Goal: Task Accomplishment & Management: Use online tool/utility

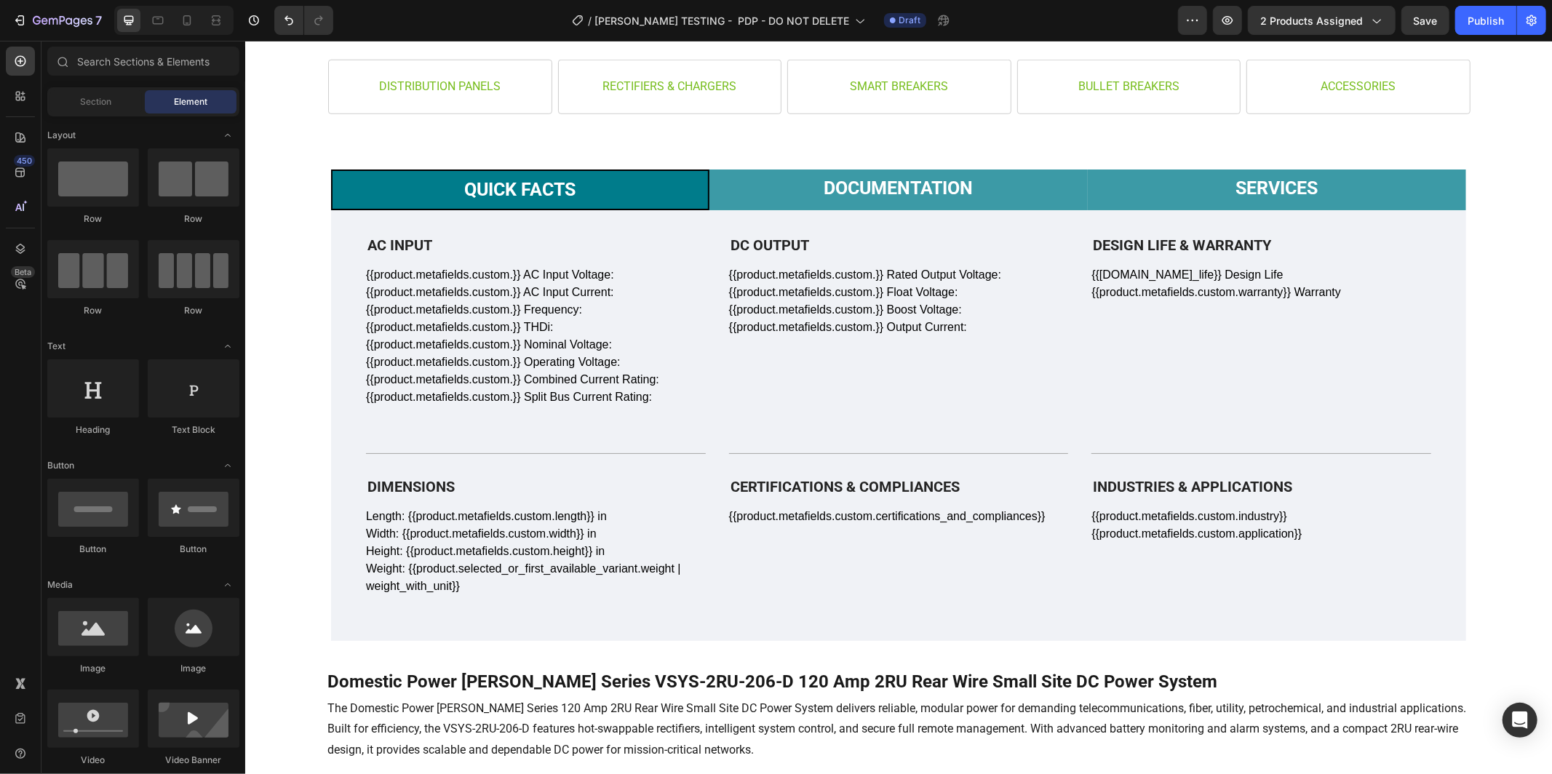
scroll to position [934, 0]
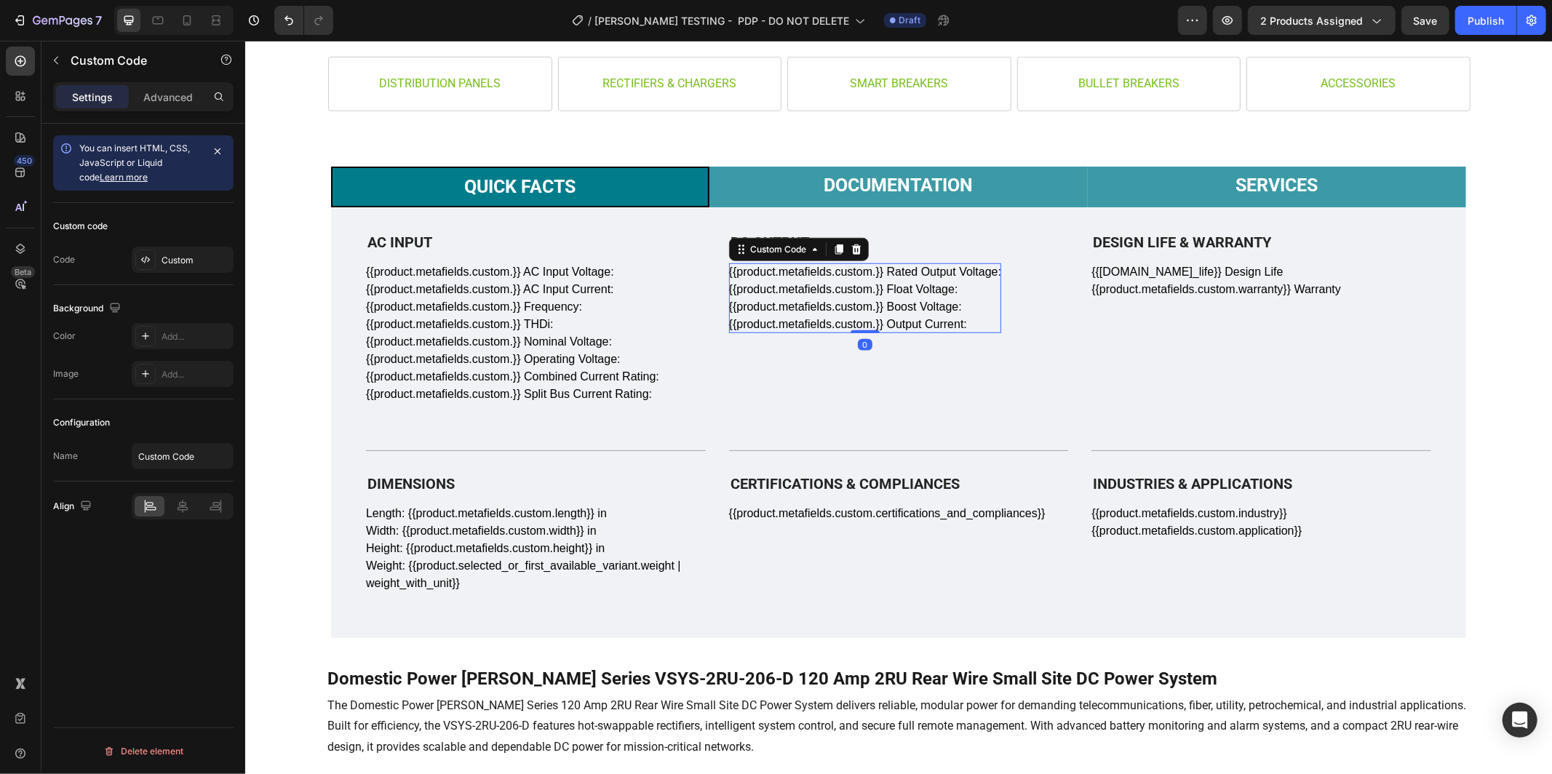
click at [846, 266] on div "{{product.metafields.custom.}} Rated Output Voltage: {{product.metafields.custo…" at bounding box center [865, 298] width 272 height 70
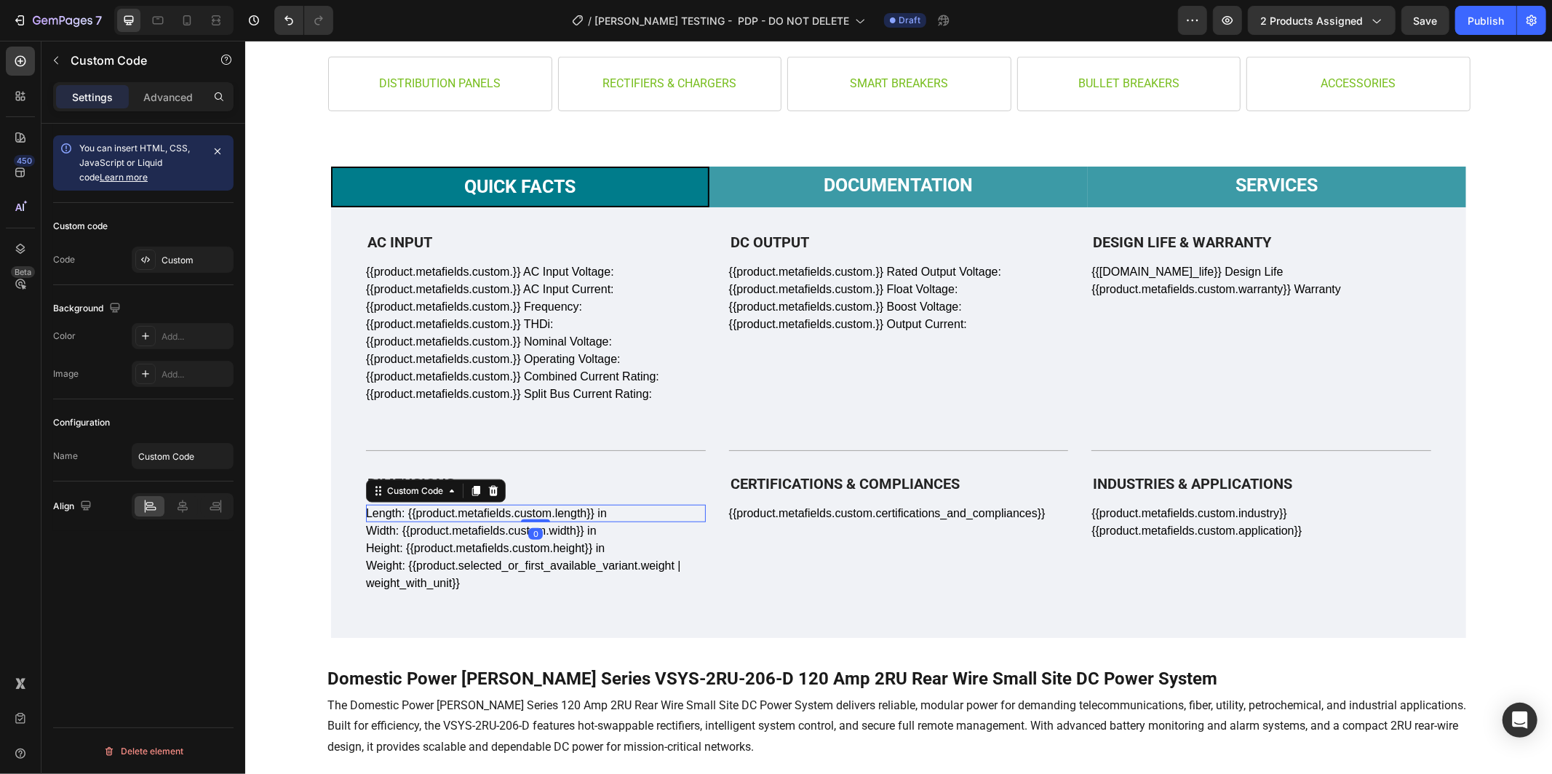
click at [555, 512] on div "Length: {{product.metafields.custom.length}} in" at bounding box center [535, 512] width 340 height 17
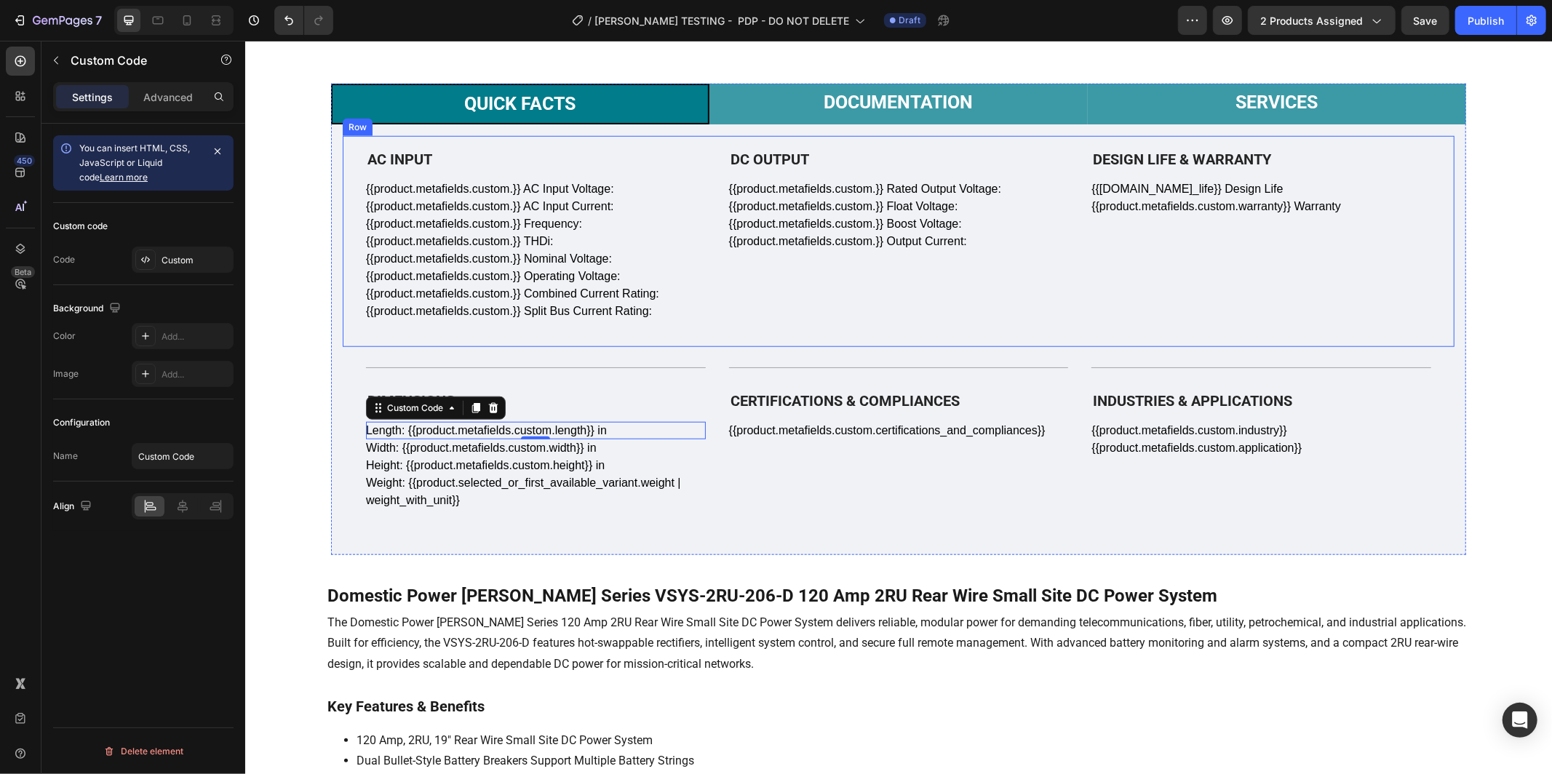
scroll to position [1017, 0]
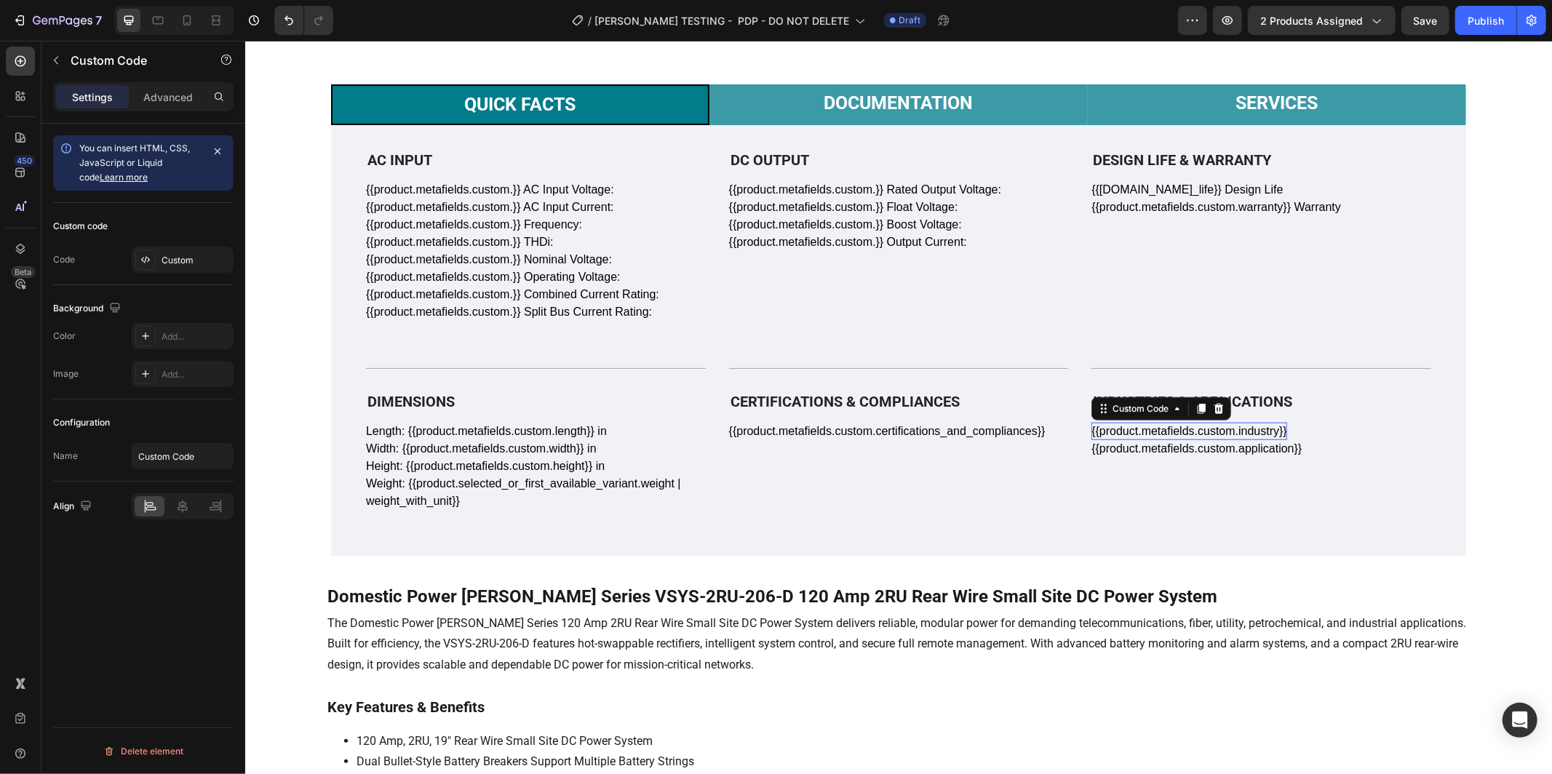
click at [1250, 428] on div "{{product.metafields.custom.industry}}" at bounding box center [1189, 430] width 196 height 17
click at [1267, 184] on div "{{[DOMAIN_NAME]_life}} Design Life {{product.metafields.custom.warranty}} Warra…" at bounding box center [1216, 197] width 250 height 35
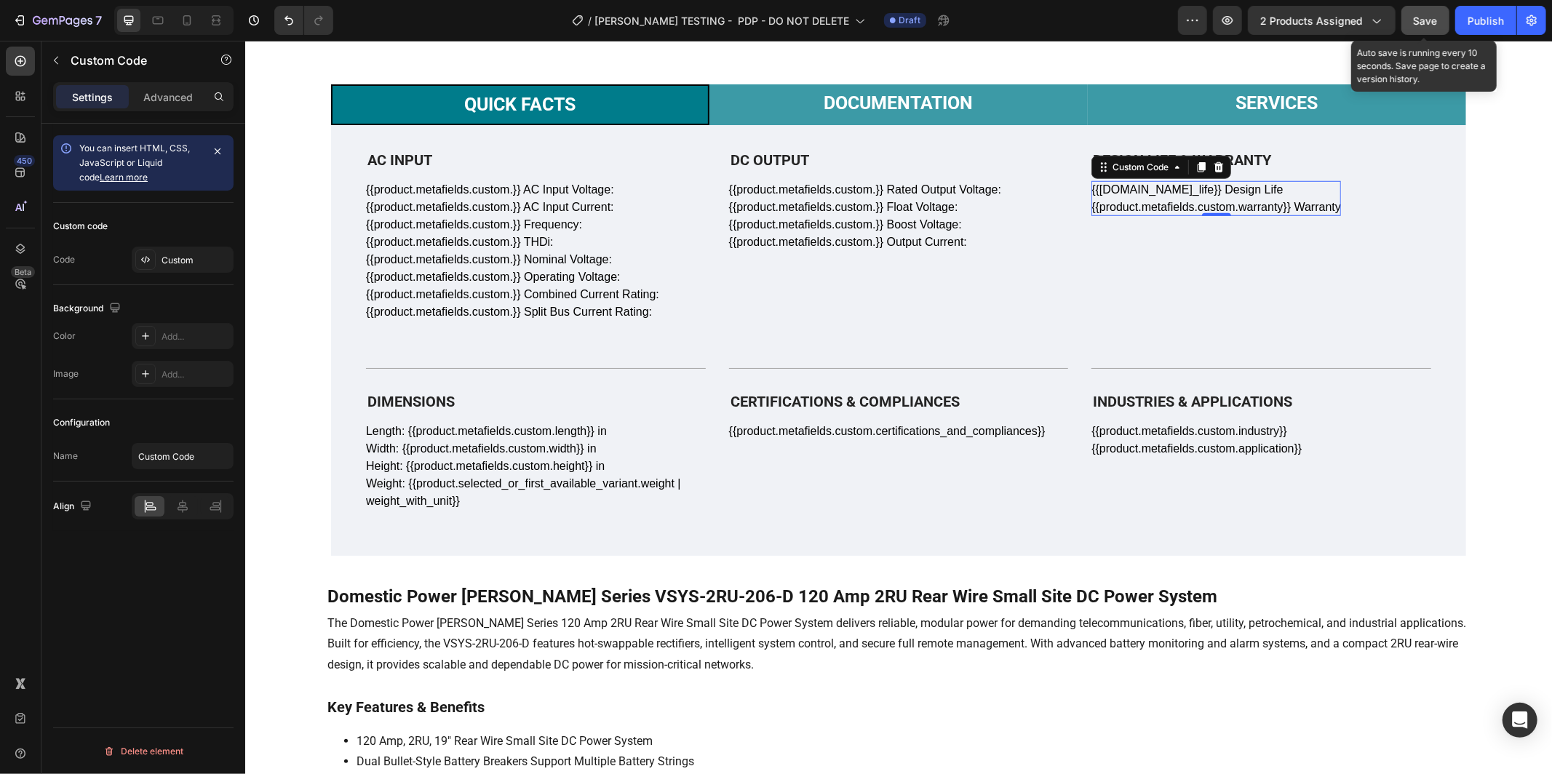
click at [1424, 23] on span "Save" at bounding box center [1426, 21] width 24 height 12
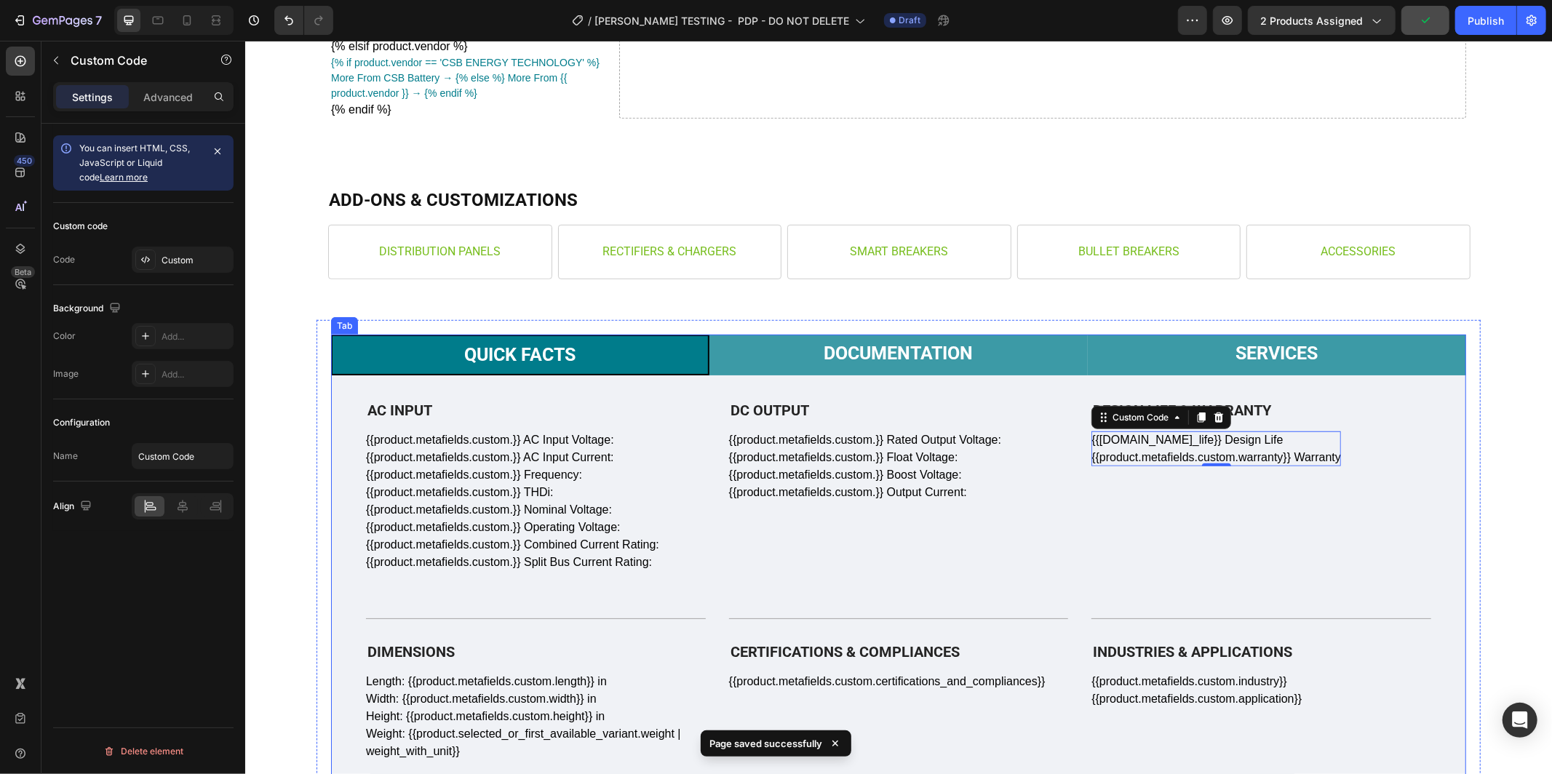
scroll to position [743, 0]
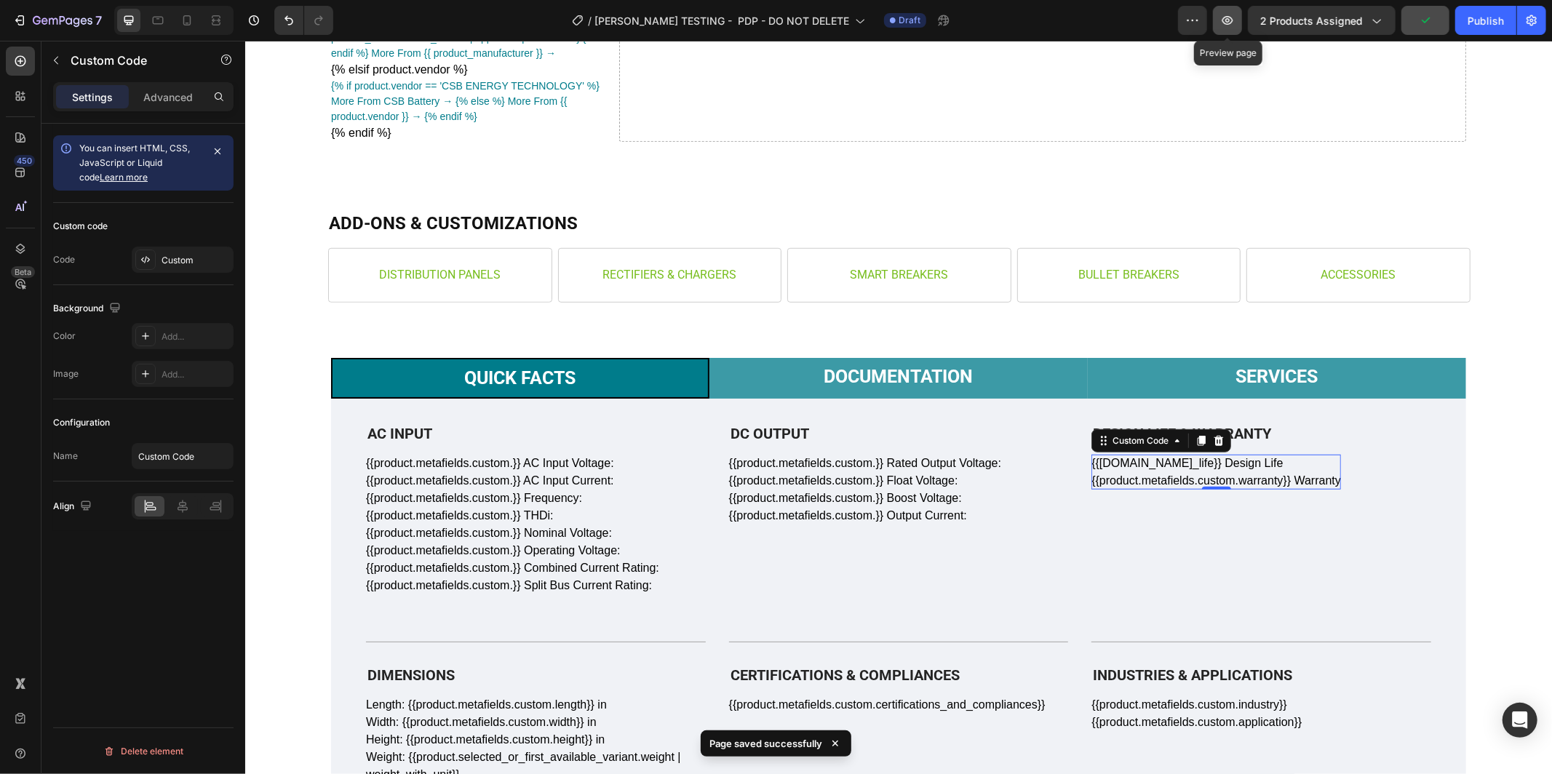
click at [1239, 19] on button "button" at bounding box center [1227, 20] width 29 height 29
click at [555, 463] on div "{{product.metafields.custom.}} AC Input Voltage: {{product.metafields.custom.}}…" at bounding box center [511, 524] width 293 height 140
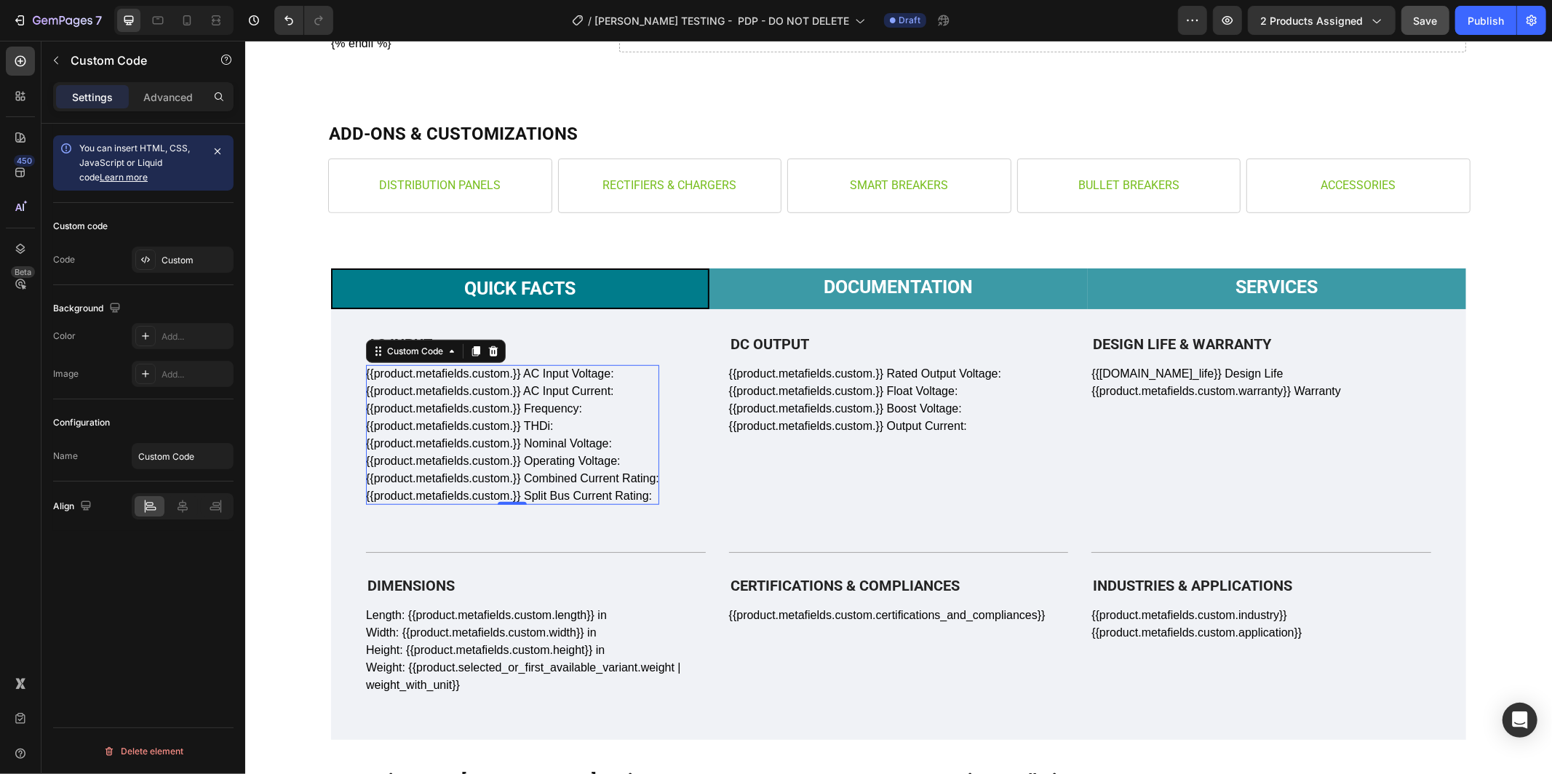
scroll to position [837, 0]
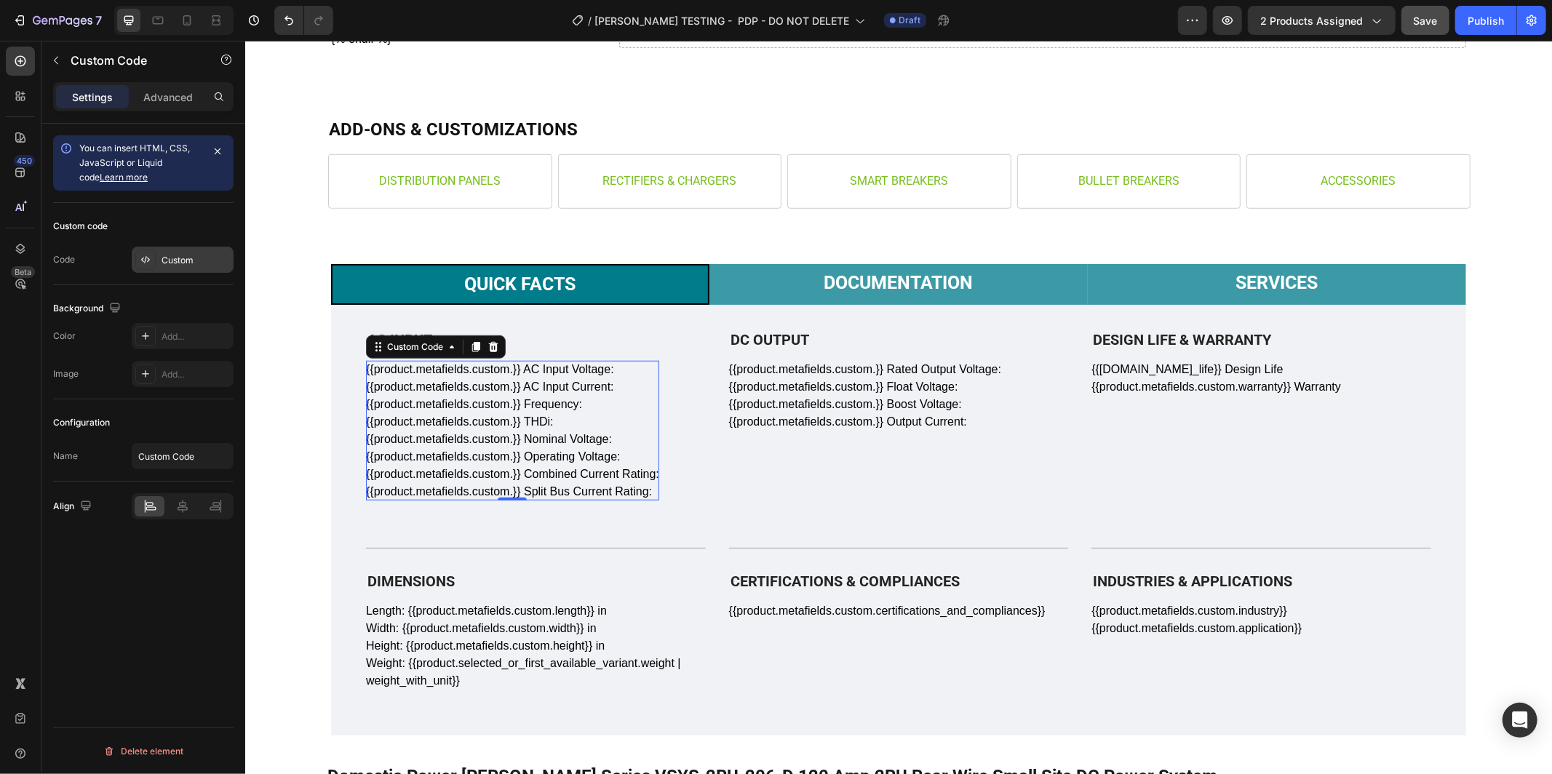
click at [172, 258] on div "Custom" at bounding box center [196, 260] width 68 height 13
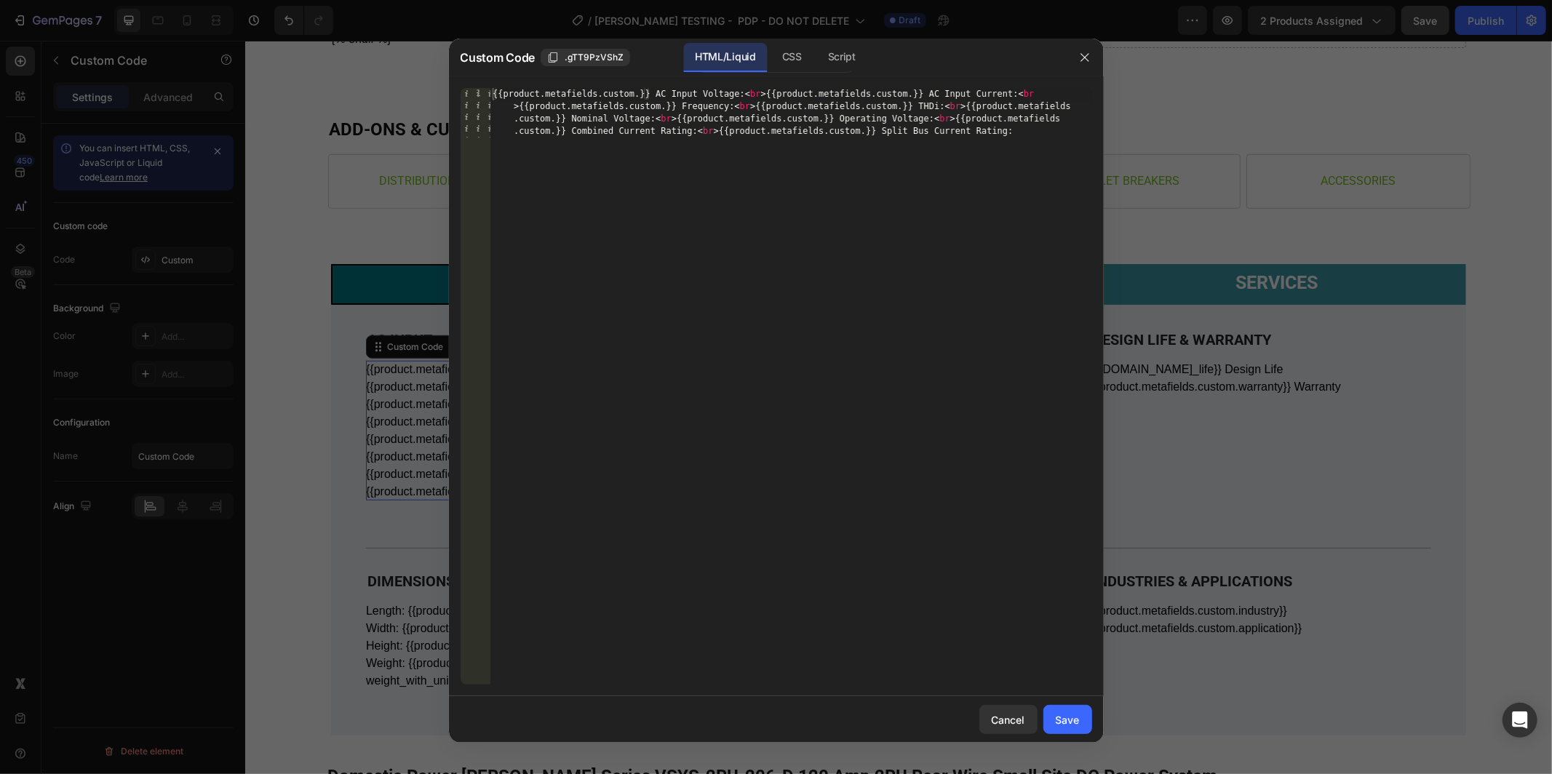
click at [636, 99] on div "{{product.metafields.custom.}} AC Input Voltage: < br > {{product.metafields.cu…" at bounding box center [791, 436] width 603 height 696
click at [640, 96] on div "{{product.metafields.custom.}} AC Input Voltage: < br > {{product.metafields.cu…" at bounding box center [791, 436] width 603 height 696
type textarea "{{product.metafields.custom.ac_input_voltage}} AC Input Voltage: <br>{{product.…"
click at [1061, 721] on div "Save" at bounding box center [1068, 720] width 24 height 15
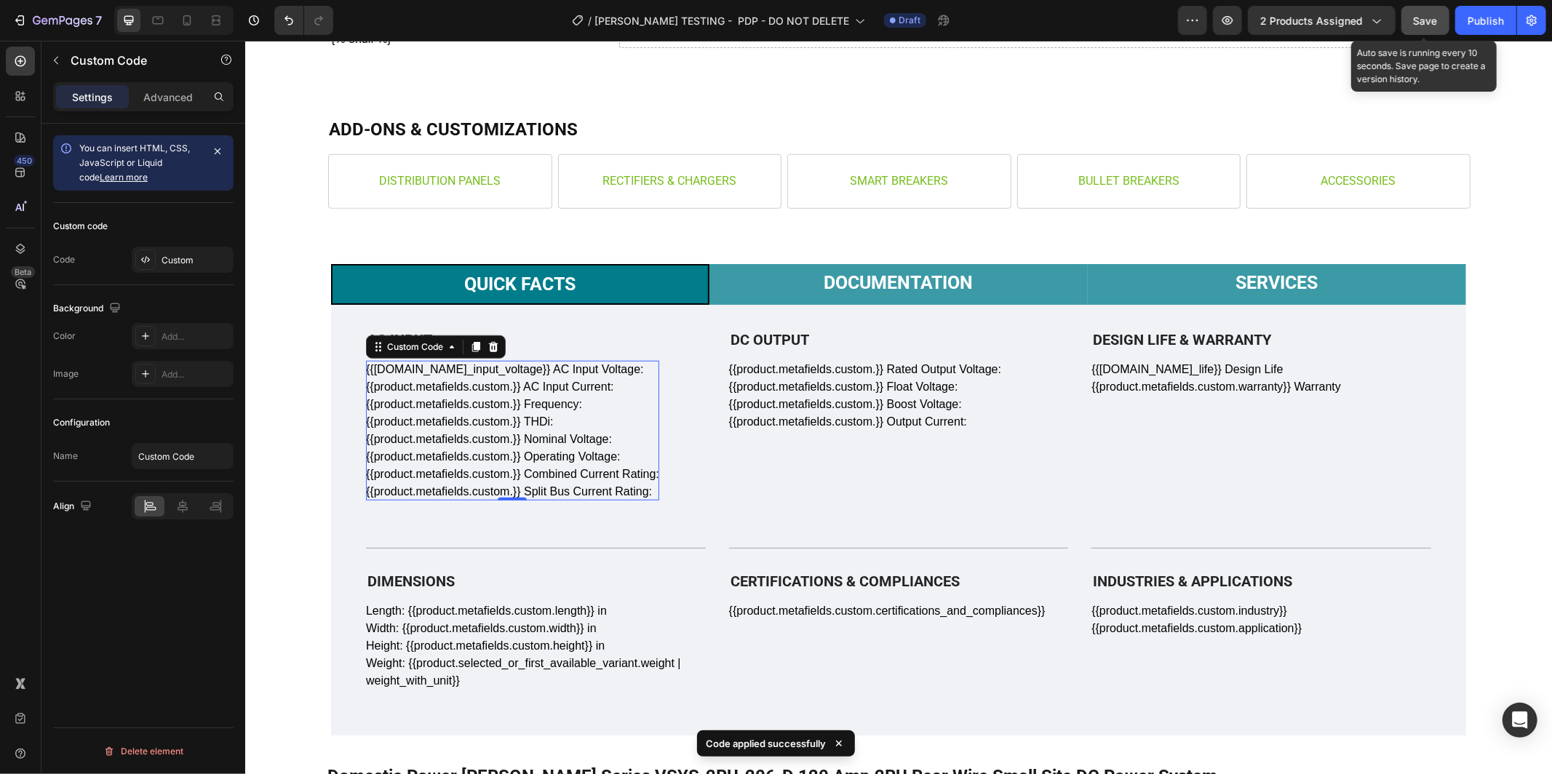
click at [1421, 20] on span "Save" at bounding box center [1426, 21] width 24 height 12
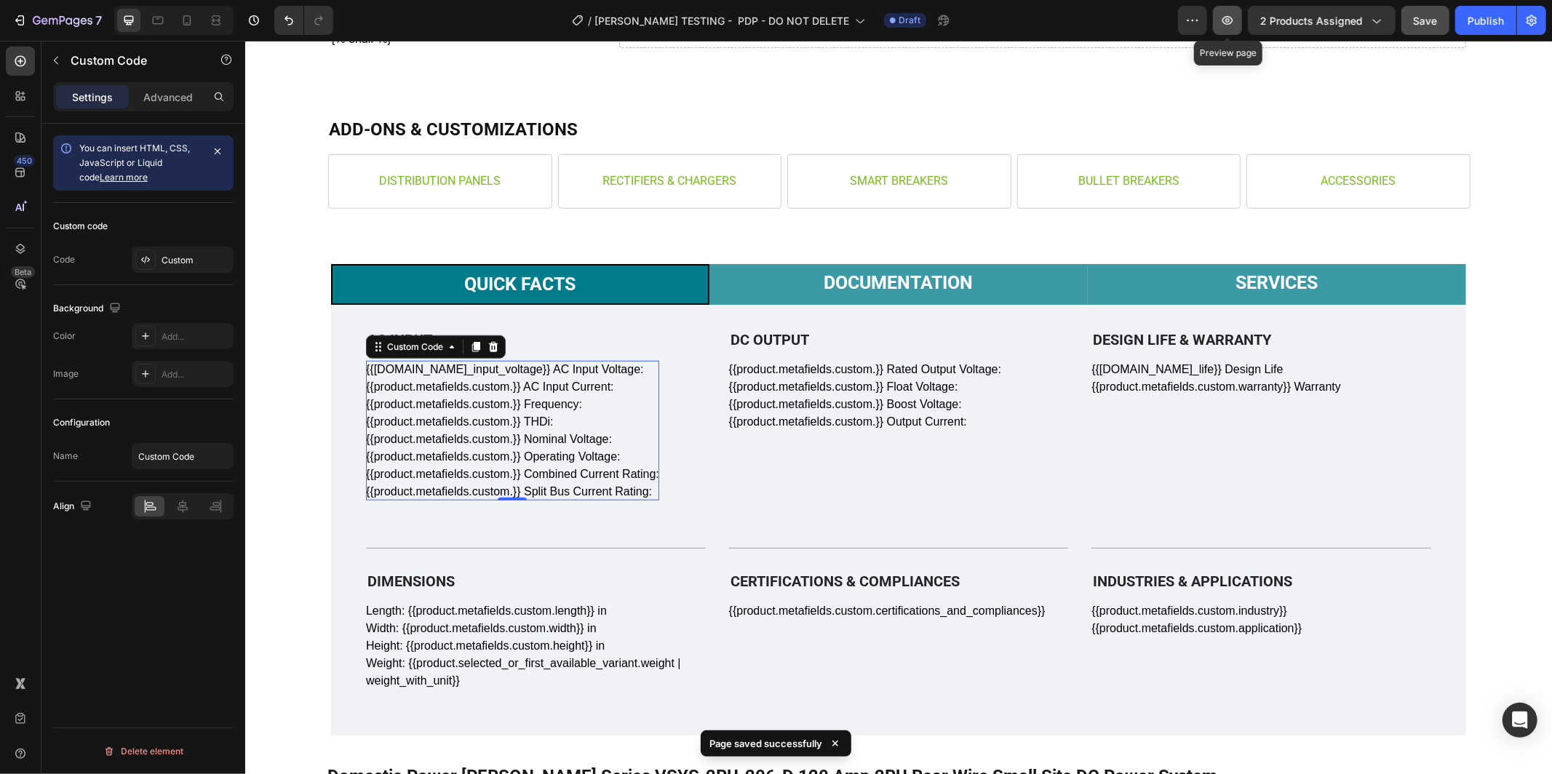
click at [1224, 20] on icon "button" at bounding box center [1228, 20] width 15 height 15
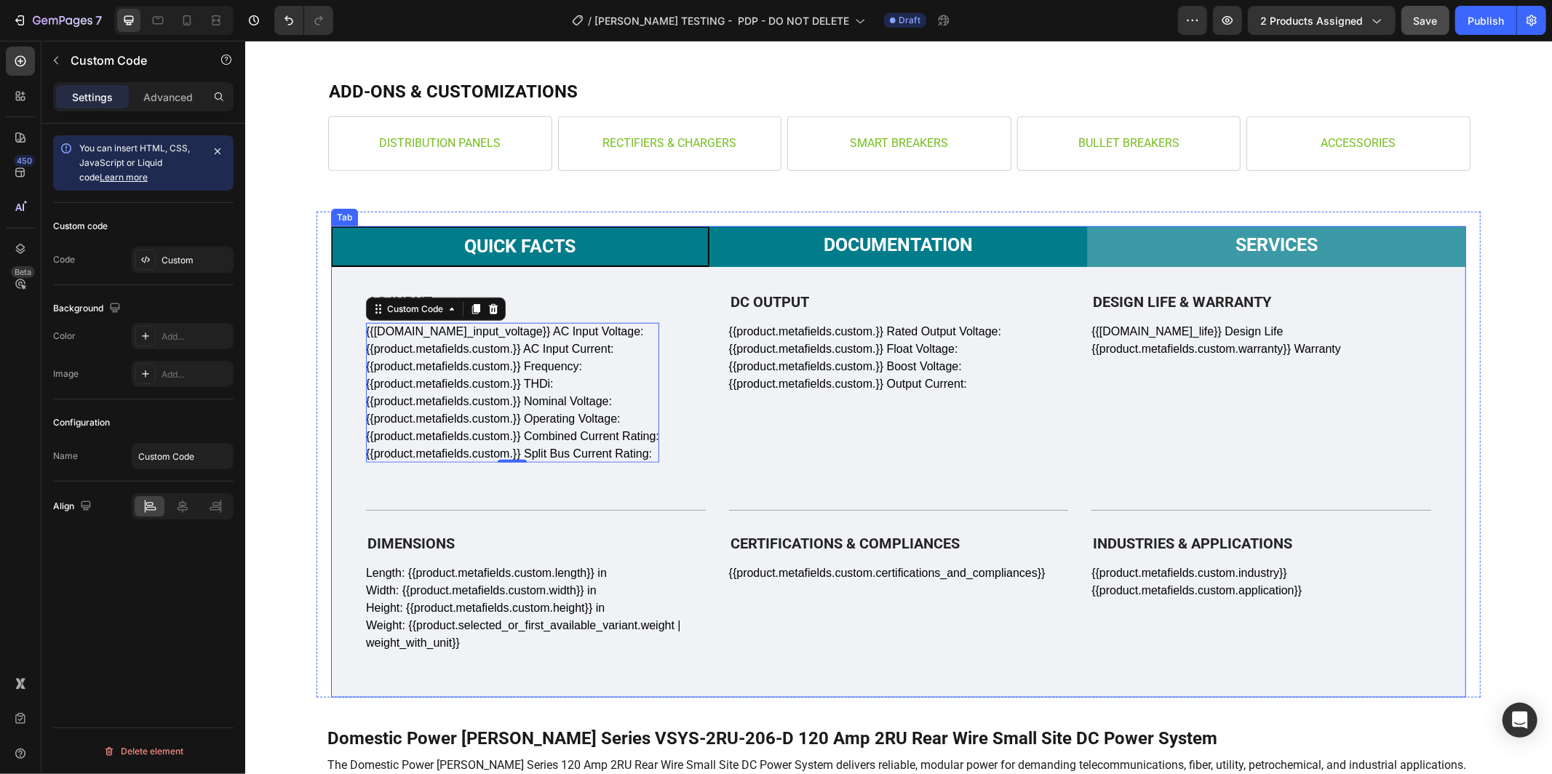
scroll to position [910, 0]
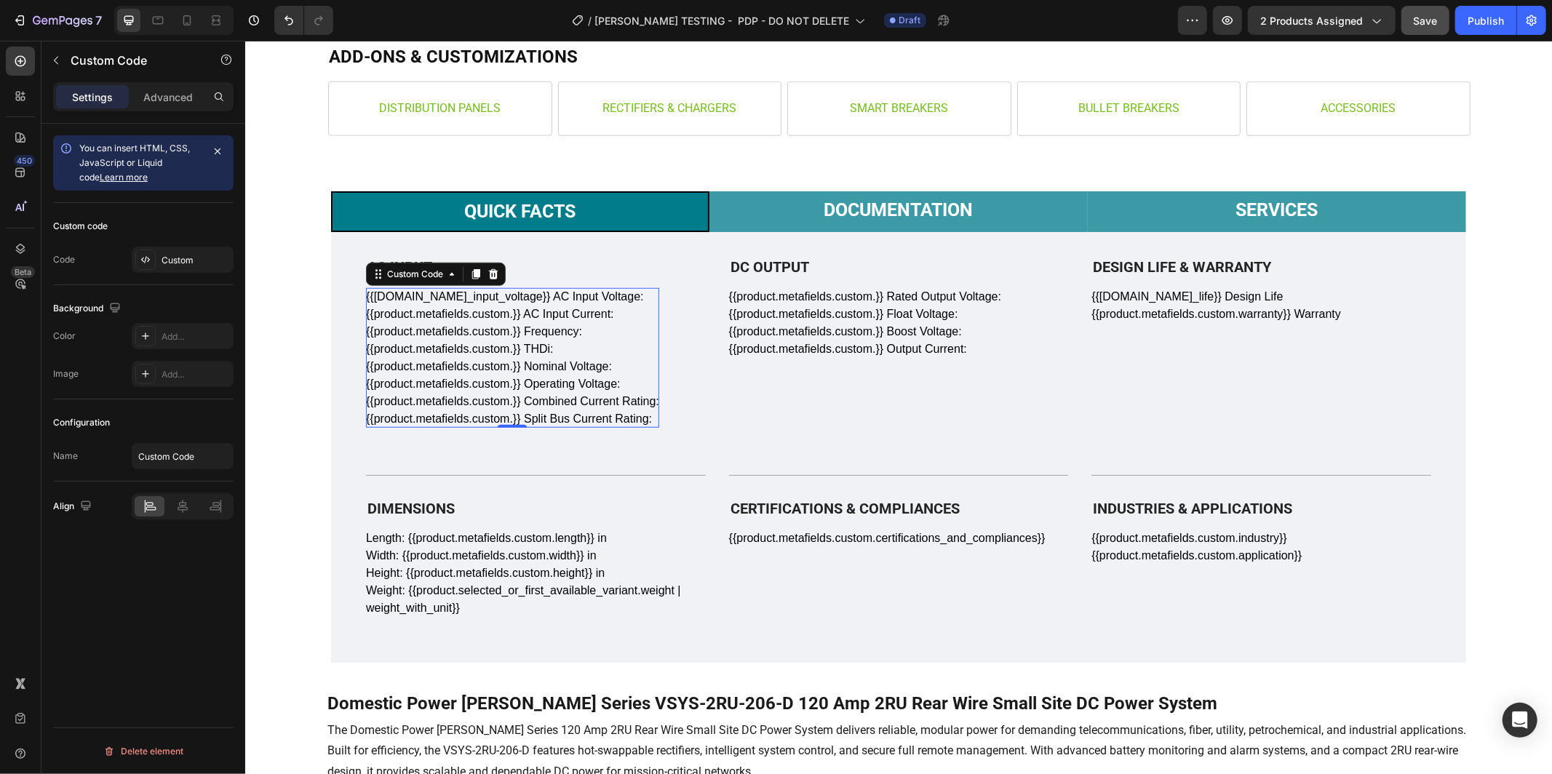
click at [600, 296] on div "{{product.metafields.custom.ac_input_voltage}} AC Input Voltage: {{product.meta…" at bounding box center [511, 357] width 293 height 140
click at [612, 292] on div "{{product.metafields.custom.ac_input_voltage}} AC Input Voltage: {{product.meta…" at bounding box center [511, 357] width 293 height 140
click at [197, 255] on div "Custom" at bounding box center [196, 260] width 68 height 13
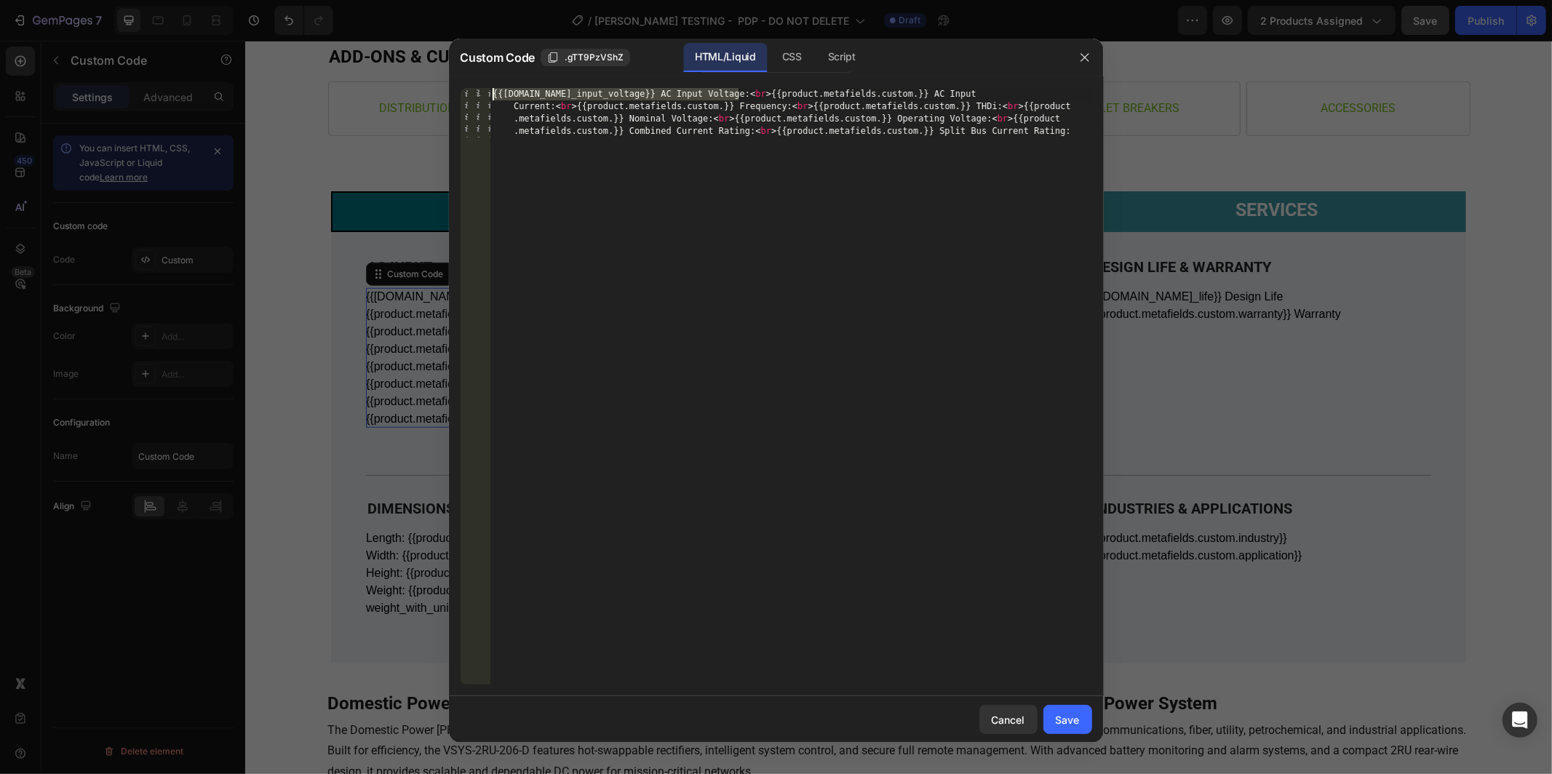
drag, startPoint x: 739, startPoint y: 95, endPoint x: 491, endPoint y: 92, distance: 248.9
click at [491, 92] on div "{{product.metafields.custom.ac_input_voltage}} AC Input Voltage: < br > {{produ…" at bounding box center [791, 436] width 603 height 696
click at [830, 92] on div "{{product.metafields.custom.ac_input_voltage}} AC Input Voltage: < br > {{produ…" at bounding box center [791, 436] width 603 height 696
paste textarea "{{product.metafields.custom.ac_input_voltage}} <br>{{product.metafields.custom.…"
drag, startPoint x: 731, startPoint y: 95, endPoint x: 489, endPoint y: 93, distance: 242.4
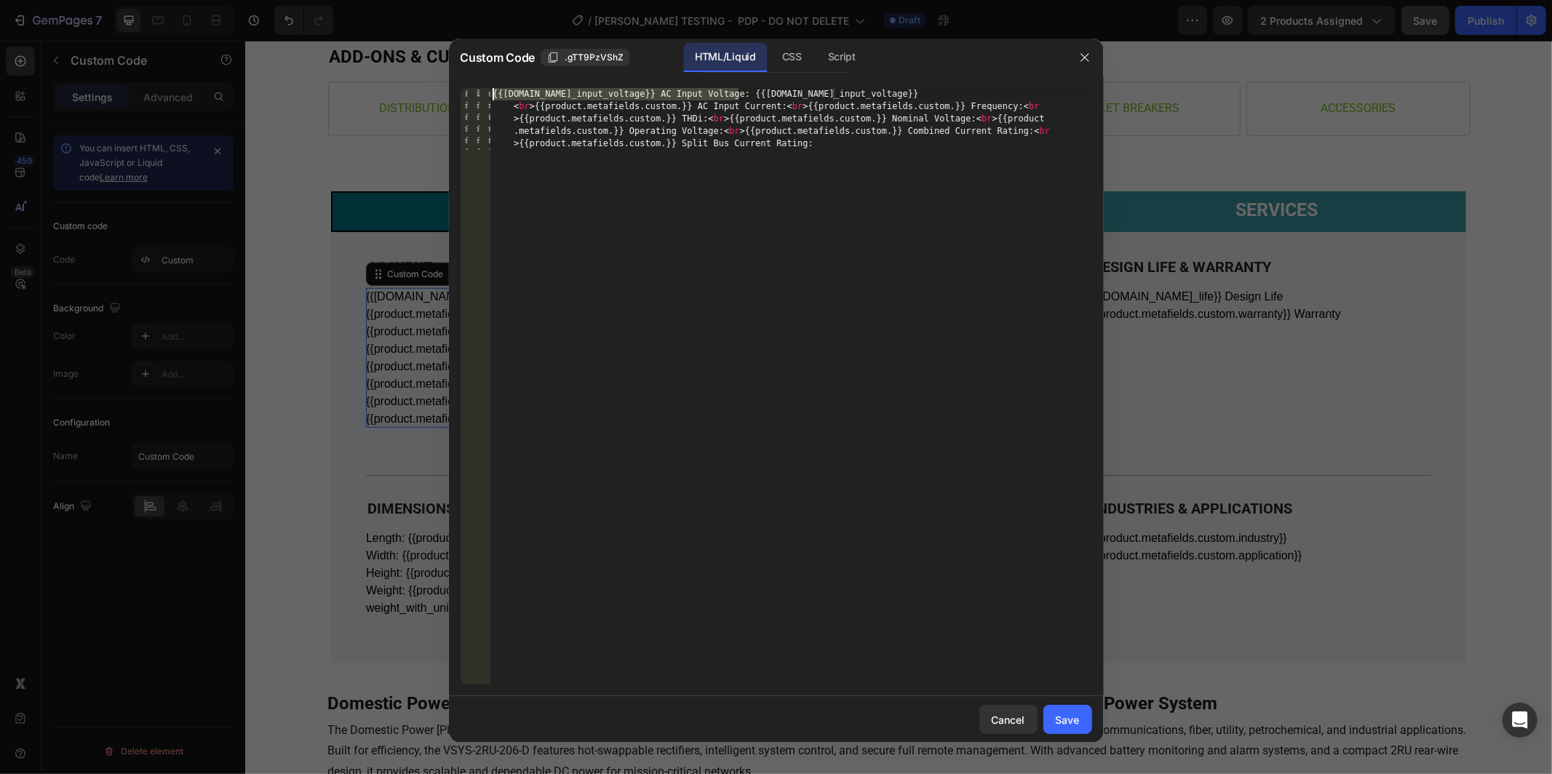
click at [489, 93] on div "{{product.metafields.custom.ac_input_voltage}} AC Input Voltage: {{product.meta…" at bounding box center [777, 386] width 632 height 597
type textarea "AC Input Voltage: {{product.metafields.custom.ac_input_voltage}} <br>{{product.…"
click at [855, 95] on div "AC Input Voltage: {{product.metafields.custom.ac_input_voltage}} < br > {{produ…" at bounding box center [791, 436] width 603 height 696
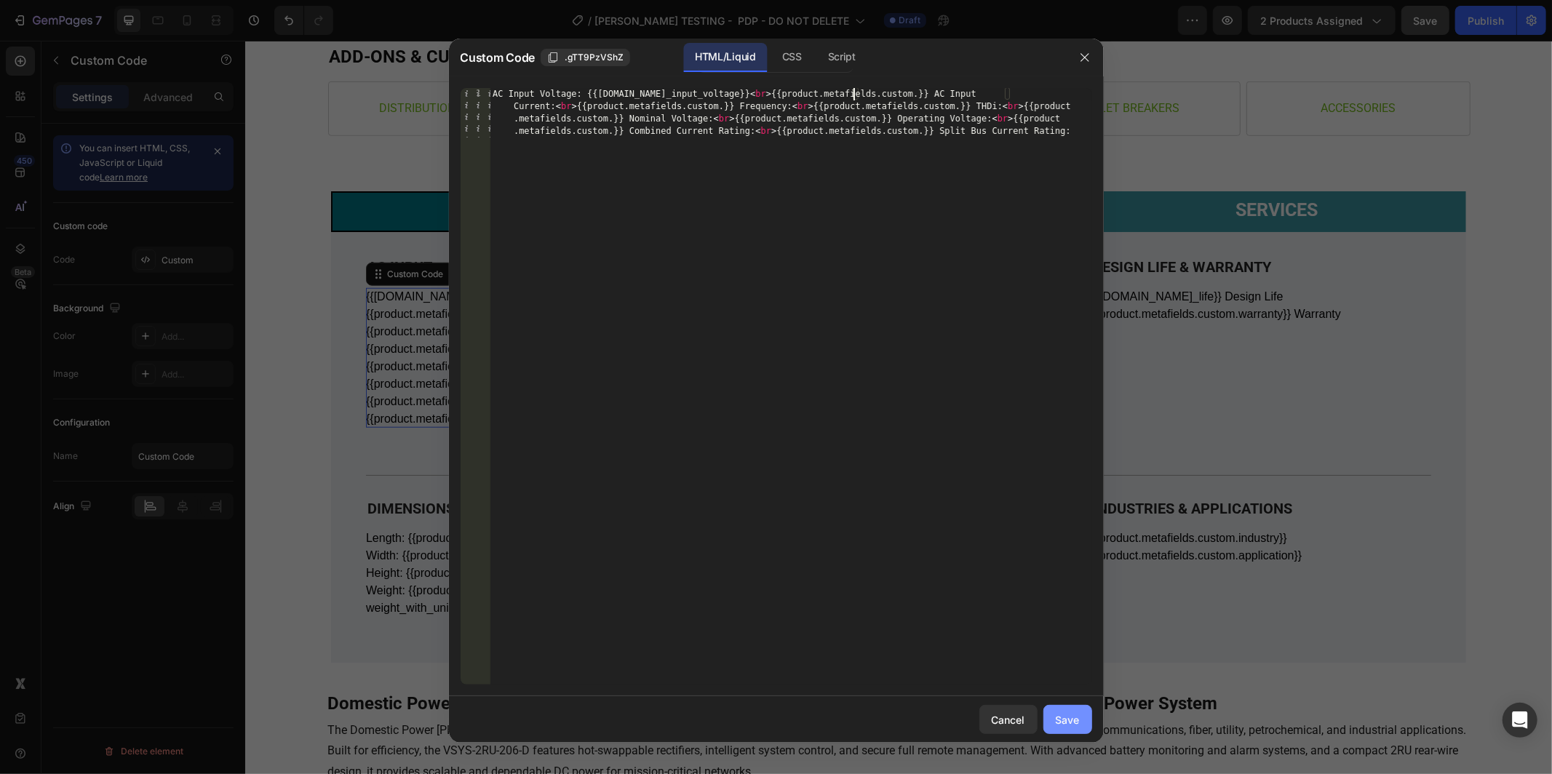
click at [1082, 720] on button "Save" at bounding box center [1068, 719] width 49 height 29
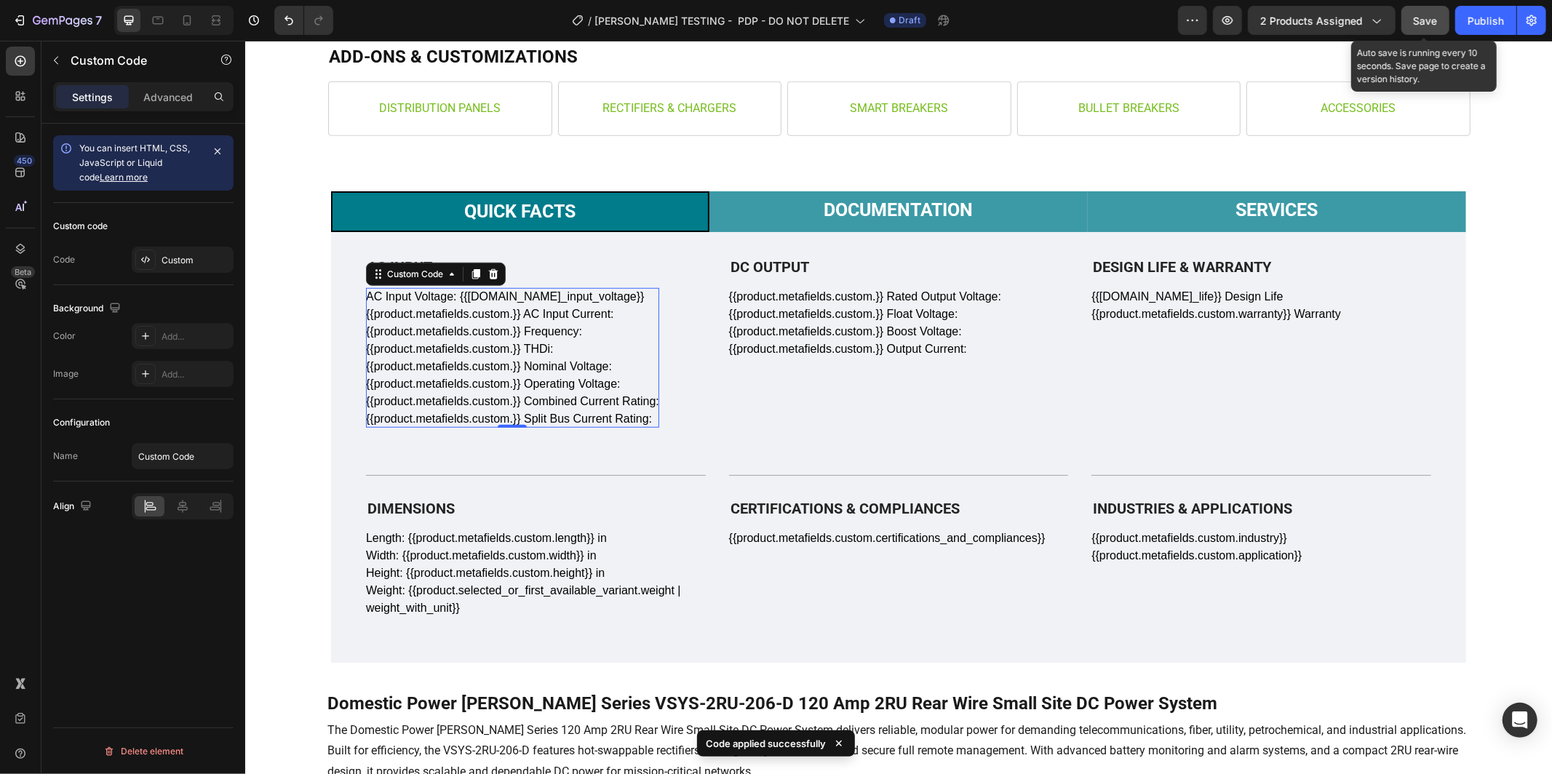
click at [1423, 20] on span "Save" at bounding box center [1426, 21] width 24 height 12
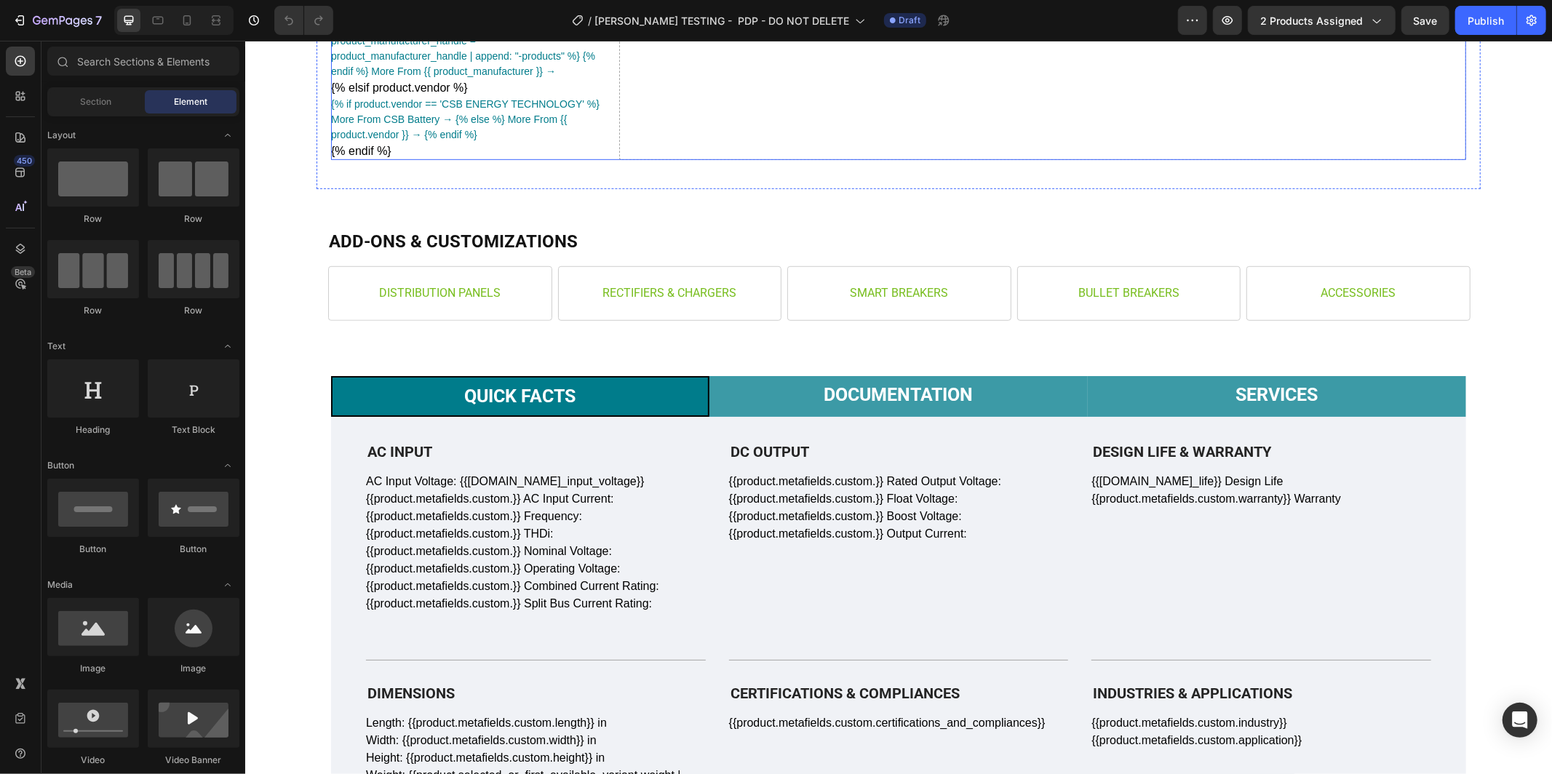
scroll to position [731, 0]
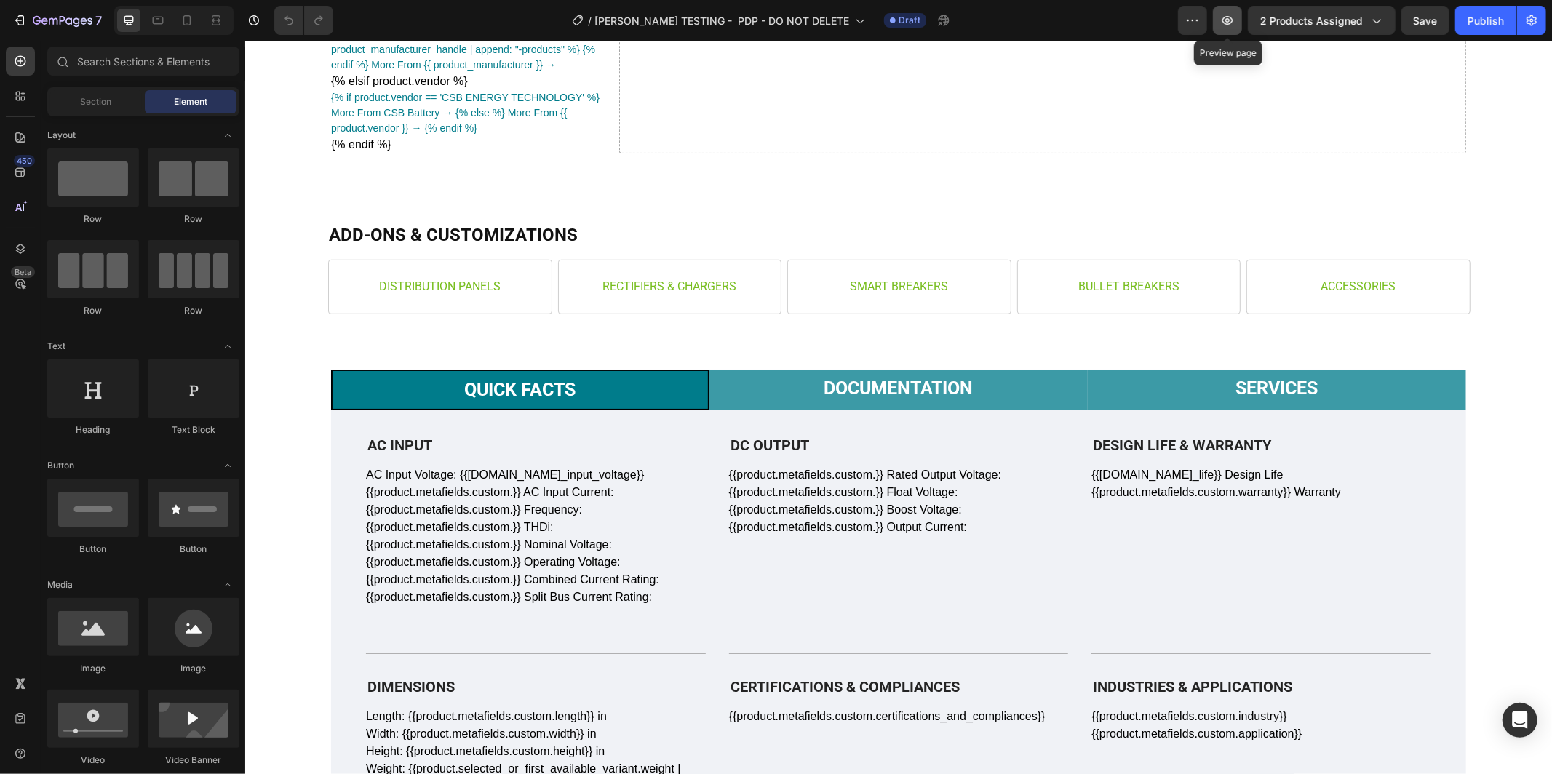
click at [1227, 17] on icon "button" at bounding box center [1228, 20] width 11 height 9
click at [1484, 20] on div "Publish" at bounding box center [1486, 20] width 36 height 15
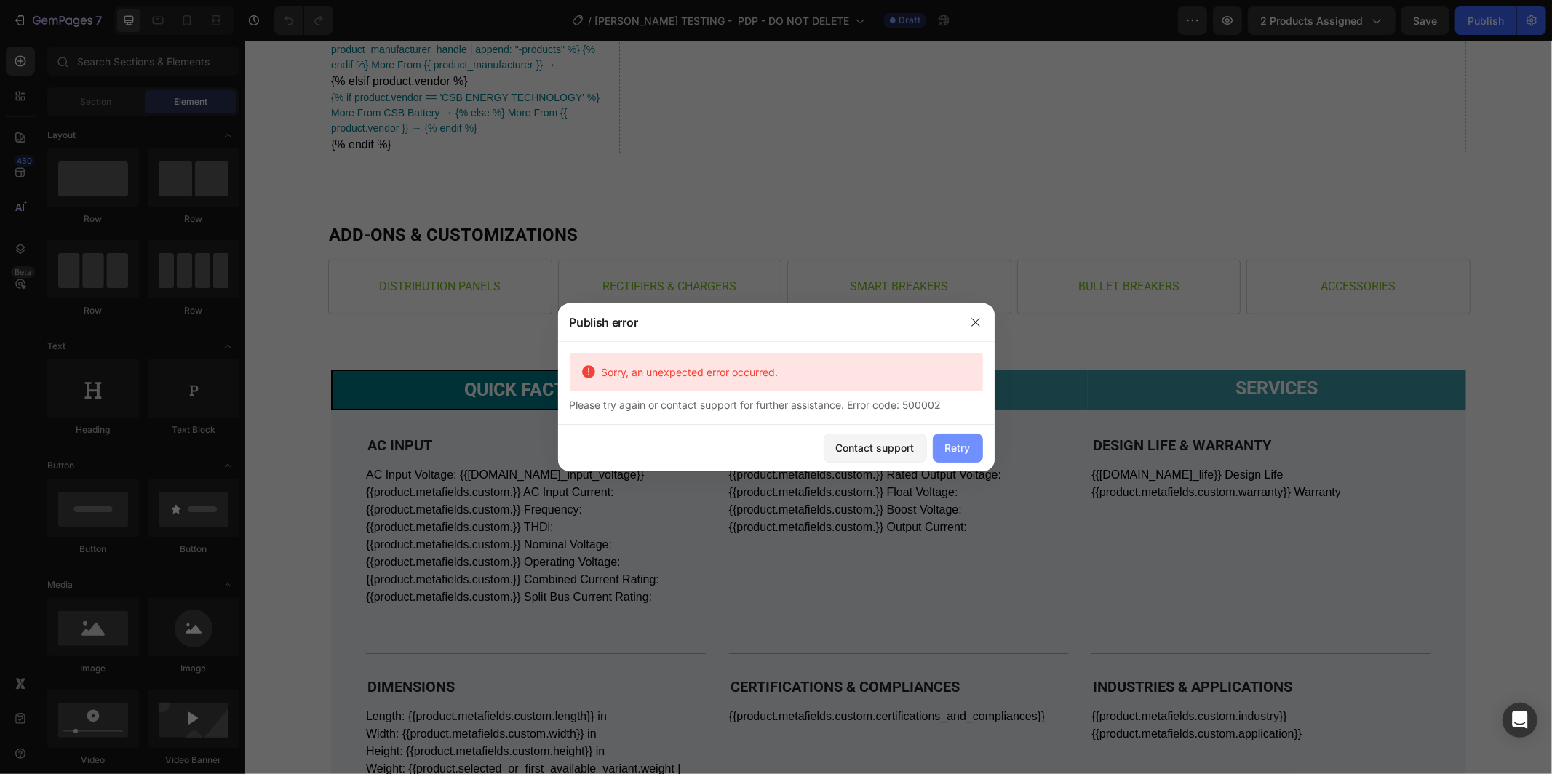
click at [962, 453] on div "Retry" at bounding box center [957, 447] width 25 height 15
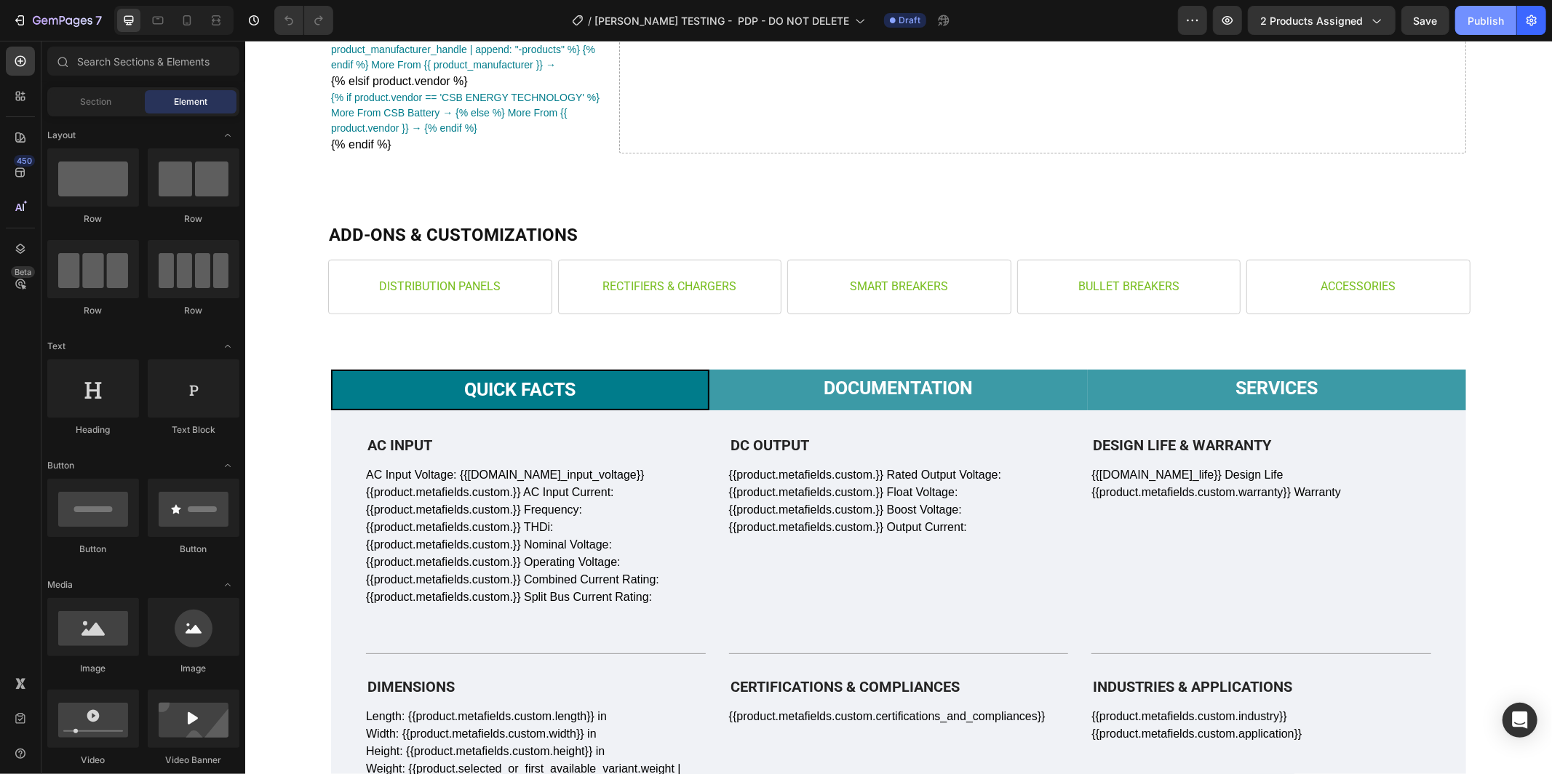
click at [1489, 15] on div "Publish" at bounding box center [1486, 20] width 36 height 15
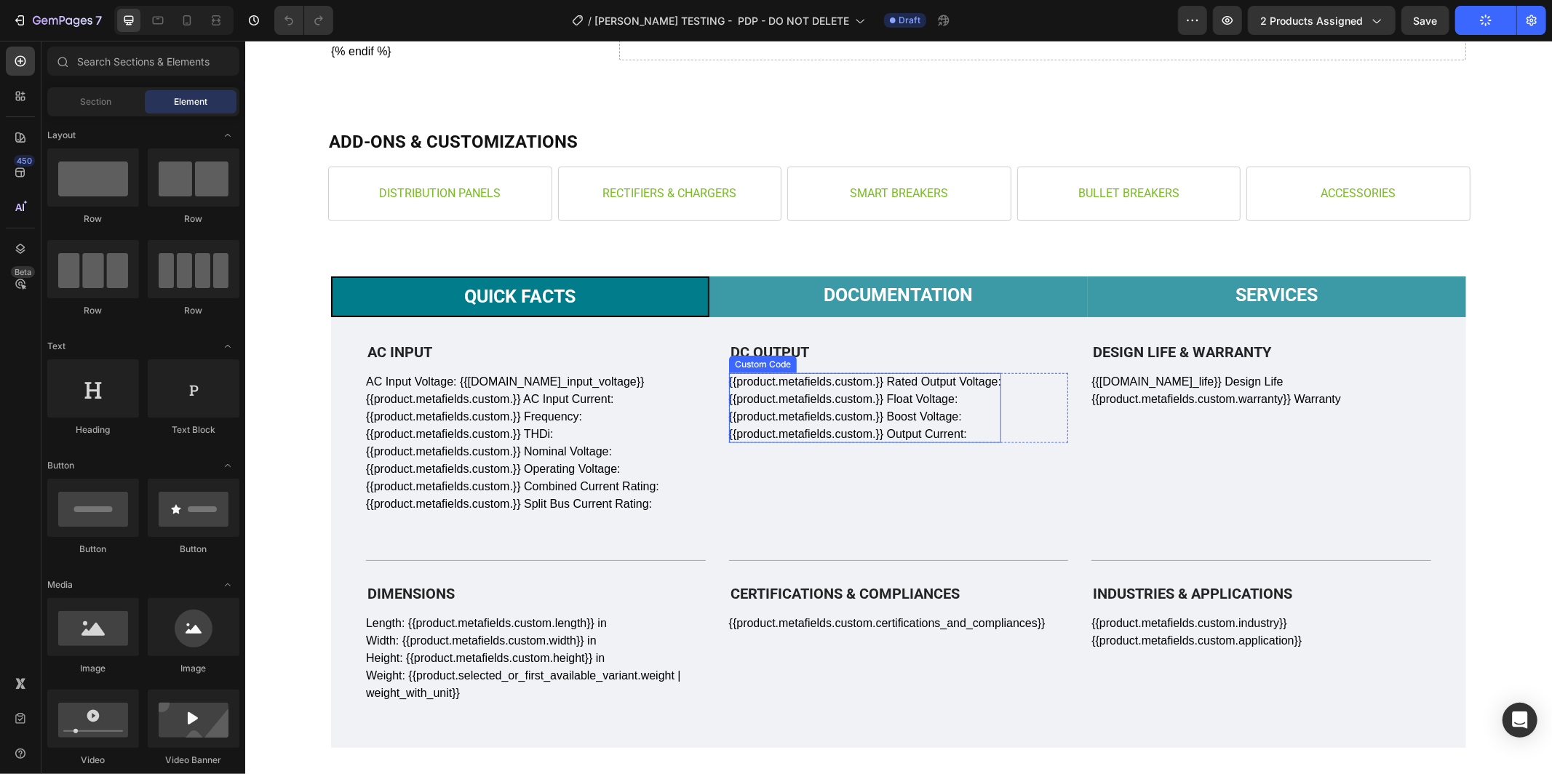
scroll to position [827, 0]
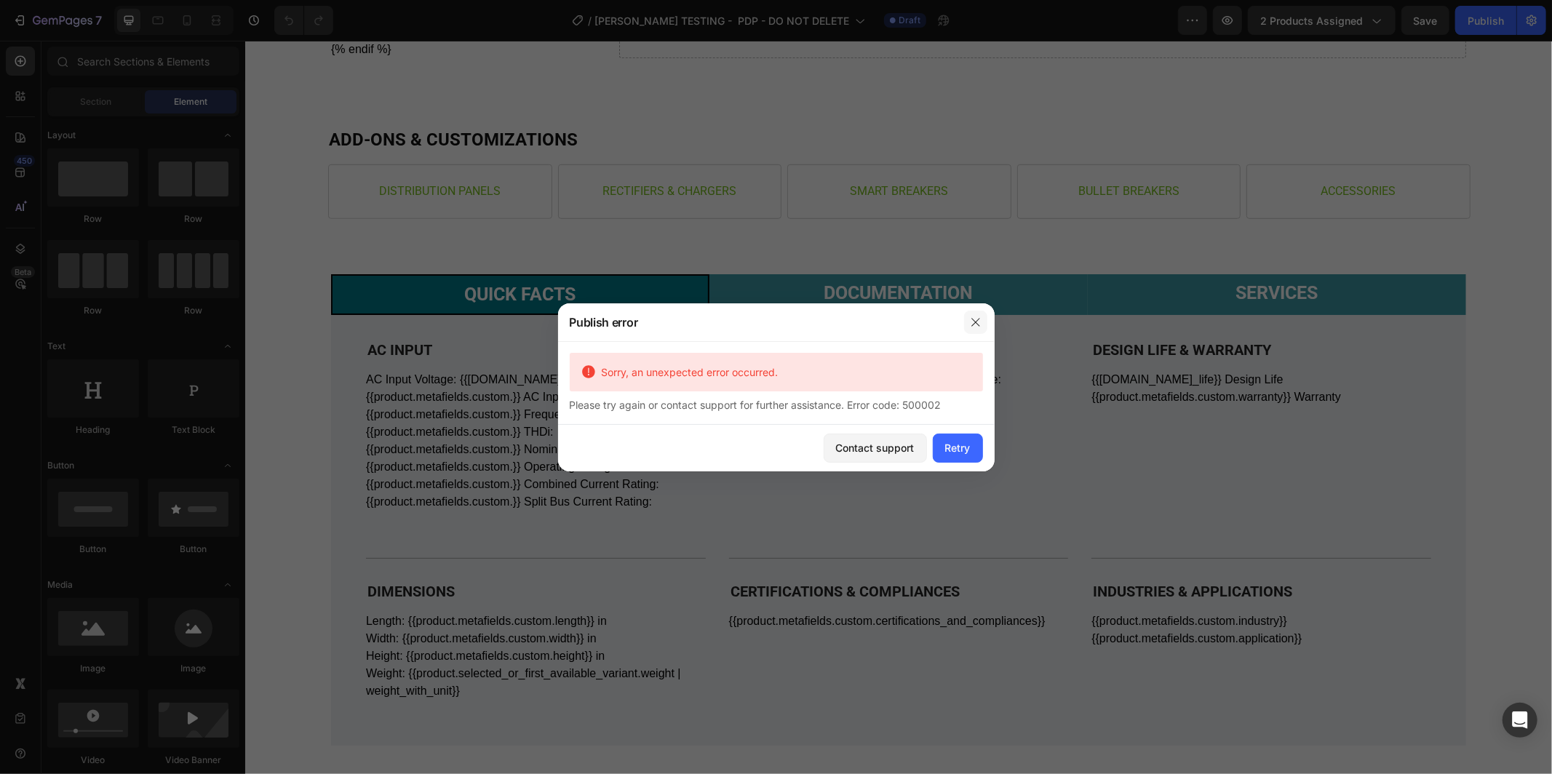
click at [976, 320] on icon "button" at bounding box center [976, 323] width 12 height 12
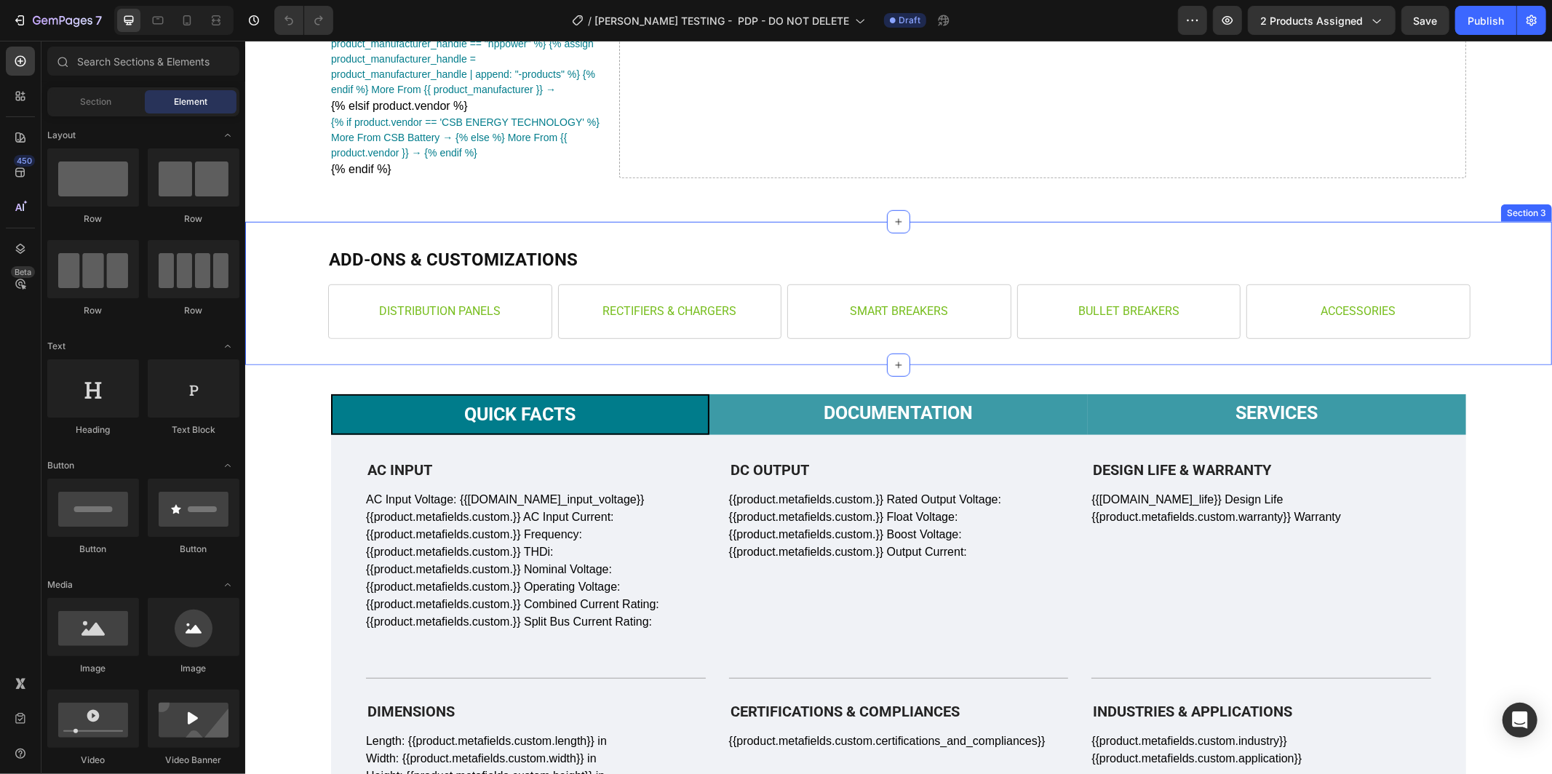
scroll to position [719, 0]
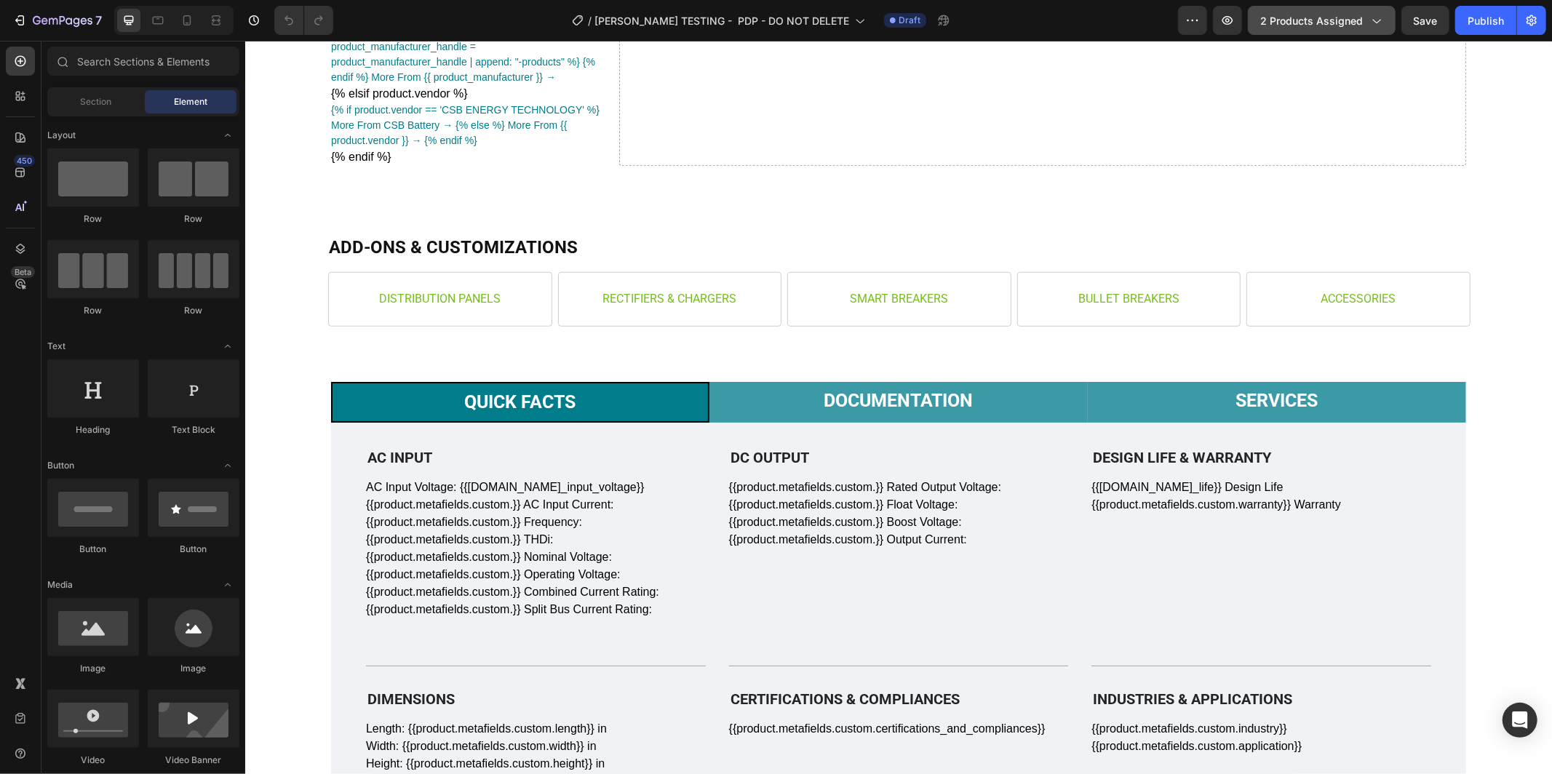
click at [1299, 20] on span "2 products assigned" at bounding box center [1312, 20] width 103 height 15
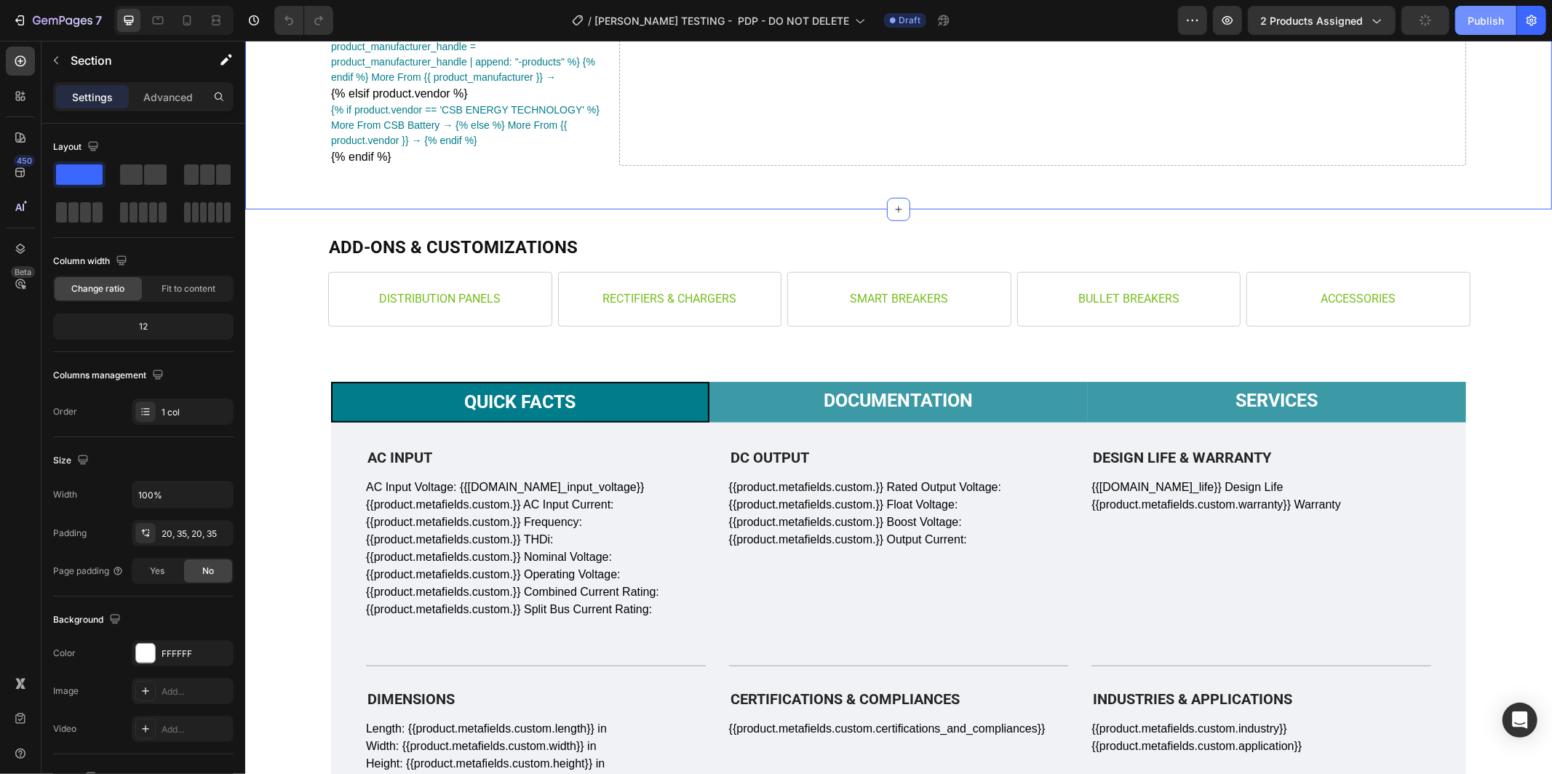
click at [1469, 23] on div "Publish" at bounding box center [1486, 20] width 36 height 15
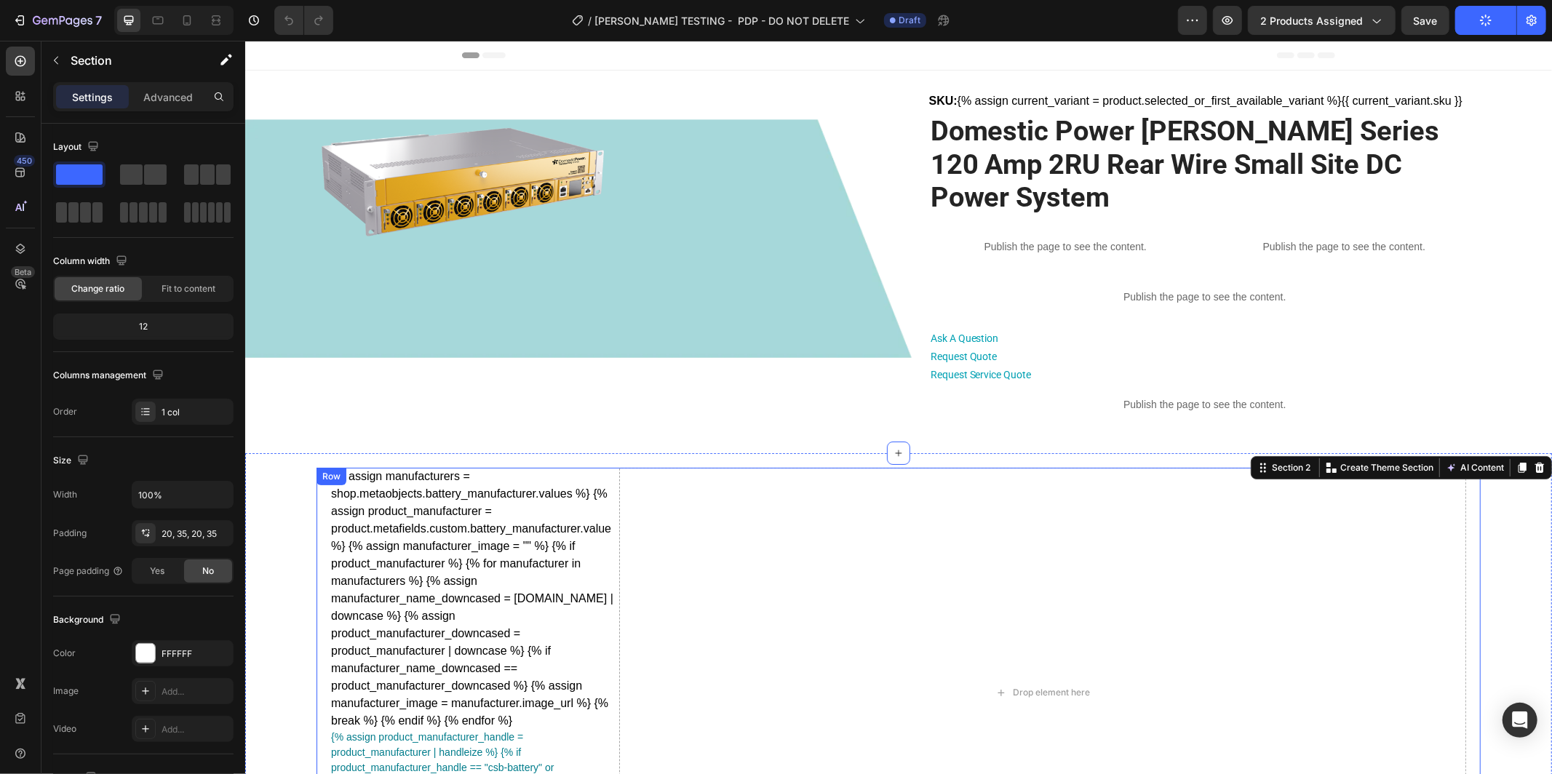
scroll to position [6, 0]
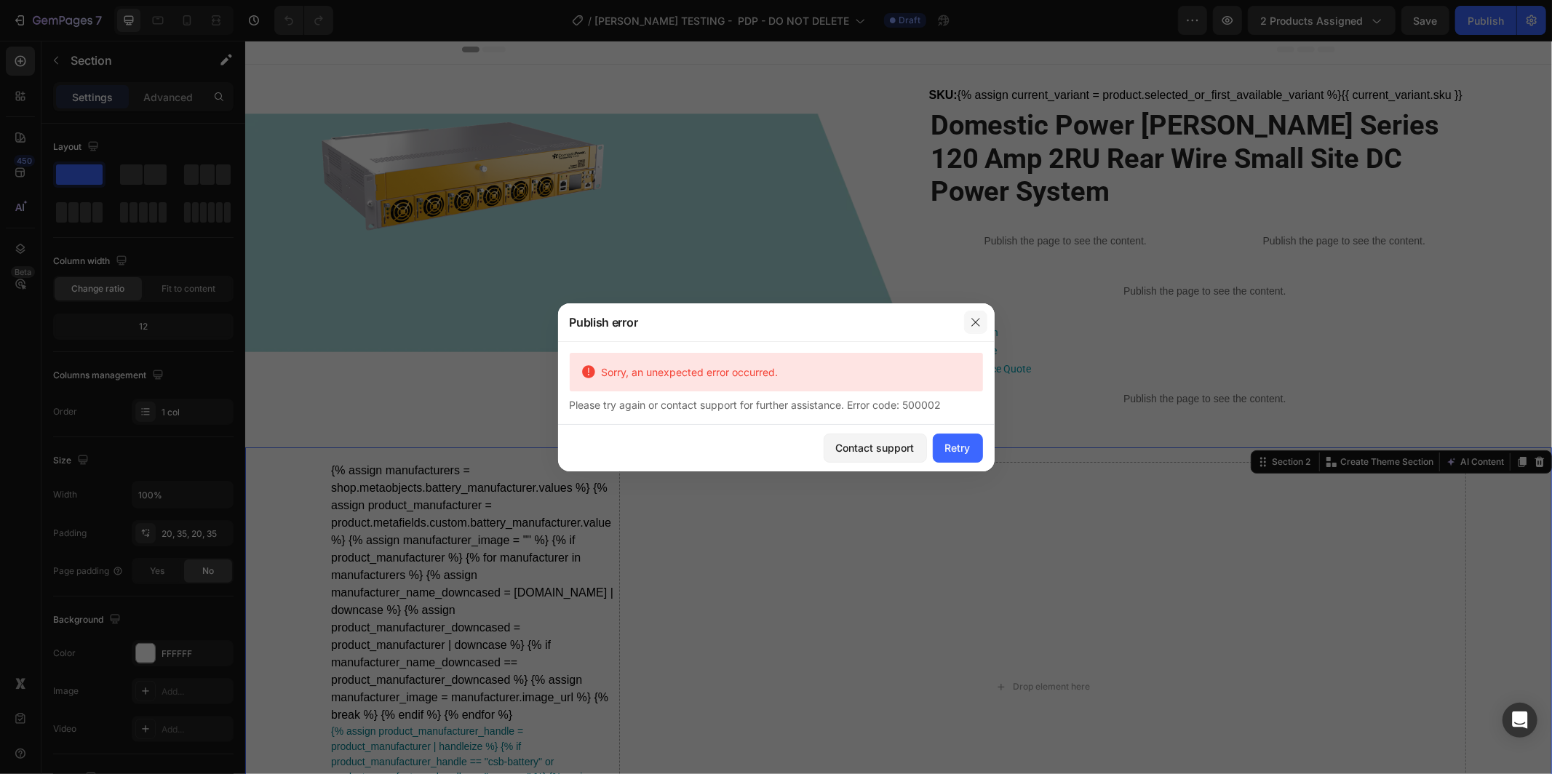
click at [973, 320] on icon "button" at bounding box center [976, 323] width 12 height 12
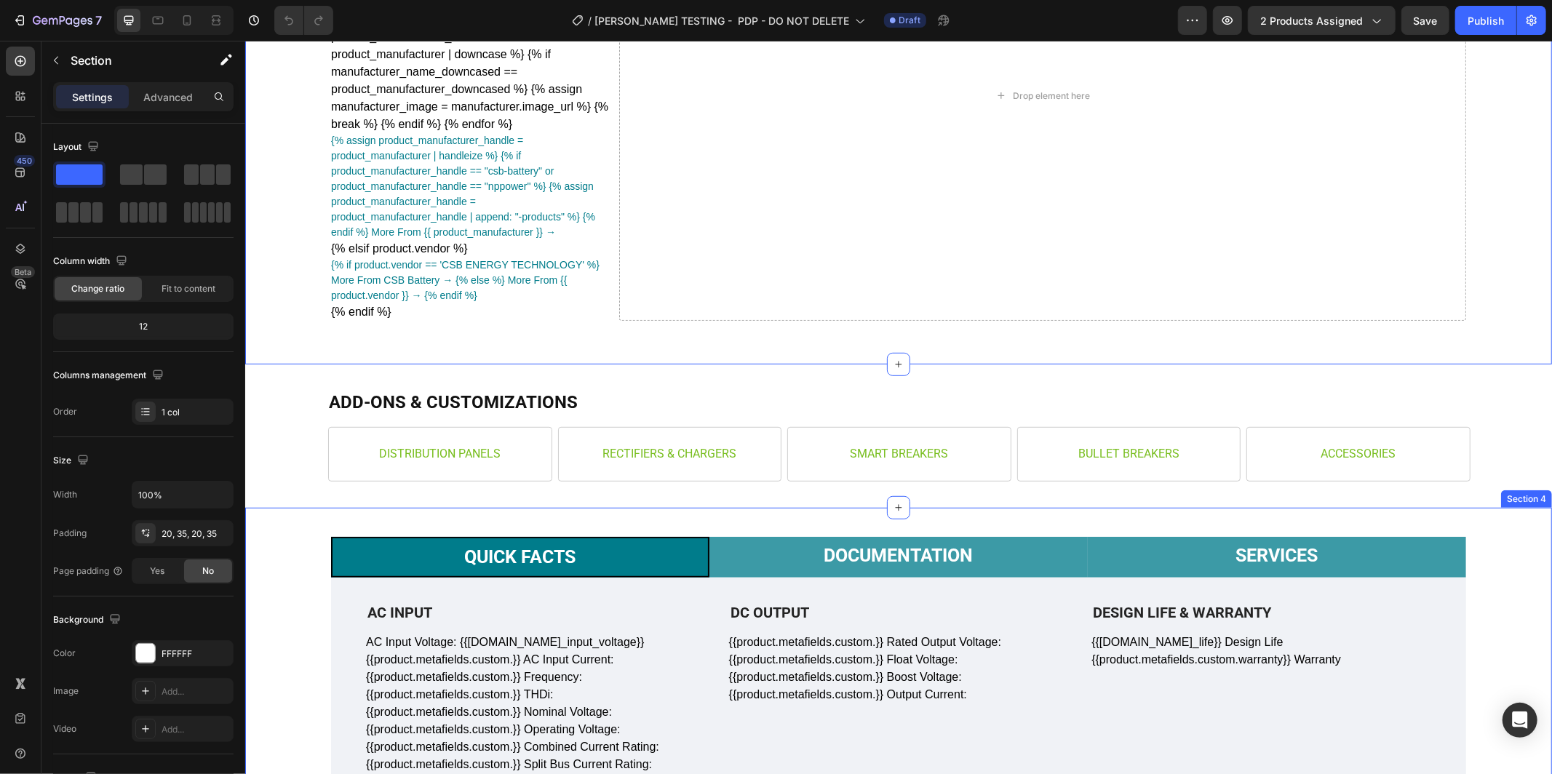
scroll to position [584, 0]
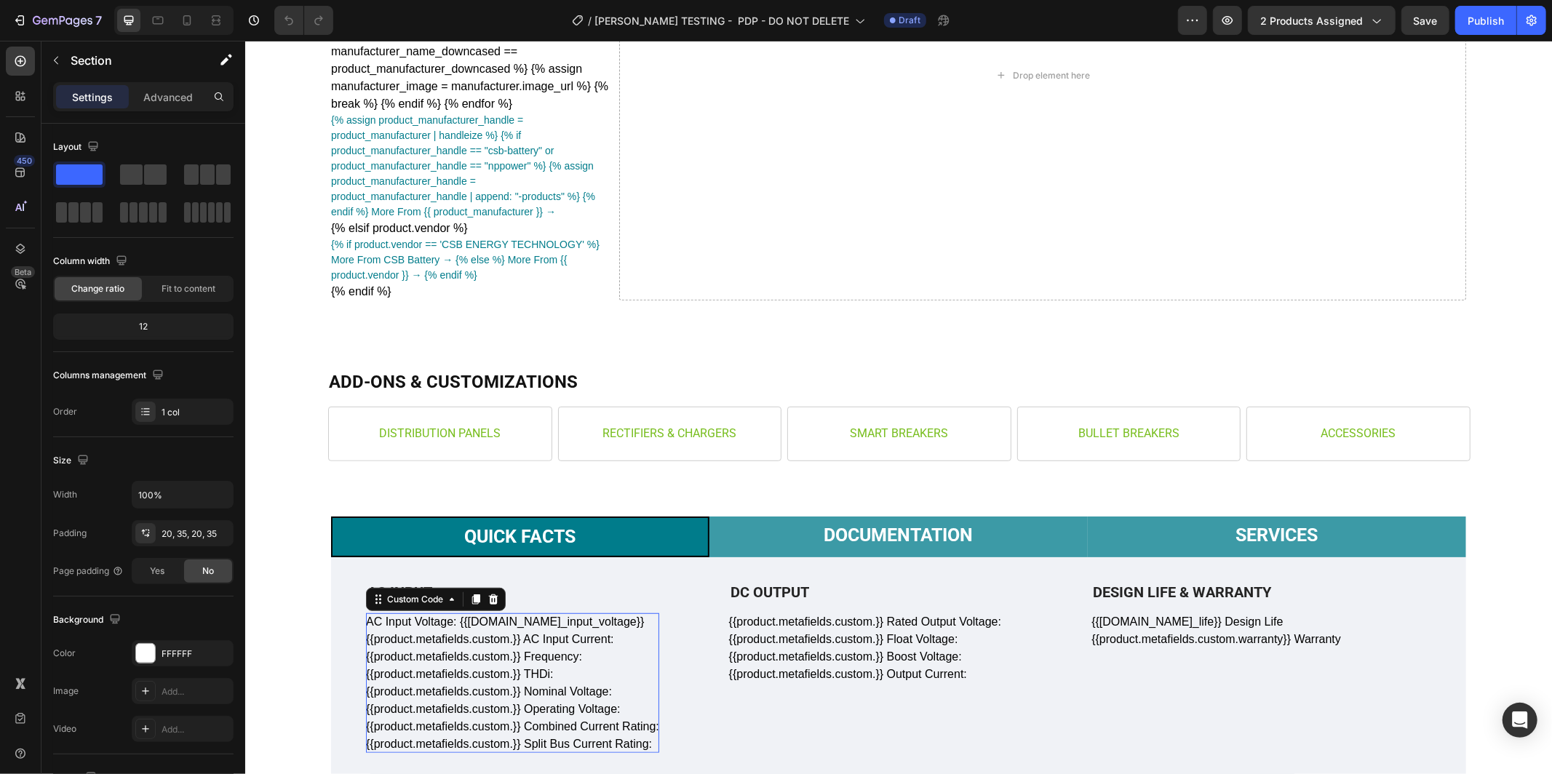
click at [444, 620] on div "AC Input Voltage: {{[DOMAIN_NAME]_input_voltage}} {{product.metafields.custom.}…" at bounding box center [511, 683] width 293 height 140
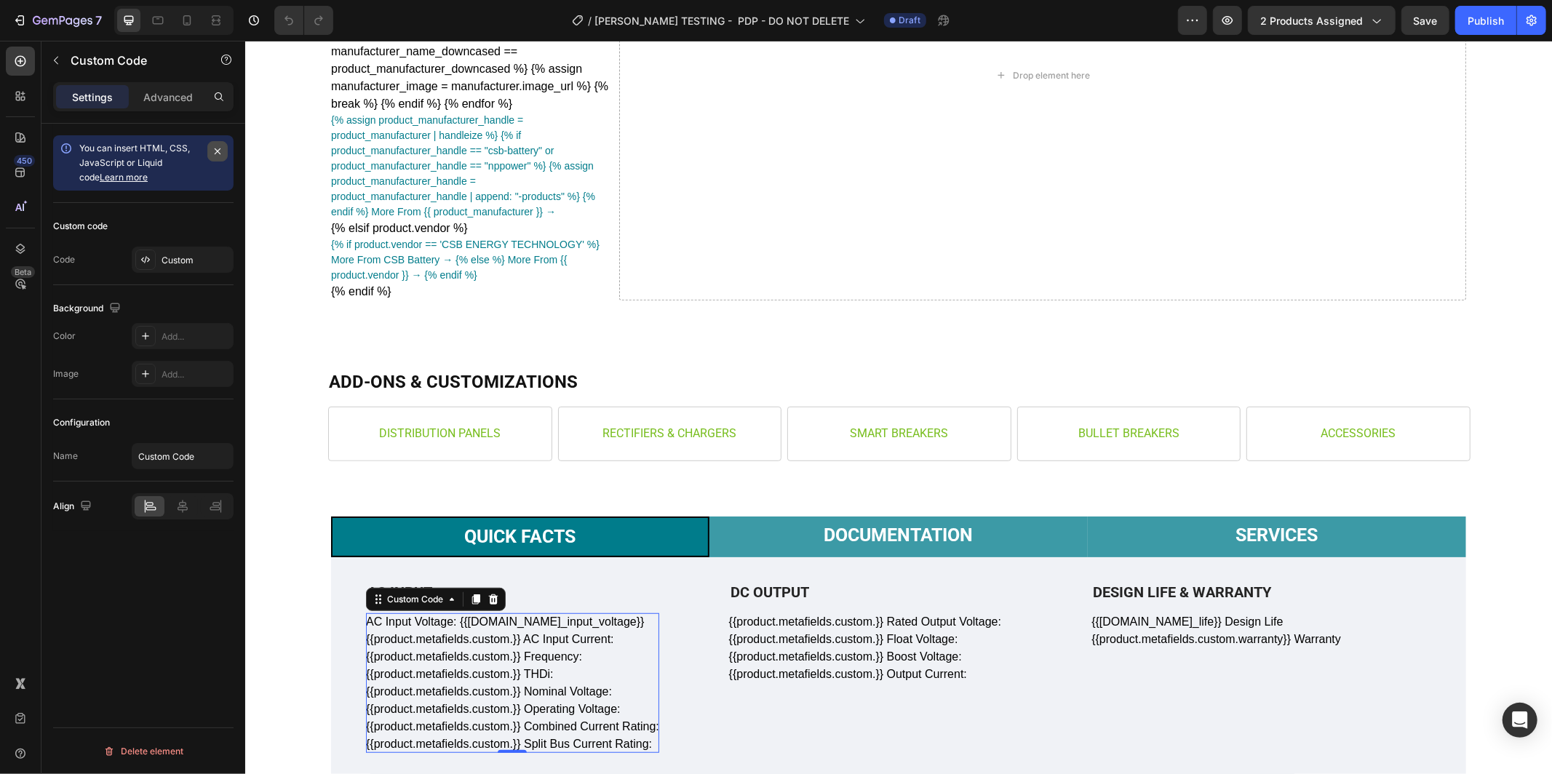
click at [215, 153] on icon "button" at bounding box center [218, 152] width 12 height 12
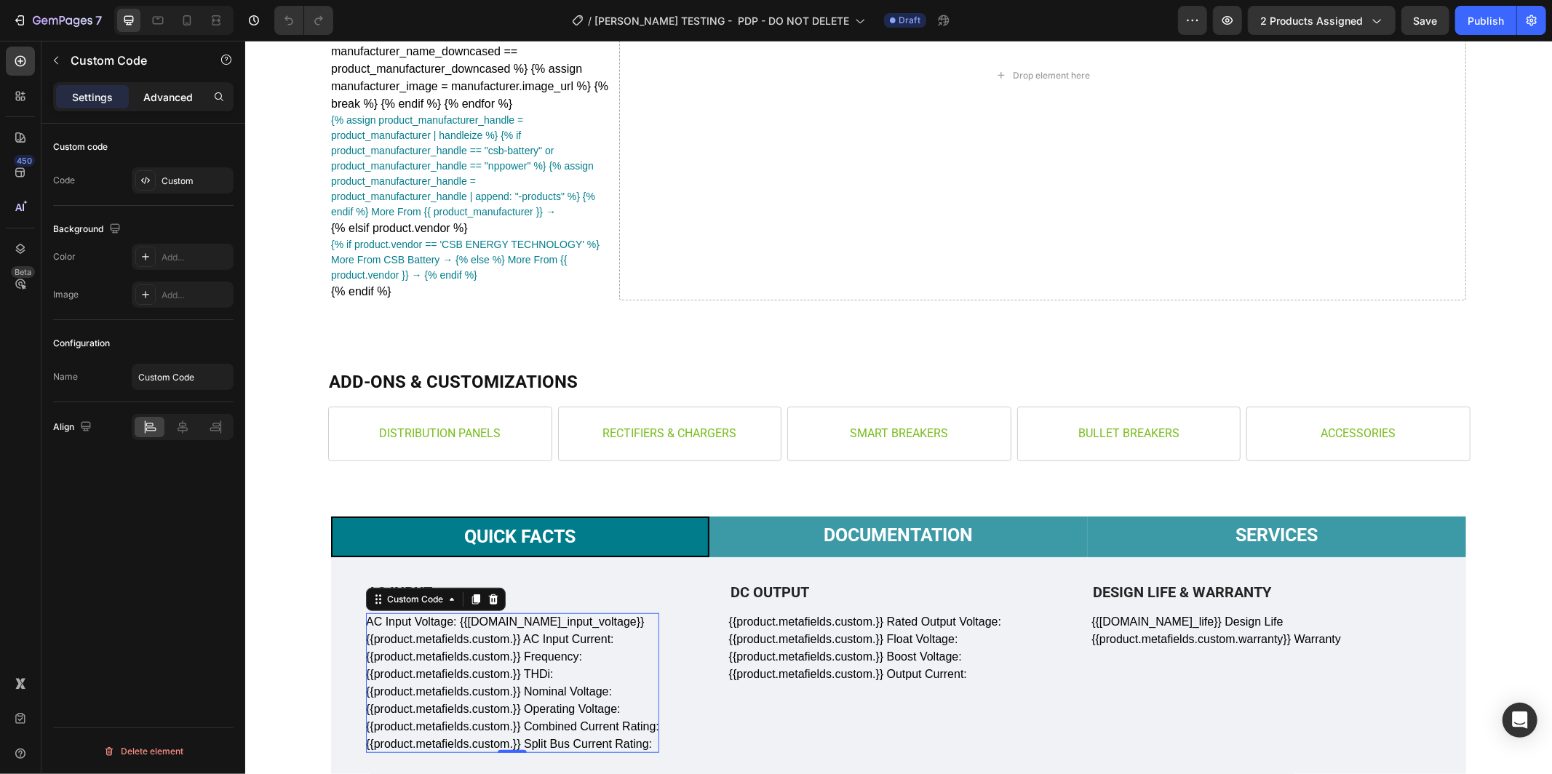
click at [151, 94] on p "Advanced" at bounding box center [167, 97] width 49 height 15
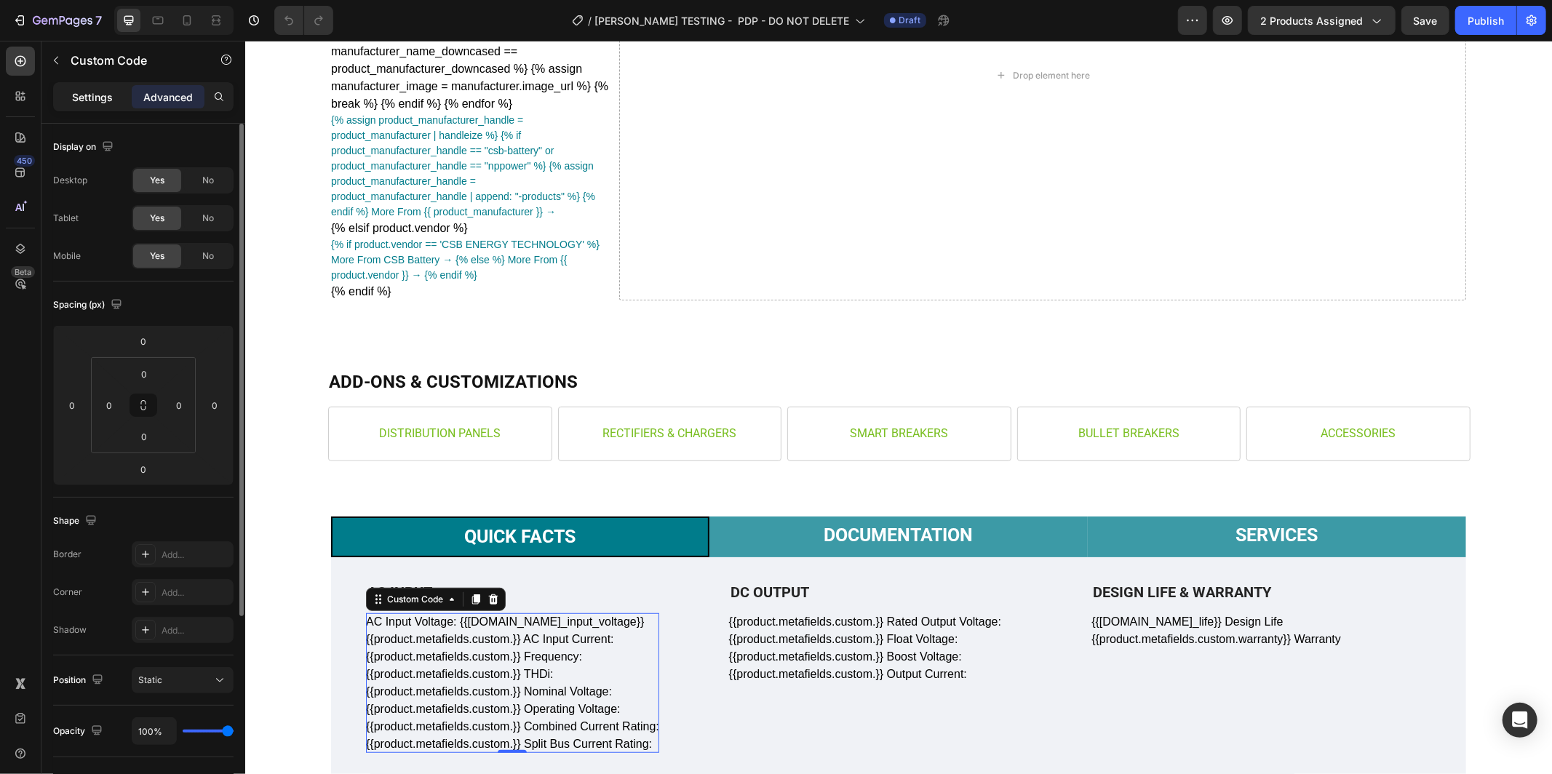
click at [88, 100] on p "Settings" at bounding box center [92, 97] width 41 height 15
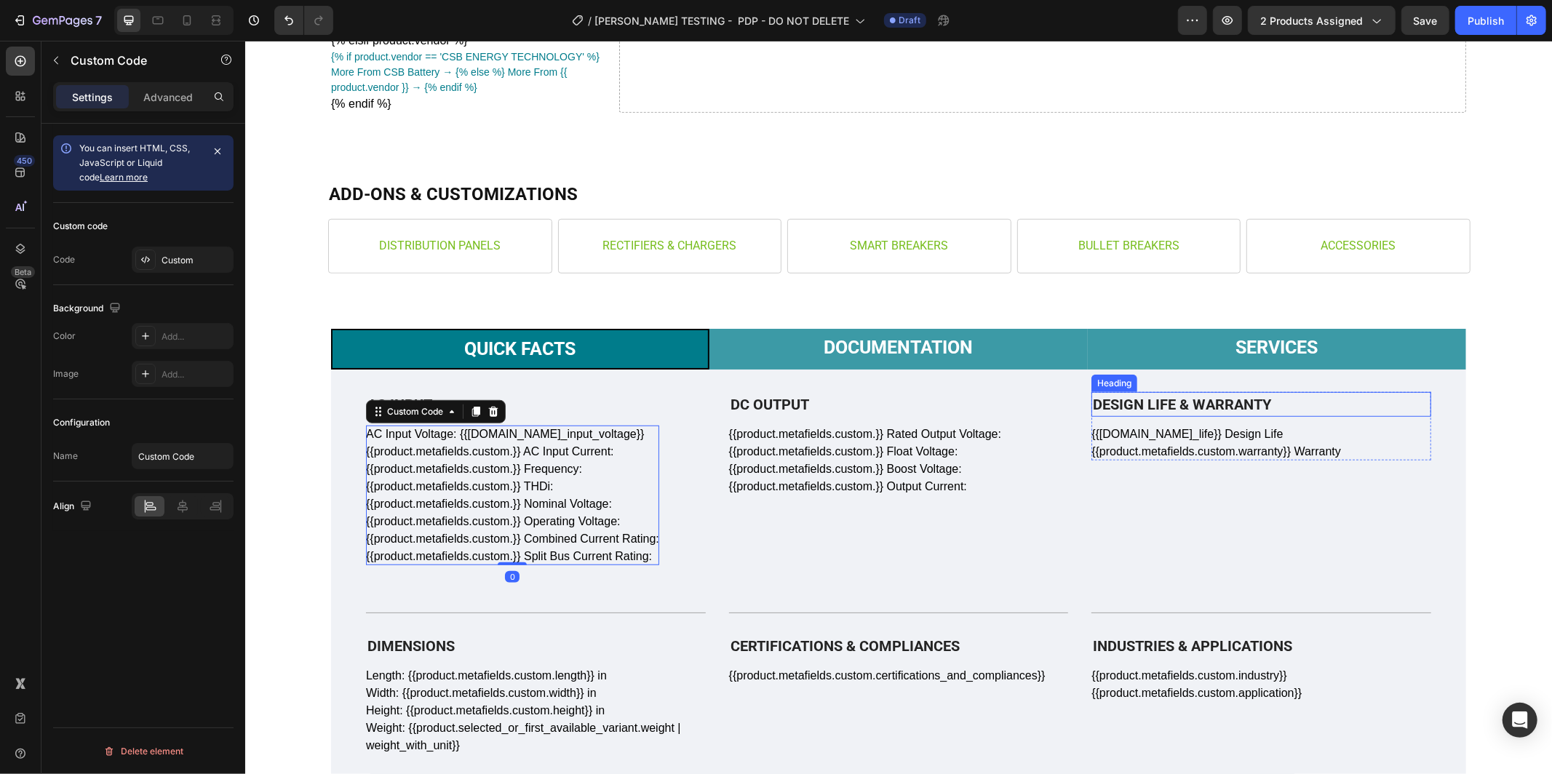
scroll to position [841, 0]
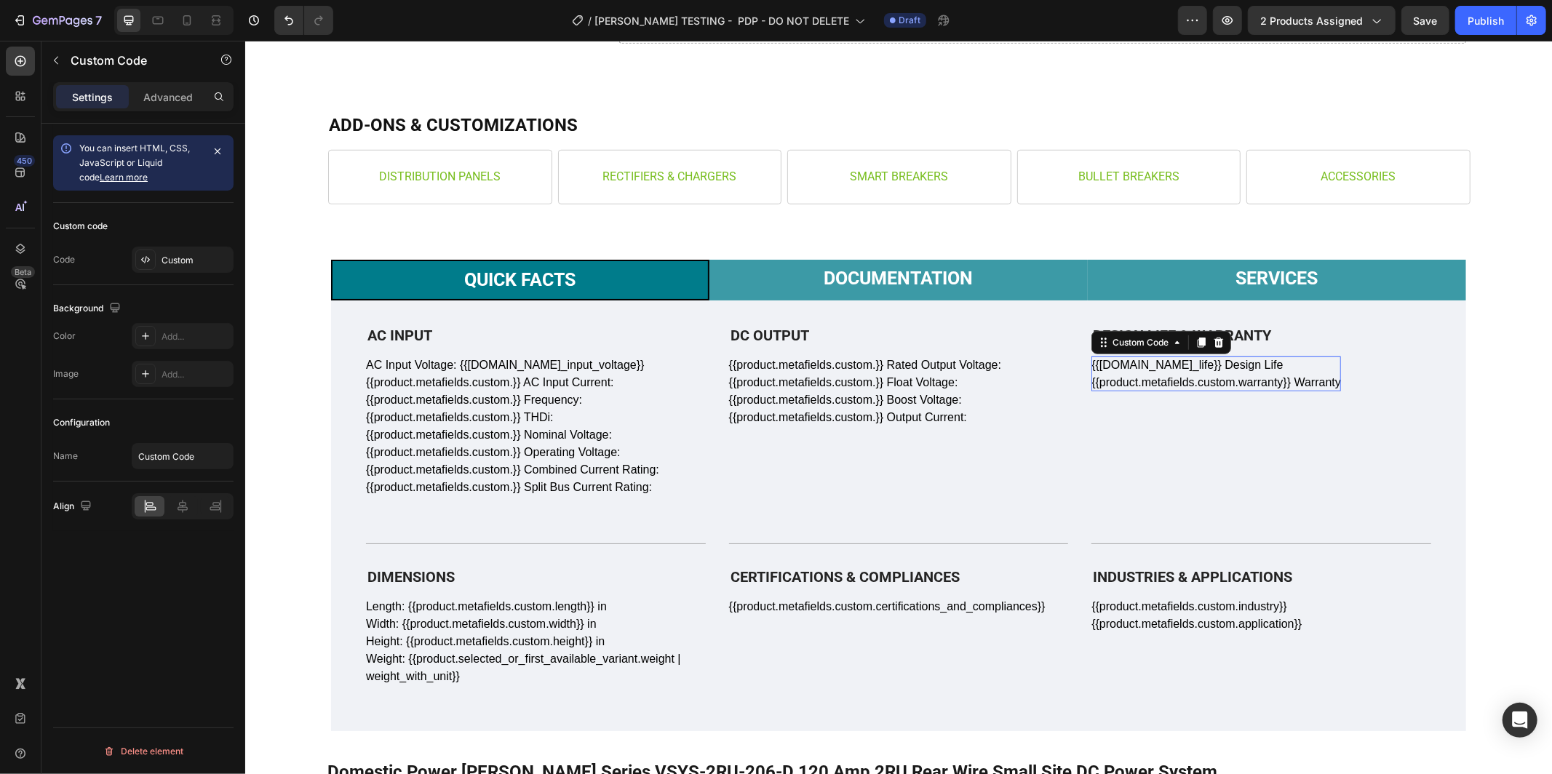
click at [1312, 360] on div "{{product.metafields.custom.design_life}} Design Life {{product.metafields.cust…" at bounding box center [1216, 373] width 250 height 35
click at [1261, 366] on div "{{product.metafields.custom.design_life}} Design Life {{product.metafields.cust…" at bounding box center [1216, 373] width 250 height 35
click at [157, 263] on div "Custom" at bounding box center [183, 260] width 102 height 26
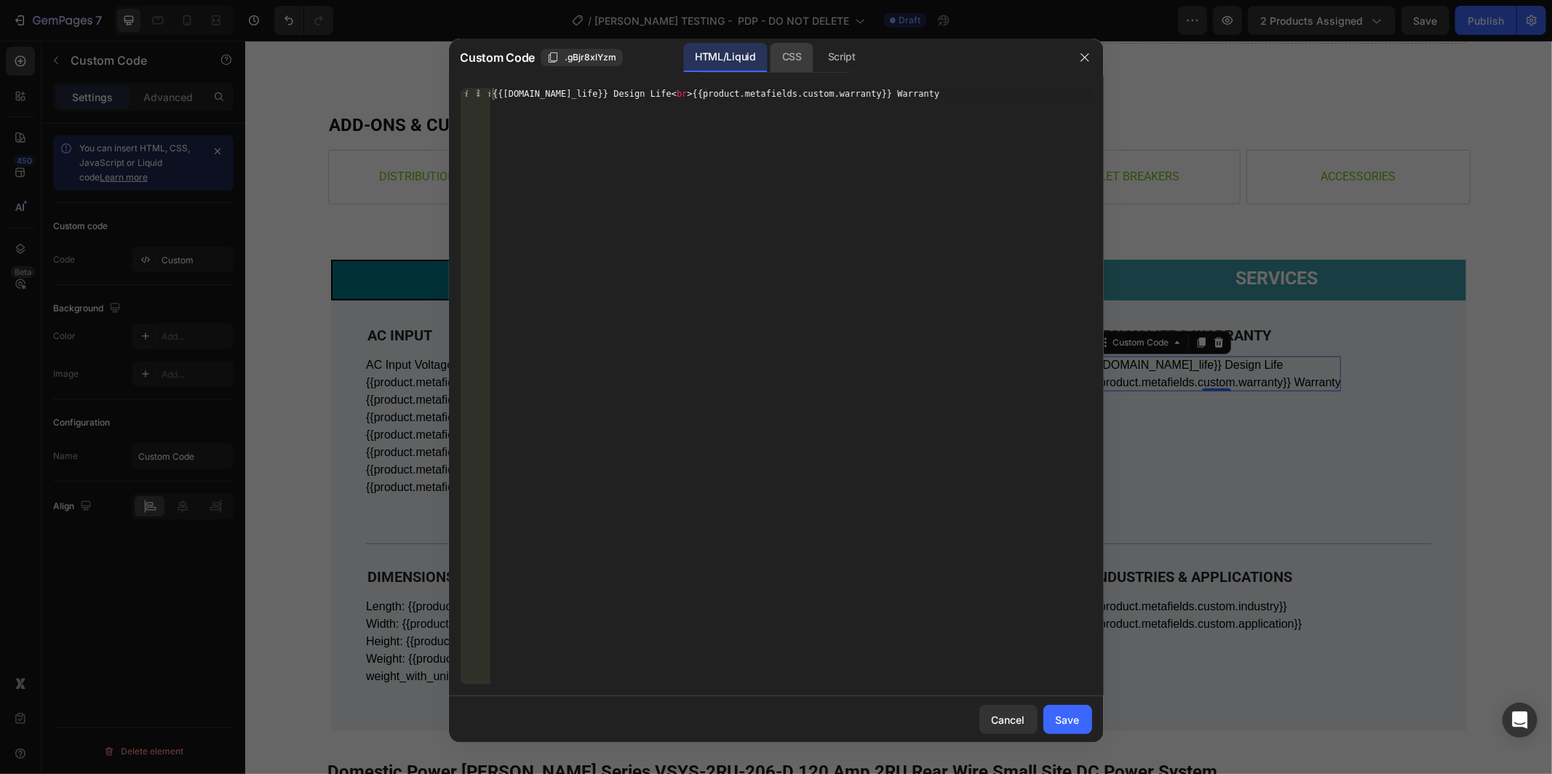
click at [817, 56] on div "CSS" at bounding box center [842, 57] width 51 height 29
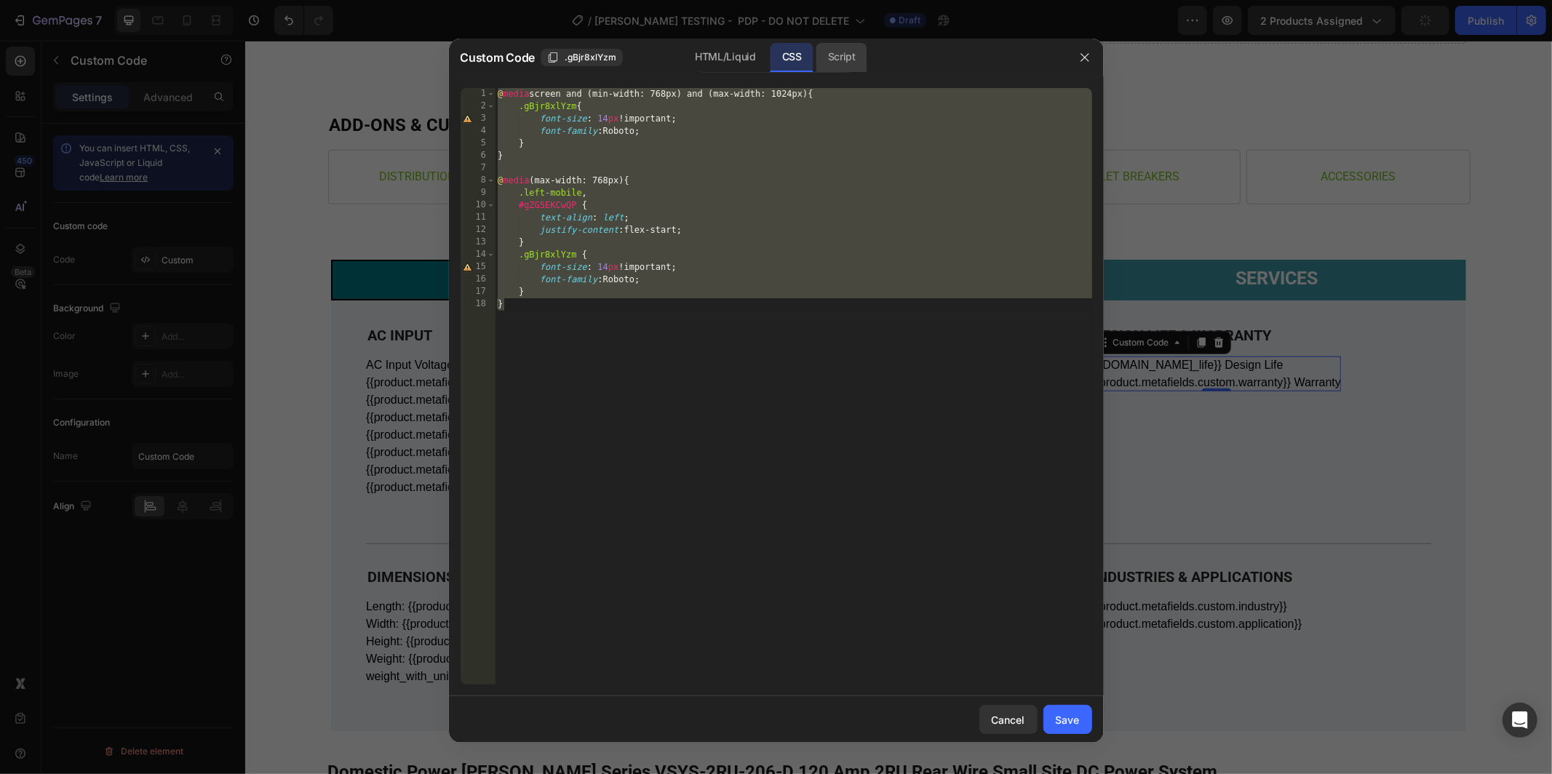
click at [857, 52] on div "Script" at bounding box center [842, 57] width 51 height 29
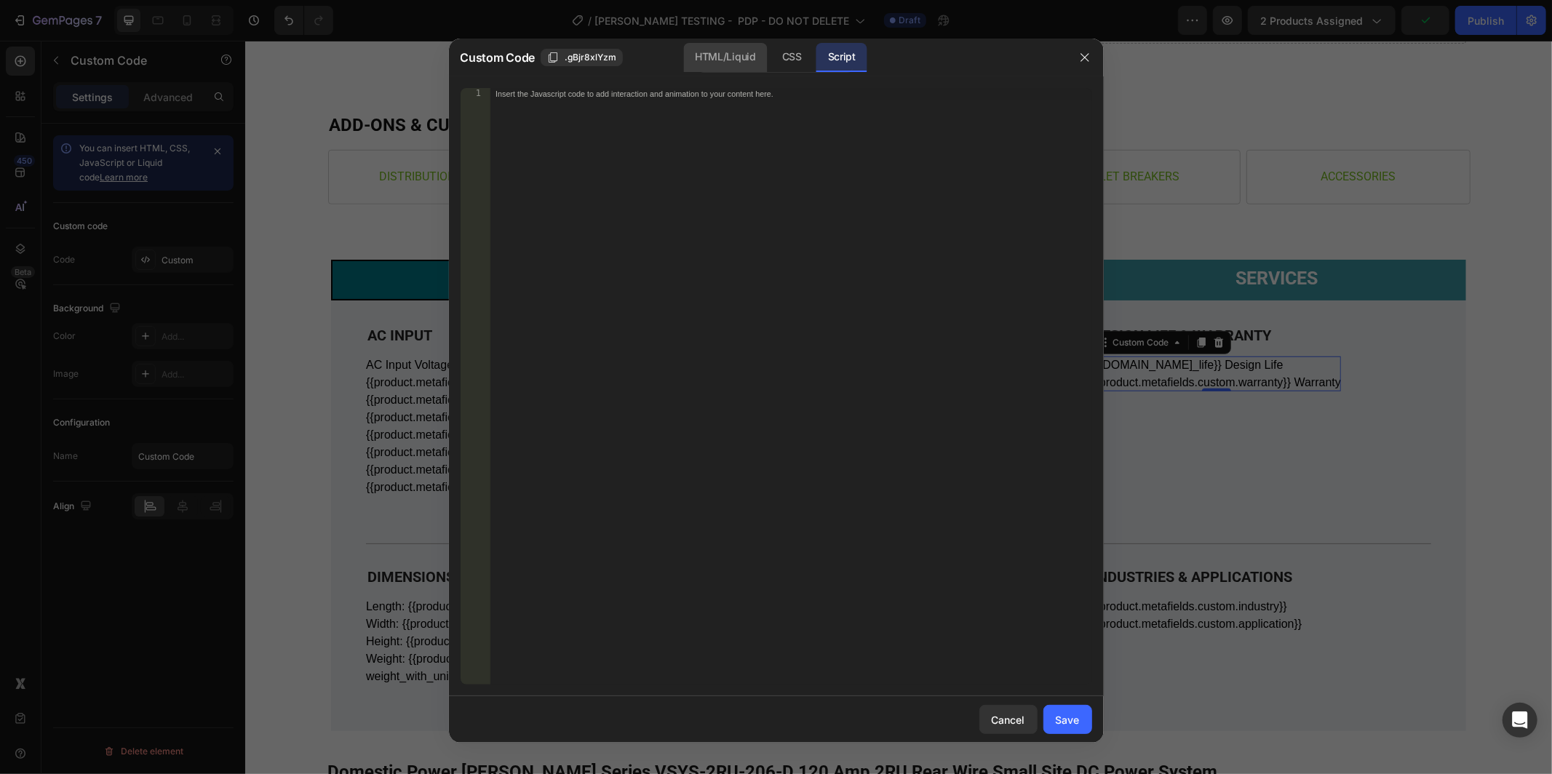
click at [771, 53] on div "HTML/Liquid" at bounding box center [792, 57] width 43 height 29
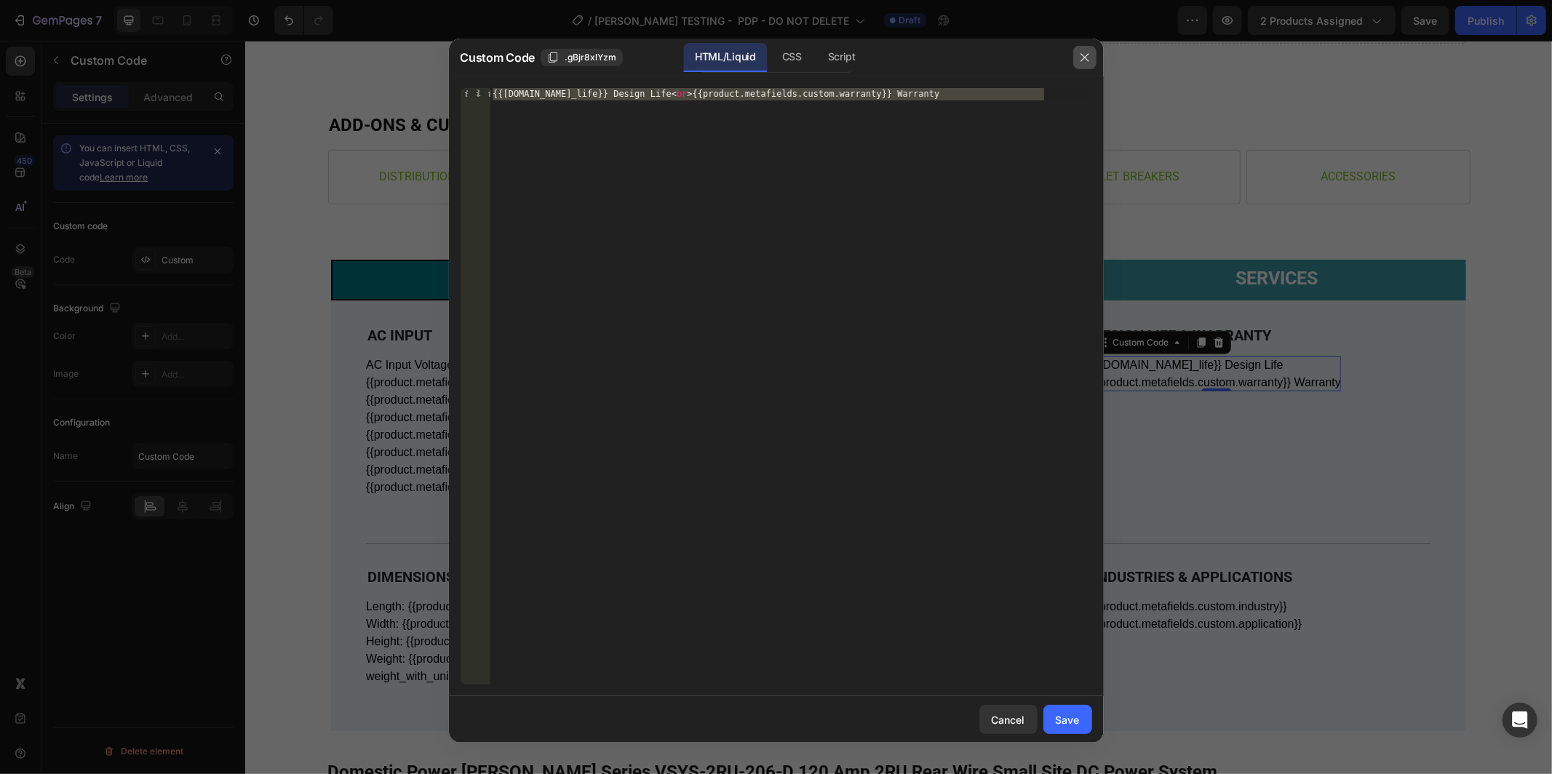
click at [1077, 60] on button "button" at bounding box center [1084, 57] width 23 height 23
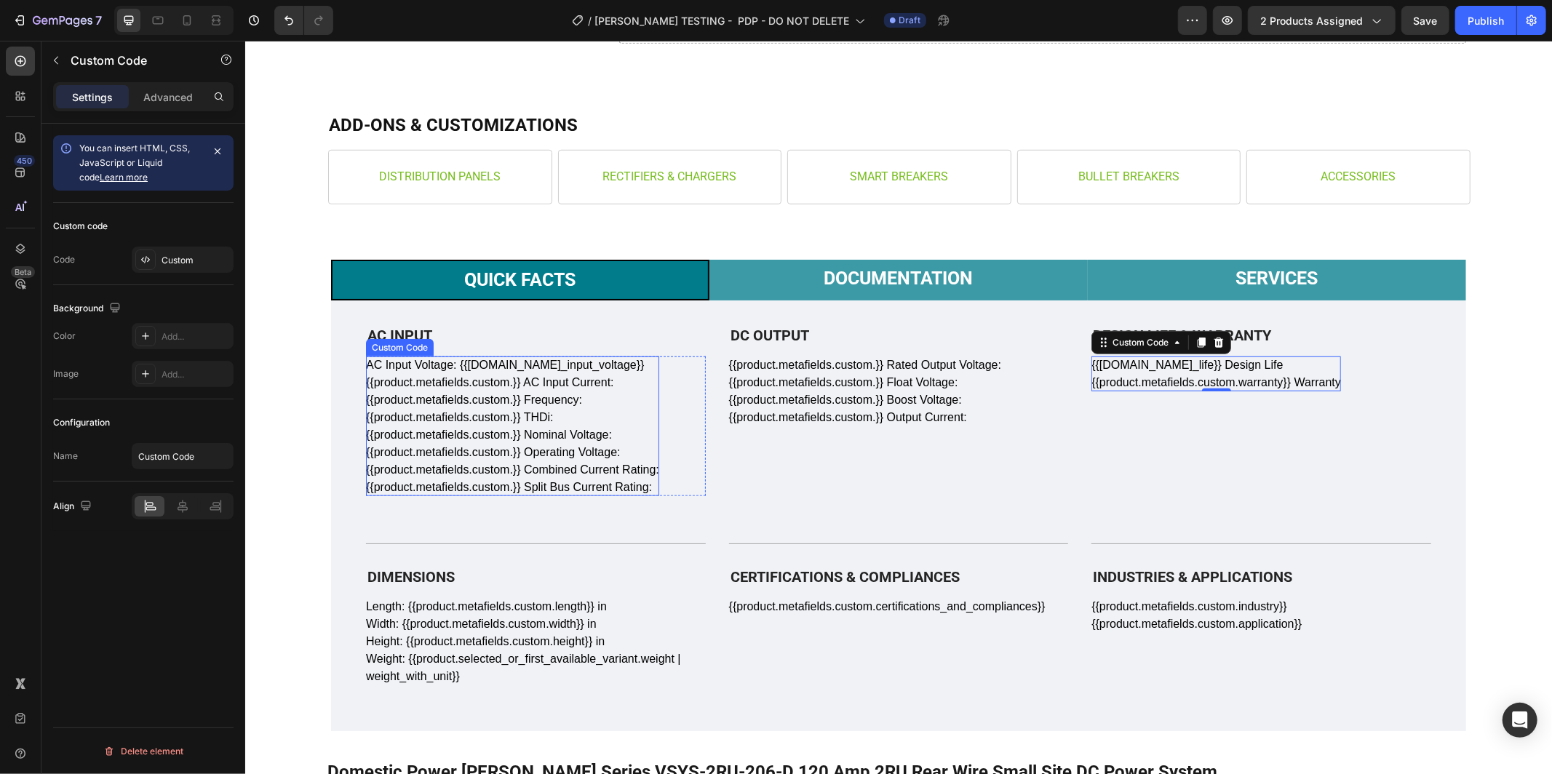
click at [550, 395] on div "AC Input Voltage: {{product.metafields.custom.ac_input_voltage}} {{product.meta…" at bounding box center [511, 426] width 293 height 140
click at [520, 382] on div "AC Input Voltage: {{product.metafields.custom.ac_input_voltage}} {{product.meta…" at bounding box center [511, 426] width 293 height 140
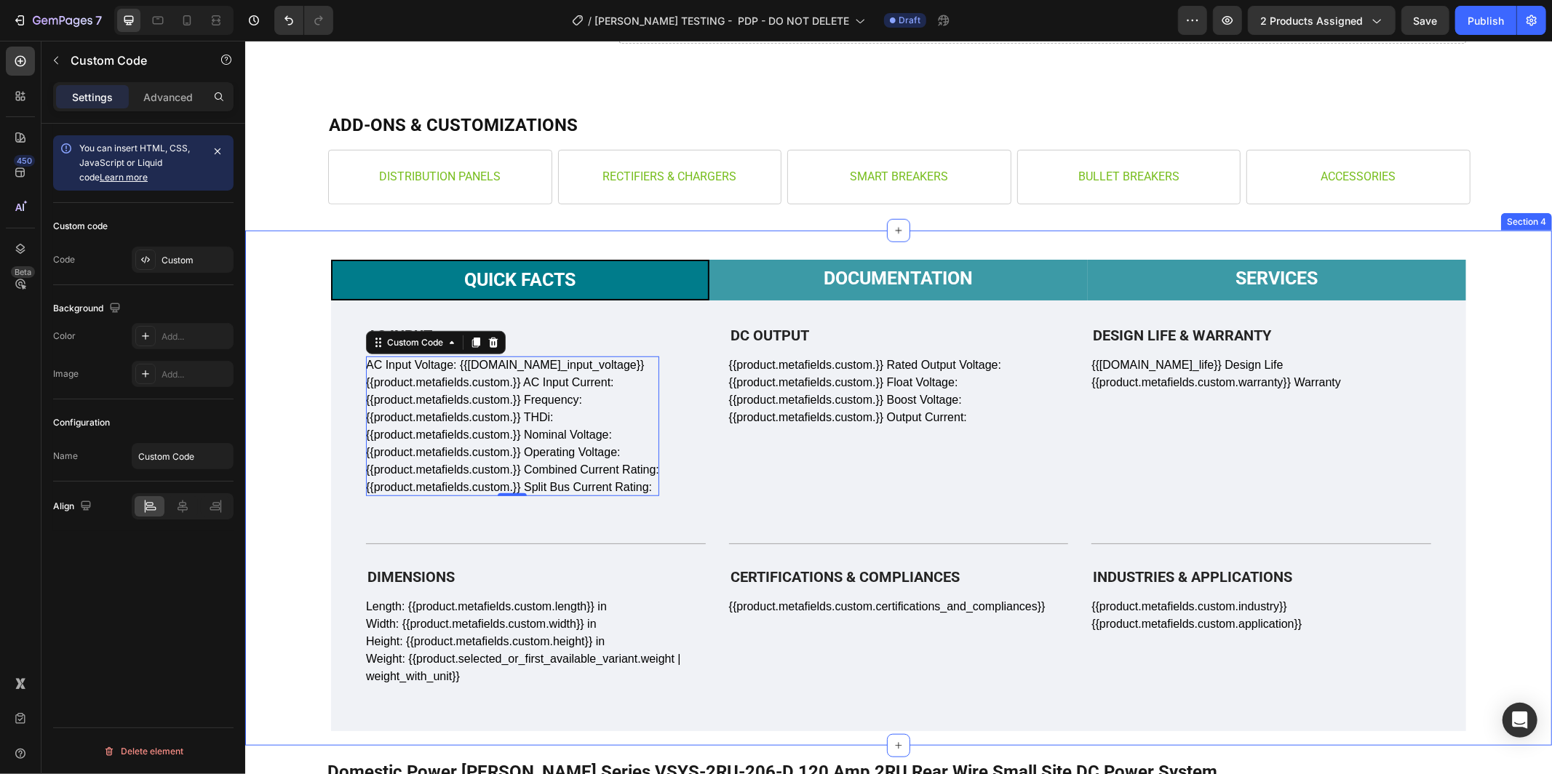
click at [1528, 426] on div "Quick Facts Documentation Services AC Input Heading AC Input Voltage: {{product…" at bounding box center [898, 487] width 1307 height 515
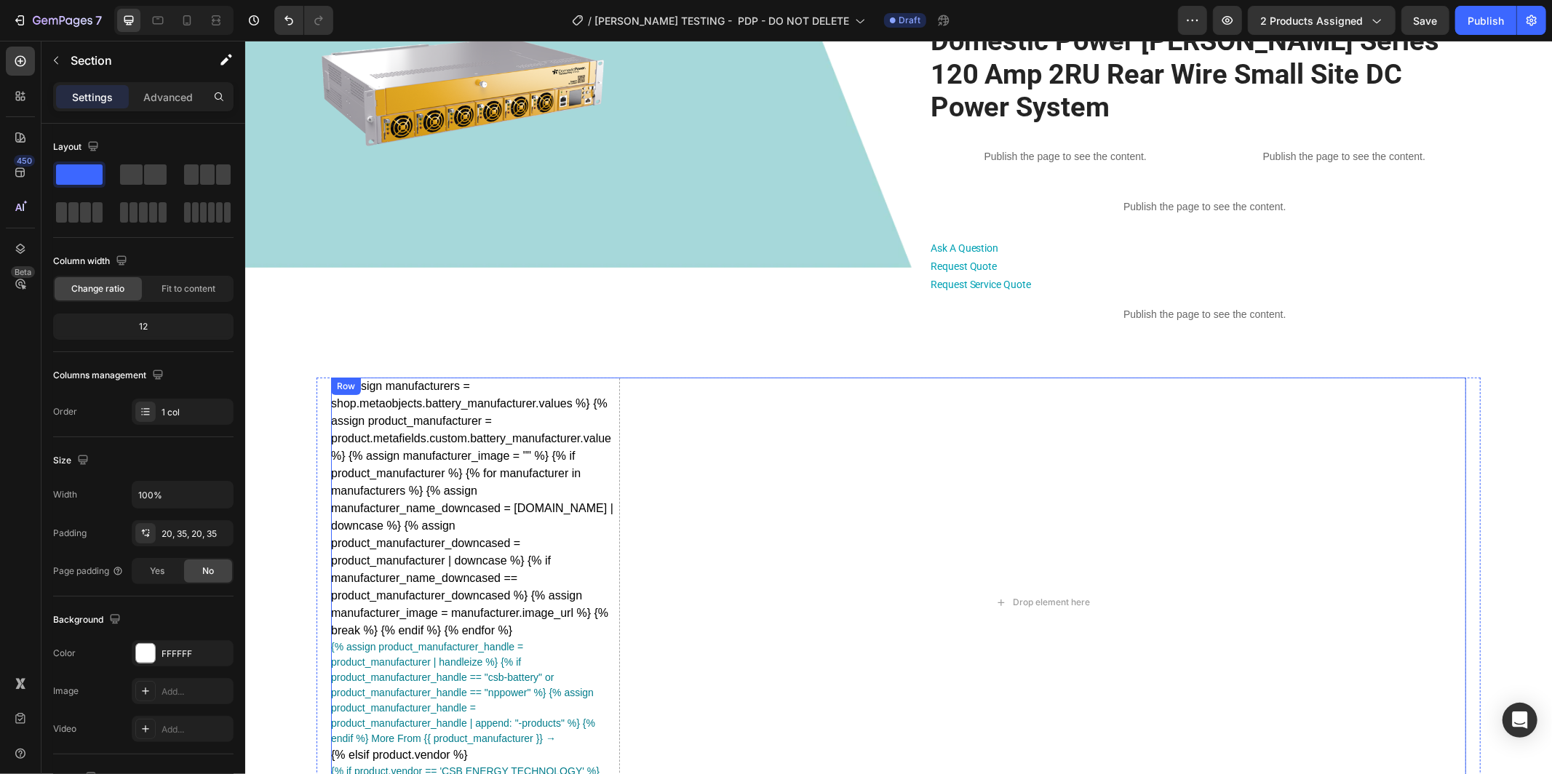
scroll to position [0, 0]
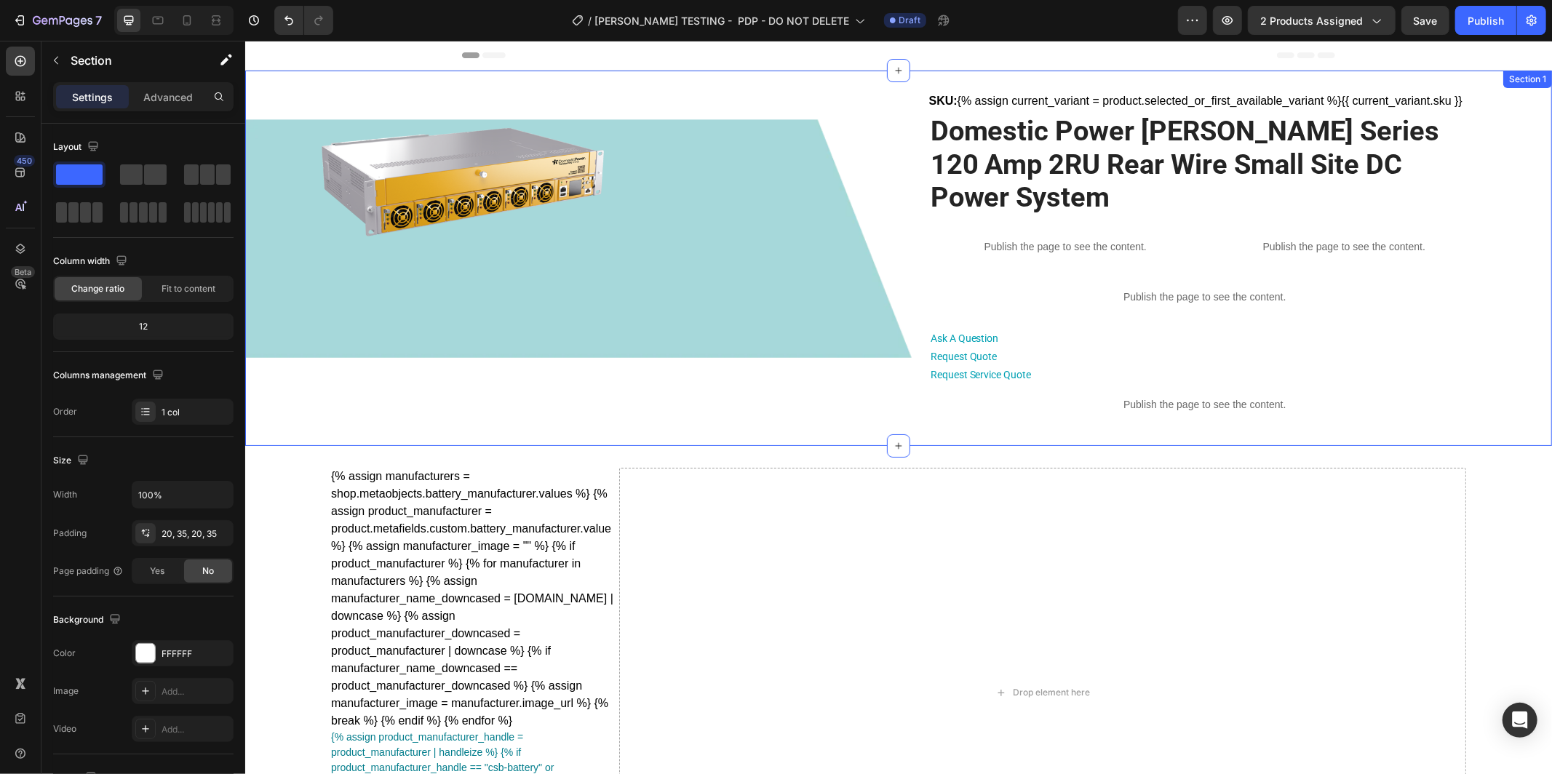
click at [1519, 172] on div "Product Images SKU: {% assign current_variant = product.selected_or_first_avail…" at bounding box center [898, 258] width 1256 height 332
click at [143, 92] on p "Advanced" at bounding box center [167, 97] width 49 height 15
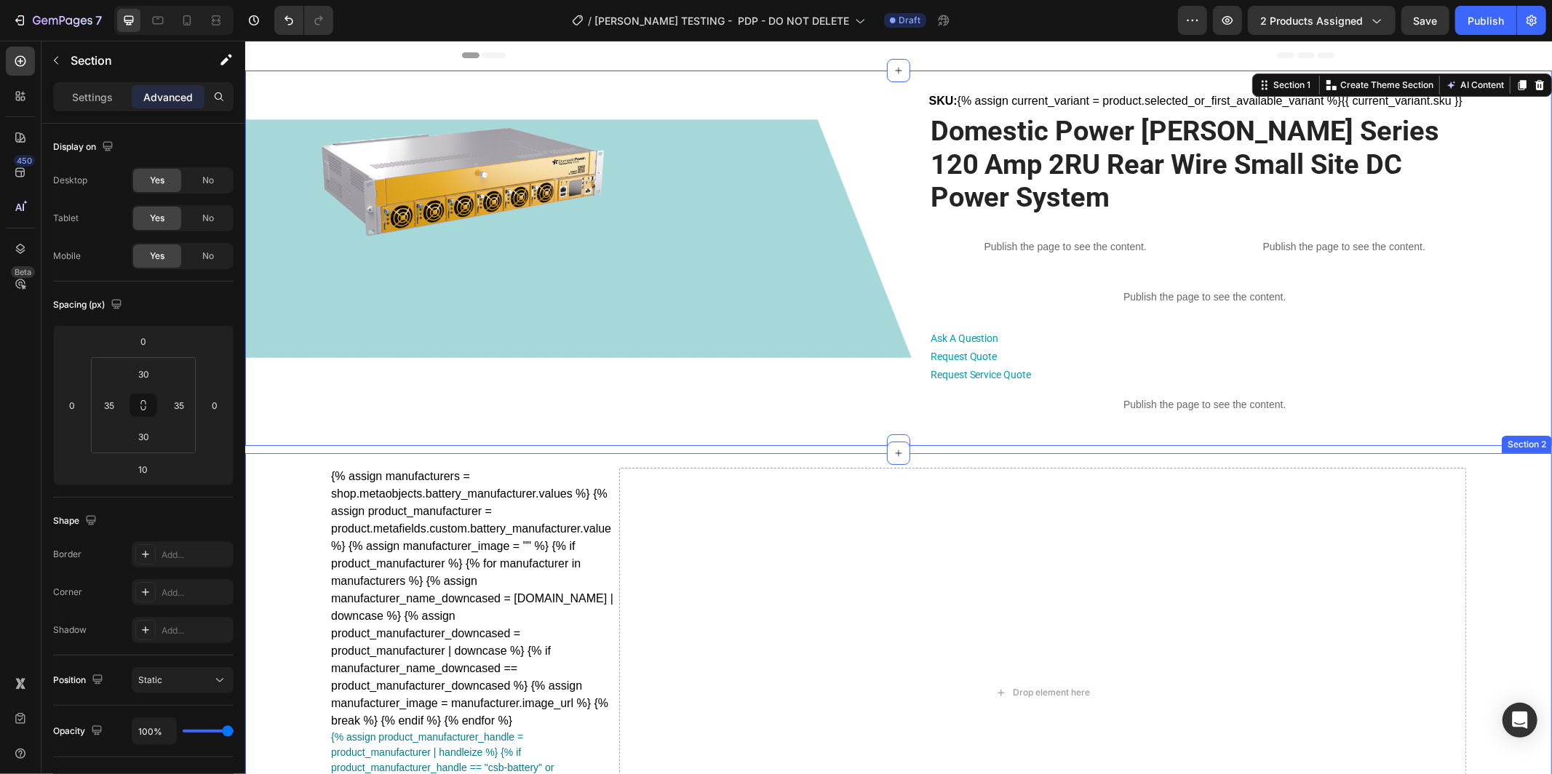
click at [1532, 453] on div "{% assign manufacturers = shop.metaobjects.battery_manufacturer.values %} {% as…" at bounding box center [898, 707] width 1307 height 508
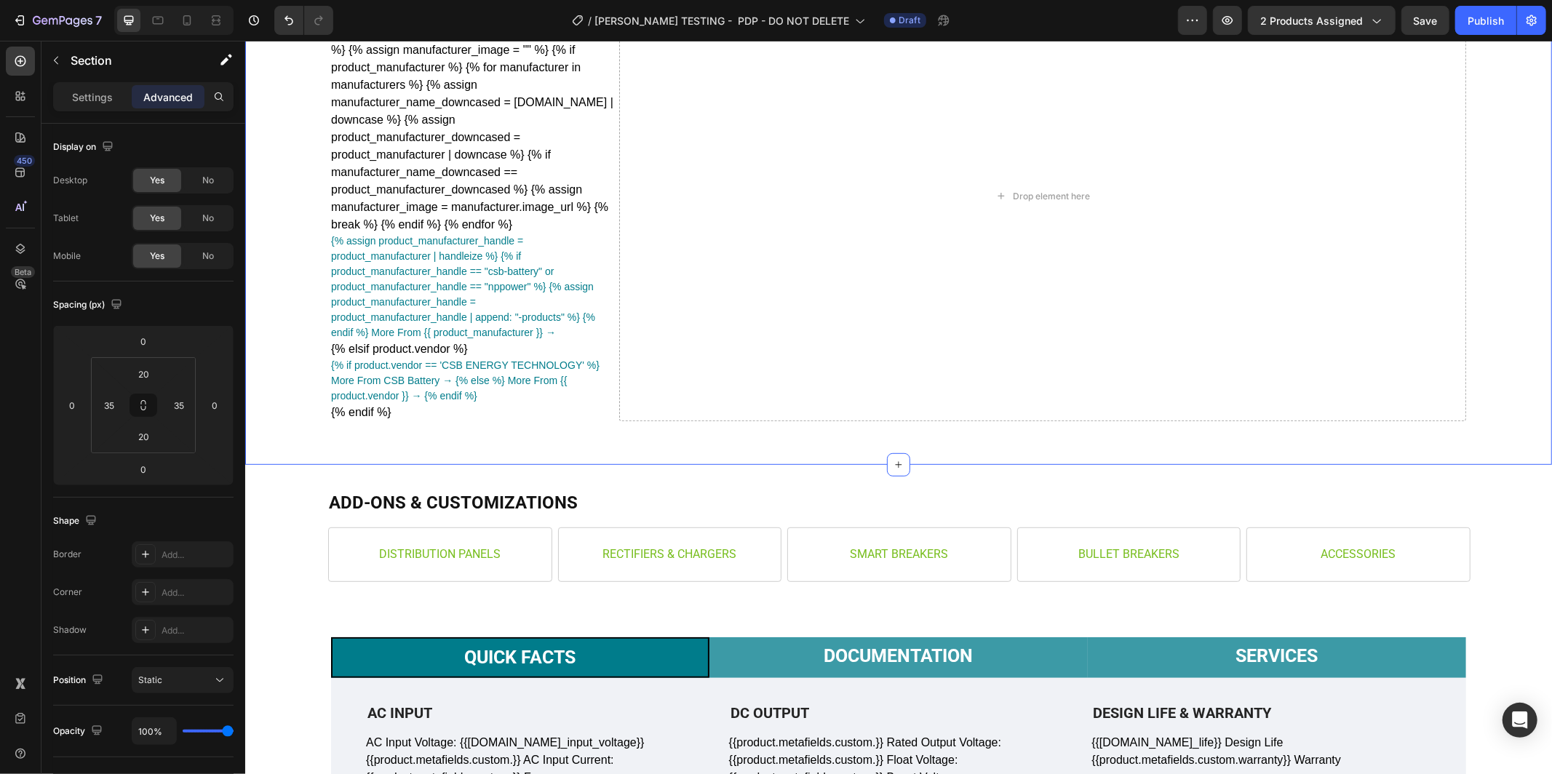
scroll to position [464, 0]
click at [1528, 564] on div "Add-ons & customizations Heading Distribution panels Text Block Row rectifiers …" at bounding box center [898, 535] width 1307 height 143
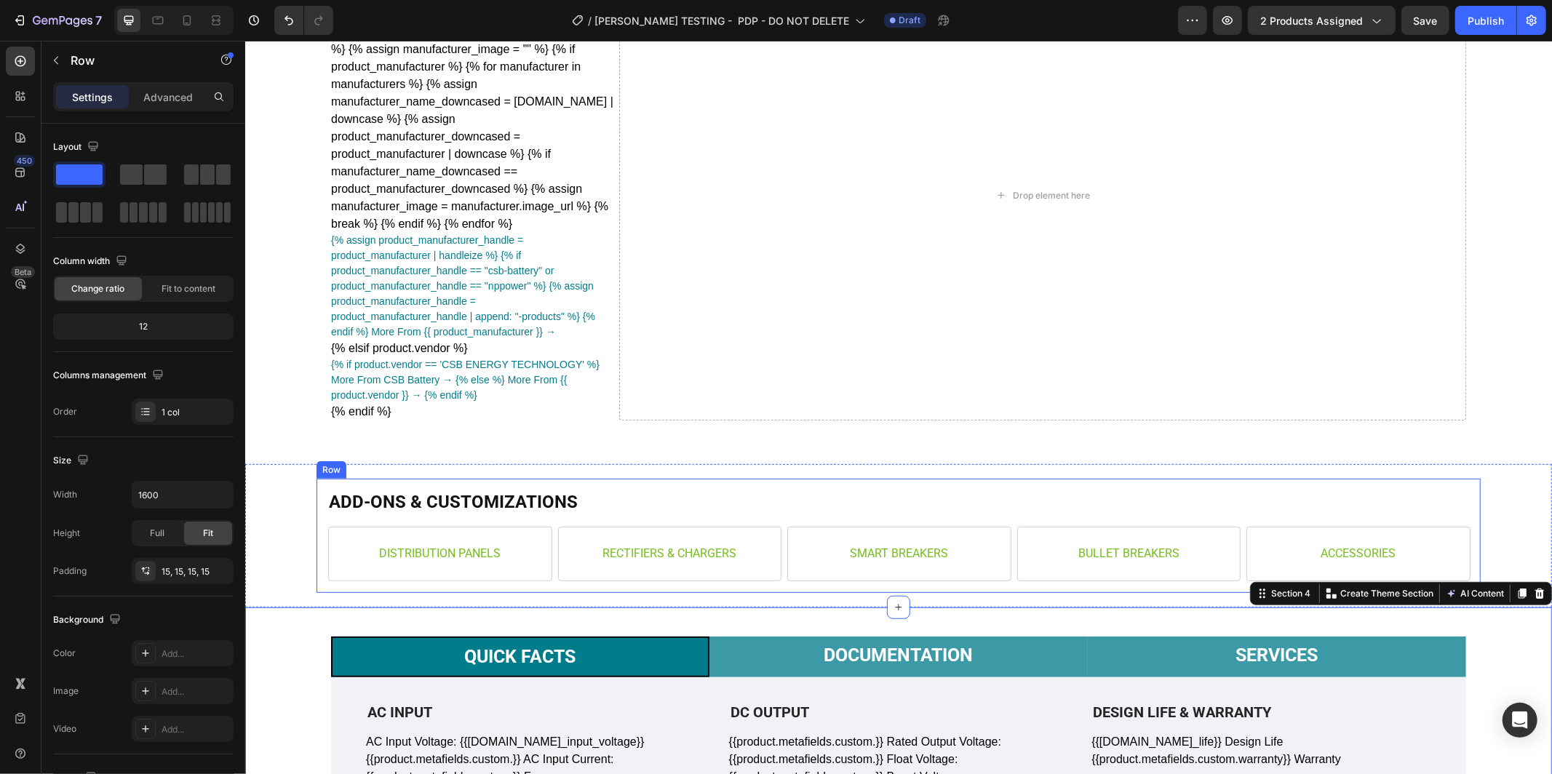
click at [1476, 554] on div "Add-ons & customizations Heading Distribution panels Text Block Row rectifiers …" at bounding box center [898, 535] width 1164 height 114
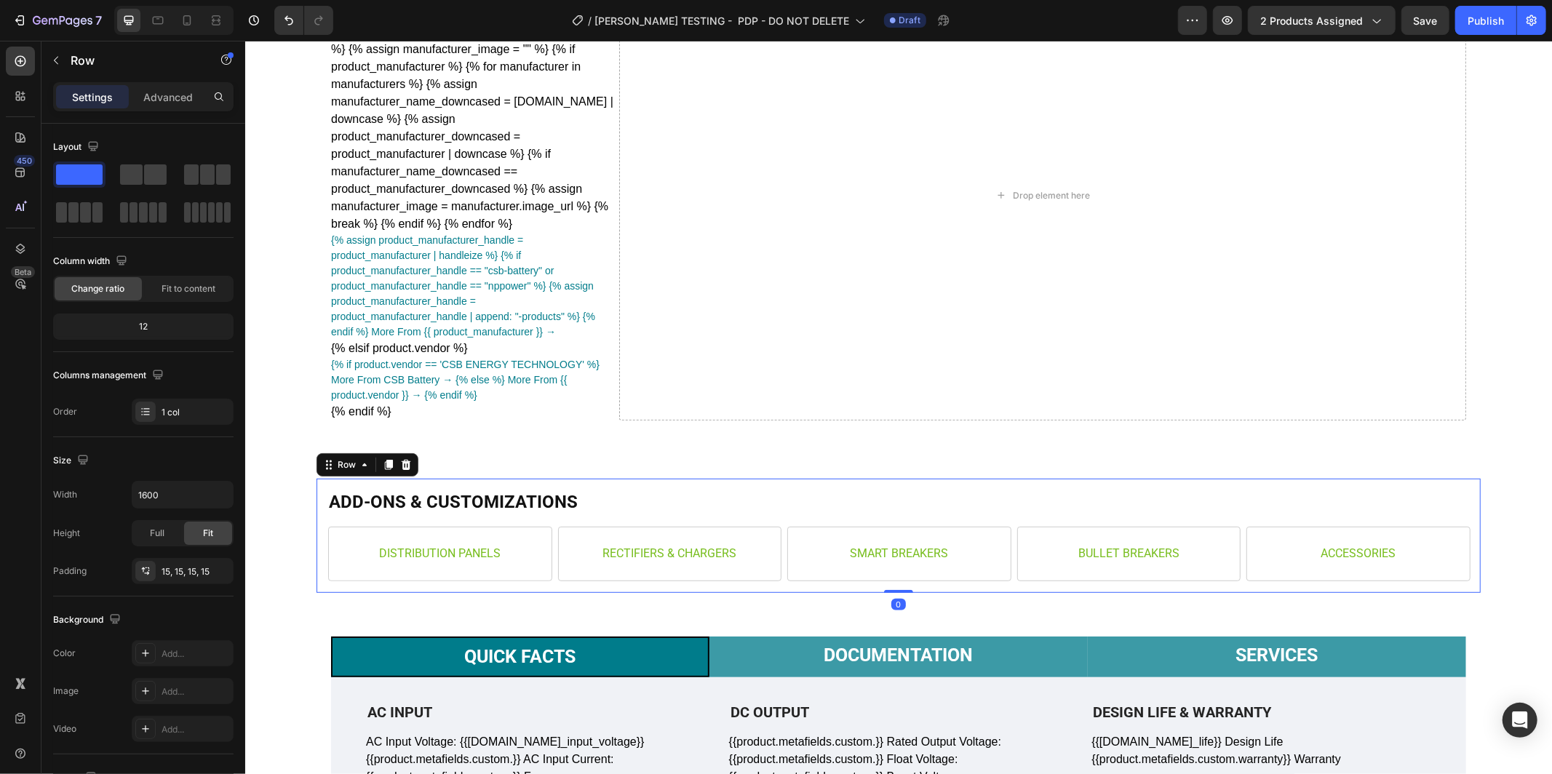
scroll to position [461, 0]
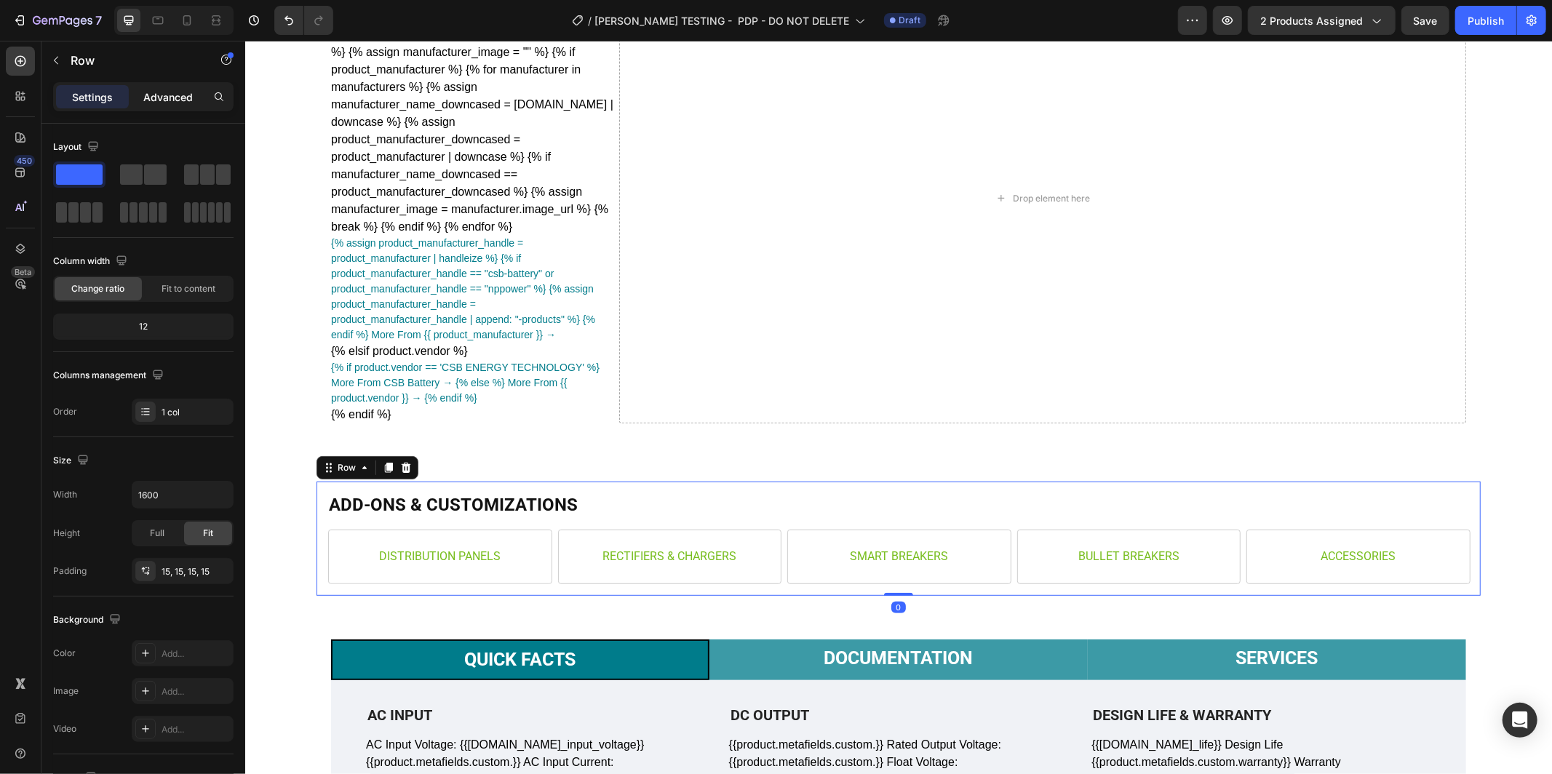
click at [183, 100] on p "Advanced" at bounding box center [167, 97] width 49 height 15
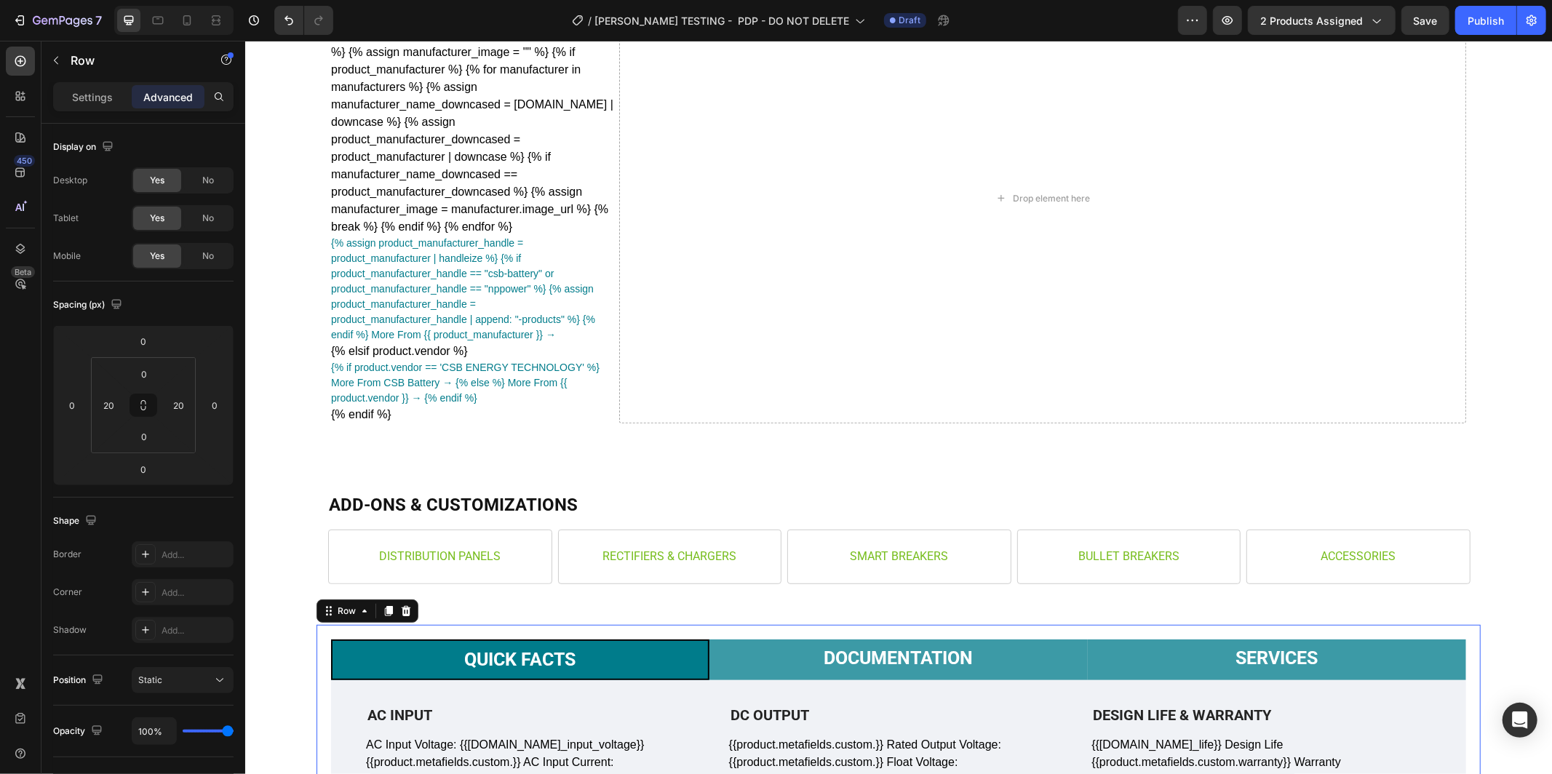
click at [1472, 582] on div "Add-ons & customizations Heading Distribution panels Text Block Row rectifiers …" at bounding box center [898, 538] width 1164 height 114
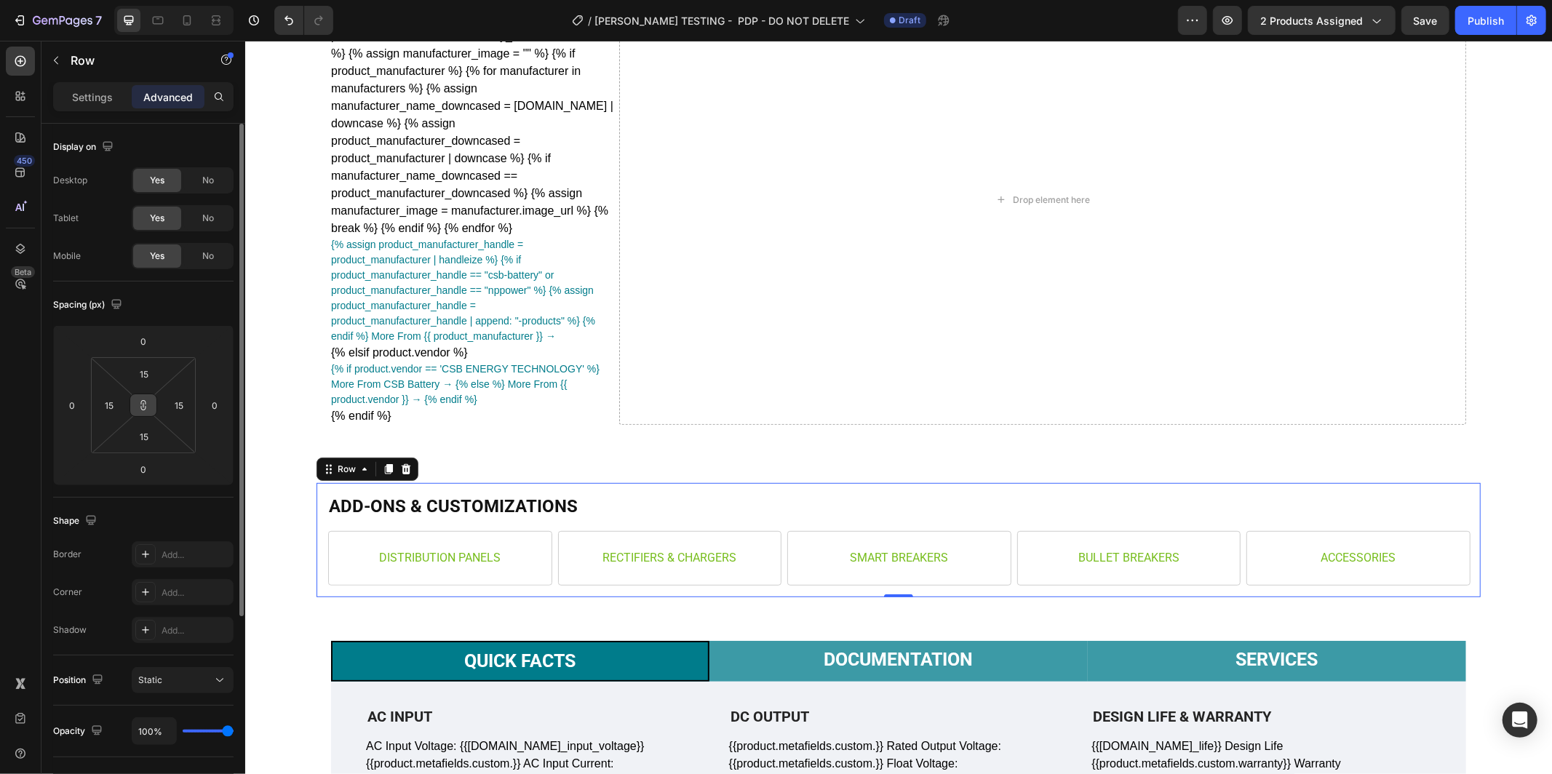
click at [146, 405] on icon at bounding box center [144, 406] width 12 height 12
click at [119, 411] on input "15" at bounding box center [109, 405] width 22 height 22
type input "20"
click at [186, 408] on input "15" at bounding box center [179, 405] width 22 height 22
type input "20"
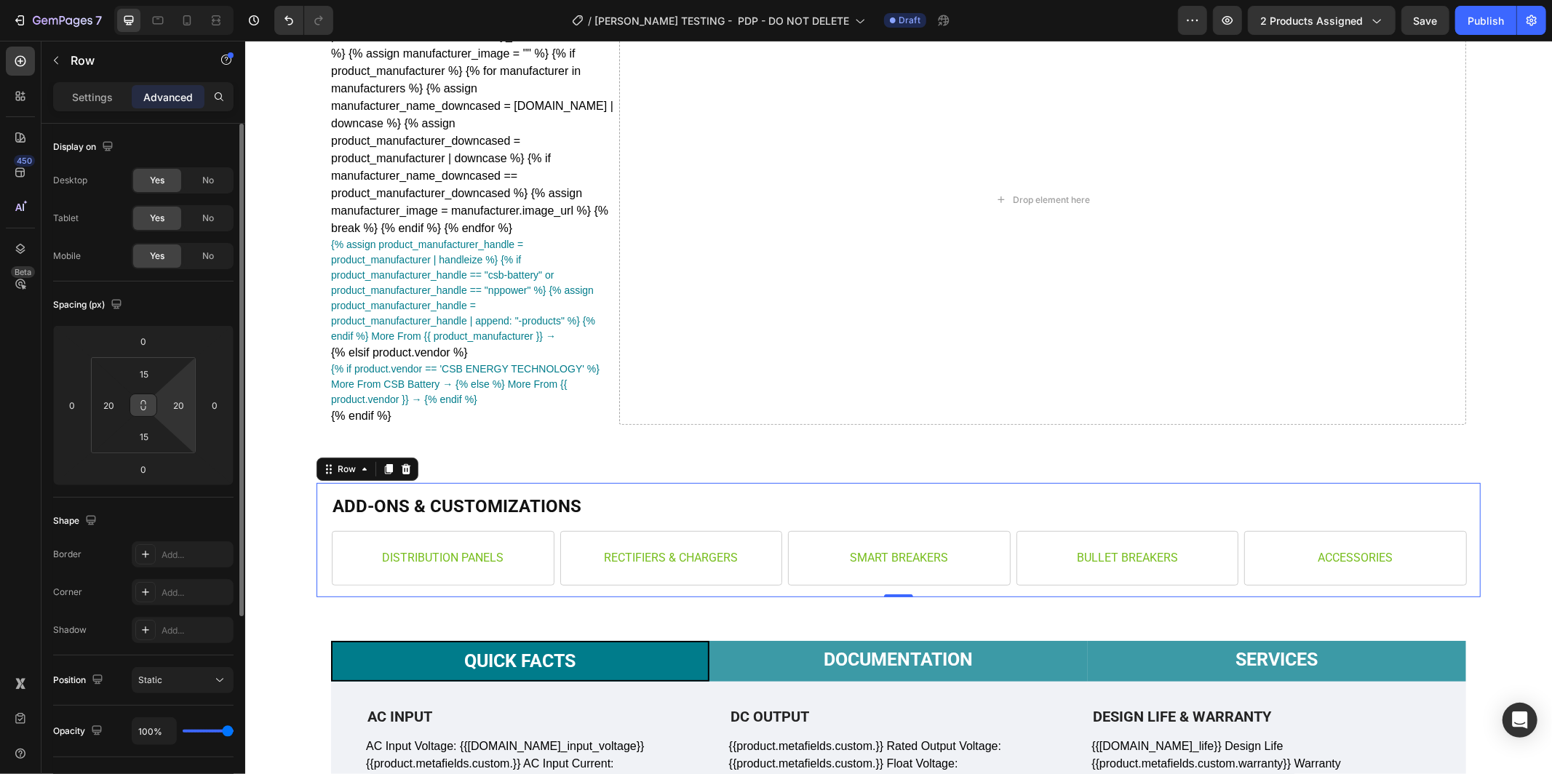
click at [192, 303] on div "Spacing (px)" at bounding box center [143, 304] width 180 height 23
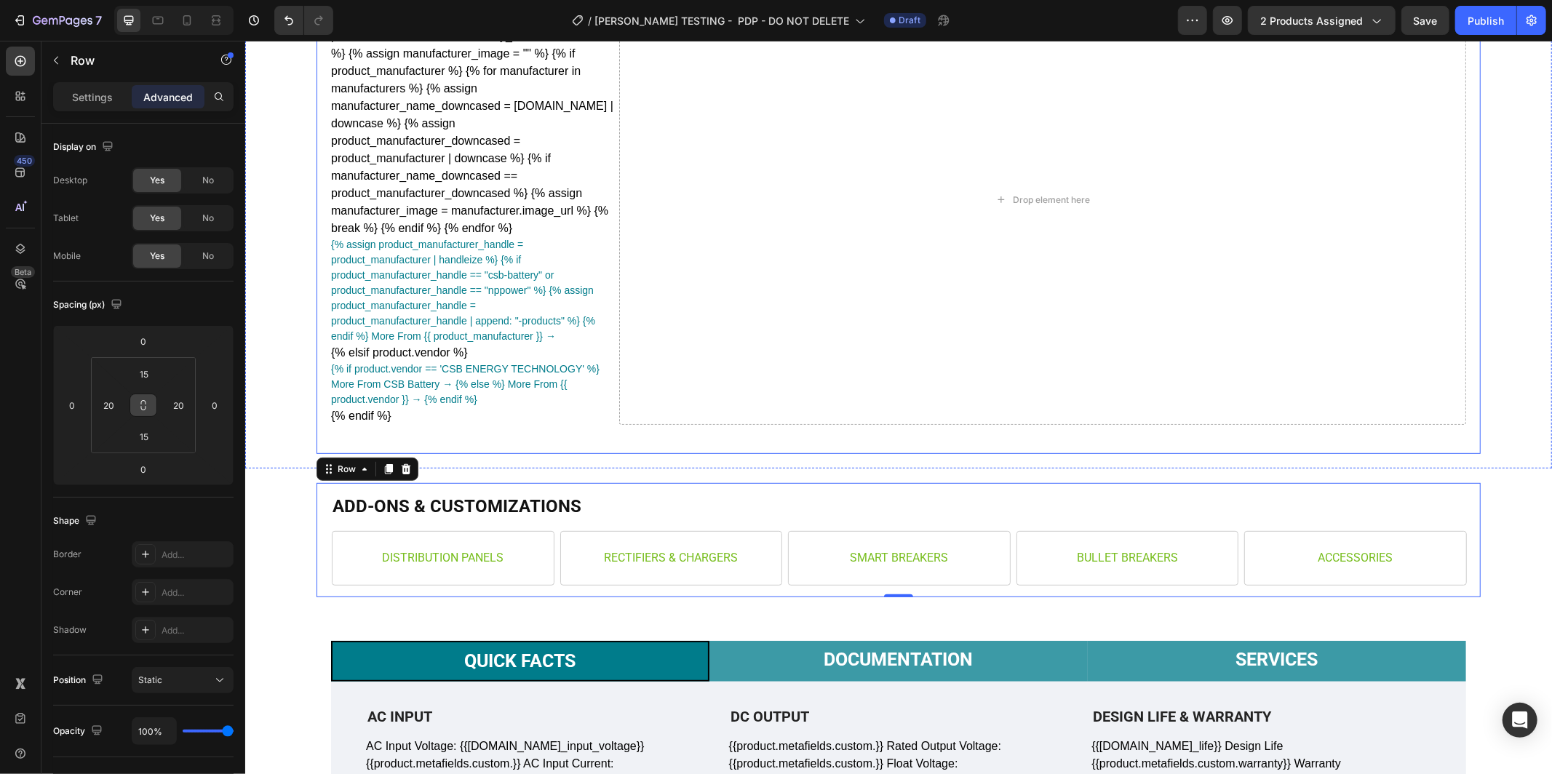
click at [1470, 424] on div "{% assign manufacturers = shop.metaobjects.battery_manufacturer.values %} {% as…" at bounding box center [898, 214] width 1164 height 479
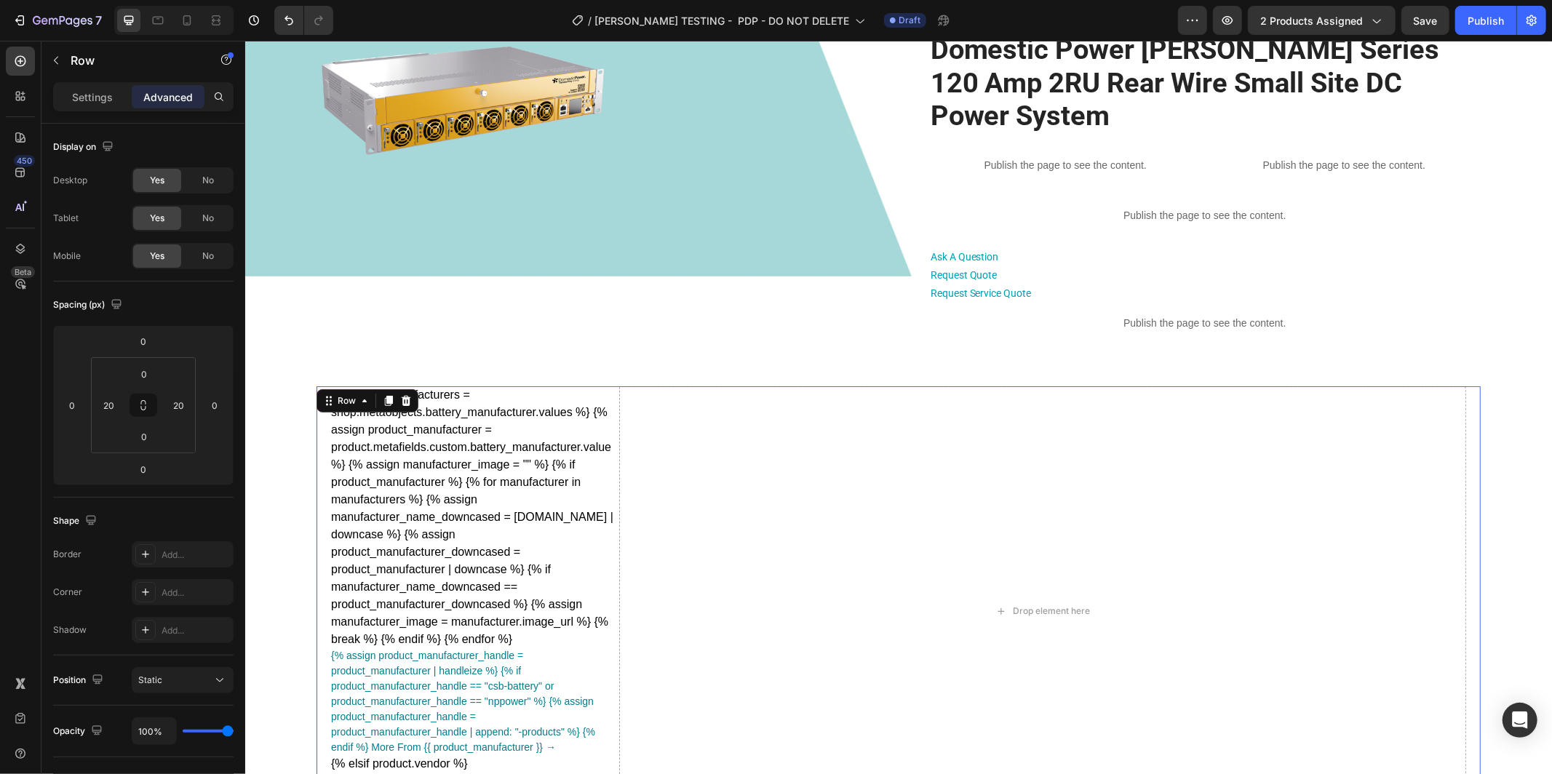
scroll to position [0, 0]
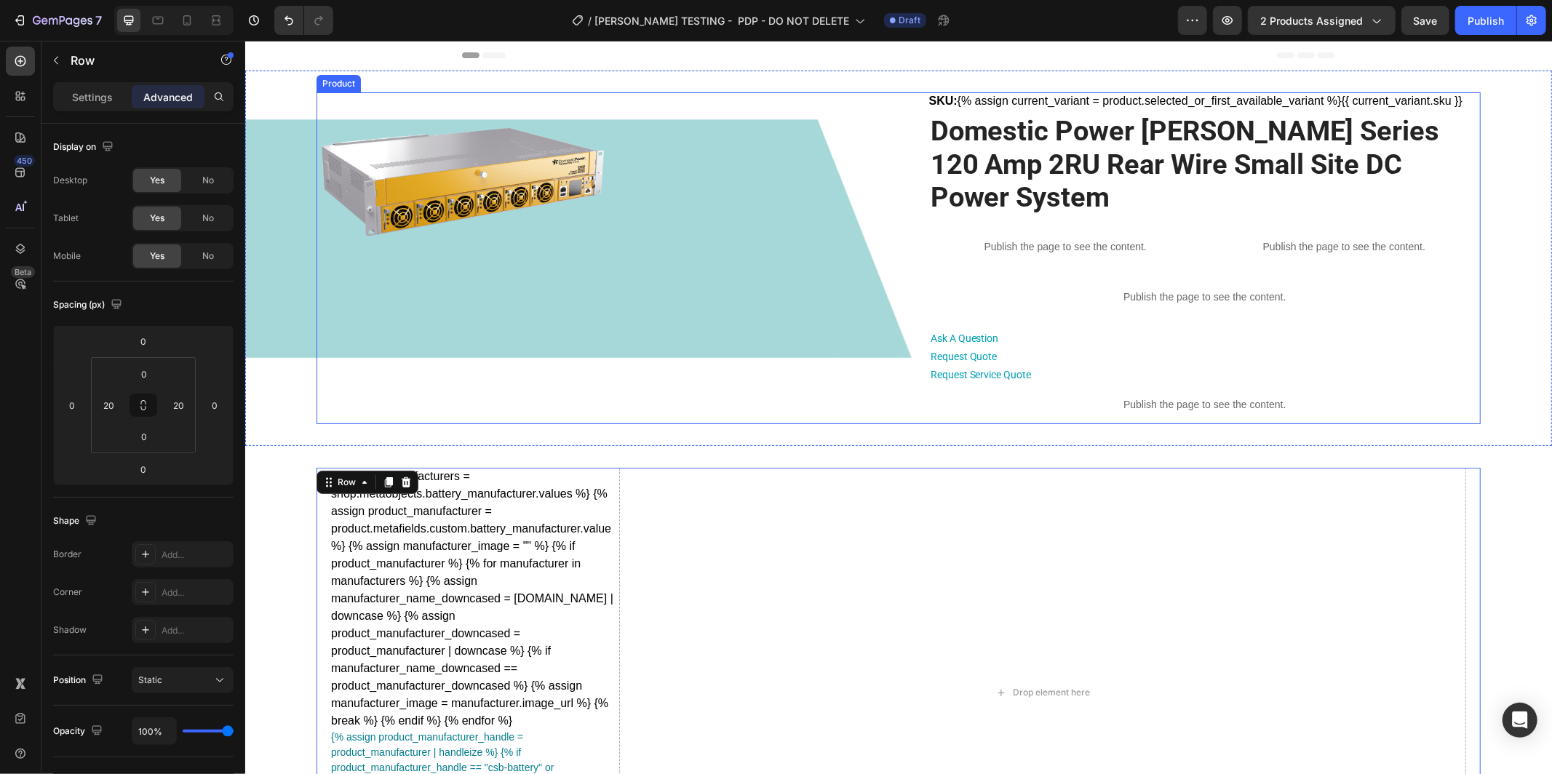
click at [1478, 290] on div "SKU: {% assign current_variant = product.selected_or_first_available_variant %}…" at bounding box center [1205, 258] width 552 height 332
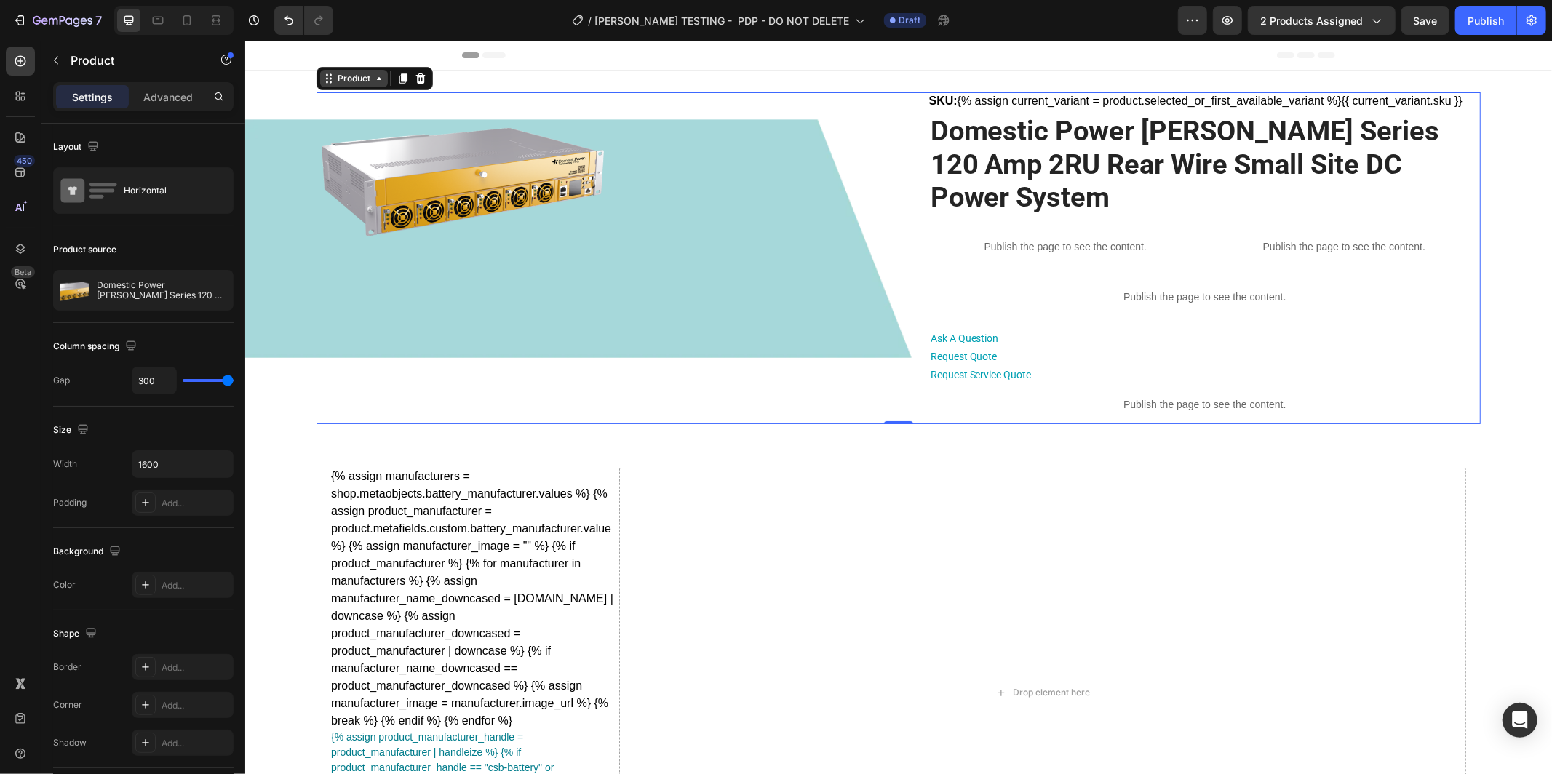
click at [349, 80] on div "Product" at bounding box center [353, 77] width 39 height 13
click at [188, 101] on p "Advanced" at bounding box center [167, 97] width 49 height 15
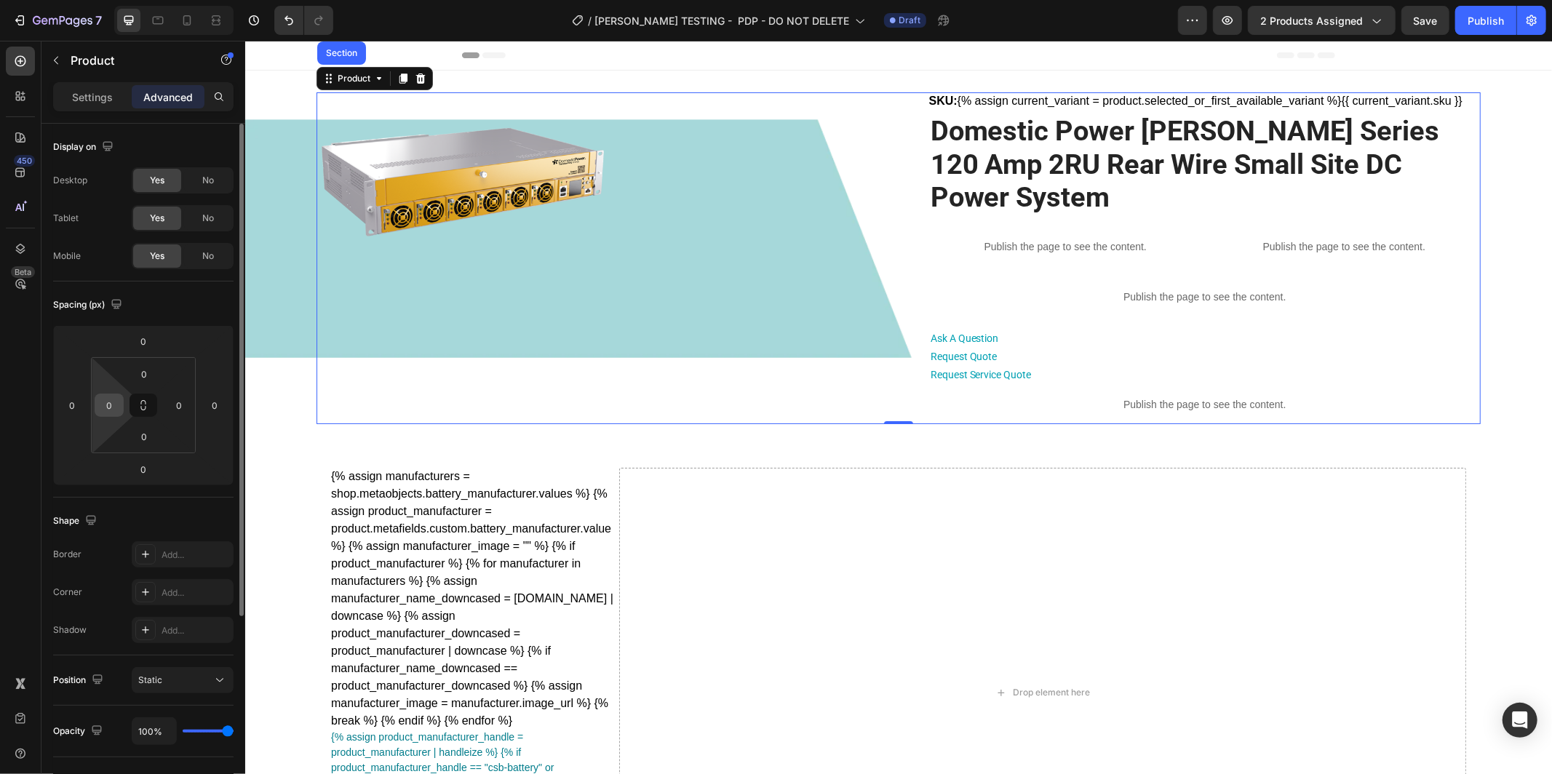
click at [111, 406] on input "0" at bounding box center [109, 405] width 22 height 22
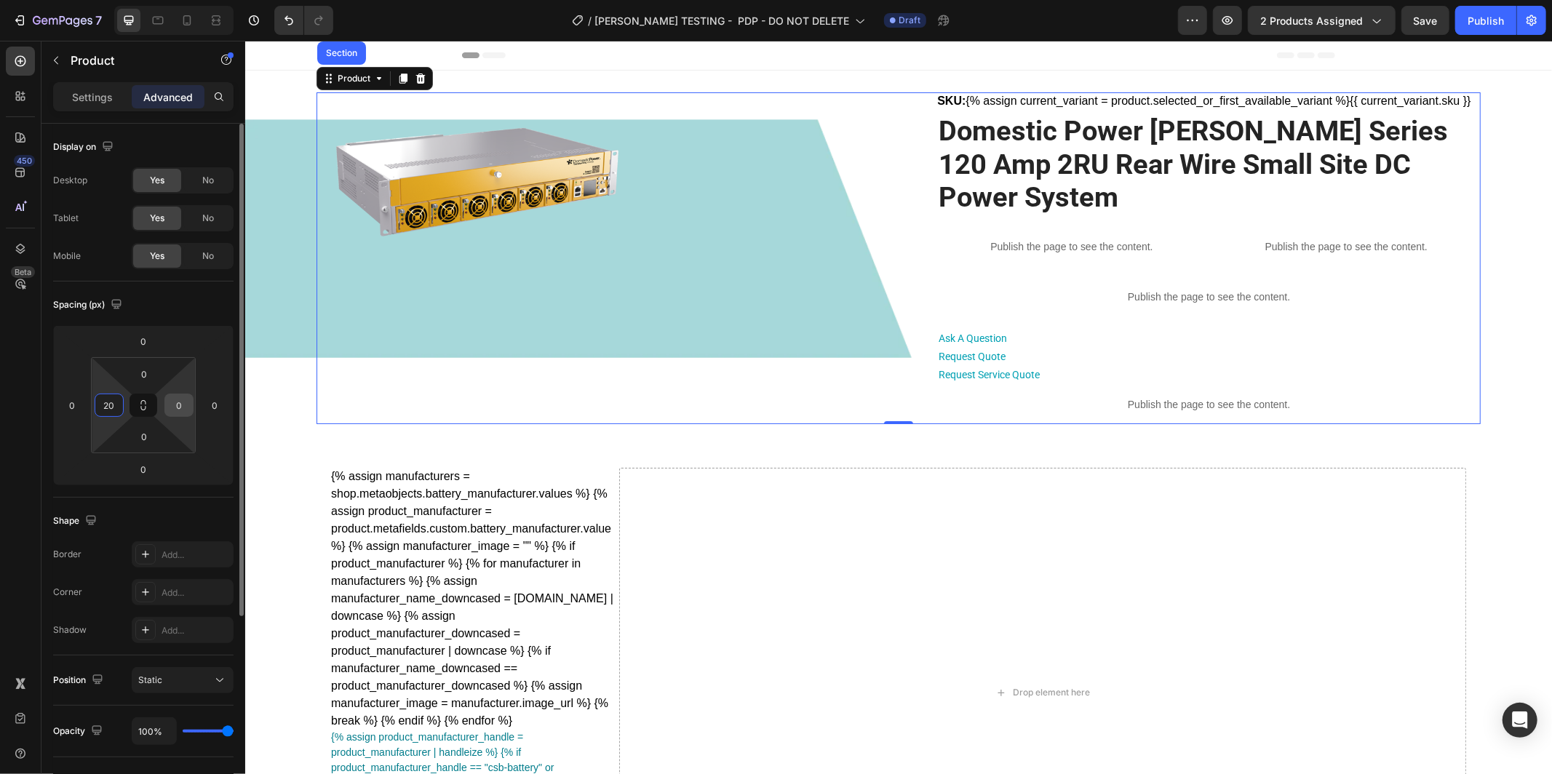
type input "20"
click at [178, 401] on input "0" at bounding box center [179, 405] width 22 height 22
type input "20"
click at [0, 0] on div "Spacing (px) 0 0 0 0 0 20 0 20" at bounding box center [0, 0] width 0 height 0
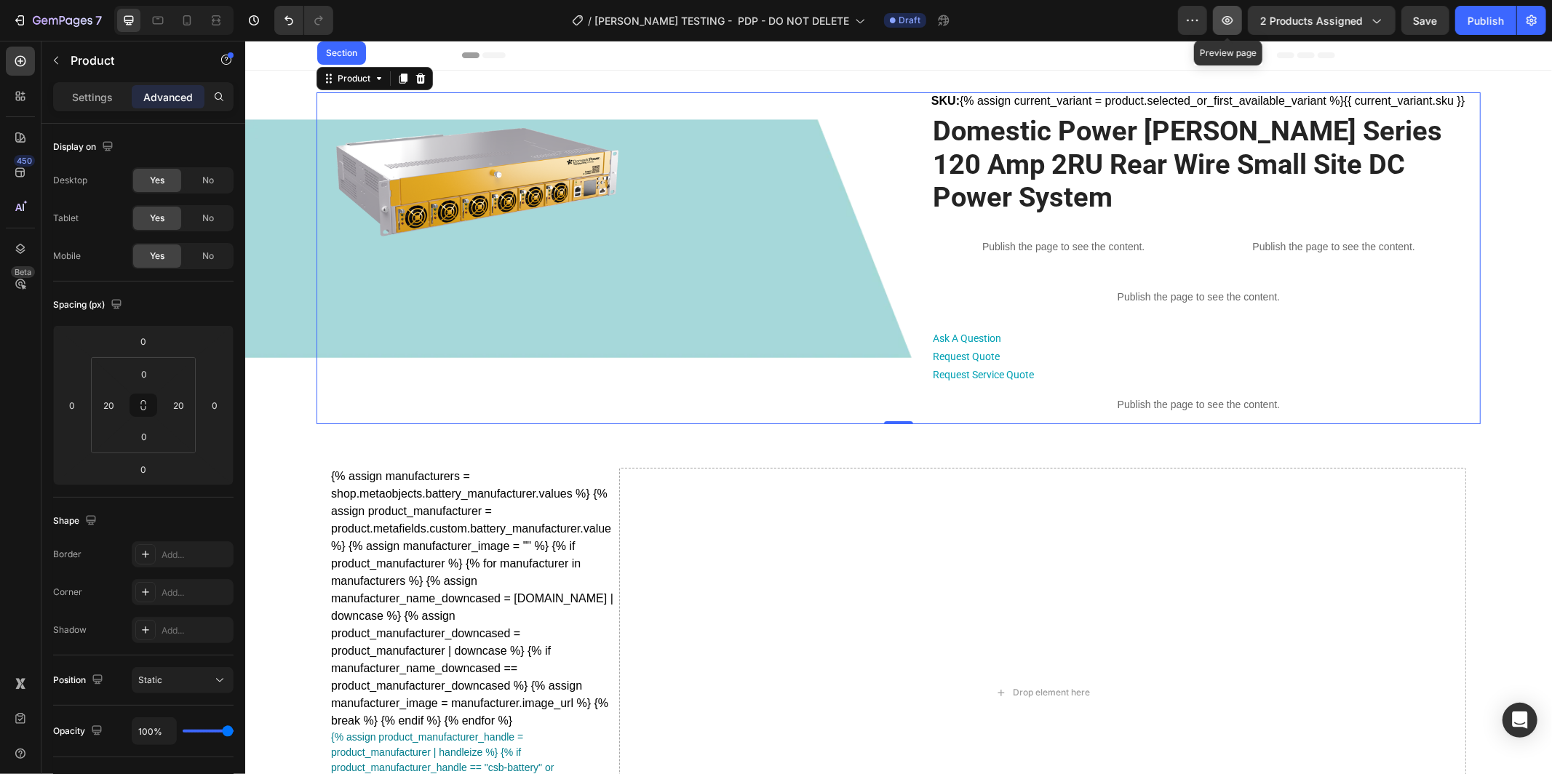
click at [1227, 24] on icon "button" at bounding box center [1228, 20] width 15 height 15
click at [453, 158] on img at bounding box center [475, 174] width 291 height 164
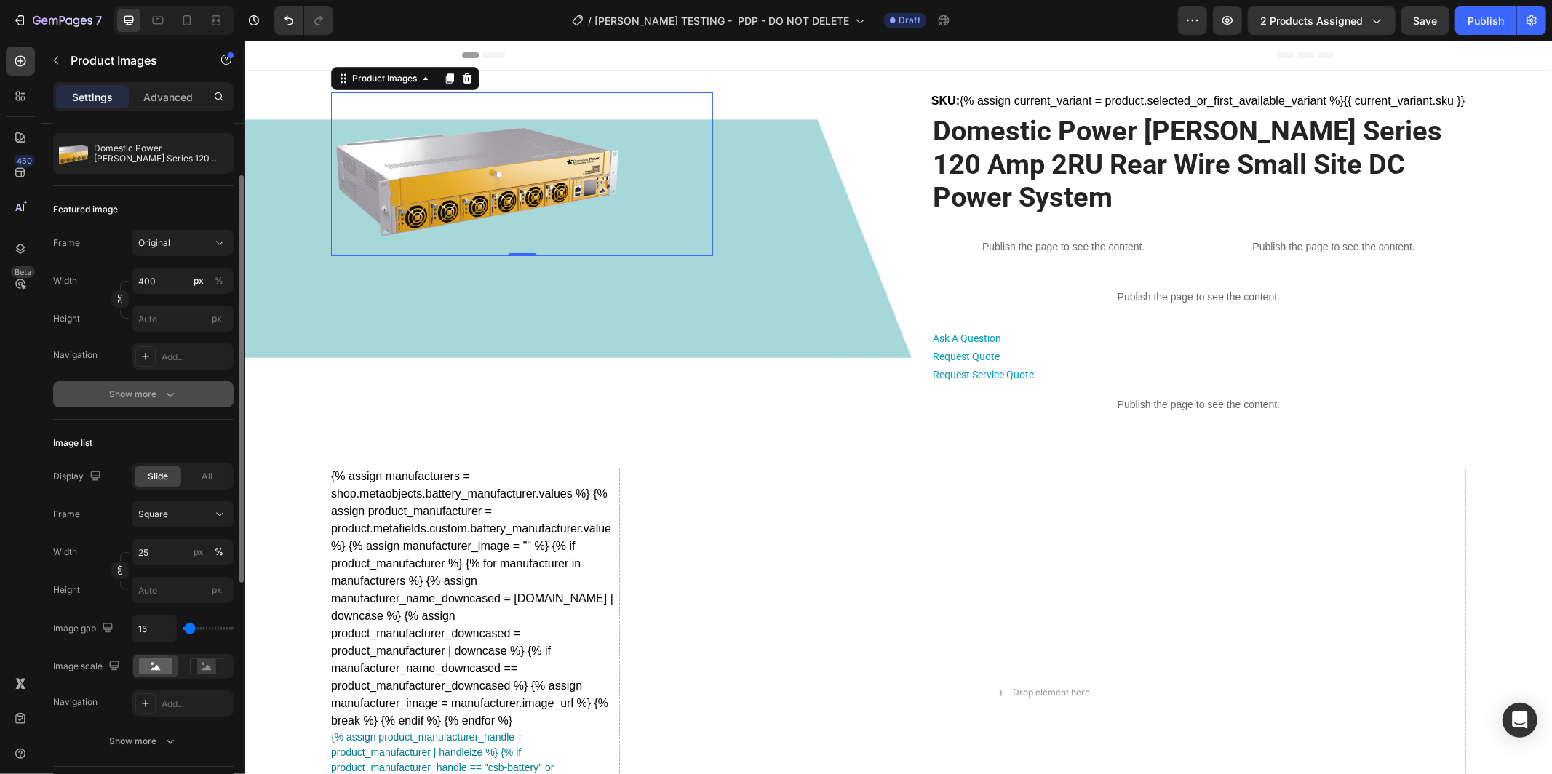
scroll to position [135, 0]
click at [164, 386] on icon "button" at bounding box center [170, 393] width 15 height 15
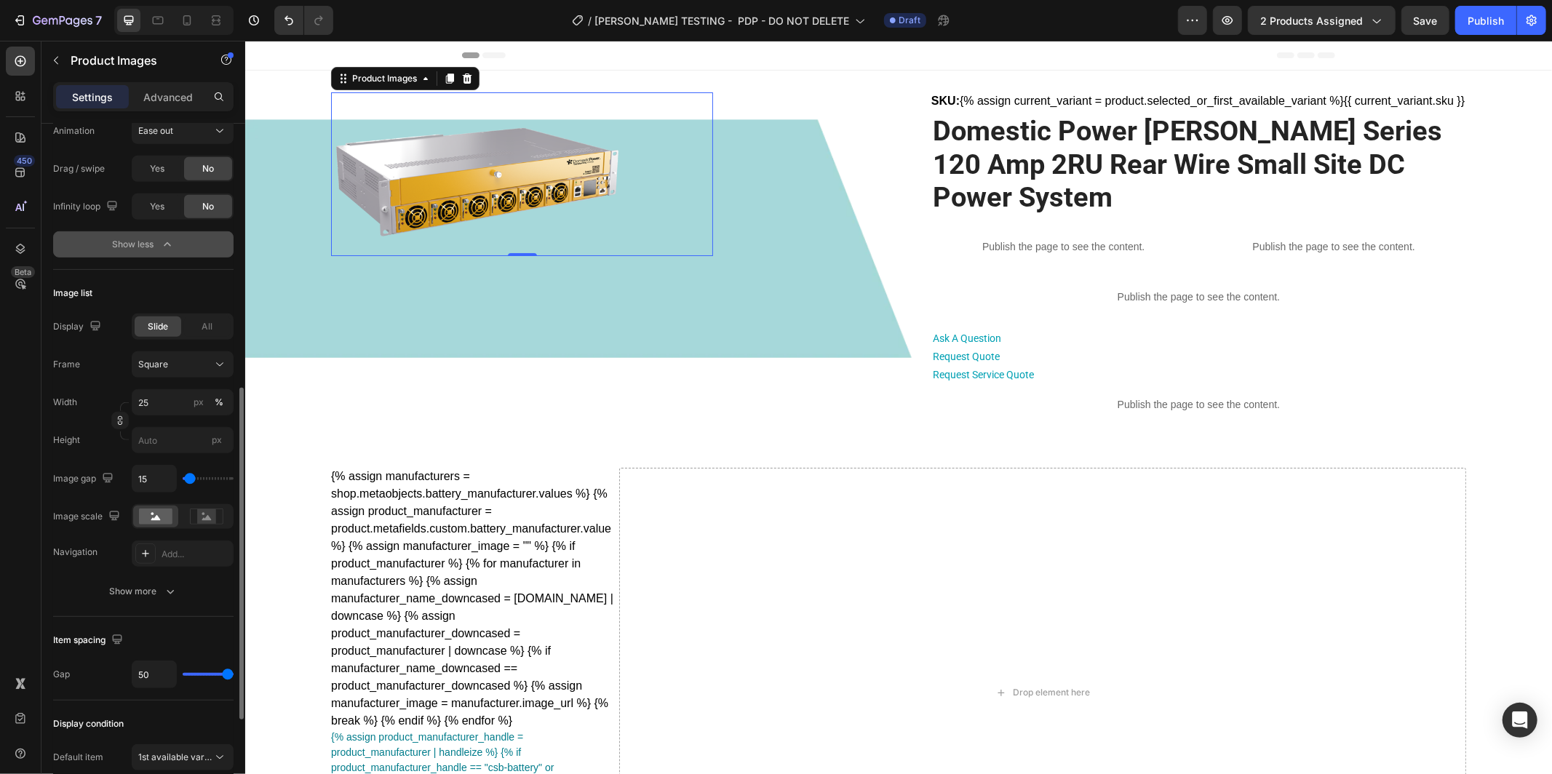
scroll to position [547, 0]
click at [204, 524] on rect at bounding box center [206, 519] width 19 height 15
click at [155, 524] on rect at bounding box center [155, 520] width 33 height 16
click at [139, 595] on div "Show more" at bounding box center [144, 594] width 68 height 15
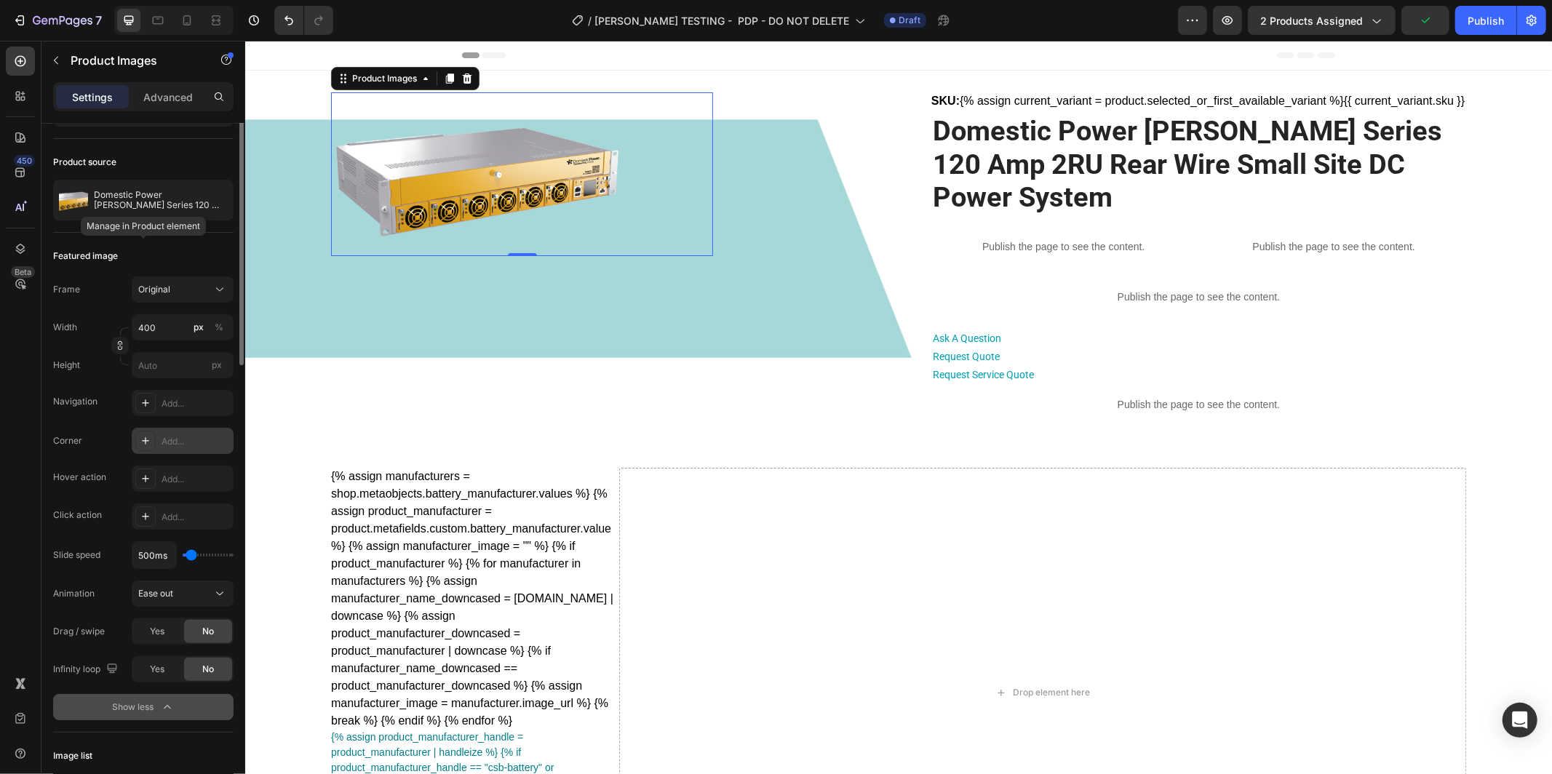
scroll to position [0, 0]
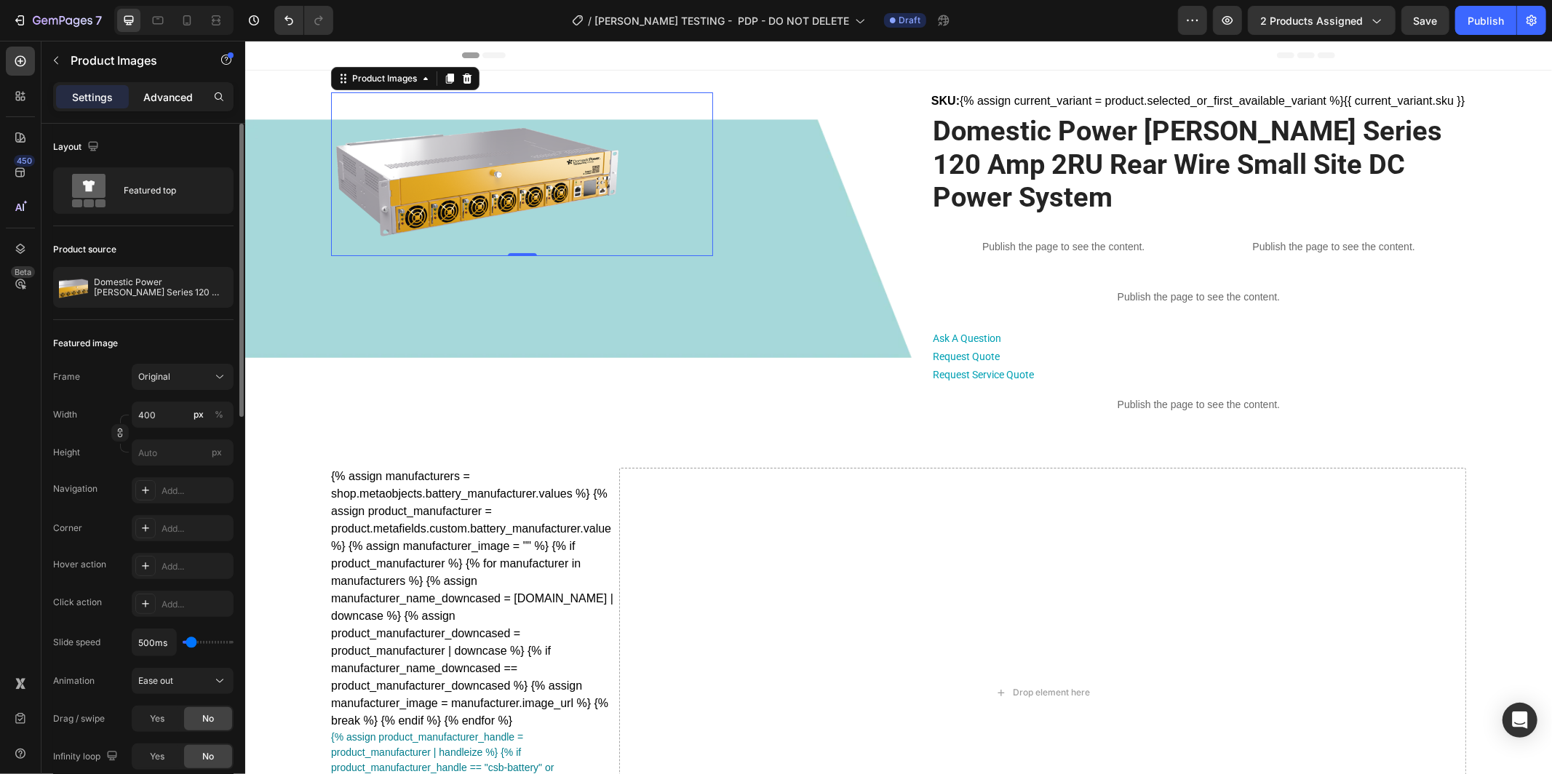
click at [160, 99] on p "Advanced" at bounding box center [167, 97] width 49 height 15
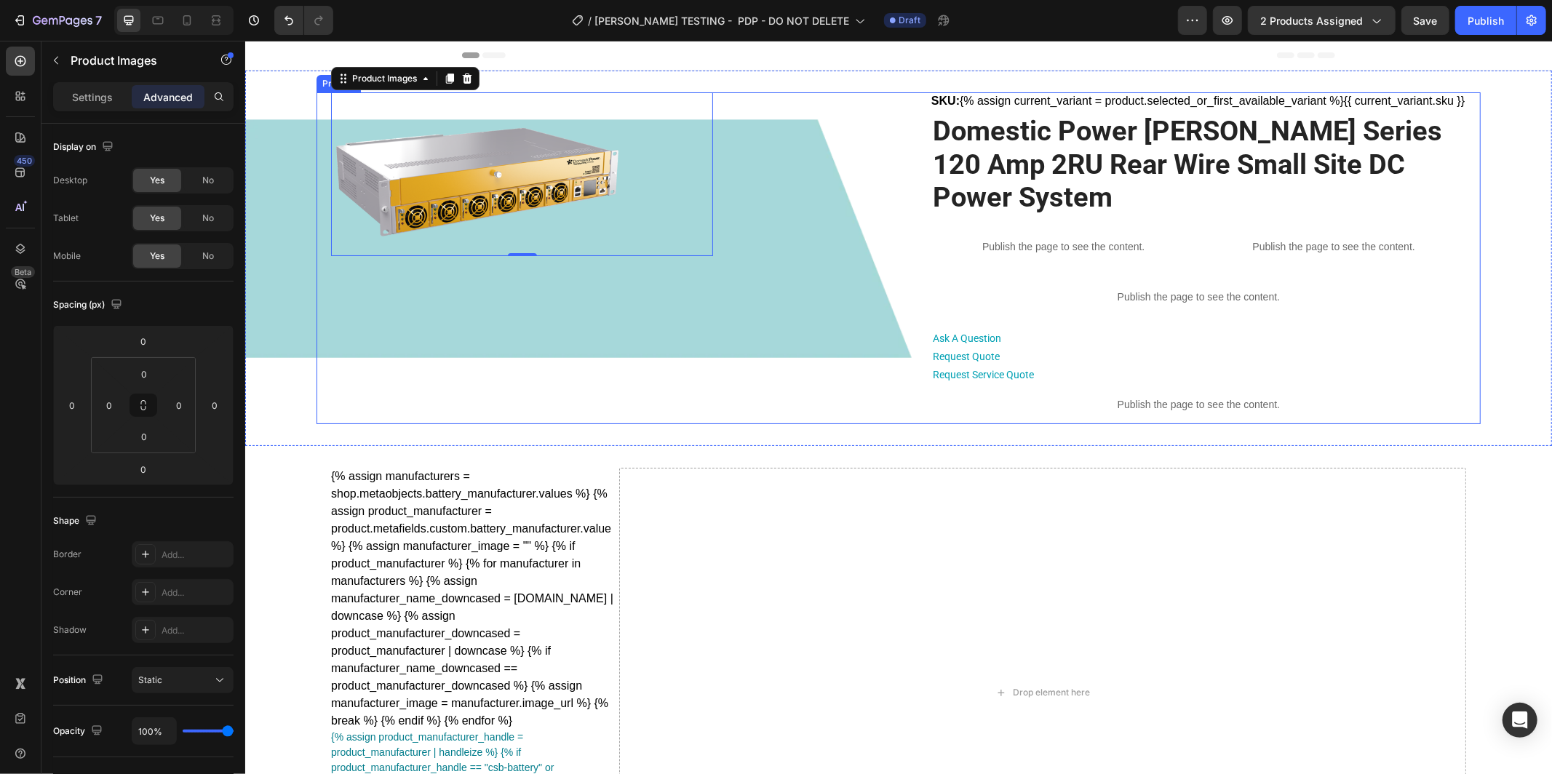
click at [887, 271] on div "Product Images 0 SKU: {% assign current_variant = product.selected_or_first_ava…" at bounding box center [898, 258] width 1164 height 332
click at [98, 103] on p "Settings" at bounding box center [92, 97] width 41 height 15
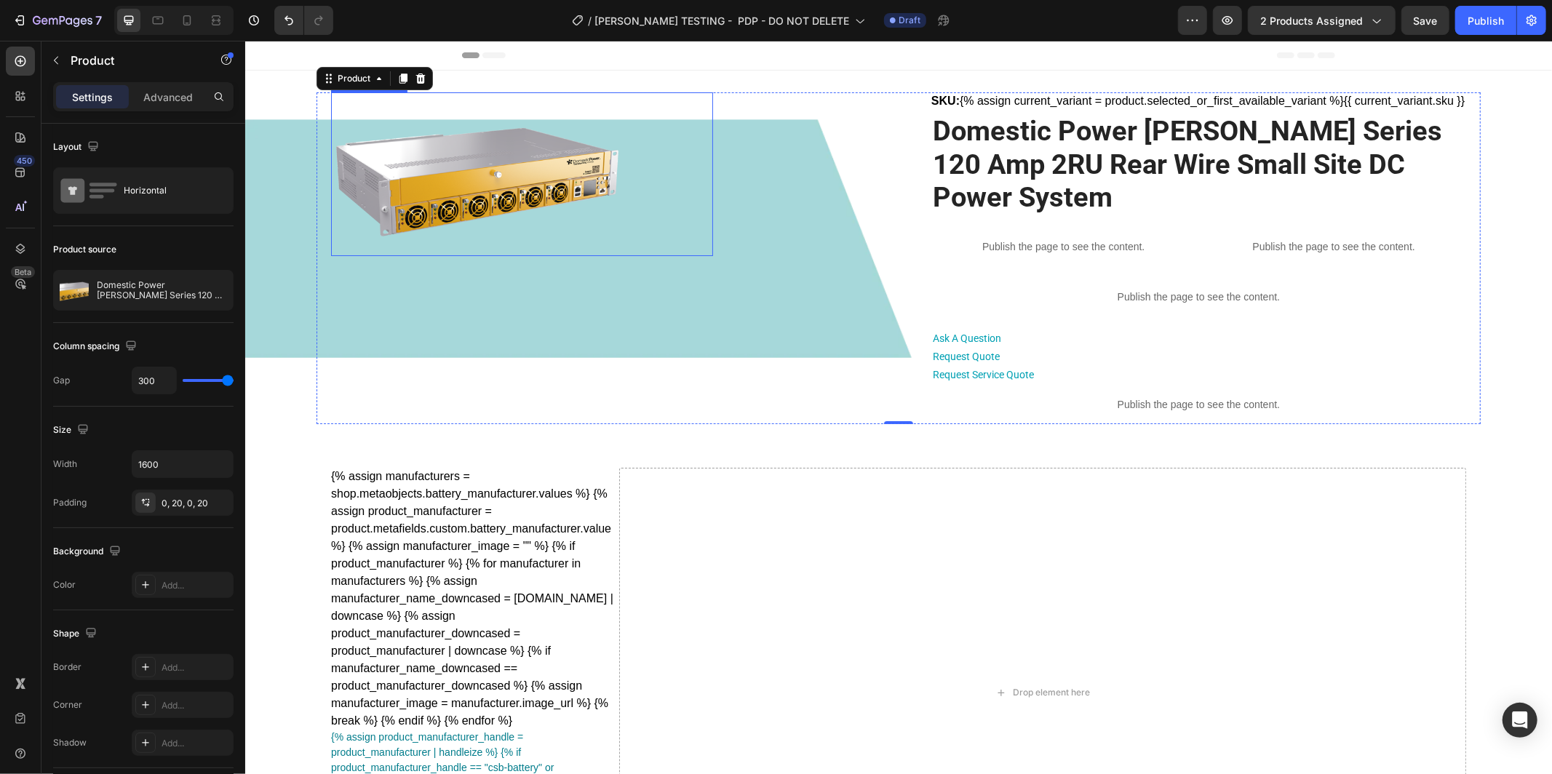
click at [445, 197] on img at bounding box center [475, 174] width 291 height 164
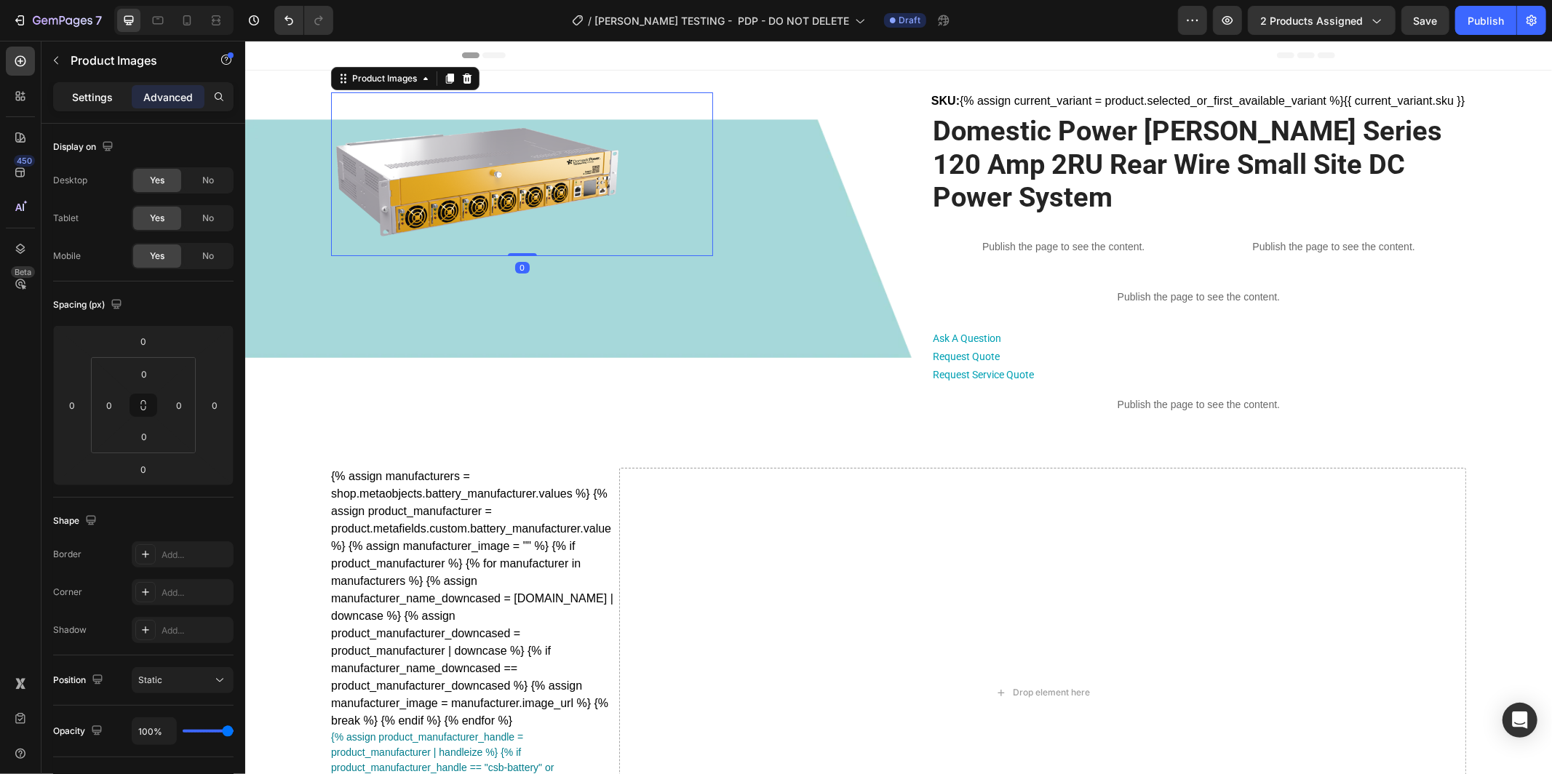
click at [102, 95] on p "Settings" at bounding box center [92, 97] width 41 height 15
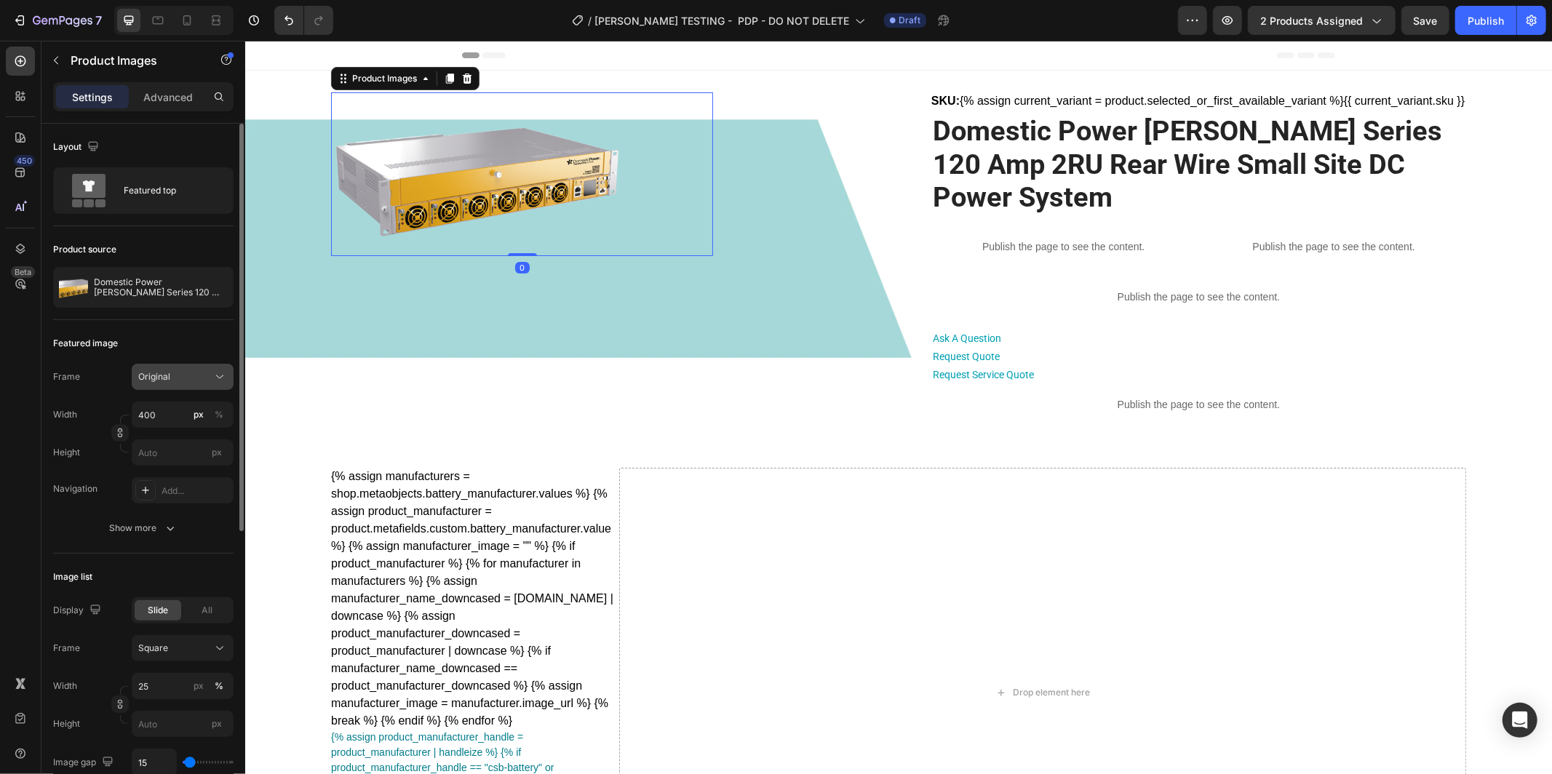
click at [204, 367] on button "Original" at bounding box center [183, 377] width 102 height 26
click at [183, 518] on button "Show more" at bounding box center [143, 528] width 180 height 26
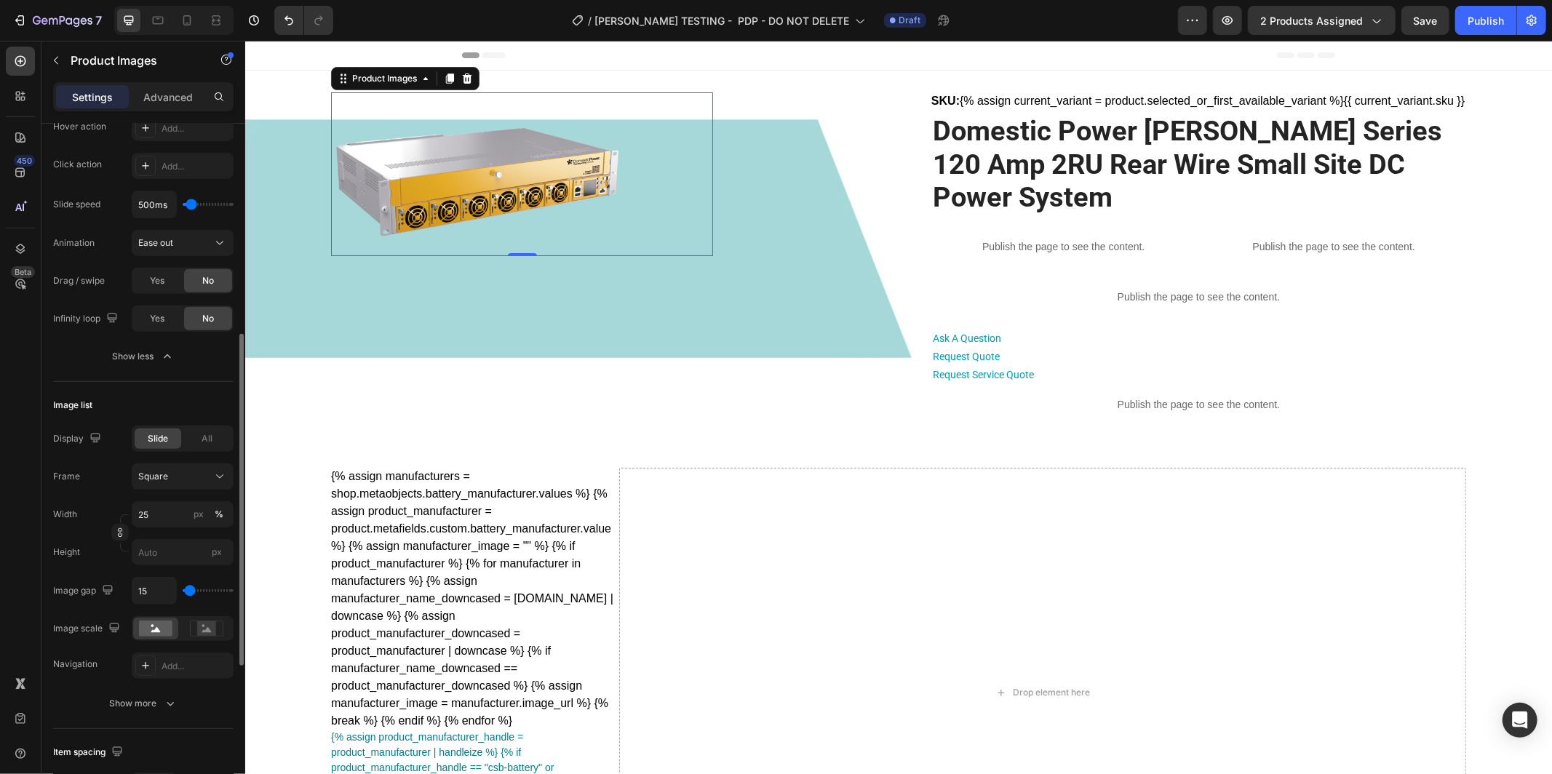
scroll to position [441, 0]
click at [183, 482] on button "Square" at bounding box center [183, 474] width 102 height 26
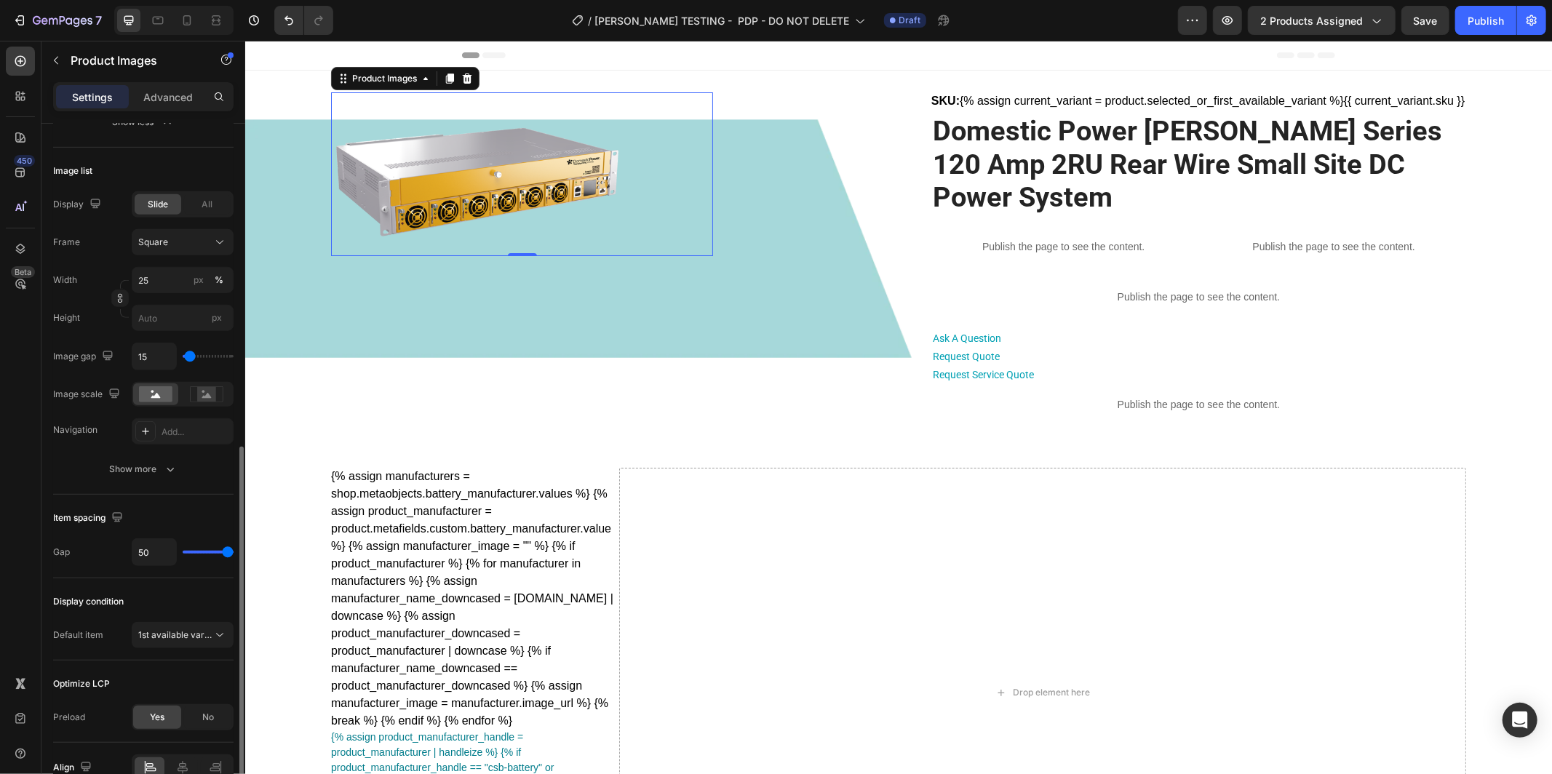
scroll to position [750, 0]
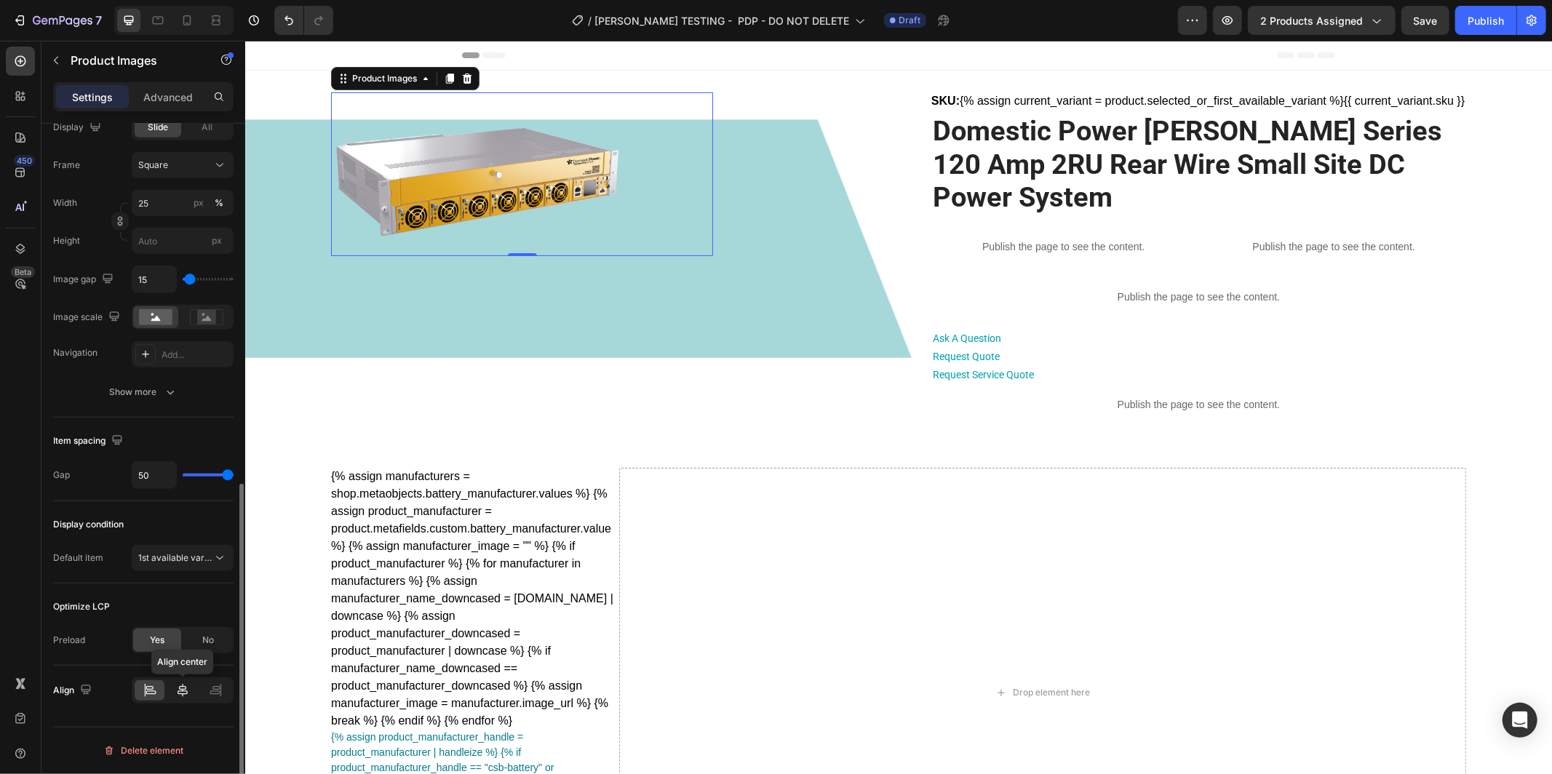
click at [180, 695] on icon at bounding box center [182, 690] width 15 height 15
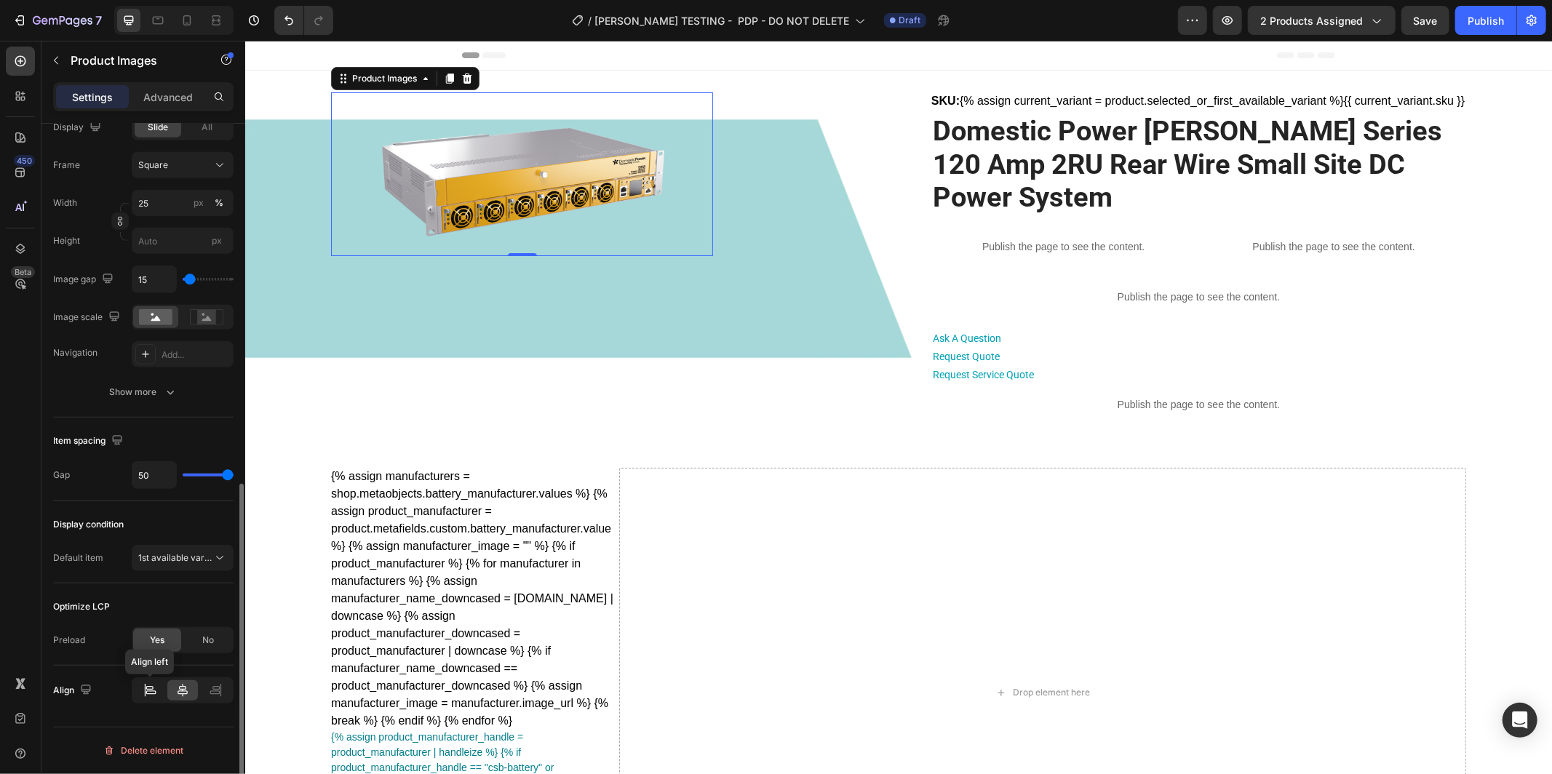
click at [154, 694] on icon at bounding box center [150, 690] width 15 height 15
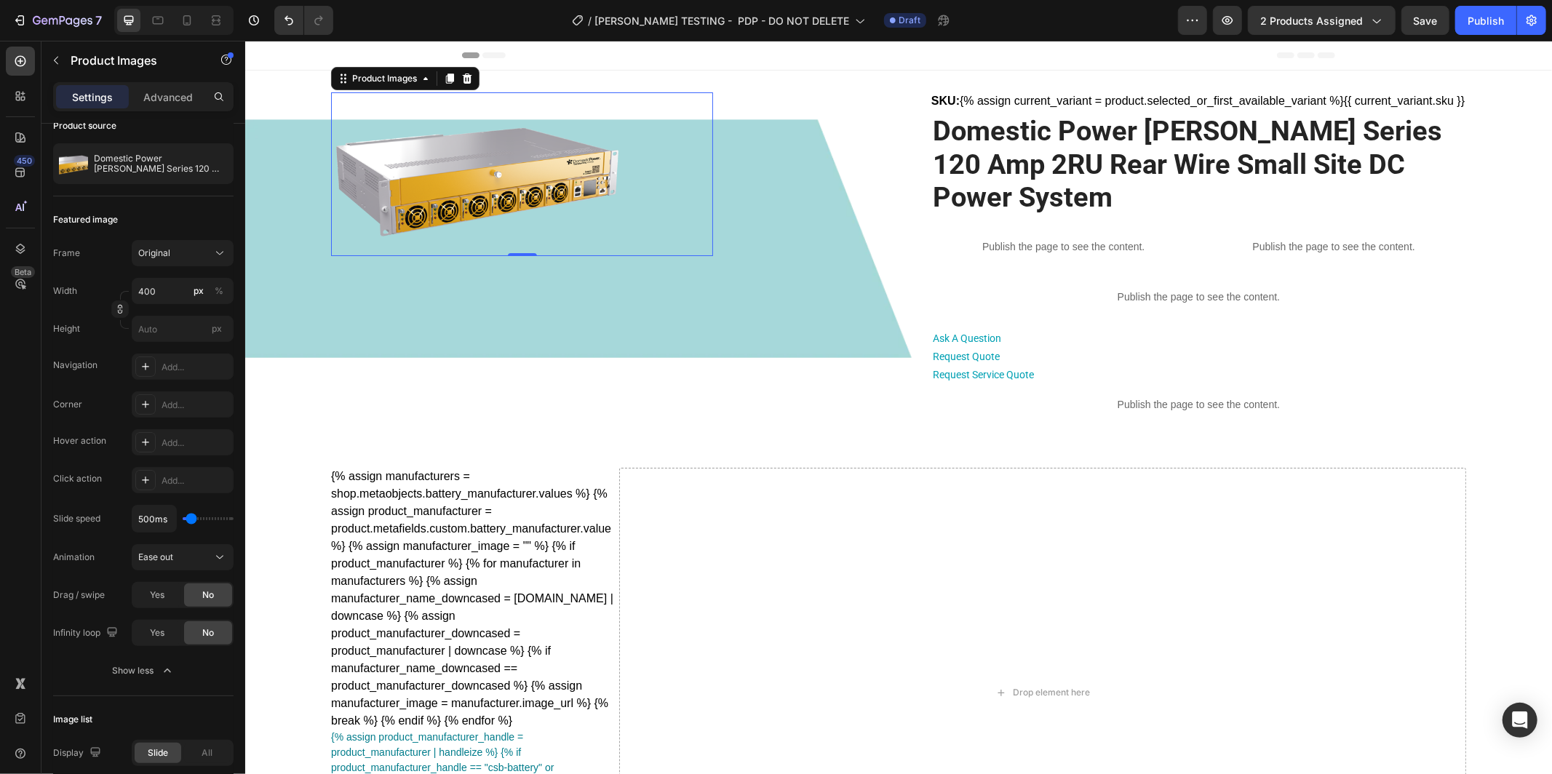
scroll to position [0, 0]
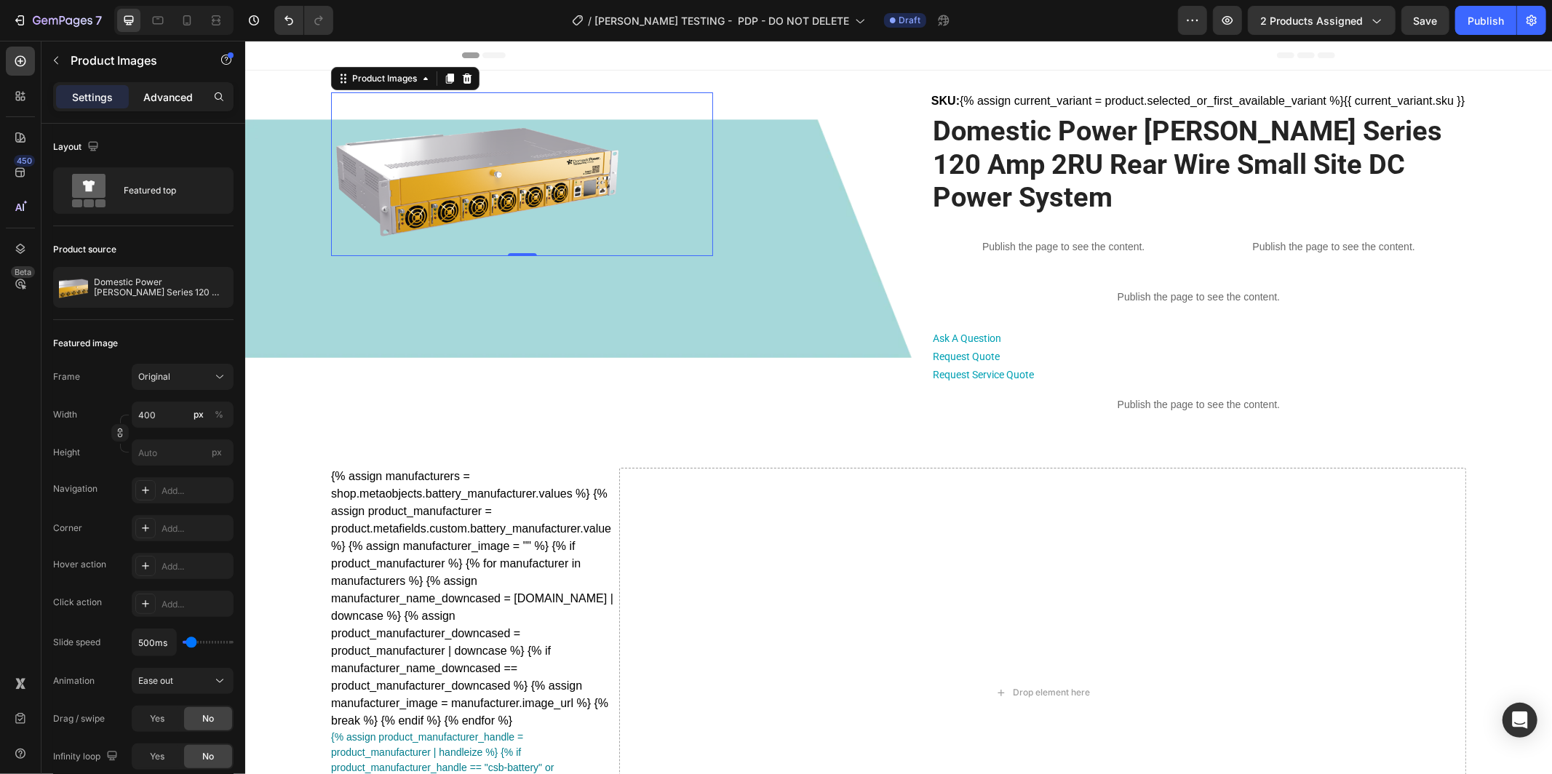
click at [172, 90] on p "Advanced" at bounding box center [167, 97] width 49 height 15
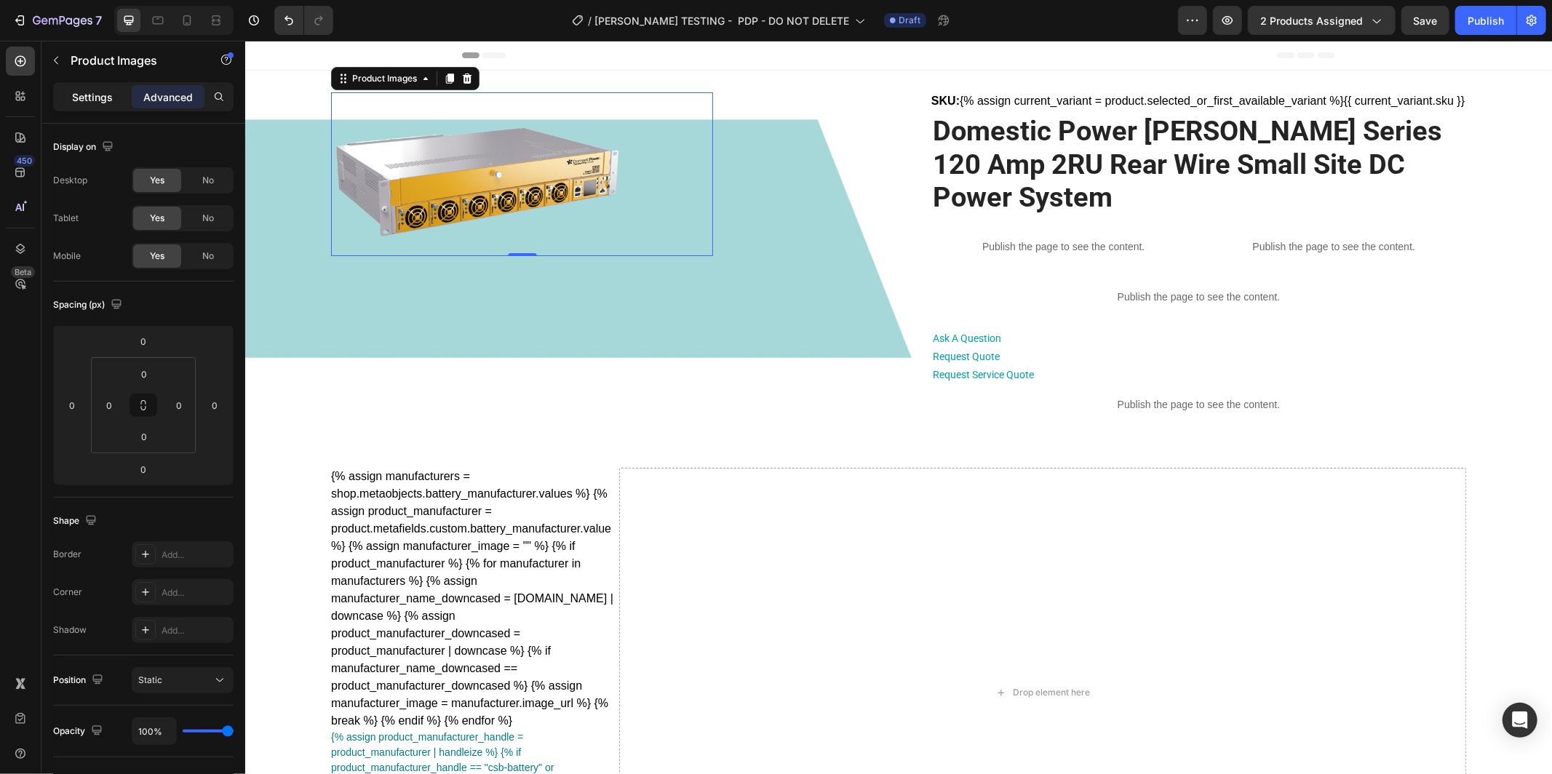
click at [66, 96] on div "Settings" at bounding box center [92, 96] width 73 height 23
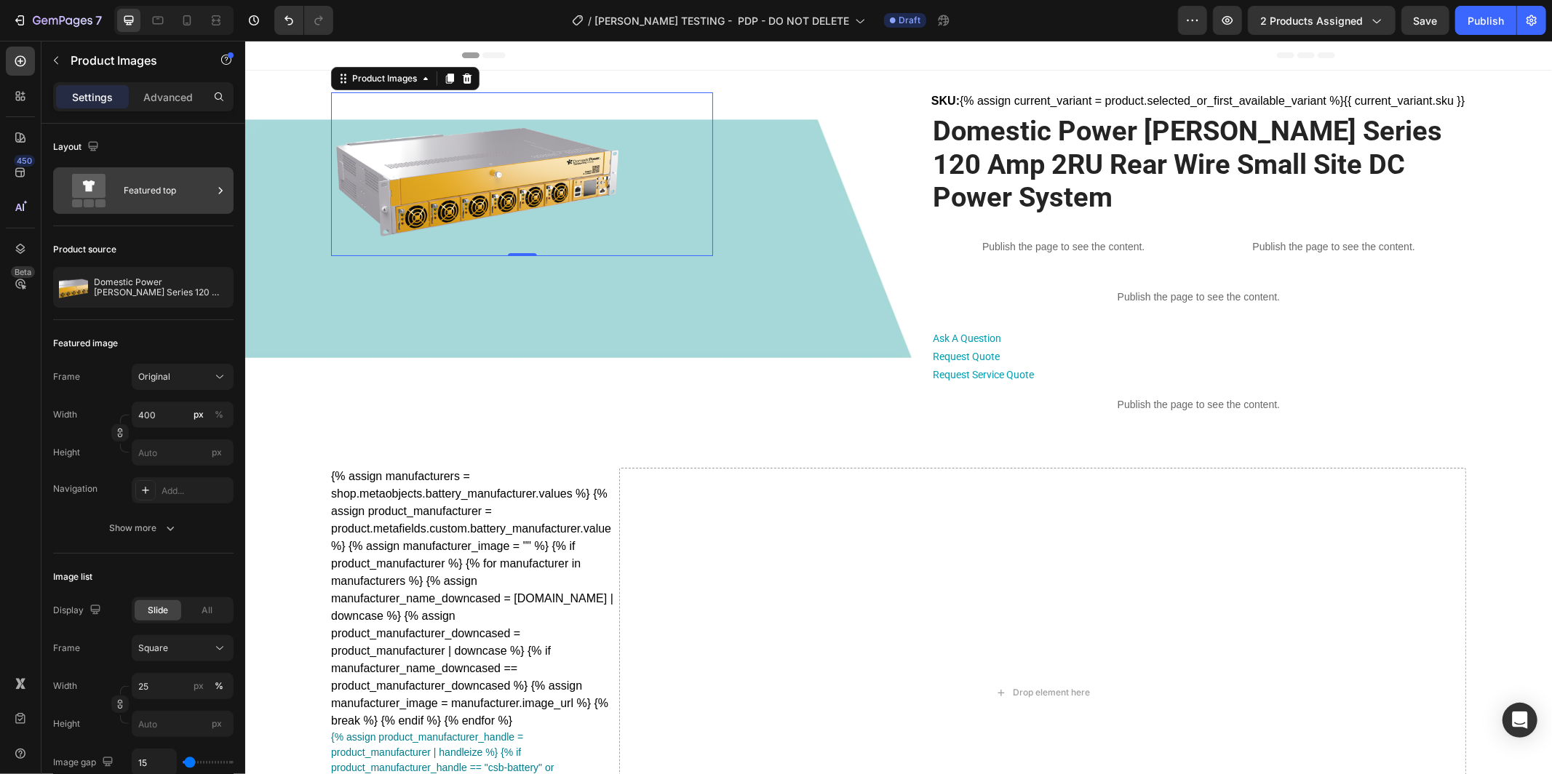
click at [186, 188] on div "Featured top" at bounding box center [168, 190] width 89 height 33
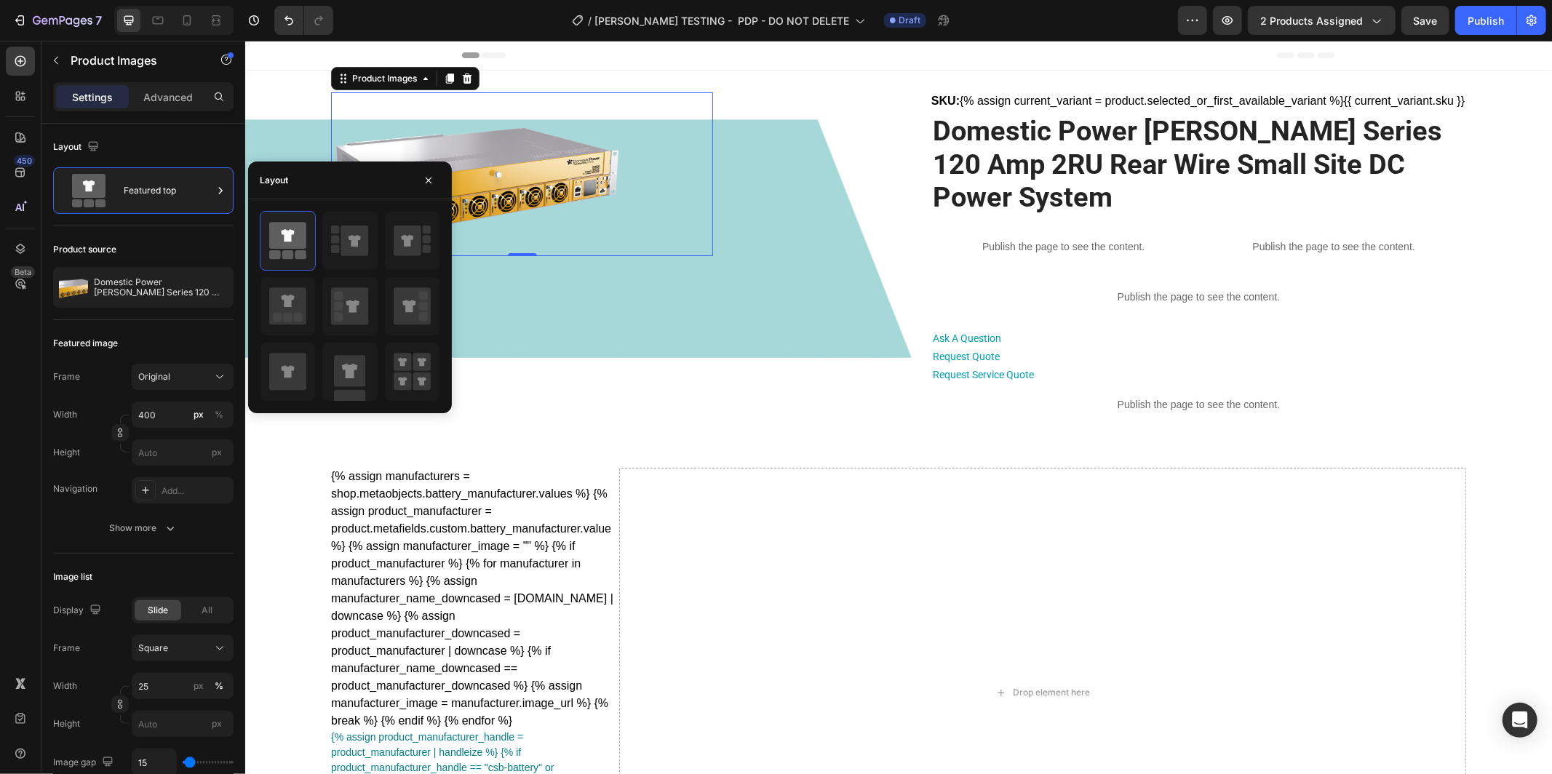
click at [167, 155] on div "Layout" at bounding box center [143, 146] width 180 height 23
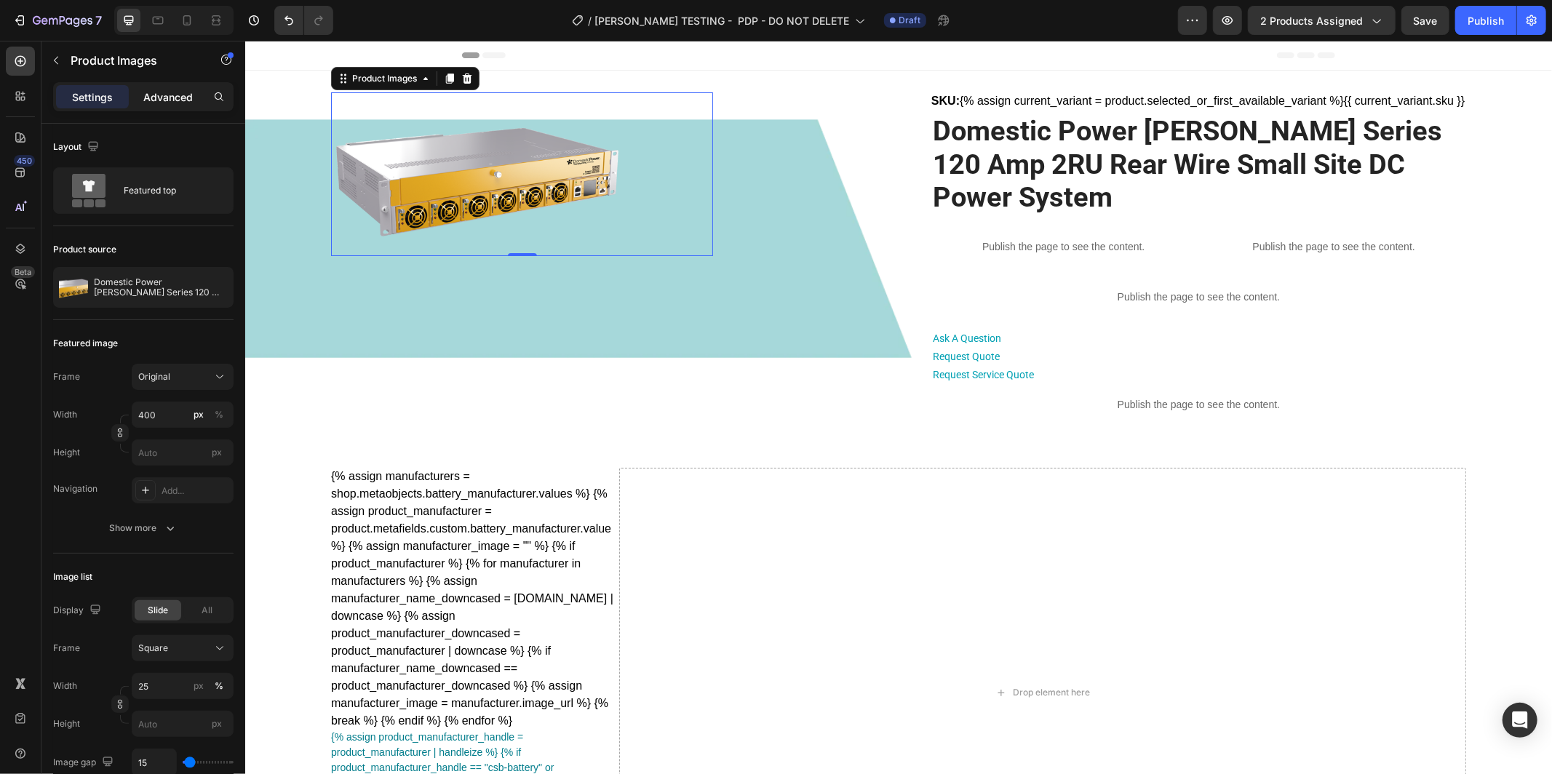
click at [179, 98] on p "Advanced" at bounding box center [167, 97] width 49 height 15
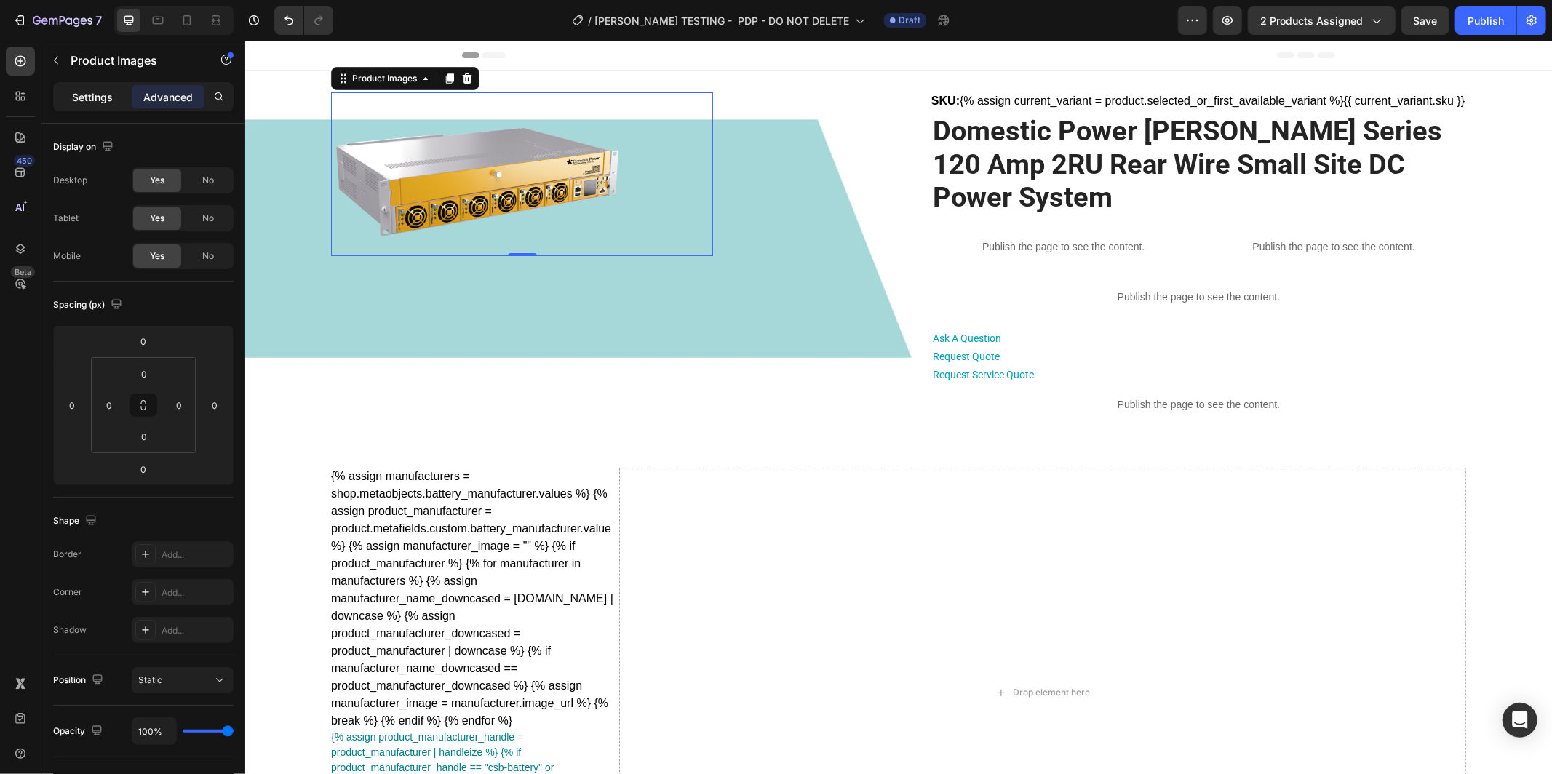
click at [74, 96] on p "Settings" at bounding box center [92, 97] width 41 height 15
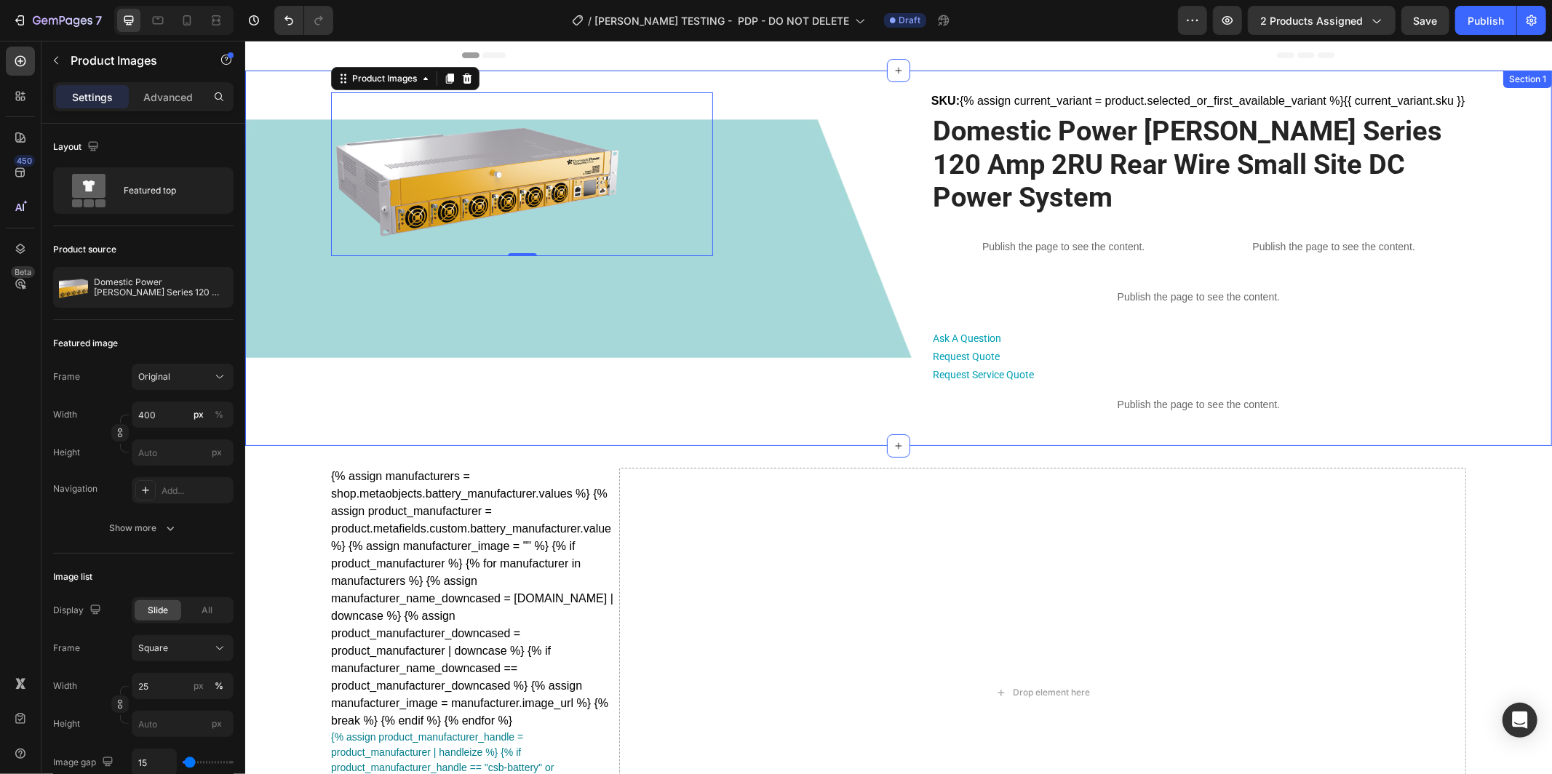
click at [1484, 424] on div "Product Images 0 SKU: {% assign current_variant = product.selected_or_first_ava…" at bounding box center [898, 258] width 1256 height 332
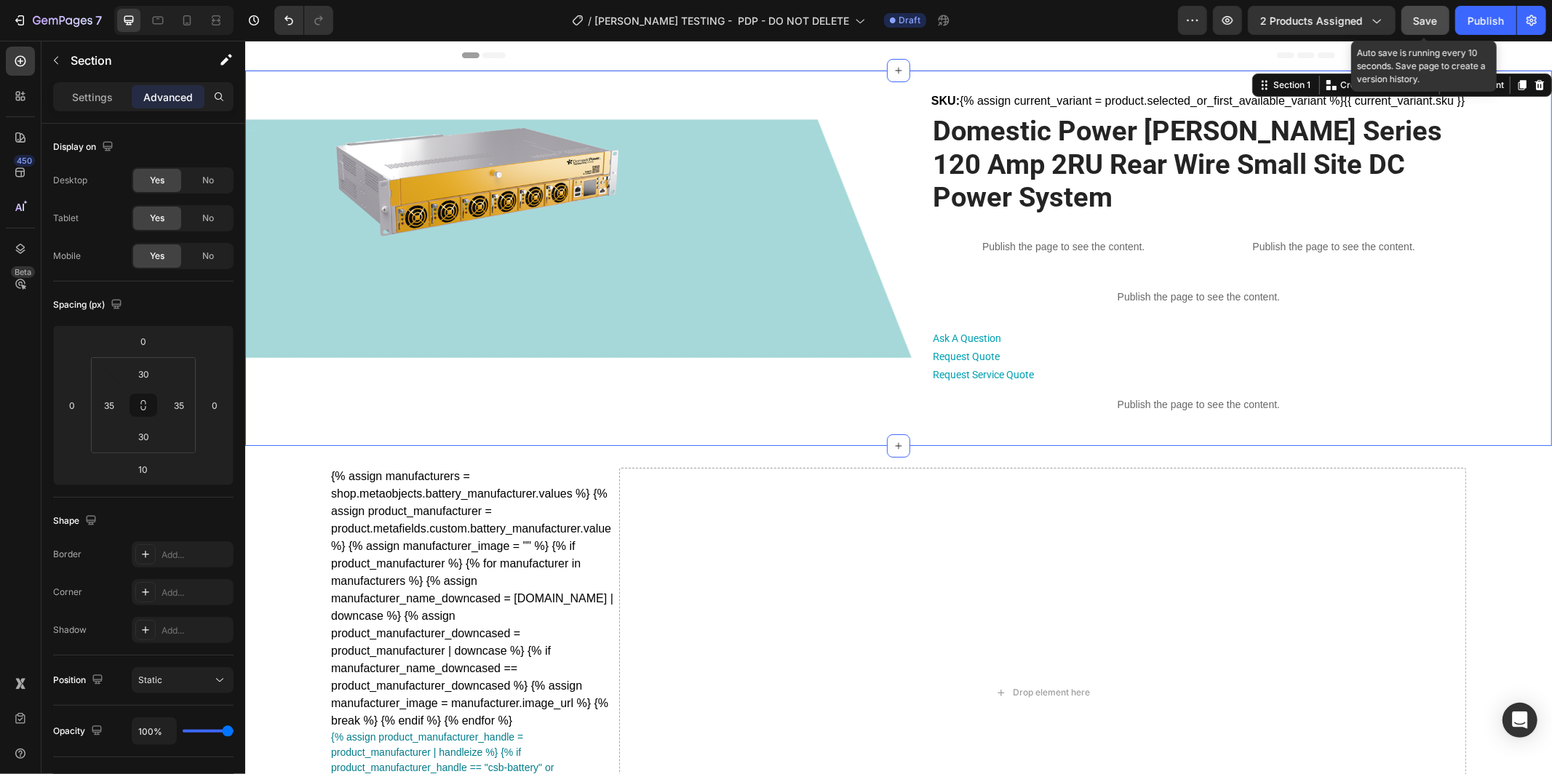
click at [1434, 15] on span "Save" at bounding box center [1426, 21] width 24 height 12
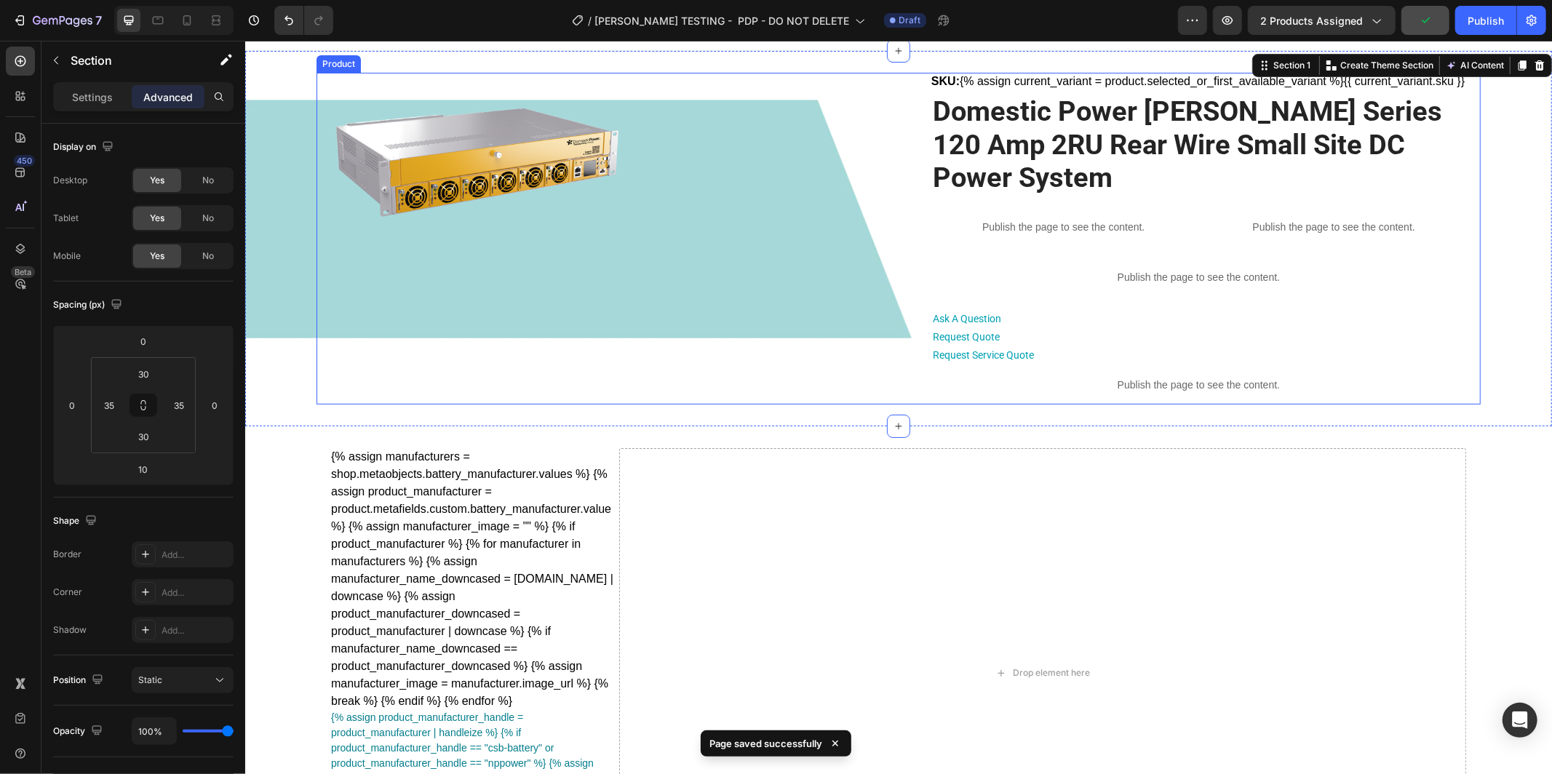
scroll to position [31, 0]
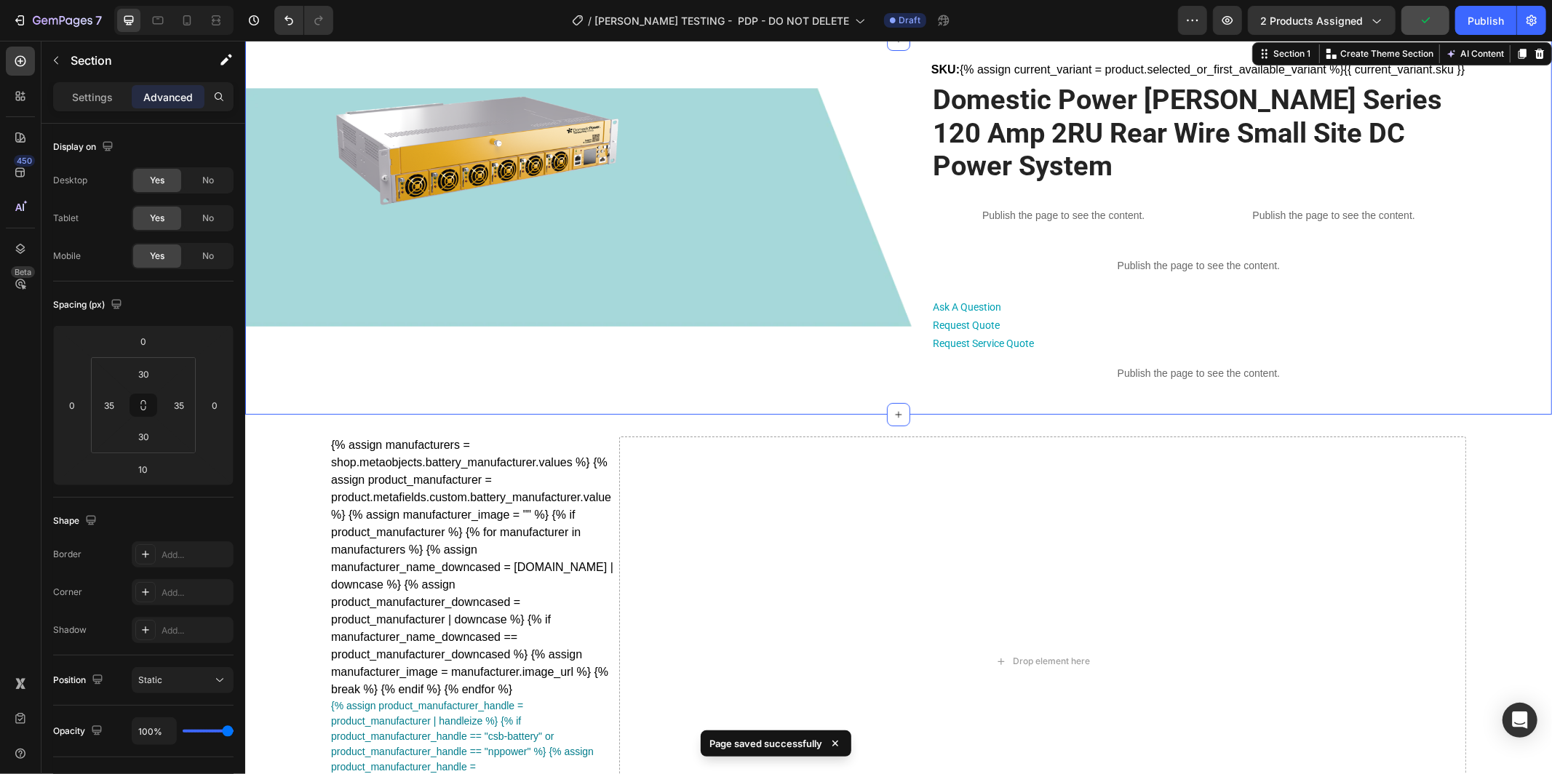
click at [265, 221] on div "Product Images SKU: {% assign current_variant = product.selected_or_first_avail…" at bounding box center [898, 227] width 1307 height 376
click at [84, 107] on div "Settings" at bounding box center [92, 96] width 73 height 23
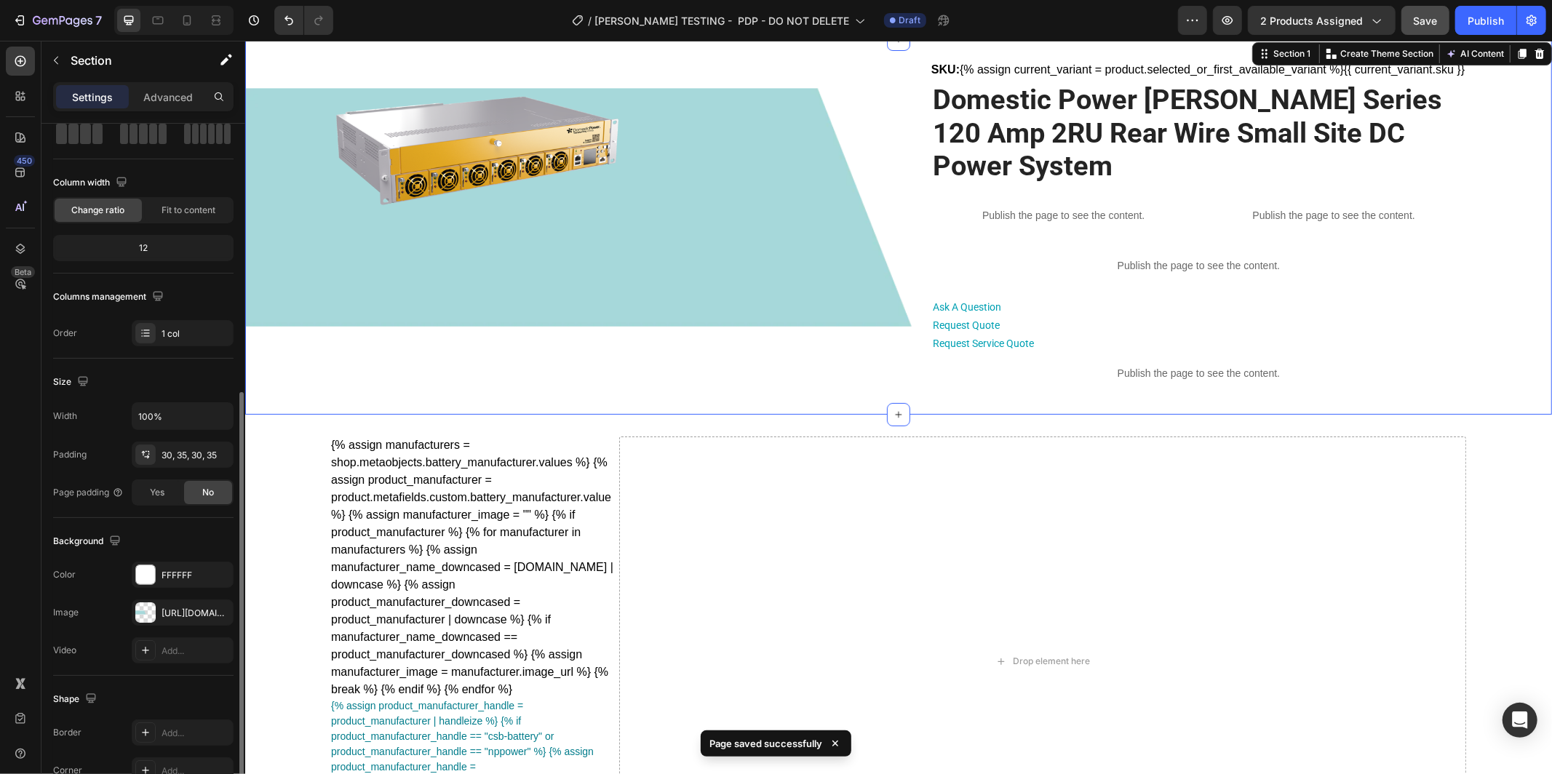
scroll to position [195, 0]
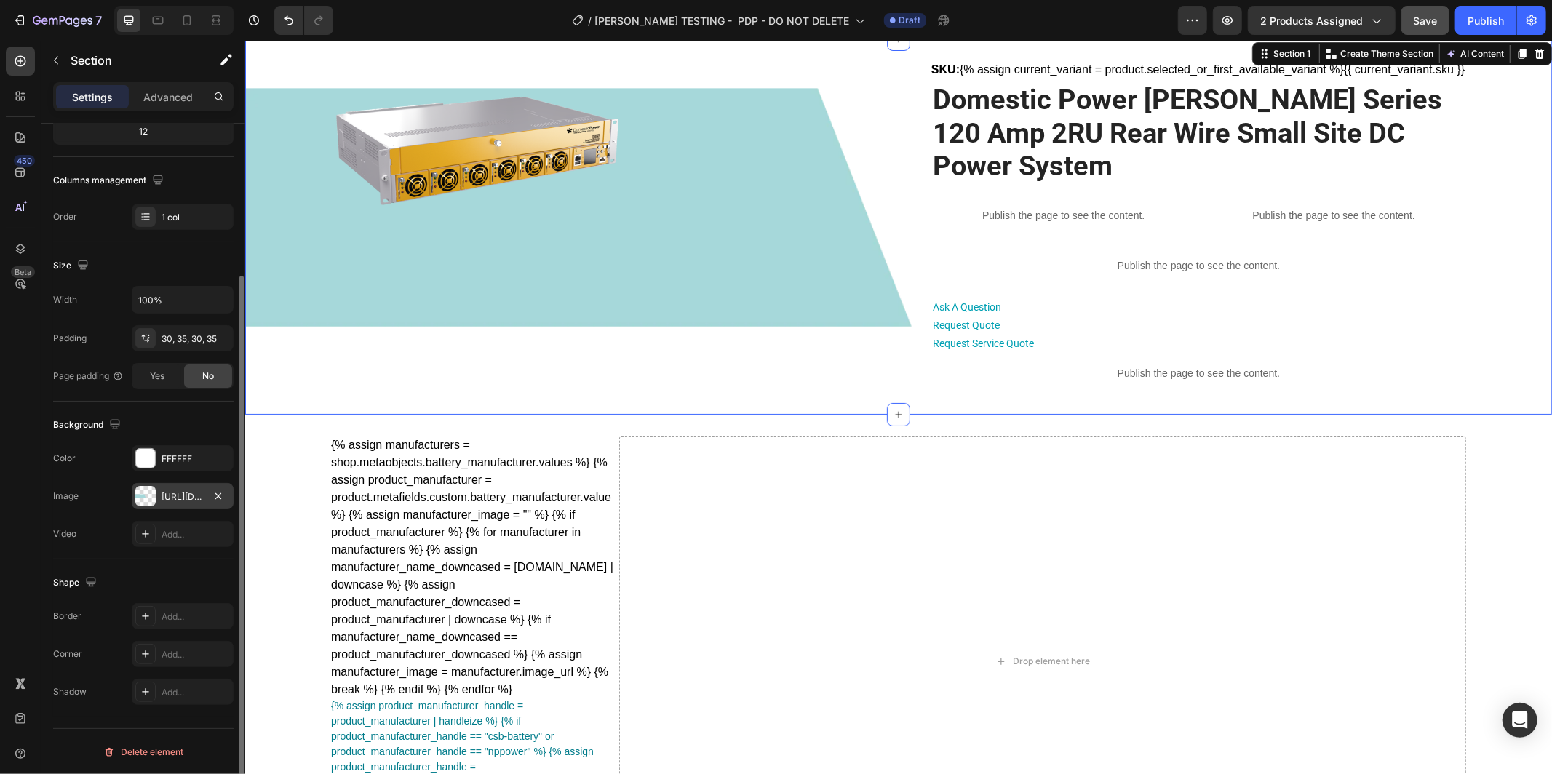
click at [173, 492] on div "[URL][DOMAIN_NAME]" at bounding box center [183, 497] width 42 height 13
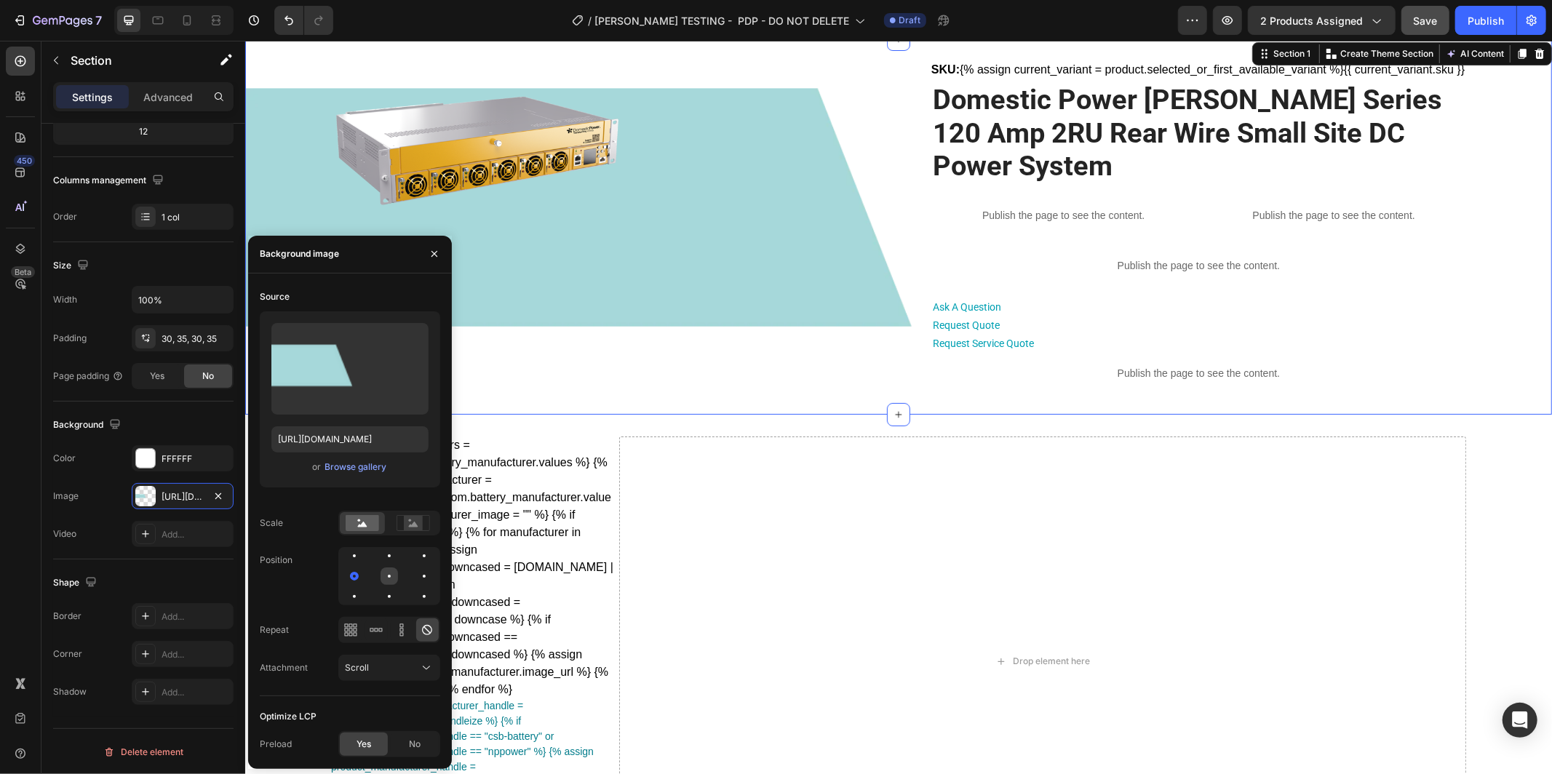
click at [416, 576] on div at bounding box center [424, 576] width 17 height 17
click at [381, 598] on div at bounding box center [389, 596] width 17 height 17
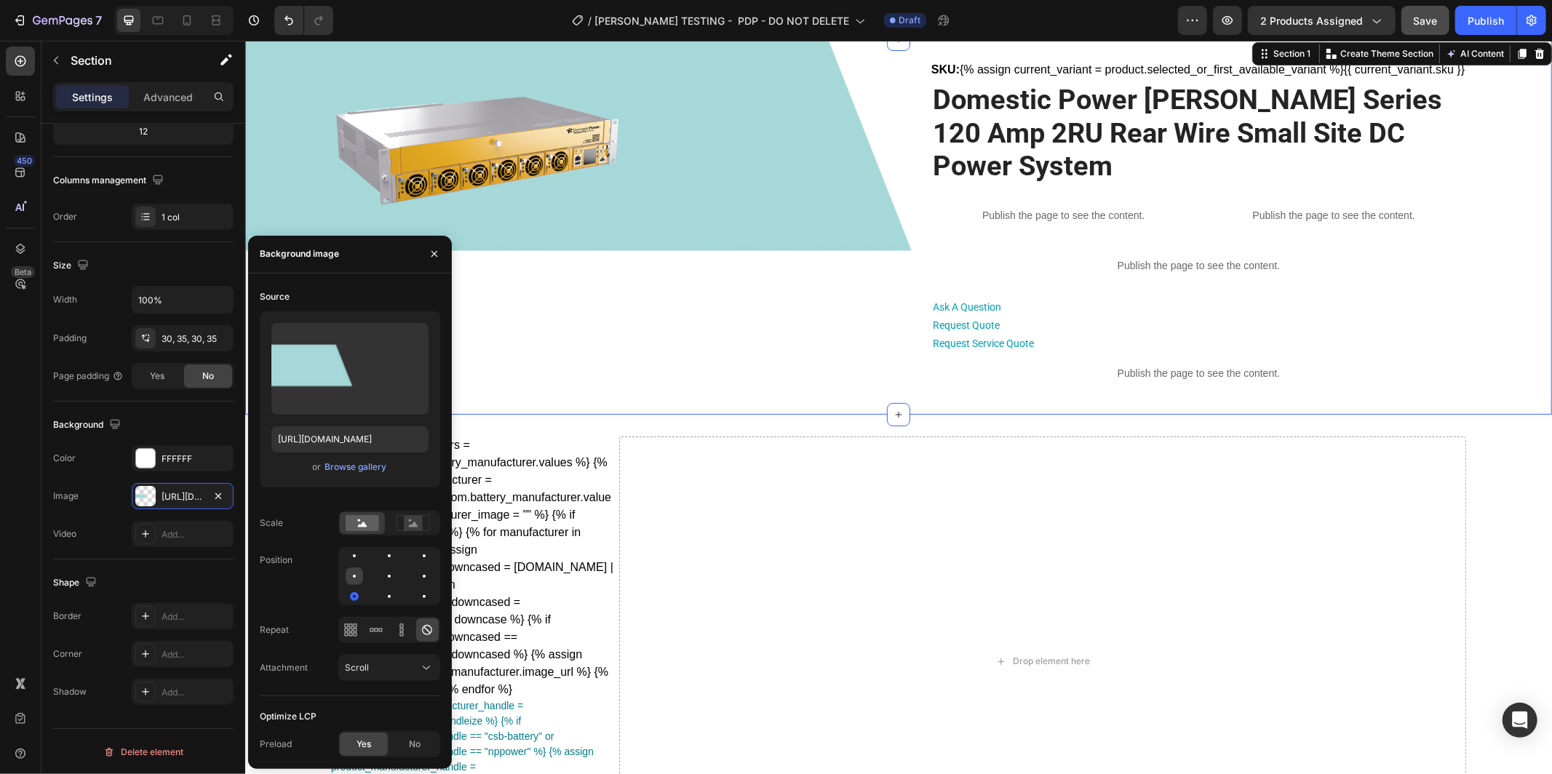
click at [381, 573] on div at bounding box center [389, 576] width 17 height 17
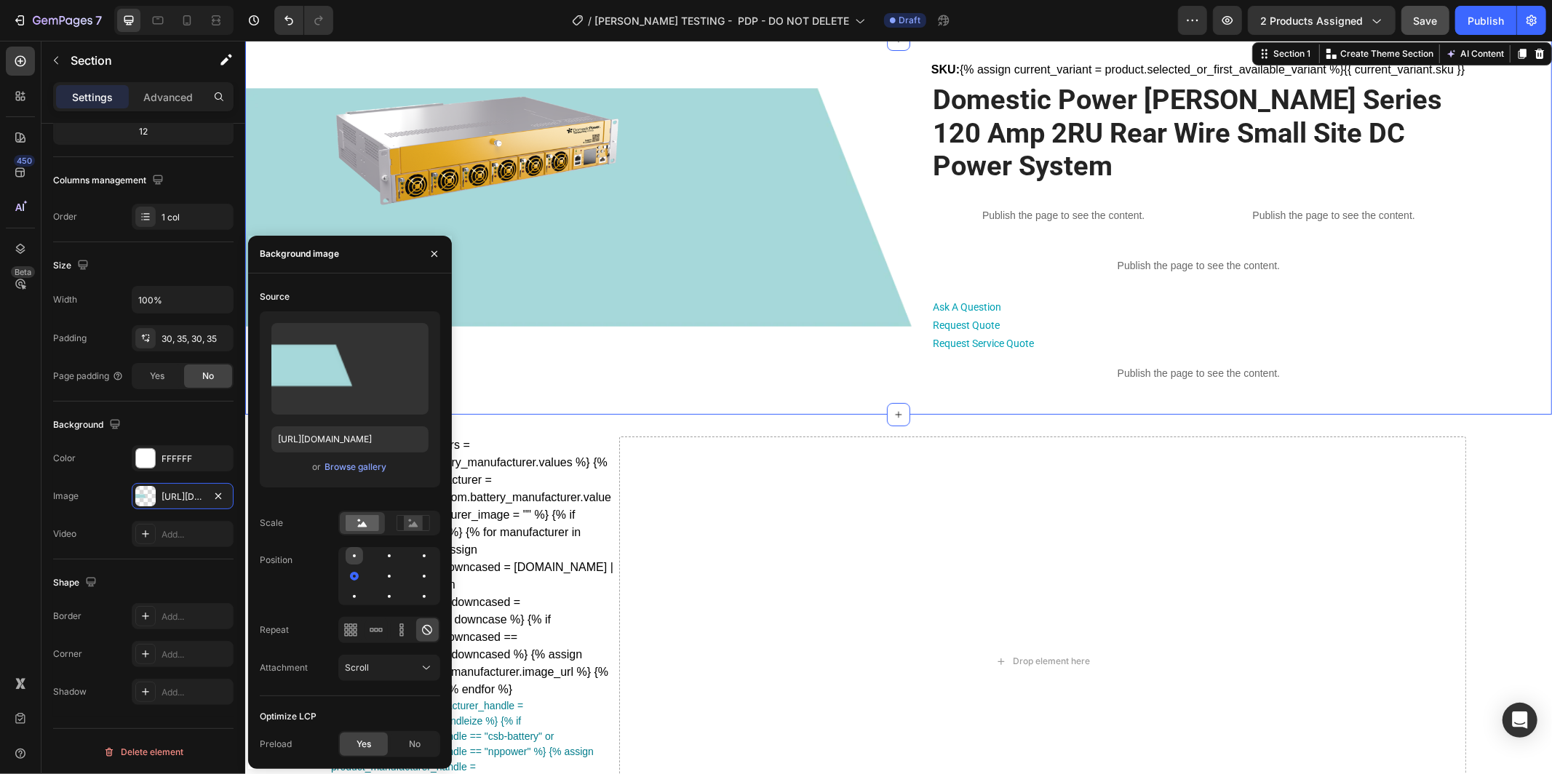
click at [354, 555] on div at bounding box center [354, 556] width 3 height 3
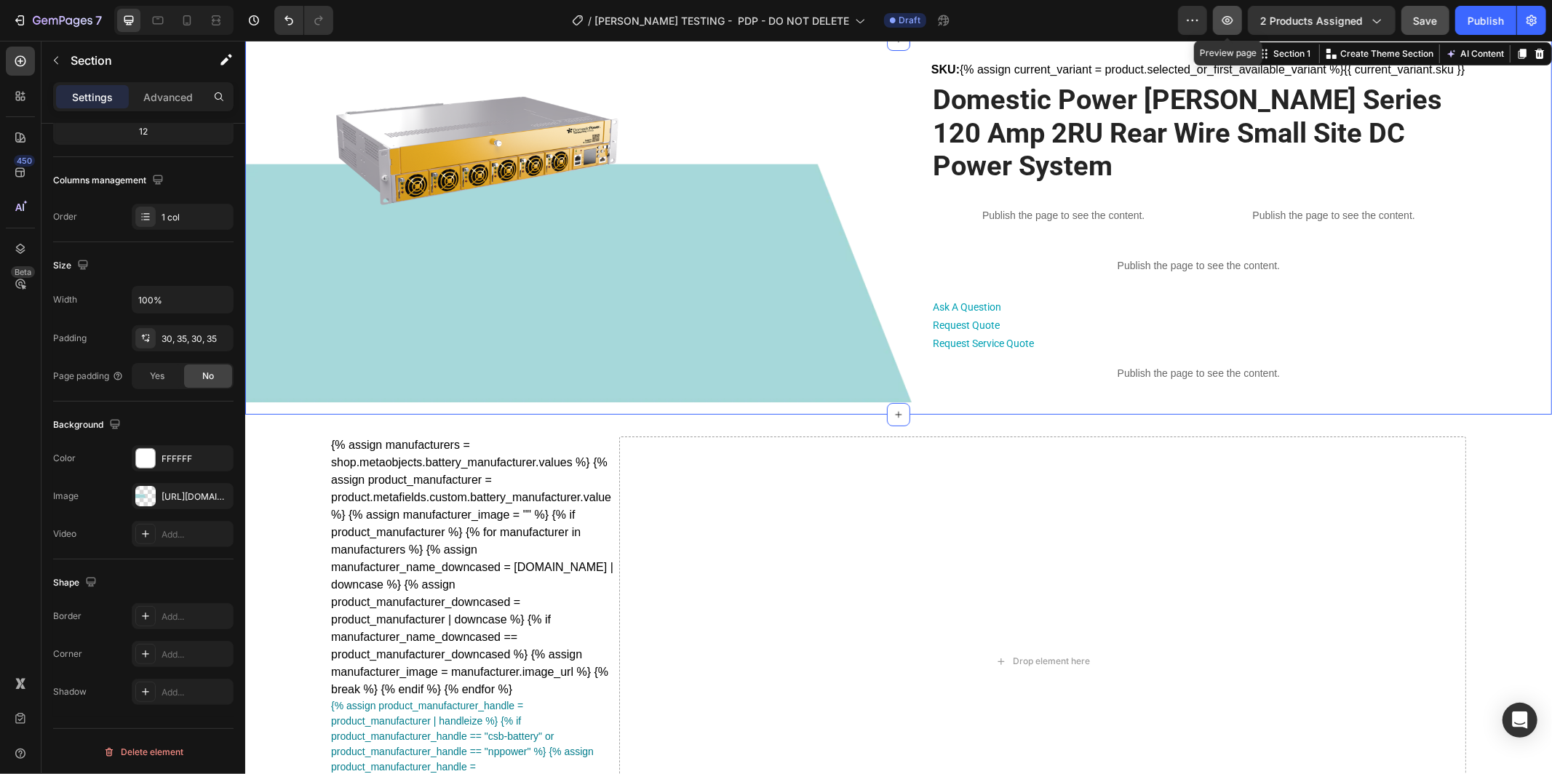
click at [1224, 18] on icon "button" at bounding box center [1228, 20] width 15 height 15
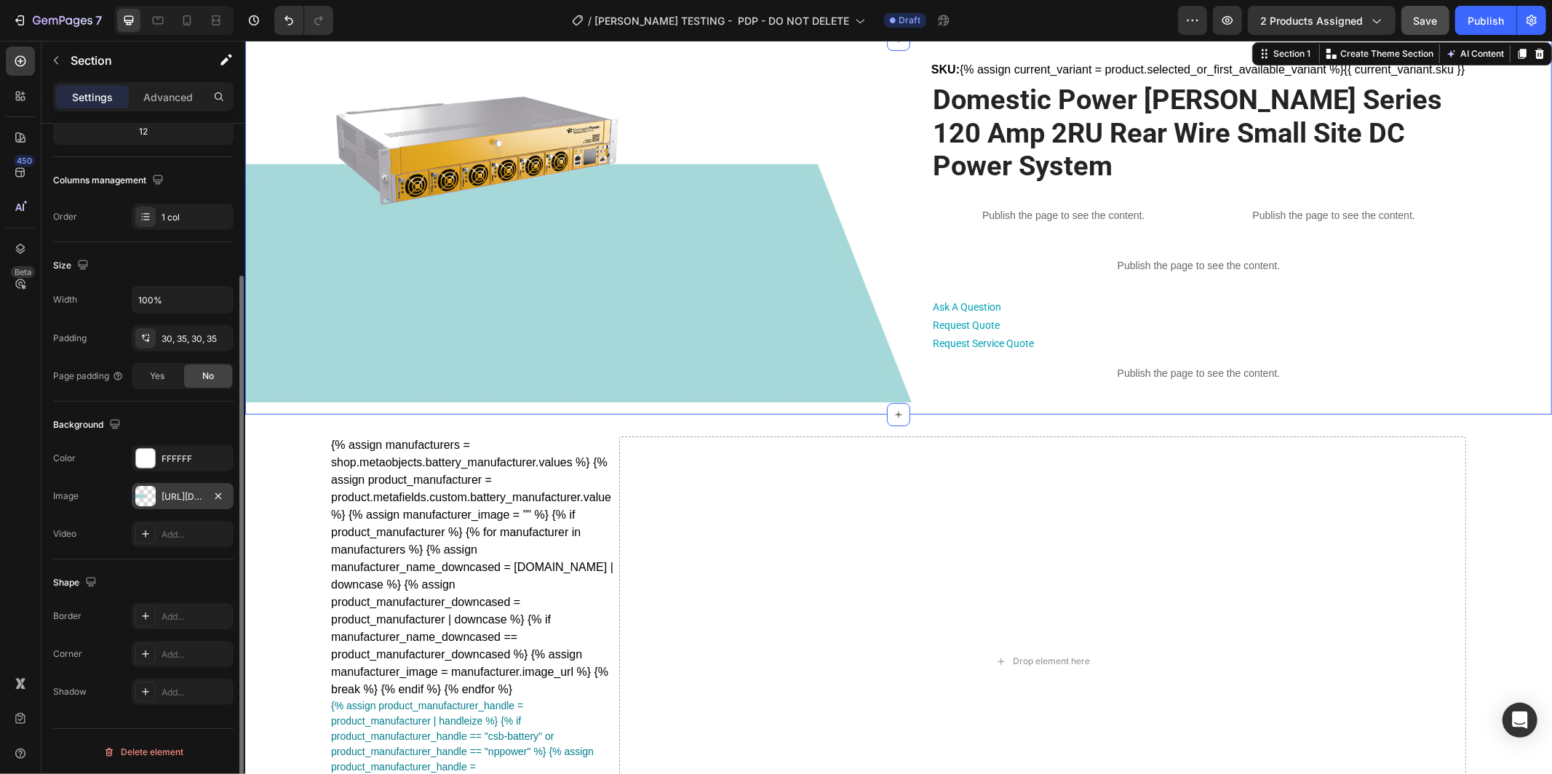
click at [175, 494] on div "[URL][DOMAIN_NAME]" at bounding box center [183, 497] width 42 height 13
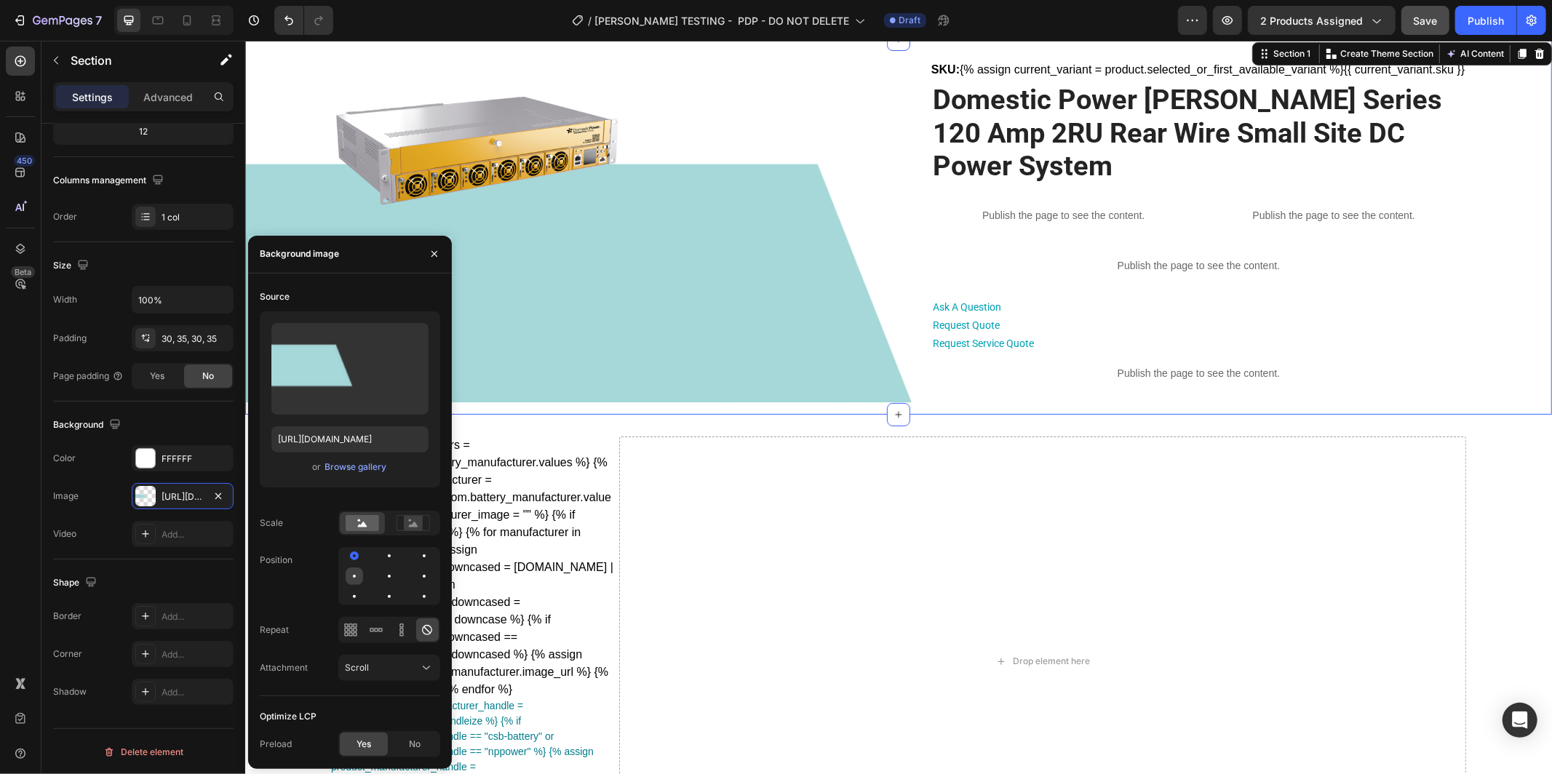
click at [381, 579] on div at bounding box center [389, 576] width 17 height 17
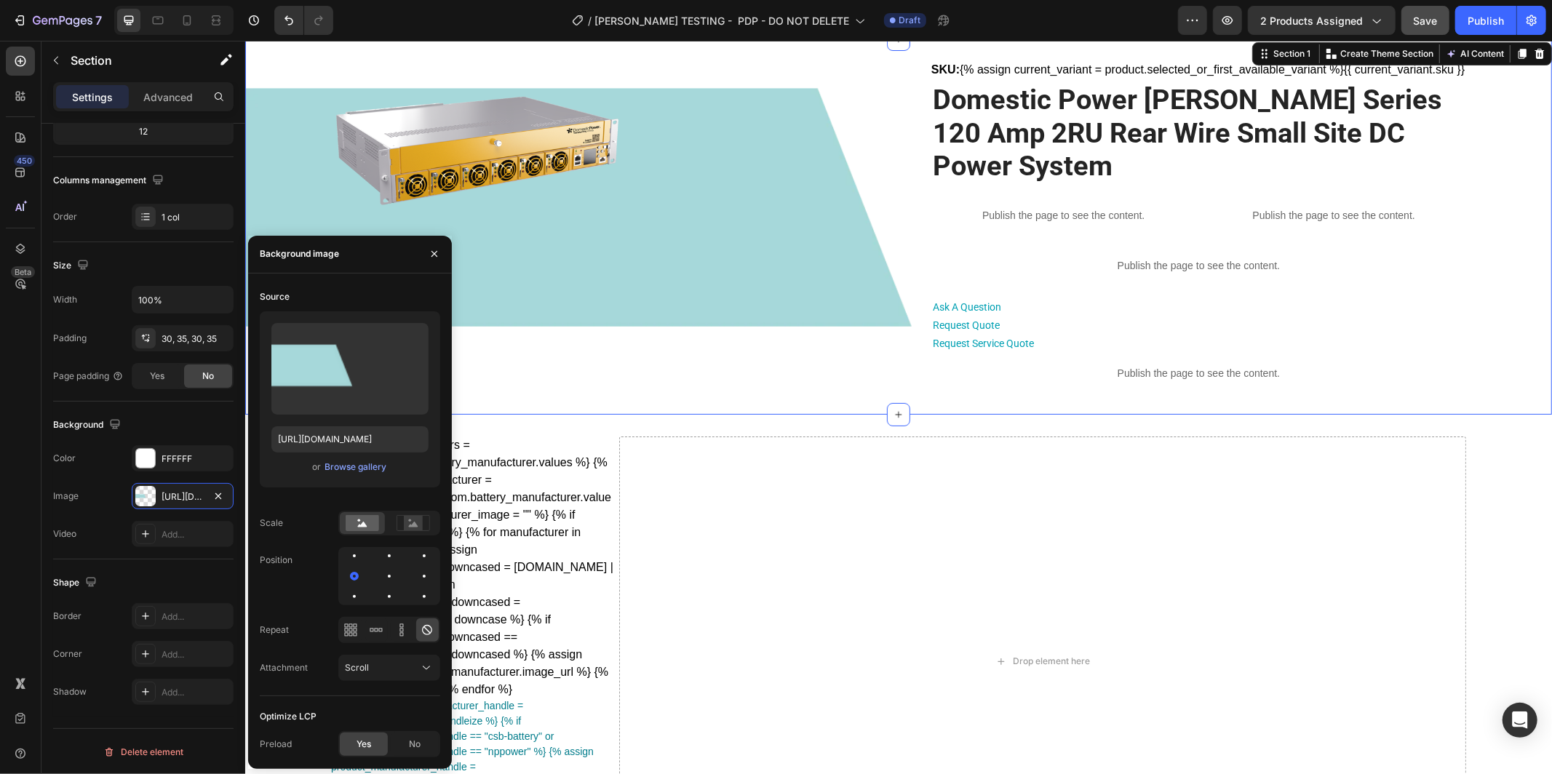
click at [607, 411] on div "Product Images SKU: {% assign current_variant = product.selected_or_first_avail…" at bounding box center [898, 227] width 1307 height 376
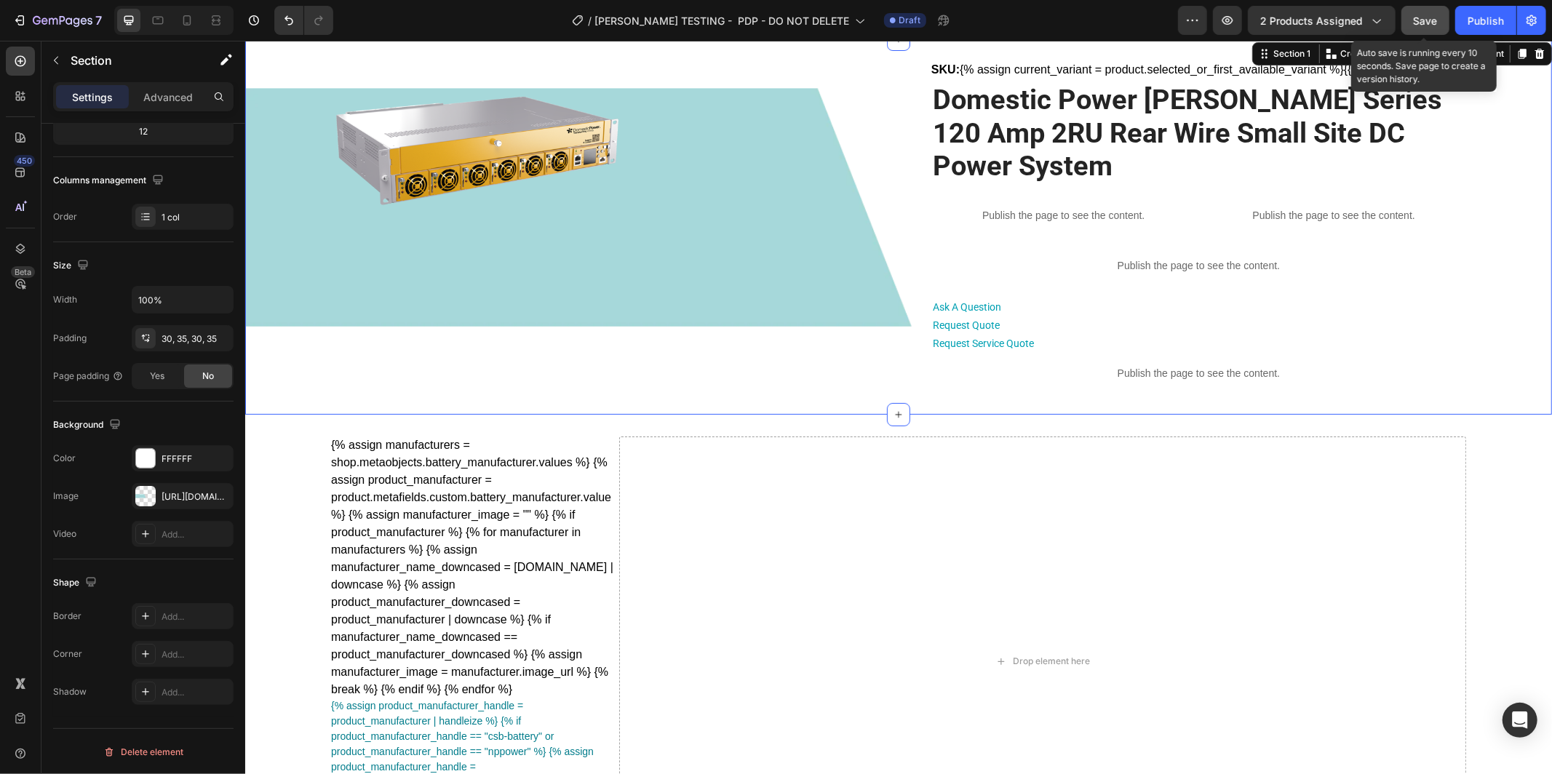
click at [1416, 9] on button "Save" at bounding box center [1426, 20] width 48 height 29
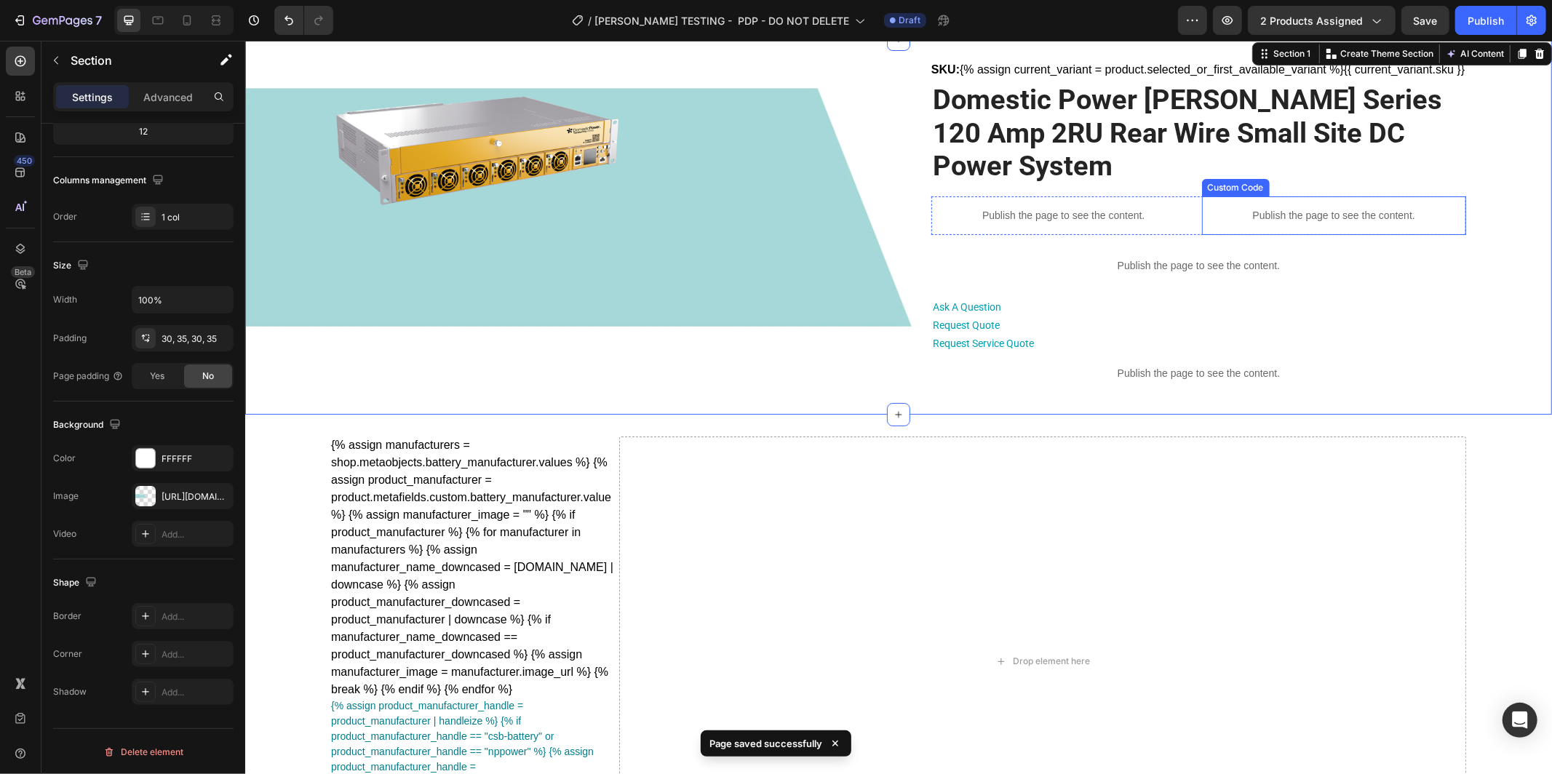
scroll to position [32, 0]
click at [216, 22] on icon at bounding box center [214, 20] width 4 height 4
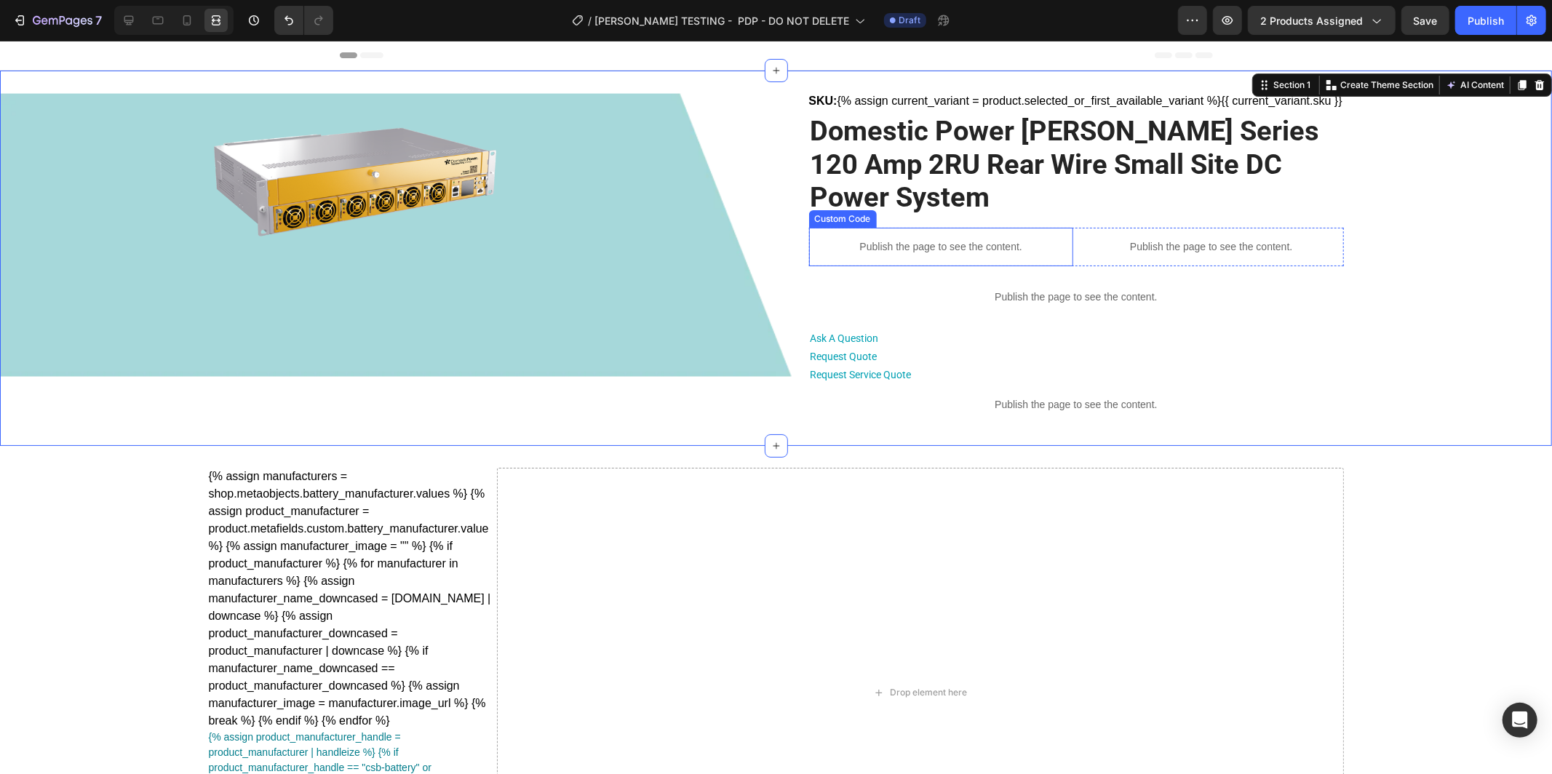
scroll to position [1, 0]
click at [1226, 24] on icon "button" at bounding box center [1228, 20] width 15 height 15
click at [151, 211] on div "Product Images SKU: {% assign current_variant = product.selected_or_first_avail…" at bounding box center [775, 257] width 1501 height 332
click at [138, 21] on div at bounding box center [128, 20] width 23 height 23
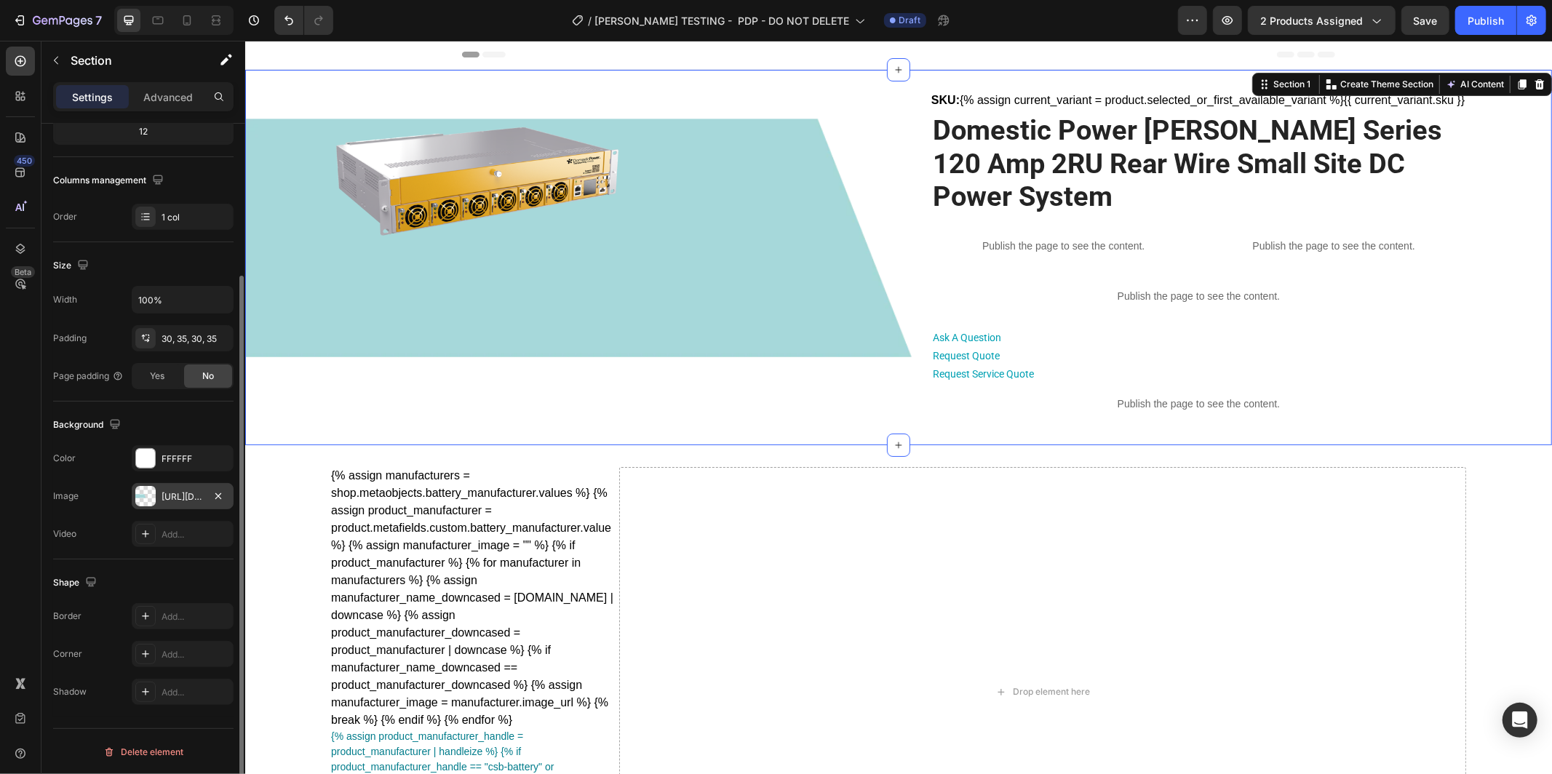
click at [178, 503] on div "[URL][DOMAIN_NAME]" at bounding box center [183, 496] width 102 height 26
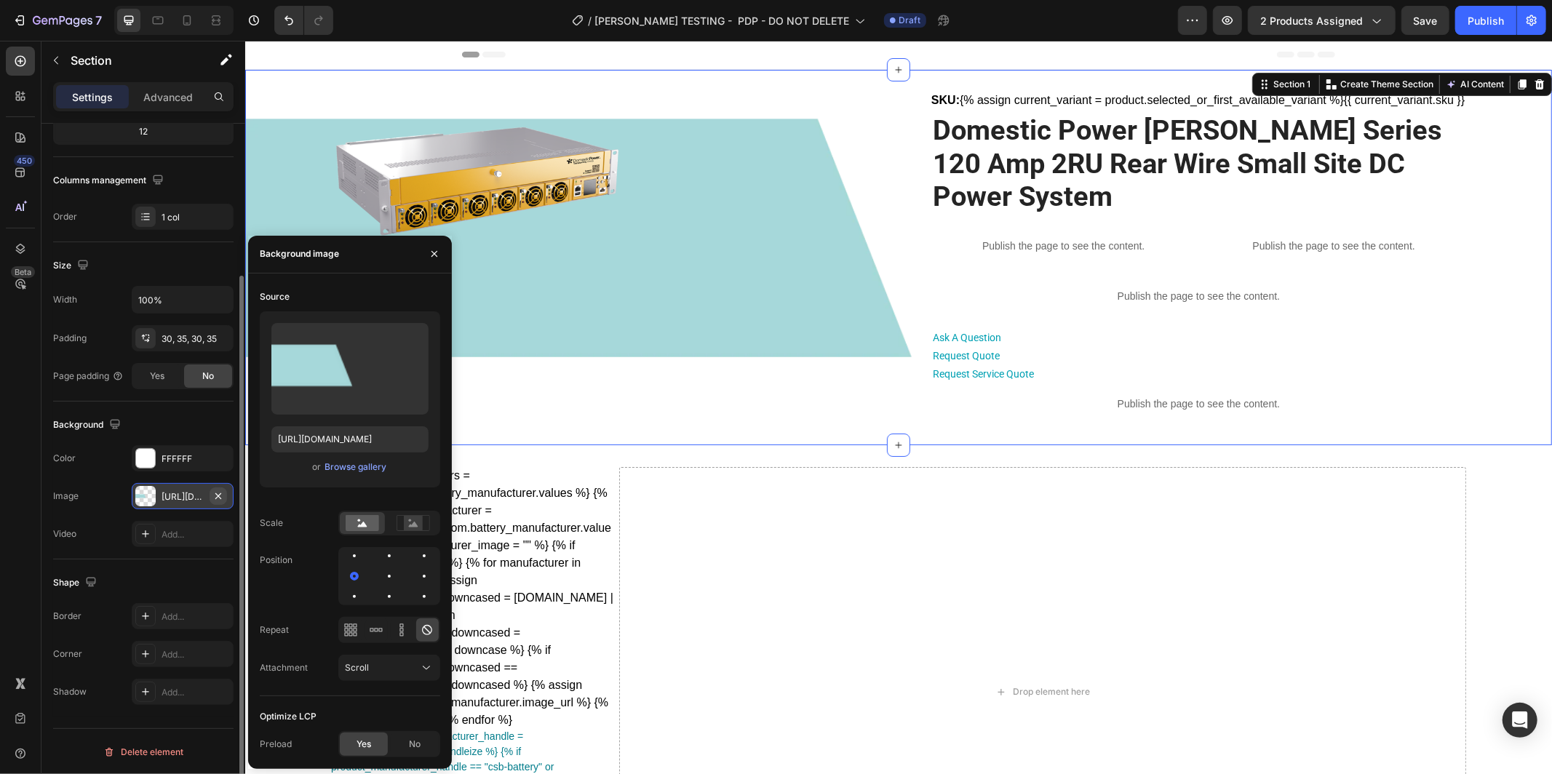
click at [219, 496] on icon "button" at bounding box center [219, 497] width 12 height 12
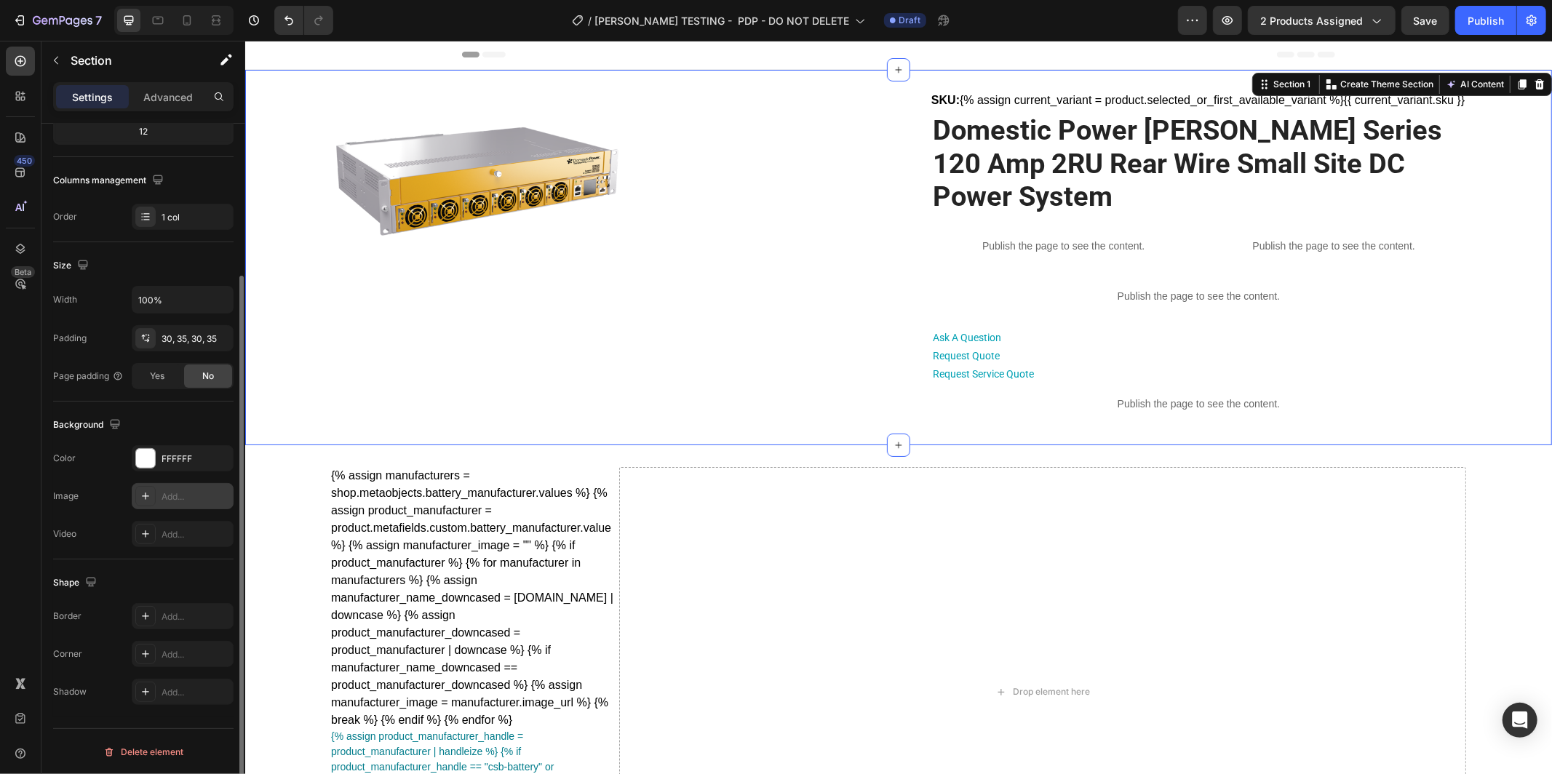
click at [168, 496] on div "Add..." at bounding box center [196, 497] width 68 height 13
type input "https://cdn.shopify.com/s/files/1/2005/9307/files/background_settings.jpg"
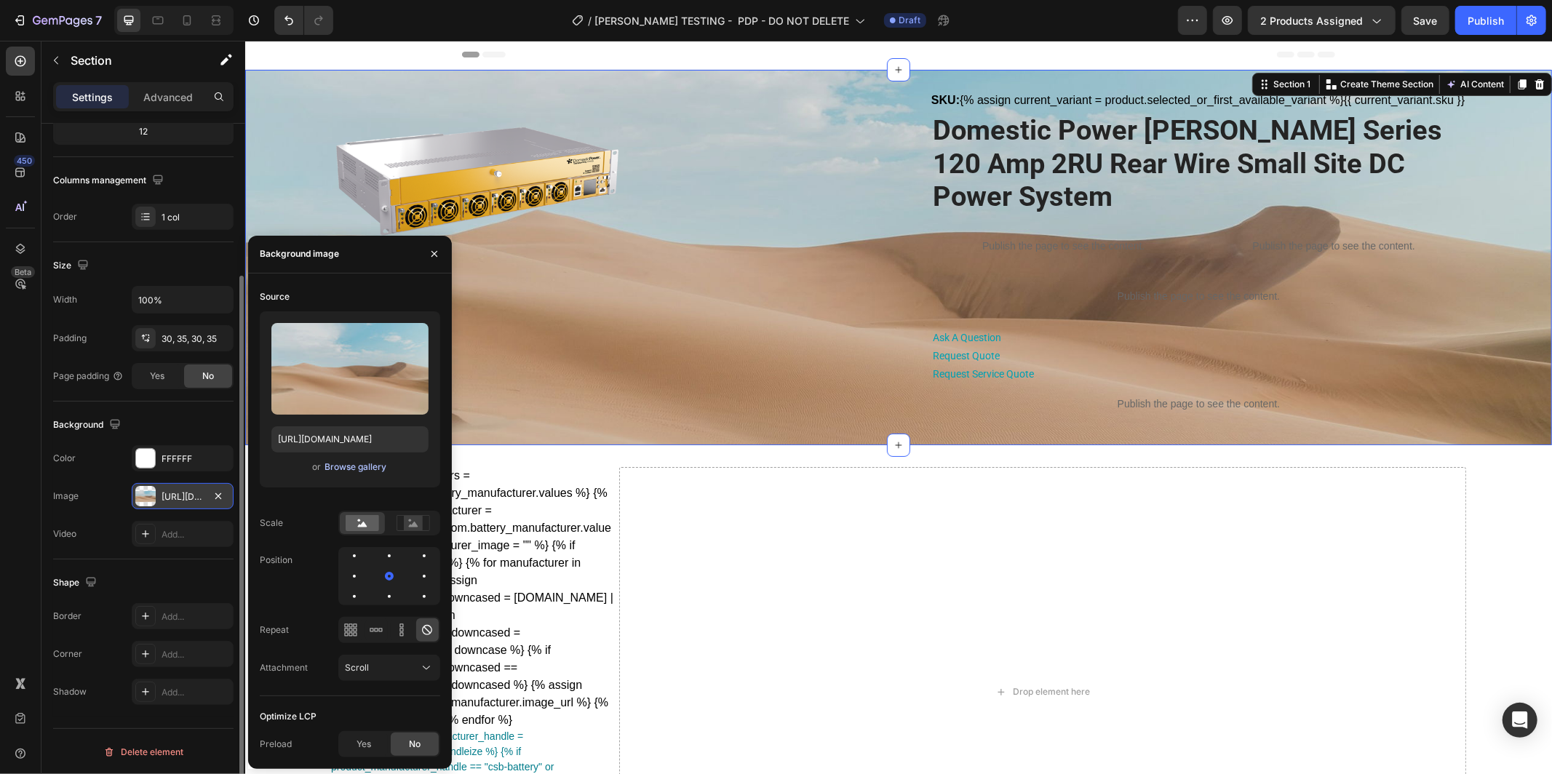
click at [349, 467] on div "Browse gallery" at bounding box center [356, 467] width 62 height 13
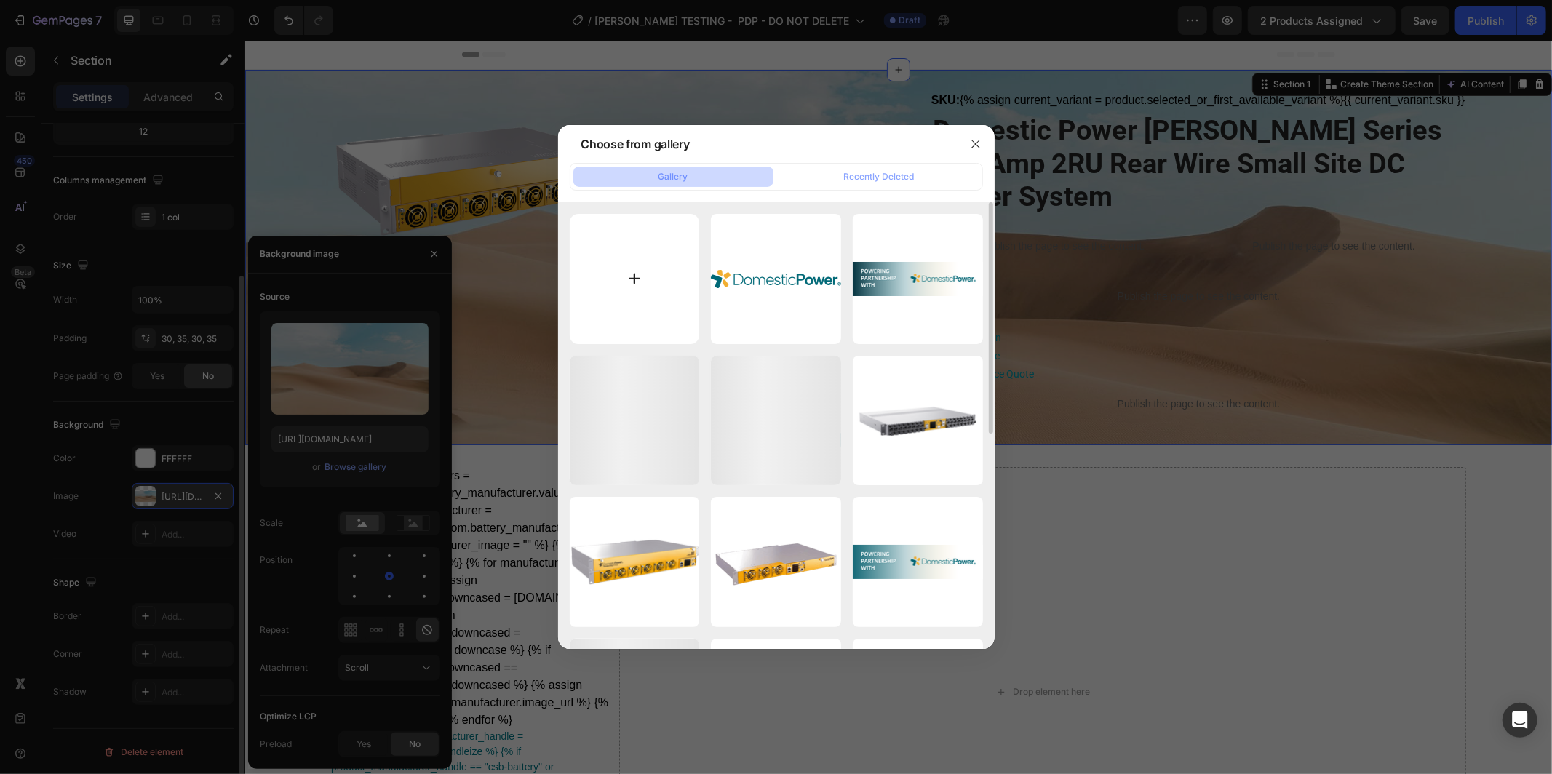
click at [644, 282] on input "file" at bounding box center [635, 279] width 130 height 130
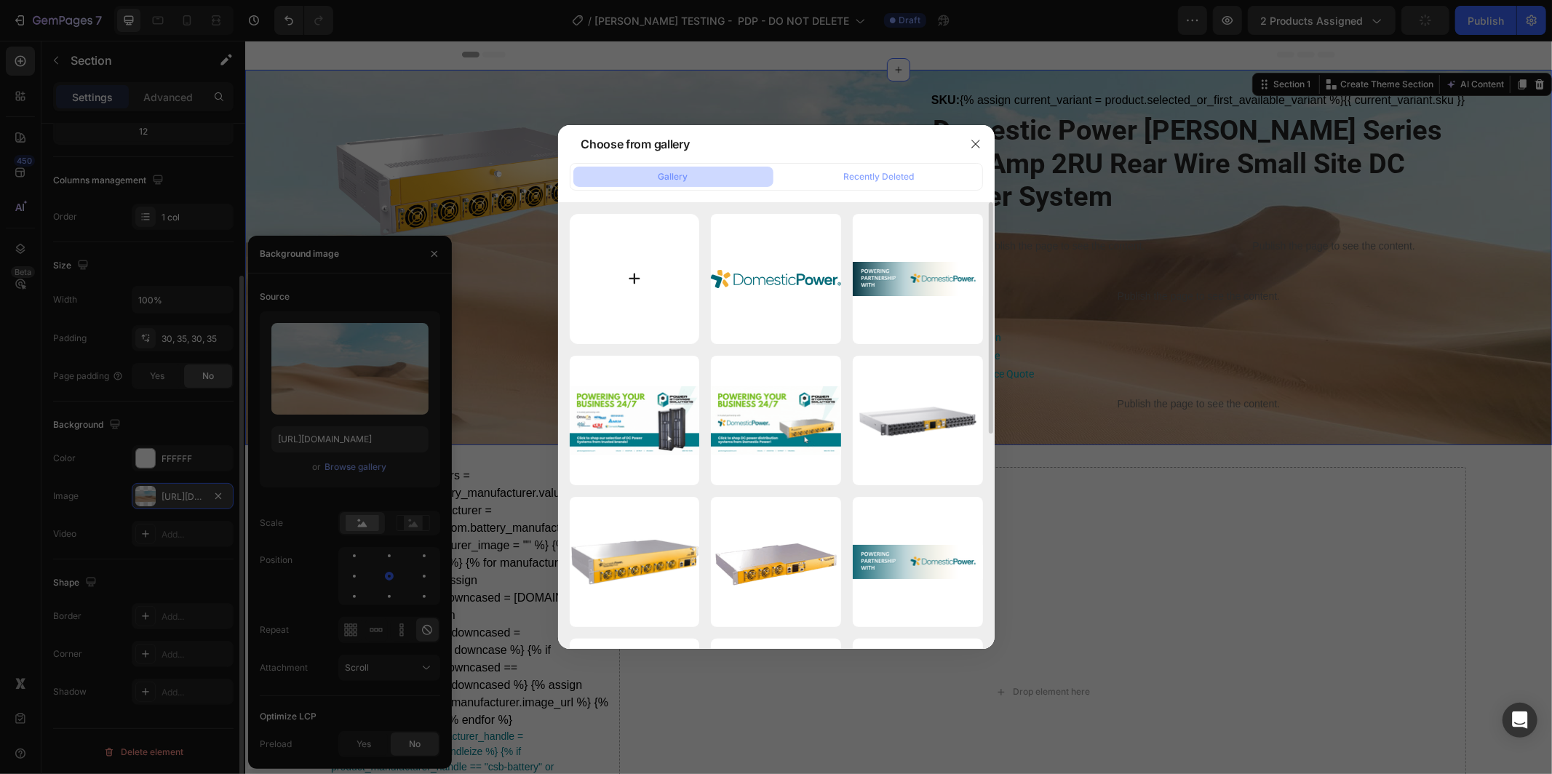
type input "C:\fakepath\Manufacturer Shop Banners.png"
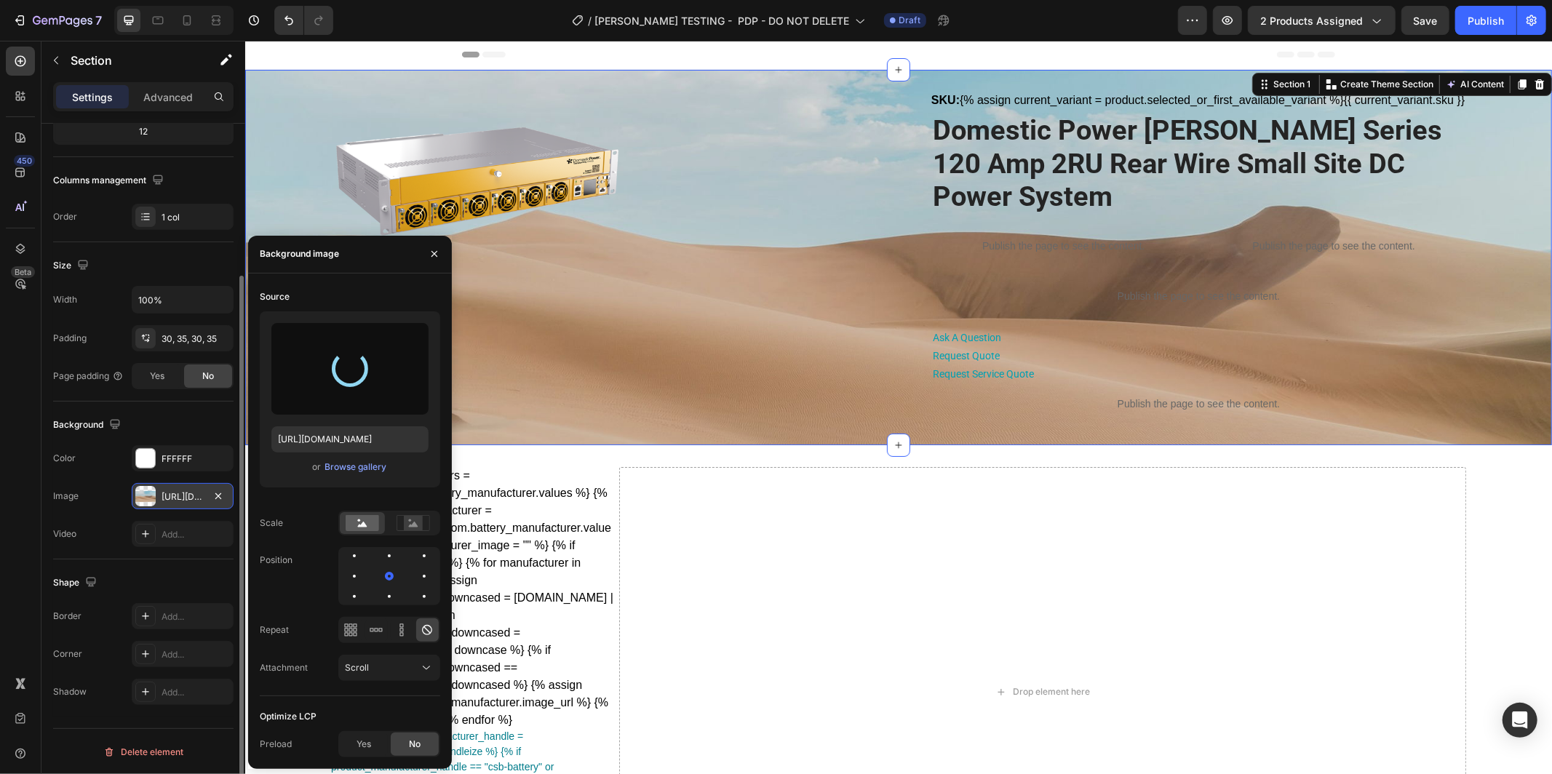
type input "https://cdn.shopify.com/s/files/1/0682/2159/9976/files/gempages_523498509446415…"
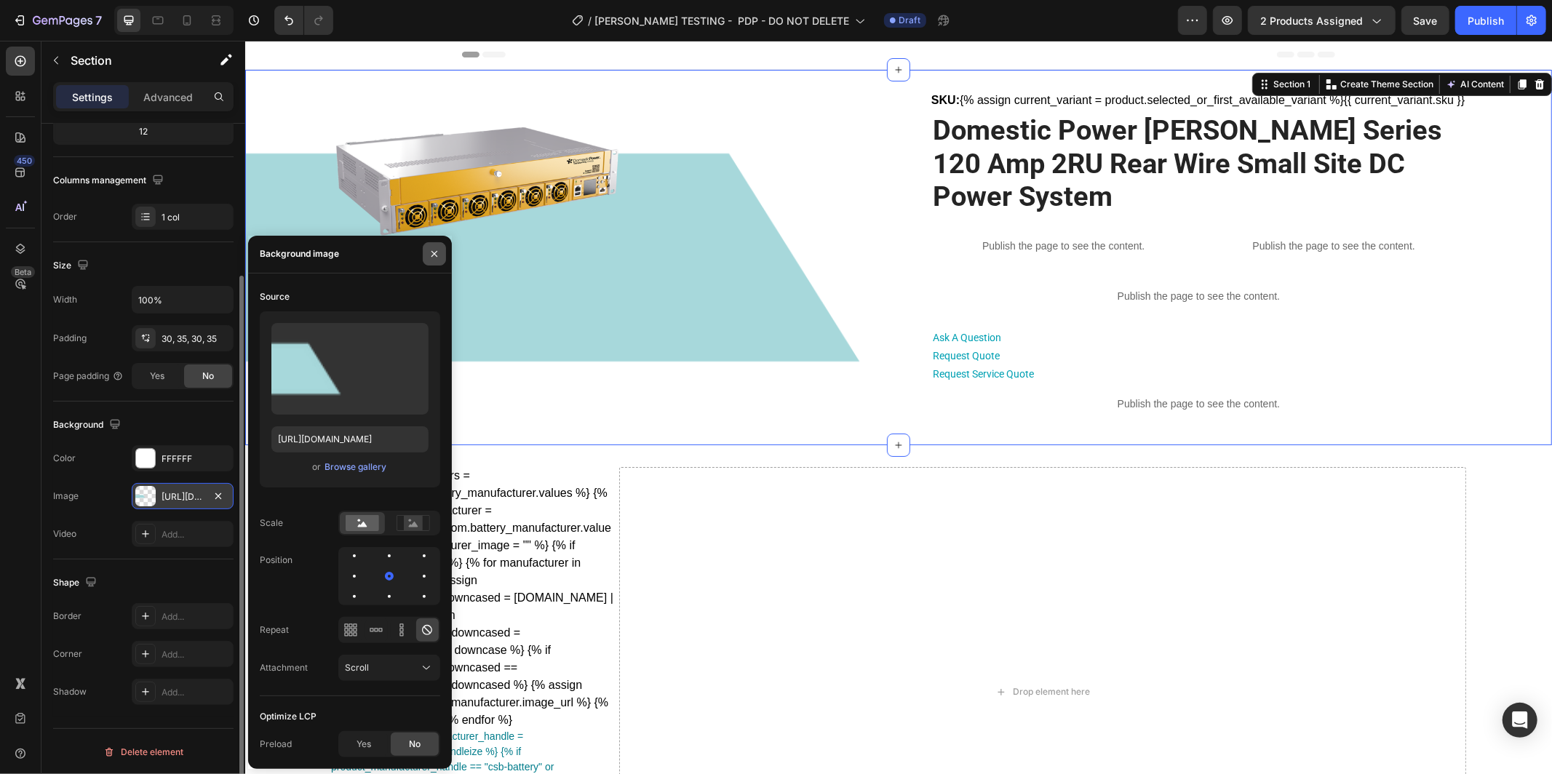
click at [434, 254] on icon "button" at bounding box center [435, 254] width 6 height 6
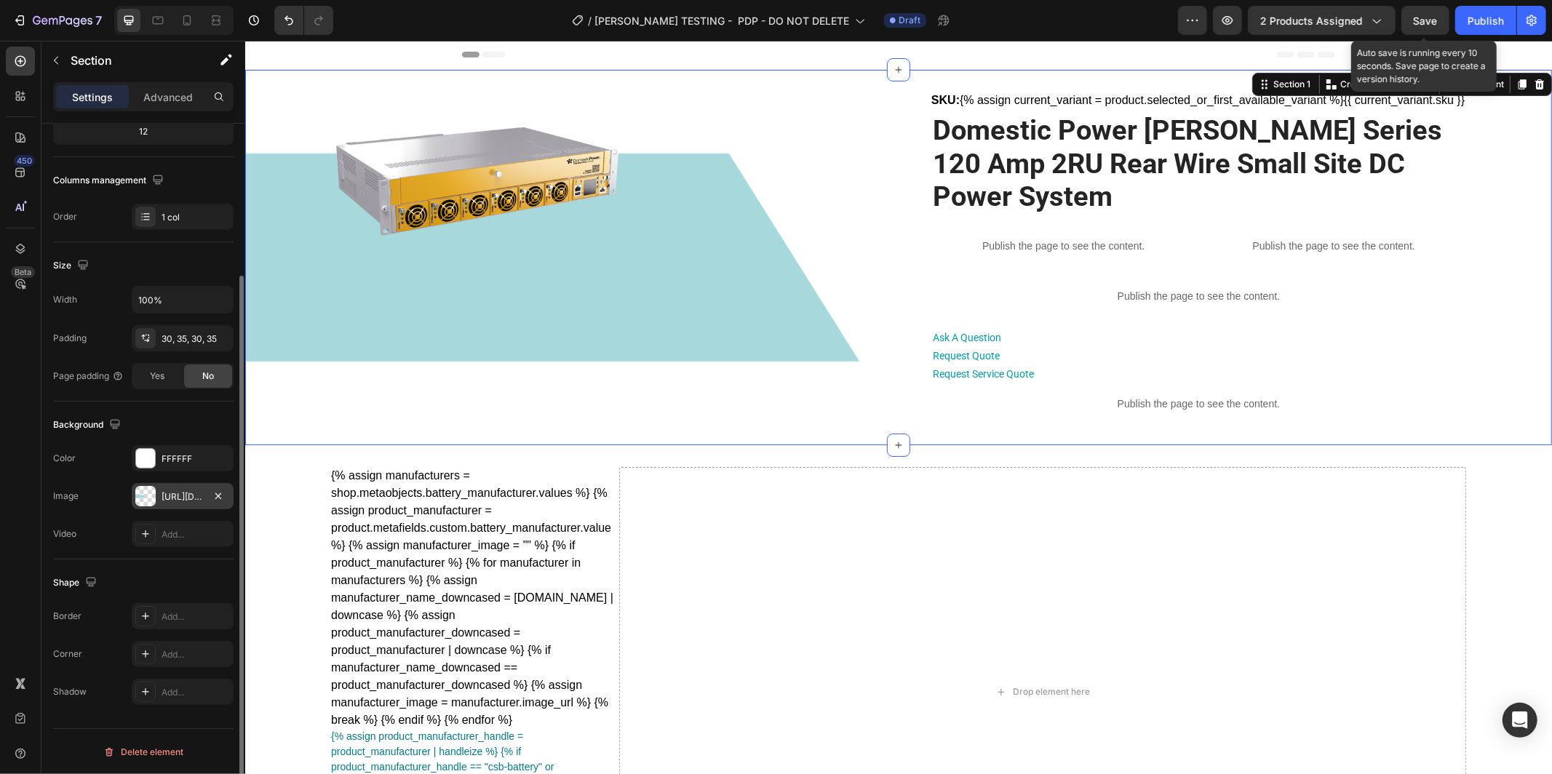
click at [1436, 28] on div "Save" at bounding box center [1426, 20] width 24 height 15
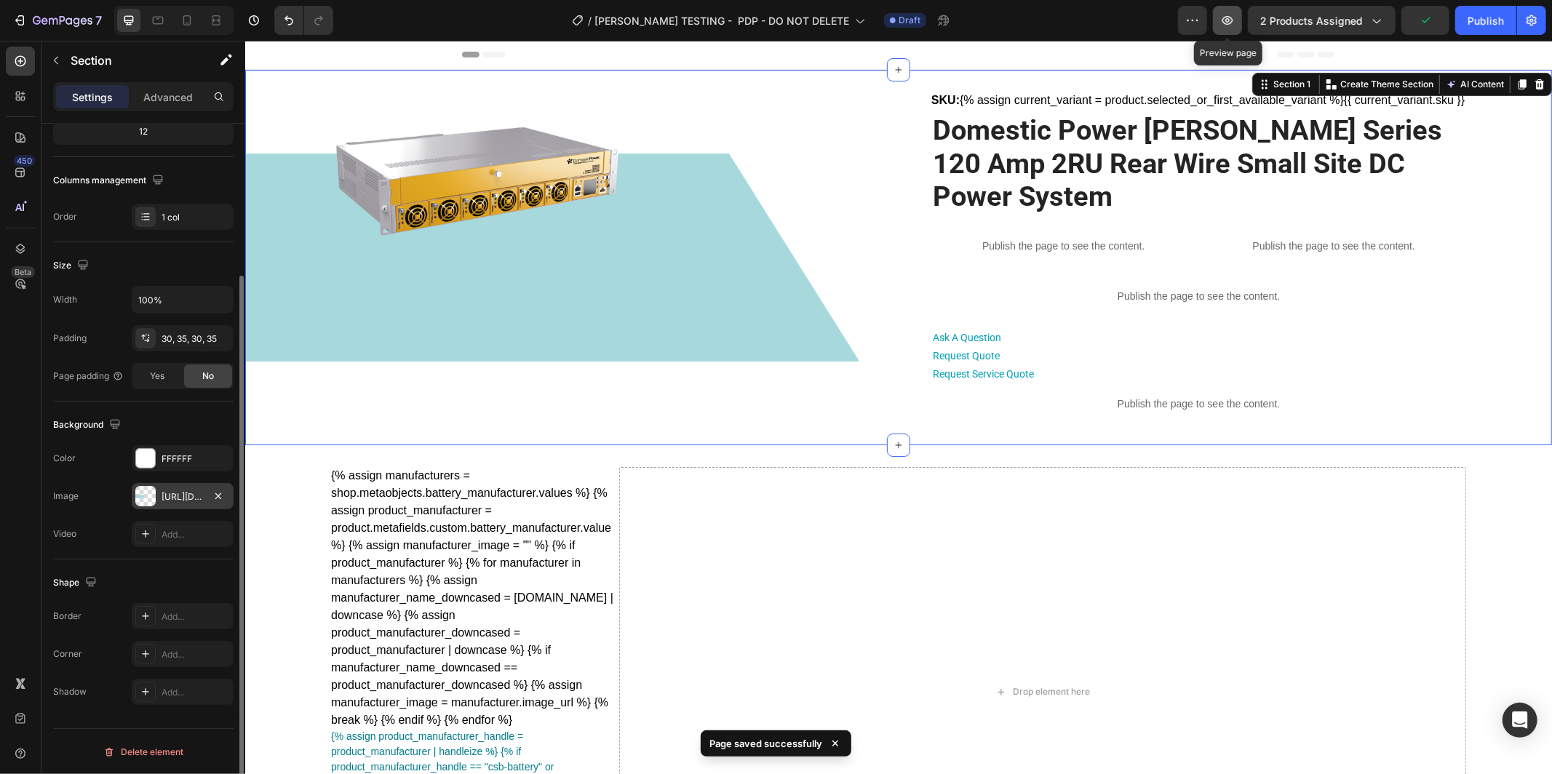
click at [1228, 27] on icon "button" at bounding box center [1228, 20] width 15 height 15
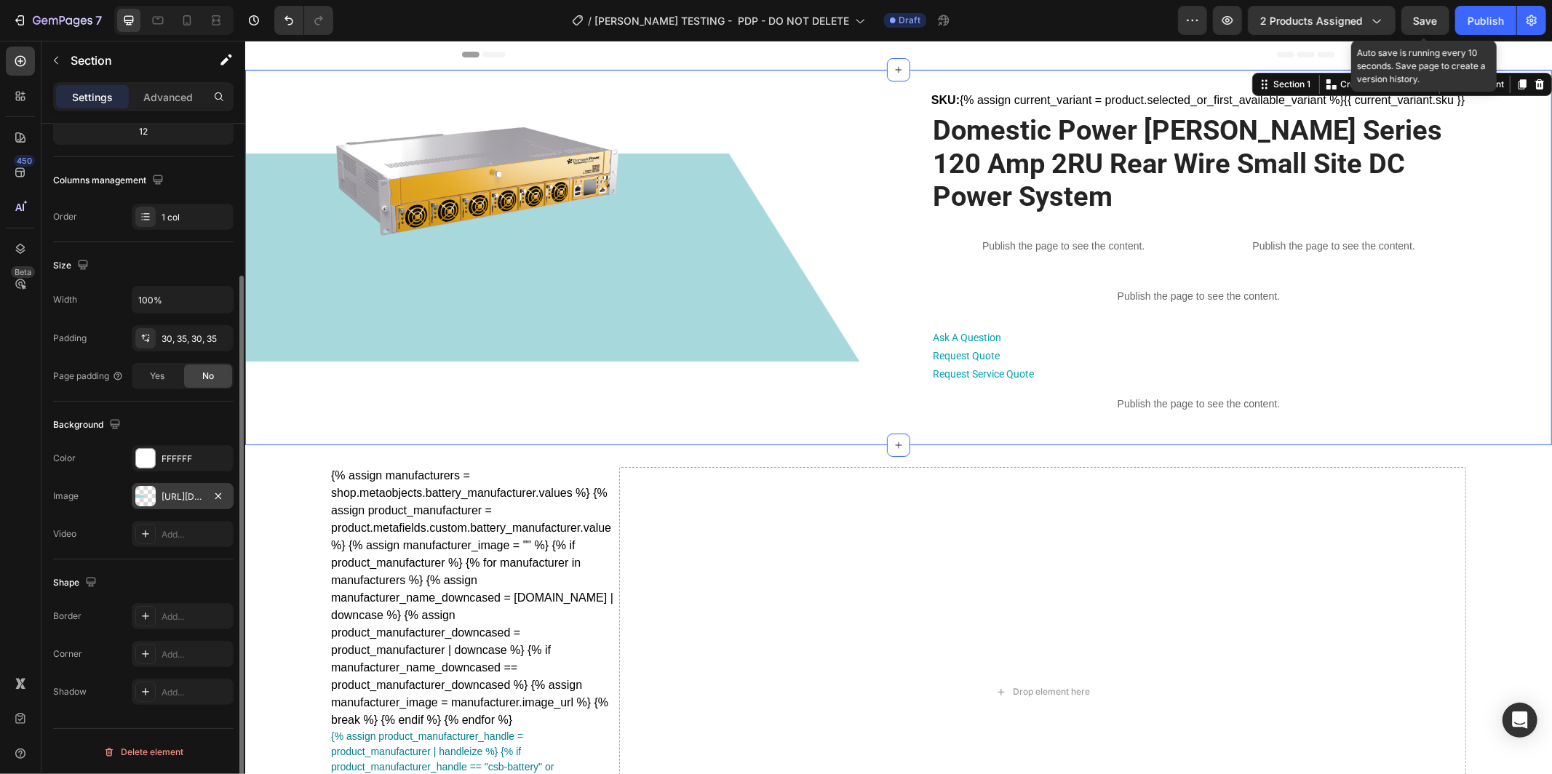
click at [1424, 23] on span "Save" at bounding box center [1426, 21] width 24 height 12
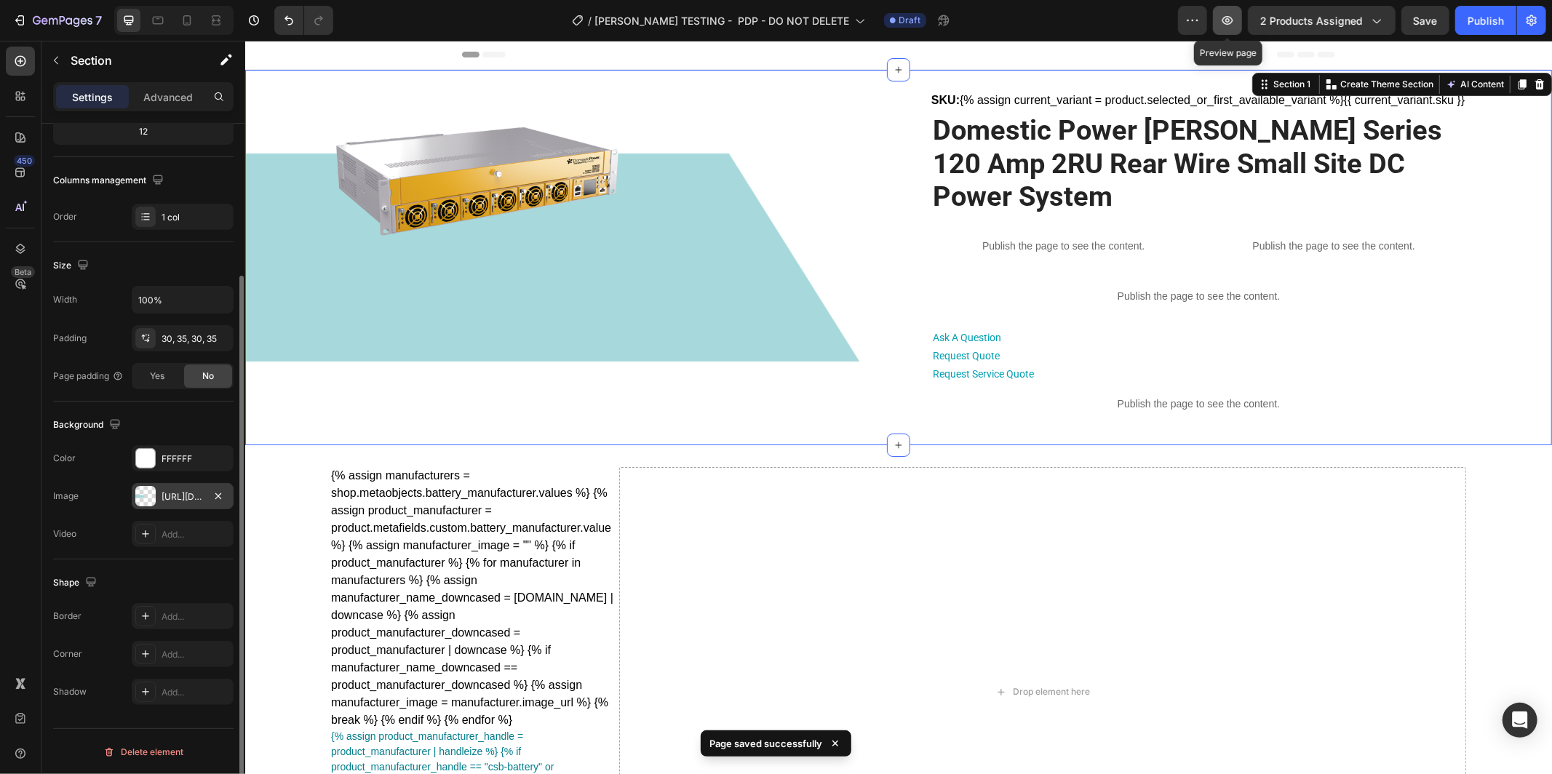
click at [1234, 23] on icon "button" at bounding box center [1228, 20] width 15 height 15
click at [1319, 29] on button "2 products assigned" at bounding box center [1322, 20] width 148 height 29
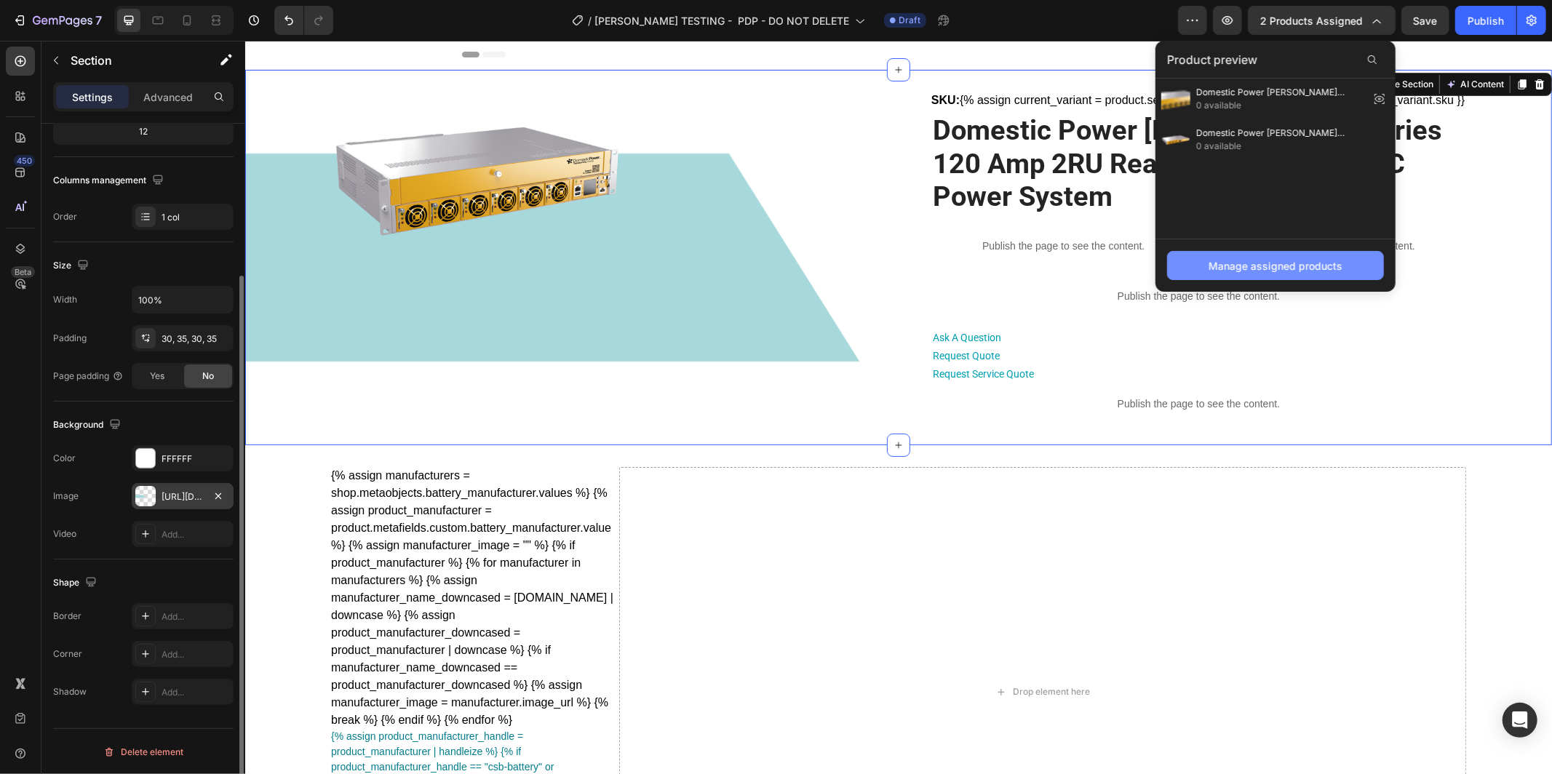
click at [1274, 274] on button "Manage assigned products" at bounding box center [1275, 265] width 217 height 29
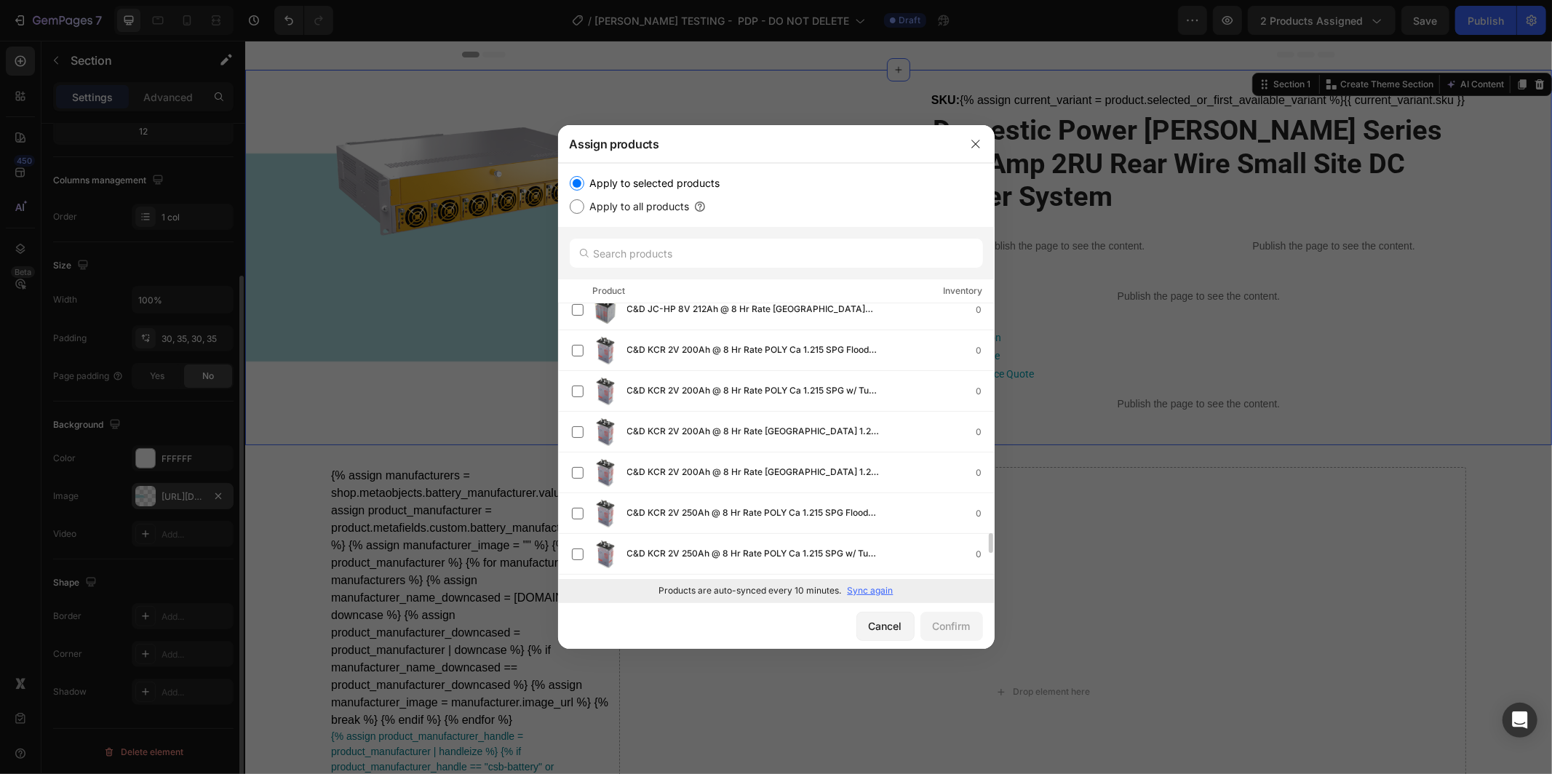
scroll to position [3112, 0]
click at [732, 256] on input "text" at bounding box center [776, 253] width 413 height 29
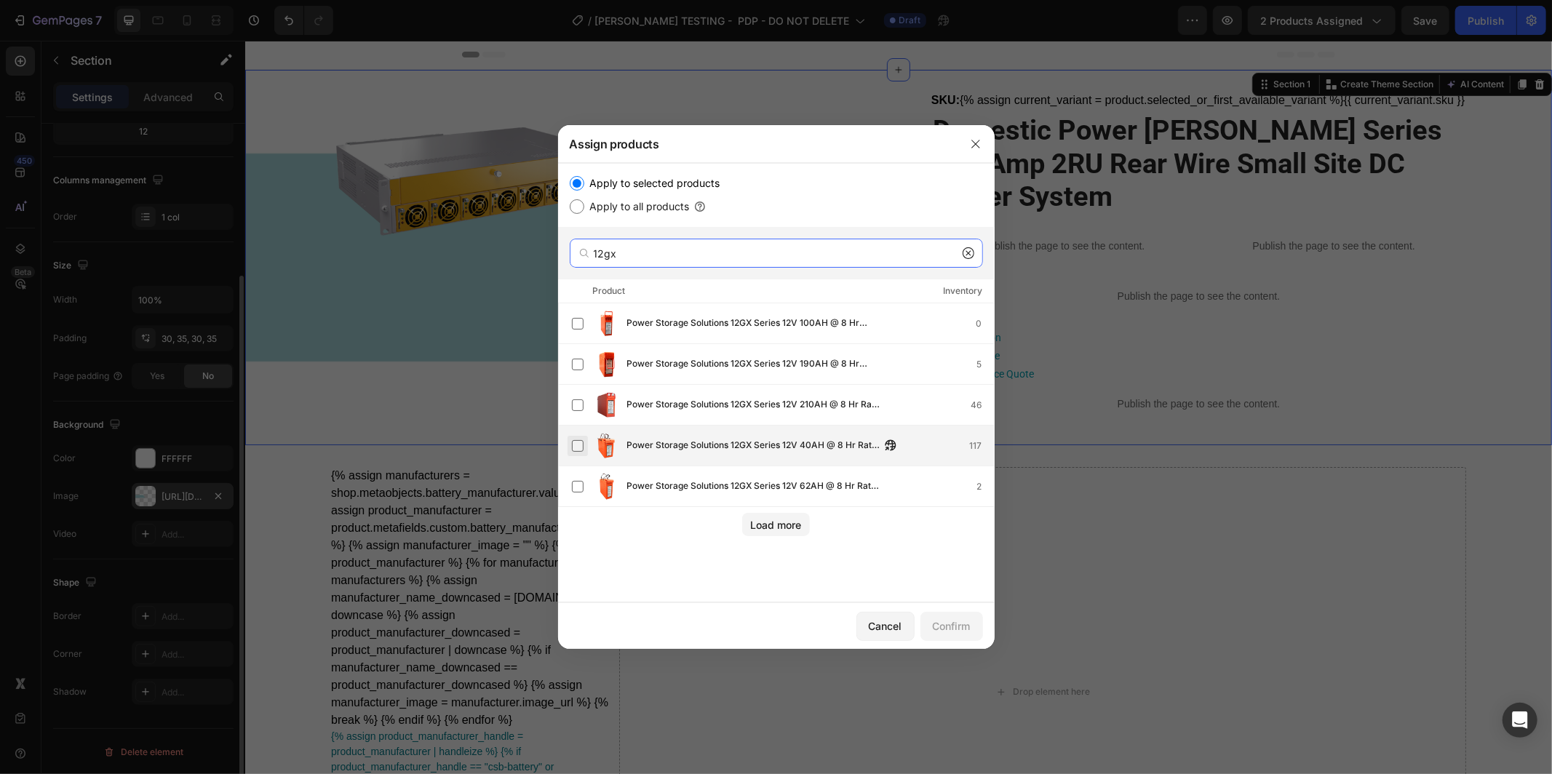
type input "12gx"
click at [572, 444] on label at bounding box center [578, 446] width 12 height 12
click at [959, 630] on div "Confirm" at bounding box center [952, 626] width 38 height 15
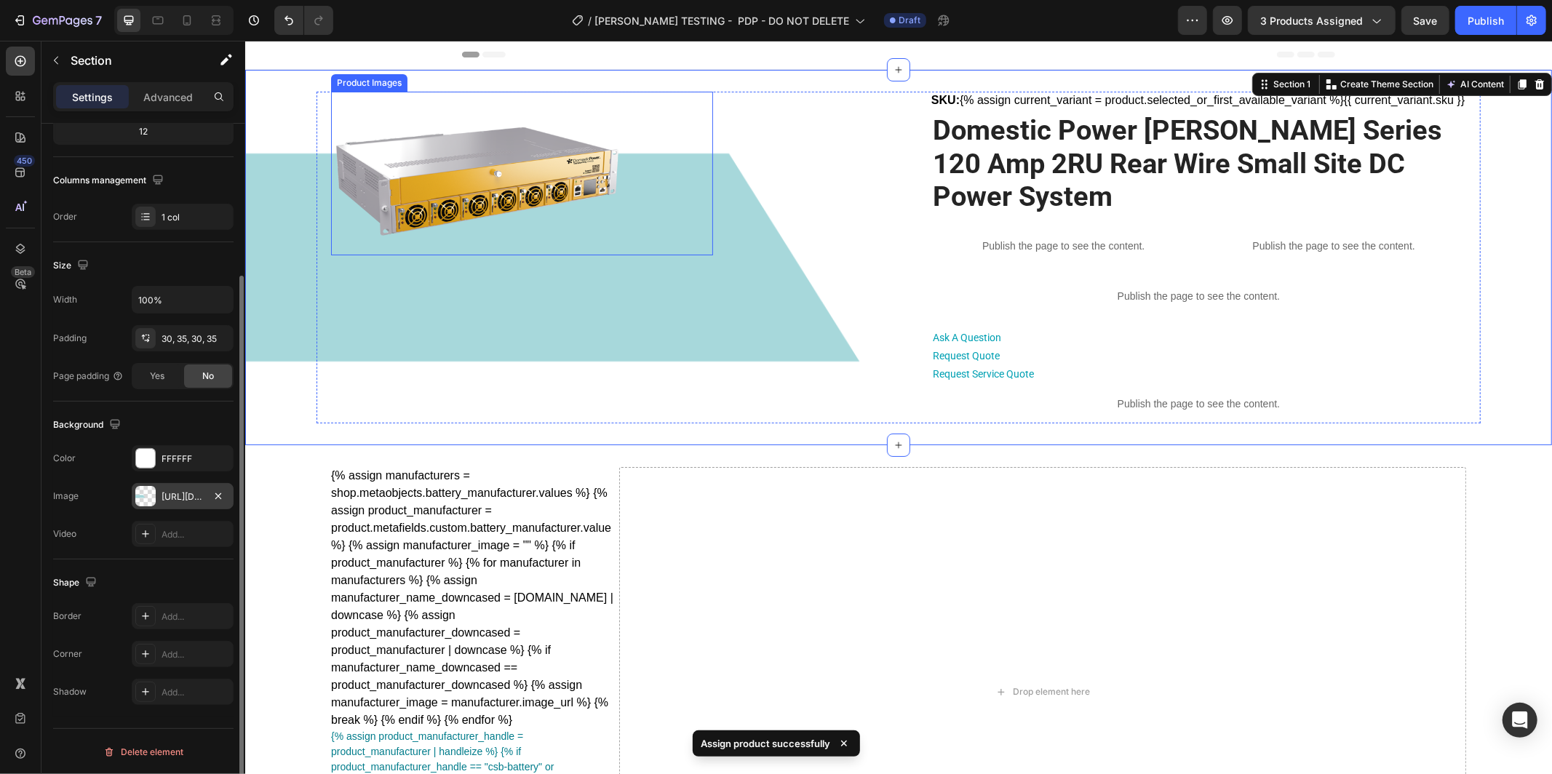
click at [680, 186] on div at bounding box center [521, 173] width 382 height 164
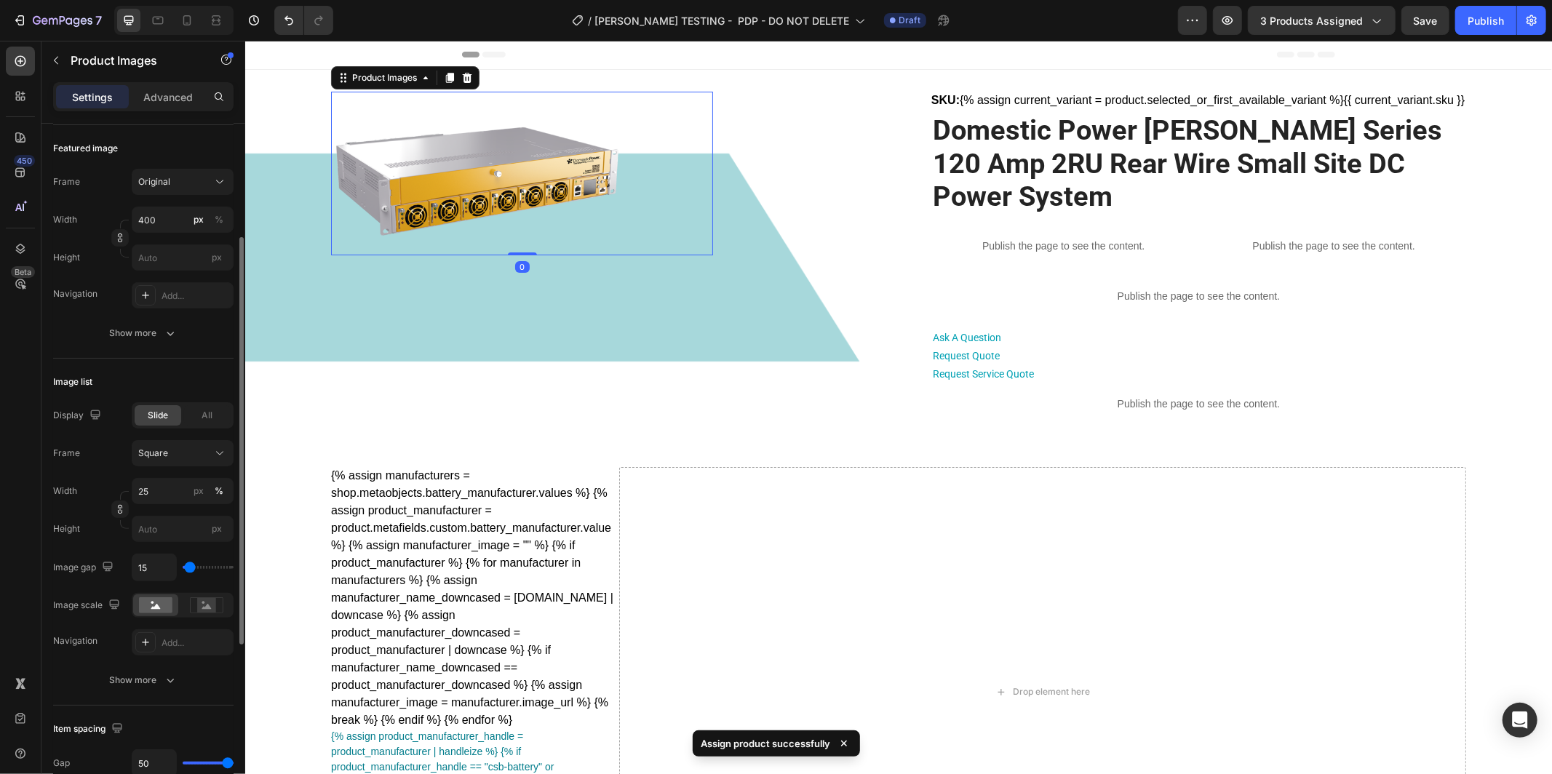
scroll to position [0, 0]
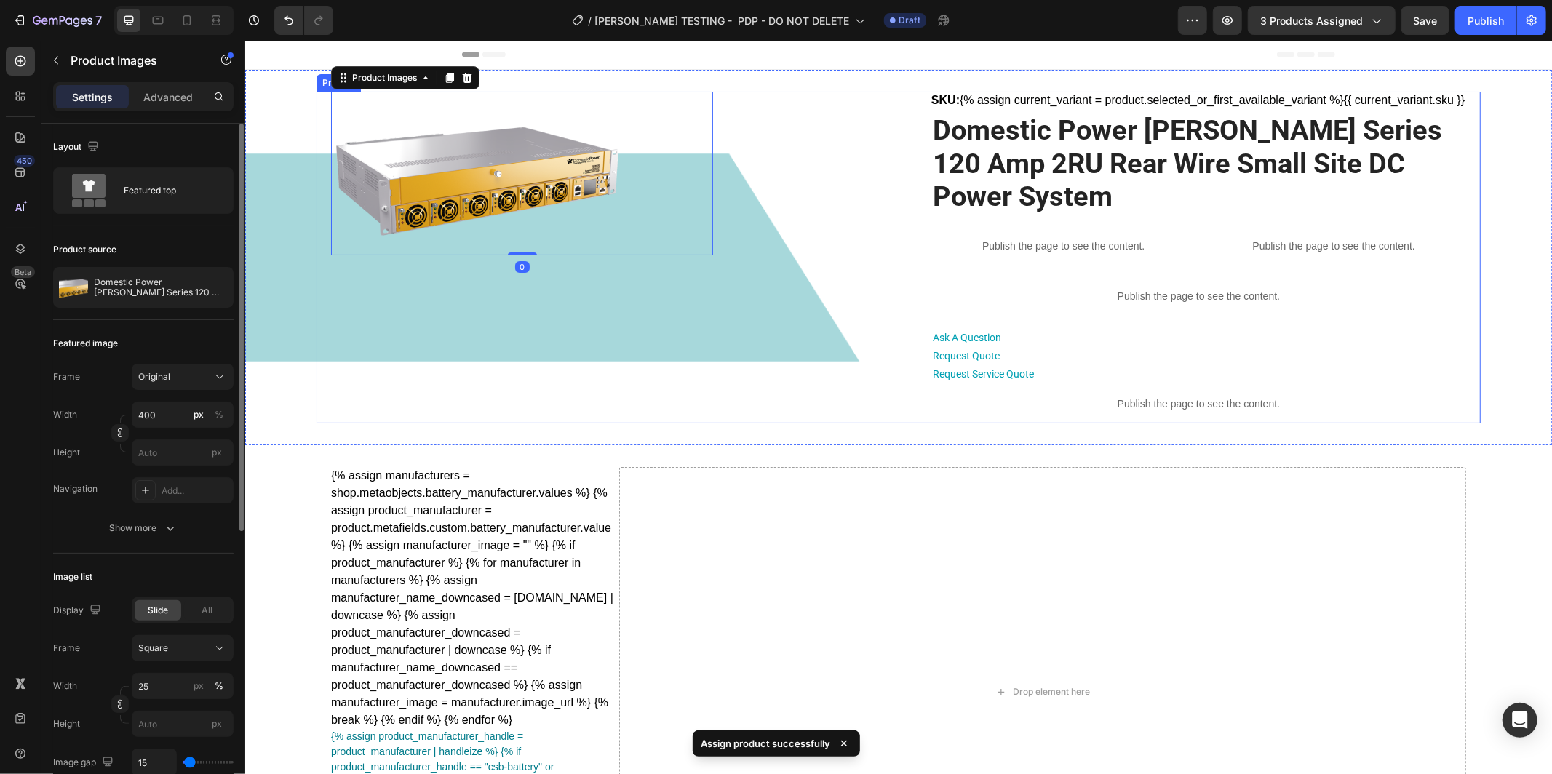
click at [327, 206] on div "Product Images 0 SKU: {% assign current_variant = product.selected_or_first_ava…" at bounding box center [898, 257] width 1164 height 332
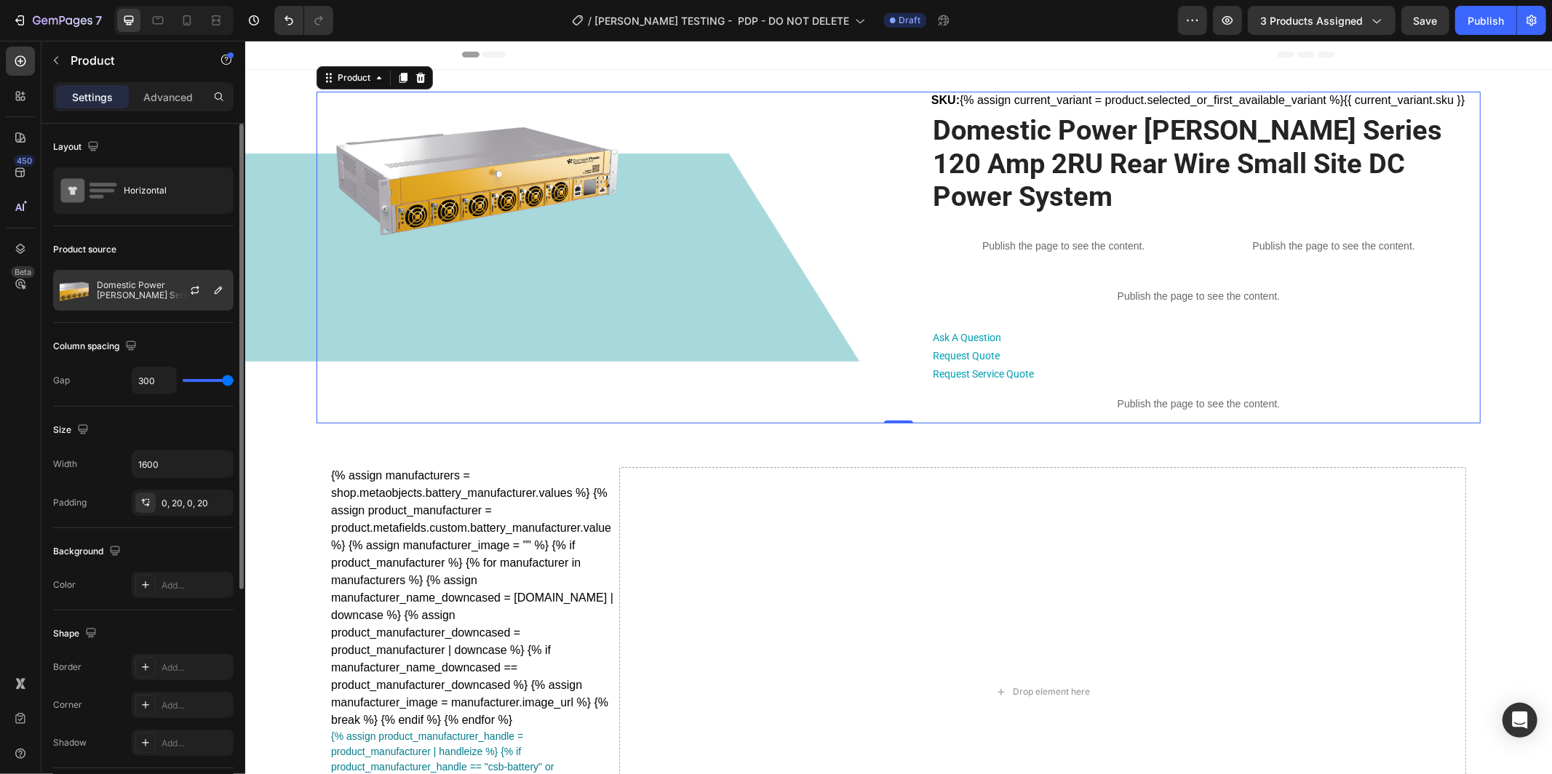
click at [143, 299] on p "Domestic Power Vega Series 120 Amp 2RU Rear Wire Small Site DC Power System" at bounding box center [162, 290] width 130 height 20
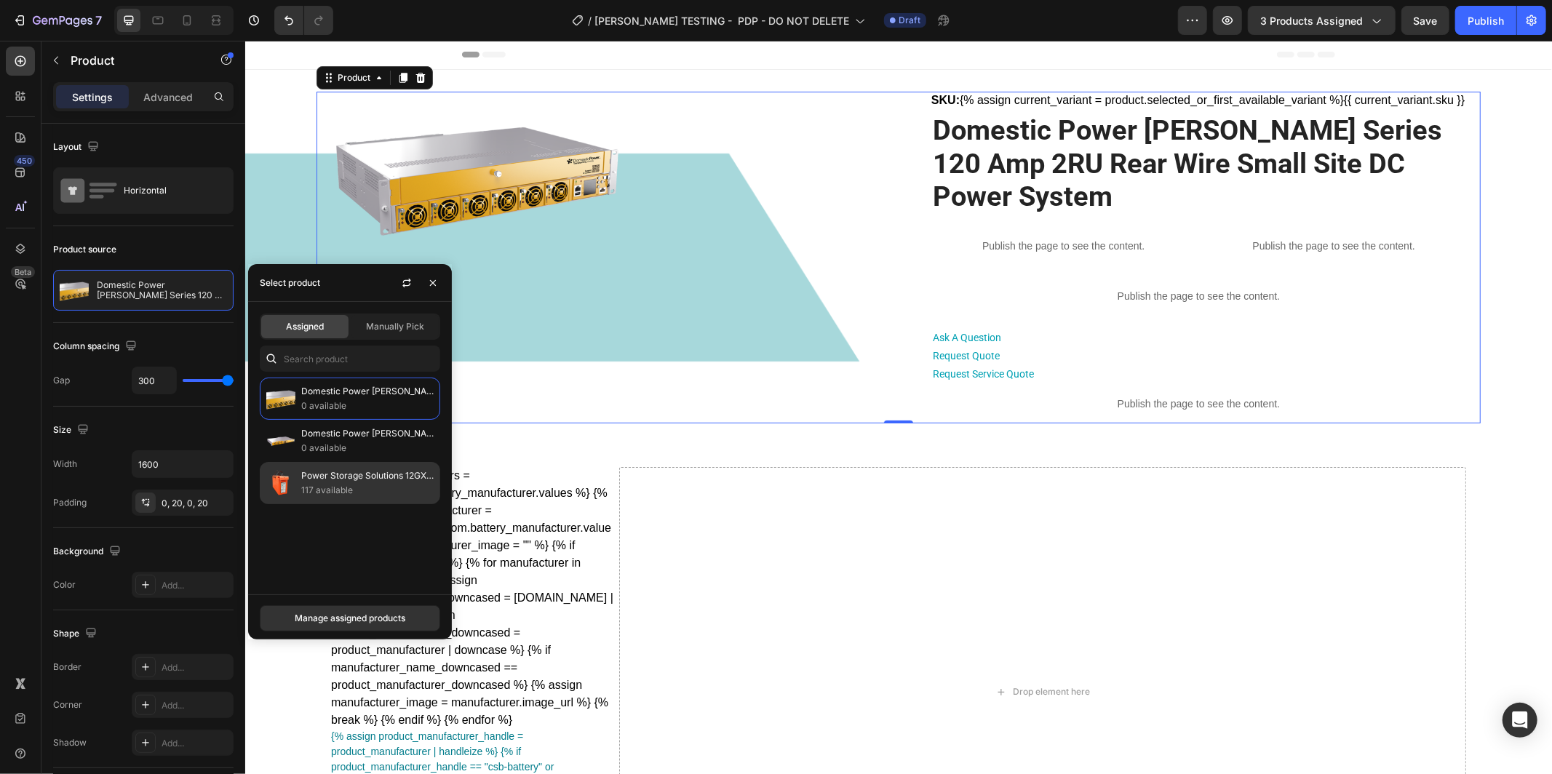
click at [325, 496] on p "117 available" at bounding box center [367, 490] width 132 height 15
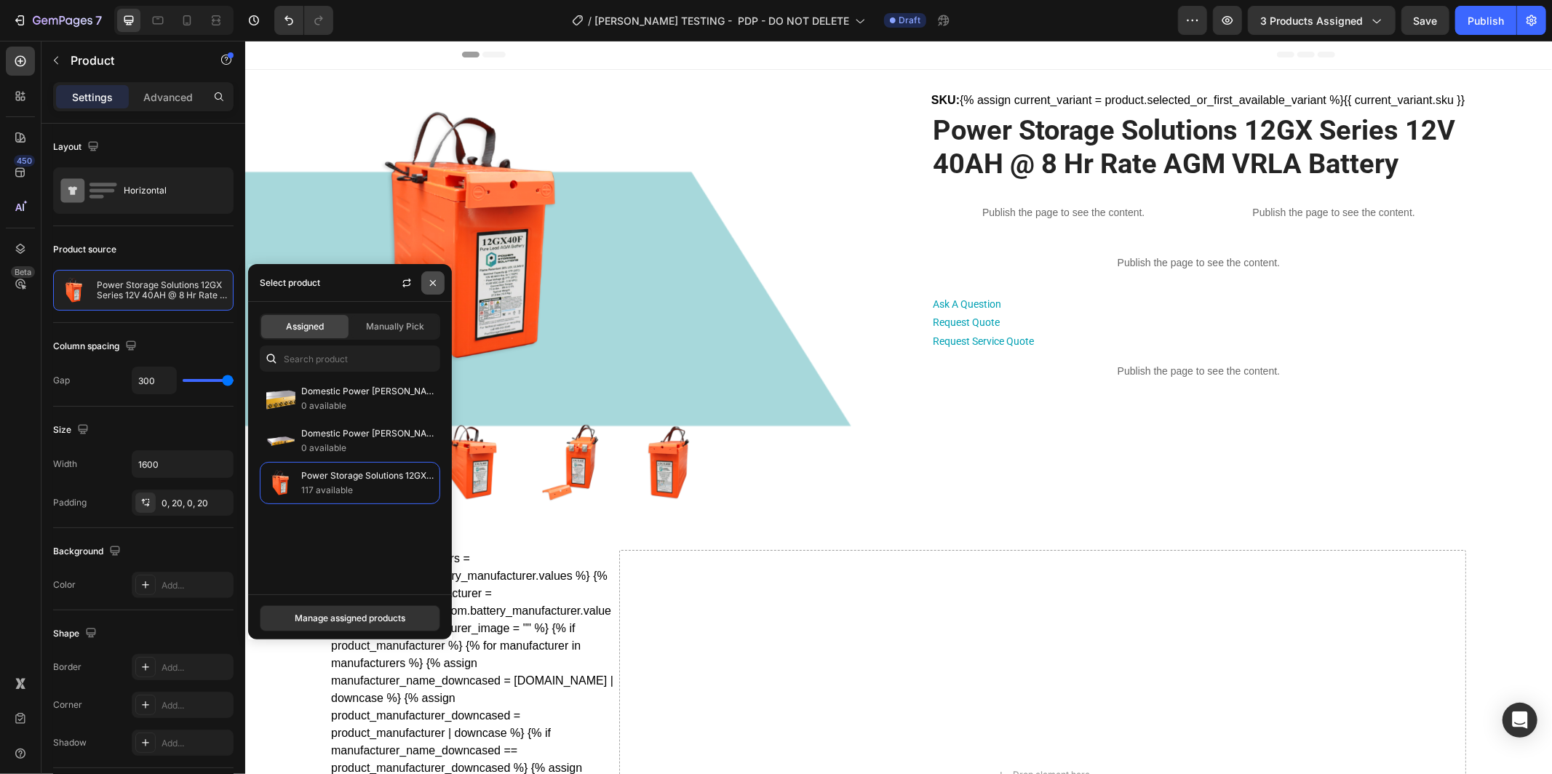
click at [435, 287] on icon "button" at bounding box center [433, 283] width 12 height 12
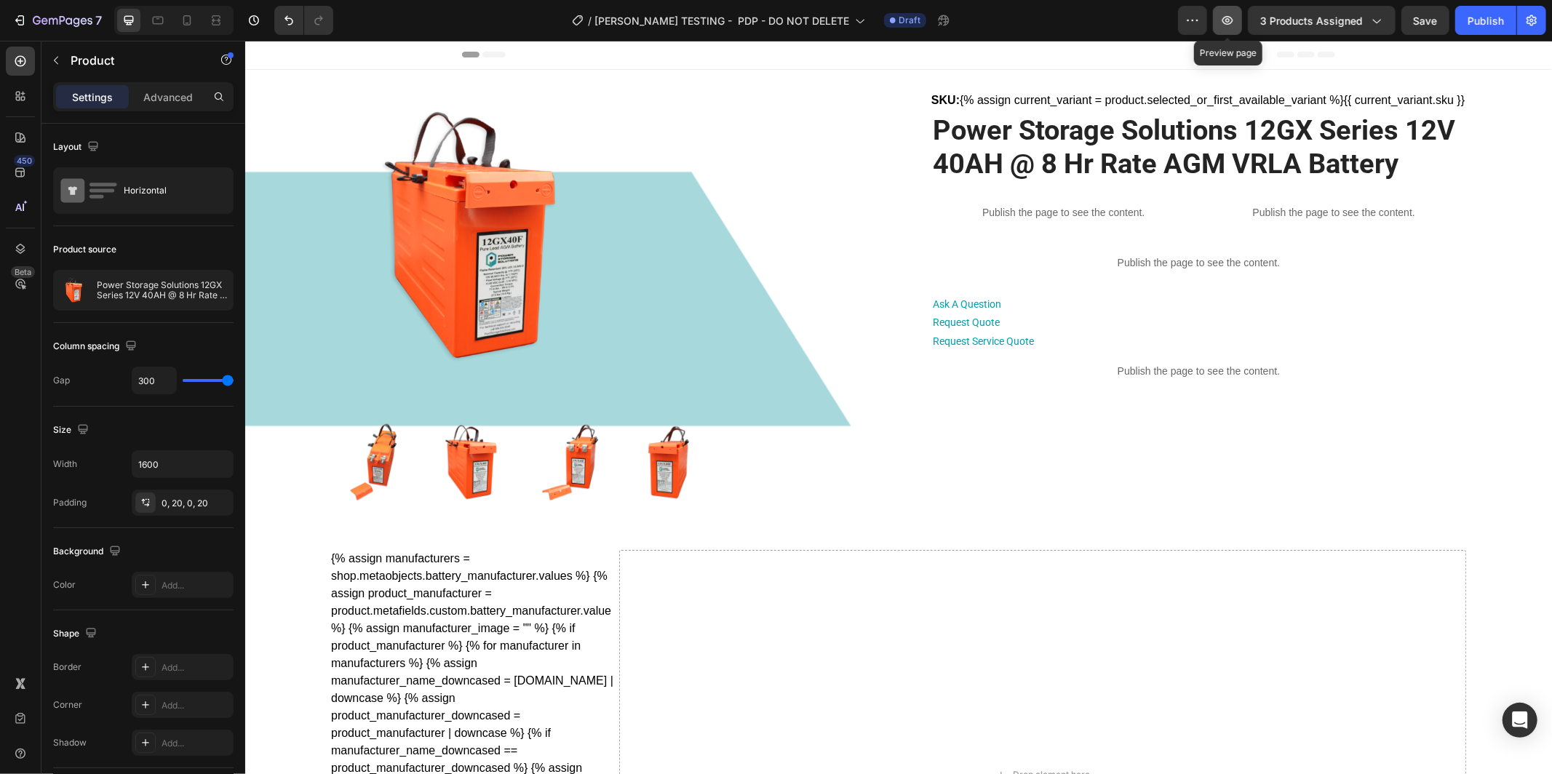
click at [1220, 17] on button "button" at bounding box center [1227, 20] width 29 height 29
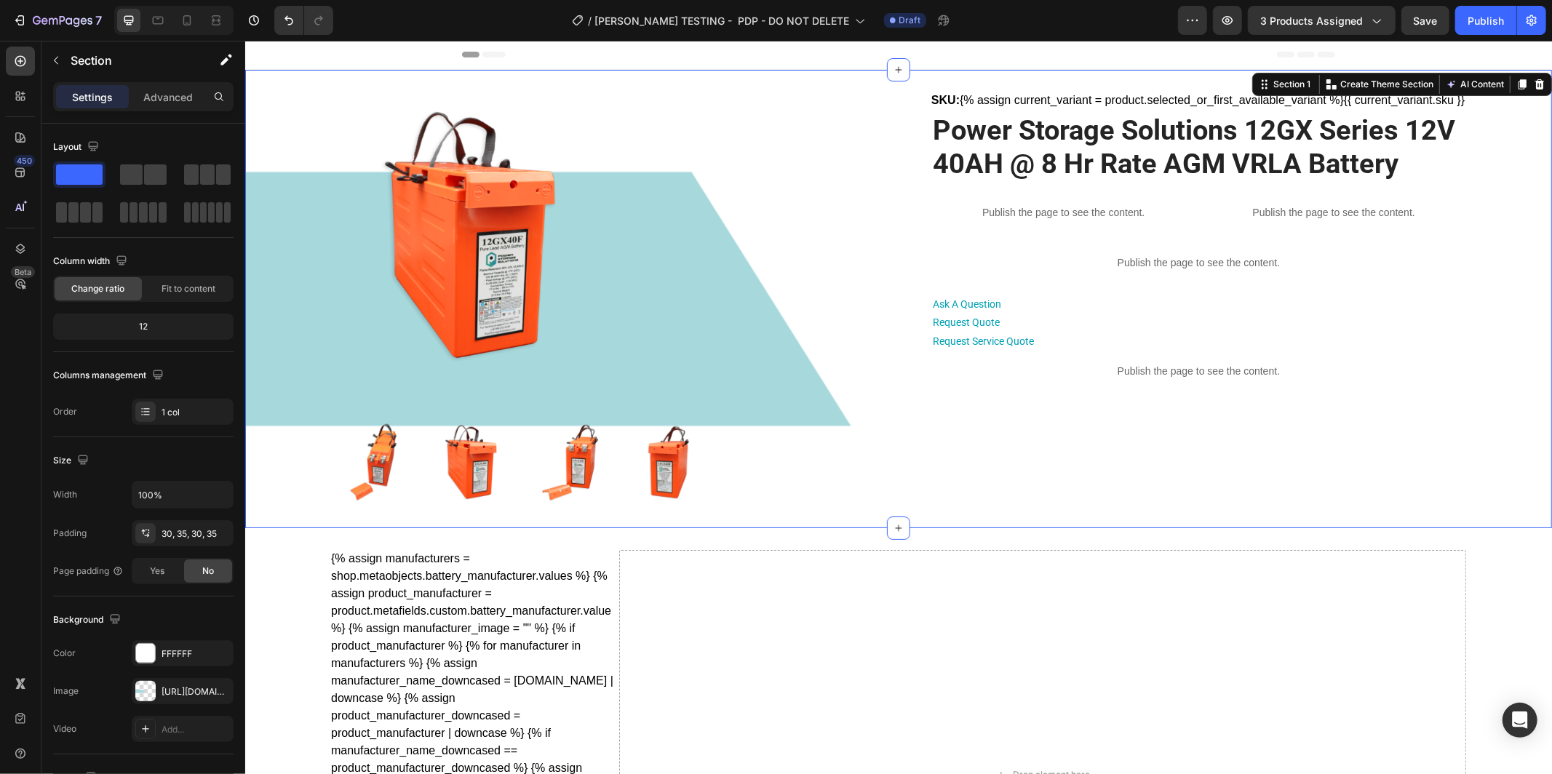
click at [289, 410] on div "Product Images SKU: {% assign current_variant = product.selected_or_first_avail…" at bounding box center [898, 298] width 1256 height 415
click at [271, 231] on div "Product Images SKU: {% assign current_variant = product.selected_or_first_avail…" at bounding box center [898, 298] width 1256 height 415
click at [172, 695] on div "https://cdn.shopify.com/s/files/1/0682/2159/9976/files/gempages_523498509446415…" at bounding box center [183, 692] width 42 height 13
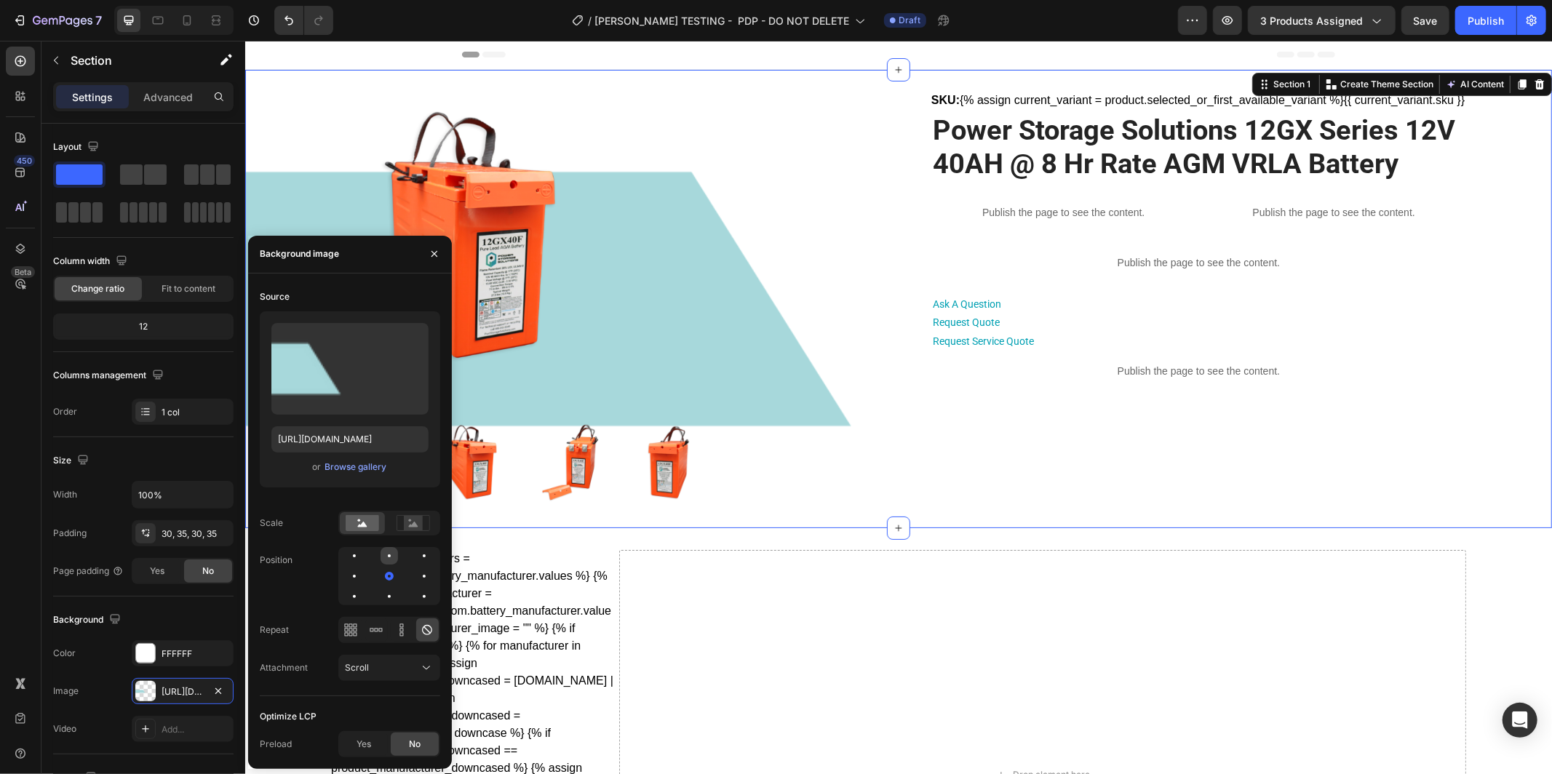
click at [388, 555] on div at bounding box center [389, 556] width 3 height 3
click at [416, 596] on div at bounding box center [424, 596] width 17 height 17
click at [416, 556] on div at bounding box center [424, 555] width 17 height 17
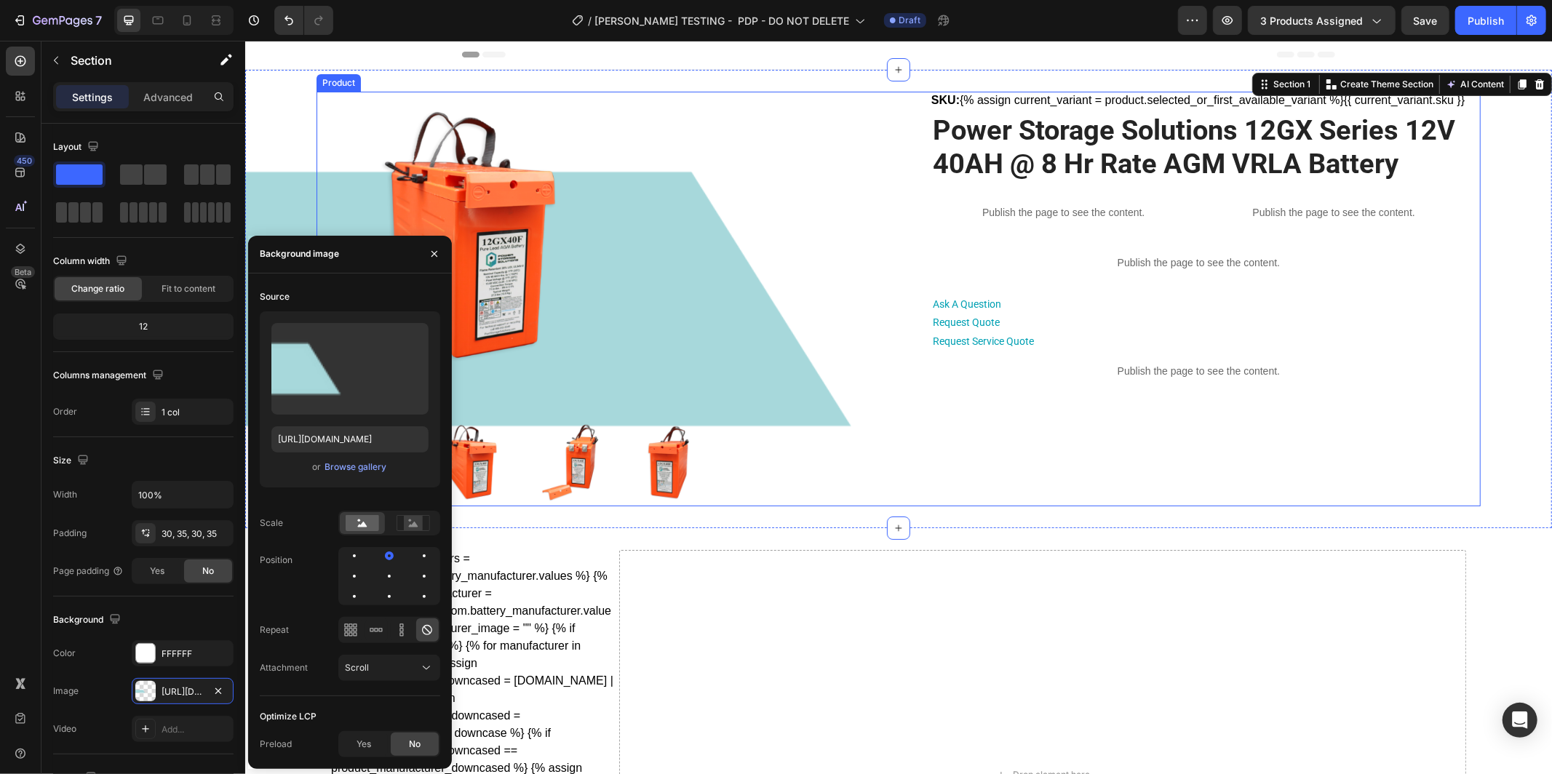
click at [1004, 466] on div "SKU: {% assign current_variant = product.selected_or_first_available_variant %}…" at bounding box center [1198, 298] width 535 height 415
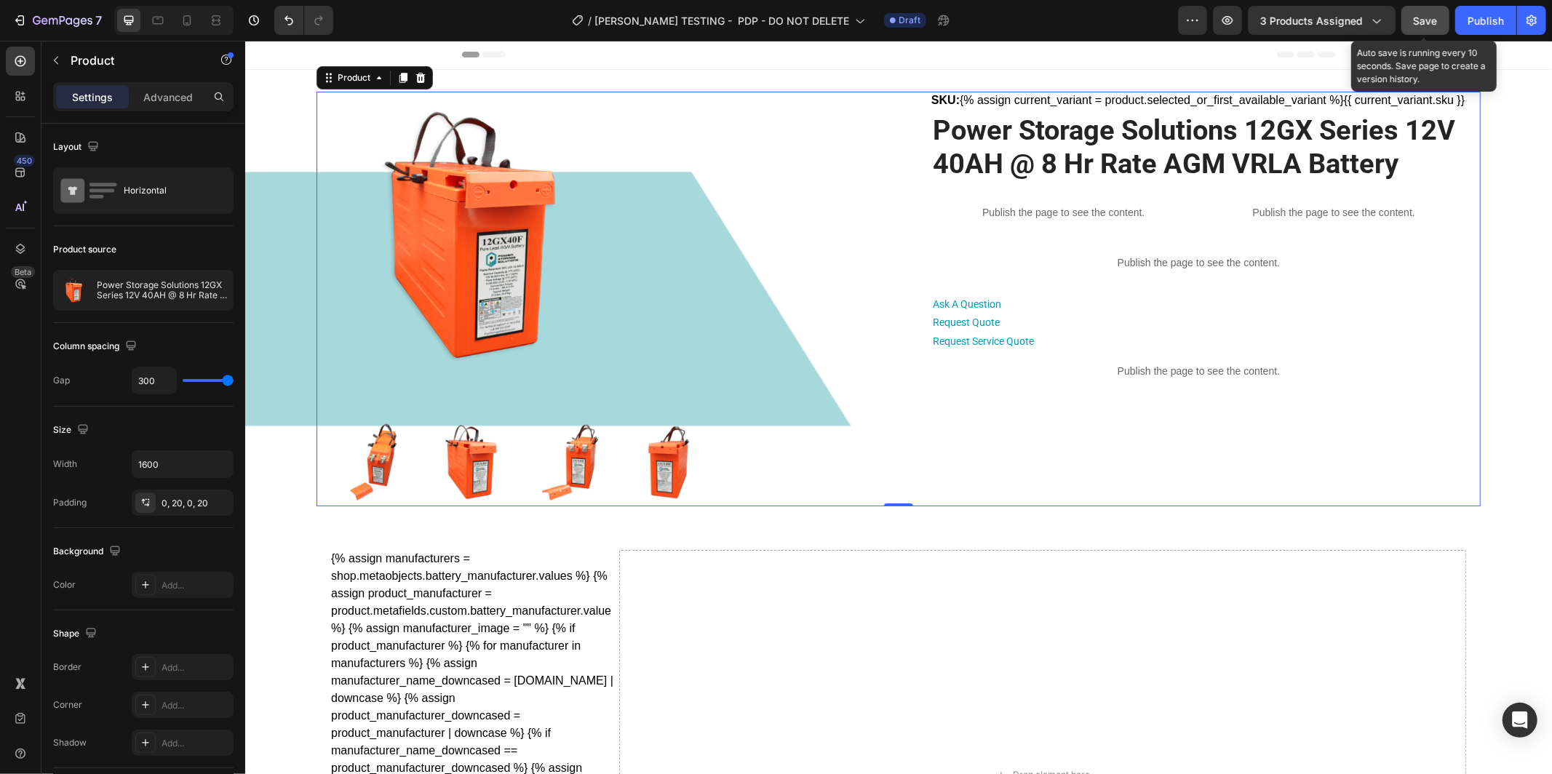
click at [1439, 29] on button "Save" at bounding box center [1426, 20] width 48 height 29
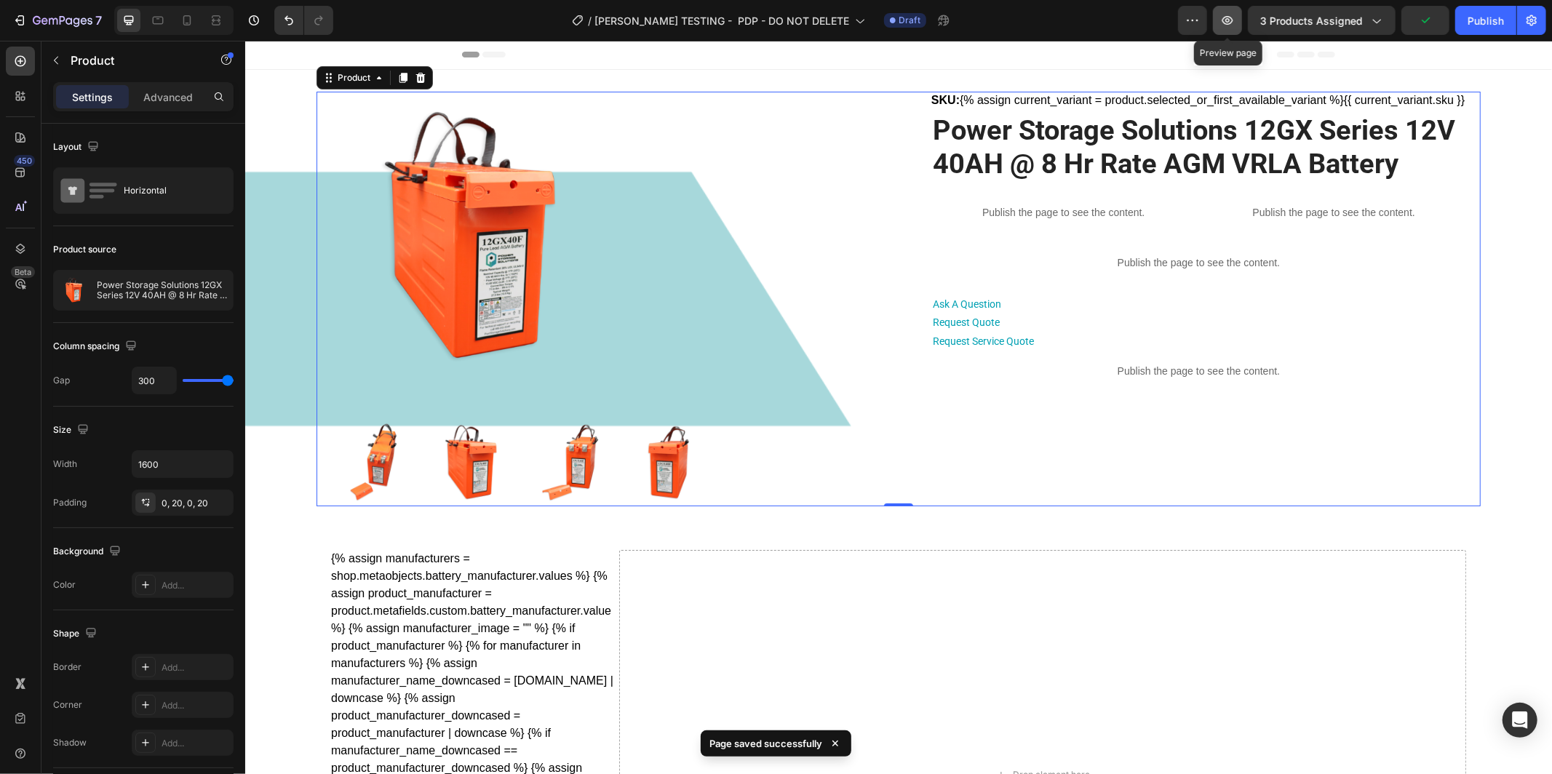
click at [1231, 26] on icon "button" at bounding box center [1228, 20] width 15 height 15
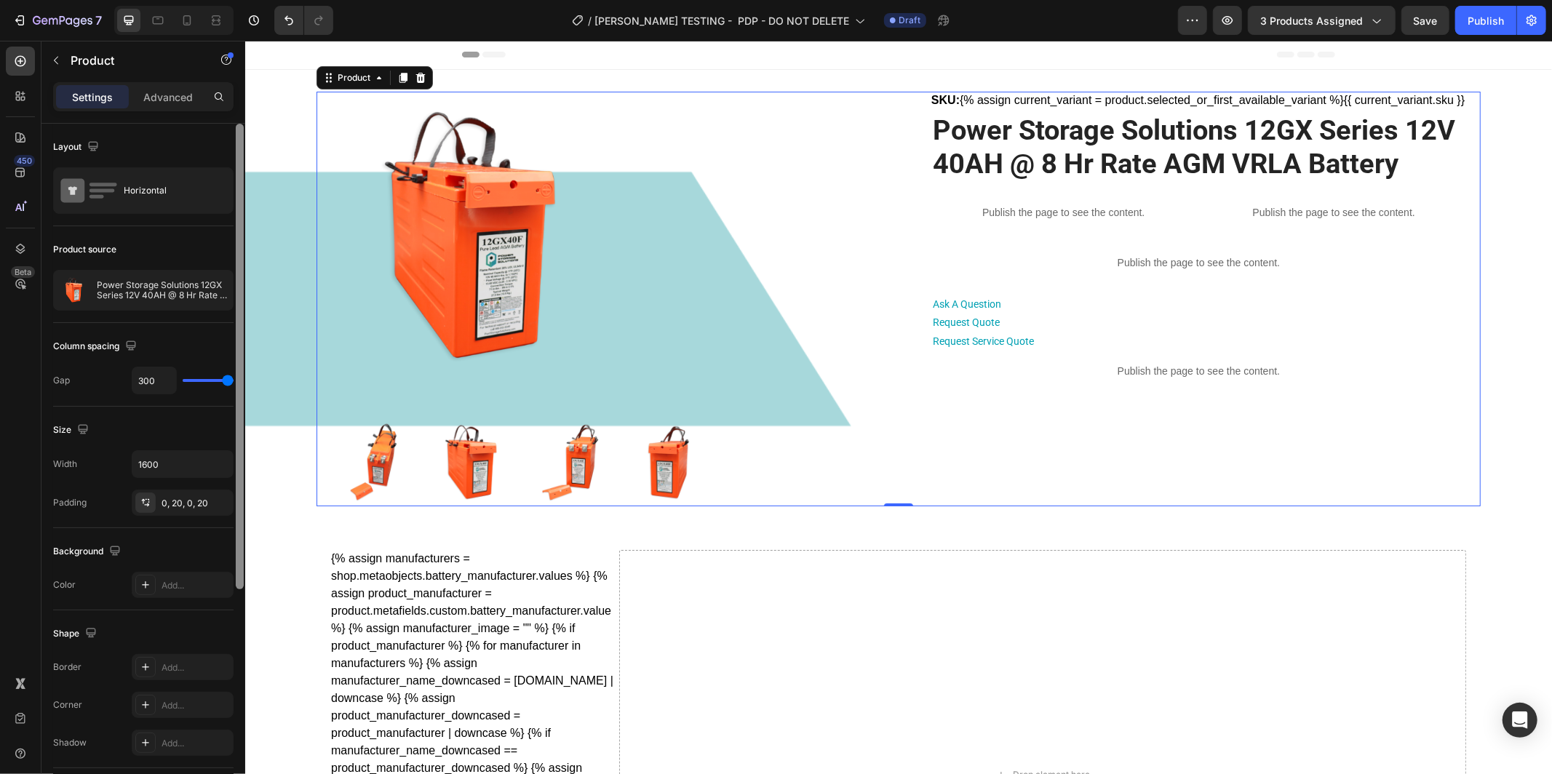
click at [236, 316] on div at bounding box center [240, 357] width 8 height 466
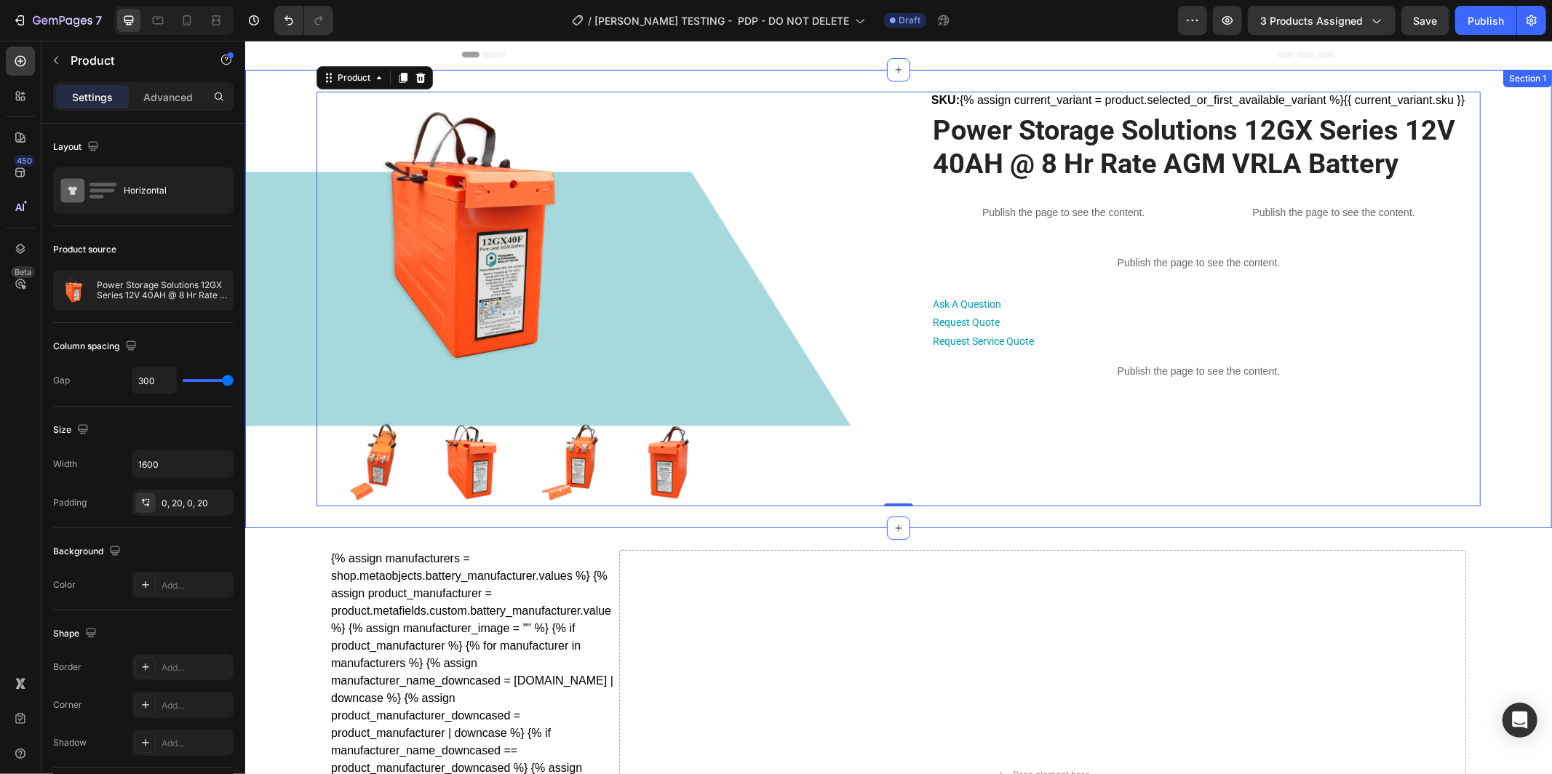
click at [272, 310] on div "Product Images SKU: {% assign current_variant = product.selected_or_first_avail…" at bounding box center [898, 298] width 1256 height 415
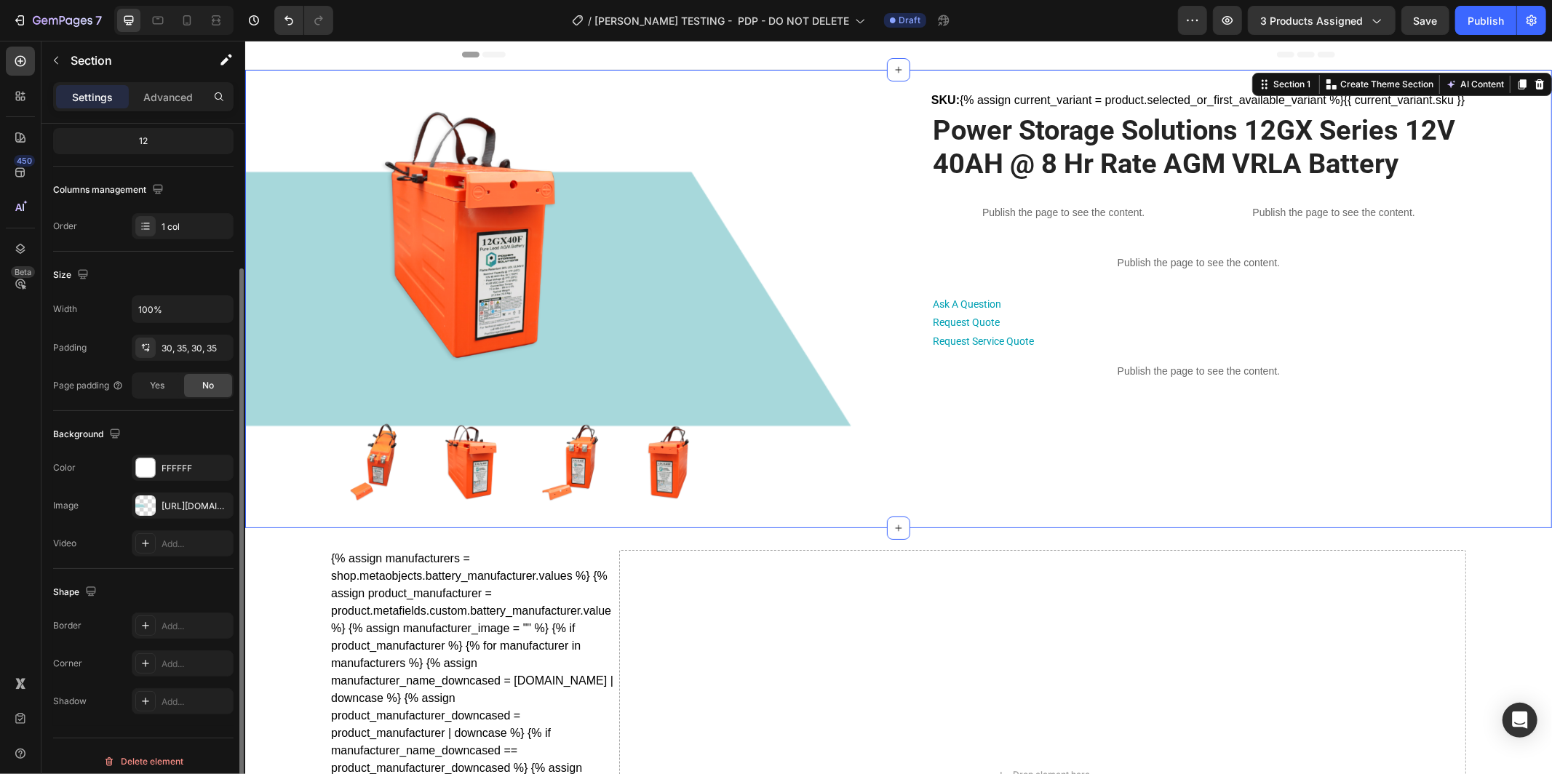
scroll to position [195, 0]
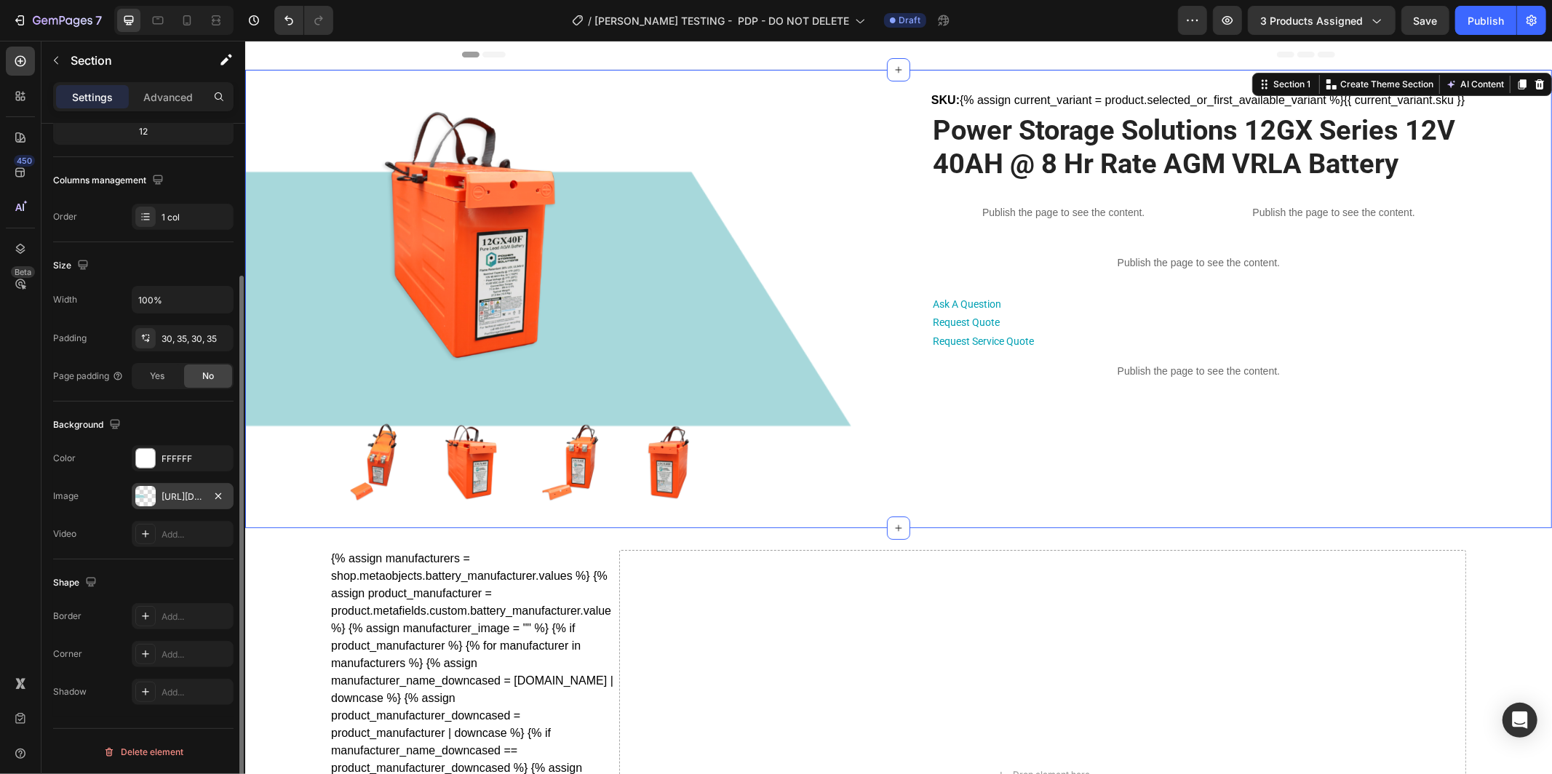
click at [175, 498] on div "https://cdn.shopify.com/s/files/1/0682/2159/9976/files/gempages_523498509446415…" at bounding box center [183, 497] width 42 height 13
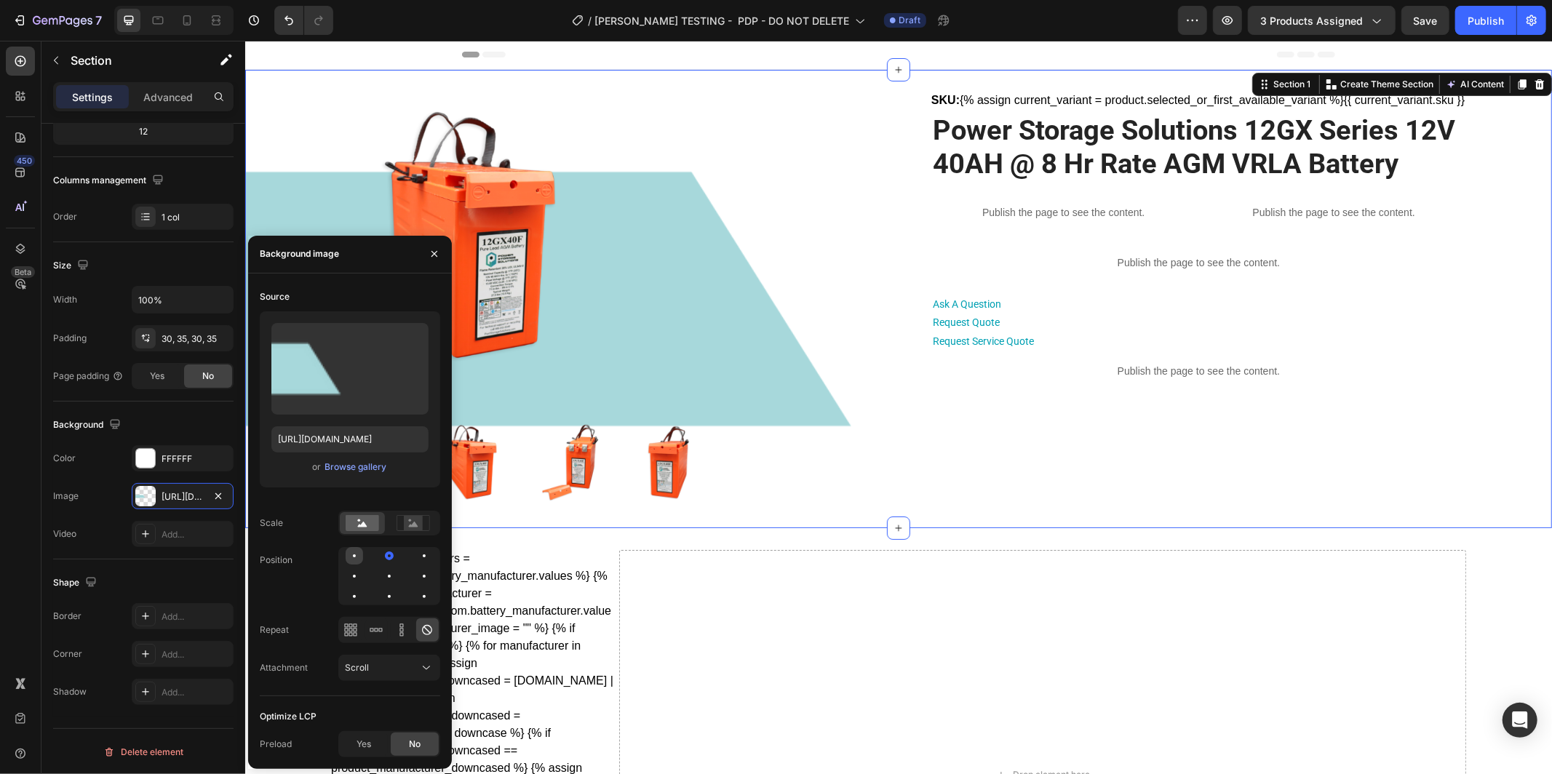
click at [381, 556] on div at bounding box center [389, 555] width 17 height 17
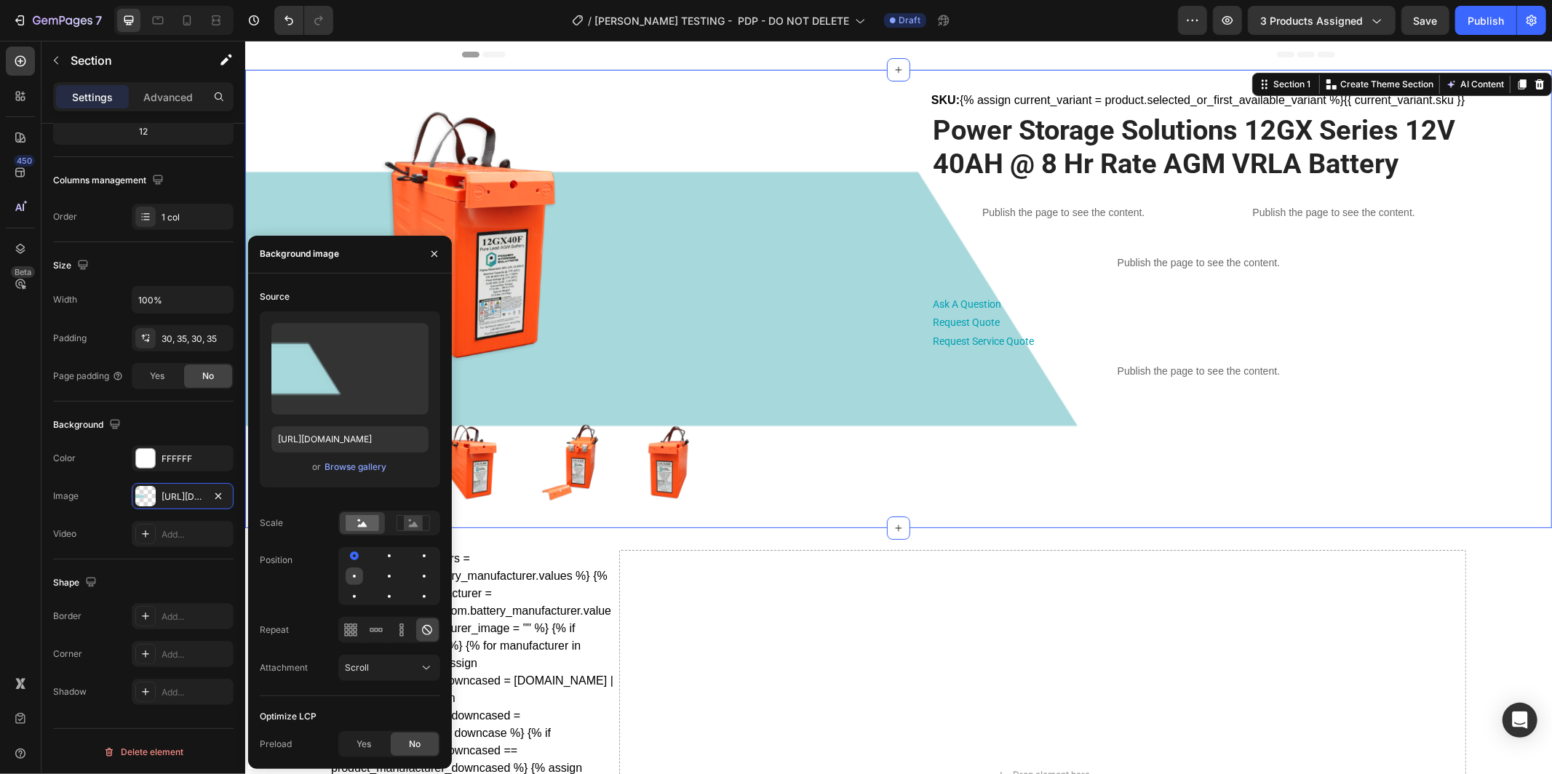
click at [381, 571] on div at bounding box center [389, 576] width 17 height 17
click at [381, 556] on div at bounding box center [389, 555] width 17 height 17
click at [381, 595] on div at bounding box center [389, 596] width 17 height 17
click at [413, 525] on icon at bounding box center [413, 524] width 9 height 5
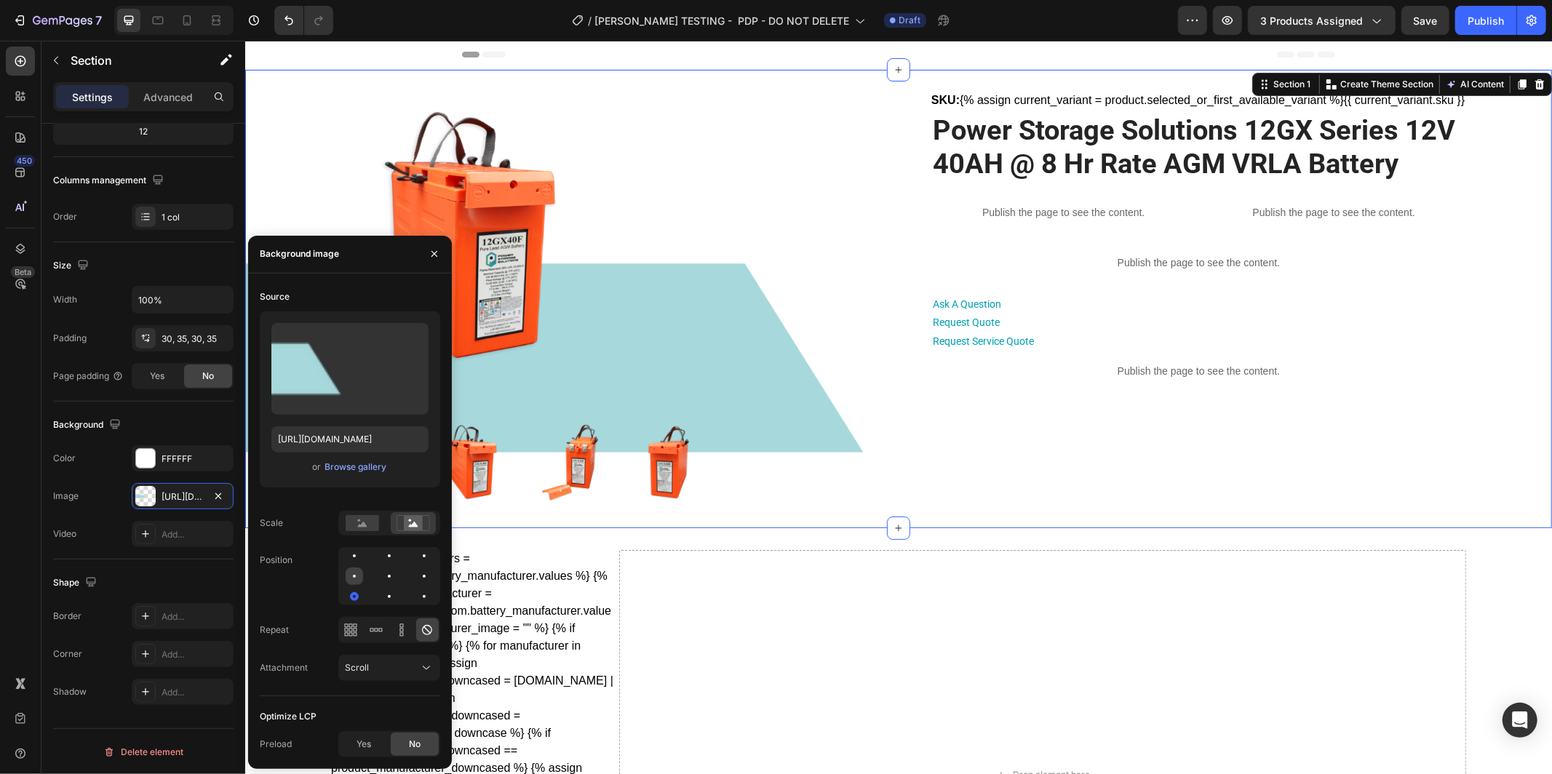
click at [381, 576] on div at bounding box center [389, 576] width 17 height 17
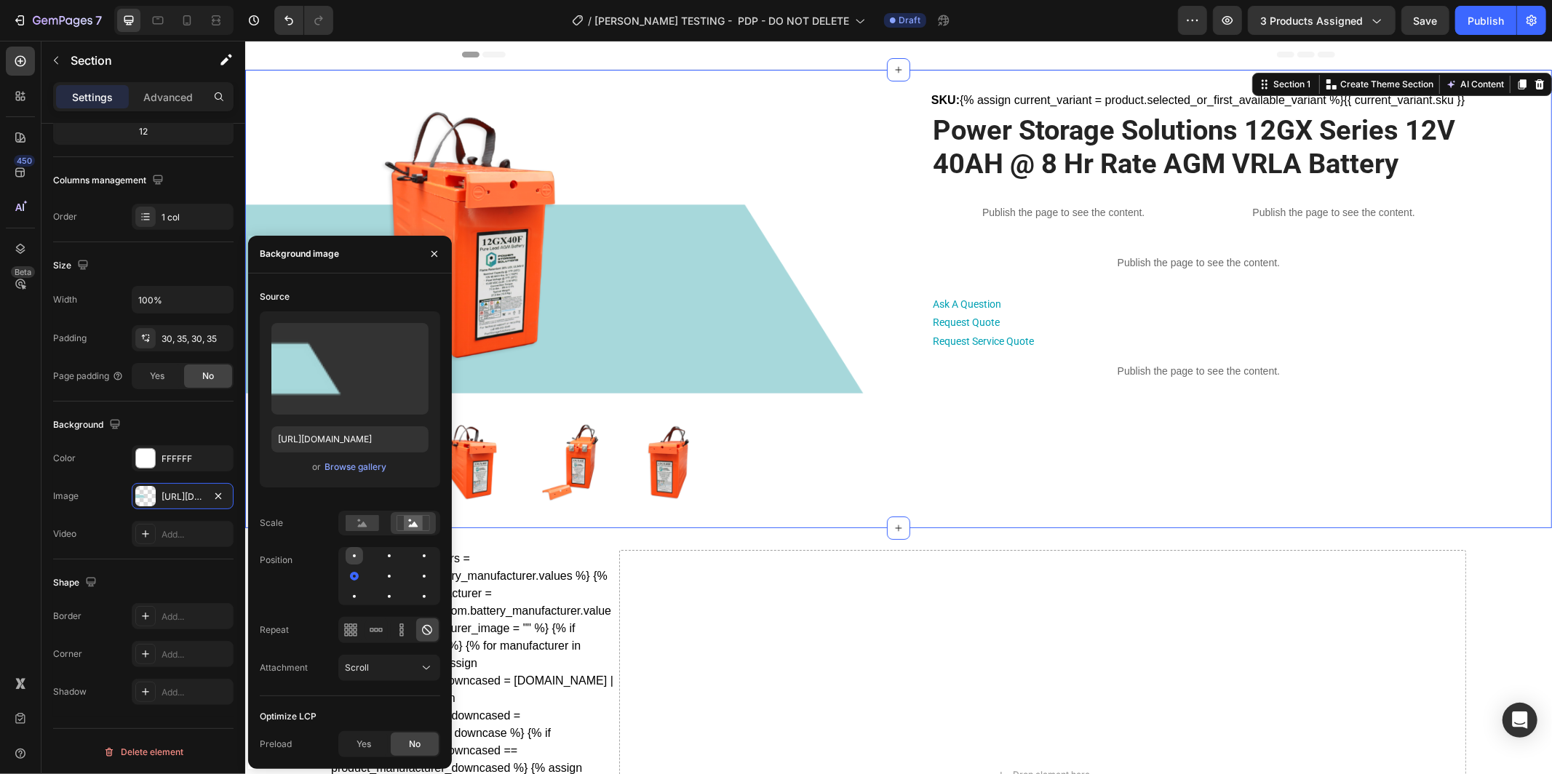
click at [381, 554] on div at bounding box center [389, 555] width 17 height 17
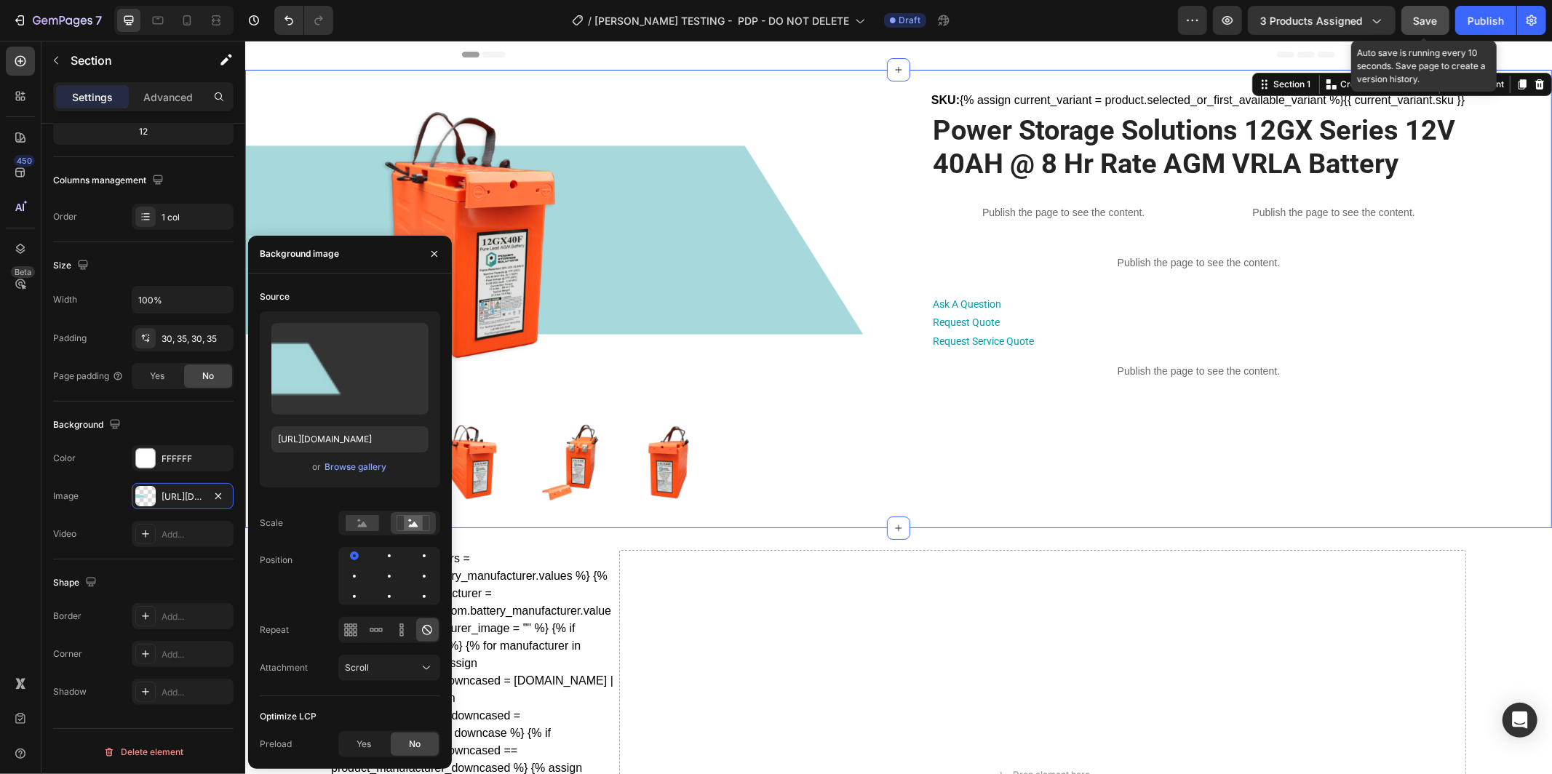
click at [1410, 16] on button "Save" at bounding box center [1426, 20] width 48 height 29
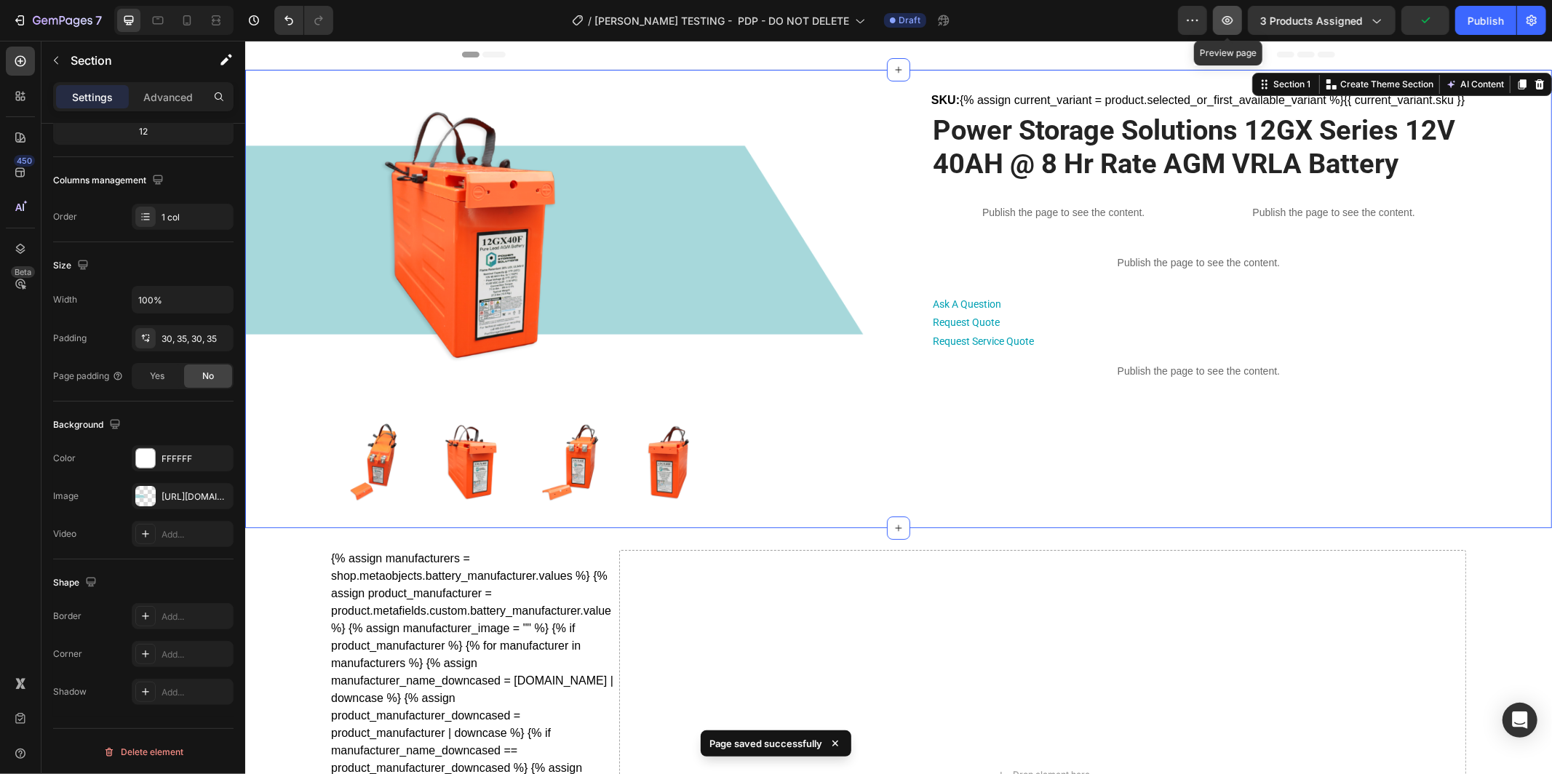
click at [1231, 25] on icon "button" at bounding box center [1228, 20] width 15 height 15
click at [253, 269] on div "Product Images SKU: {% assign current_variant = product.selected_or_first_avail…" at bounding box center [898, 298] width 1307 height 459
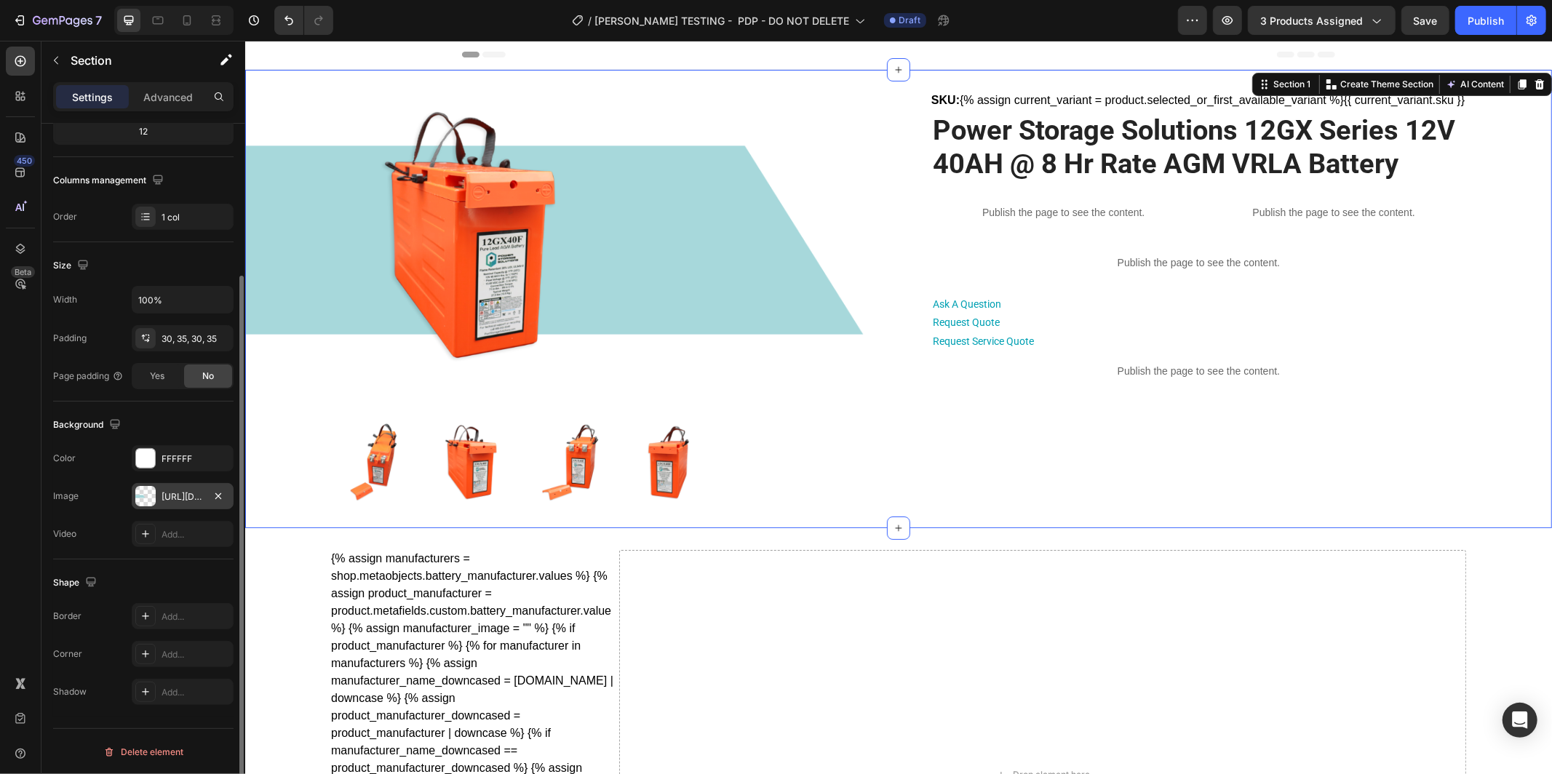
click at [191, 499] on div "https://cdn.shopify.com/s/files/1/0682/2159/9976/files/gempages_523498509446415…" at bounding box center [183, 497] width 42 height 13
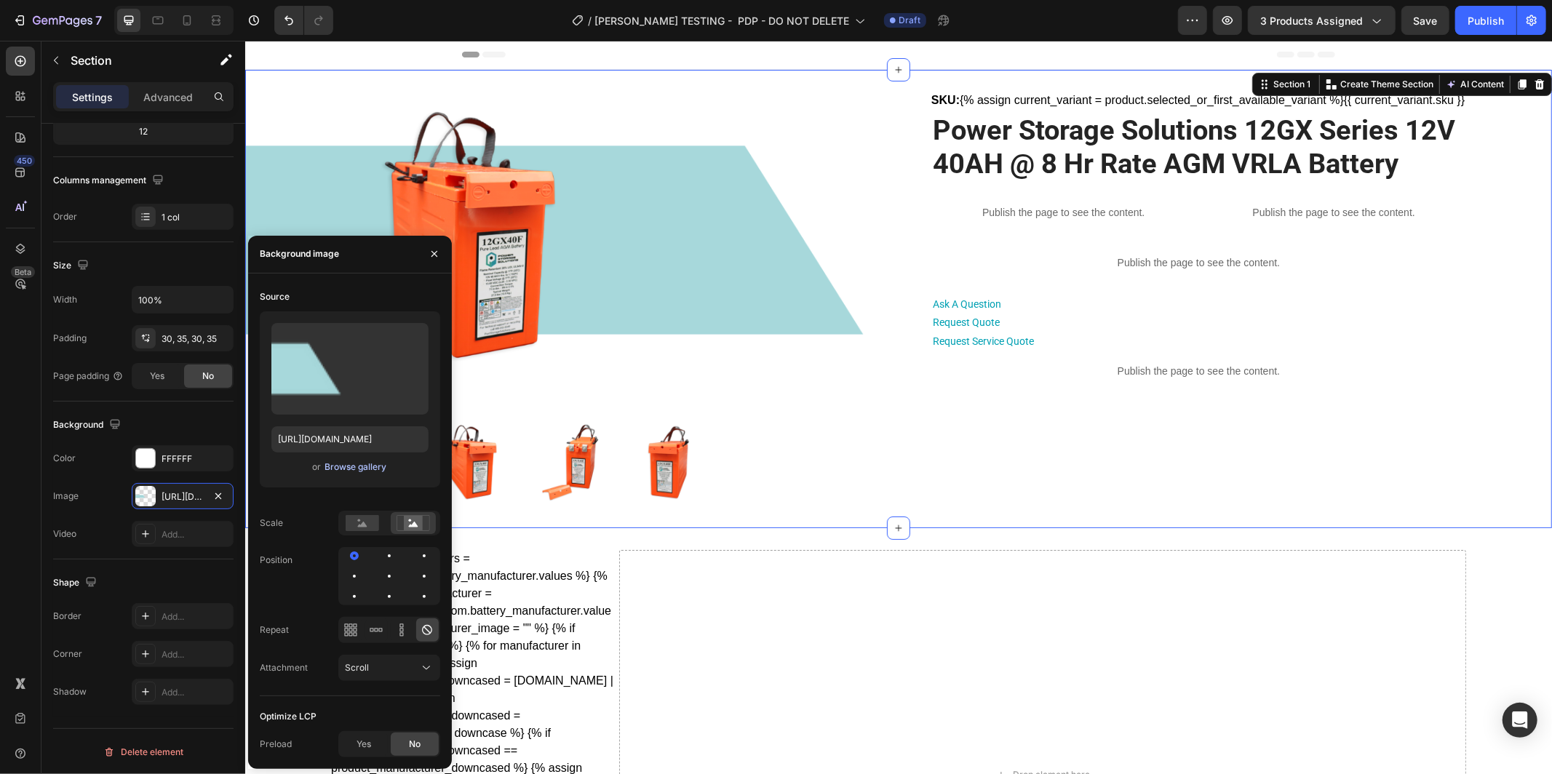
click at [365, 465] on div "Browse gallery" at bounding box center [356, 467] width 62 height 13
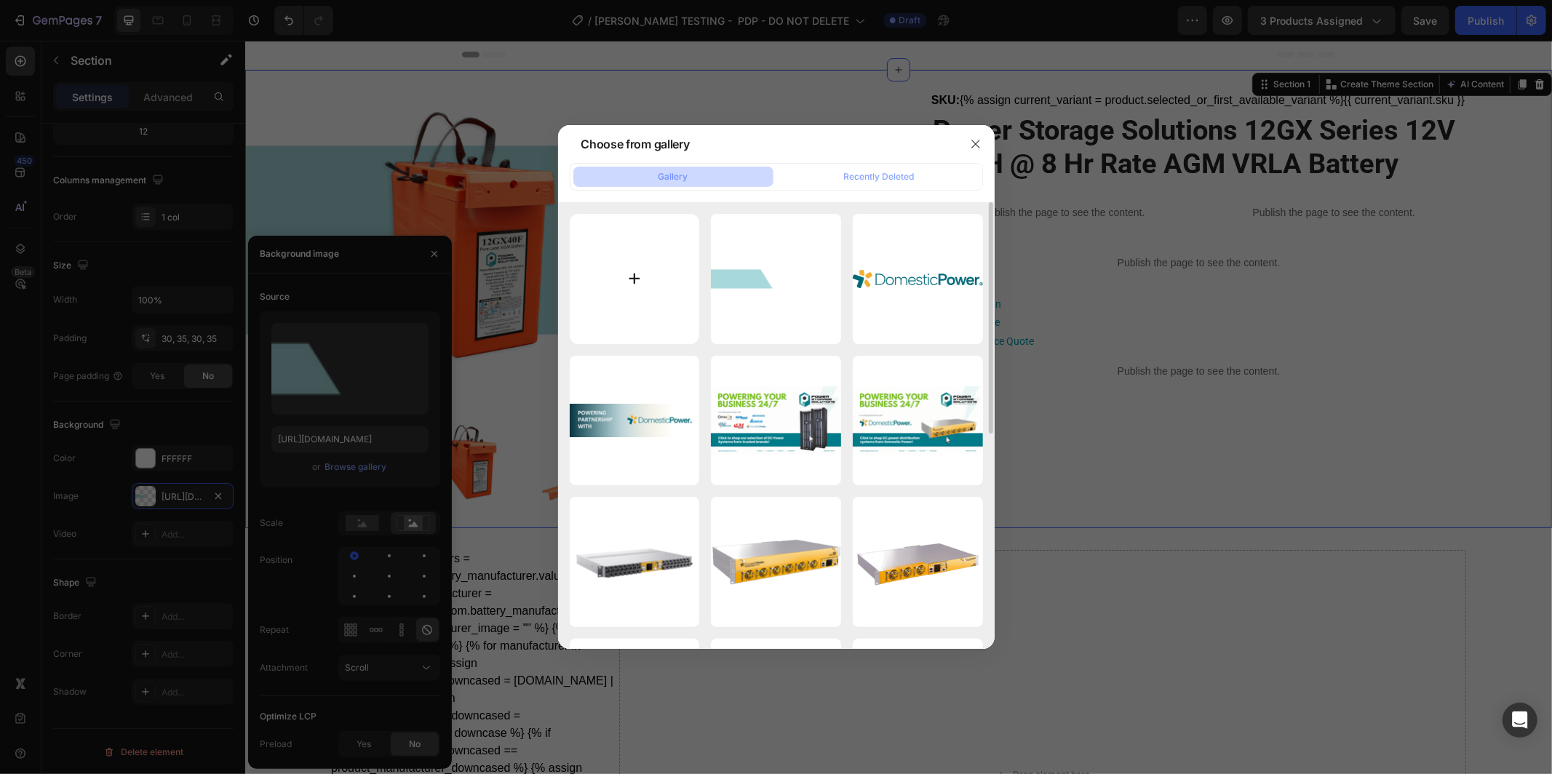
click at [639, 296] on input "file" at bounding box center [635, 279] width 130 height 130
type input "C:\fakepath\Manufacturer Shop Banners (1).png"
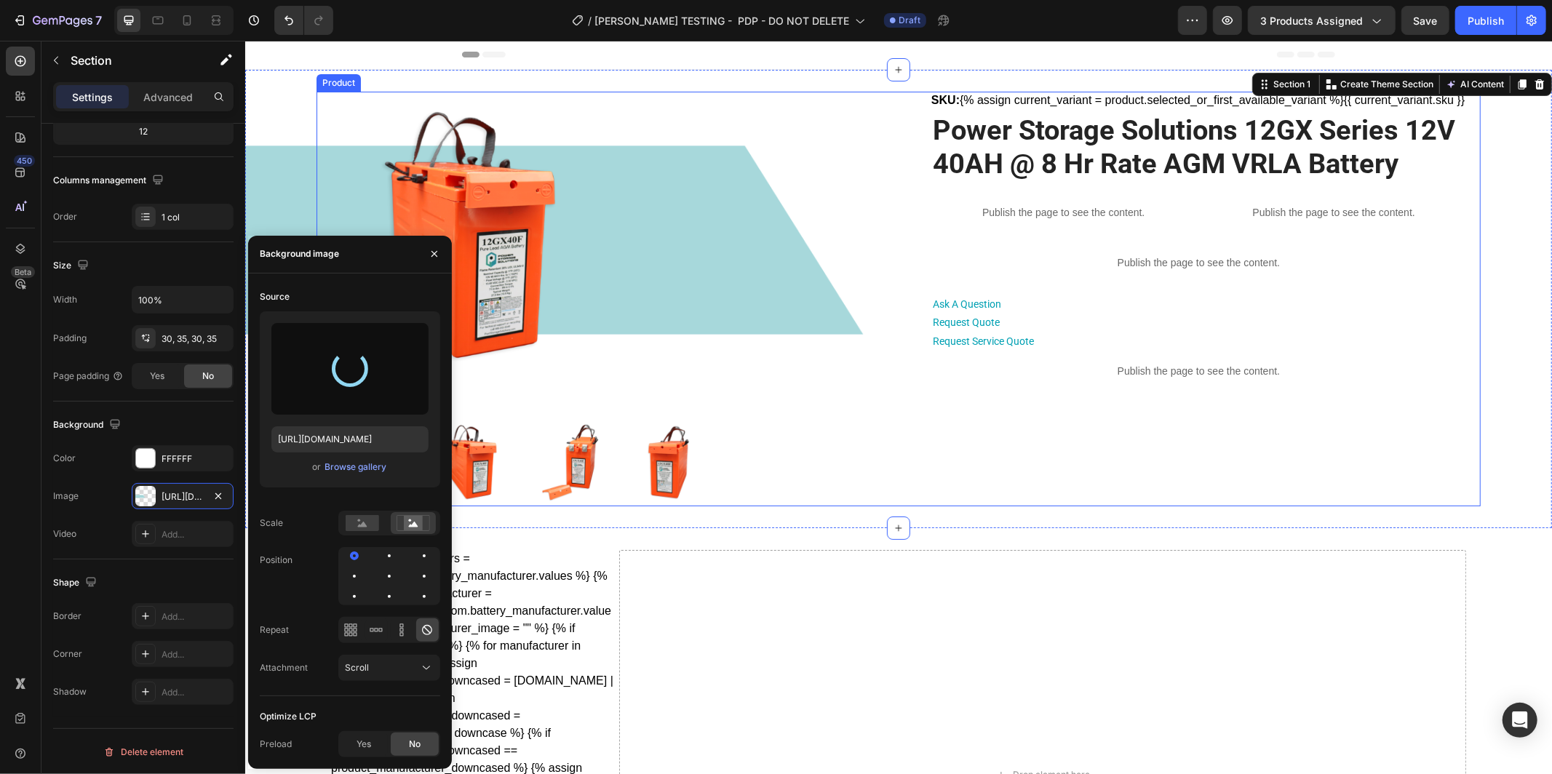
type input "https://cdn.shopify.com/s/files/1/0682/2159/9976/files/gempages_523498509446415…"
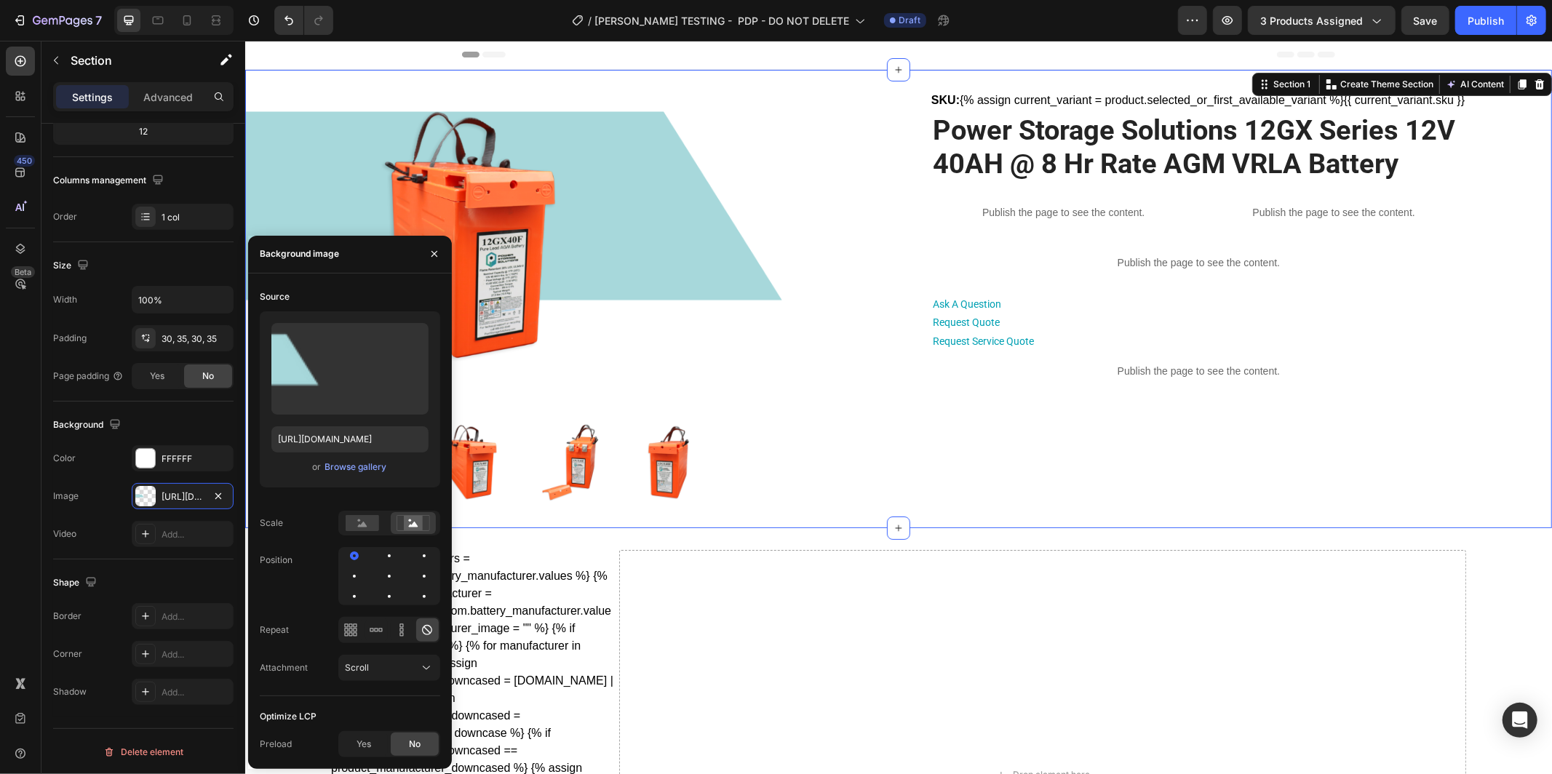
click at [1480, 386] on div "Product Images SKU: {% assign current_variant = product.selected_or_first_avail…" at bounding box center [898, 298] width 1256 height 415
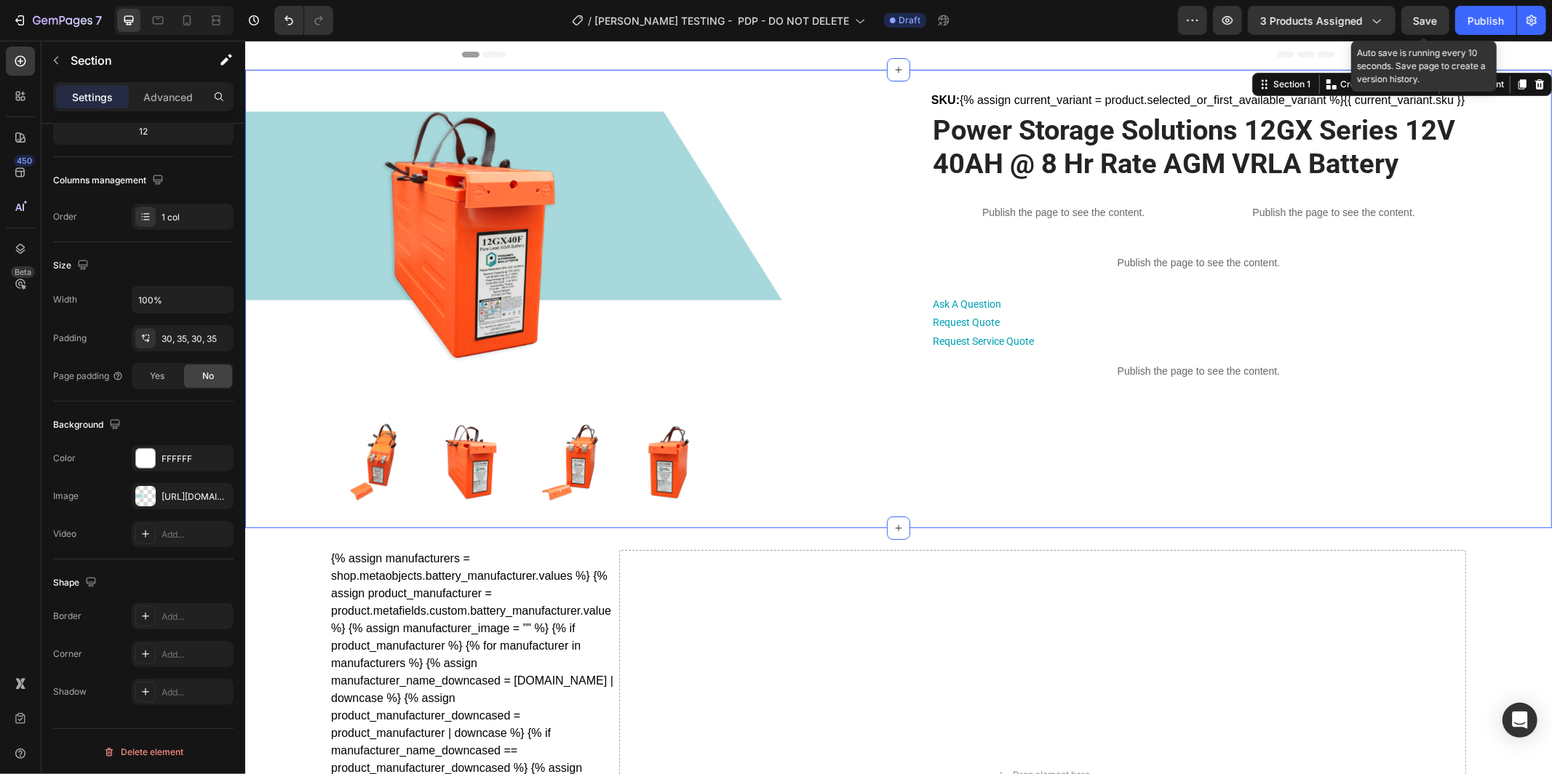
click at [1420, 18] on span "Save" at bounding box center [1426, 21] width 24 height 12
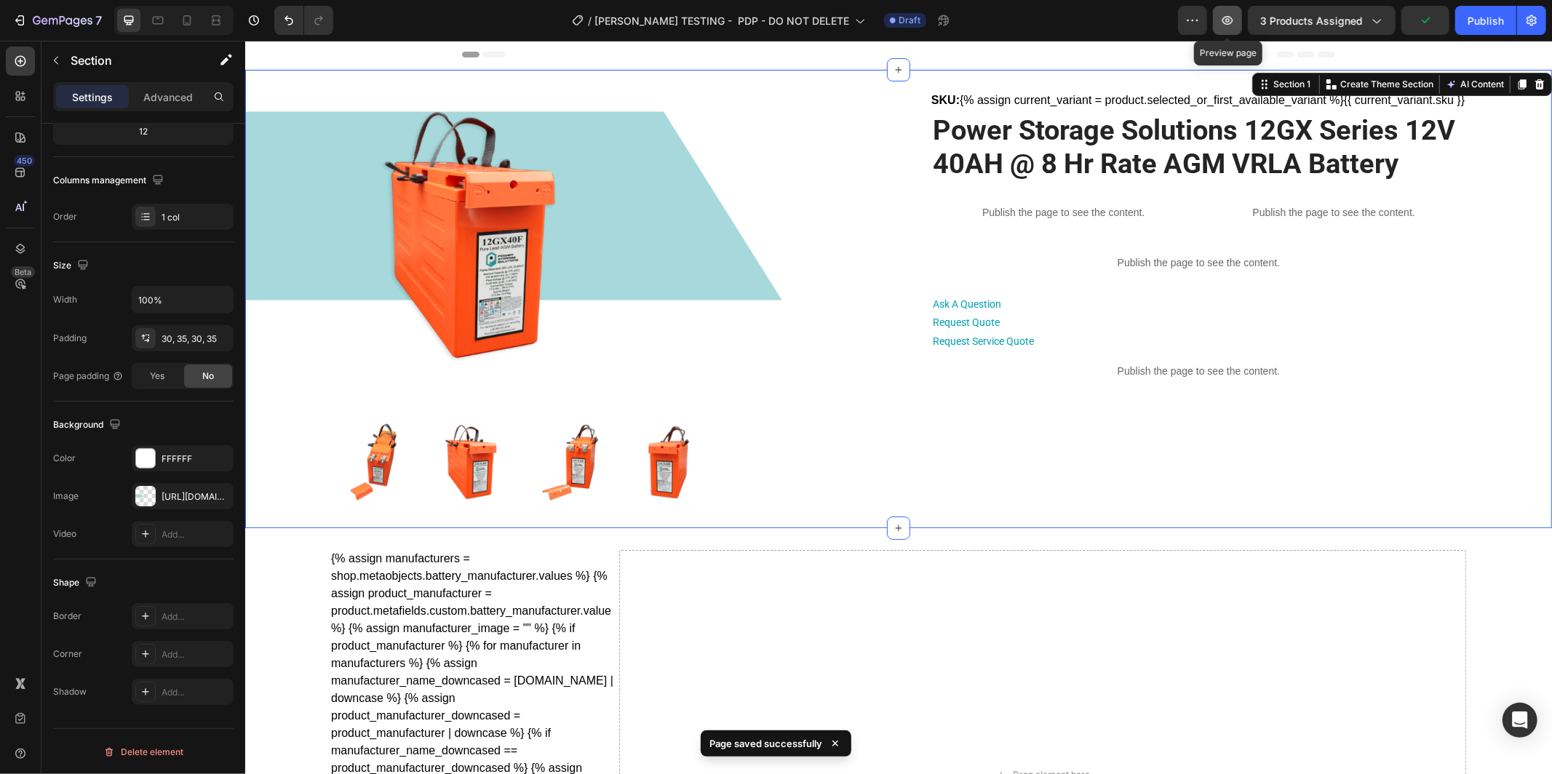
click at [1232, 26] on icon "button" at bounding box center [1228, 20] width 15 height 15
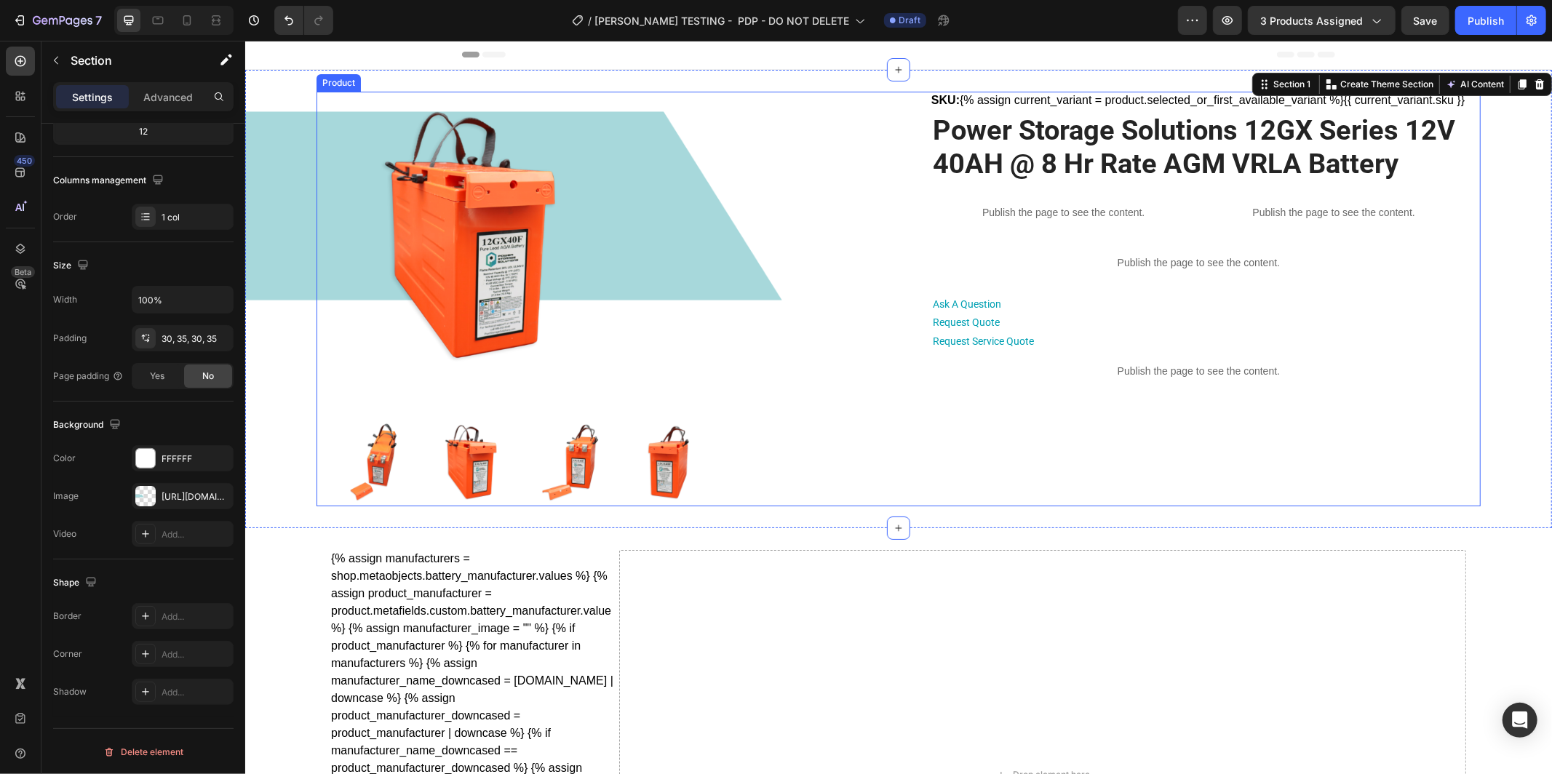
click at [319, 129] on div "Product Images SKU: {% assign current_variant = product.selected_or_first_avail…" at bounding box center [898, 298] width 1164 height 415
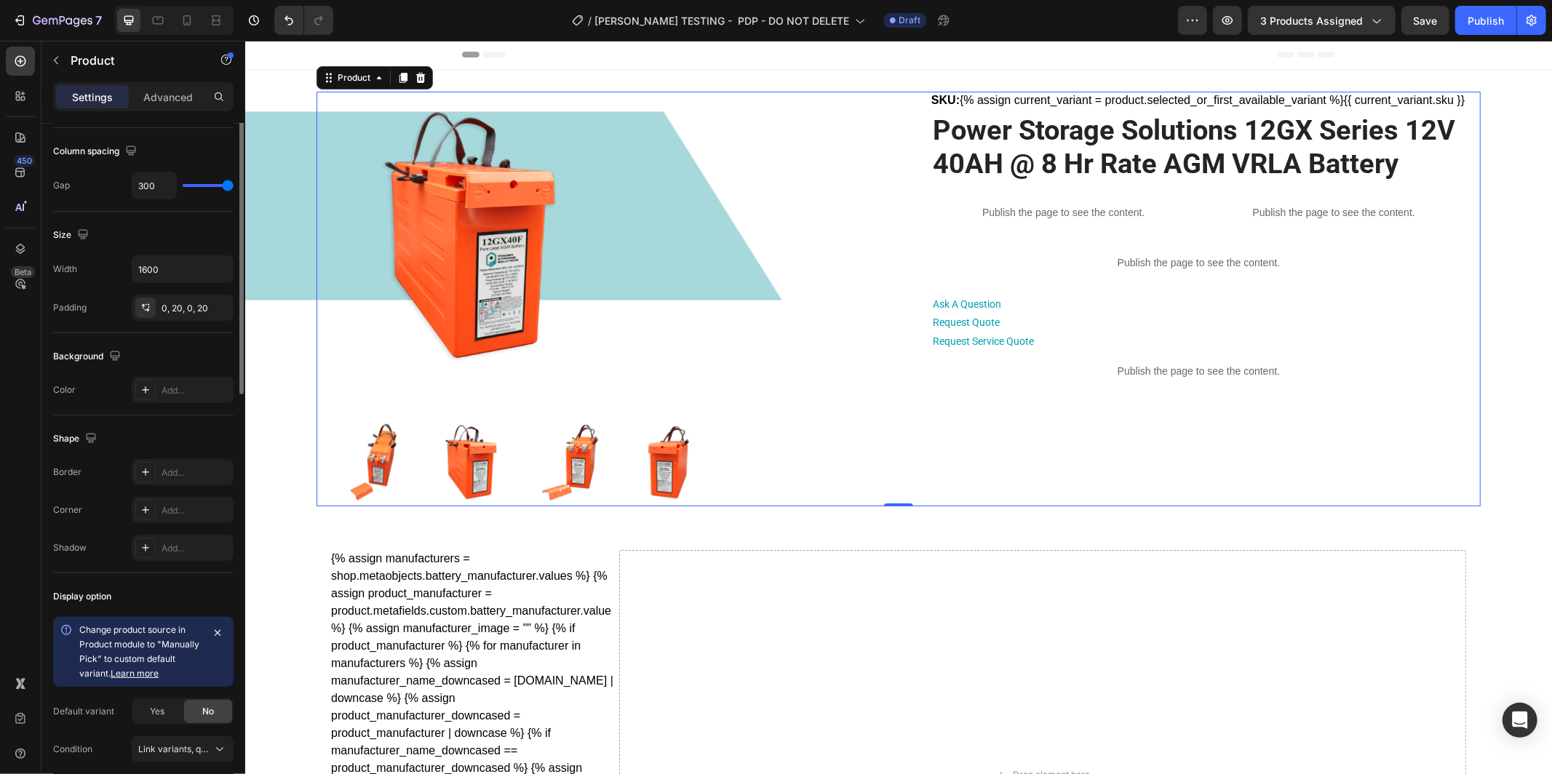
scroll to position [0, 0]
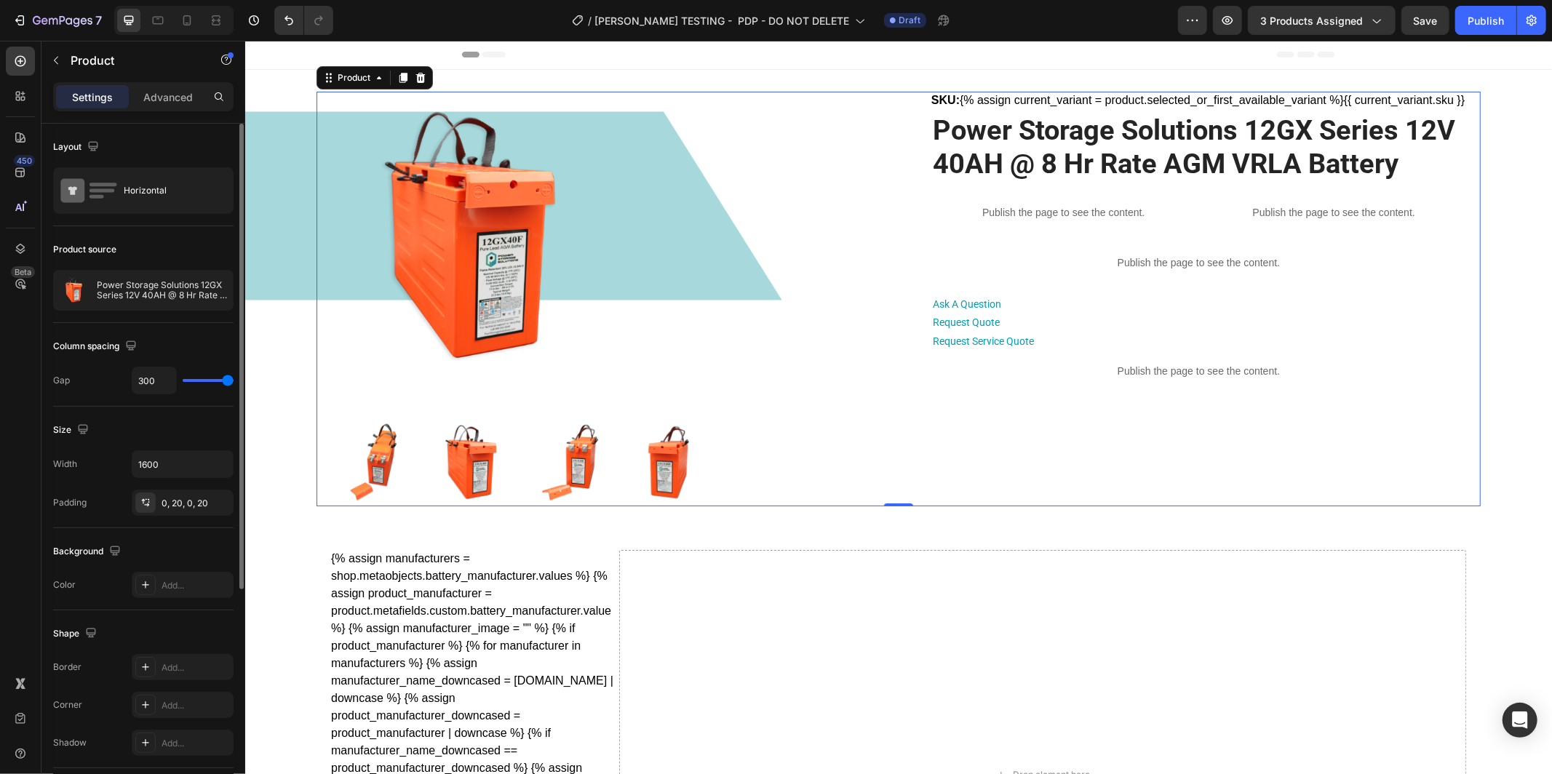
drag, startPoint x: 183, startPoint y: 93, endPoint x: 171, endPoint y: 125, distance: 34.1
click at [183, 93] on p "Advanced" at bounding box center [167, 97] width 49 height 15
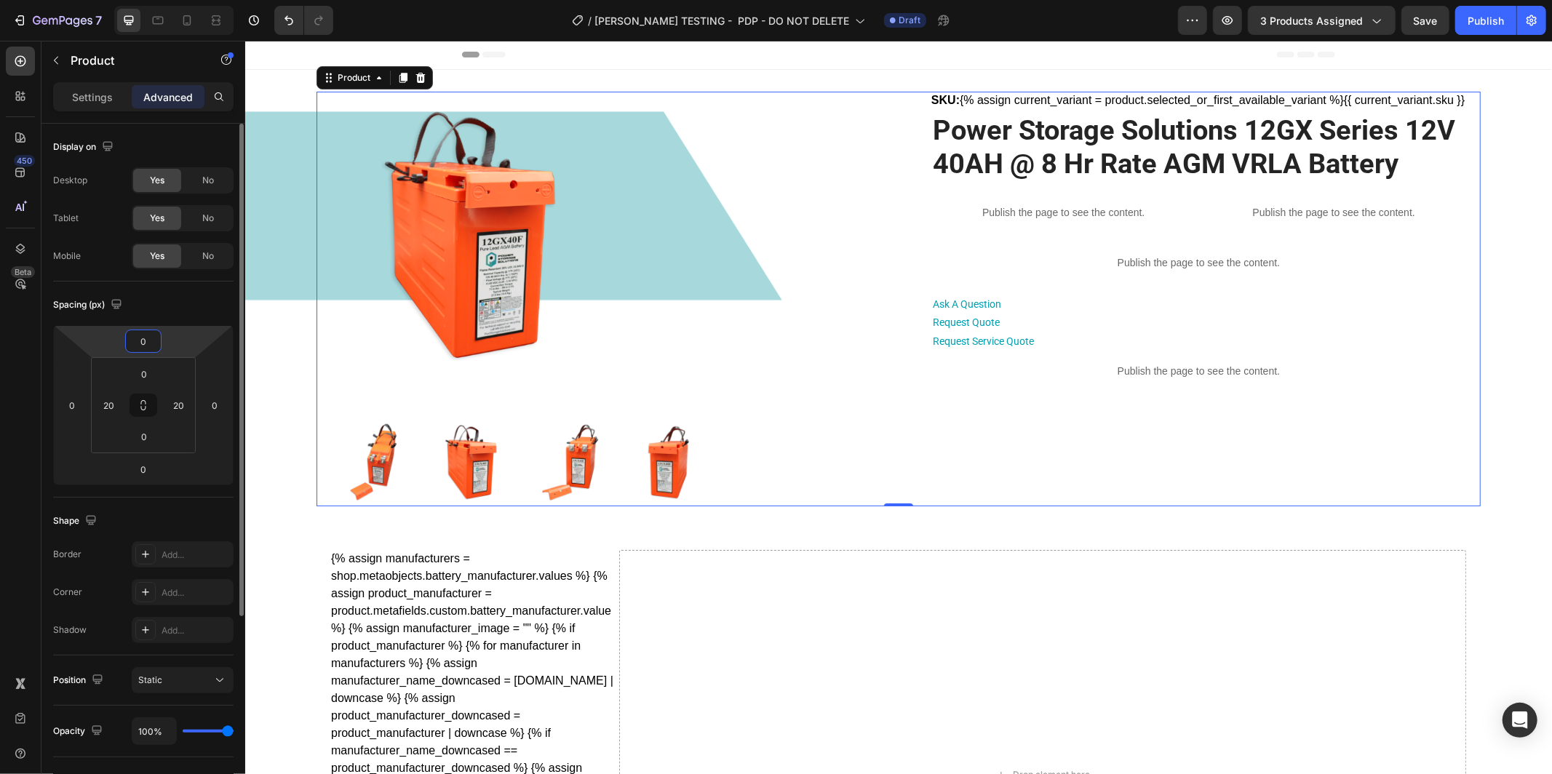
click at [151, 344] on input "0" at bounding box center [143, 341] width 29 height 22
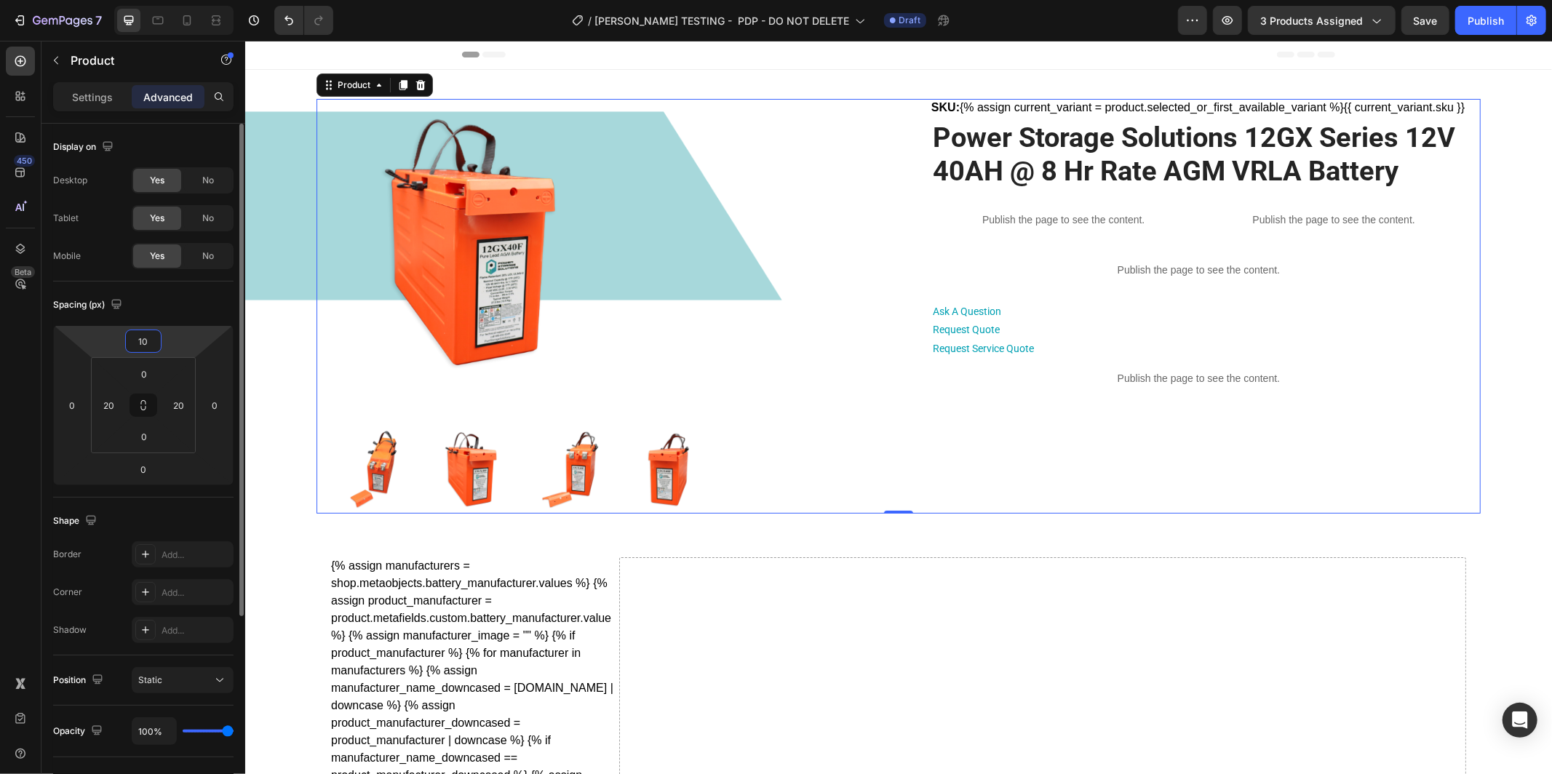
type input "1"
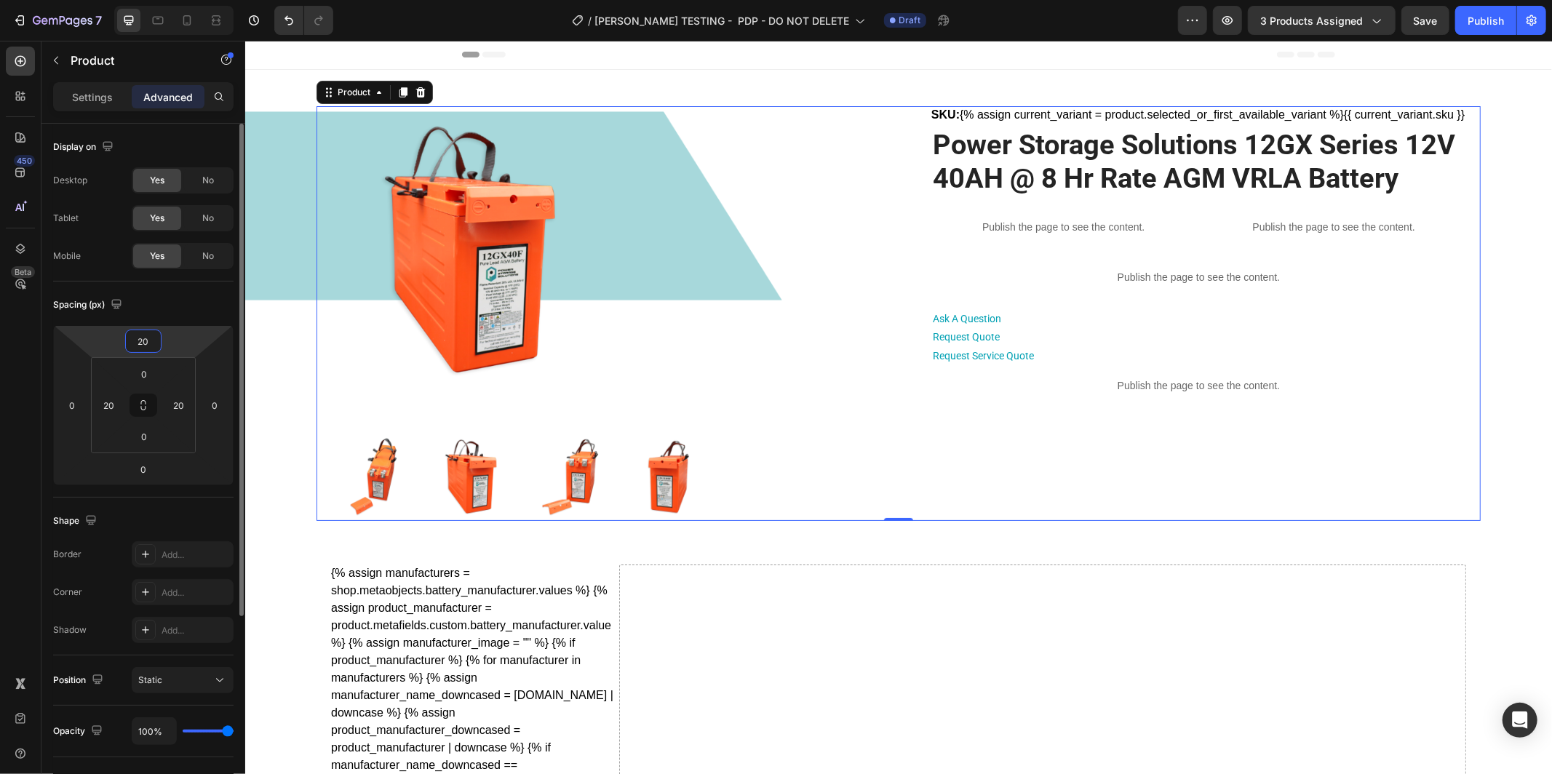
type input "20"
click at [179, 309] on div "Spacing (px)" at bounding box center [143, 304] width 180 height 23
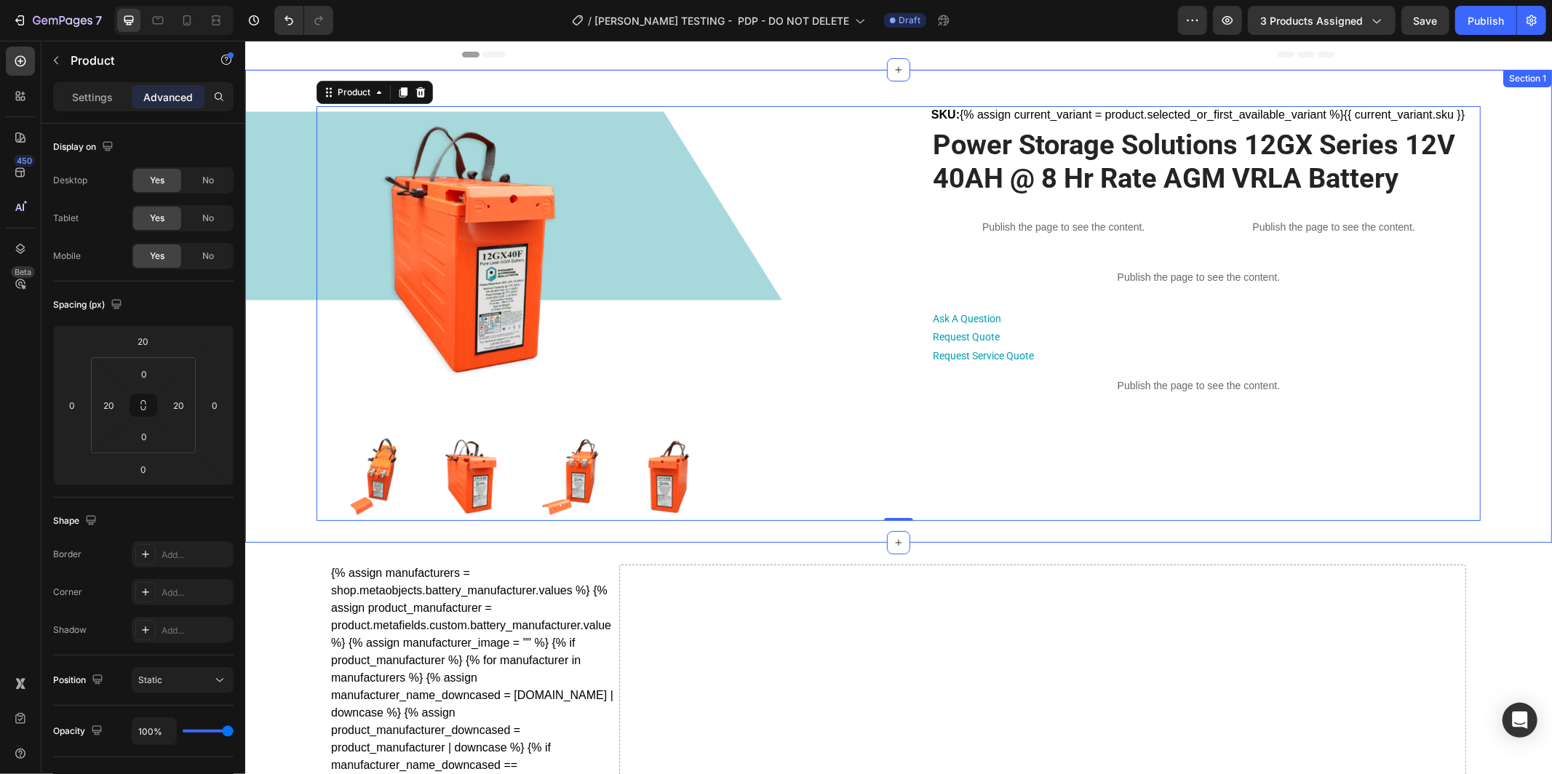
click at [293, 247] on div "Product Images SKU: {% assign current_variant = product.selected_or_first_avail…" at bounding box center [898, 305] width 1256 height 429
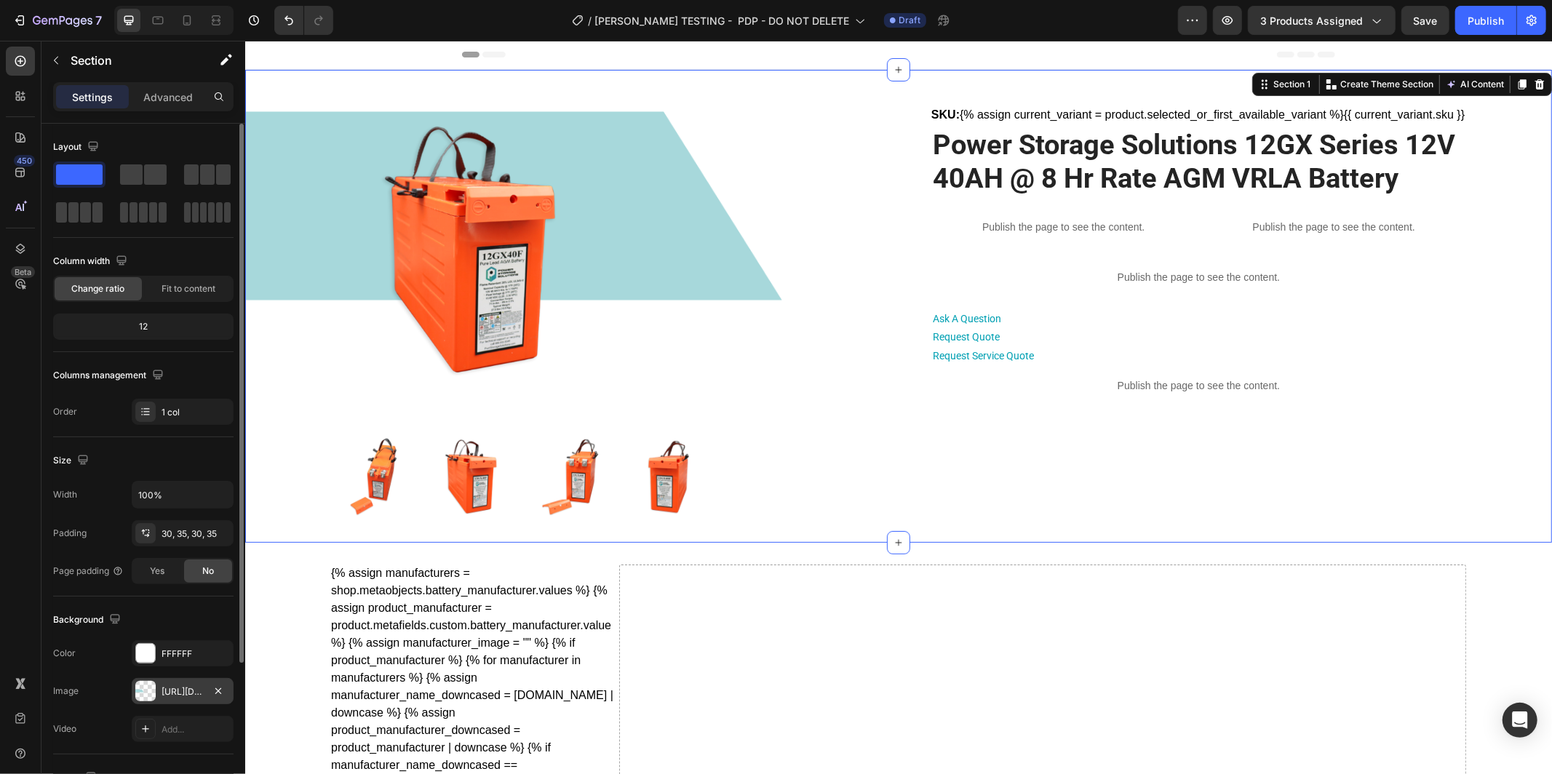
click at [172, 699] on div "https://cdn.shopify.com/s/files/1/0682/2159/9976/files/gempages_523498509446415…" at bounding box center [183, 691] width 102 height 26
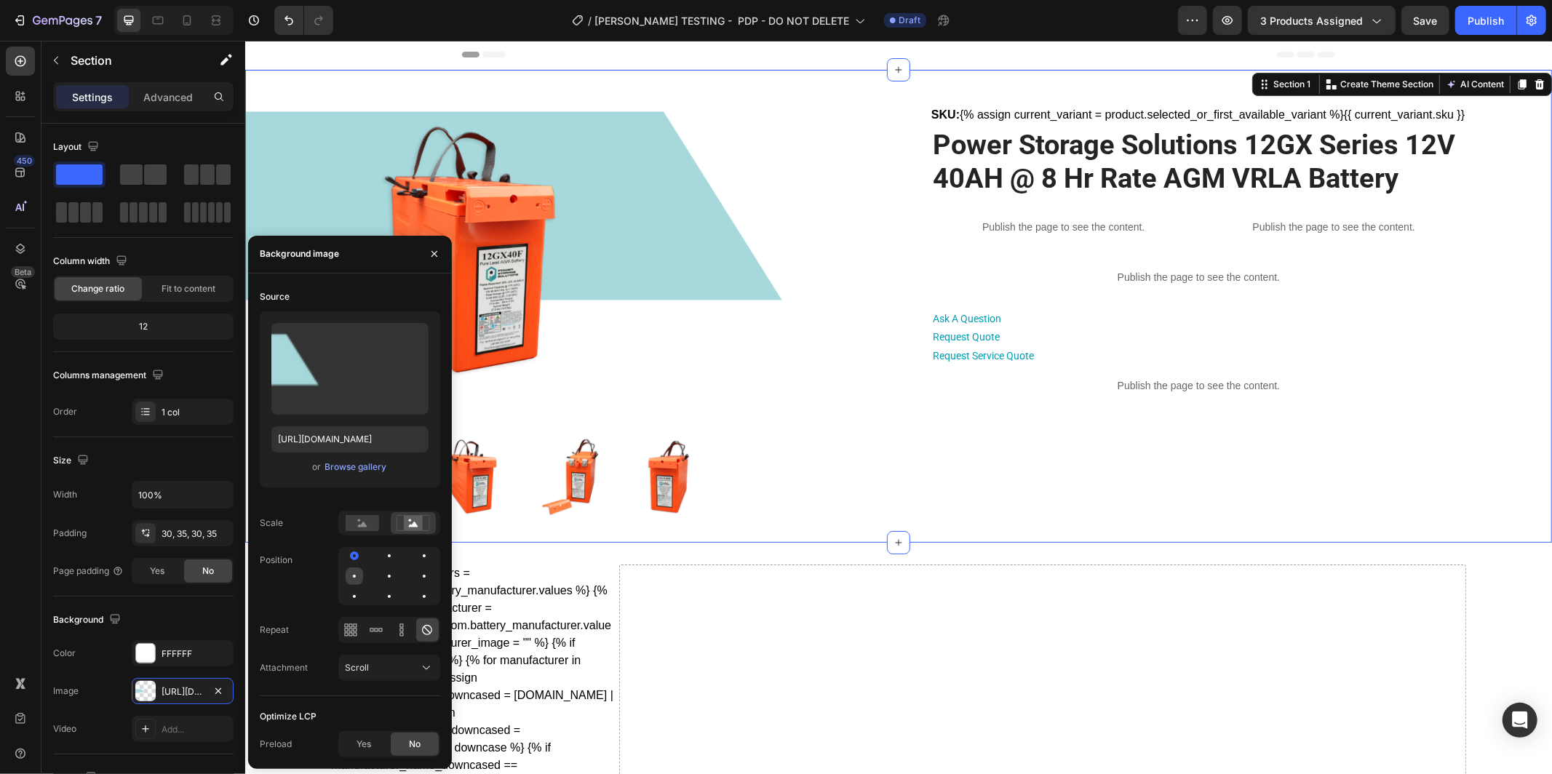
click at [381, 576] on div at bounding box center [389, 576] width 17 height 17
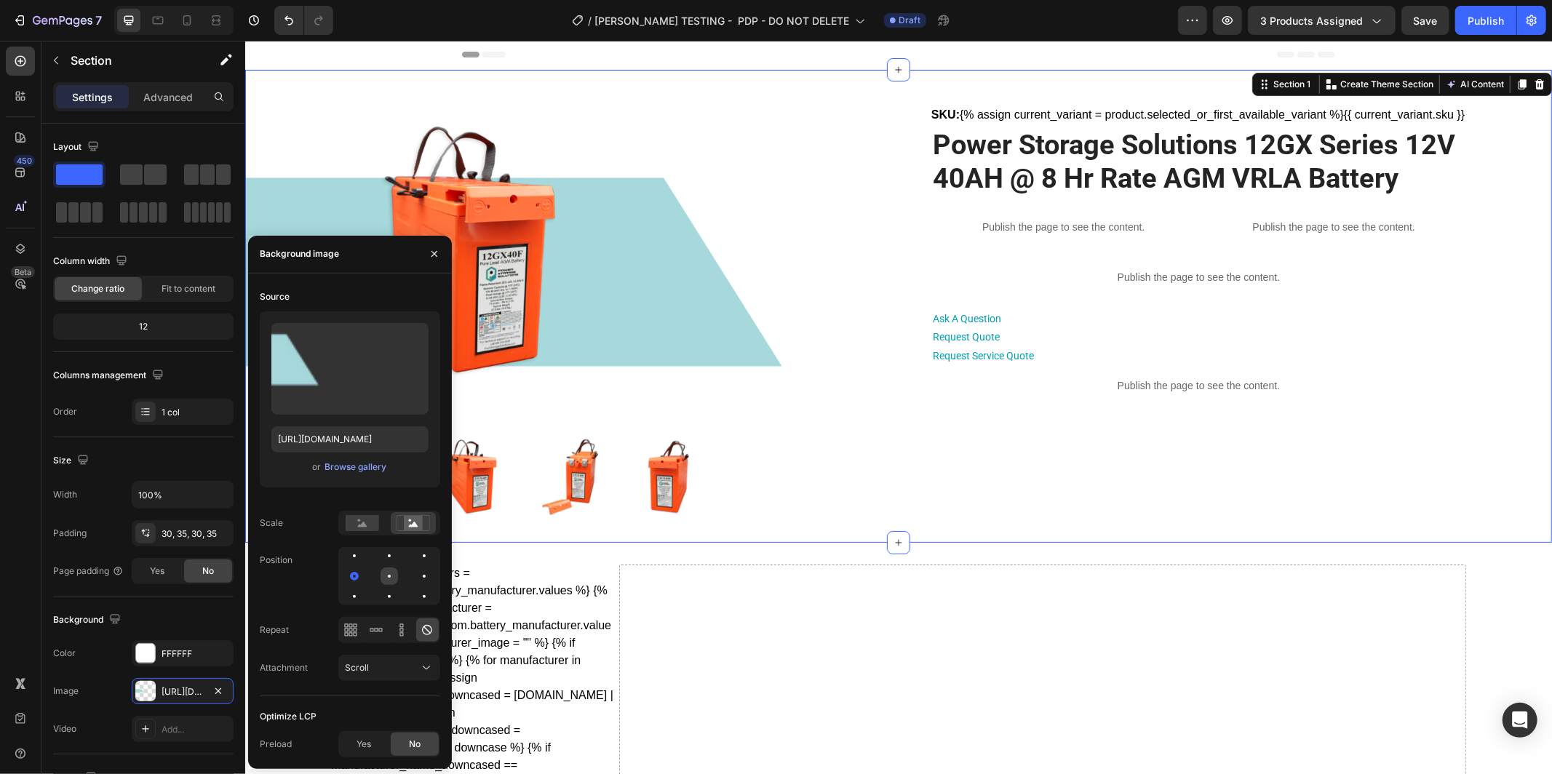
click at [416, 576] on div at bounding box center [424, 576] width 17 height 17
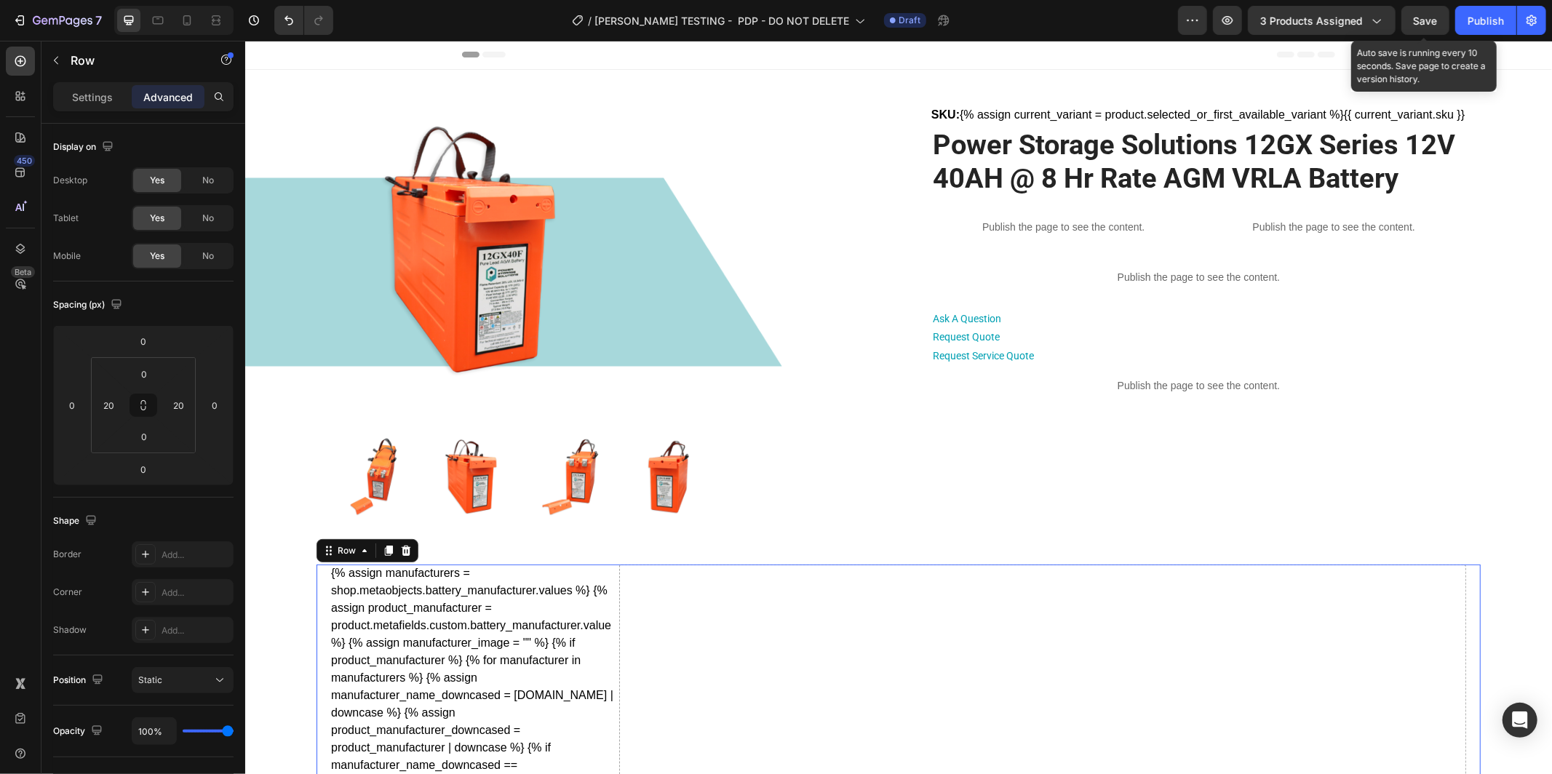
click at [1414, 26] on div "Save" at bounding box center [1426, 20] width 24 height 15
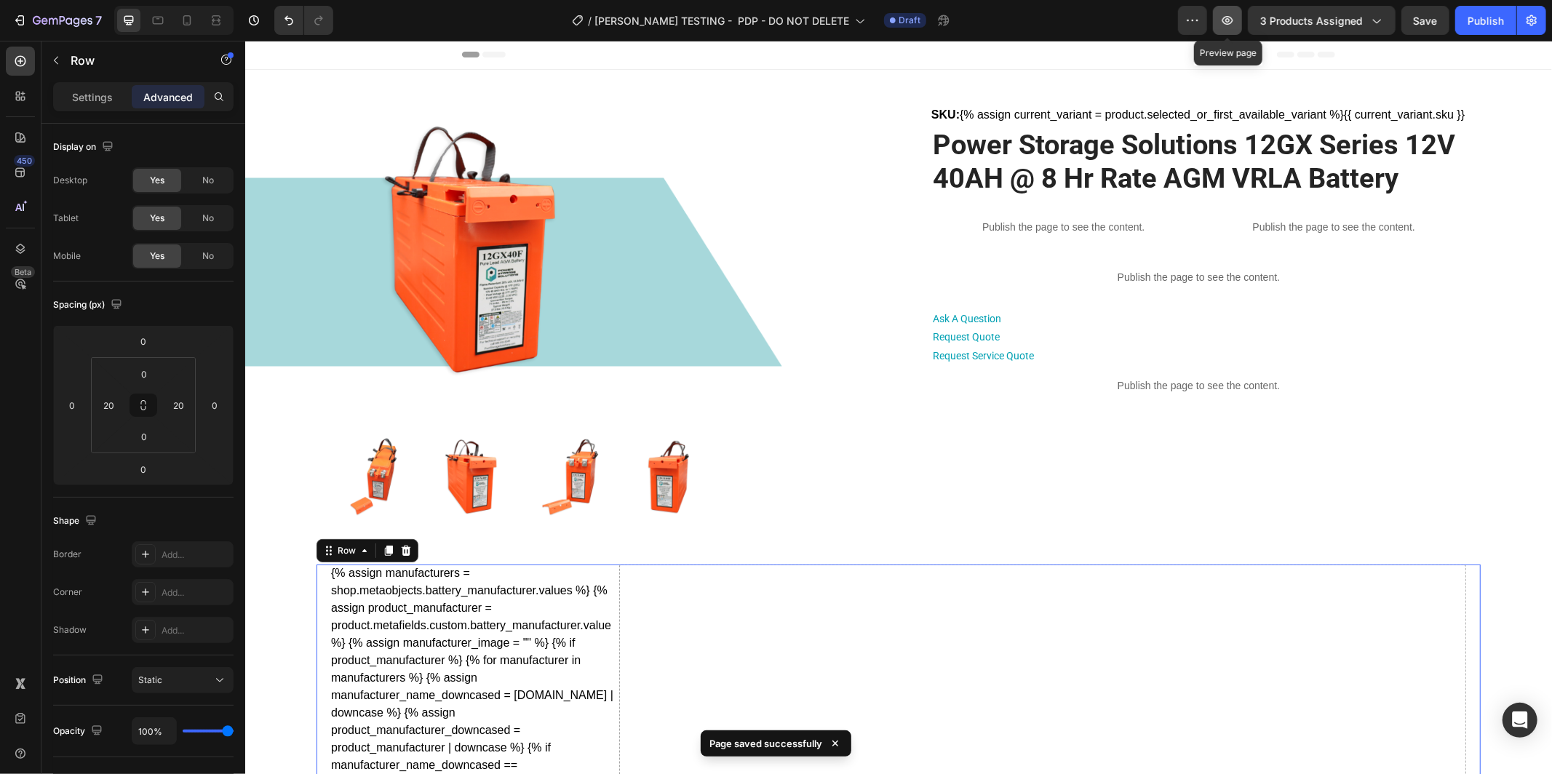
click at [1234, 16] on icon "button" at bounding box center [1228, 20] width 15 height 15
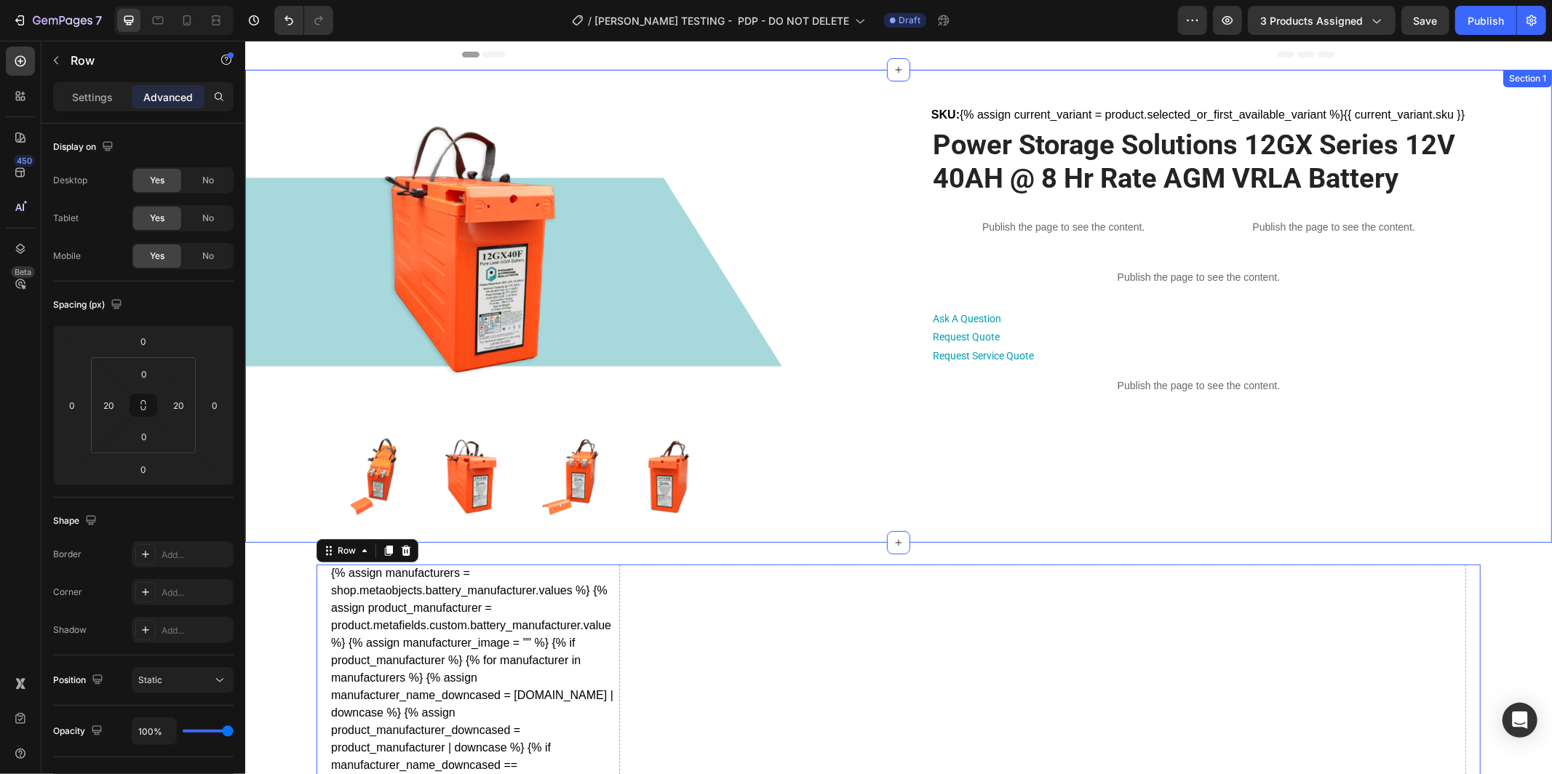
click at [287, 367] on div "Product Images SKU: {% assign current_variant = product.selected_or_first_avail…" at bounding box center [898, 305] width 1256 height 429
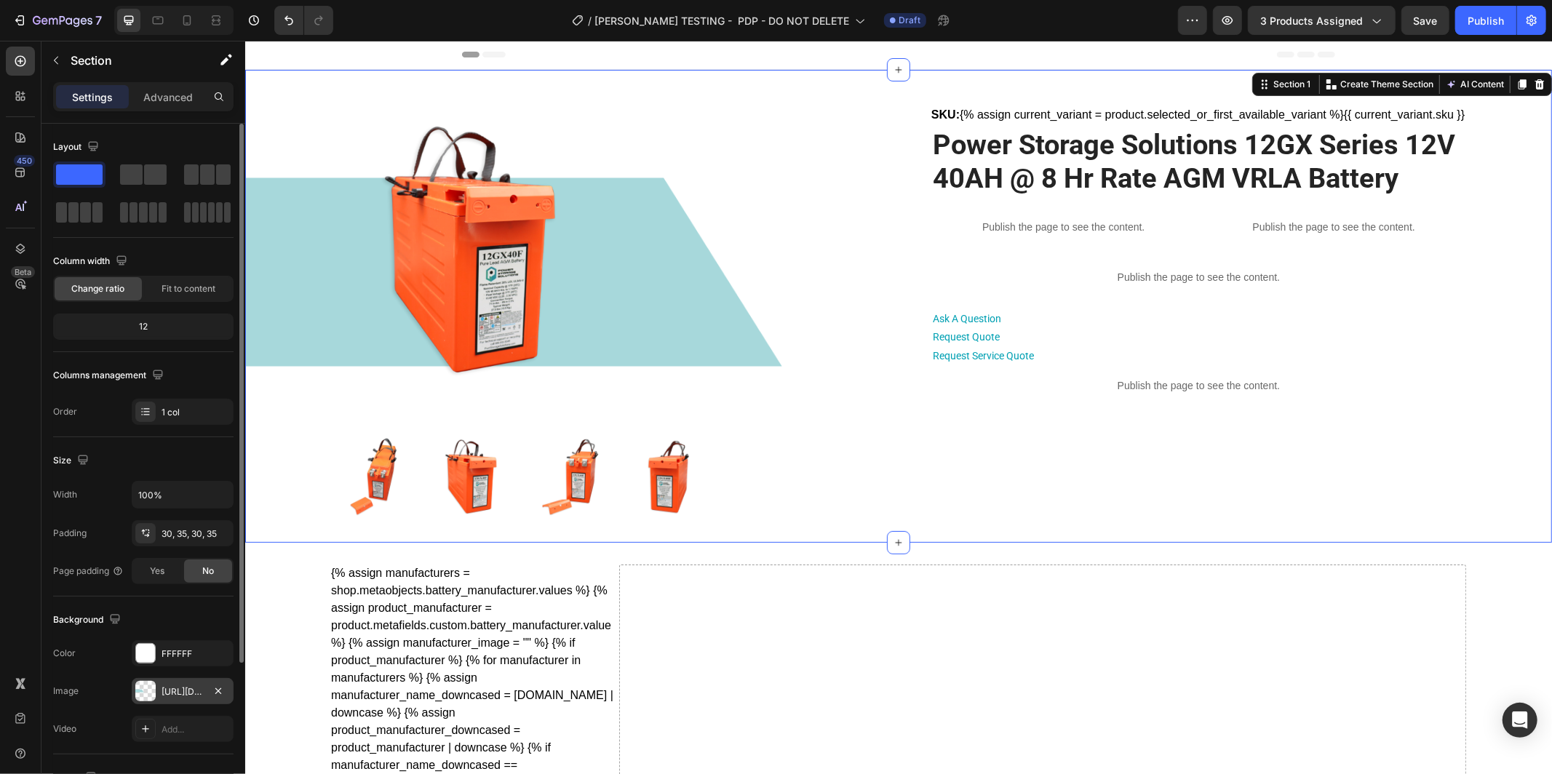
click at [171, 690] on div "https://cdn.shopify.com/s/files/1/0682/2159/9976/files/gempages_523498509446415…" at bounding box center [183, 692] width 42 height 13
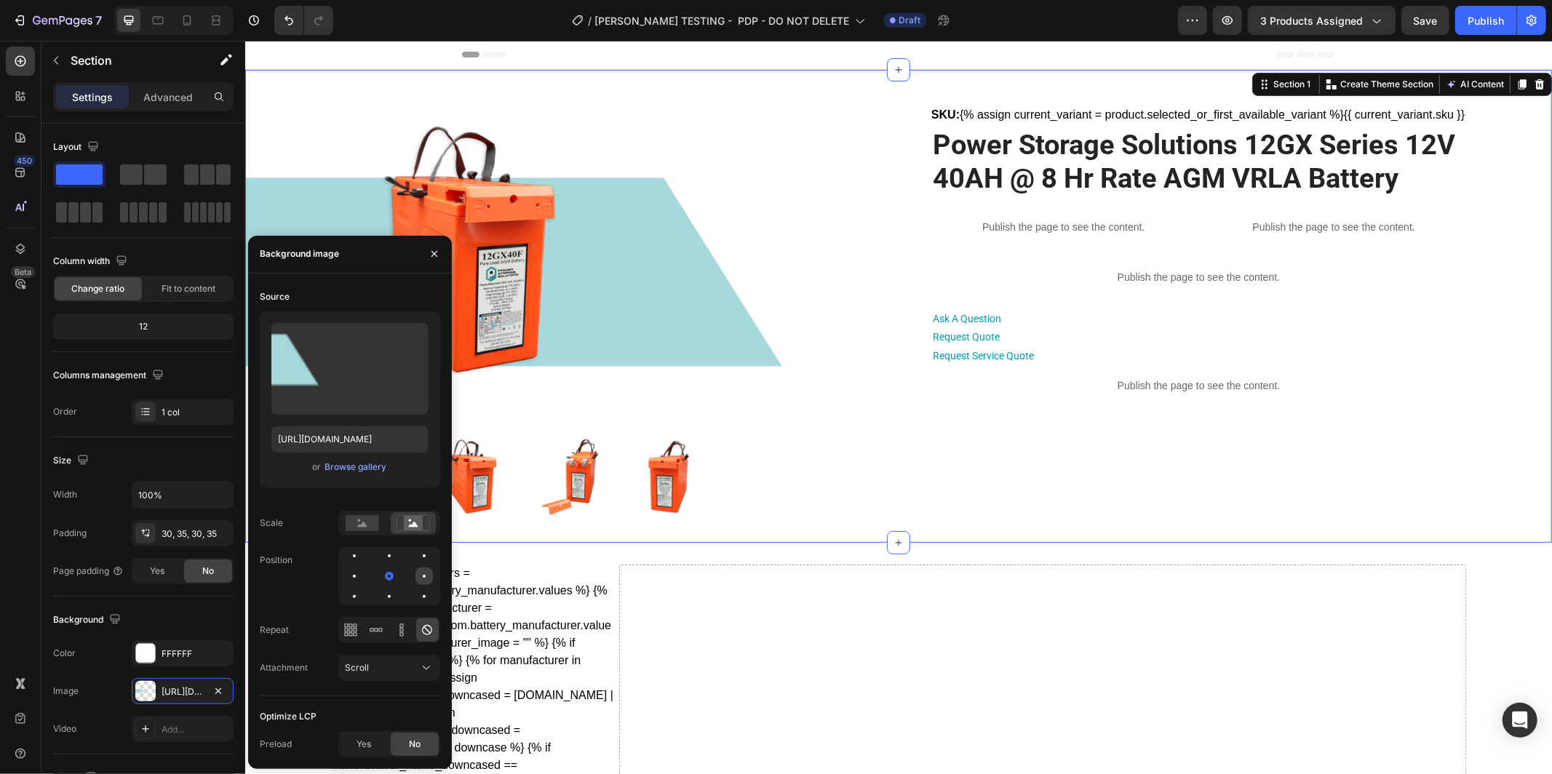
click at [363, 588] on div at bounding box center [354, 596] width 17 height 17
click at [1417, 25] on span "Save" at bounding box center [1426, 21] width 24 height 12
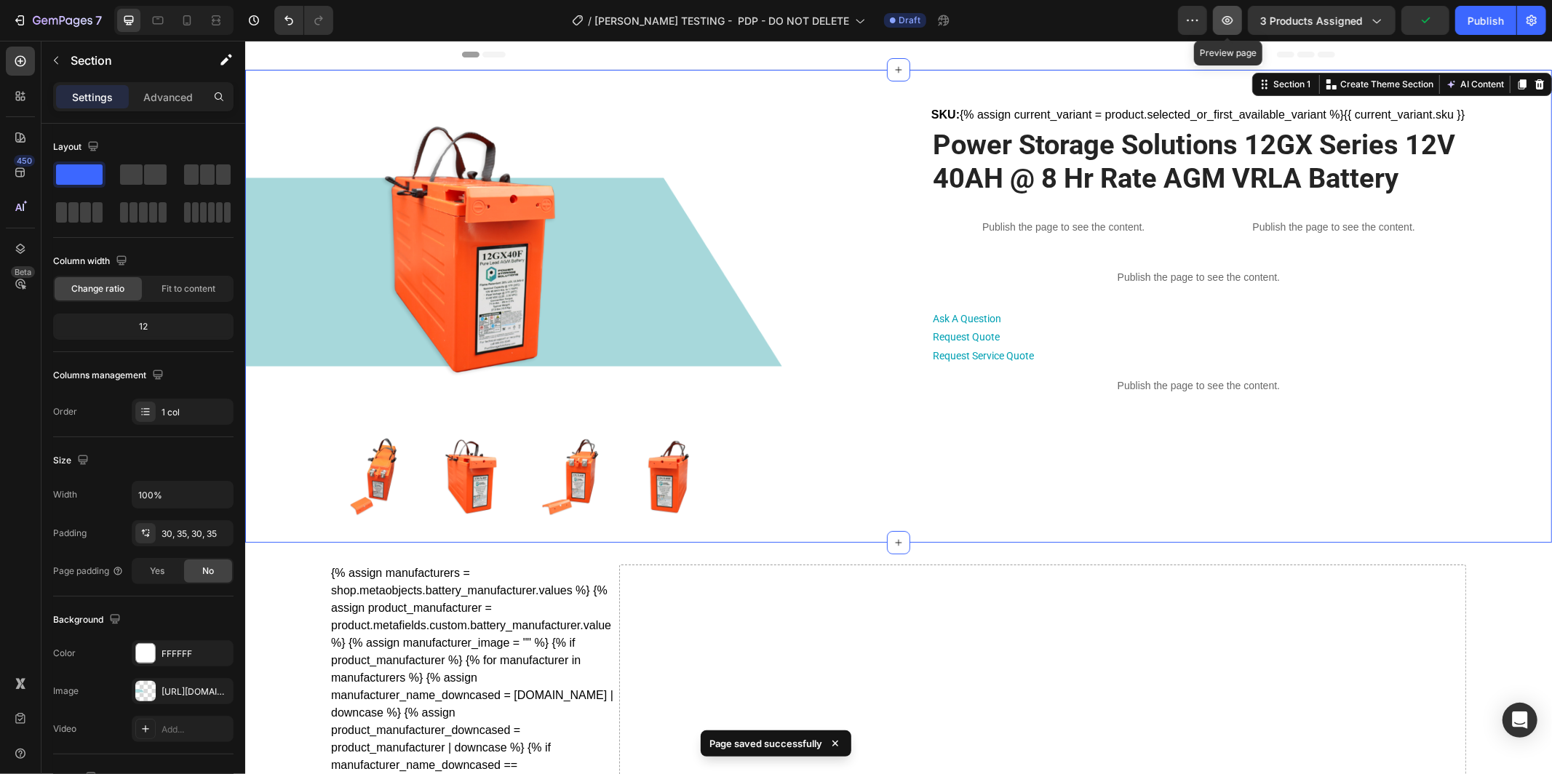
click at [1229, 22] on icon "button" at bounding box center [1228, 20] width 15 height 15
click at [302, 143] on div "Product Images SKU: {% assign current_variant = product.selected_or_first_avail…" at bounding box center [898, 305] width 1256 height 429
click at [908, 133] on div "Product Images SKU: {% assign current_variant = product.selected_or_first_avail…" at bounding box center [898, 313] width 1164 height 415
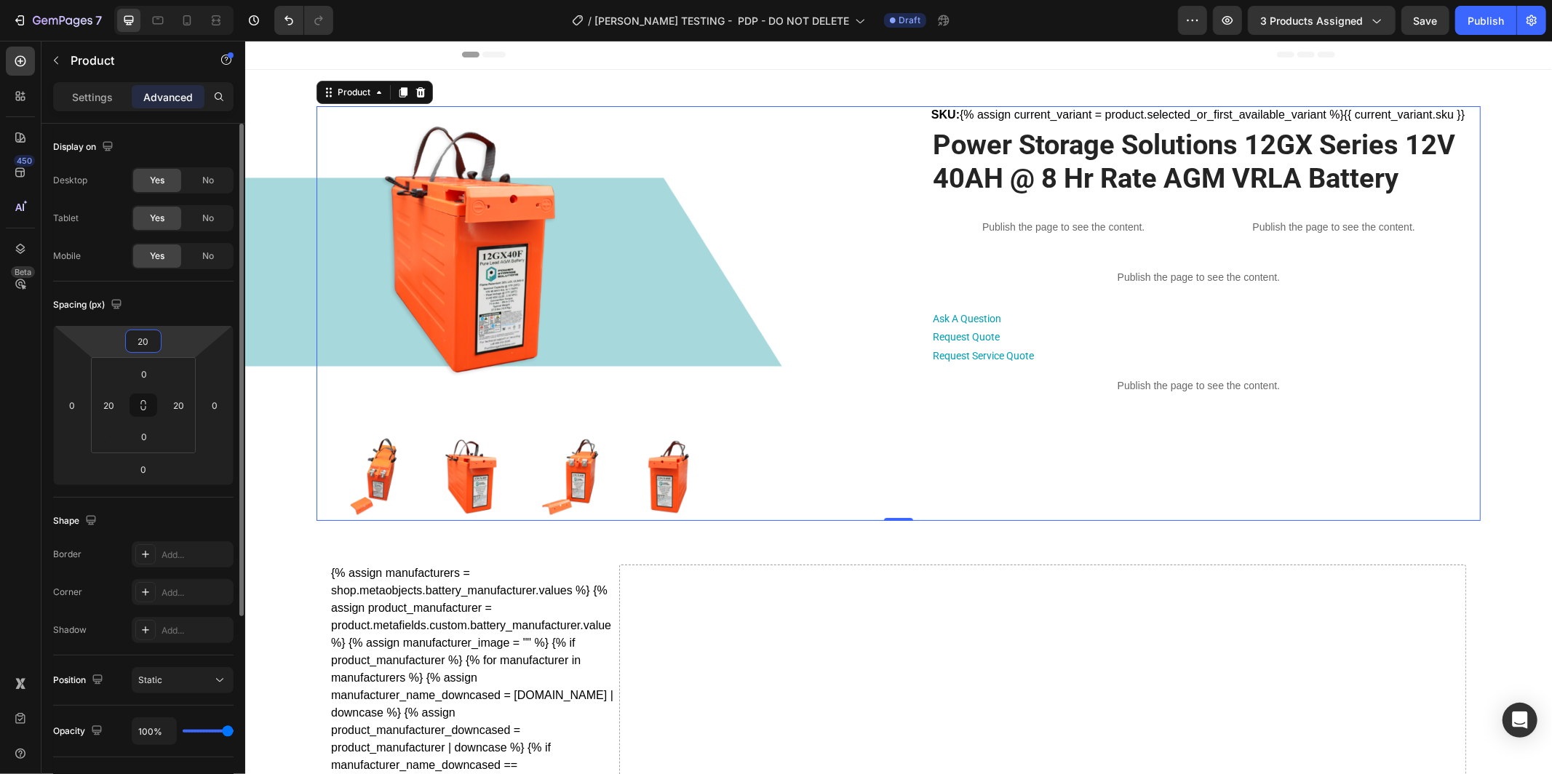
click at [155, 348] on input "20" at bounding box center [143, 341] width 29 height 22
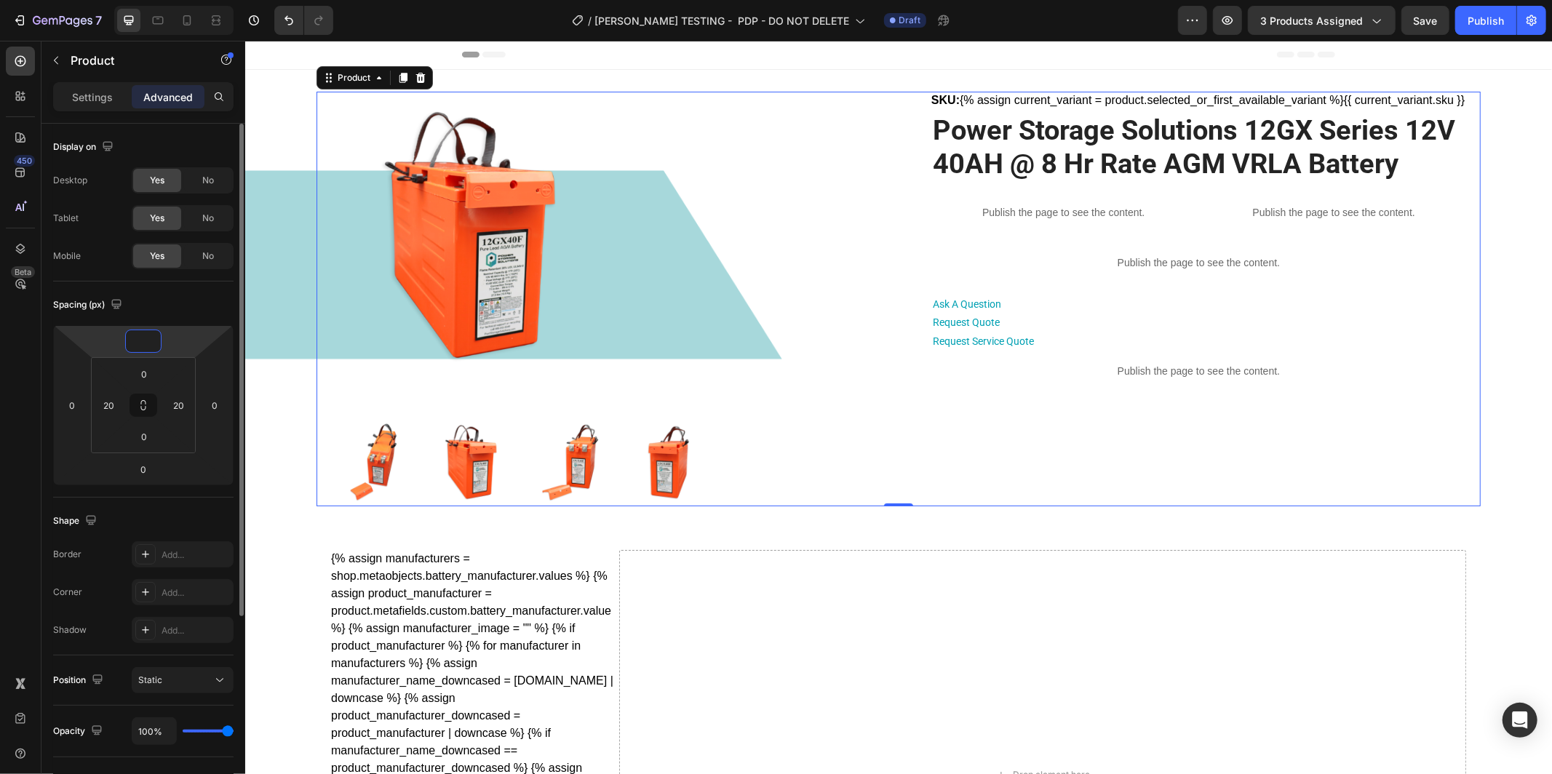
type input "0"
click at [159, 302] on div "Spacing (px)" at bounding box center [143, 304] width 180 height 23
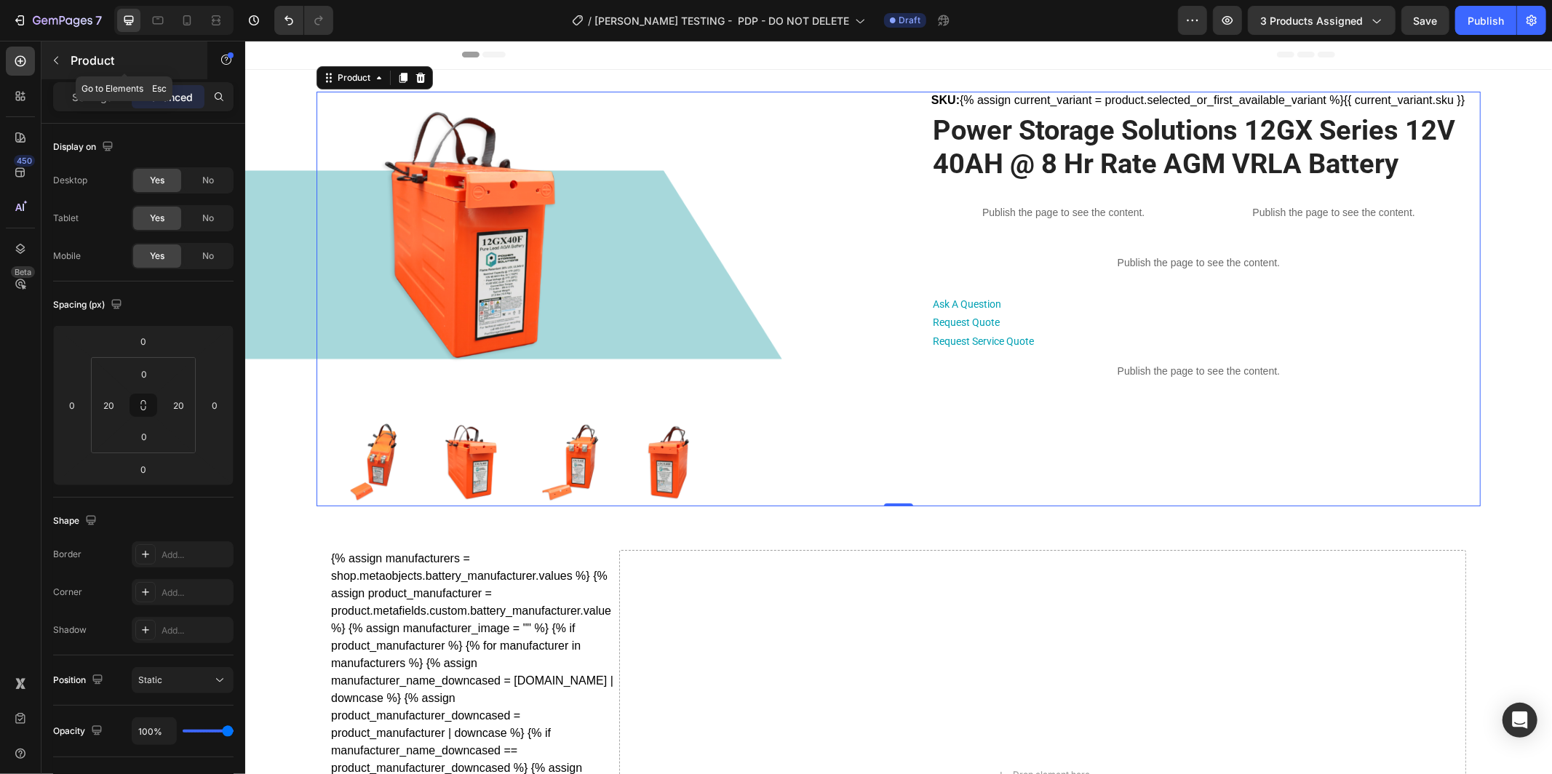
click at [58, 63] on icon "button" at bounding box center [56, 61] width 12 height 12
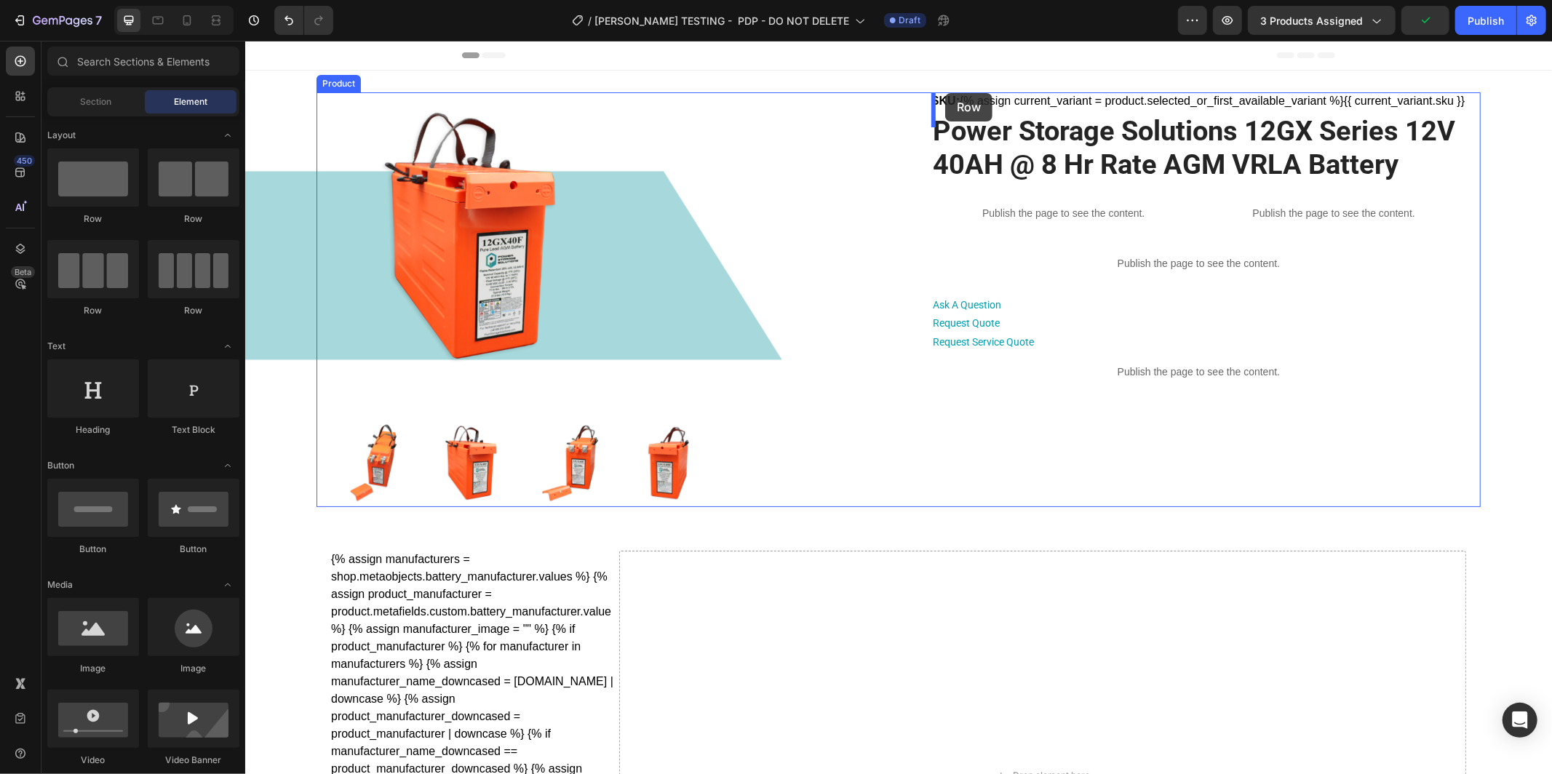
drag, startPoint x: 446, startPoint y: 217, endPoint x: 945, endPoint y: 92, distance: 513.8
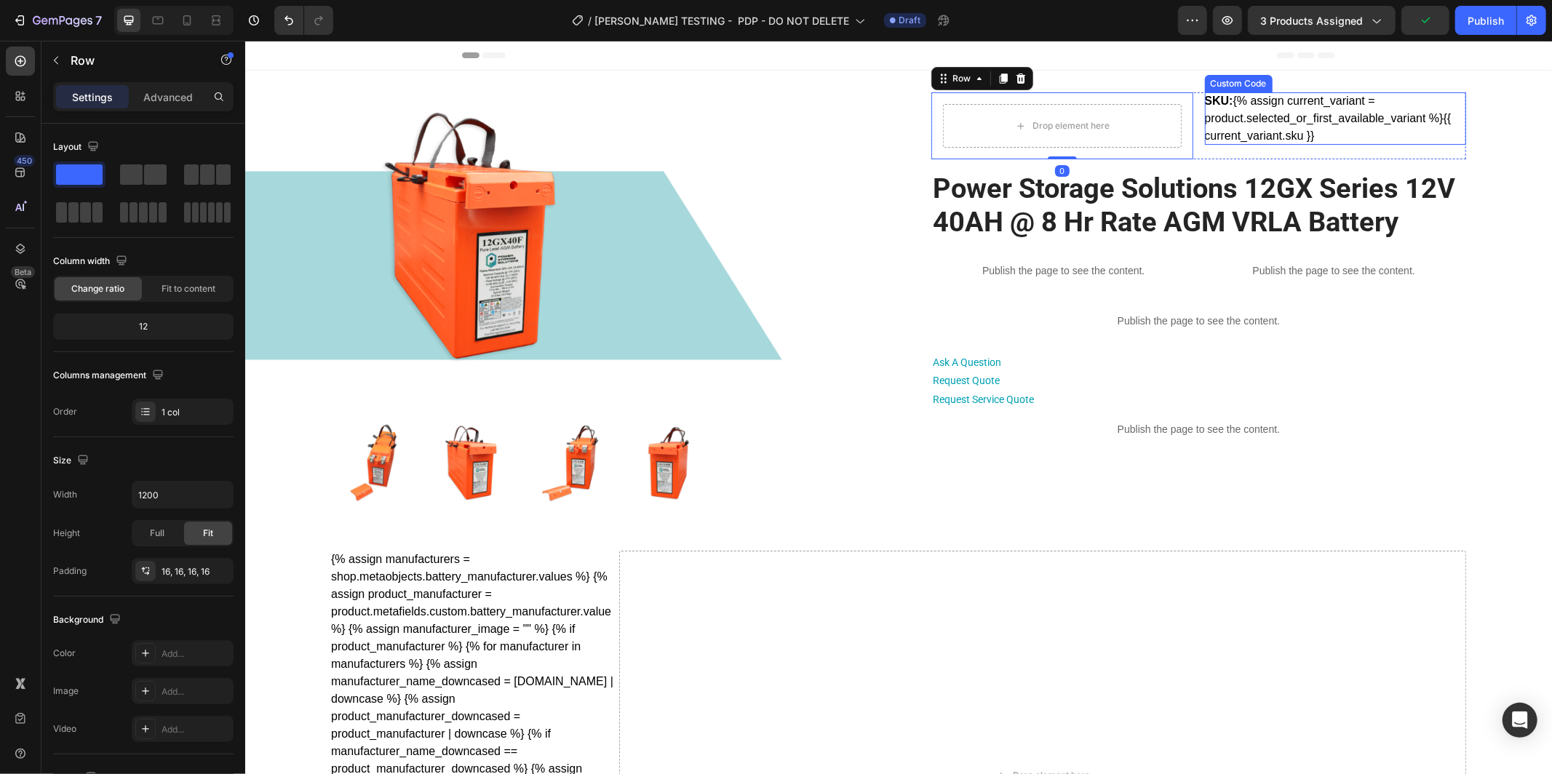
click at [1243, 120] on div "SKU: {% assign current_variant = product.selected_or_first_available_variant %}…" at bounding box center [1336, 118] width 262 height 52
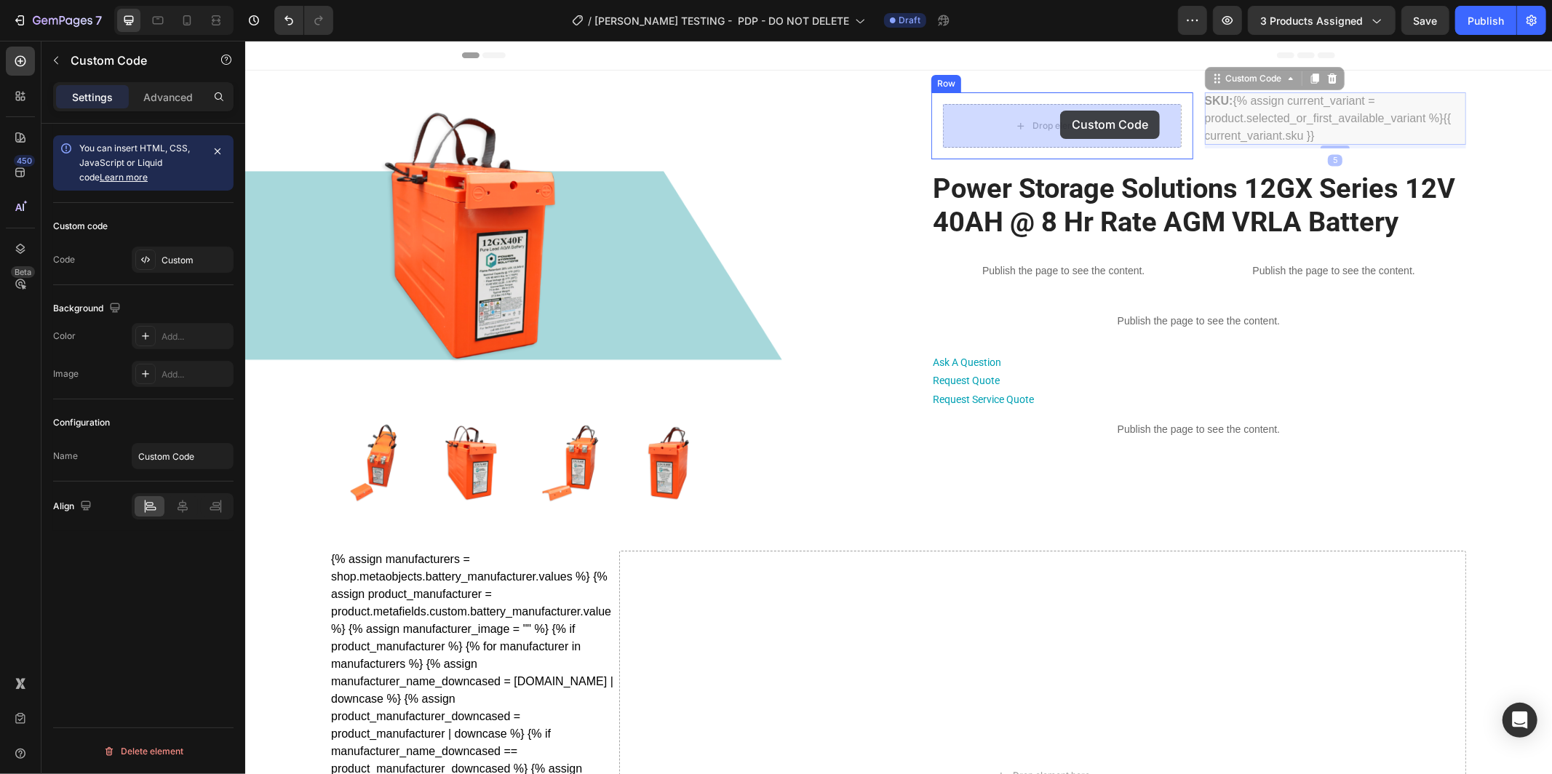
drag, startPoint x: 1202, startPoint y: 87, endPoint x: 1060, endPoint y: 110, distance: 143.7
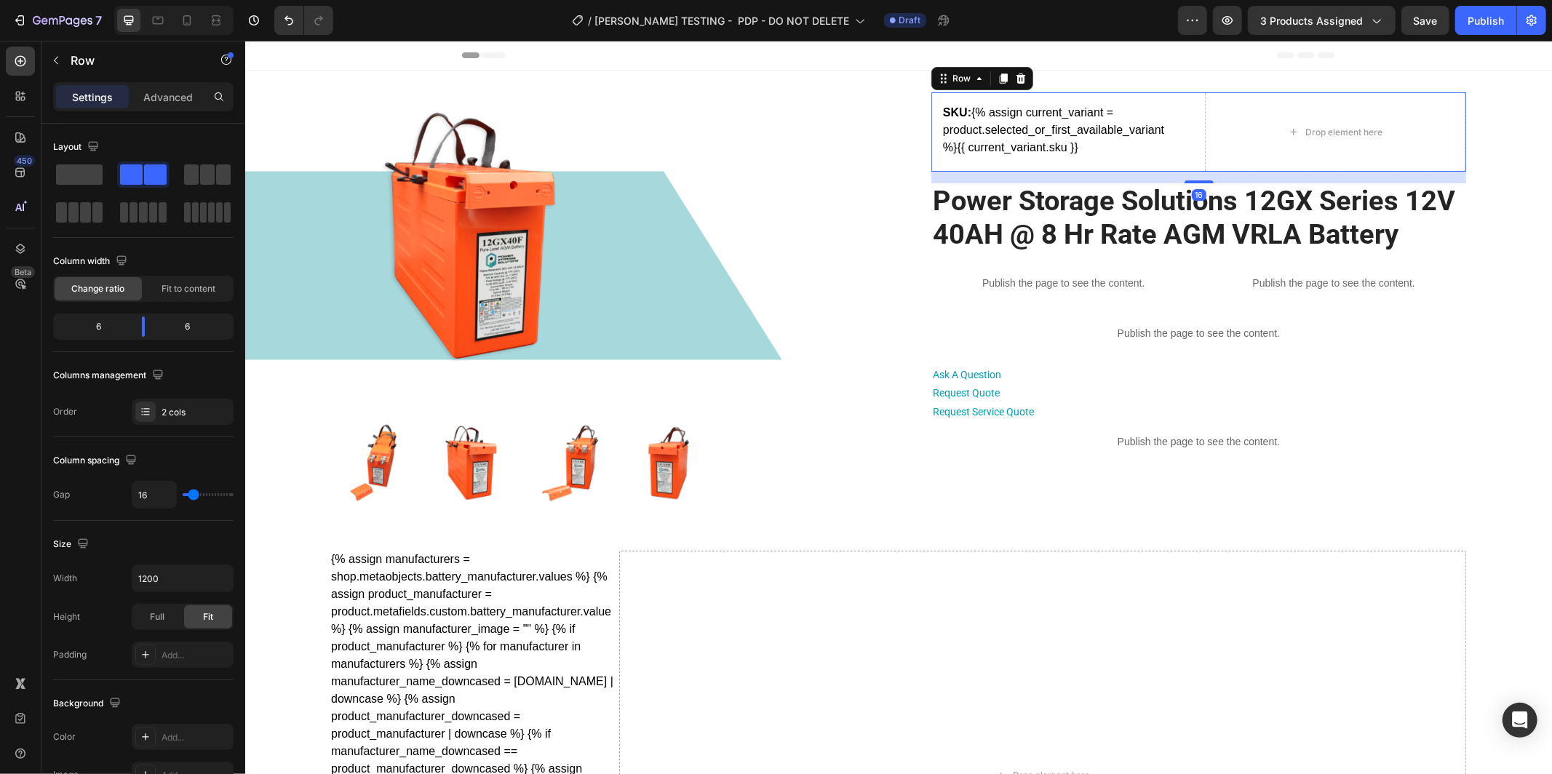
click at [1198, 143] on div "SKU: {% assign current_variant = product.selected_or_first_available_variant %}…" at bounding box center [1198, 131] width 535 height 79
click at [96, 170] on span at bounding box center [79, 174] width 47 height 20
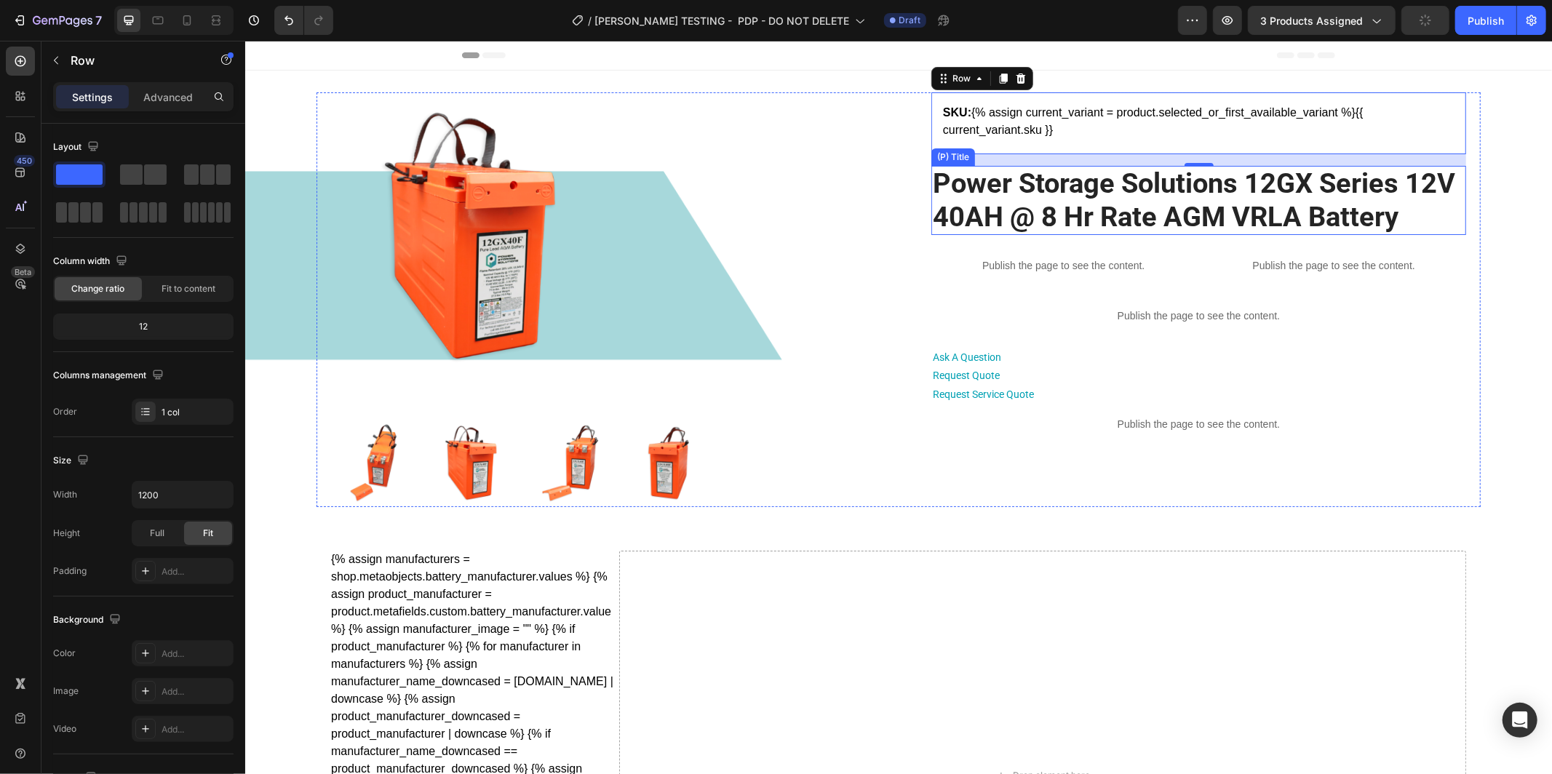
click at [945, 199] on h2 "Power Storage Solutions 12GX Series 12V 40AH @ 8 Hr Rate AGM VRLA Battery" at bounding box center [1198, 199] width 535 height 69
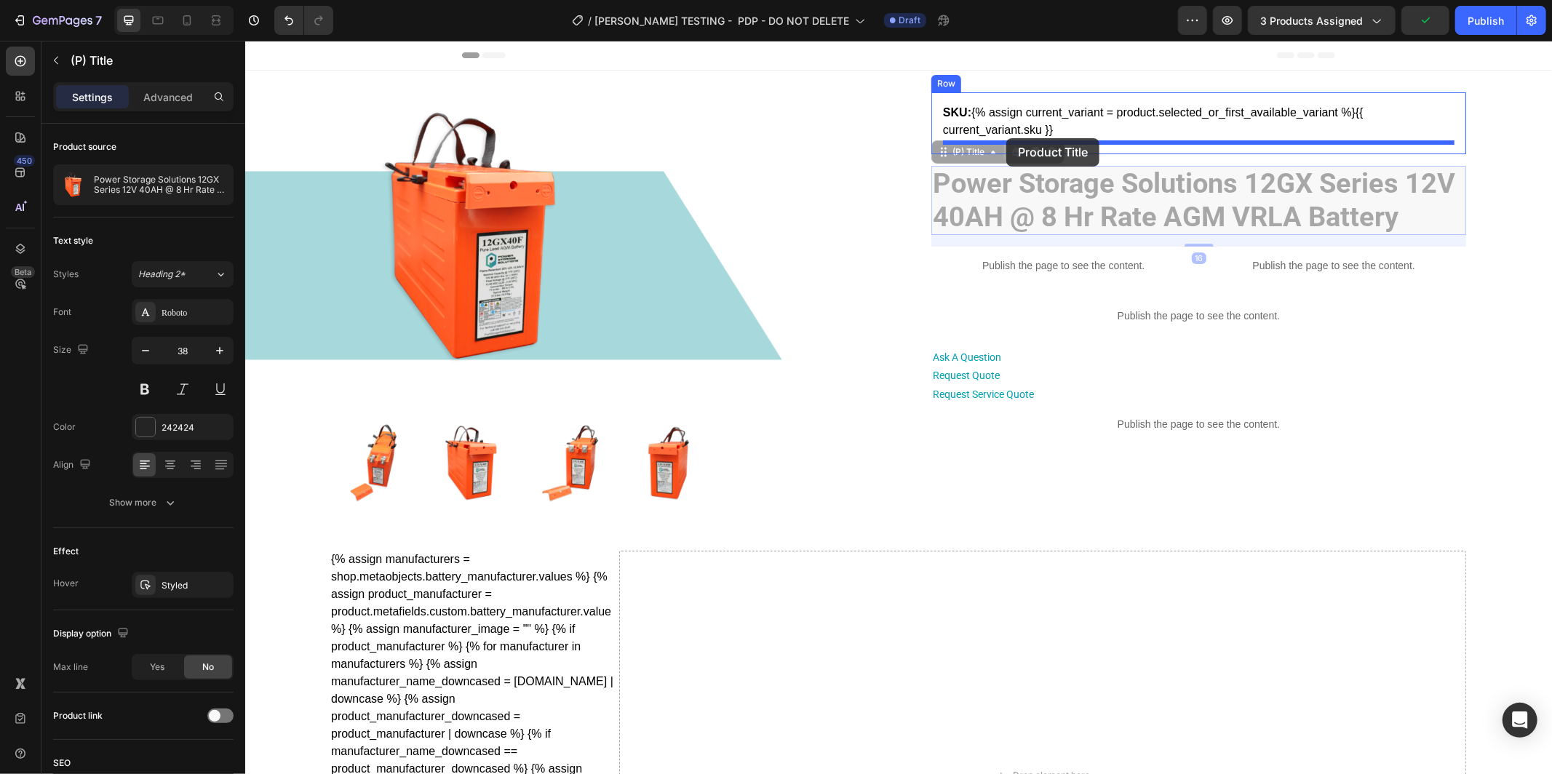
drag, startPoint x: 940, startPoint y: 153, endPoint x: 1006, endPoint y: 138, distance: 68.0
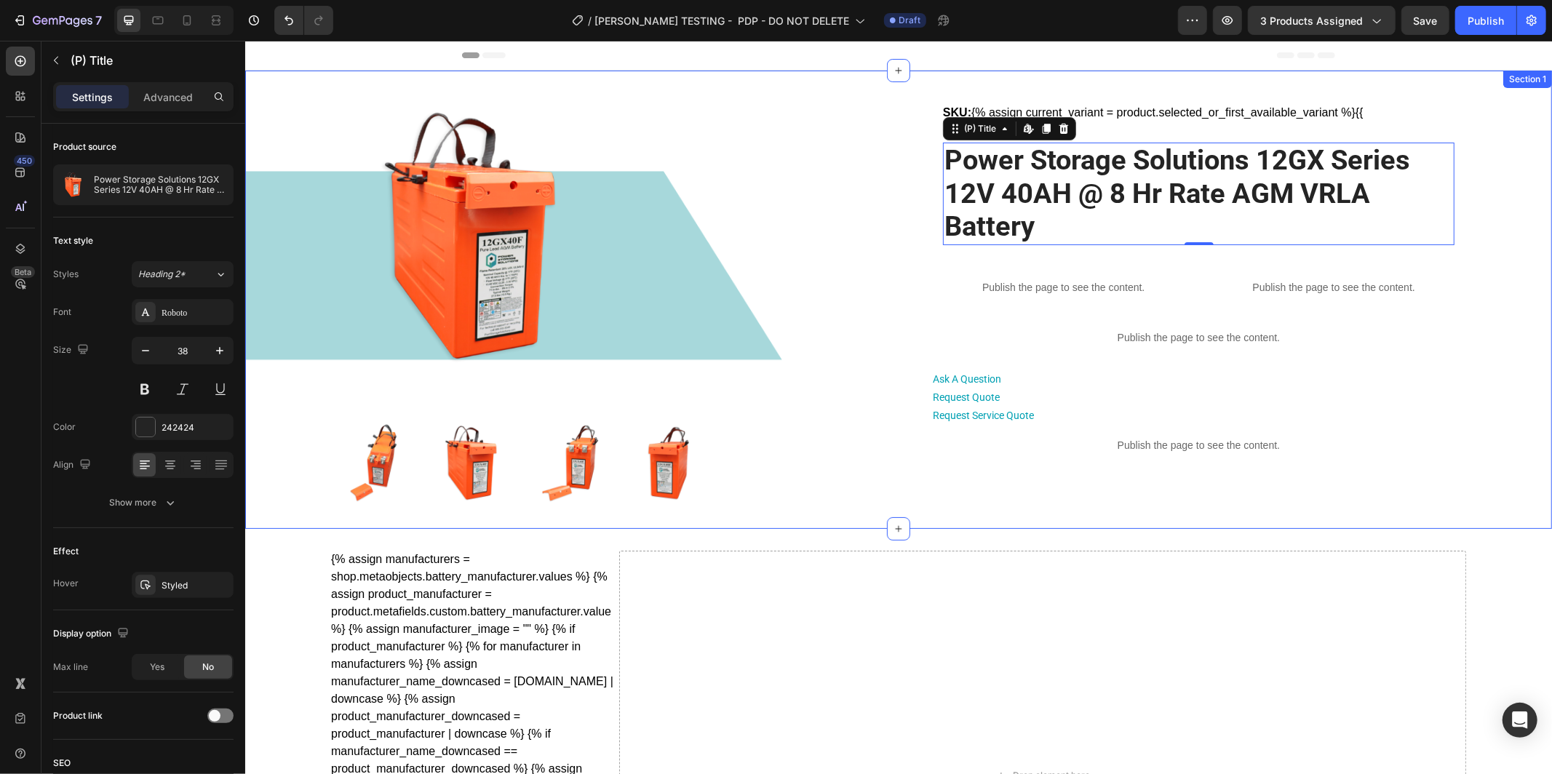
click at [1495, 171] on div "Product Images SKU: {% assign current_variant = product.selected_or_first_avail…" at bounding box center [898, 299] width 1256 height 415
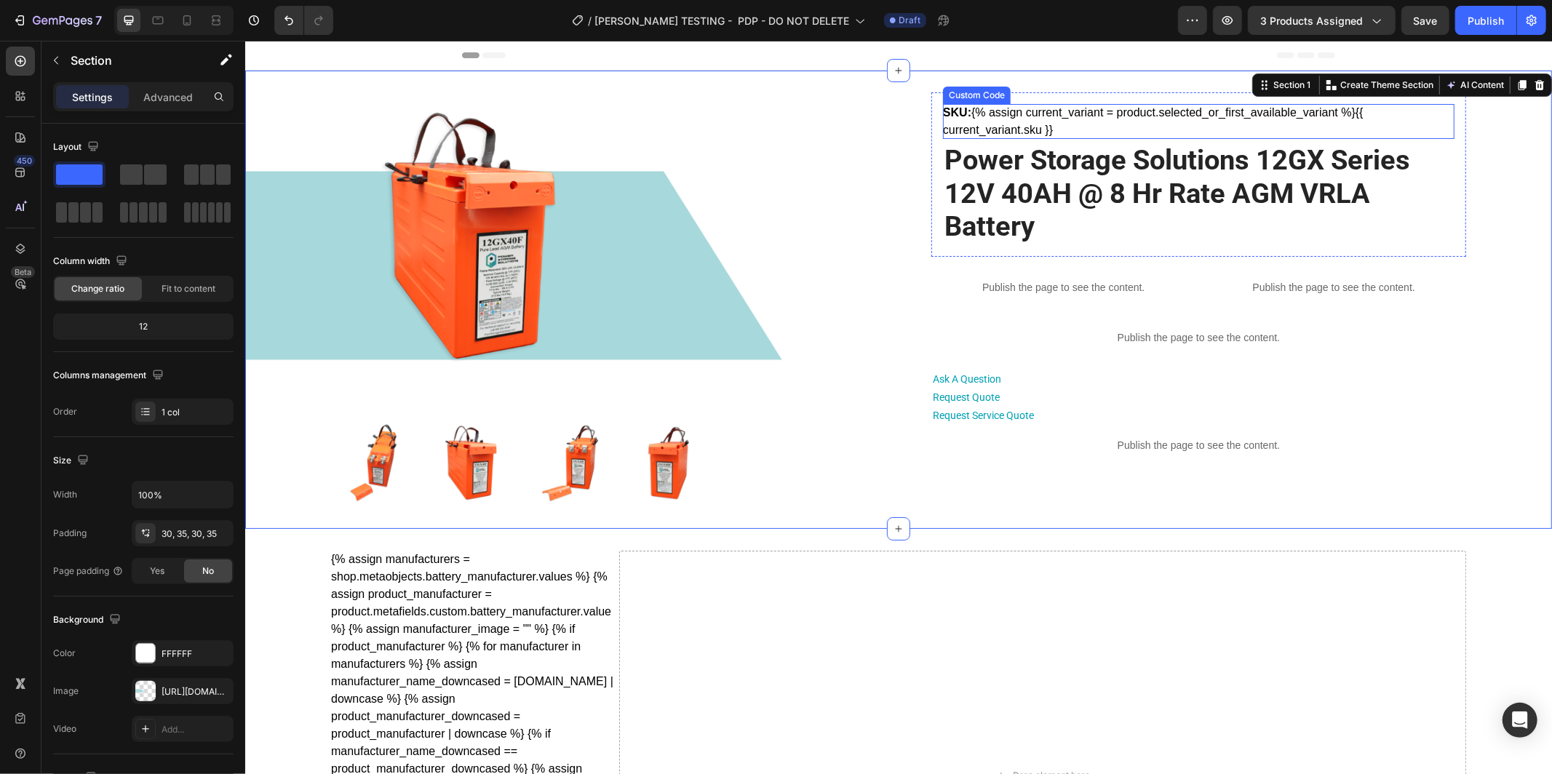
click at [973, 125] on span "{{ current_variant.sku }}" at bounding box center [1152, 121] width 421 height 30
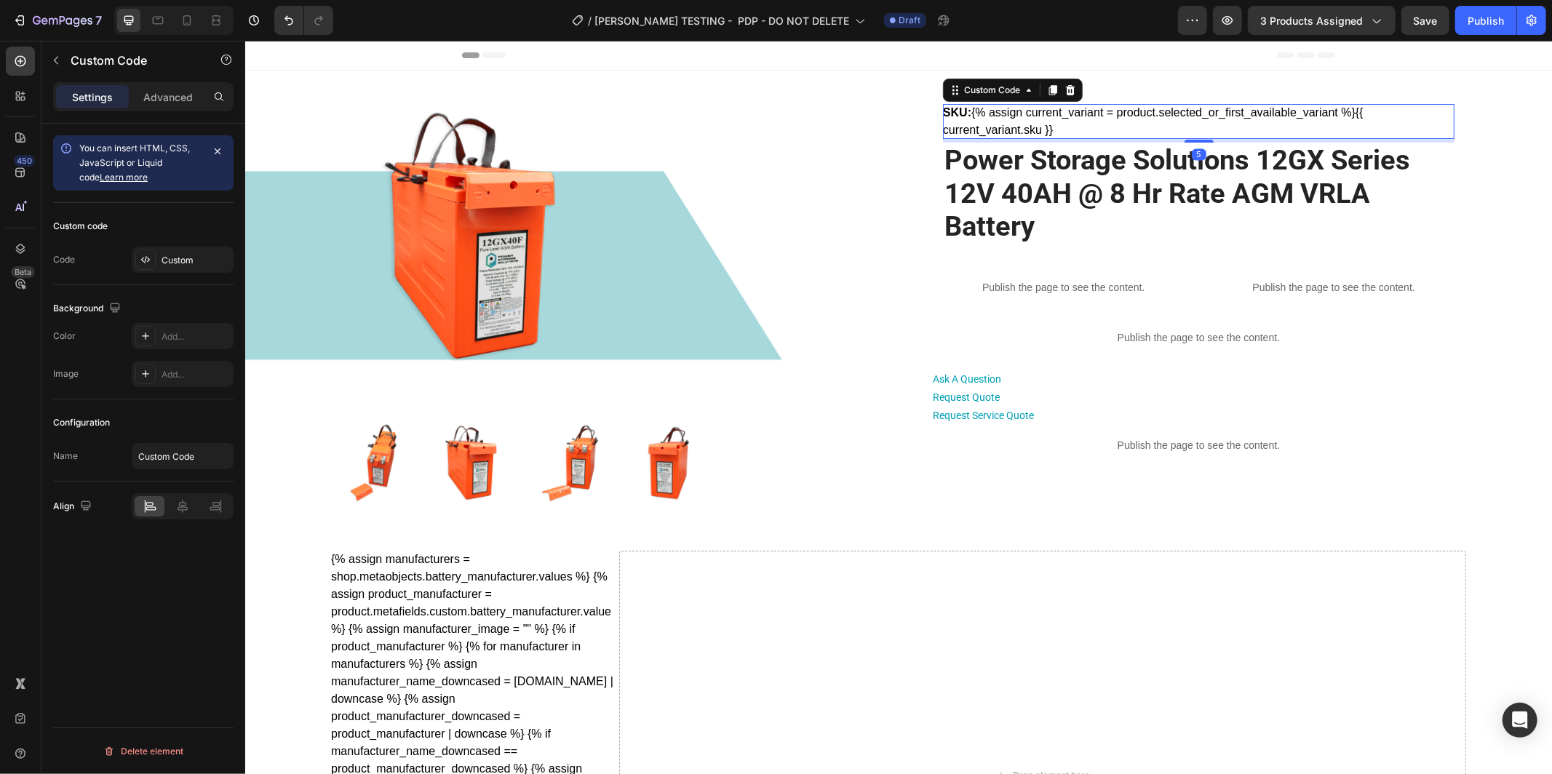
drag, startPoint x: 172, startPoint y: 98, endPoint x: 148, endPoint y: 163, distance: 69.5
click at [172, 98] on p "Advanced" at bounding box center [167, 97] width 49 height 15
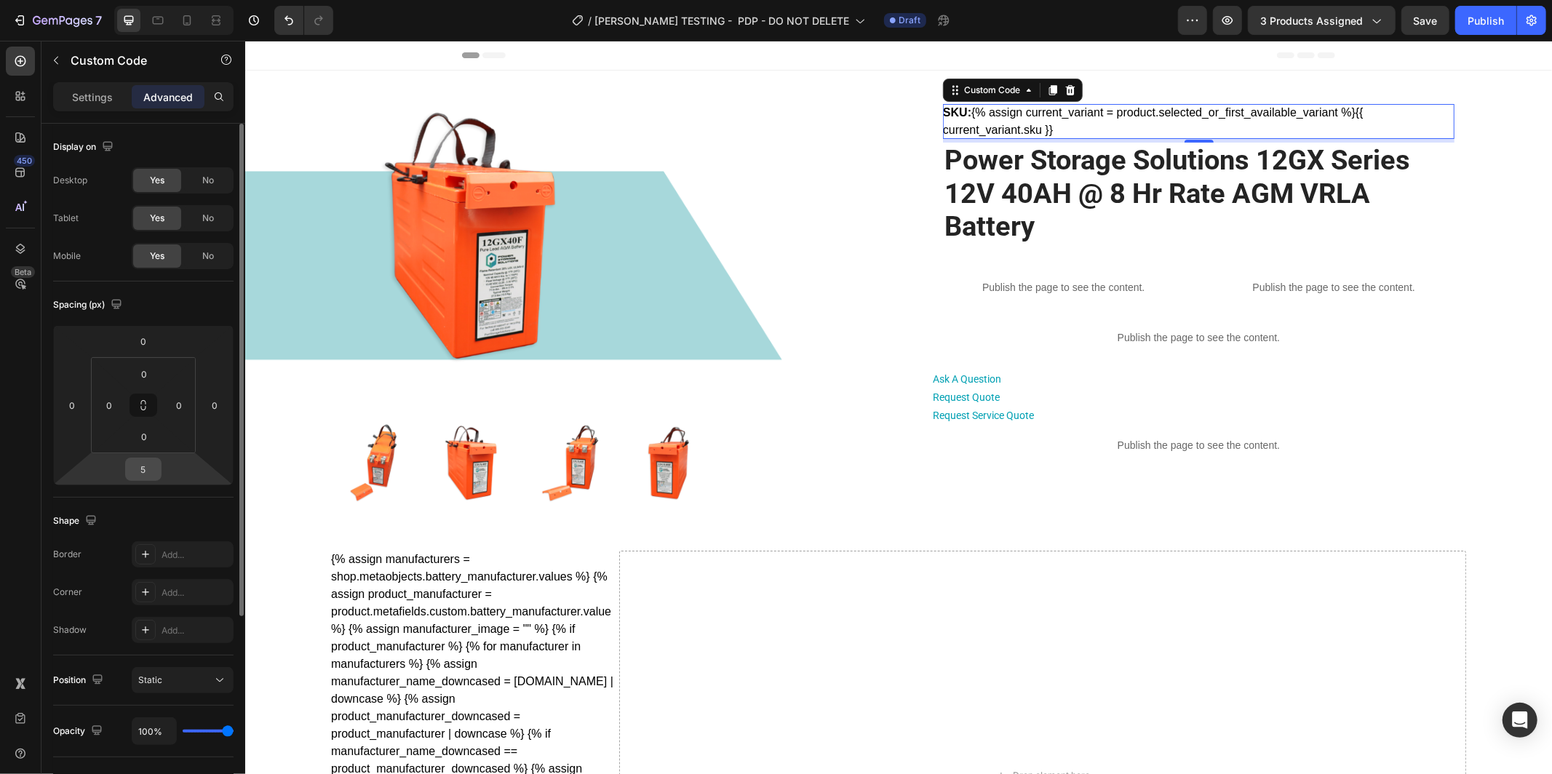
click at [142, 465] on input "5" at bounding box center [143, 470] width 29 height 22
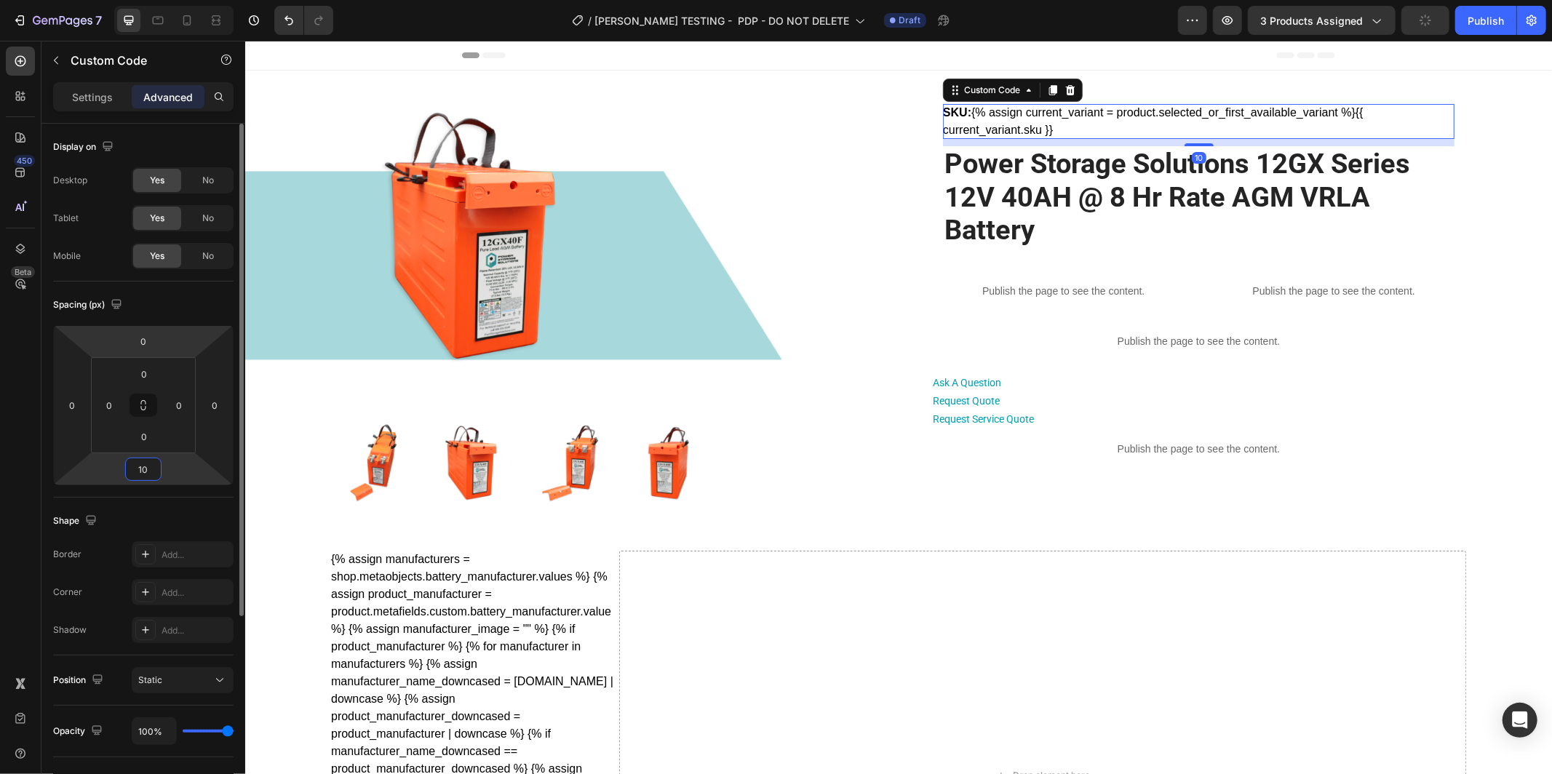
type input "10"
click at [201, 311] on div "Spacing (px)" at bounding box center [143, 304] width 180 height 23
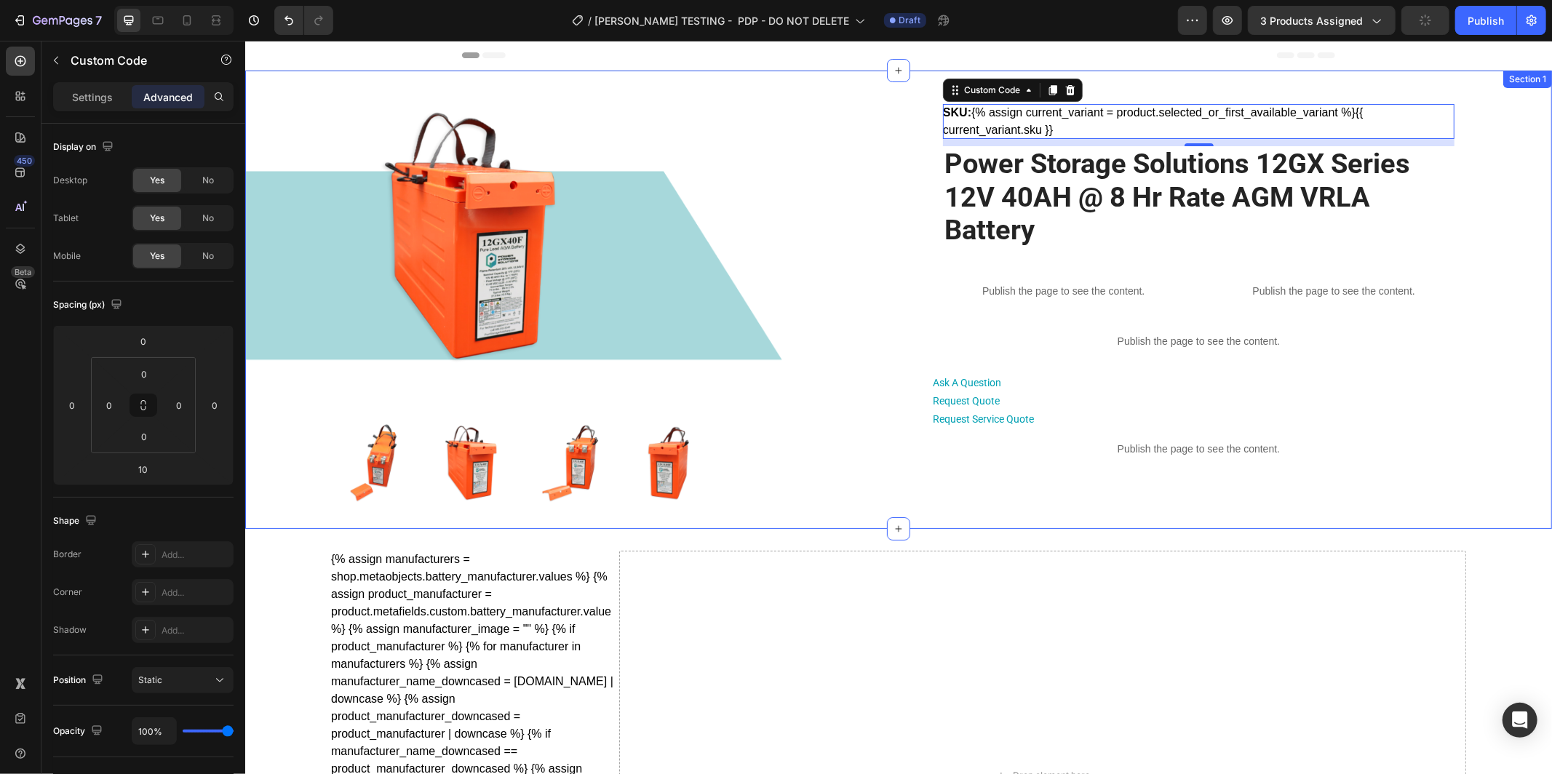
click at [1499, 357] on div "Product Images SKU: {% assign current_variant = product.selected_or_first_avail…" at bounding box center [898, 299] width 1256 height 415
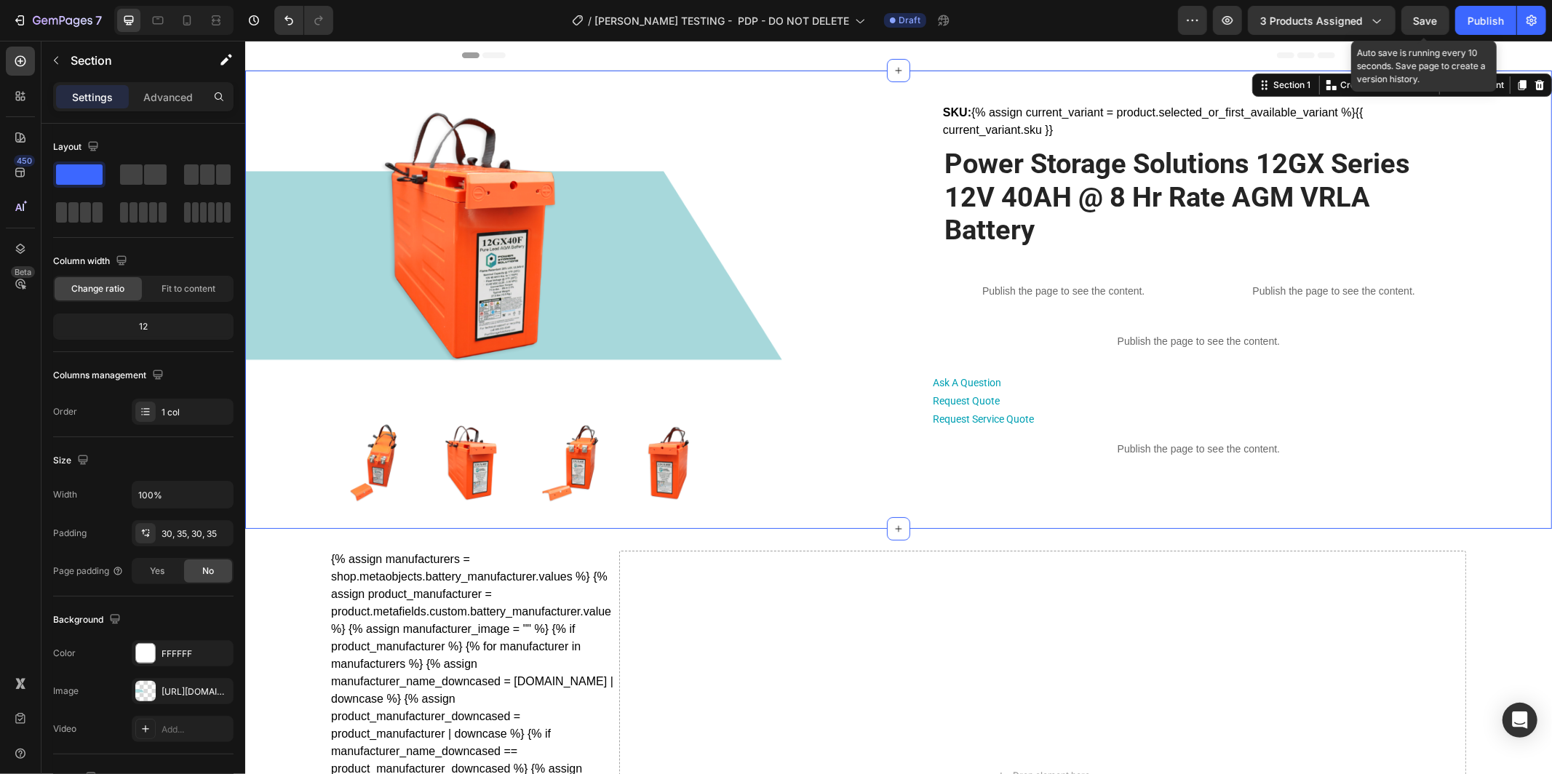
click at [1430, 24] on span "Save" at bounding box center [1426, 21] width 24 height 12
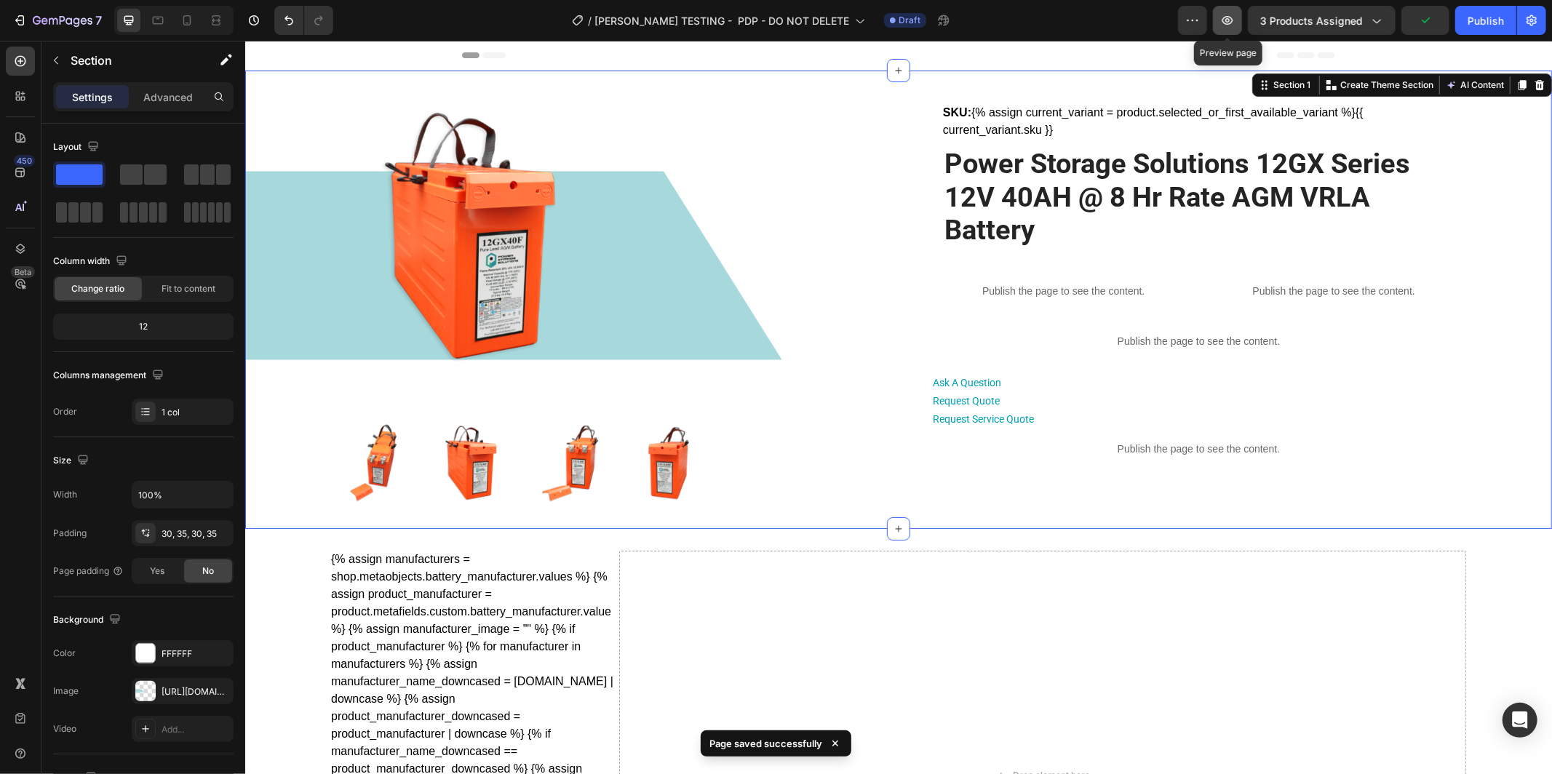
click at [1235, 28] on button "button" at bounding box center [1227, 20] width 29 height 29
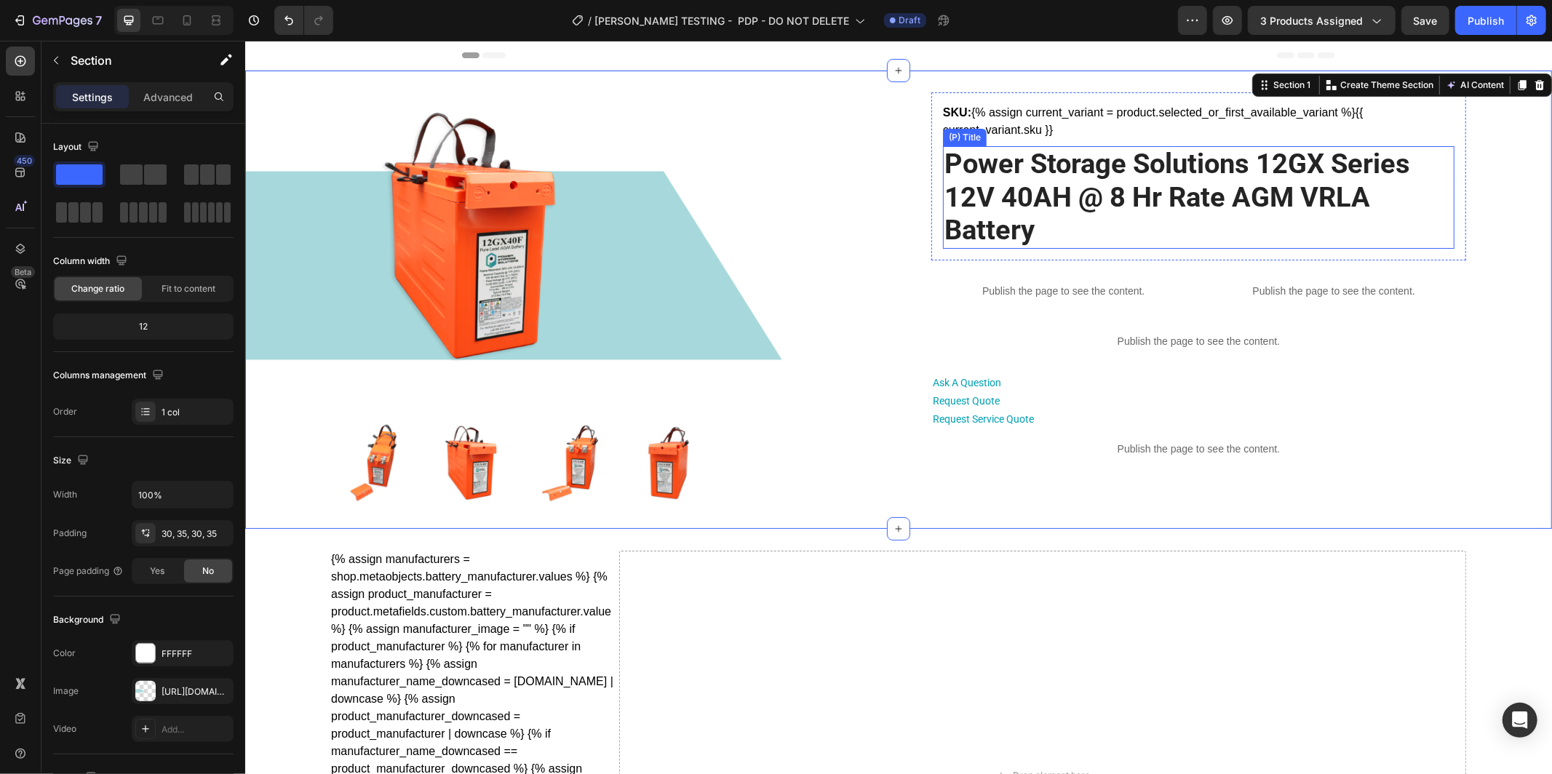
click at [942, 174] on h2 "Power Storage Solutions 12GX Series 12V 40AH @ 8 Hr Rate AGM VRLA Battery" at bounding box center [1198, 197] width 512 height 103
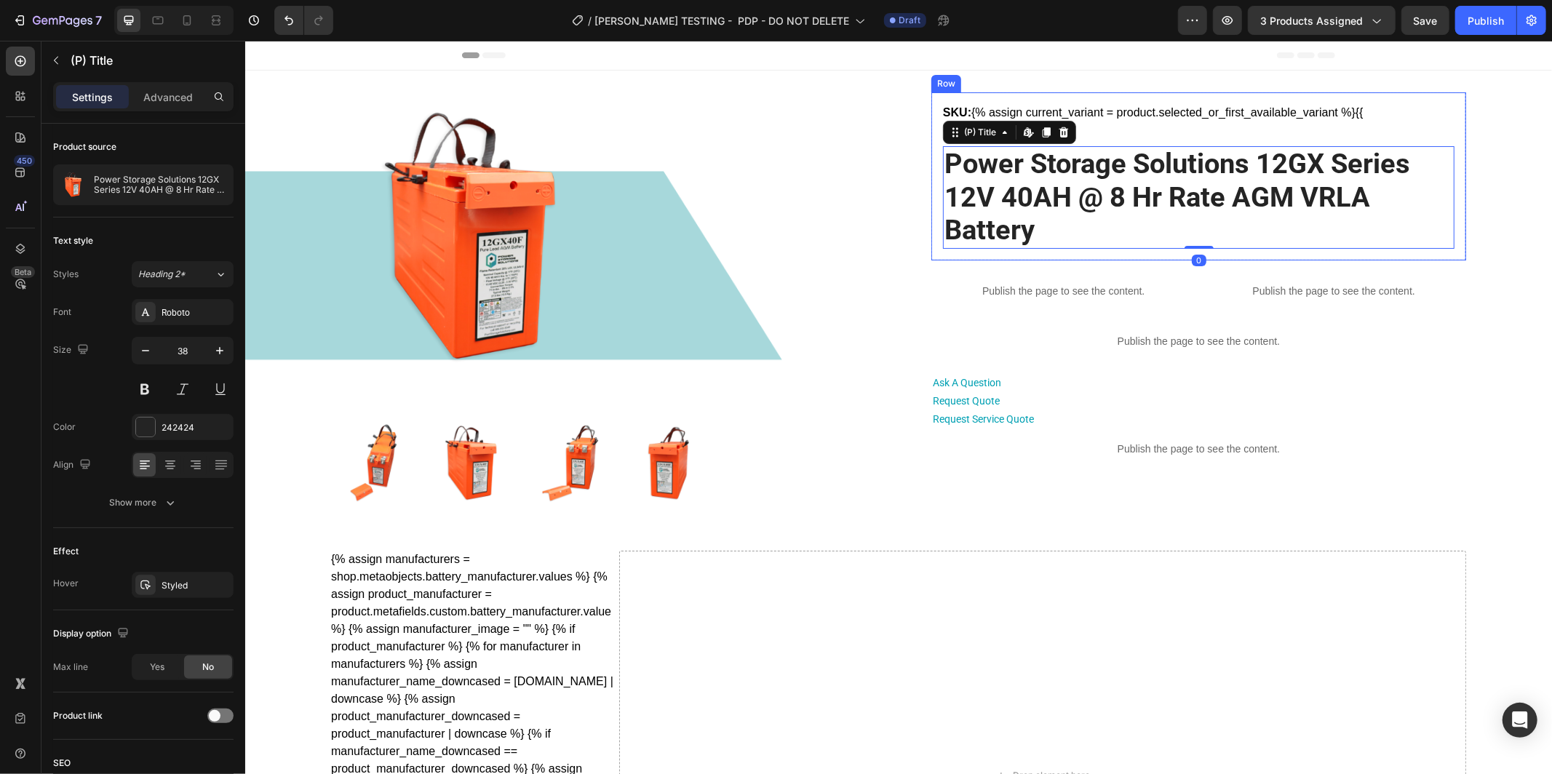
click at [936, 176] on div "SKU: {% assign current_variant = product.selected_or_first_available_variant %}…" at bounding box center [1198, 176] width 535 height 168
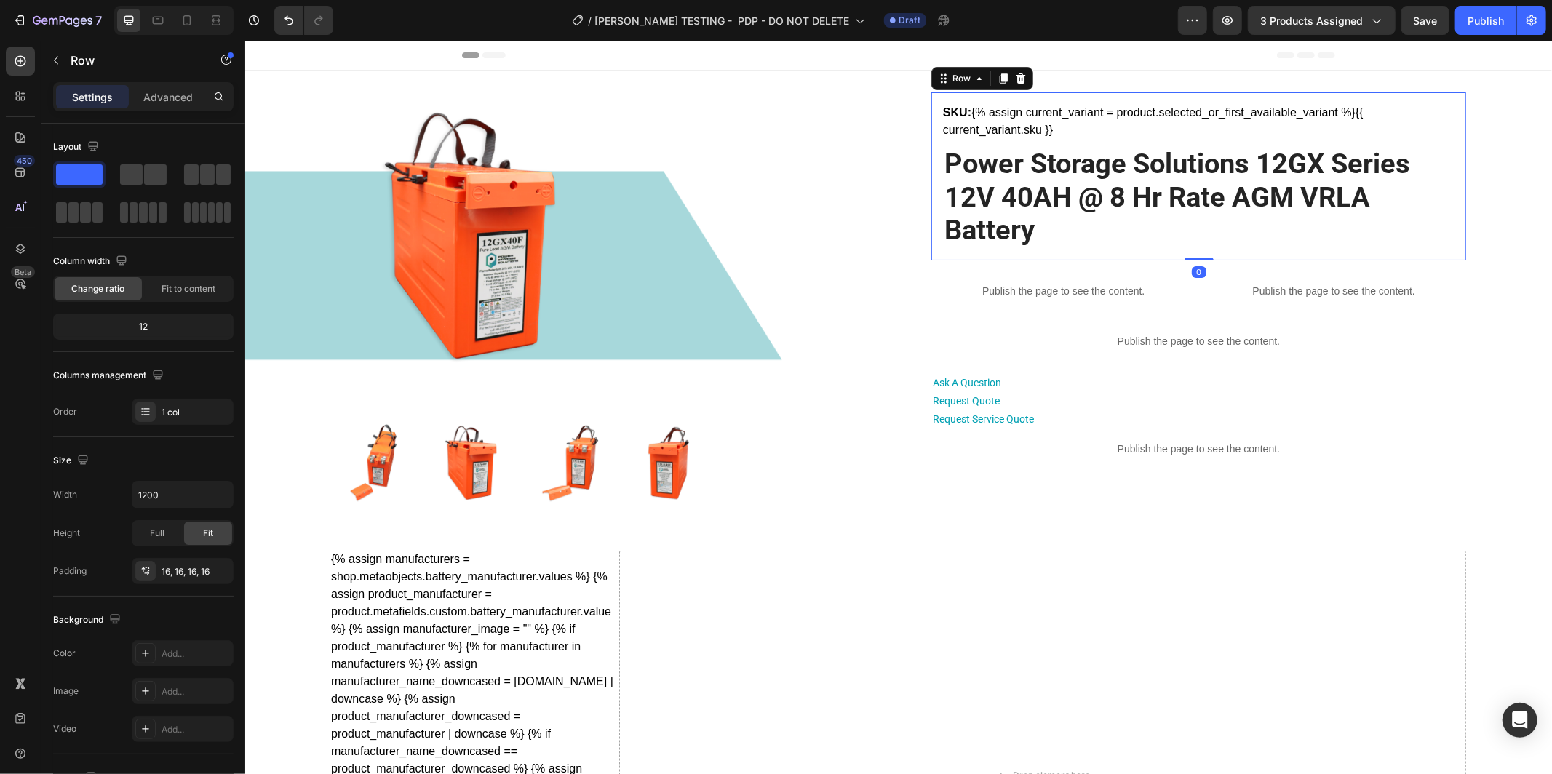
click at [141, 97] on div "Advanced" at bounding box center [168, 96] width 73 height 23
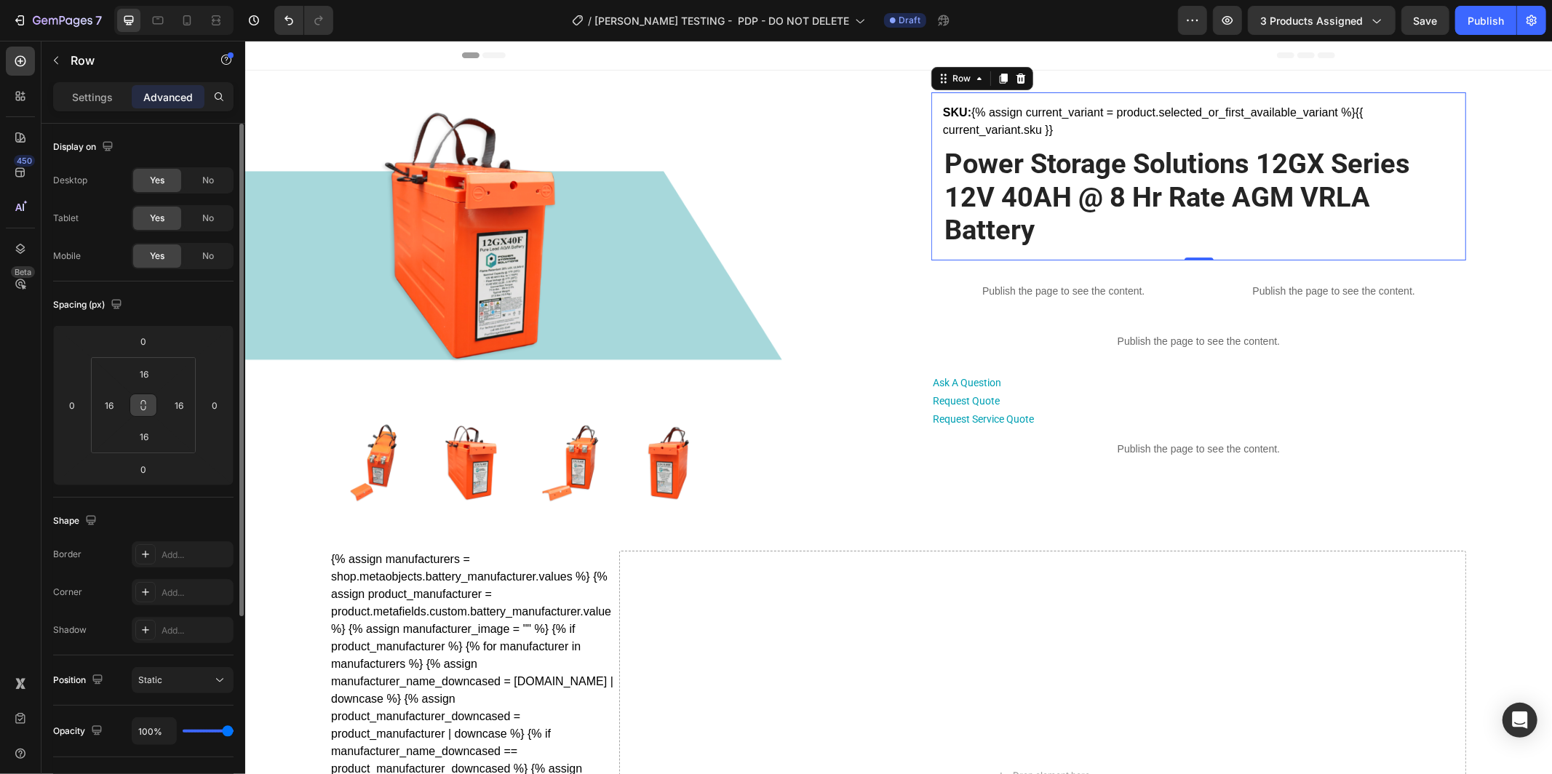
click at [141, 404] on icon at bounding box center [144, 406] width 12 height 12
click at [116, 403] on input "16" at bounding box center [109, 405] width 22 height 22
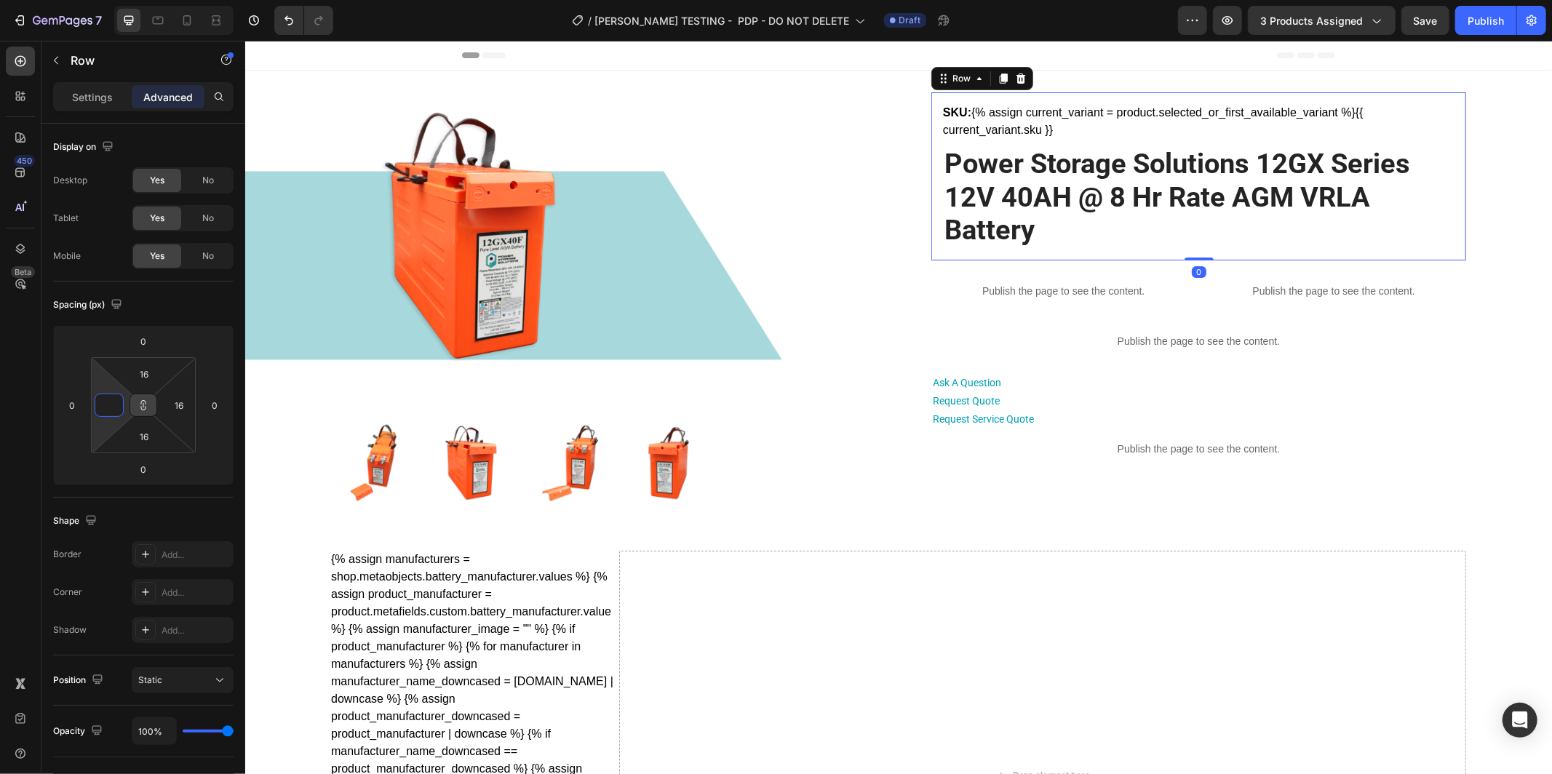
type input "0"
click at [143, 403] on icon at bounding box center [143, 405] width 1 height 5
type input "0"
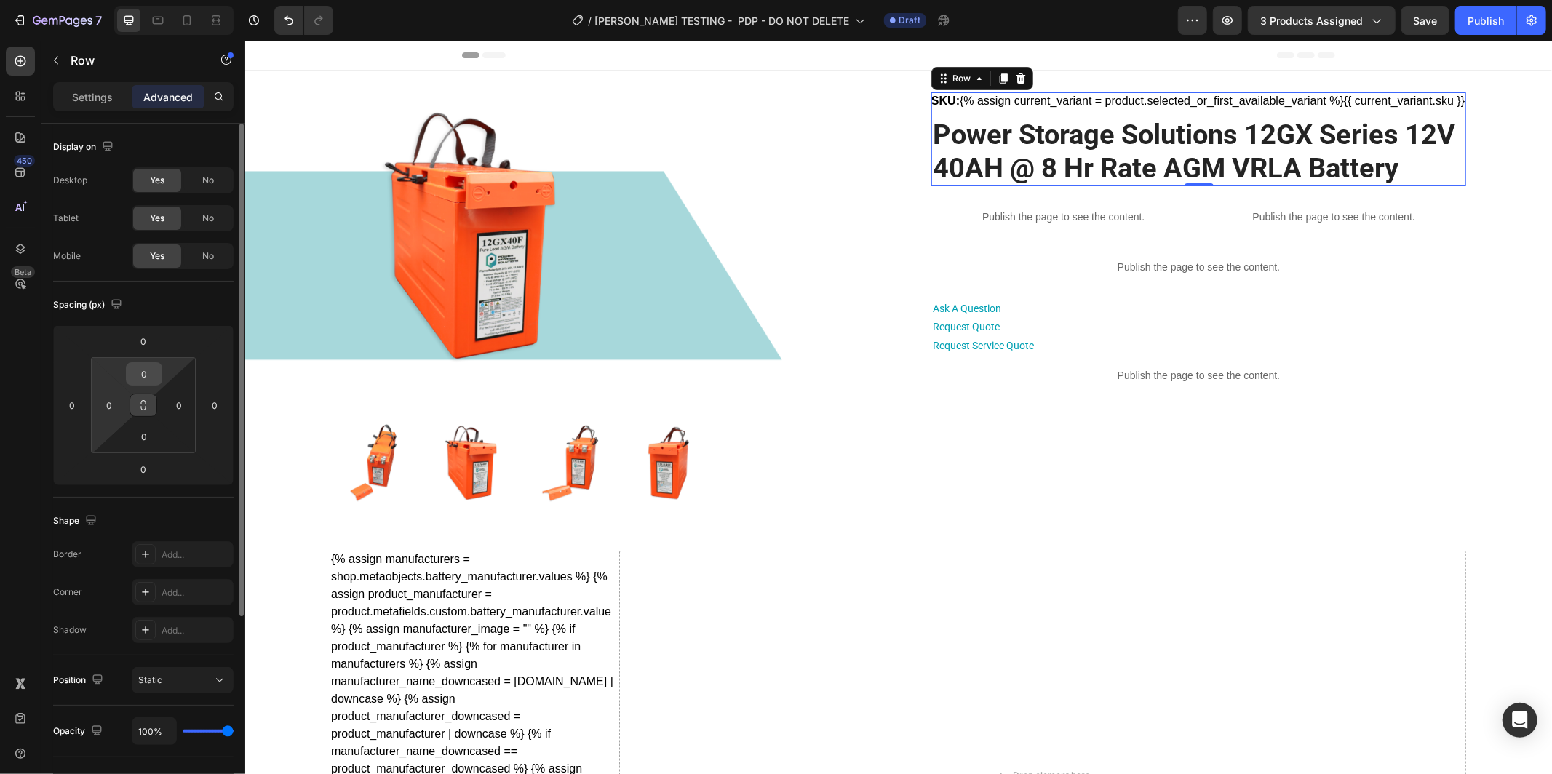
click at [151, 369] on input "0" at bounding box center [144, 374] width 29 height 22
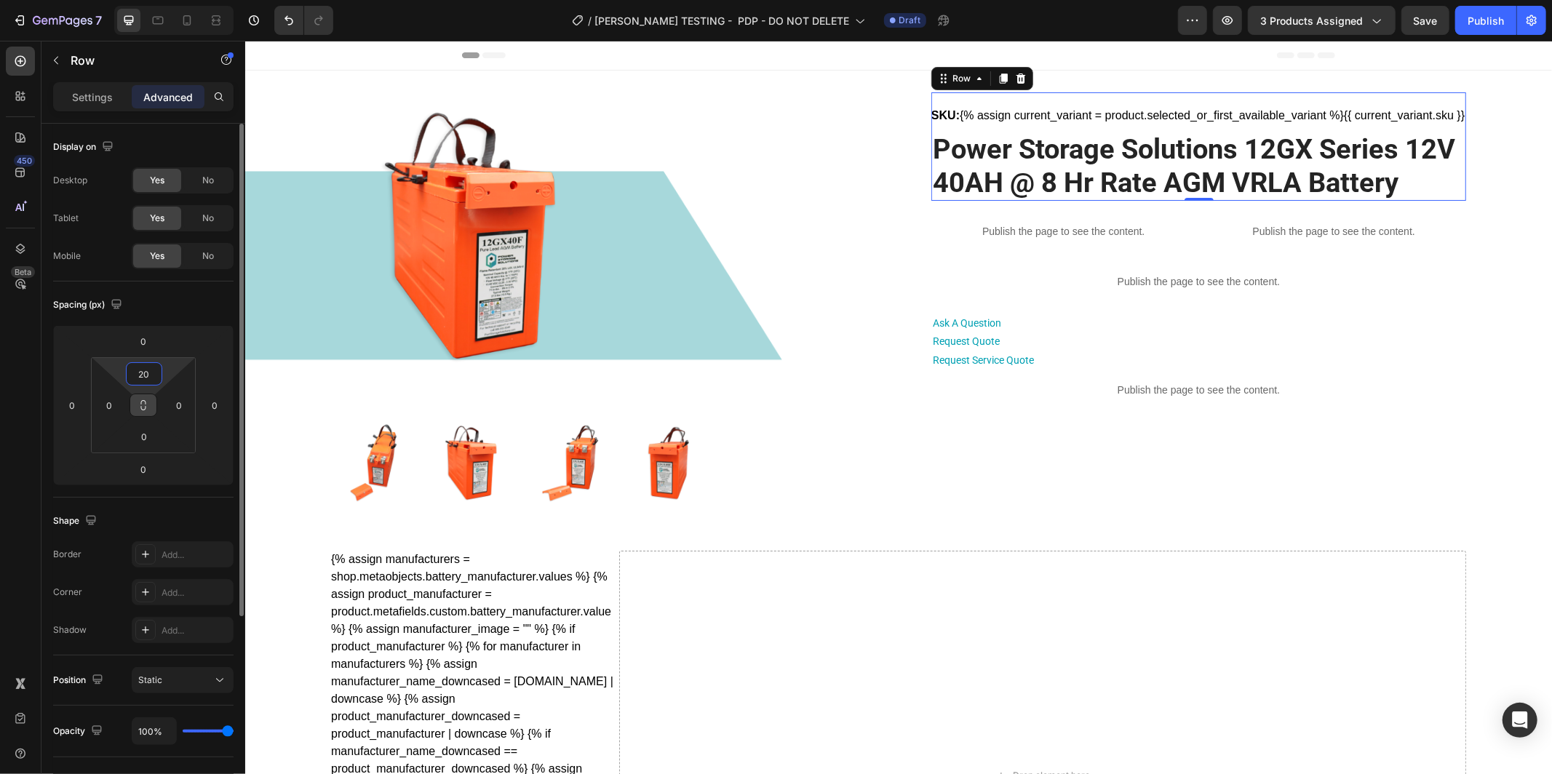
type input "20"
click at [197, 313] on div "Spacing (px)" at bounding box center [143, 304] width 180 height 23
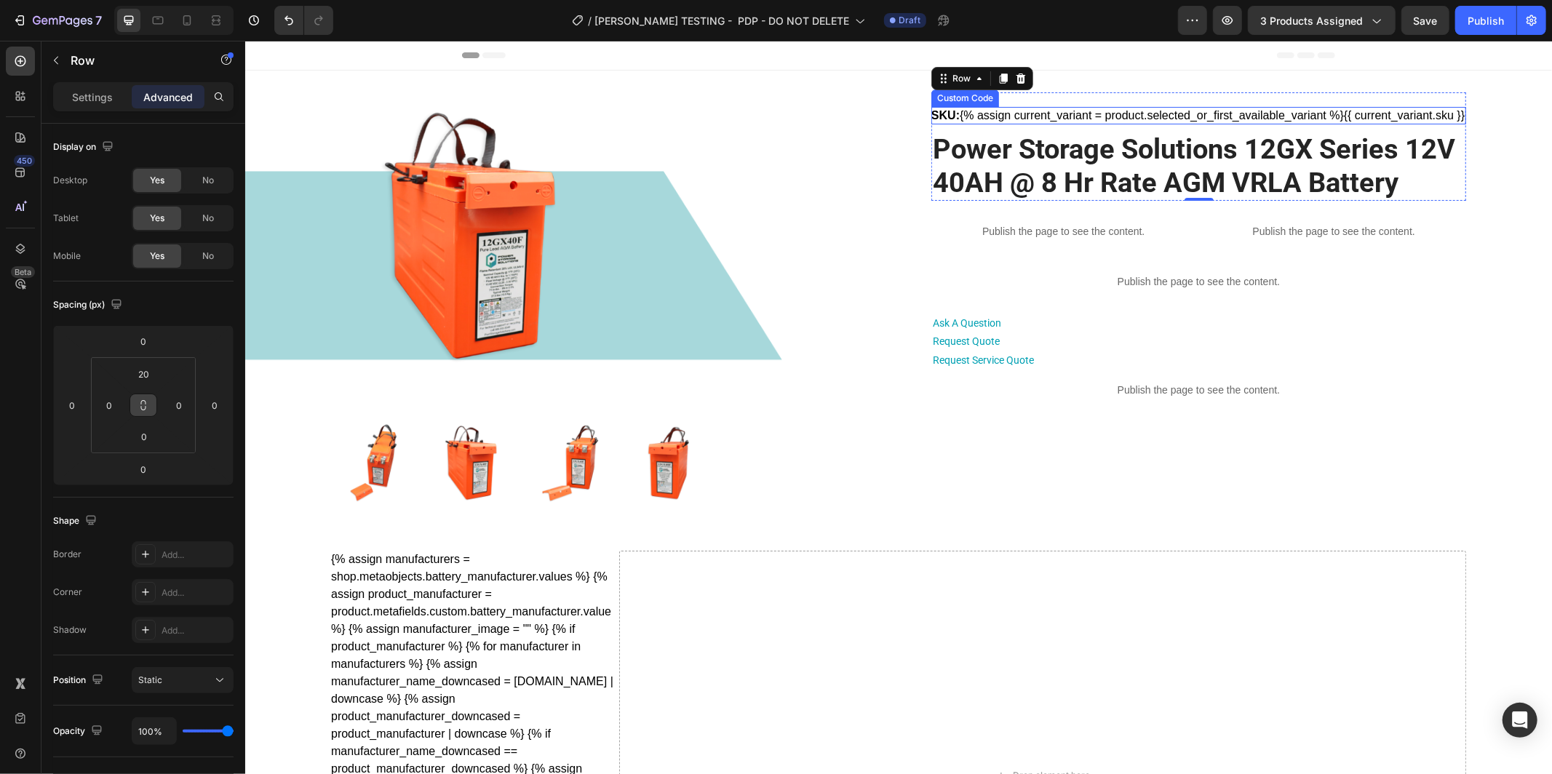
click at [968, 116] on div "SKU: {% assign current_variant = product.selected_or_first_available_variant %}…" at bounding box center [1198, 114] width 535 height 17
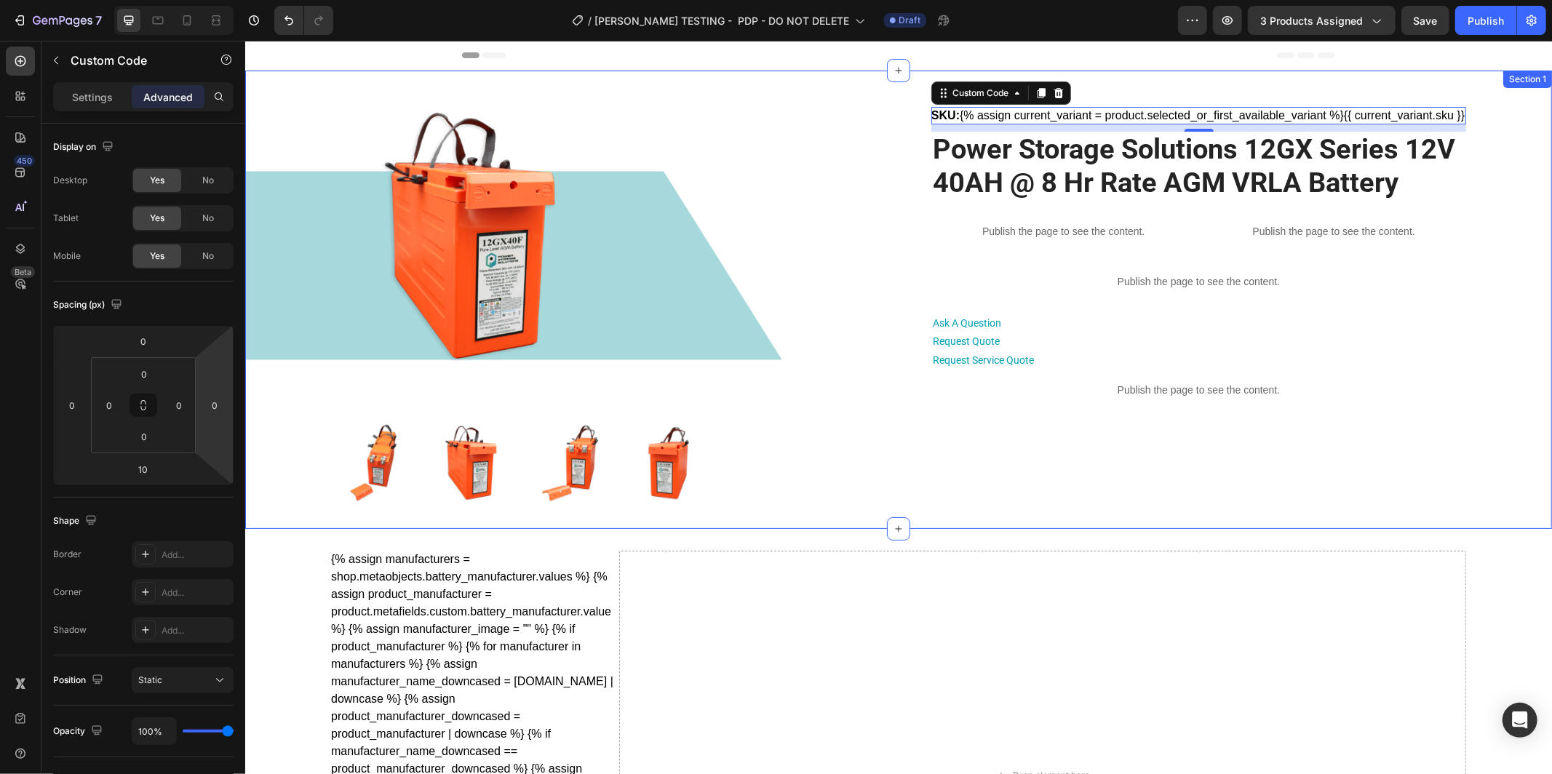
click at [290, 245] on div "Product Images SKU: {% assign current_variant = product.selected_or_first_avail…" at bounding box center [898, 299] width 1256 height 415
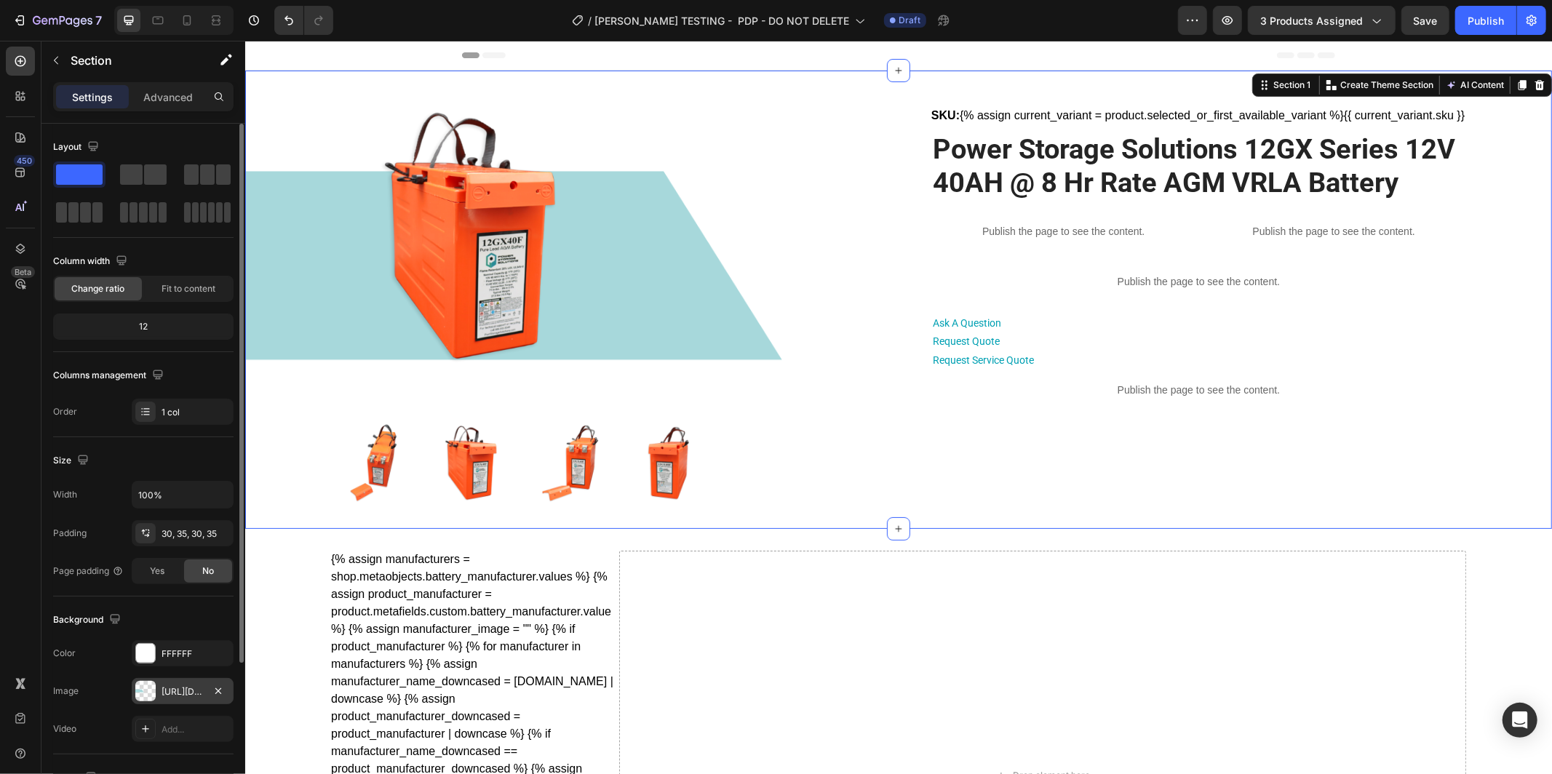
click at [173, 699] on div "https://cdn.shopify.com/s/files/1/0682/2159/9976/files/gempages_523498509446415…" at bounding box center [183, 691] width 102 height 26
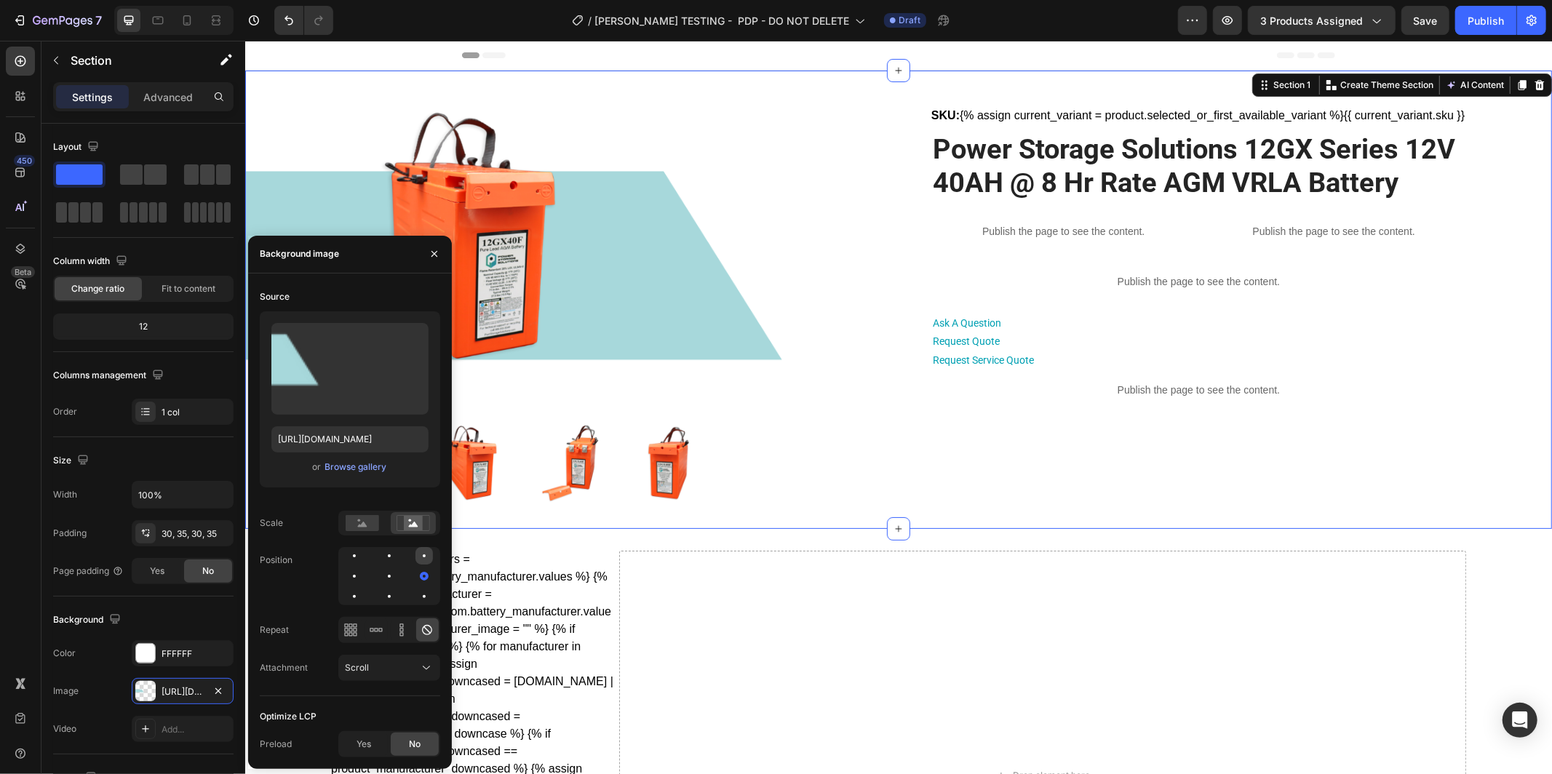
click at [363, 568] on div at bounding box center [354, 576] width 17 height 17
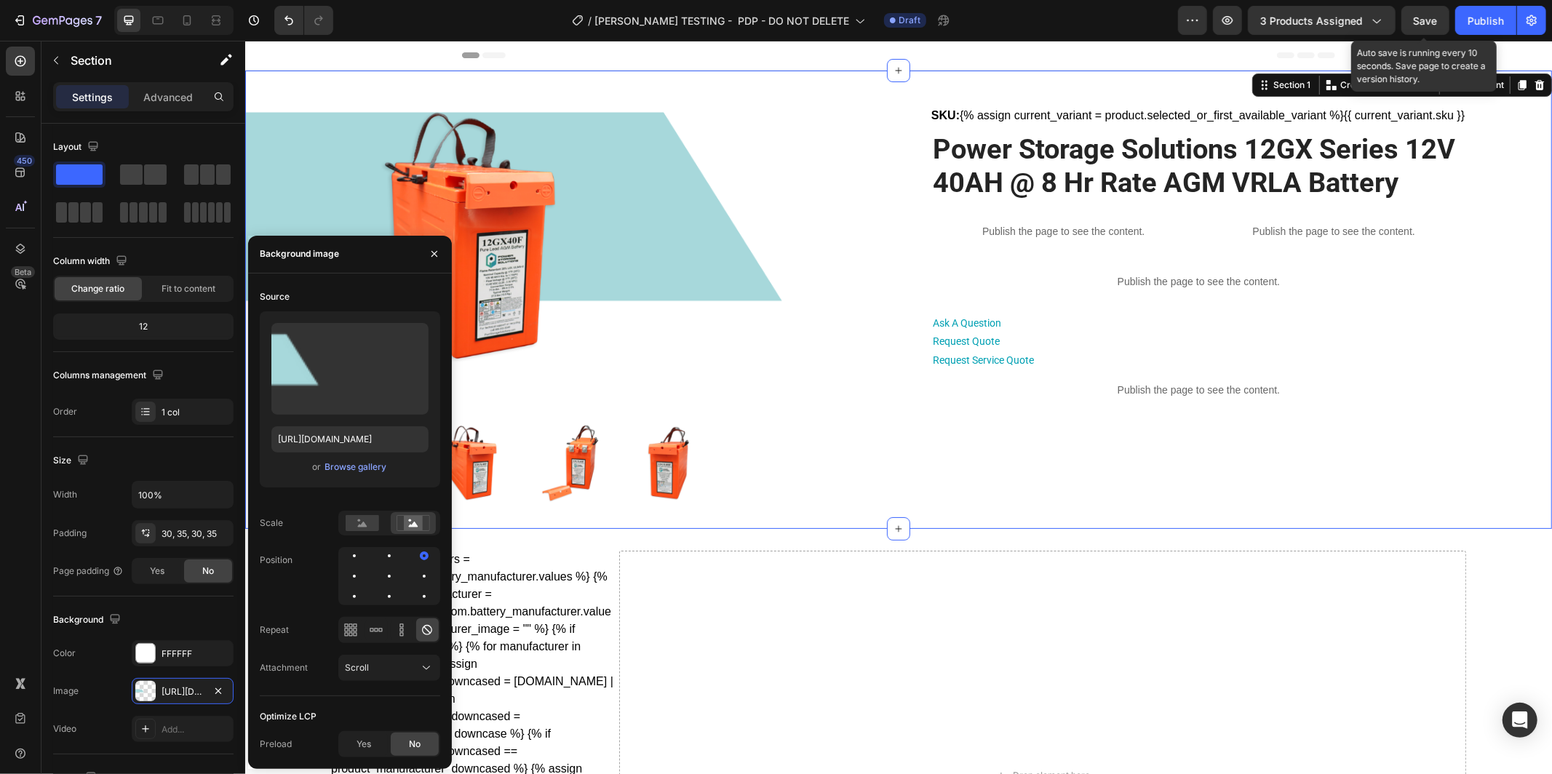
click at [1433, 25] on span "Save" at bounding box center [1426, 21] width 24 height 12
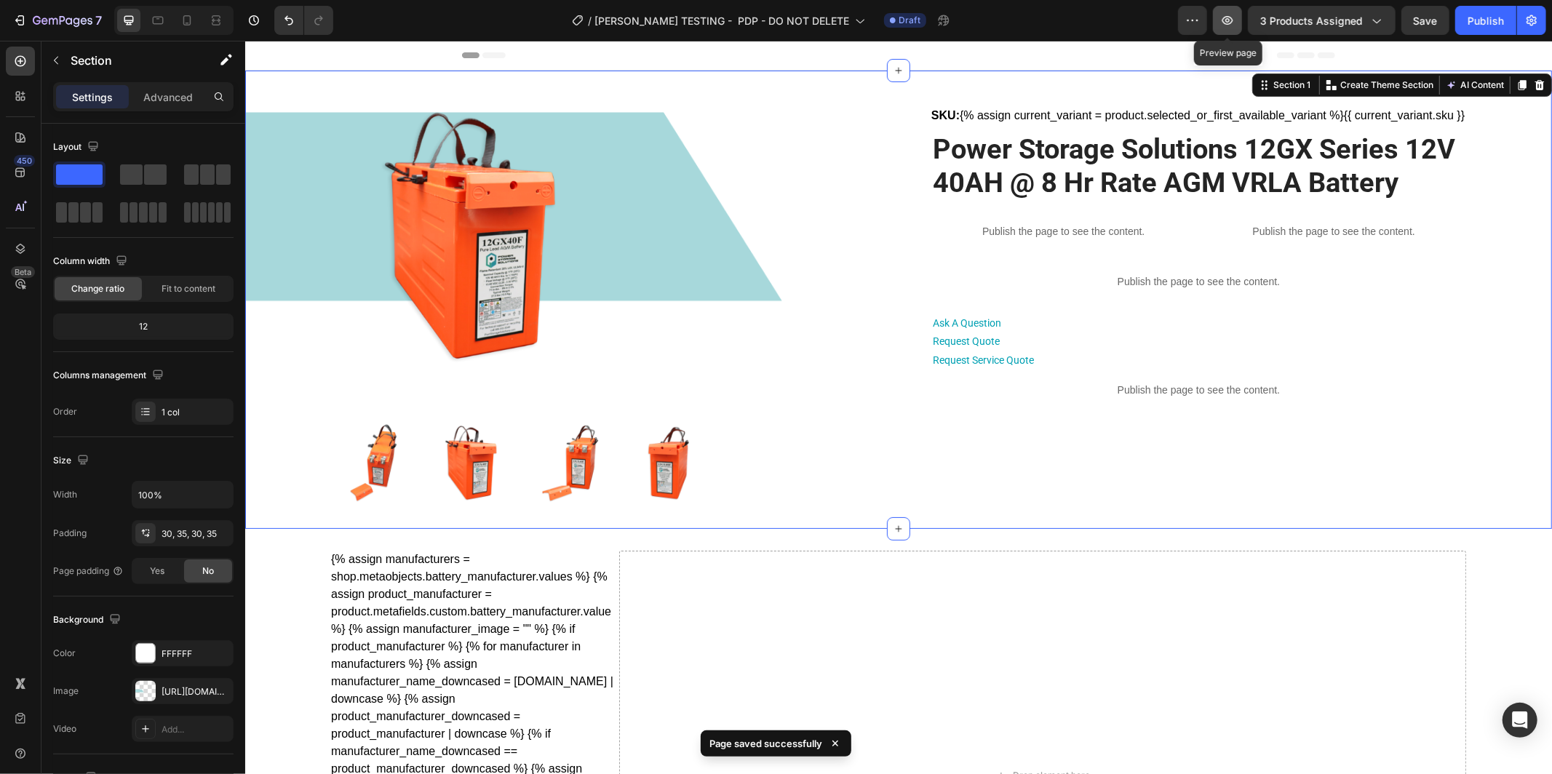
click at [1231, 20] on icon "button" at bounding box center [1228, 20] width 11 height 9
click at [288, 213] on div "Product Images SKU: {% assign current_variant = product.selected_or_first_avail…" at bounding box center [898, 299] width 1256 height 415
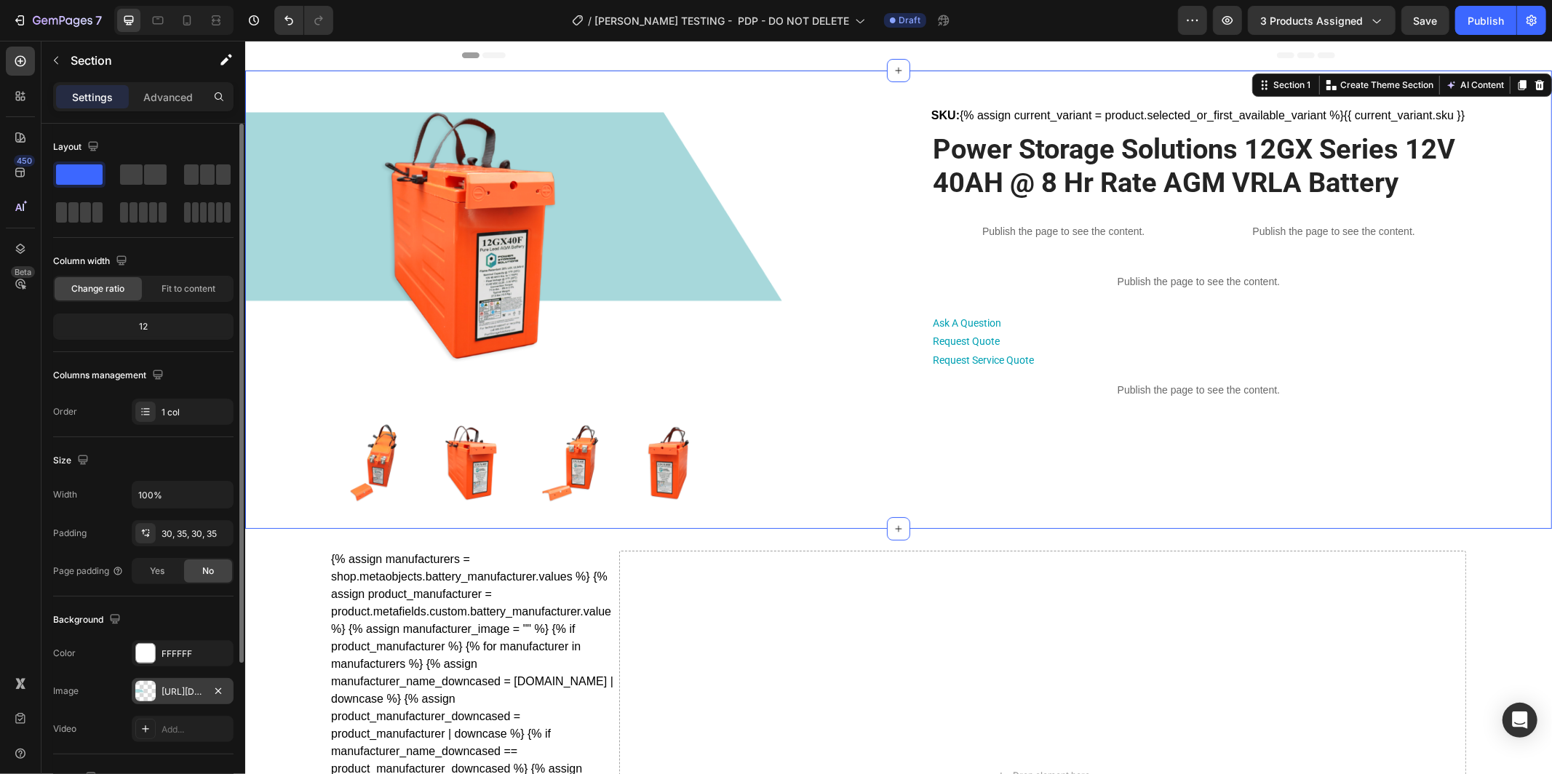
click at [183, 690] on div "https://cdn.shopify.com/s/files/1/0682/2159/9976/files/gempages_523498509446415…" at bounding box center [183, 692] width 42 height 13
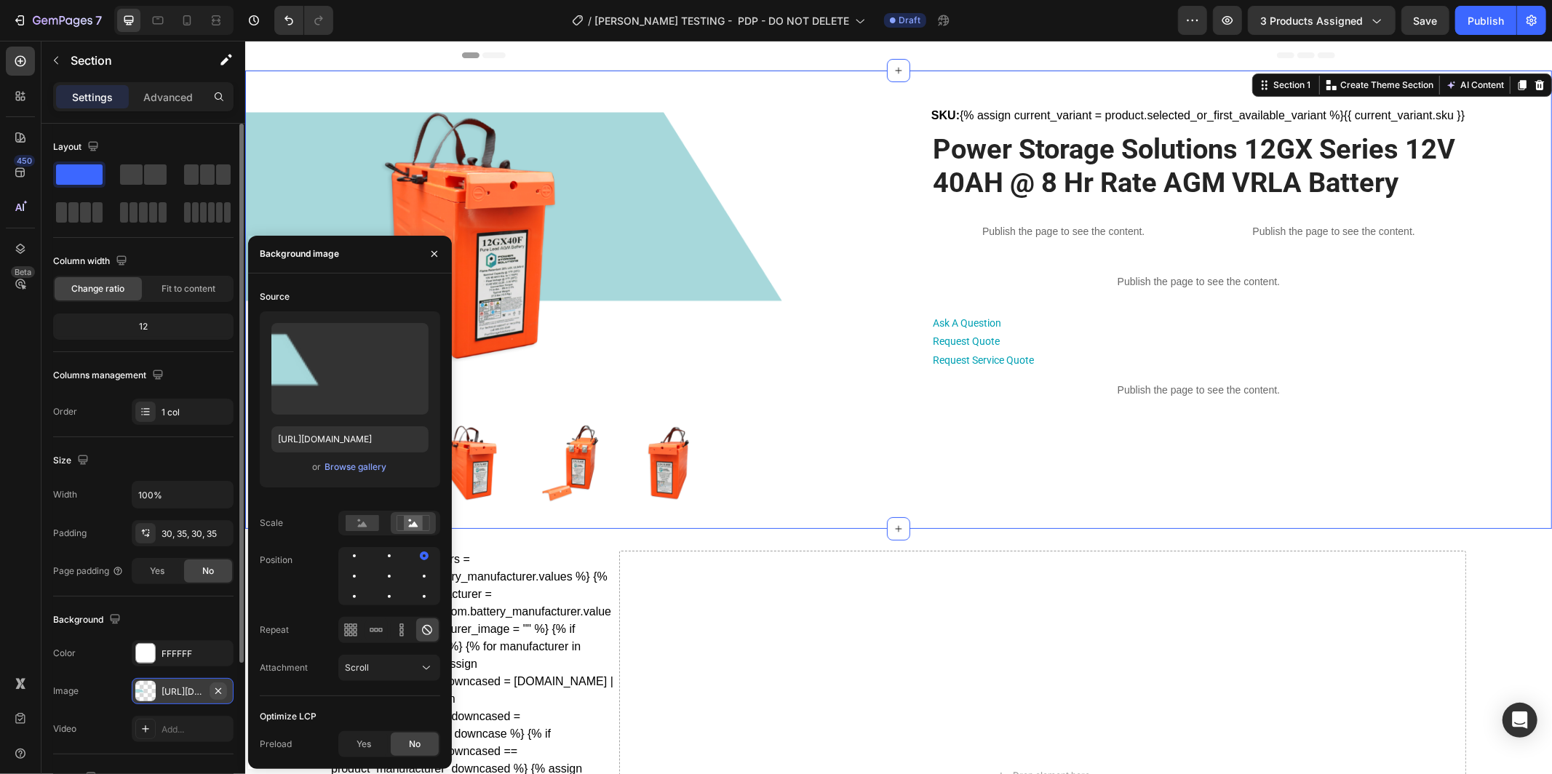
click at [222, 690] on icon "button" at bounding box center [219, 692] width 12 height 12
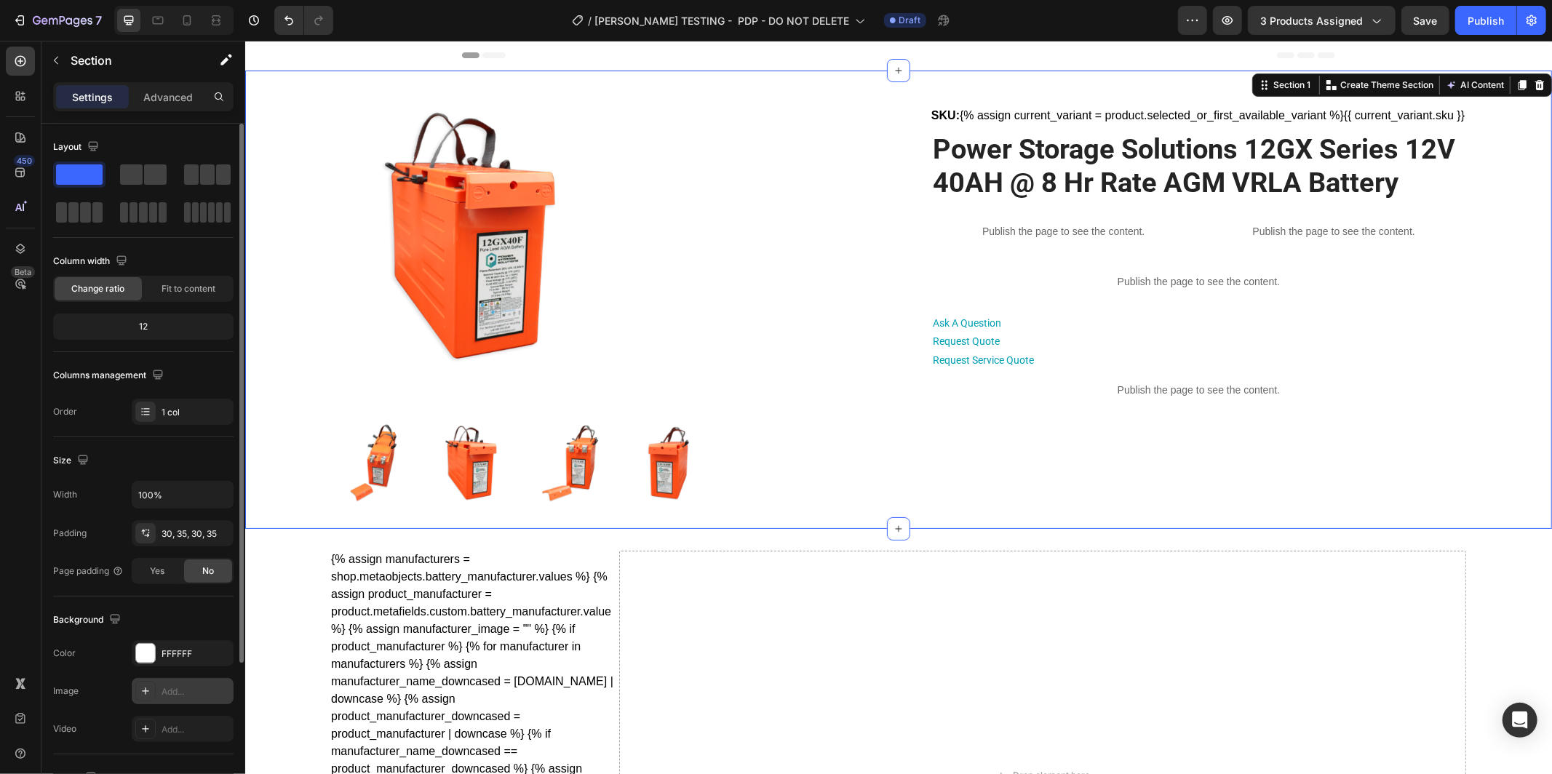
click at [174, 693] on div "Add..." at bounding box center [196, 692] width 68 height 13
type input "https://cdn.shopify.com/s/files/1/2005/9307/files/background_settings.jpg"
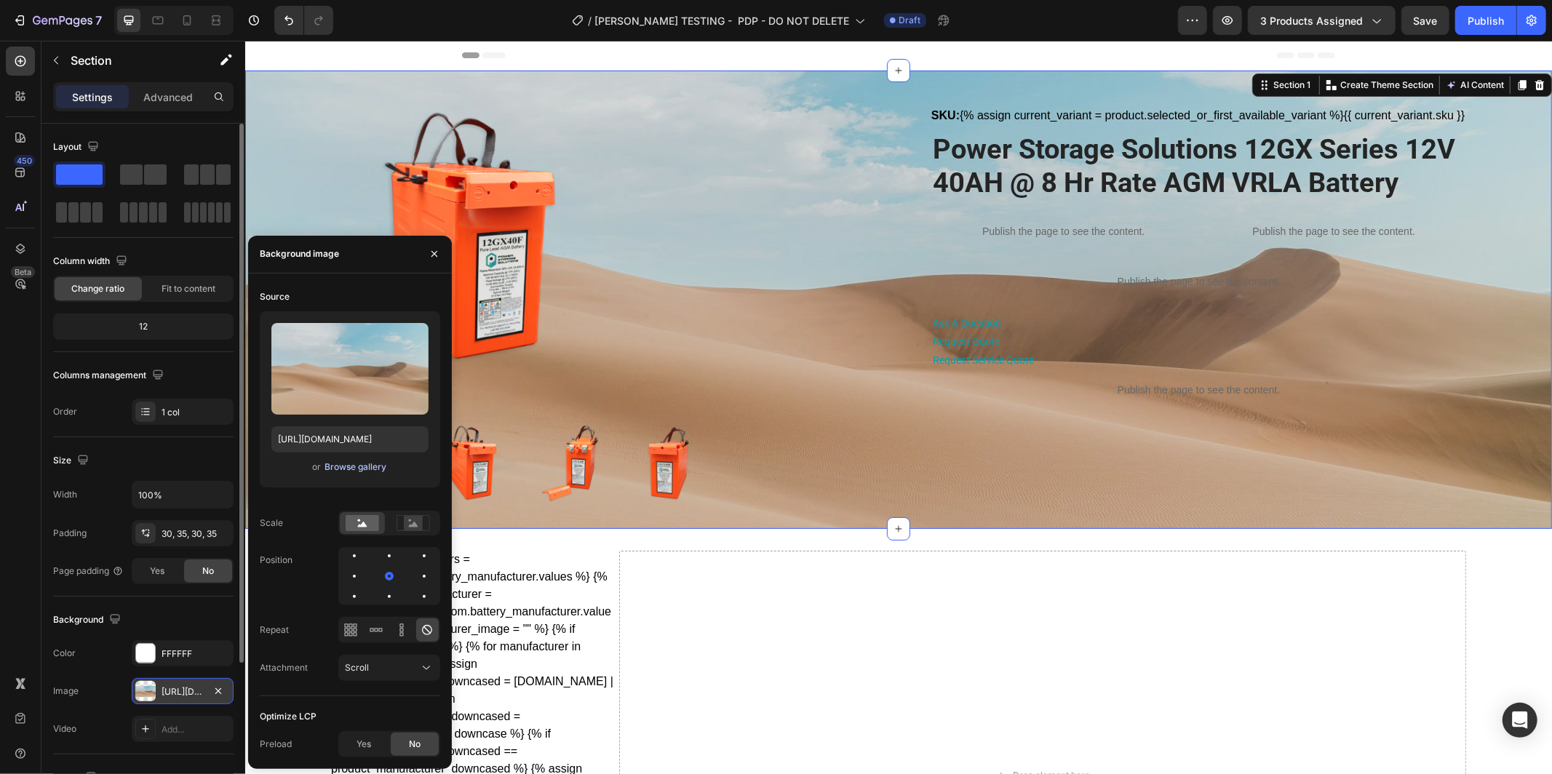
click at [351, 468] on div "Browse gallery" at bounding box center [356, 467] width 62 height 13
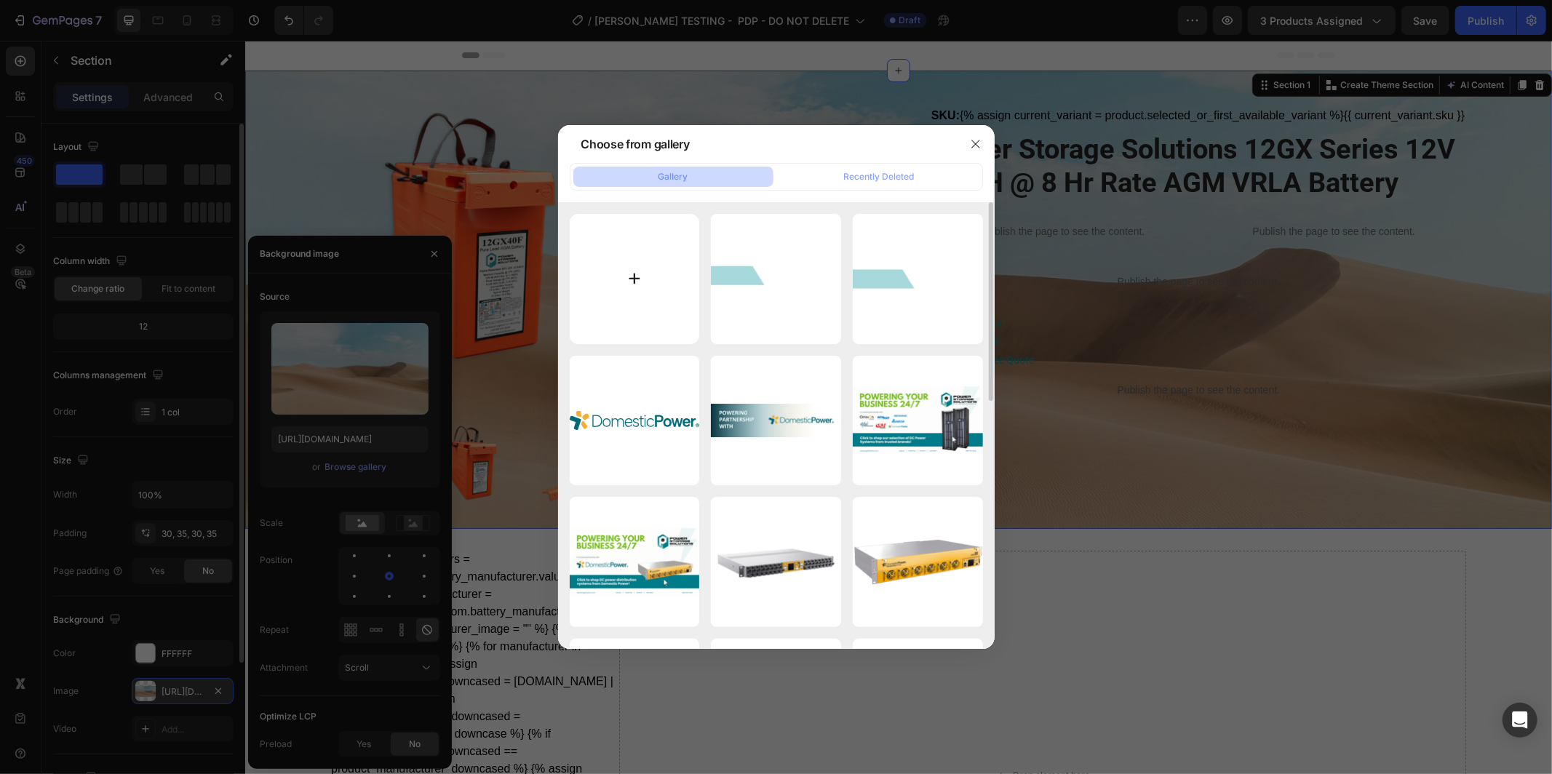
click at [633, 297] on input "file" at bounding box center [635, 279] width 130 height 130
type input "C:\fakepath\Manufacturer Shop Banners (2).png"
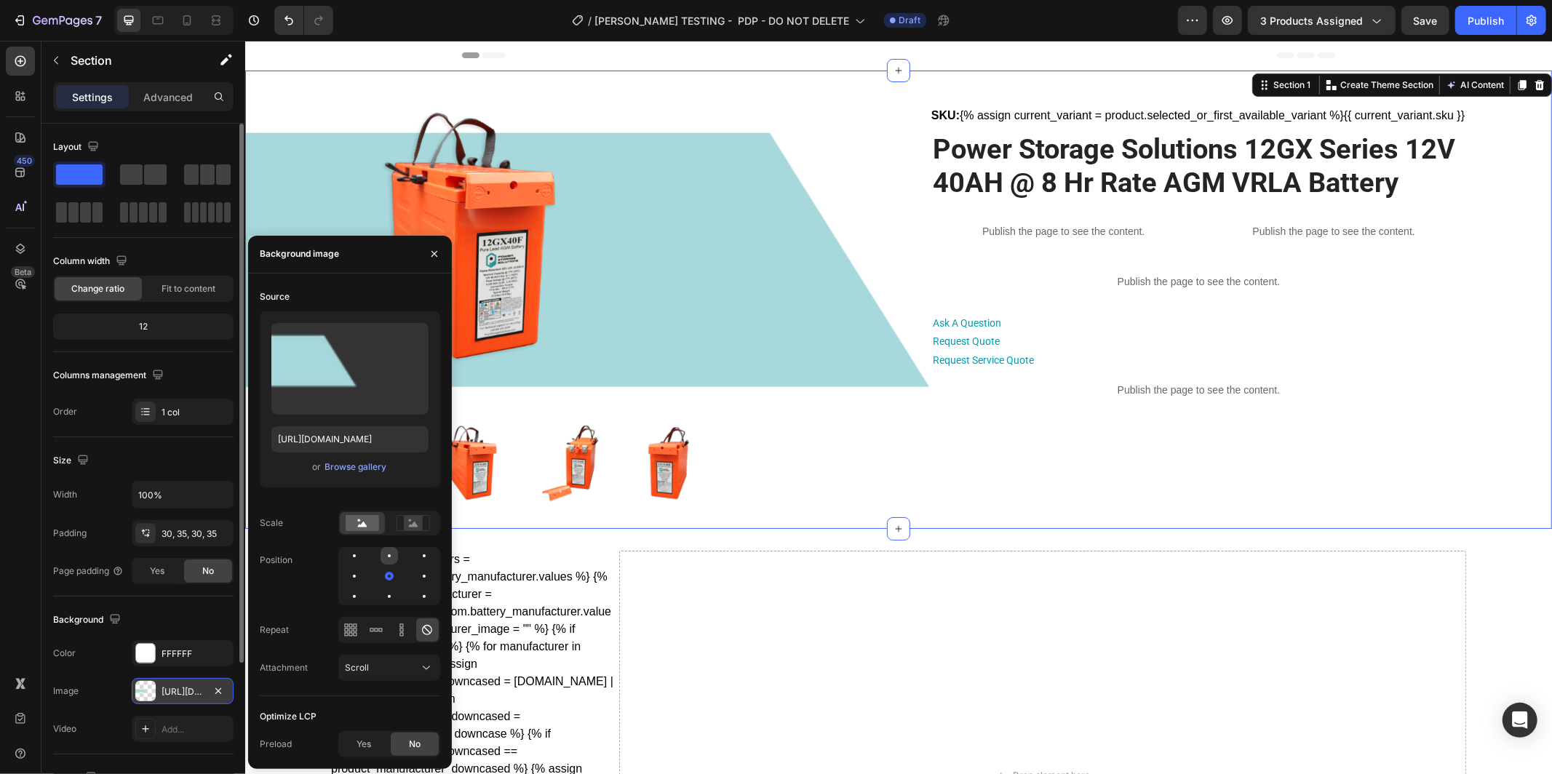
click at [416, 559] on div at bounding box center [424, 555] width 17 height 17
click at [363, 568] on div at bounding box center [354, 576] width 17 height 17
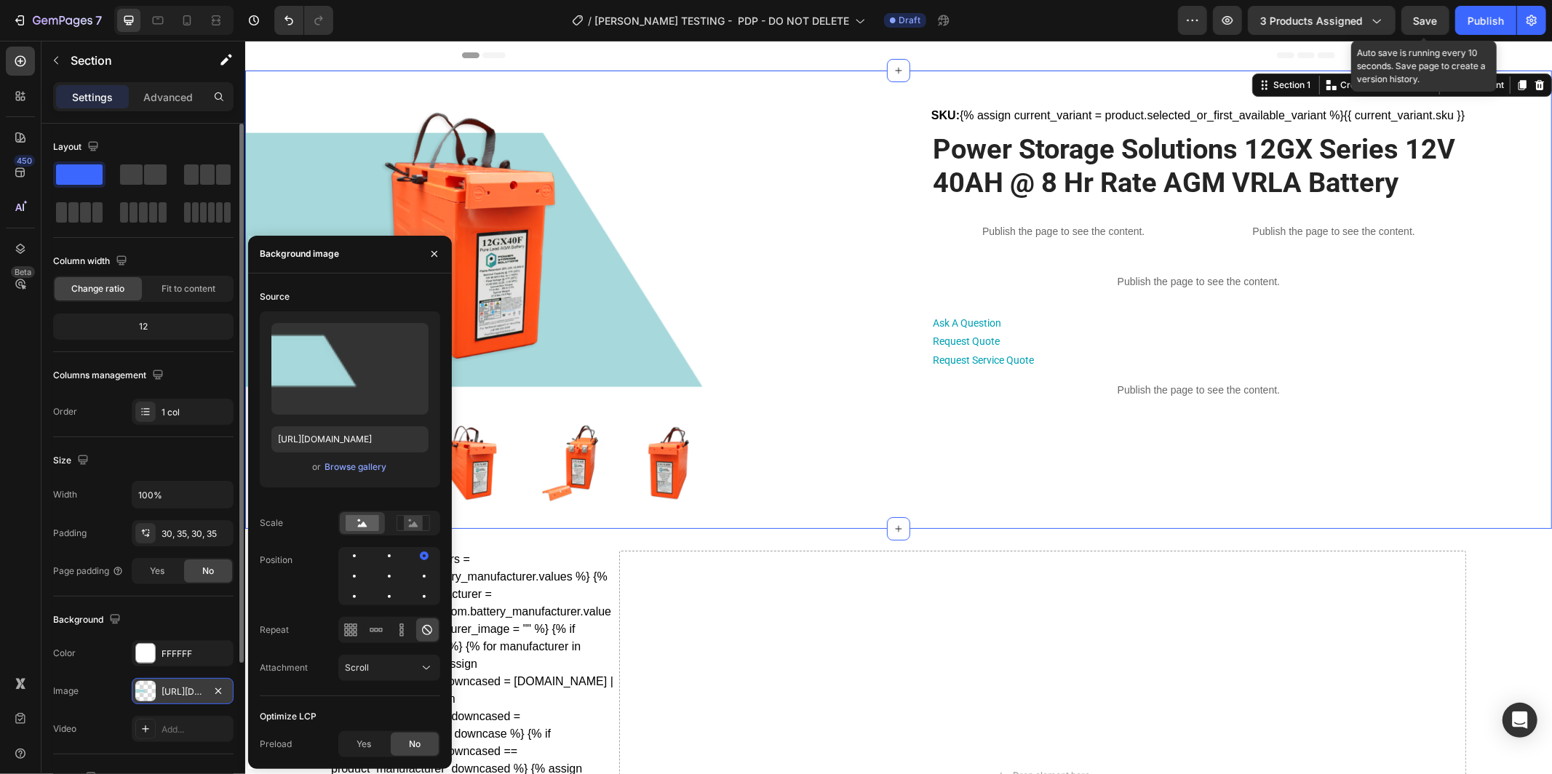
click at [1432, 20] on span "Save" at bounding box center [1426, 21] width 24 height 12
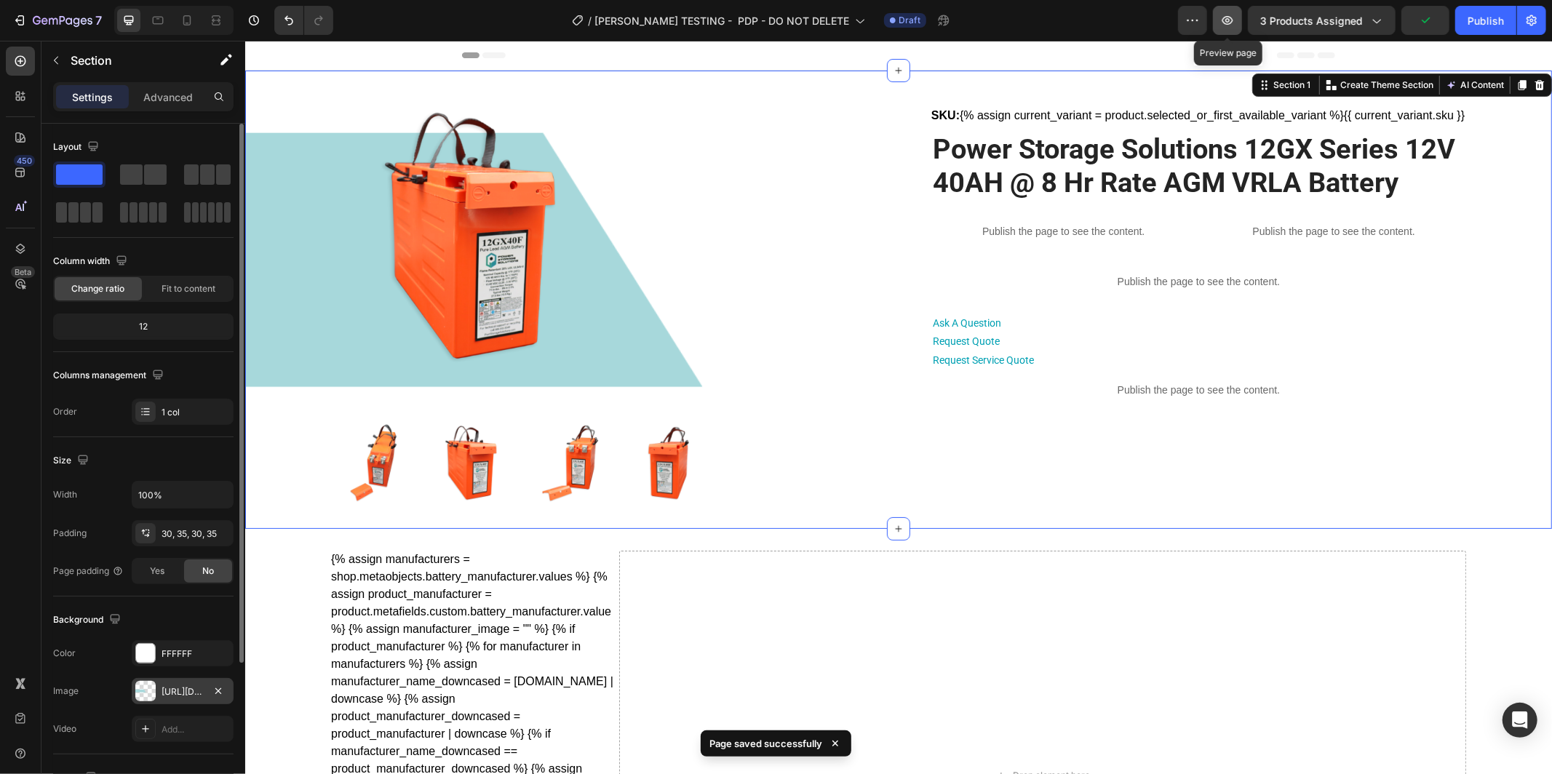
click at [1221, 27] on button "button" at bounding box center [1227, 20] width 29 height 29
click at [177, 695] on div "https://cdn.shopify.com/s/files/1/0682/2159/9976/files/gempages_523498509446415…" at bounding box center [183, 692] width 42 height 13
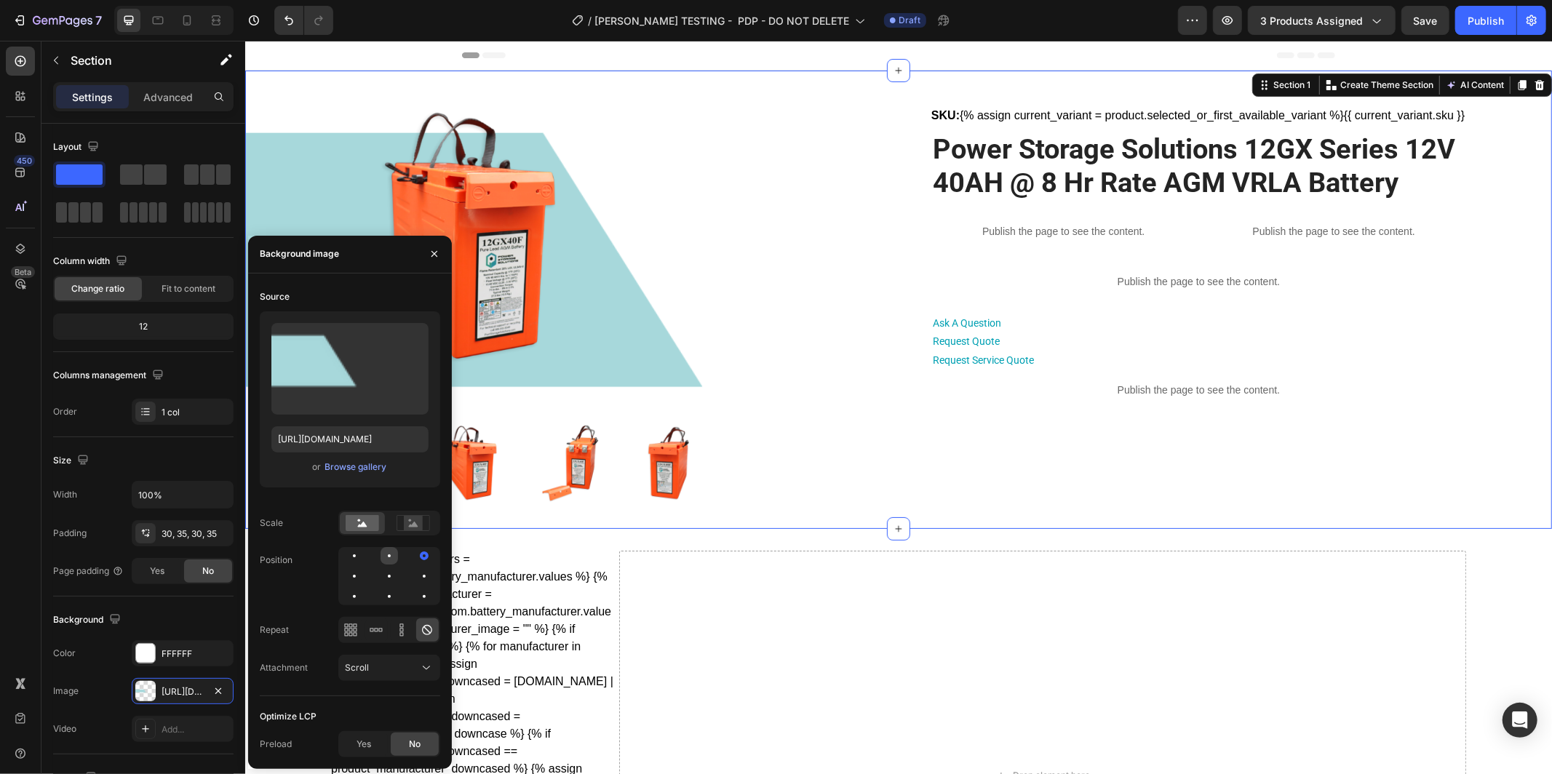
click at [416, 555] on div at bounding box center [424, 555] width 17 height 17
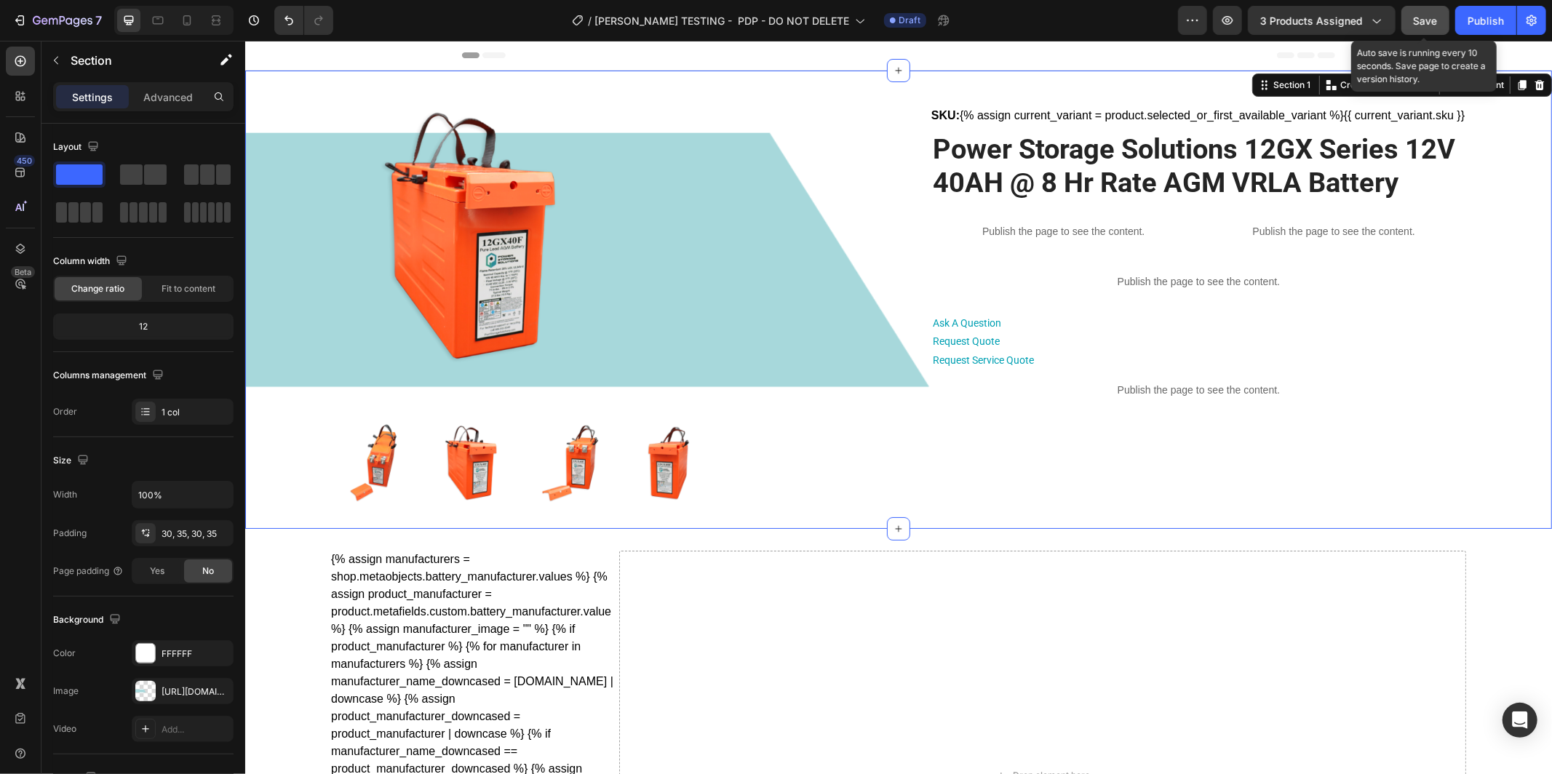
click at [1442, 25] on button "Save" at bounding box center [1426, 20] width 48 height 29
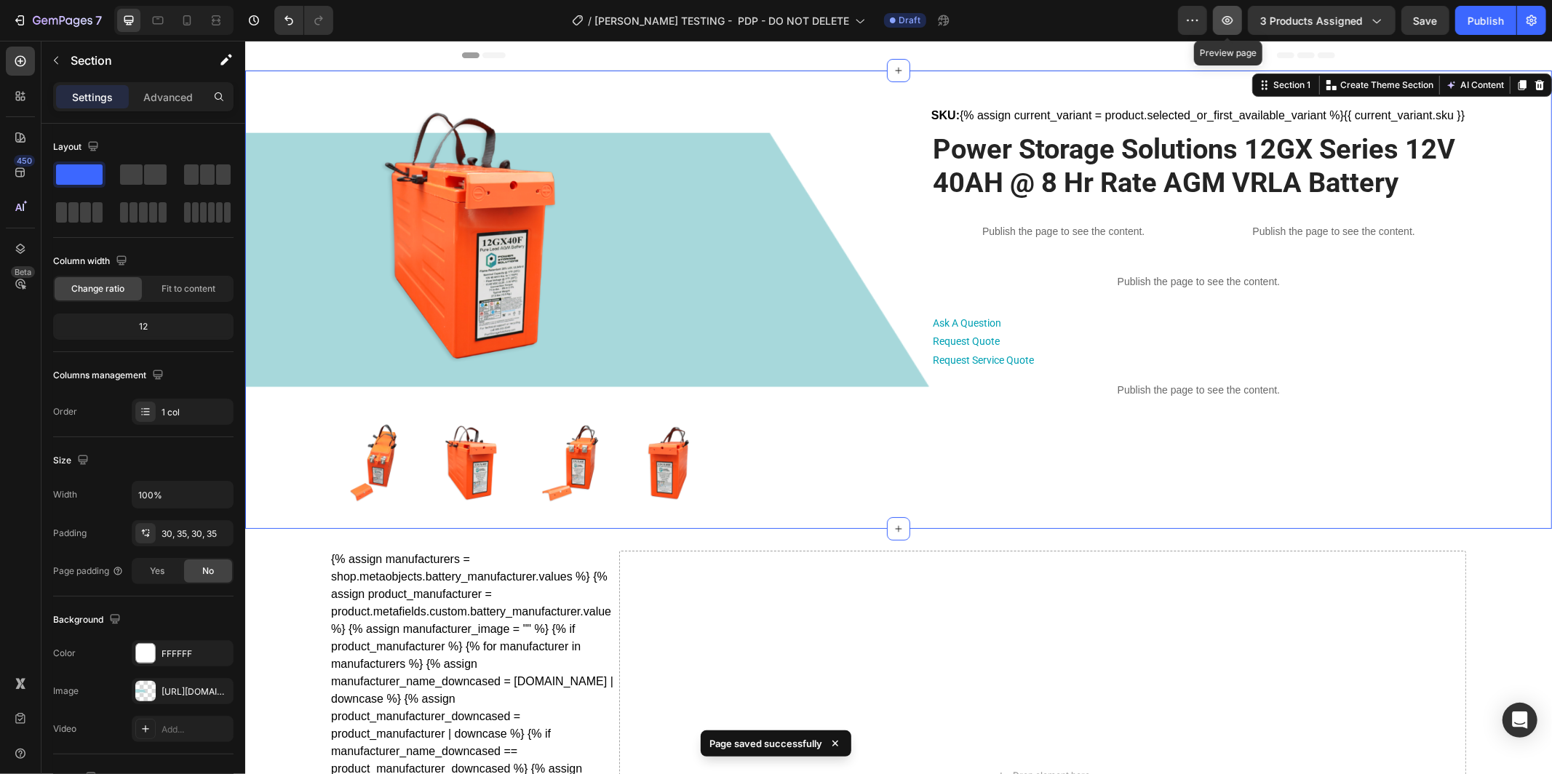
click at [1221, 22] on button "button" at bounding box center [1227, 20] width 29 height 29
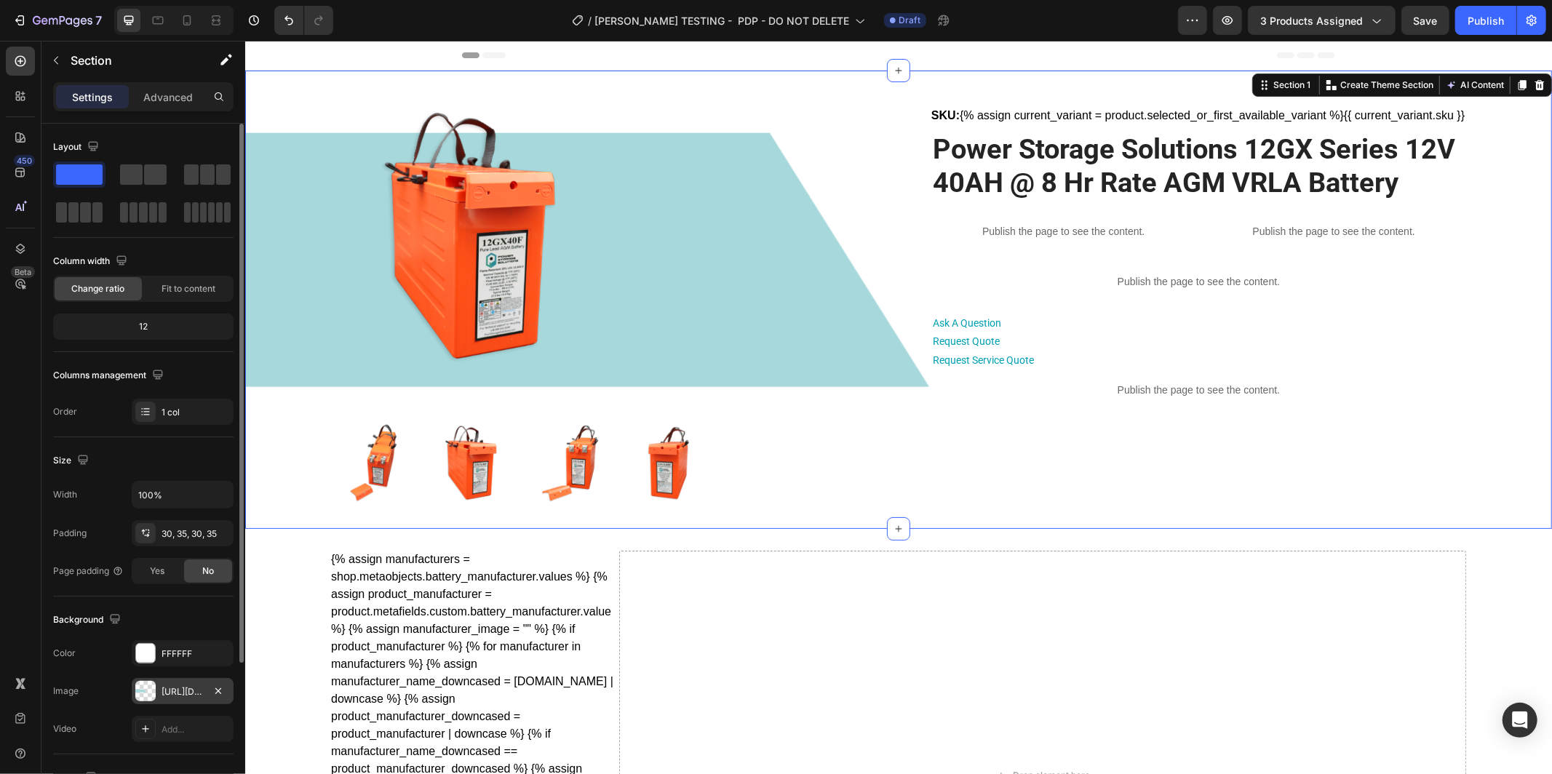
click at [182, 701] on div "https://cdn.shopify.com/s/files/1/0682/2159/9976/files/gempages_523498509446415…" at bounding box center [183, 691] width 102 height 26
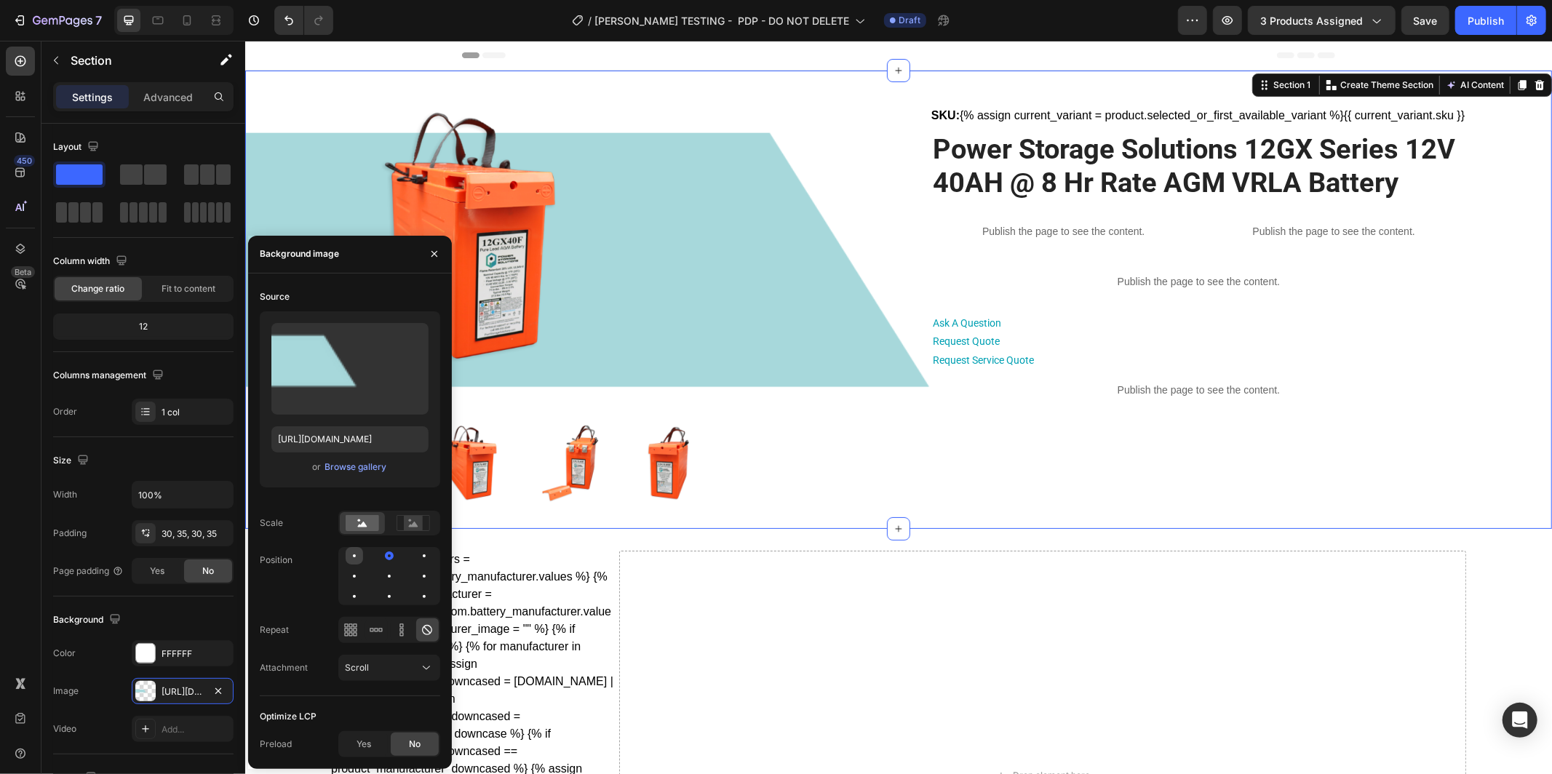
click at [381, 556] on div at bounding box center [389, 555] width 17 height 17
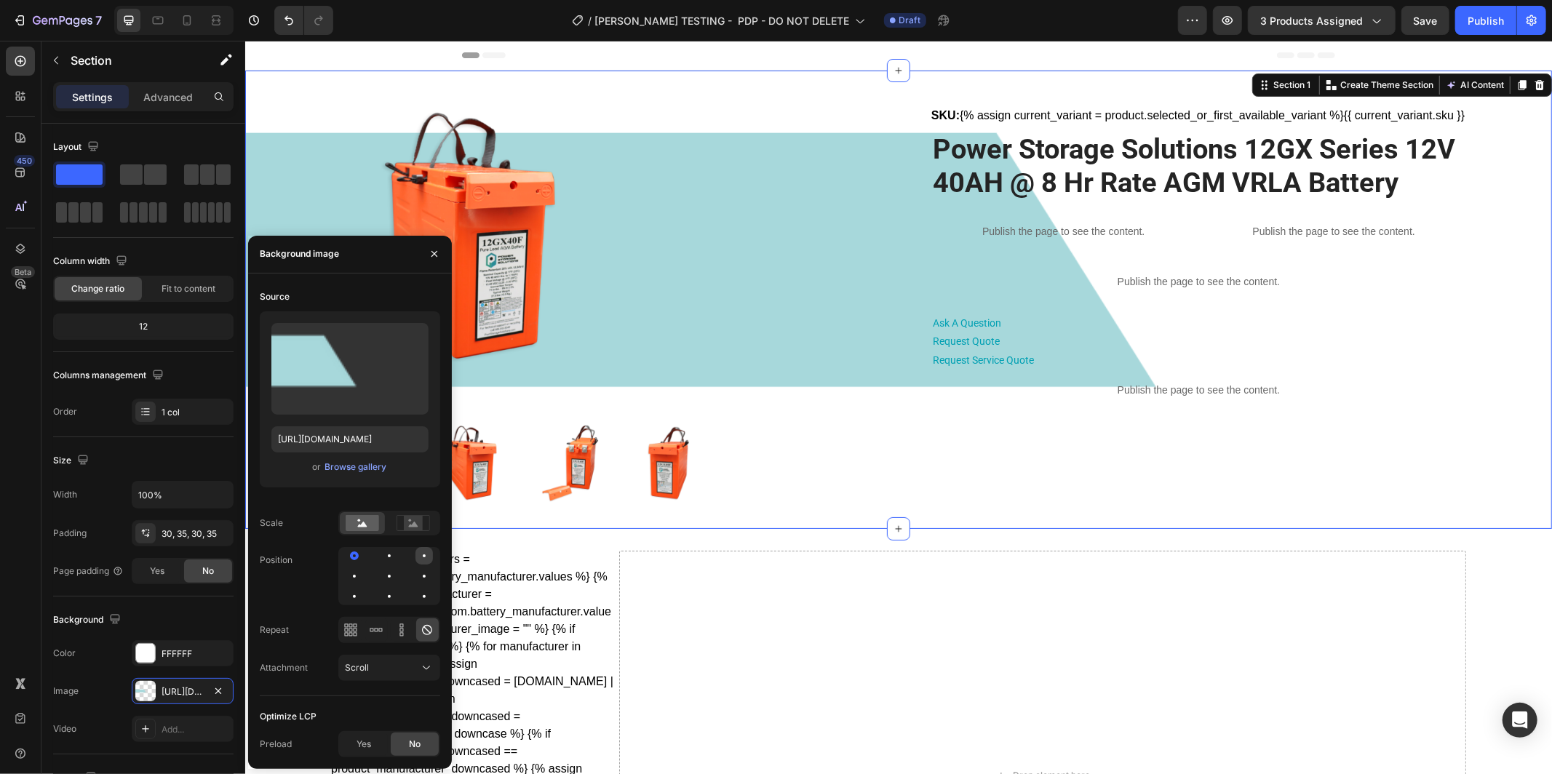
click at [363, 568] on div at bounding box center [354, 576] width 17 height 17
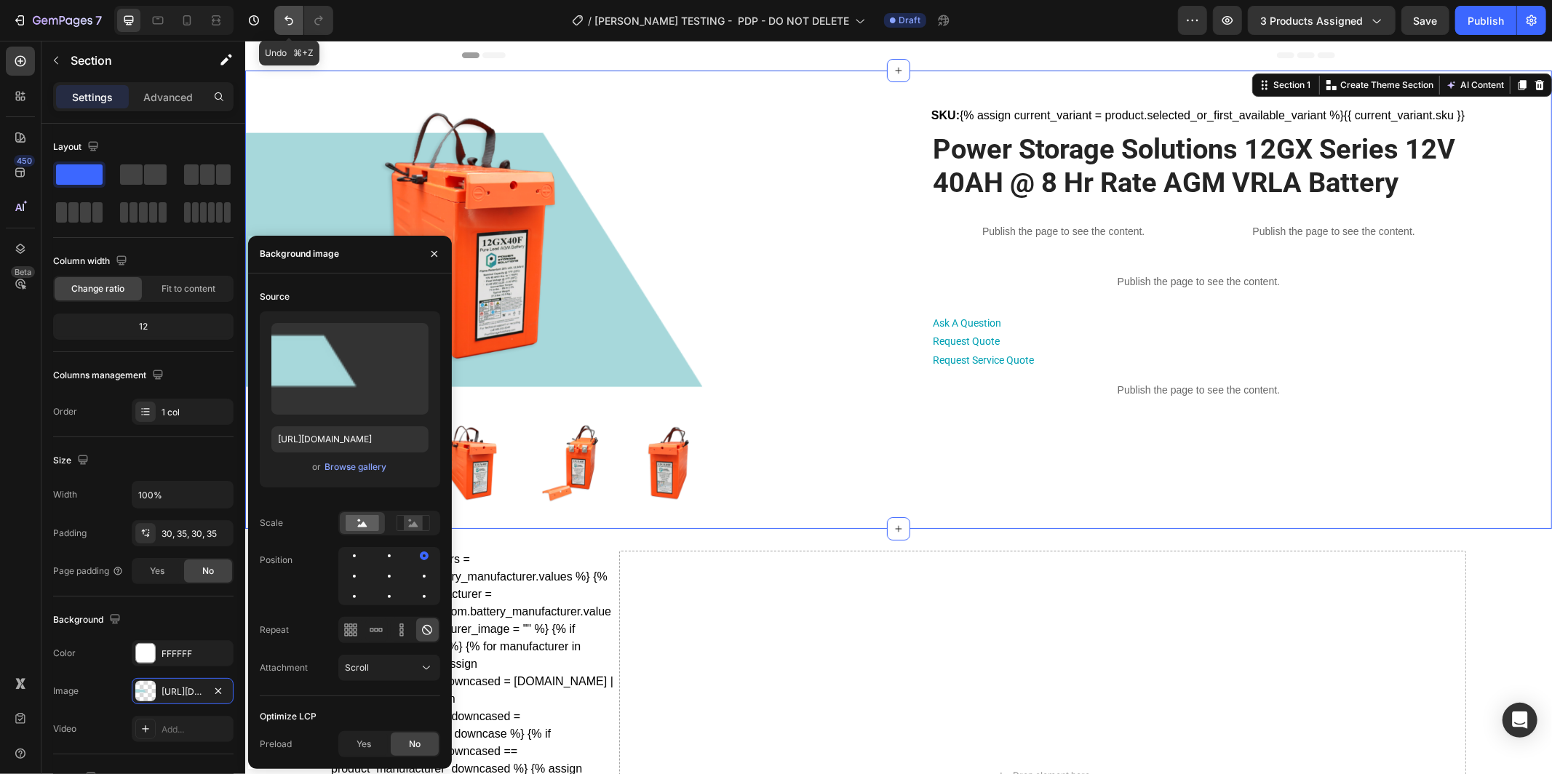
click at [289, 25] on icon "Undo/Redo" at bounding box center [289, 20] width 9 height 9
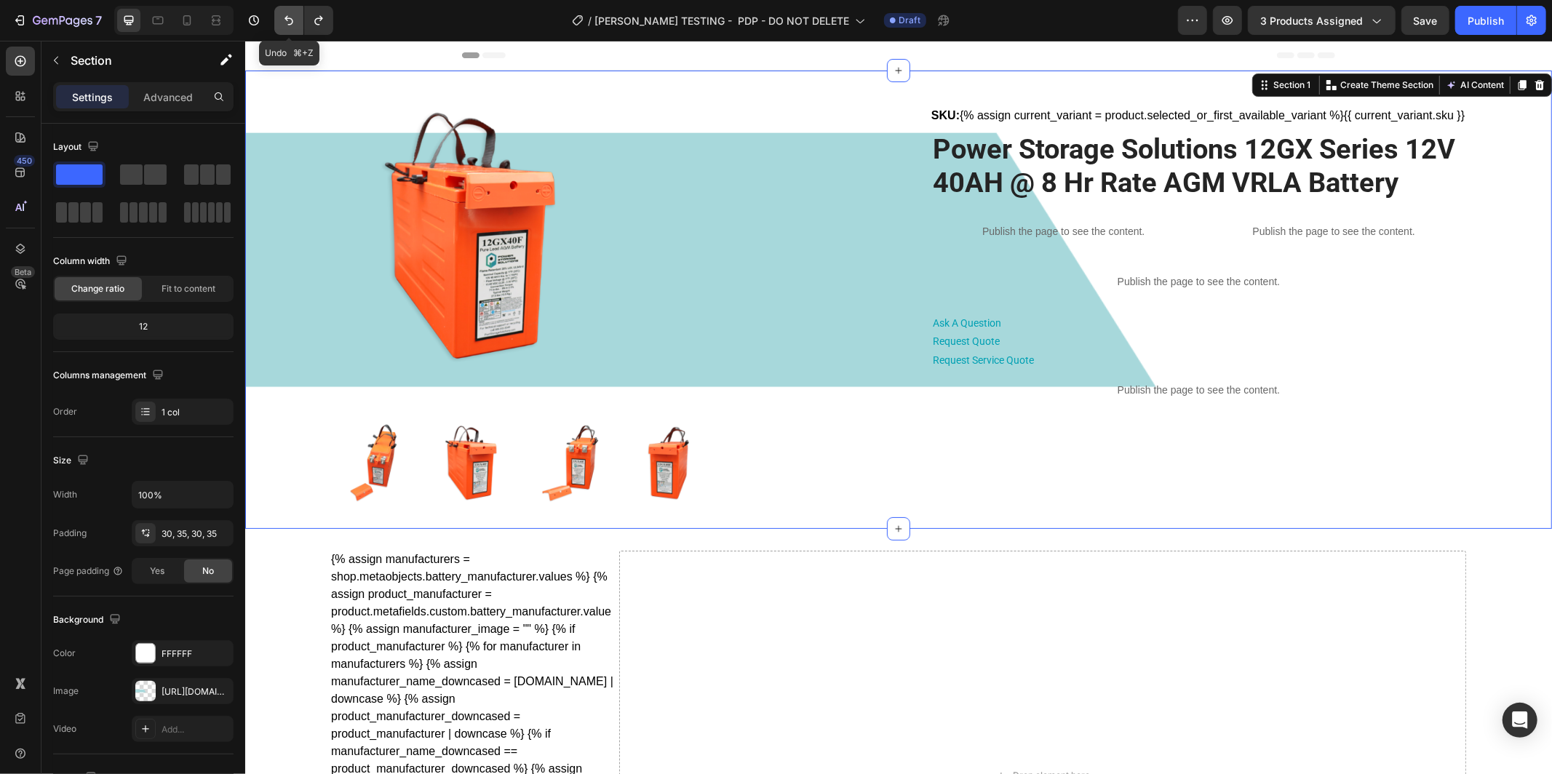
click at [289, 25] on icon "Undo/Redo" at bounding box center [289, 20] width 9 height 9
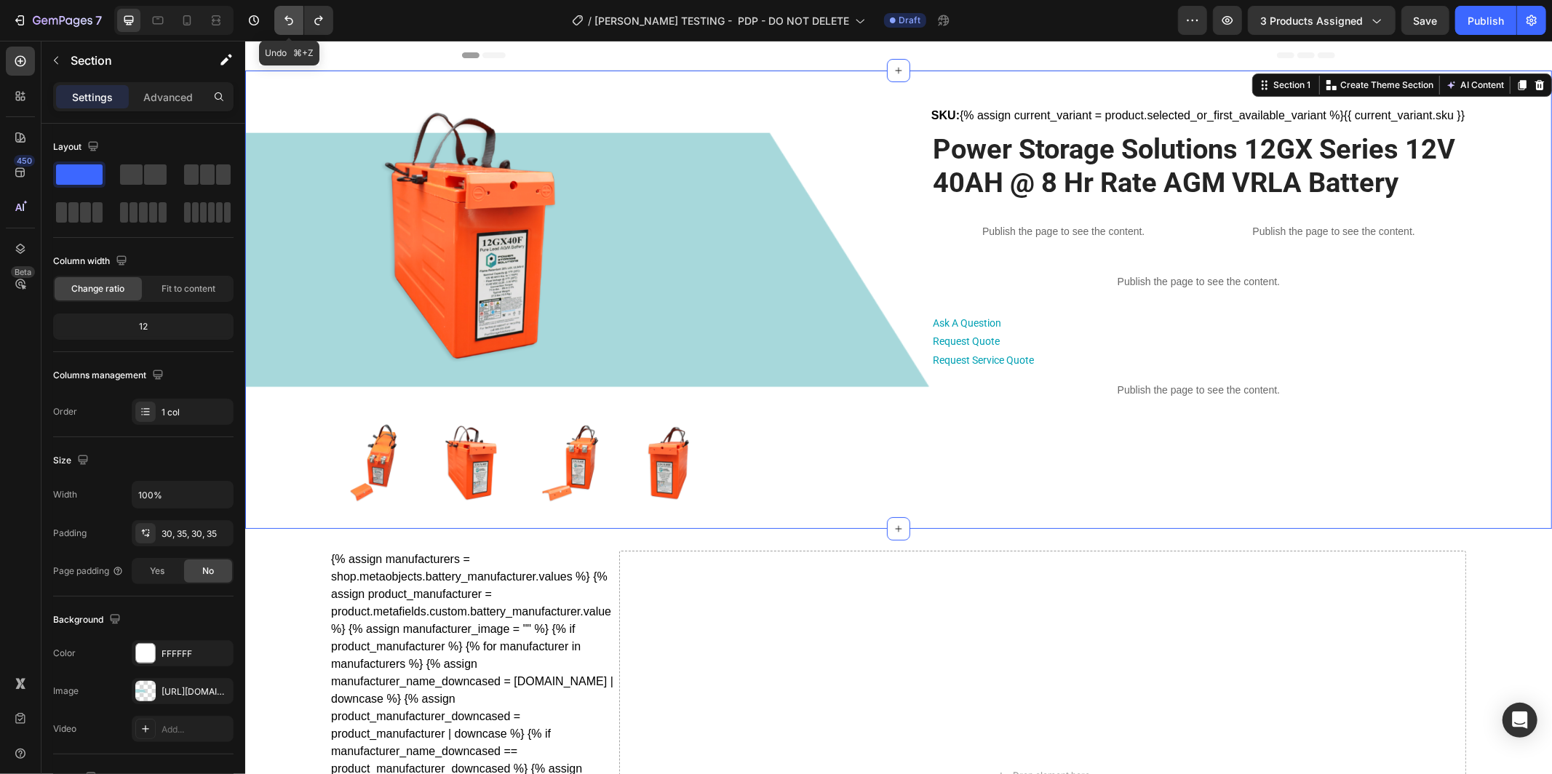
click at [289, 25] on icon "Undo/Redo" at bounding box center [289, 20] width 9 height 9
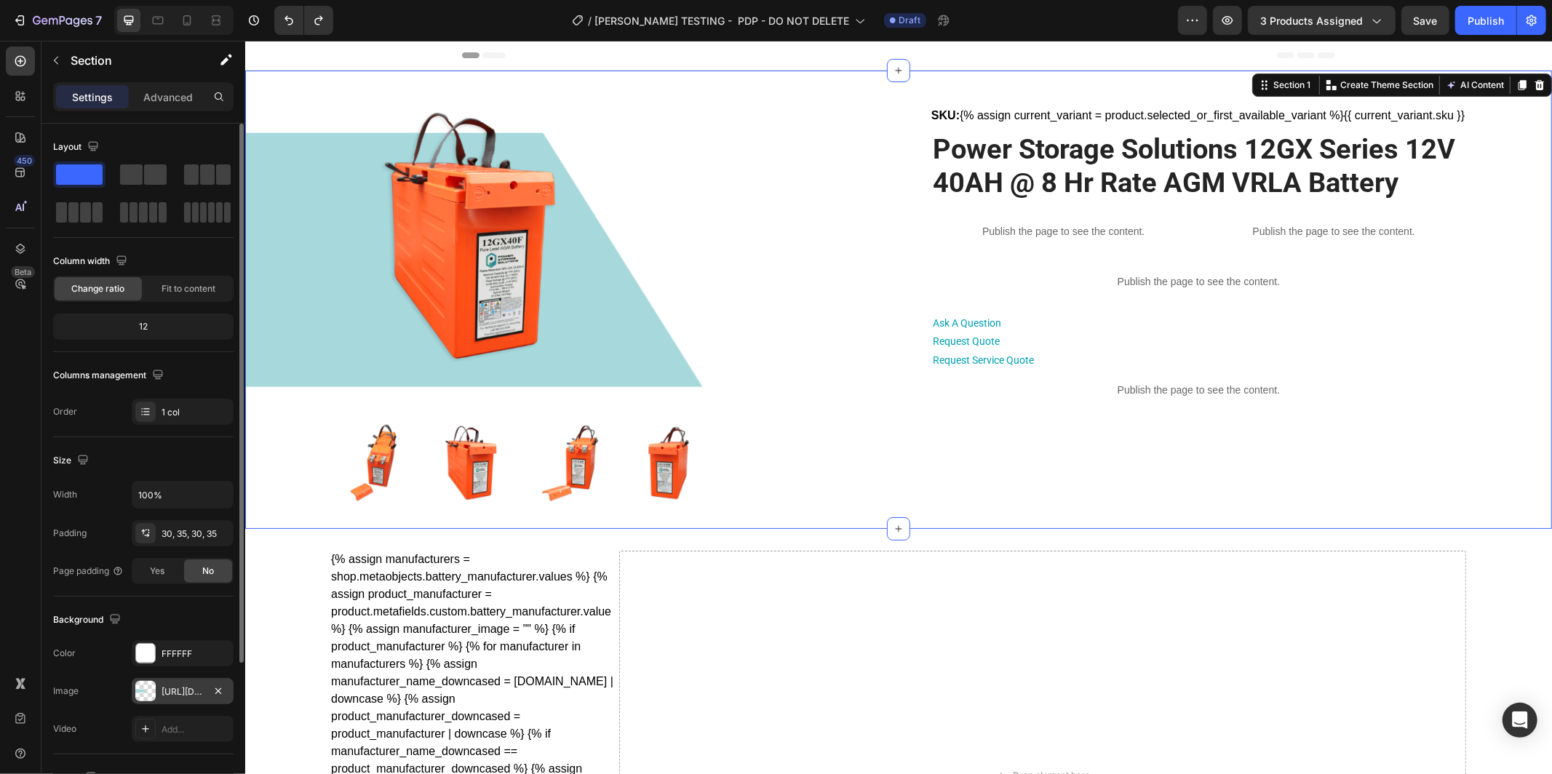
click at [170, 694] on div "https://cdn.shopify.com/s/files/1/0682/2159/9976/files/gempages_523498509446415…" at bounding box center [183, 692] width 42 height 13
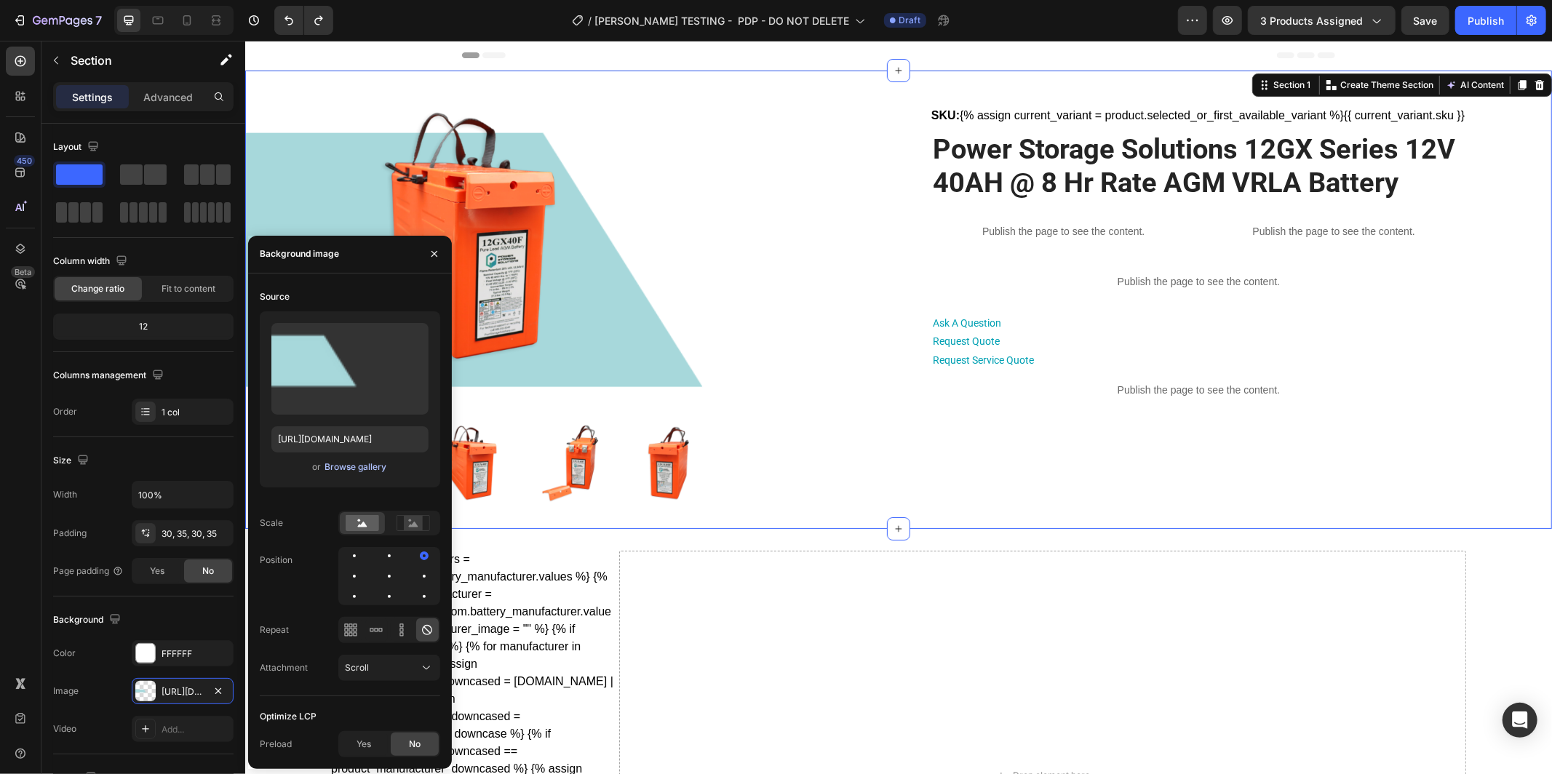
click at [352, 464] on div "Browse gallery" at bounding box center [356, 467] width 62 height 13
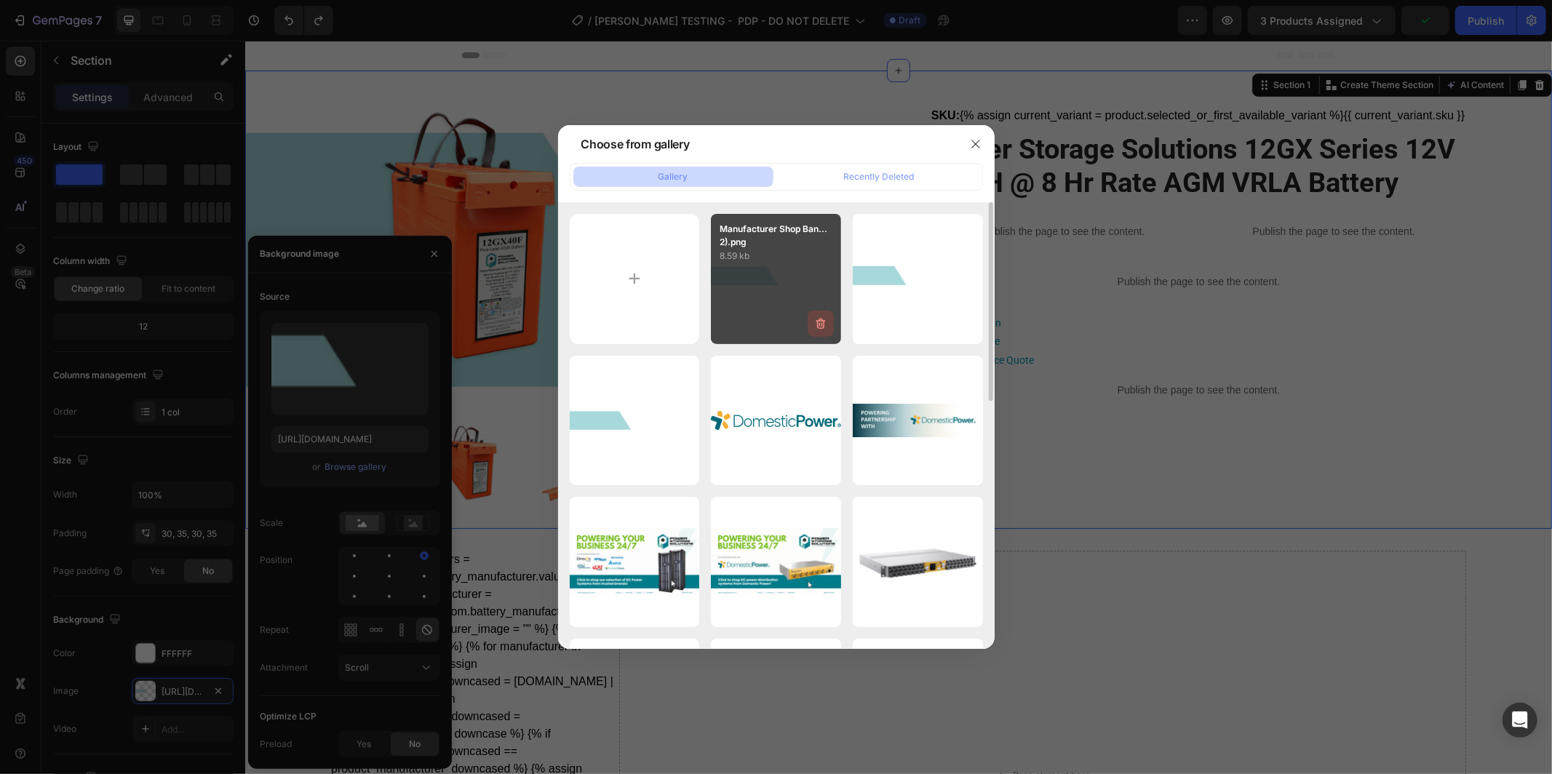
click at [821, 326] on icon "button" at bounding box center [821, 324] width 15 height 15
click at [809, 325] on div "Delete" at bounding box center [812, 326] width 27 height 13
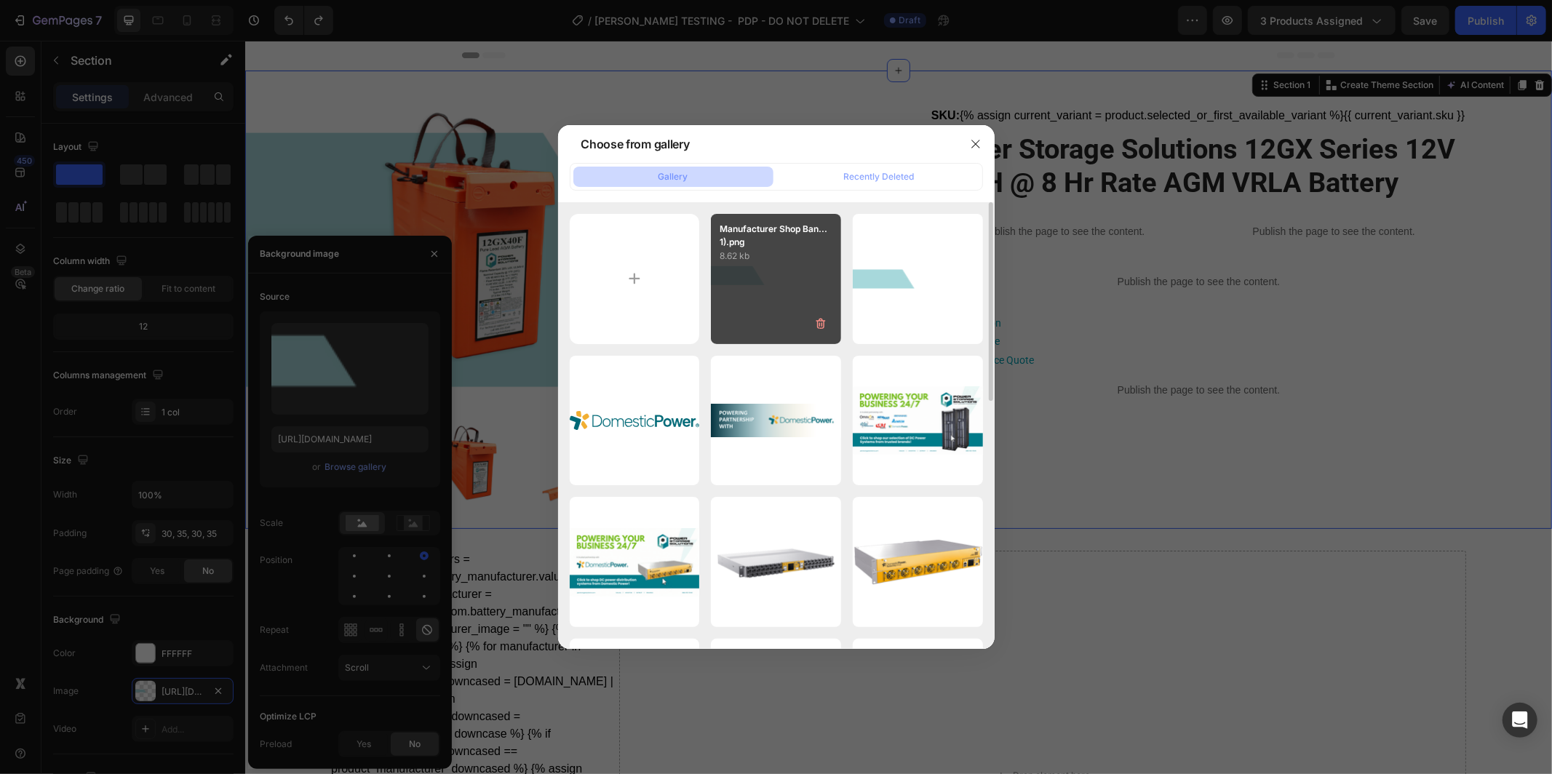
click at [778, 303] on div "Manufacturer Shop Ban...1).png 8.62 kb" at bounding box center [776, 279] width 130 height 130
type input "https://cdn.shopify.com/s/files/1/0682/2159/9976/files/gempages_523498509446415…"
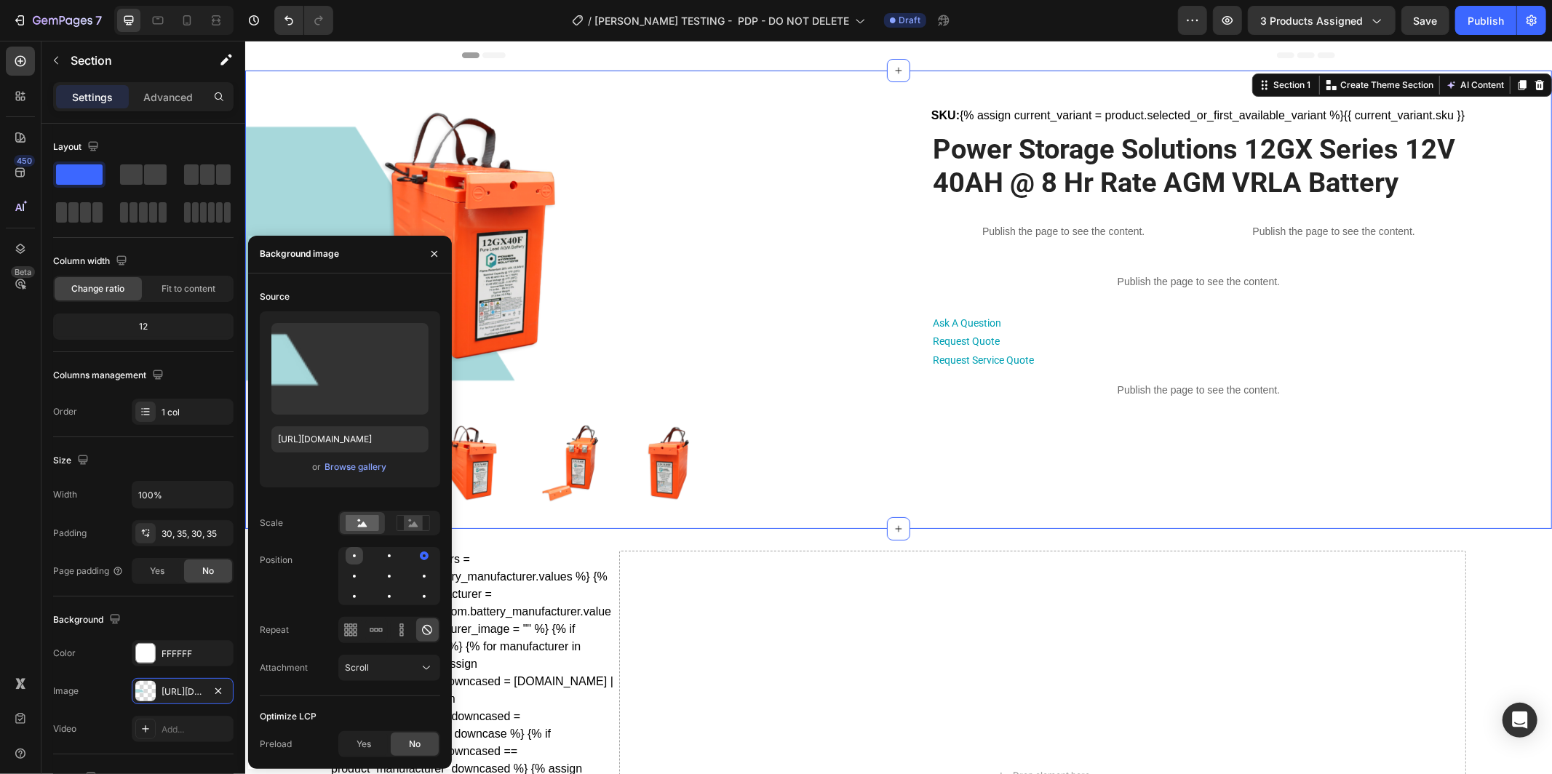
click at [381, 560] on div at bounding box center [389, 555] width 17 height 17
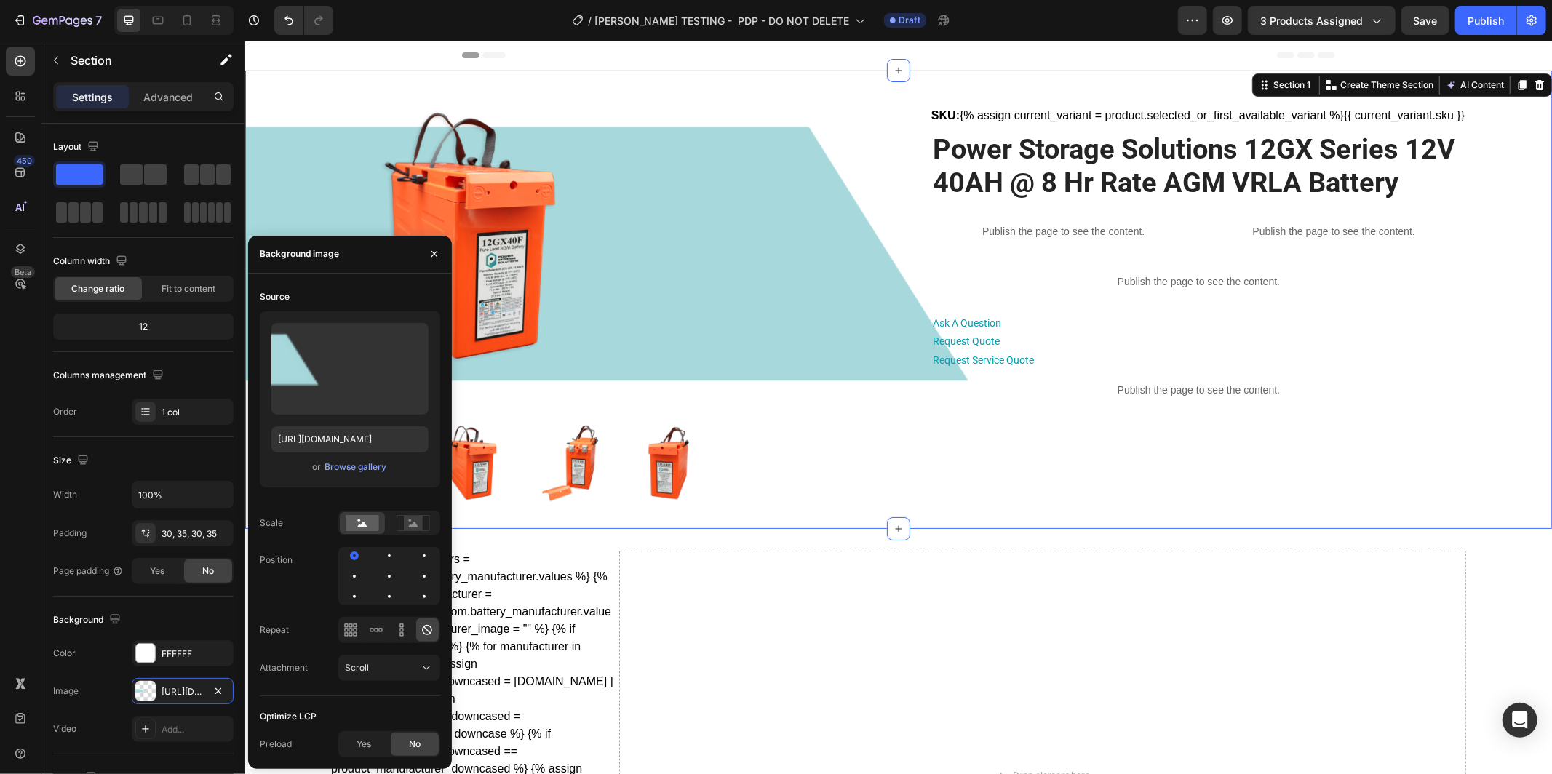
click at [390, 564] on div at bounding box center [389, 576] width 102 height 58
click at [416, 558] on div at bounding box center [424, 555] width 17 height 17
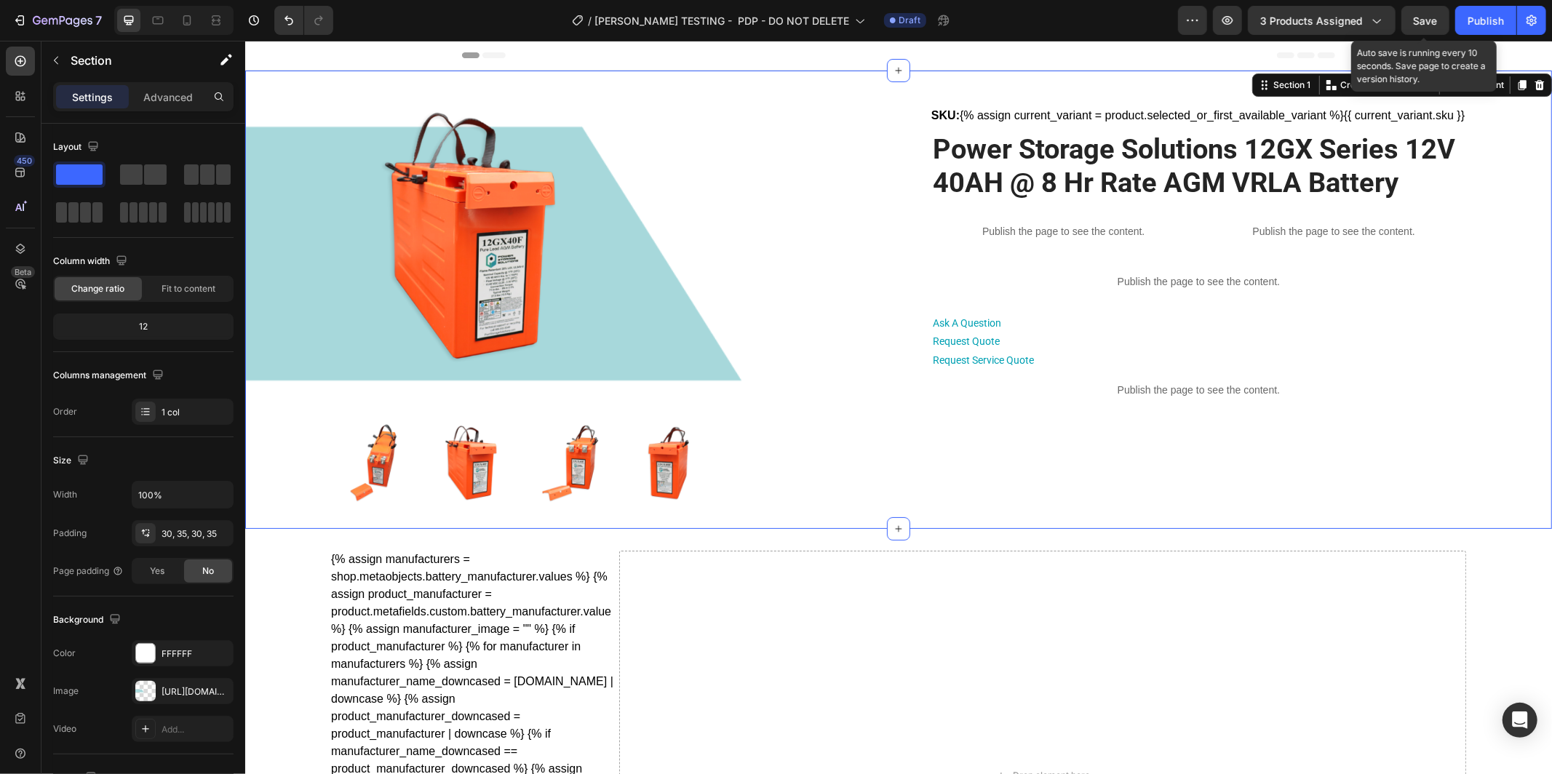
click at [1427, 20] on span "Save" at bounding box center [1426, 21] width 24 height 12
click at [1421, 22] on span "Save" at bounding box center [1426, 21] width 24 height 12
click at [1227, 18] on icon "button" at bounding box center [1228, 20] width 15 height 15
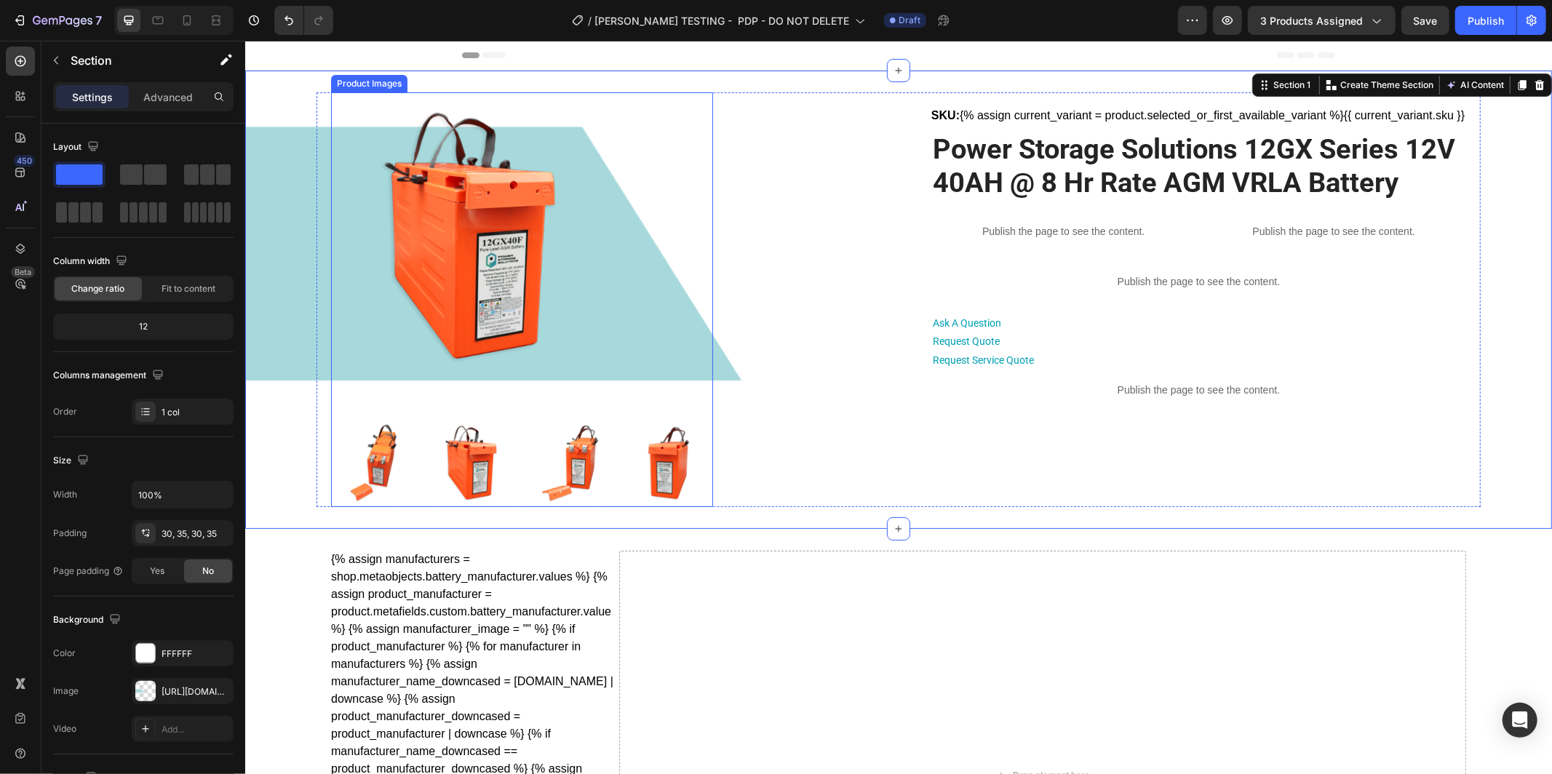
click at [657, 349] on div at bounding box center [521, 237] width 382 height 291
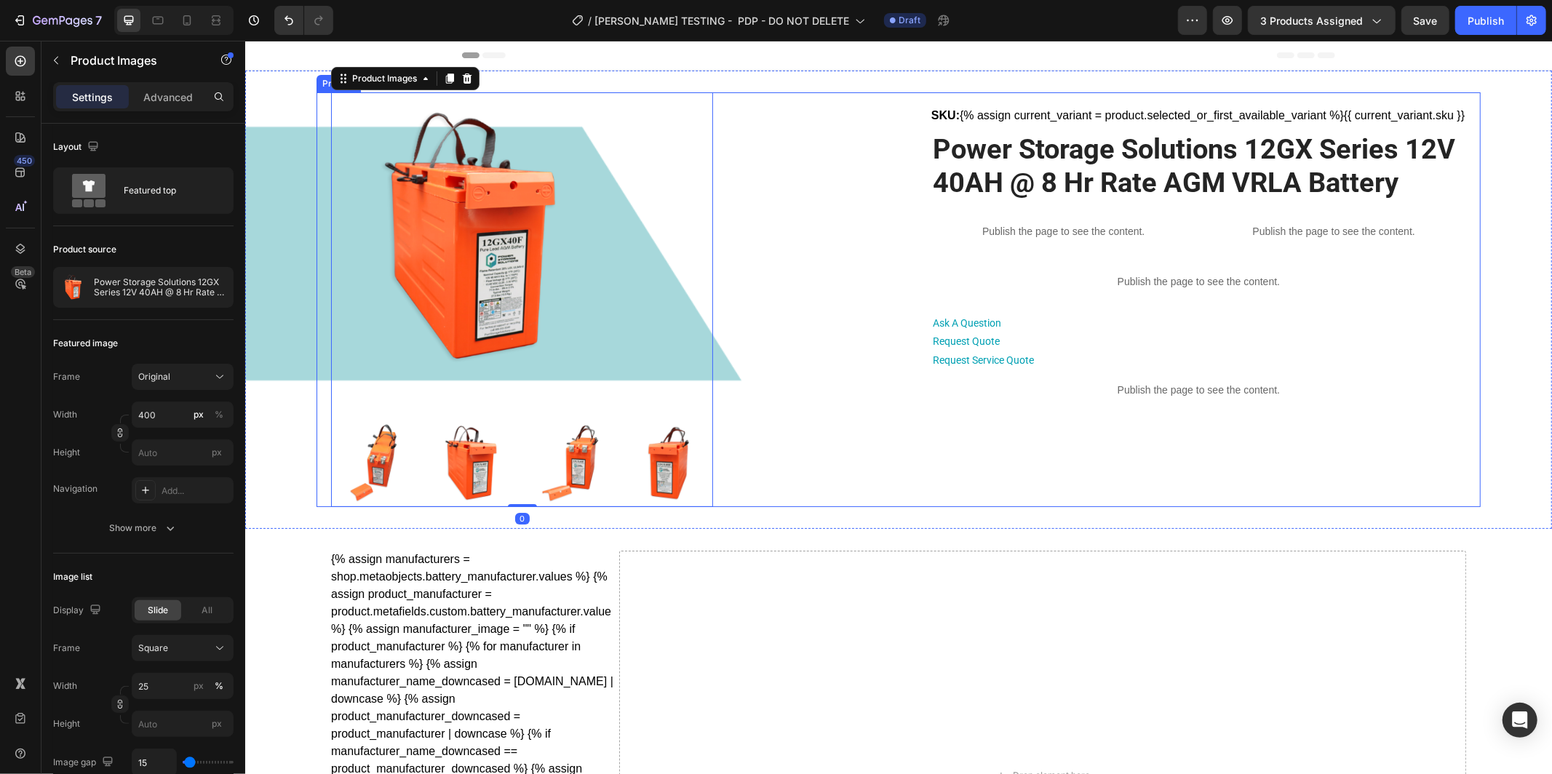
click at [798, 212] on div "Product Images 0 SKU: {% assign current_variant = product.selected_or_first_ava…" at bounding box center [898, 299] width 1164 height 415
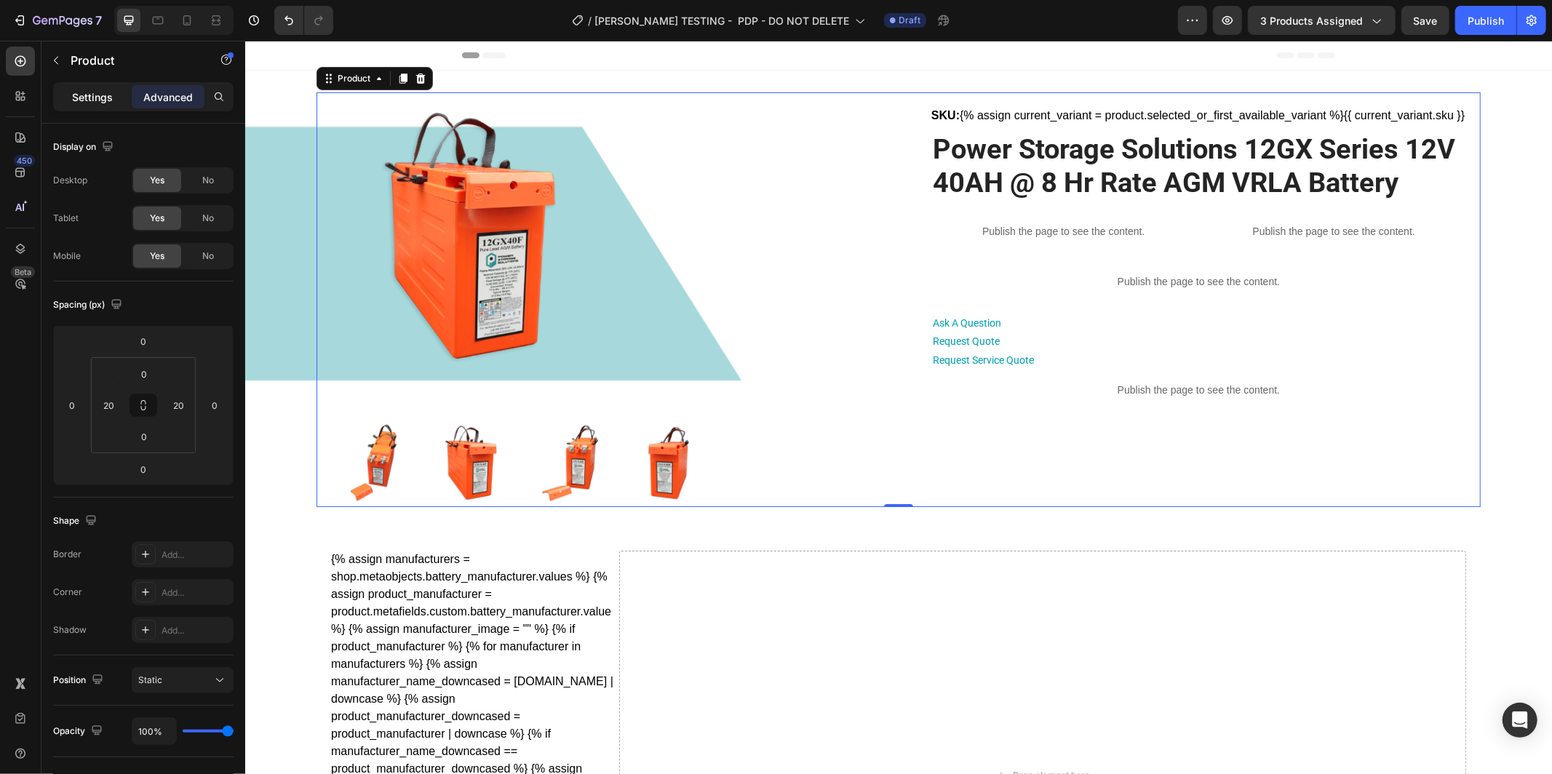
click at [84, 101] on p "Settings" at bounding box center [92, 97] width 41 height 15
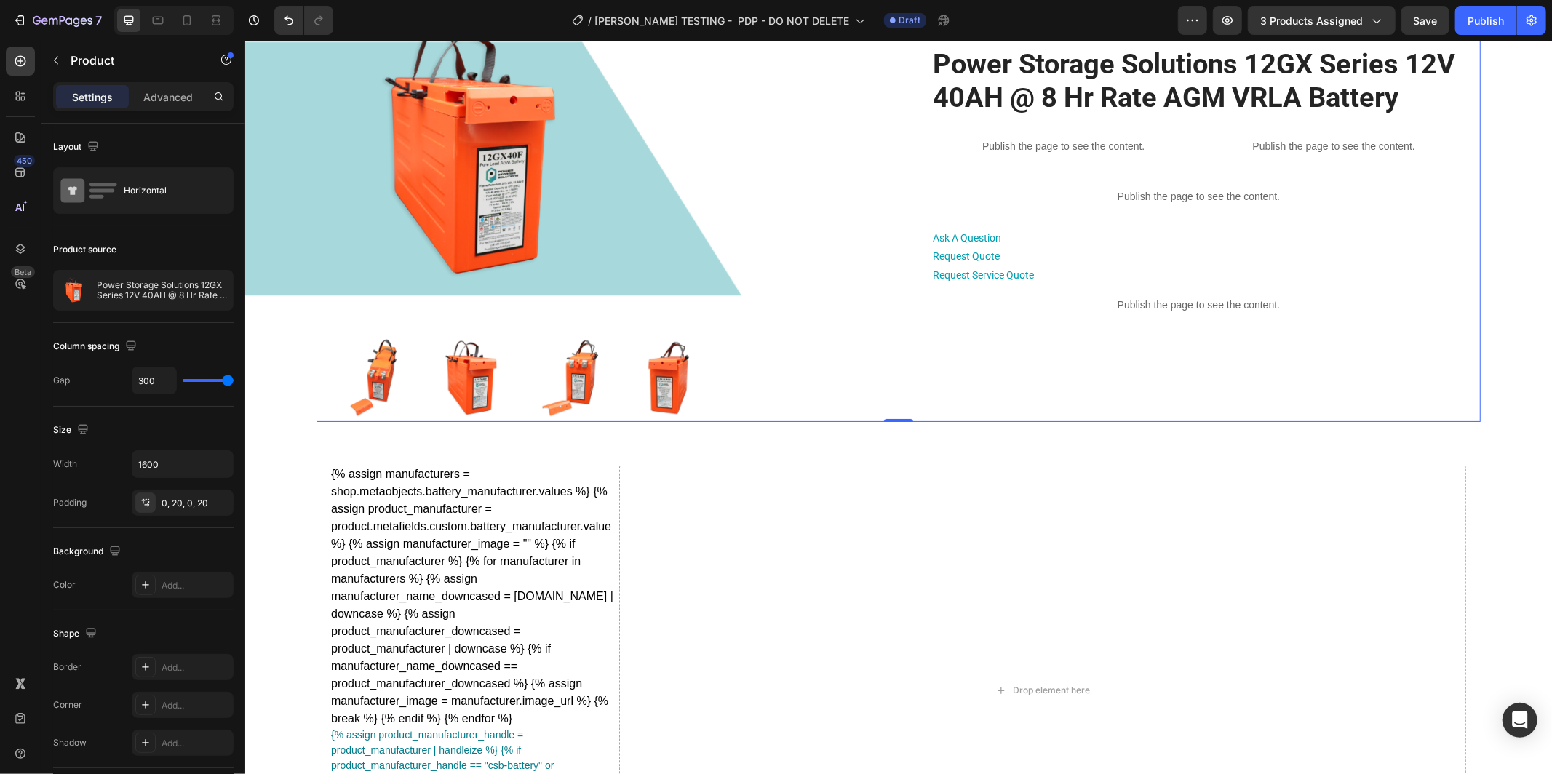
scroll to position [91, 0]
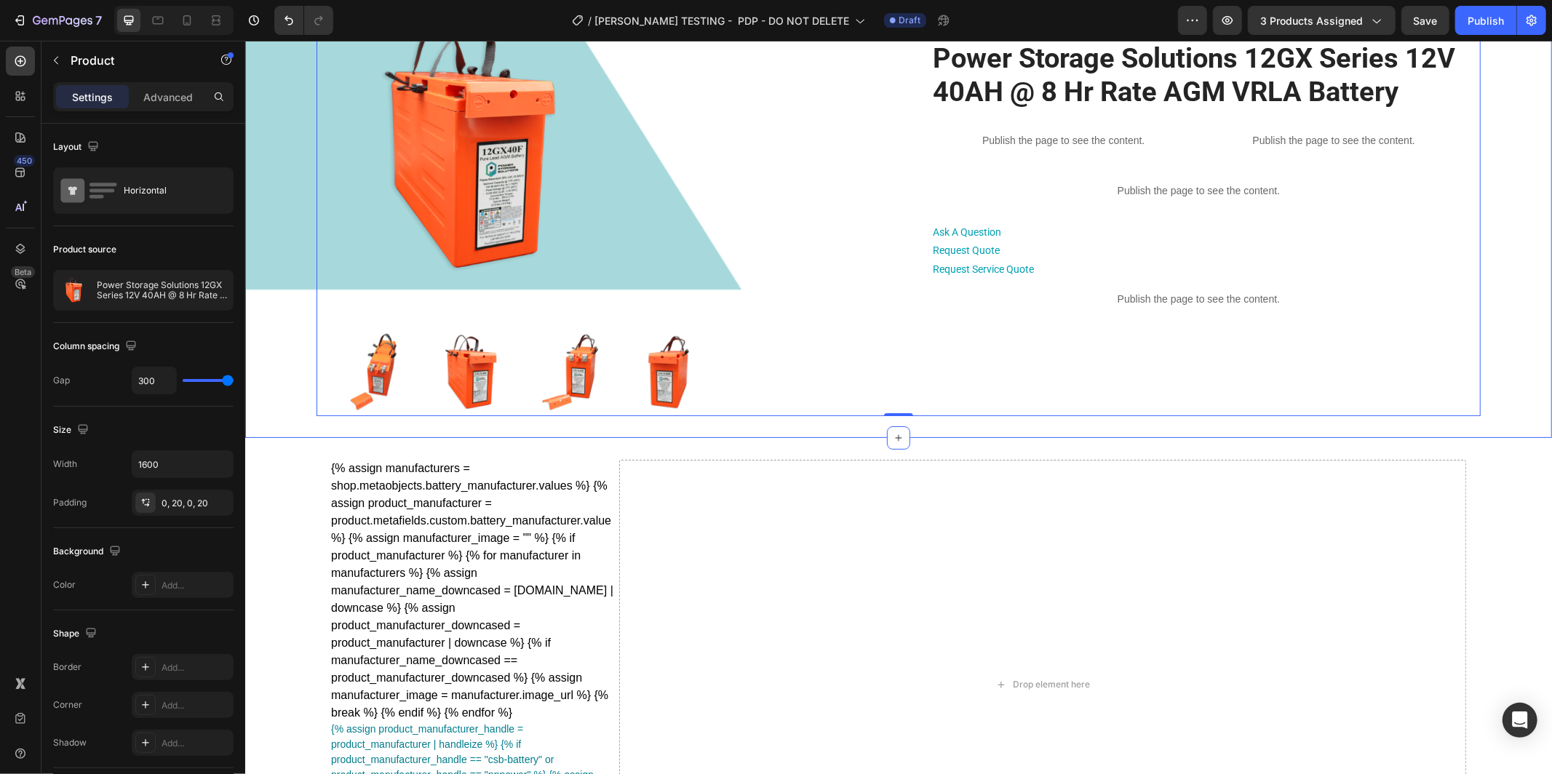
click at [293, 303] on div "Product Images SKU: {% assign current_variant = product.selected_or_first_avail…" at bounding box center [898, 208] width 1256 height 415
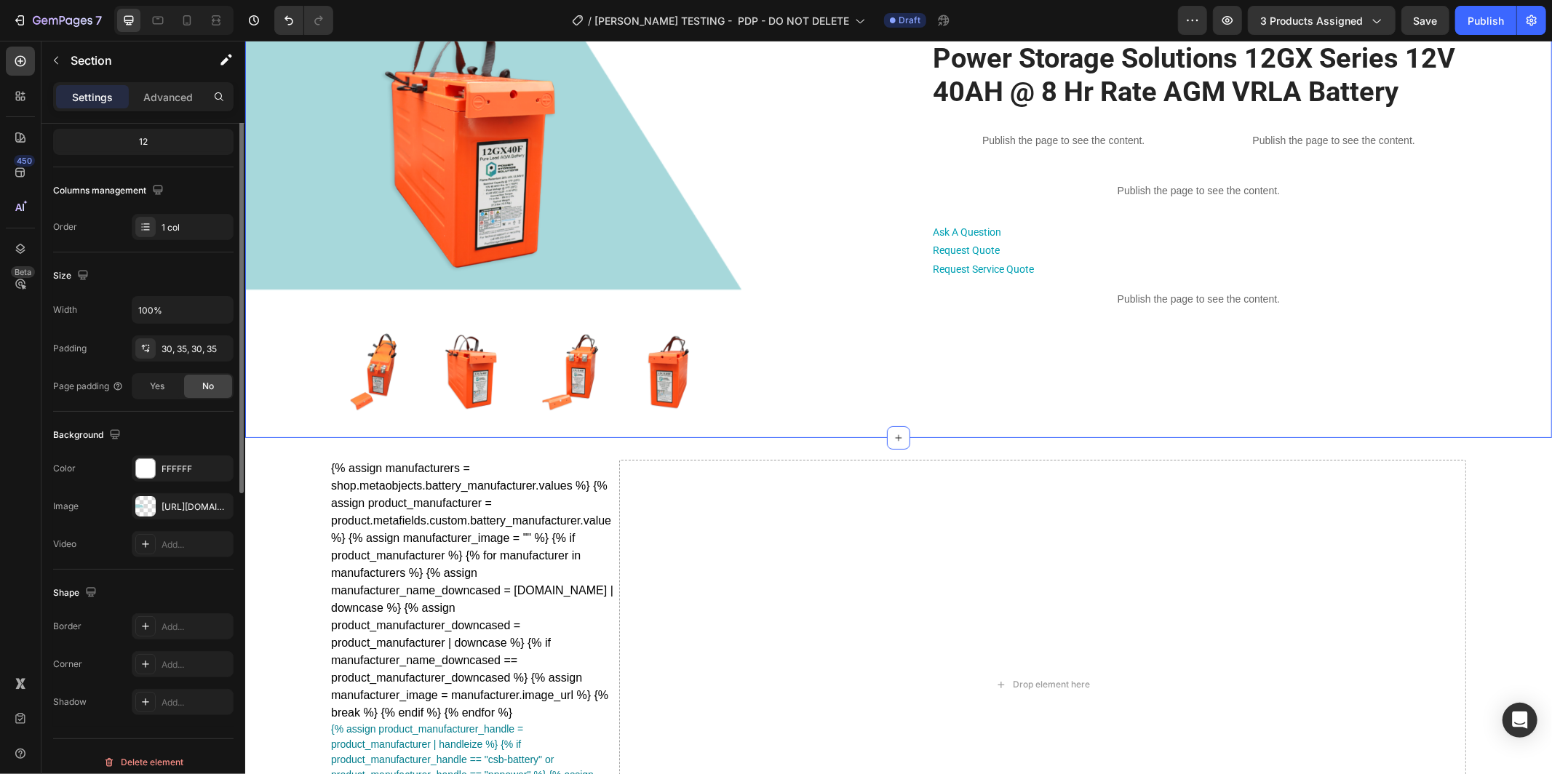
scroll to position [195, 0]
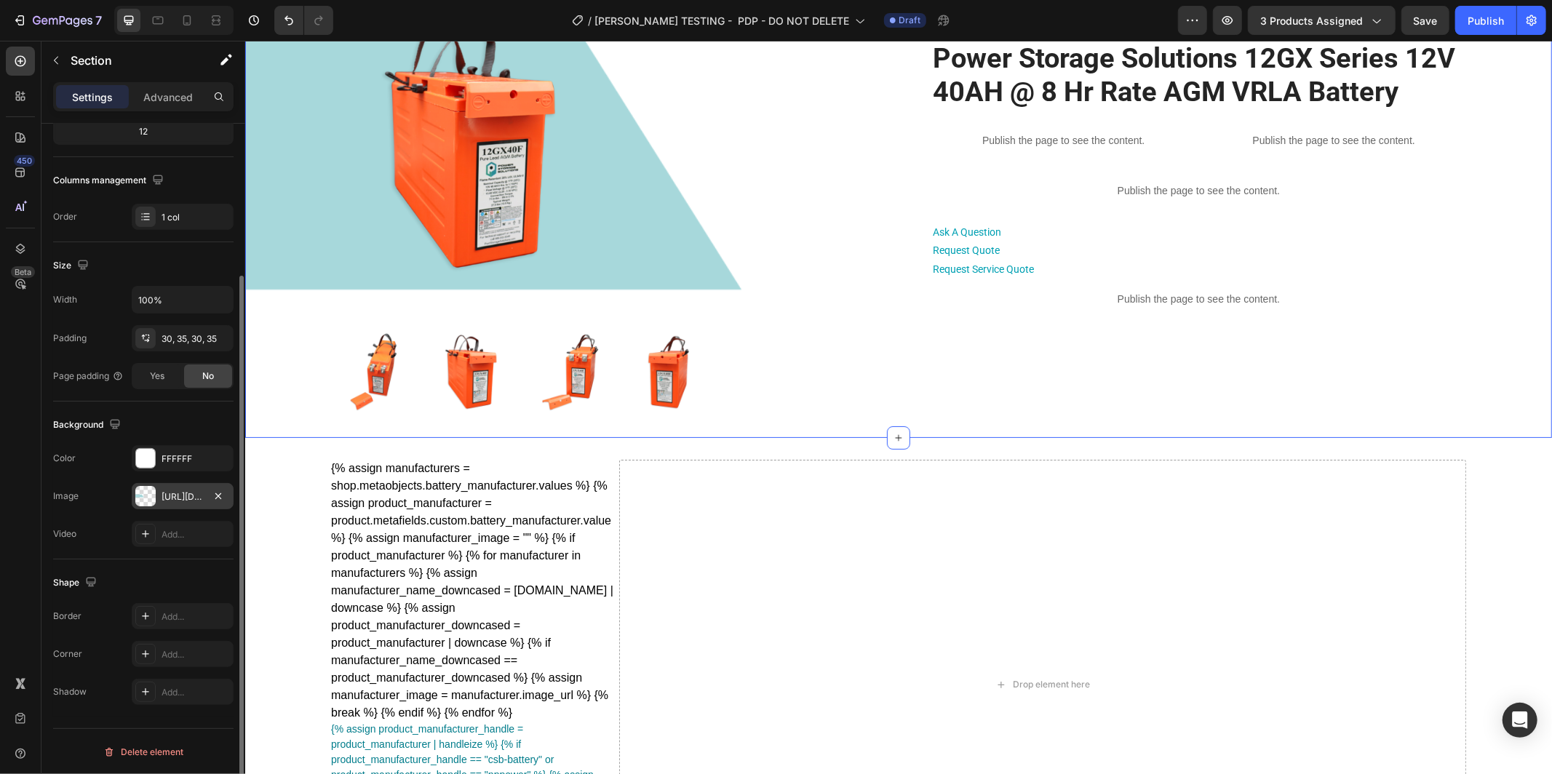
click at [180, 499] on div "https://cdn.shopify.com/s/files/1/0682/2159/9976/files/gempages_523498509446415…" at bounding box center [183, 497] width 42 height 13
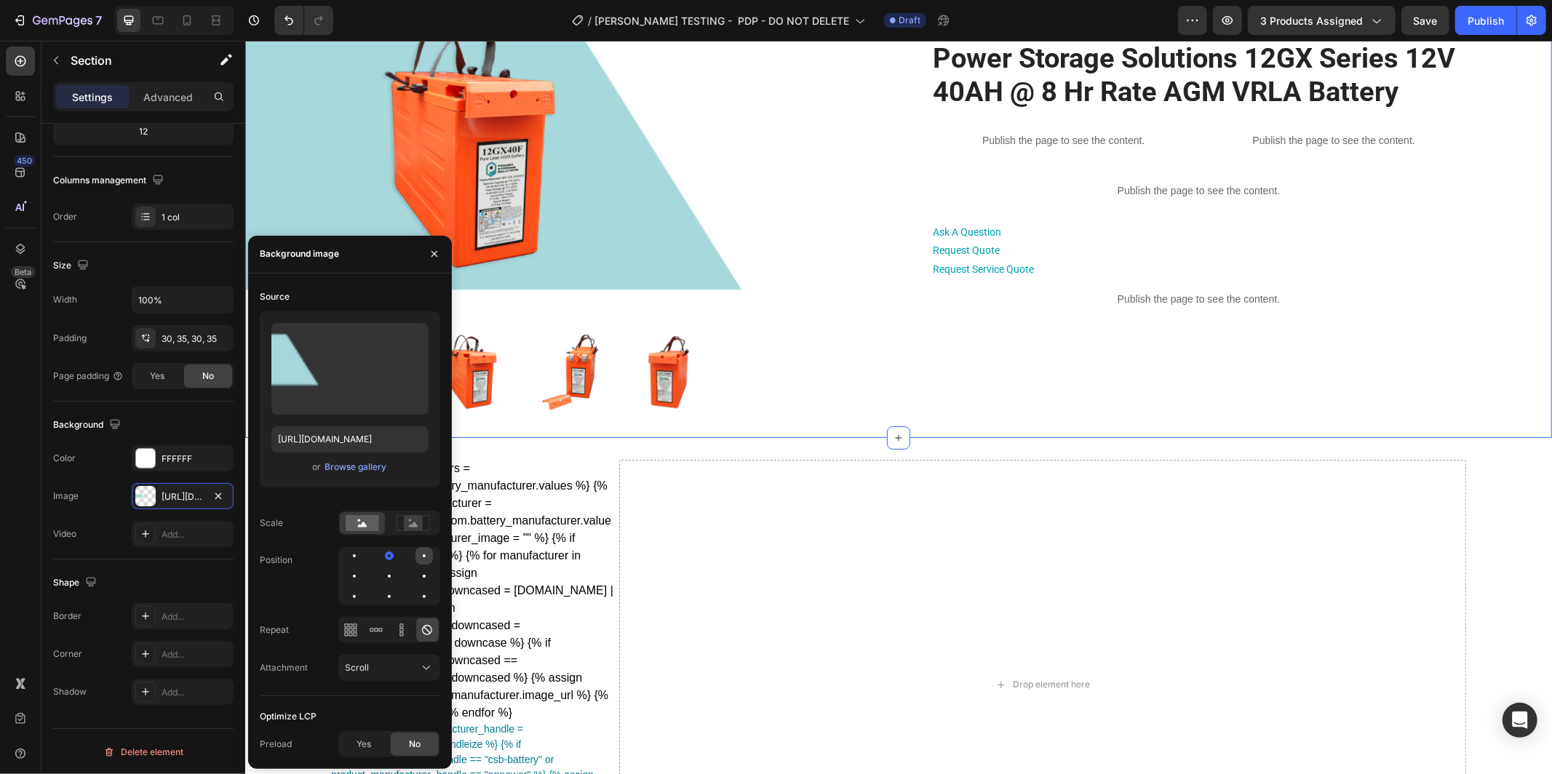
click at [425, 555] on div at bounding box center [424, 556] width 3 height 3
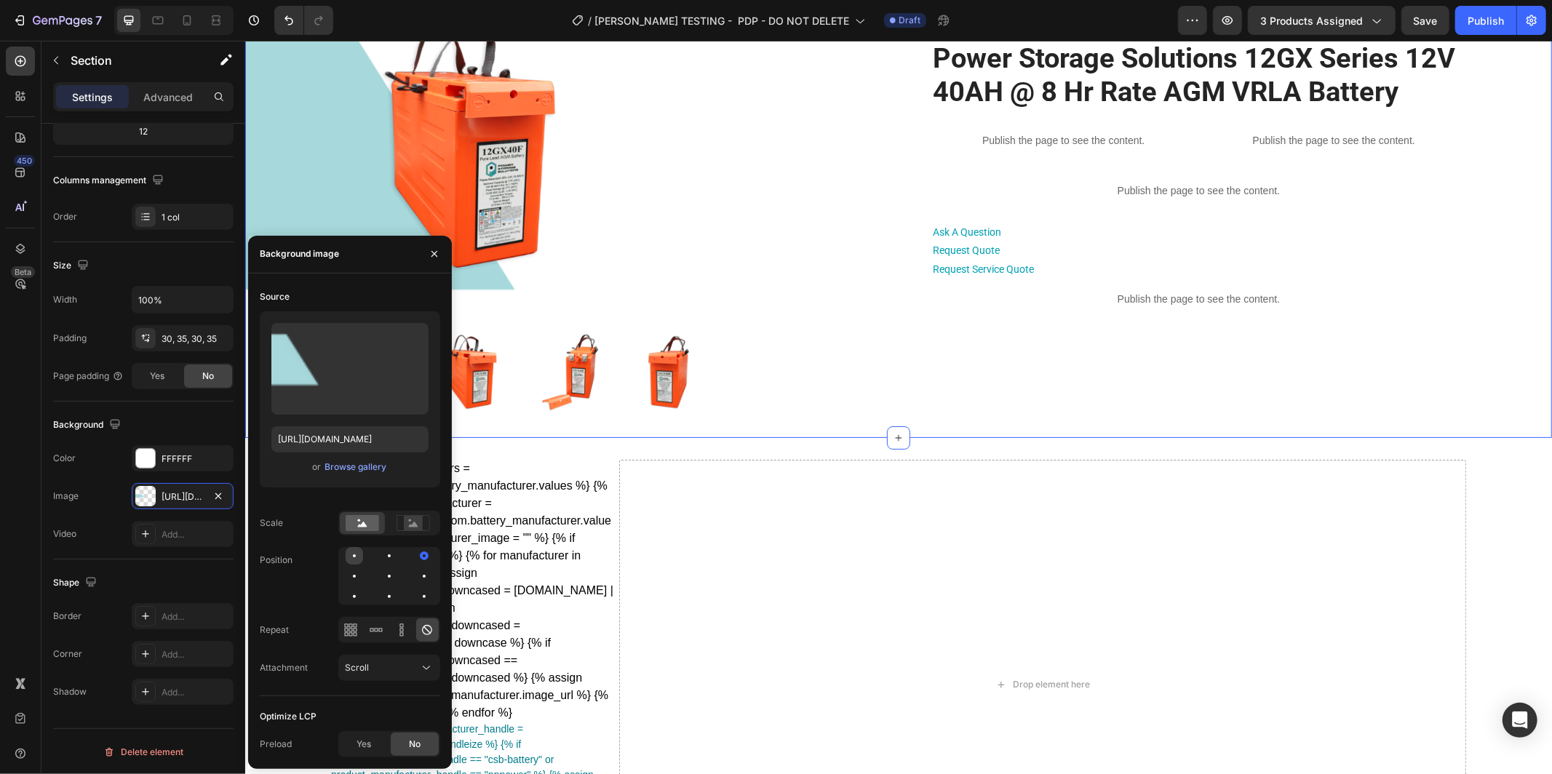
click at [381, 557] on div at bounding box center [389, 555] width 17 height 17
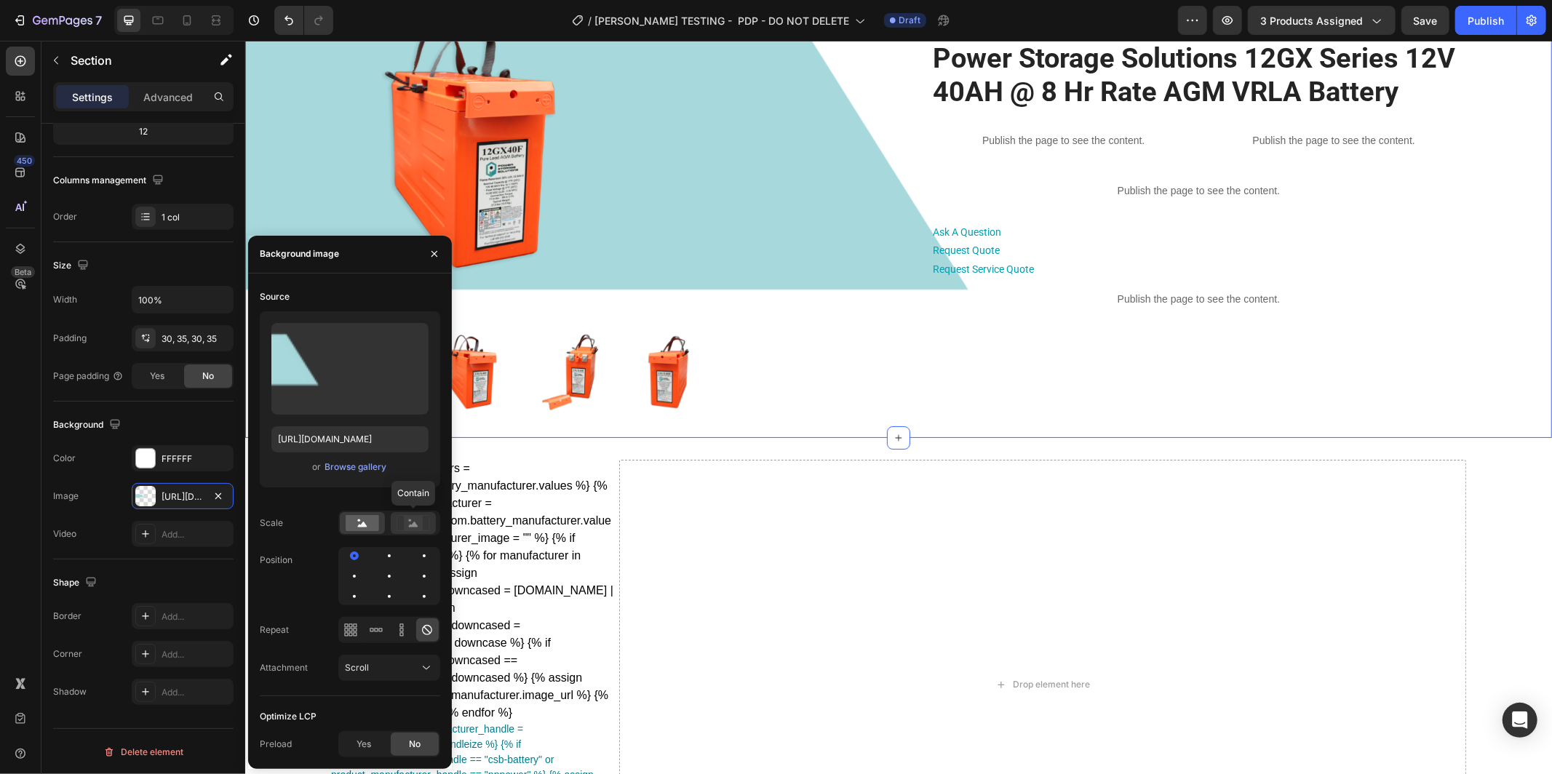
click at [408, 519] on rect at bounding box center [413, 522] width 19 height 15
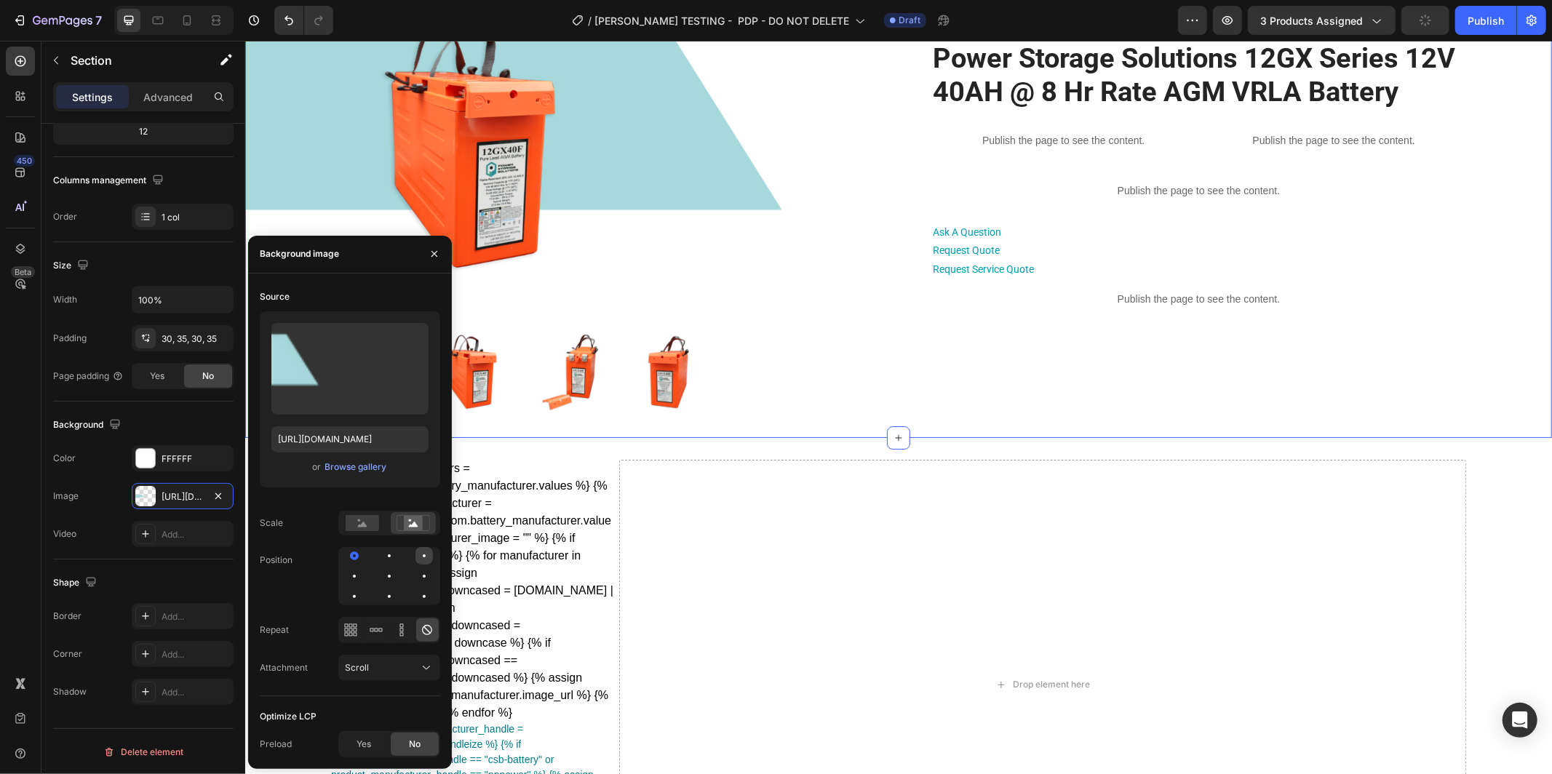
click at [363, 568] on div at bounding box center [354, 576] width 17 height 17
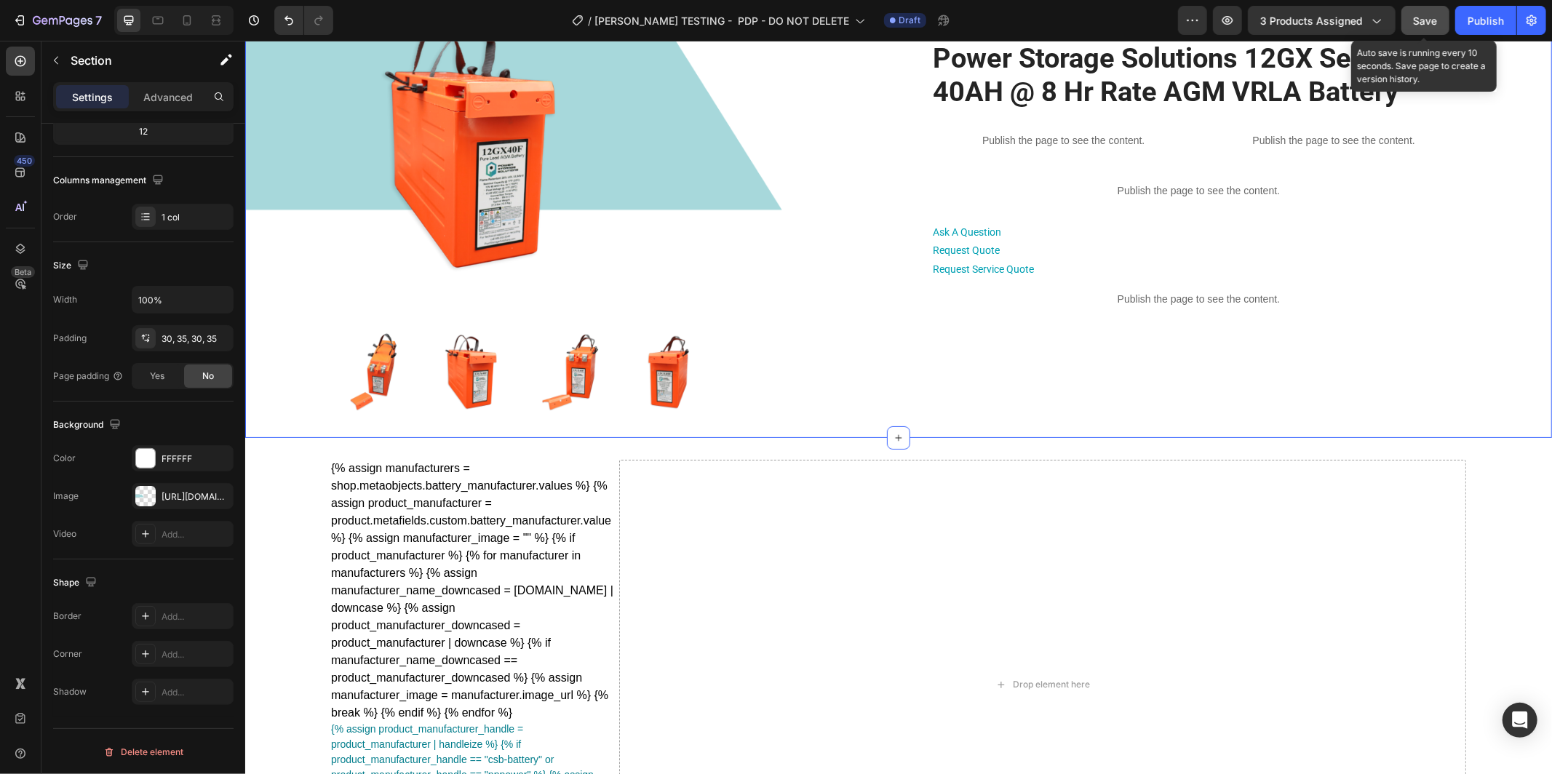
click at [1429, 34] on button "Save" at bounding box center [1426, 20] width 48 height 29
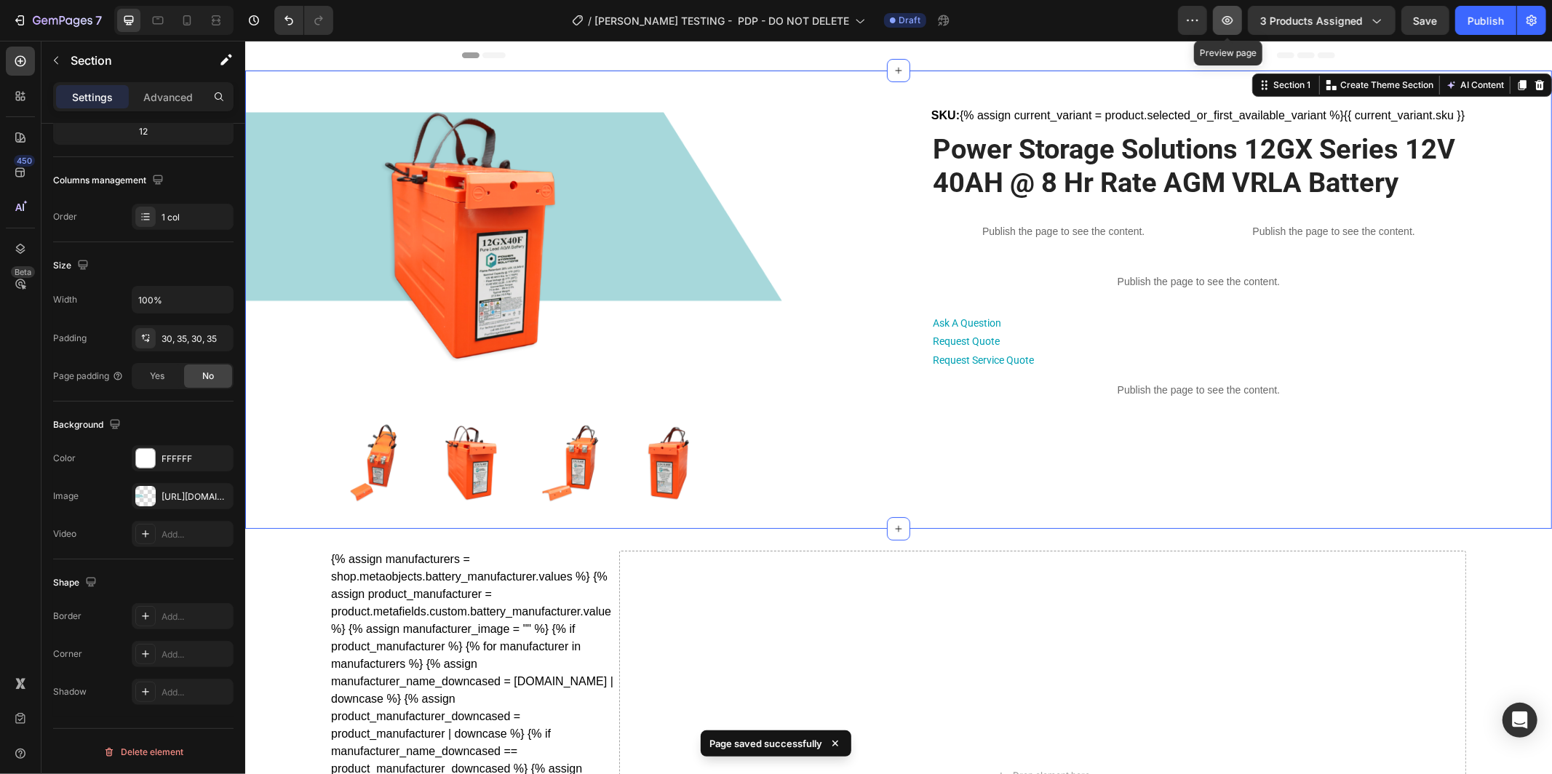
click at [1231, 29] on button "button" at bounding box center [1227, 20] width 29 height 29
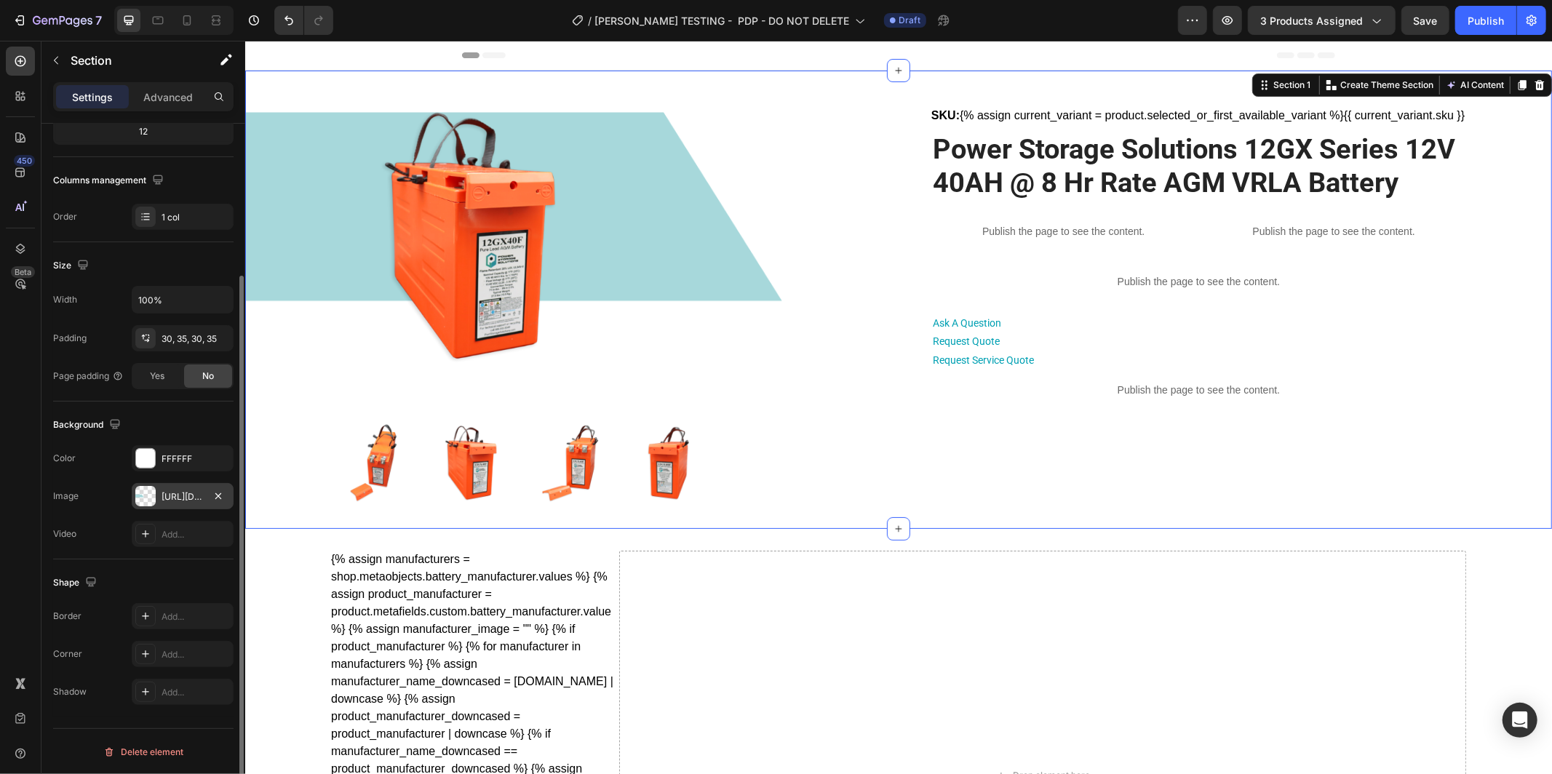
click at [176, 488] on div "https://cdn.shopify.com/s/files/1/0682/2159/9976/files/gempages_523498509446415…" at bounding box center [183, 496] width 102 height 26
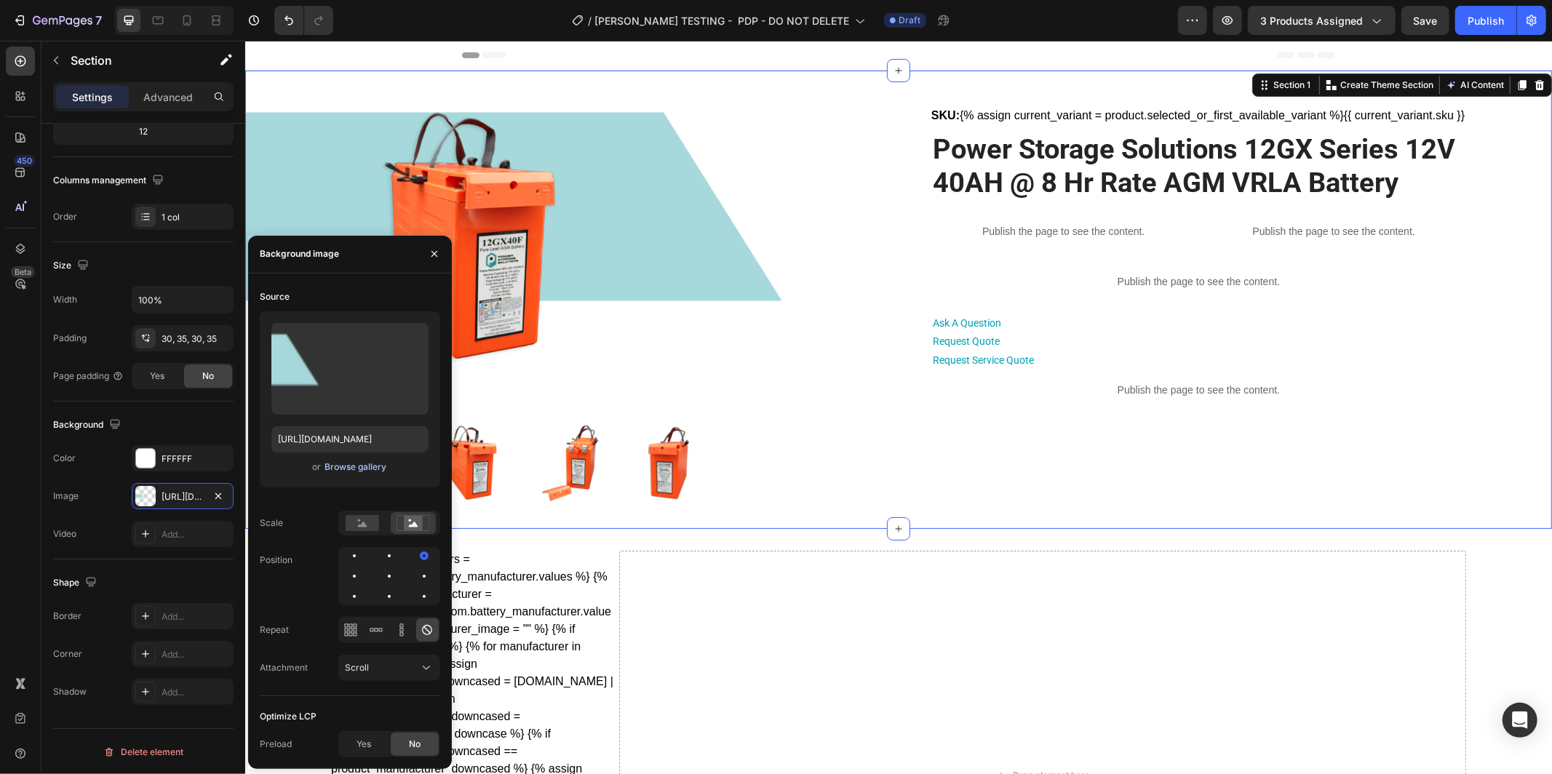
click at [363, 466] on div "Browse gallery" at bounding box center [356, 467] width 62 height 13
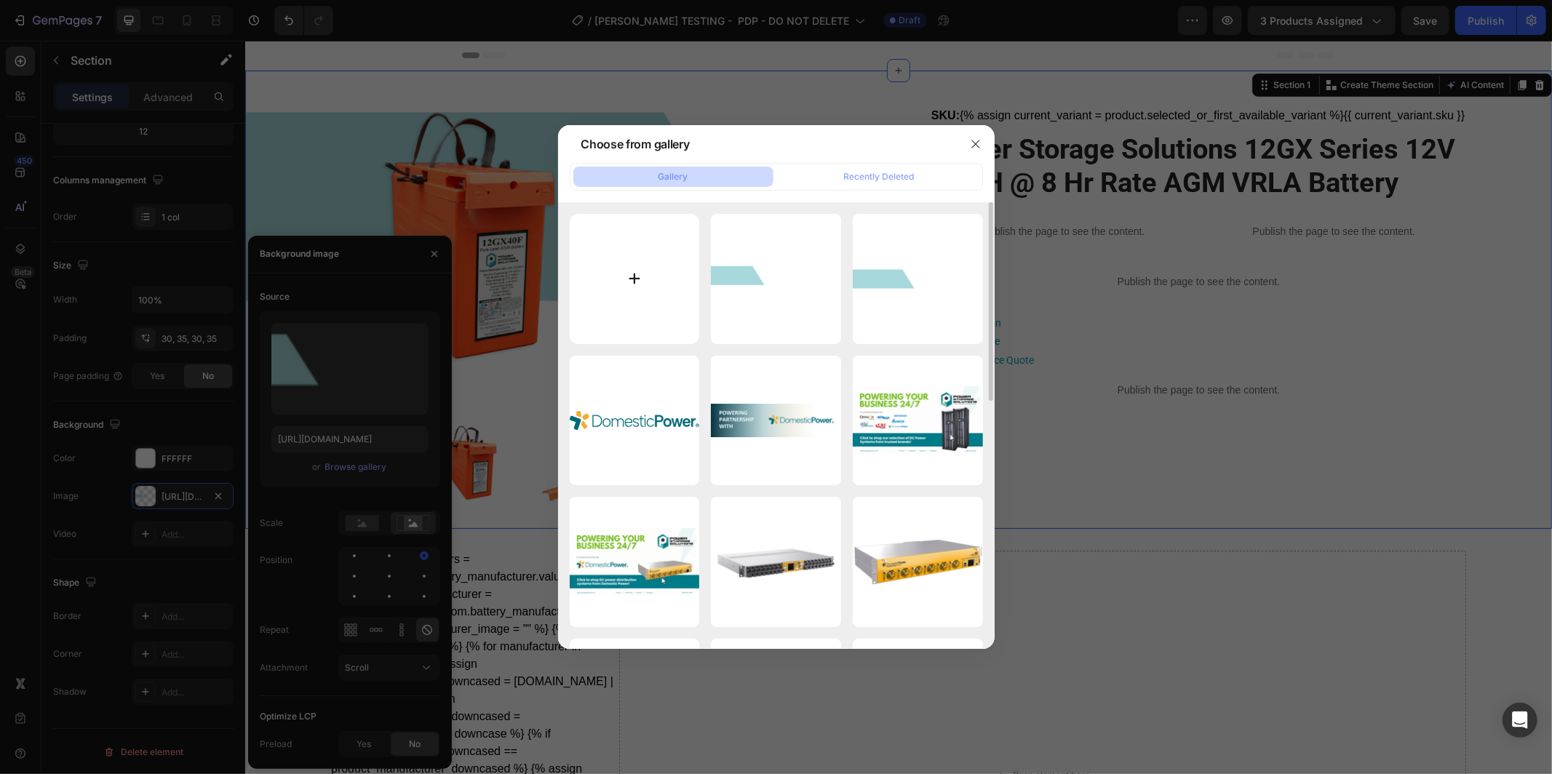
click at [676, 298] on input "file" at bounding box center [635, 279] width 130 height 130
type input "C:\fakepath\Manufacturer Shop Banners (2).png"
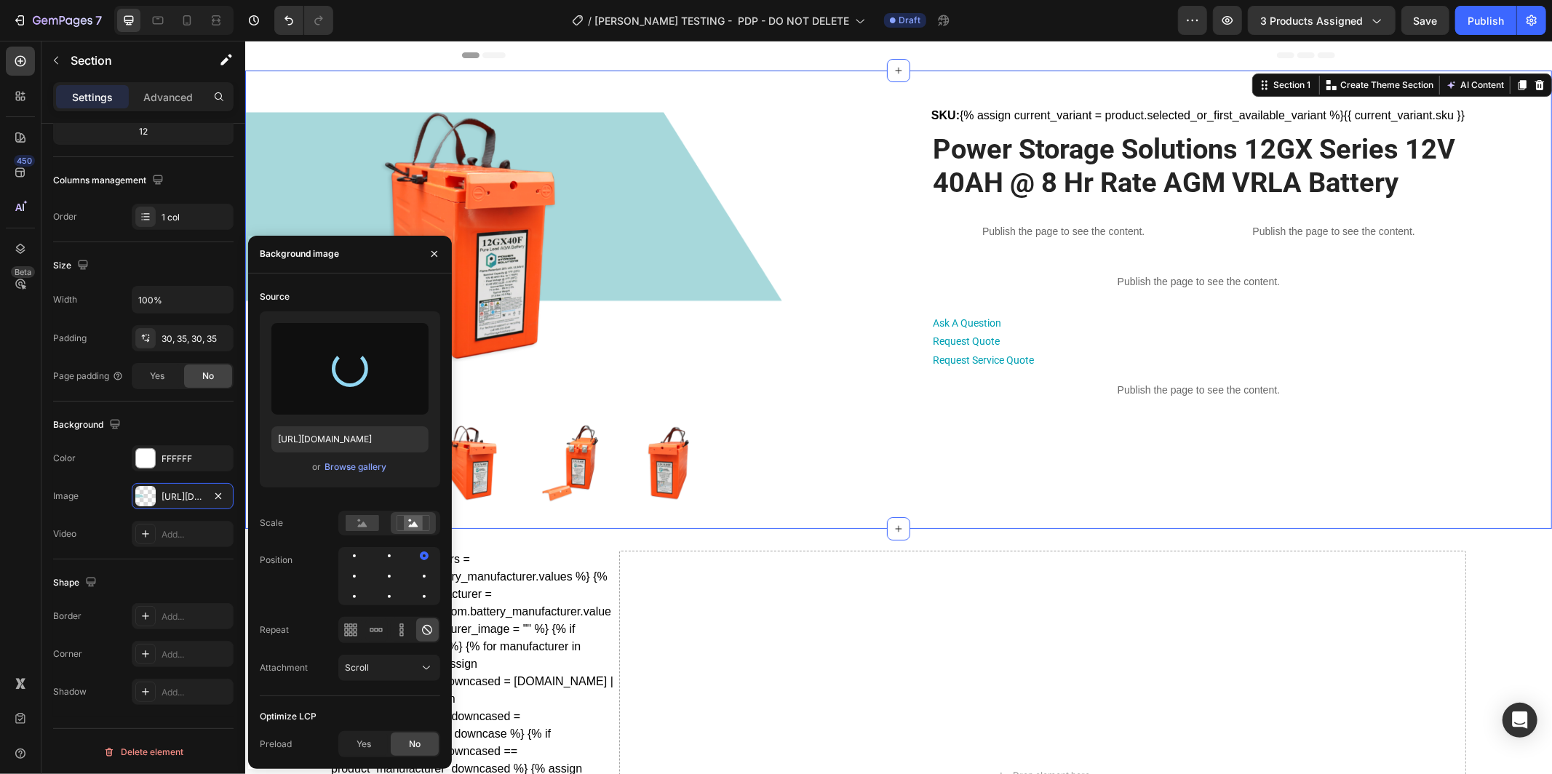
type input "https://cdn.shopify.com/s/files/1/0682/2159/9976/files/gempages_523498509446415…"
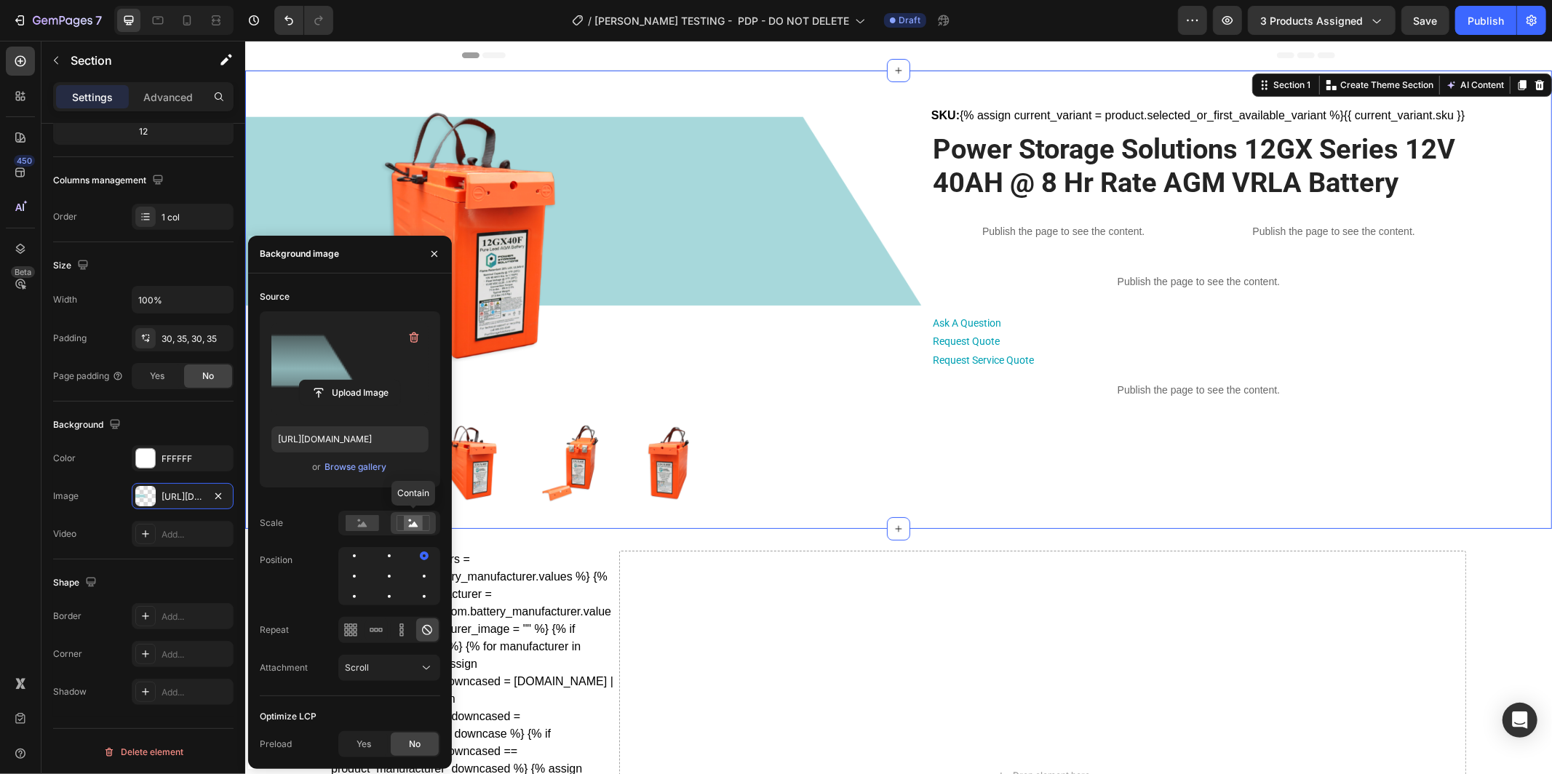
click at [413, 524] on icon at bounding box center [413, 524] width 9 height 5
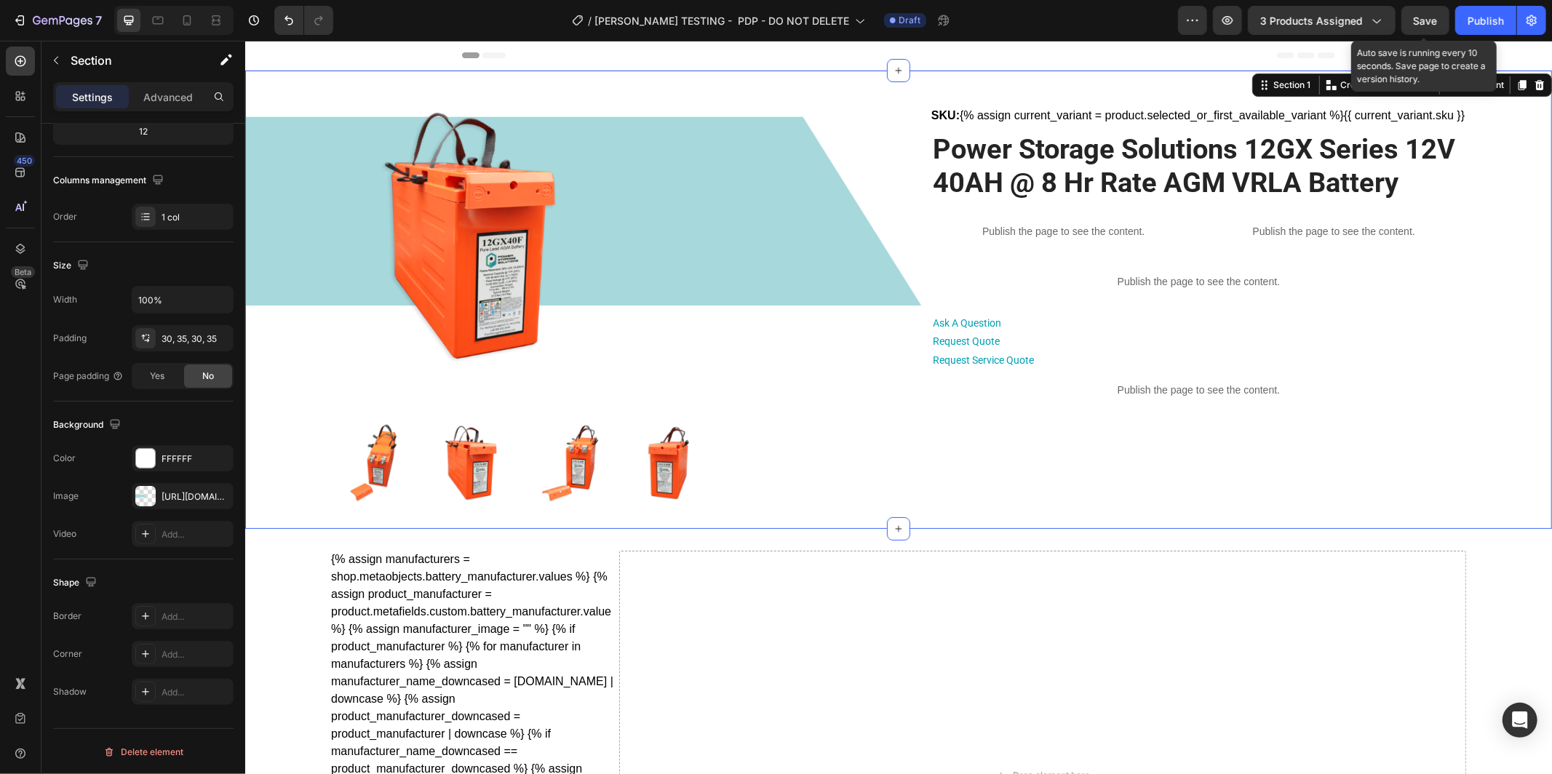
click at [1422, 25] on span "Save" at bounding box center [1426, 21] width 24 height 12
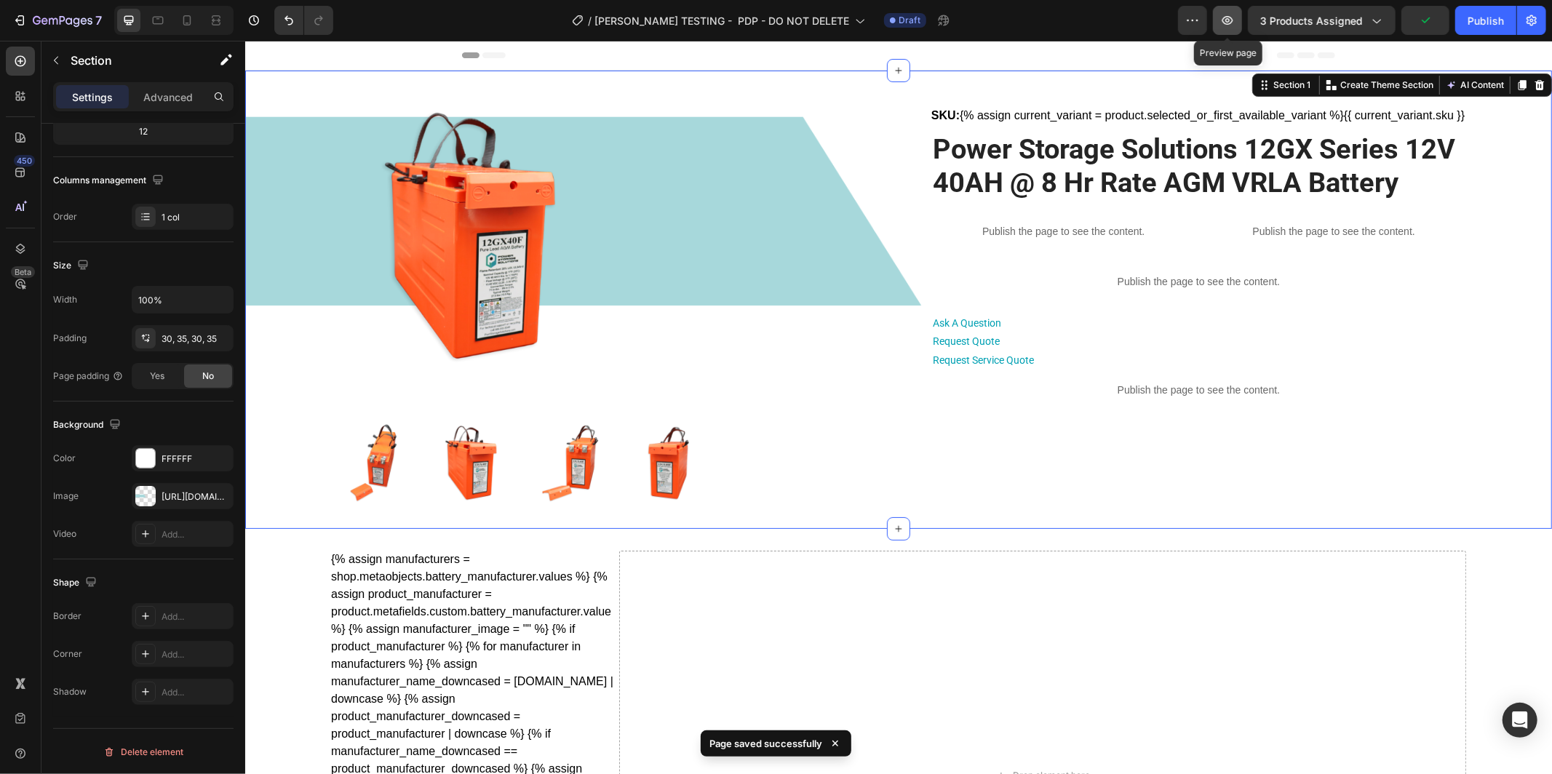
click at [1235, 25] on icon "button" at bounding box center [1228, 20] width 15 height 15
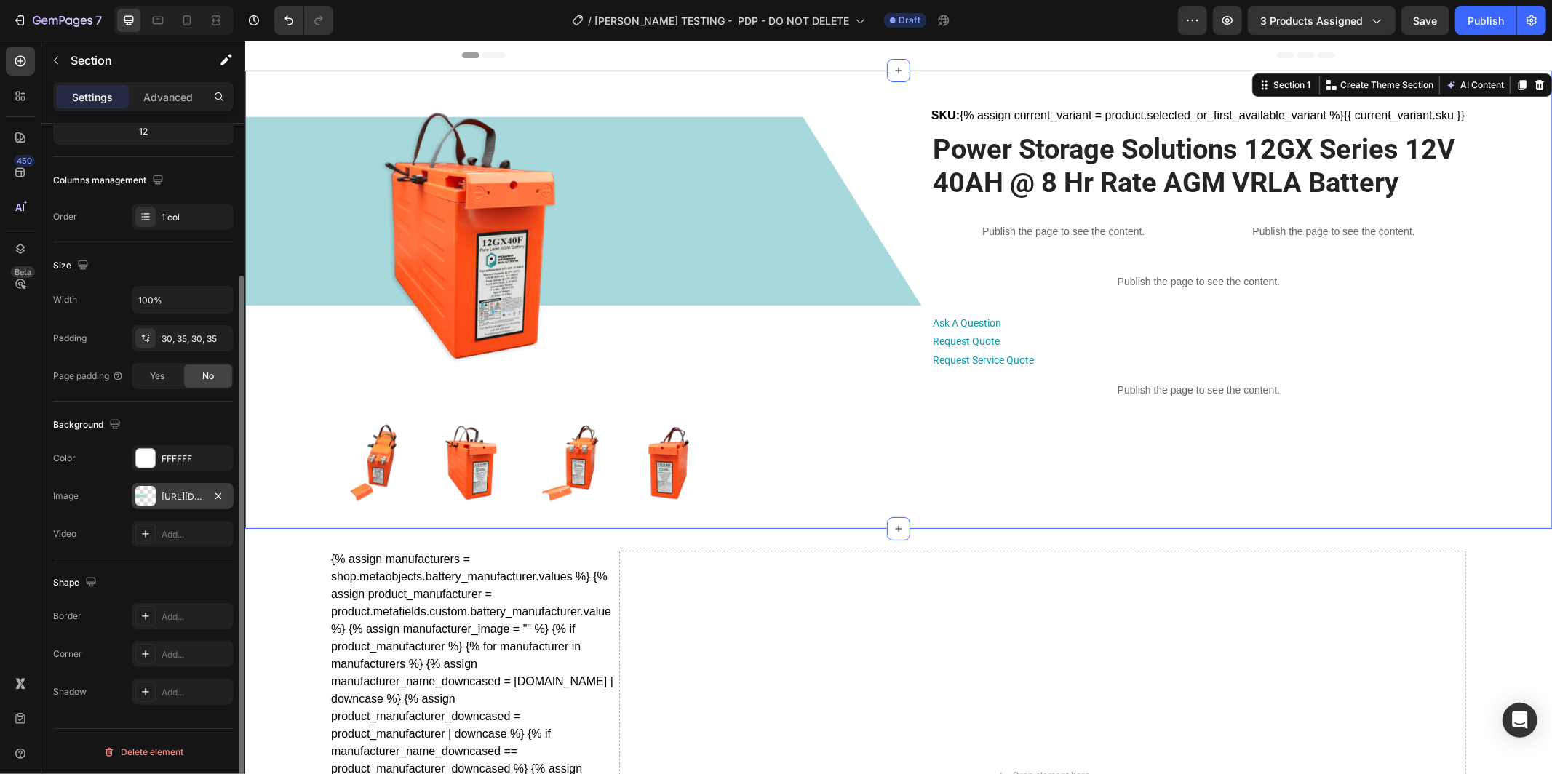
click at [170, 493] on div "https://cdn.shopify.com/s/files/1/0682/2159/9976/files/gempages_523498509446415…" at bounding box center [183, 497] width 42 height 13
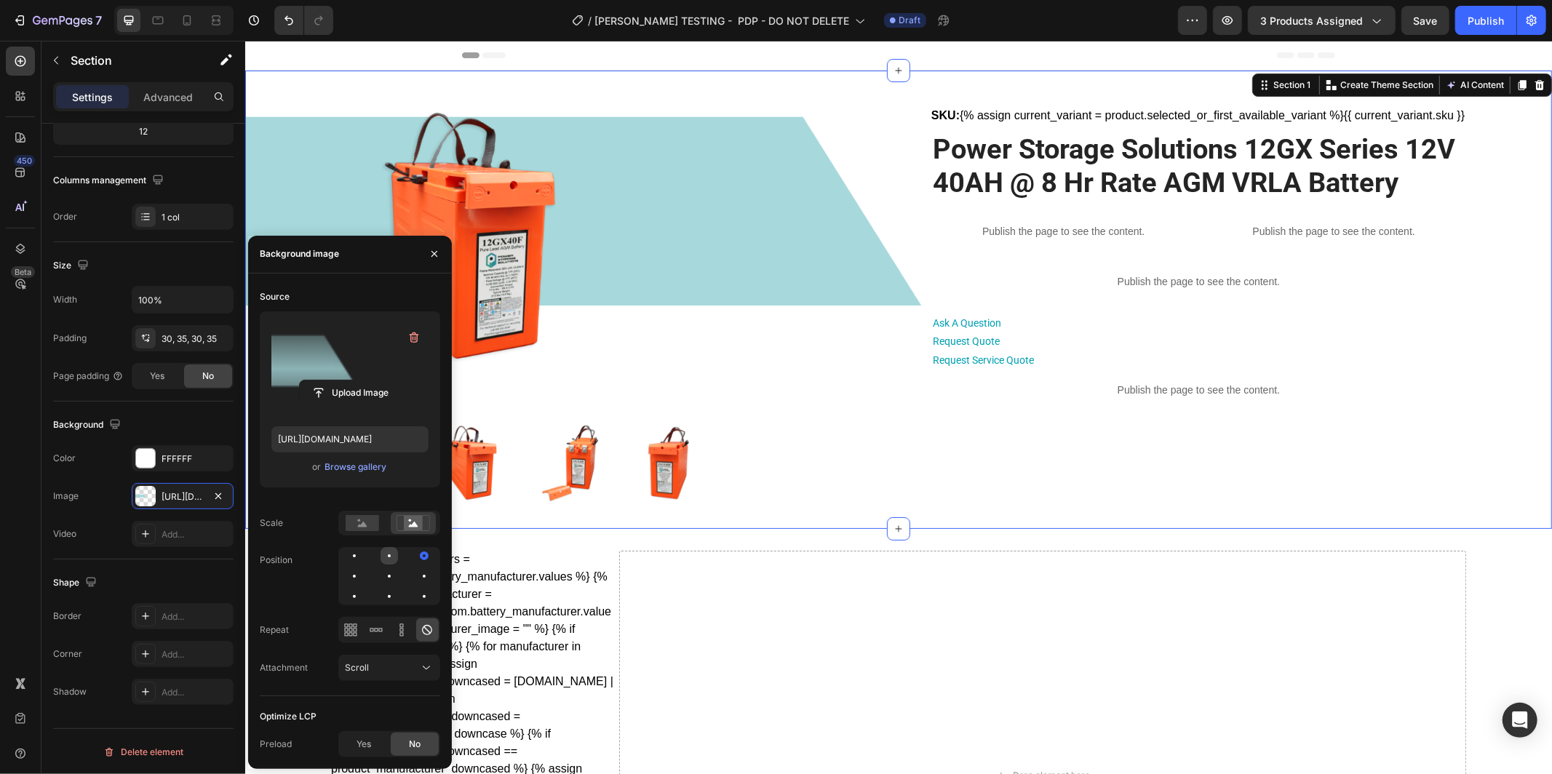
click at [416, 552] on div at bounding box center [424, 555] width 17 height 17
click at [366, 554] on div at bounding box center [389, 576] width 102 height 58
click at [381, 554] on div at bounding box center [389, 555] width 17 height 17
click at [378, 557] on div at bounding box center [389, 576] width 102 height 58
click at [416, 556] on div at bounding box center [424, 555] width 17 height 17
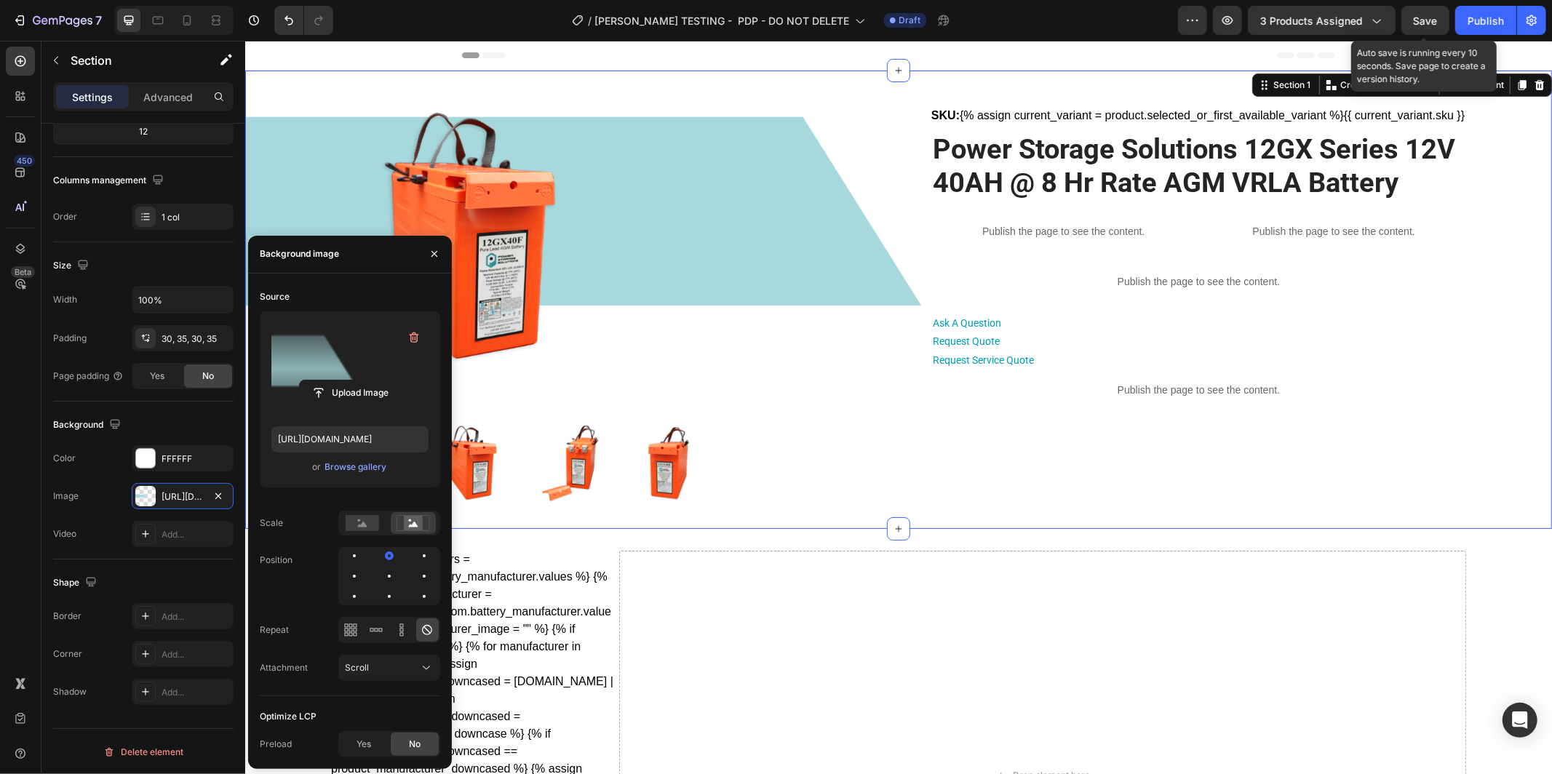
click at [1418, 23] on span "Save" at bounding box center [1426, 21] width 24 height 12
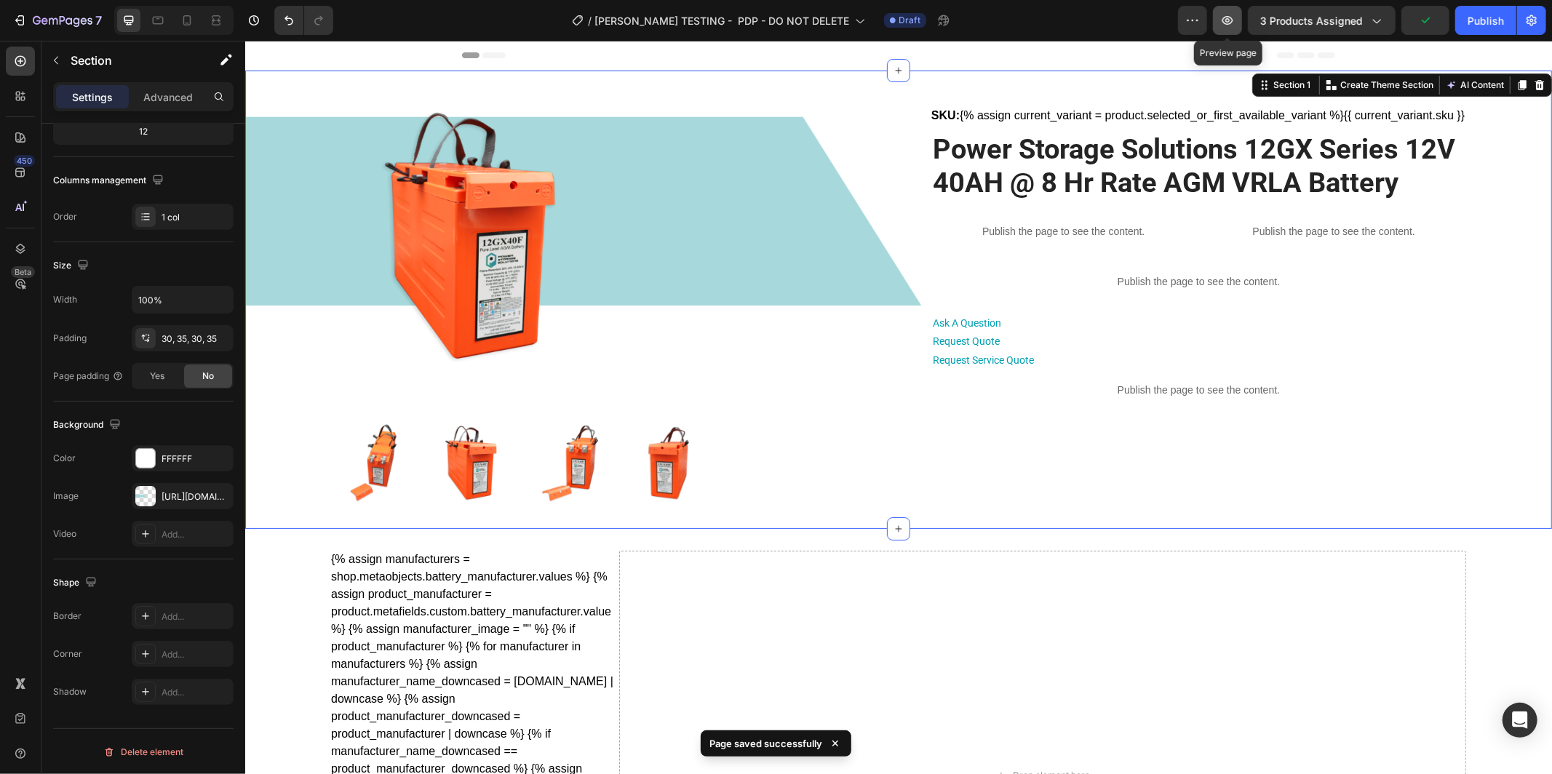
click at [1226, 15] on icon "button" at bounding box center [1228, 20] width 15 height 15
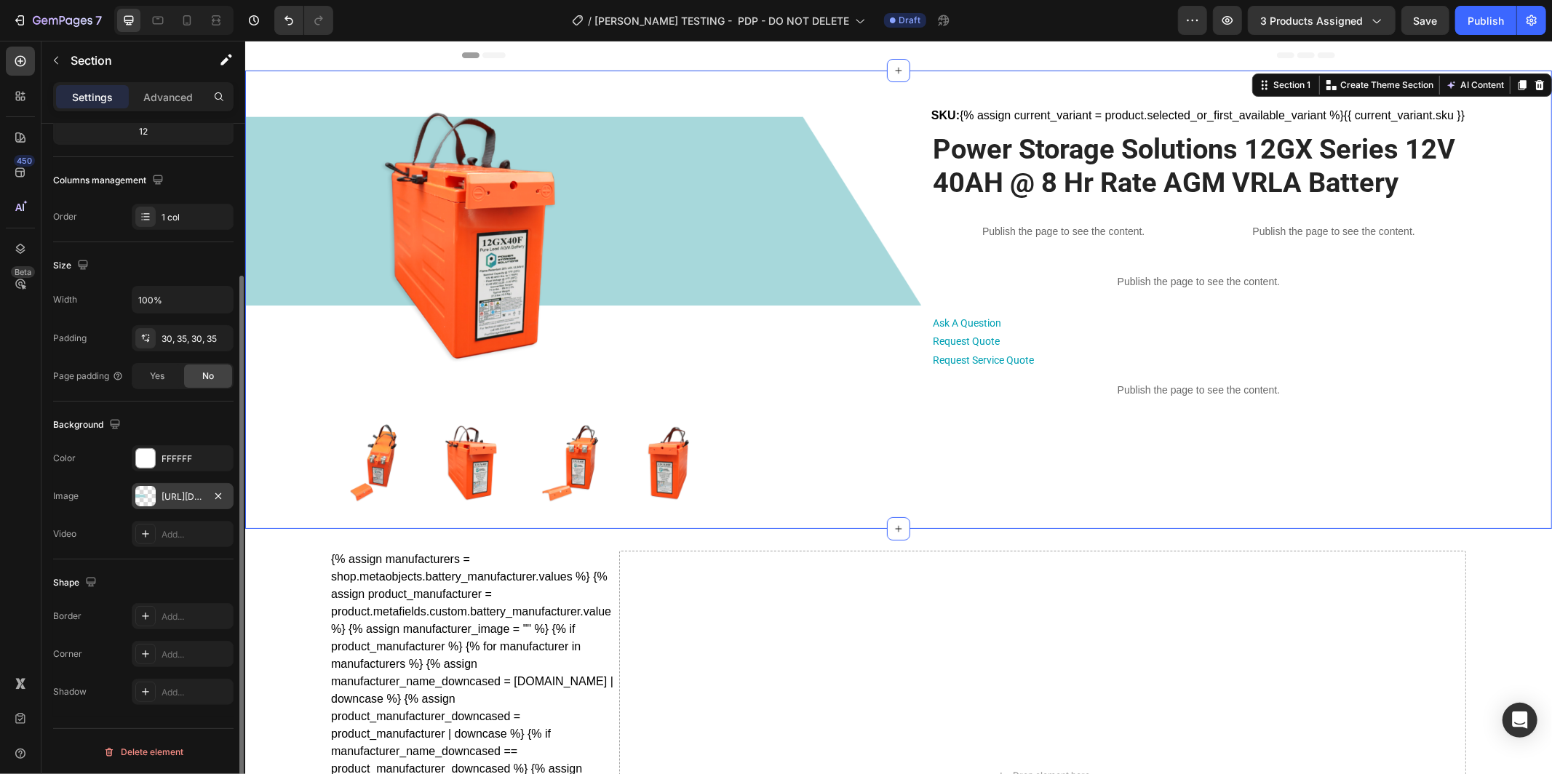
click at [176, 494] on div "https://cdn.shopify.com/s/files/1/0682/2159/9976/files/gempages_523498509446415…" at bounding box center [183, 497] width 42 height 13
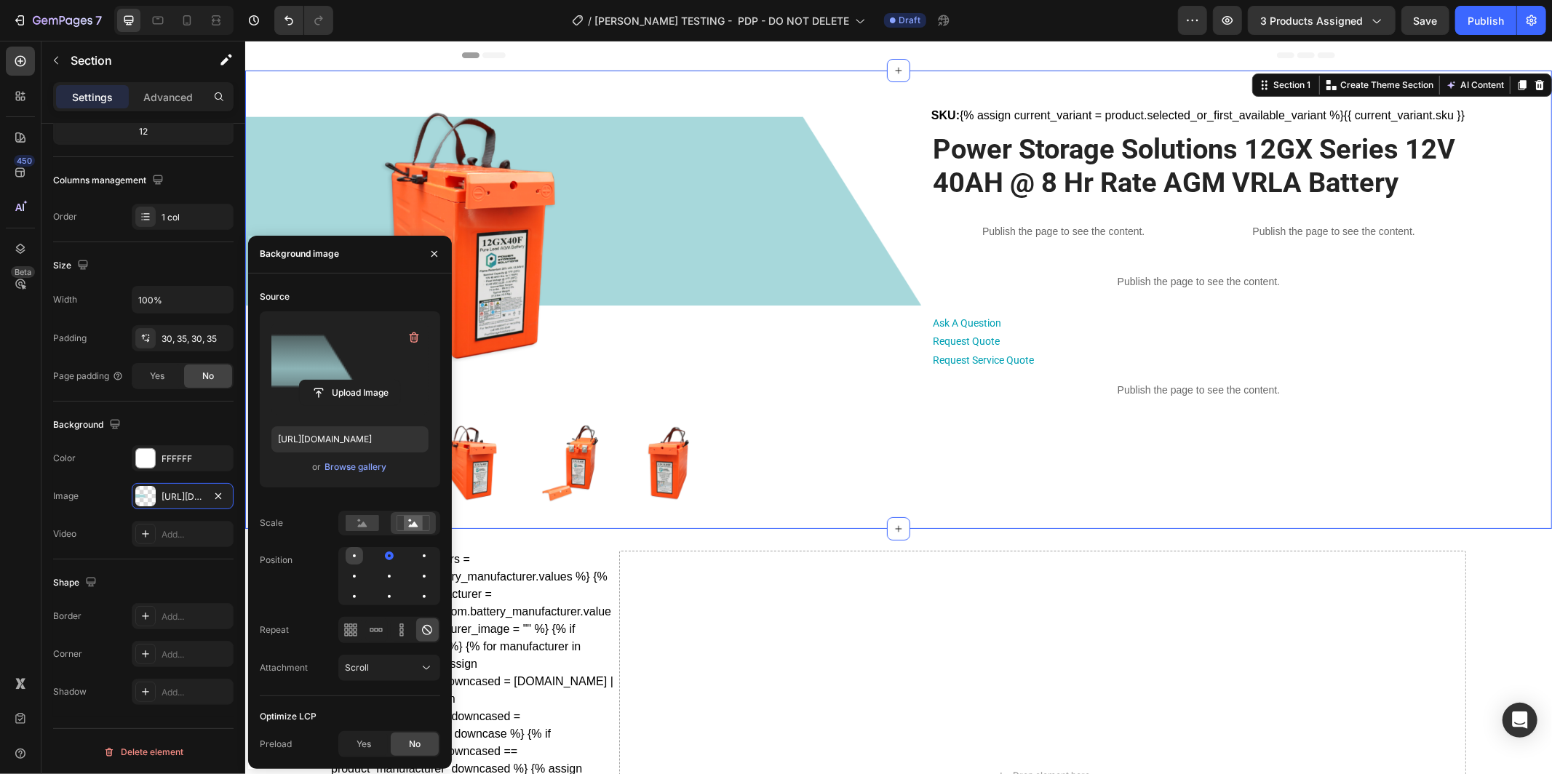
click at [381, 552] on div at bounding box center [389, 555] width 17 height 17
click at [368, 528] on rect at bounding box center [362, 523] width 33 height 16
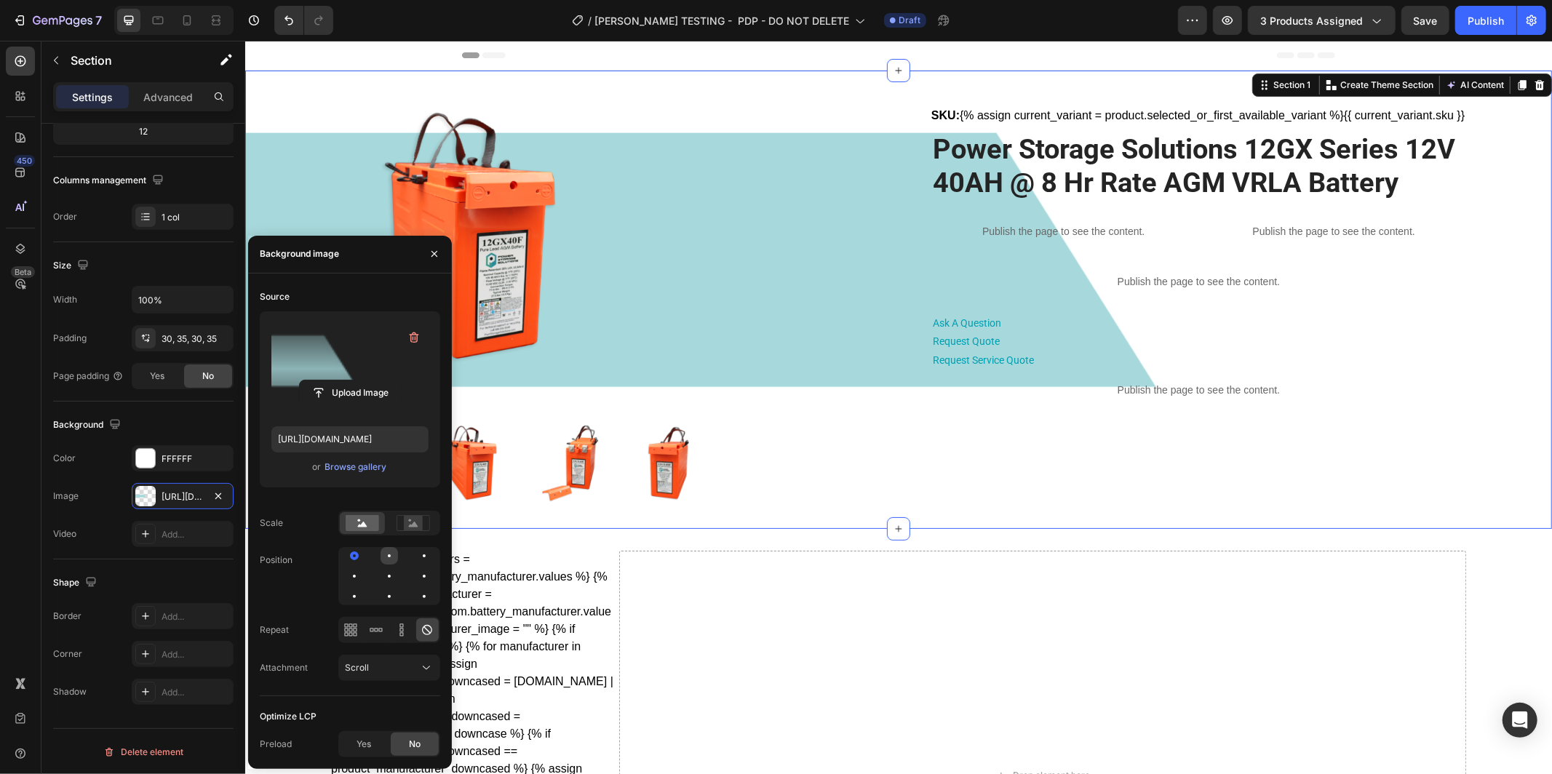
click at [416, 553] on div at bounding box center [424, 555] width 17 height 17
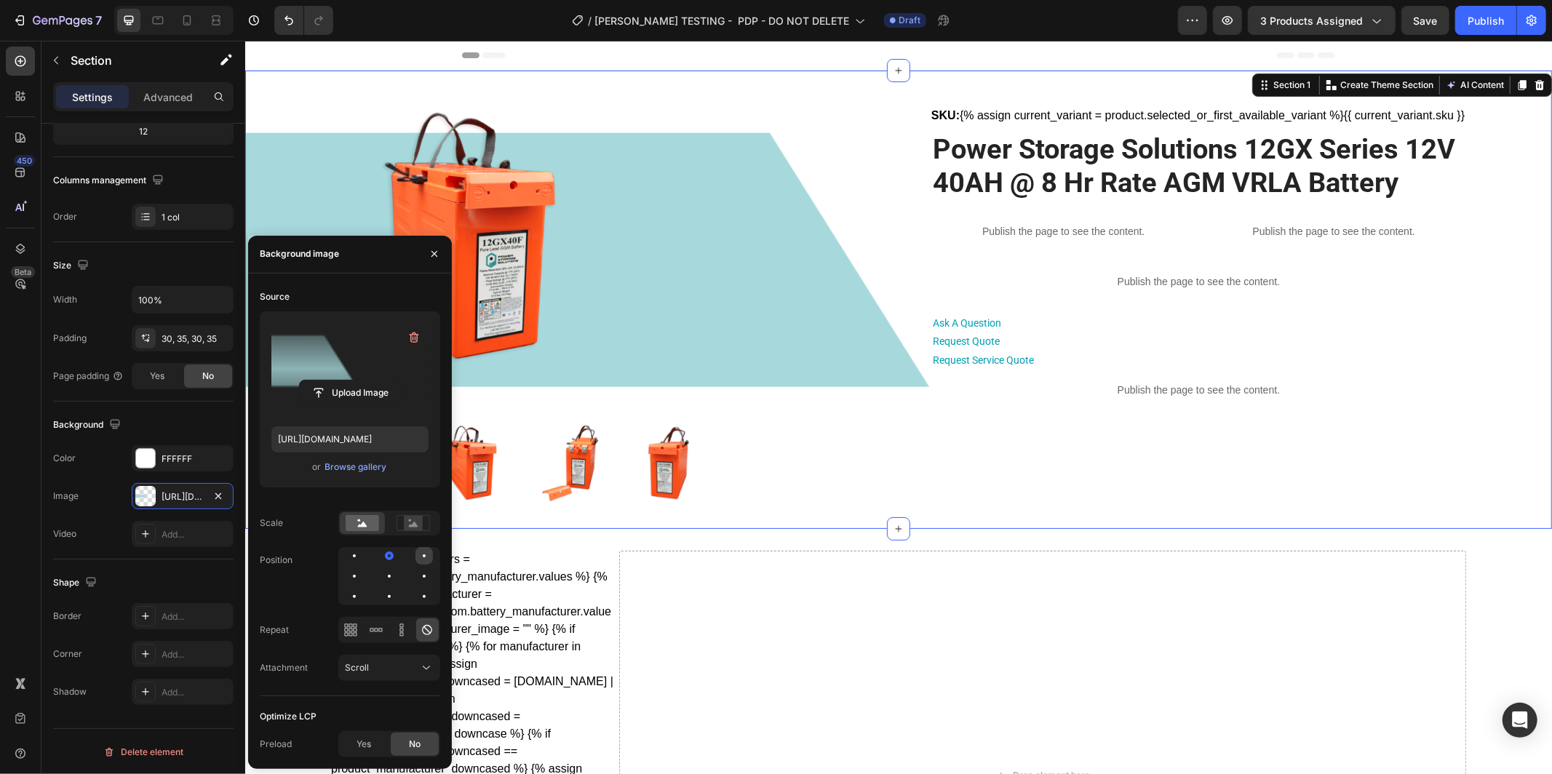
click at [363, 568] on div at bounding box center [354, 576] width 17 height 17
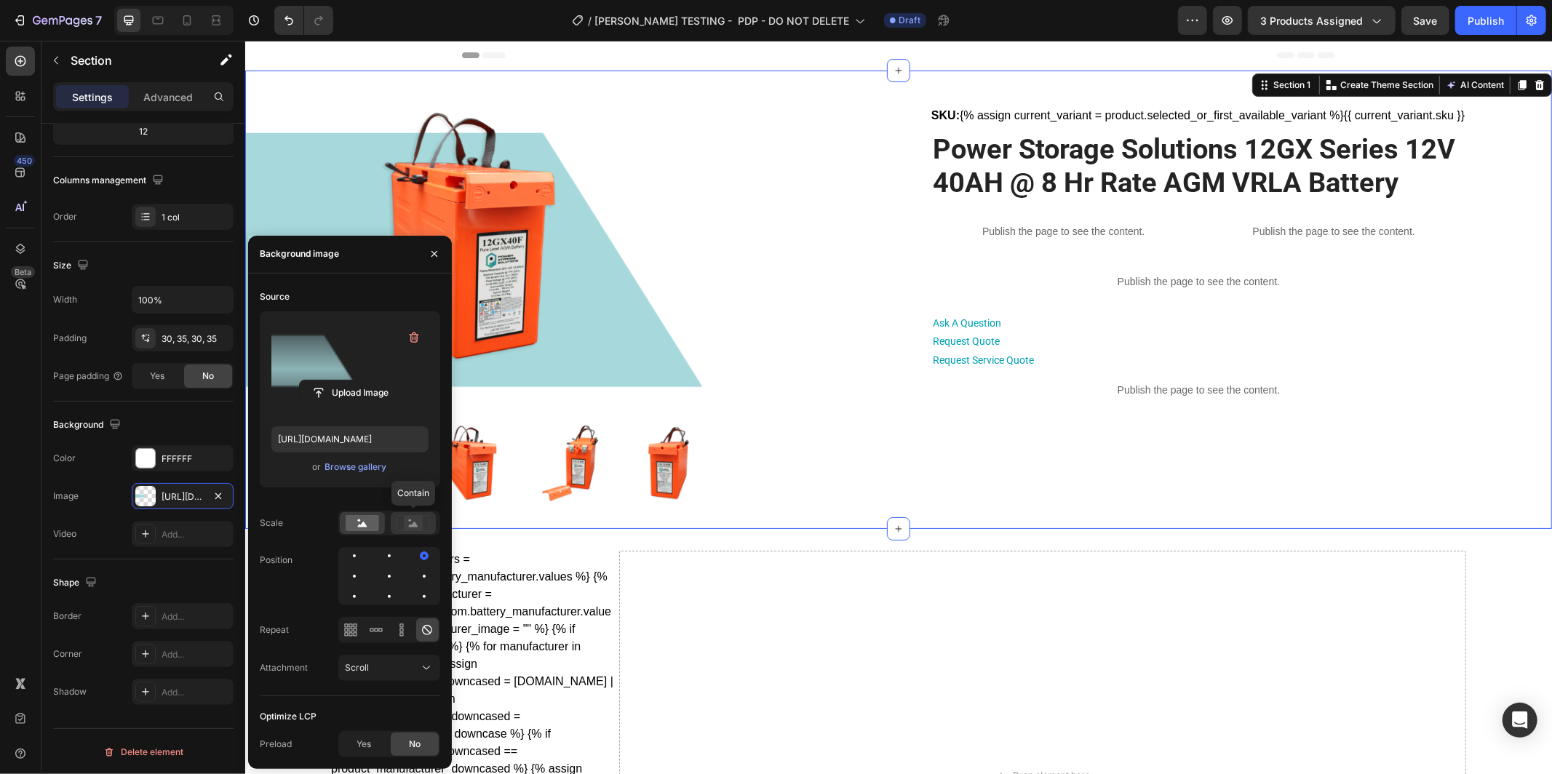
click at [409, 529] on rect at bounding box center [413, 522] width 19 height 15
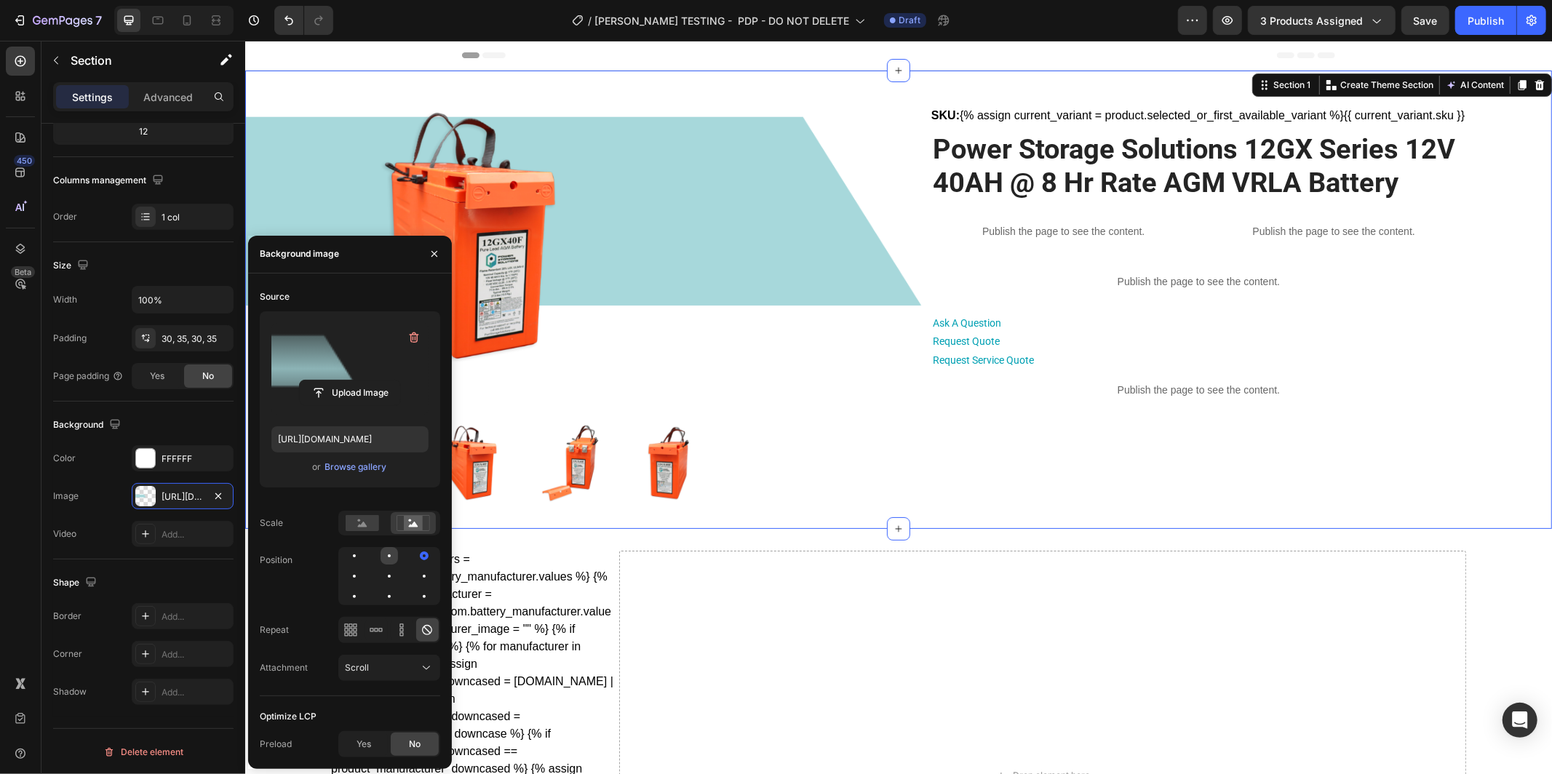
click at [416, 553] on div at bounding box center [424, 555] width 17 height 17
click at [374, 531] on div at bounding box center [362, 523] width 45 height 22
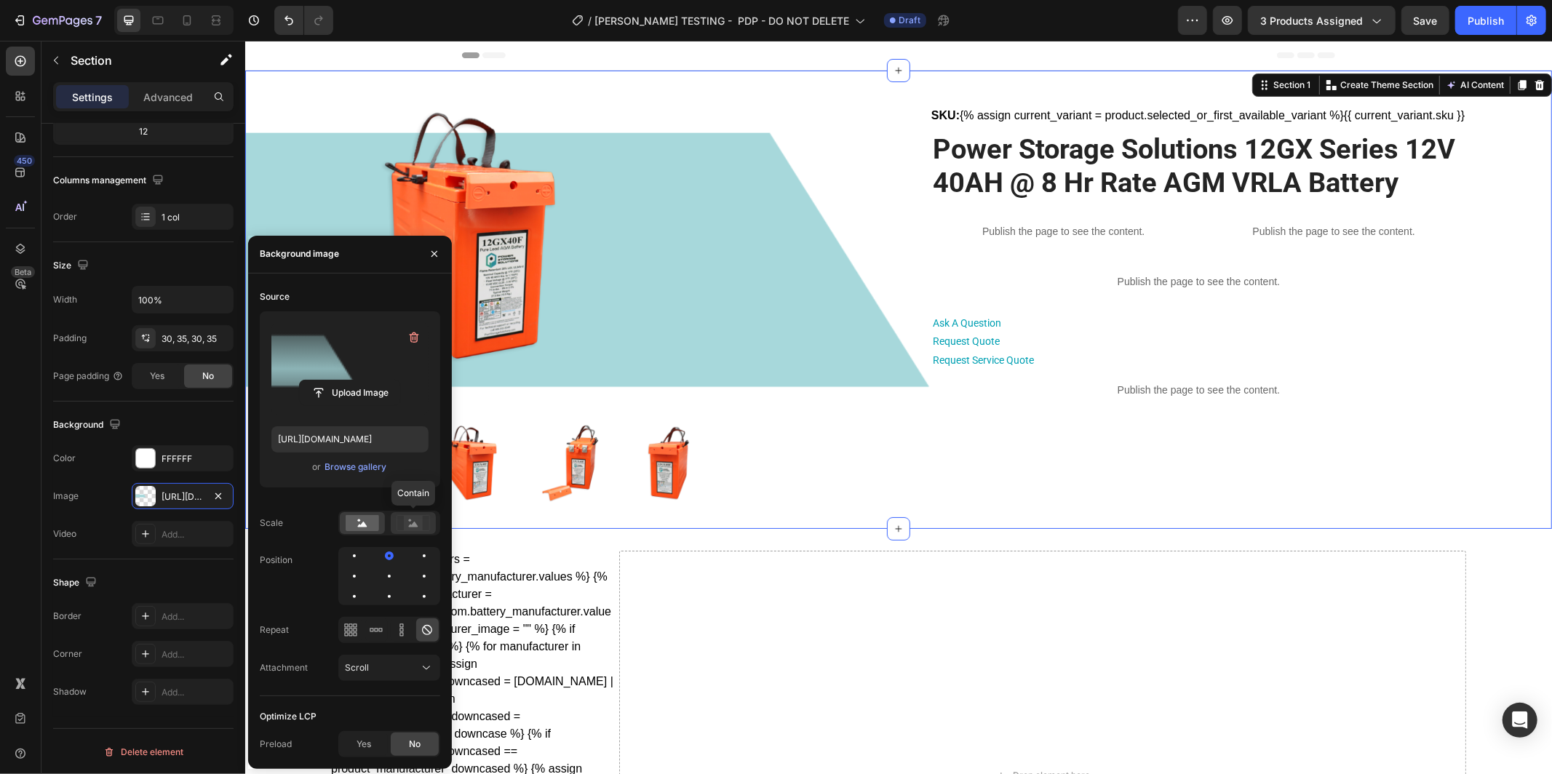
click at [412, 531] on rect at bounding box center [413, 522] width 33 height 15
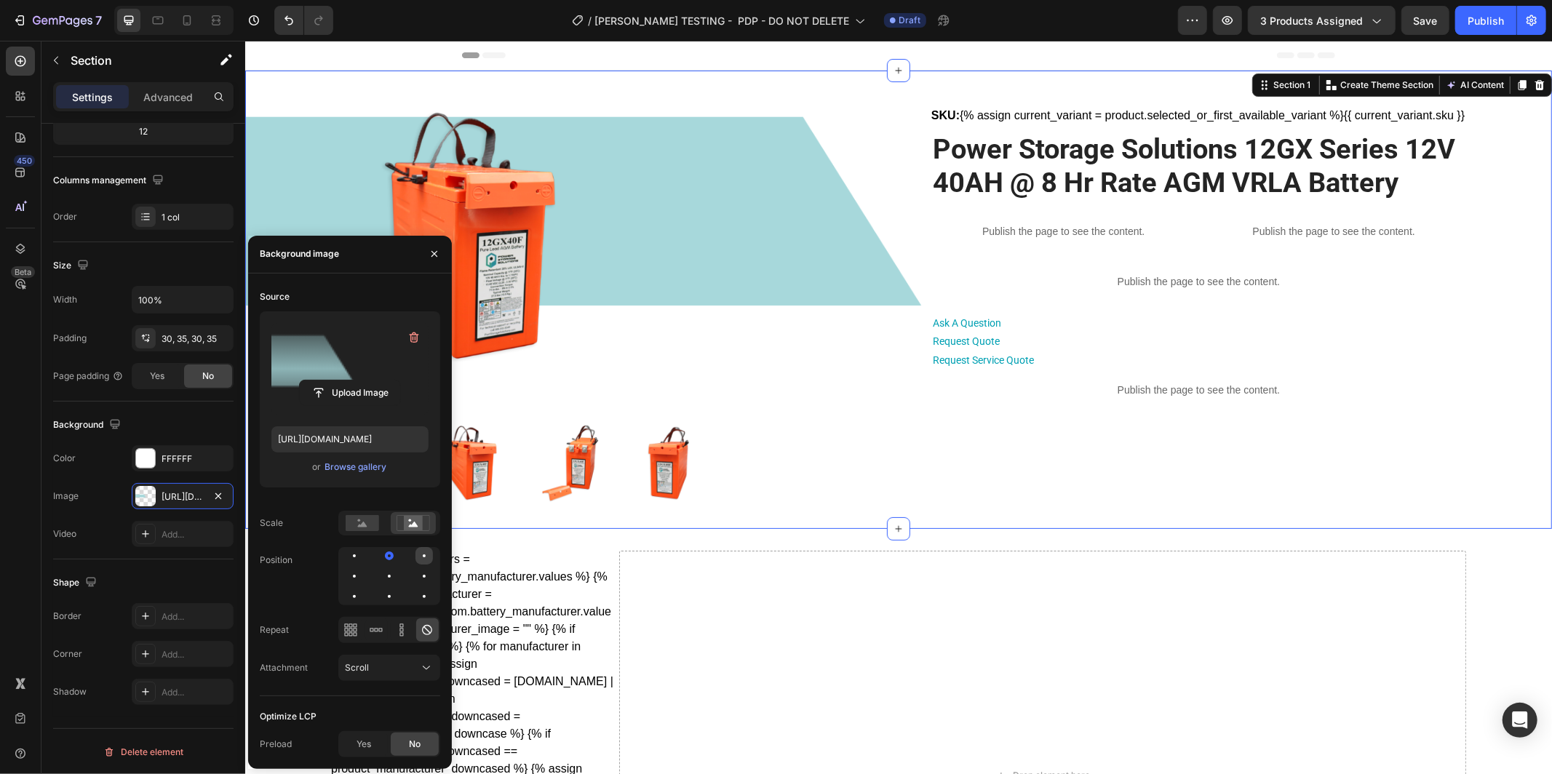
click at [363, 568] on div at bounding box center [354, 576] width 17 height 17
click at [365, 559] on div at bounding box center [389, 576] width 102 height 58
click at [381, 553] on div at bounding box center [389, 555] width 17 height 17
click at [404, 525] on rect at bounding box center [413, 522] width 19 height 15
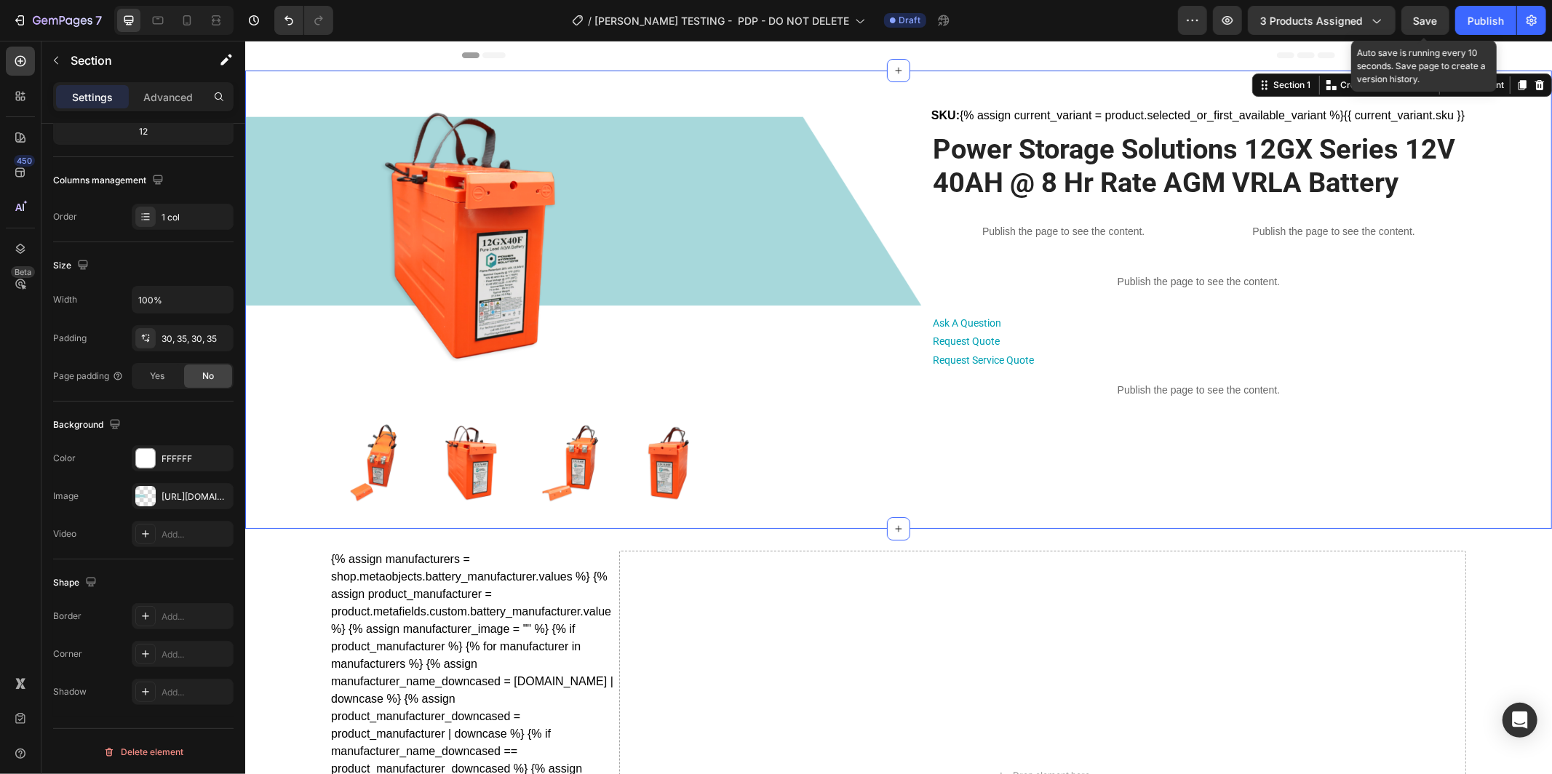
click at [1418, 20] on span "Save" at bounding box center [1426, 21] width 24 height 12
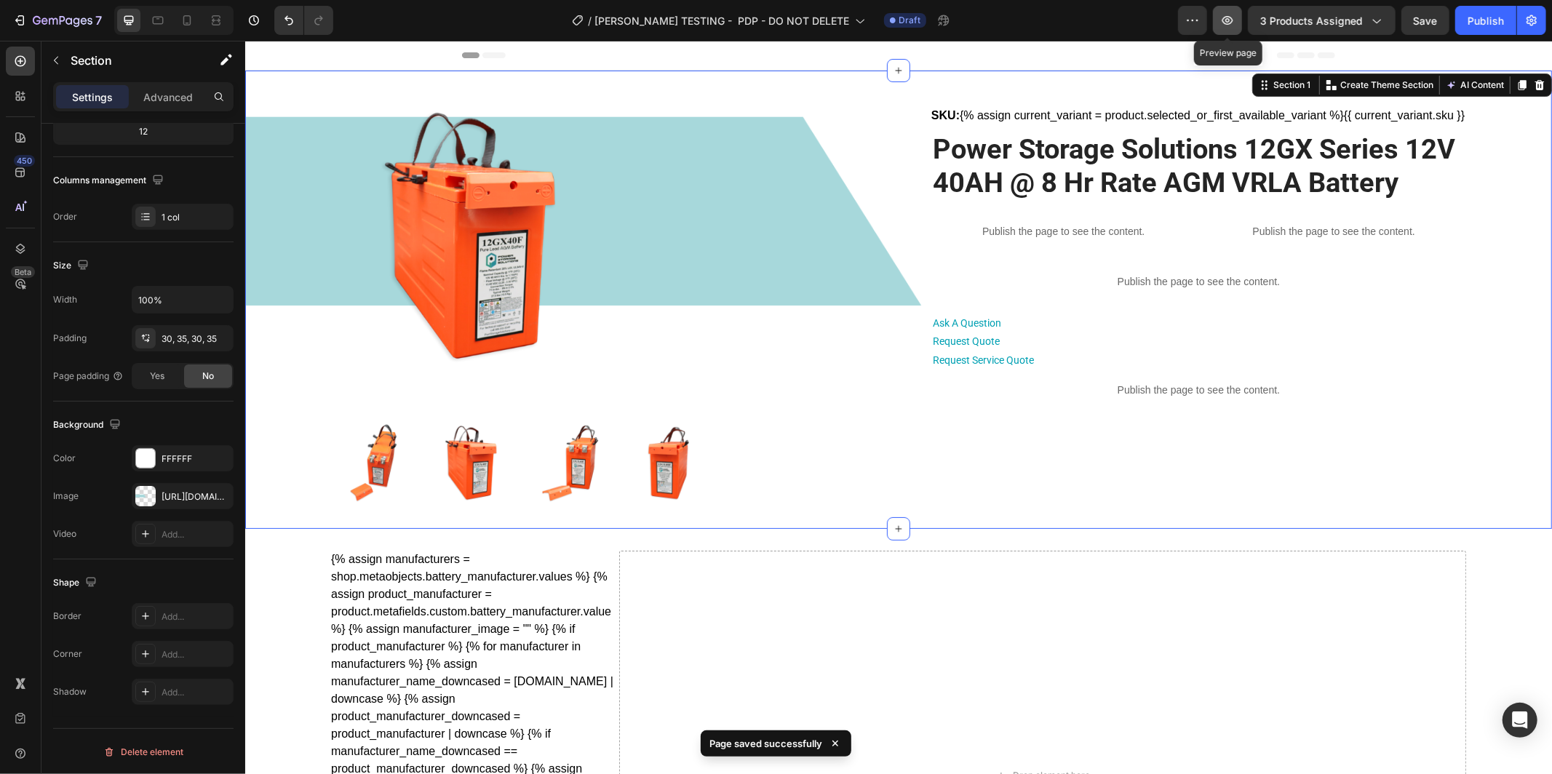
click at [1227, 21] on icon "button" at bounding box center [1228, 20] width 15 height 15
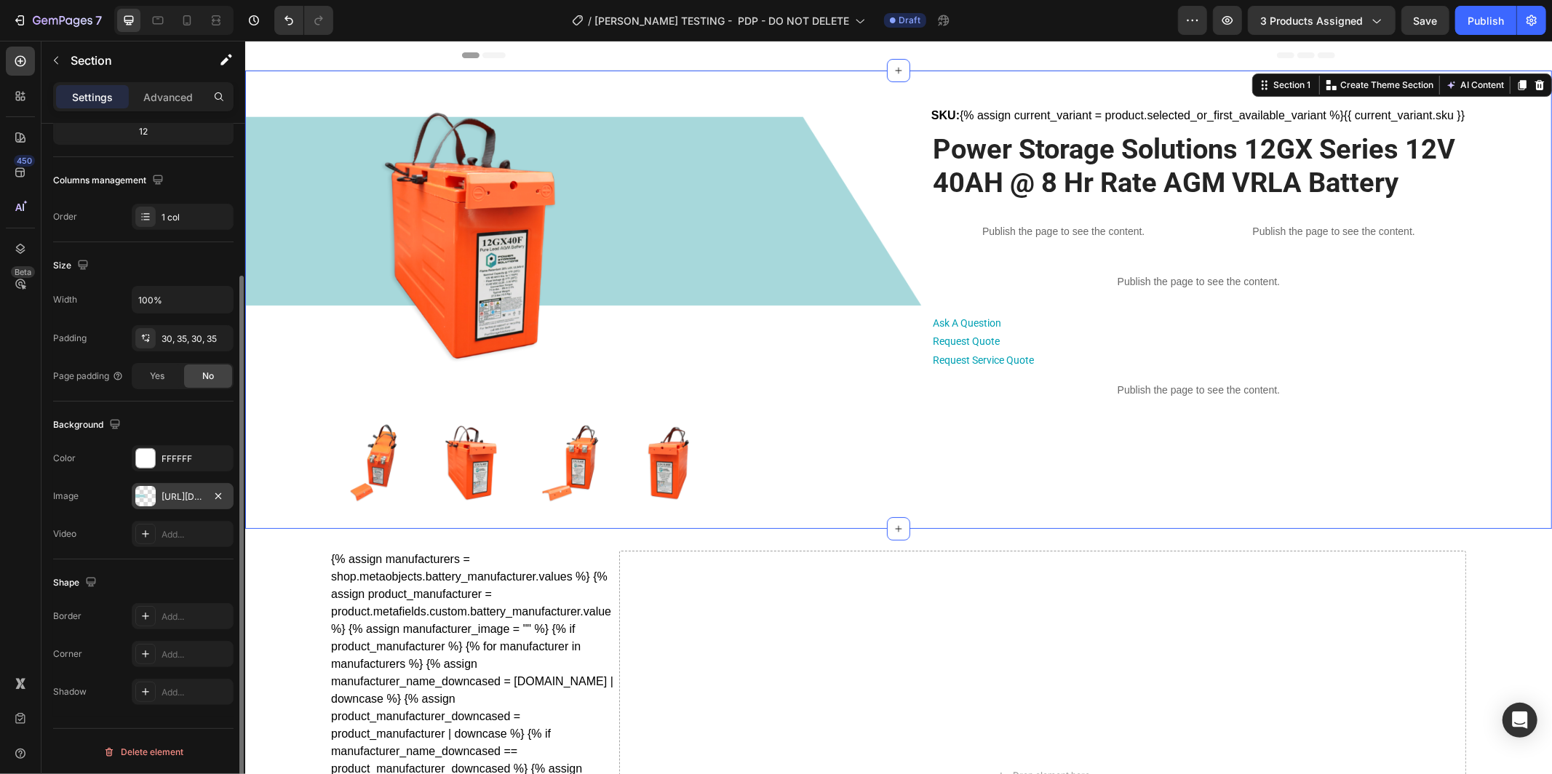
click at [182, 496] on div "https://cdn.shopify.com/s/files/1/0682/2159/9976/files/gempages_523498509446415…" at bounding box center [183, 497] width 42 height 13
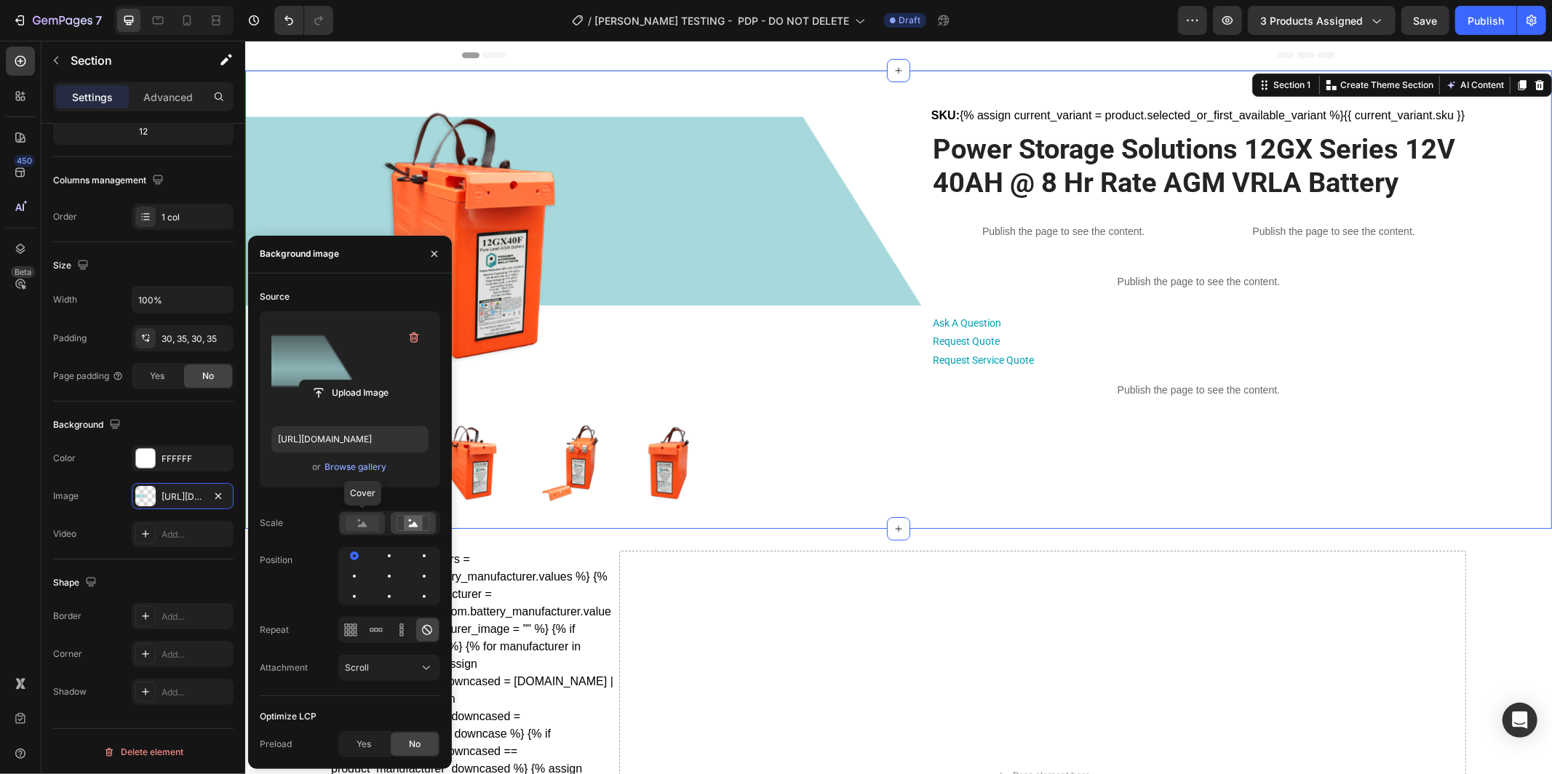
click at [360, 522] on rect at bounding box center [362, 523] width 33 height 16
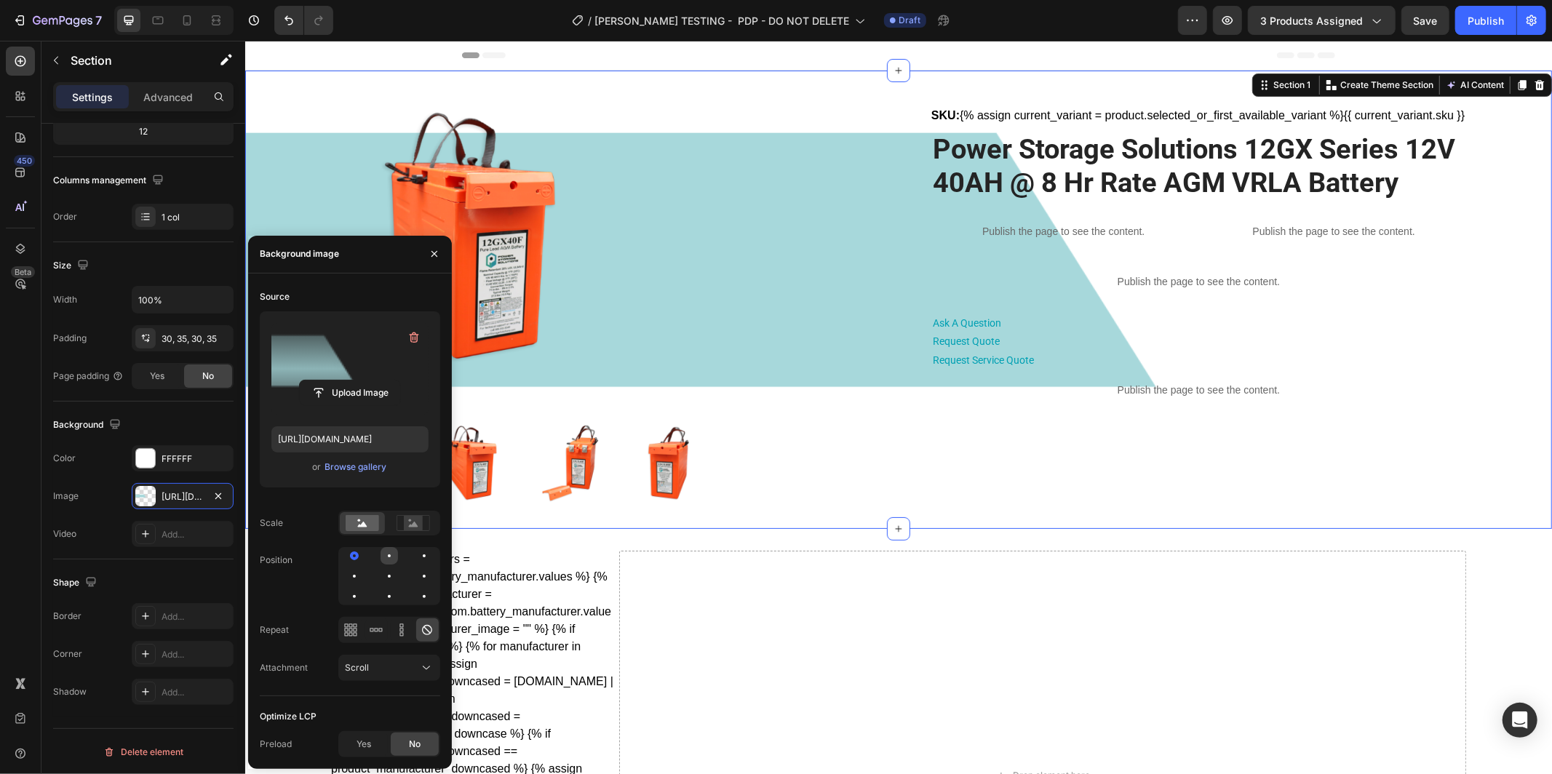
click at [416, 554] on div at bounding box center [424, 555] width 17 height 17
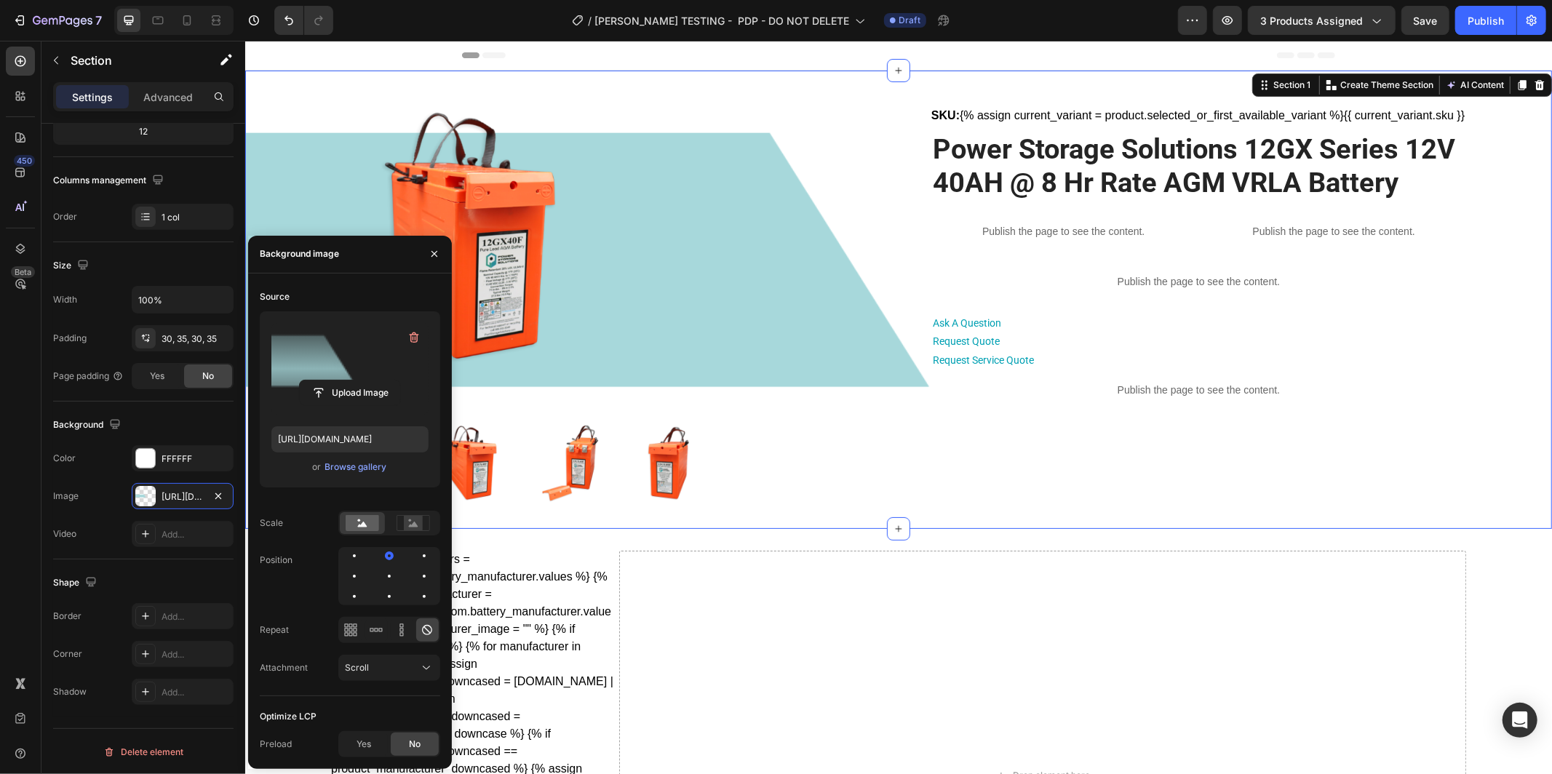
click at [434, 557] on div at bounding box center [389, 576] width 102 height 58
click at [363, 568] on div at bounding box center [354, 576] width 17 height 17
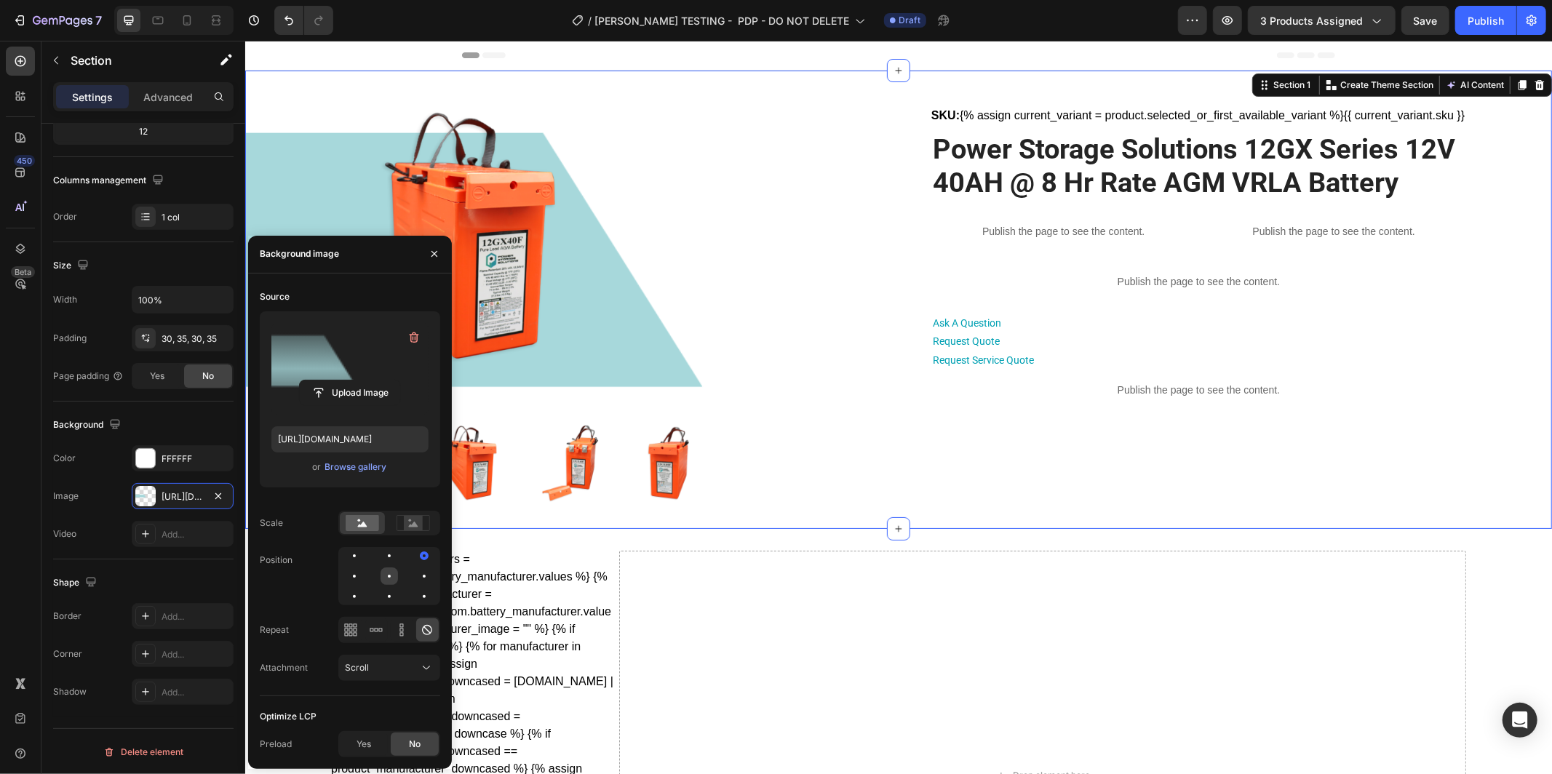
click at [416, 578] on div at bounding box center [424, 576] width 17 height 17
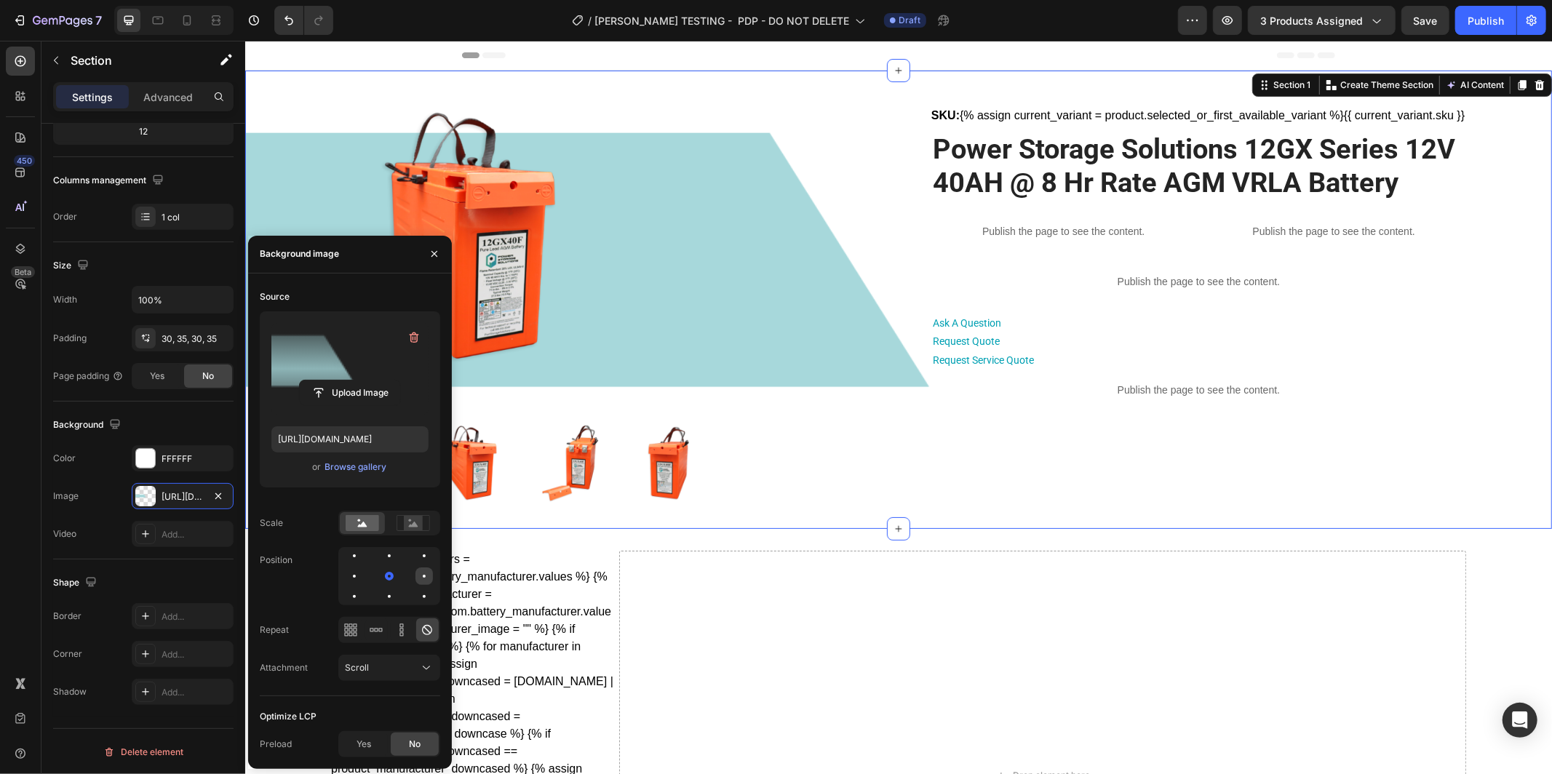
click at [363, 588] on div at bounding box center [354, 596] width 17 height 17
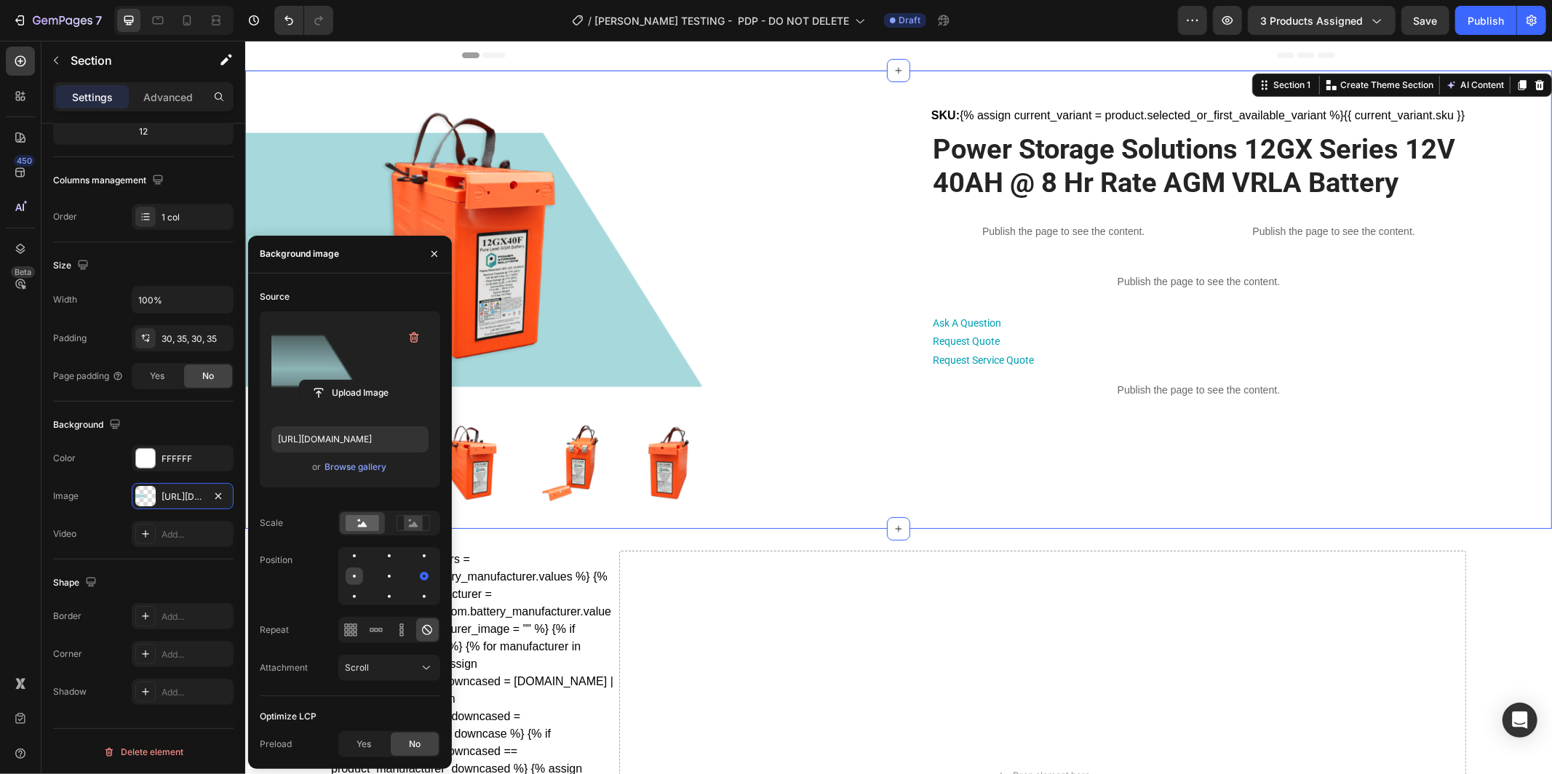
click at [381, 577] on div at bounding box center [389, 576] width 17 height 17
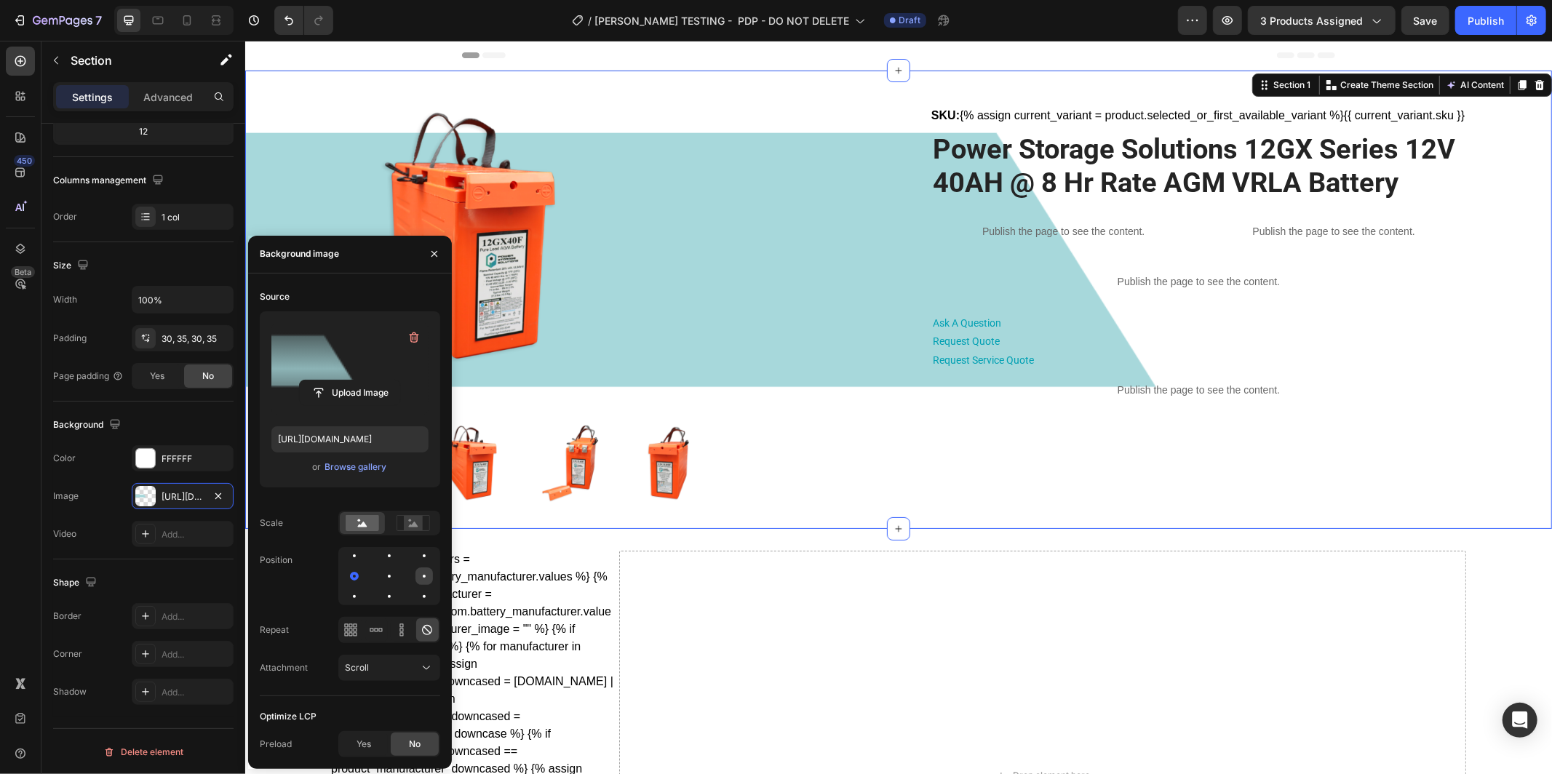
click at [363, 588] on div at bounding box center [354, 596] width 17 height 17
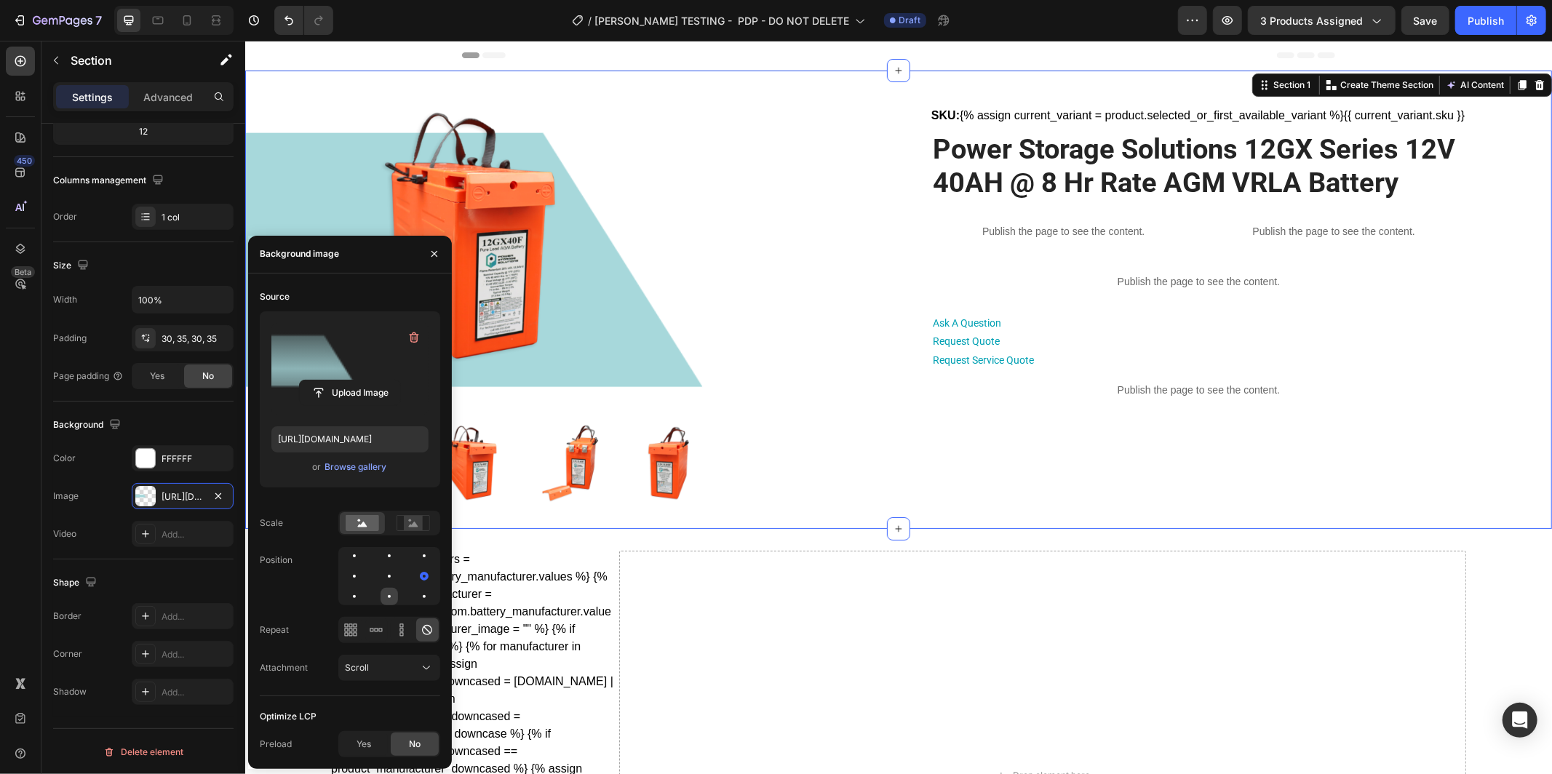
click at [416, 595] on div at bounding box center [424, 596] width 17 height 17
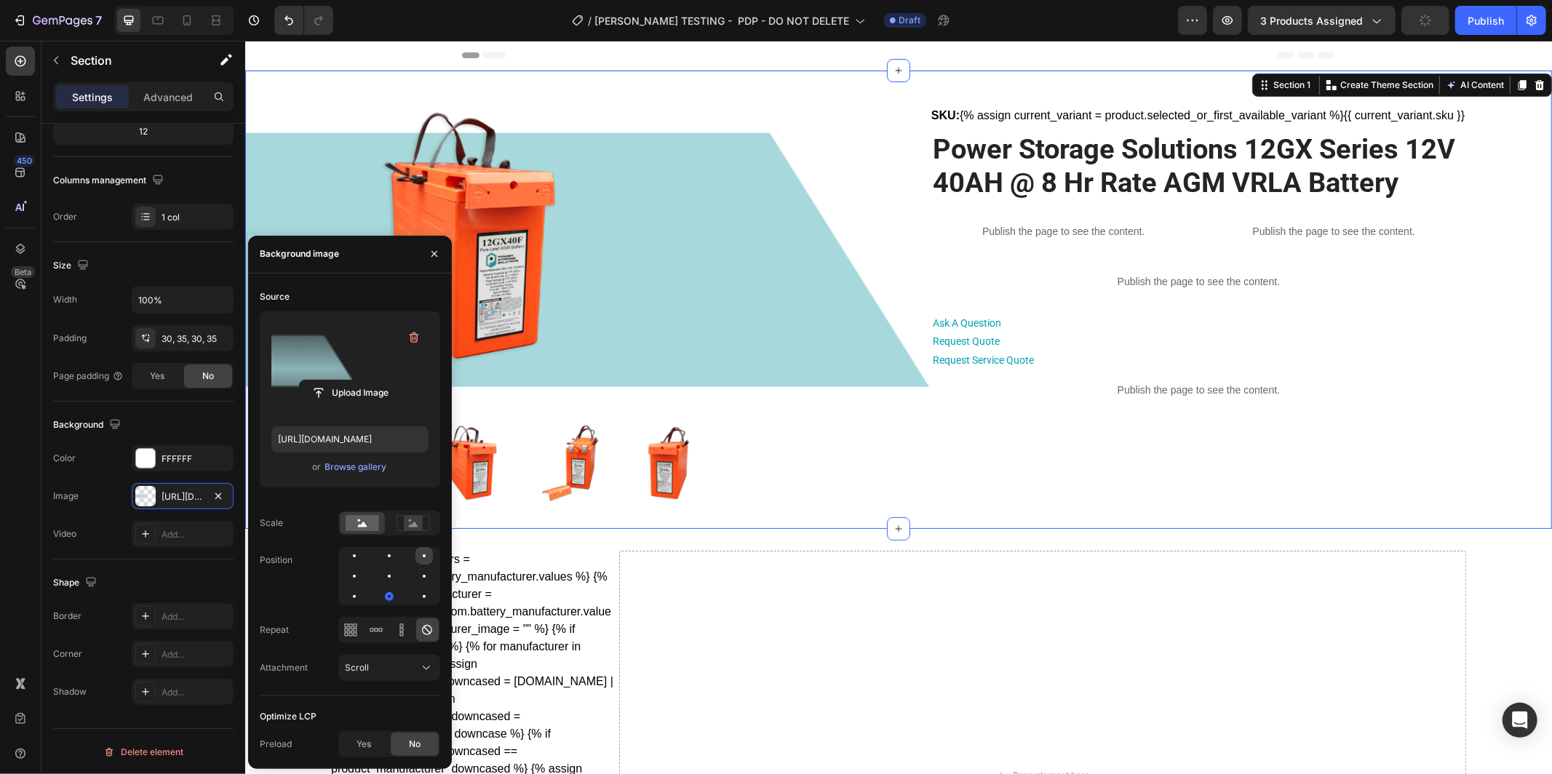
click at [423, 555] on div at bounding box center [424, 556] width 3 height 3
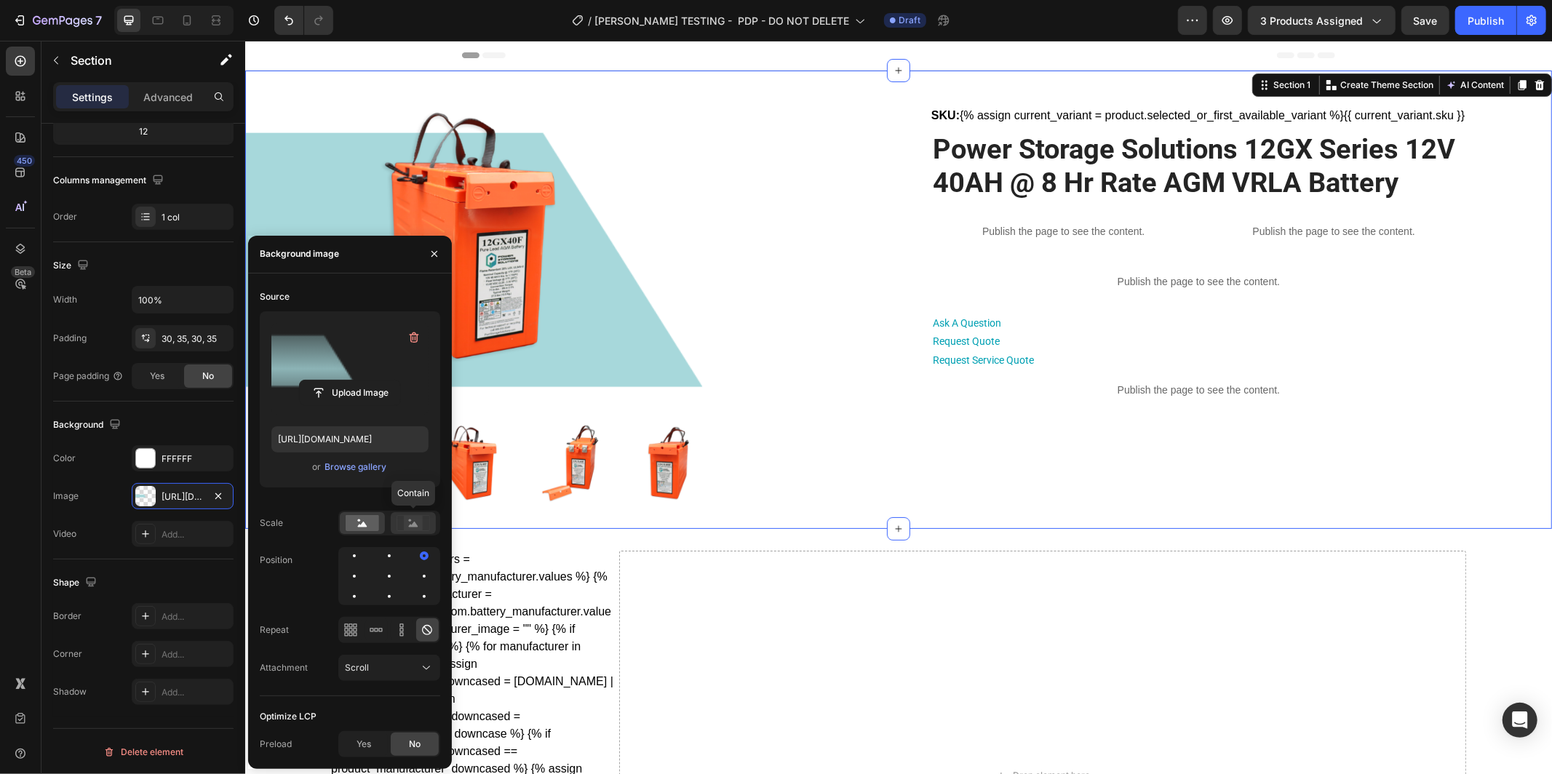
click at [419, 521] on rect at bounding box center [413, 522] width 19 height 15
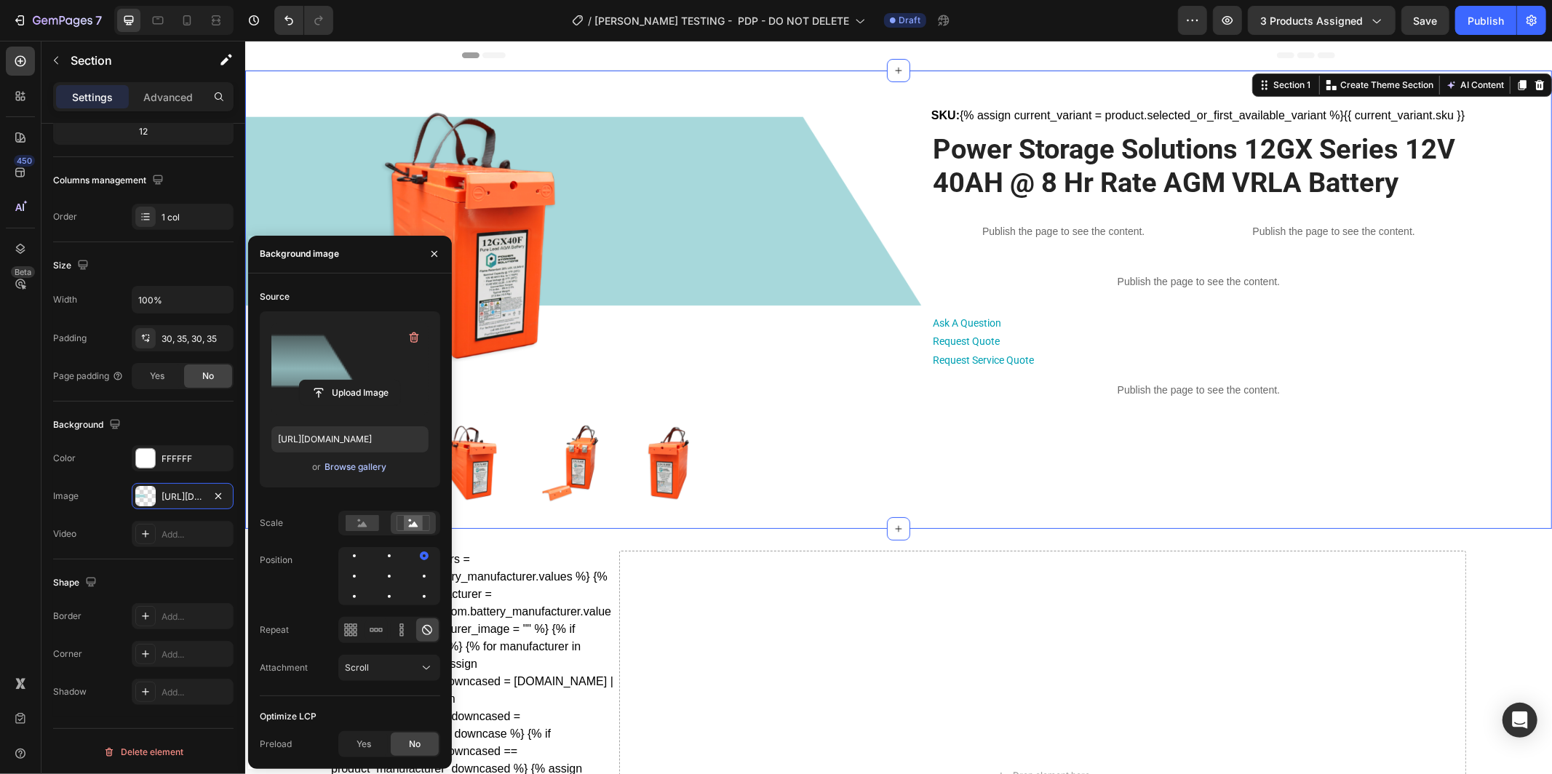
click at [341, 464] on div "Browse gallery" at bounding box center [356, 467] width 62 height 13
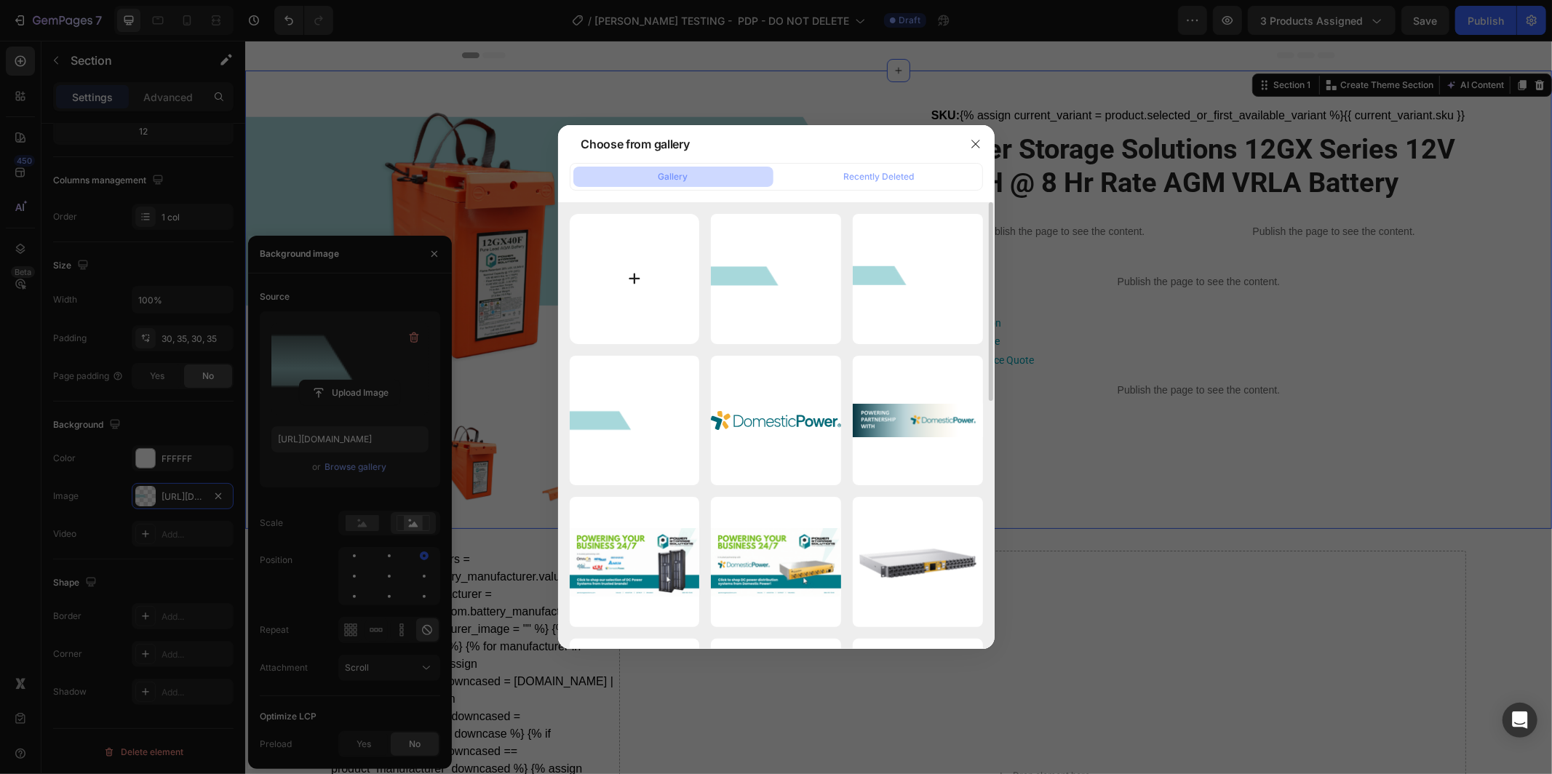
click at [654, 281] on input "file" at bounding box center [635, 279] width 130 height 130
type input "C:\fakepath\Manufacturer Shop Banners (3).png"
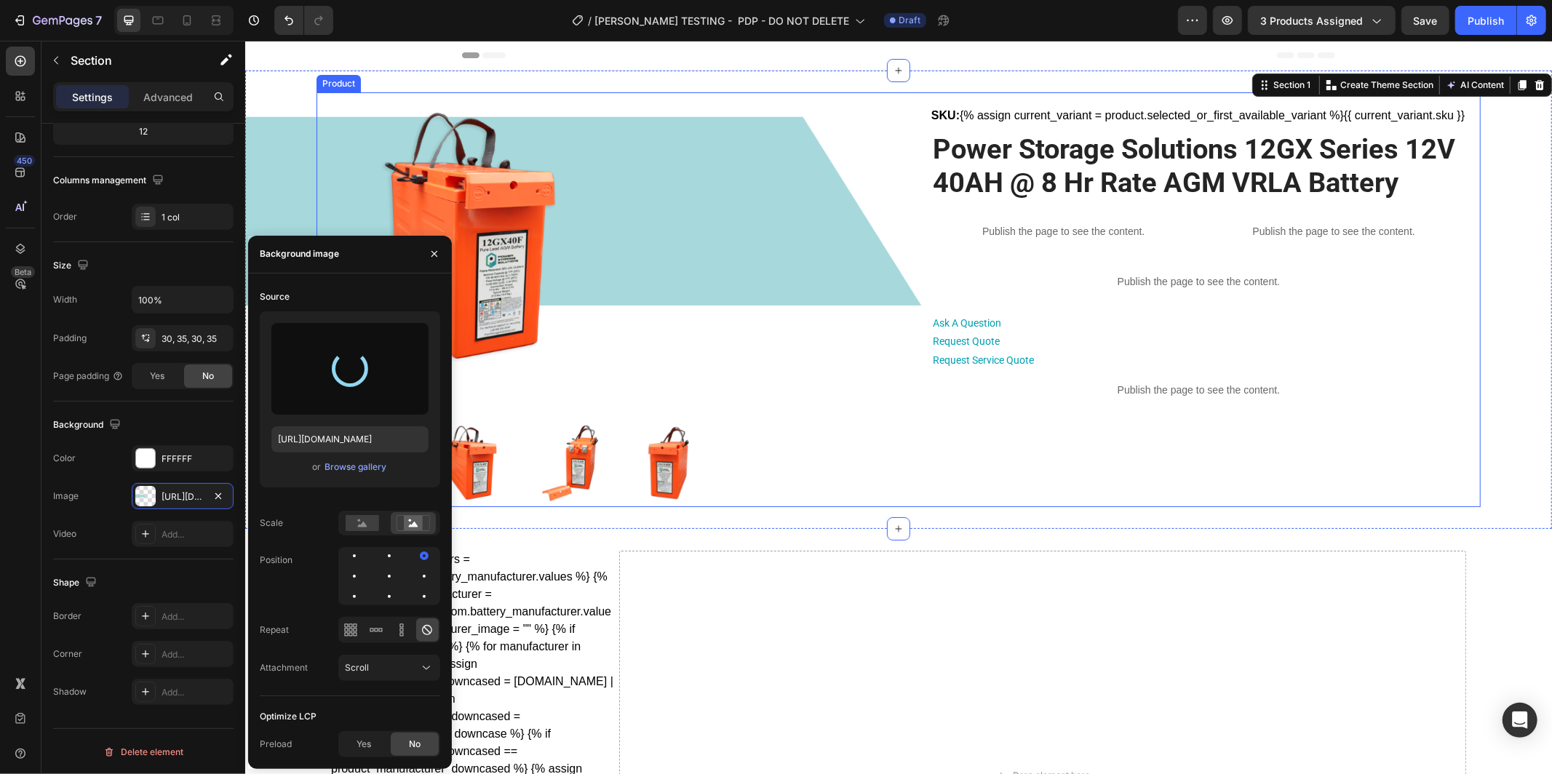
type input "https://cdn.shopify.com/s/files/1/0682/2159/9976/files/gempages_523498509446415…"
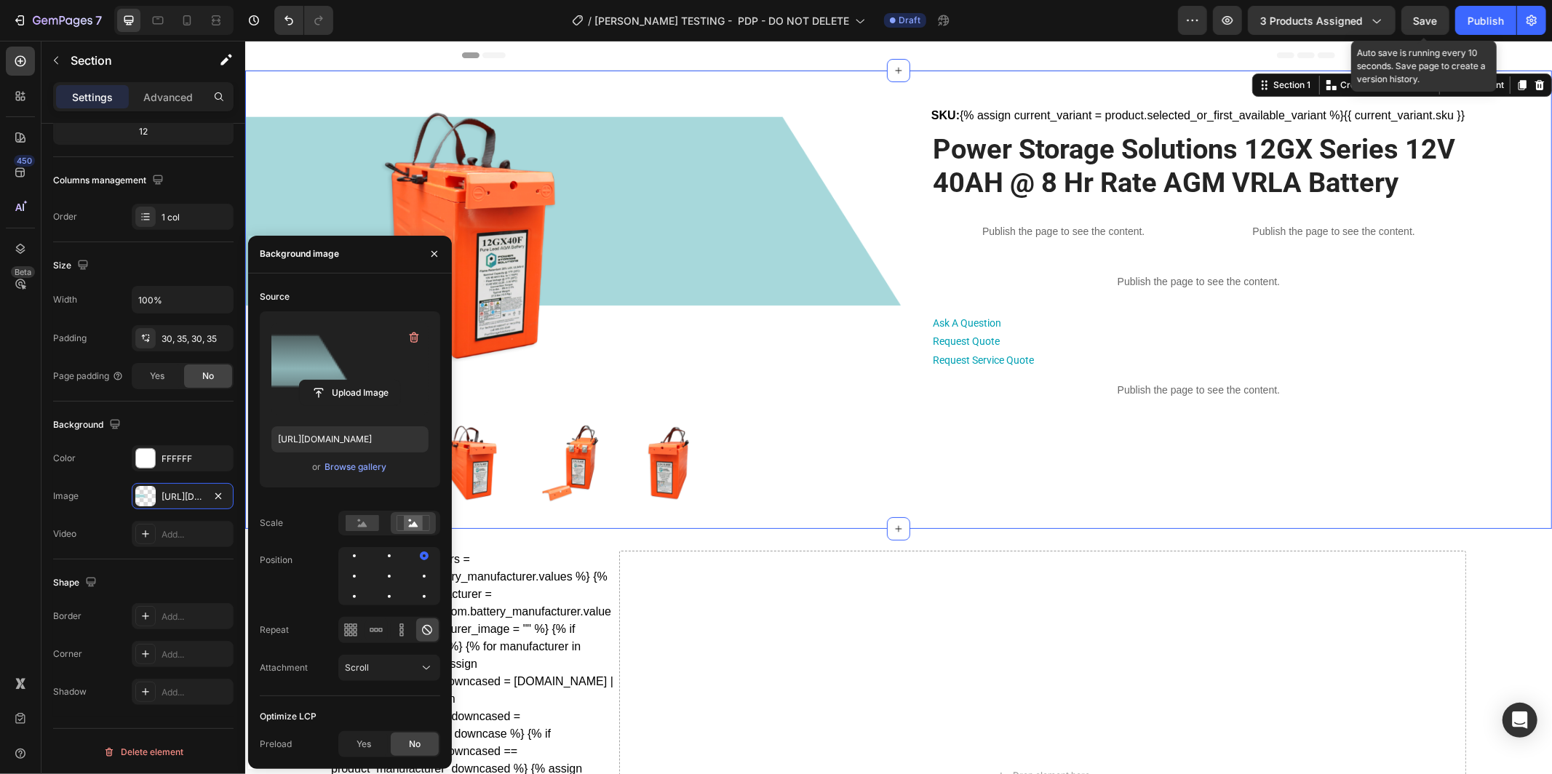
click at [1418, 23] on span "Save" at bounding box center [1426, 21] width 24 height 12
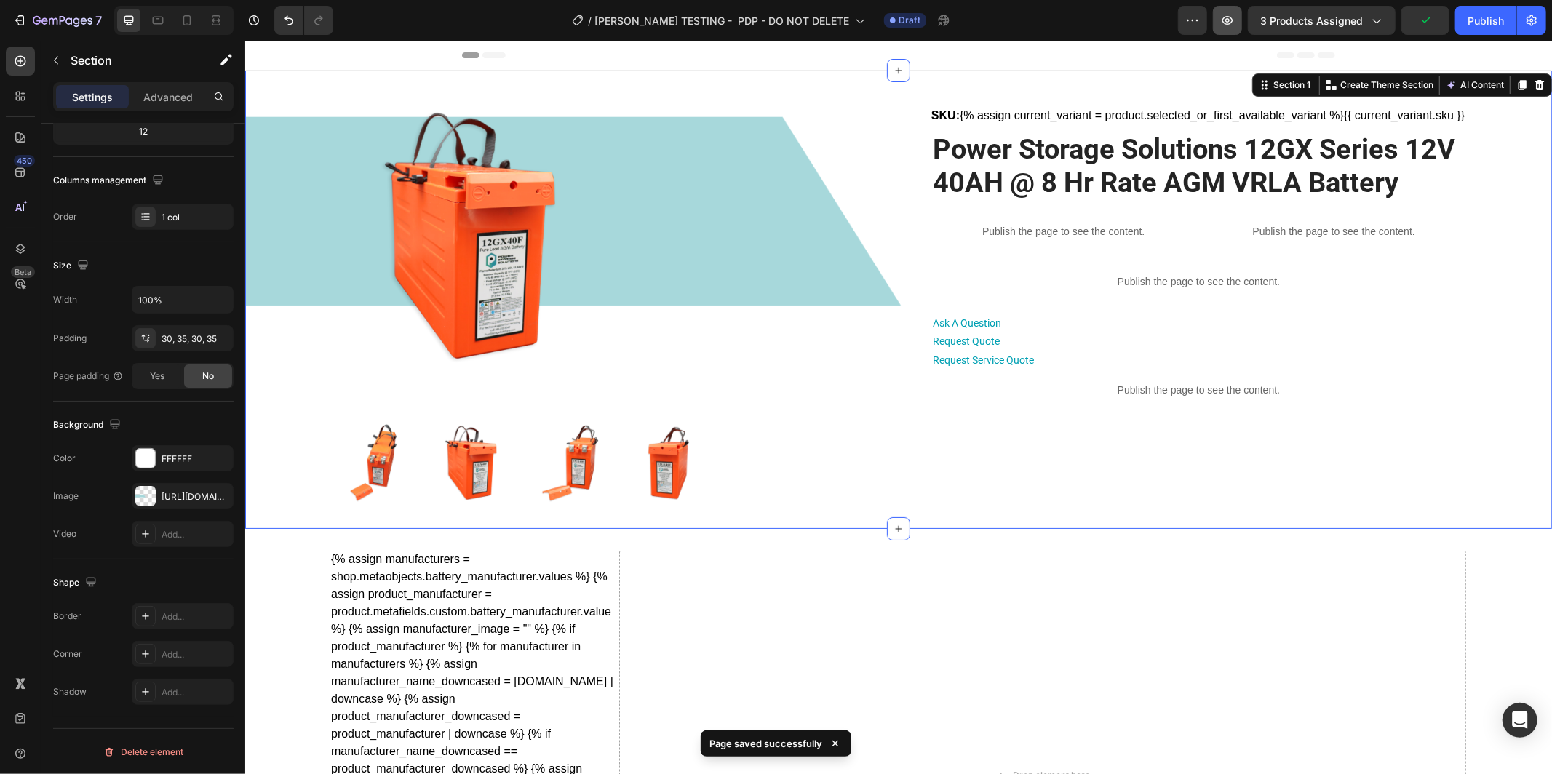
click at [1226, 31] on button "button" at bounding box center [1227, 20] width 29 height 29
click at [298, 247] on div "Product Images SKU: {% assign current_variant = product.selected_or_first_avail…" at bounding box center [898, 299] width 1256 height 415
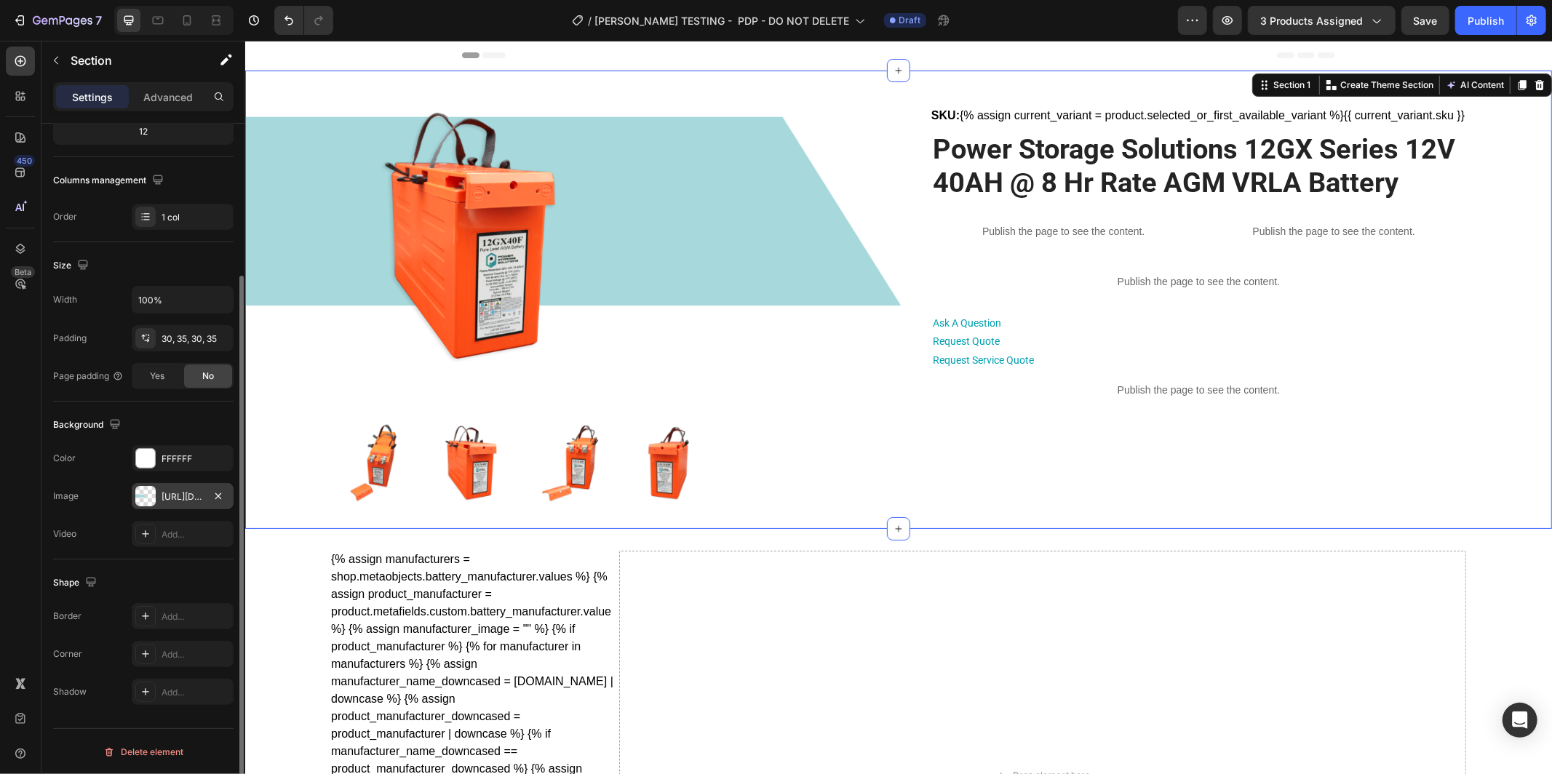
click at [177, 499] on div "https://cdn.shopify.com/s/files/1/0682/2159/9976/files/gempages_523498509446415…" at bounding box center [183, 497] width 42 height 13
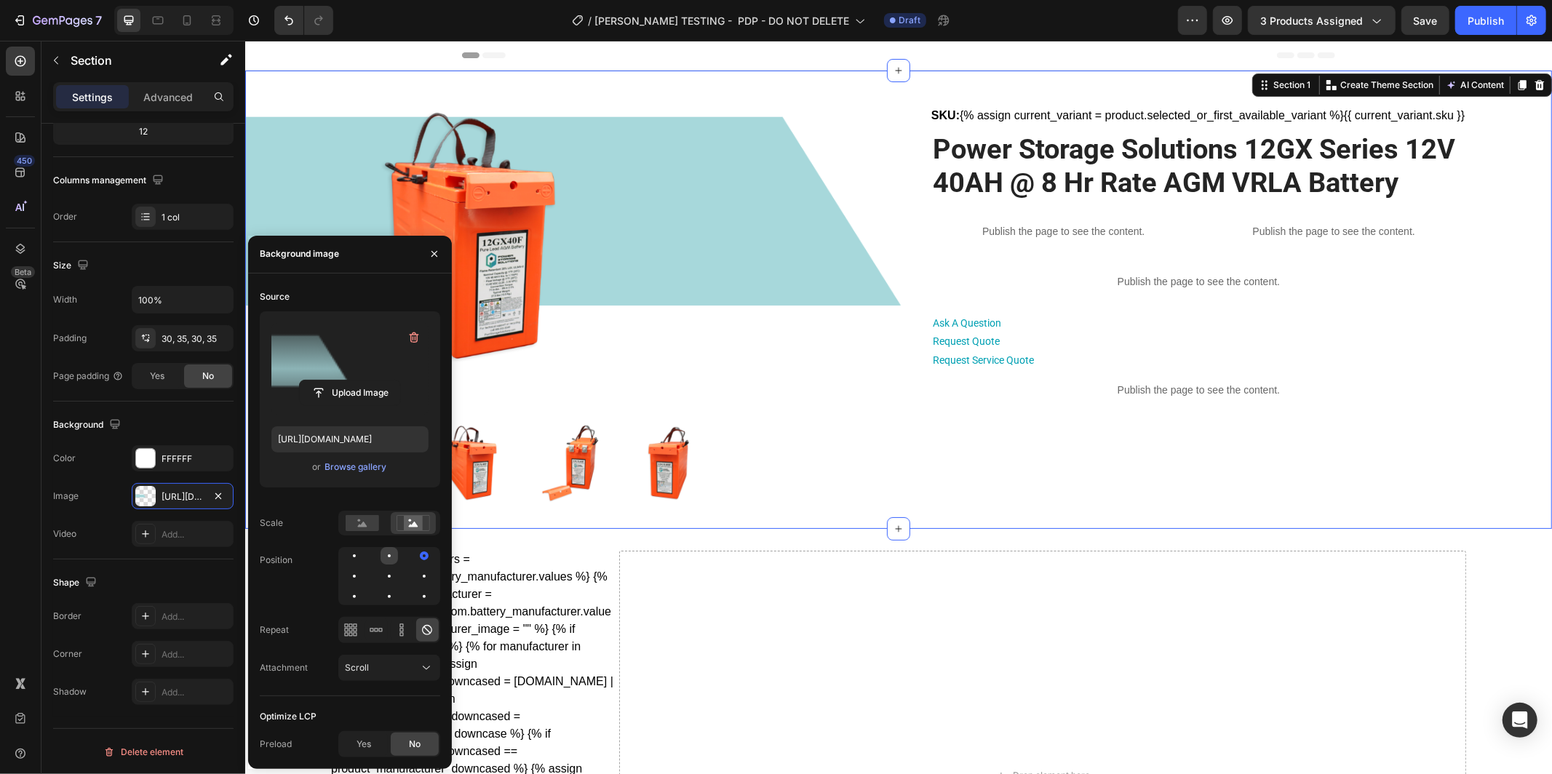
click at [416, 556] on div at bounding box center [424, 555] width 17 height 17
click at [364, 557] on div at bounding box center [389, 576] width 102 height 58
click at [381, 557] on div at bounding box center [389, 555] width 17 height 17
click at [416, 557] on div at bounding box center [424, 555] width 17 height 17
click at [423, 556] on div at bounding box center [424, 556] width 3 height 3
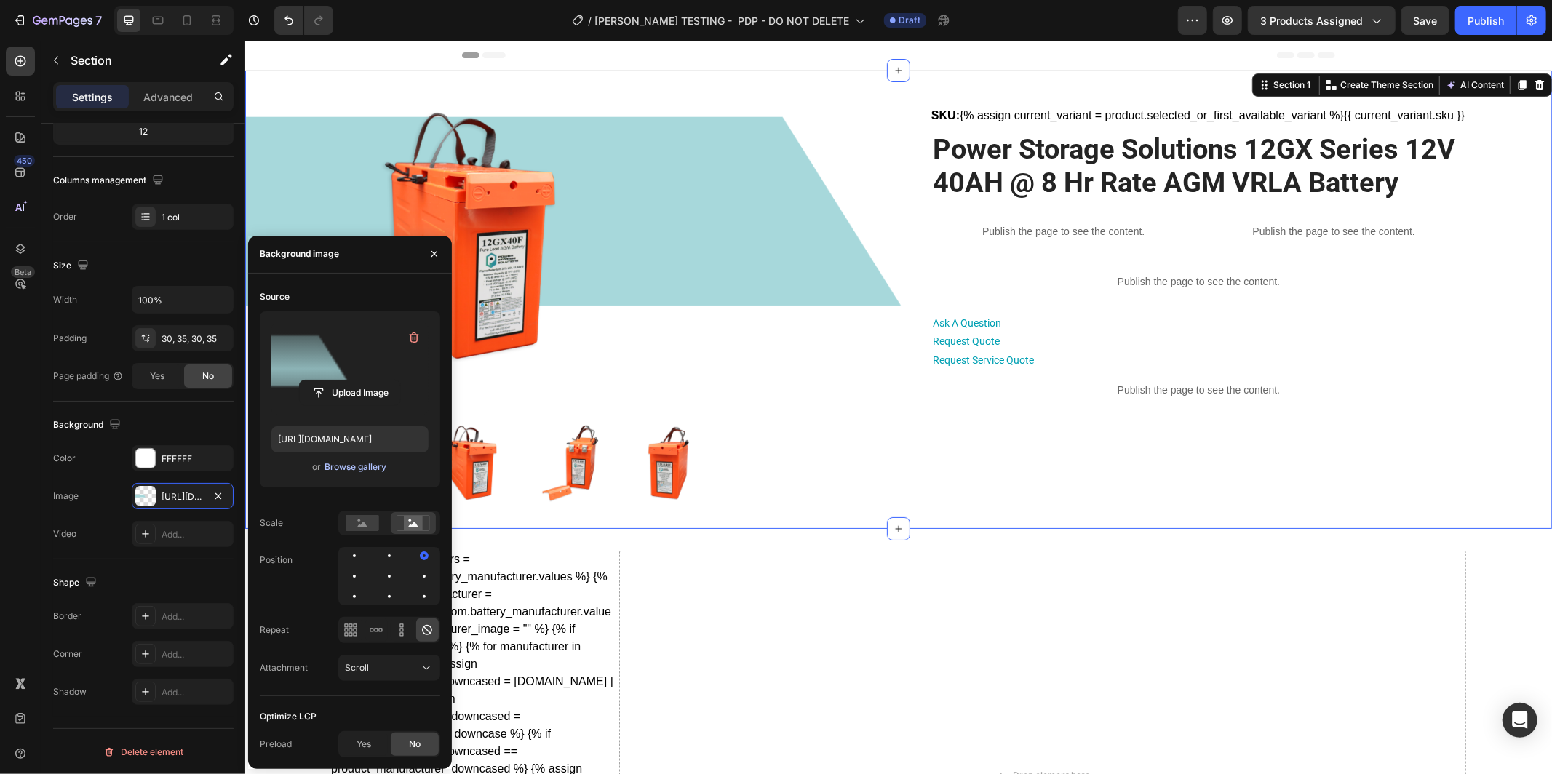
click at [368, 464] on div "Browse gallery" at bounding box center [356, 467] width 62 height 13
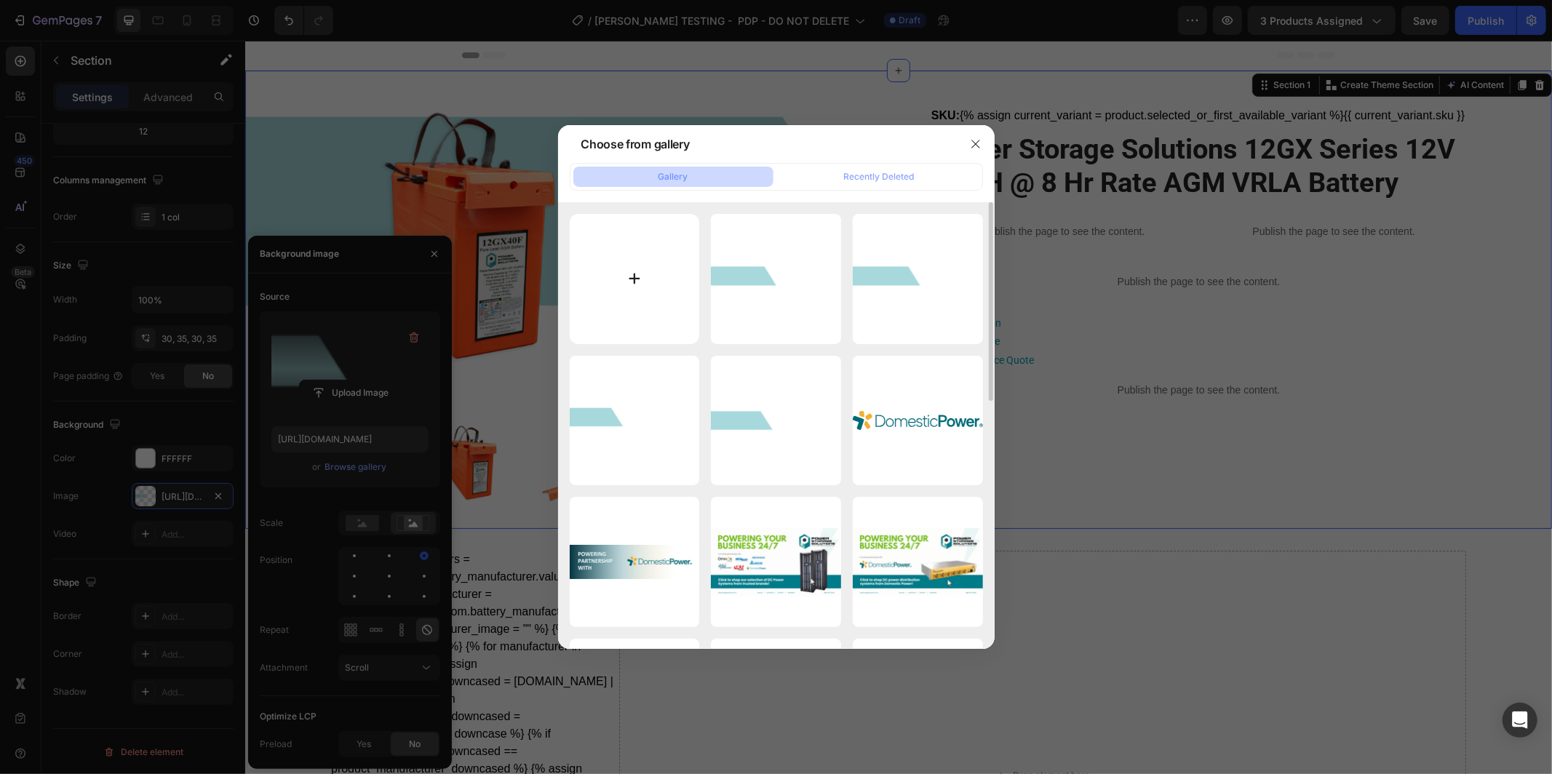
click at [635, 290] on input "file" at bounding box center [635, 279] width 130 height 130
type input "C:\fakepath\Manufacturer Shop Banners (4).png"
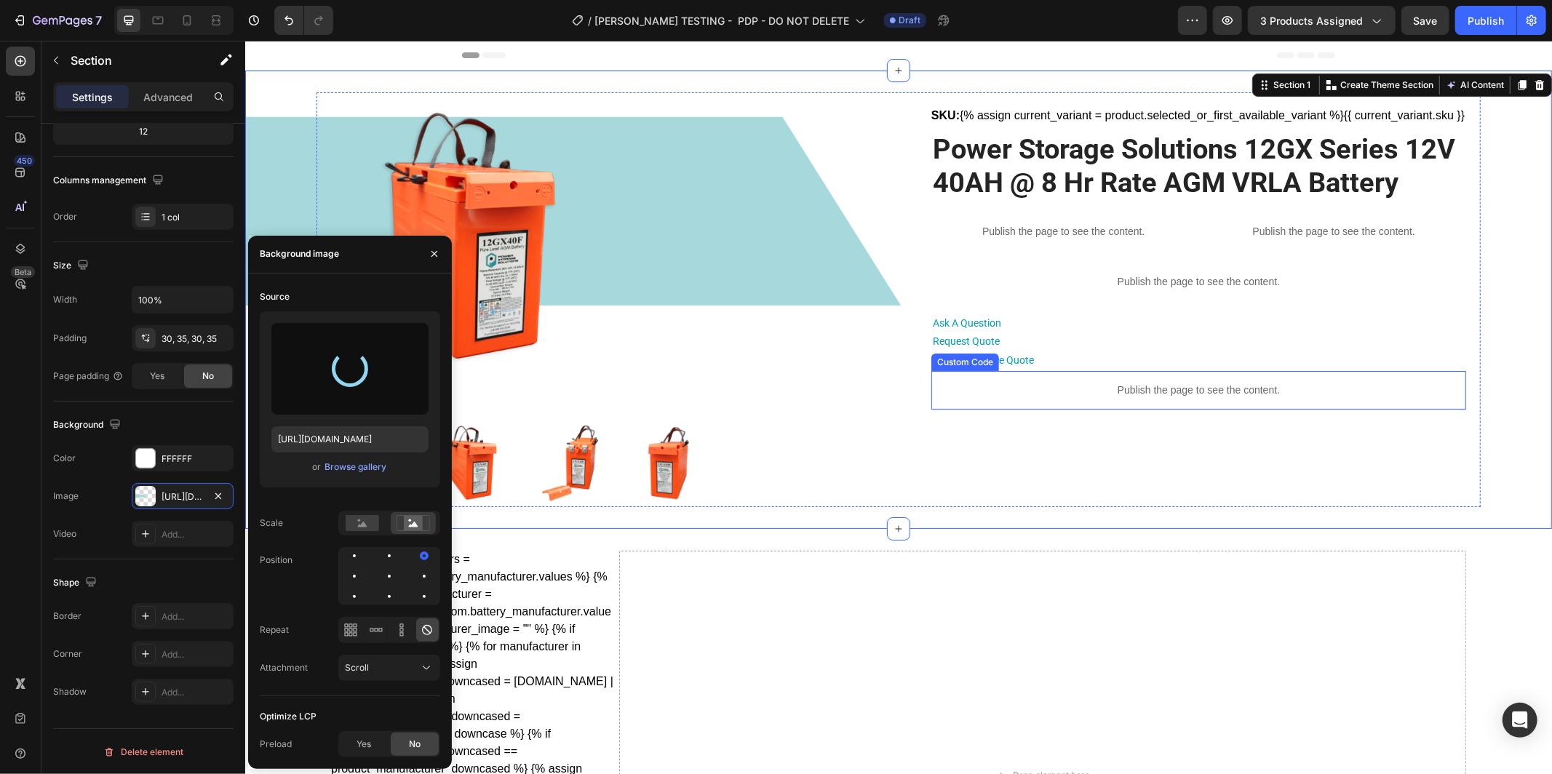
type input "https://cdn.shopify.com/s/files/1/0682/2159/9976/files/gempages_523498509446415…"
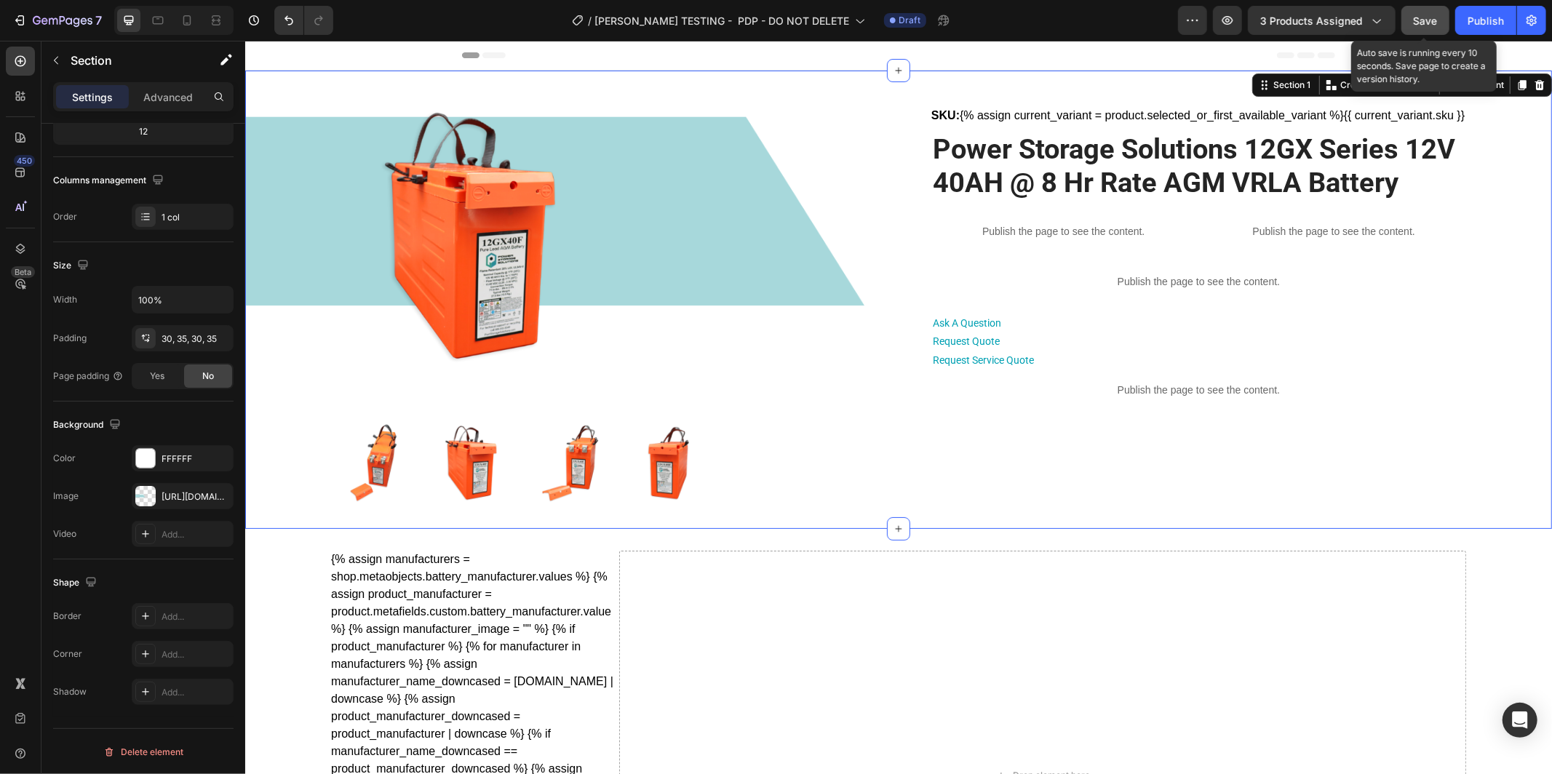
click at [1419, 30] on button "Save" at bounding box center [1426, 20] width 48 height 29
click at [1428, 16] on span "Save" at bounding box center [1426, 21] width 24 height 12
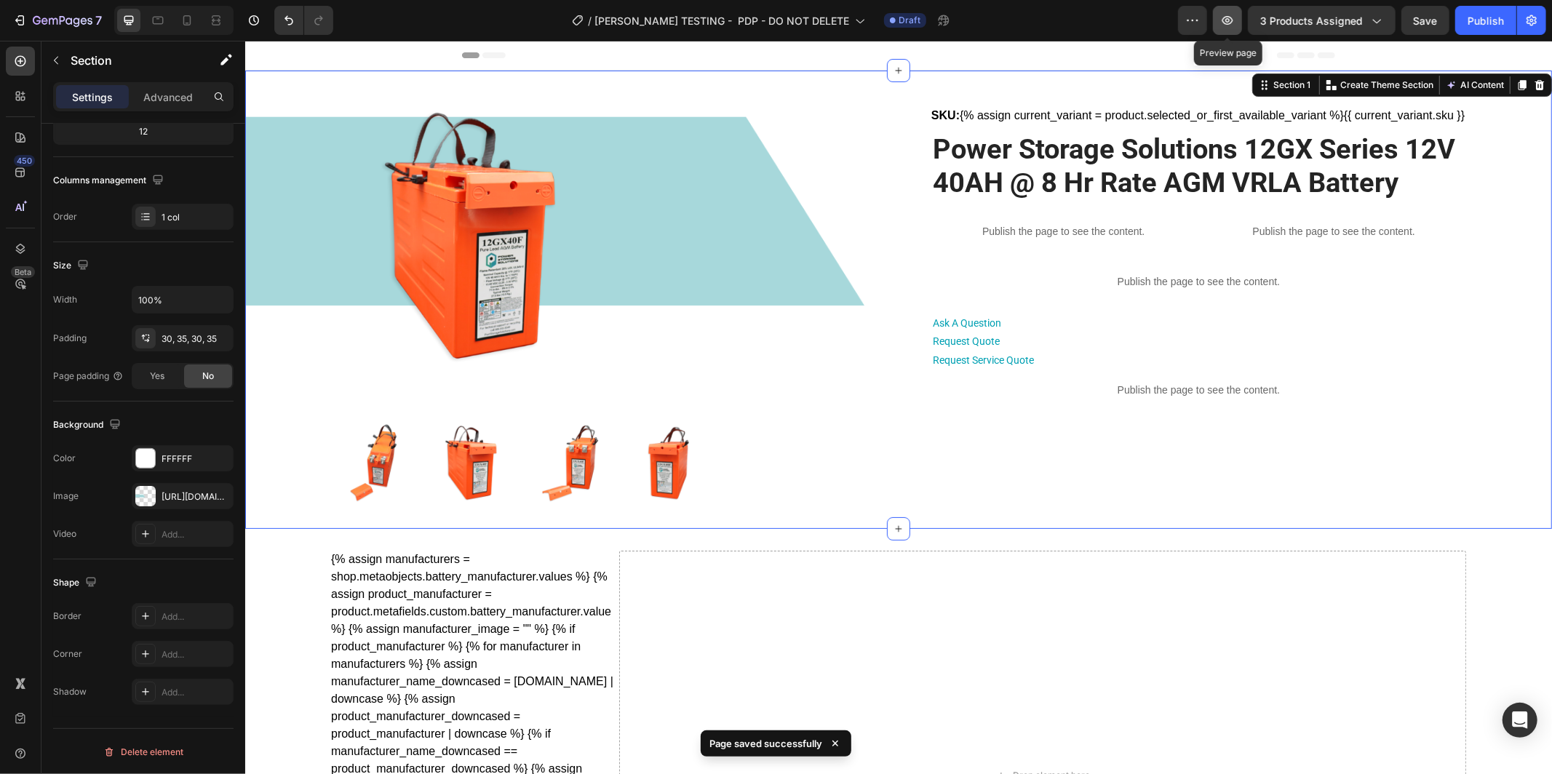
click at [1233, 23] on icon "button" at bounding box center [1228, 20] width 11 height 9
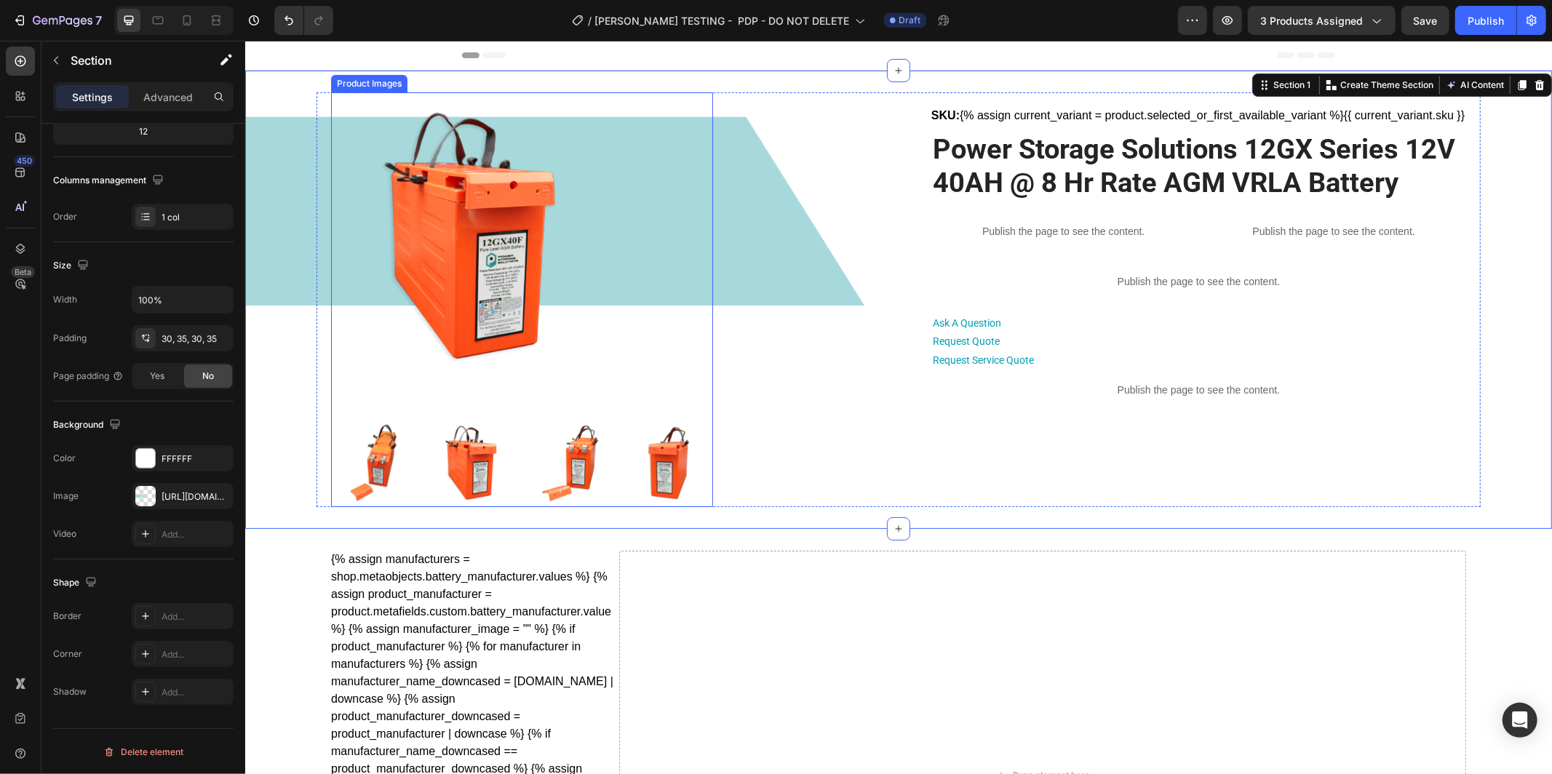
click at [469, 309] on img at bounding box center [475, 237] width 291 height 291
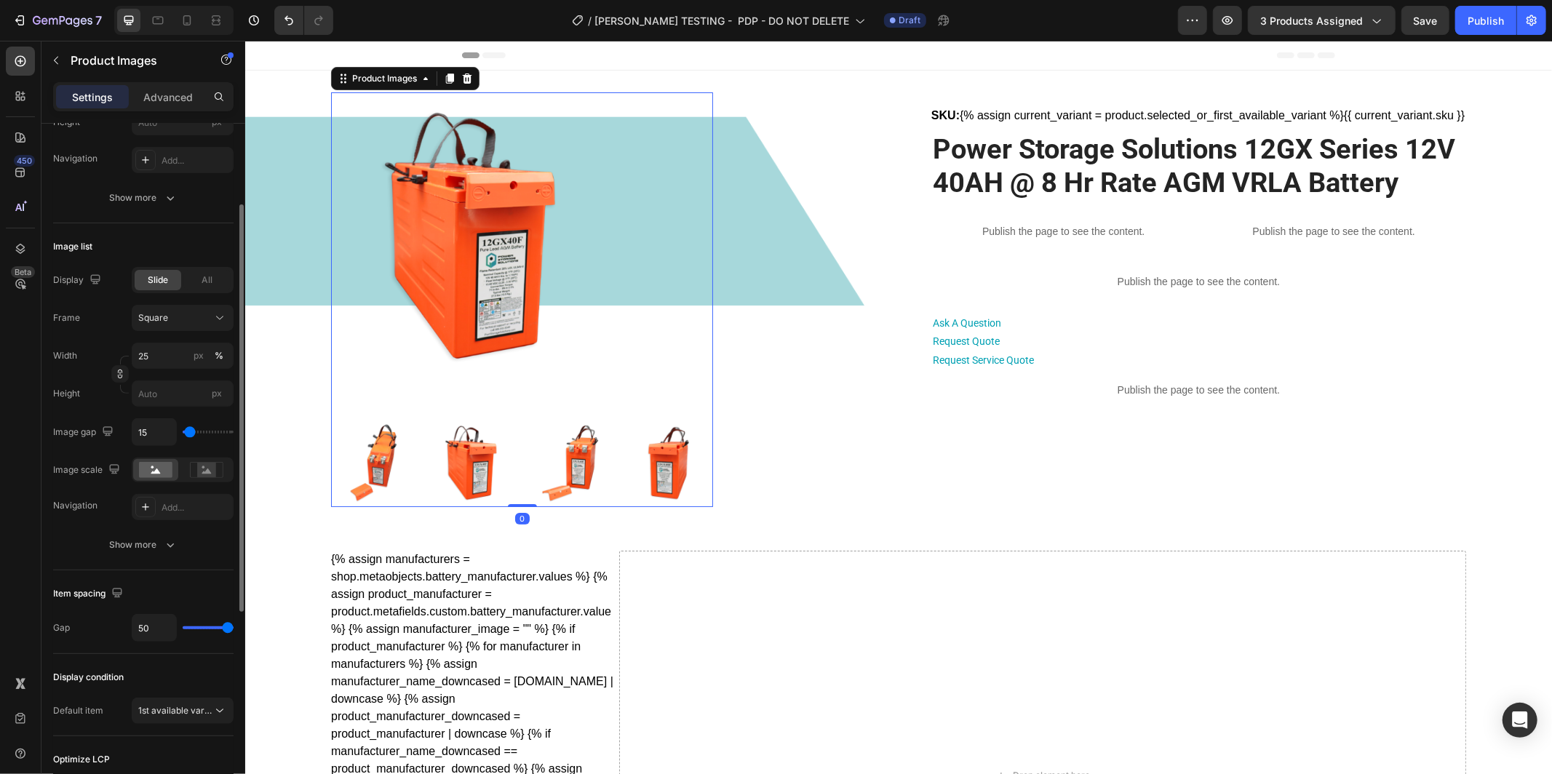
scroll to position [337, 0]
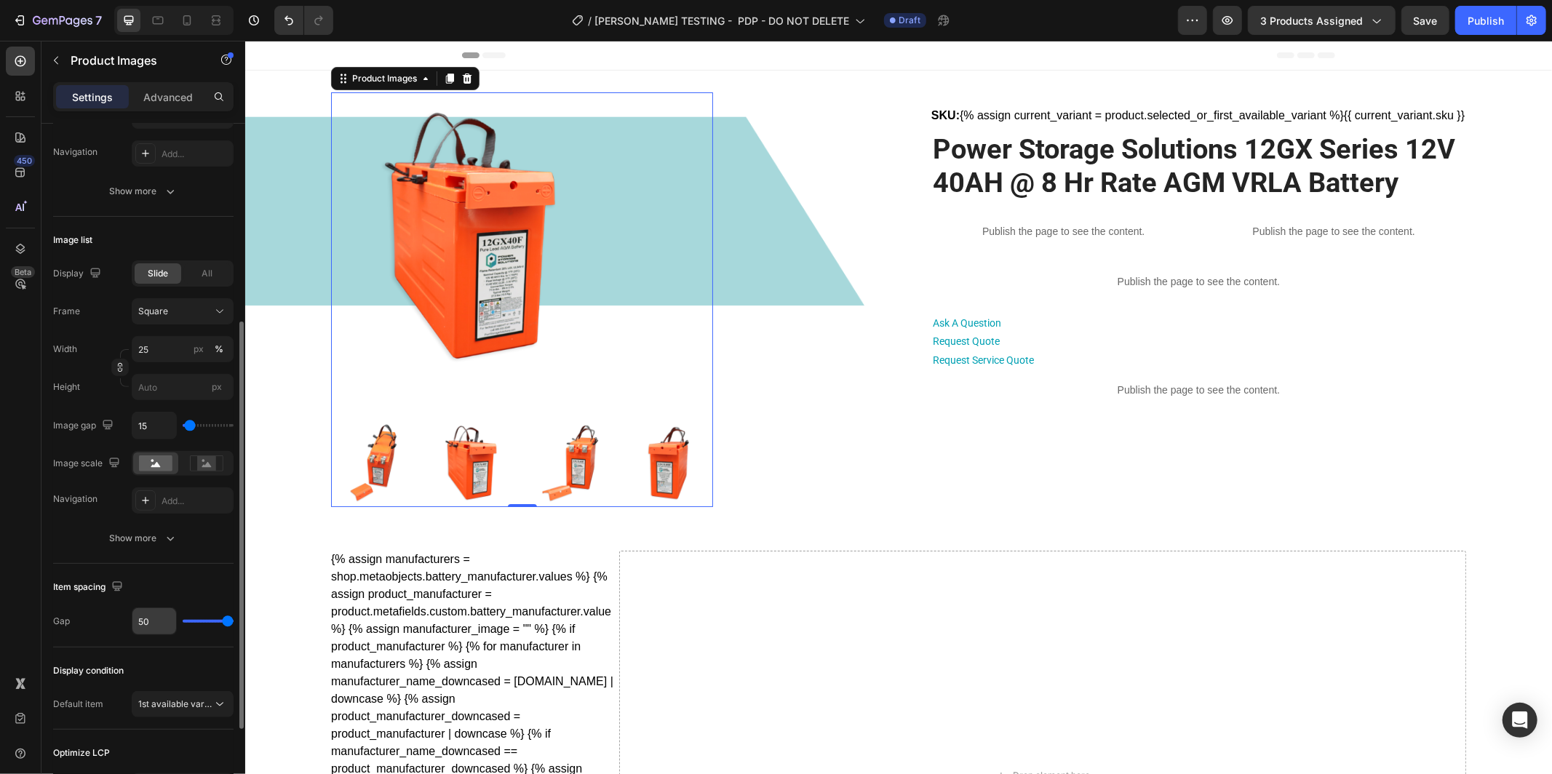
click at [154, 617] on input "50" at bounding box center [154, 621] width 44 height 26
type input "30"
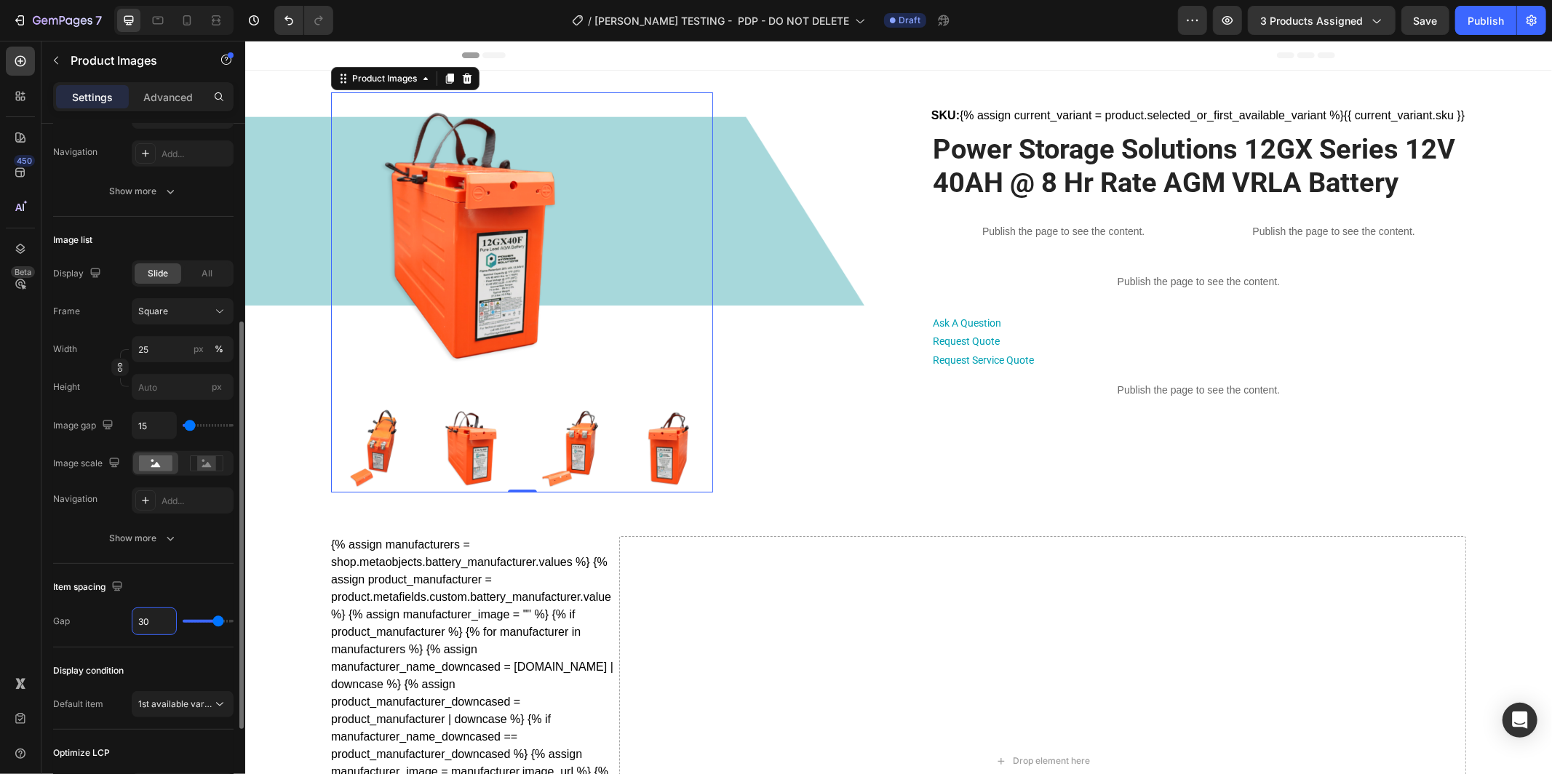
click at [190, 588] on div "Item spacing" at bounding box center [143, 587] width 180 height 23
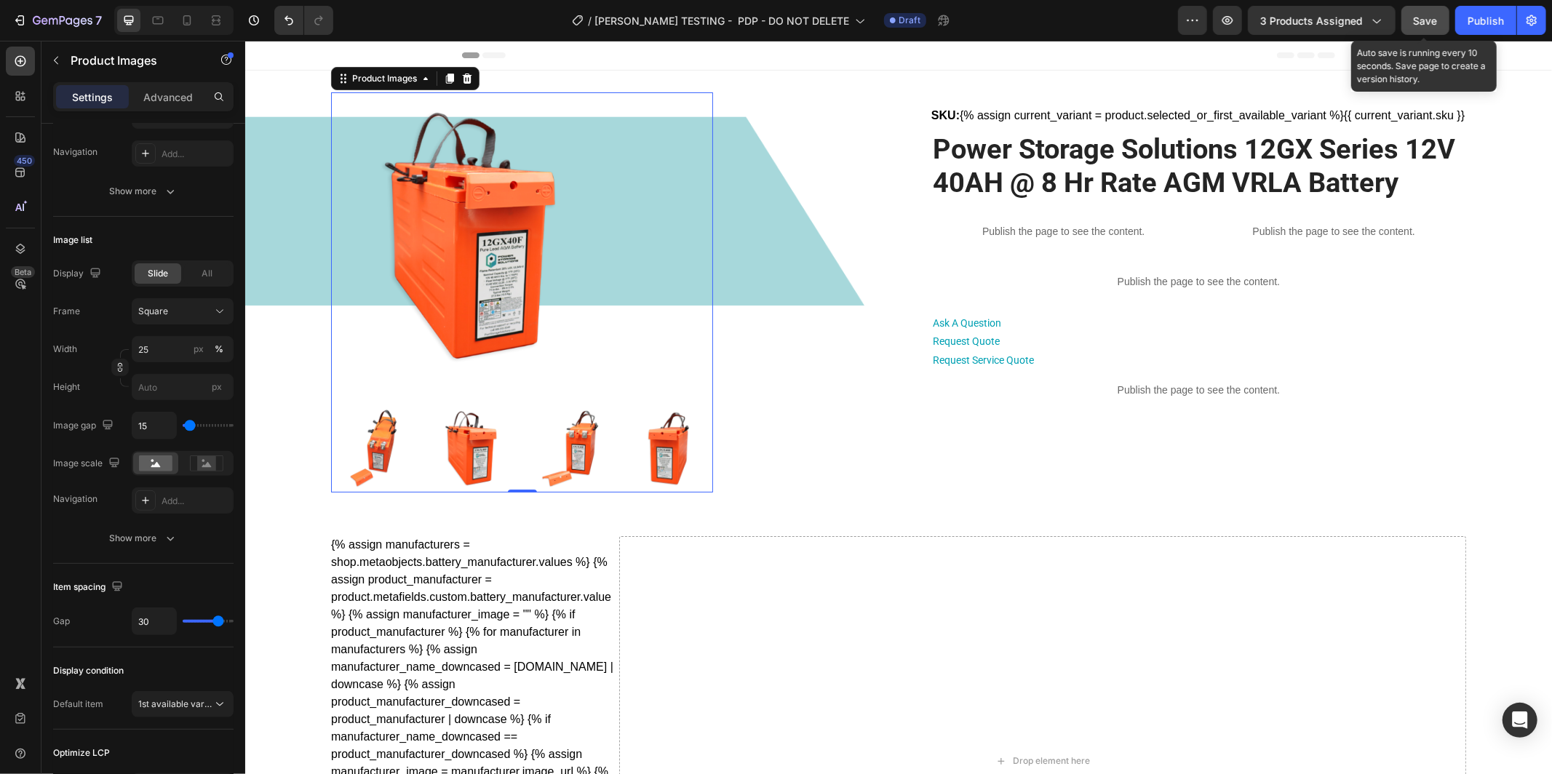
click at [1425, 28] on button "Save" at bounding box center [1426, 20] width 48 height 29
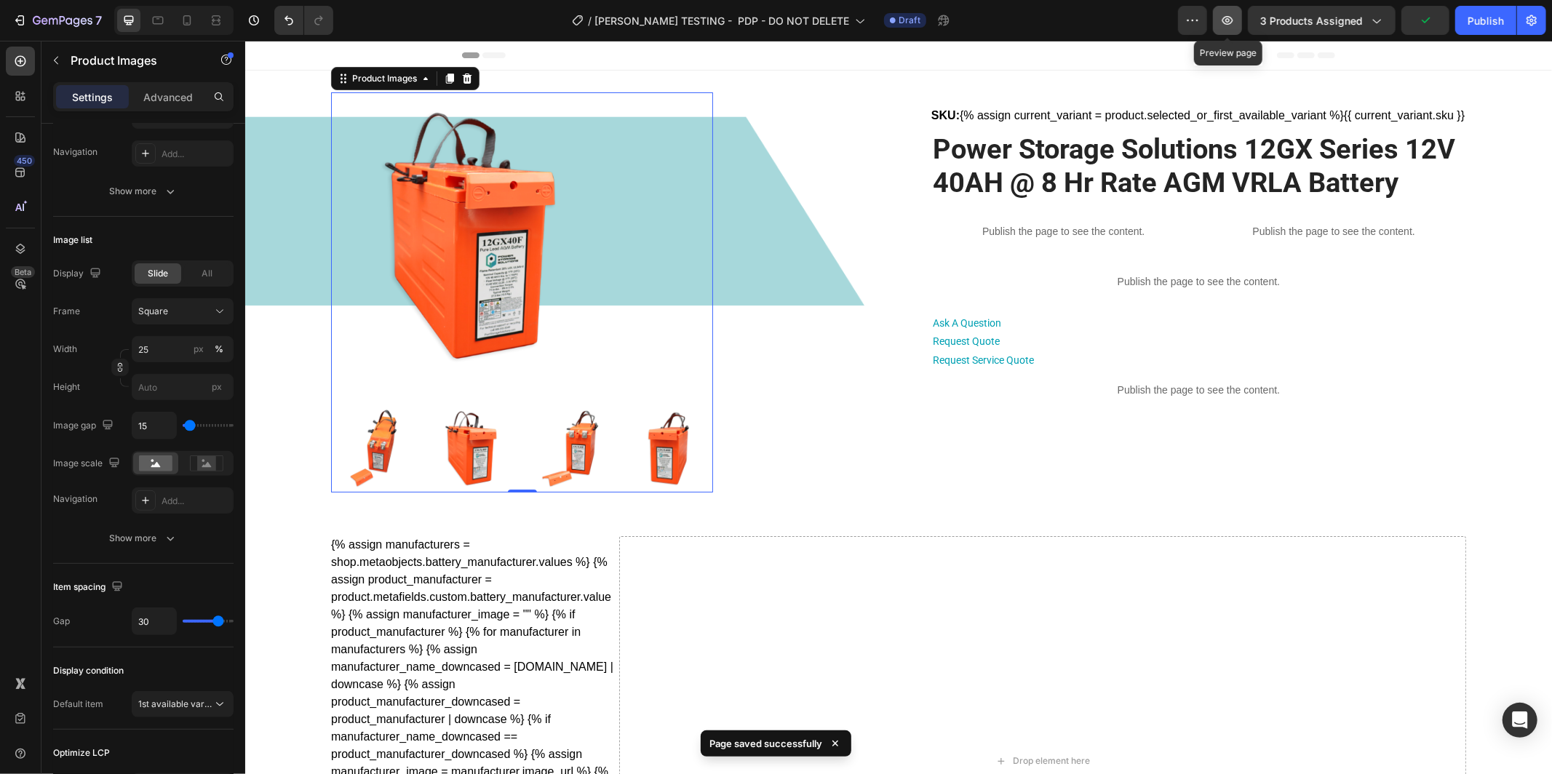
click at [1225, 23] on icon "button" at bounding box center [1228, 20] width 15 height 15
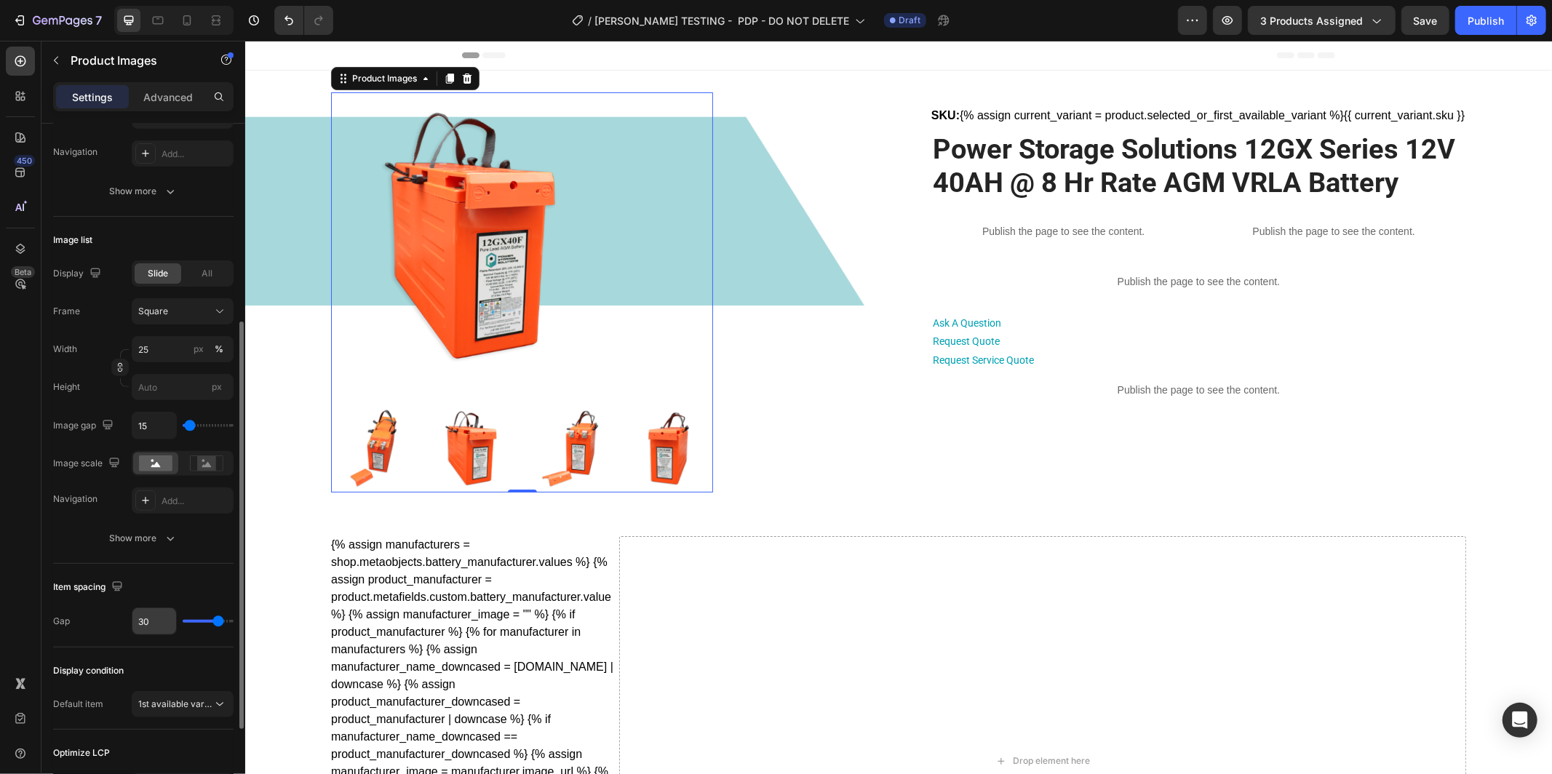
click at [162, 625] on input "30" at bounding box center [154, 621] width 44 height 26
type input "1"
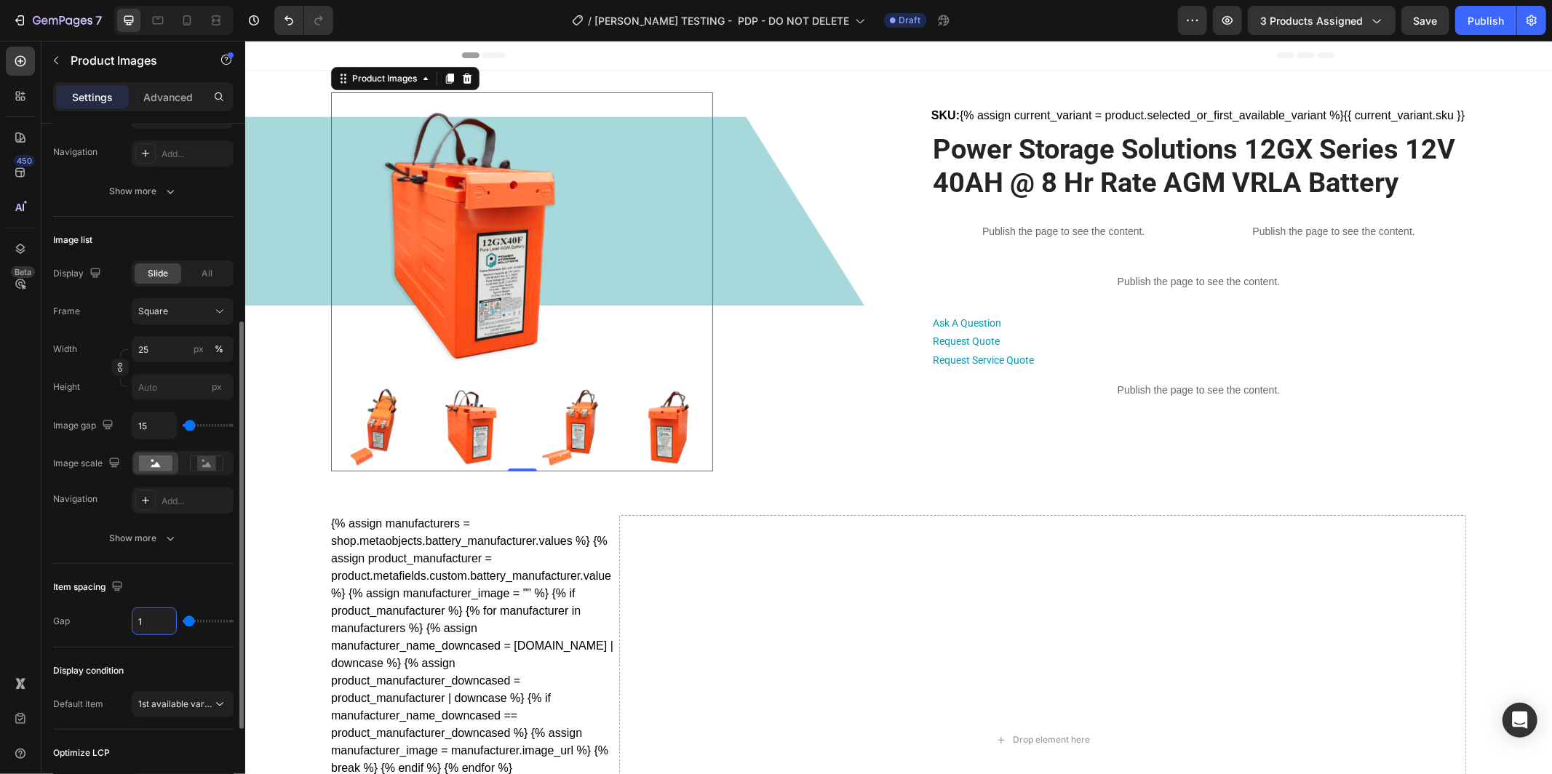
type input "15"
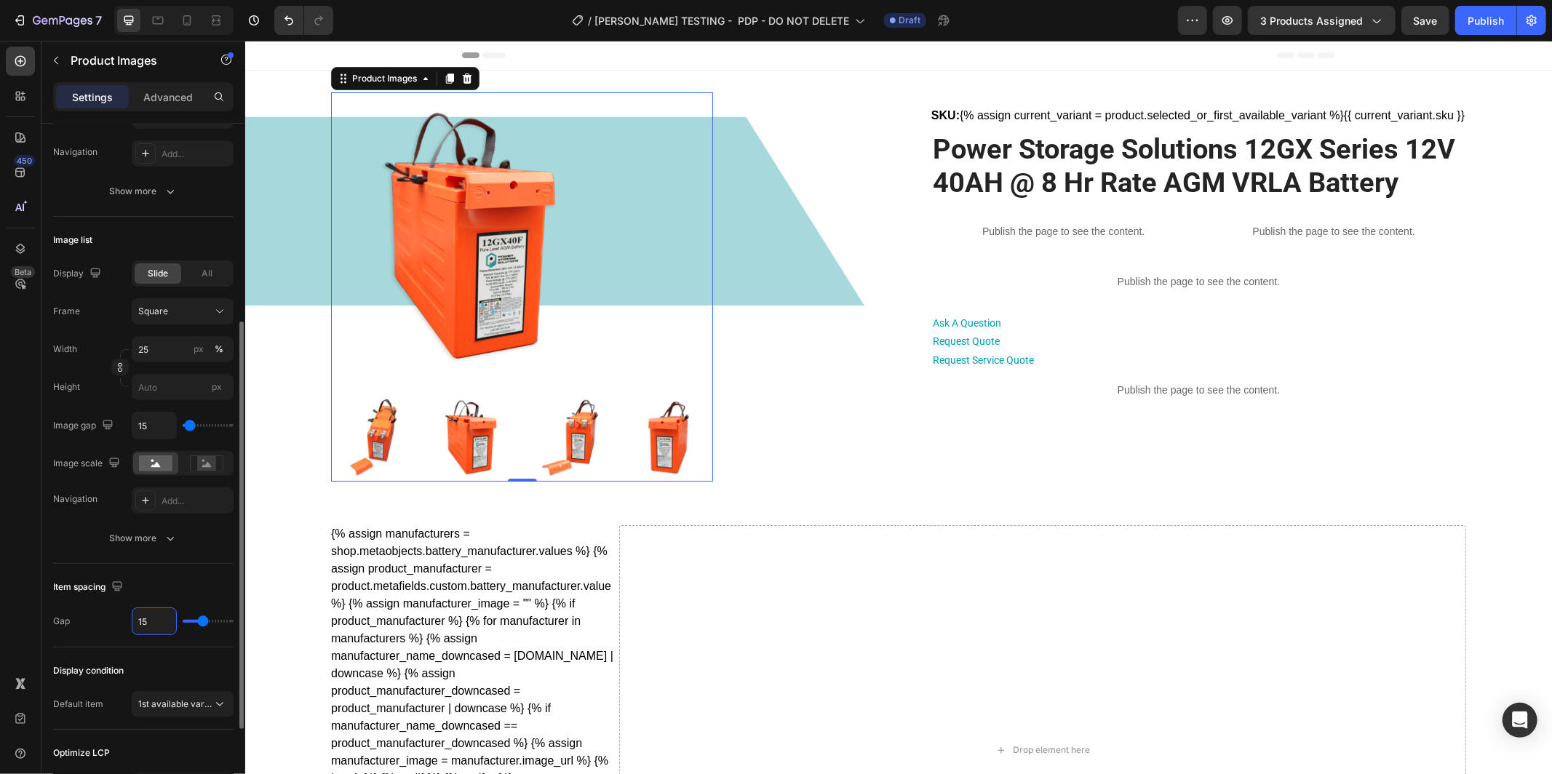
type input "15"
click at [200, 577] on div "Item spacing" at bounding box center [143, 587] width 180 height 23
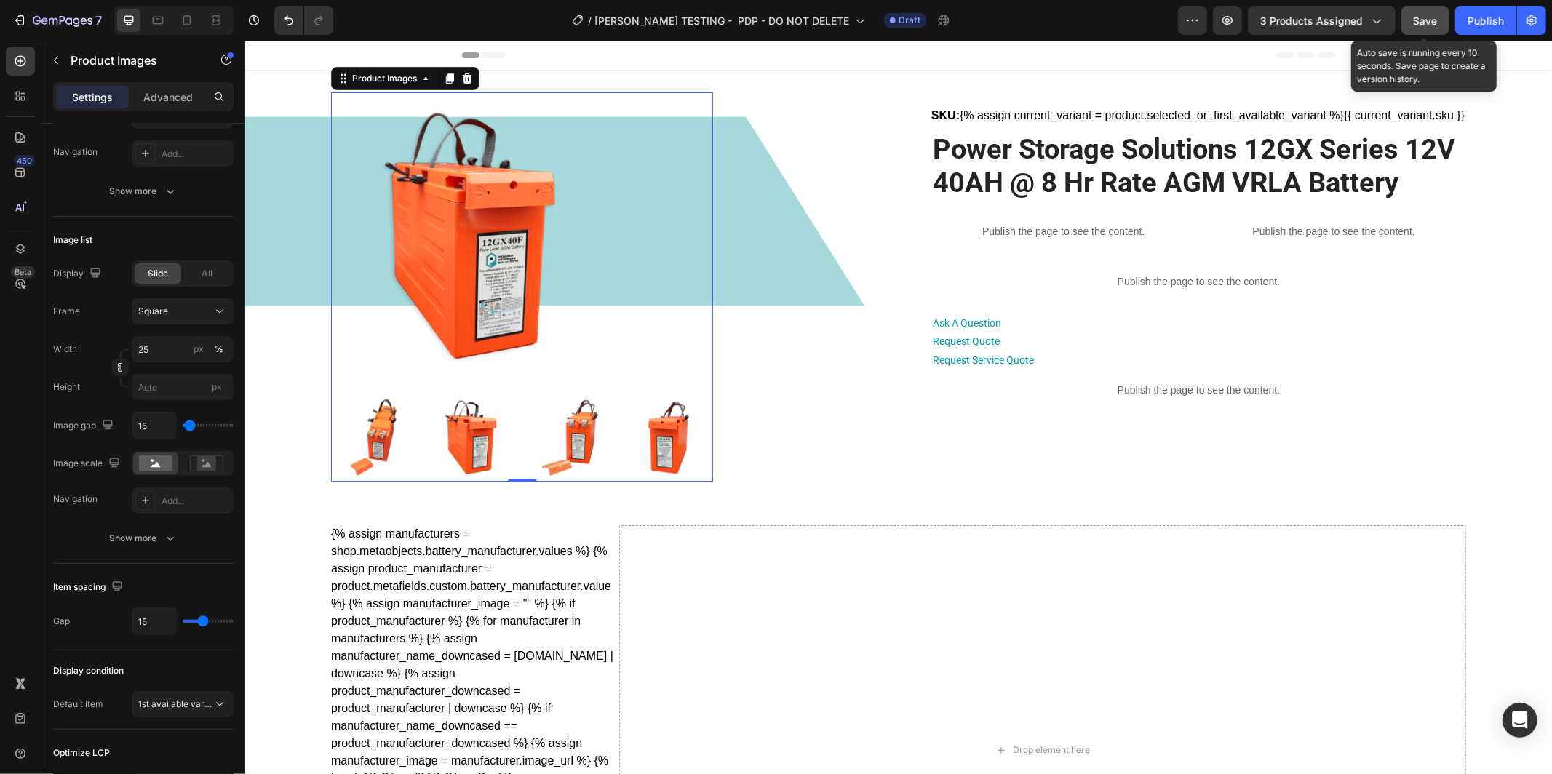
click at [1437, 15] on span "Save" at bounding box center [1426, 21] width 24 height 12
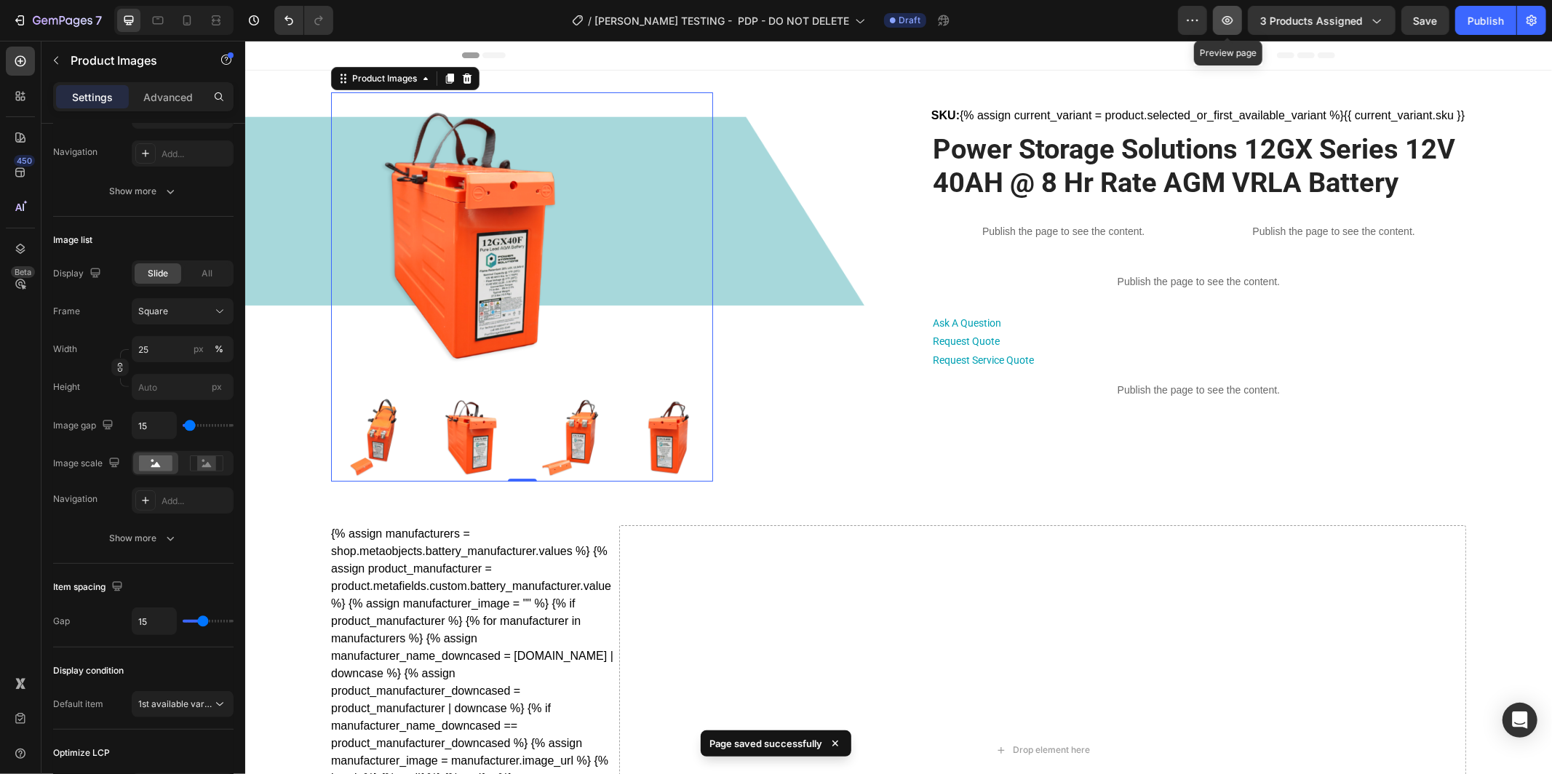
click at [1222, 27] on button "button" at bounding box center [1227, 20] width 29 height 29
click at [274, 416] on div "Product Images 0 SKU: {% assign current_variant = product.selected_or_first_ava…" at bounding box center [898, 286] width 1256 height 389
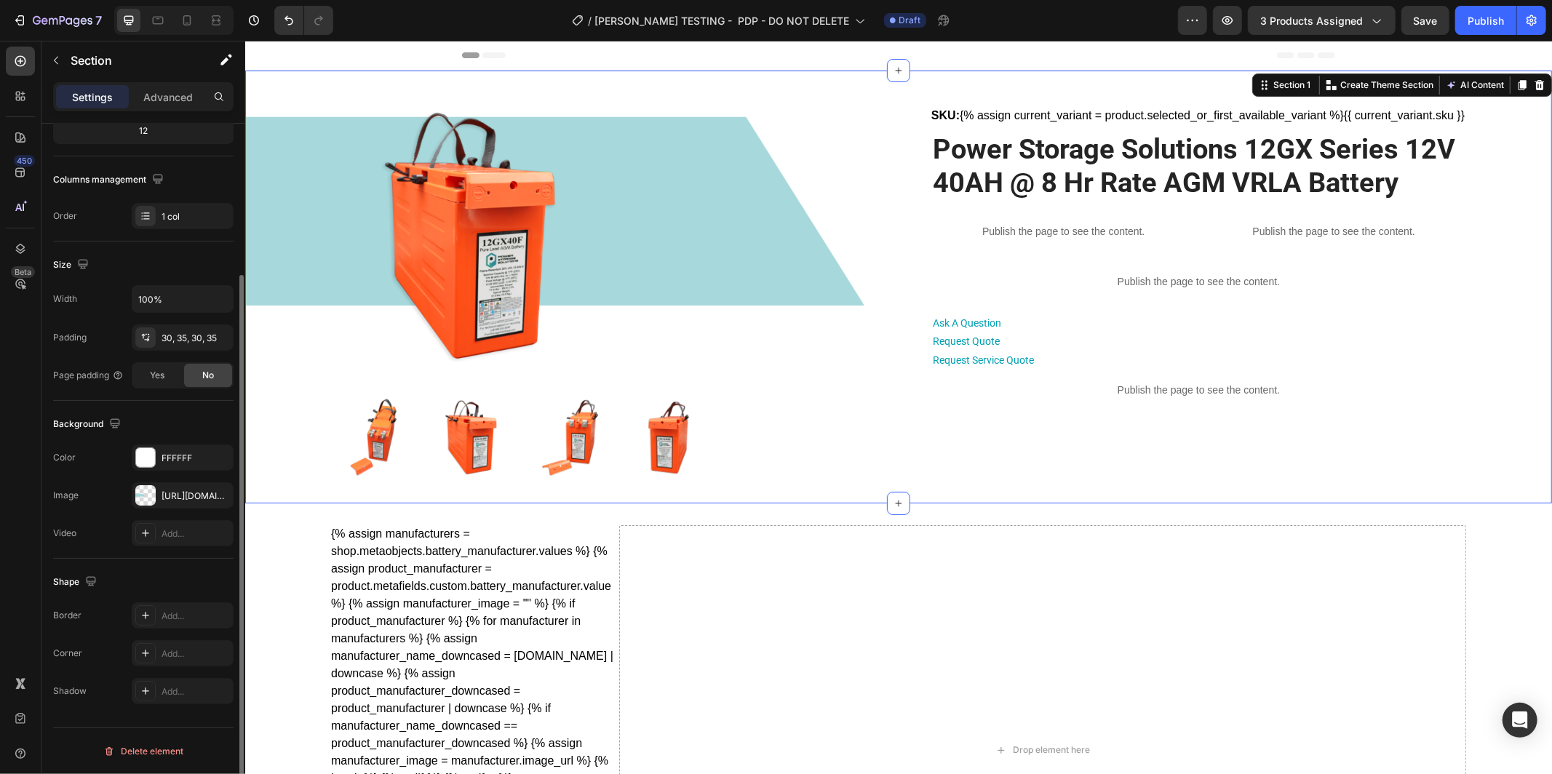
scroll to position [0, 0]
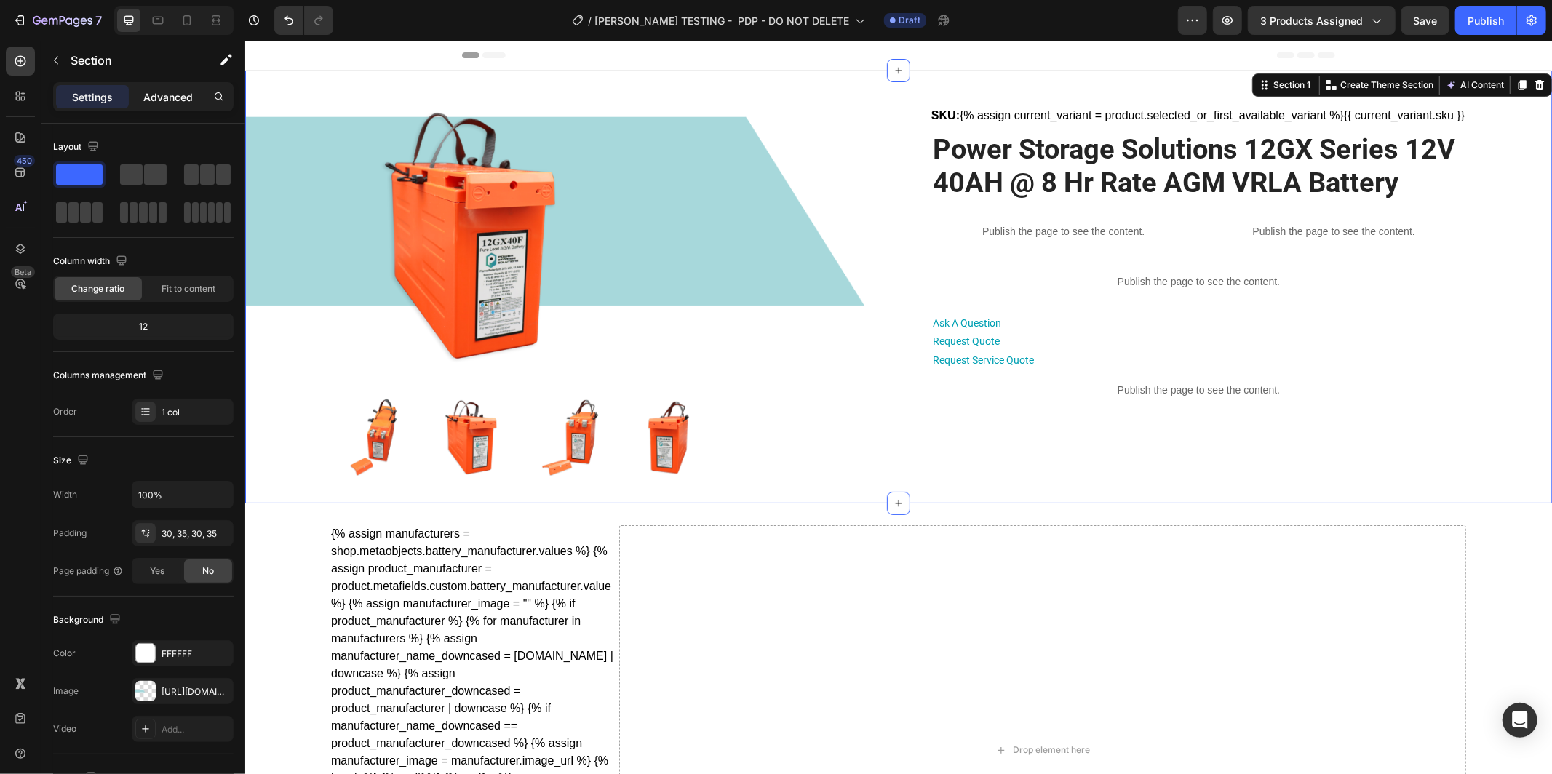
click at [170, 98] on p "Advanced" at bounding box center [167, 97] width 49 height 15
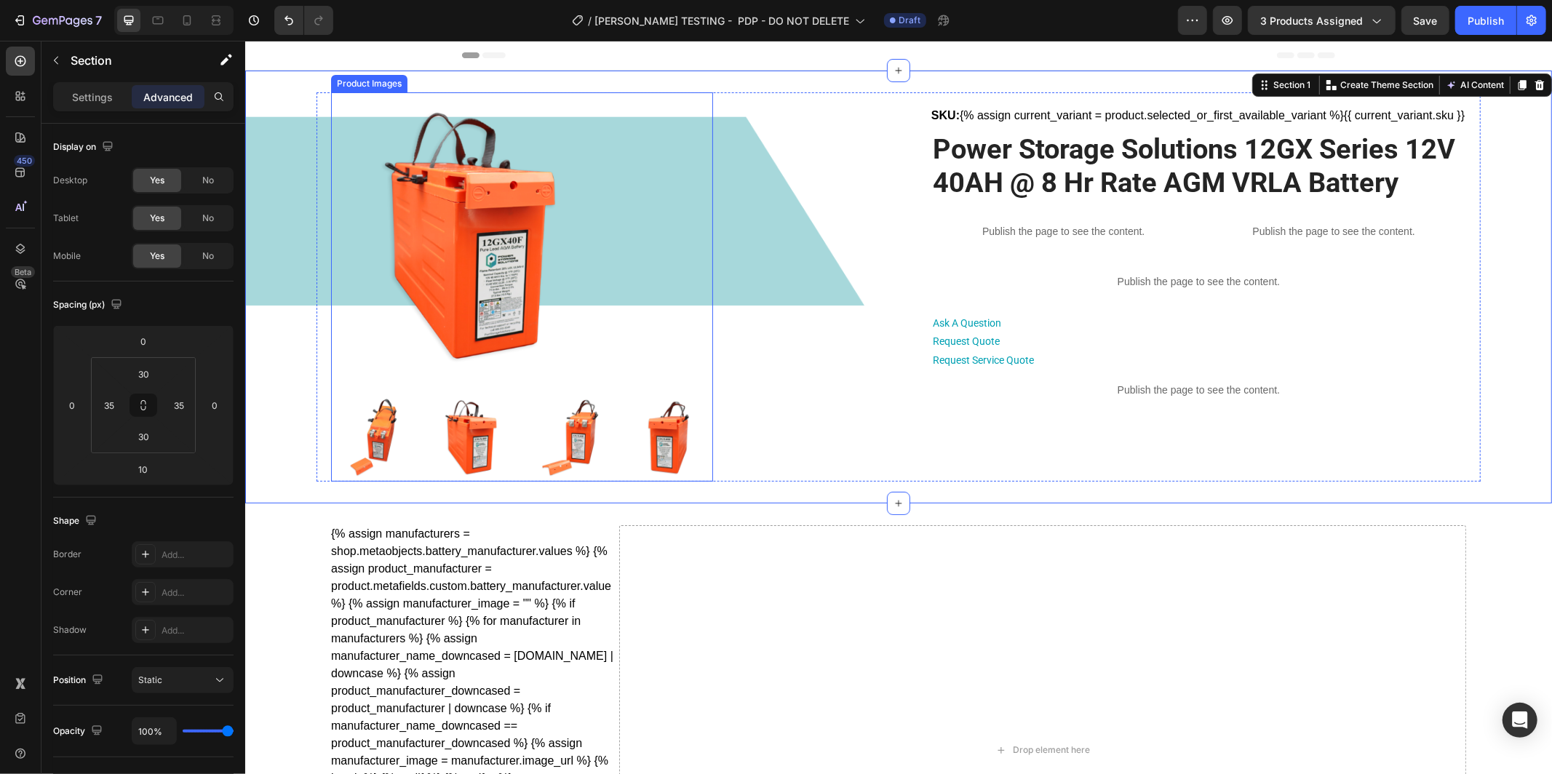
drag, startPoint x: 545, startPoint y: 454, endPoint x: 493, endPoint y: 461, distance: 52.2
click at [545, 454] on img at bounding box center [570, 437] width 87 height 87
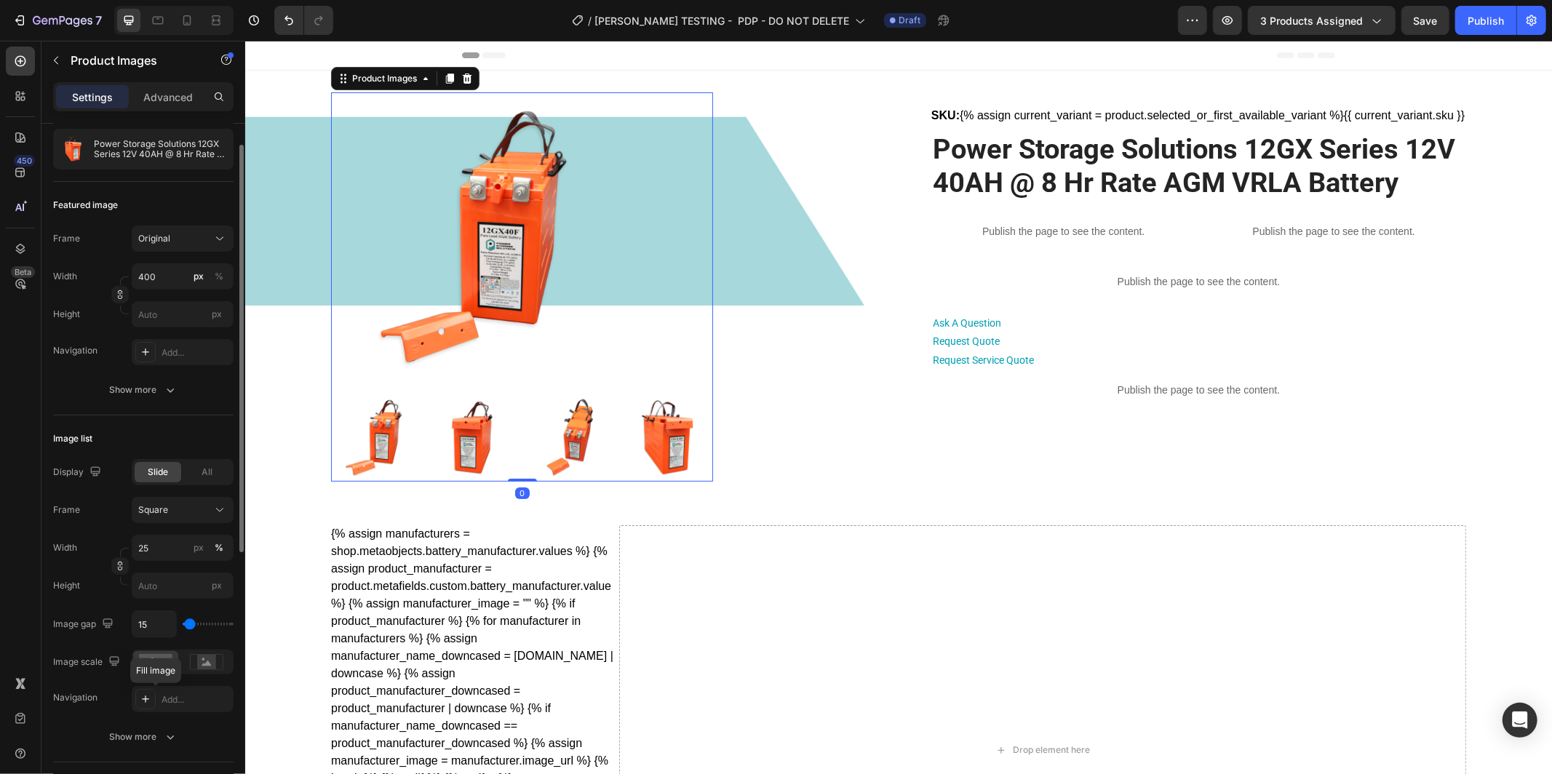
scroll to position [148, 0]
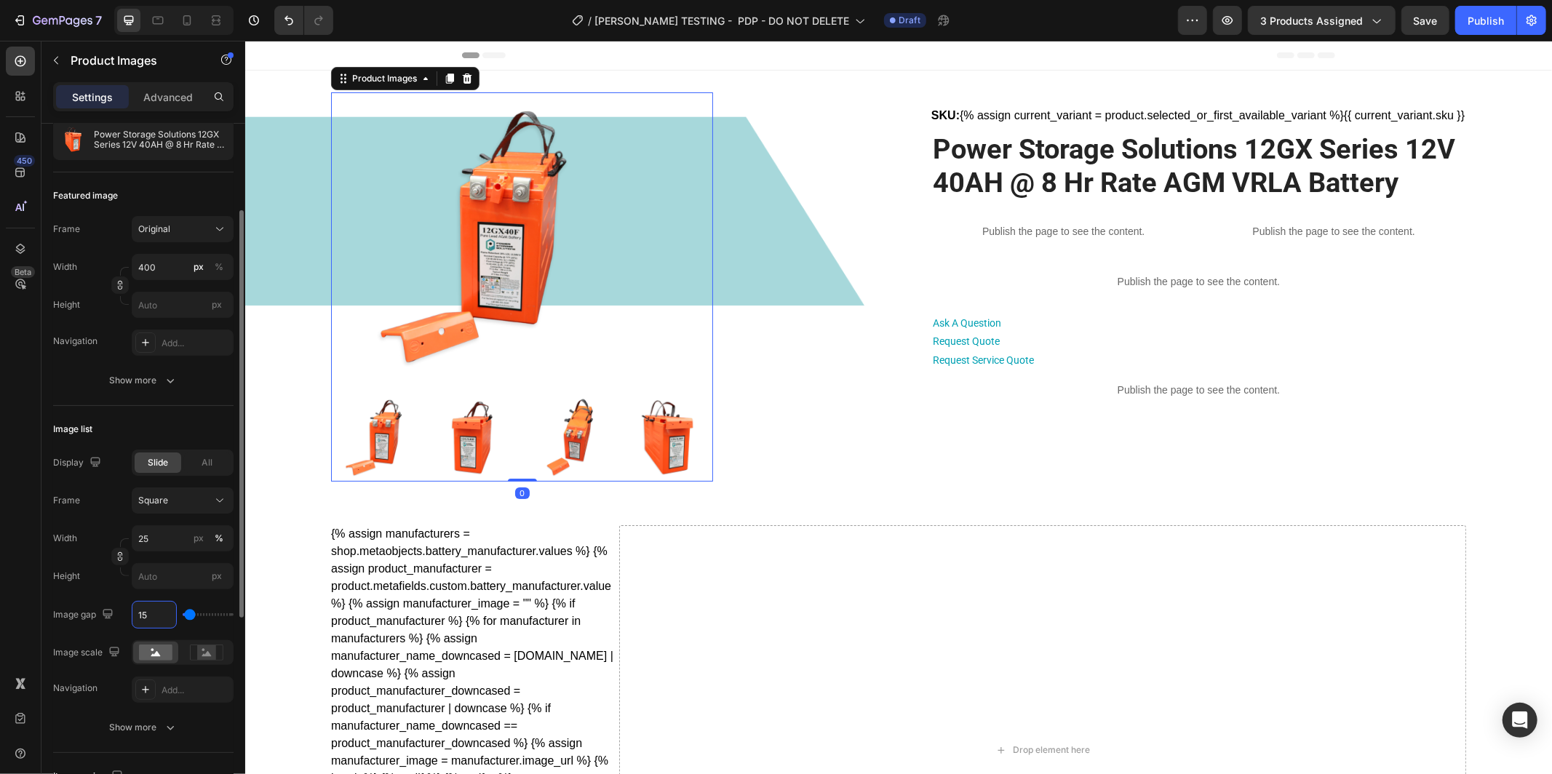
click at [152, 610] on input "15" at bounding box center [154, 615] width 44 height 26
type input "1"
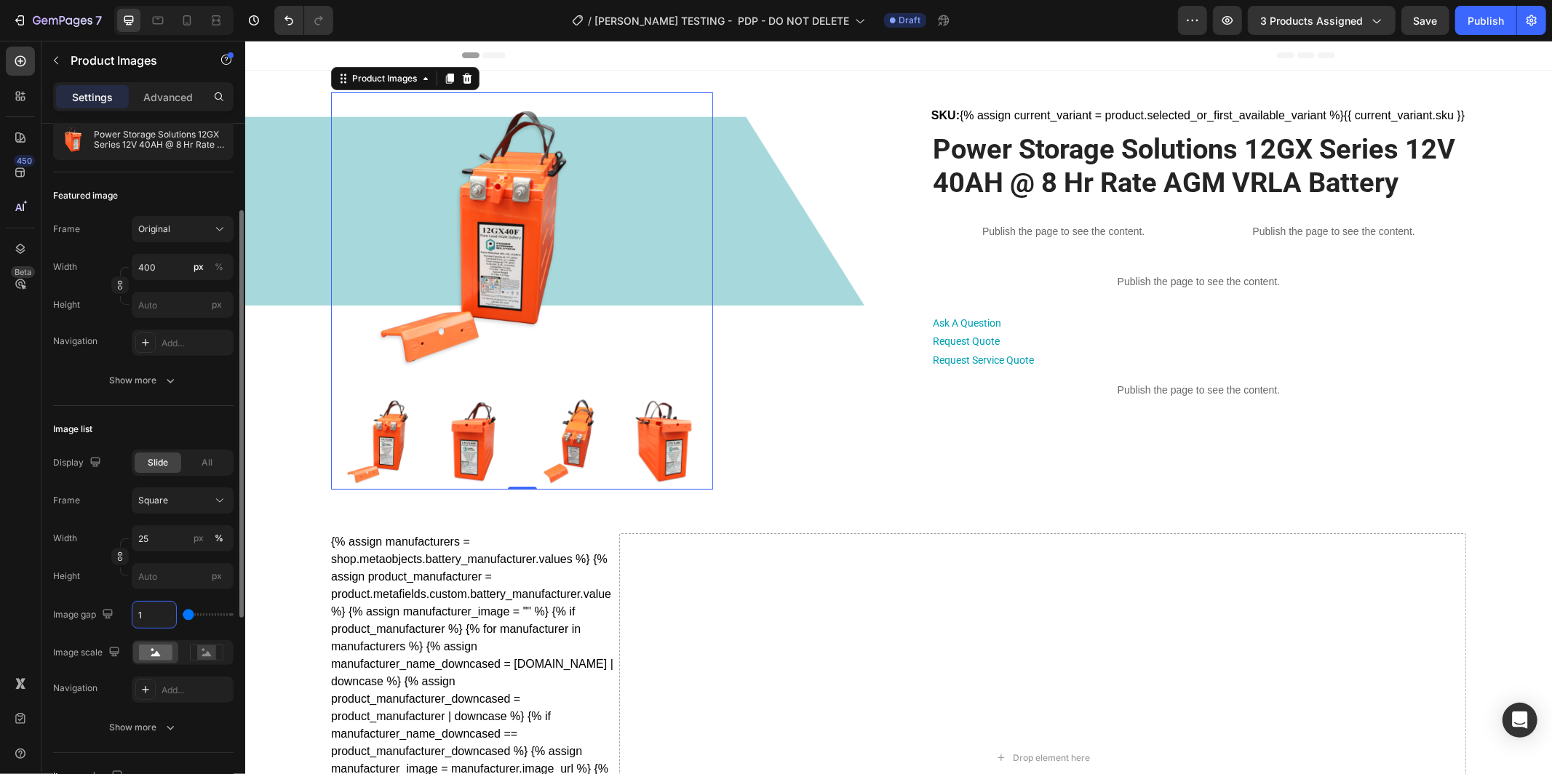
type input "10"
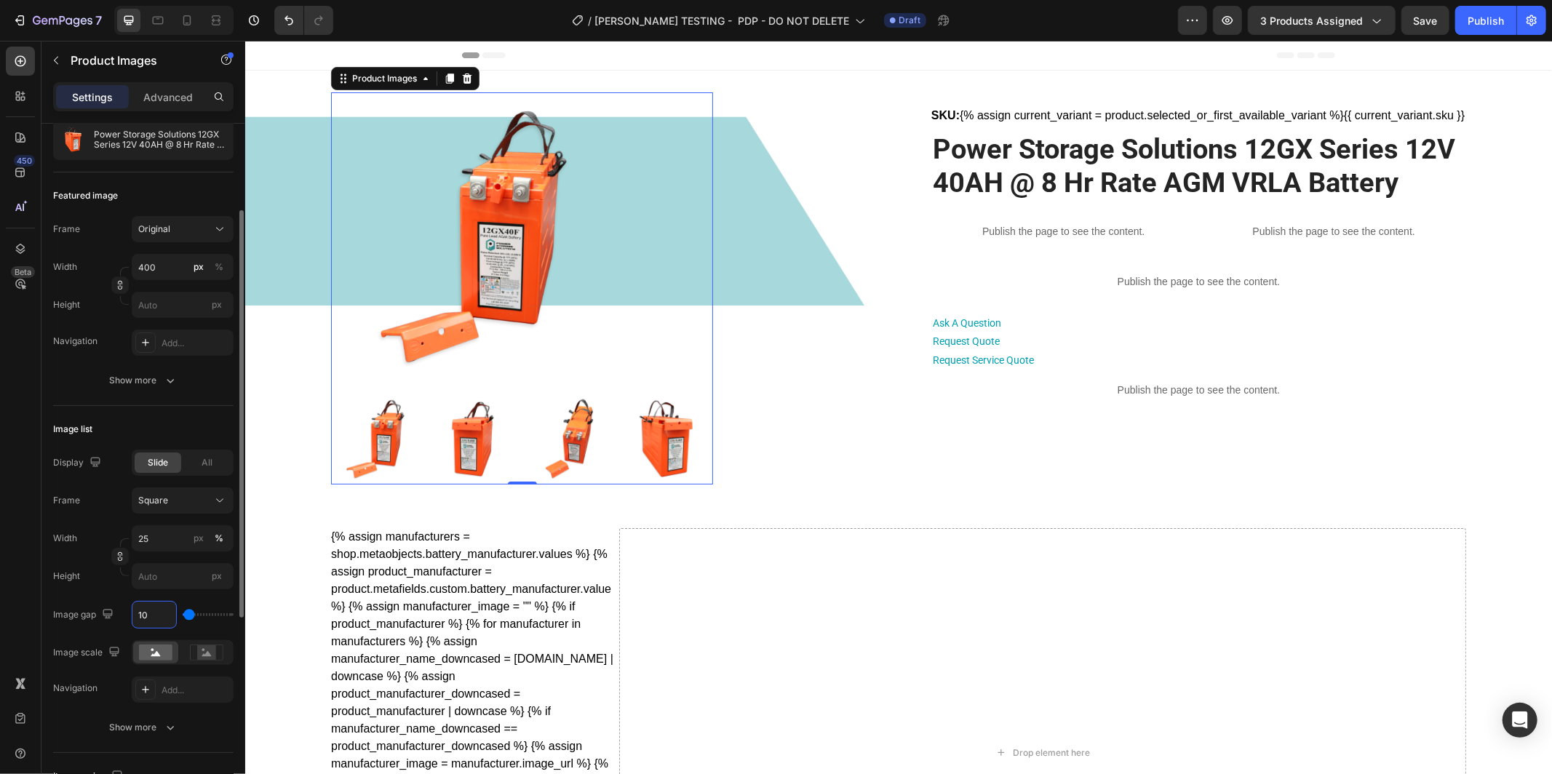
click at [140, 616] on input "10" at bounding box center [154, 615] width 44 height 26
type input "11"
type input "115"
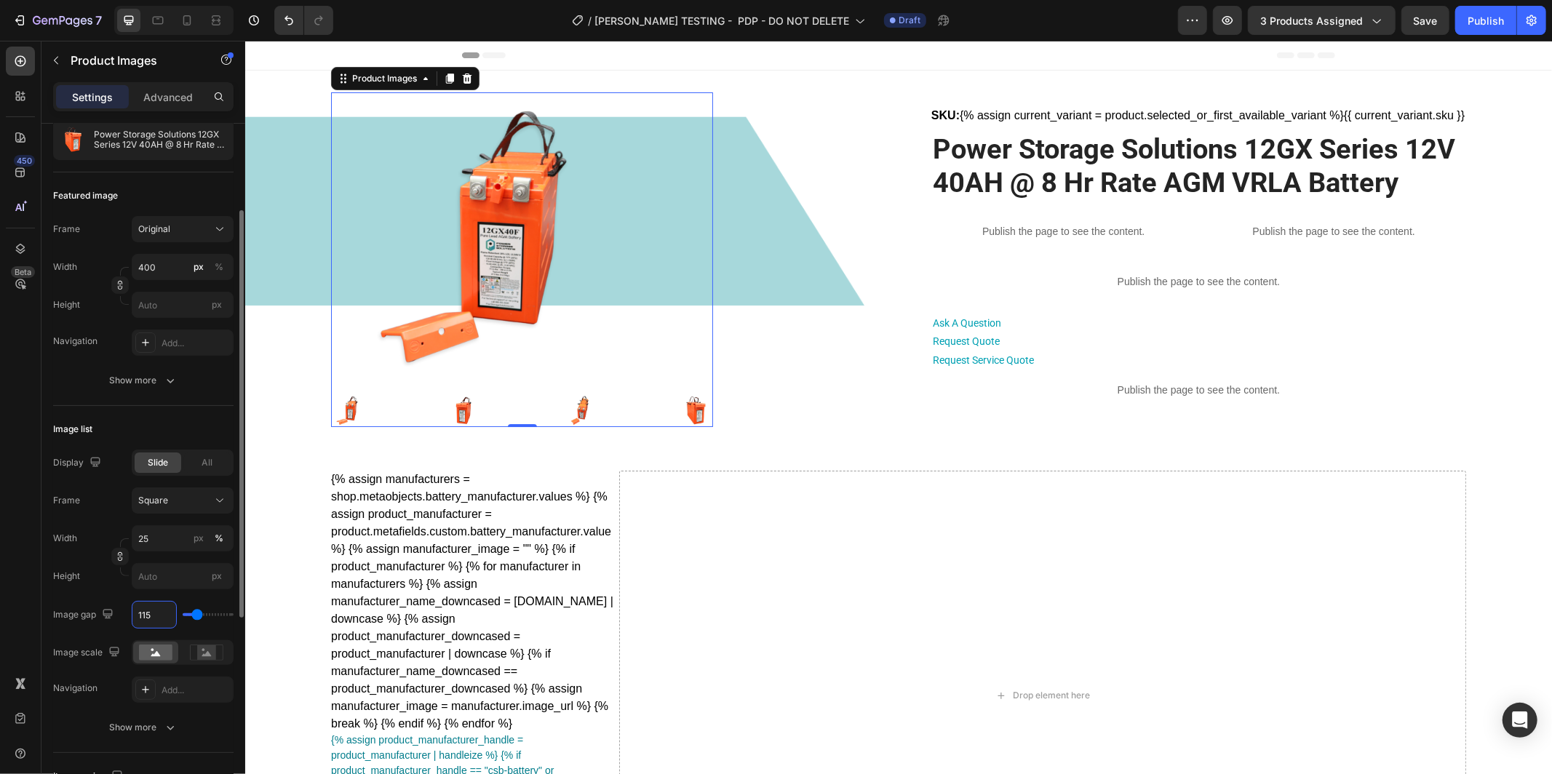
click at [130, 614] on div "Image gap 115" at bounding box center [143, 615] width 180 height 28
type input "1"
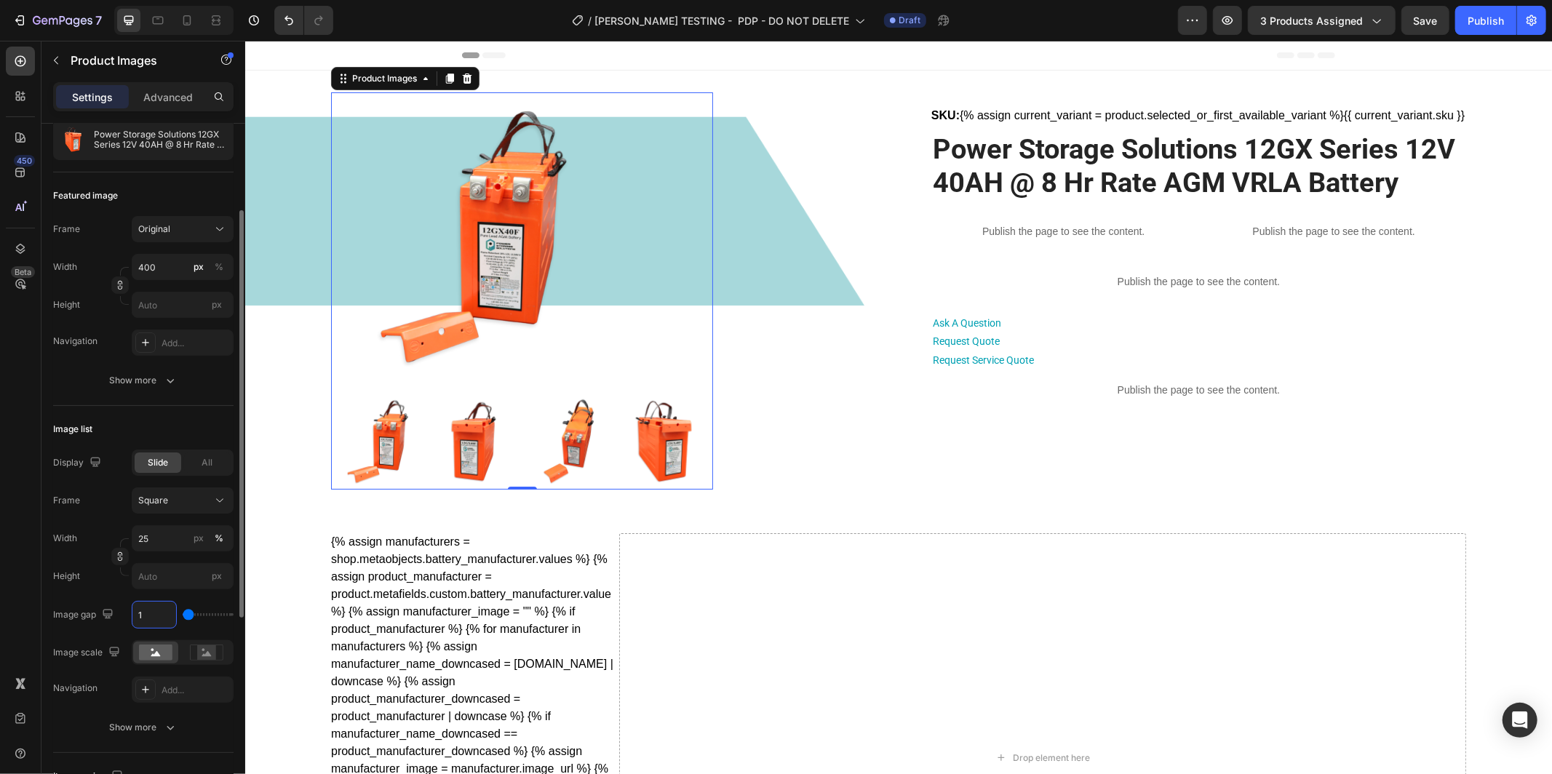
type input "15"
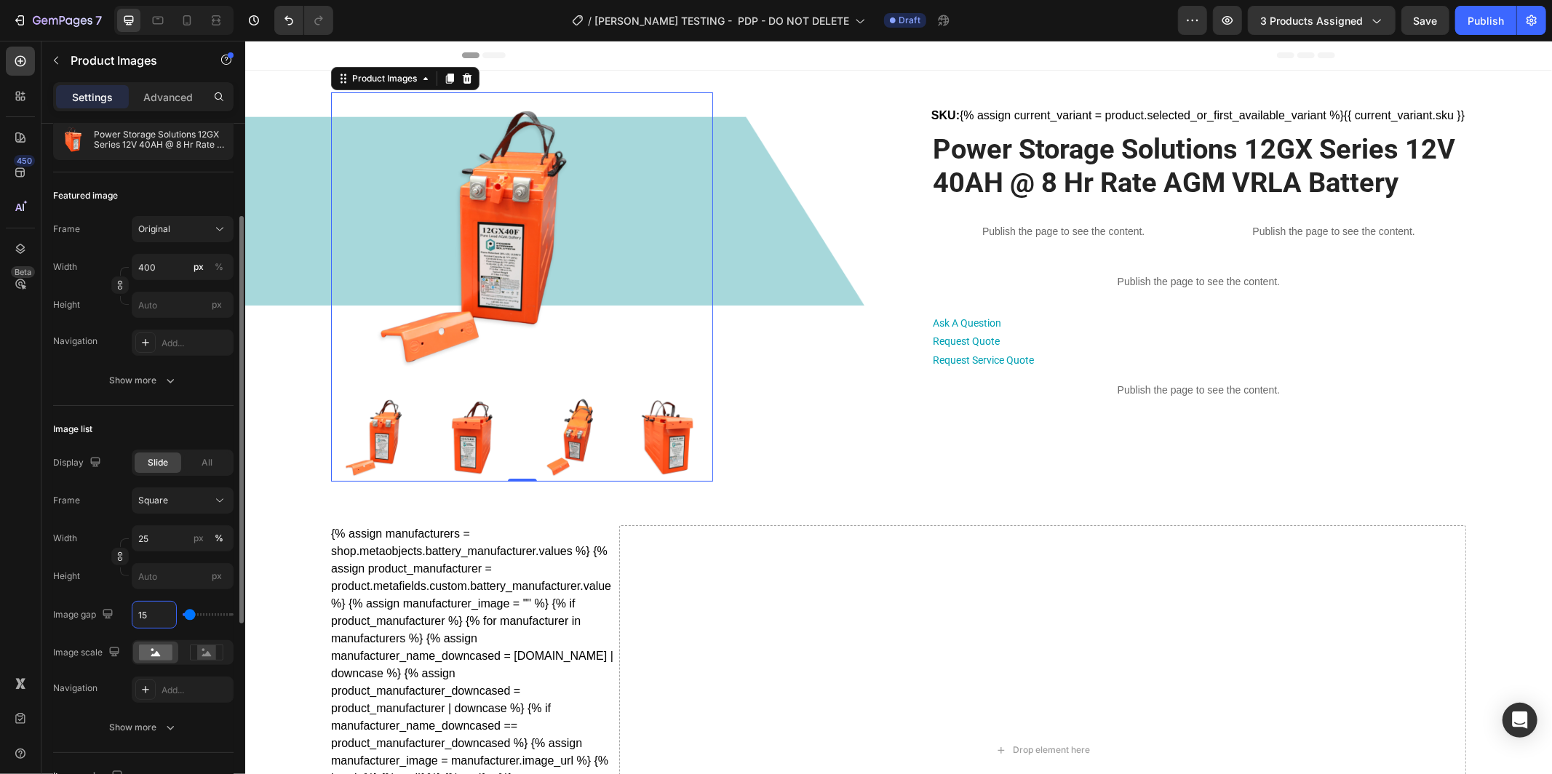
scroll to position [164, 0]
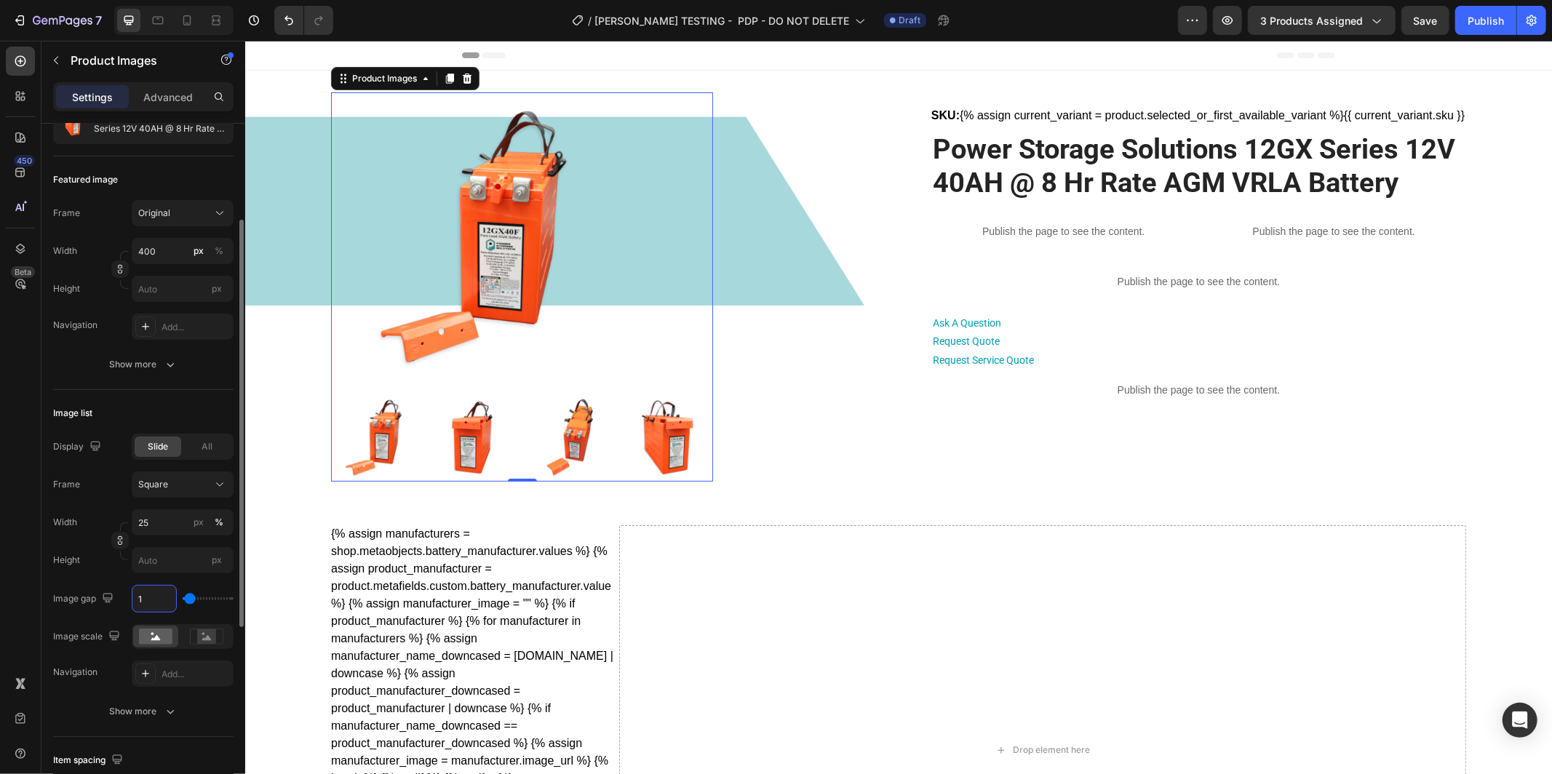
type input "10"
click at [208, 418] on div "Image list" at bounding box center [143, 413] width 180 height 23
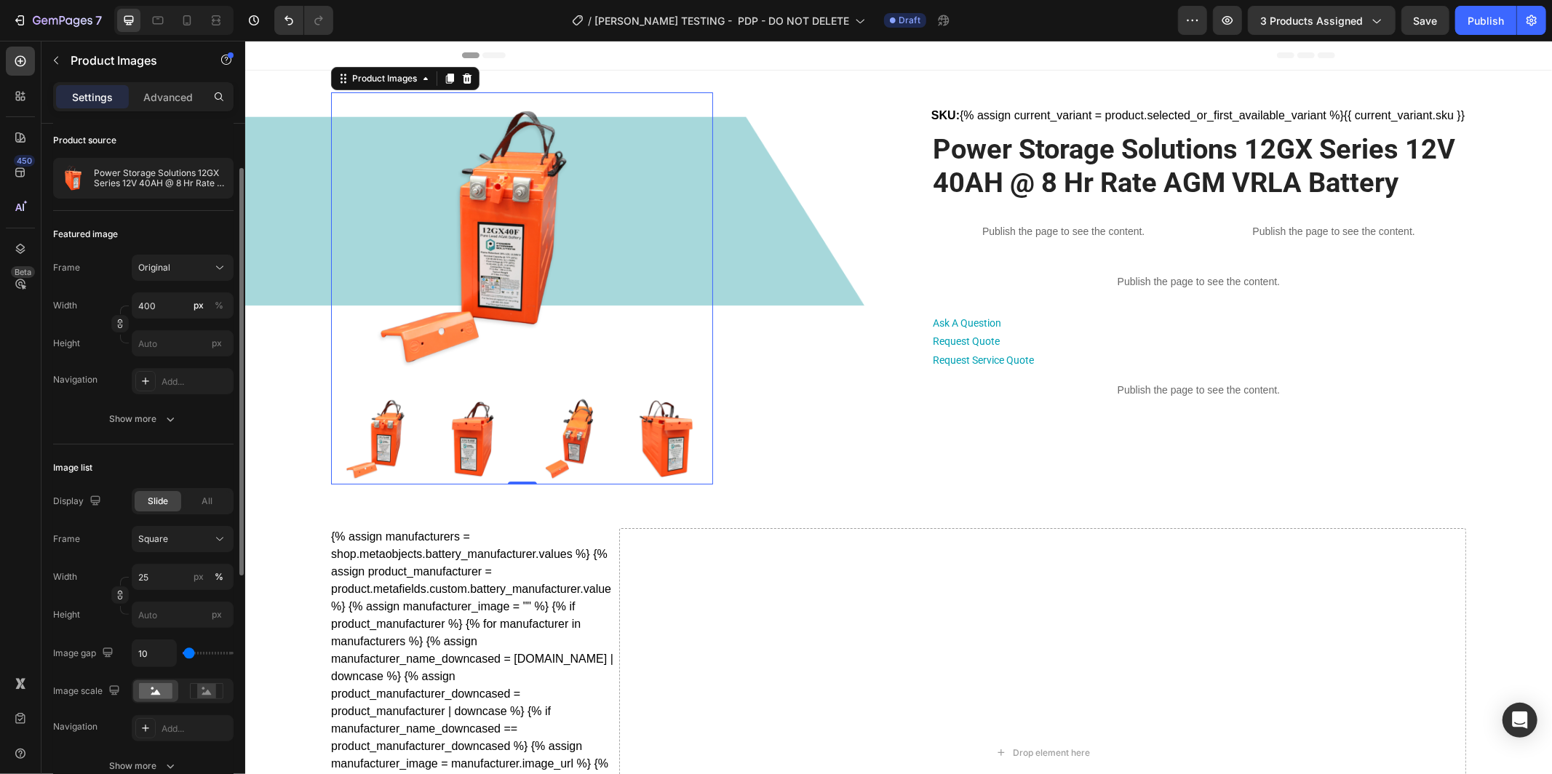
scroll to position [88, 0]
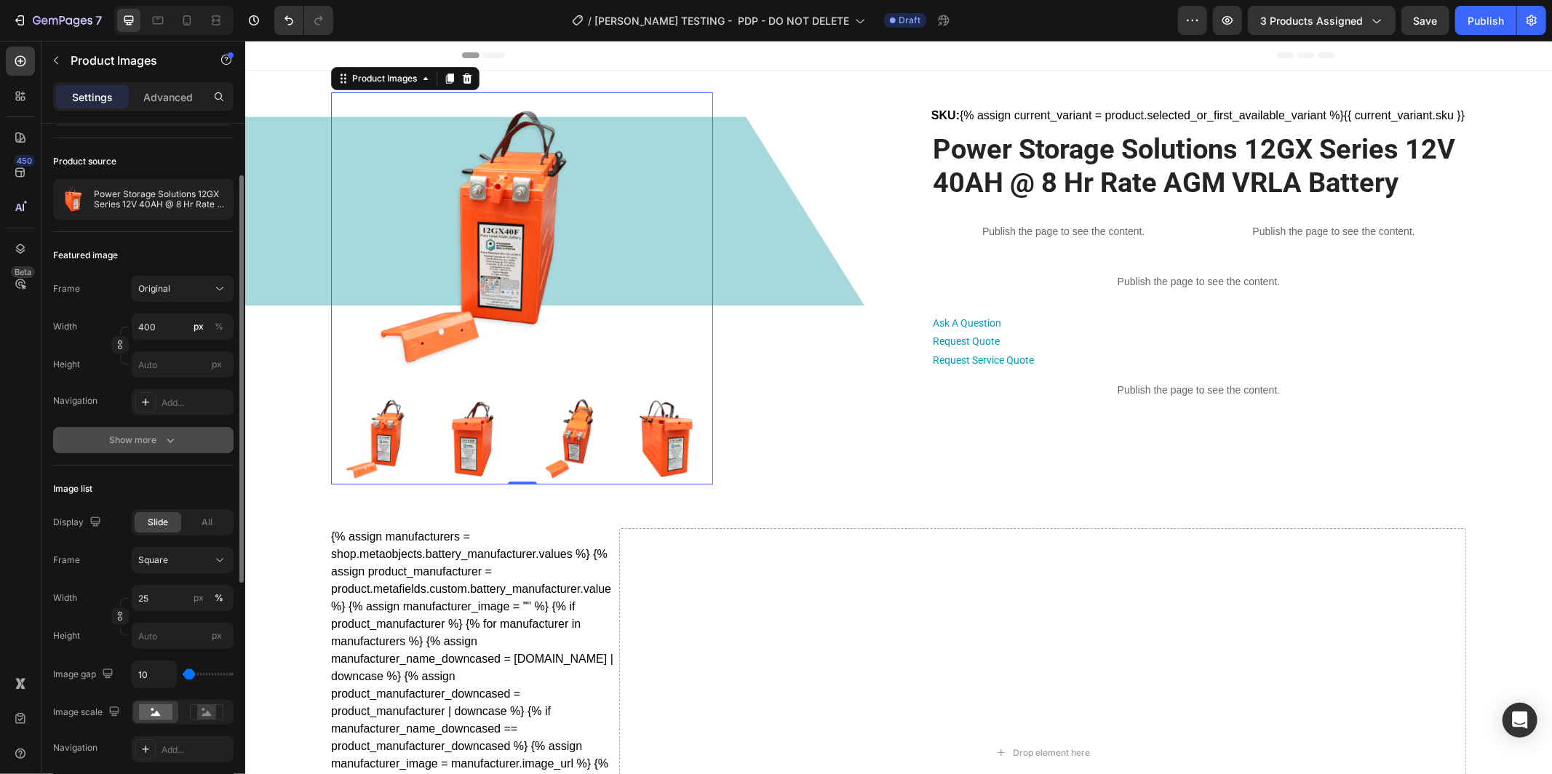
click at [157, 444] on div "Show more" at bounding box center [144, 440] width 68 height 15
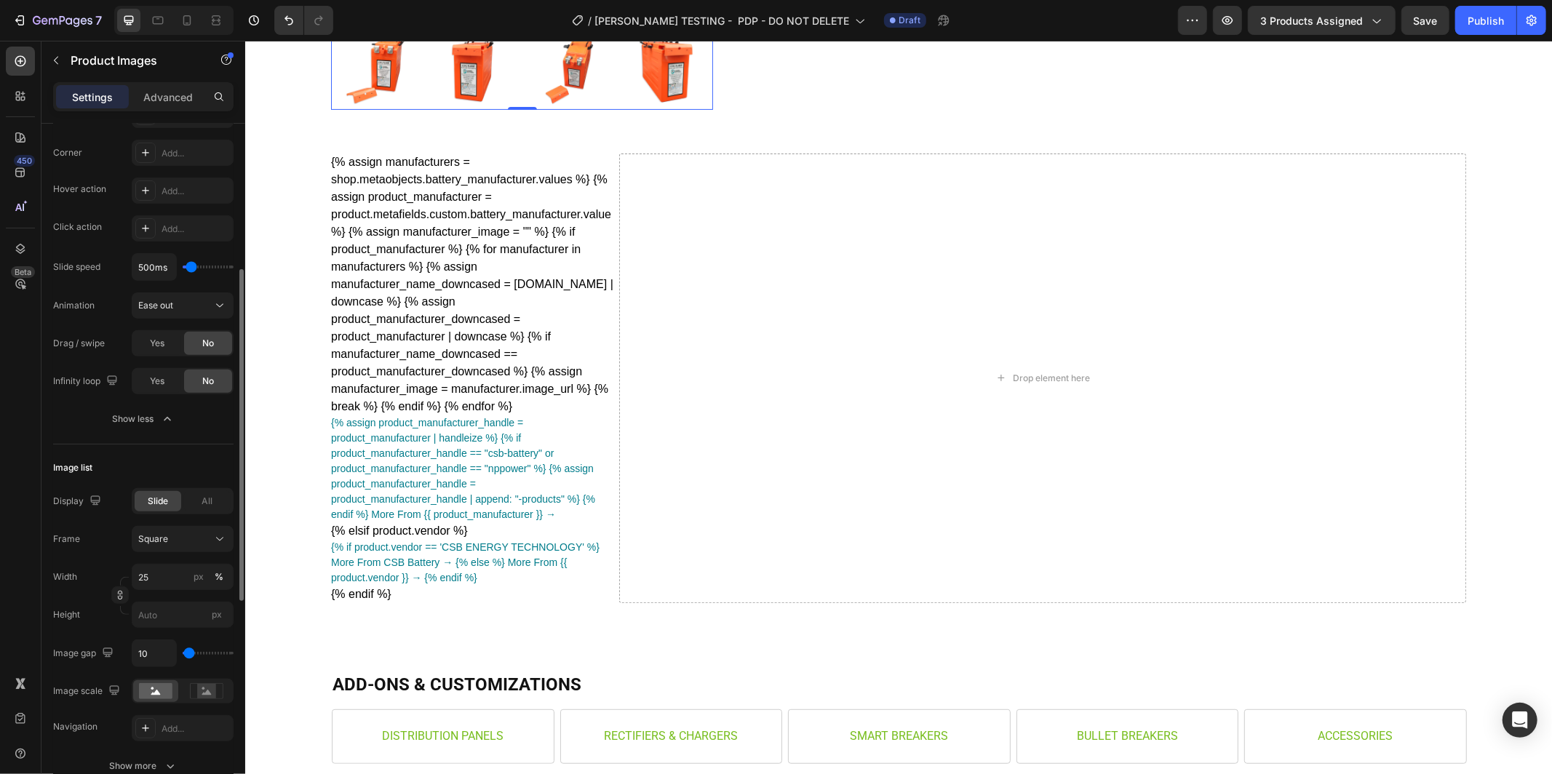
scroll to position [537, 0]
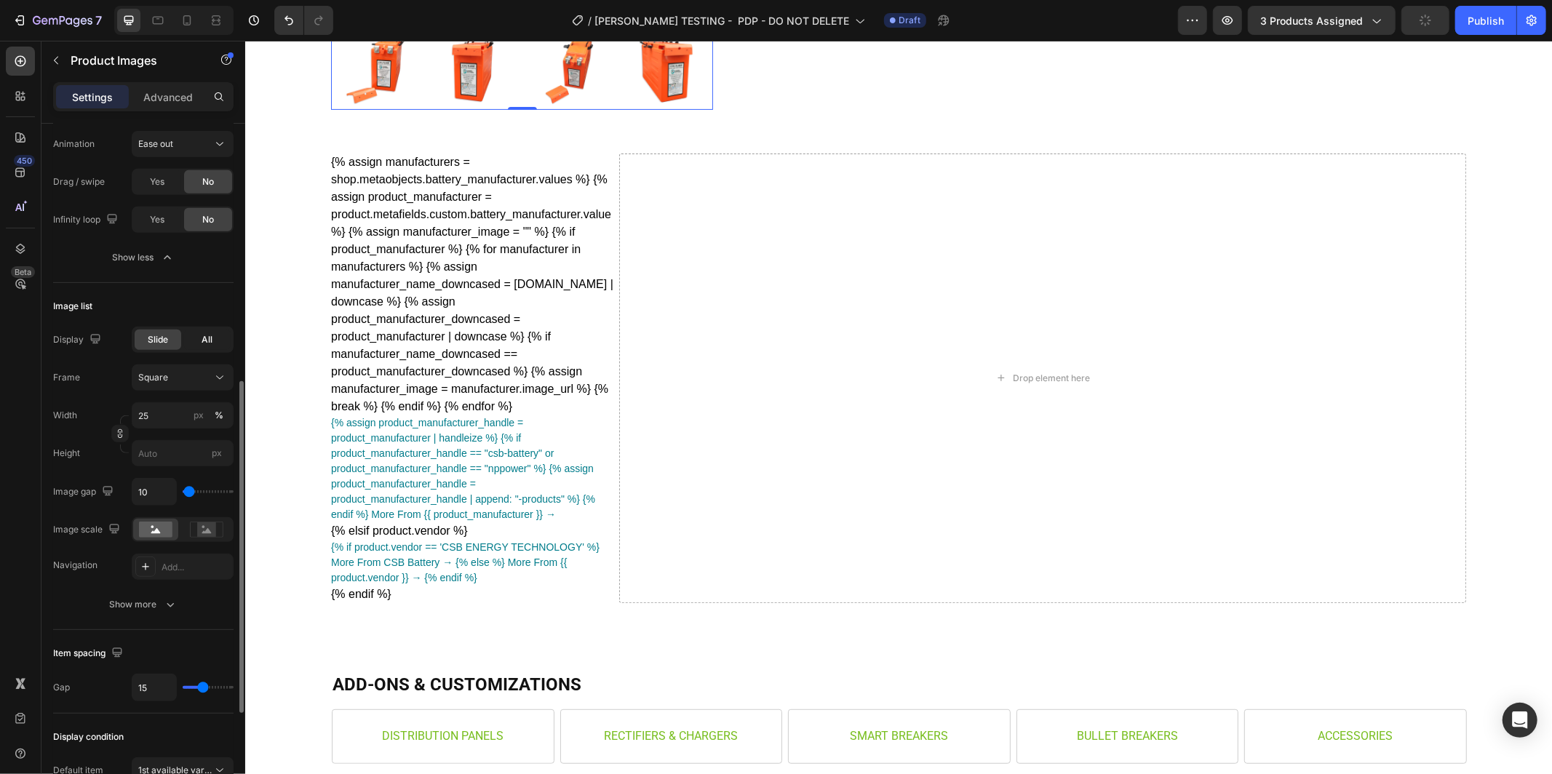
click at [210, 336] on span "All" at bounding box center [207, 339] width 11 height 13
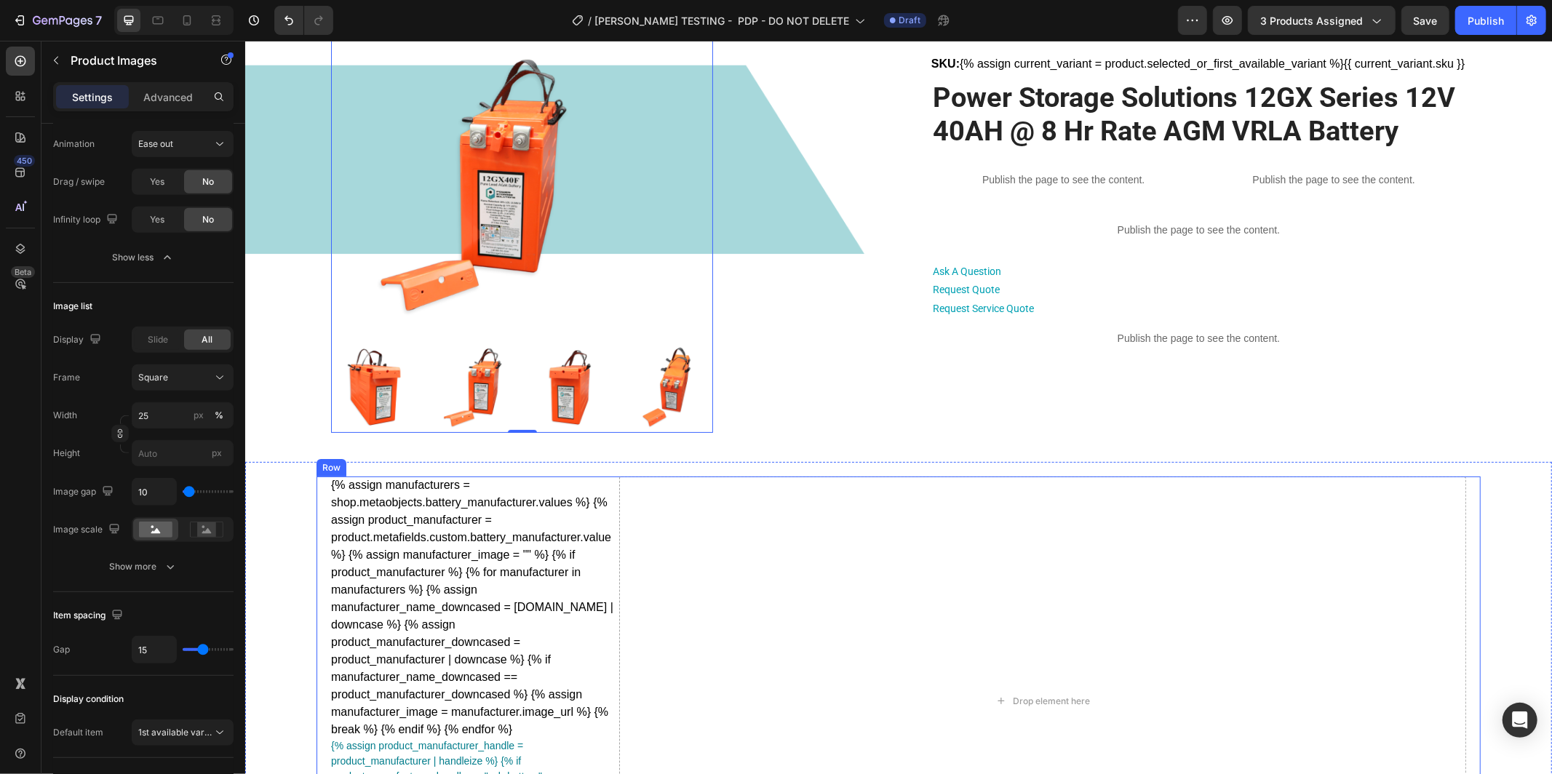
scroll to position [33, 0]
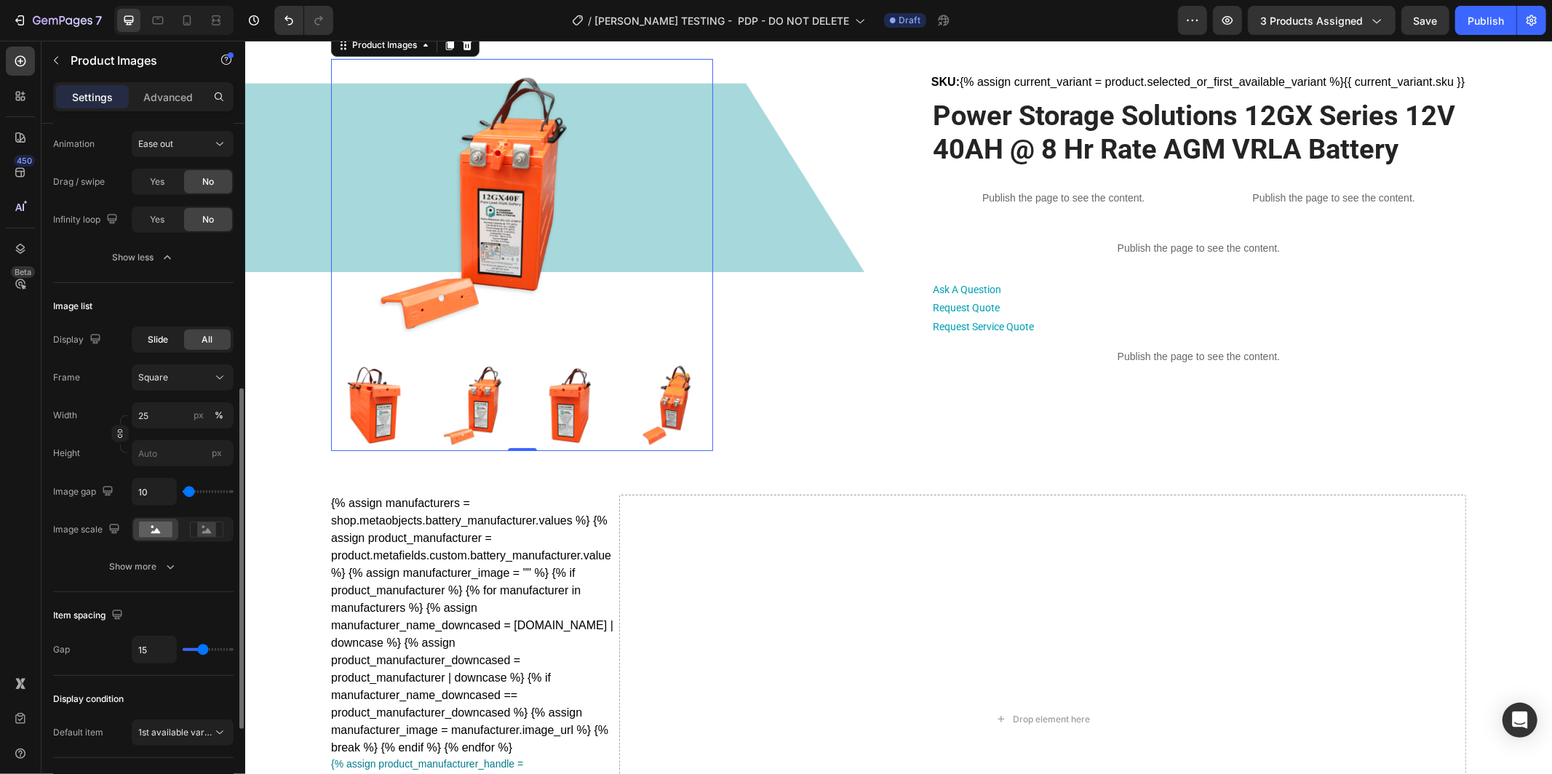
click at [167, 341] on span "Slide" at bounding box center [158, 339] width 20 height 13
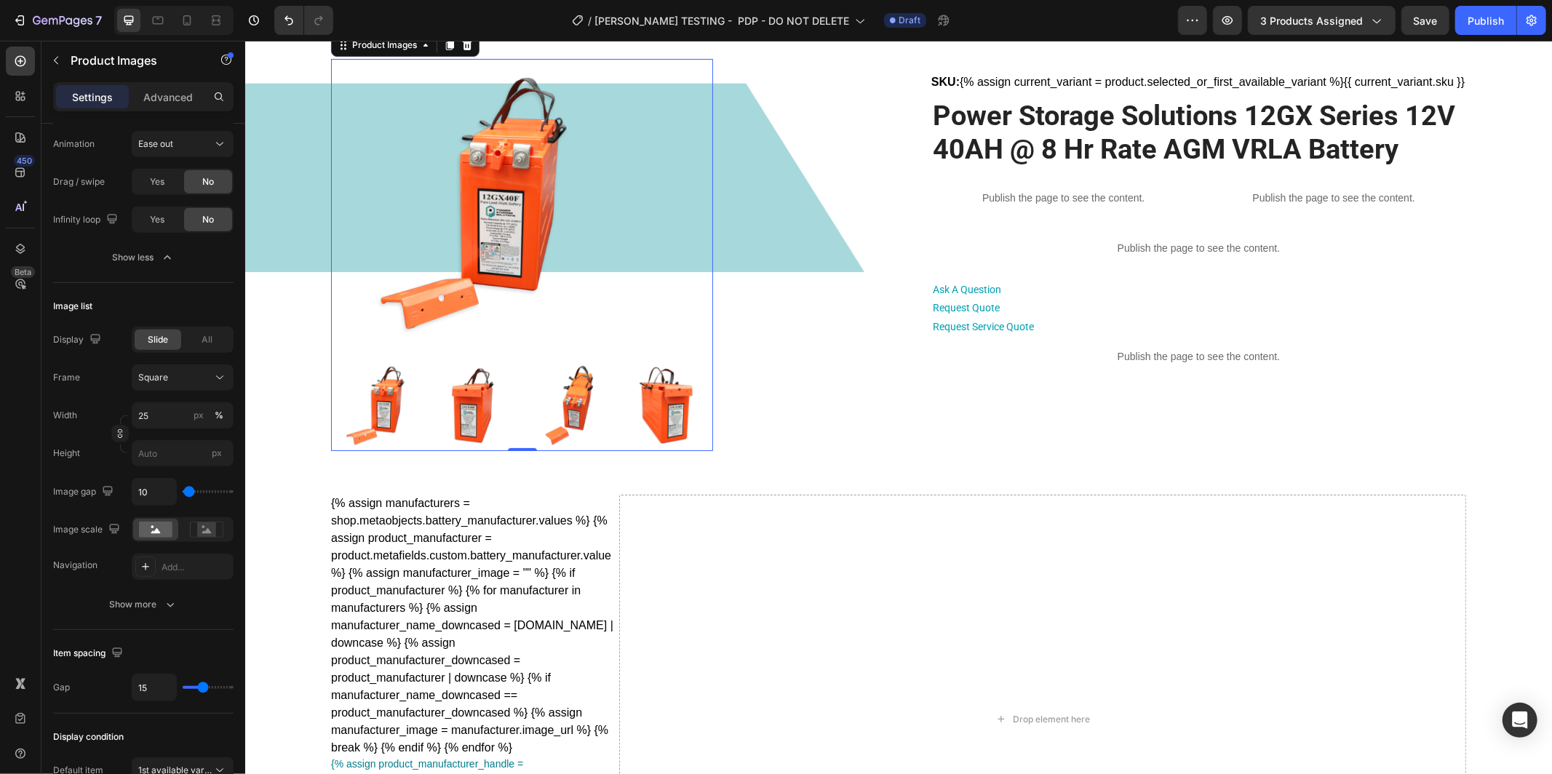
click at [661, 424] on img at bounding box center [667, 405] width 90 height 90
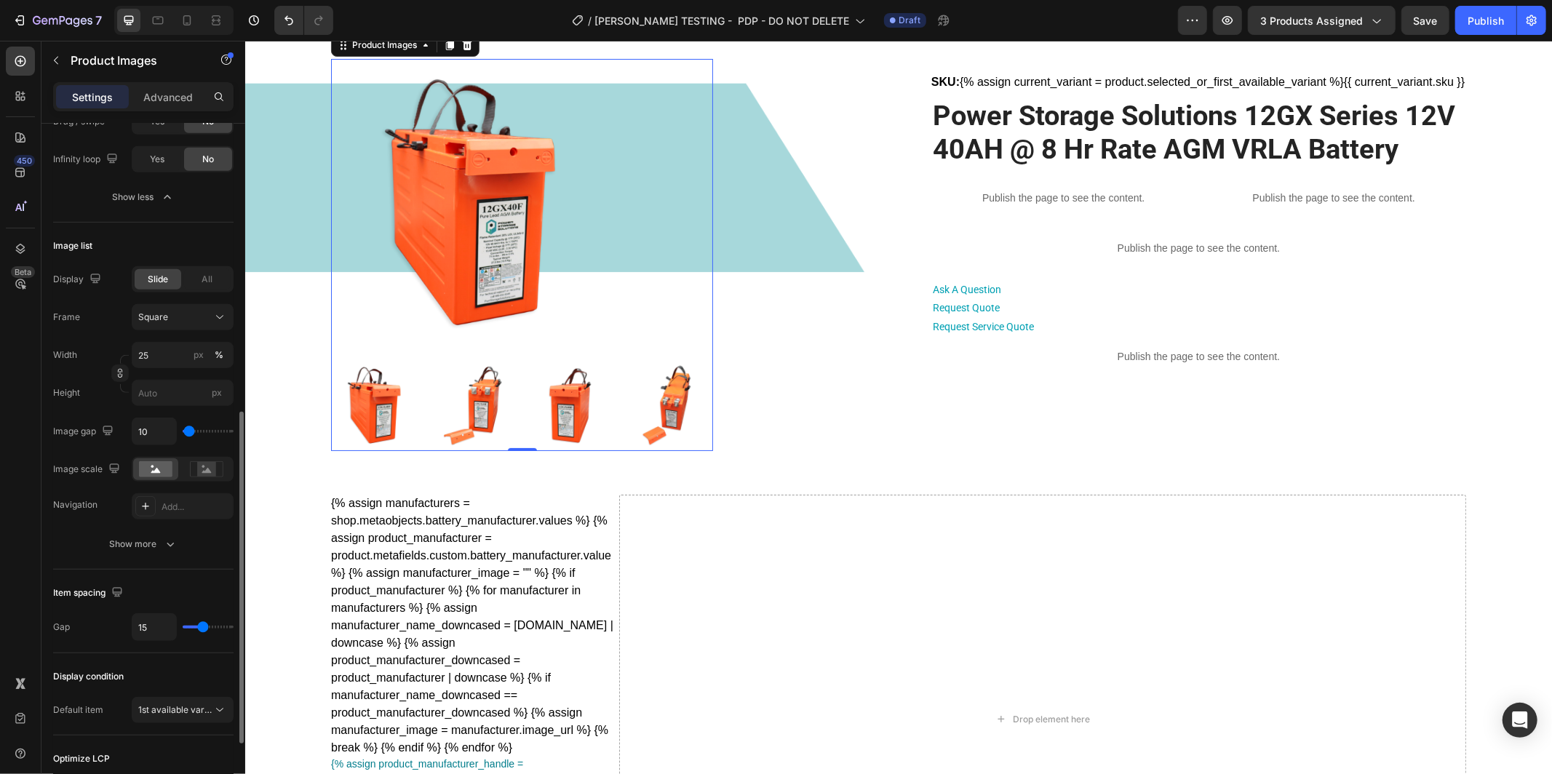
scroll to position [598, 0]
click at [162, 554] on button "Show more" at bounding box center [143, 544] width 180 height 26
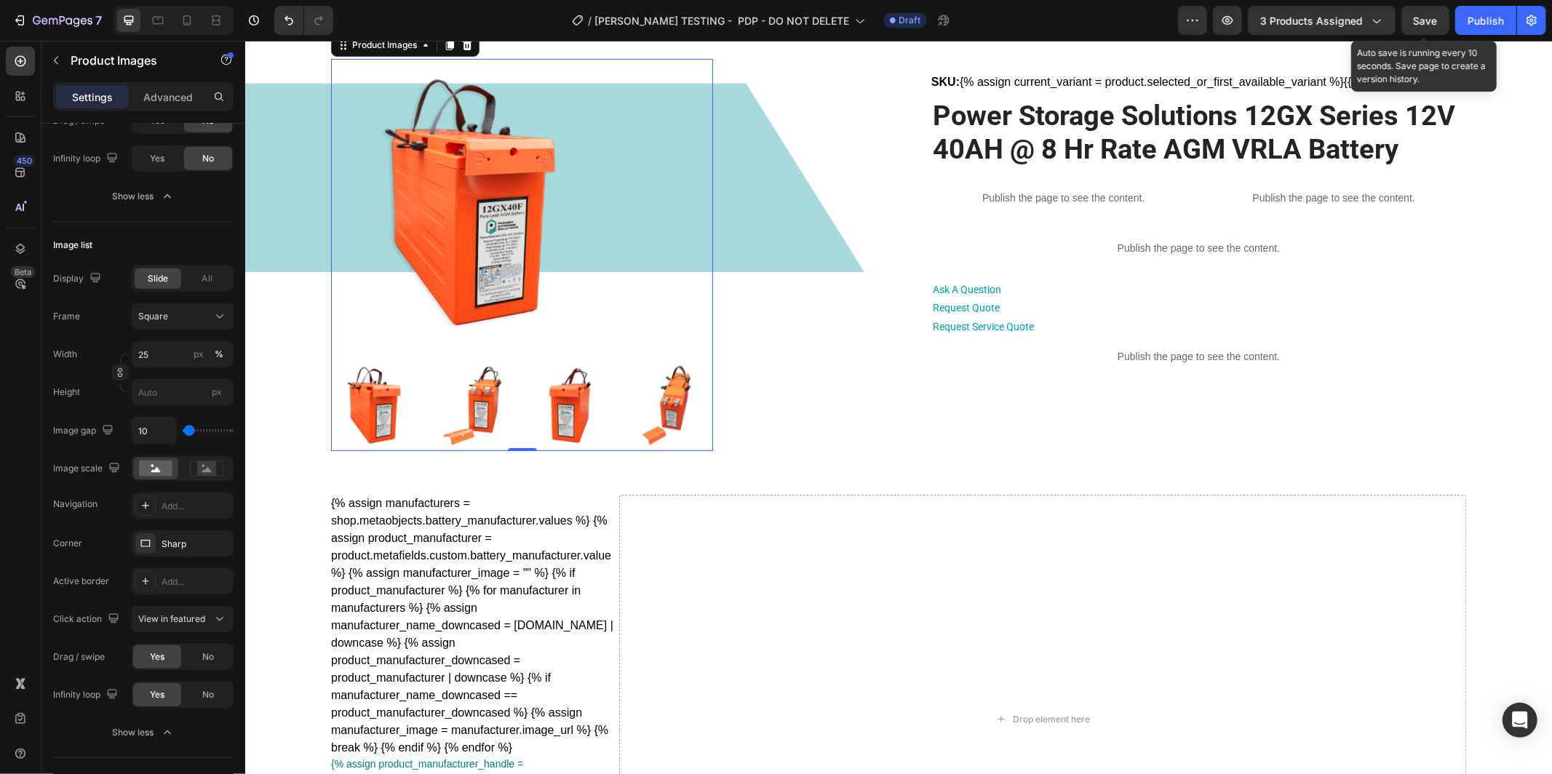
click at [1426, 23] on span "Save" at bounding box center [1426, 21] width 24 height 12
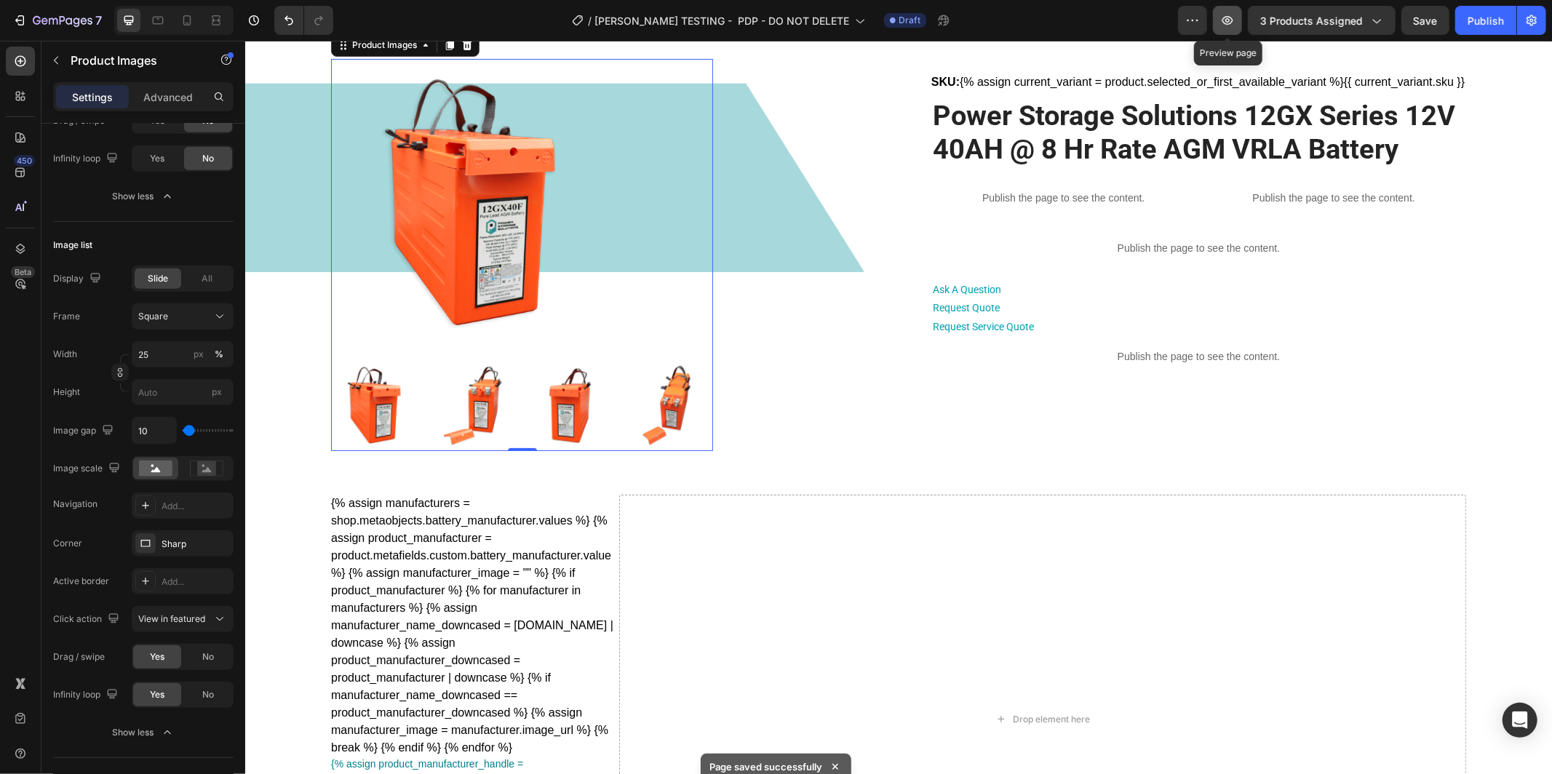
click at [1233, 17] on icon "button" at bounding box center [1228, 20] width 11 height 9
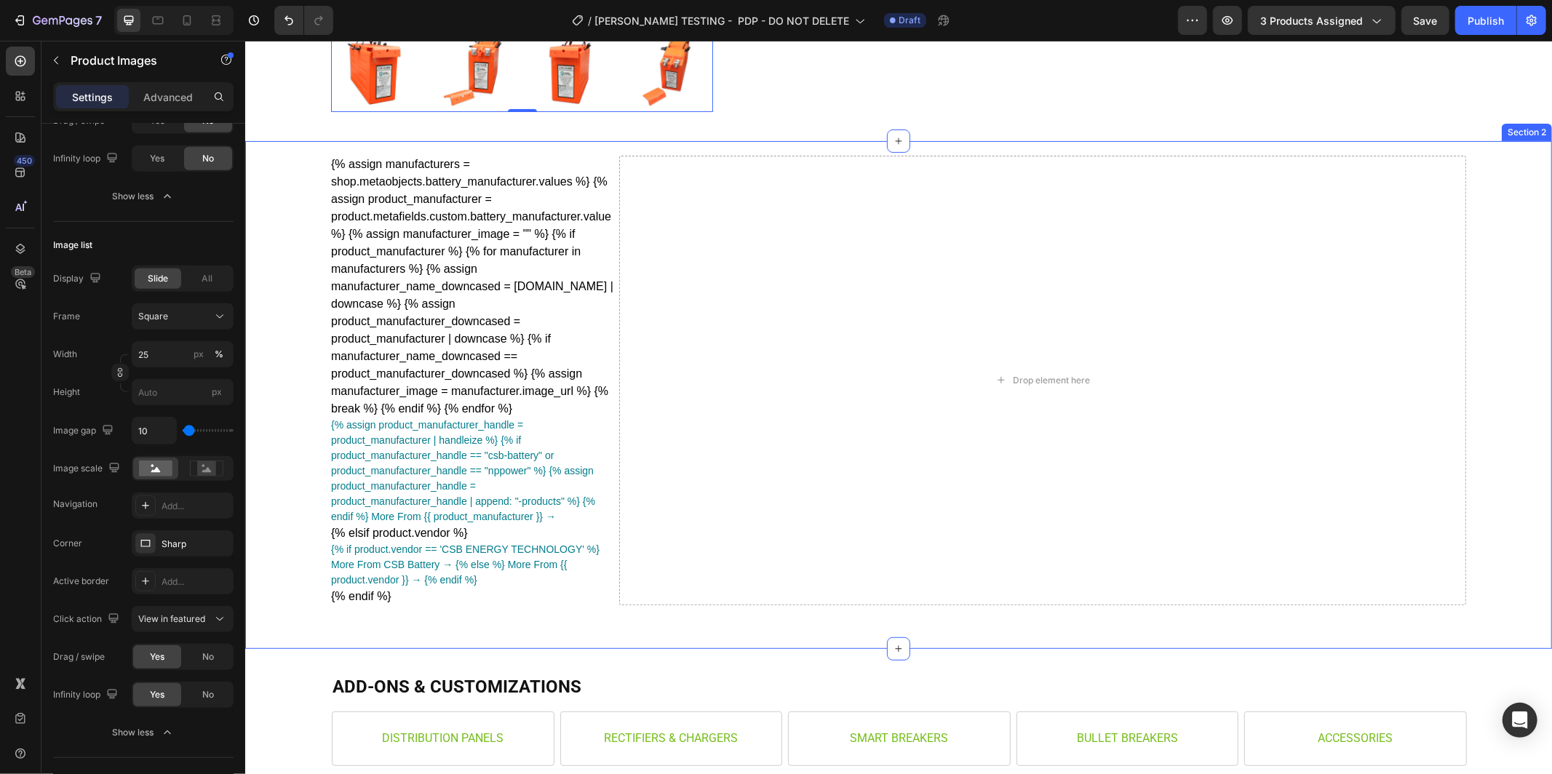
scroll to position [376, 0]
click at [283, 472] on div "{% assign manufacturers = shop.metaobjects.battery_manufacturer.values %} {% as…" at bounding box center [898, 391] width 1256 height 479
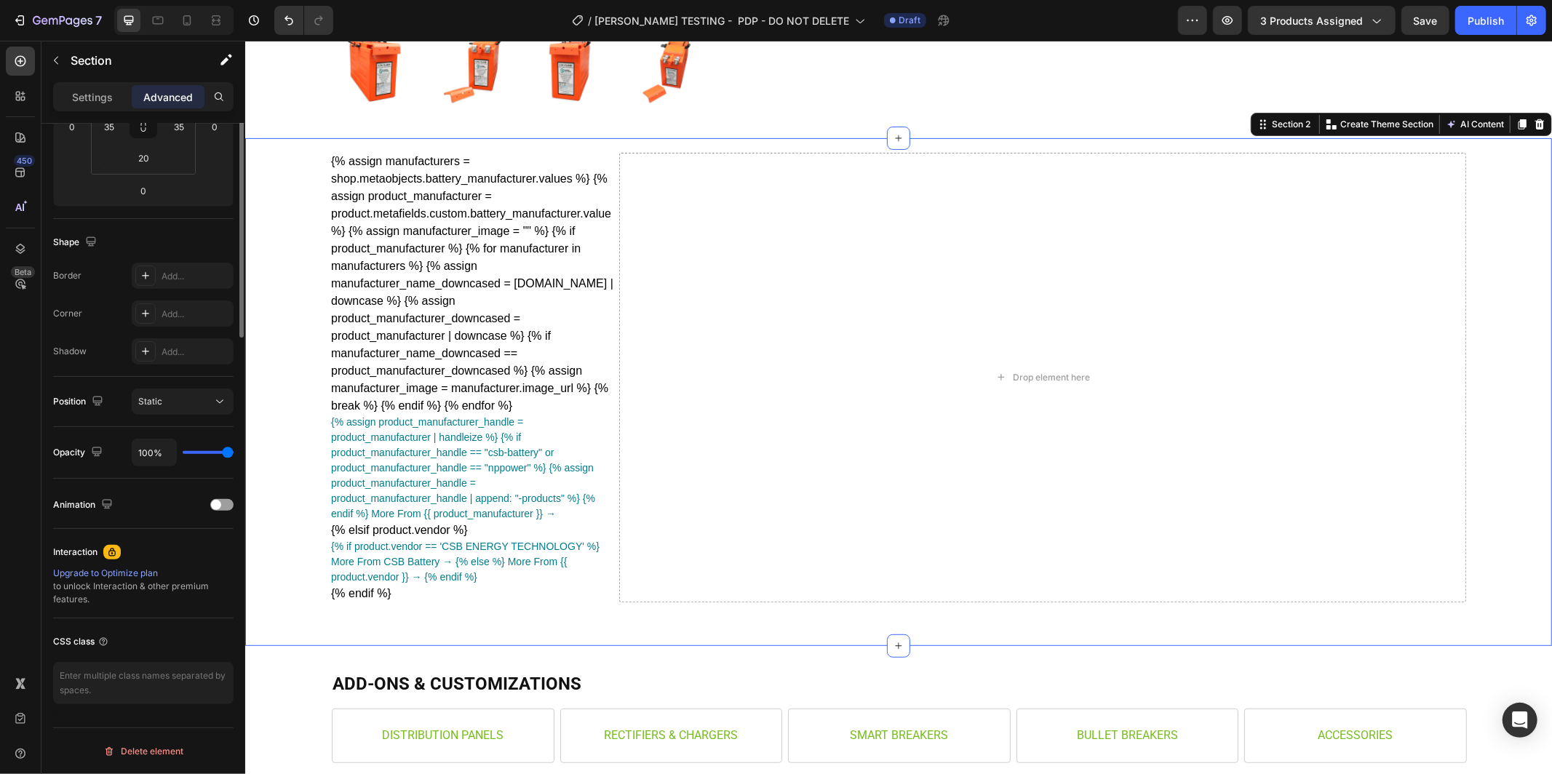
scroll to position [0, 0]
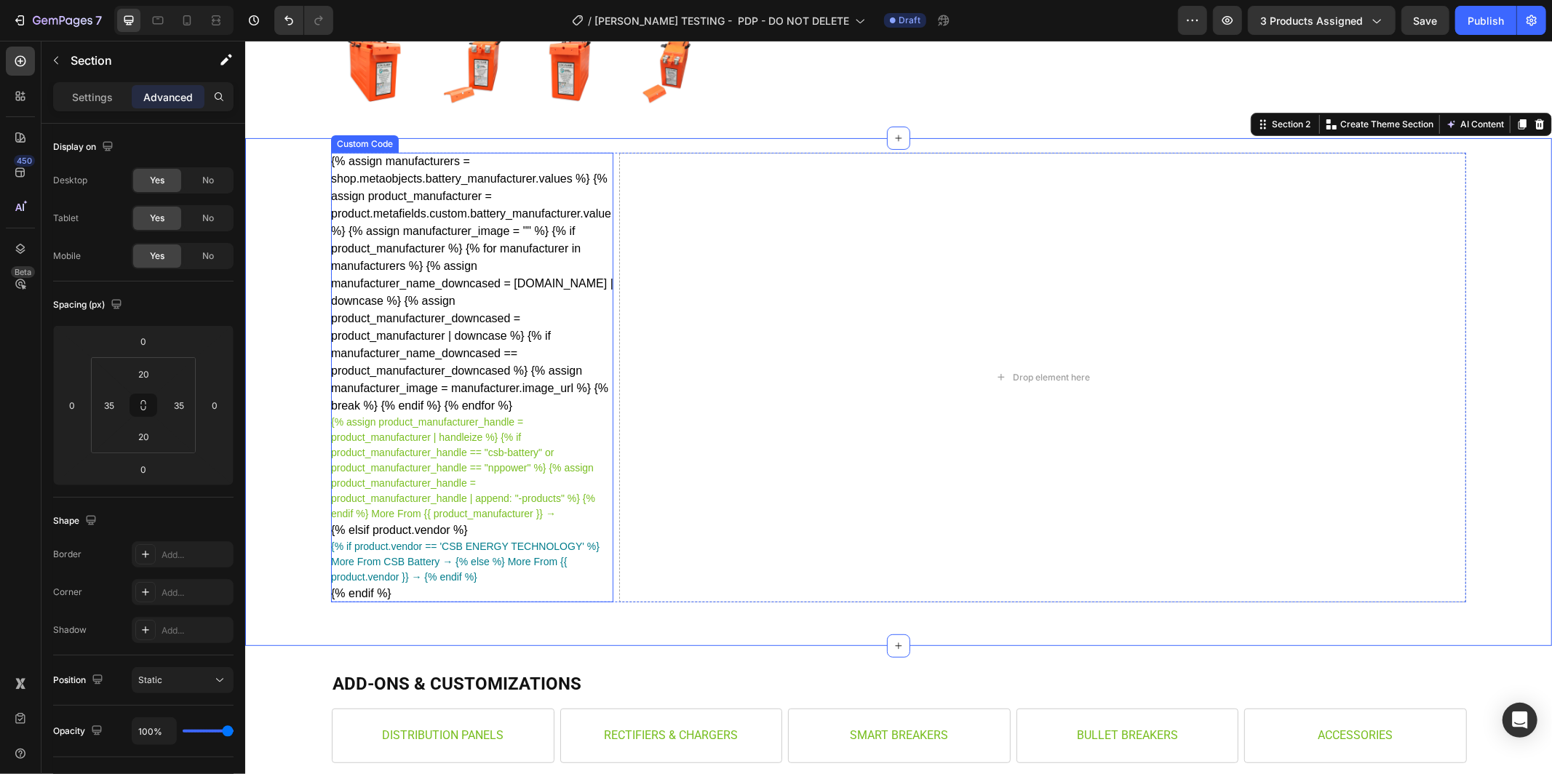
click at [370, 510] on span "More From {{ product_manufacturer }} →" at bounding box center [462, 513] width 185 height 12
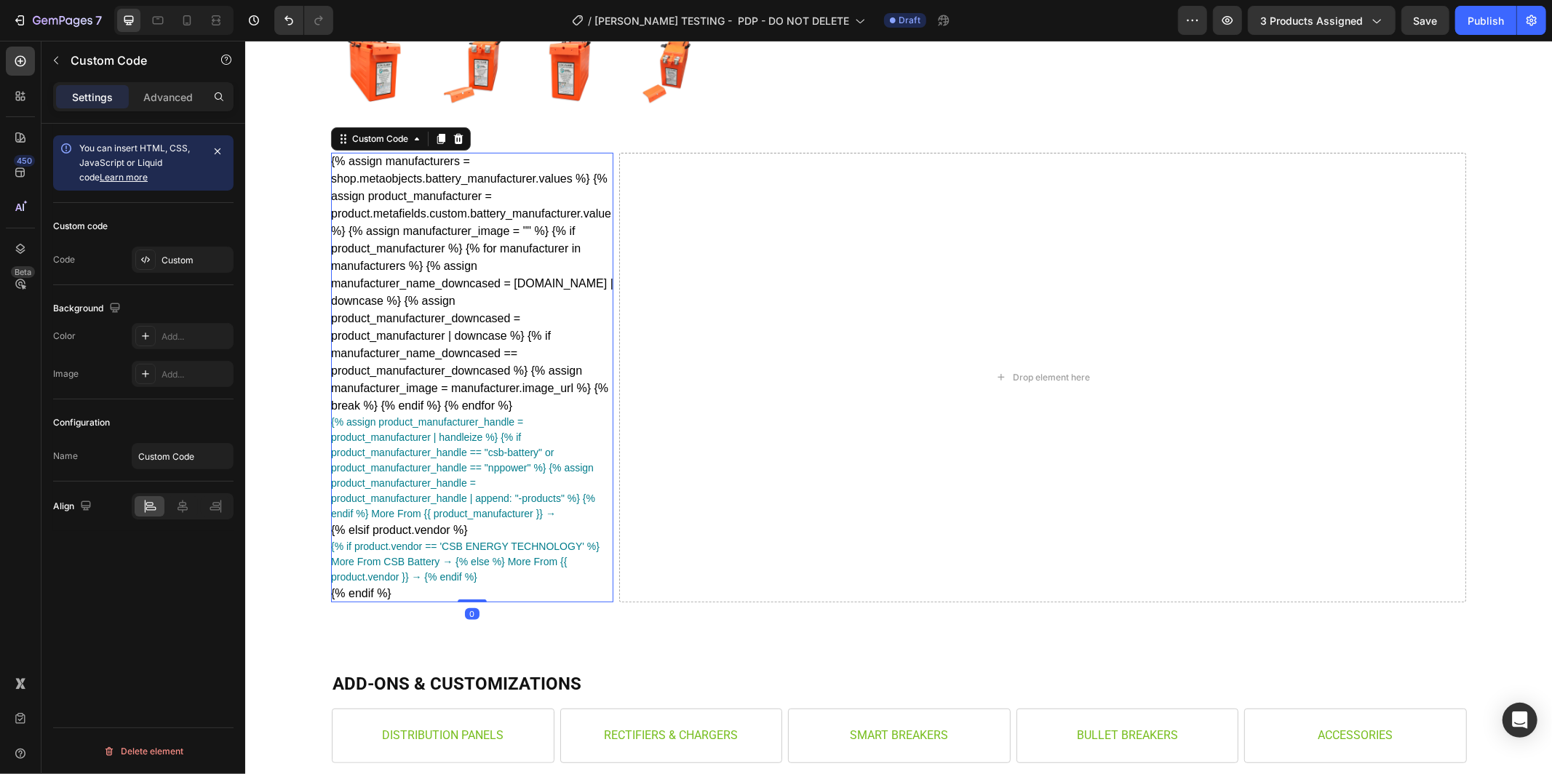
click at [438, 253] on div "{% assign manufacturers = shop.metaobjects.battery_manufacturer.values %} {% as…" at bounding box center [471, 377] width 282 height 450
click at [423, 186] on div "{% assign manufacturers = shop.metaobjects.battery_manufacturer.values %} {% as…" at bounding box center [471, 377] width 282 height 450
click at [438, 271] on div "{% assign manufacturers = shop.metaobjects.battery_manufacturer.values %} {% as…" at bounding box center [471, 377] width 282 height 450
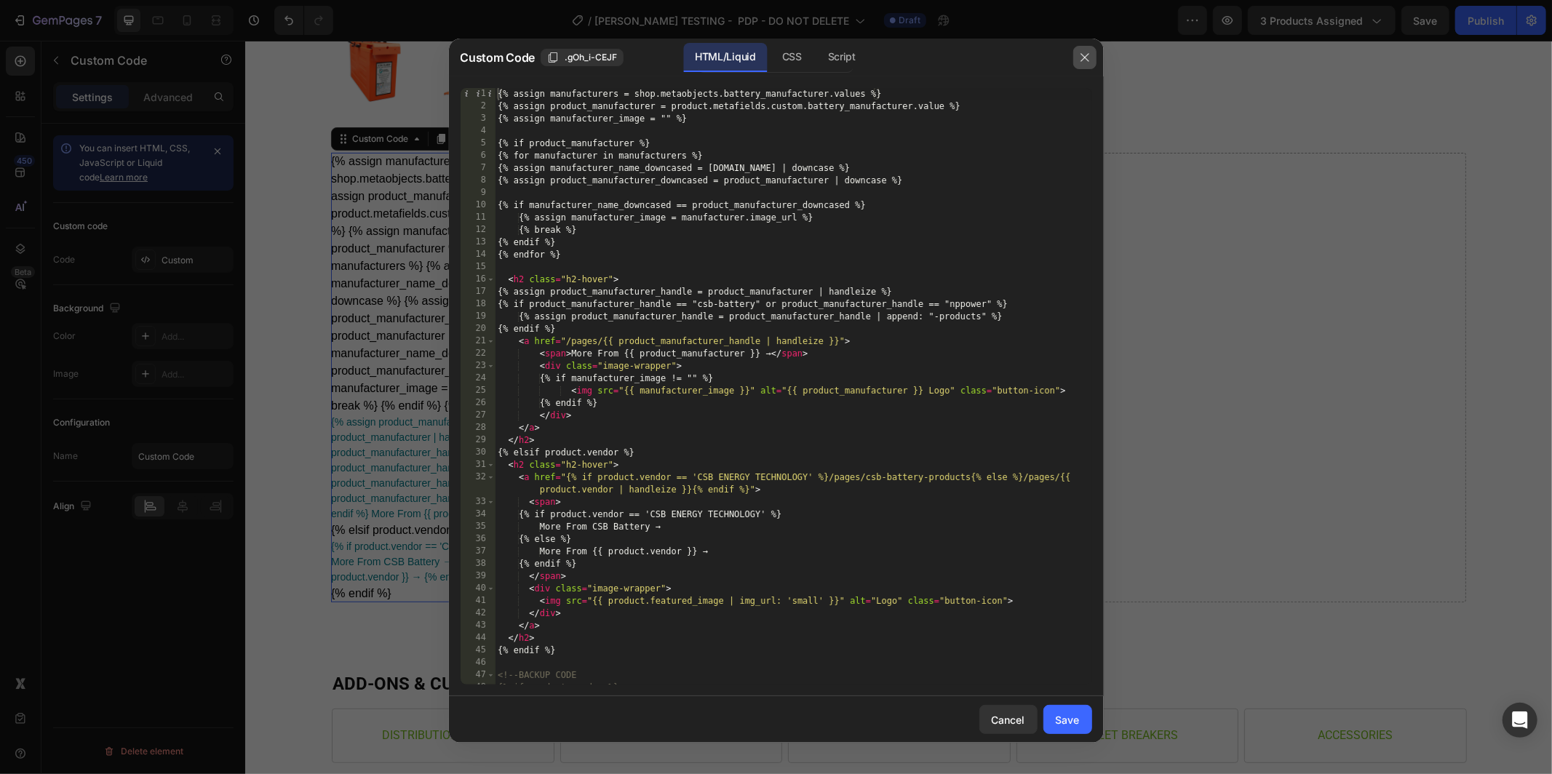
click at [1086, 53] on icon "button" at bounding box center [1085, 58] width 12 height 12
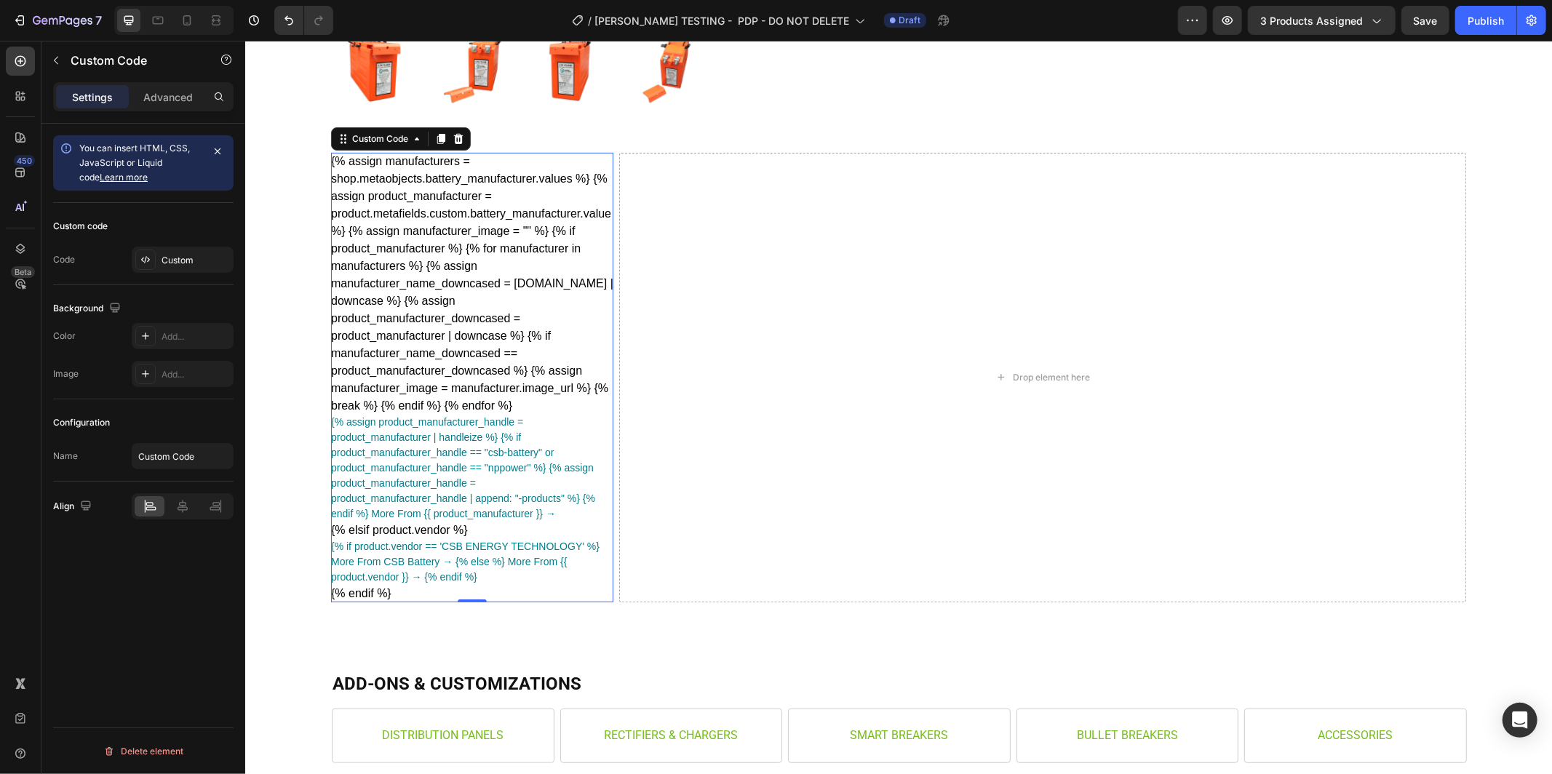
click at [486, 373] on div "{% assign manufacturers = shop.metaobjects.battery_manufacturer.values %} {% as…" at bounding box center [471, 377] width 282 height 450
click at [212, 266] on div "Custom" at bounding box center [196, 260] width 68 height 13
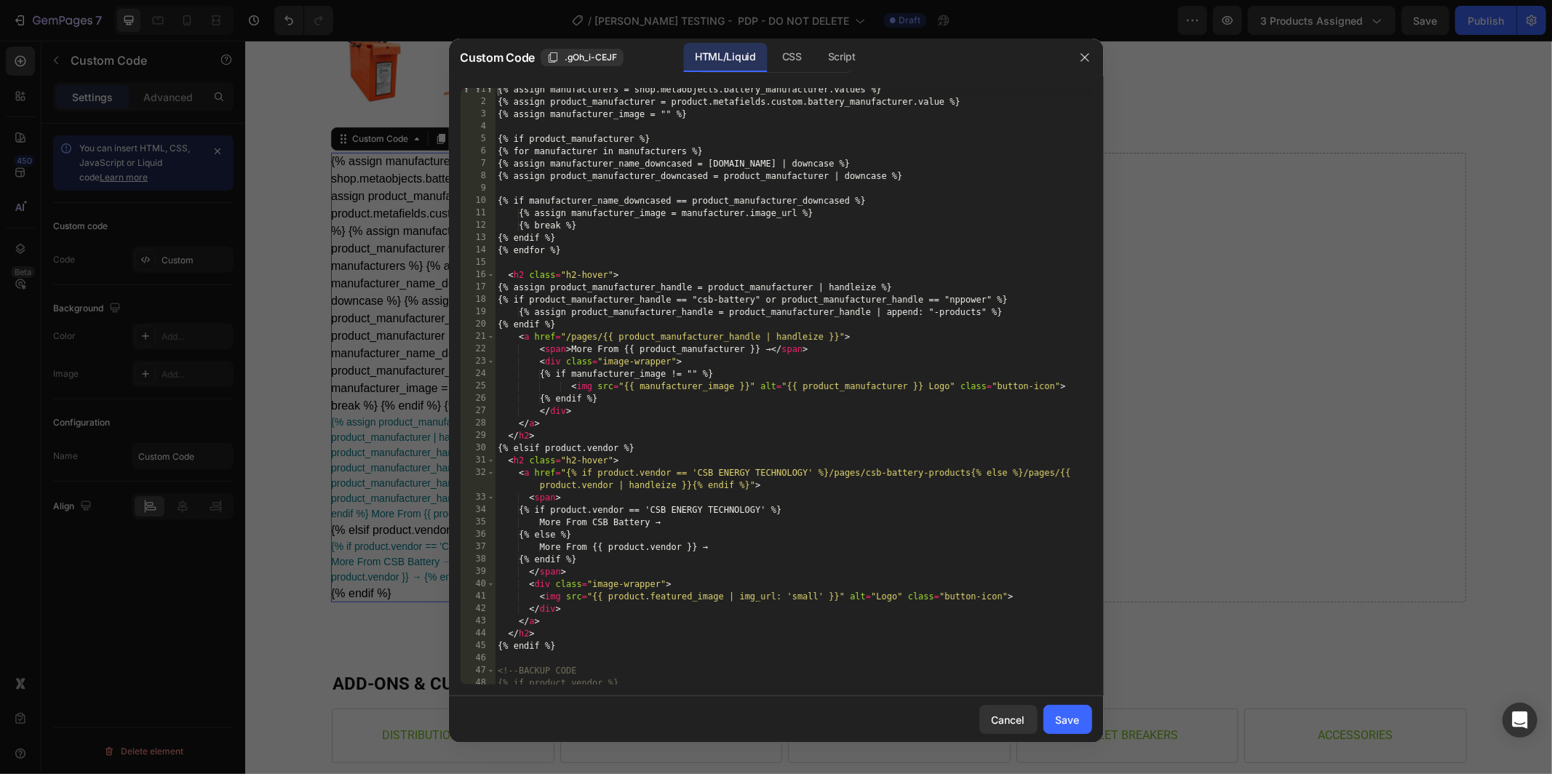
scroll to position [71, 0]
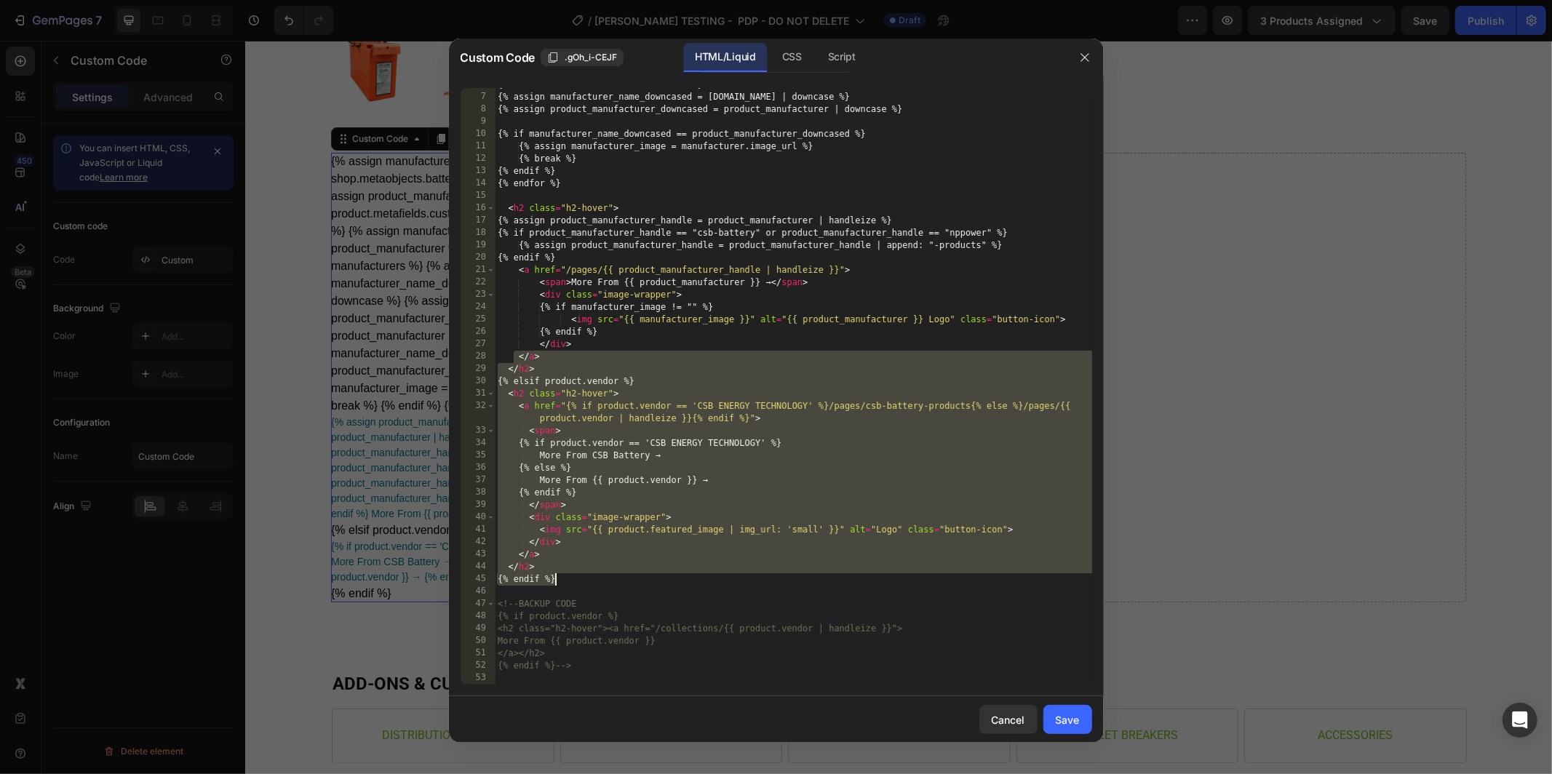
drag, startPoint x: 515, startPoint y: 354, endPoint x: 684, endPoint y: 579, distance: 280.6
click at [684, 579] on div "{% for manufacturer in manufacturers %} {% assign manufacturer_name_downcased =…" at bounding box center [794, 390] width 598 height 622
type textarea "</h2> {% endif %}"
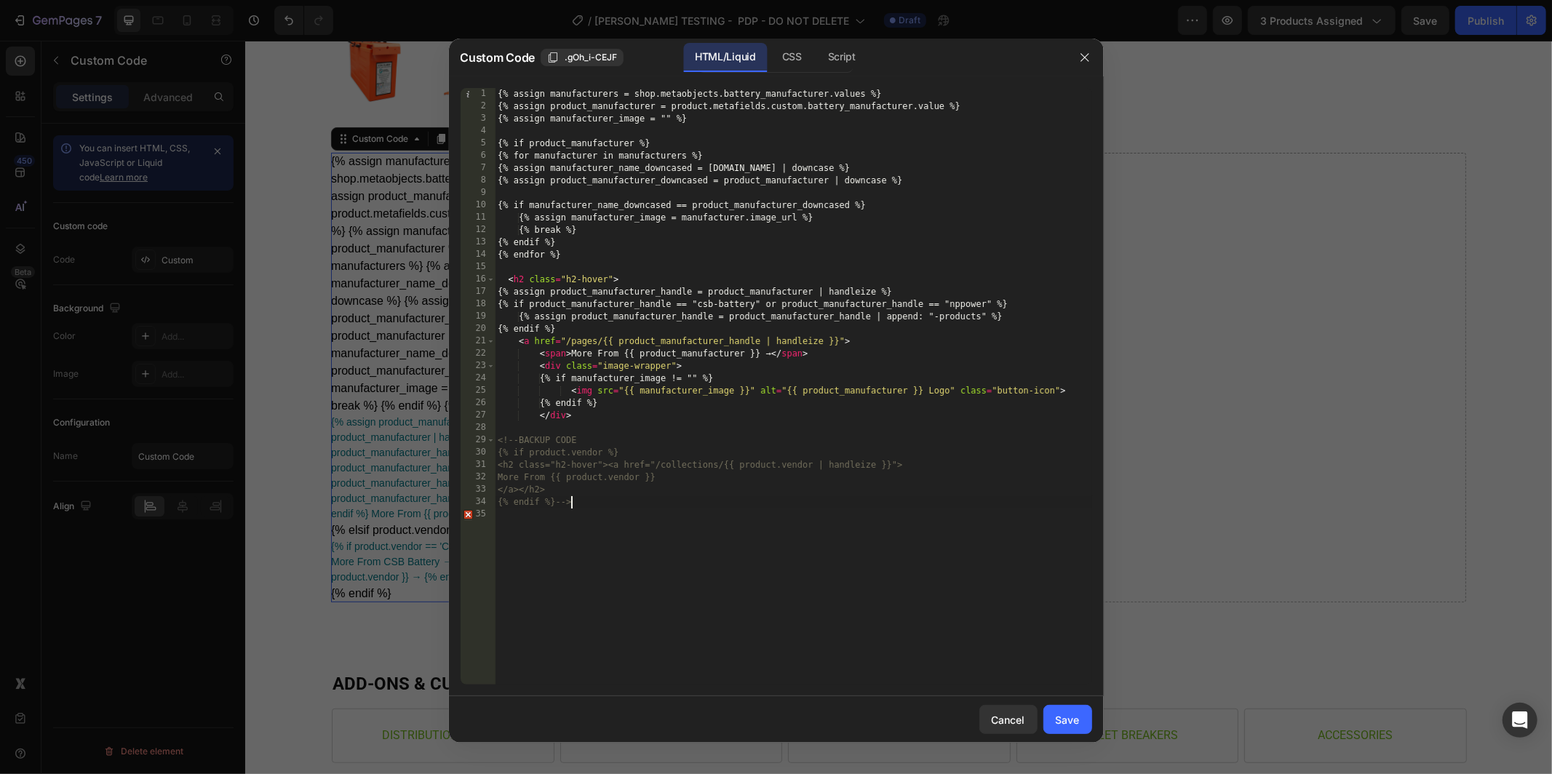
click at [654, 501] on div "{% assign manufacturers = shop.metaobjects.battery_manufacturer.values %} {% as…" at bounding box center [794, 399] width 598 height 622
type textarea "{% endif %}-->"
click at [1060, 711] on button "Save" at bounding box center [1068, 719] width 49 height 29
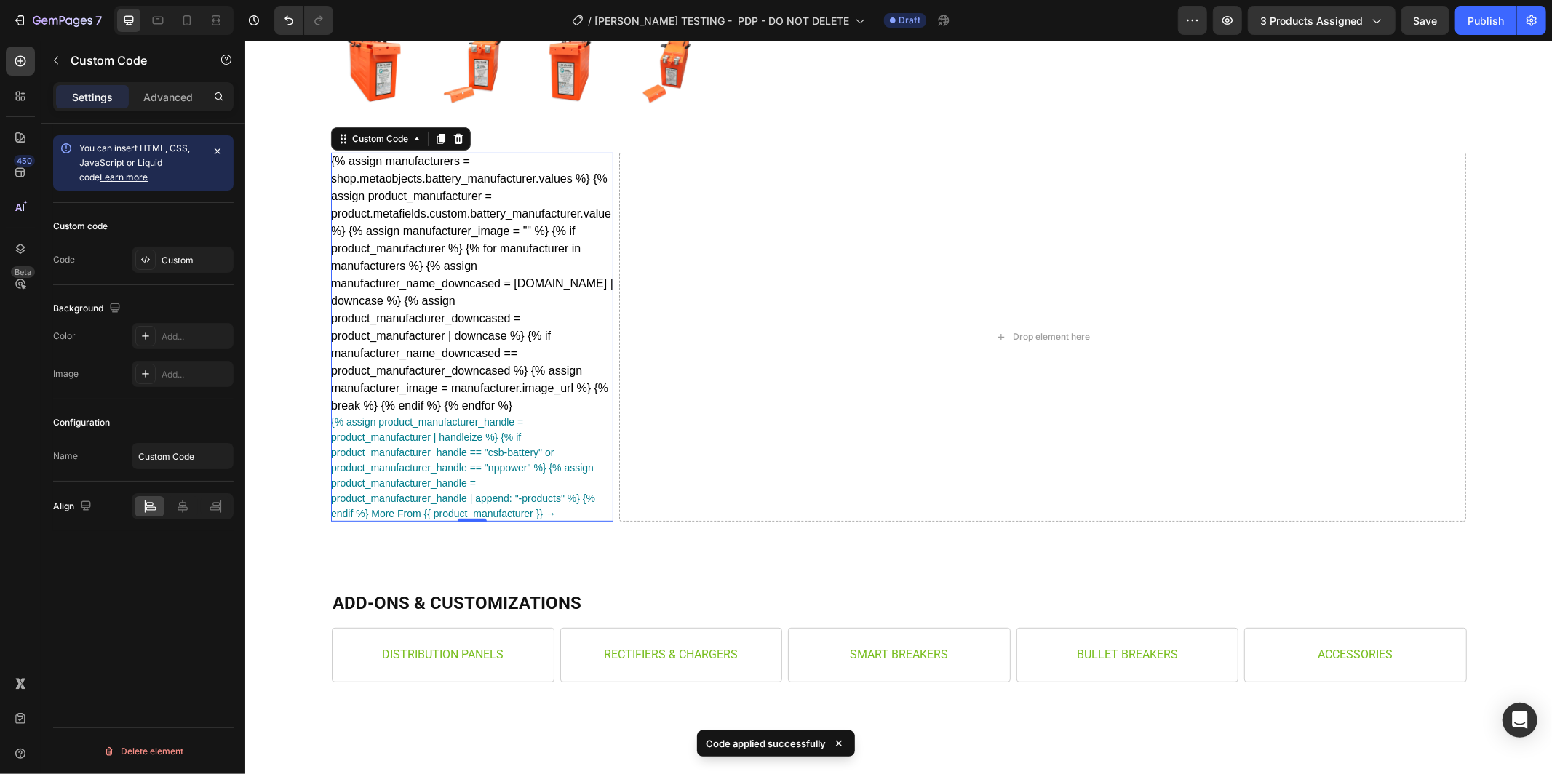
click at [455, 330] on div "{% assign manufacturers = shop.metaobjects.battery_manufacturer.values %} {% as…" at bounding box center [471, 336] width 282 height 369
click at [292, 18] on icon "Undo/Redo" at bounding box center [289, 20] width 15 height 15
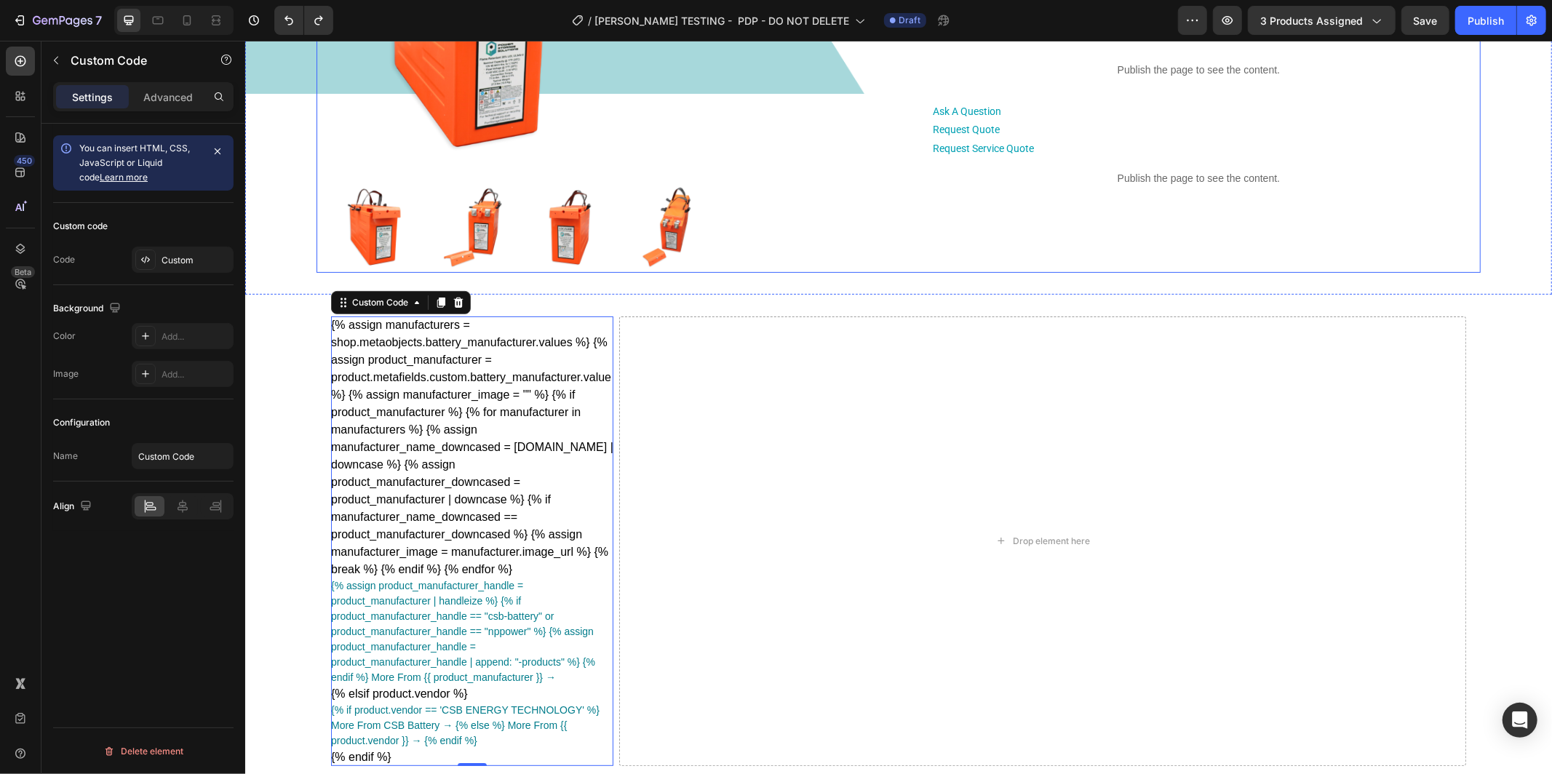
scroll to position [0, 0]
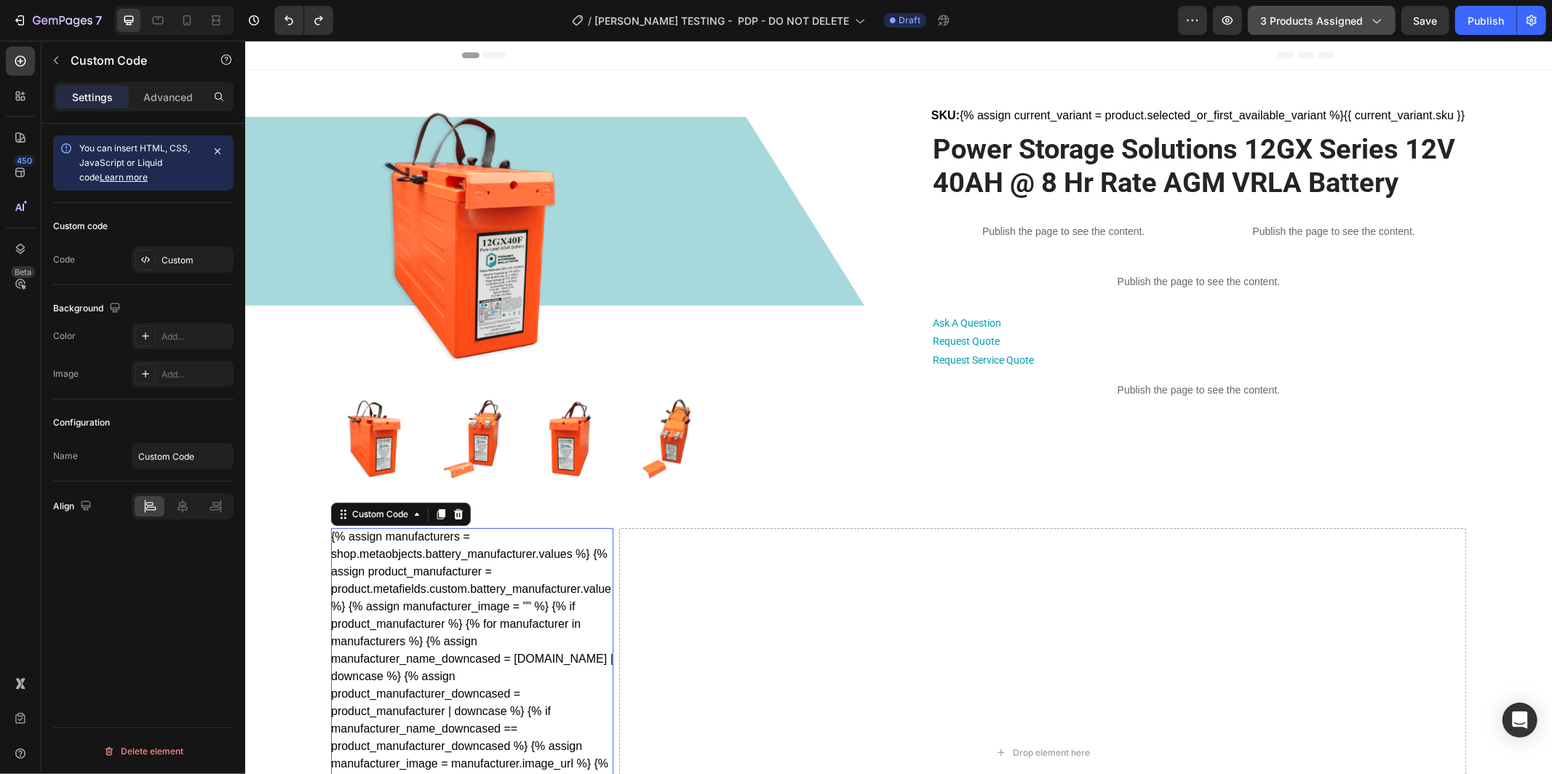
click at [1369, 20] on icon "button" at bounding box center [1376, 20] width 15 height 15
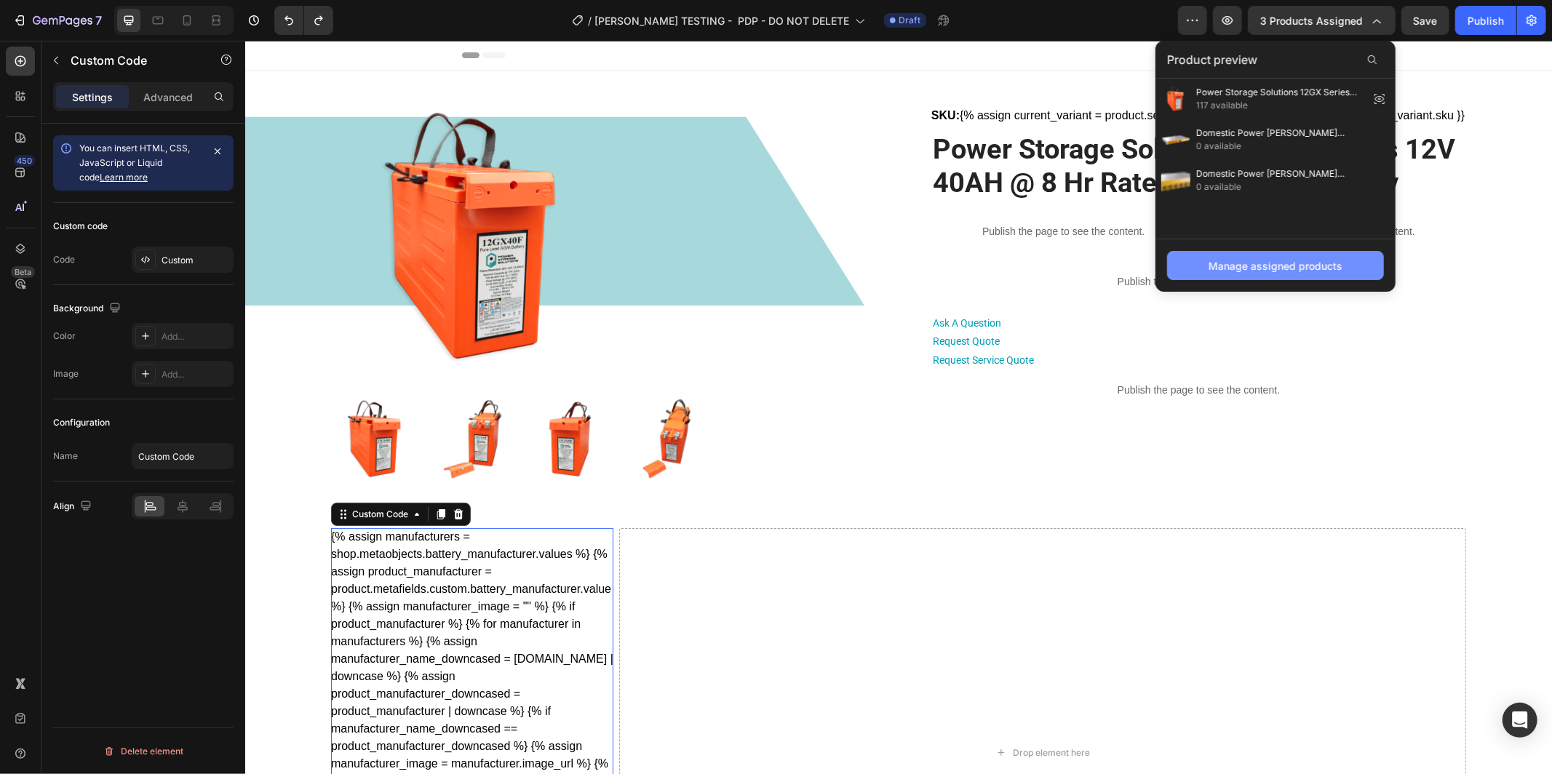
click at [1241, 269] on div "Manage assigned products" at bounding box center [1276, 265] width 134 height 15
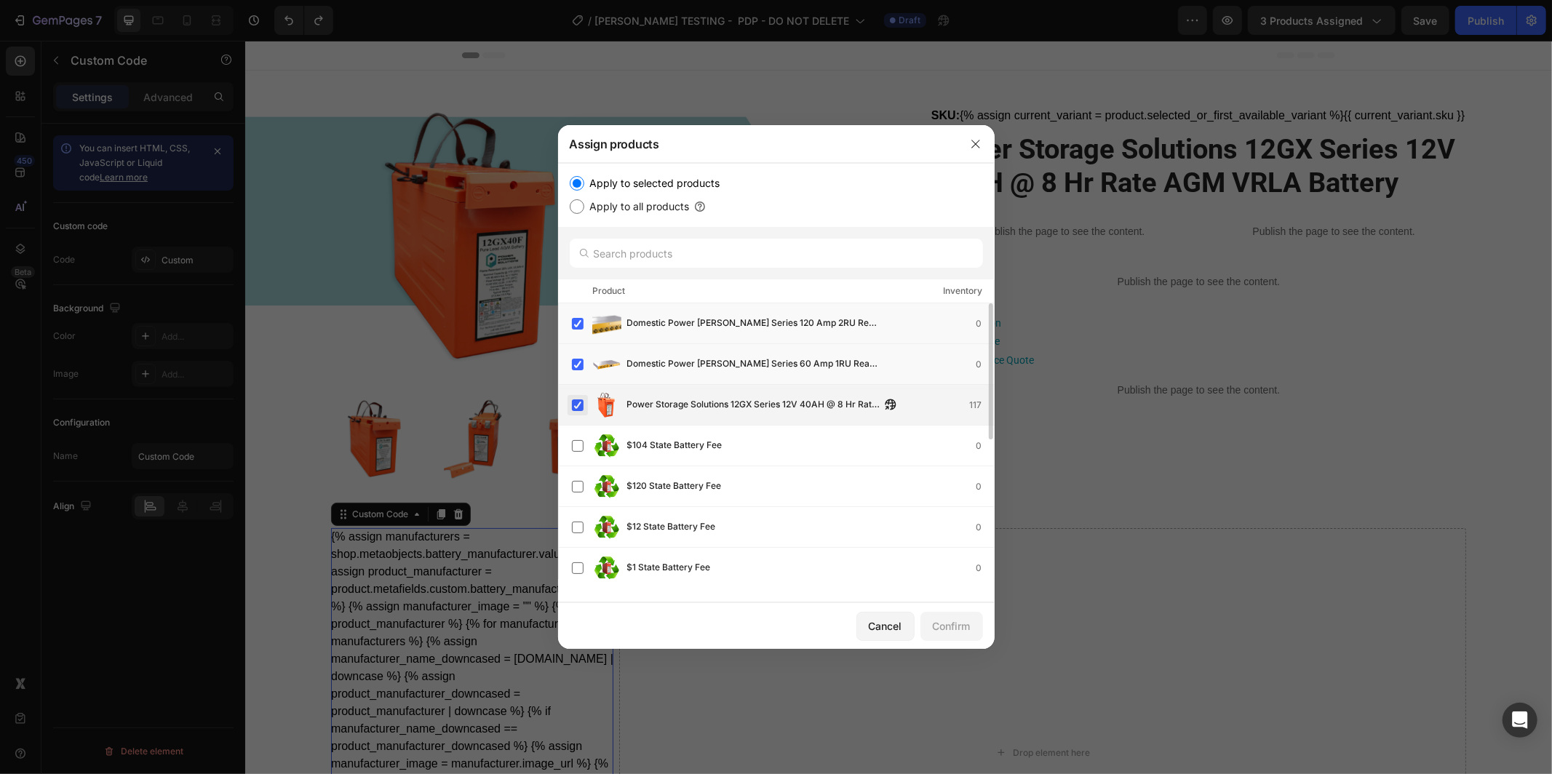
click at [577, 403] on label at bounding box center [578, 406] width 12 height 12
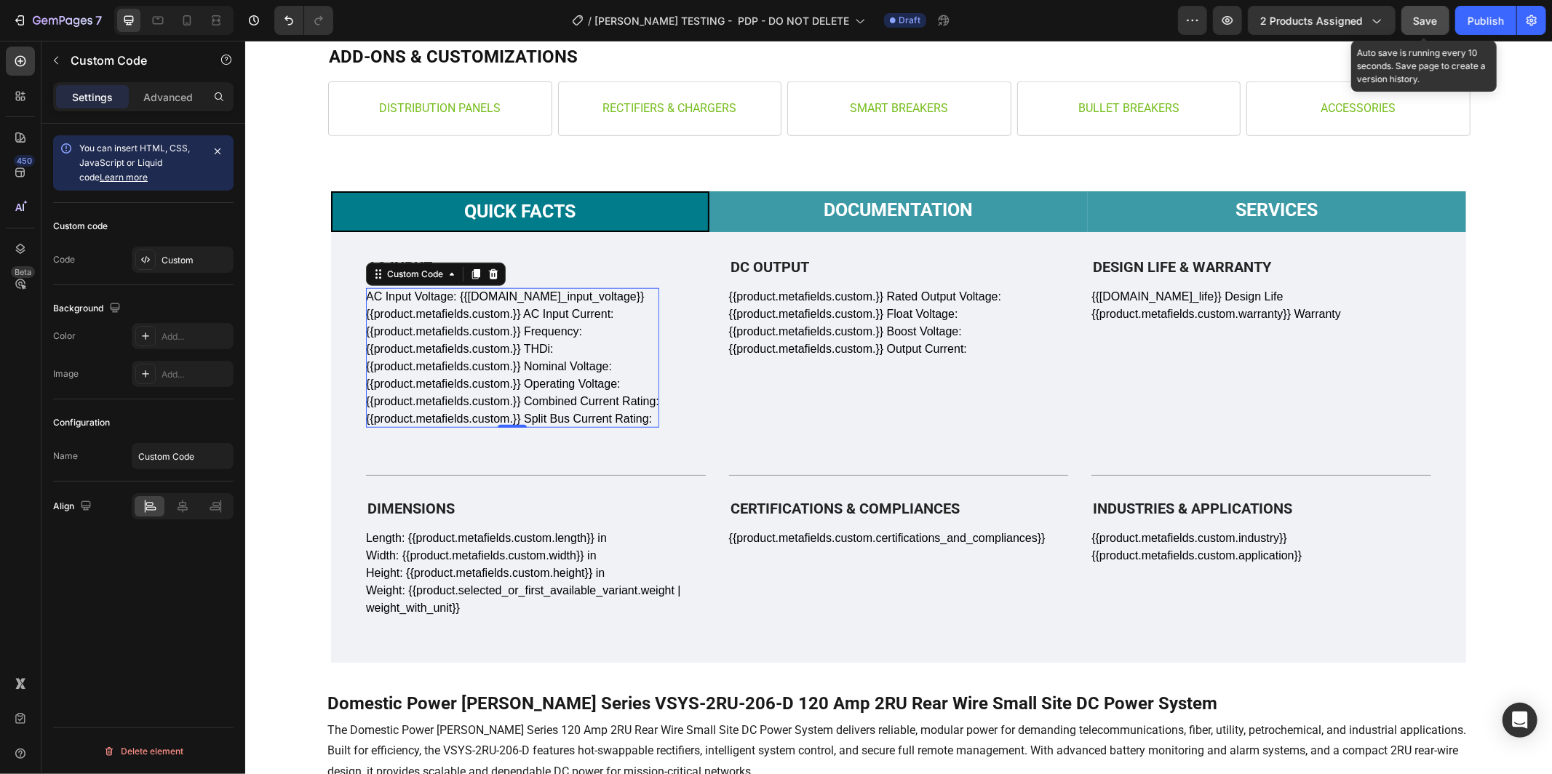
click at [1426, 15] on span "Save" at bounding box center [1426, 21] width 24 height 12
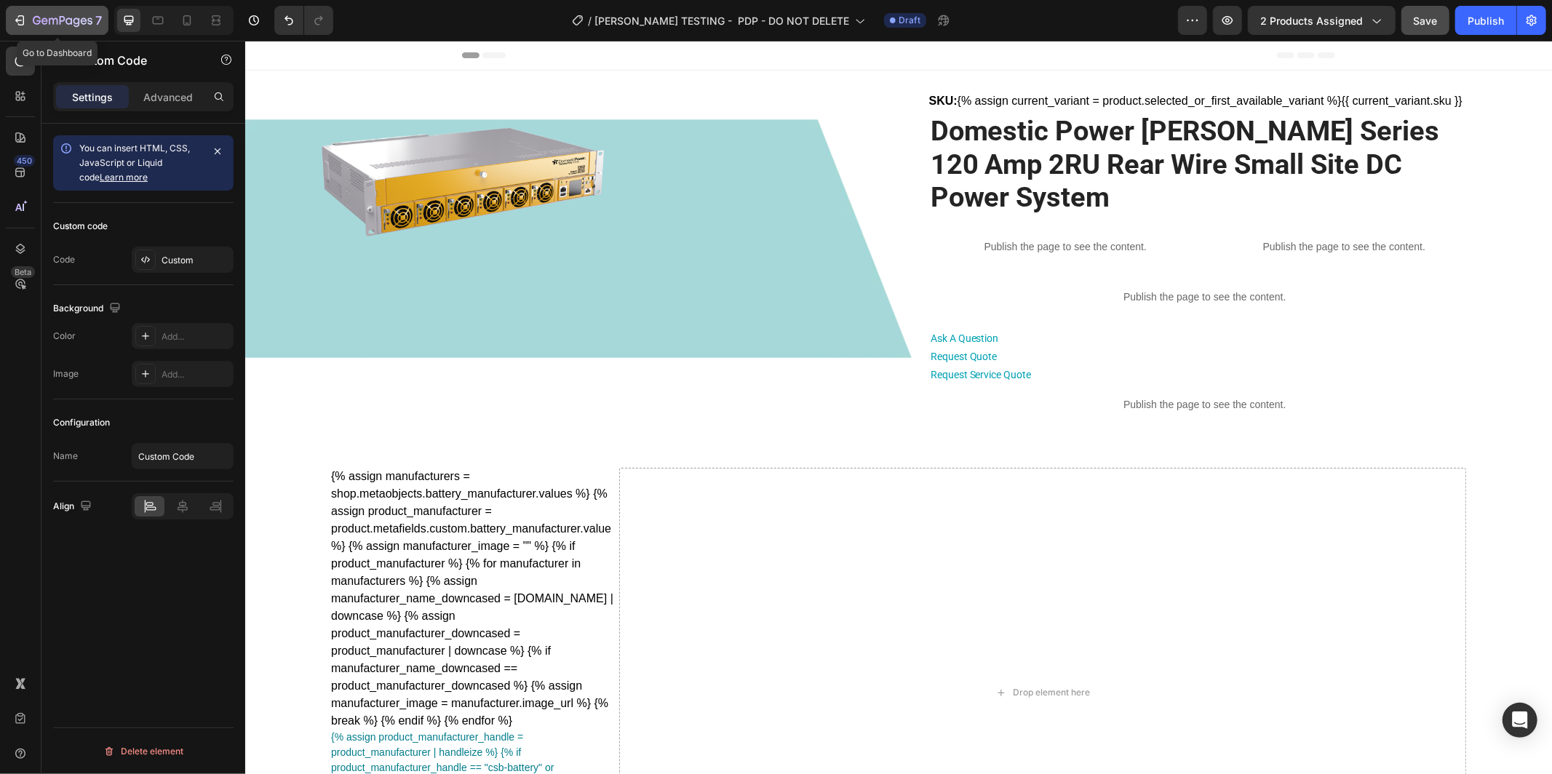
click at [72, 20] on icon "button" at bounding box center [63, 21] width 60 height 12
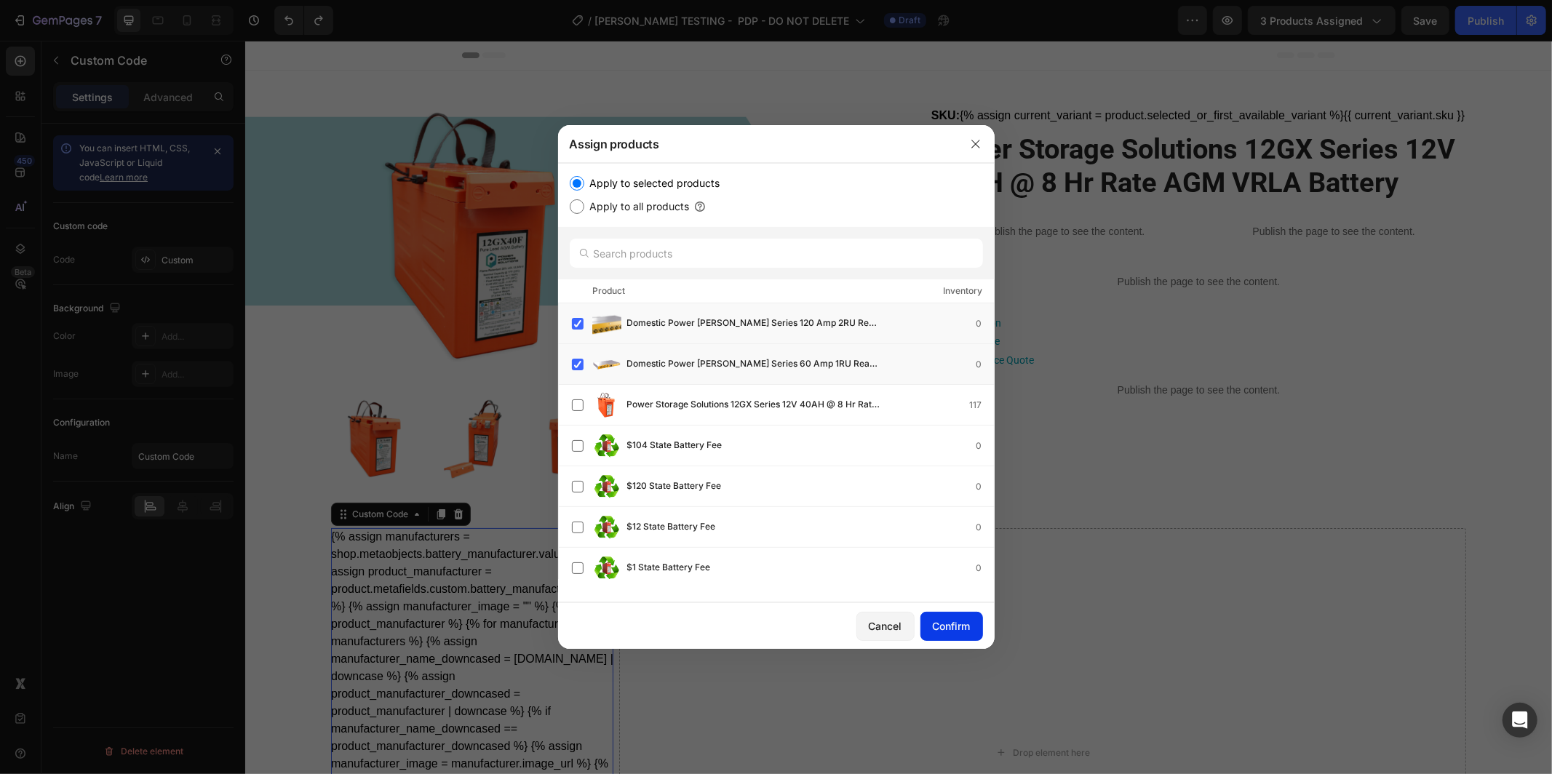
click at [933, 624] on div "Confirm" at bounding box center [952, 626] width 38 height 15
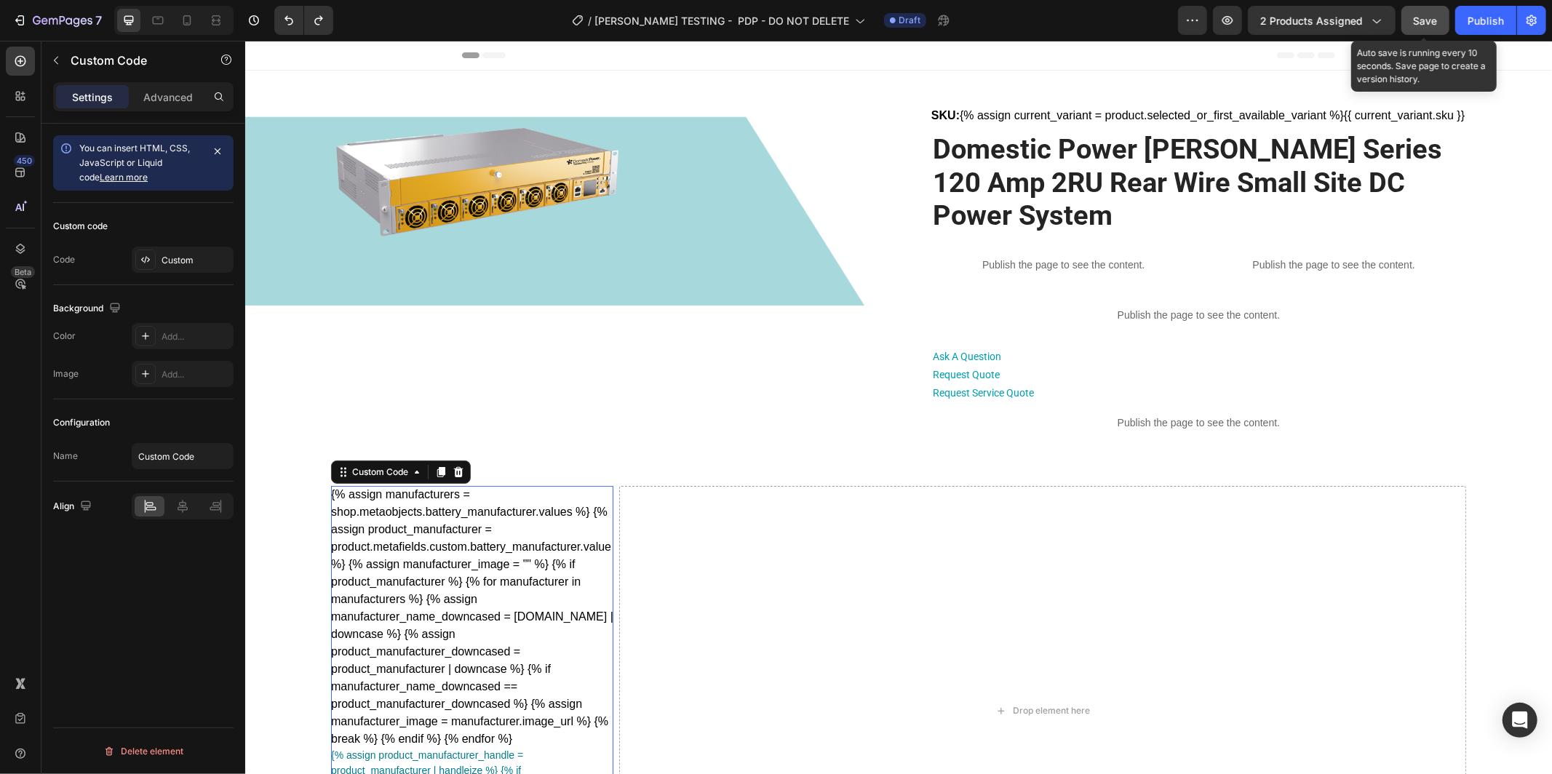
click at [1442, 12] on button "Save" at bounding box center [1426, 20] width 48 height 29
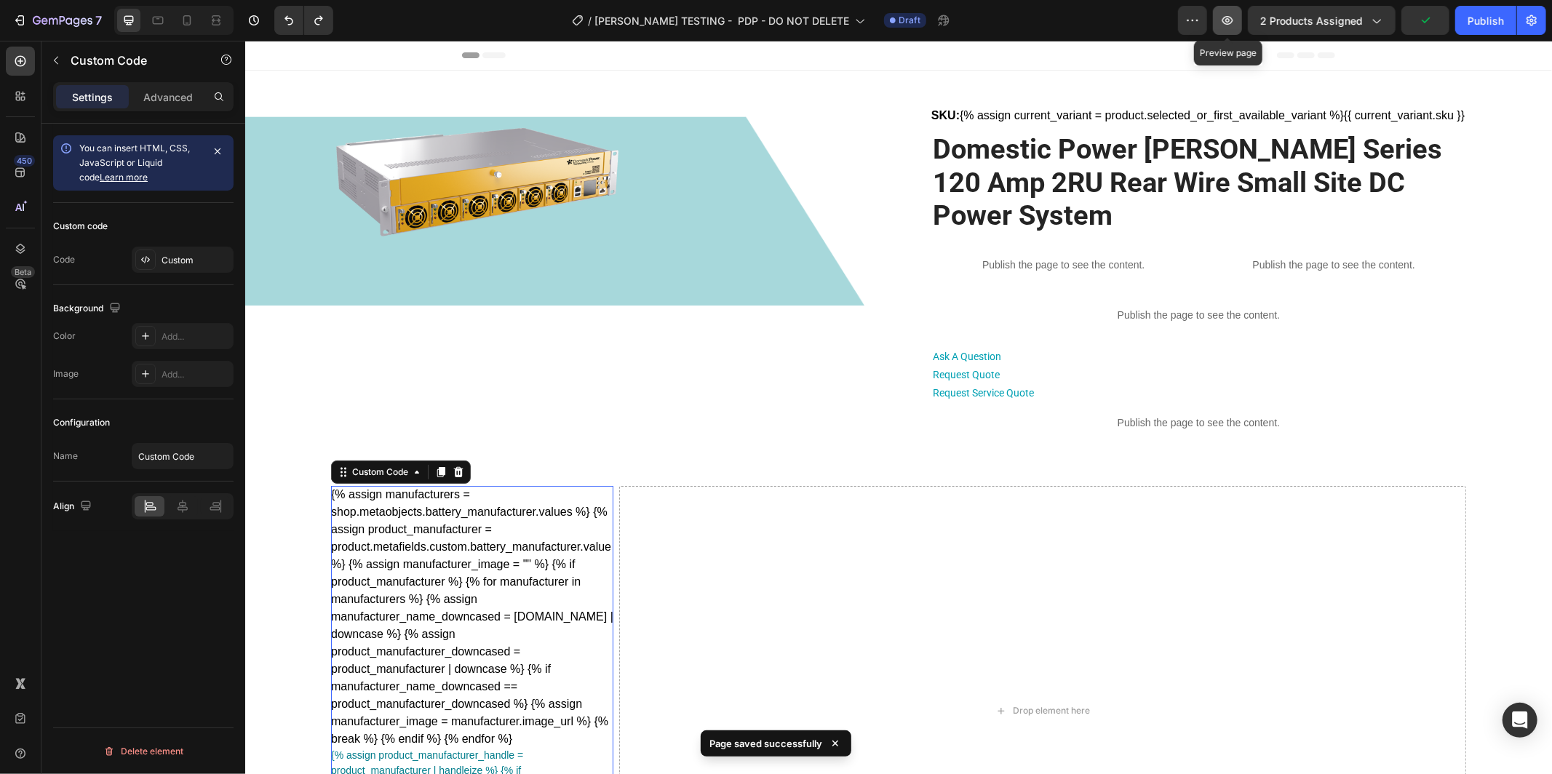
click at [1235, 24] on icon "button" at bounding box center [1228, 20] width 15 height 15
click at [442, 216] on img at bounding box center [475, 174] width 291 height 164
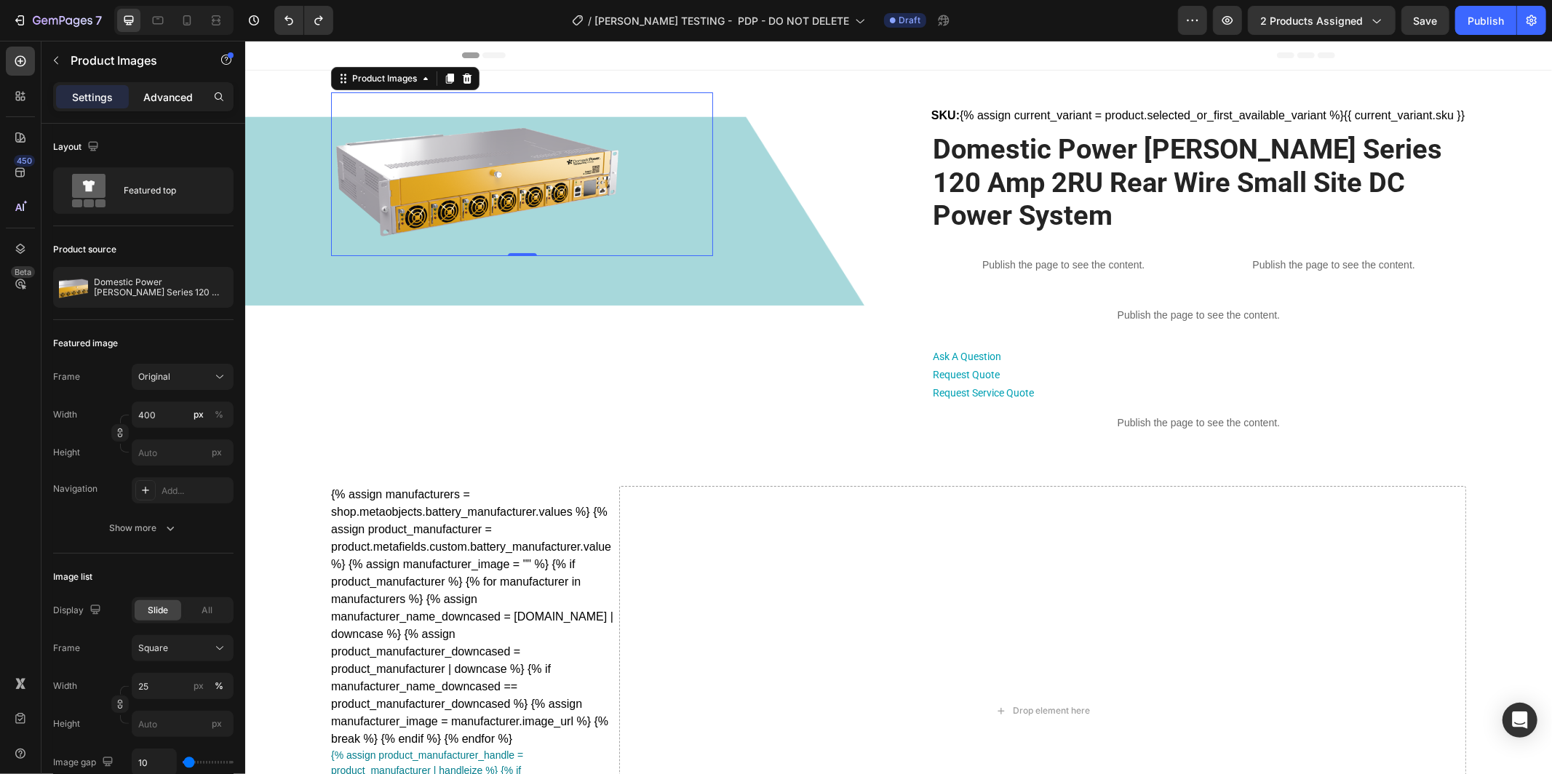
click at [169, 102] on p "Advanced" at bounding box center [167, 97] width 49 height 15
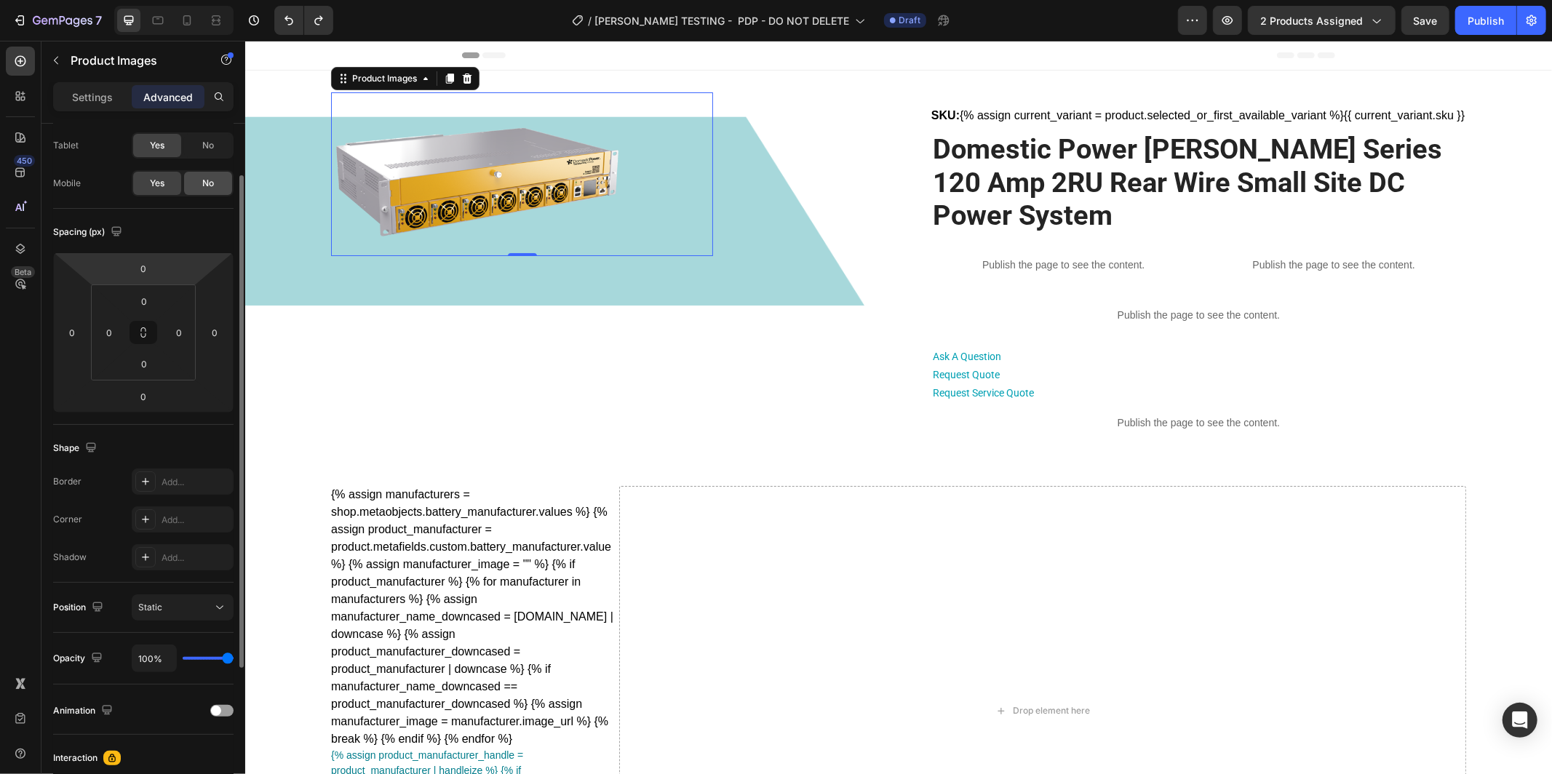
scroll to position [91, 0]
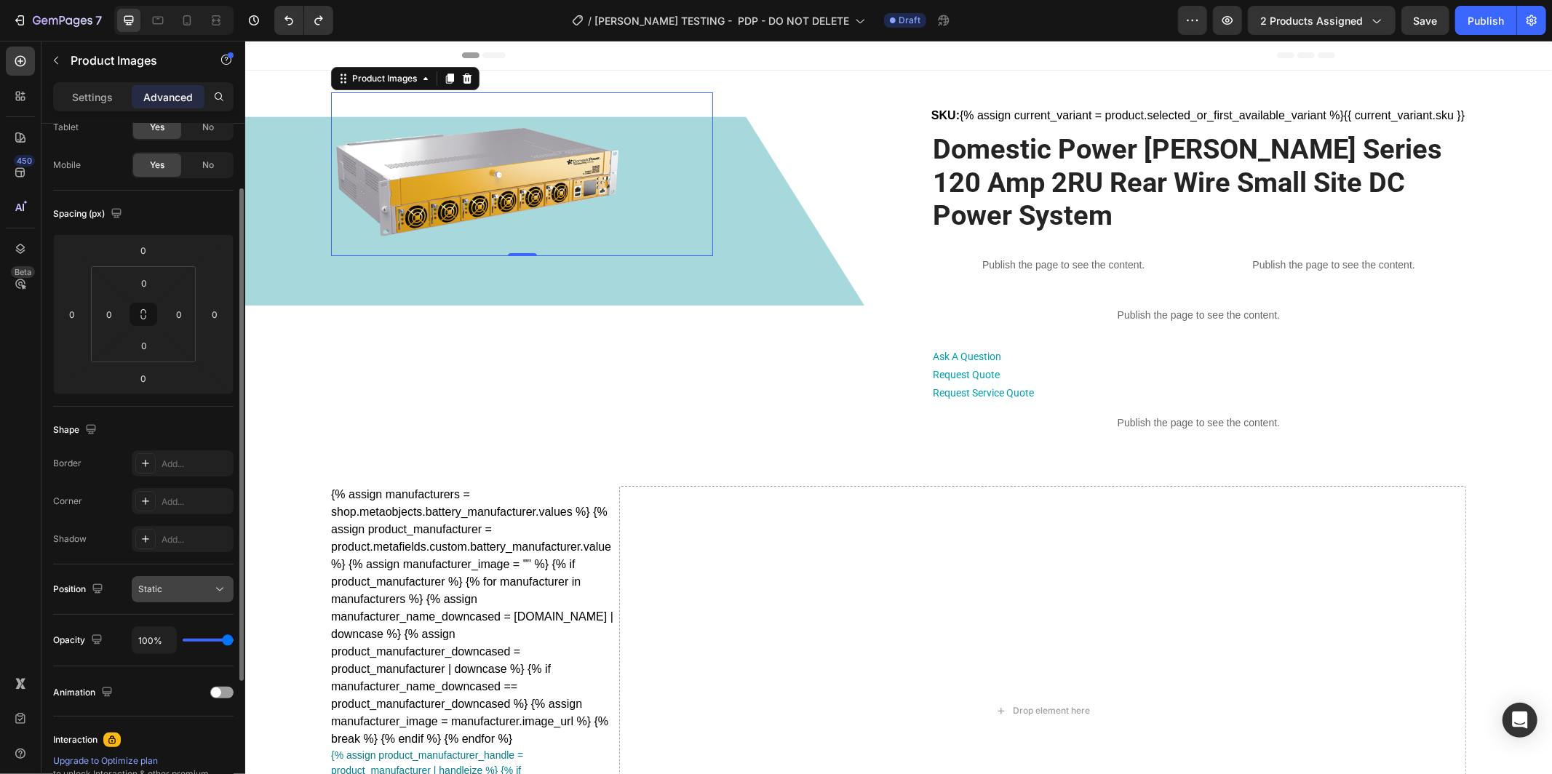
click at [186, 598] on button "Static" at bounding box center [183, 589] width 102 height 26
click at [186, 424] on div "Shape" at bounding box center [143, 429] width 180 height 23
click at [207, 587] on div "Static" at bounding box center [175, 588] width 74 height 13
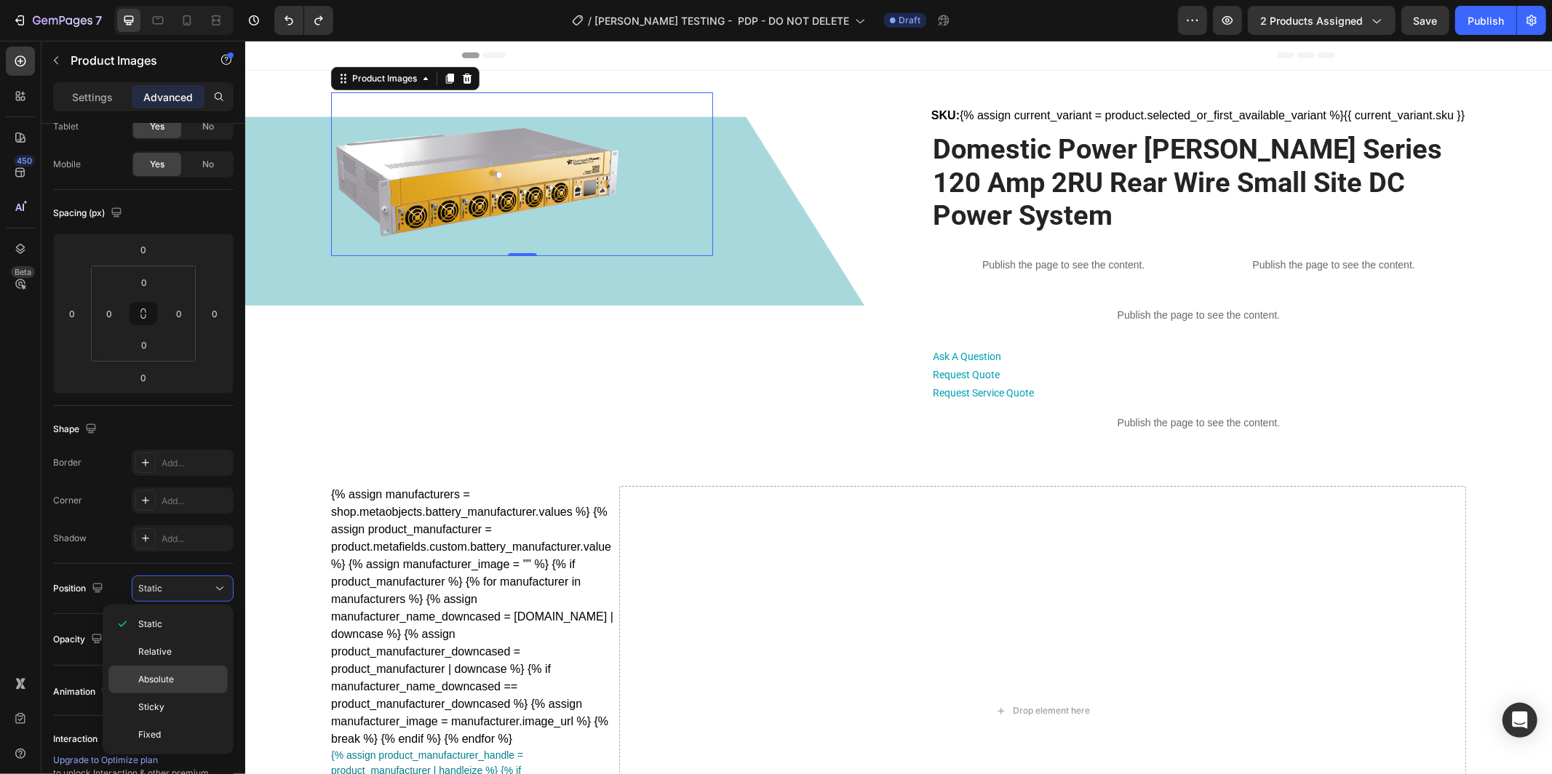
click at [184, 683] on p "Absolute" at bounding box center [179, 679] width 83 height 13
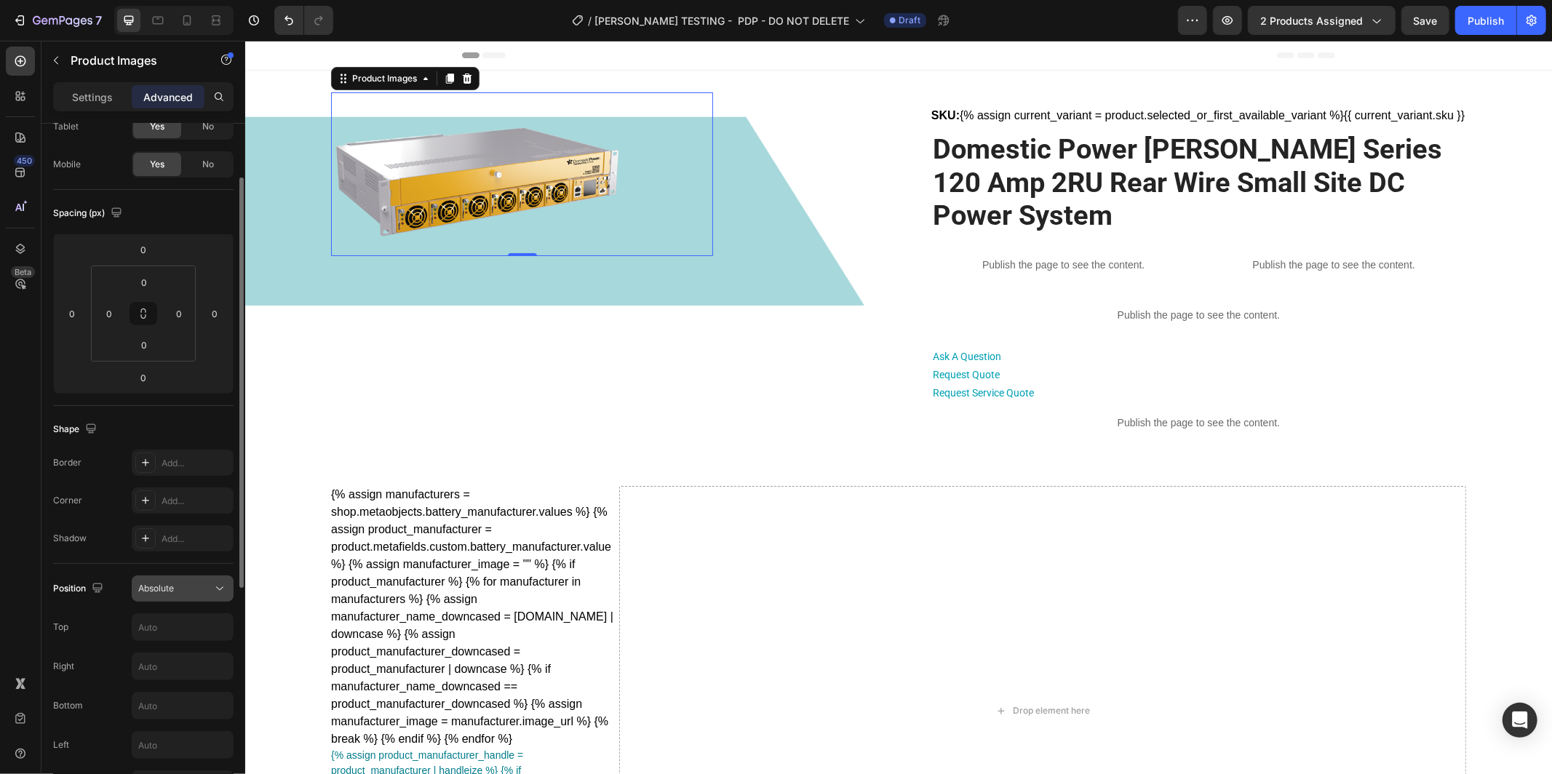
click at [200, 592] on div "Absolute" at bounding box center [175, 588] width 74 height 13
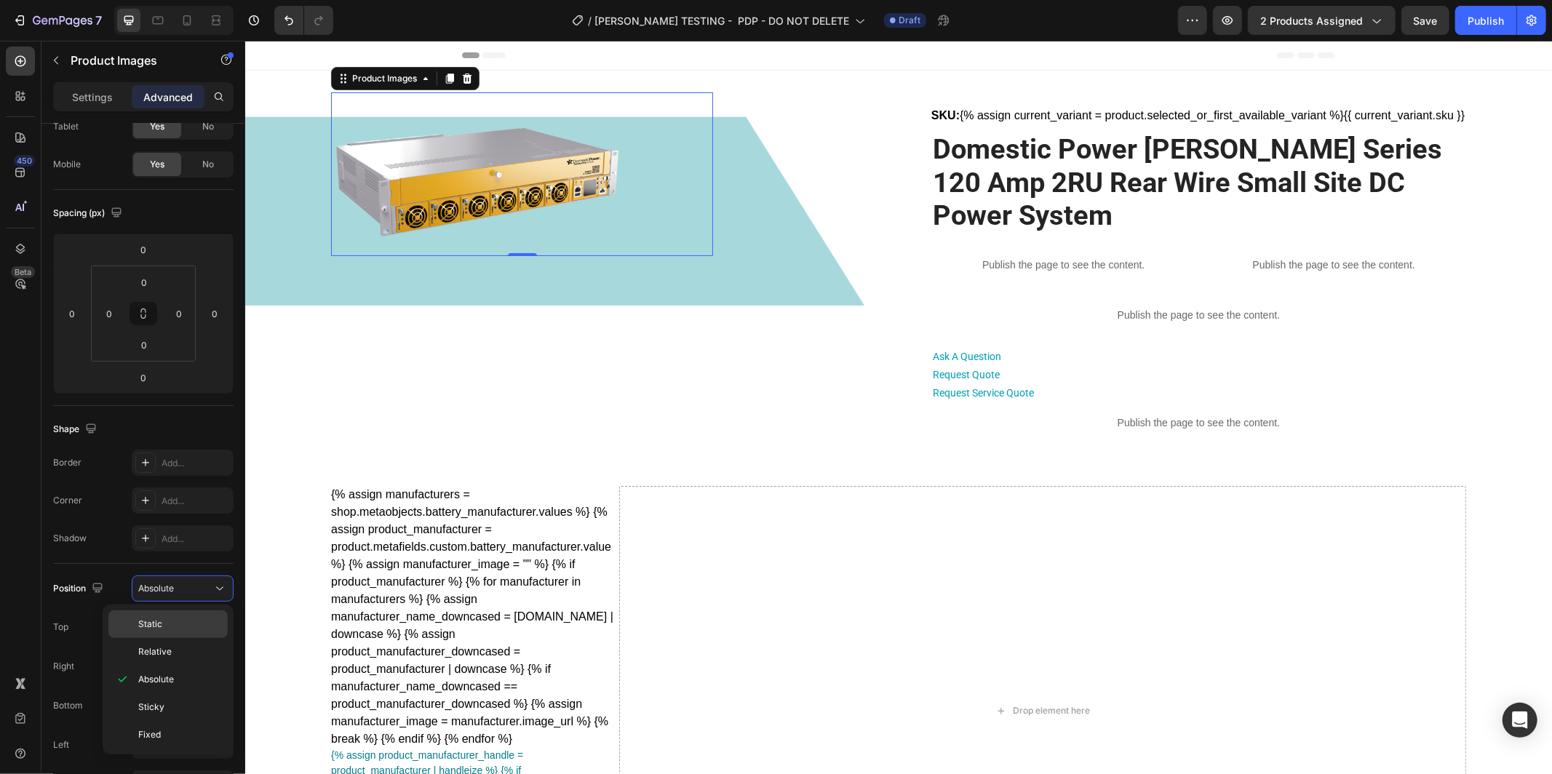
click at [176, 624] on p "Static" at bounding box center [179, 624] width 83 height 13
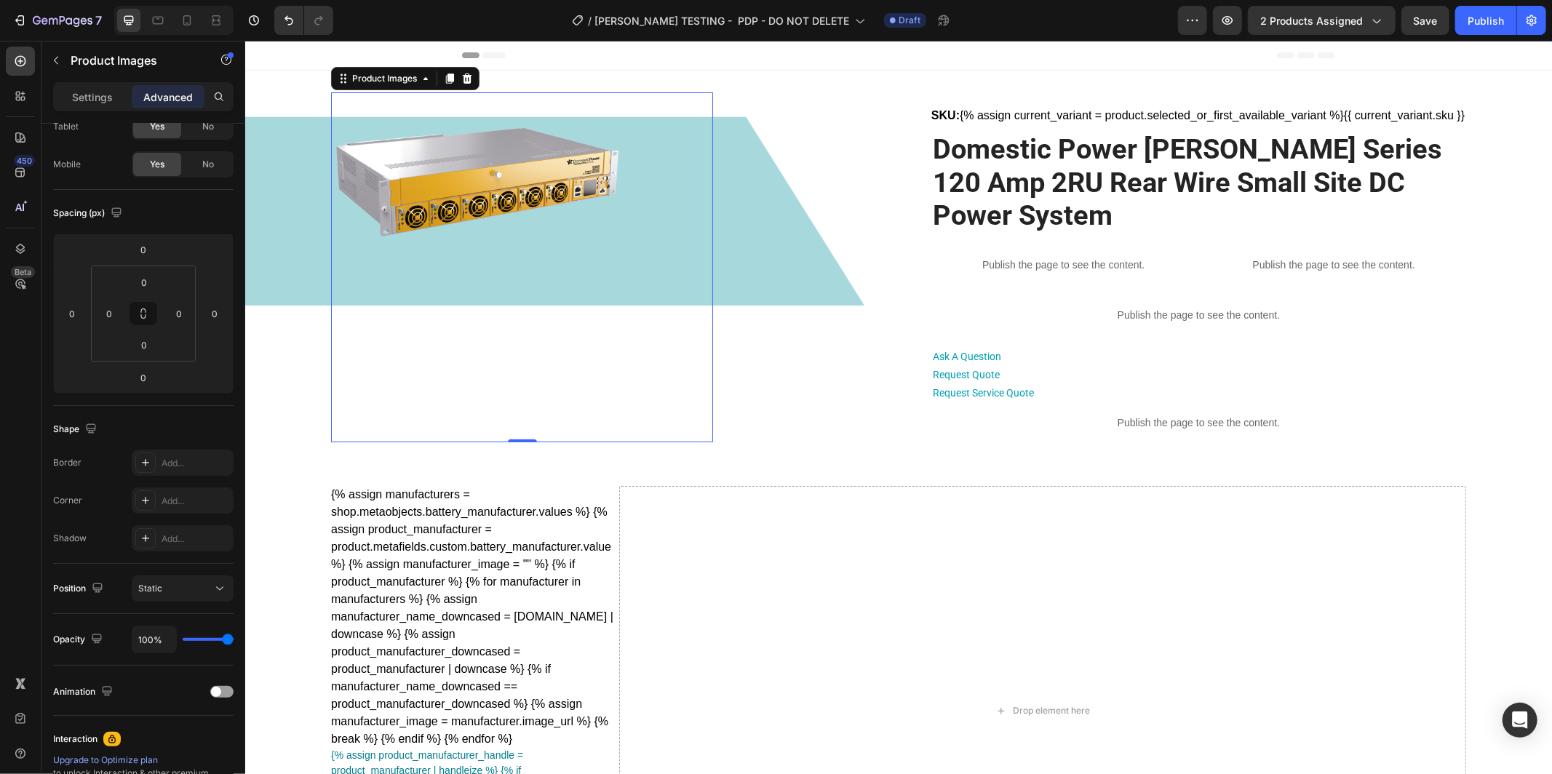
click at [456, 141] on img at bounding box center [475, 174] width 291 height 164
click at [102, 92] on p "Settings" at bounding box center [92, 97] width 41 height 15
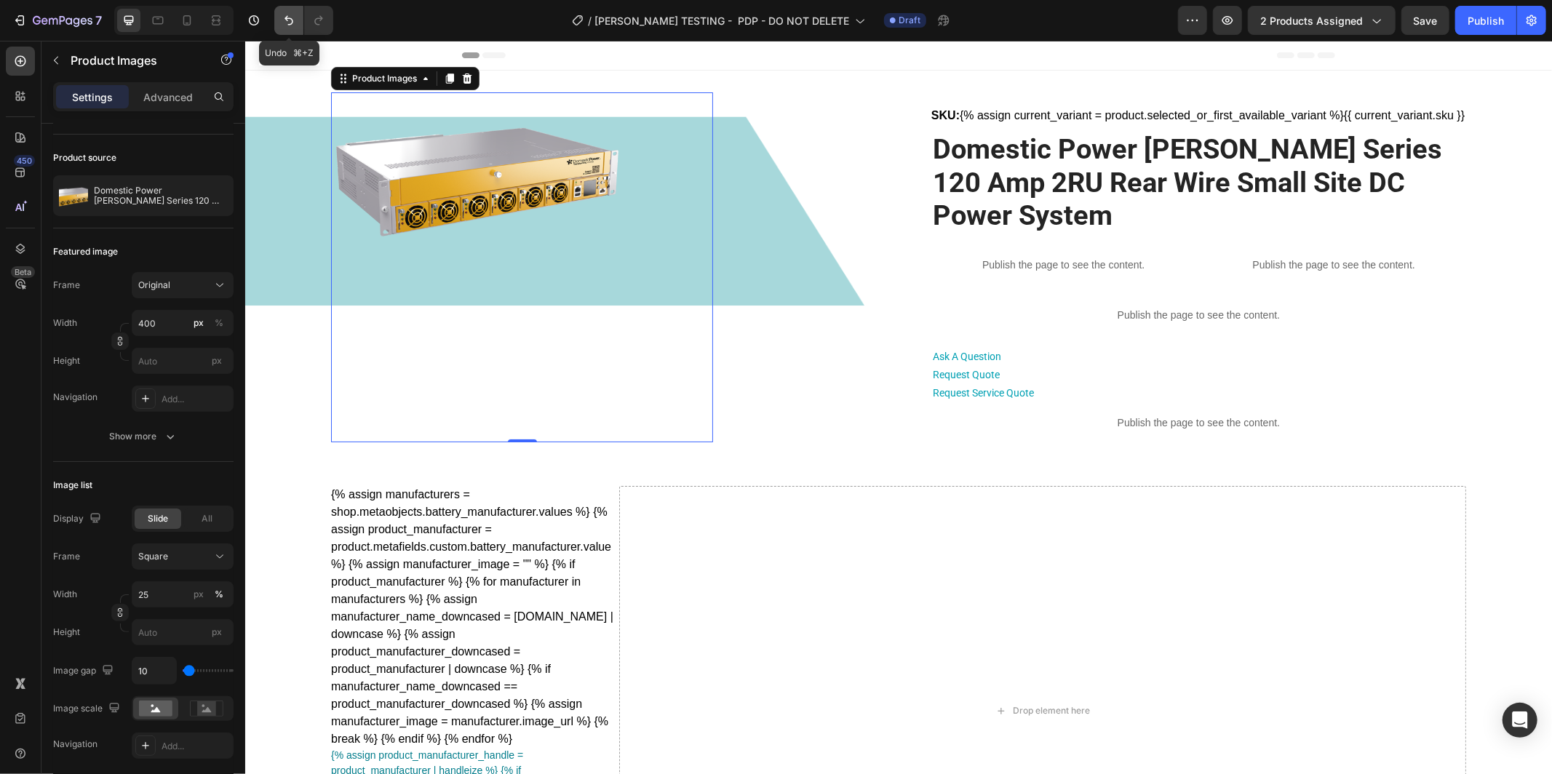
click at [294, 24] on icon "Undo/Redo" at bounding box center [289, 20] width 15 height 15
click at [486, 140] on img at bounding box center [475, 174] width 291 height 164
click at [186, 92] on p "Advanced" at bounding box center [167, 97] width 49 height 15
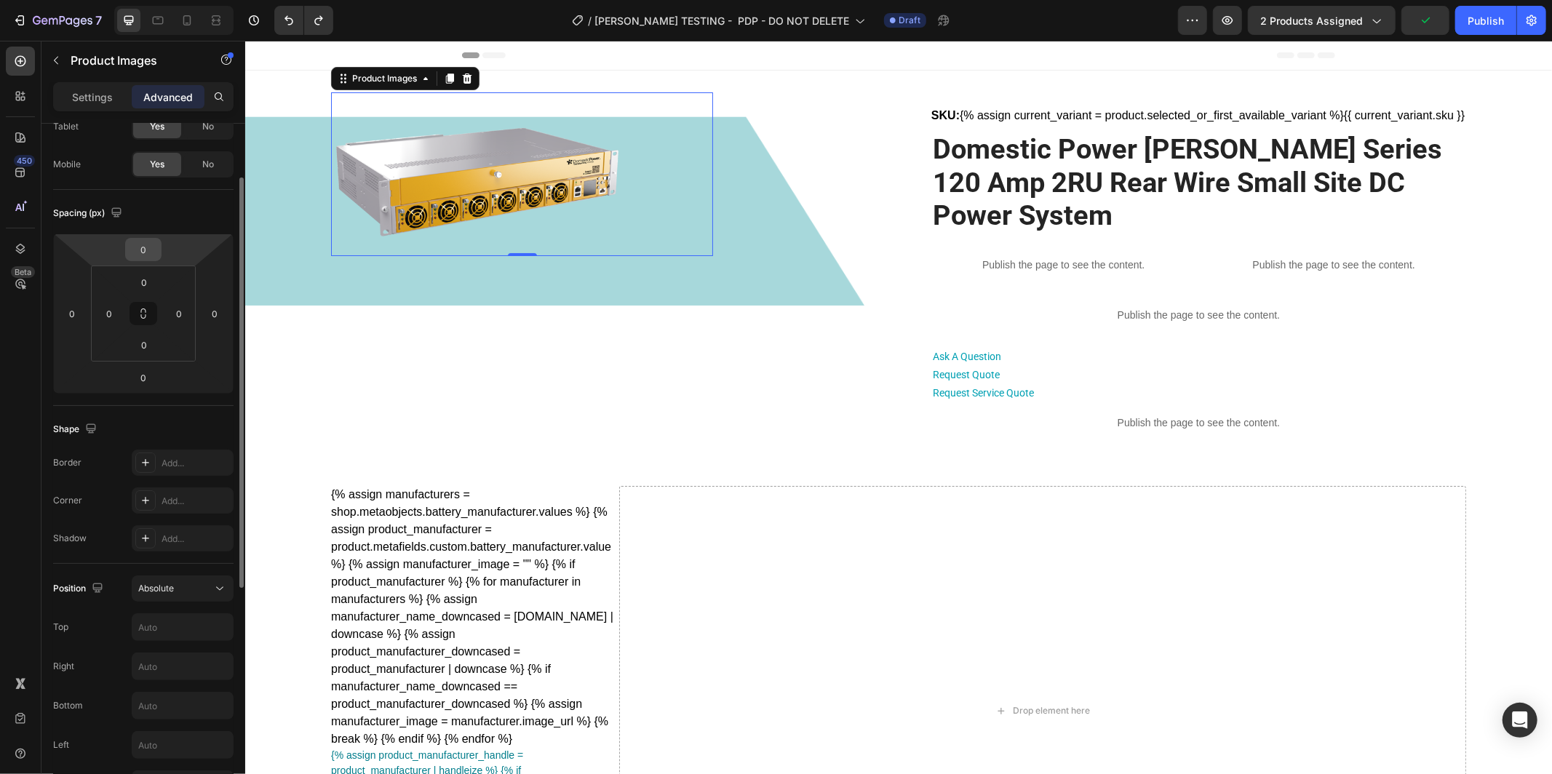
click at [151, 250] on input "0" at bounding box center [143, 250] width 29 height 22
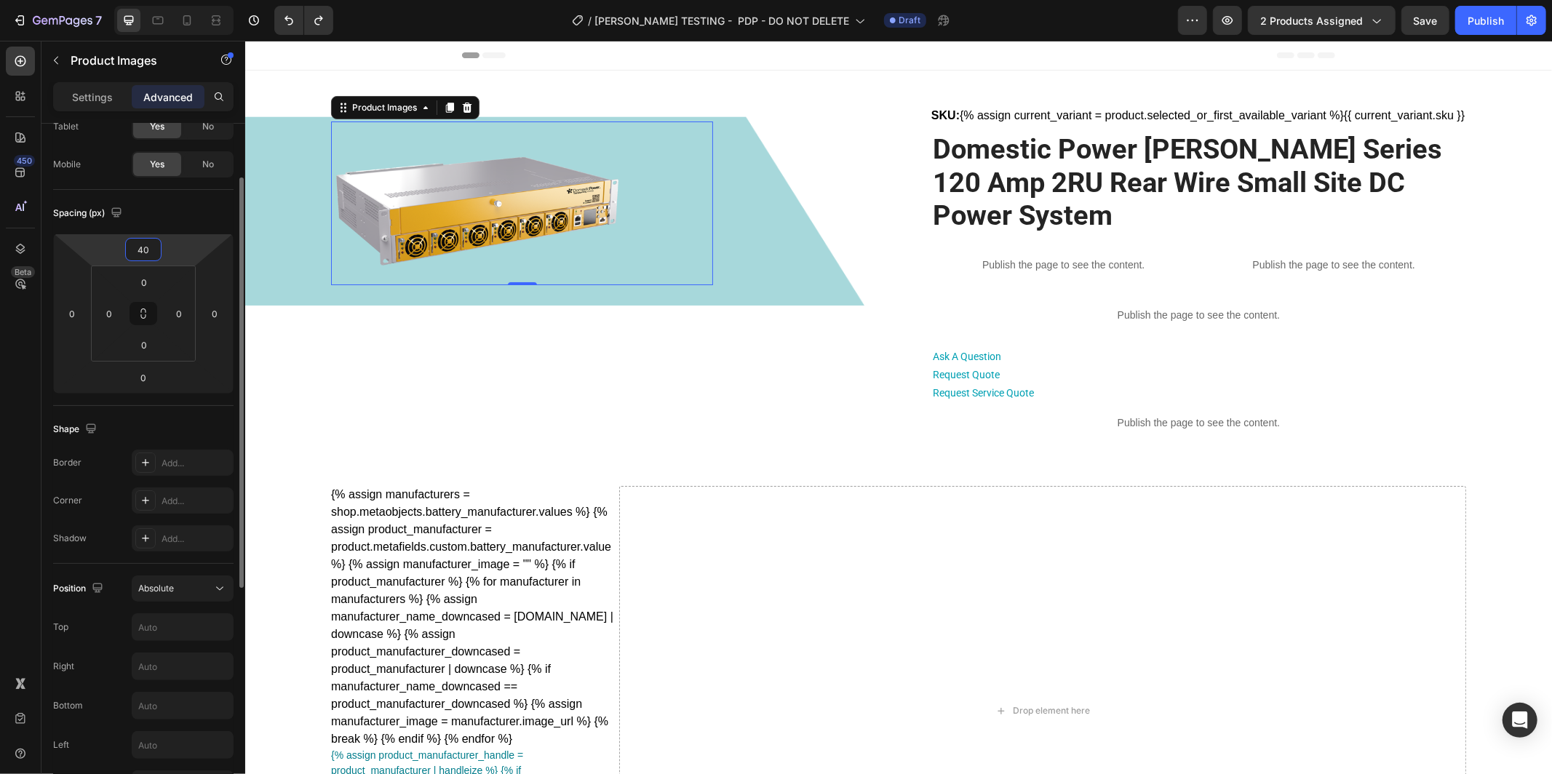
type input "40"
click at [202, 208] on div "Spacing (px)" at bounding box center [143, 213] width 180 height 23
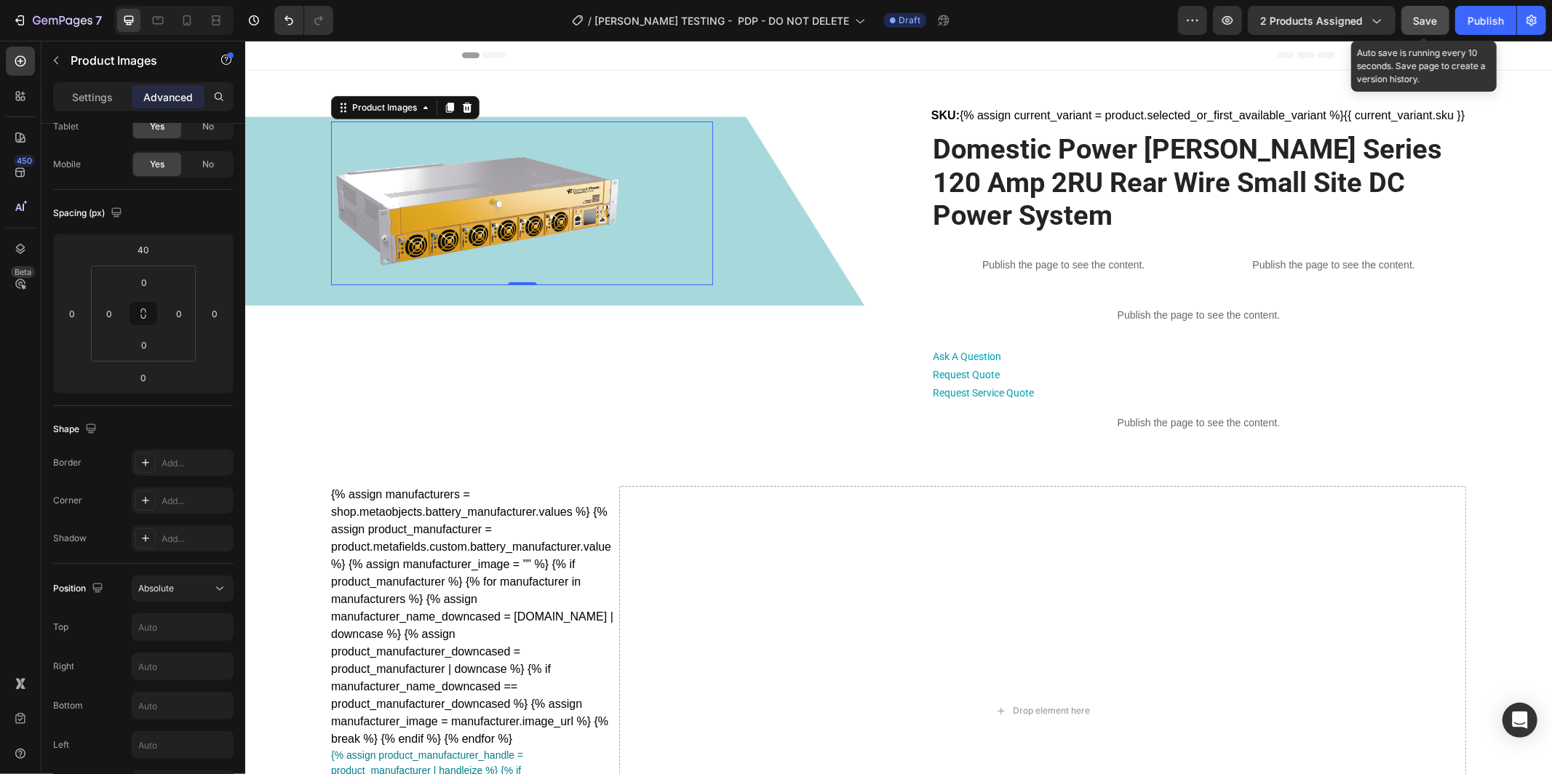
click at [1436, 22] on span "Save" at bounding box center [1426, 21] width 24 height 12
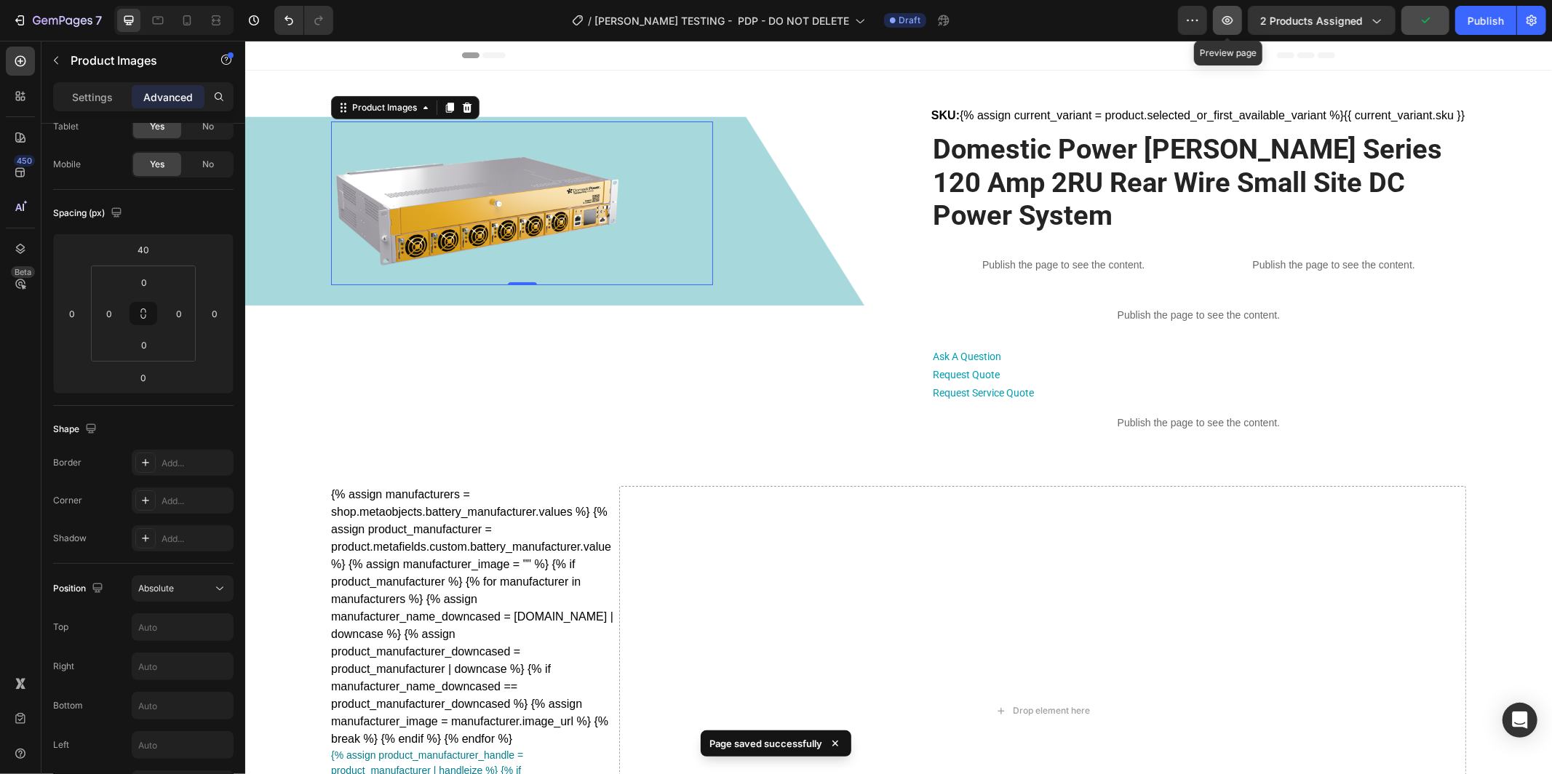
click at [1232, 23] on icon "button" at bounding box center [1228, 20] width 15 height 15
click at [539, 207] on img at bounding box center [475, 203] width 291 height 164
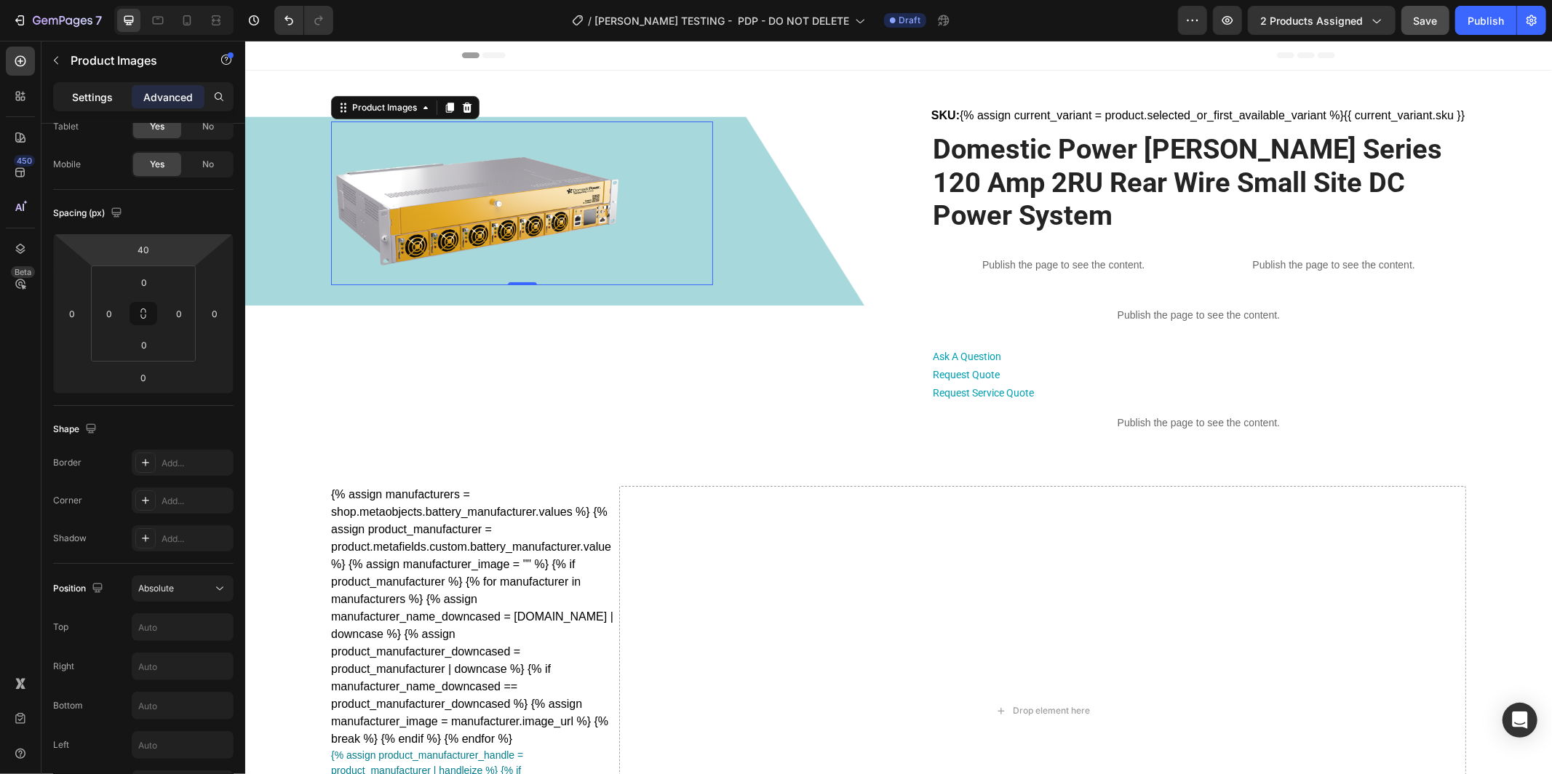
click at [95, 102] on p "Settings" at bounding box center [92, 97] width 41 height 15
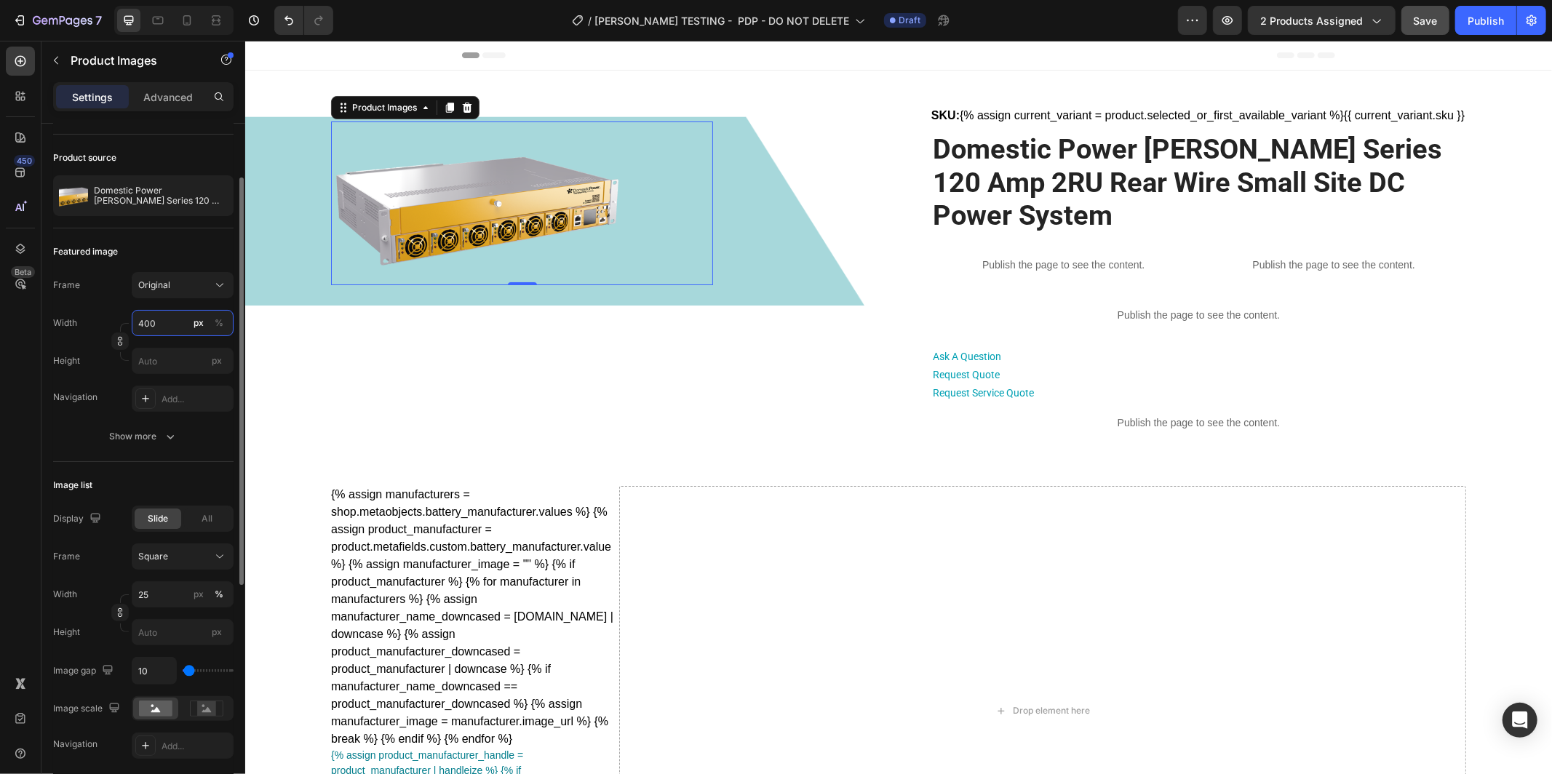
click at [160, 324] on input "400" at bounding box center [183, 323] width 102 height 26
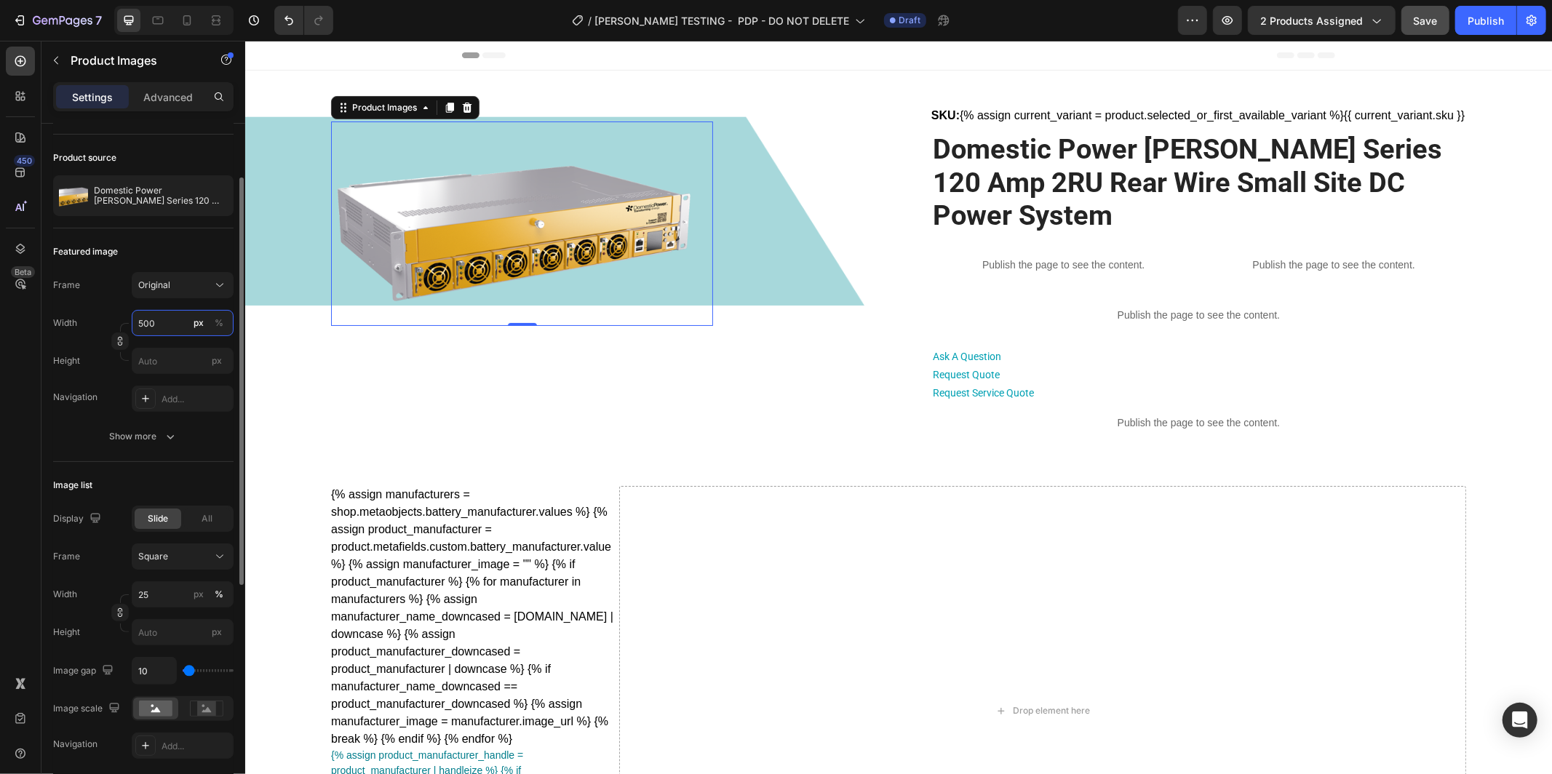
type input "500"
click at [192, 244] on div "Featured image" at bounding box center [143, 251] width 180 height 23
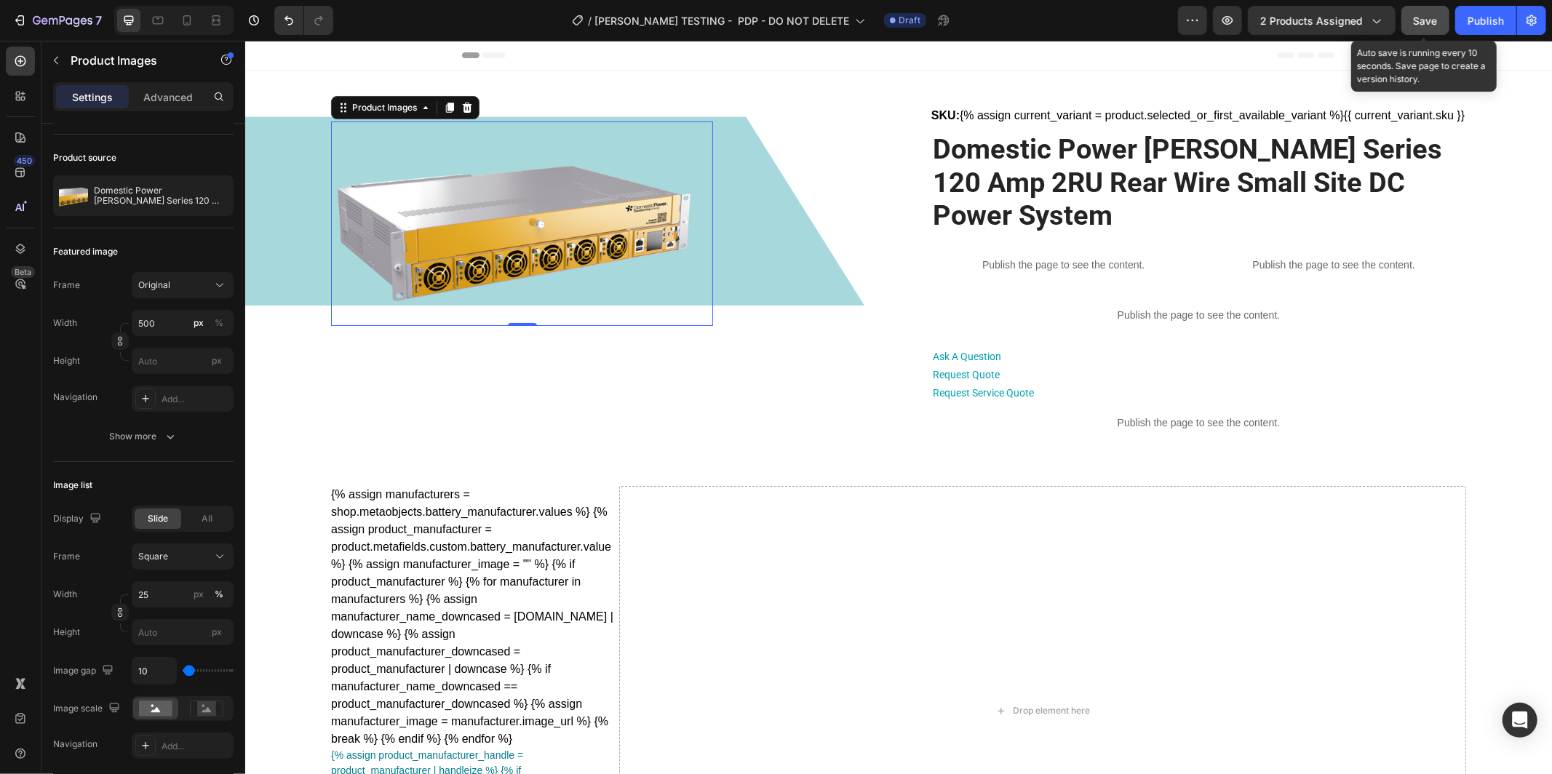
click at [1442, 20] on button "Save" at bounding box center [1426, 20] width 48 height 29
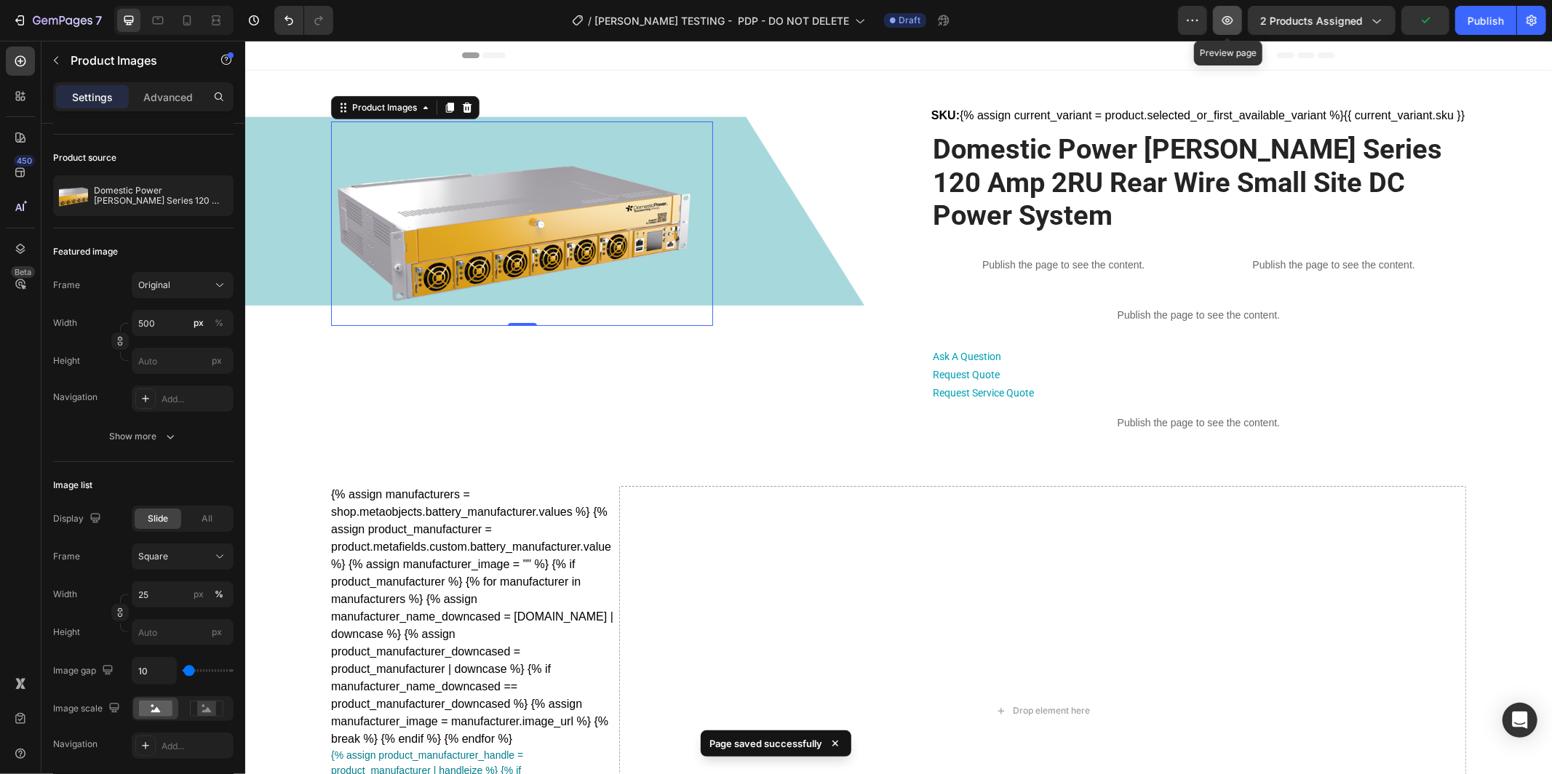
click at [1232, 28] on button "button" at bounding box center [1227, 20] width 29 height 29
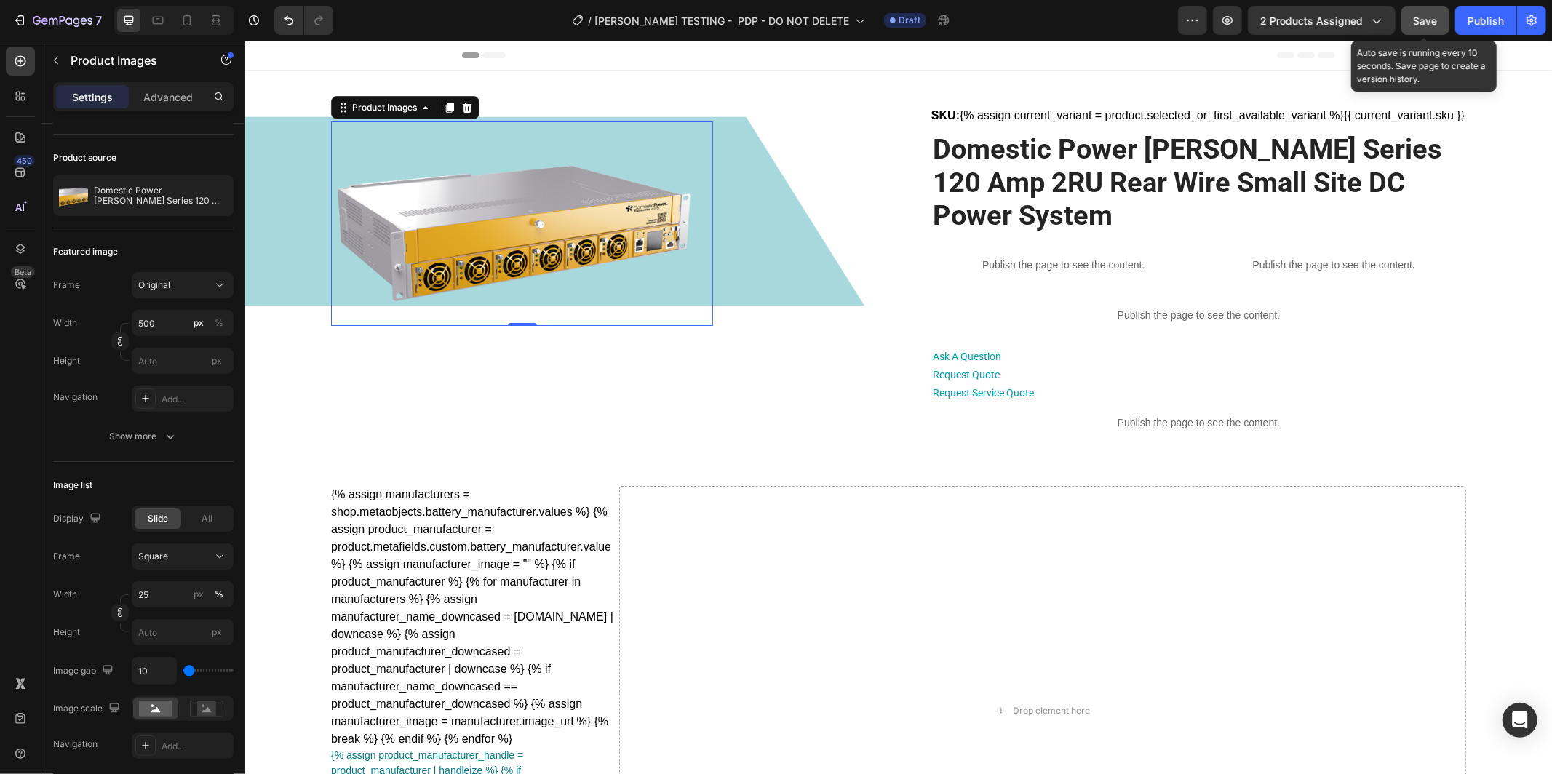
click at [1439, 23] on button "Save" at bounding box center [1426, 20] width 48 height 29
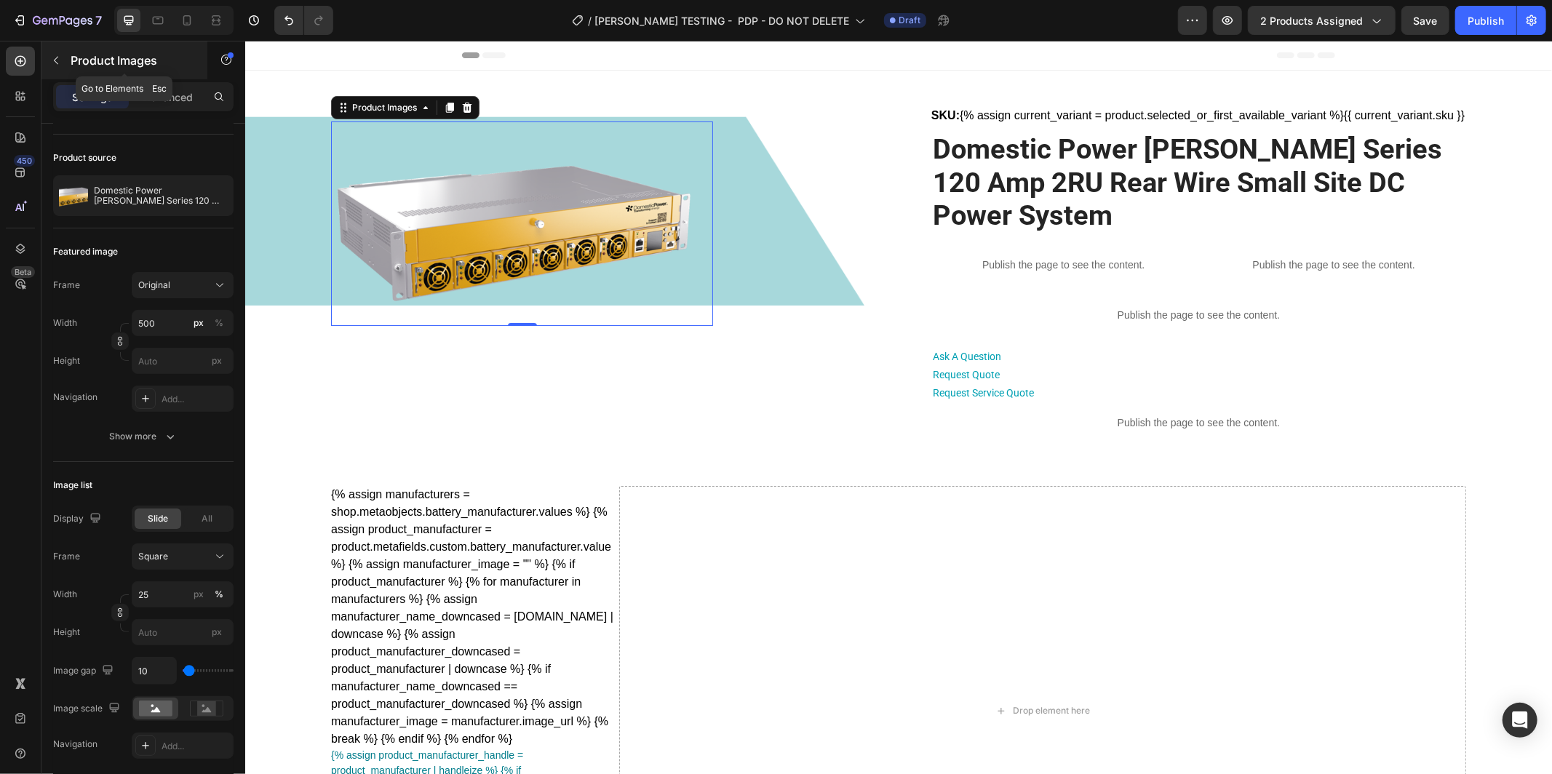
click at [55, 56] on icon "button" at bounding box center [56, 61] width 12 height 12
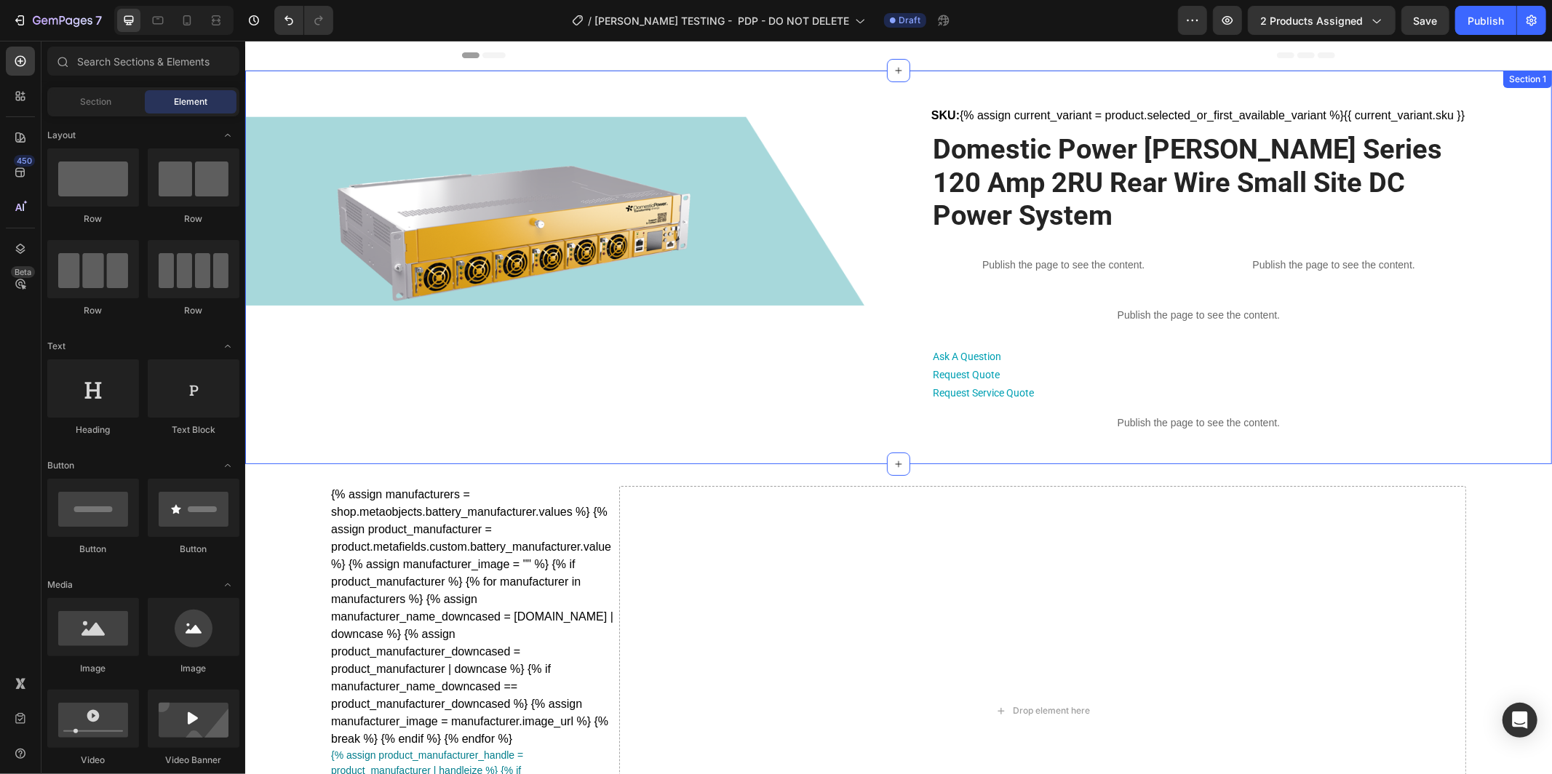
click at [289, 161] on div "Product Images SKU: {% assign current_variant = product.selected_or_first_avail…" at bounding box center [898, 267] width 1256 height 350
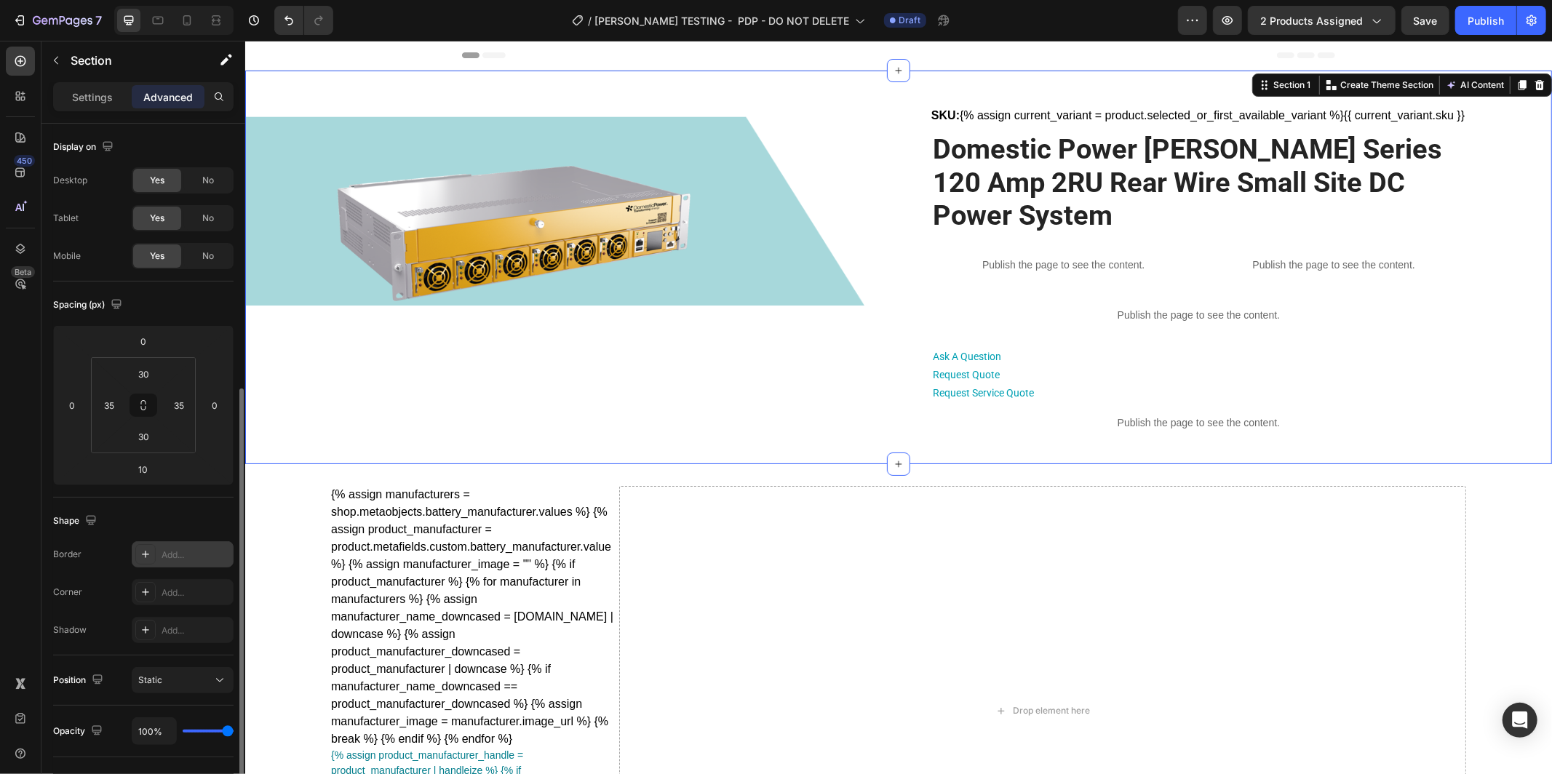
scroll to position [279, 0]
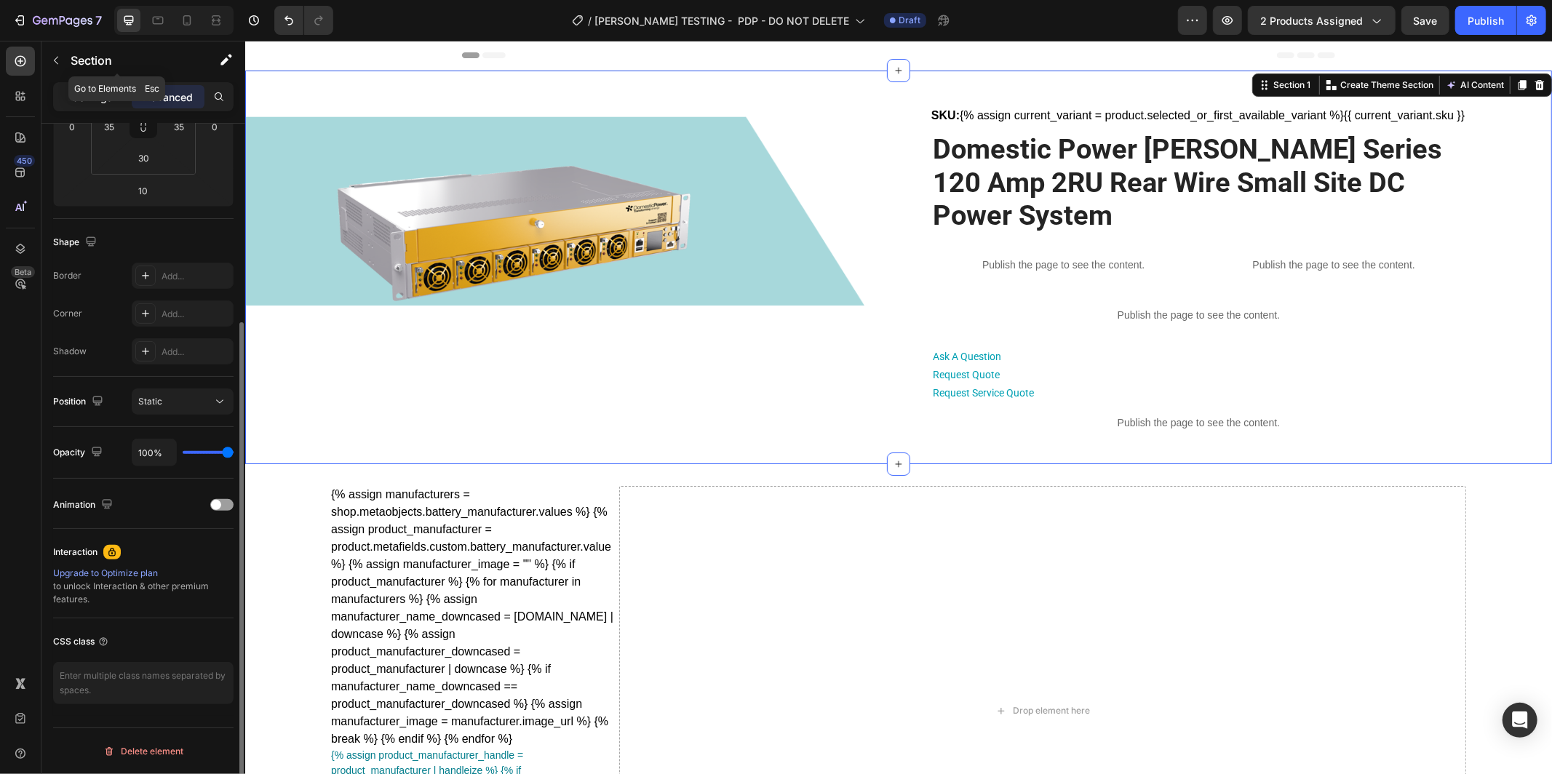
click at [105, 97] on p "Settings" at bounding box center [92, 97] width 41 height 15
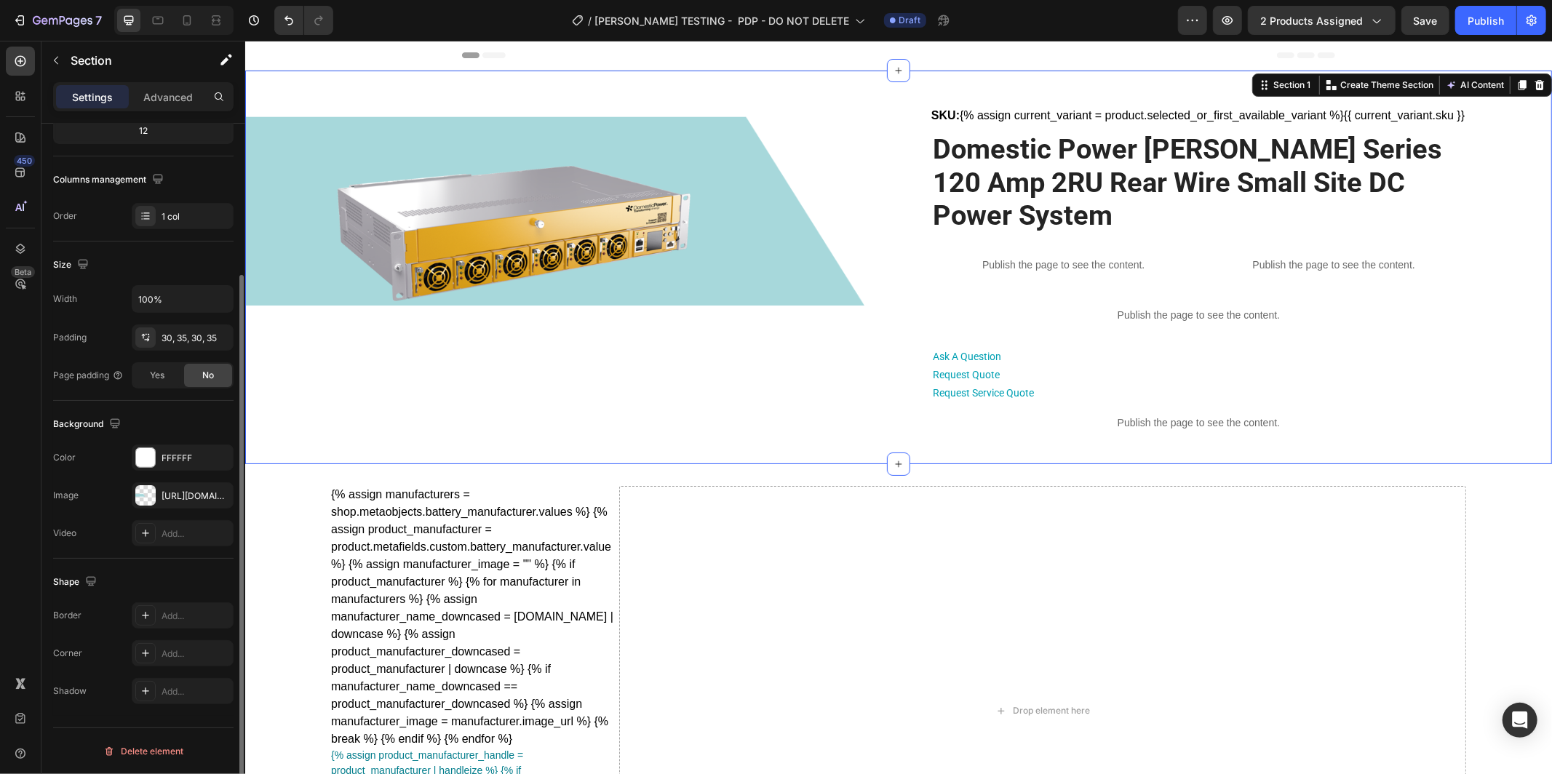
scroll to position [195, 0]
click at [171, 499] on div "https://cdn.shopify.com/s/files/1/0682/2159/9976/files/gempages_523498509446415…" at bounding box center [183, 497] width 42 height 13
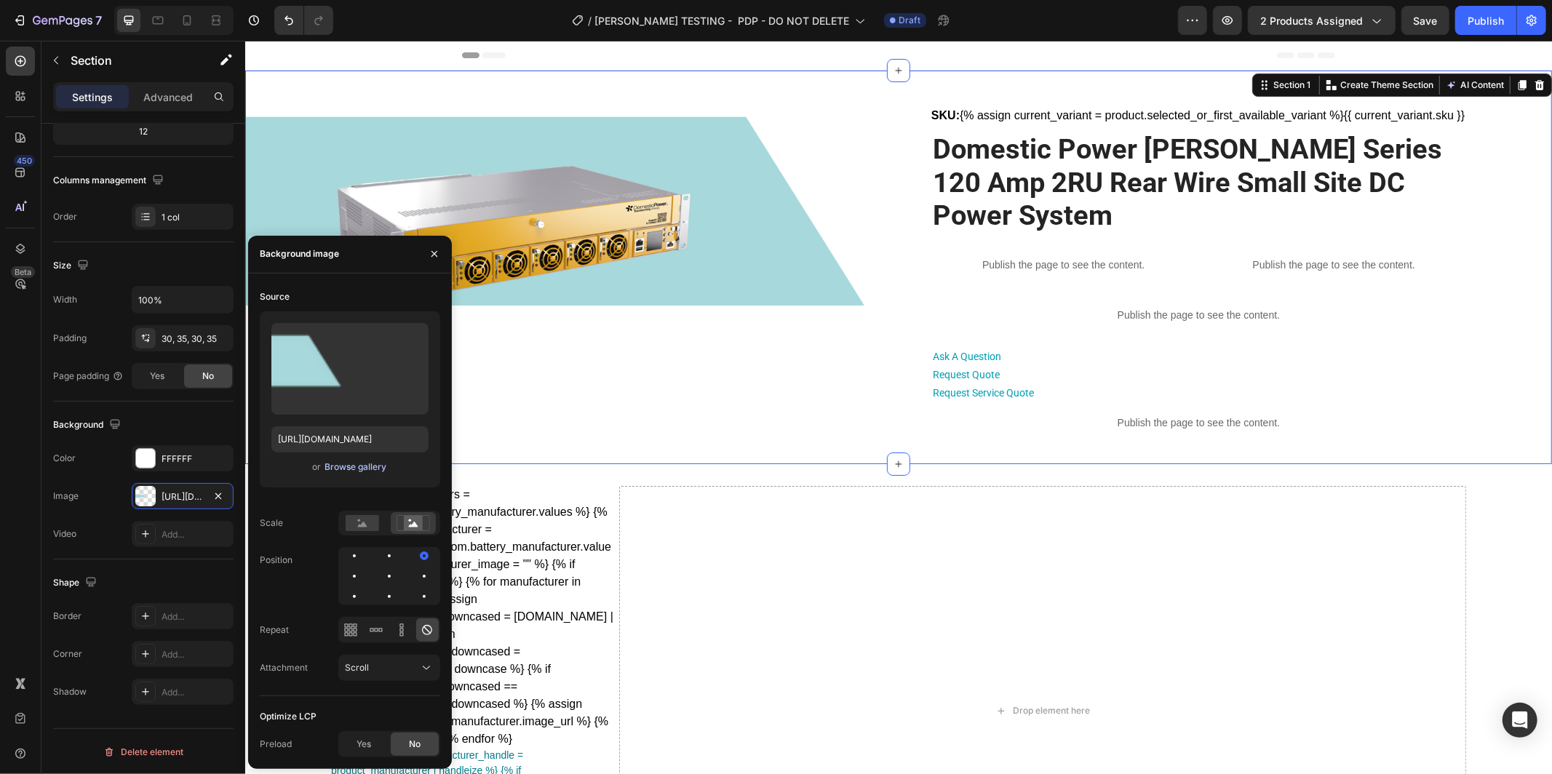
click at [373, 468] on div "Browse gallery" at bounding box center [356, 467] width 62 height 13
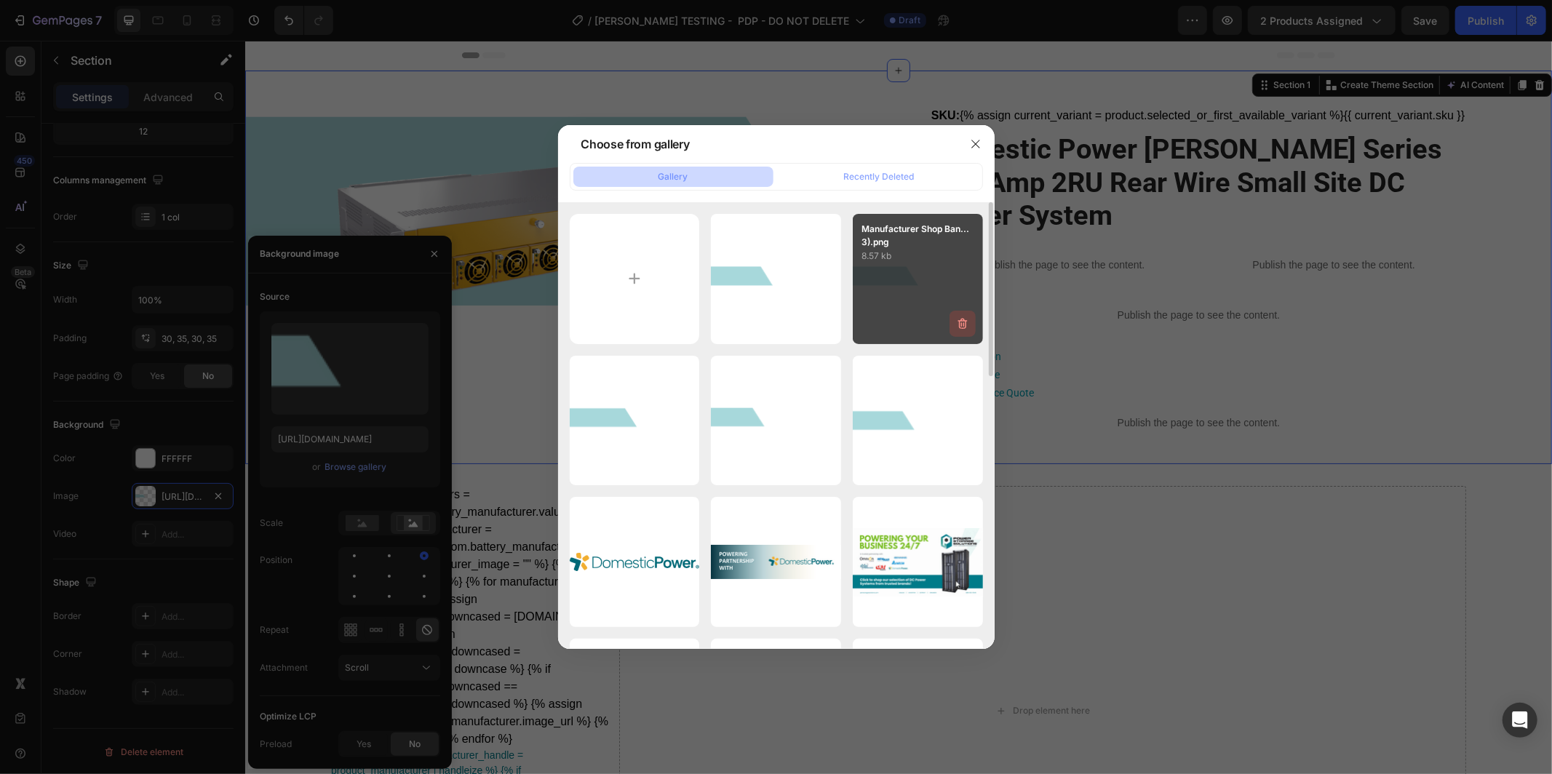
click at [964, 325] on icon "button" at bounding box center [963, 324] width 15 height 15
click at [949, 328] on div "Delete" at bounding box center [954, 326] width 27 height 13
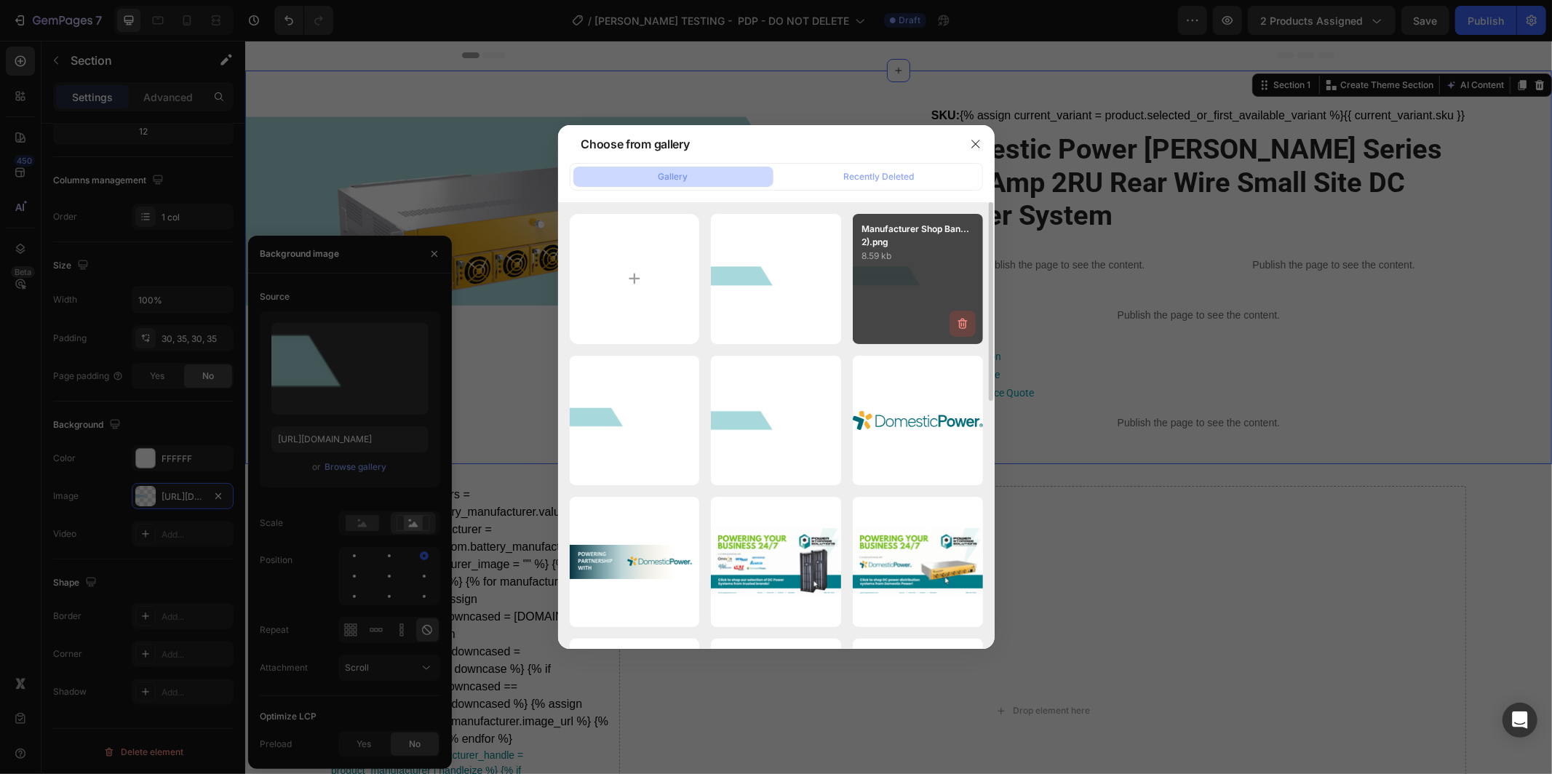
click at [962, 317] on icon "button" at bounding box center [963, 324] width 15 height 15
click at [961, 324] on div "Delete" at bounding box center [954, 326] width 27 height 13
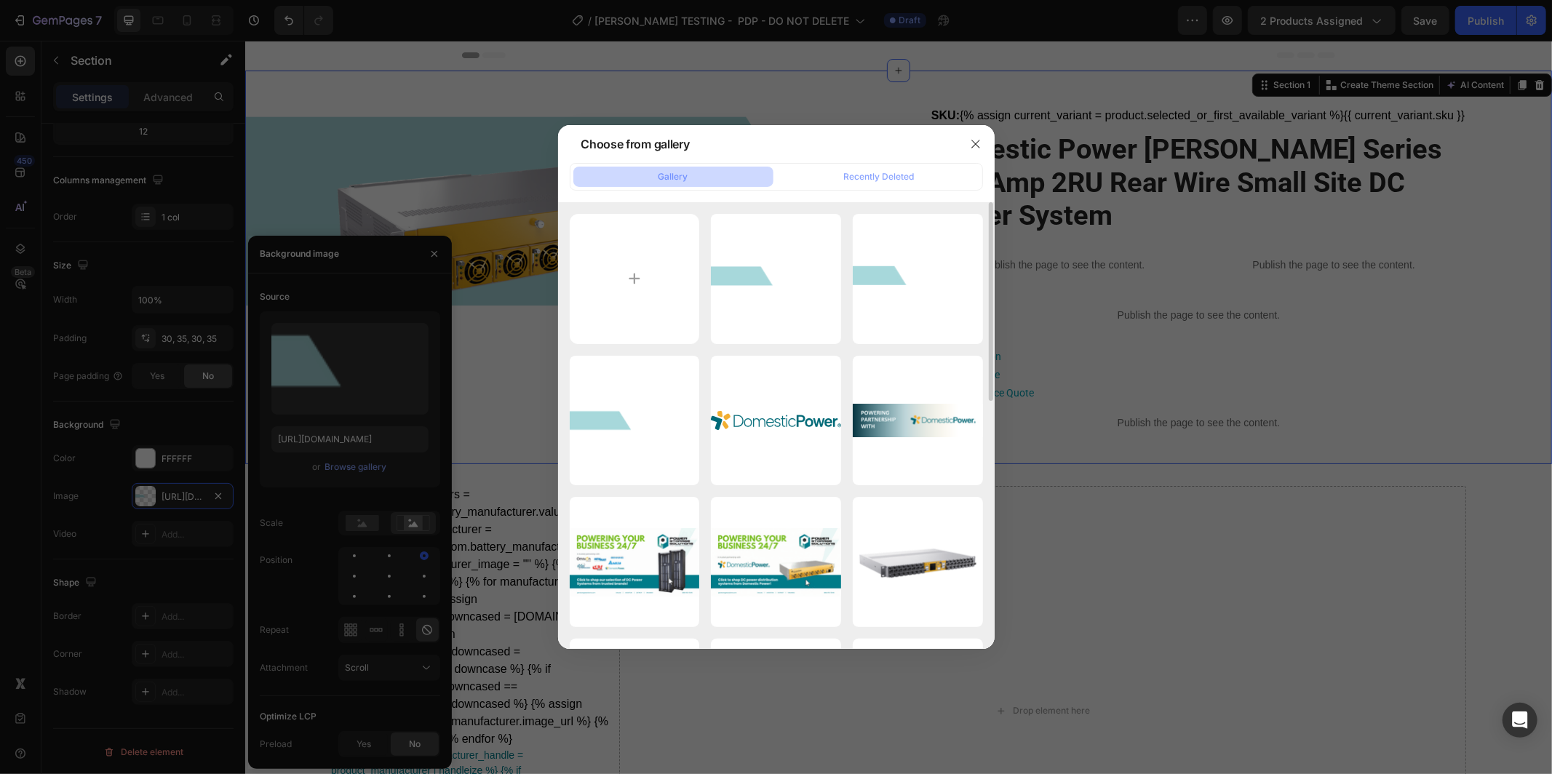
click at [0, 0] on icon "button" at bounding box center [0, 0] width 0 height 0
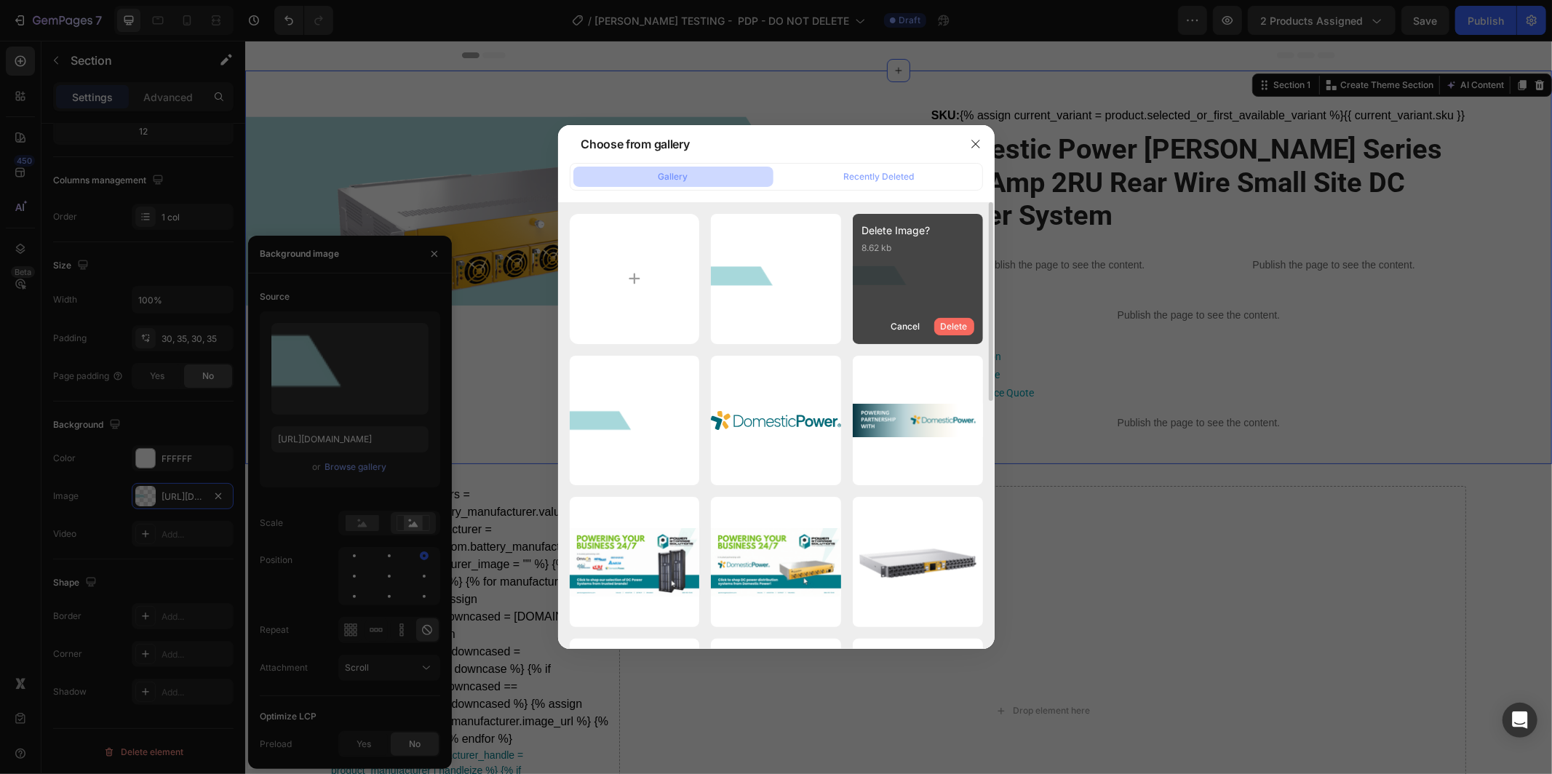
click at [962, 321] on div "Delete" at bounding box center [954, 326] width 27 height 13
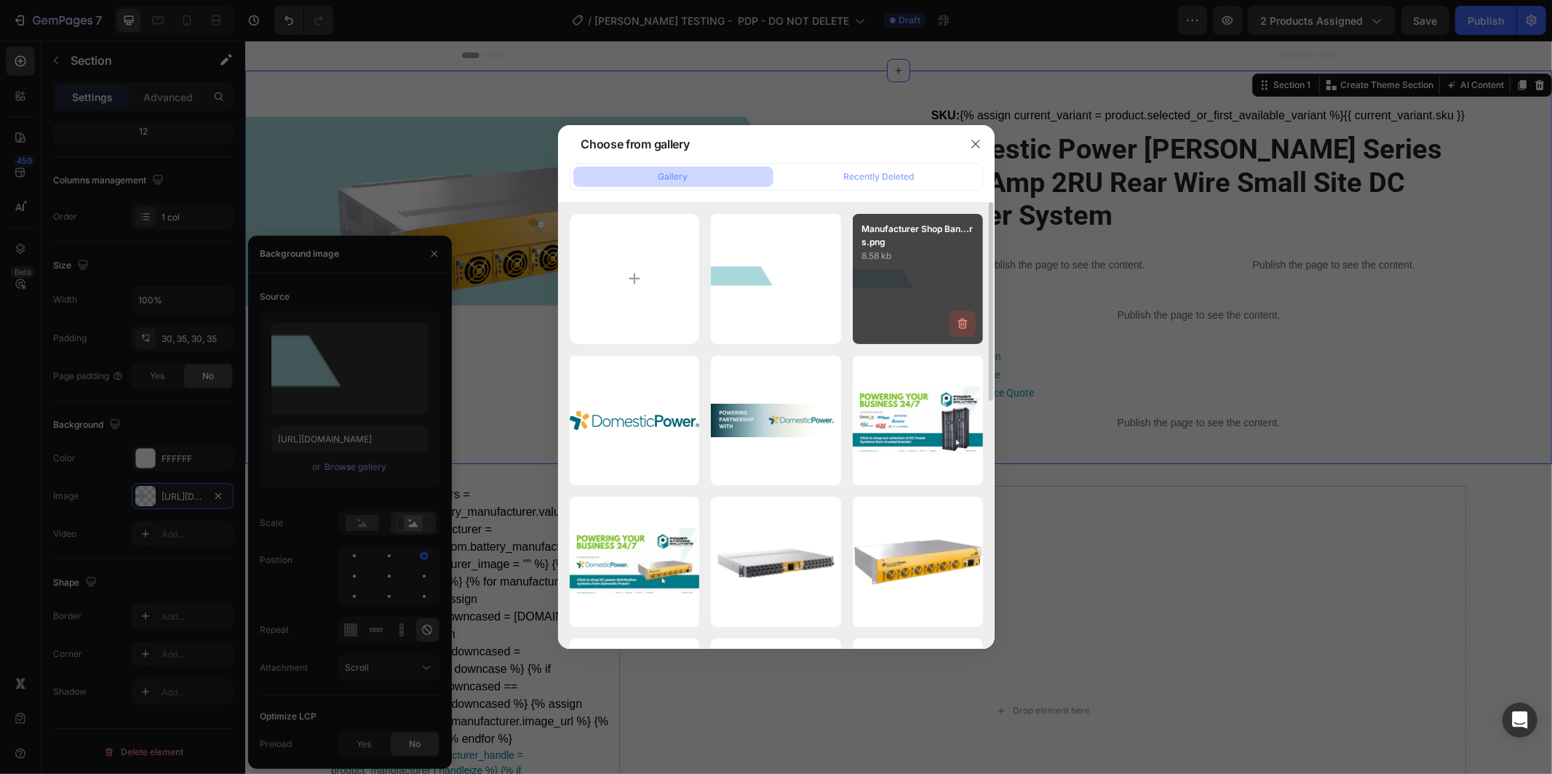
click at [961, 322] on icon "button" at bounding box center [963, 324] width 15 height 15
click at [961, 322] on div "Delete" at bounding box center [954, 326] width 27 height 13
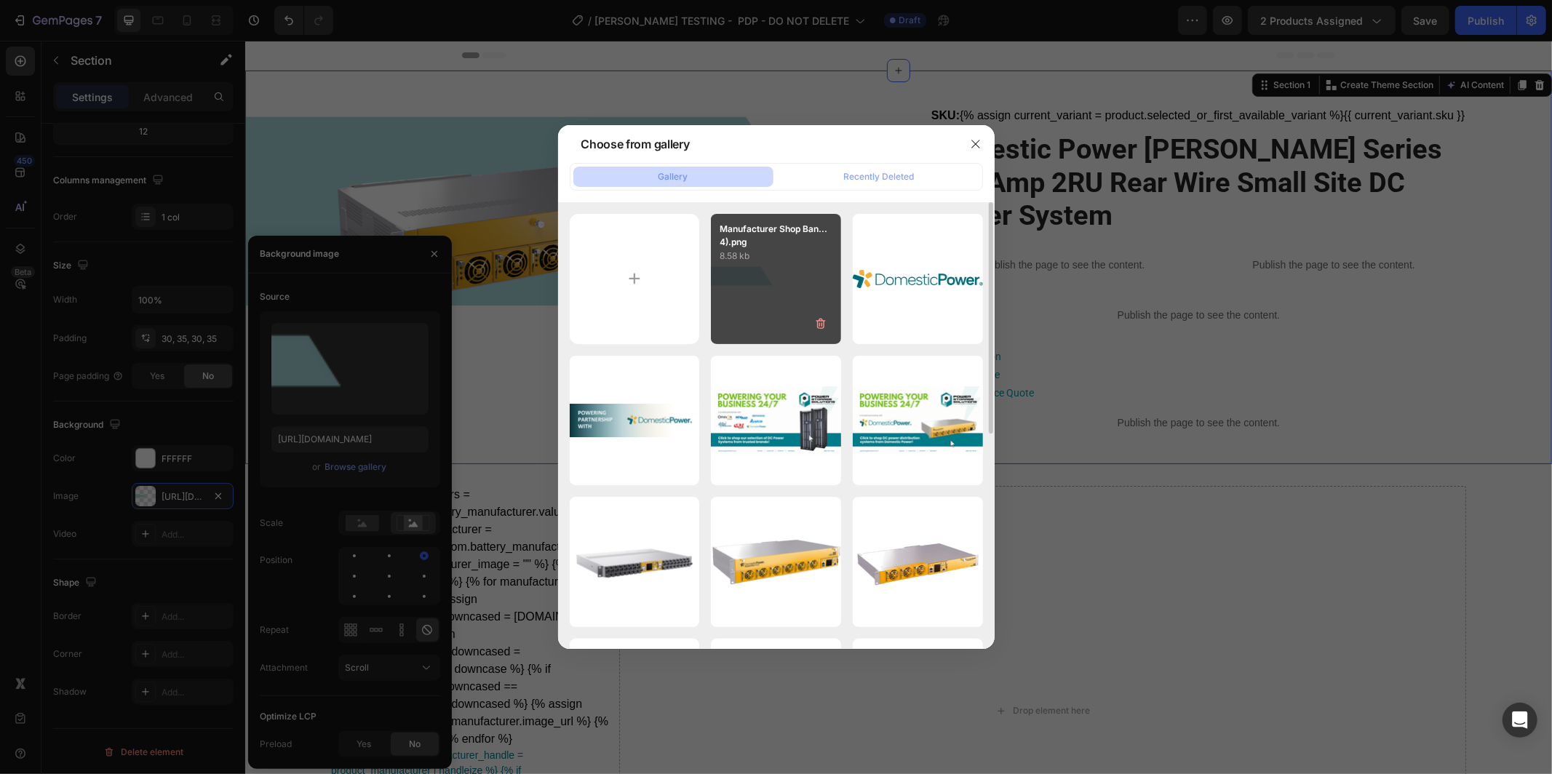
click at [777, 285] on div "Manufacturer Shop Ban...4).png 8.58 kb" at bounding box center [776, 279] width 130 height 130
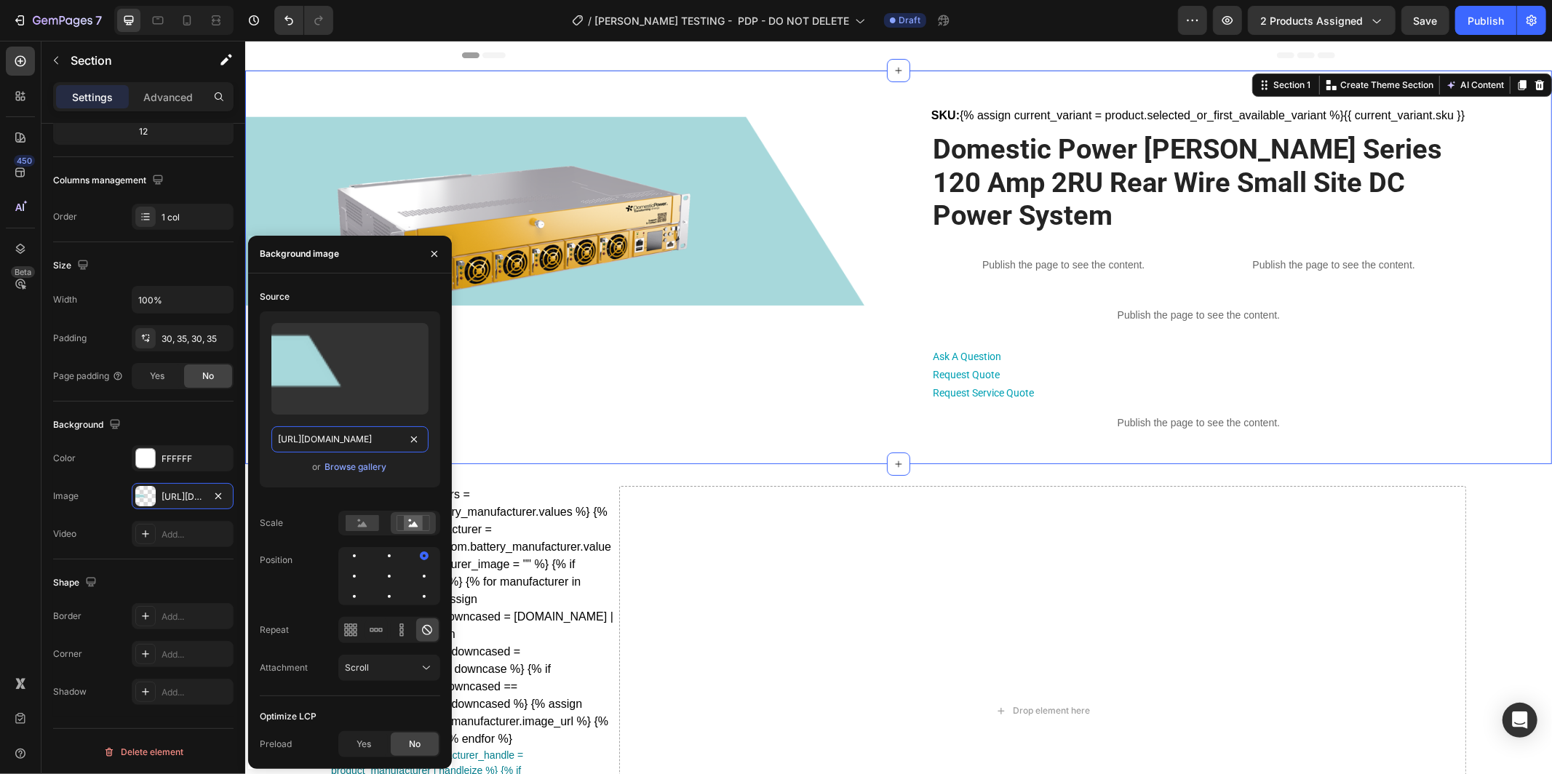
click at [370, 439] on input "https://cdn.shopify.com/s/files/1/0682/2159/9976/files/gempages_523498509446415…" at bounding box center [349, 439] width 157 height 26
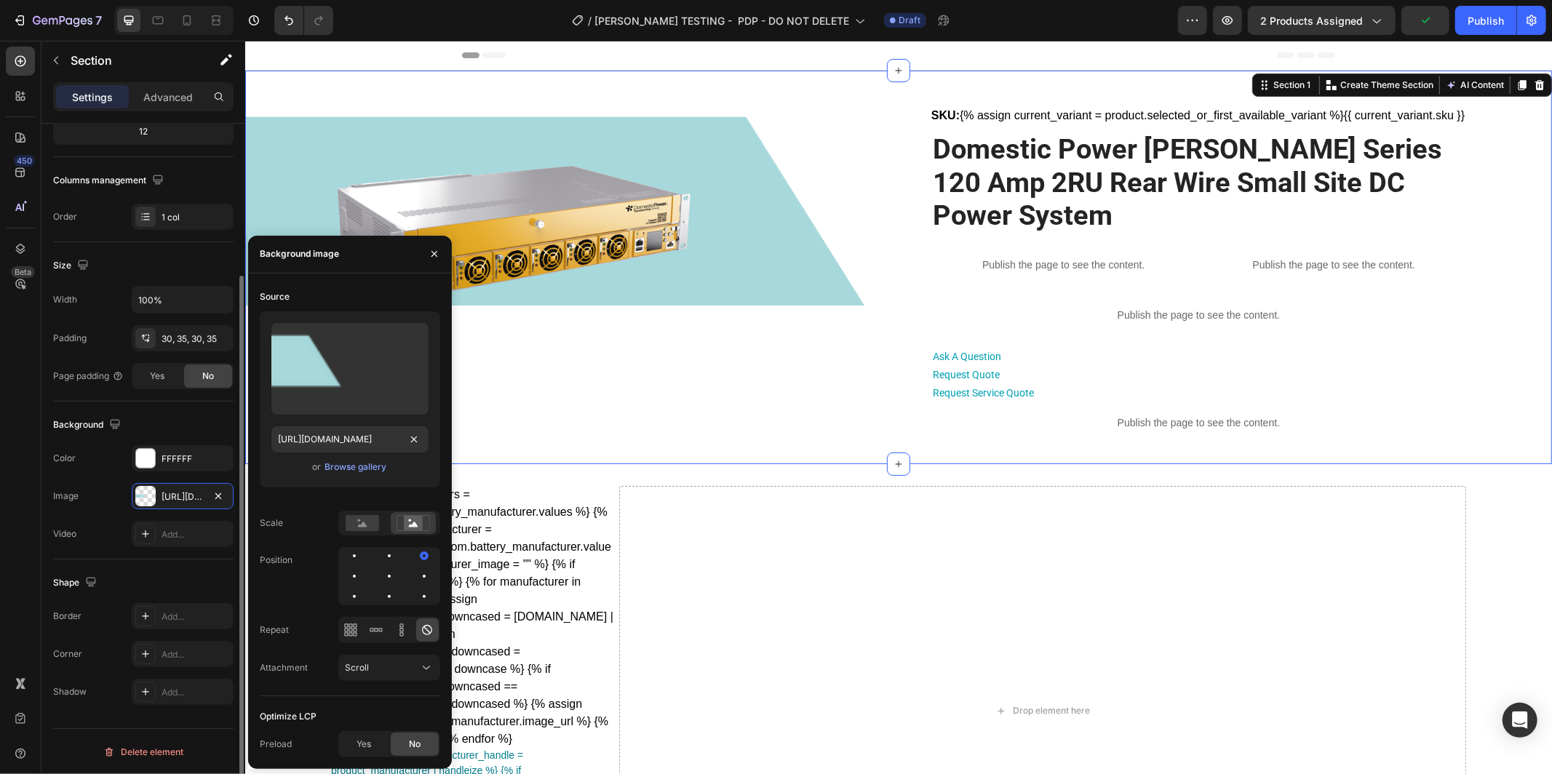
scroll to position [0, 0]
click at [331, 462] on div "Browse gallery" at bounding box center [356, 467] width 62 height 13
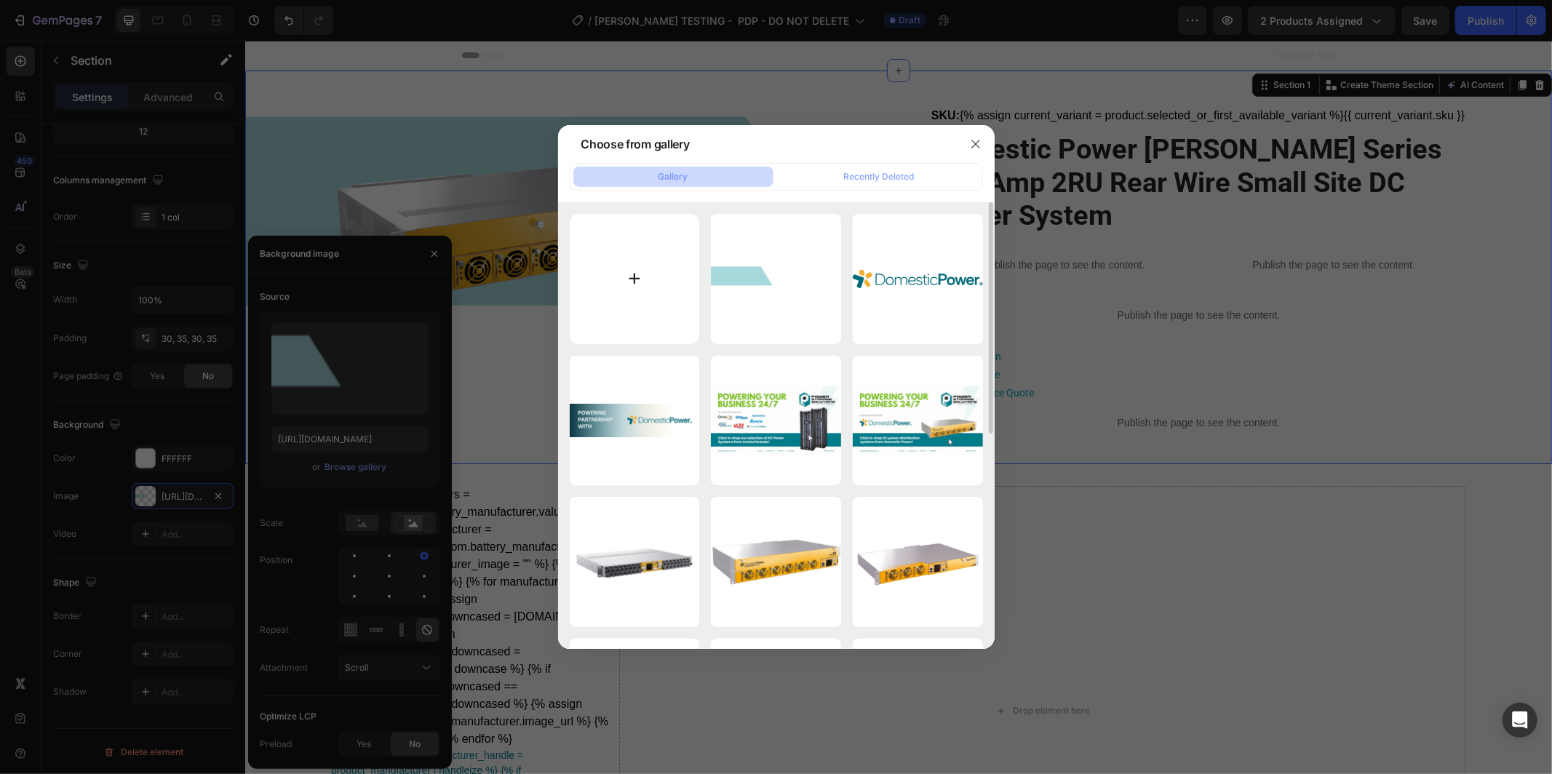
click at [641, 292] on input "file" at bounding box center [635, 279] width 130 height 130
type input "C:\fakepath\Product Detail Page Banner.png"
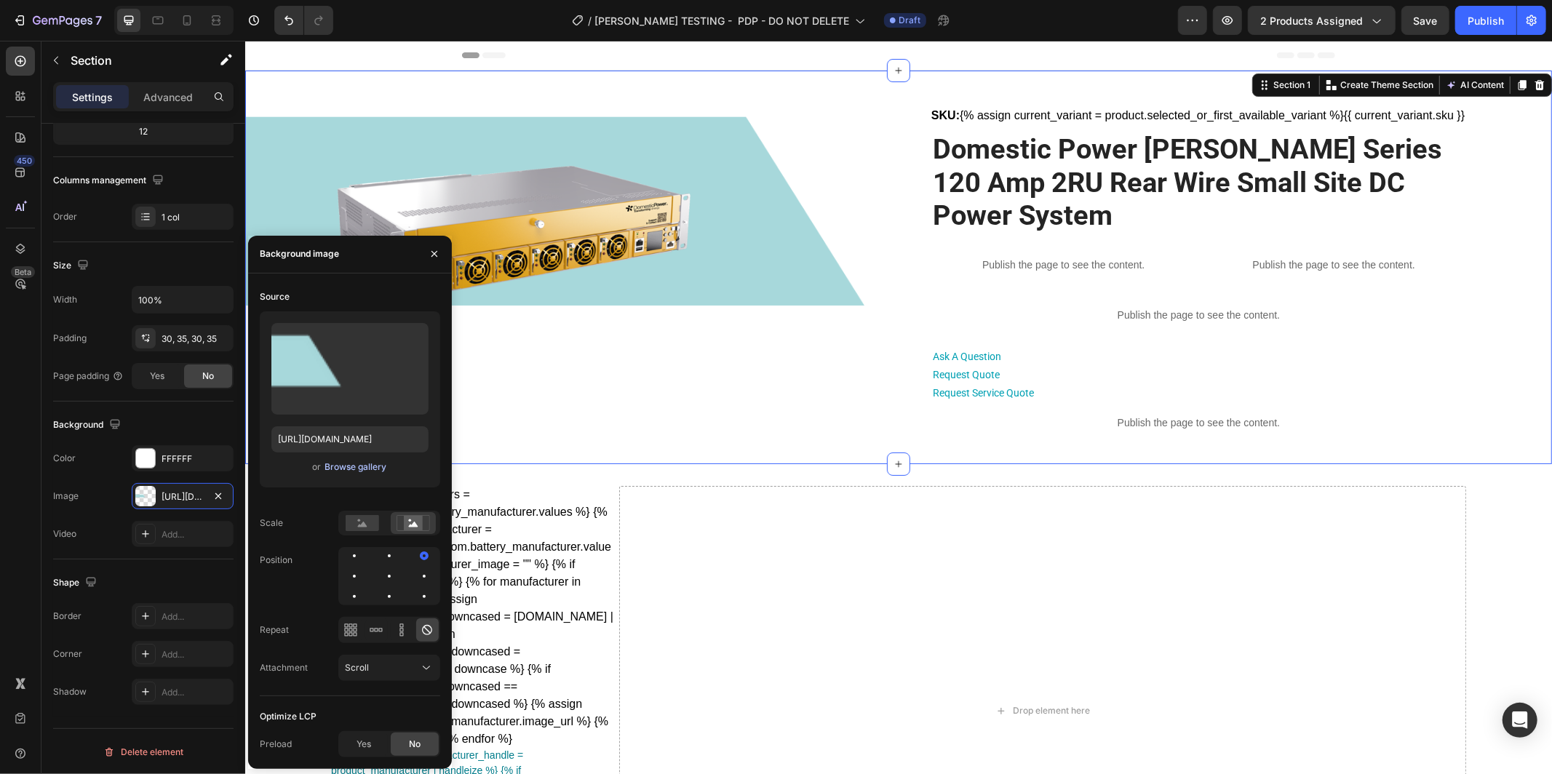
click at [361, 462] on div "Browse gallery" at bounding box center [356, 467] width 62 height 13
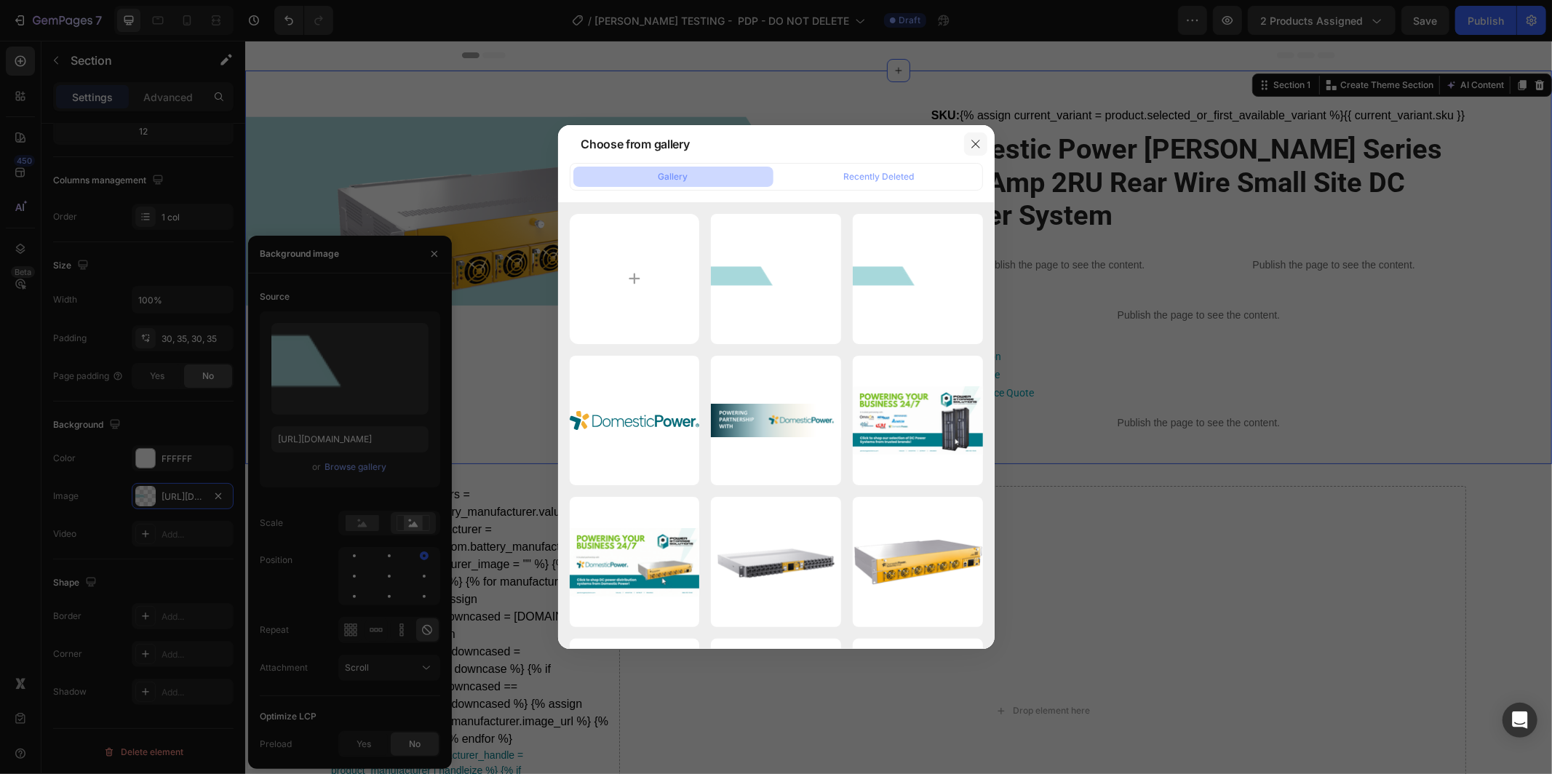
click at [979, 145] on icon "button" at bounding box center [976, 144] width 12 height 12
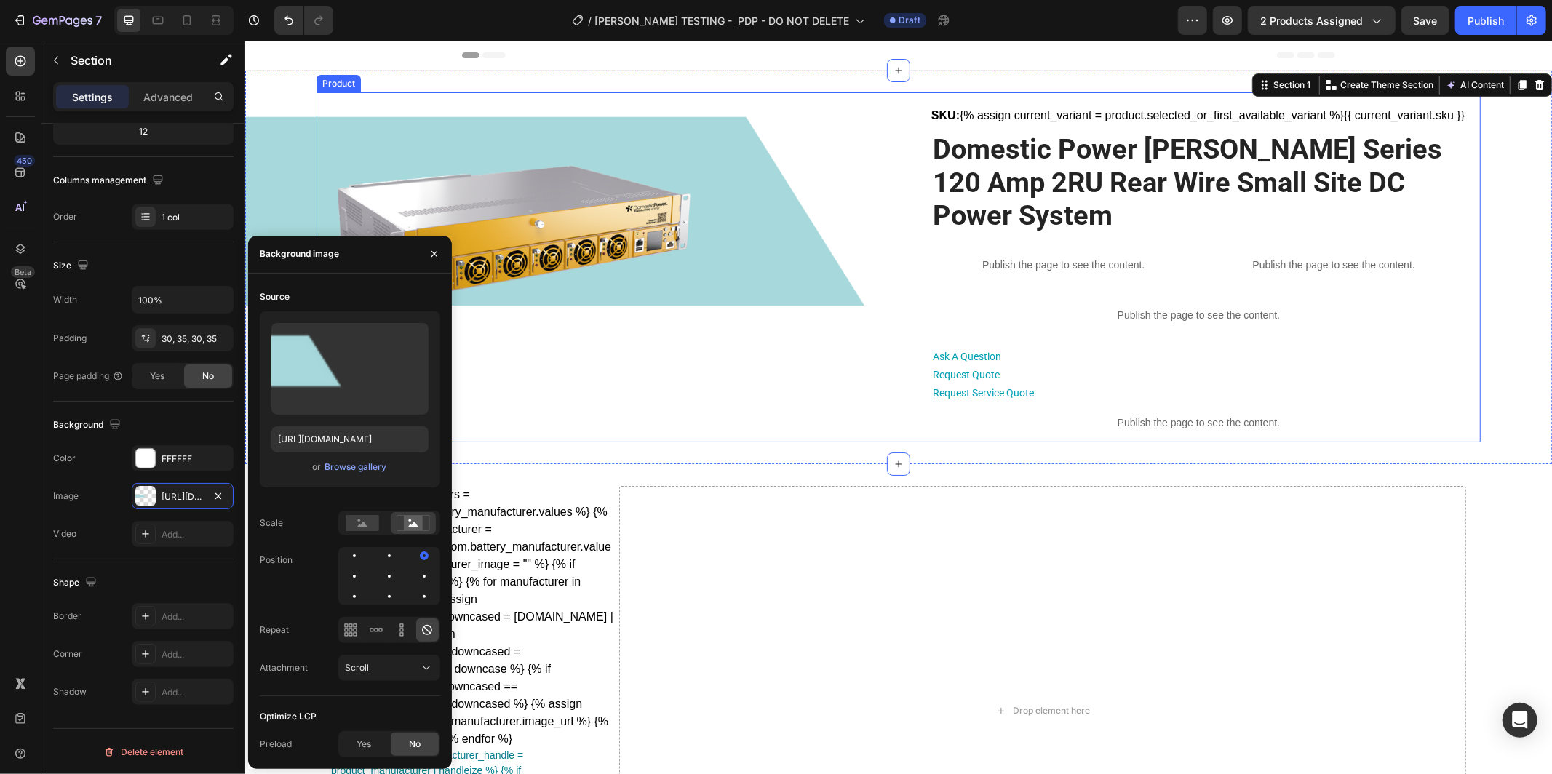
click at [730, 371] on div "Product Images SKU: {% assign current_variant = product.selected_or_first_avail…" at bounding box center [898, 267] width 1164 height 350
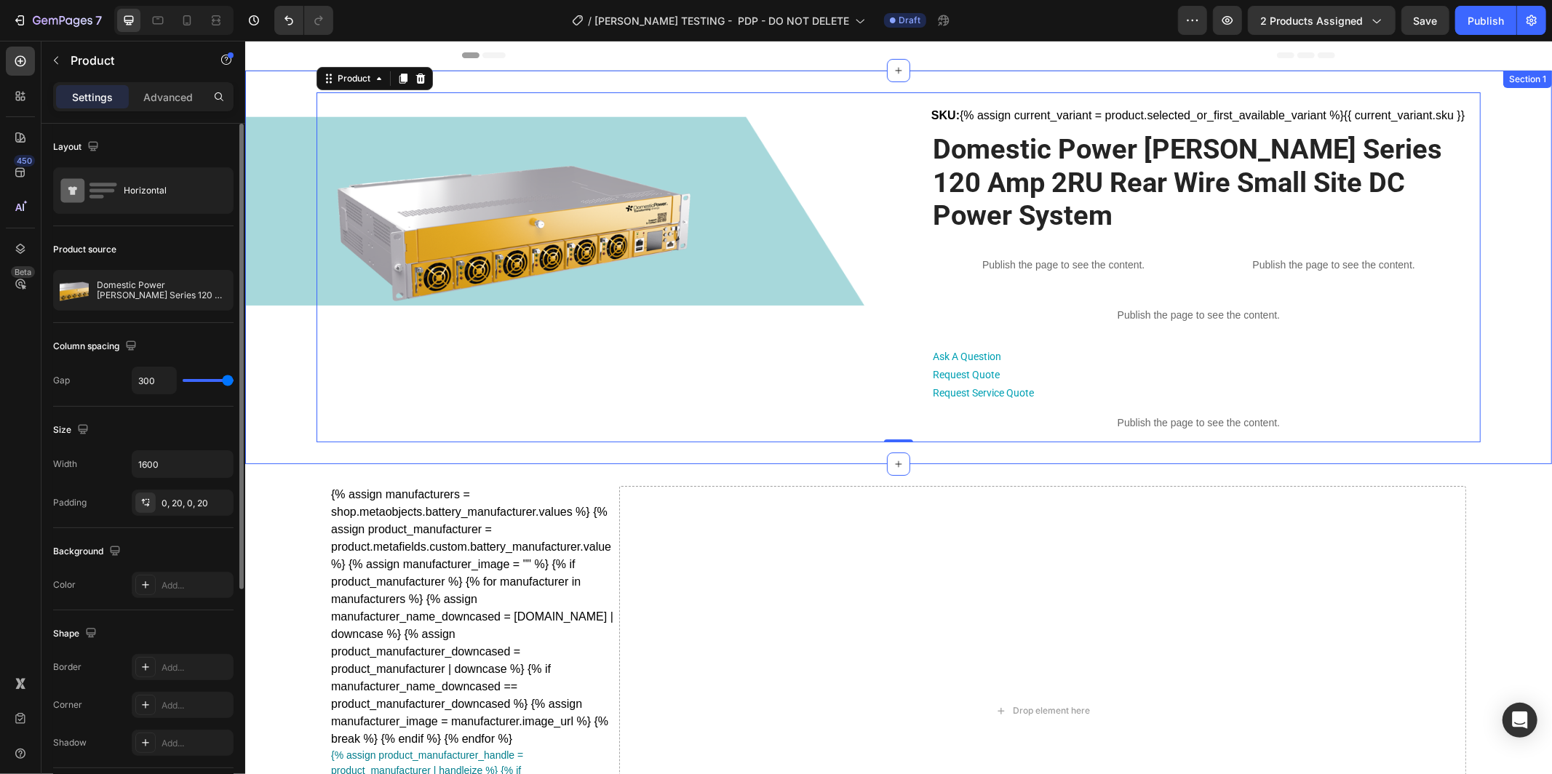
click at [277, 346] on div "Product Images SKU: {% assign current_variant = product.selected_or_first_avail…" at bounding box center [898, 267] width 1256 height 350
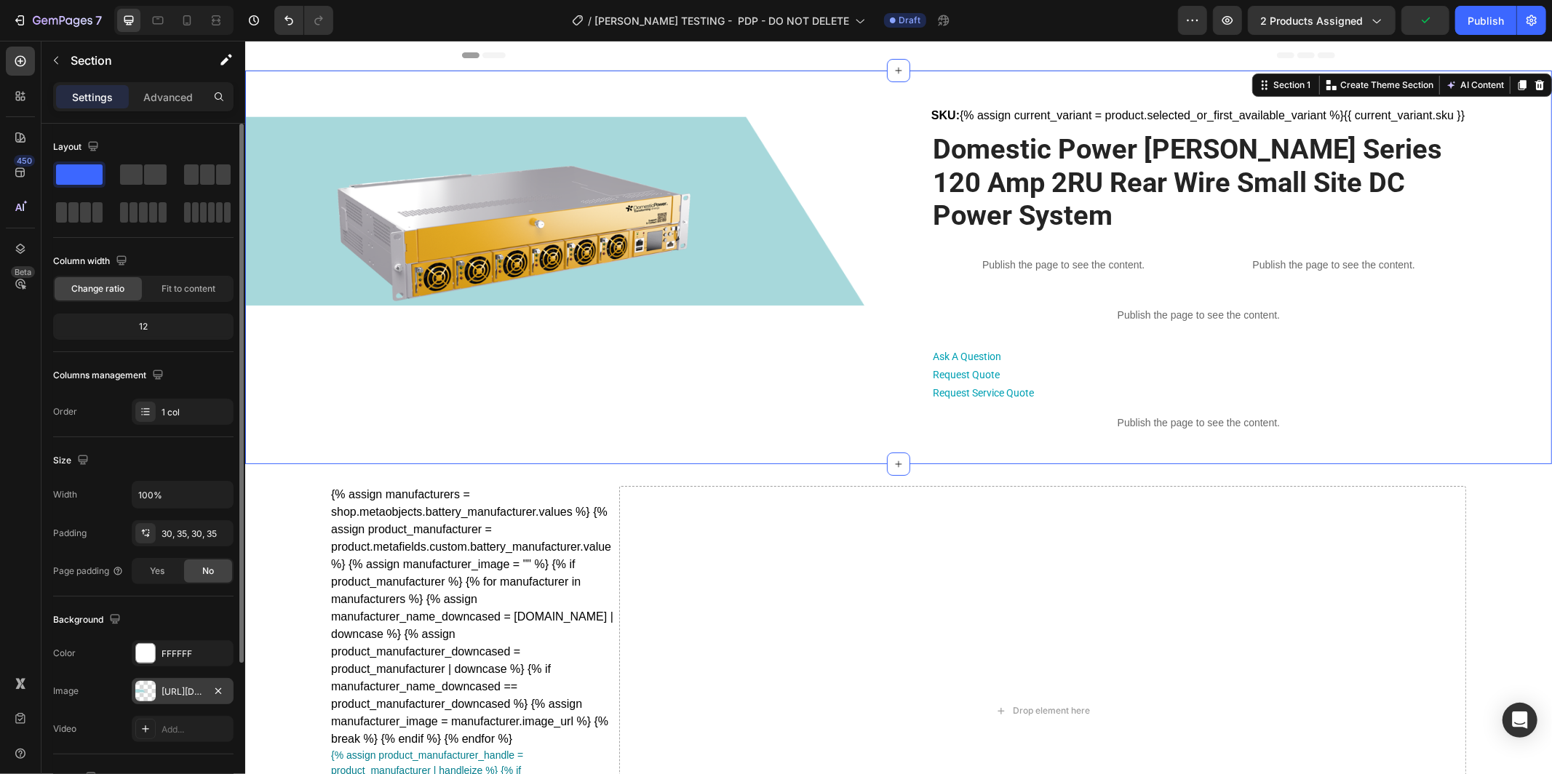
click at [184, 678] on div "https://cdn.shopify.com/s/files/1/0682/2159/9976/files/gempages_523498509446415…" at bounding box center [183, 691] width 102 height 26
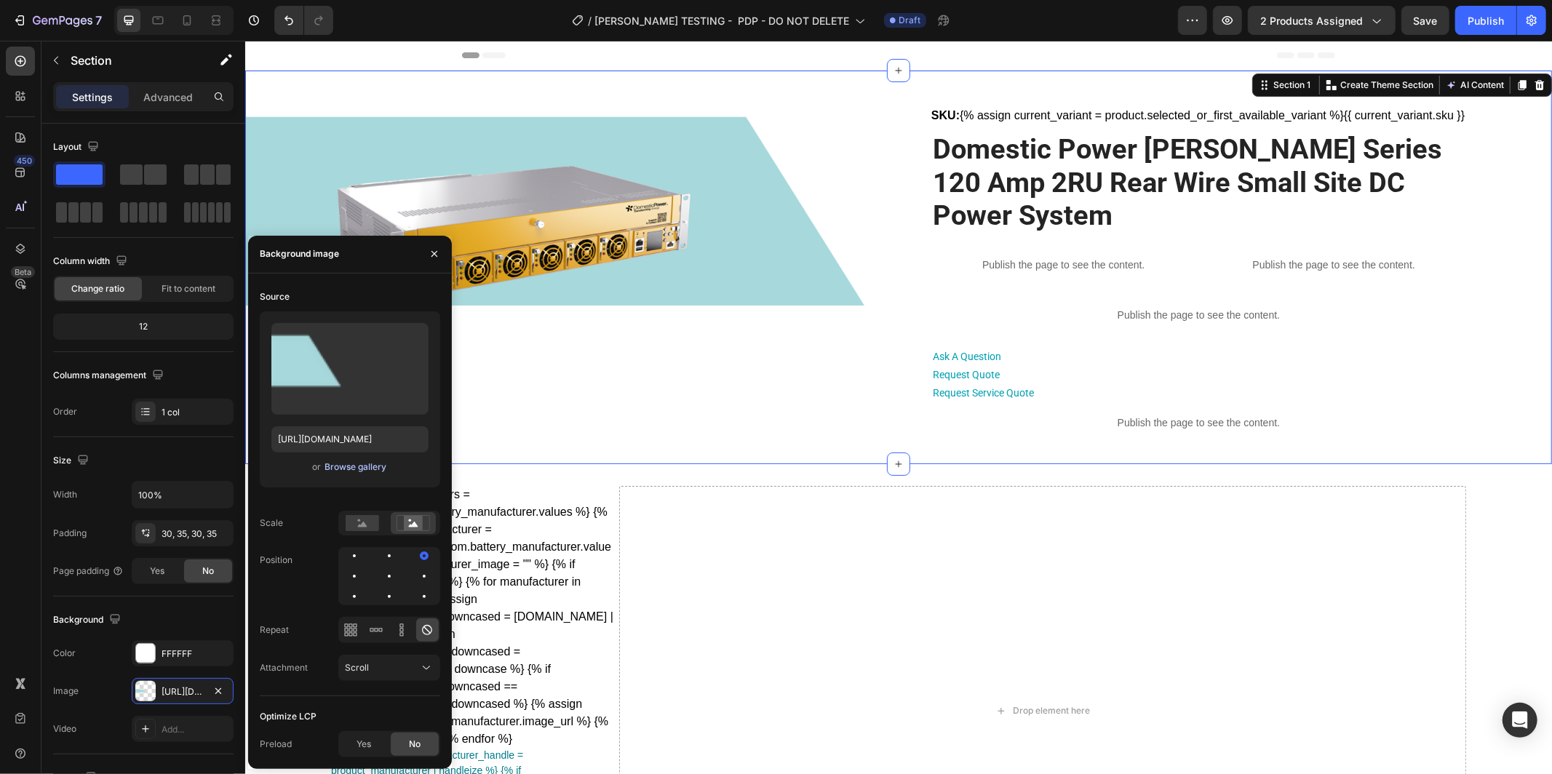
click at [344, 463] on div "Browse gallery" at bounding box center [356, 467] width 62 height 13
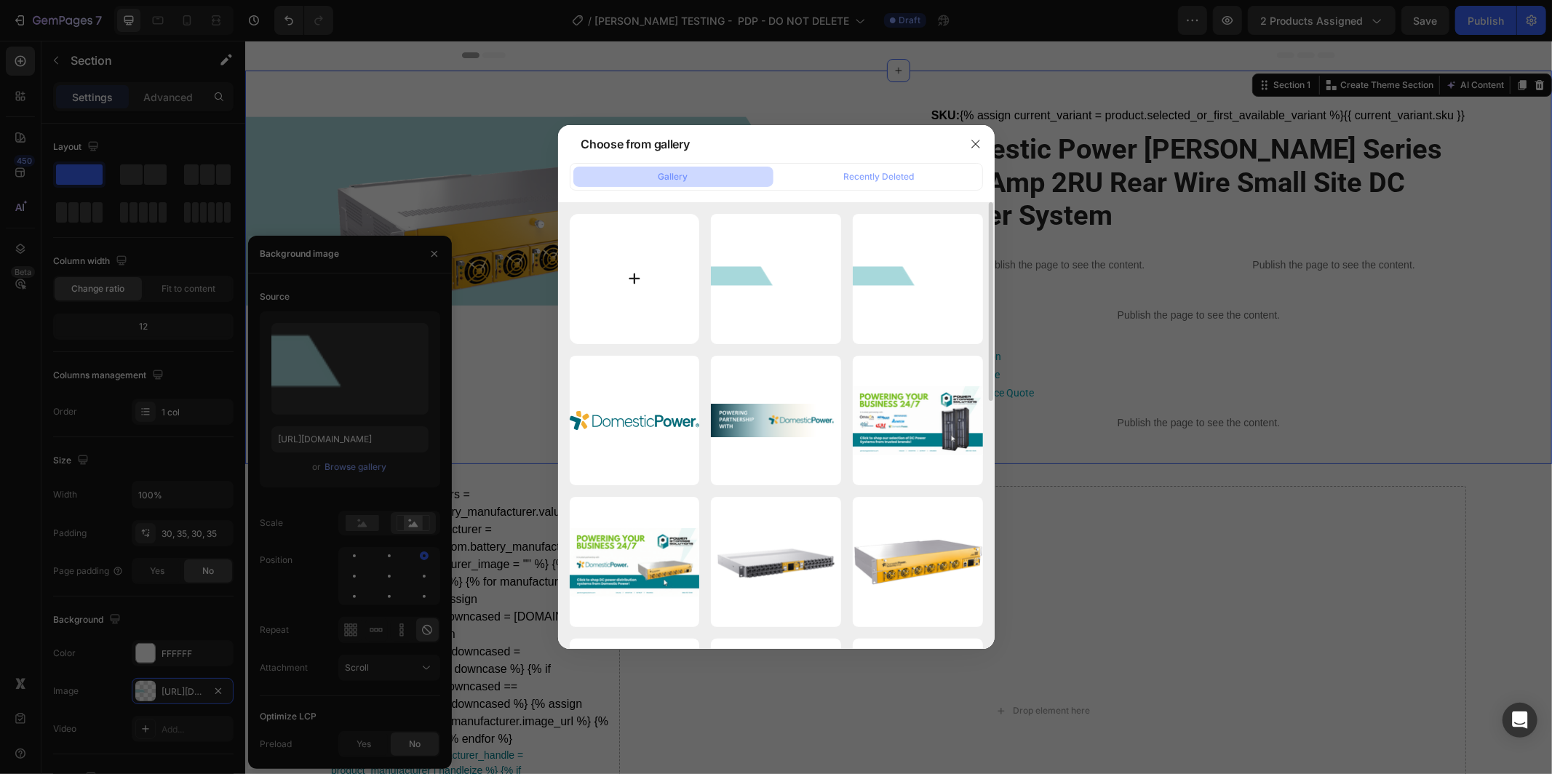
click at [627, 276] on input "file" at bounding box center [635, 279] width 130 height 130
type input "C:\fakepath\Product Detail Page Banner.png"
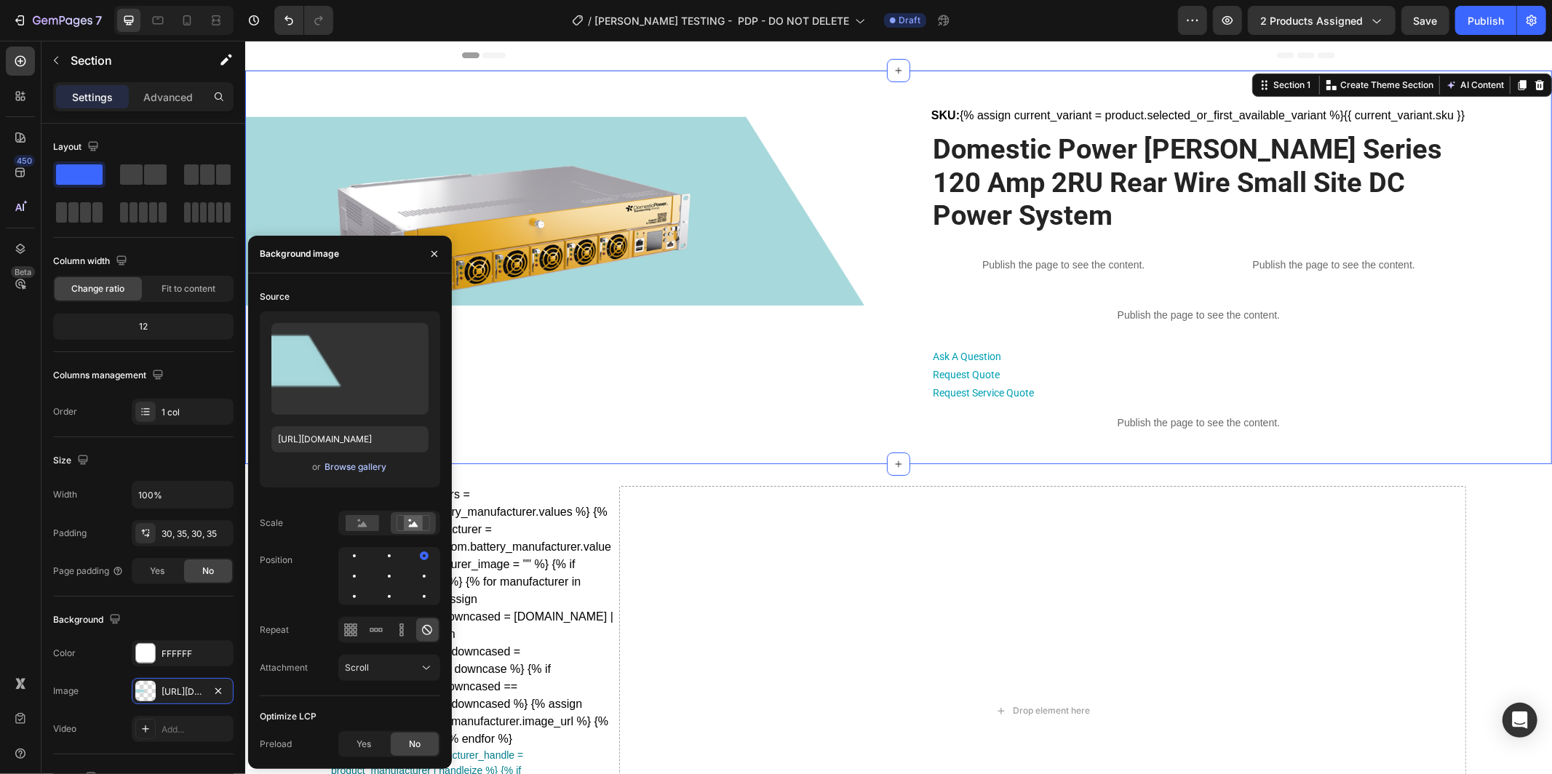
click at [376, 465] on div "Browse gallery" at bounding box center [356, 467] width 62 height 13
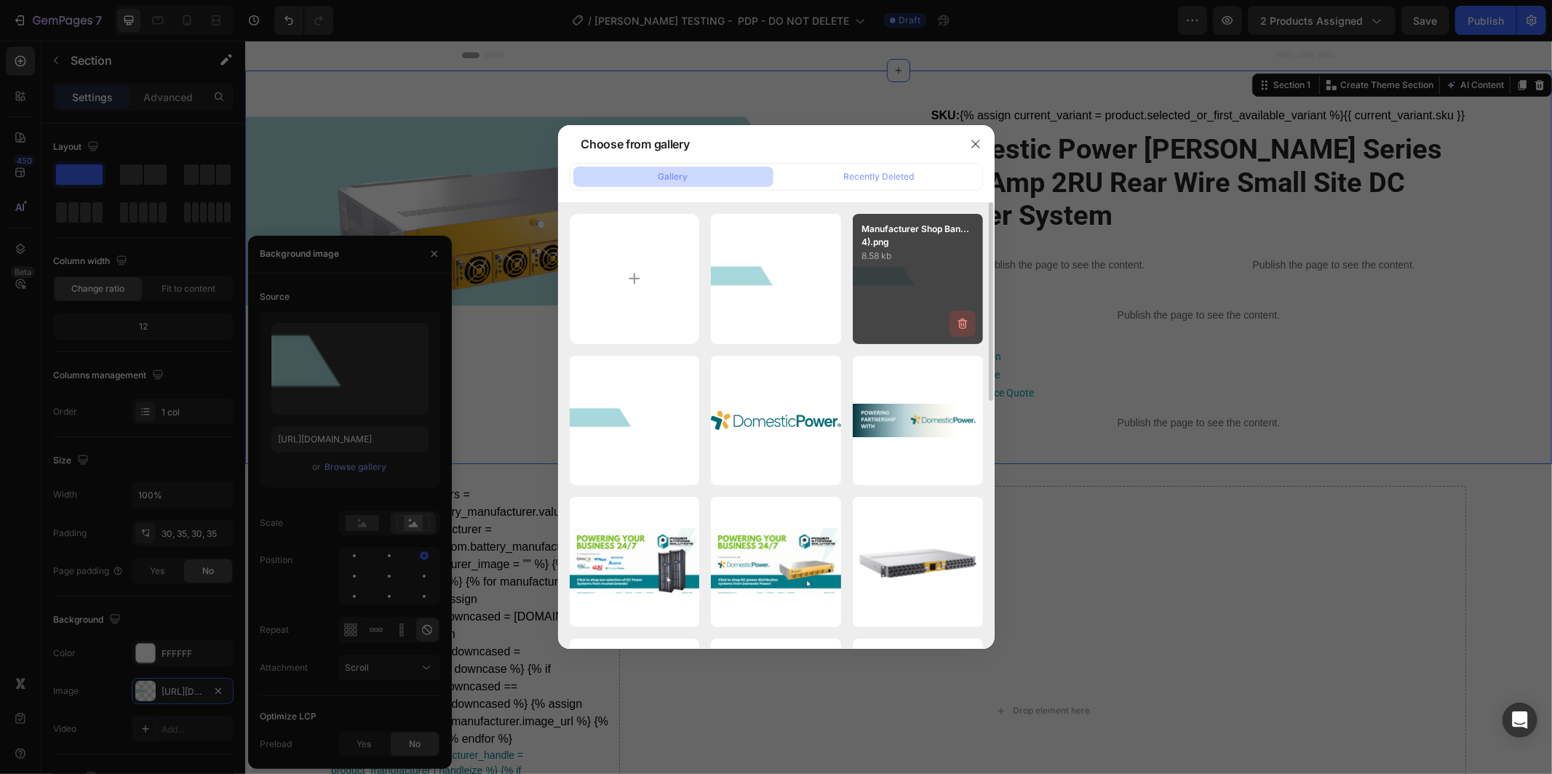
click at [971, 322] on button "button" at bounding box center [963, 324] width 26 height 26
click at [957, 325] on div "Delete" at bounding box center [954, 326] width 27 height 13
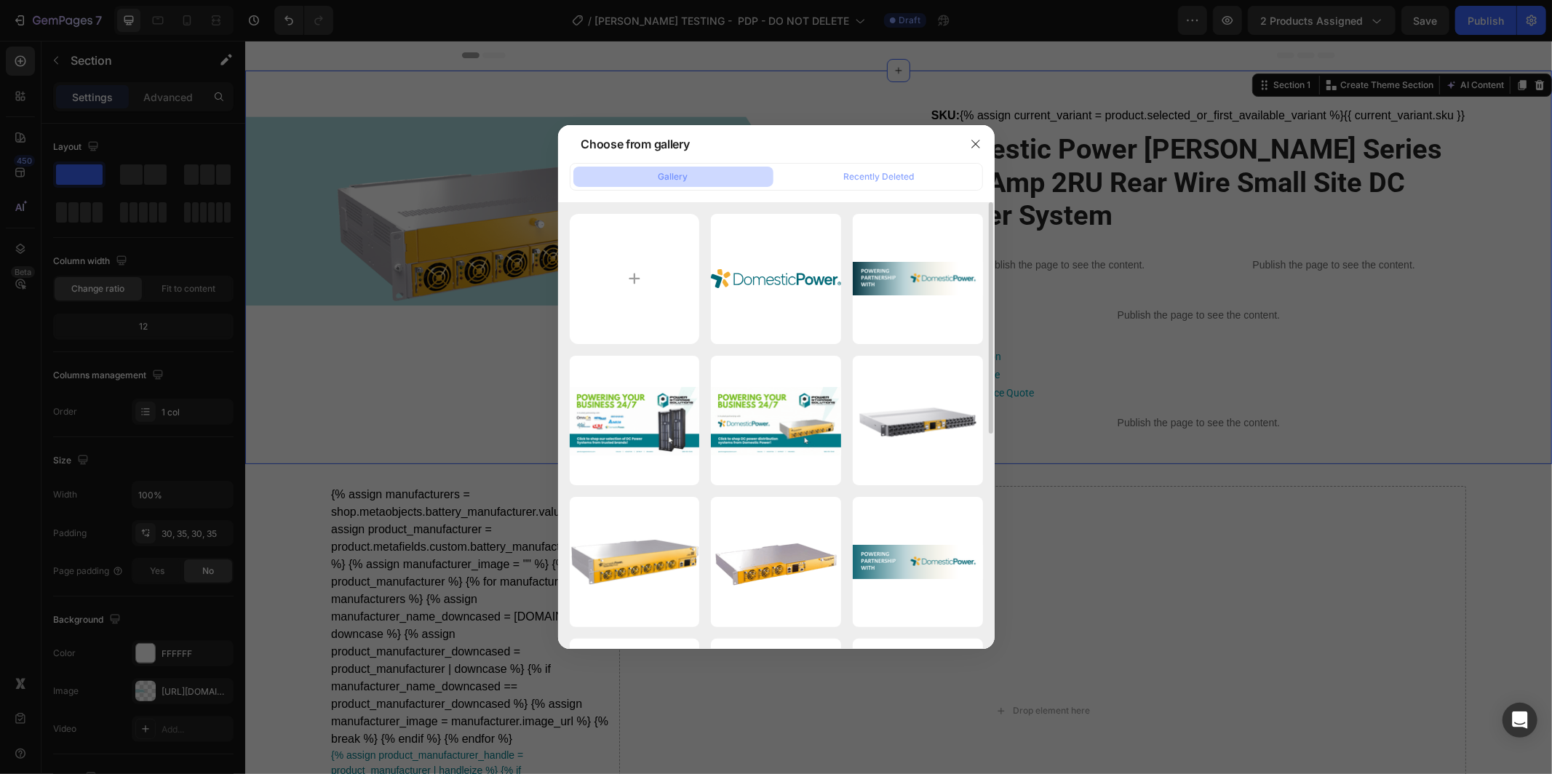
click at [1452, 335] on div at bounding box center [776, 387] width 1552 height 774
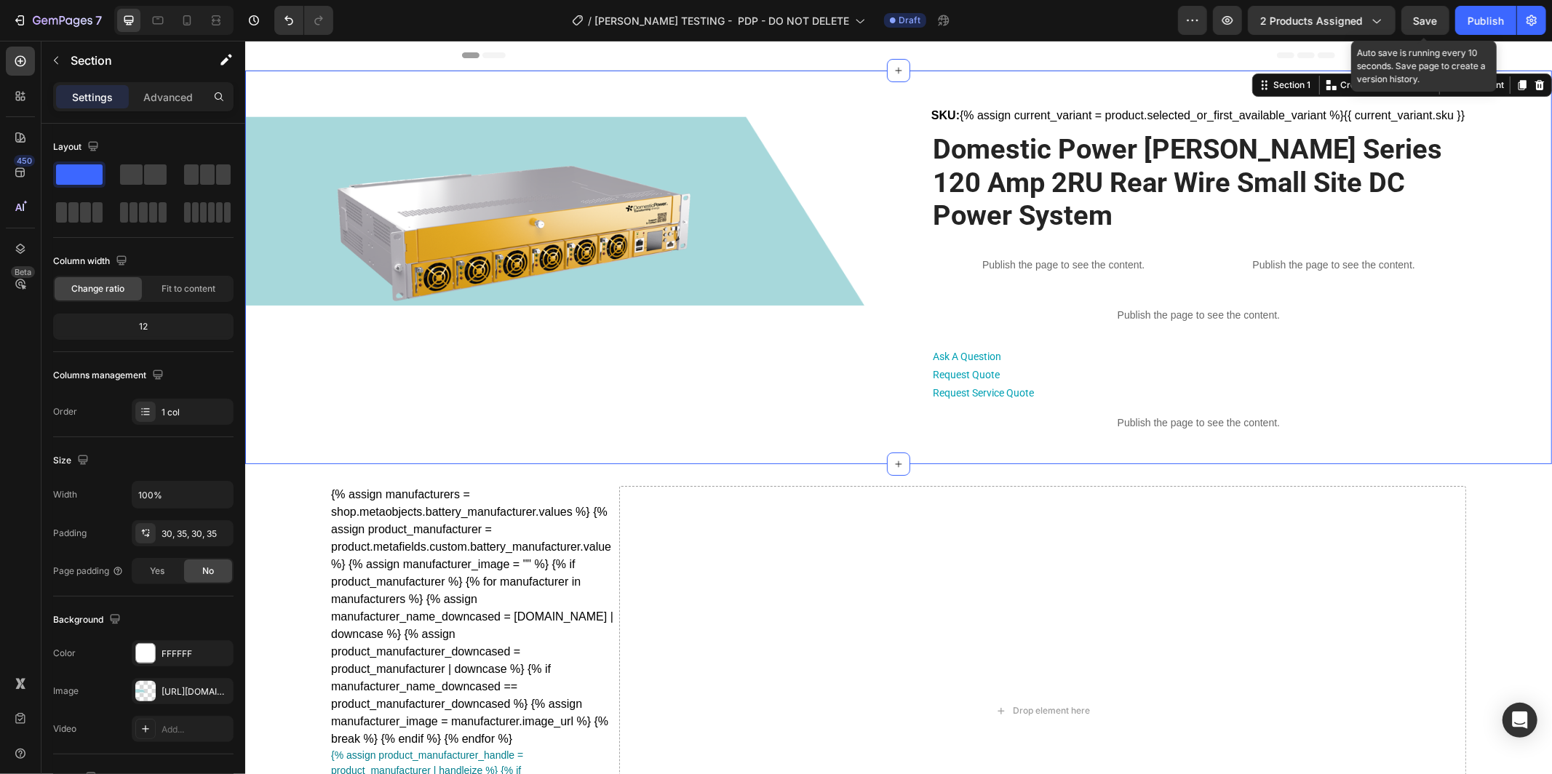
click at [1432, 21] on span "Save" at bounding box center [1426, 21] width 24 height 12
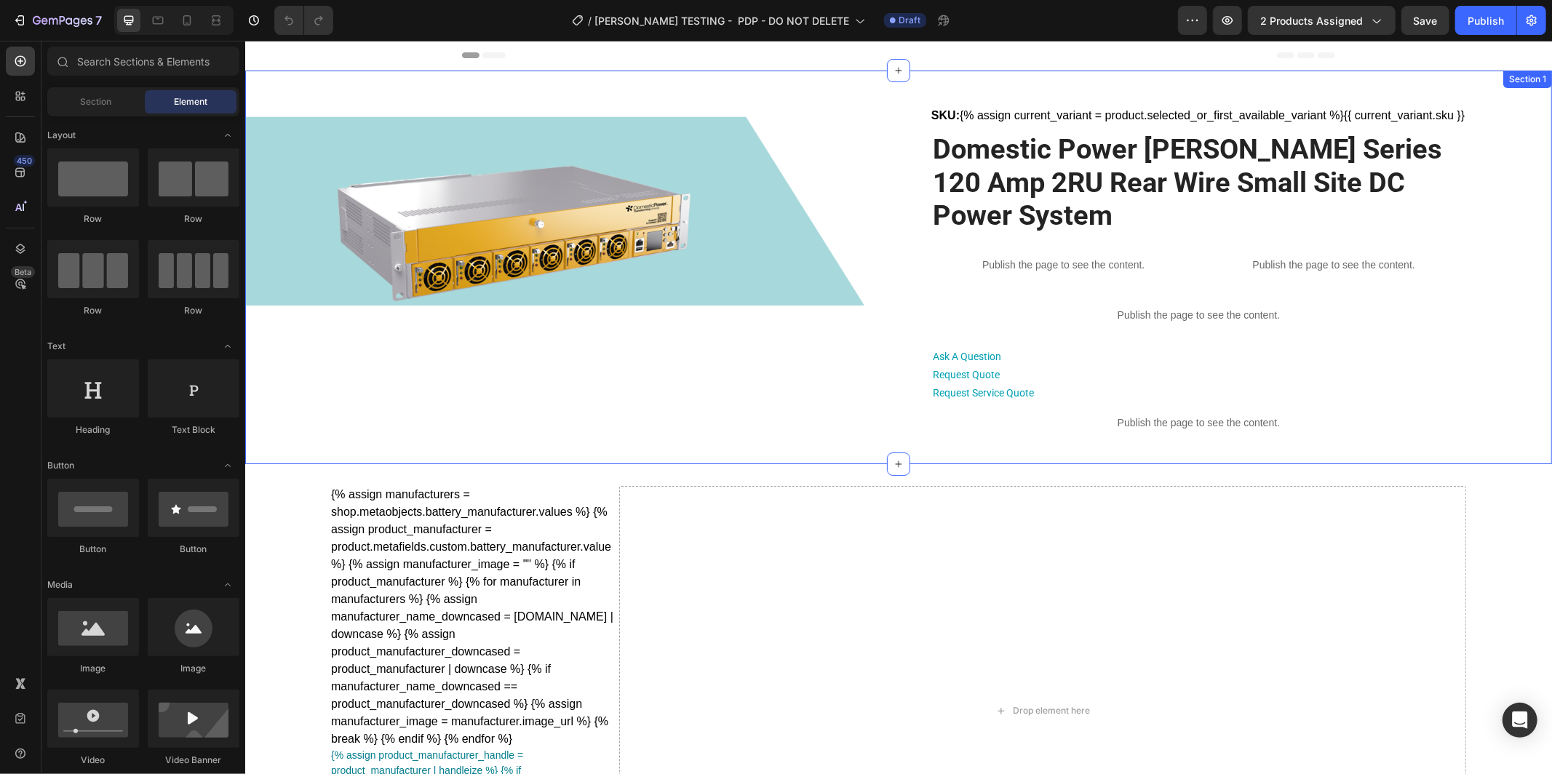
click at [256, 234] on div "Product Images SKU: {% assign current_variant = product.selected_or_first_avail…" at bounding box center [898, 267] width 1307 height 394
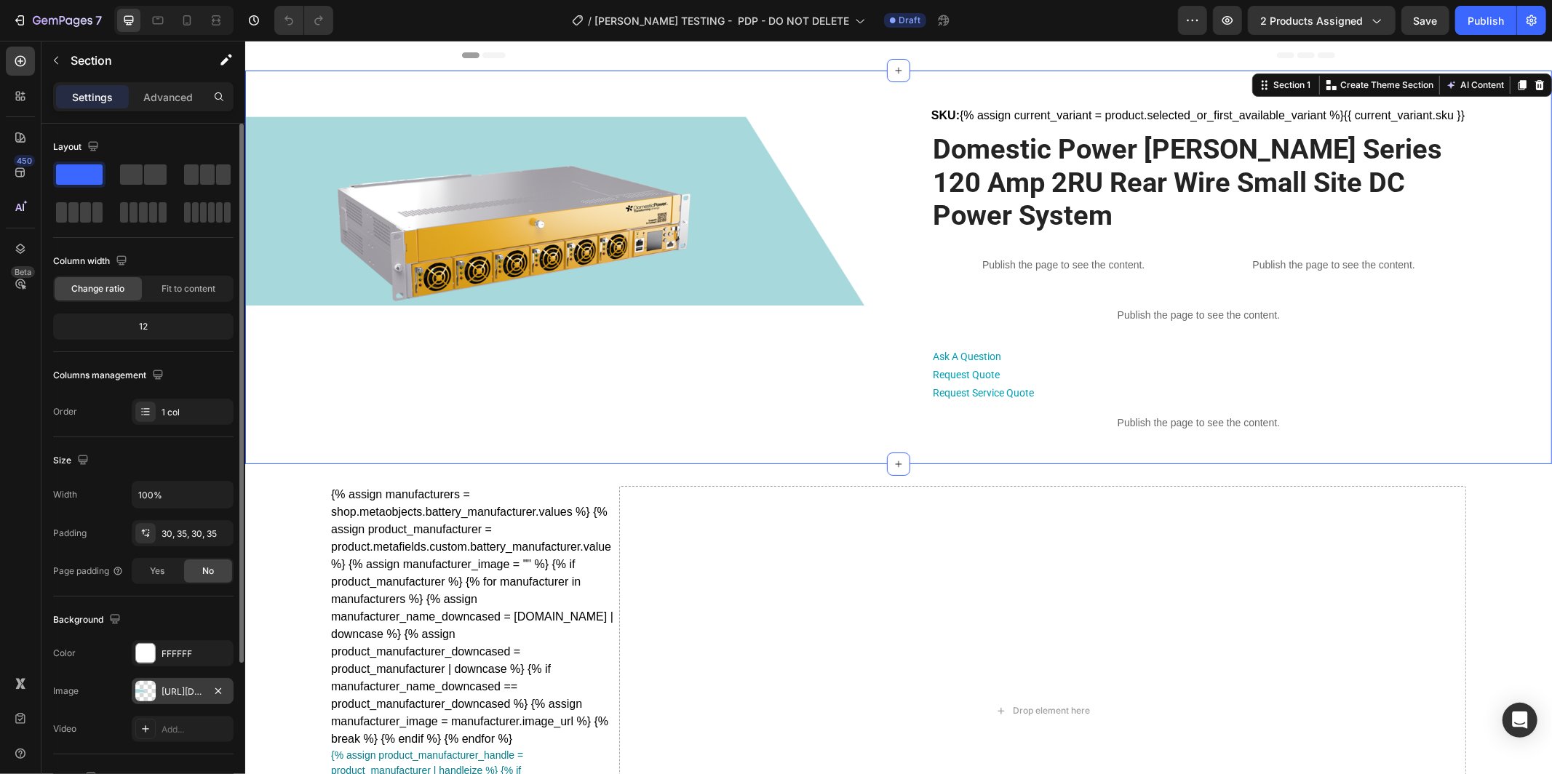
click at [172, 686] on div "[URL][DOMAIN_NAME]" at bounding box center [183, 692] width 42 height 13
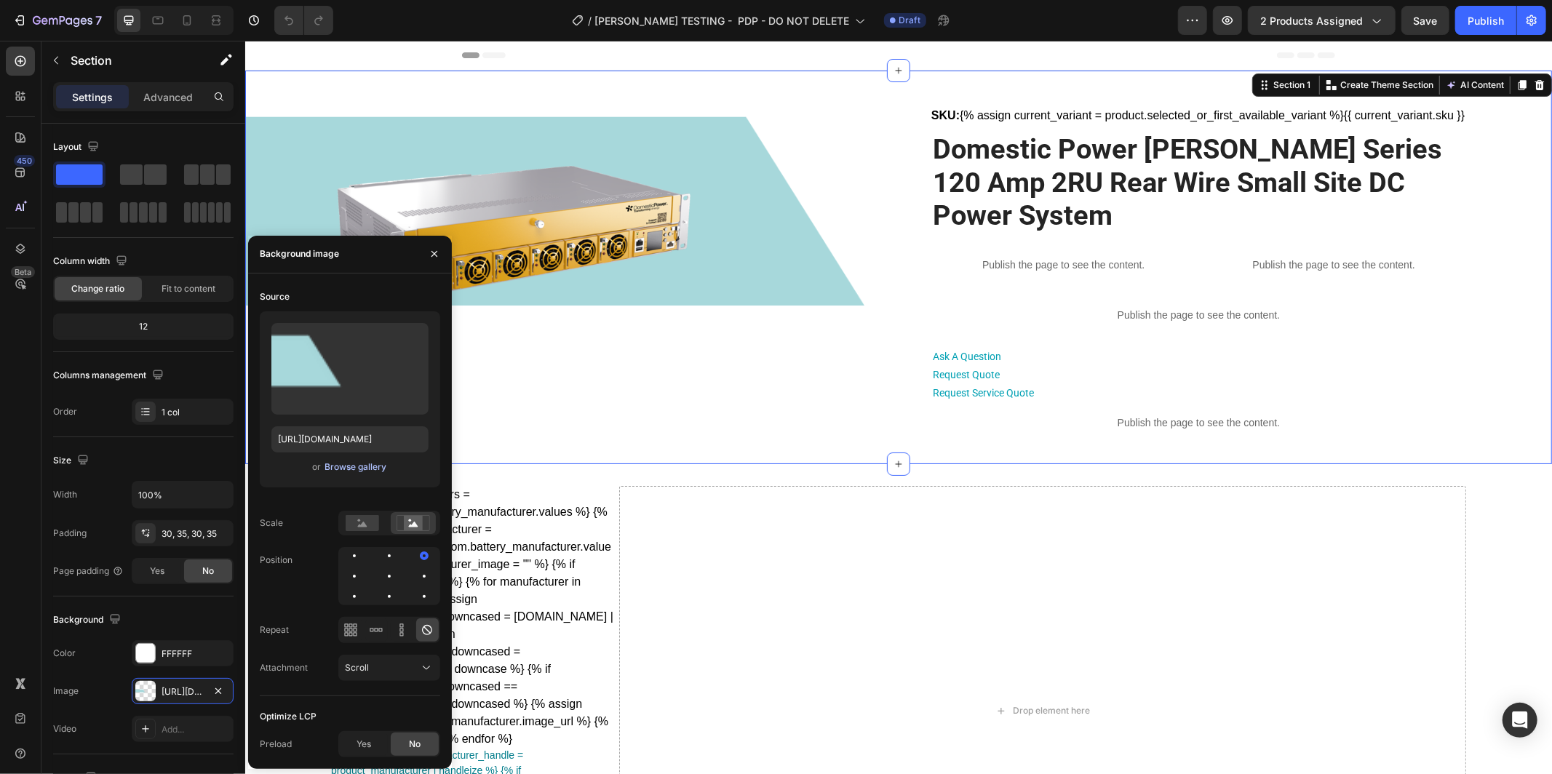
click at [344, 468] on div "Browse gallery" at bounding box center [356, 467] width 62 height 13
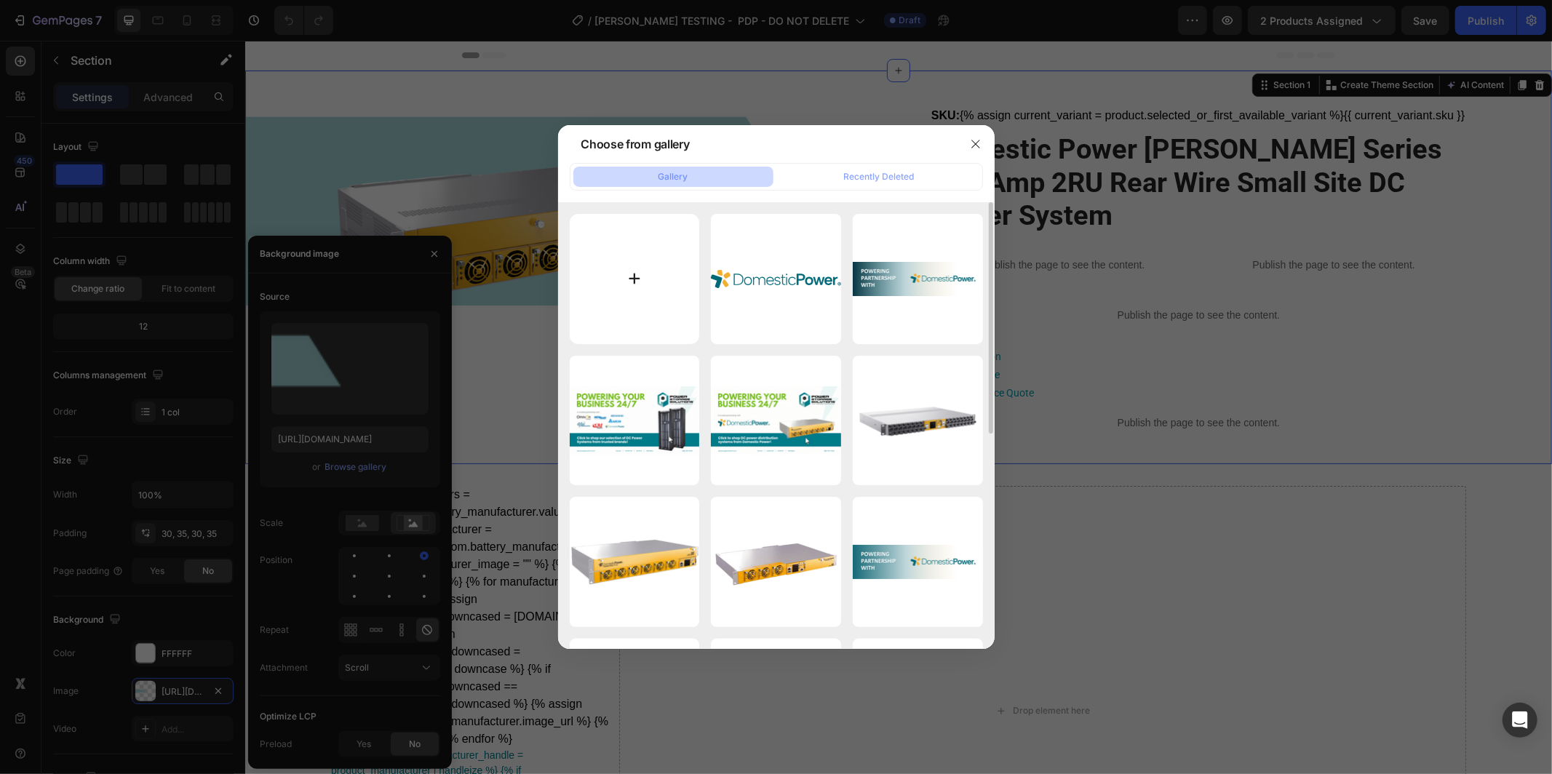
click at [646, 284] on input "file" at bounding box center [635, 279] width 130 height 130
type input "C:\fakepath\Product Detail Page Banner.png"
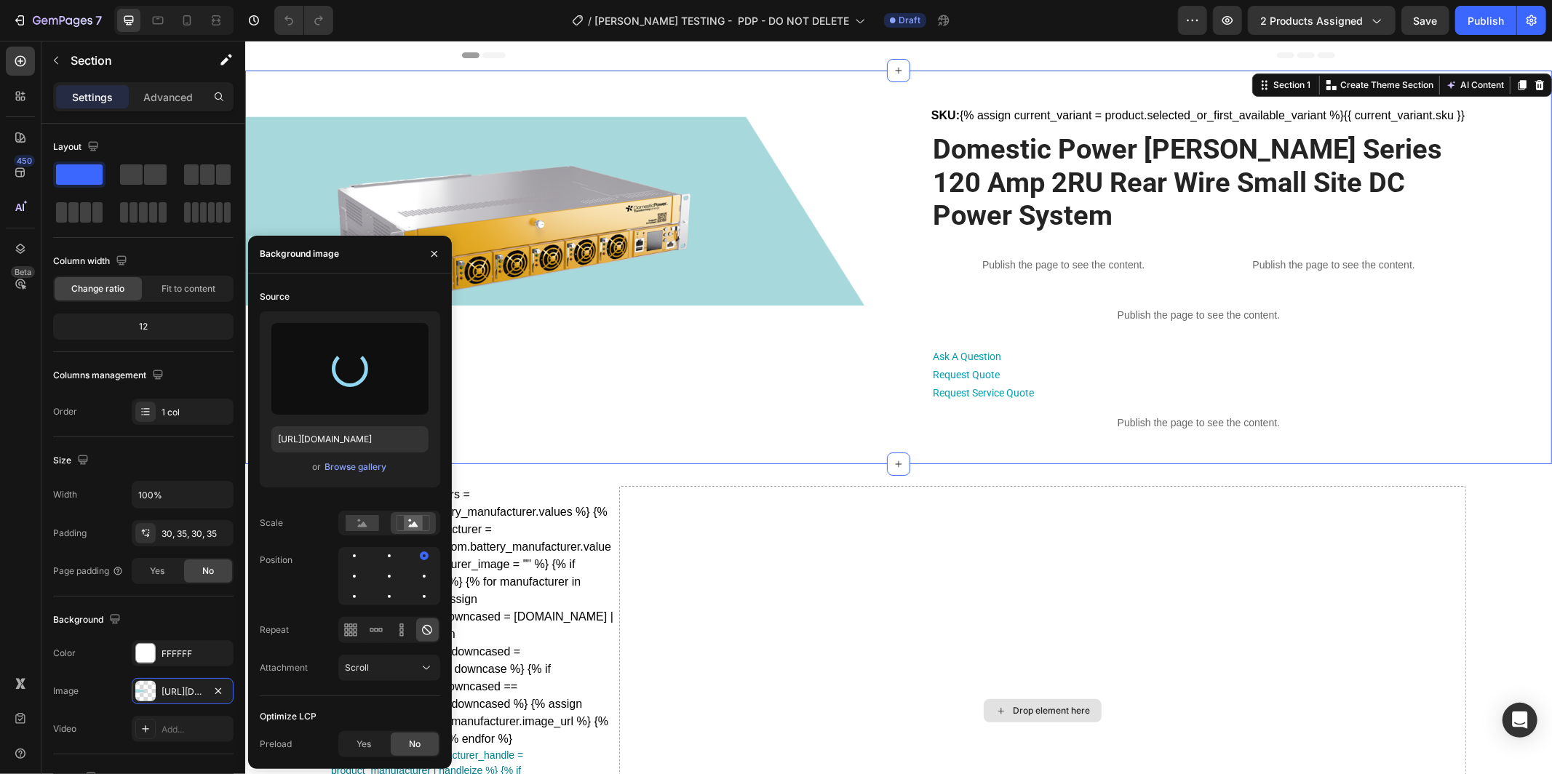
type input "[URL][DOMAIN_NAME]"
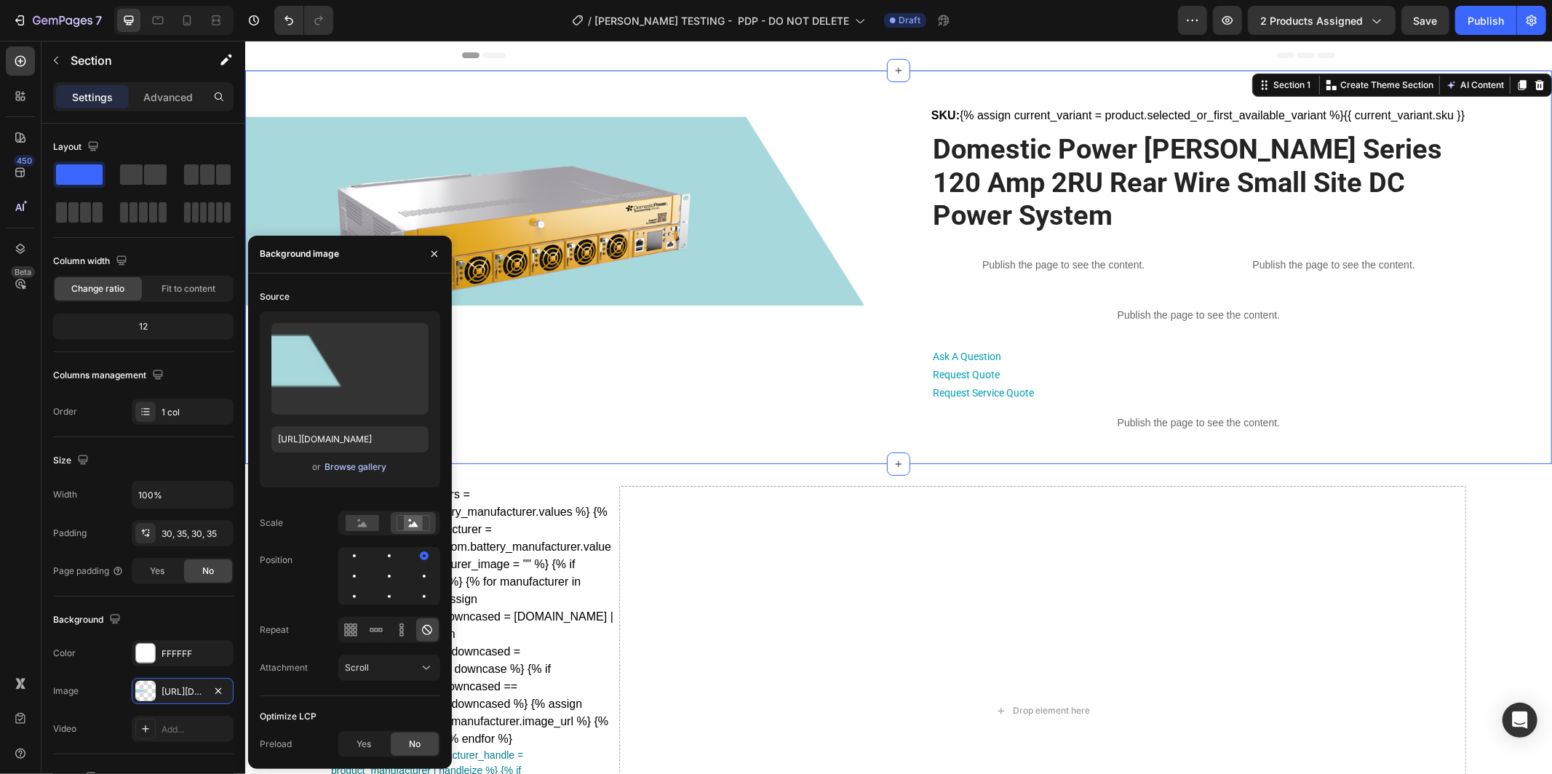
click at [364, 462] on div "Browse gallery" at bounding box center [356, 467] width 62 height 13
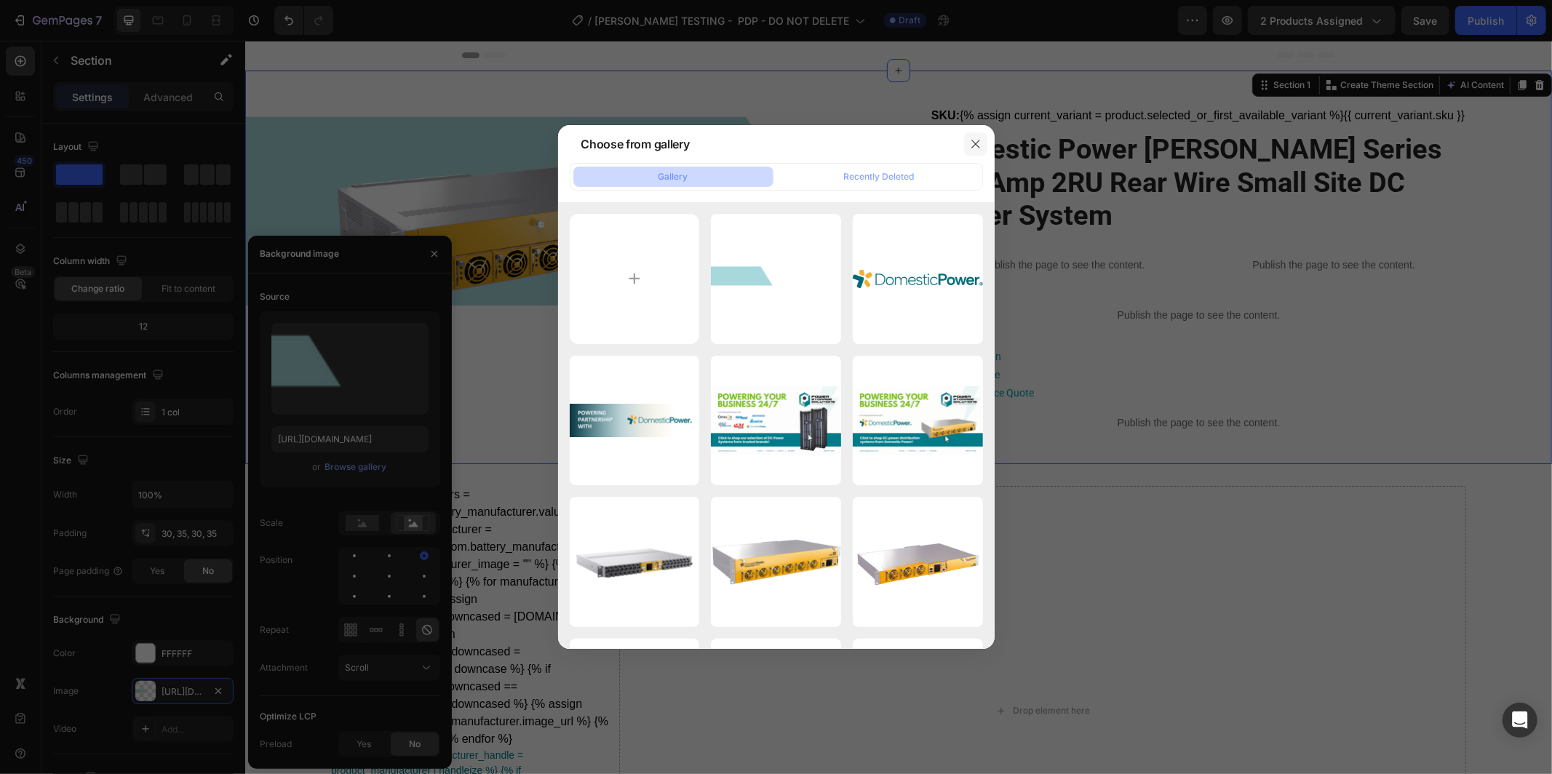
click at [980, 144] on icon "button" at bounding box center [976, 144] width 12 height 12
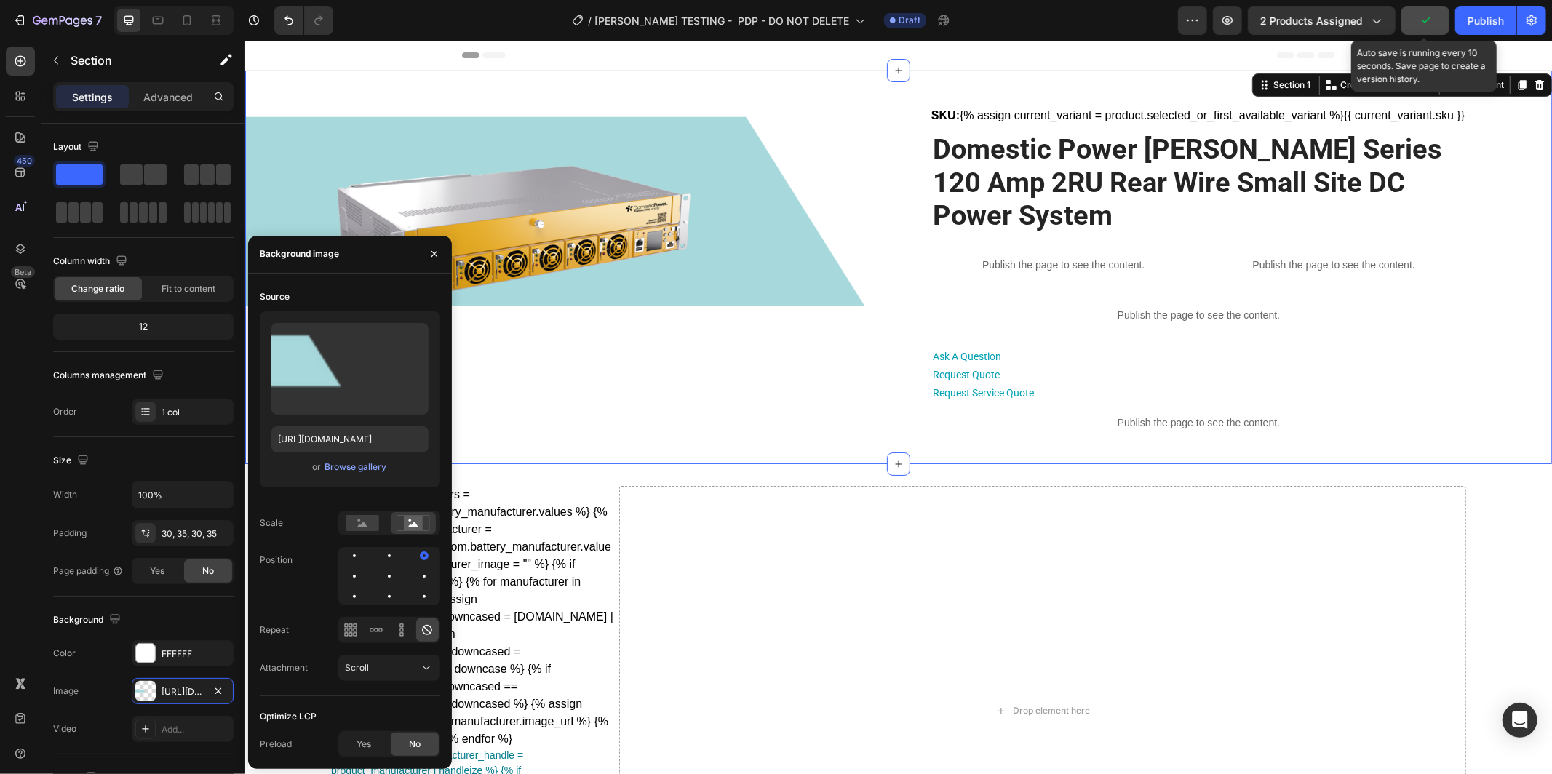
click at [1428, 20] on icon "button" at bounding box center [1426, 20] width 8 height 6
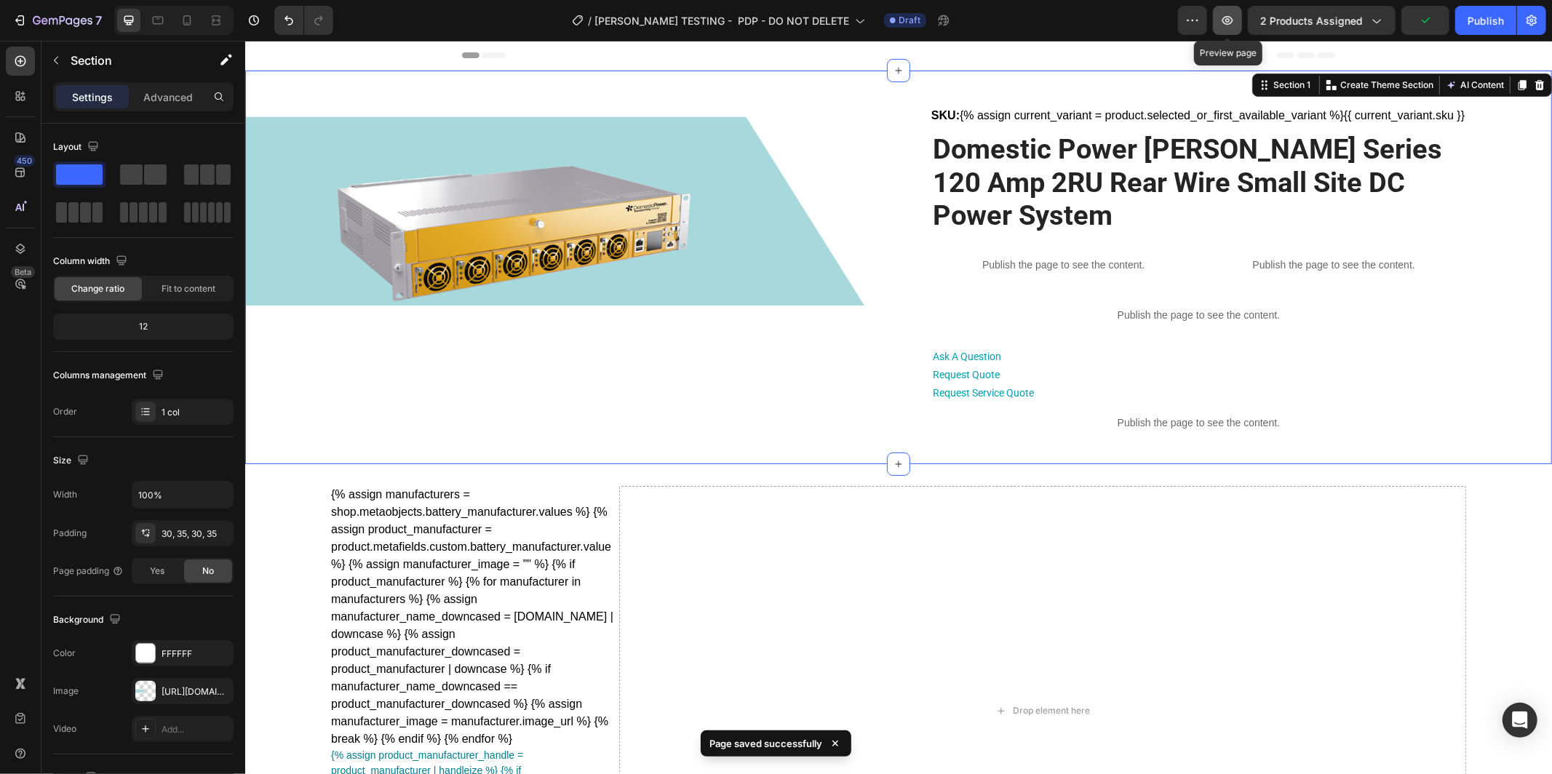
click at [1234, 22] on icon "button" at bounding box center [1228, 20] width 11 height 9
click at [401, 254] on img at bounding box center [512, 223] width 364 height 205
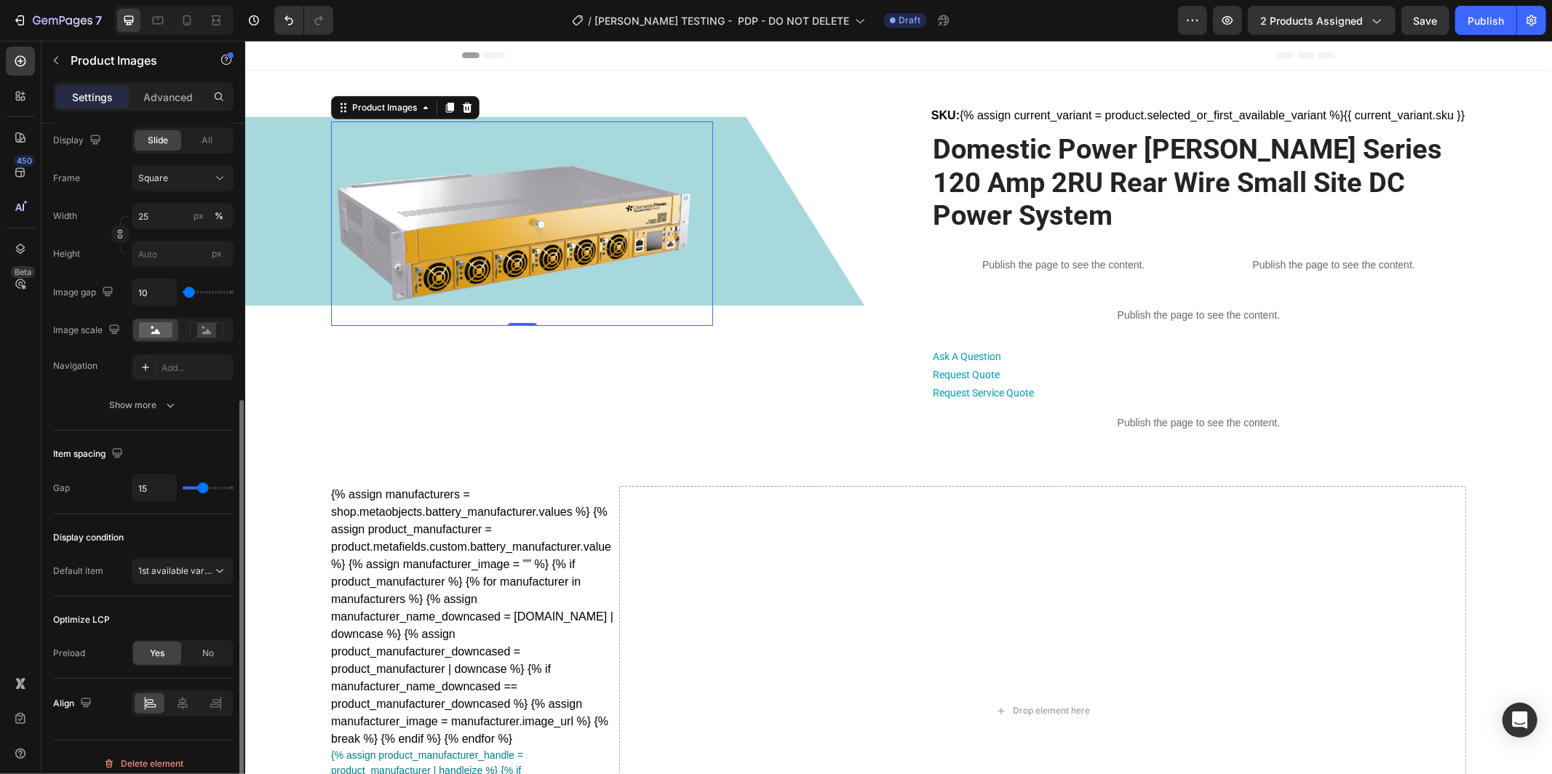
scroll to position [483, 0]
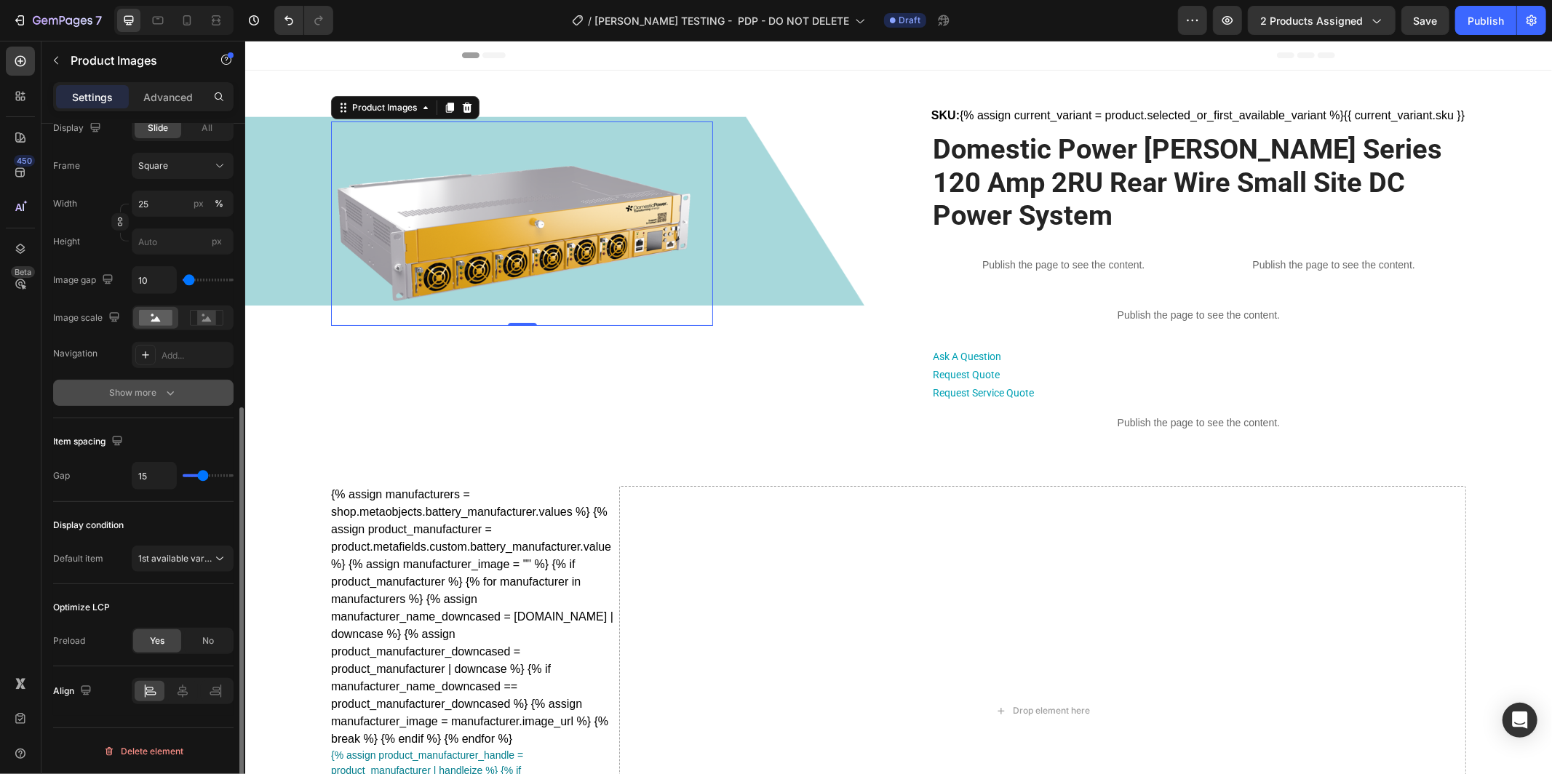
click at [151, 386] on div "Show more" at bounding box center [144, 393] width 68 height 15
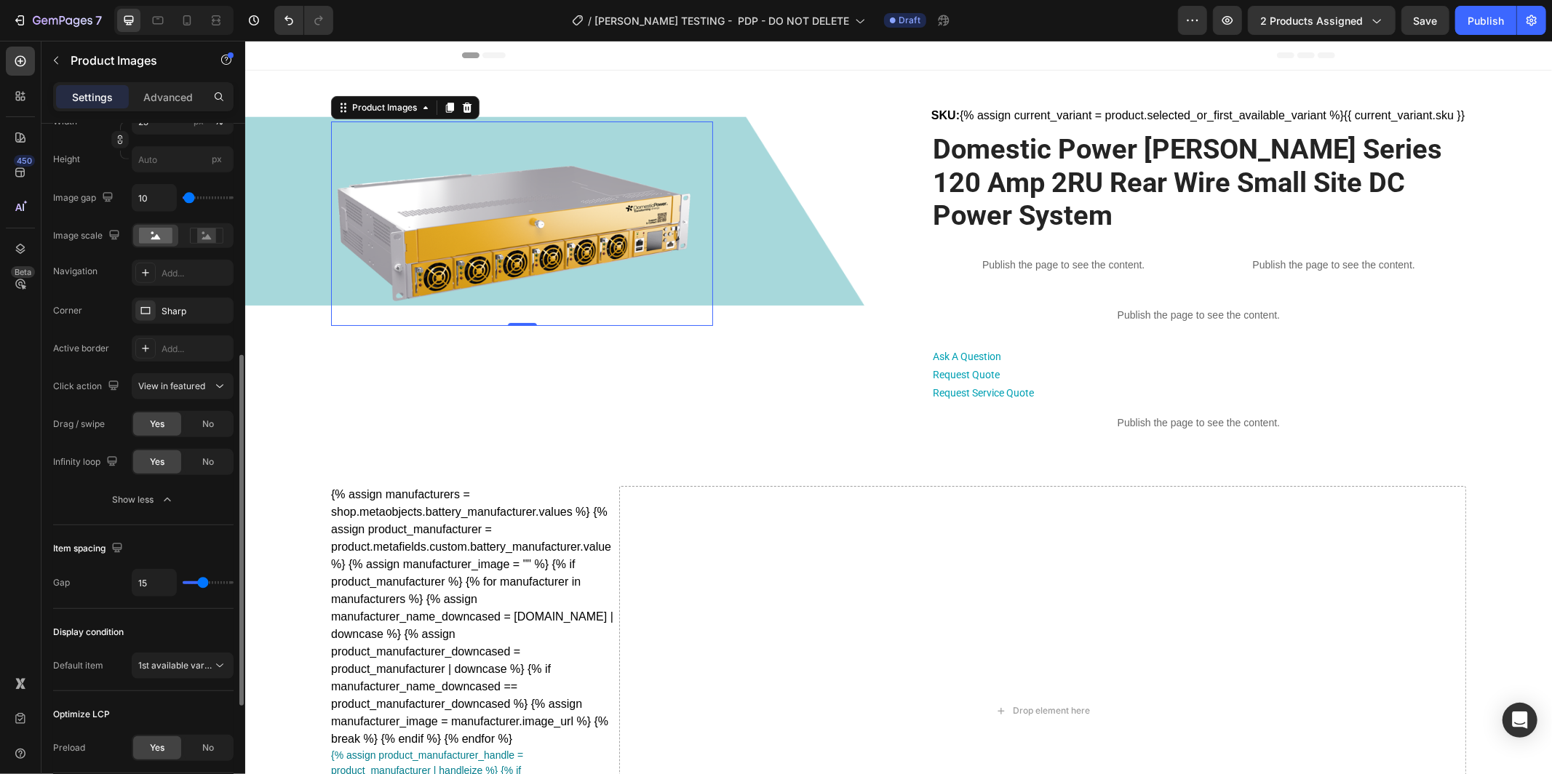
scroll to position [672, 0]
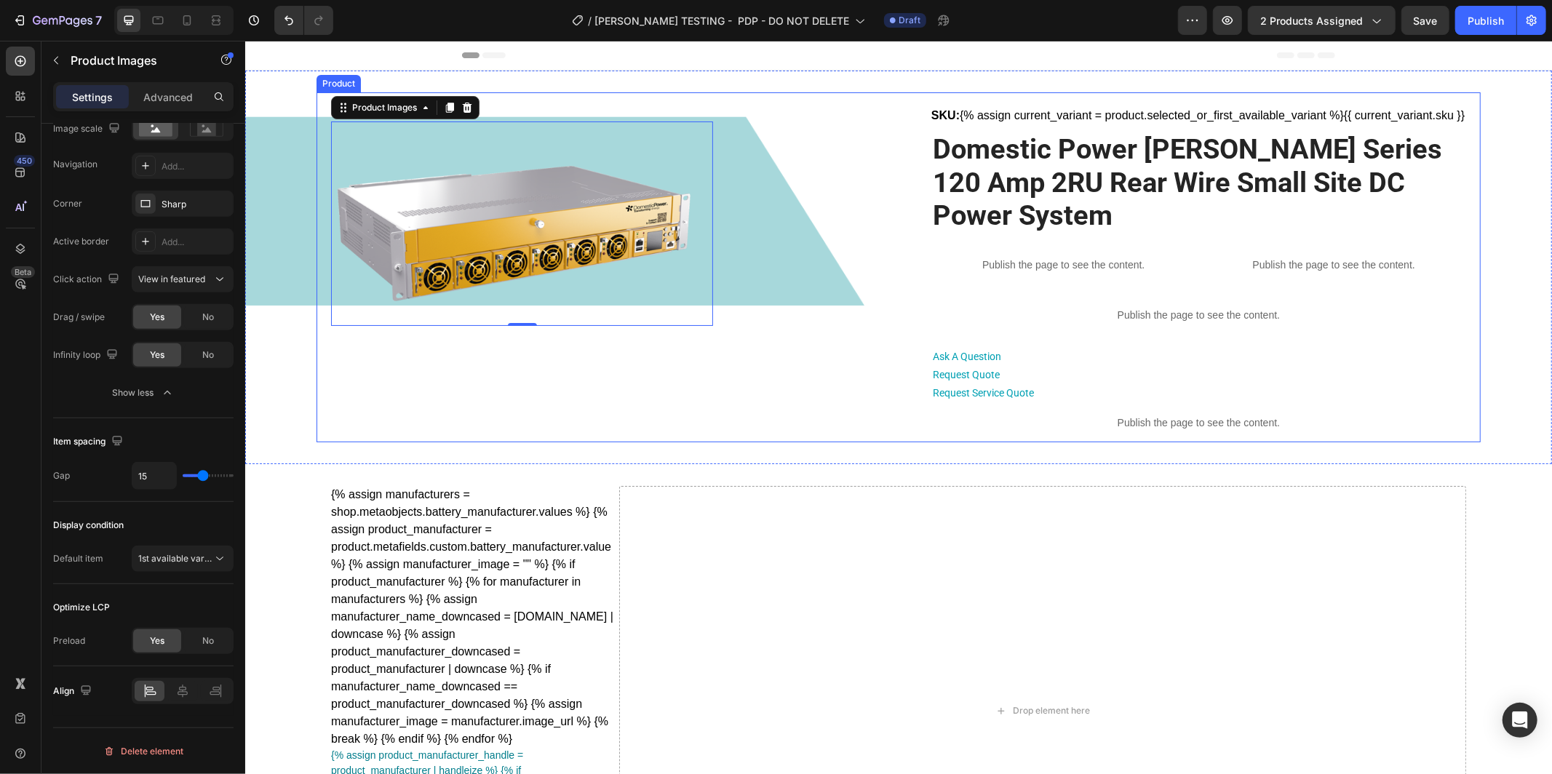
click at [395, 352] on div "Product Images 0" at bounding box center [521, 267] width 382 height 350
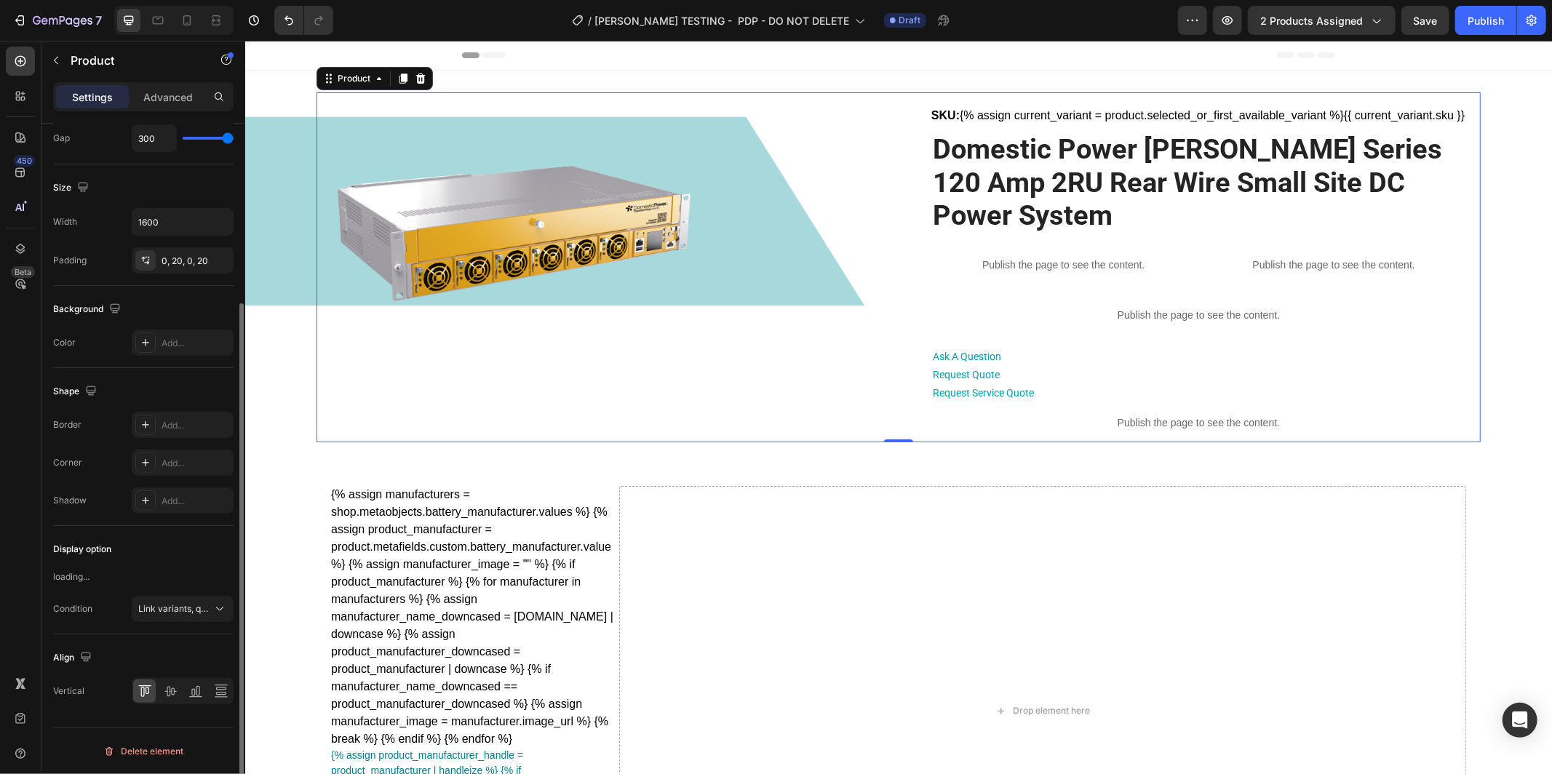
scroll to position [0, 0]
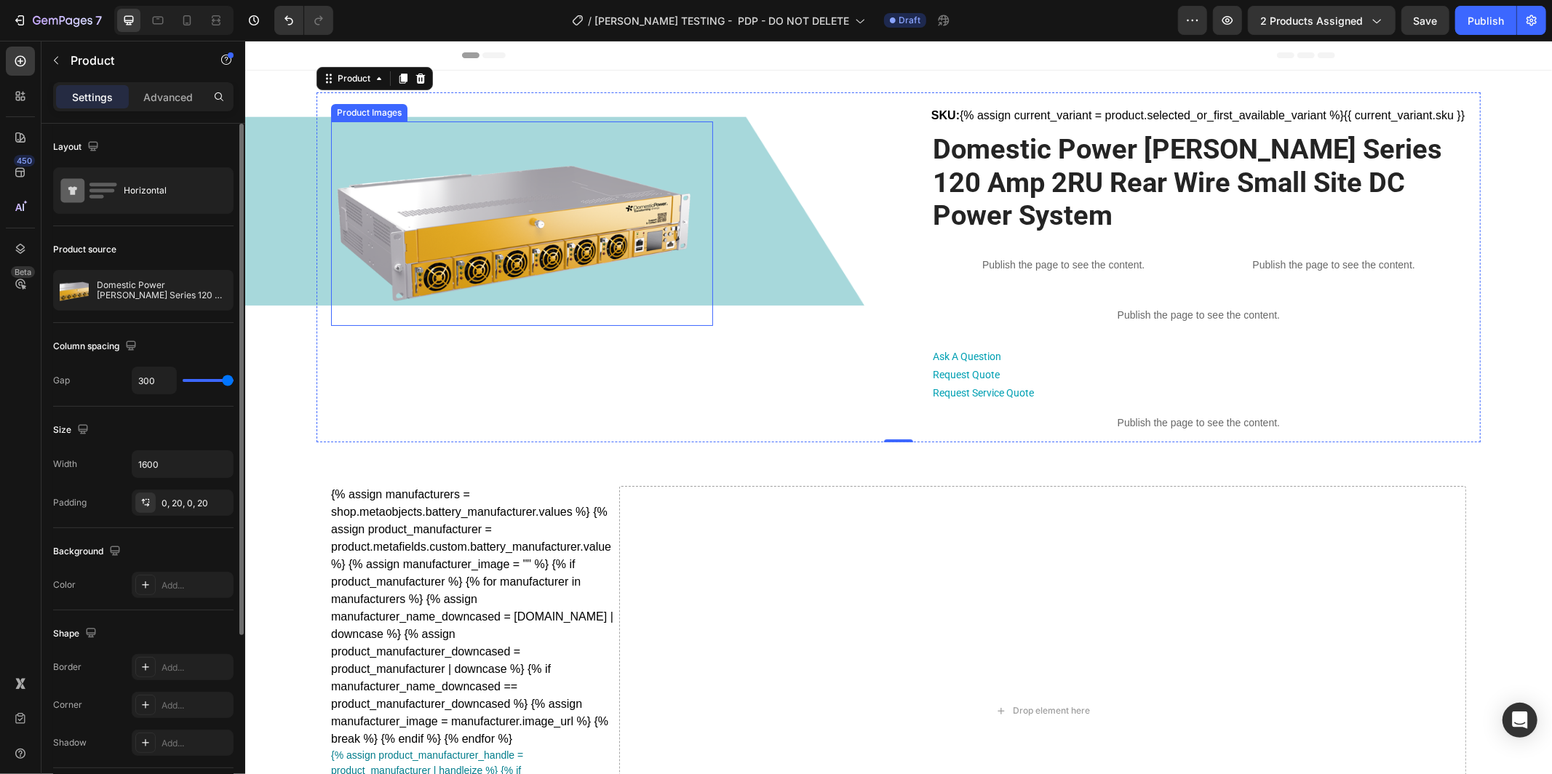
click at [466, 231] on img at bounding box center [512, 223] width 364 height 205
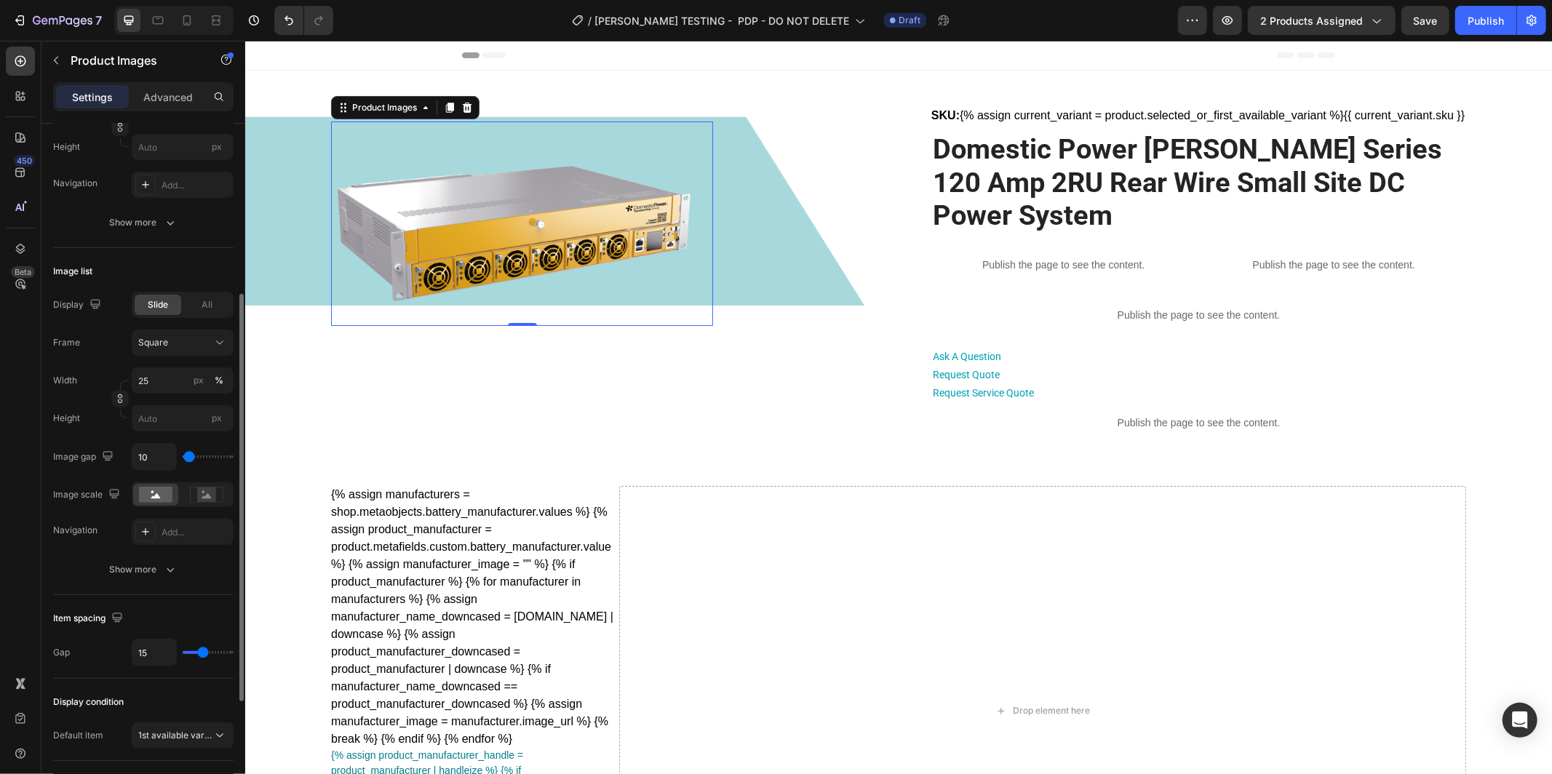
scroll to position [306, 0]
click at [147, 569] on div "Show more" at bounding box center [144, 569] width 68 height 15
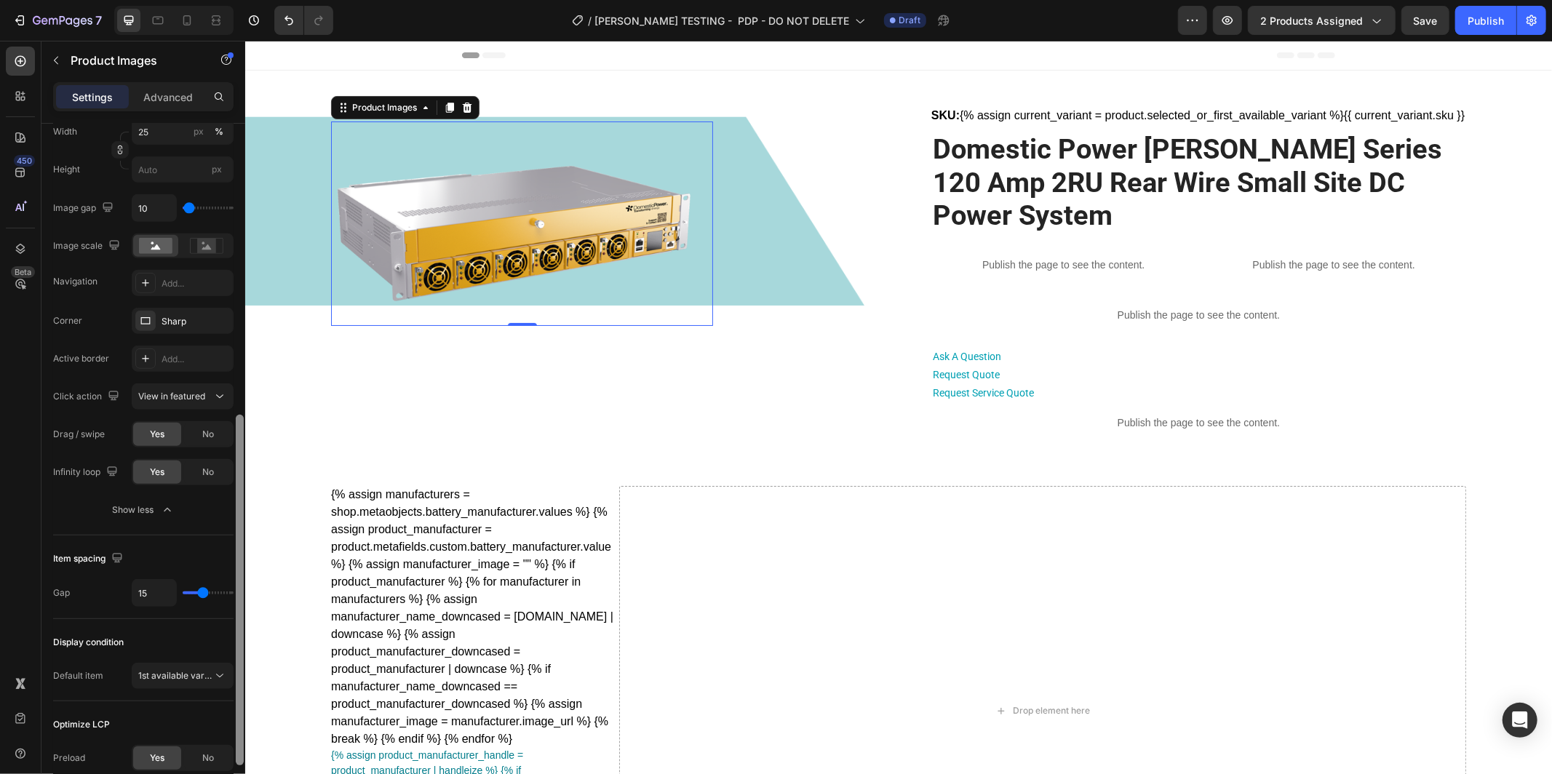
scroll to position [581, 0]
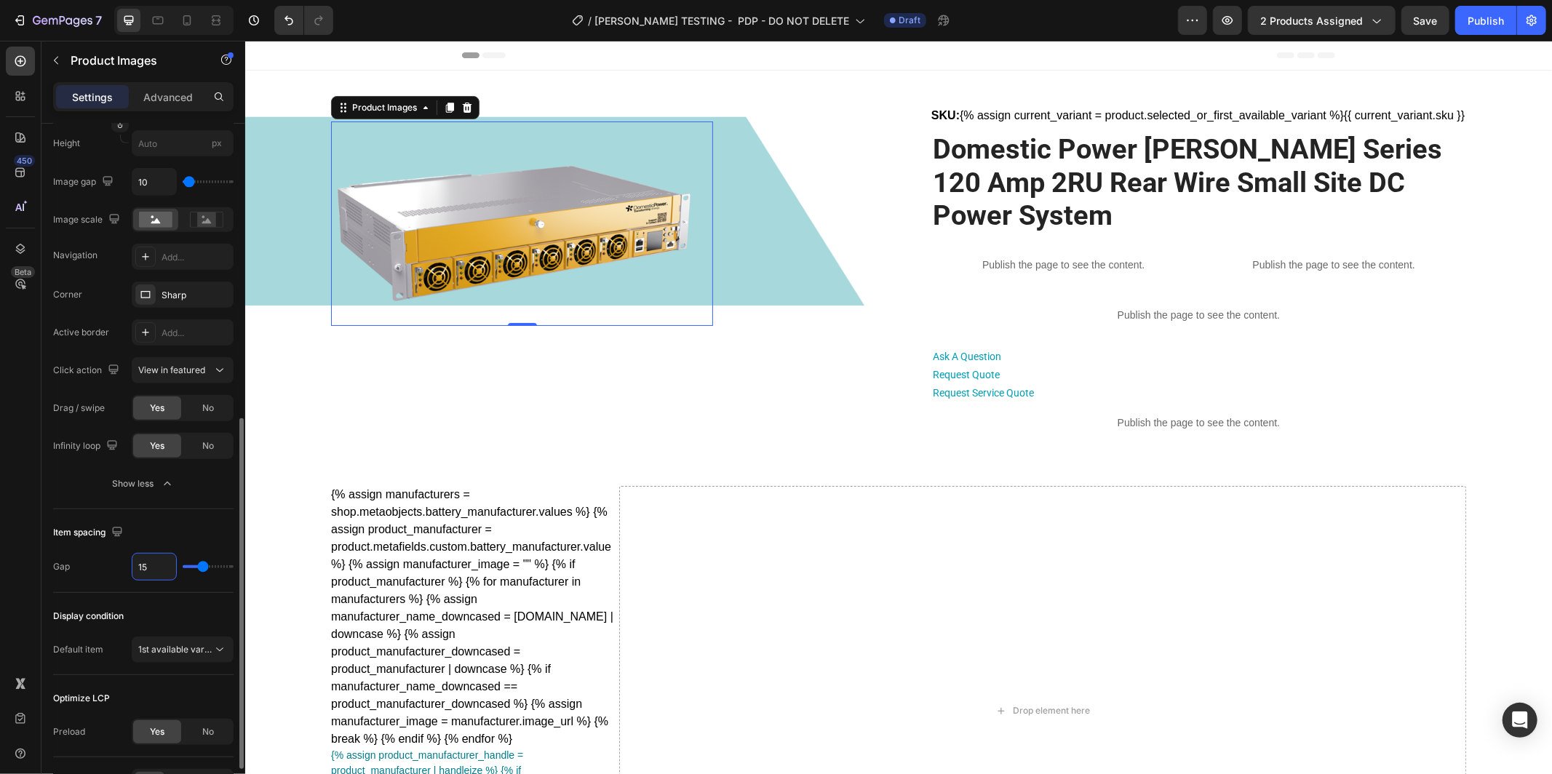
click at [155, 569] on input "15" at bounding box center [154, 567] width 44 height 26
type input "1"
type input "10"
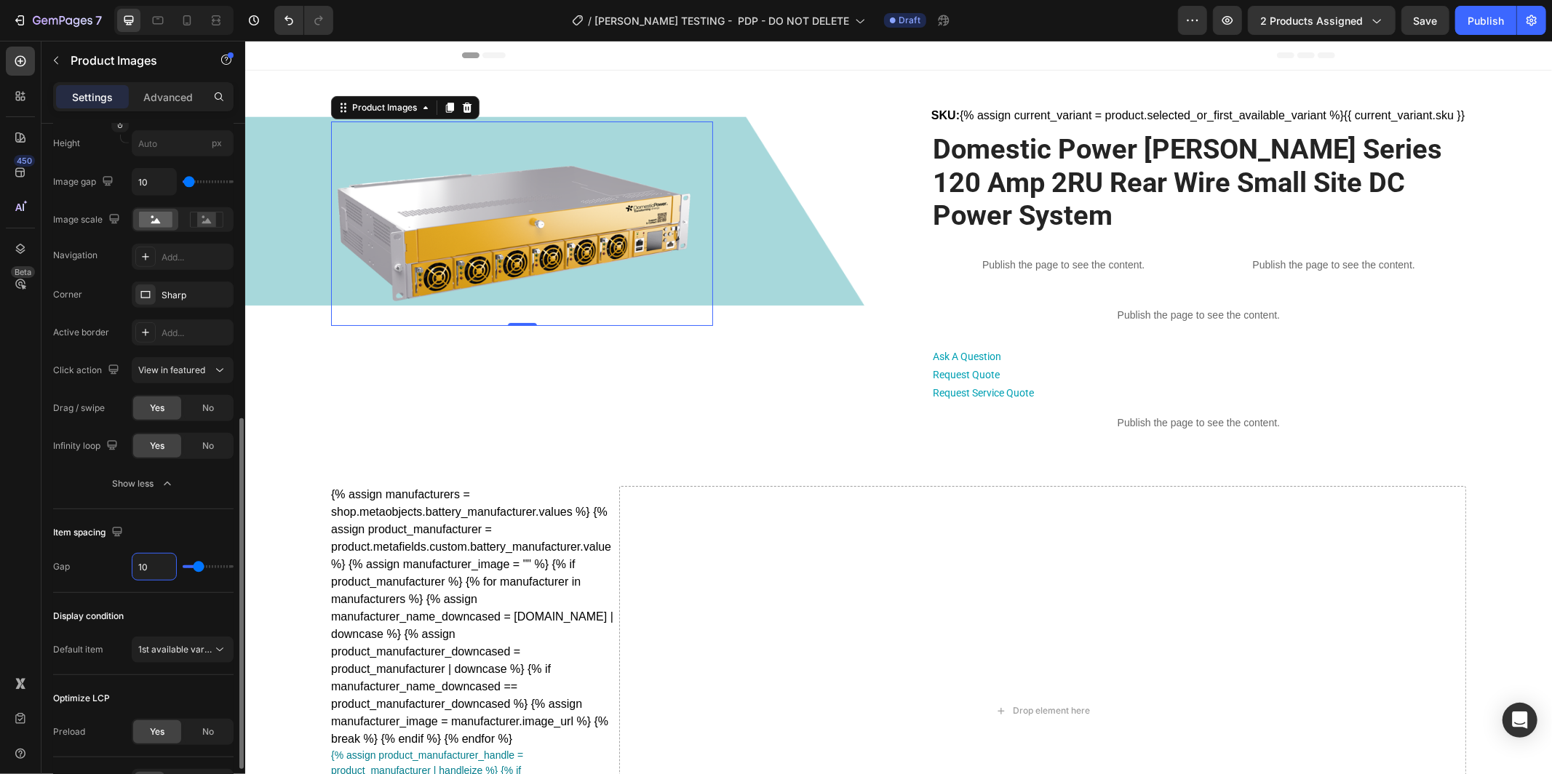
type input "10"
click at [202, 519] on div "Item spacing Gap 10" at bounding box center [143, 551] width 180 height 84
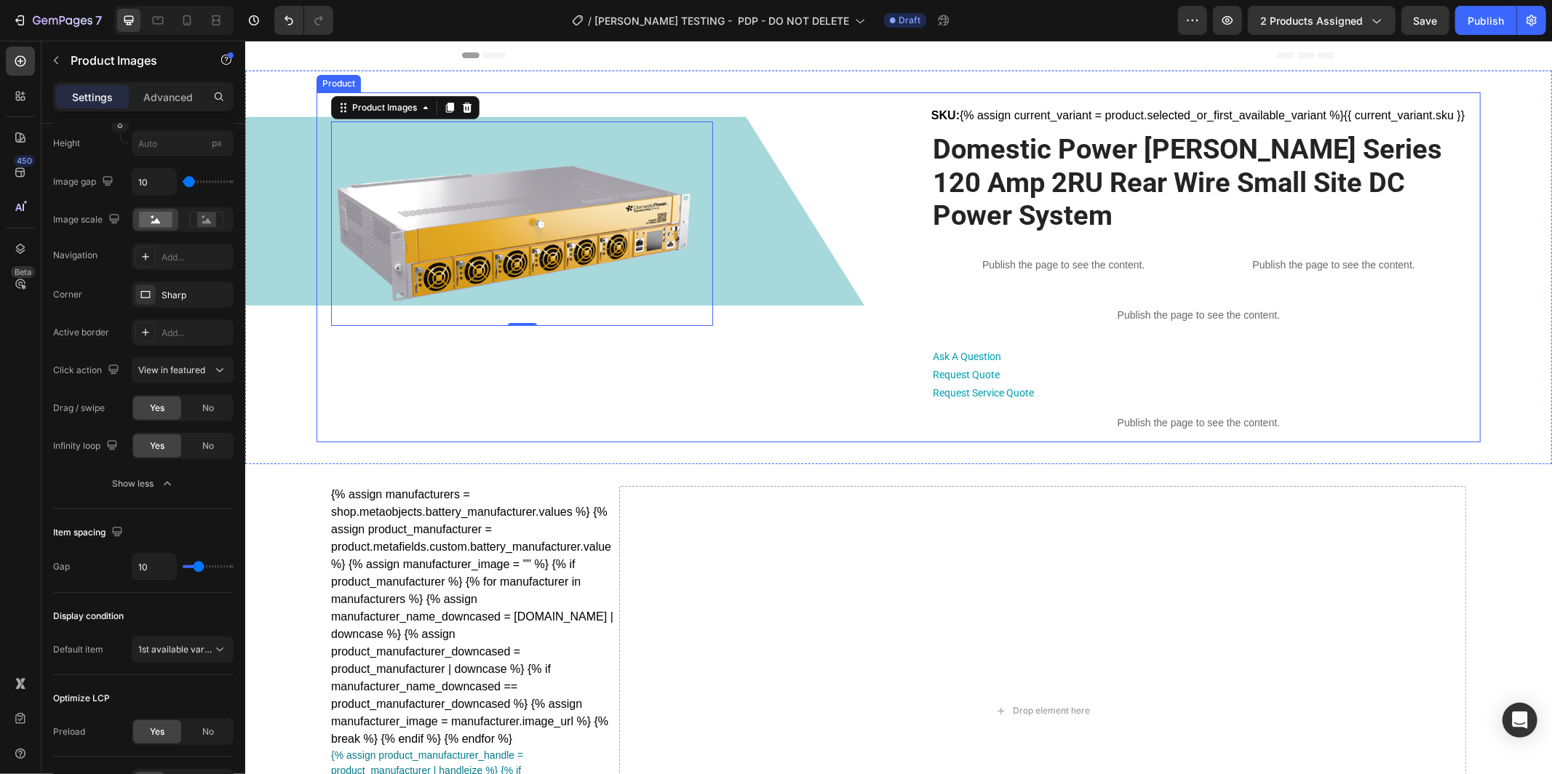
click at [689, 364] on div "Product Images 0" at bounding box center [521, 267] width 382 height 350
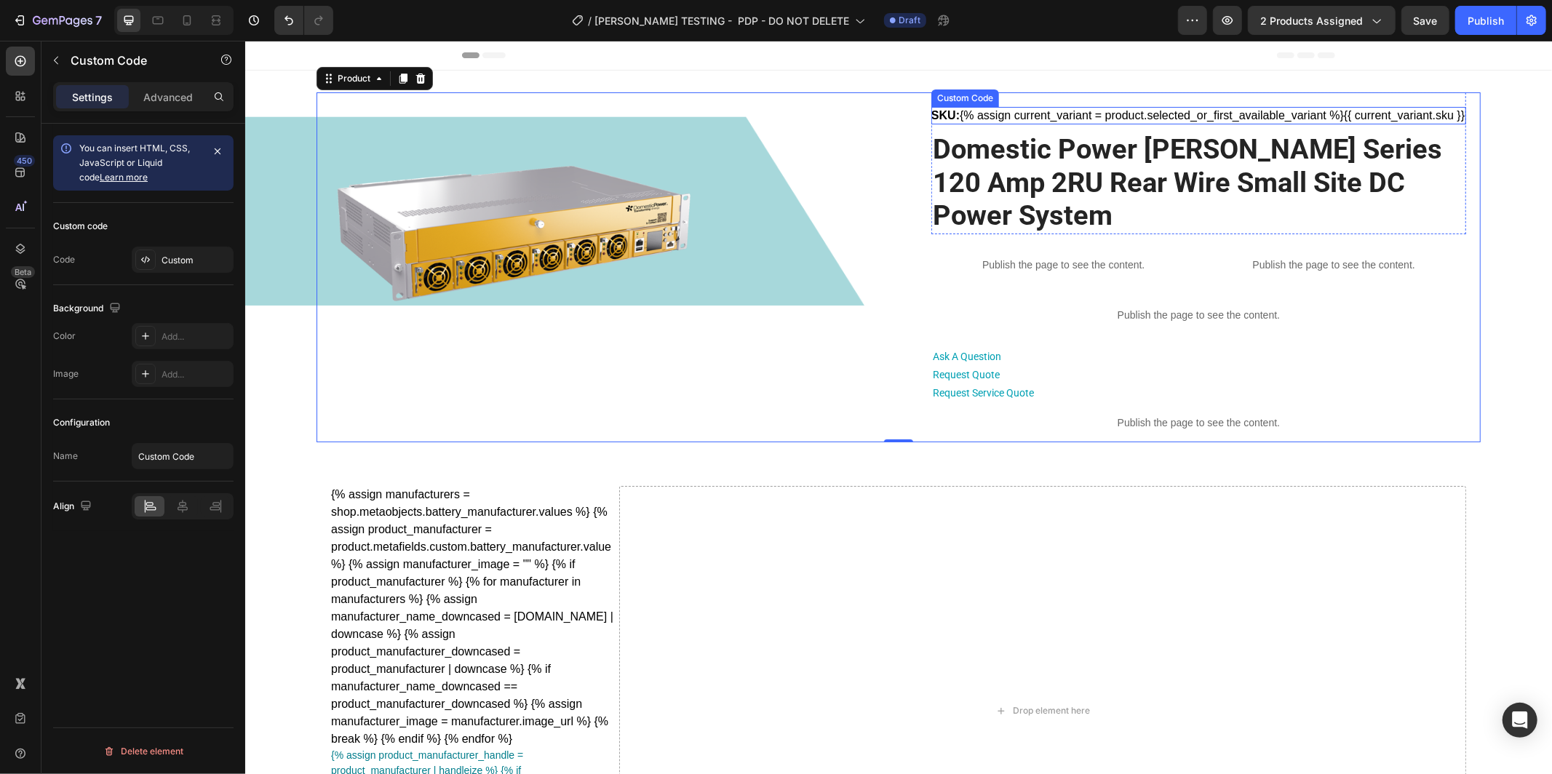
click at [1022, 108] on div "SKU: {% assign current_variant = product.selected_or_first_available_variant %}…" at bounding box center [1198, 114] width 535 height 17
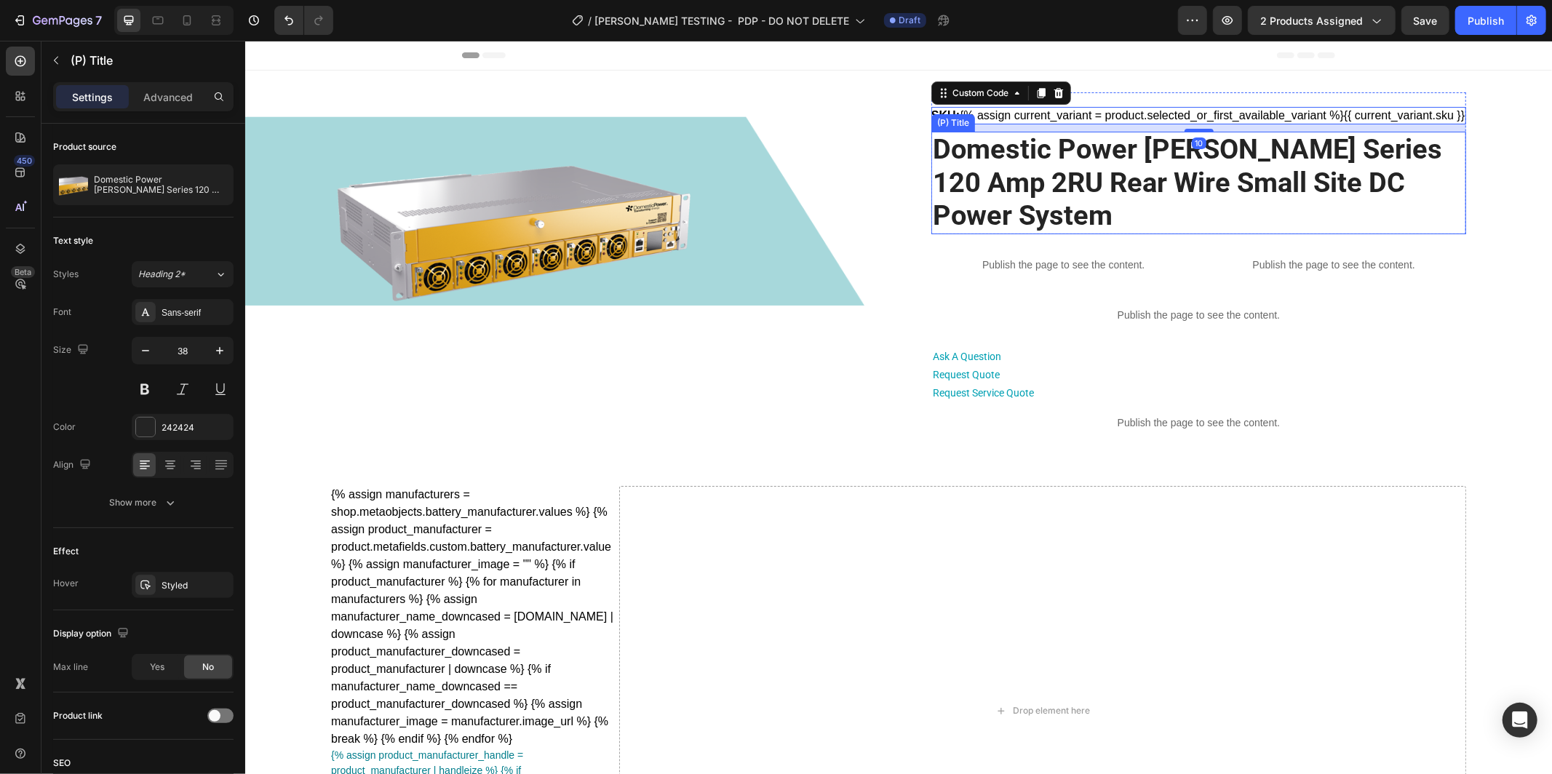
click at [1025, 191] on h2 "Domestic Power Vega Series 120 Amp 2RU Rear Wire Small Site DC Power System" at bounding box center [1198, 182] width 535 height 103
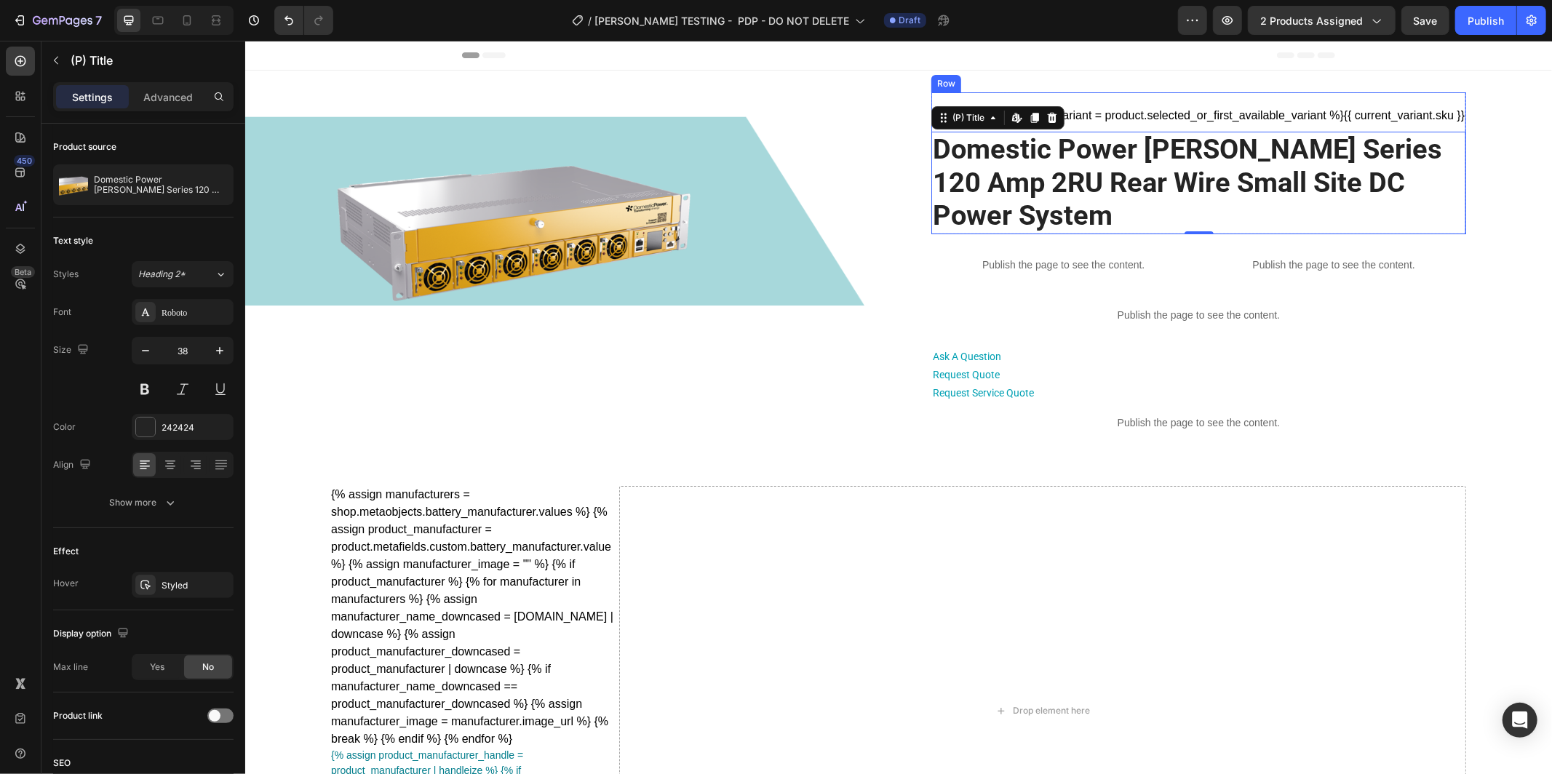
click at [1117, 141] on div "SKU: {% assign current_variant = product.selected_or_first_available_variant %}…" at bounding box center [1198, 169] width 535 height 127
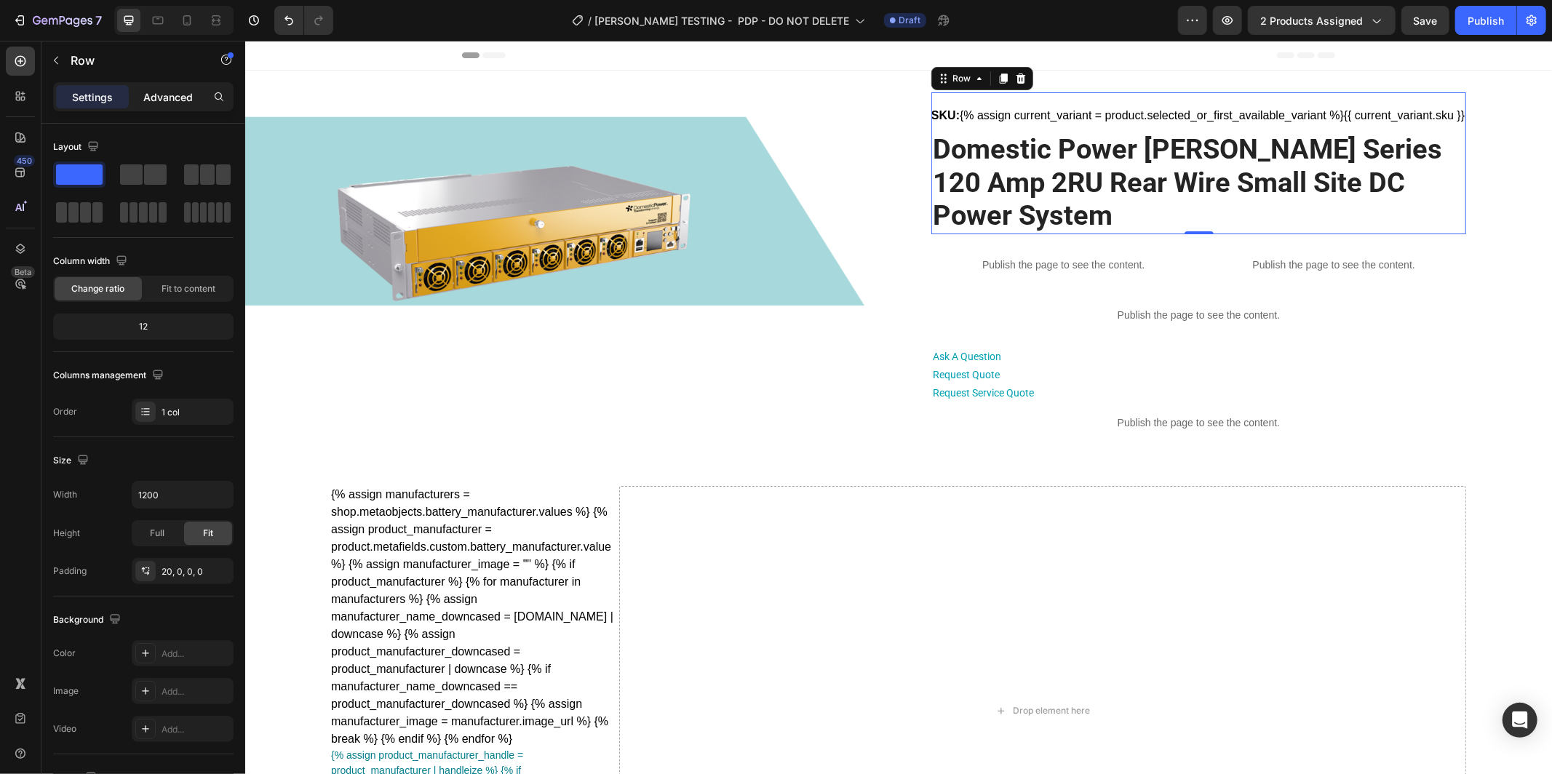
click at [151, 98] on p "Advanced" at bounding box center [167, 97] width 49 height 15
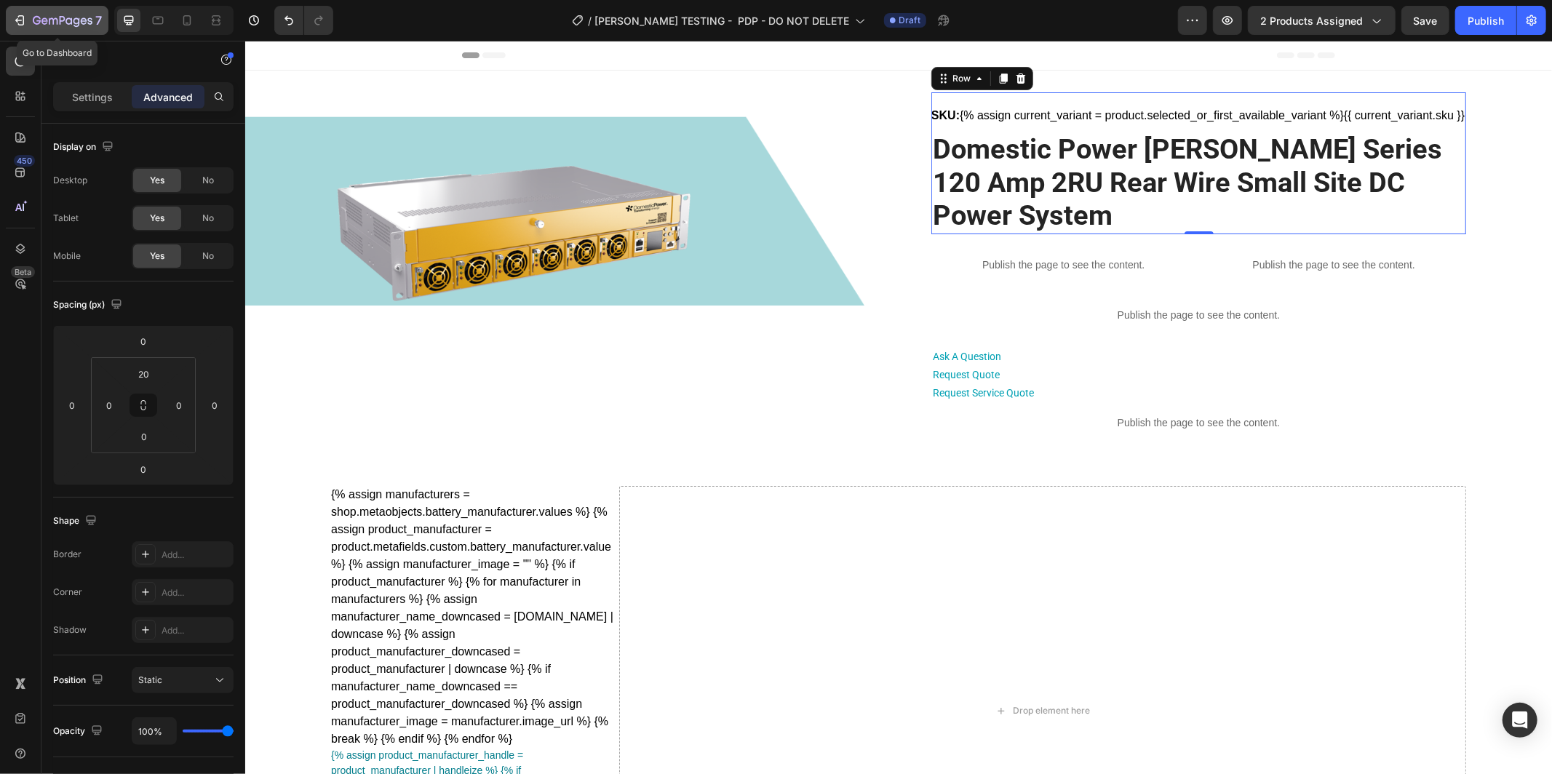
click at [72, 16] on icon "button" at bounding box center [63, 21] width 60 height 12
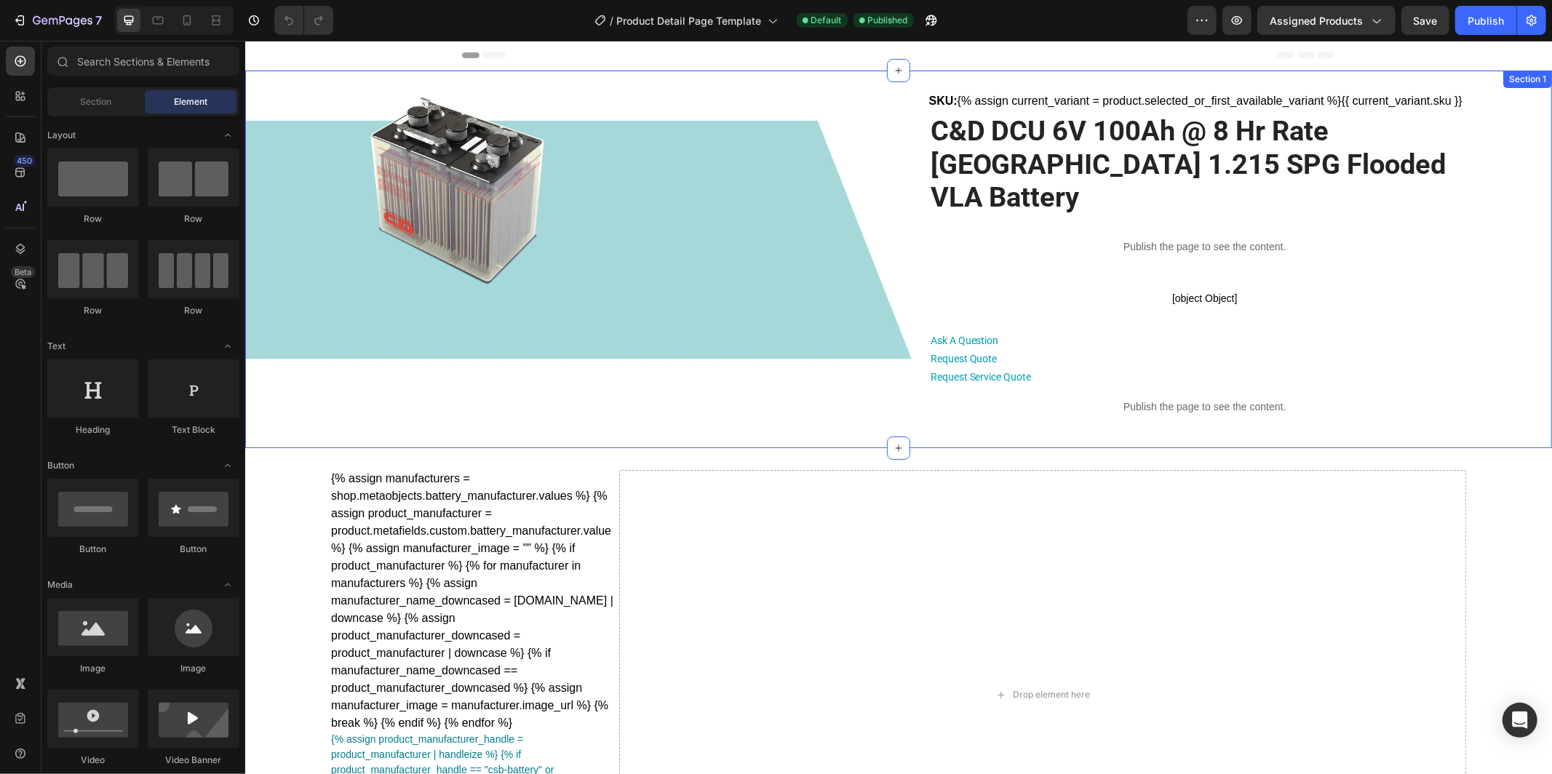
click at [287, 187] on div "Product Images SKU: {% assign current_variant = product.selected_or_first_avail…" at bounding box center [898, 259] width 1256 height 334
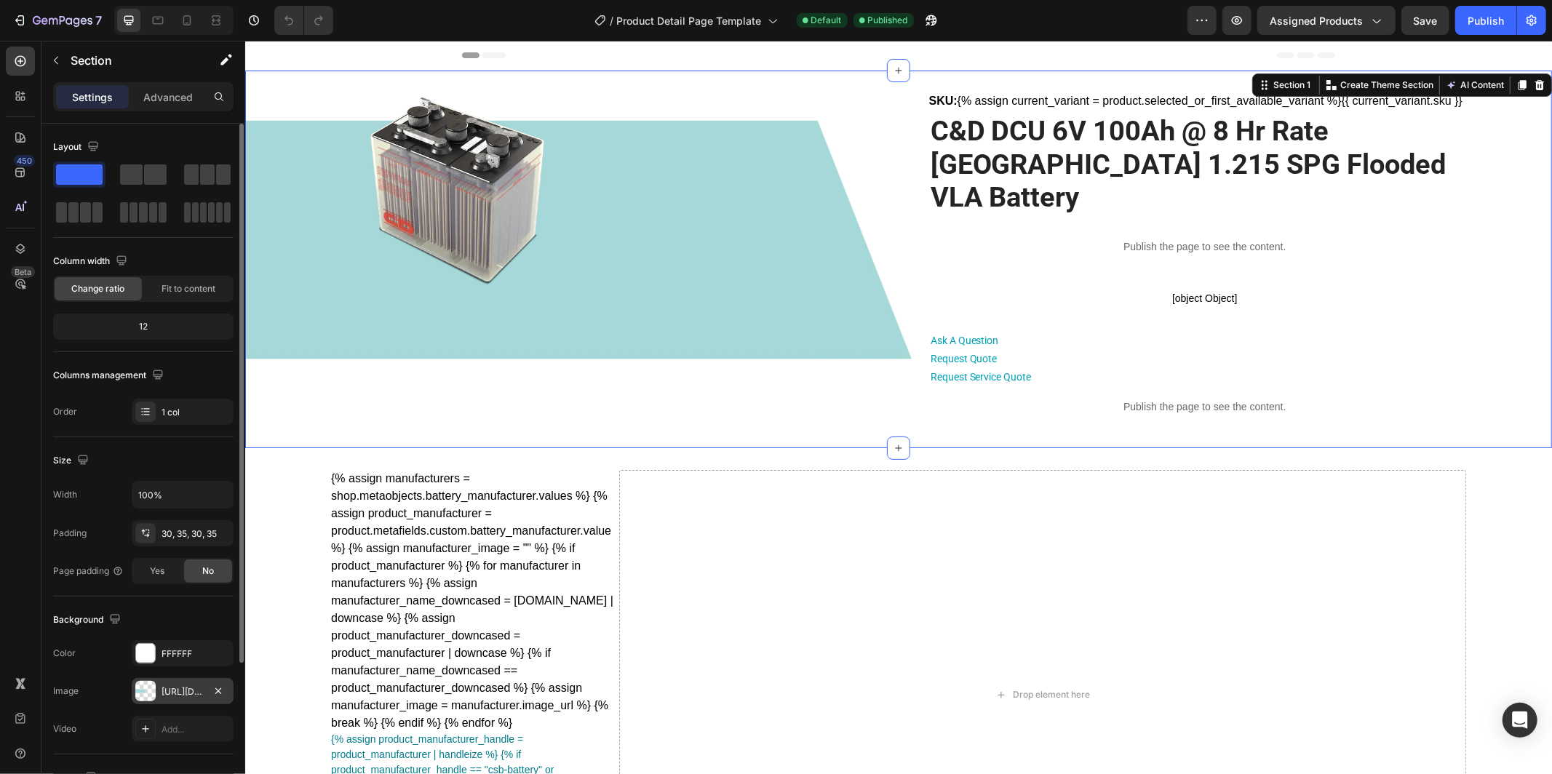
click at [173, 694] on div "[URL][DOMAIN_NAME]" at bounding box center [183, 692] width 42 height 13
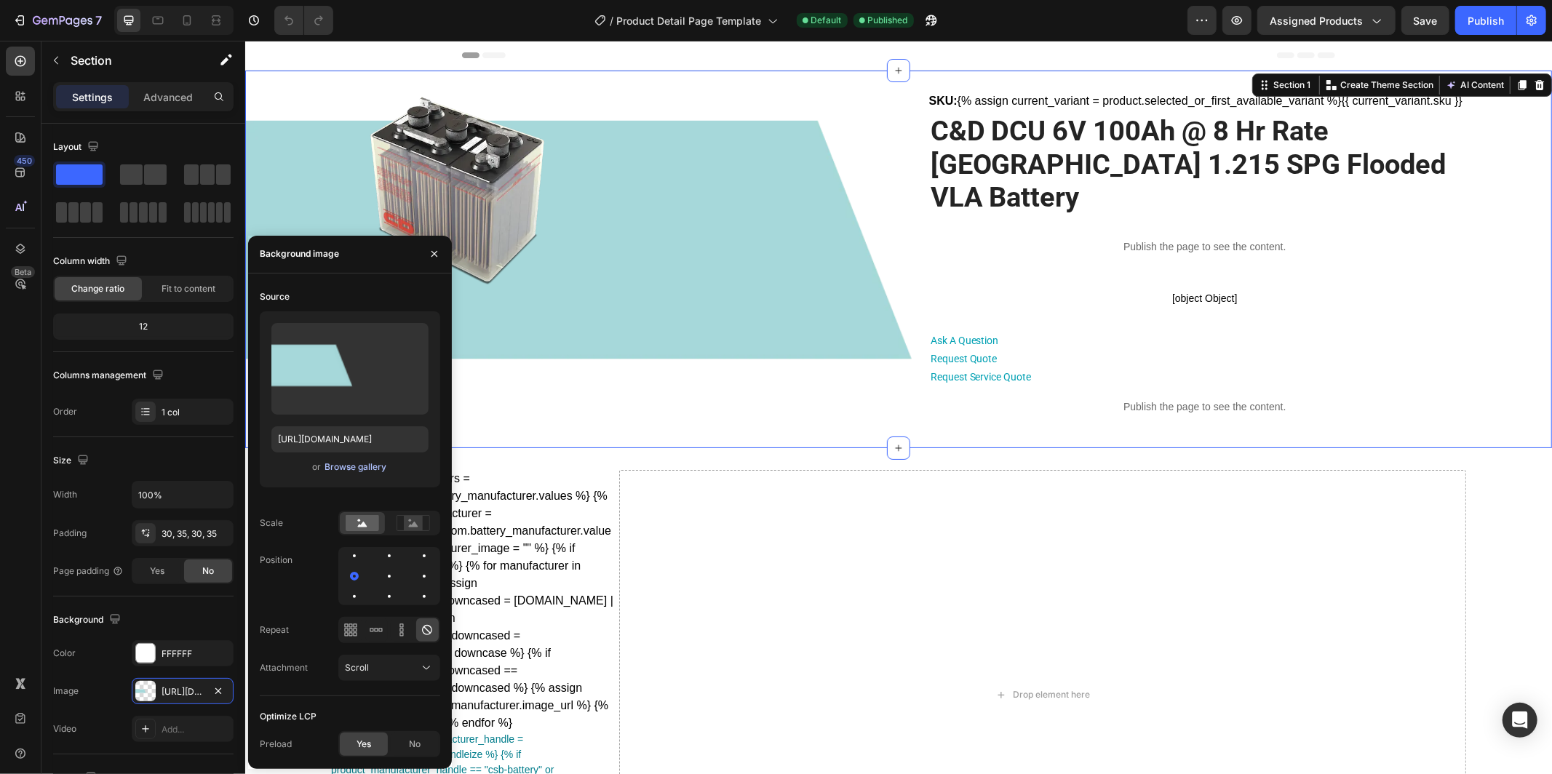
click at [360, 464] on div "Browse gallery" at bounding box center [356, 467] width 62 height 13
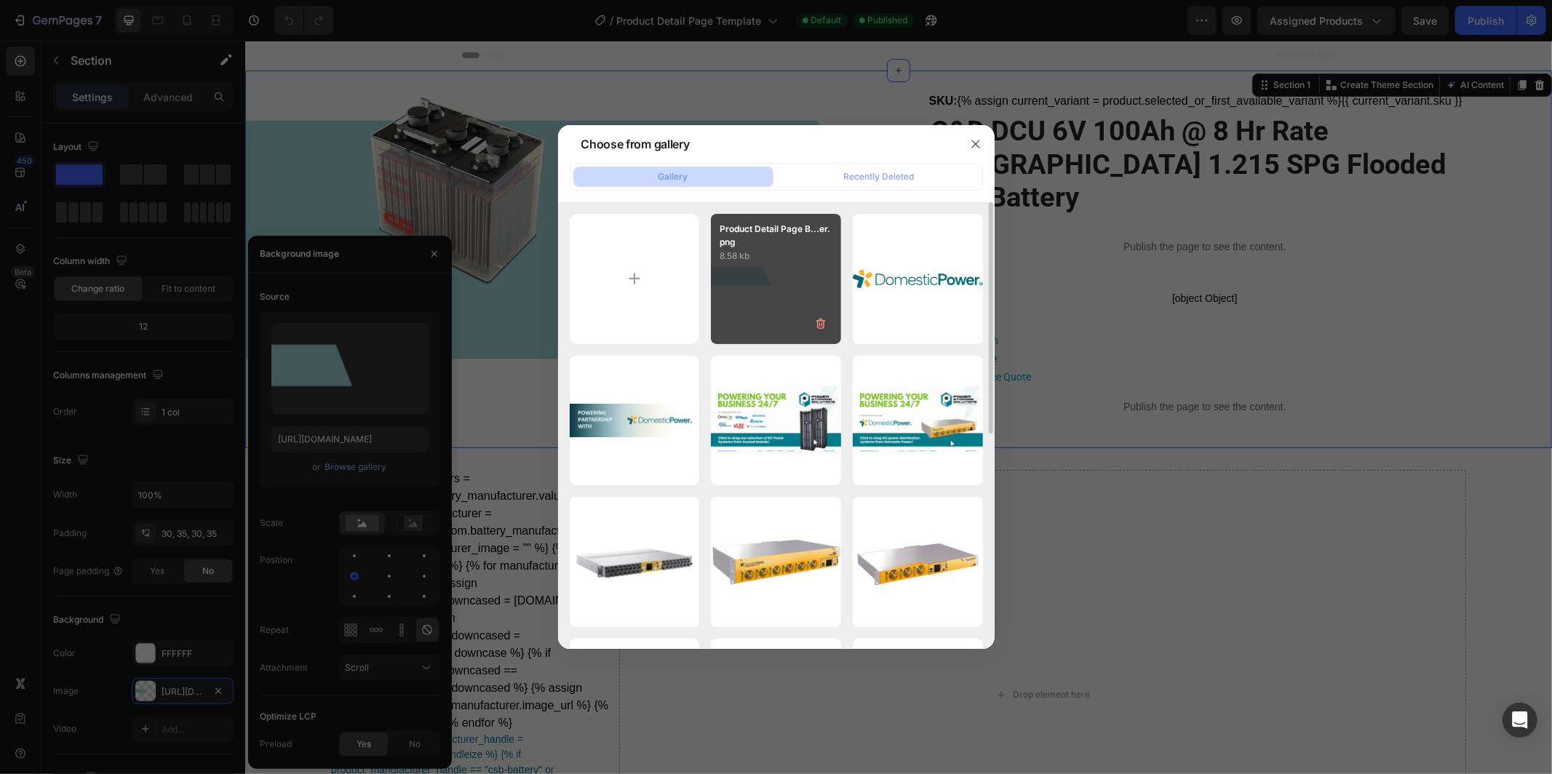
click at [742, 287] on div "Product Detail Page B...er.png 8.58 kb" at bounding box center [776, 279] width 130 height 130
type input "[URL][DOMAIN_NAME]"
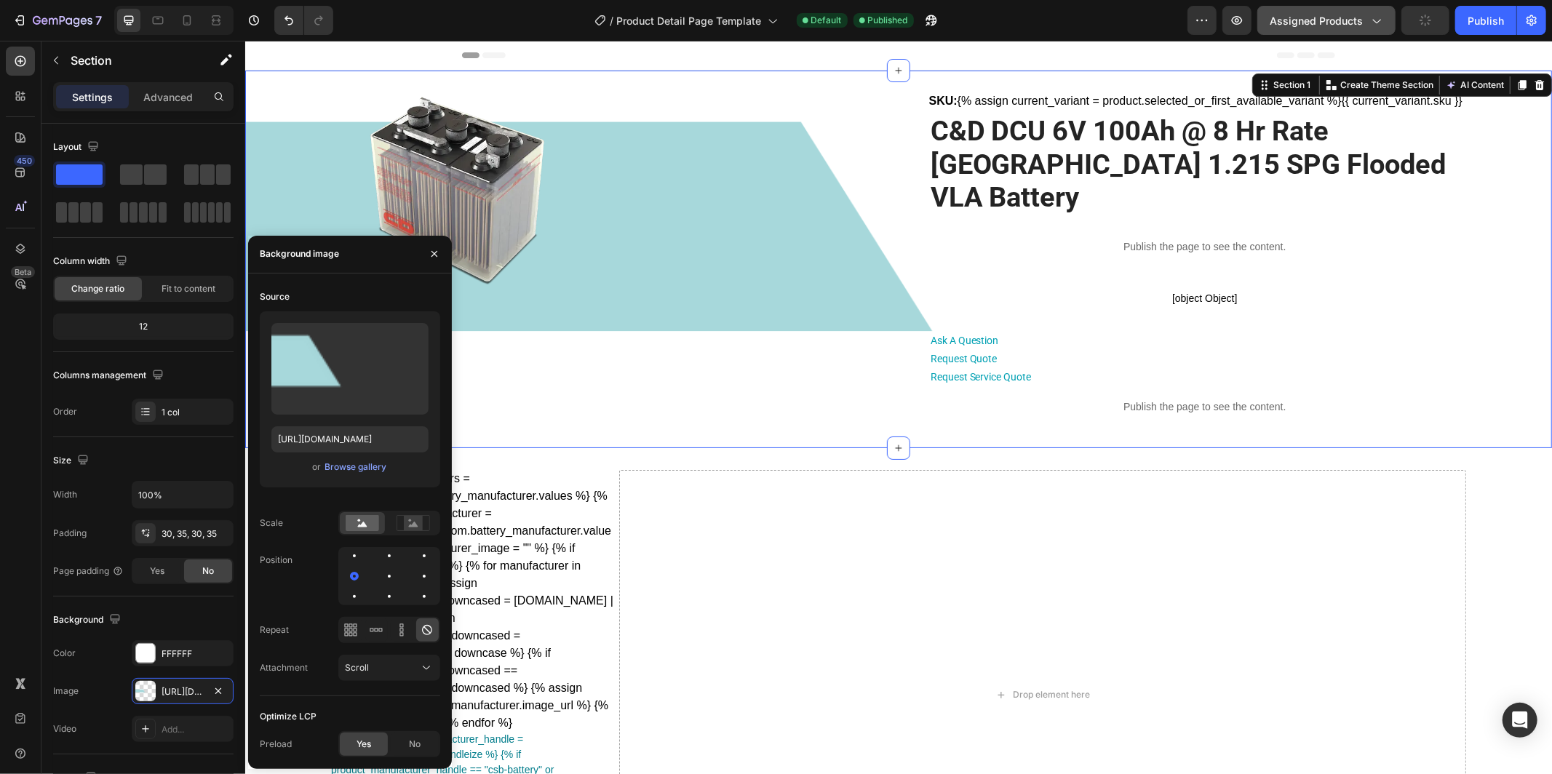
click at [1312, 15] on span "Assigned Products" at bounding box center [1316, 20] width 93 height 15
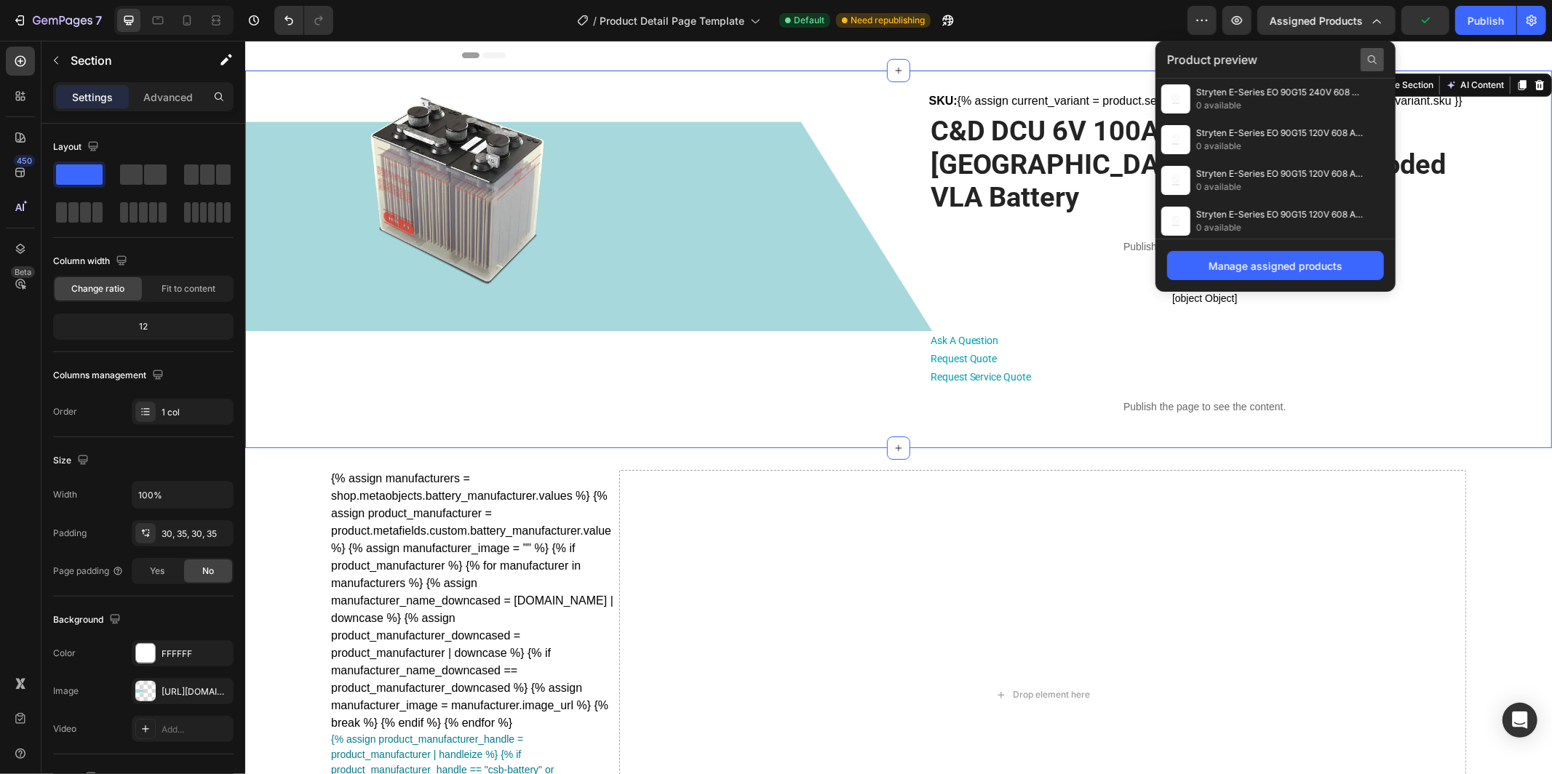
click at [1370, 56] on icon at bounding box center [1372, 59] width 9 height 9
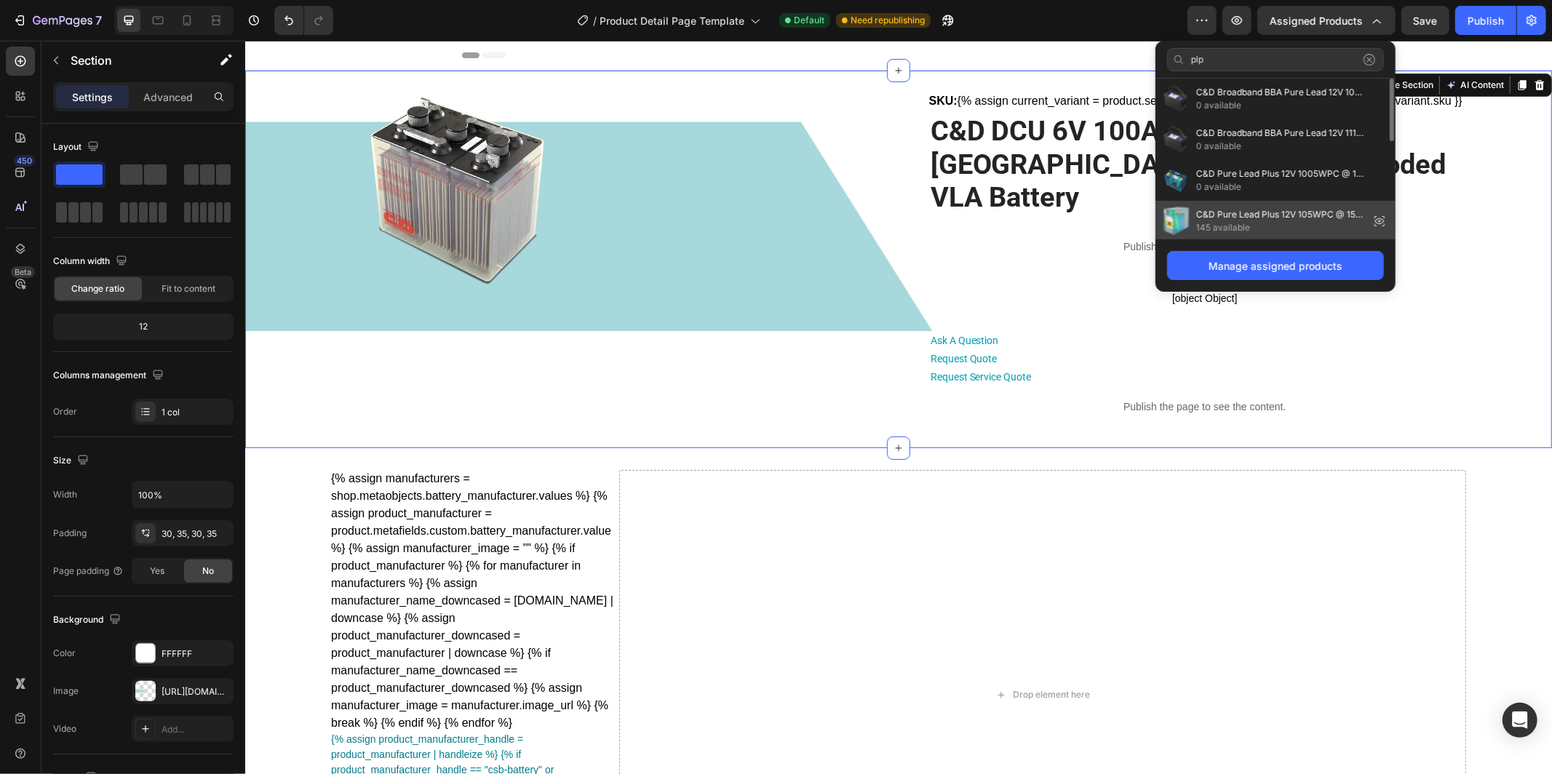
type input "plp"
click at [1274, 220] on span "C&D Pure Lead Plus 12V 105WPC @ 15 Min Rate AGM VRLA Battery" at bounding box center [1279, 214] width 167 height 13
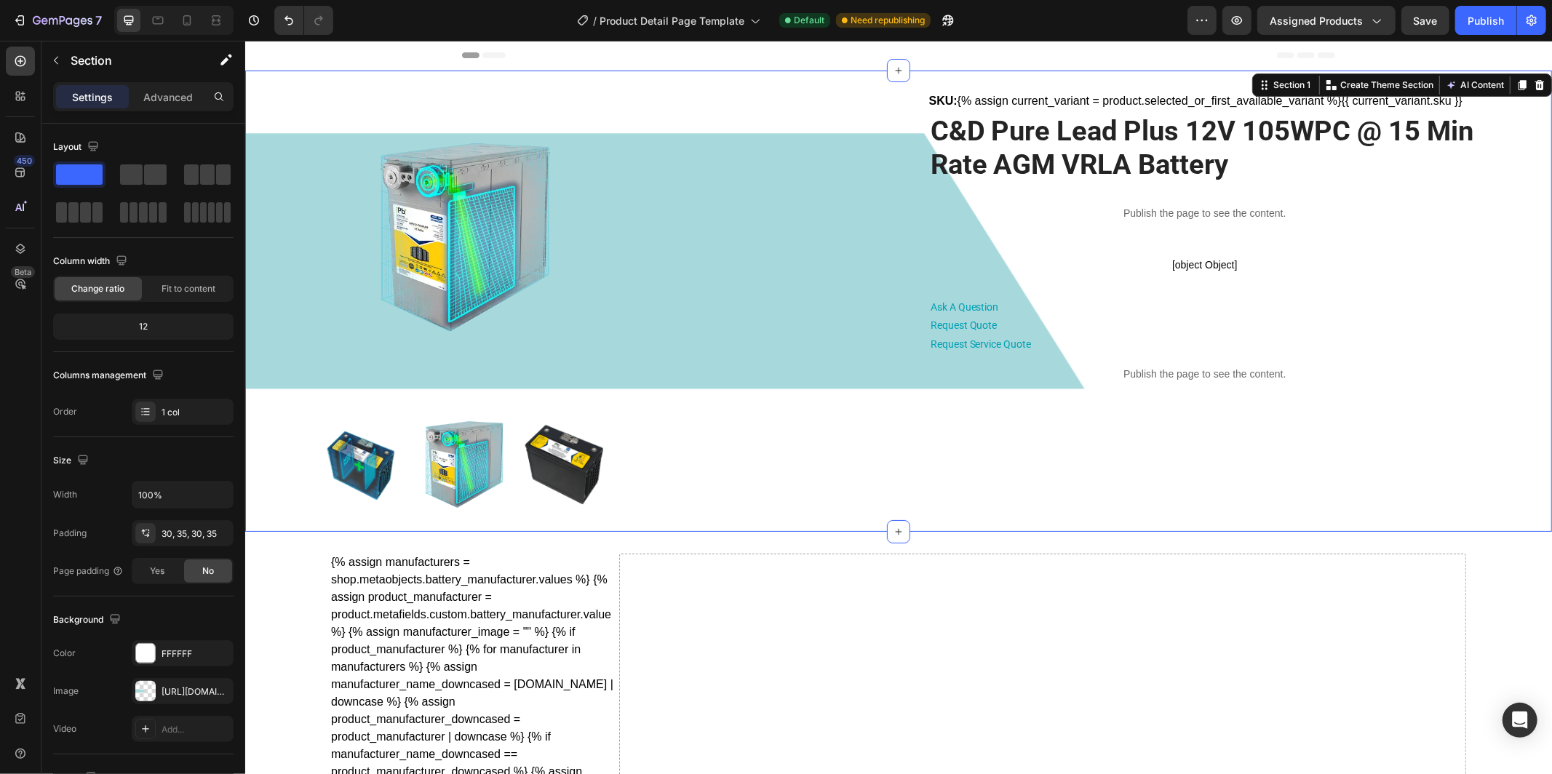
click at [287, 251] on div "Product Images SKU: {% assign current_variant = product.selected_or_first_avail…" at bounding box center [898, 301] width 1256 height 418
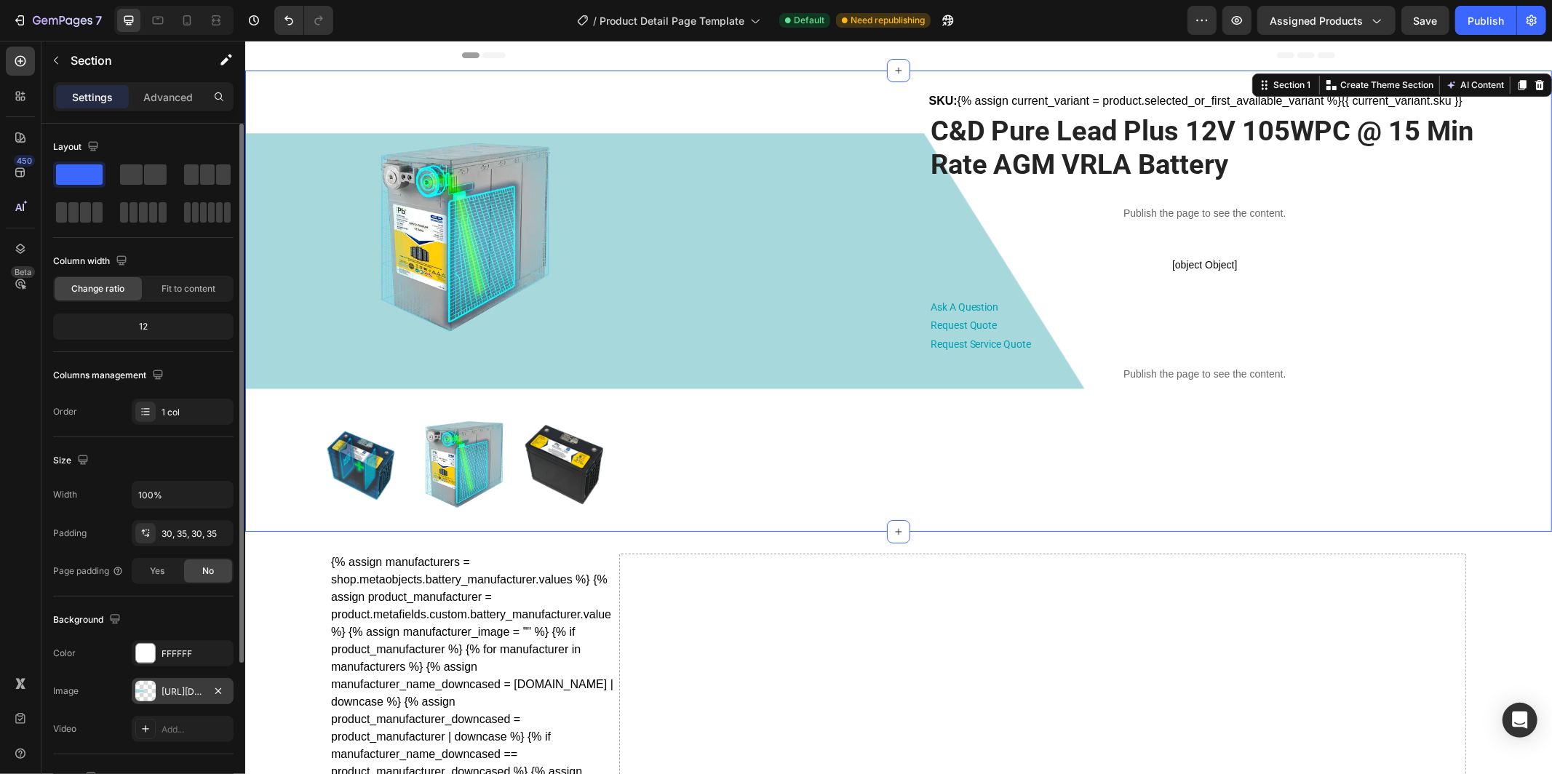
click at [177, 689] on div "[URL][DOMAIN_NAME]" at bounding box center [183, 692] width 42 height 13
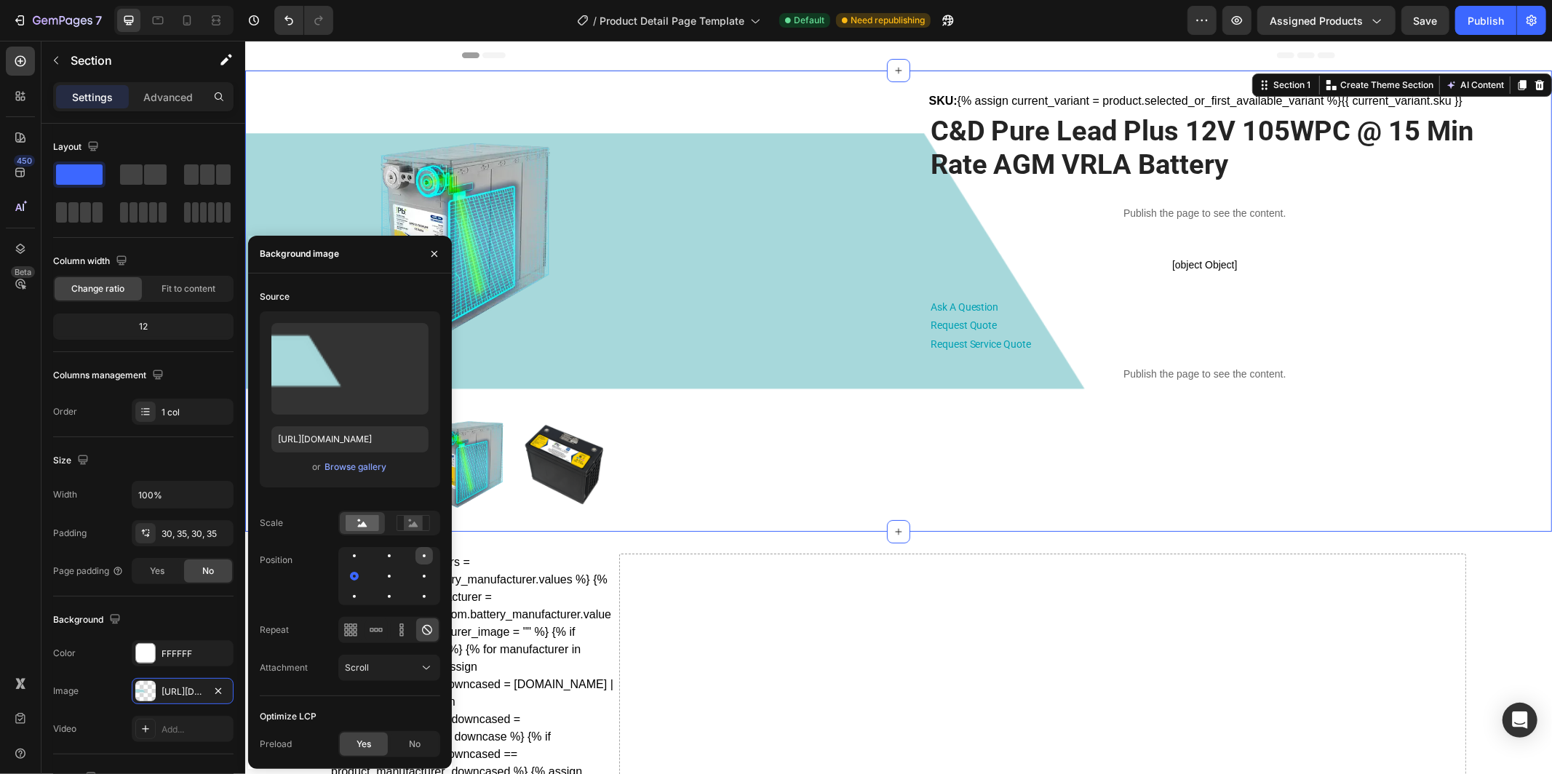
click at [363, 568] on div at bounding box center [354, 576] width 17 height 17
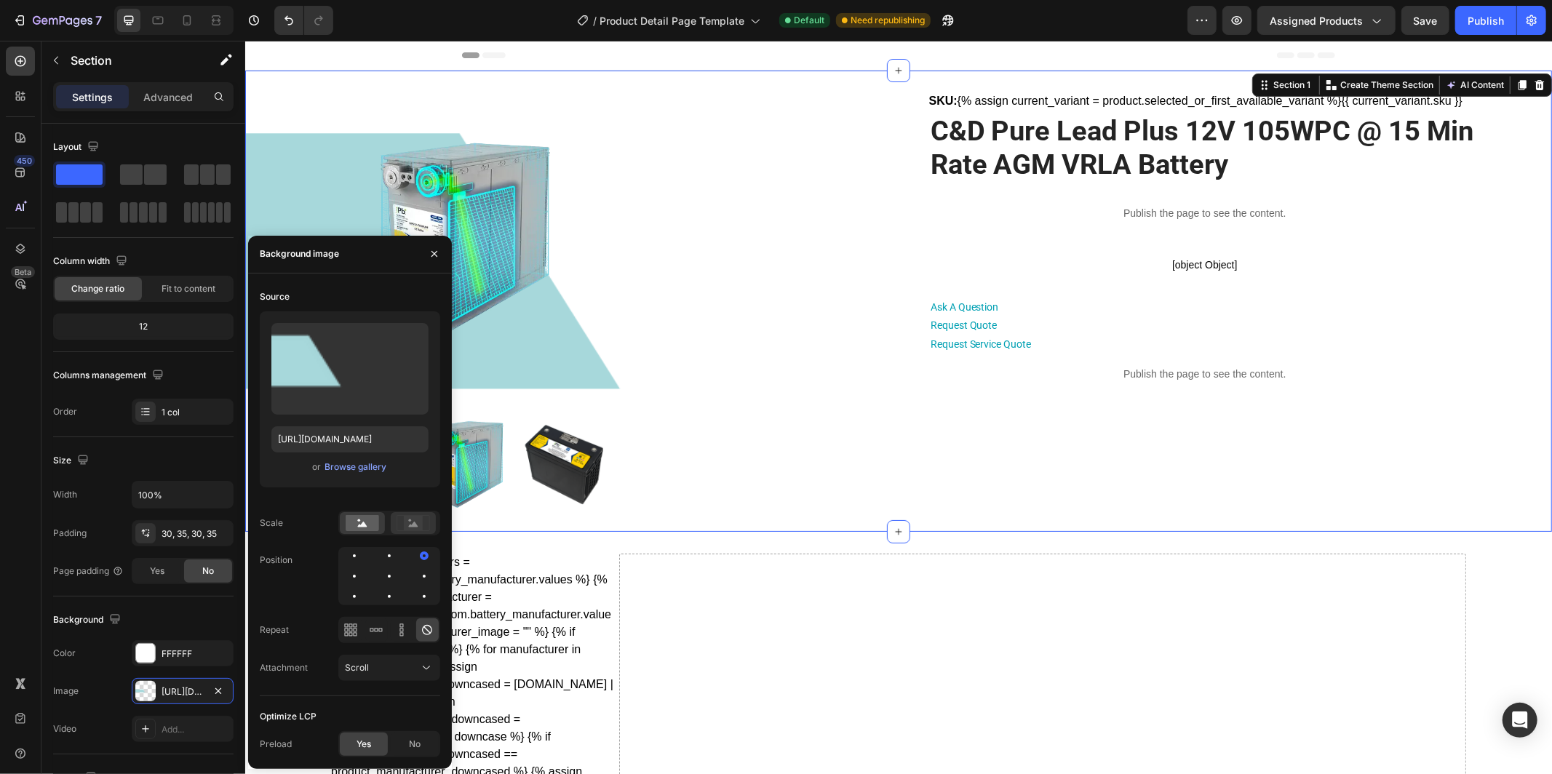
click at [417, 525] on icon at bounding box center [413, 524] width 9 height 5
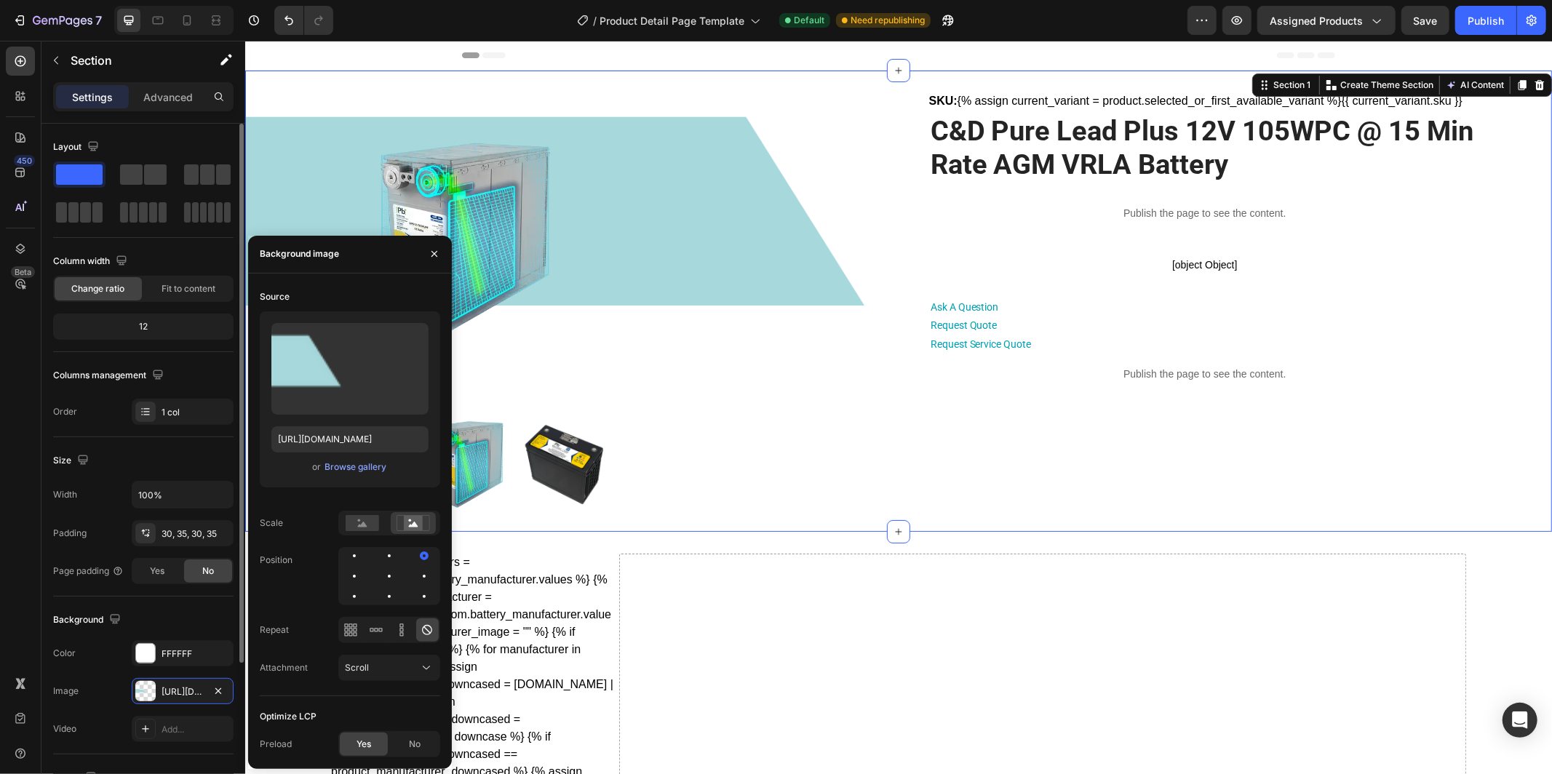
click at [124, 458] on div "Size" at bounding box center [143, 460] width 180 height 23
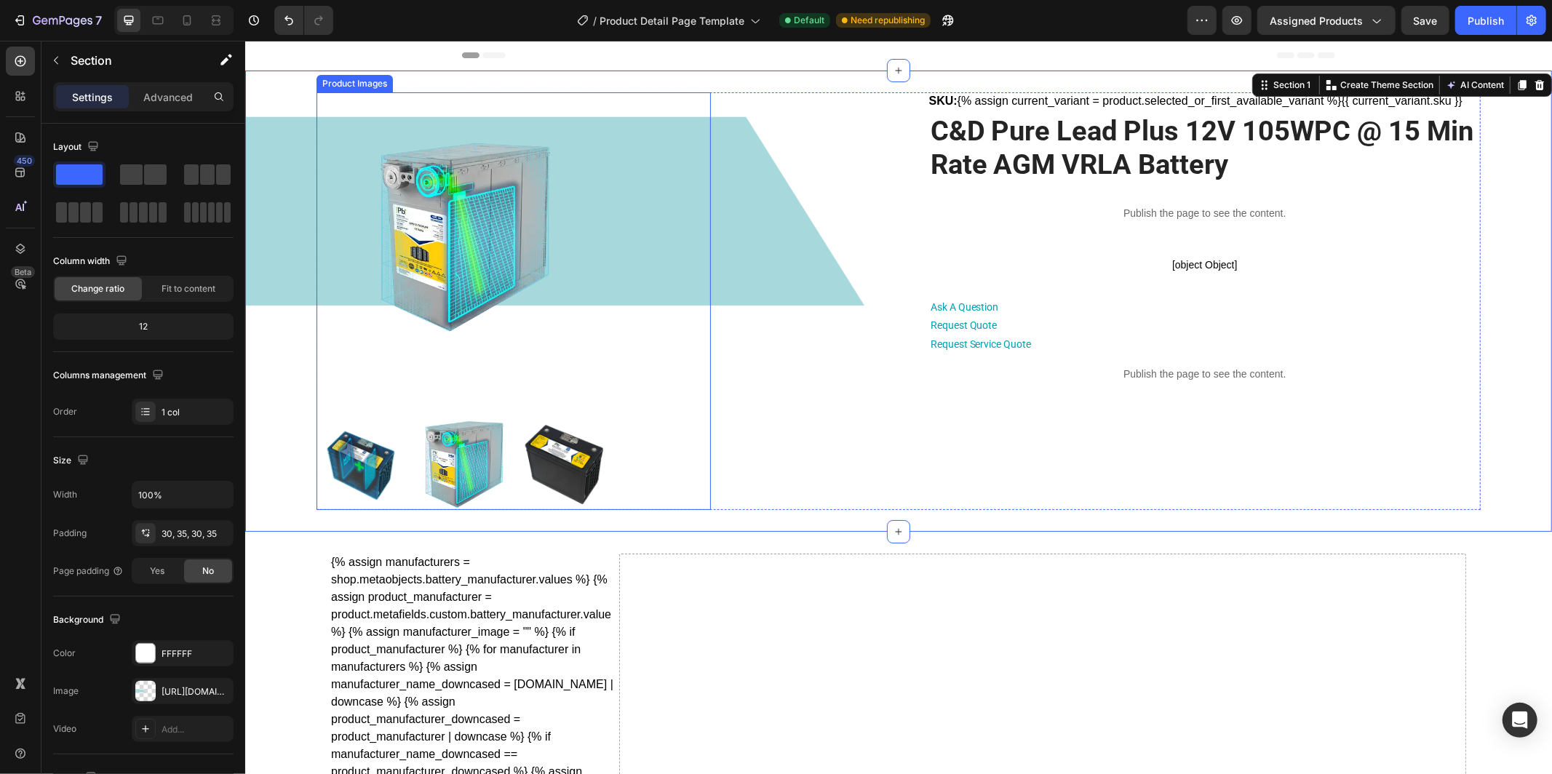
click at [415, 365] on img at bounding box center [461, 237] width 291 height 291
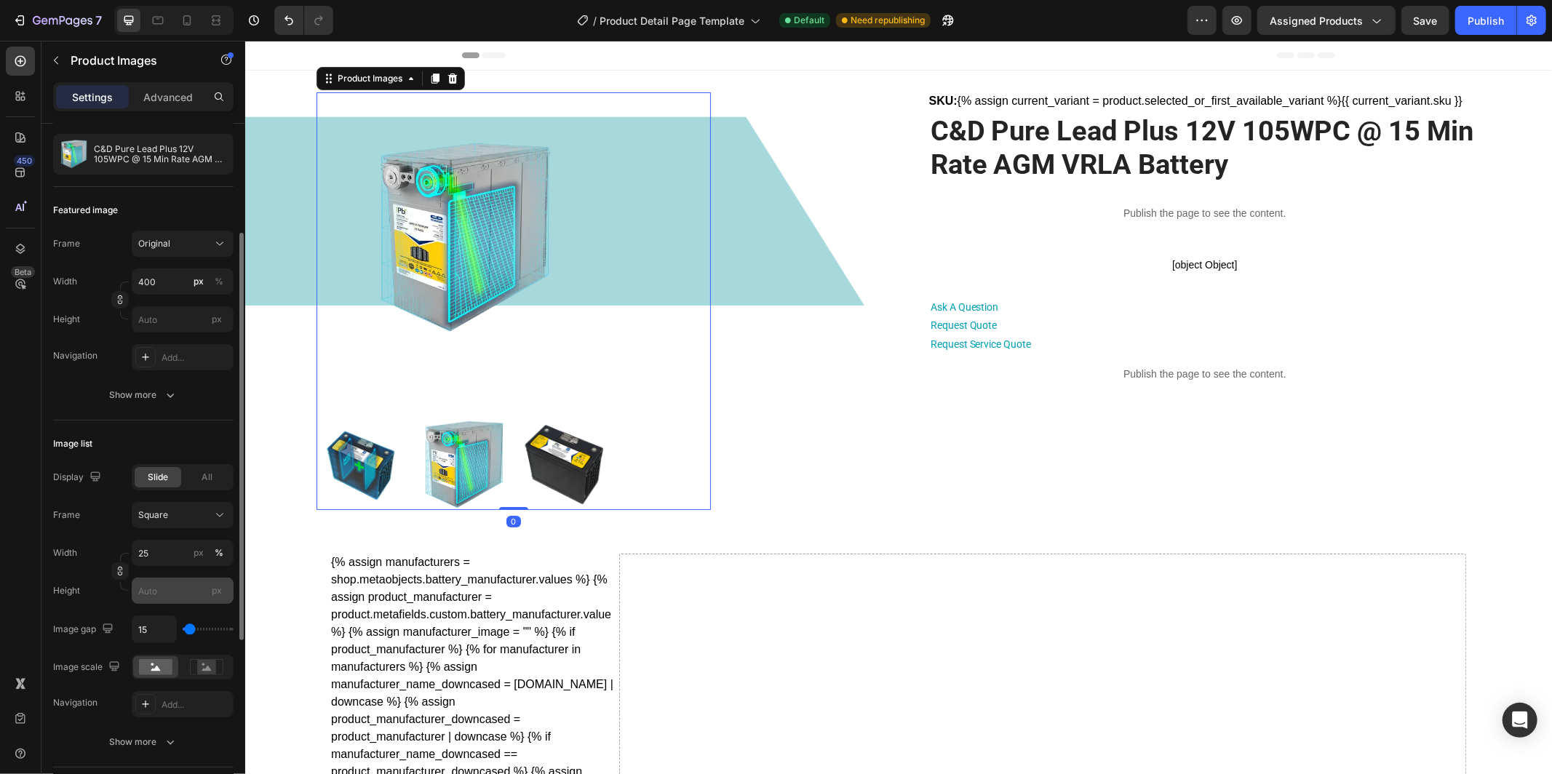
scroll to position [178, 0]
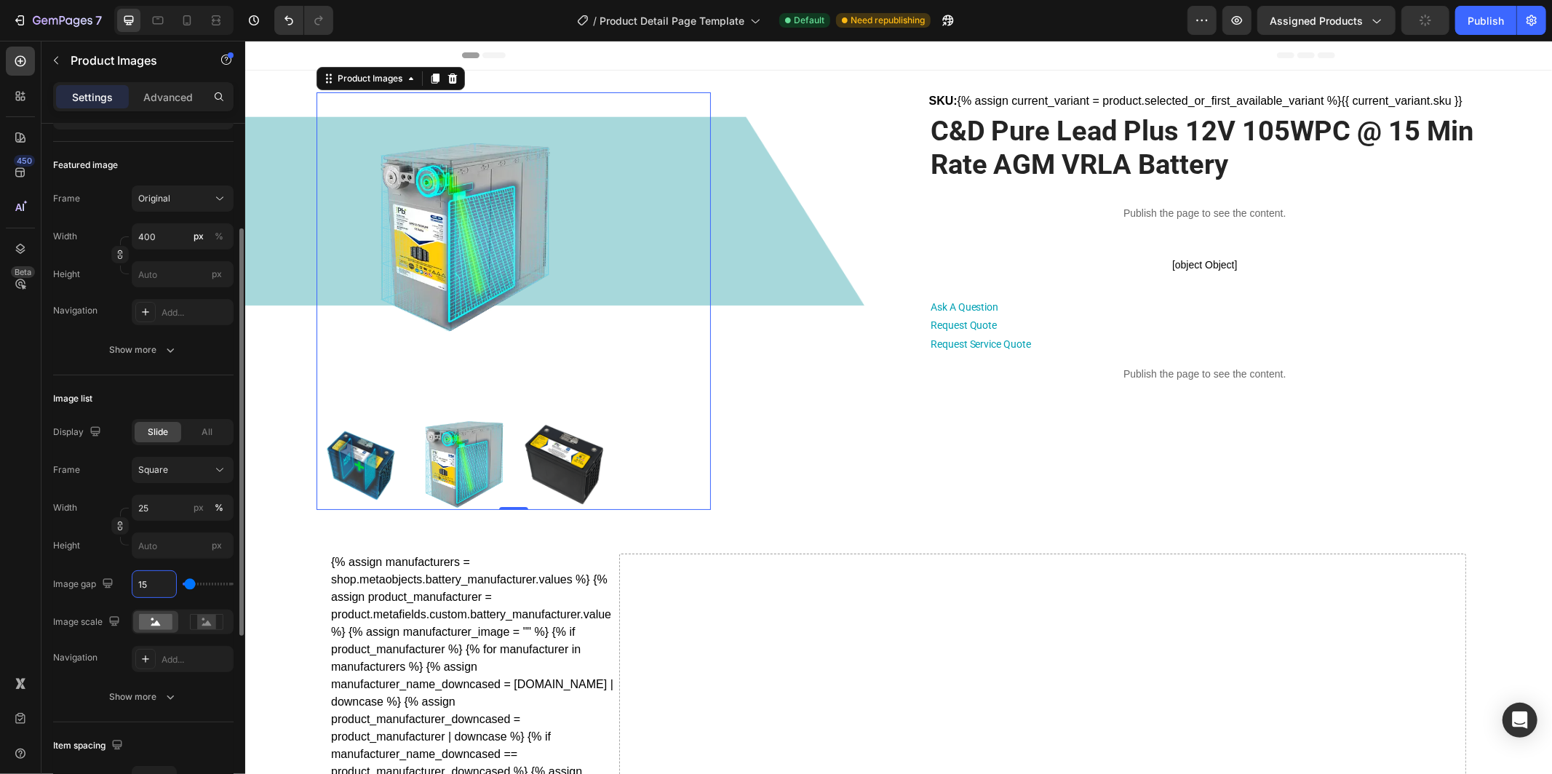
click at [152, 586] on input "15" at bounding box center [154, 584] width 44 height 26
type input "1"
type input "10"
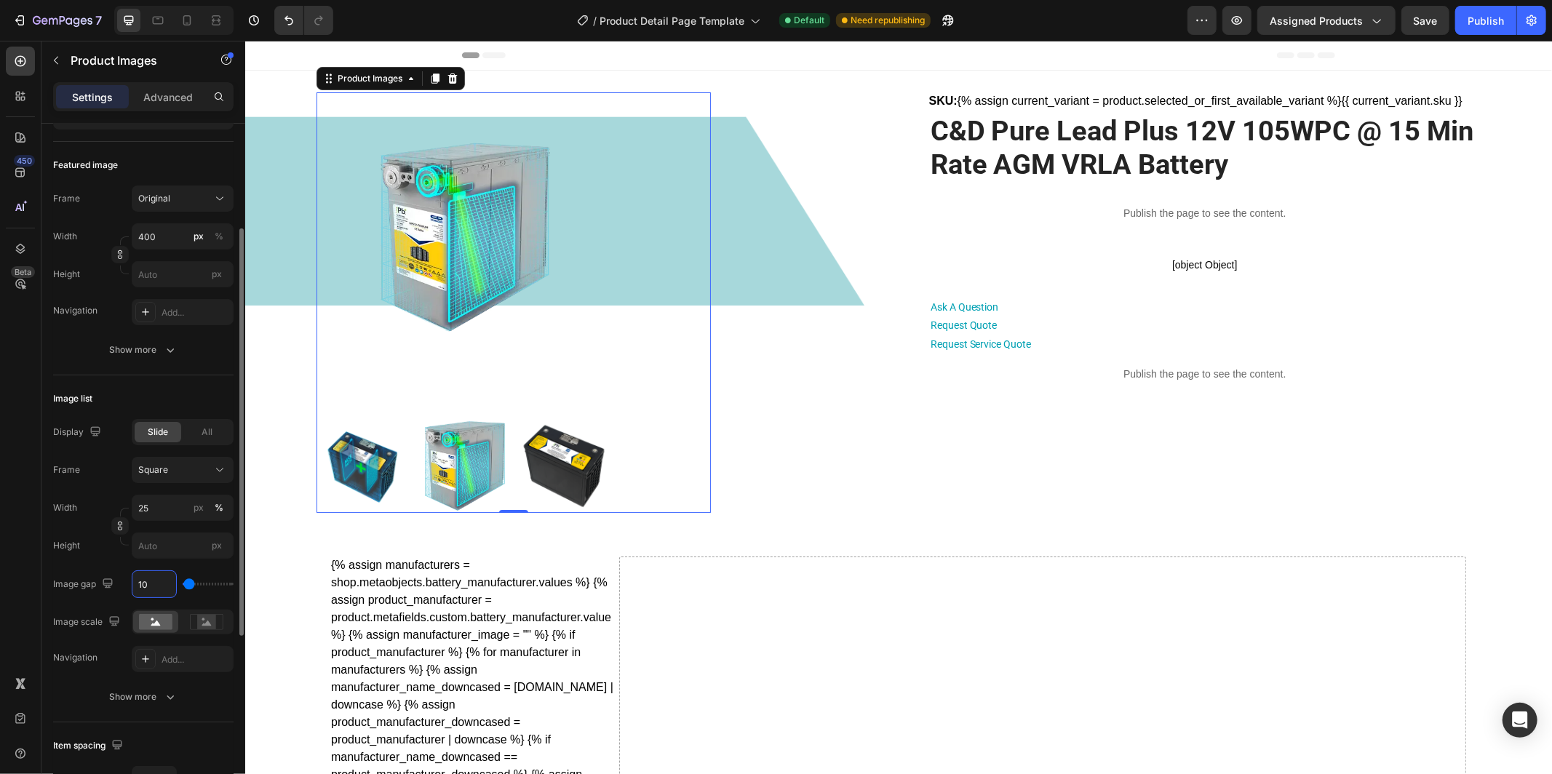
type input "10"
click at [183, 399] on div "Image list" at bounding box center [143, 398] width 180 height 23
click at [489, 221] on img at bounding box center [461, 237] width 291 height 291
click at [146, 696] on div "Show more" at bounding box center [144, 697] width 68 height 15
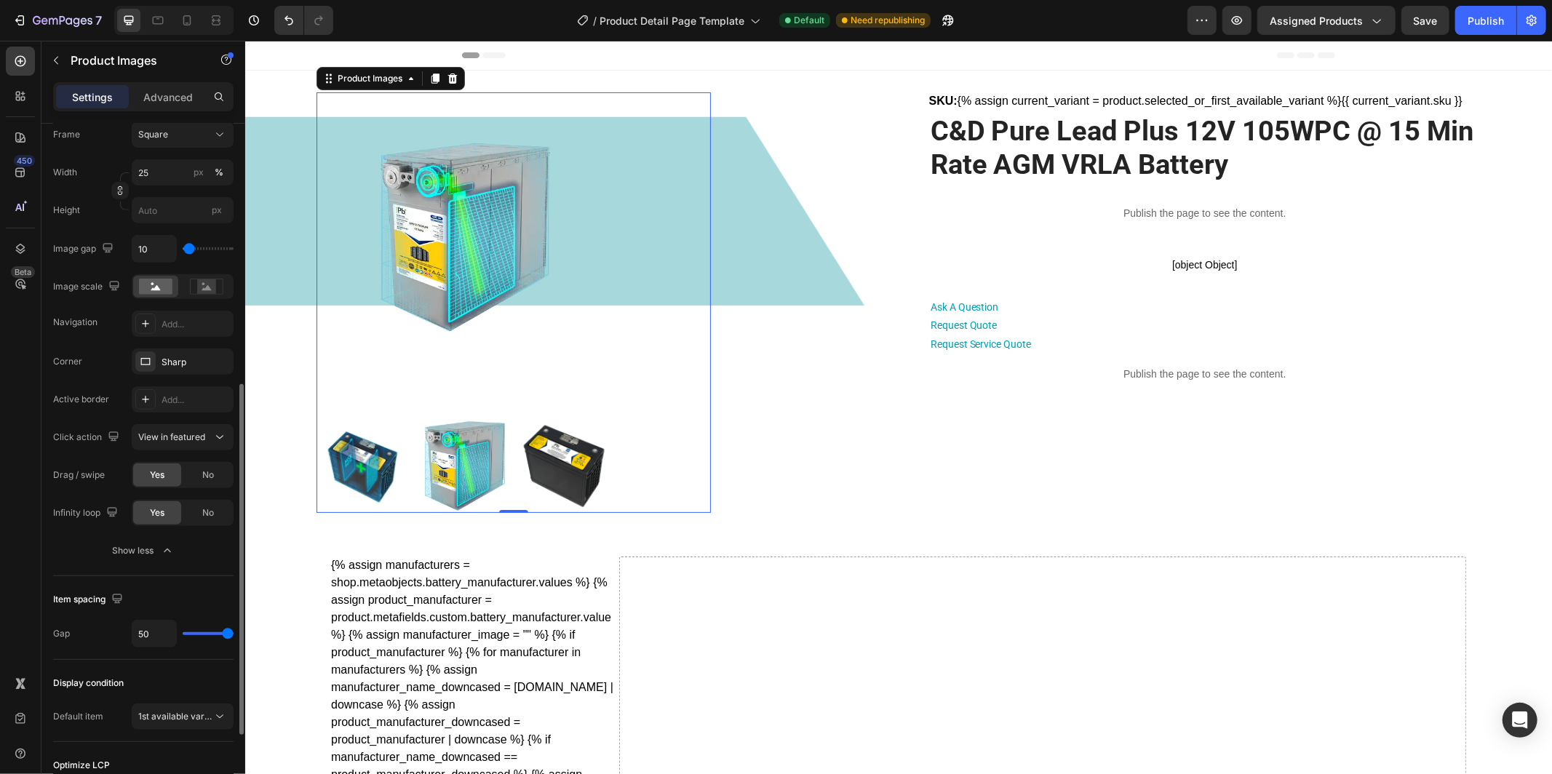
scroll to position [551, 0]
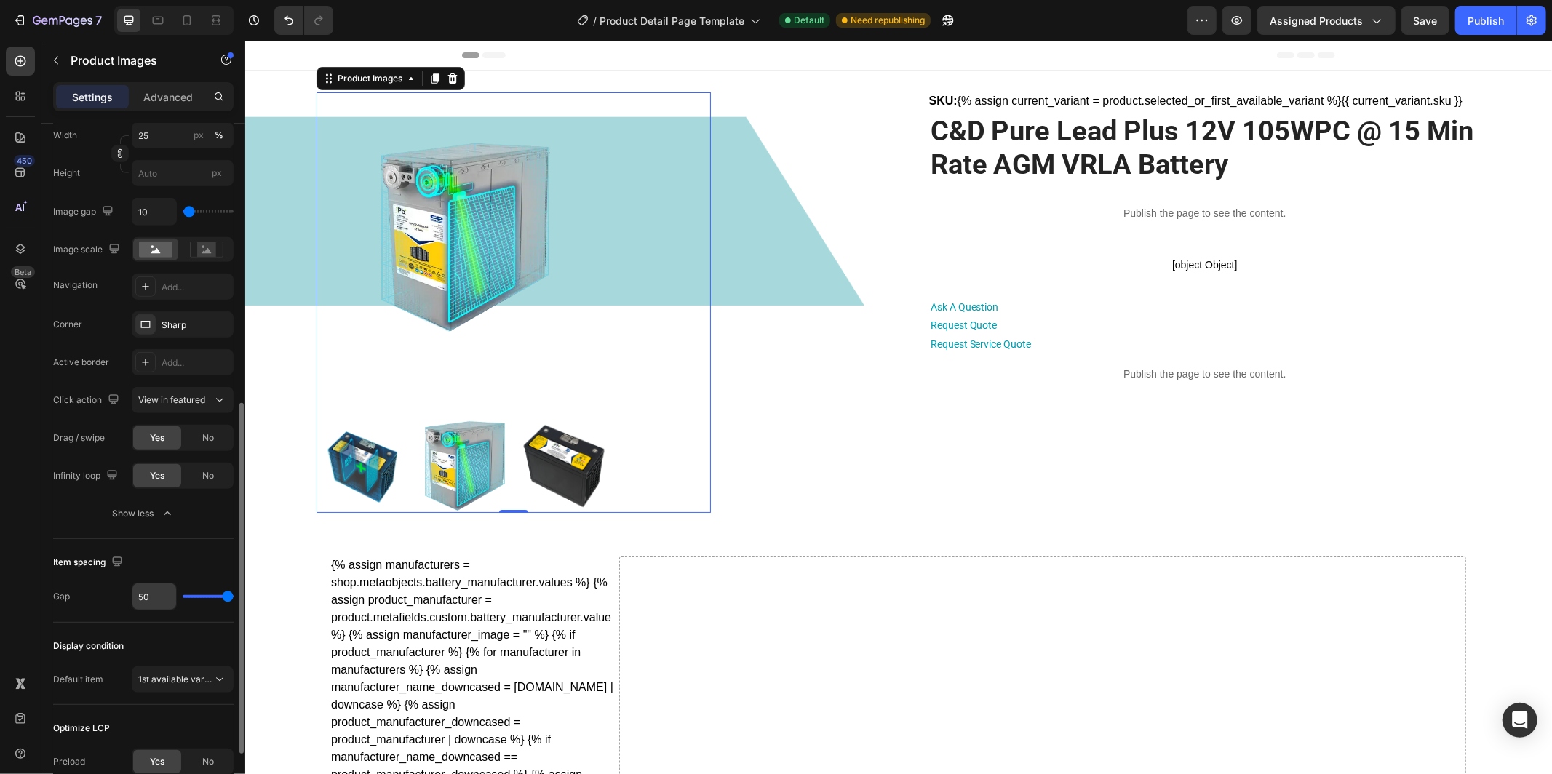
click at [154, 596] on input "50" at bounding box center [154, 597] width 44 height 26
type input "1"
type input "10"
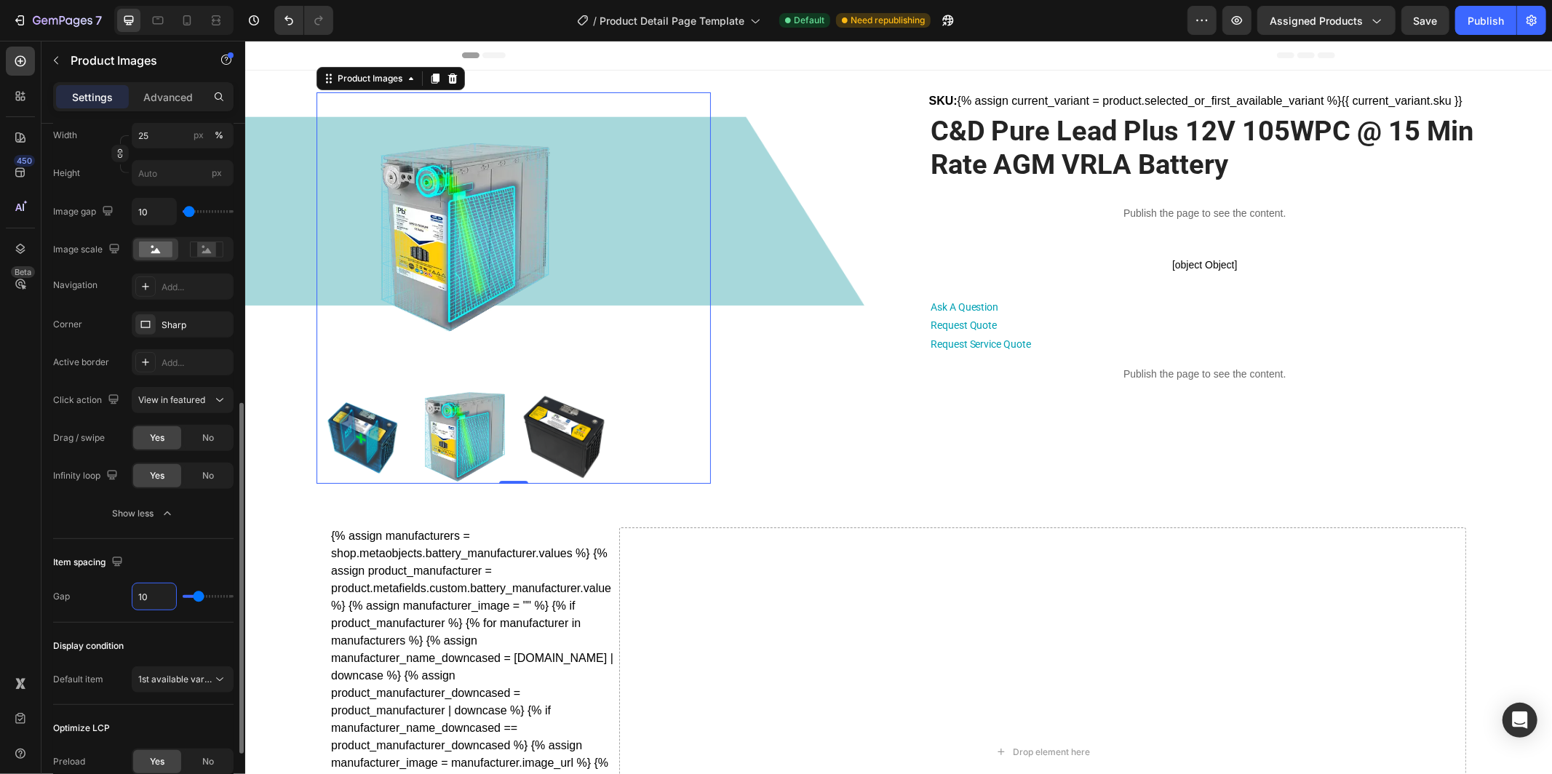
type input "10"
click at [196, 557] on div "Item spacing" at bounding box center [143, 562] width 180 height 23
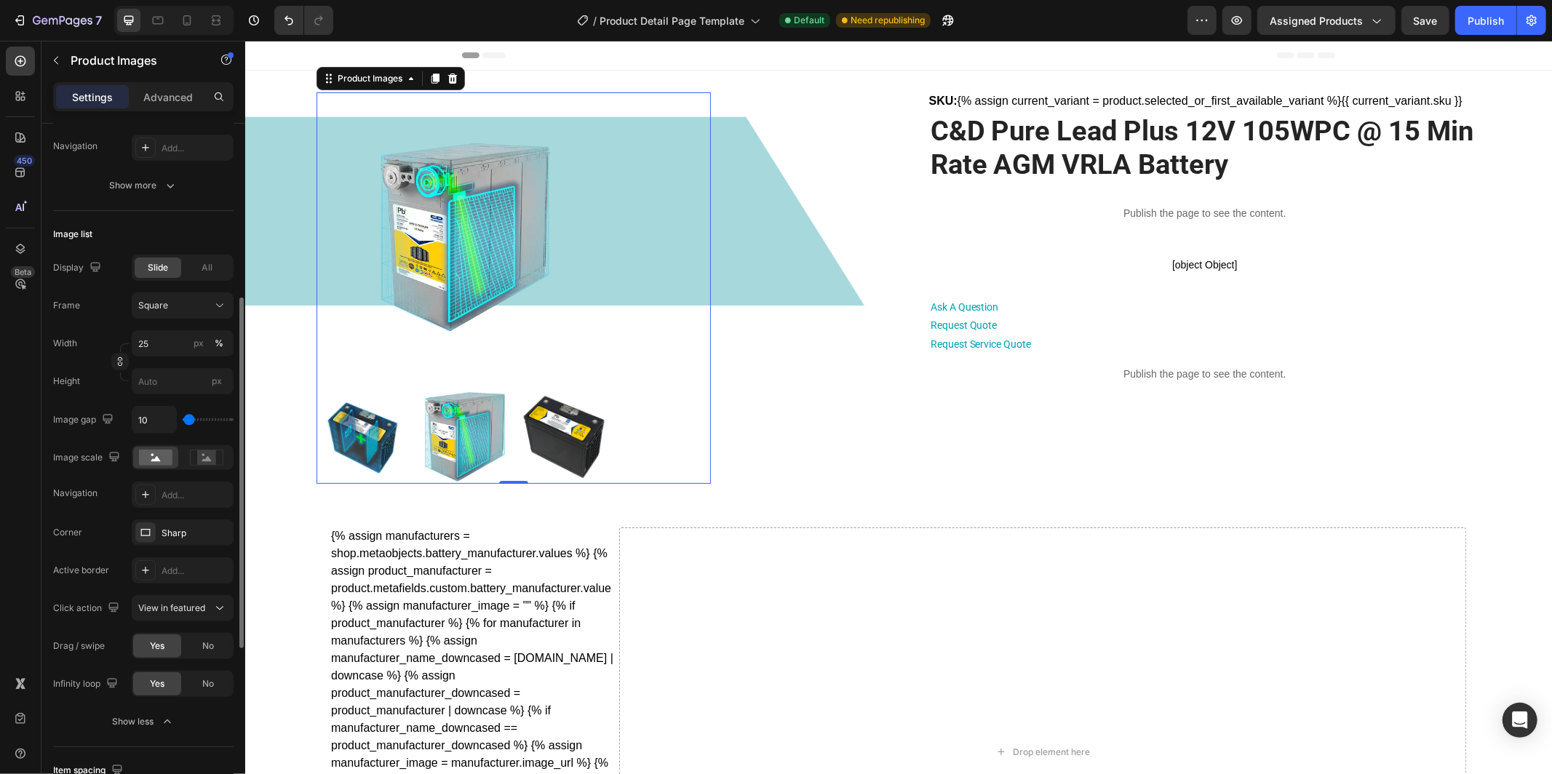
scroll to position [333, 0]
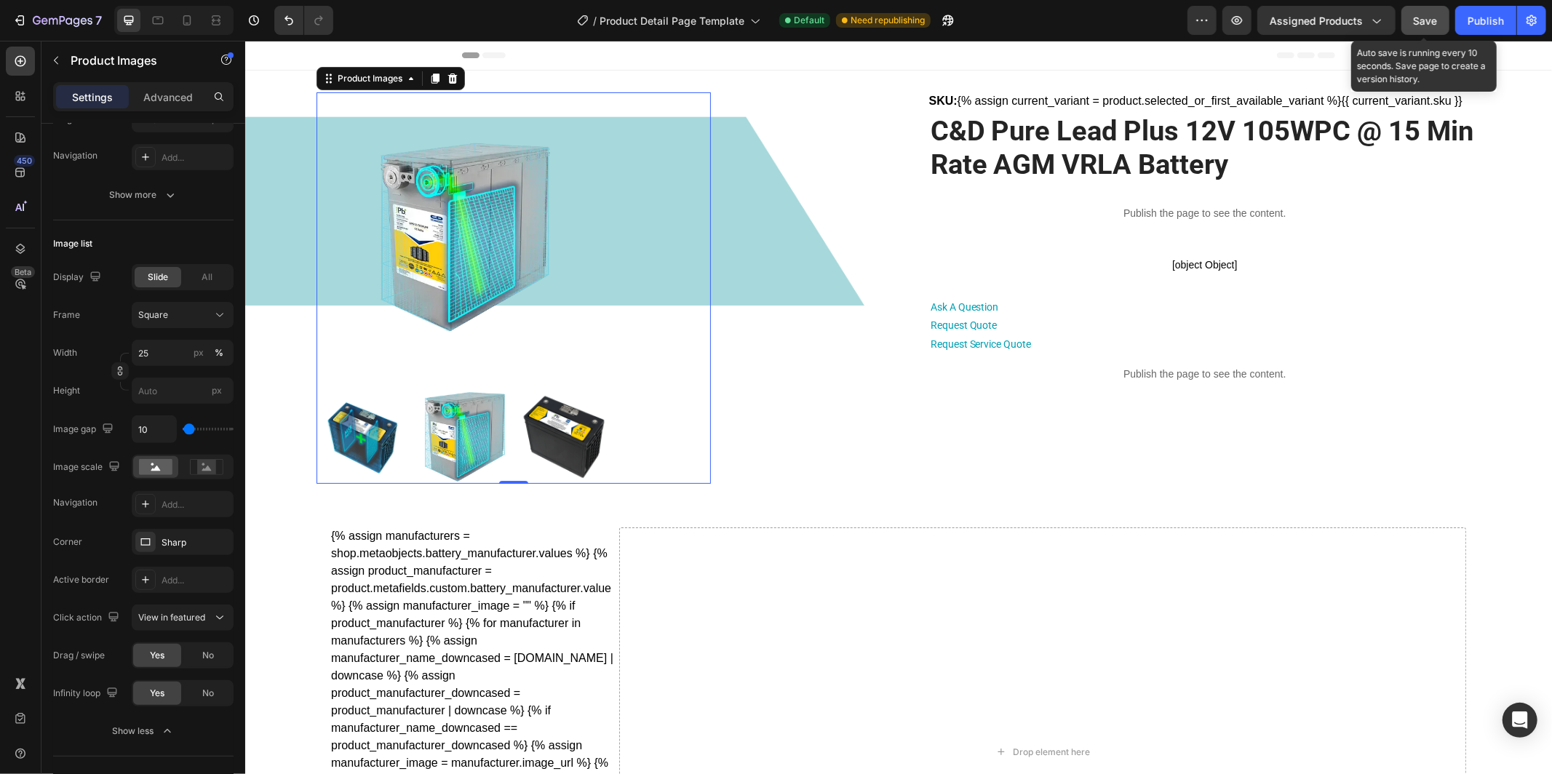
click at [1429, 22] on span "Save" at bounding box center [1426, 21] width 24 height 12
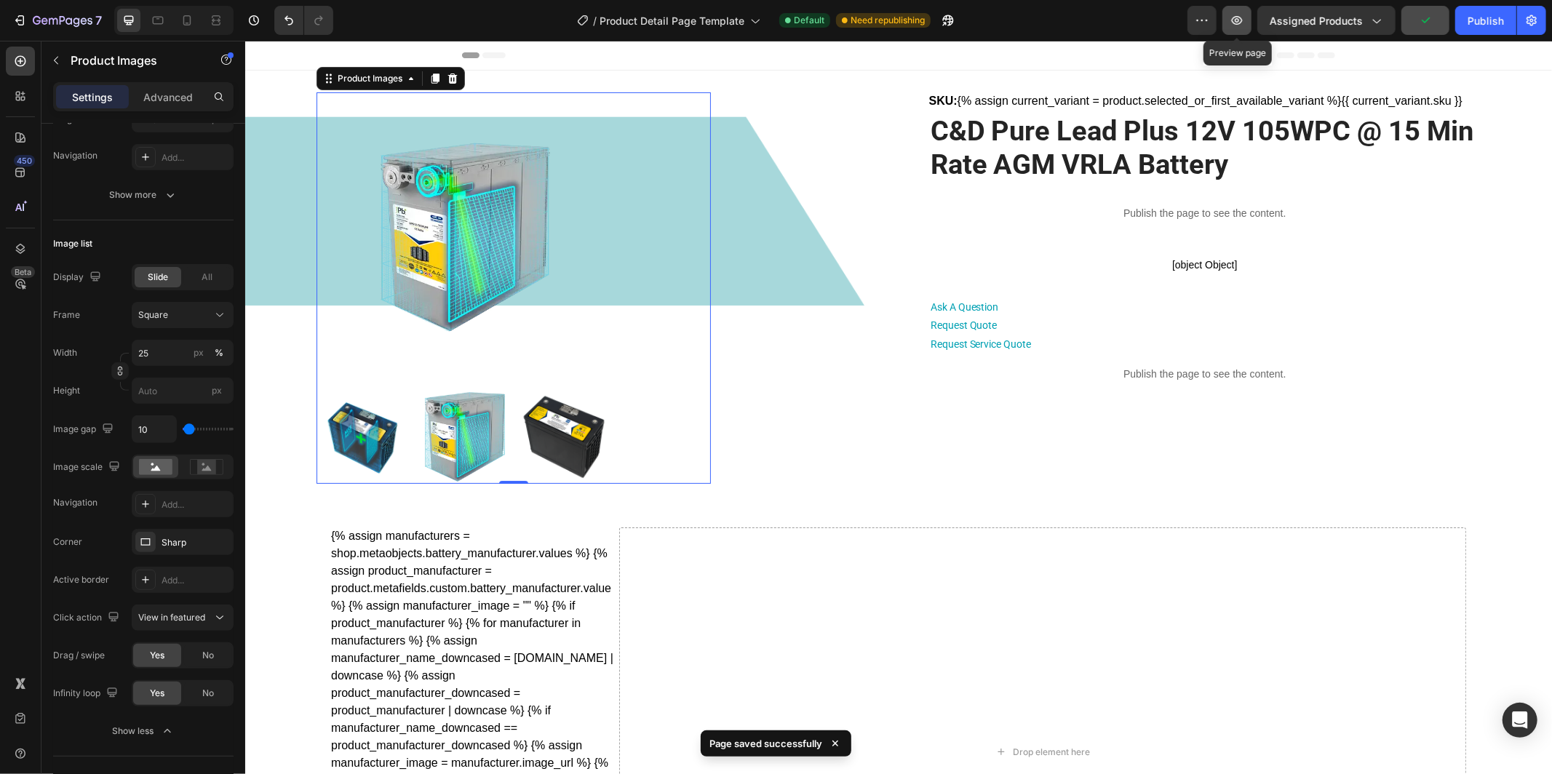
click at [1234, 25] on icon "button" at bounding box center [1237, 20] width 15 height 15
click at [188, 19] on icon at bounding box center [187, 20] width 15 height 15
type input "8"
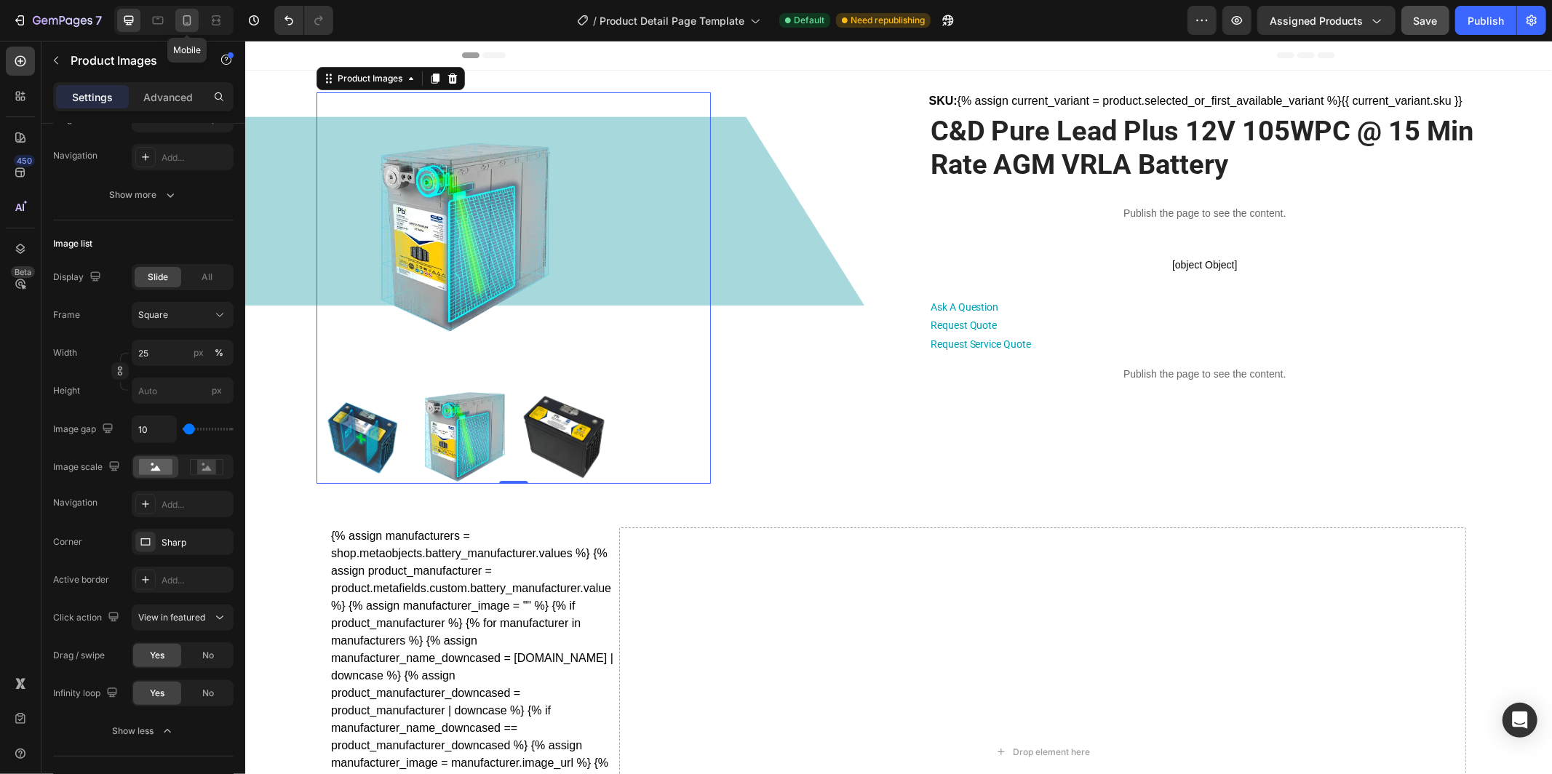
type input "8"
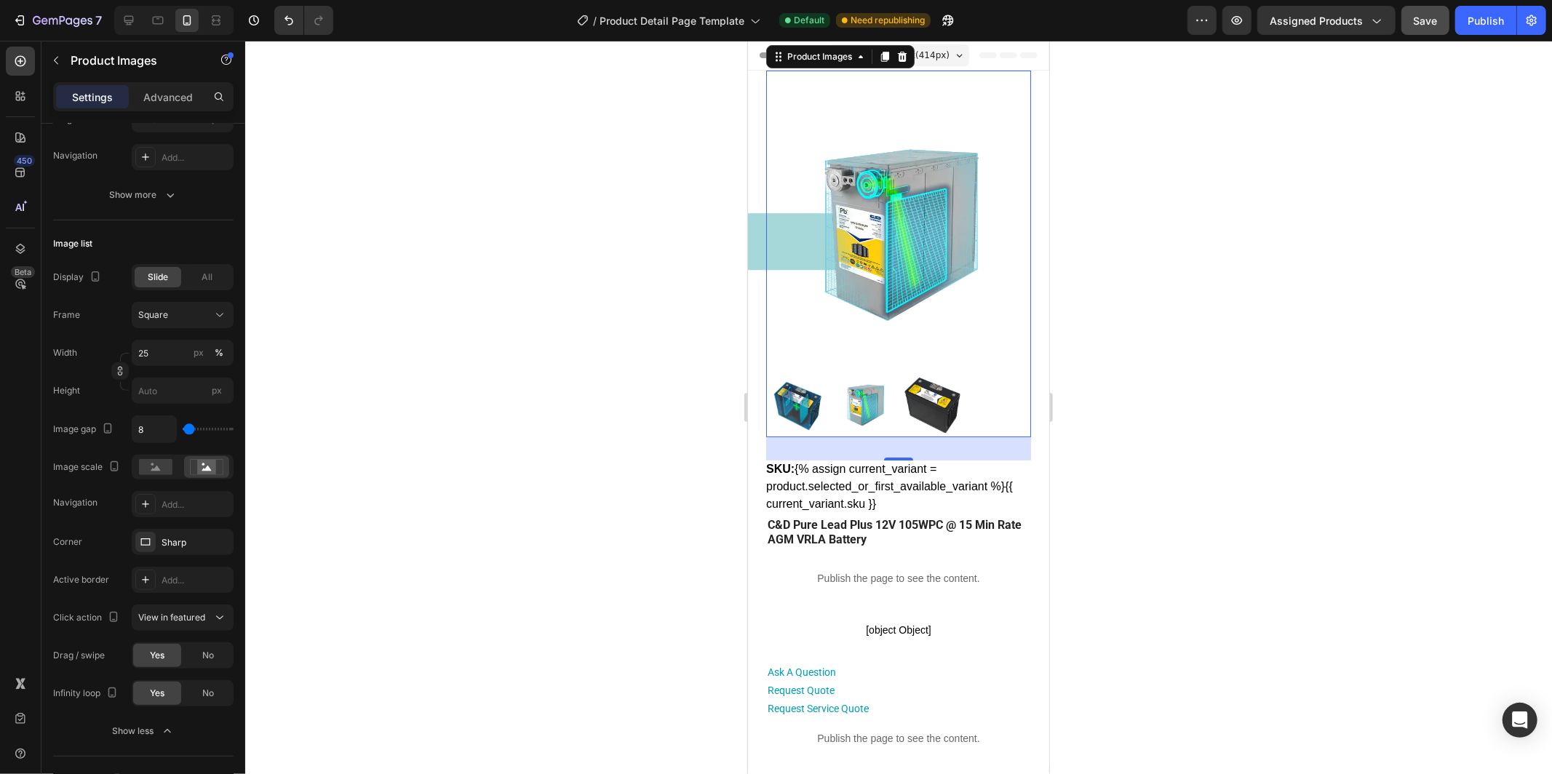
click at [1206, 285] on div at bounding box center [898, 408] width 1307 height 734
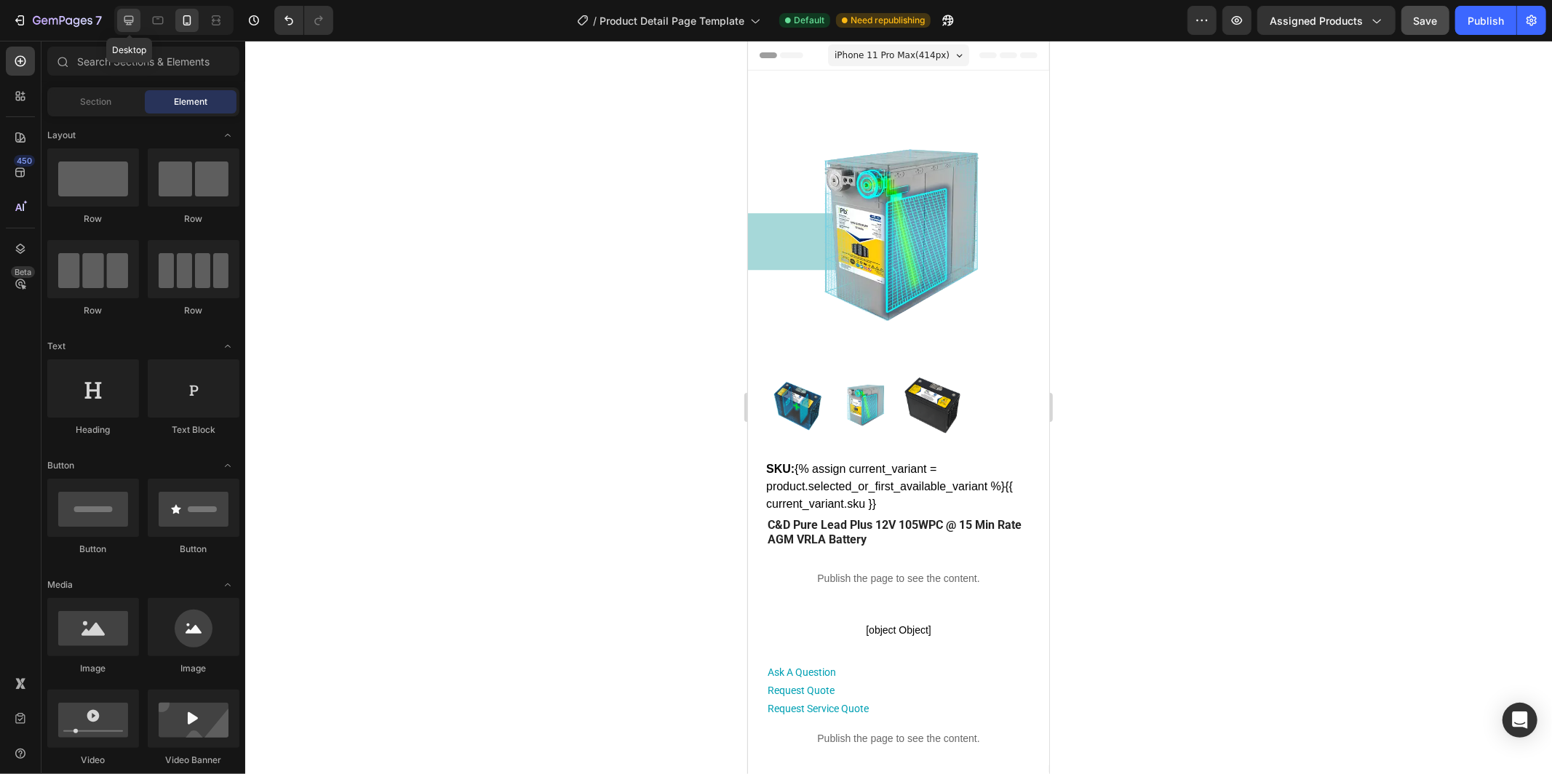
click at [126, 25] on icon at bounding box center [129, 20] width 15 height 15
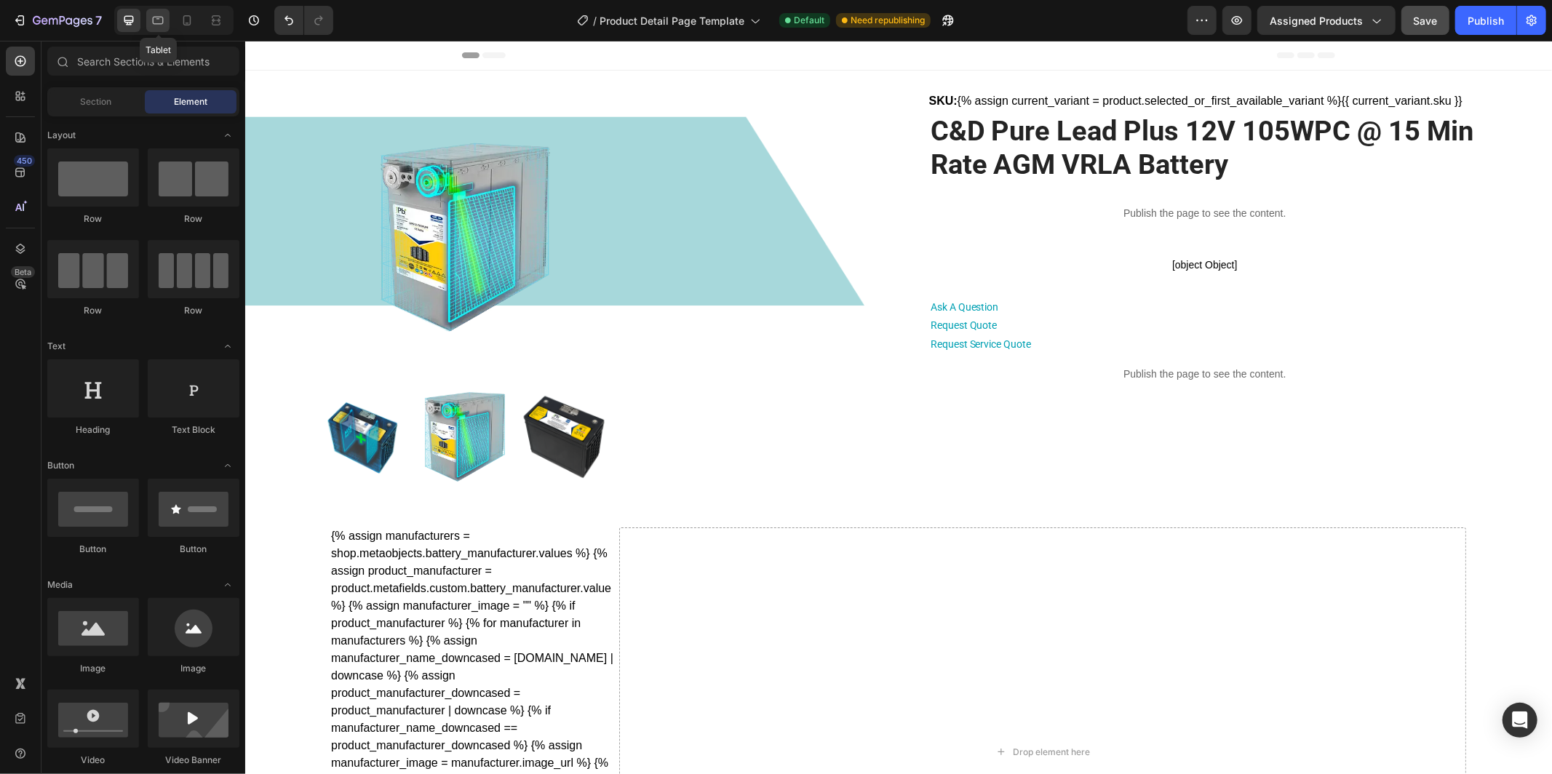
click at [153, 21] on icon at bounding box center [158, 21] width 11 height 8
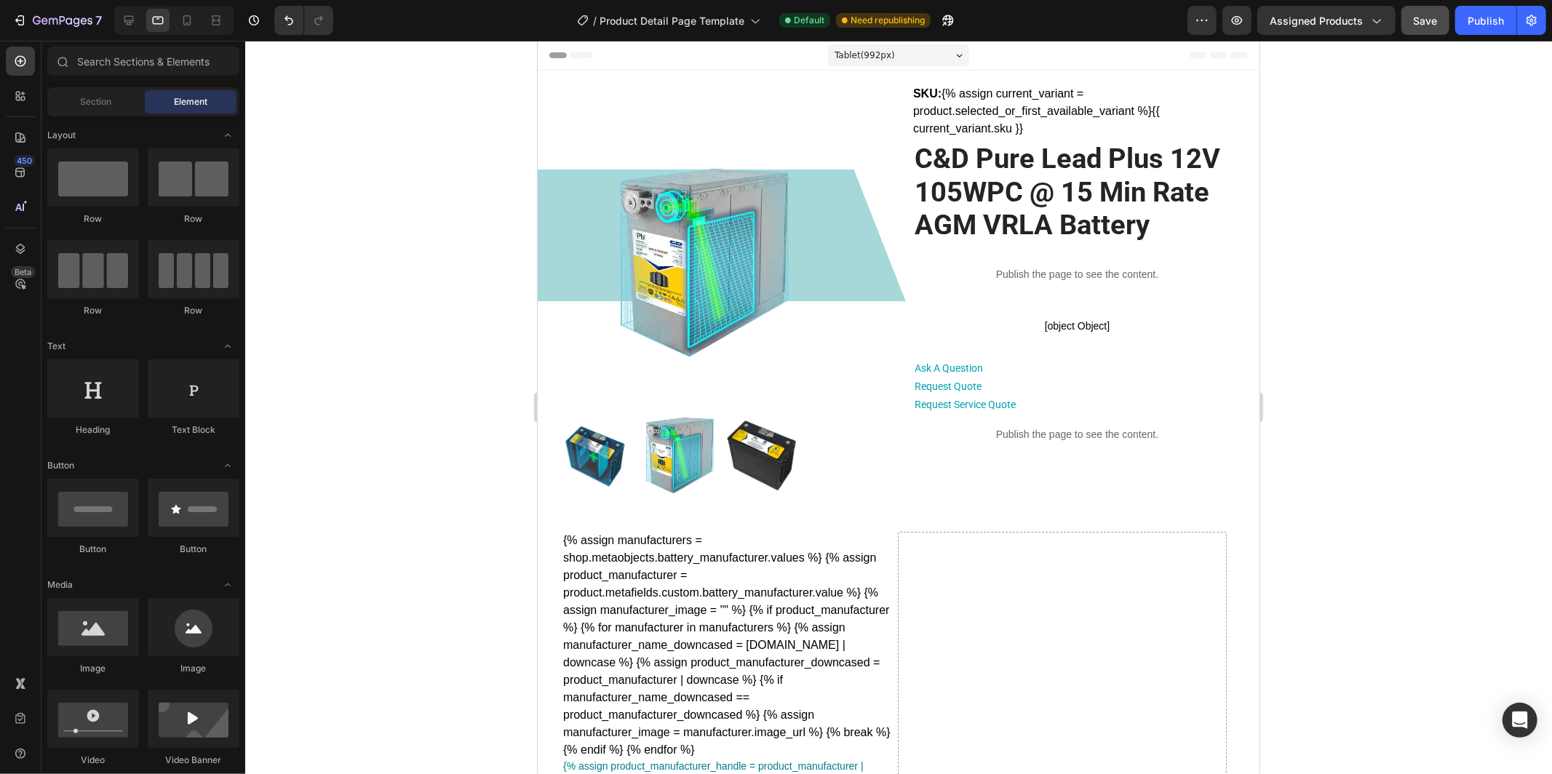
click at [922, 52] on div "Tablet ( 992 px)" at bounding box center [898, 55] width 141 height 22
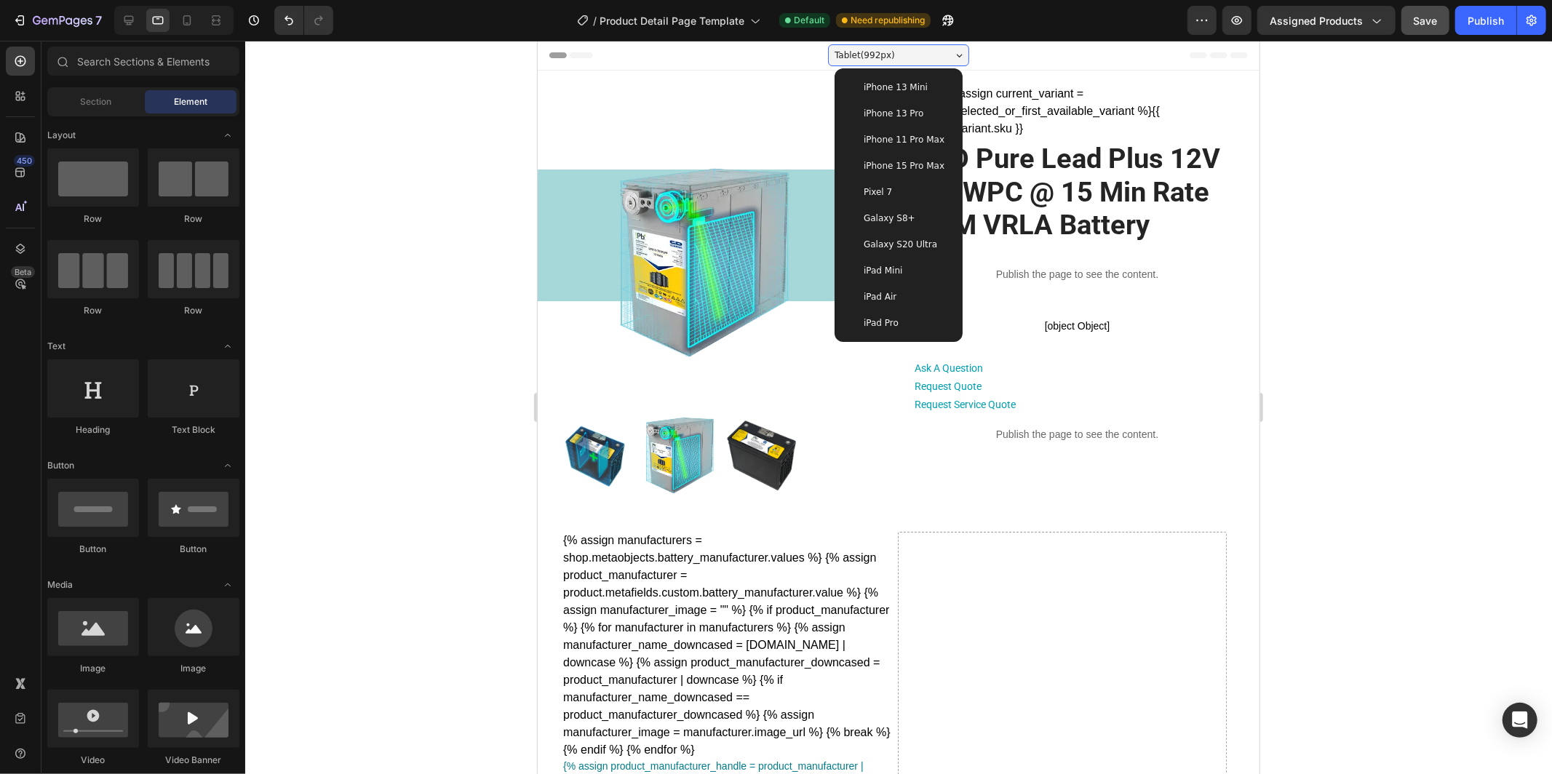
click at [899, 327] on div "iPad Pro" at bounding box center [898, 322] width 105 height 15
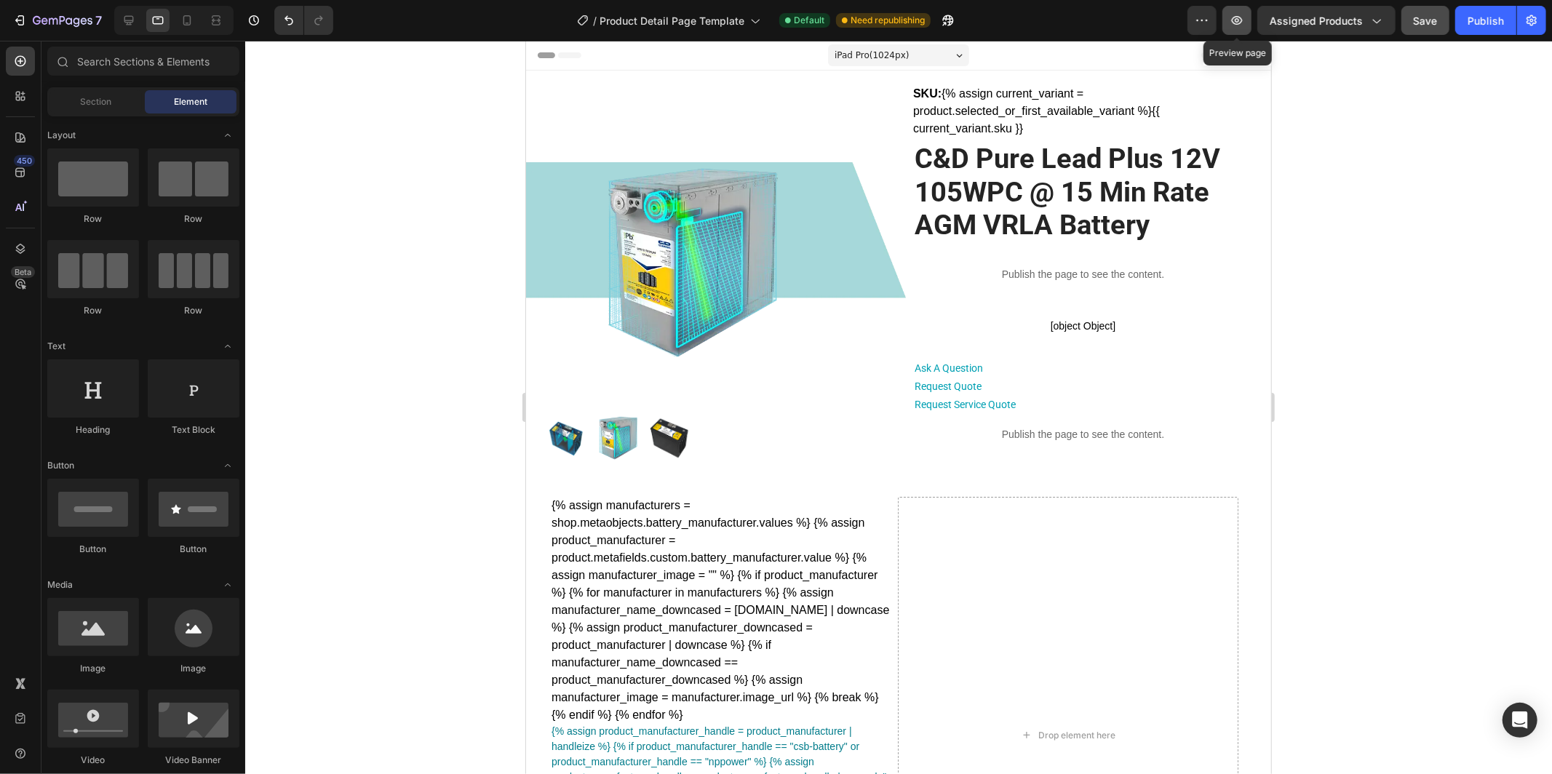
click at [1244, 22] on icon "button" at bounding box center [1237, 20] width 15 height 15
click at [936, 52] on div "iPad Pro ( 1024 px)" at bounding box center [898, 55] width 141 height 22
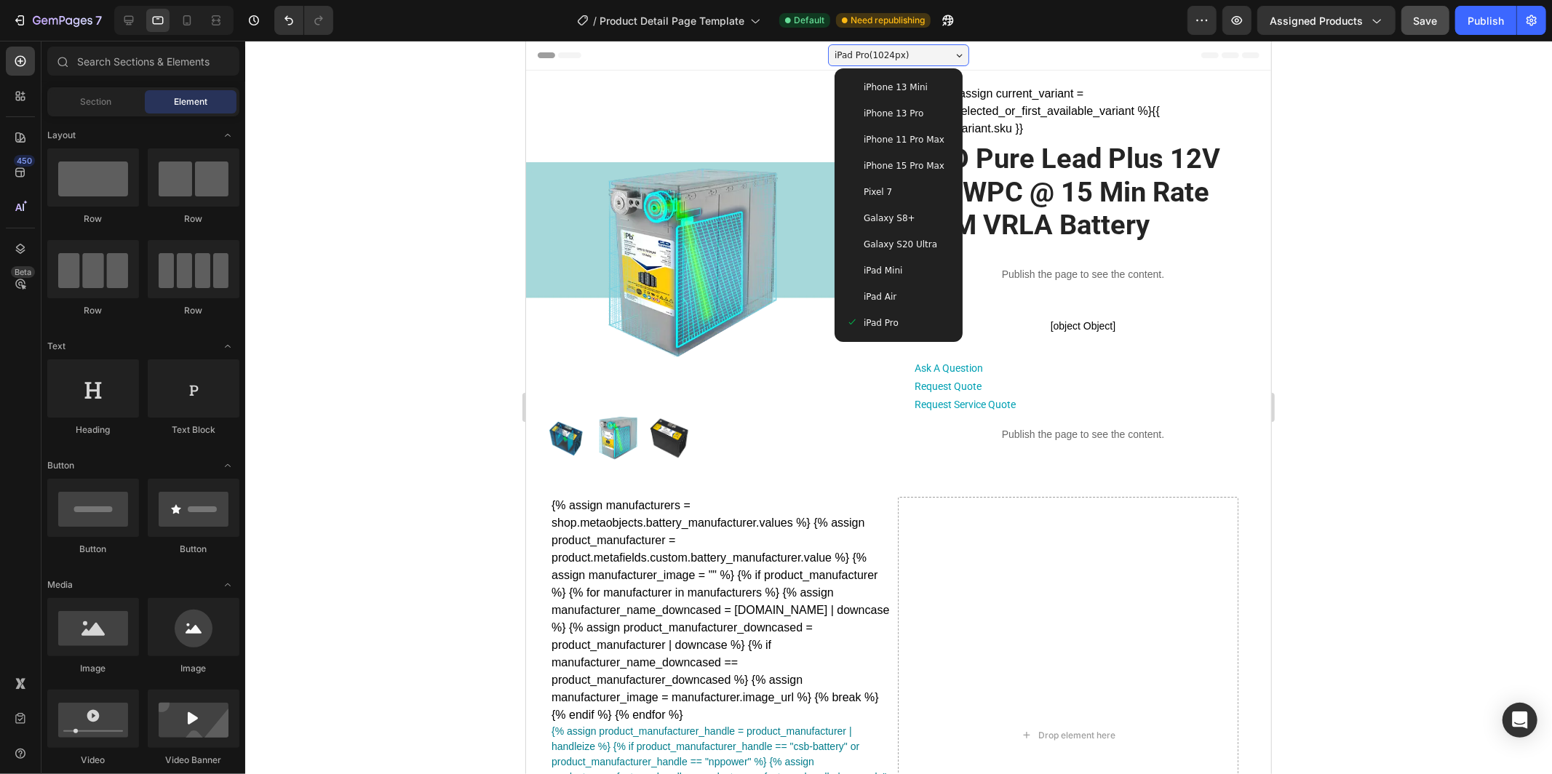
click at [908, 290] on div "iPad Air" at bounding box center [898, 296] width 105 height 15
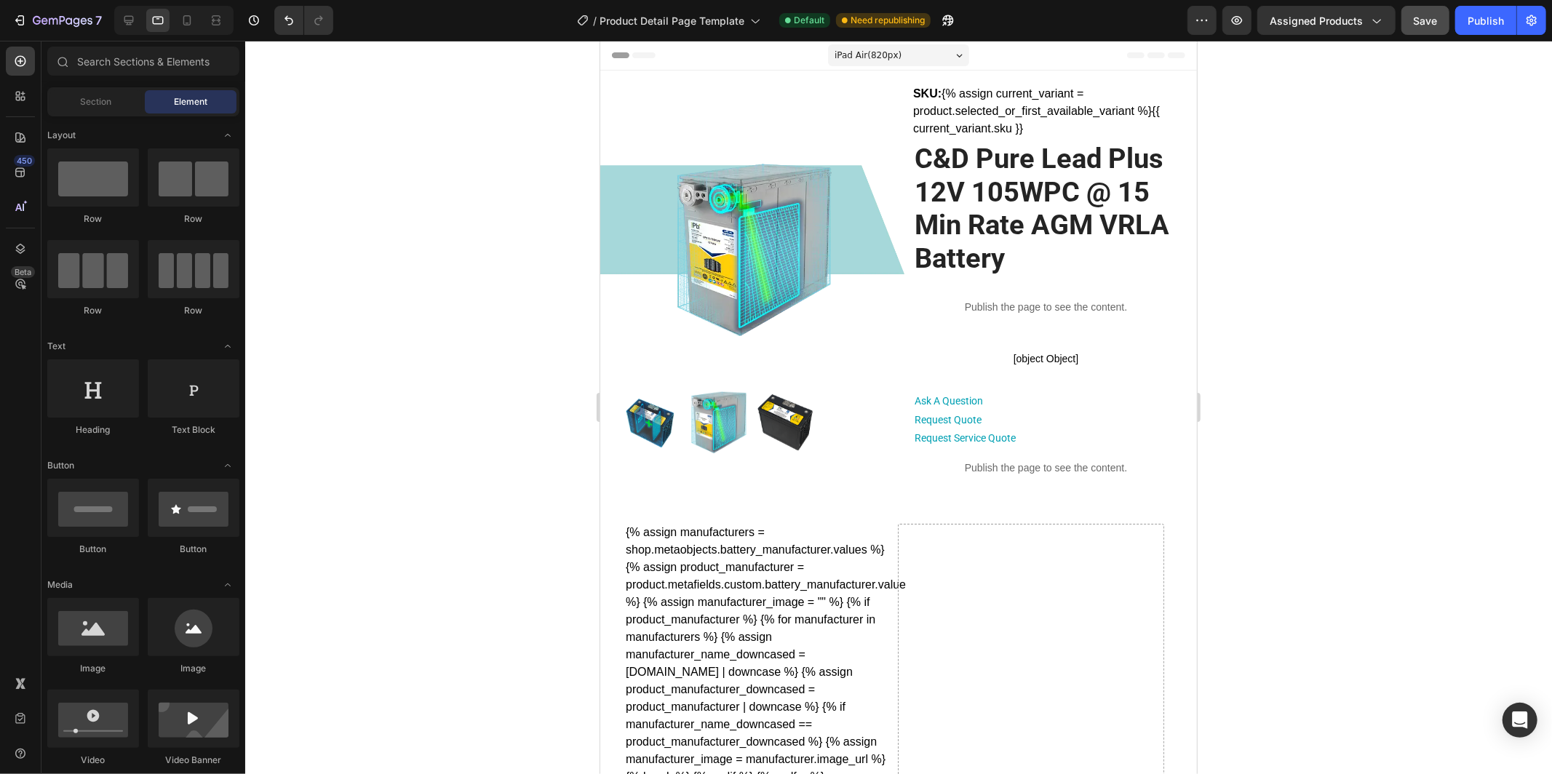
click at [921, 51] on div "iPad Air ( 820 px)" at bounding box center [898, 55] width 141 height 22
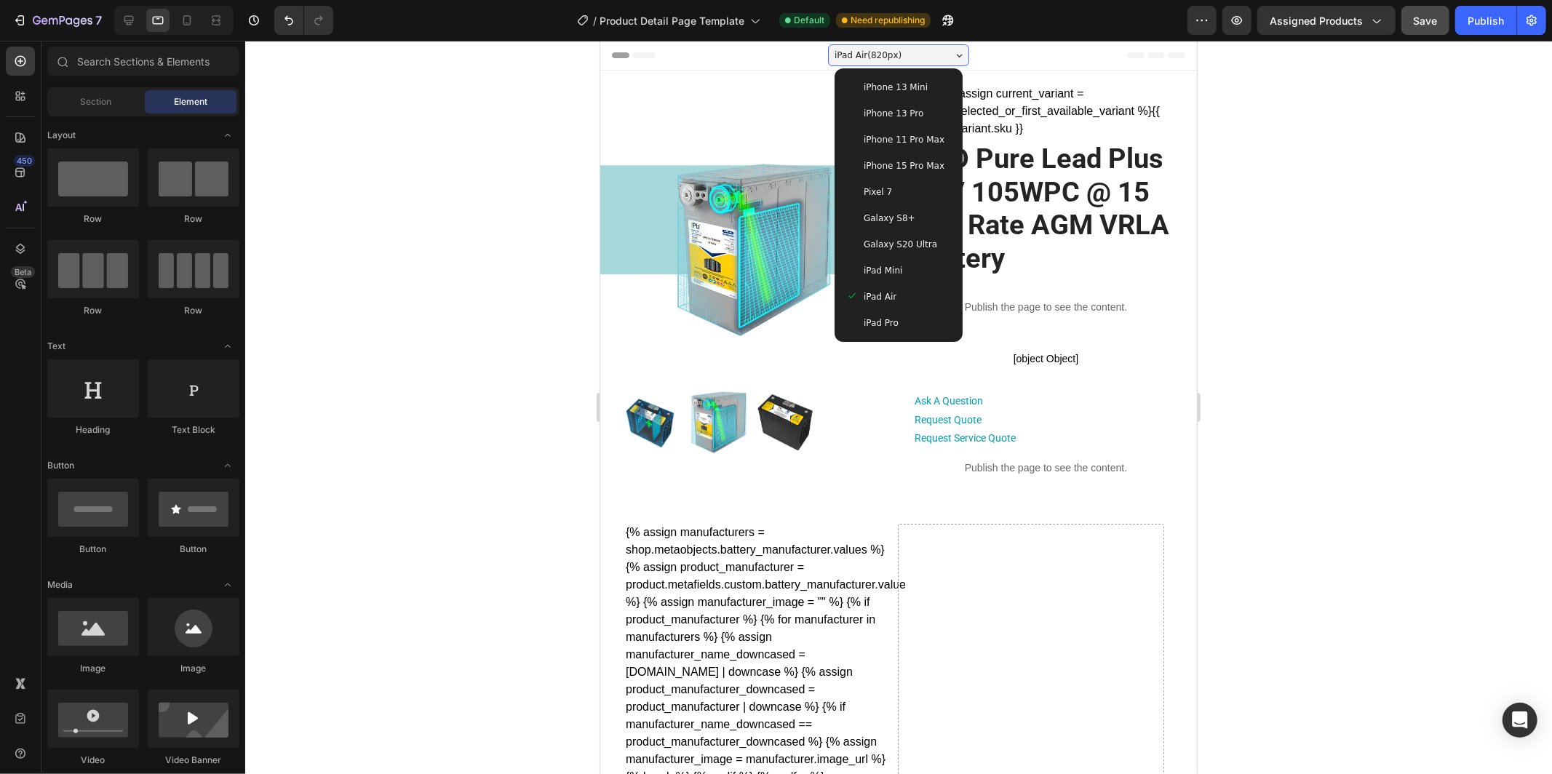
click at [908, 321] on div "iPad Pro" at bounding box center [898, 322] width 105 height 15
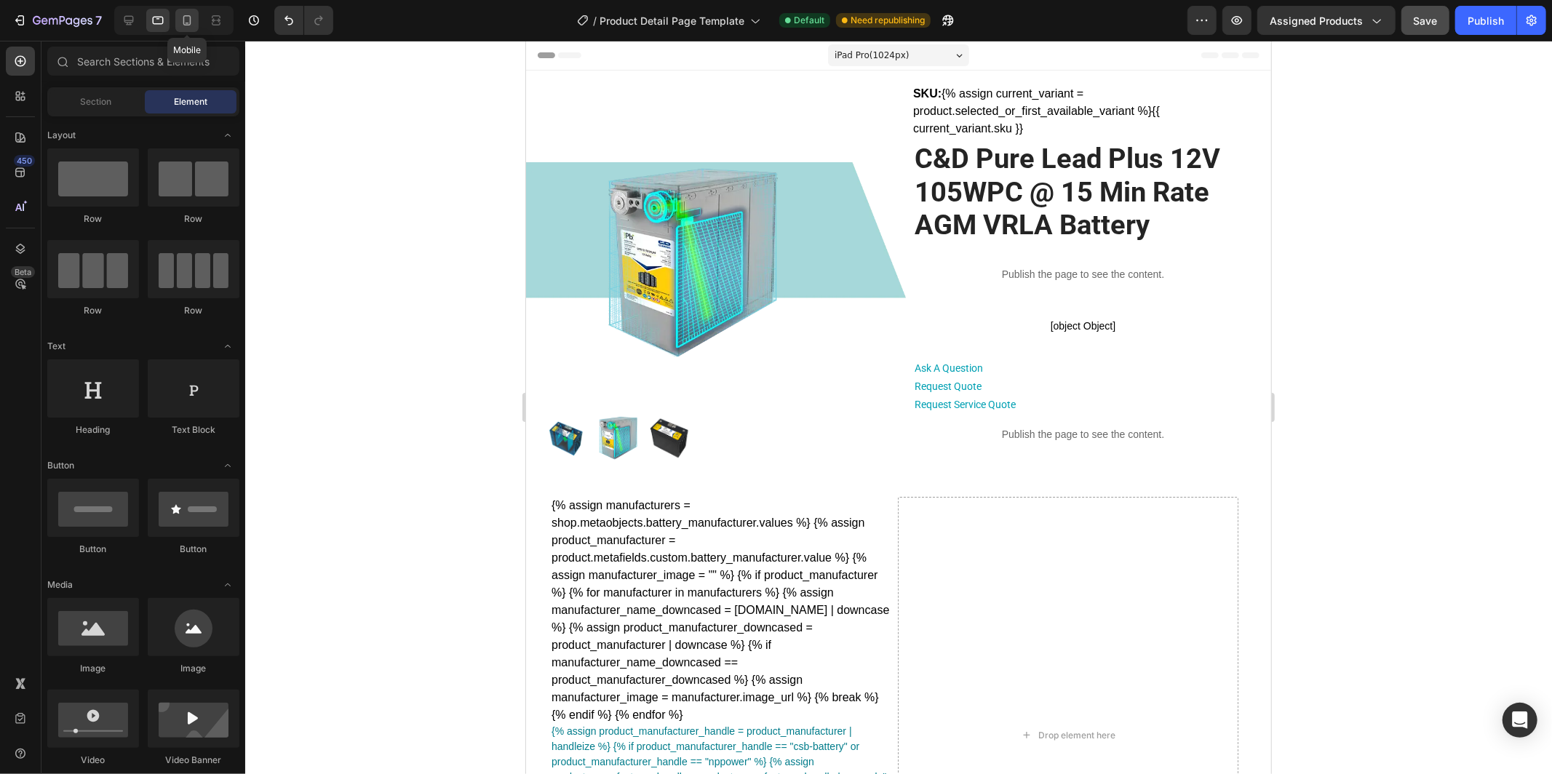
click at [183, 23] on icon at bounding box center [187, 20] width 8 height 10
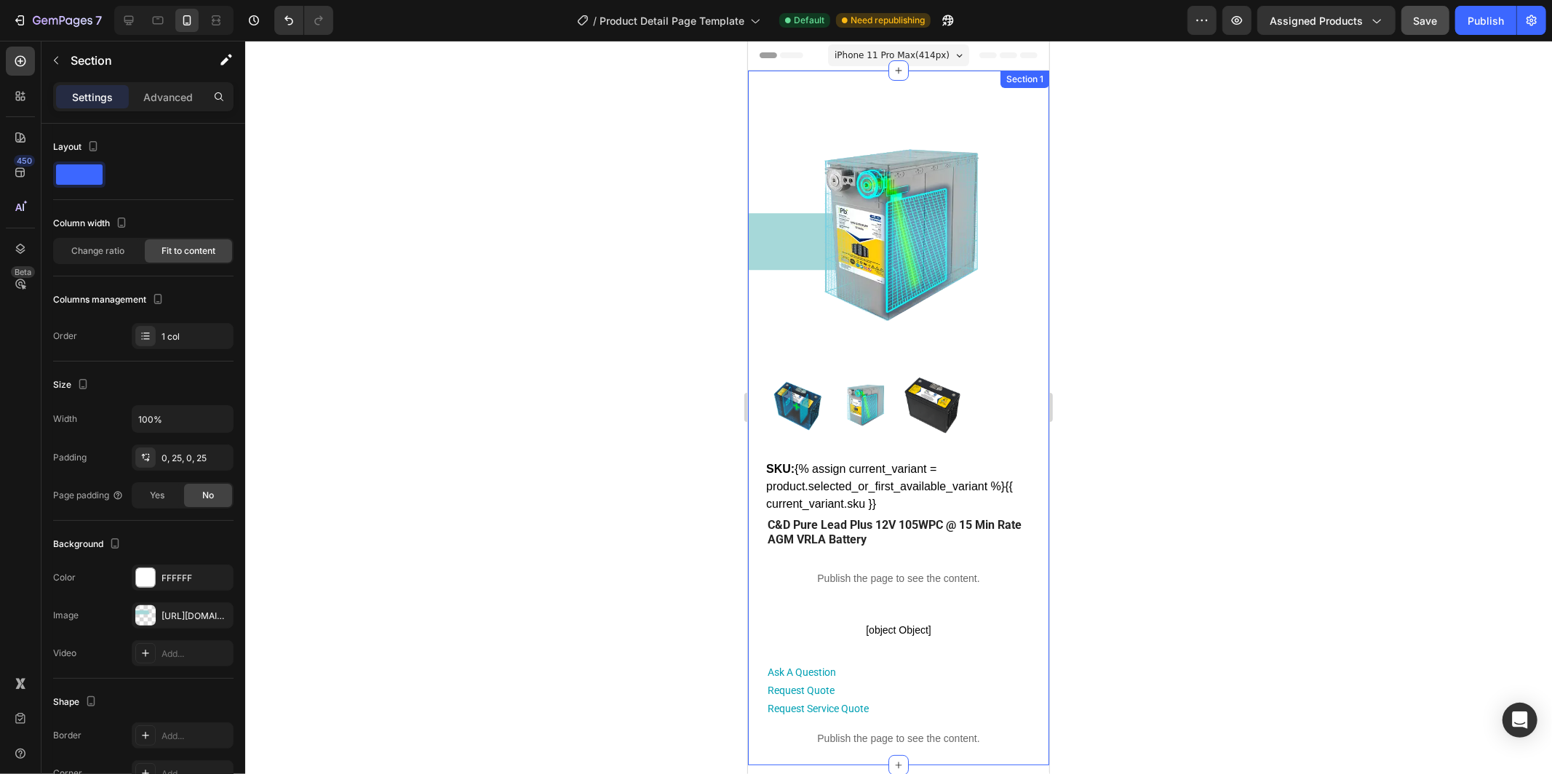
click at [759, 207] on div "Product Images SKU: {% assign current_variant = product.selected_or_first_avail…" at bounding box center [897, 417] width 301 height 695
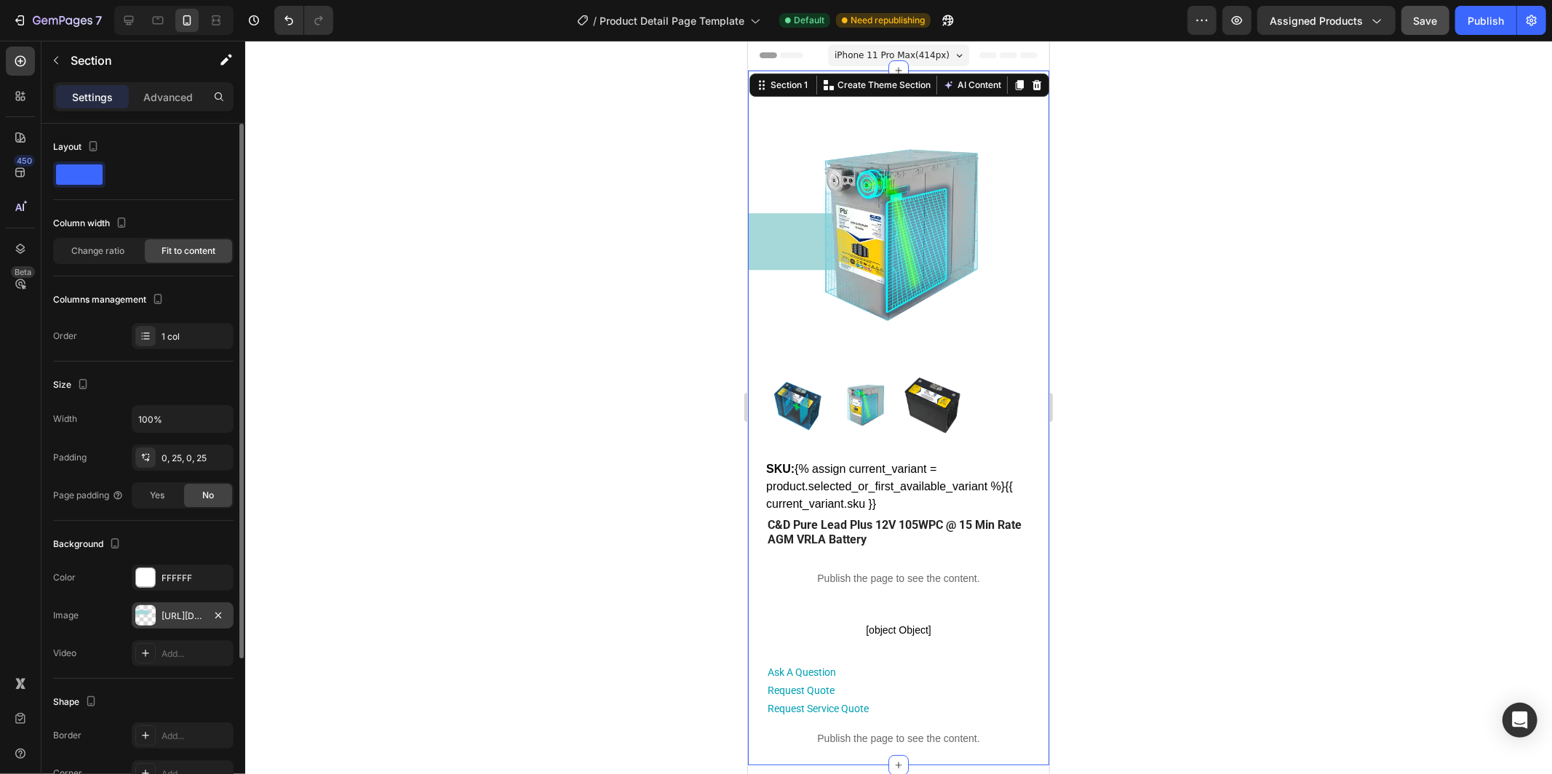
click at [171, 622] on div "https://cdn.shopify.com/s/files/1/0682/2159/9976/files/gempages_523498509446415…" at bounding box center [183, 616] width 42 height 13
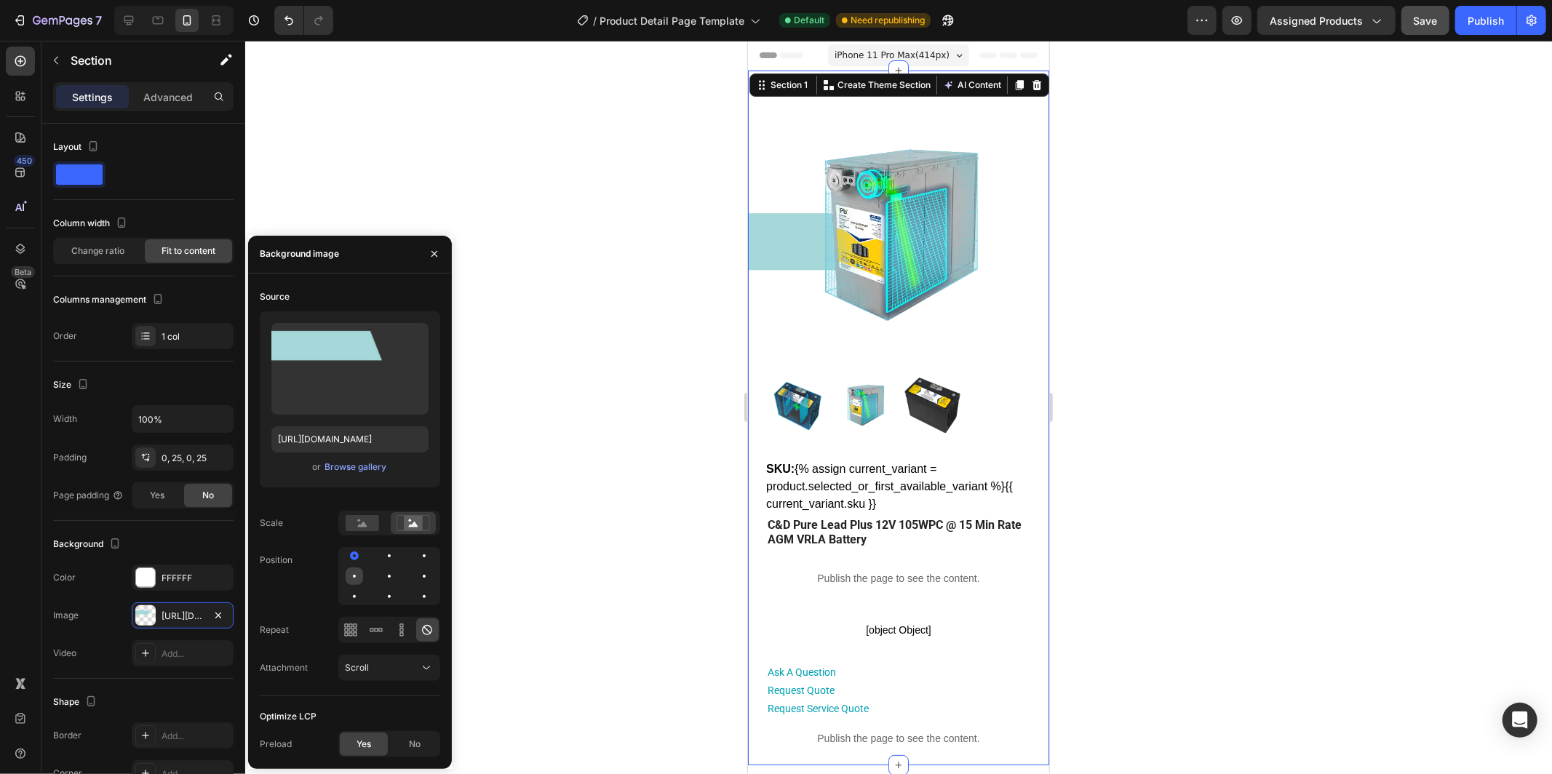
click at [381, 578] on div at bounding box center [389, 576] width 17 height 17
click at [363, 588] on div at bounding box center [354, 596] width 17 height 17
click at [389, 575] on div at bounding box center [389, 576] width 3 height 3
click at [423, 555] on div at bounding box center [424, 556] width 3 height 3
click at [381, 584] on div at bounding box center [389, 576] width 17 height 17
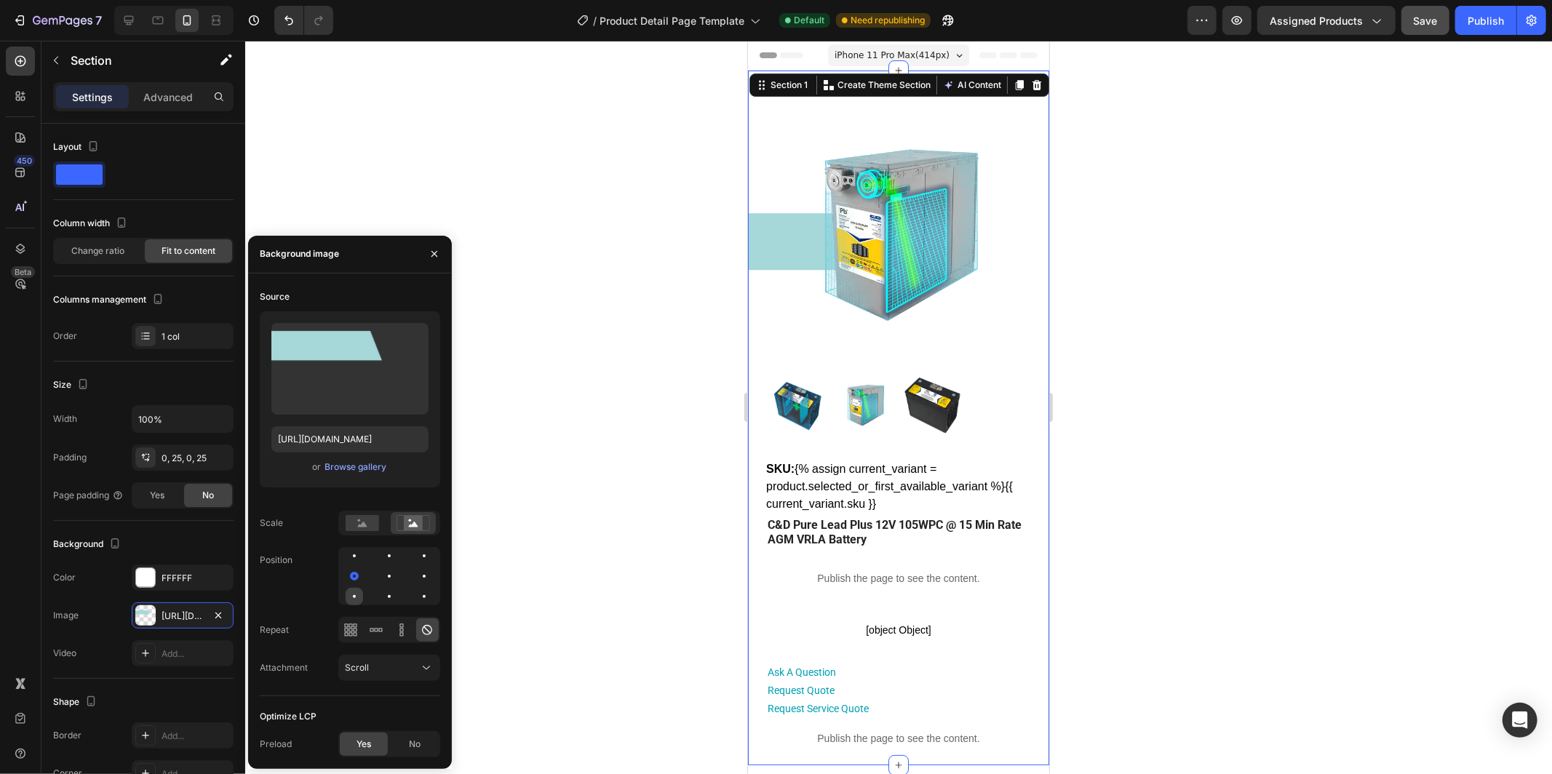
click at [381, 598] on div at bounding box center [389, 596] width 17 height 17
click at [416, 598] on div at bounding box center [424, 596] width 17 height 17
click at [426, 599] on div at bounding box center [424, 596] width 17 height 17
click at [381, 554] on div at bounding box center [389, 555] width 17 height 17
click at [1161, 405] on div at bounding box center [898, 408] width 1307 height 734
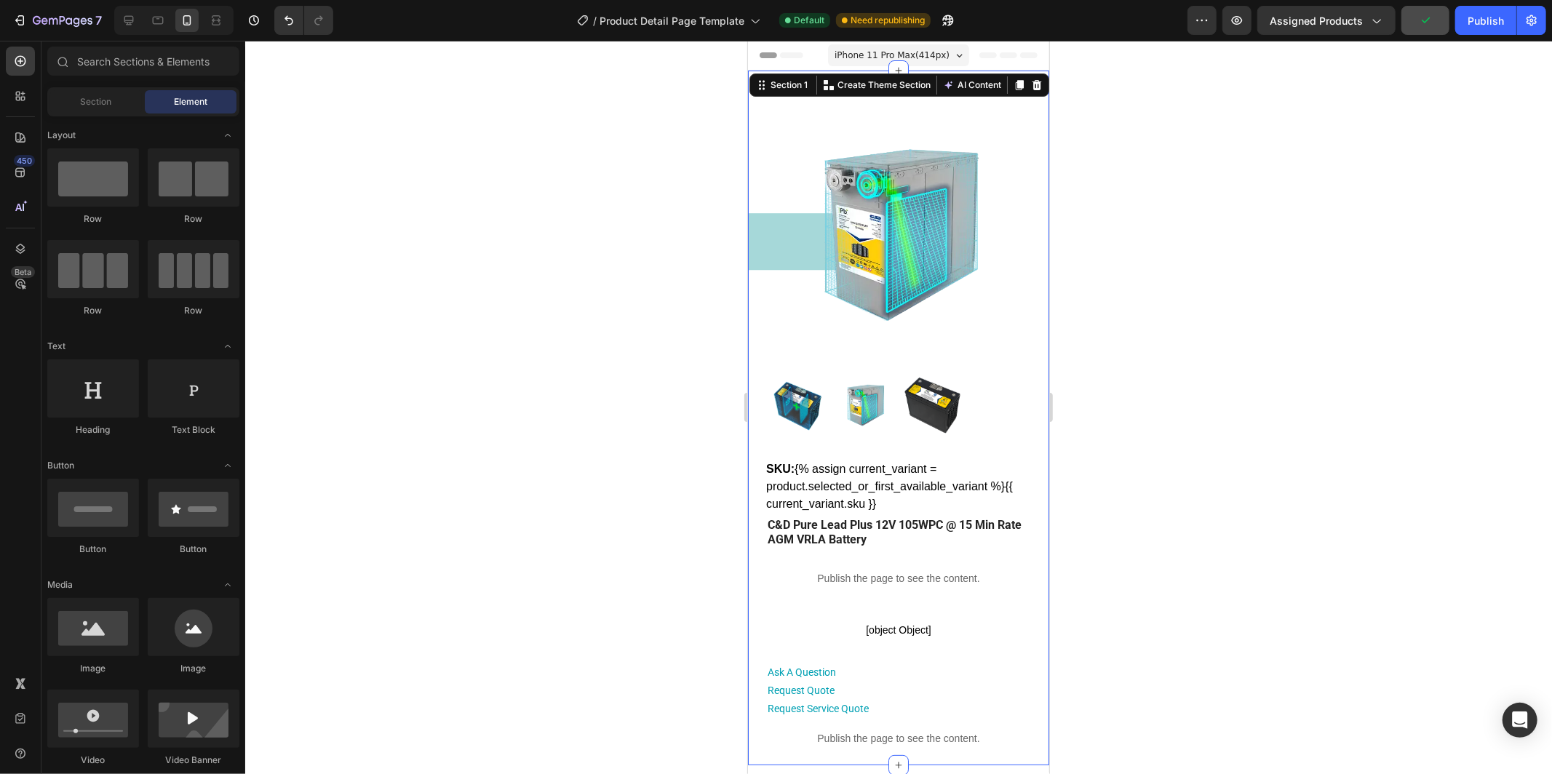
click at [762, 231] on div "Product Images SKU: {% assign current_variant = product.selected_or_first_avail…" at bounding box center [897, 417] width 301 height 695
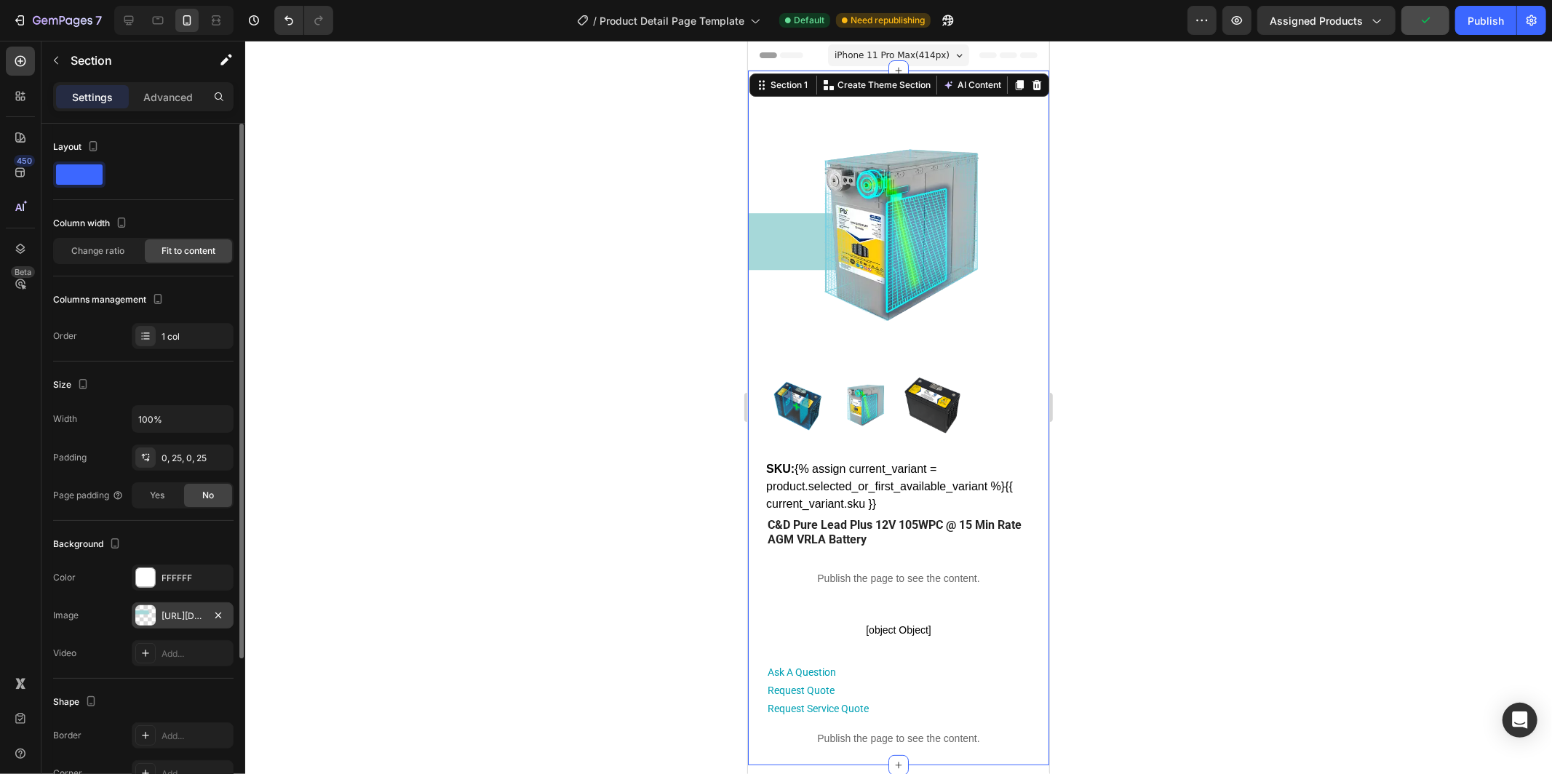
click at [185, 616] on div "https://cdn.shopify.com/s/files/1/0682/2159/9976/files/gempages_523498509446415…" at bounding box center [183, 616] width 42 height 13
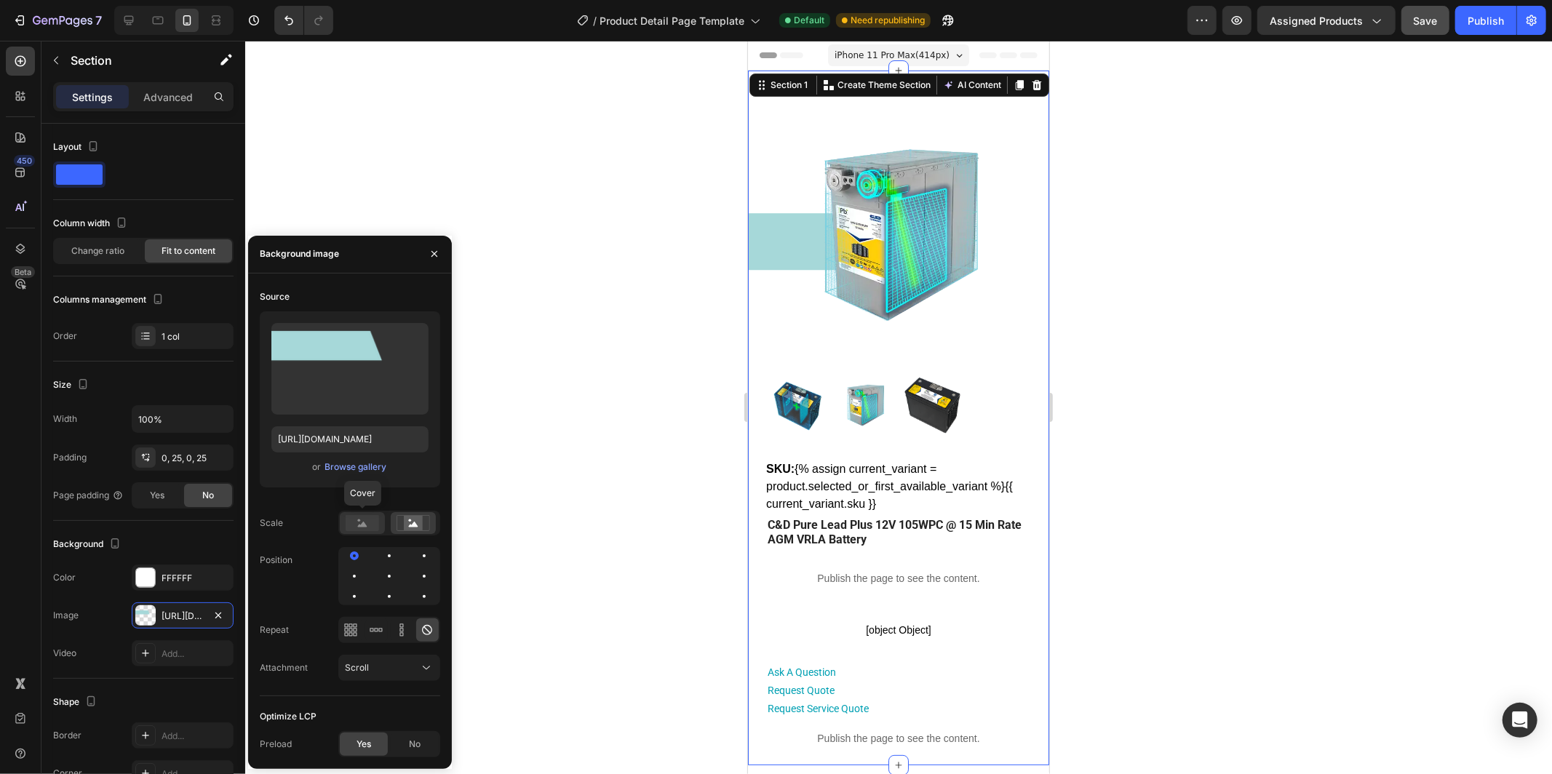
click at [368, 522] on rect at bounding box center [362, 523] width 33 height 16
click at [388, 555] on div at bounding box center [389, 556] width 3 height 3
click at [416, 572] on div at bounding box center [424, 576] width 17 height 17
click at [363, 588] on div at bounding box center [354, 596] width 17 height 17
click at [363, 568] on div at bounding box center [354, 576] width 17 height 17
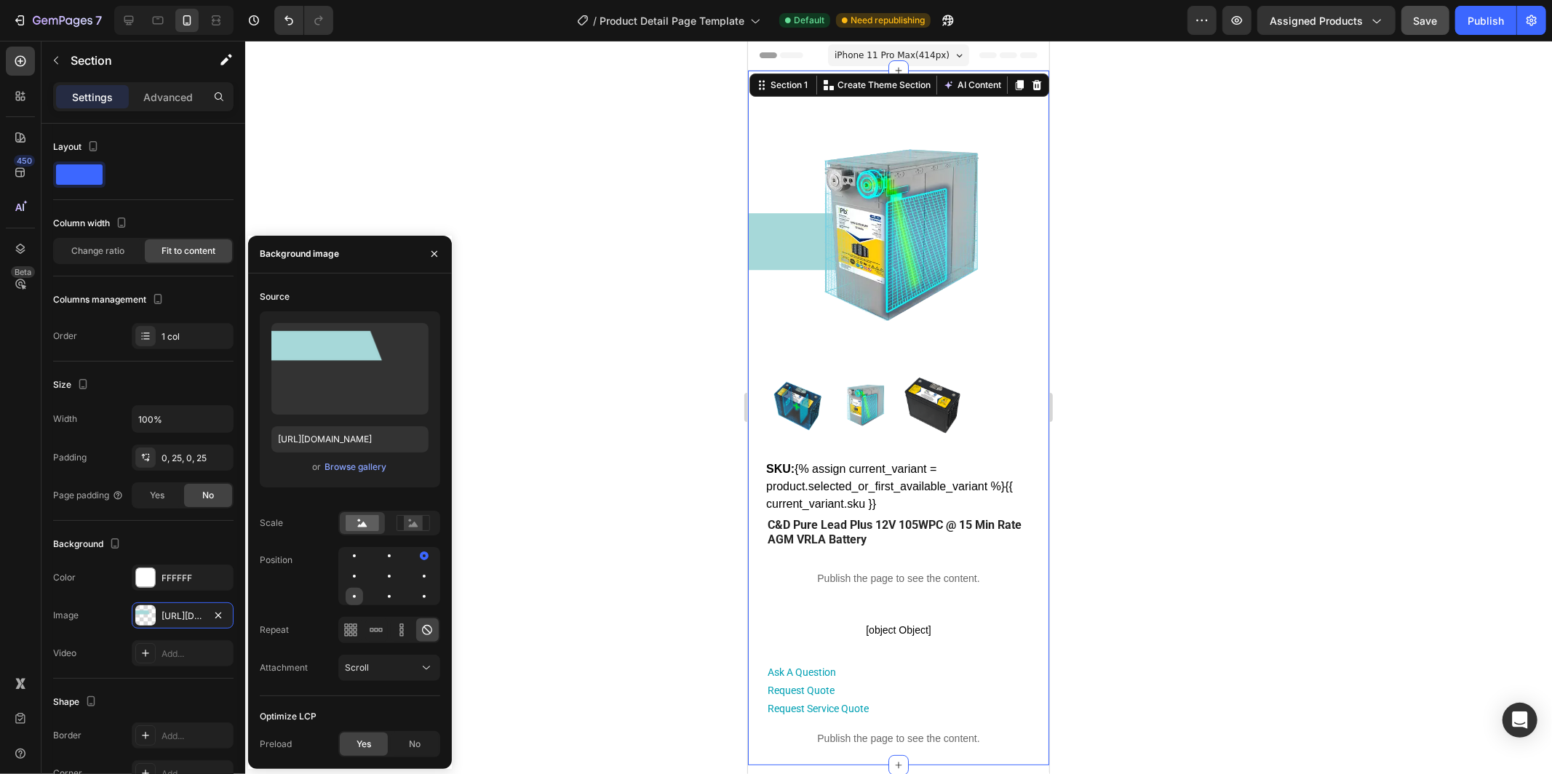
click at [381, 598] on div at bounding box center [389, 596] width 17 height 17
click at [416, 568] on div at bounding box center [424, 576] width 17 height 17
click at [381, 549] on div at bounding box center [389, 555] width 17 height 17
click at [362, 464] on div "Browse gallery" at bounding box center [356, 467] width 62 height 13
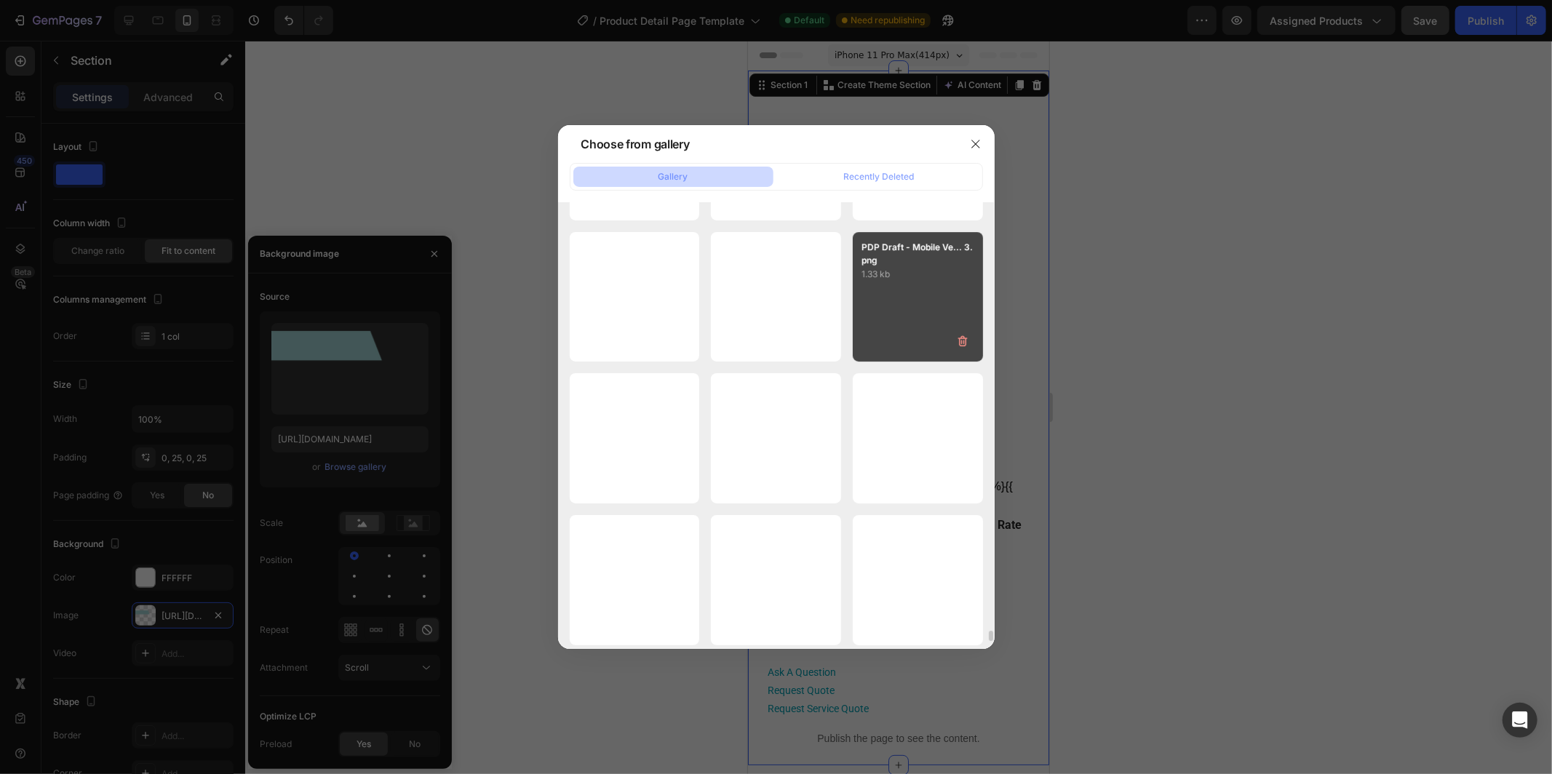
scroll to position [18260, 0]
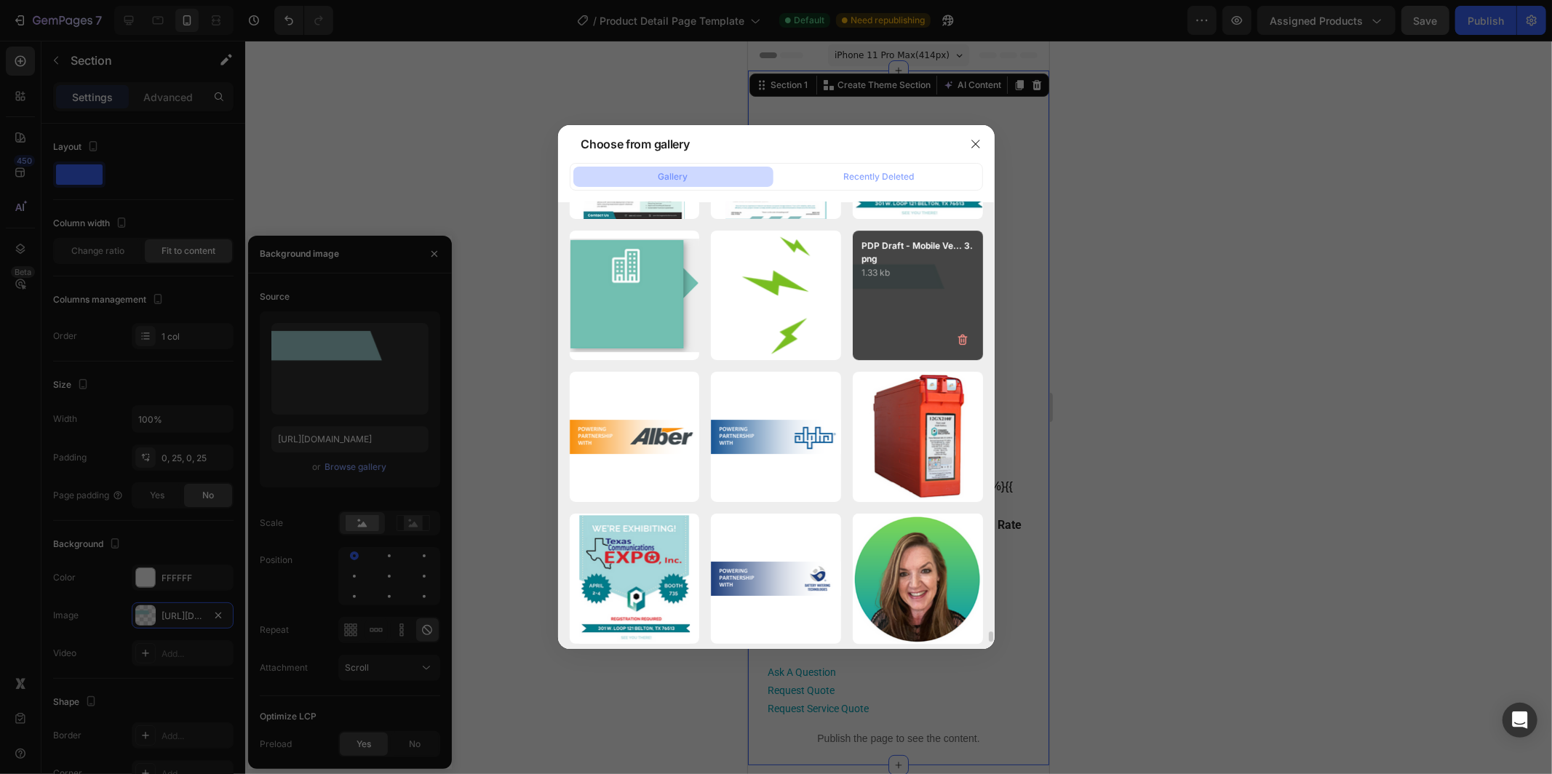
click at [900, 277] on p "1.33 kb" at bounding box center [918, 273] width 113 height 15
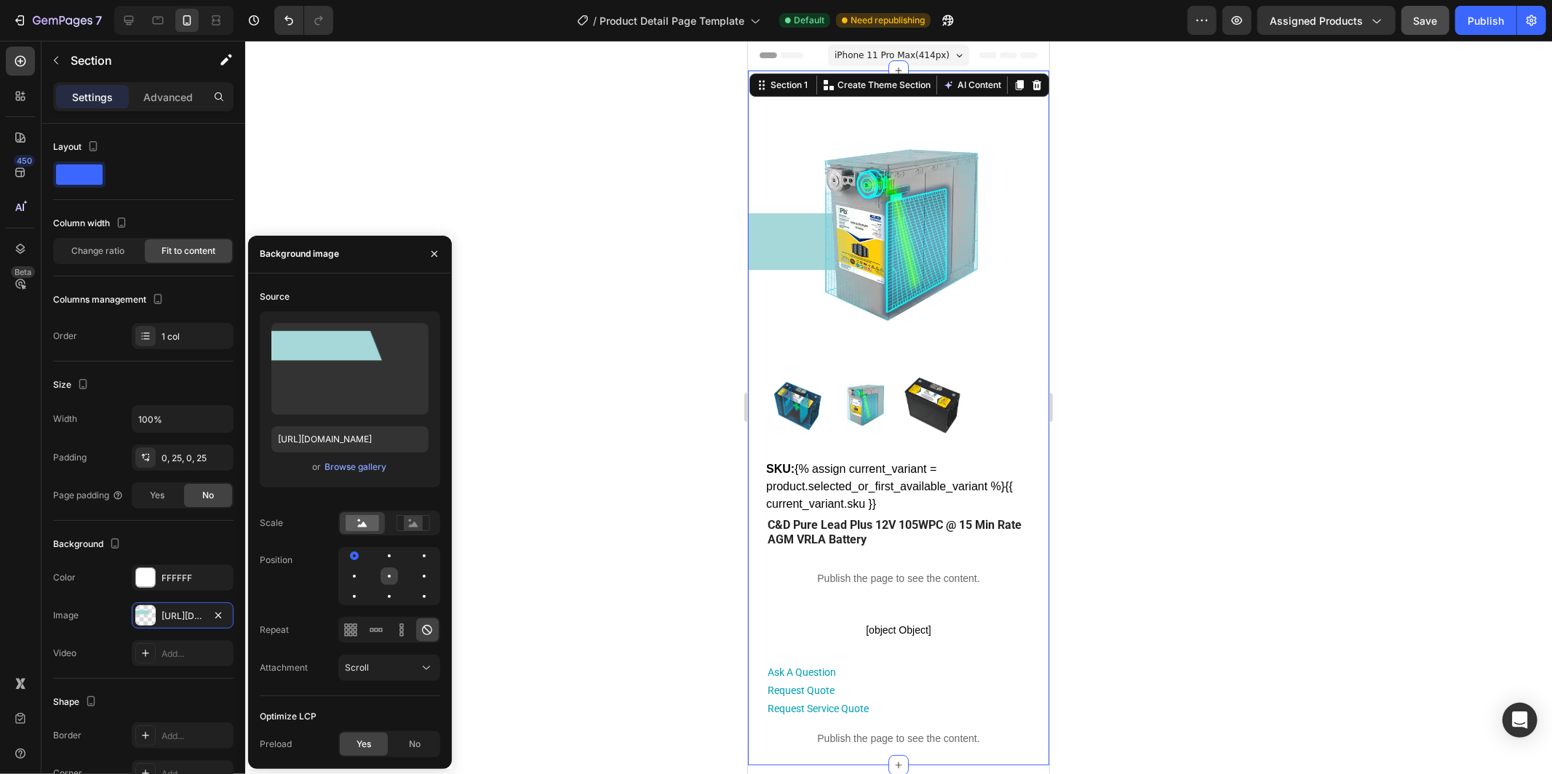
click at [416, 577] on div at bounding box center [424, 576] width 17 height 17
click at [363, 588] on div at bounding box center [354, 596] width 17 height 17
click at [423, 598] on div at bounding box center [424, 596] width 17 height 17
click at [381, 594] on div at bounding box center [389, 596] width 17 height 17
click at [381, 560] on div at bounding box center [389, 555] width 17 height 17
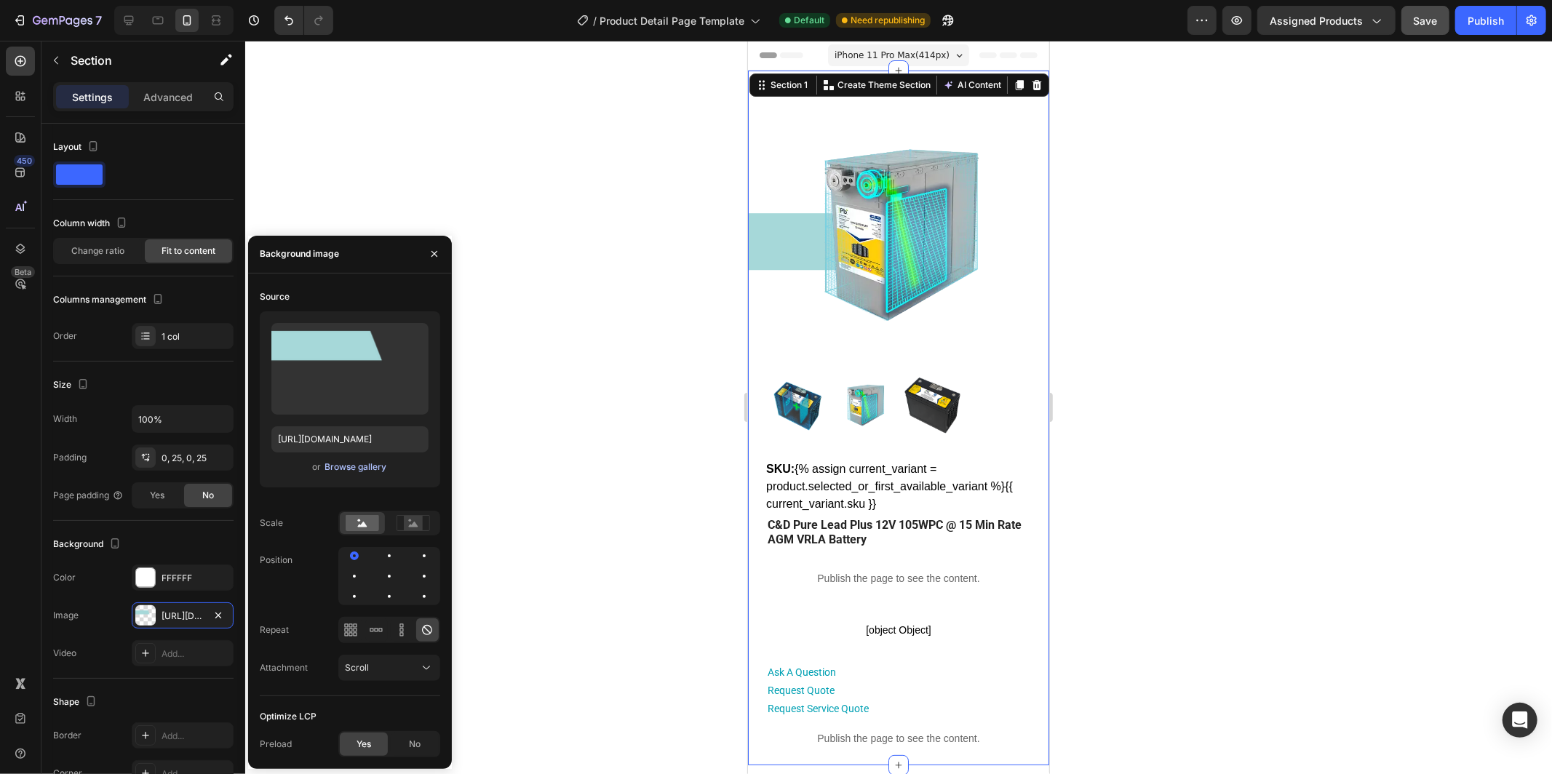
click at [358, 467] on div "Browse gallery" at bounding box center [356, 467] width 62 height 13
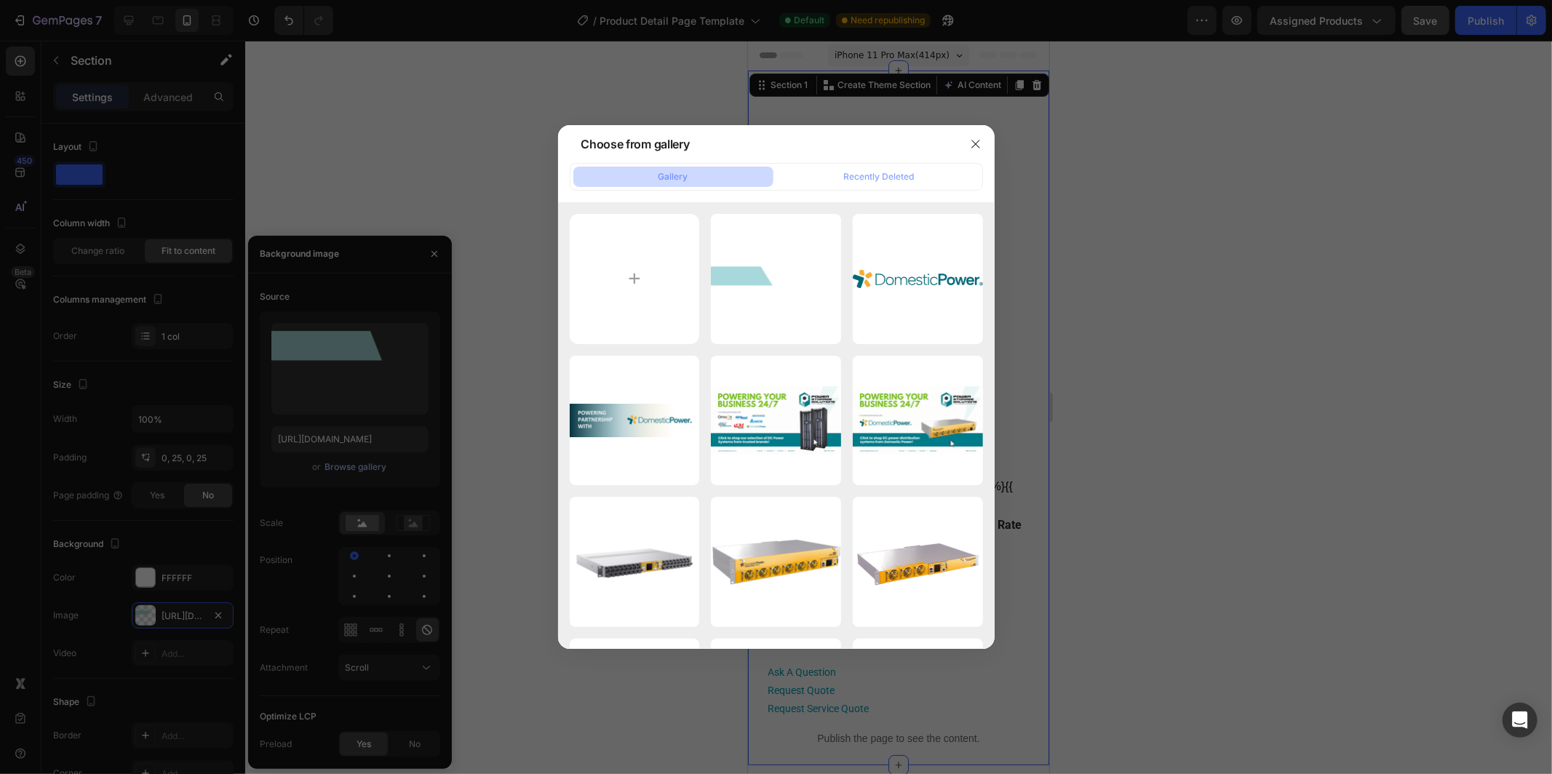
click at [0, 0] on div "Product Detail Page B...er.png 8.58 kb" at bounding box center [0, 0] width 0 height 0
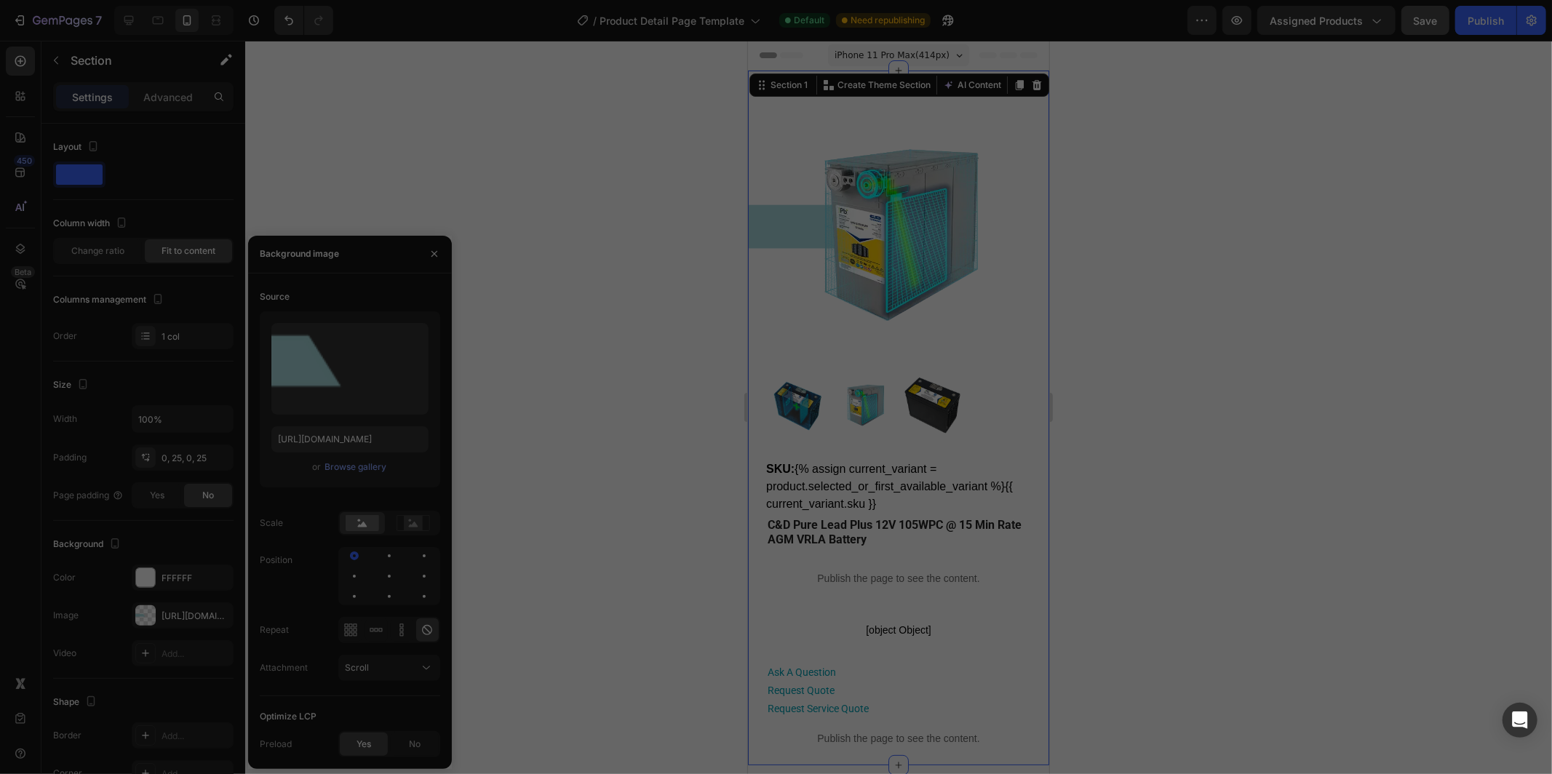
click at [431, 256] on div at bounding box center [776, 387] width 1552 height 774
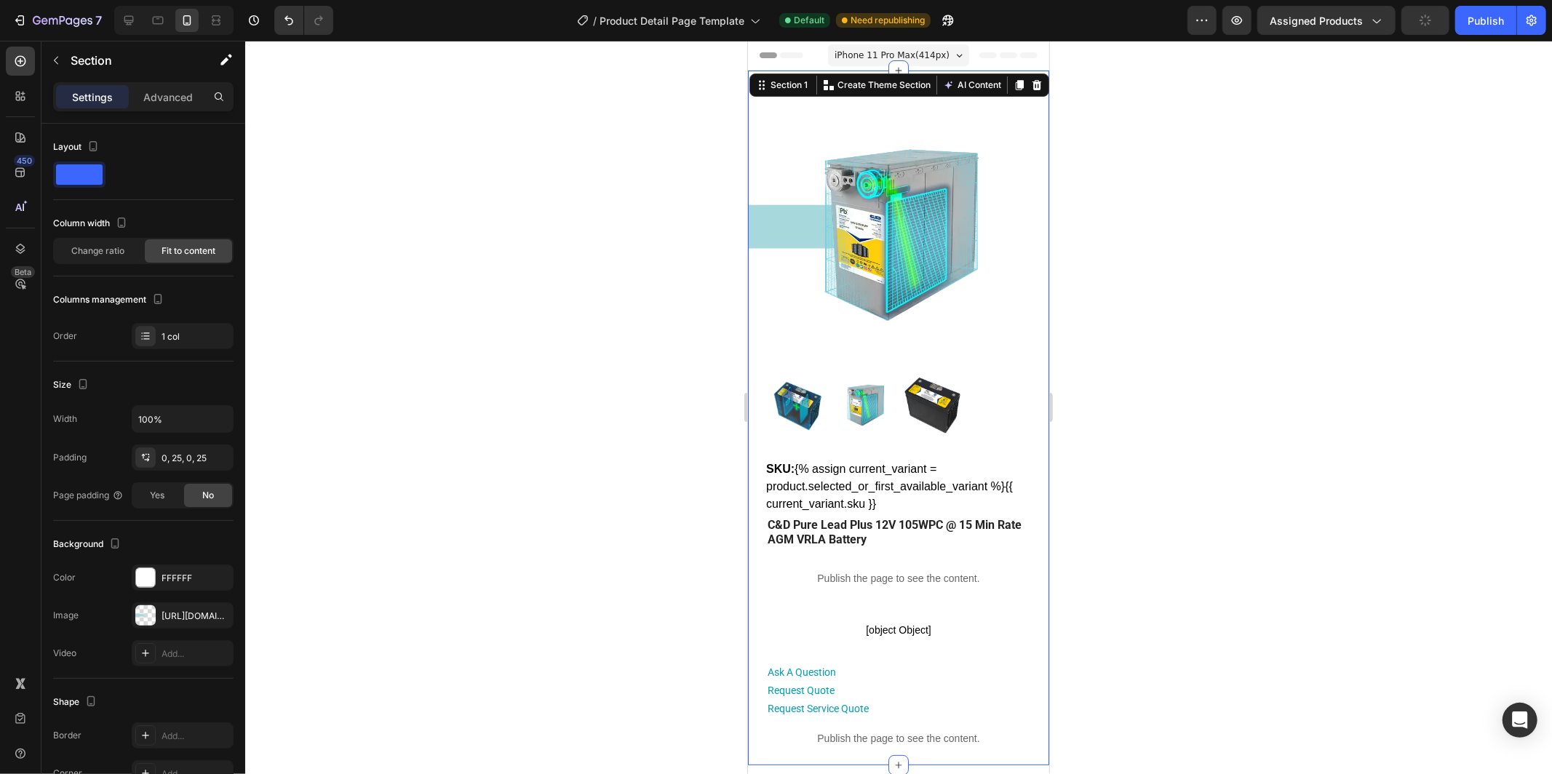
click at [1121, 352] on div at bounding box center [898, 408] width 1307 height 734
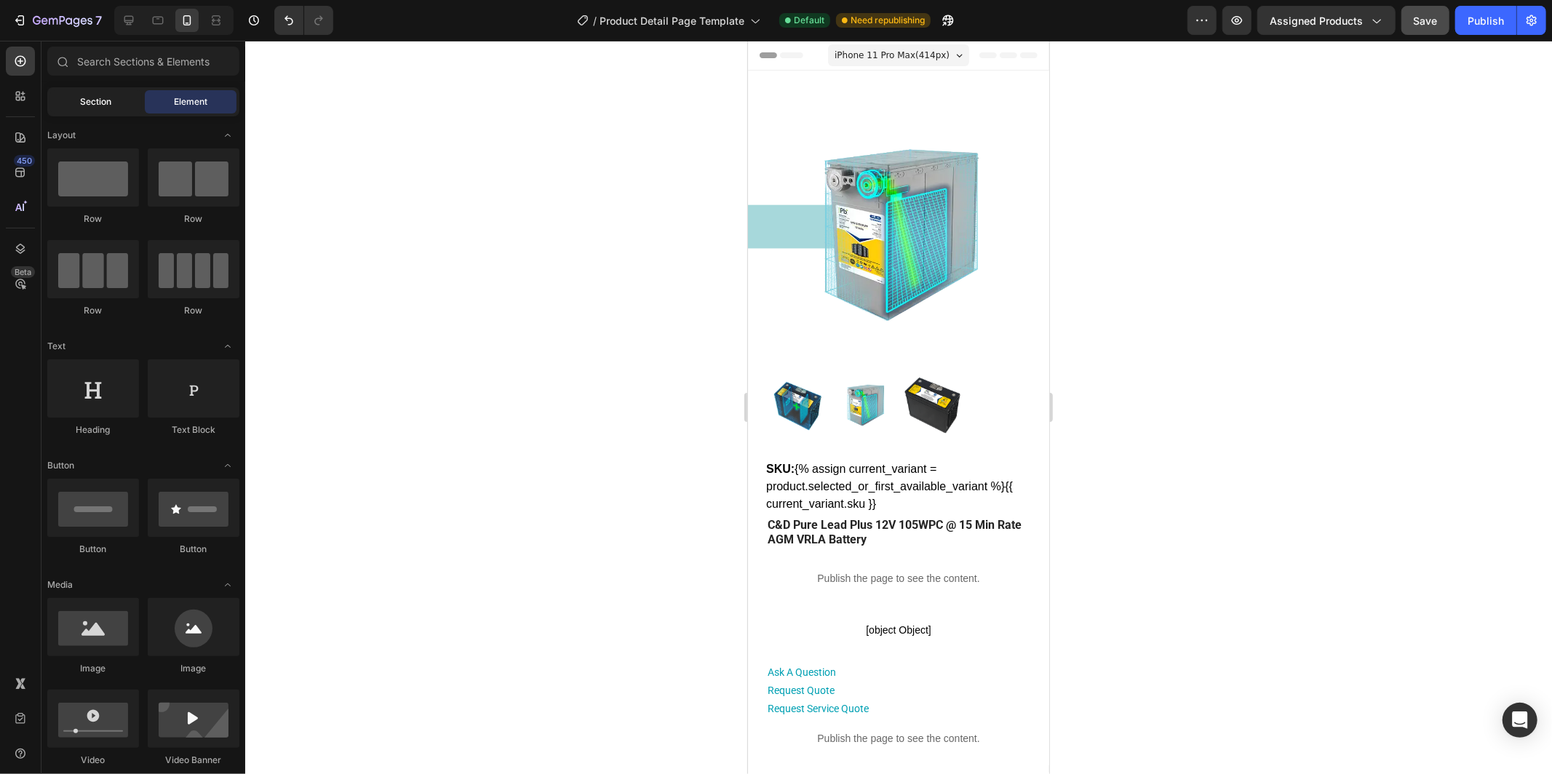
click at [103, 97] on span "Section" at bounding box center [96, 101] width 31 height 13
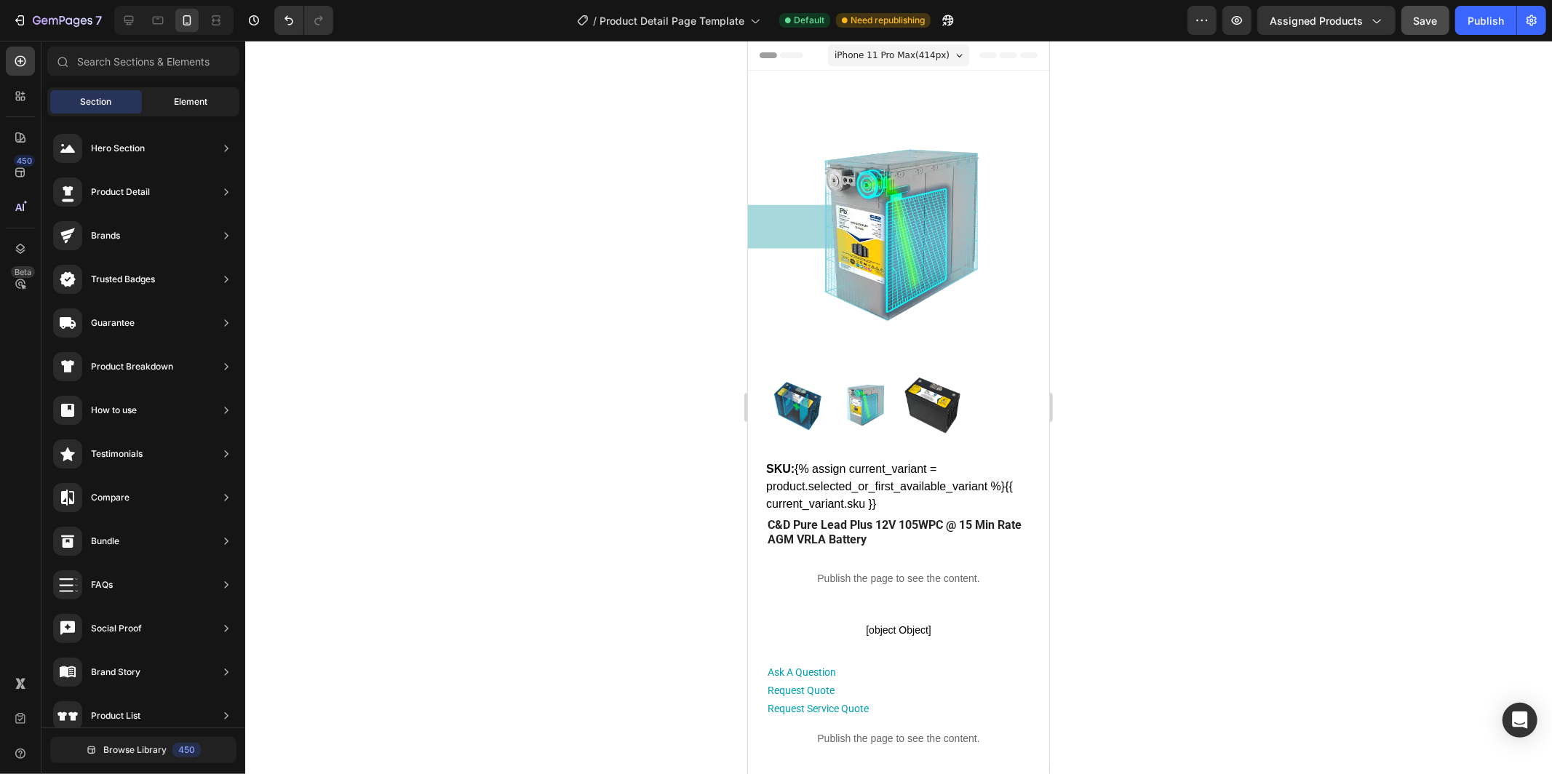
click at [197, 108] on div "Element" at bounding box center [191, 101] width 92 height 23
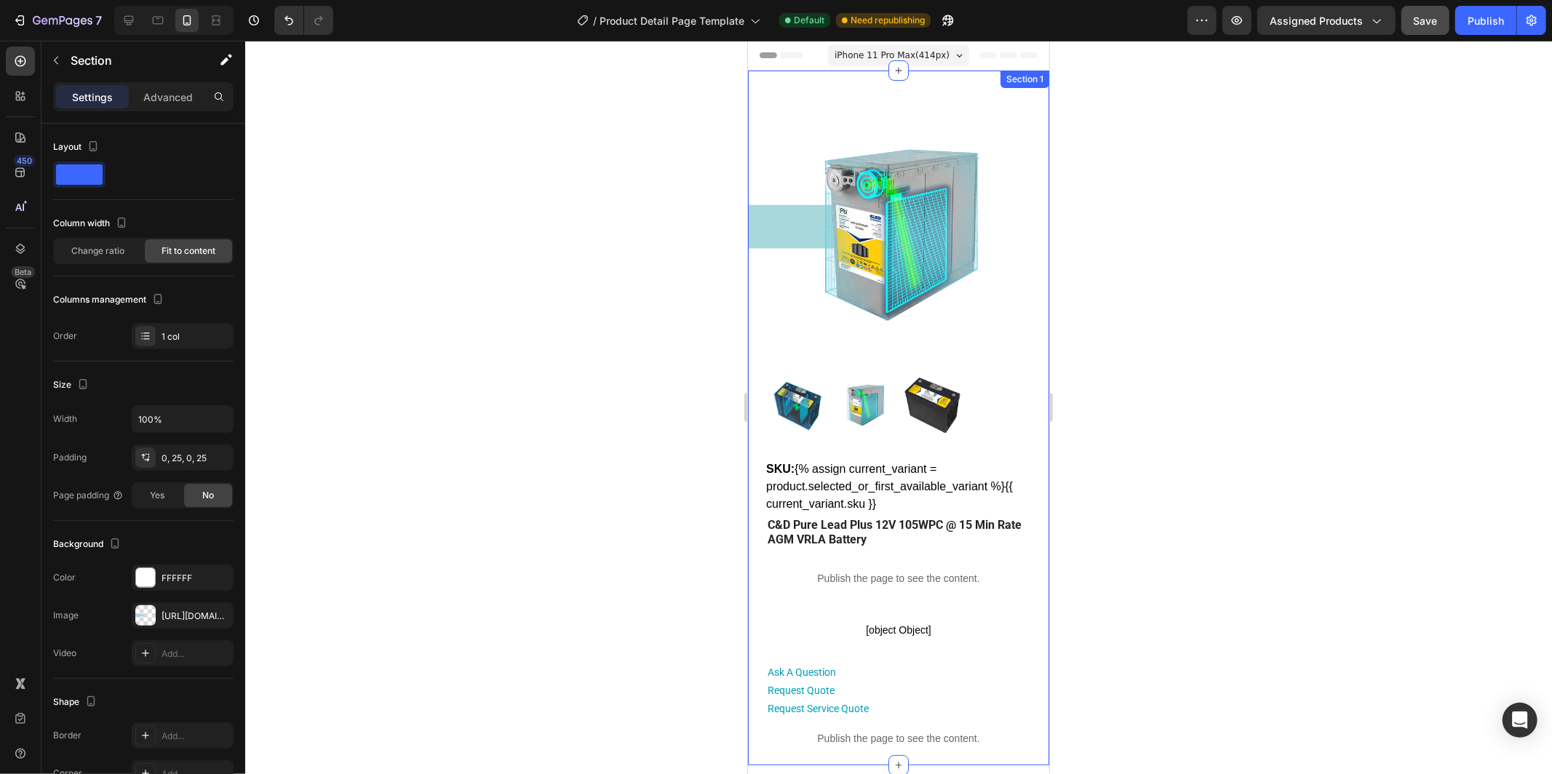
click at [760, 207] on div "Product Images SKU: {% assign current_variant = product.selected_or_first_avail…" at bounding box center [897, 417] width 301 height 695
click at [127, 22] on icon at bounding box center [128, 20] width 9 height 9
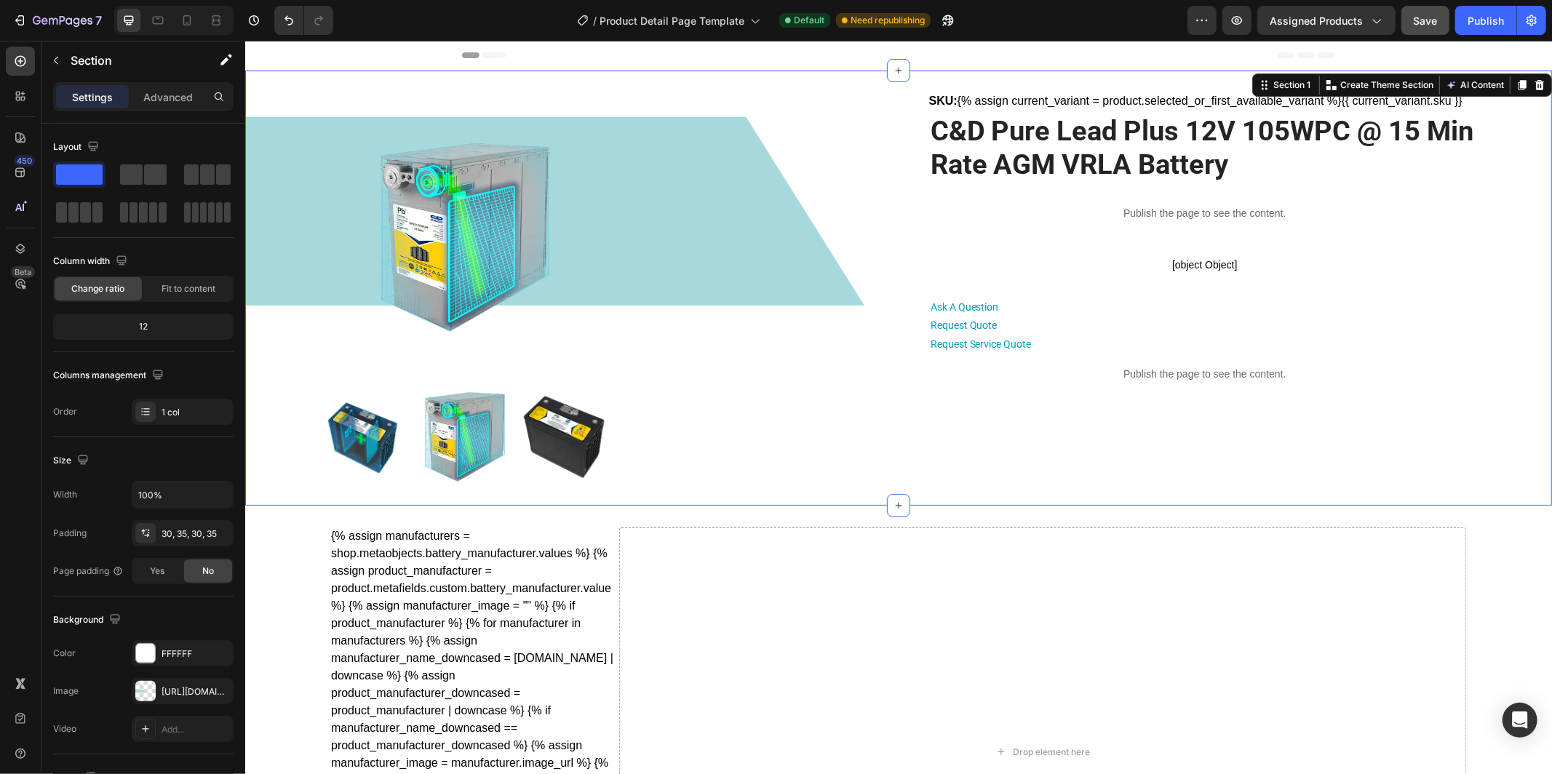
click at [298, 222] on div "Product Images SKU: {% assign current_variant = product.selected_or_first_avail…" at bounding box center [898, 288] width 1256 height 392
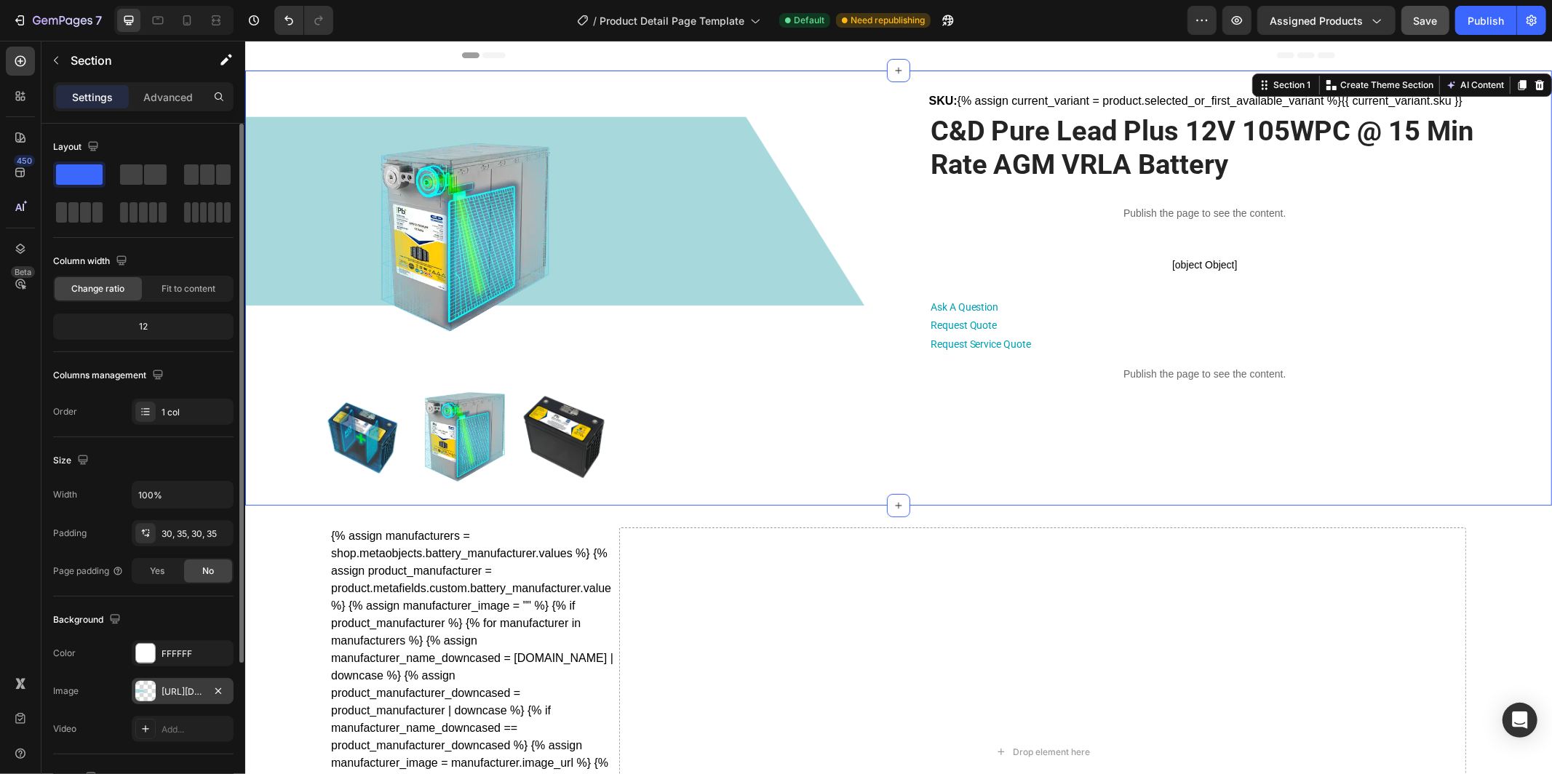
click at [177, 682] on div "[URL][DOMAIN_NAME]" at bounding box center [183, 691] width 102 height 26
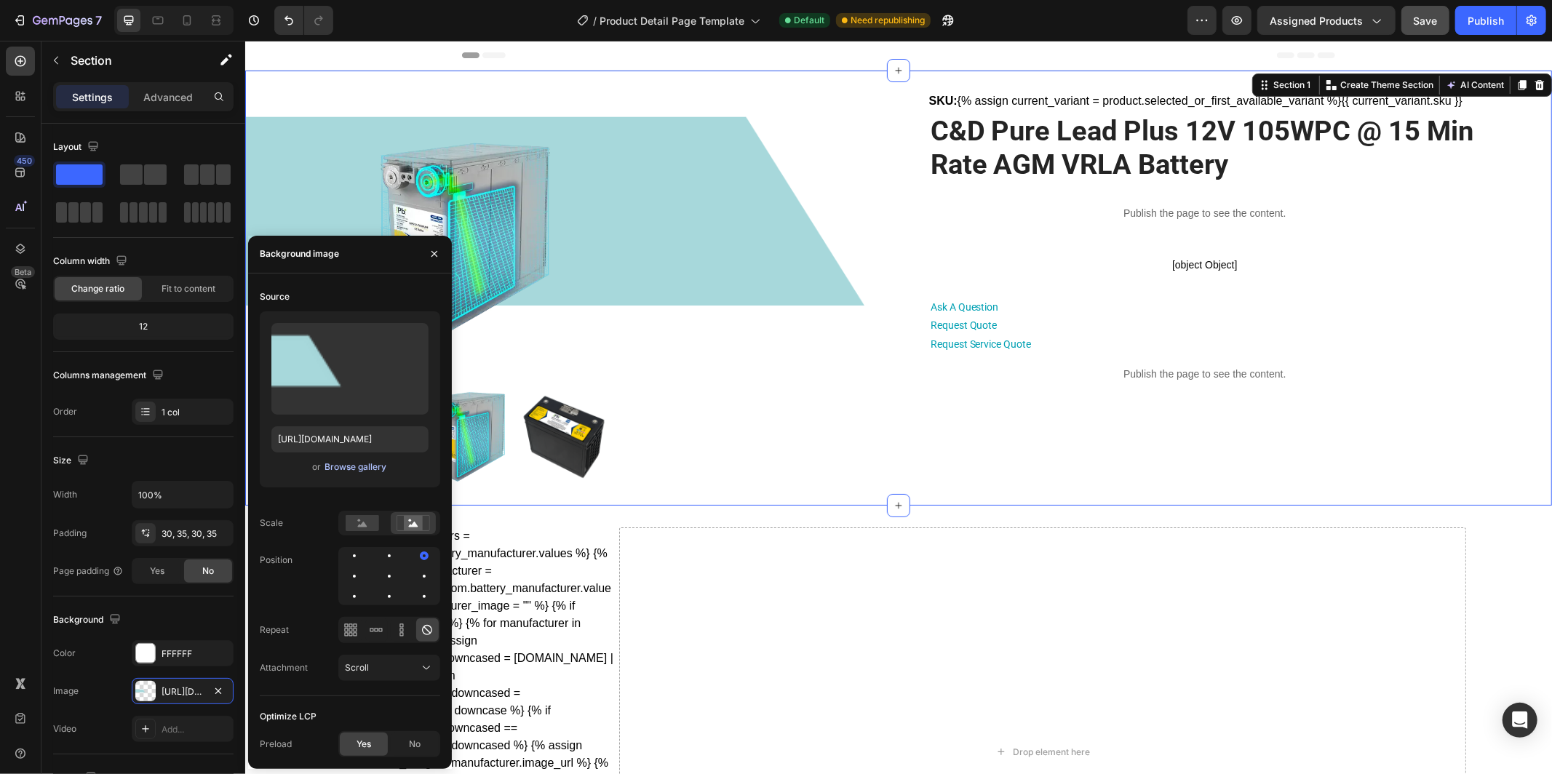
click at [351, 466] on div "Browse gallery" at bounding box center [356, 467] width 62 height 13
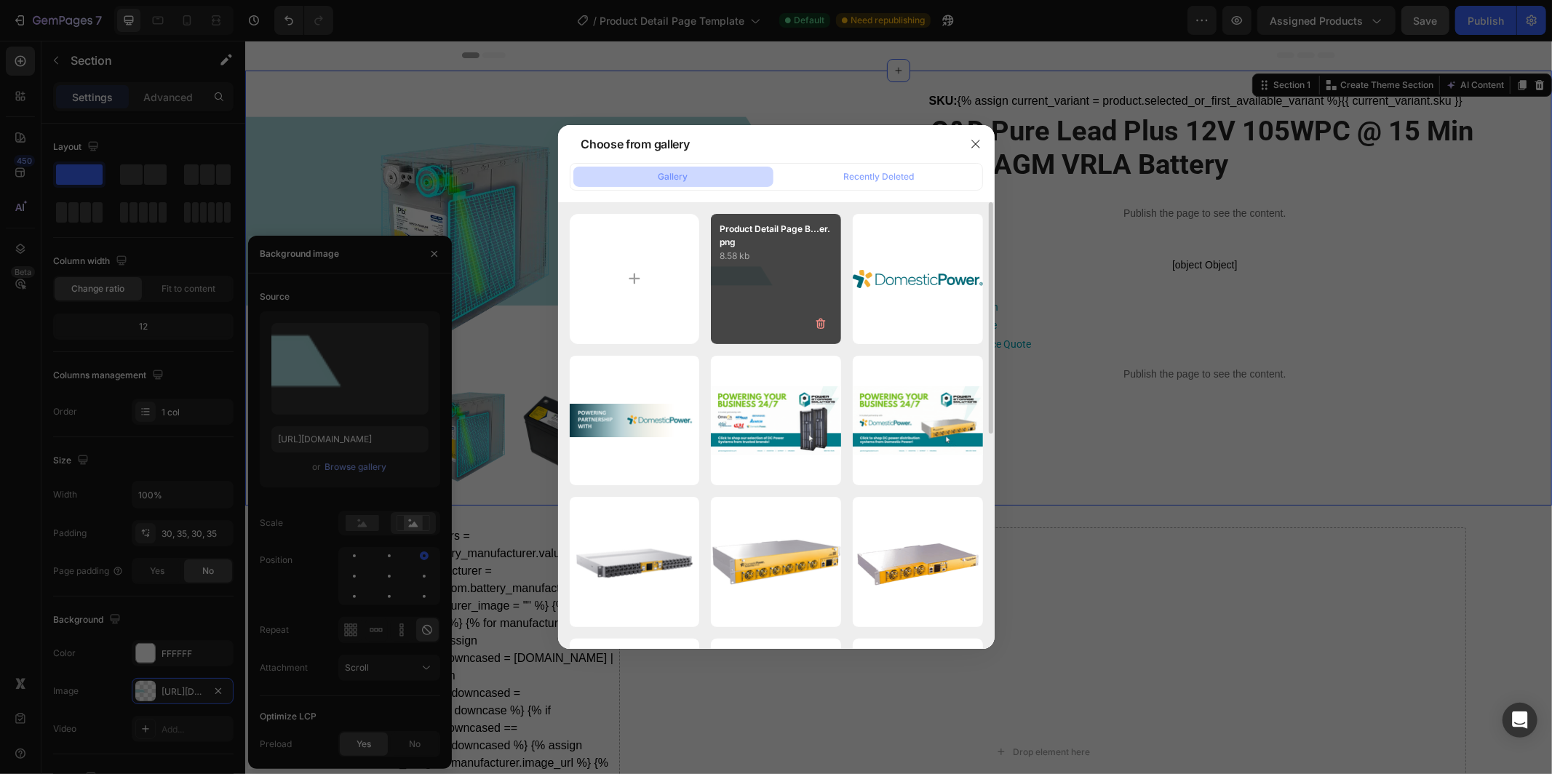
click at [742, 271] on div "Product Detail Page B...er.png 8.58 kb" at bounding box center [776, 279] width 130 height 130
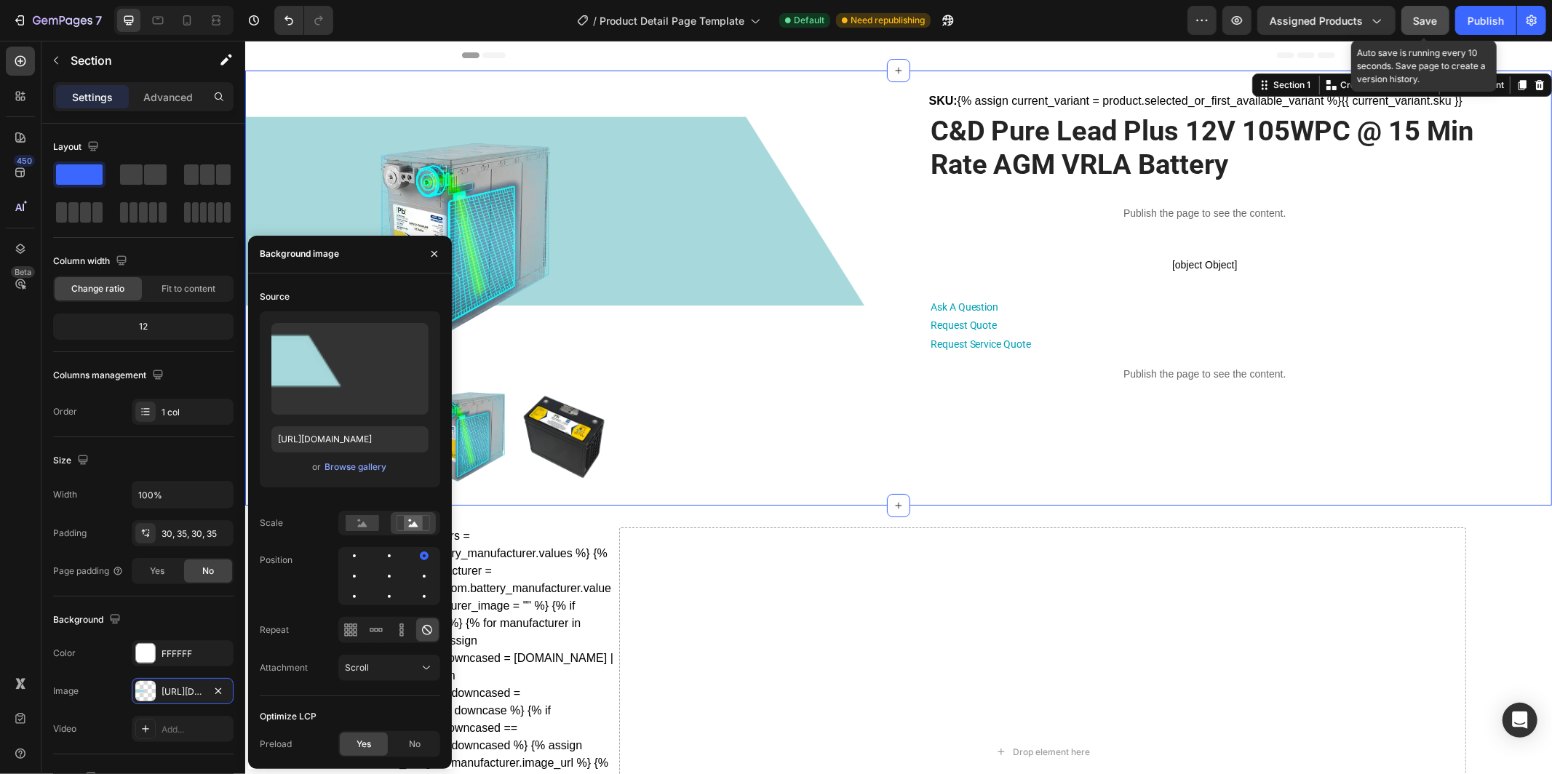
click at [1432, 18] on span "Save" at bounding box center [1426, 21] width 24 height 12
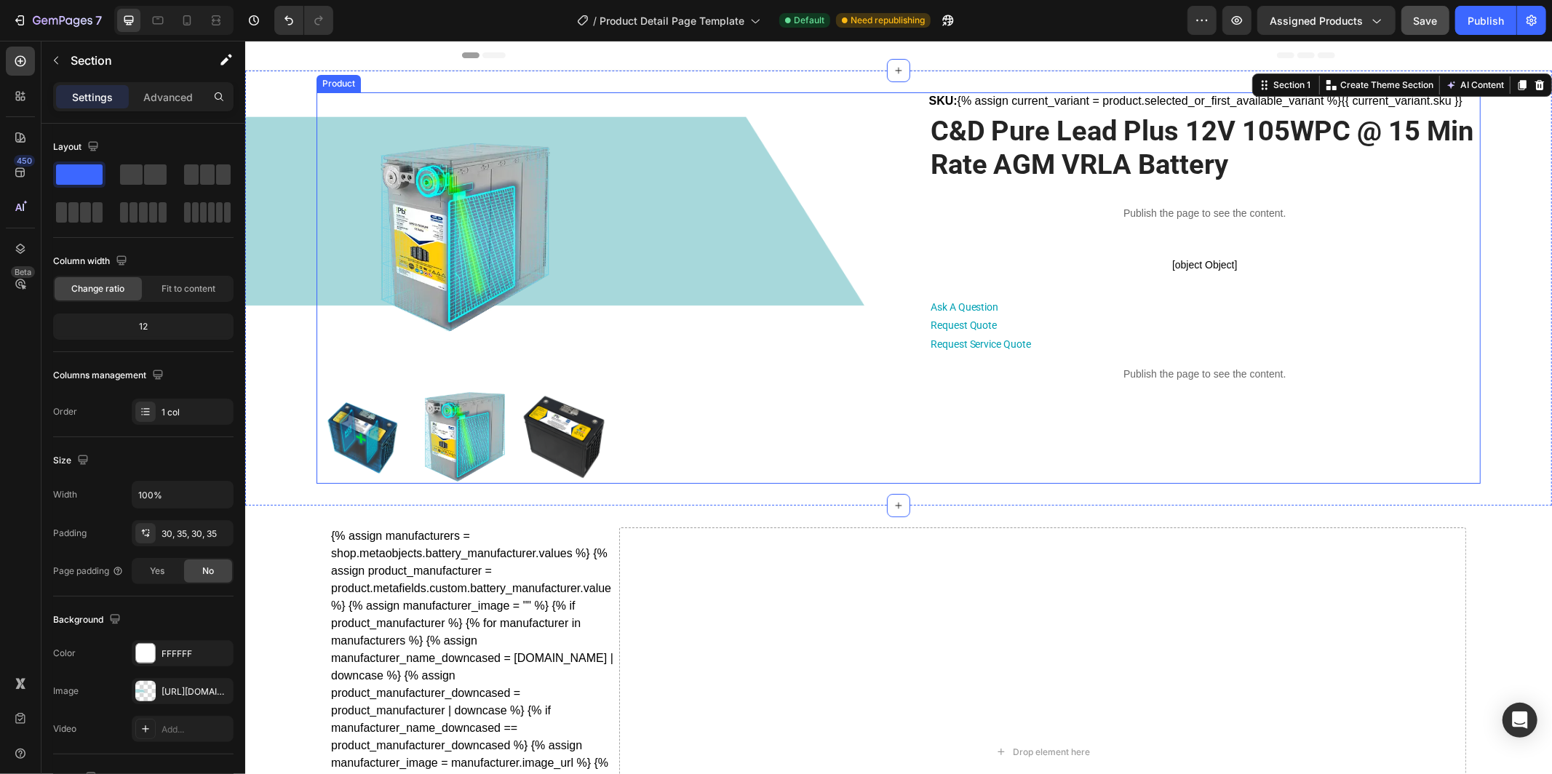
click at [870, 135] on div "Product Images SKU: {% assign current_variant = product.selected_or_first_avail…" at bounding box center [898, 288] width 1164 height 392
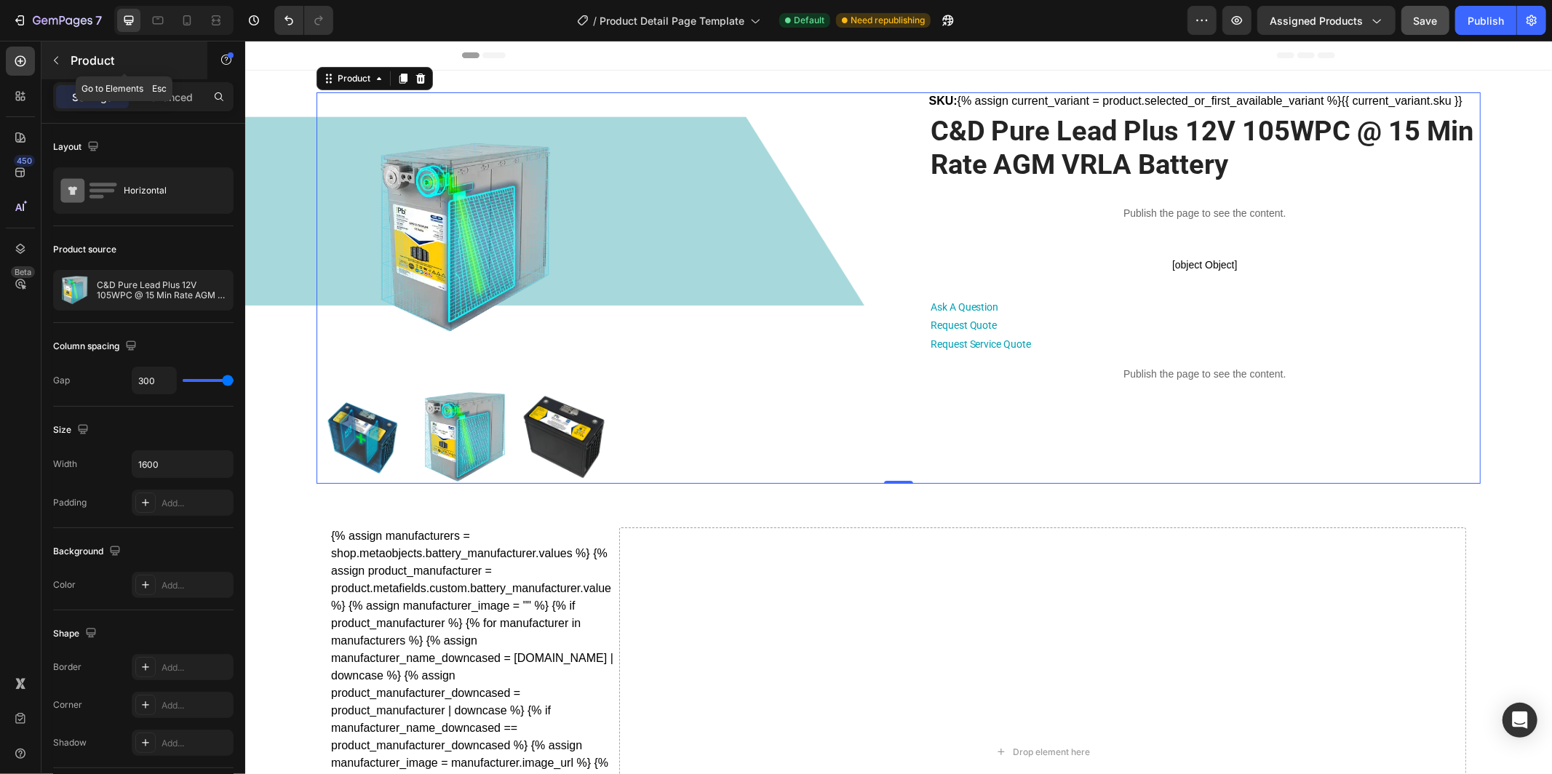
click at [52, 59] on icon "button" at bounding box center [56, 61] width 12 height 12
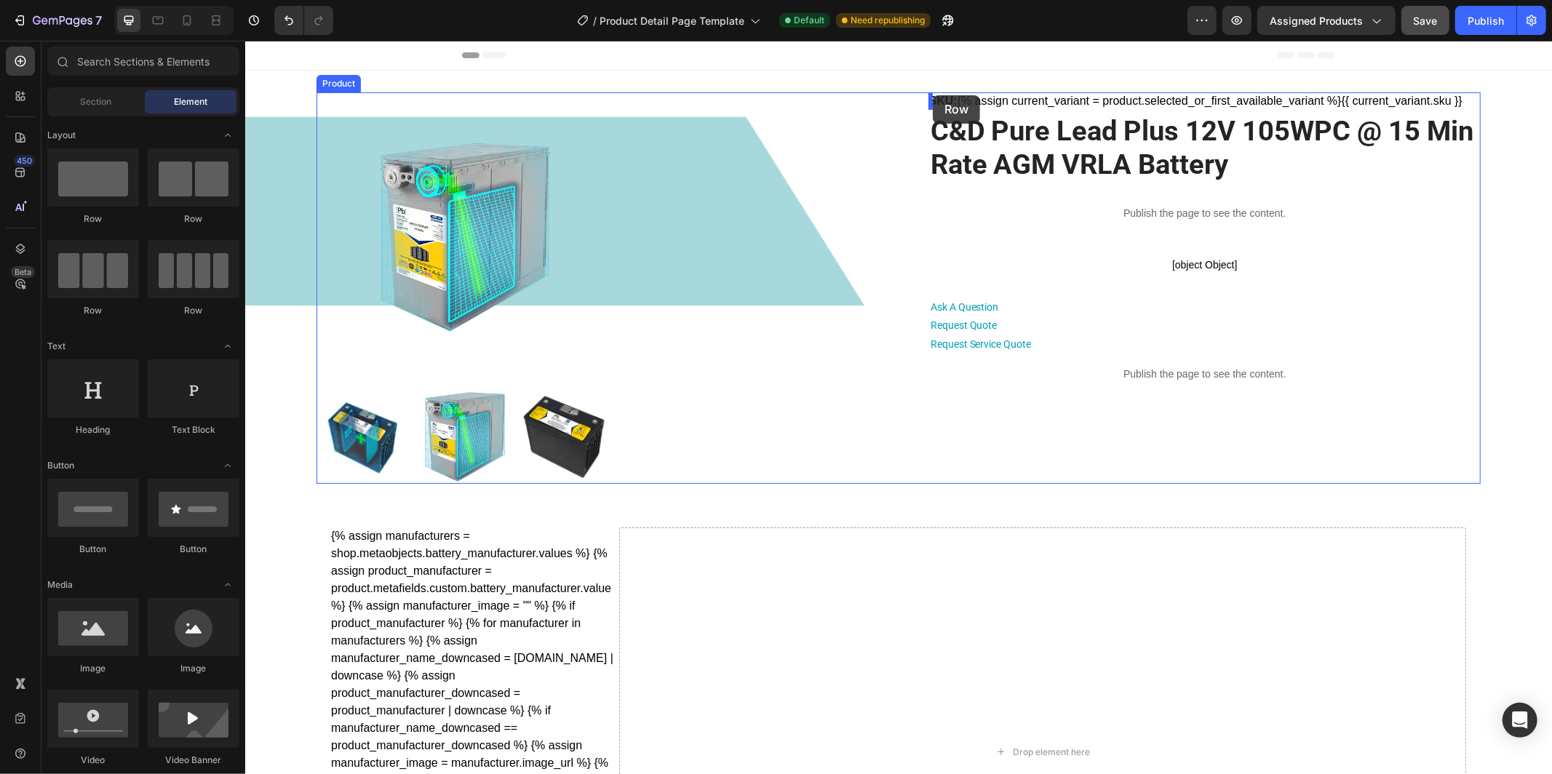
drag, startPoint x: 339, startPoint y: 227, endPoint x: 932, endPoint y: 95, distance: 607.8
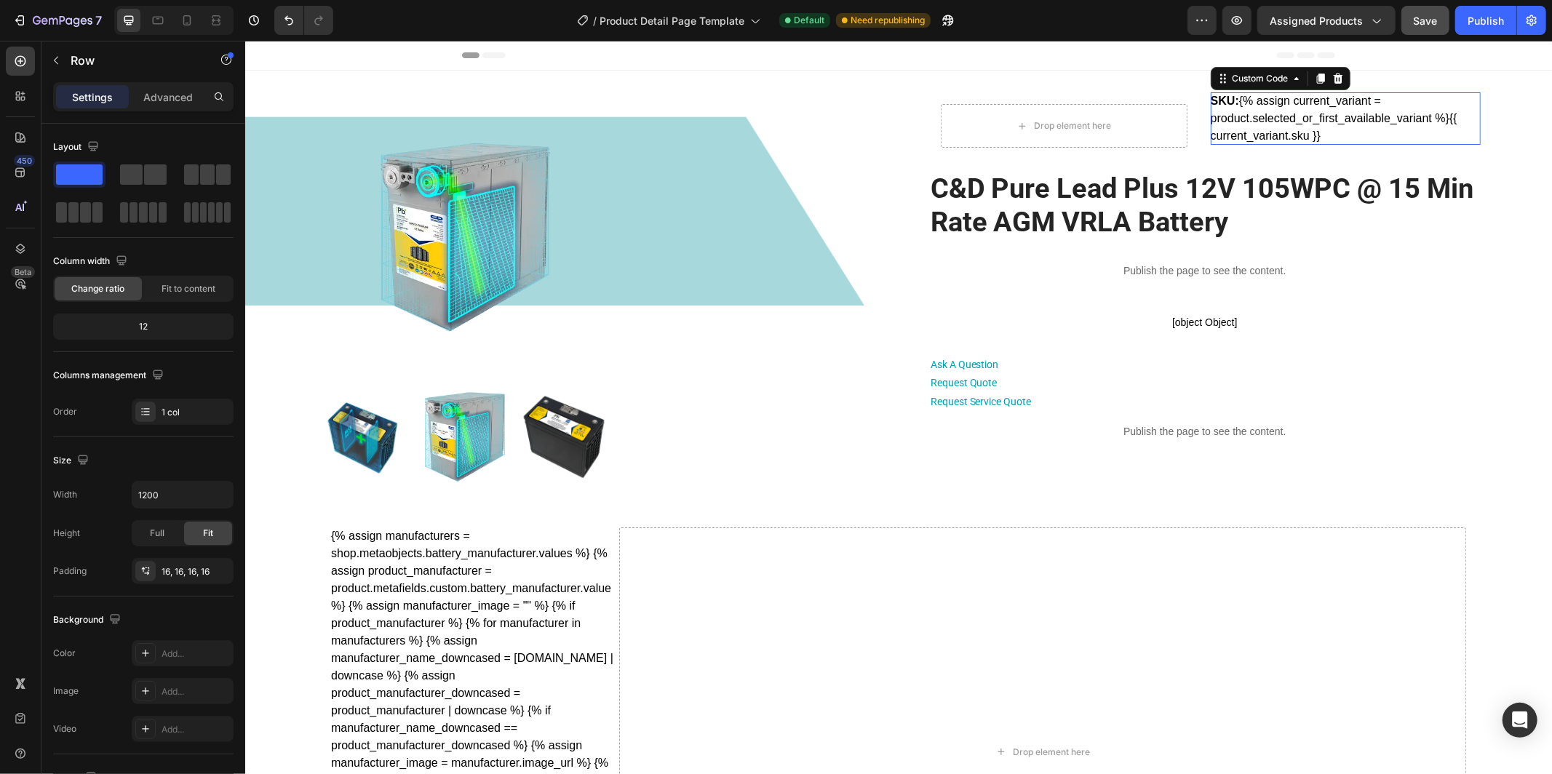
click at [1245, 110] on div "SKU: {% assign current_variant = product.selected_or_first_available_variant %}…" at bounding box center [1345, 118] width 270 height 52
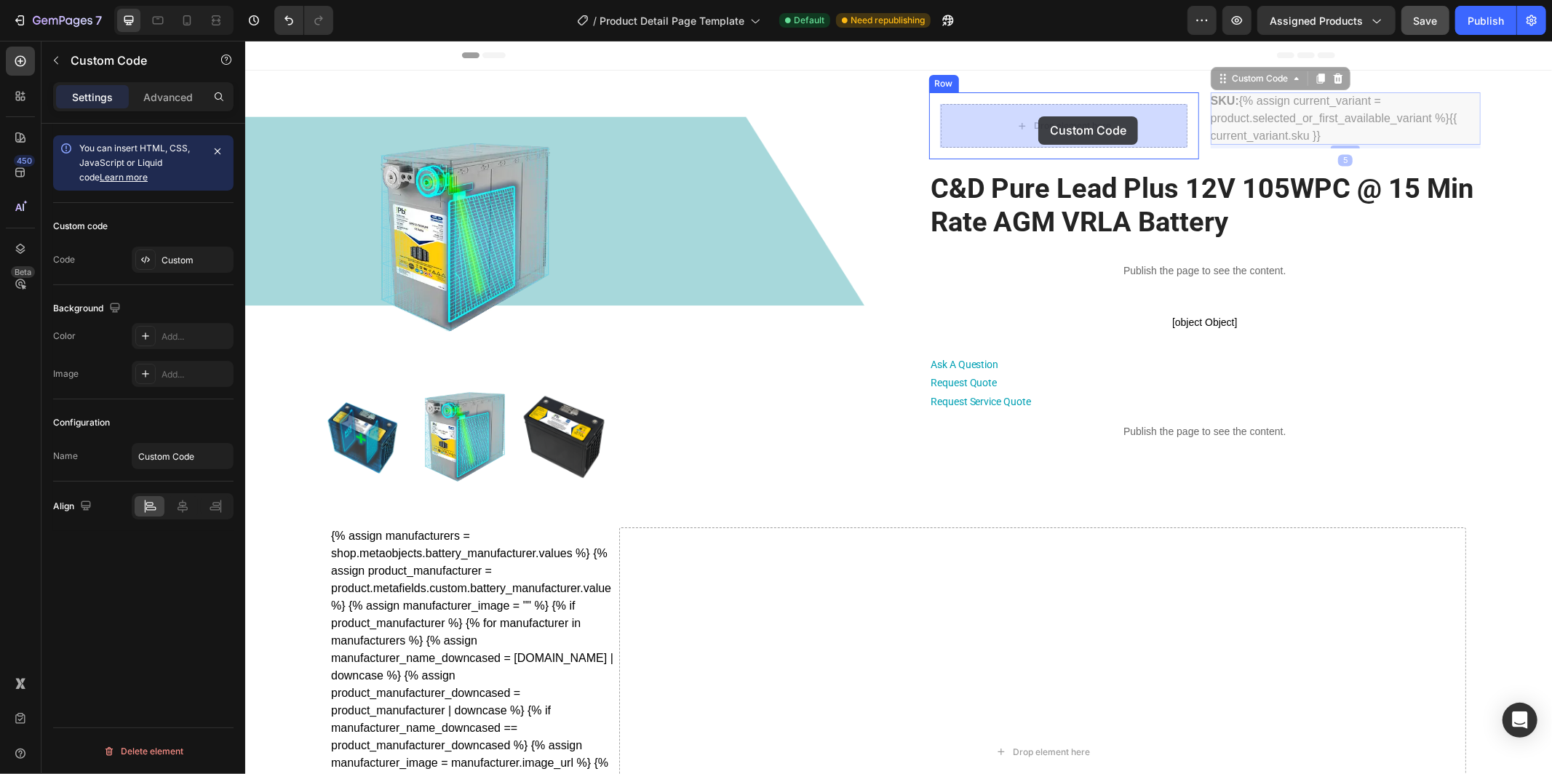
drag, startPoint x: 1223, startPoint y: 78, endPoint x: 1038, endPoint y: 116, distance: 188.7
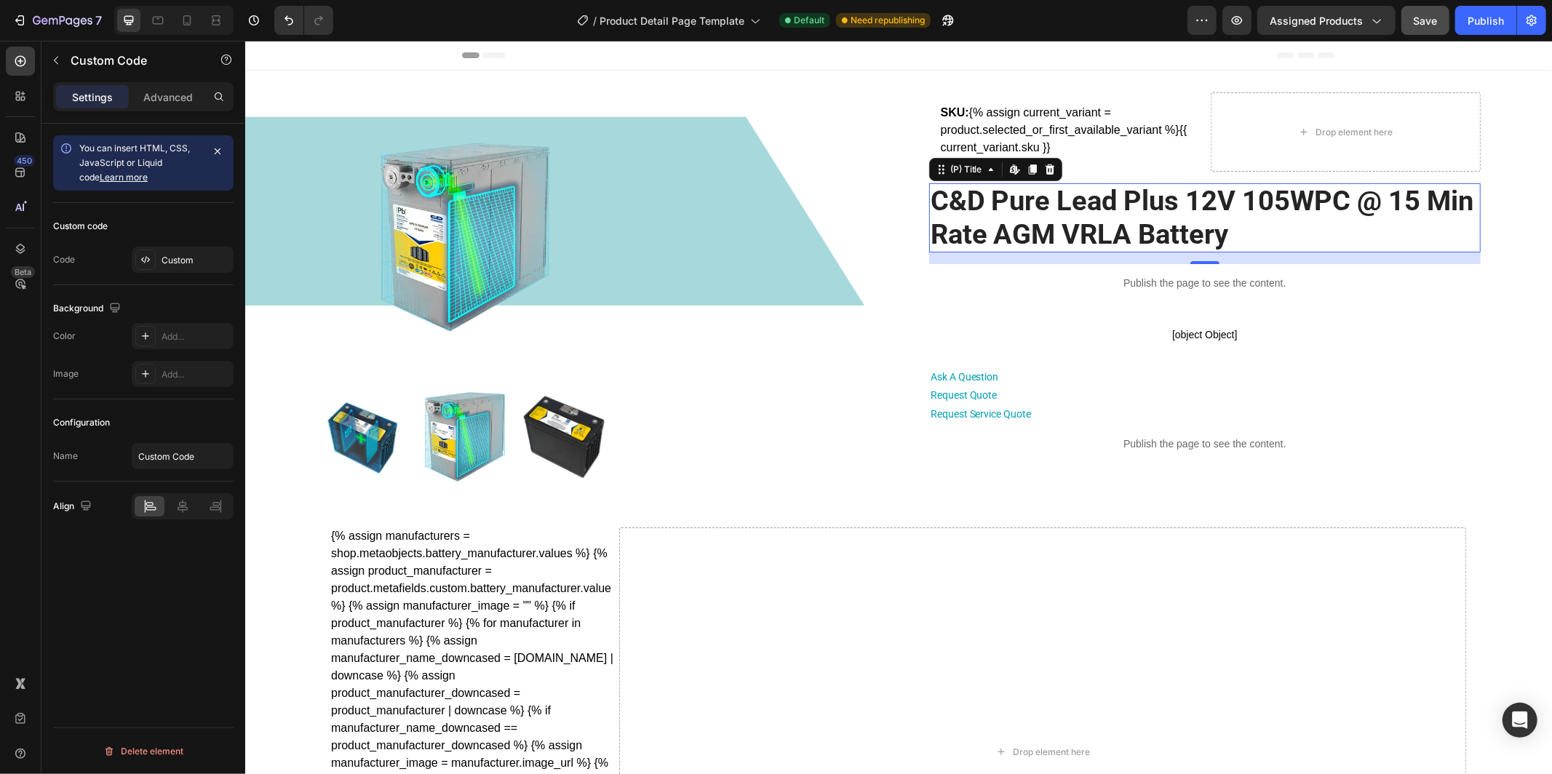
click at [975, 219] on h2 "C&D Pure Lead Plus 12V 105WPC @ 15 Min Rate AGM VRLA Battery" at bounding box center [1205, 217] width 552 height 69
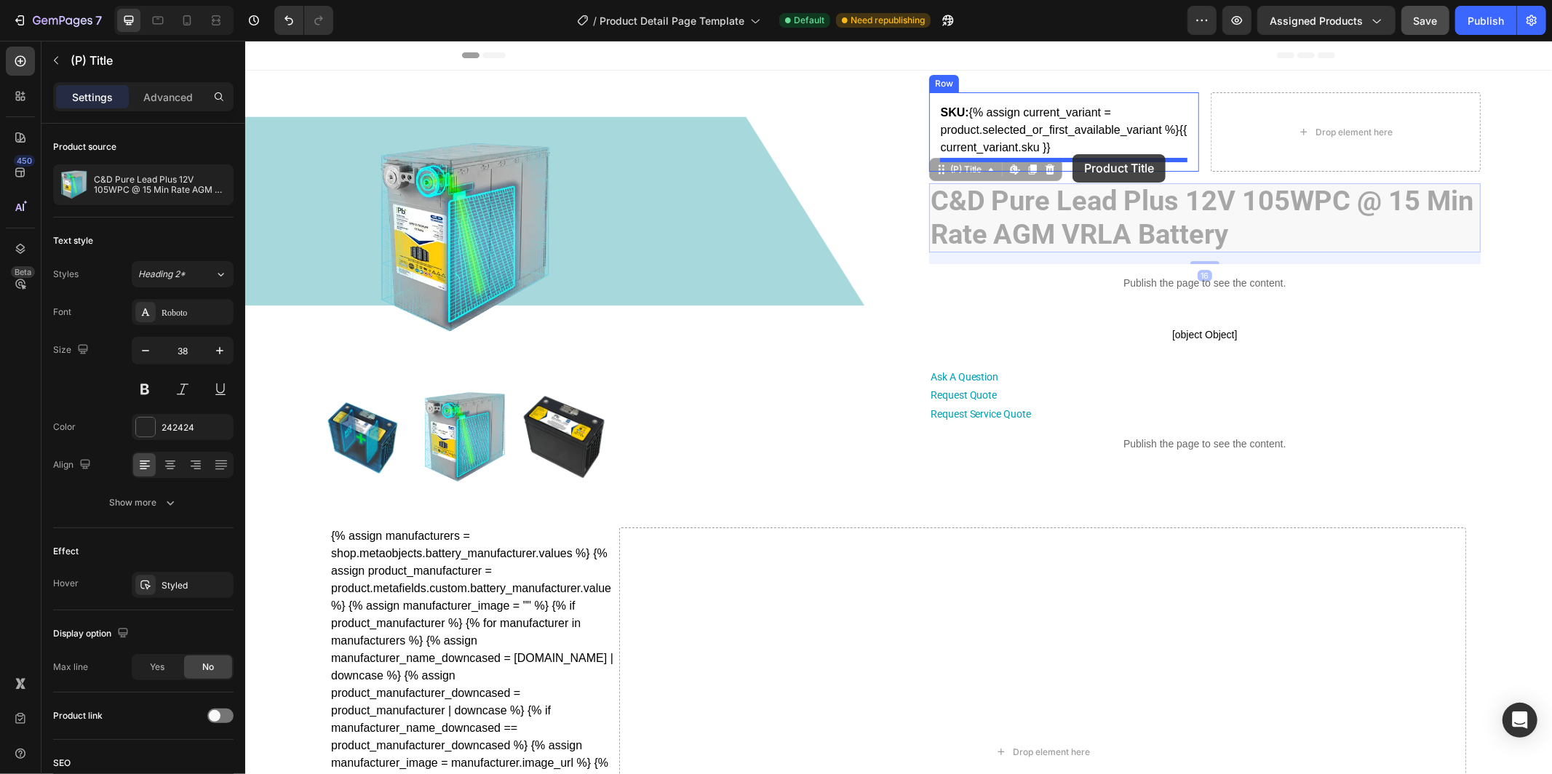
drag, startPoint x: 940, startPoint y: 164, endPoint x: 1072, endPoint y: 154, distance: 132.9
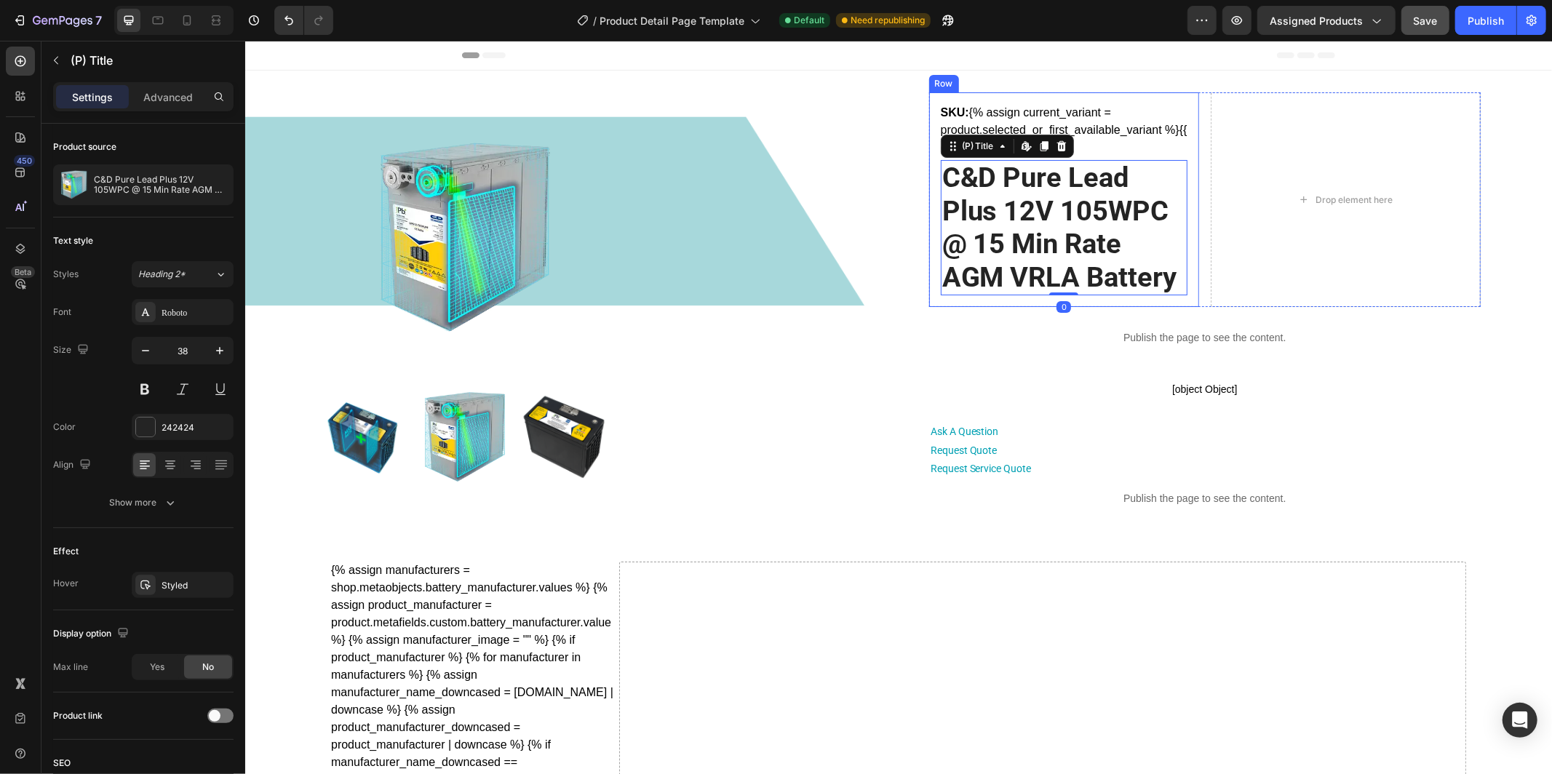
click at [932, 119] on div "SKU: {% assign current_variant = product.selected_or_first_available_variant %}…" at bounding box center [1064, 199] width 270 height 215
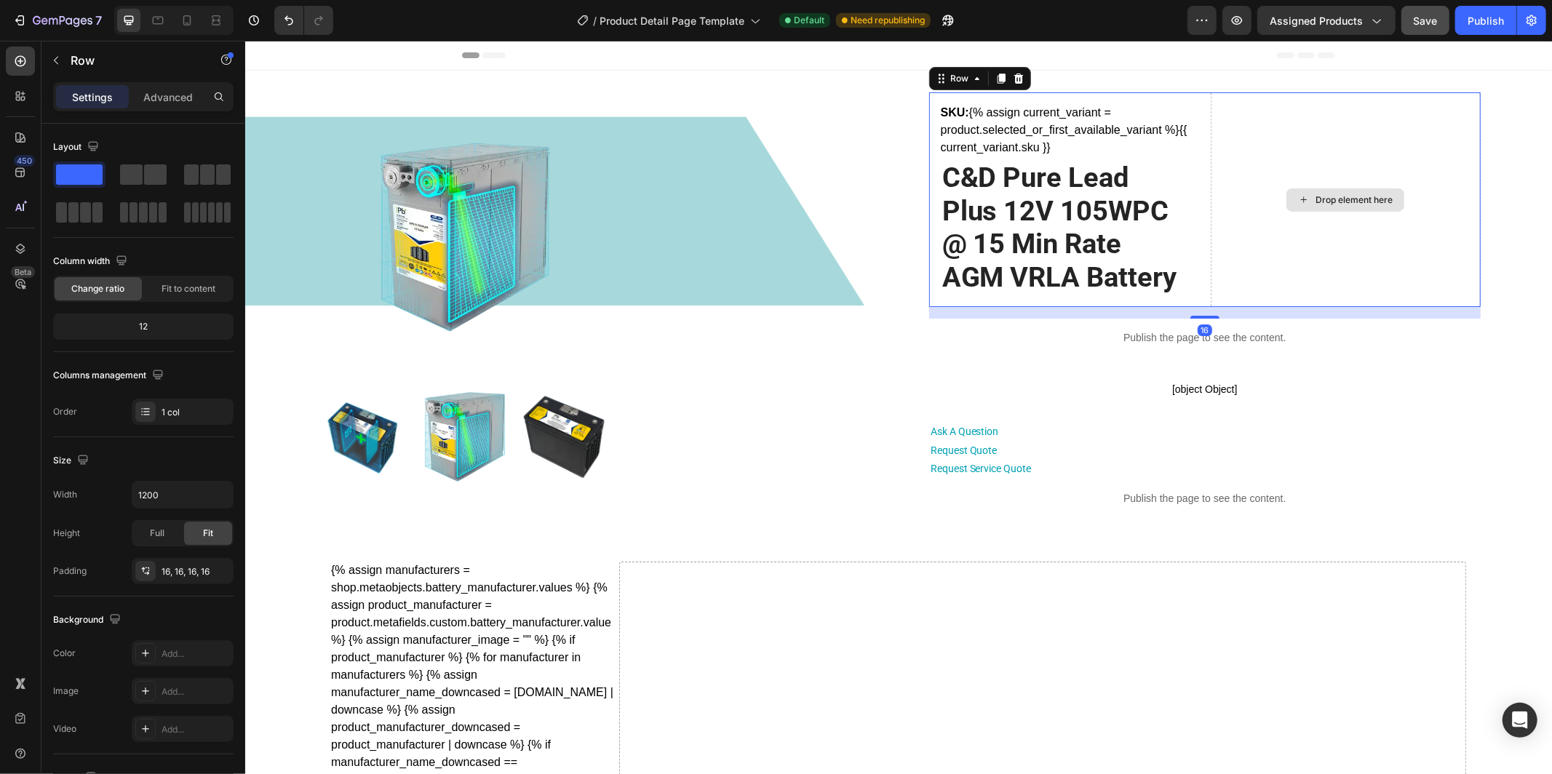
click at [1210, 165] on div "Drop element here" at bounding box center [1345, 199] width 270 height 215
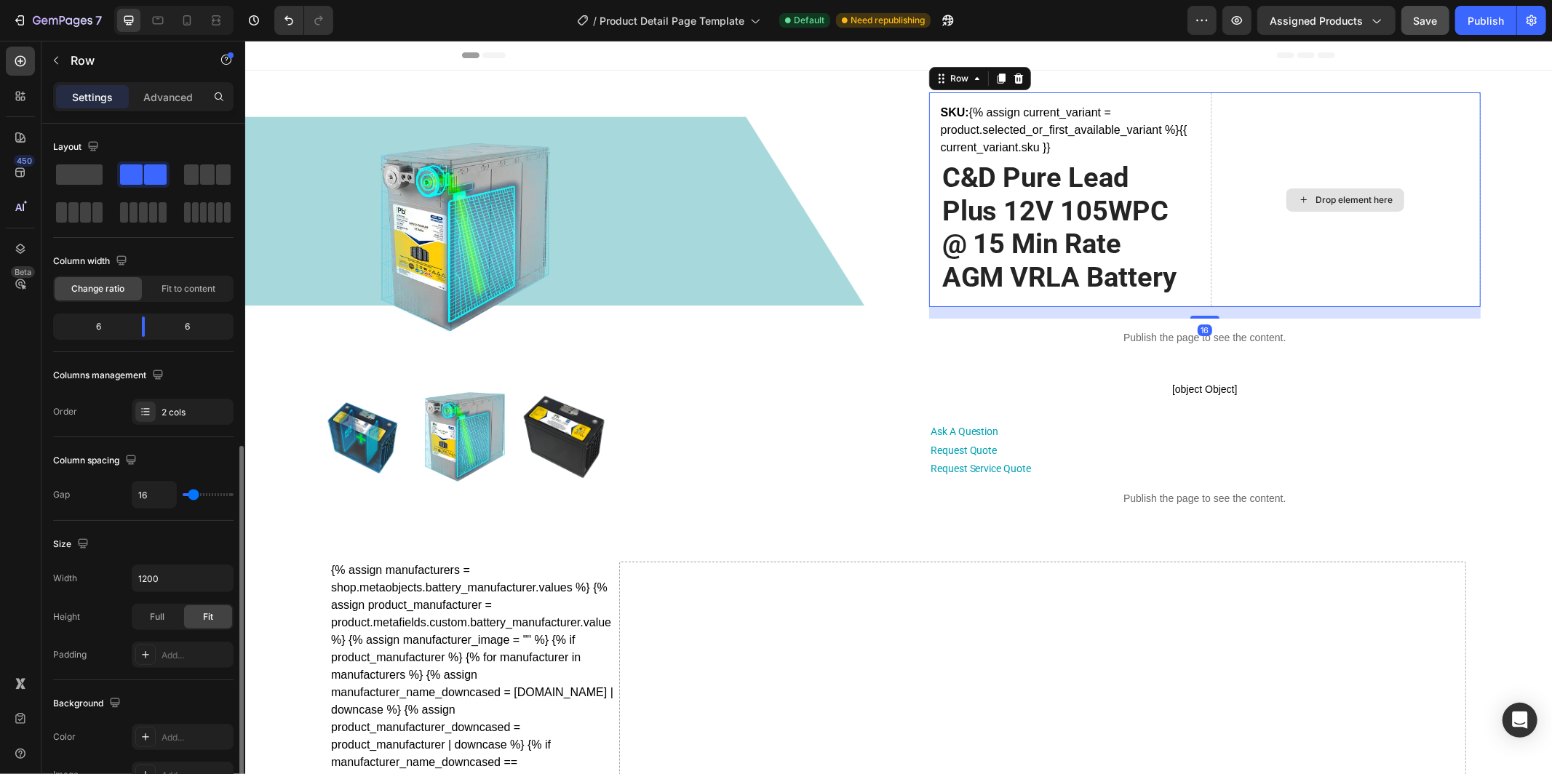
scroll to position [195, 0]
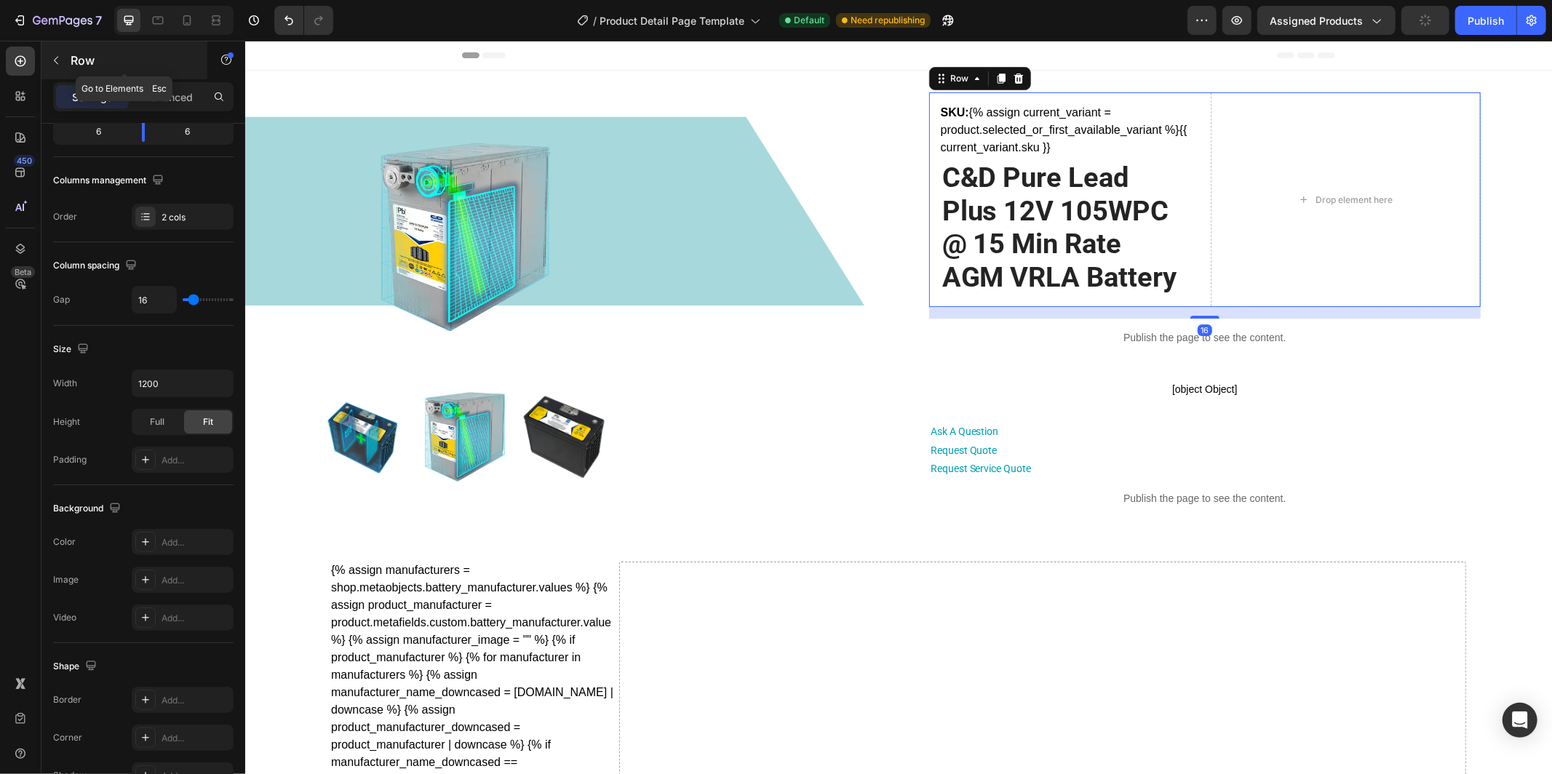
click at [73, 59] on p "Row" at bounding box center [133, 60] width 124 height 17
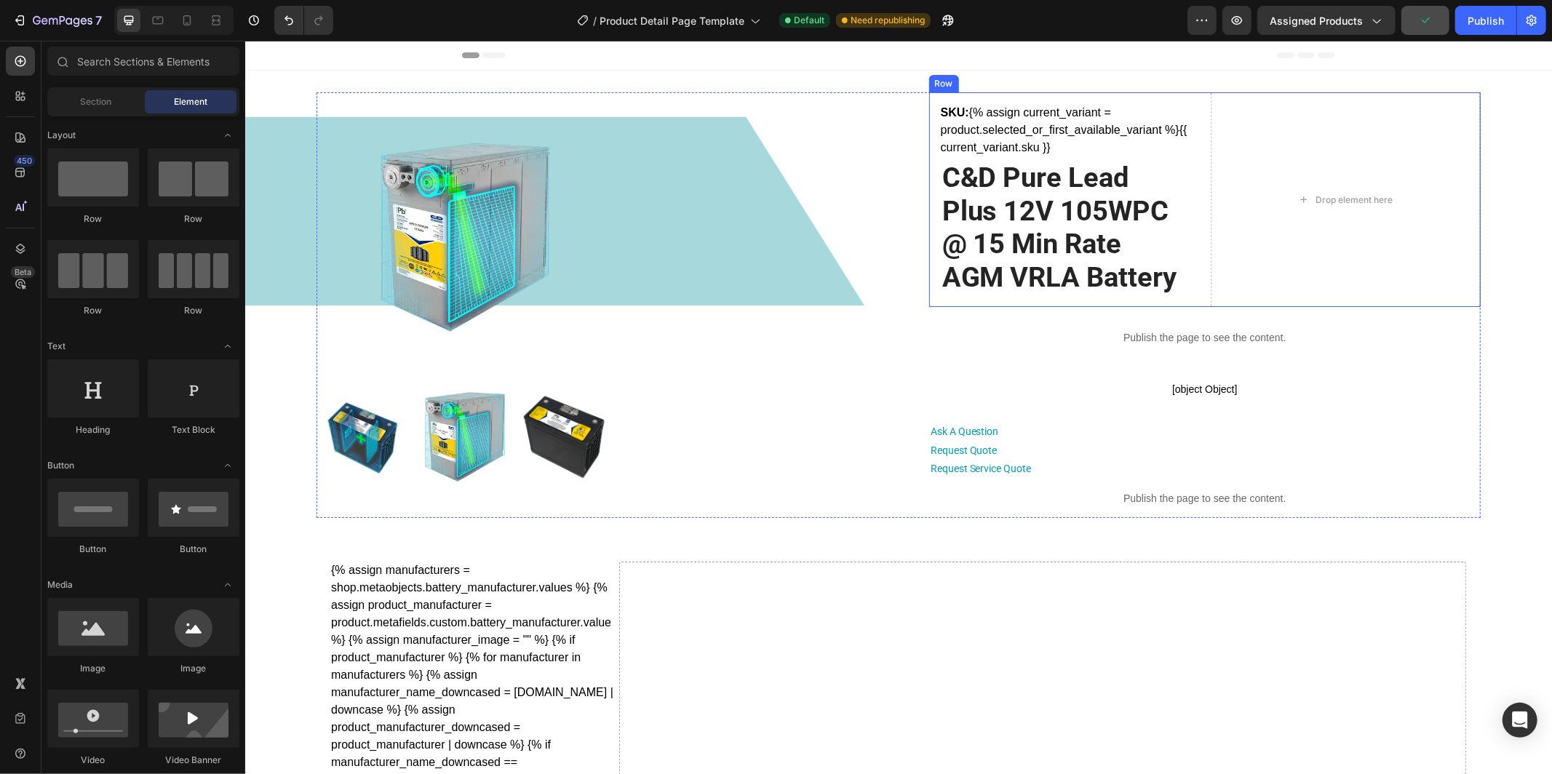
click at [1205, 202] on div "SKU: {% assign current_variant = product.selected_or_first_available_variant %}…" at bounding box center [1205, 199] width 552 height 215
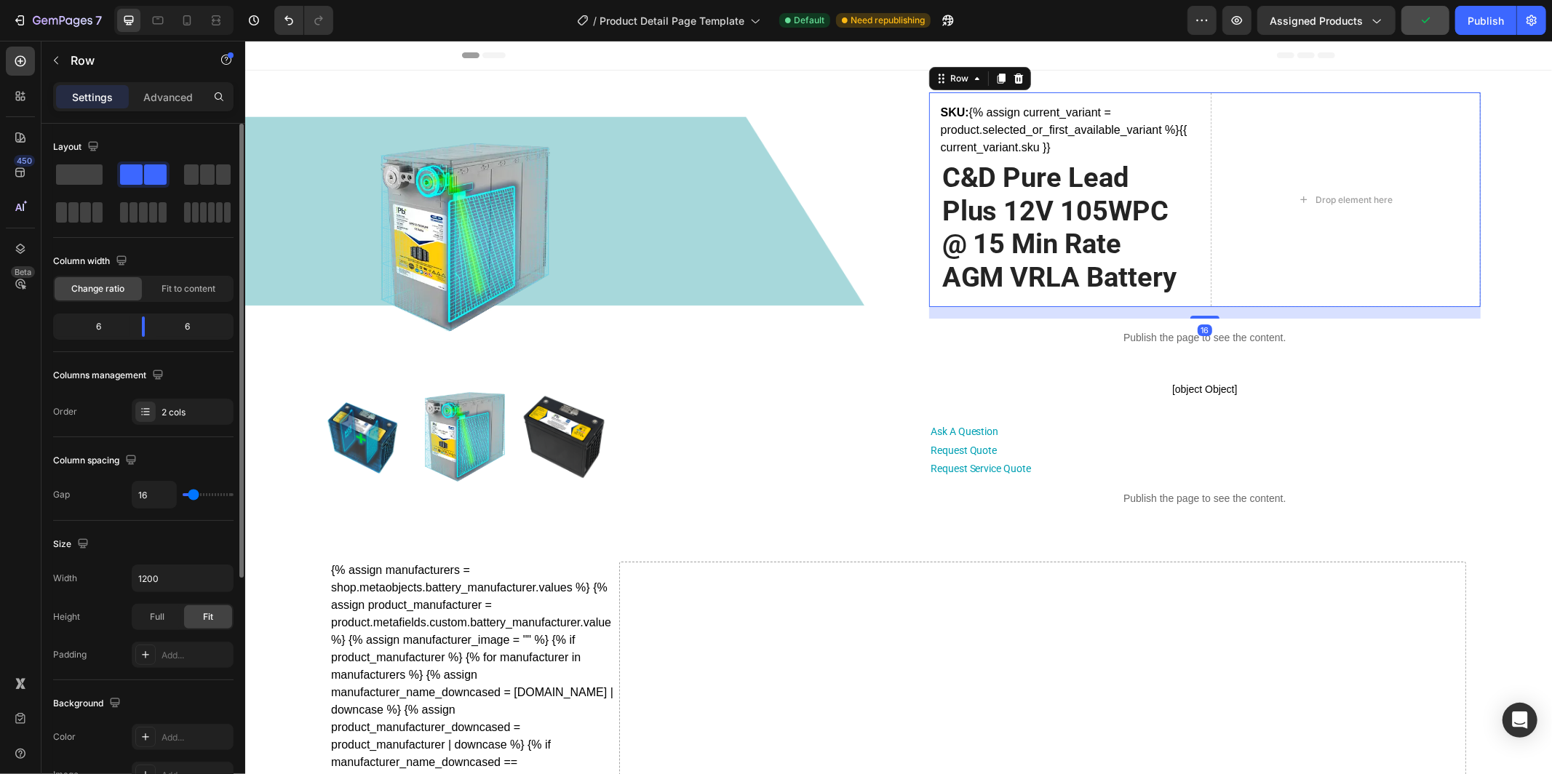
click at [106, 172] on div at bounding box center [143, 194] width 180 height 64
click at [87, 175] on span at bounding box center [79, 174] width 47 height 20
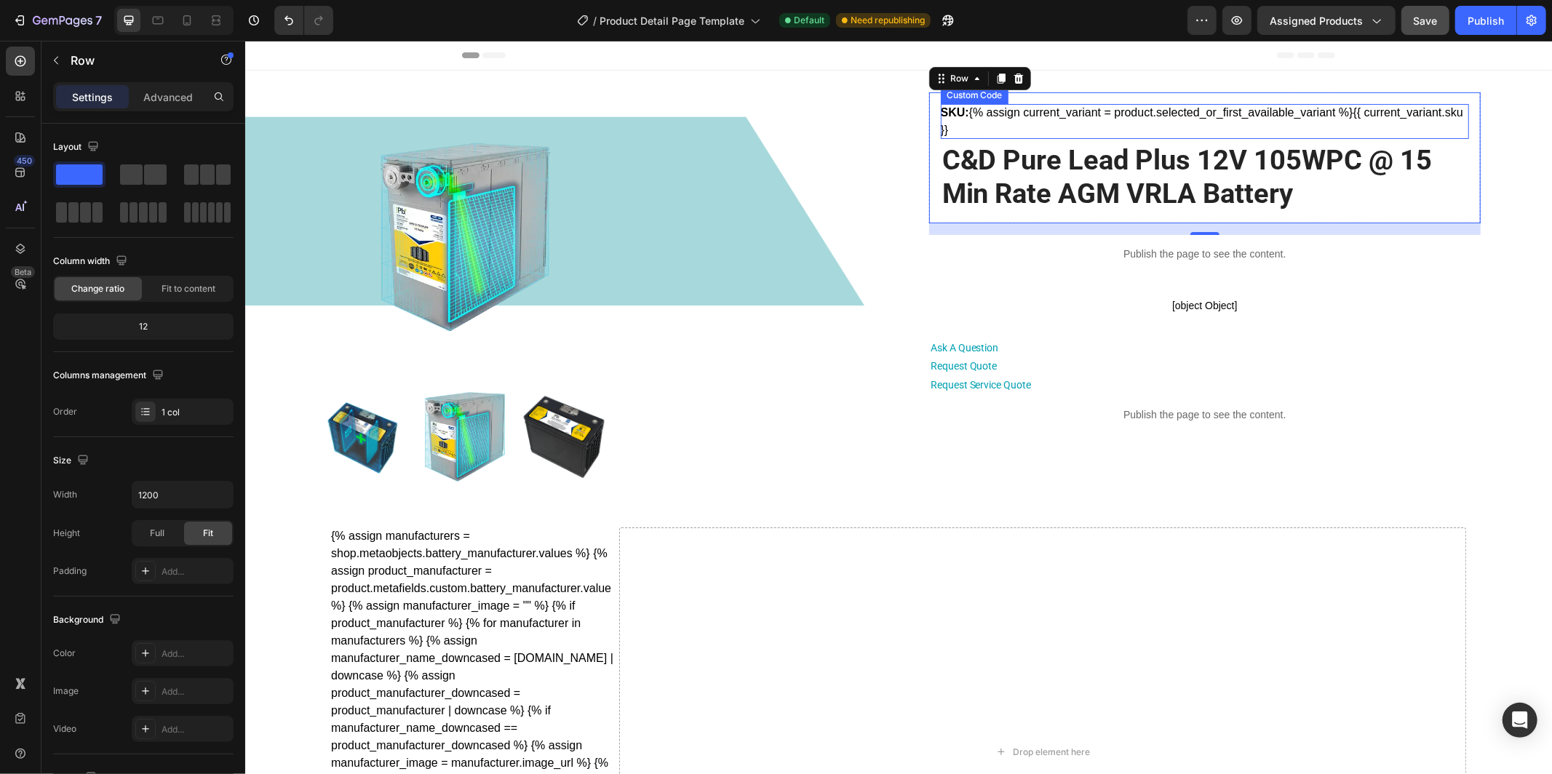
click at [1062, 113] on div "SKU: {% assign current_variant = product.selected_or_first_available_variant %}…" at bounding box center [1204, 120] width 528 height 35
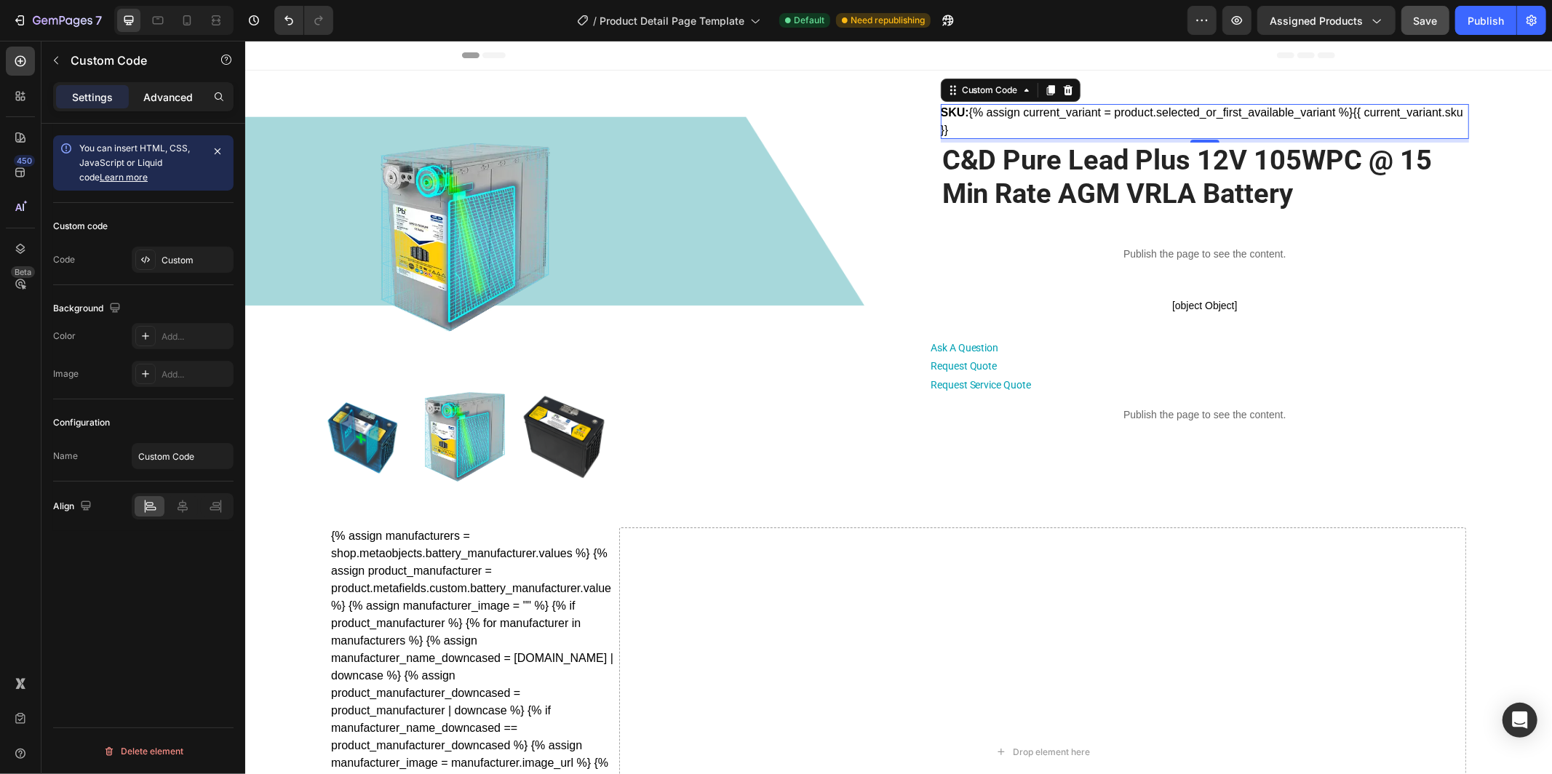
click at [151, 100] on p "Advanced" at bounding box center [167, 97] width 49 height 15
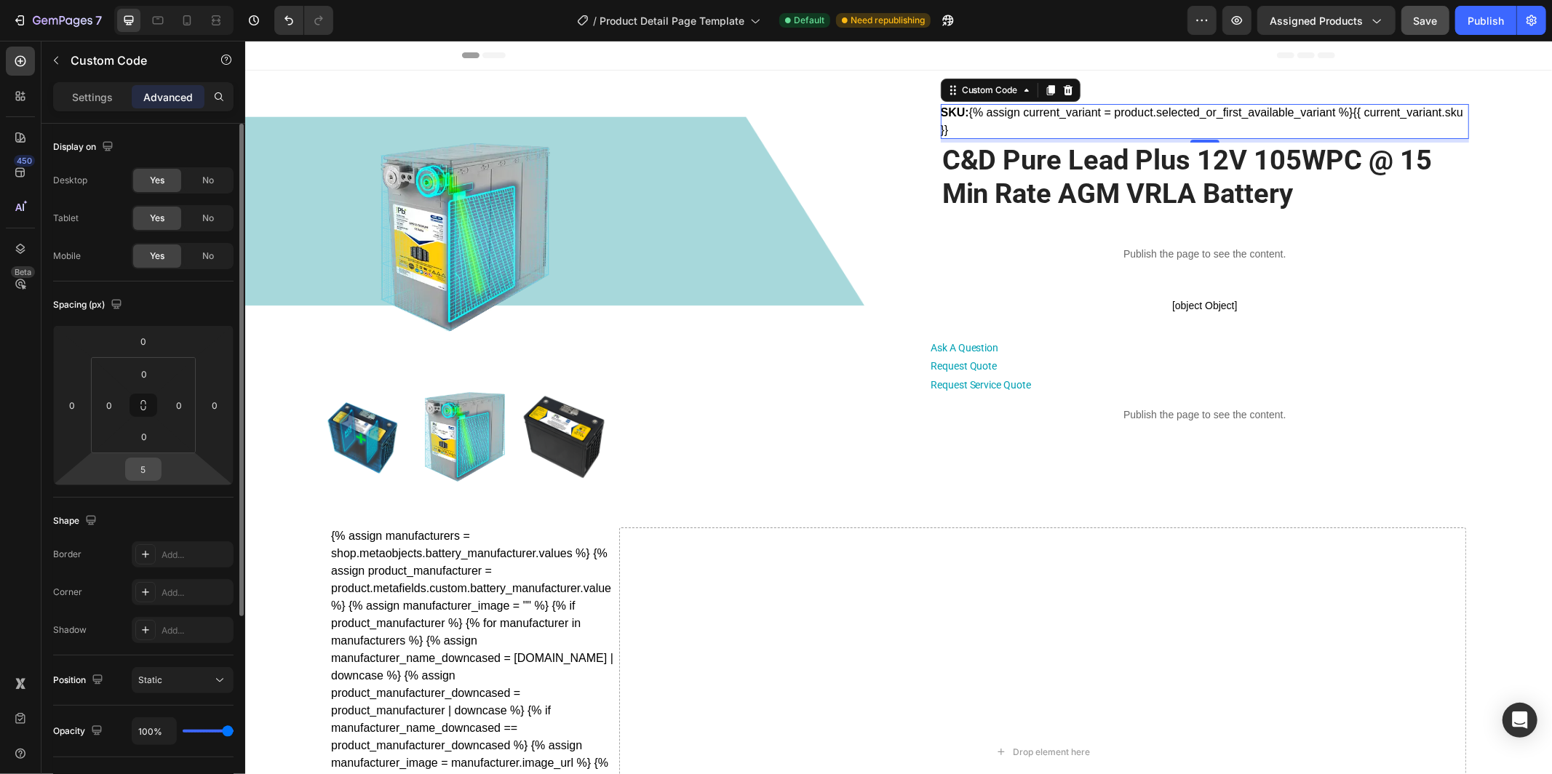
click at [154, 464] on input "5" at bounding box center [143, 470] width 29 height 22
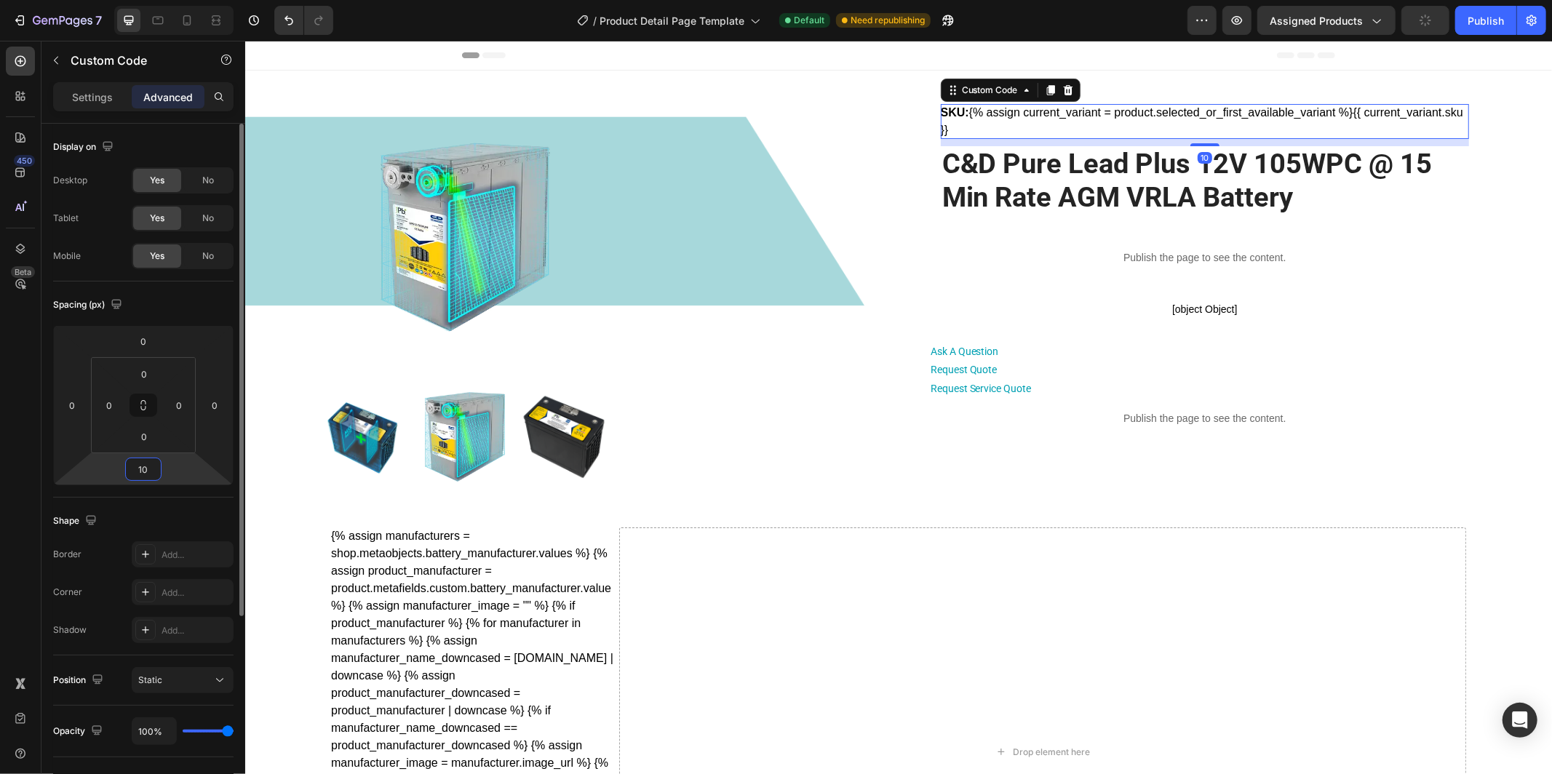
type input "10"
click at [190, 305] on div "Spacing (px)" at bounding box center [143, 304] width 180 height 23
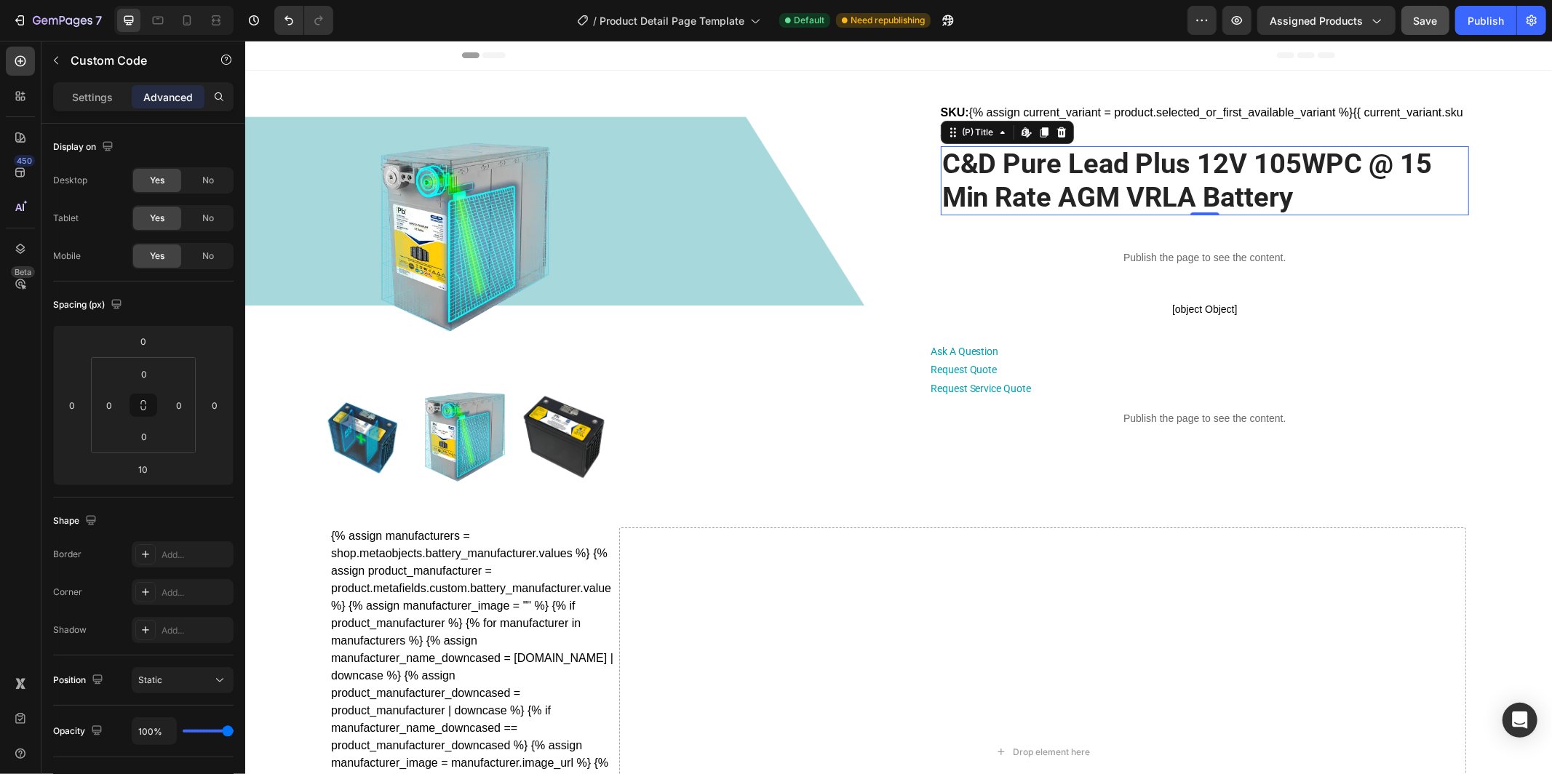
click at [1342, 175] on h2 "C&D Pure Lead Plus 12V 105WPC @ 15 Min Rate AGM VRLA Battery" at bounding box center [1204, 180] width 528 height 69
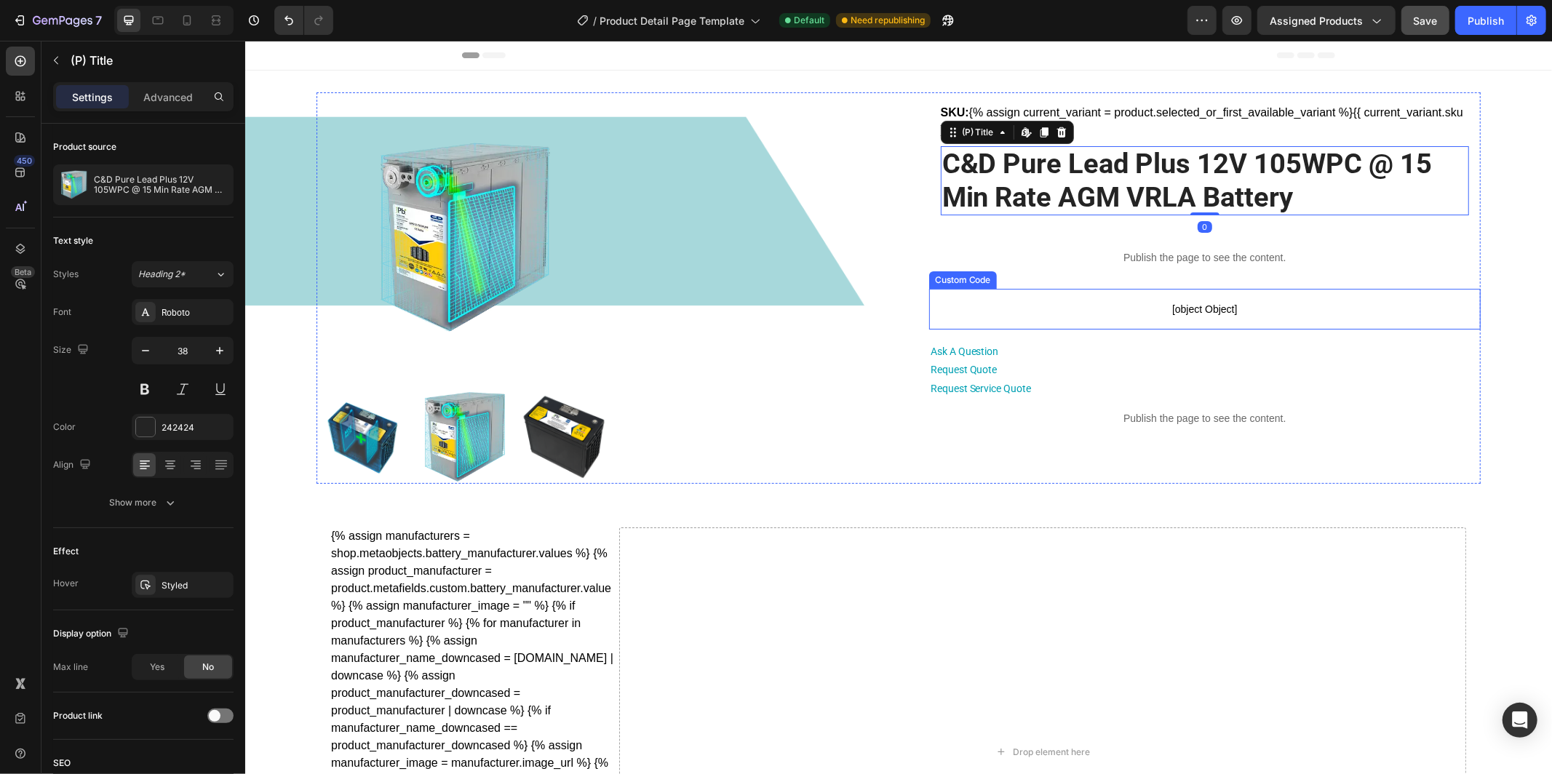
click at [1463, 315] on span "[object Object]" at bounding box center [1205, 308] width 552 height 17
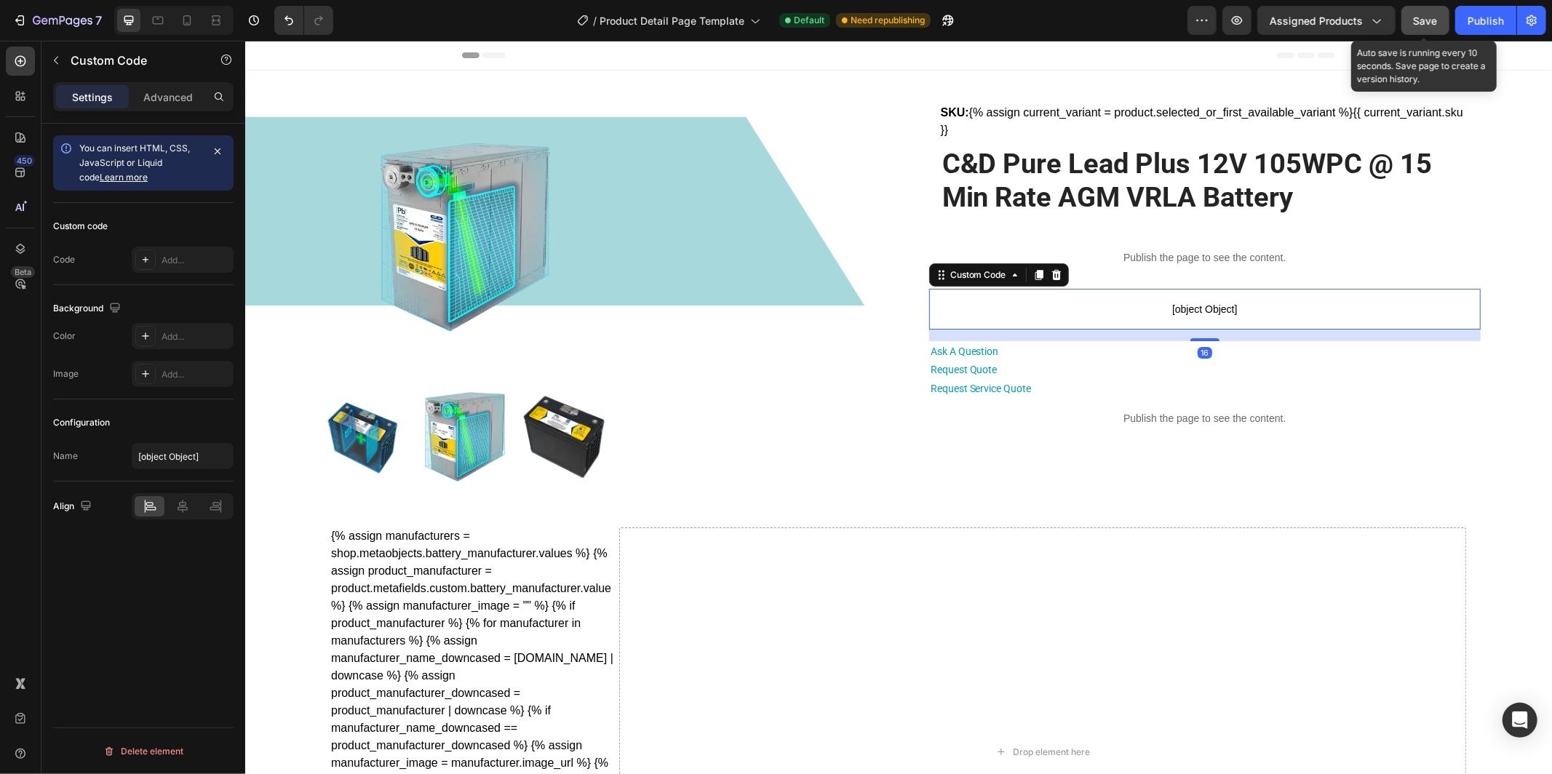
click at [1425, 22] on span "Save" at bounding box center [1426, 21] width 24 height 12
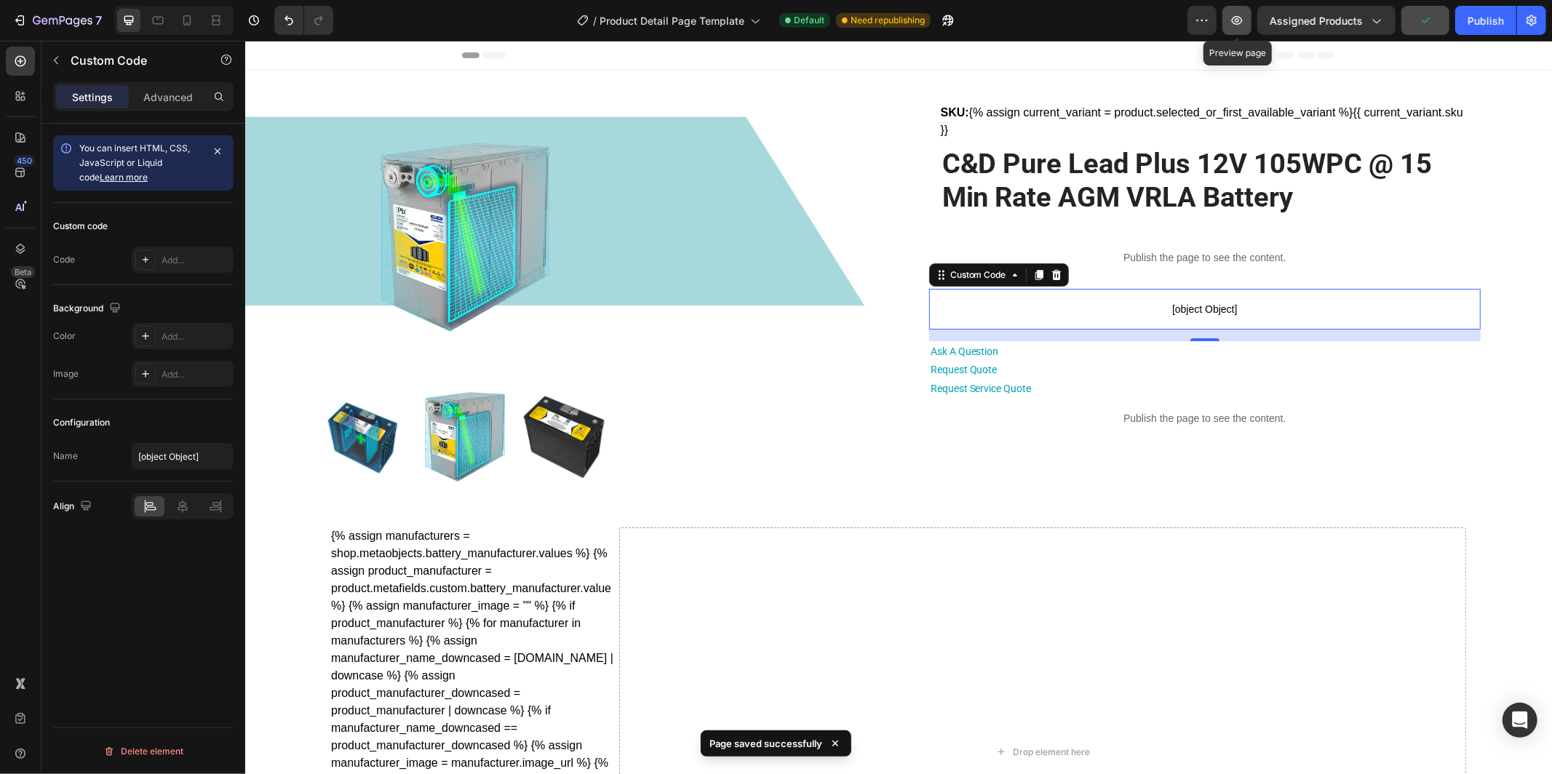
click at [1239, 26] on icon "button" at bounding box center [1237, 20] width 15 height 15
click at [932, 181] on div "SKU: {% assign current_variant = product.selected_or_first_available_variant %}…" at bounding box center [1205, 159] width 552 height 135
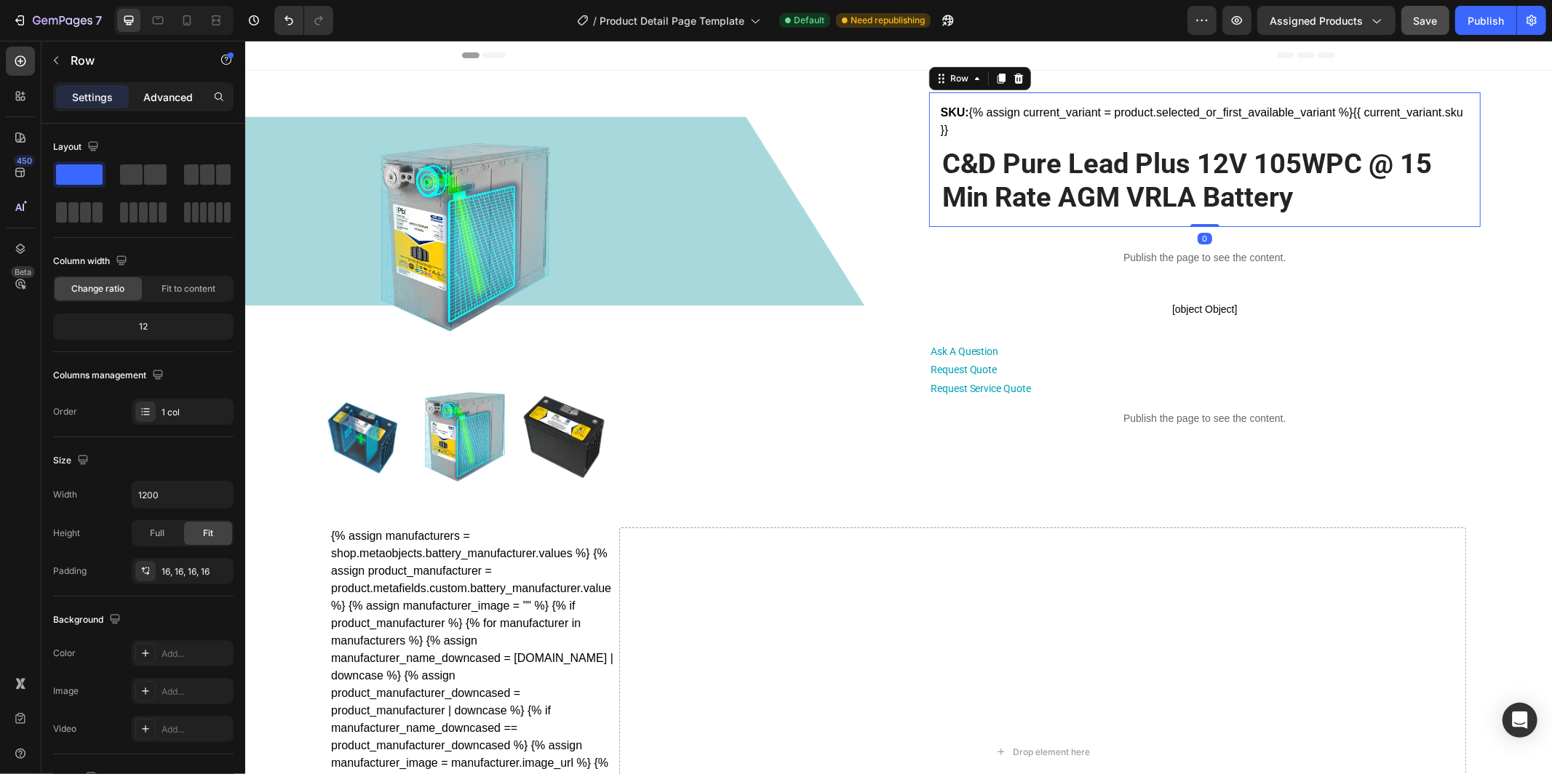
click at [159, 100] on p "Advanced" at bounding box center [167, 97] width 49 height 15
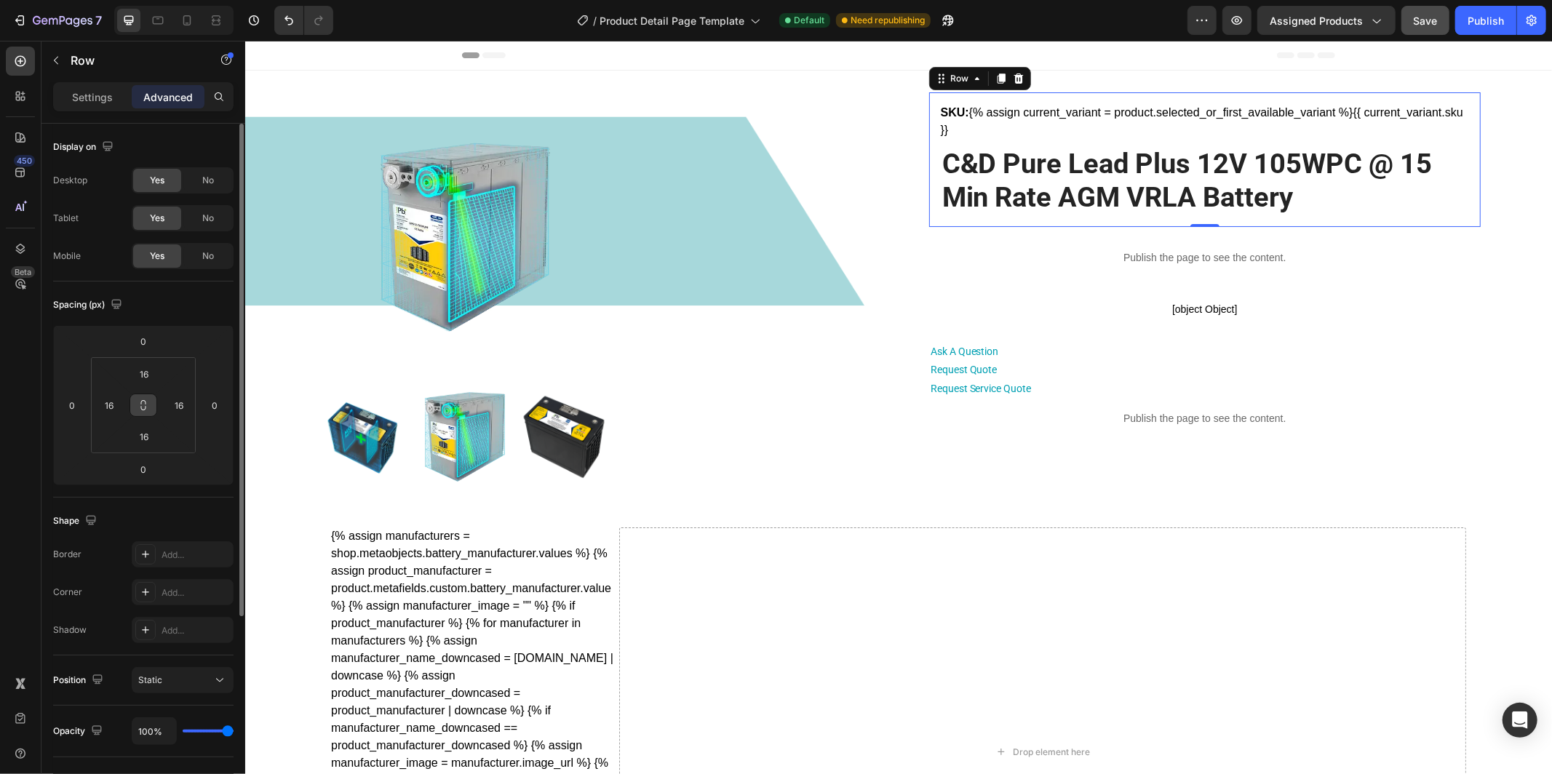
click at [143, 404] on icon at bounding box center [144, 406] width 12 height 12
click at [149, 366] on input "16" at bounding box center [144, 374] width 29 height 22
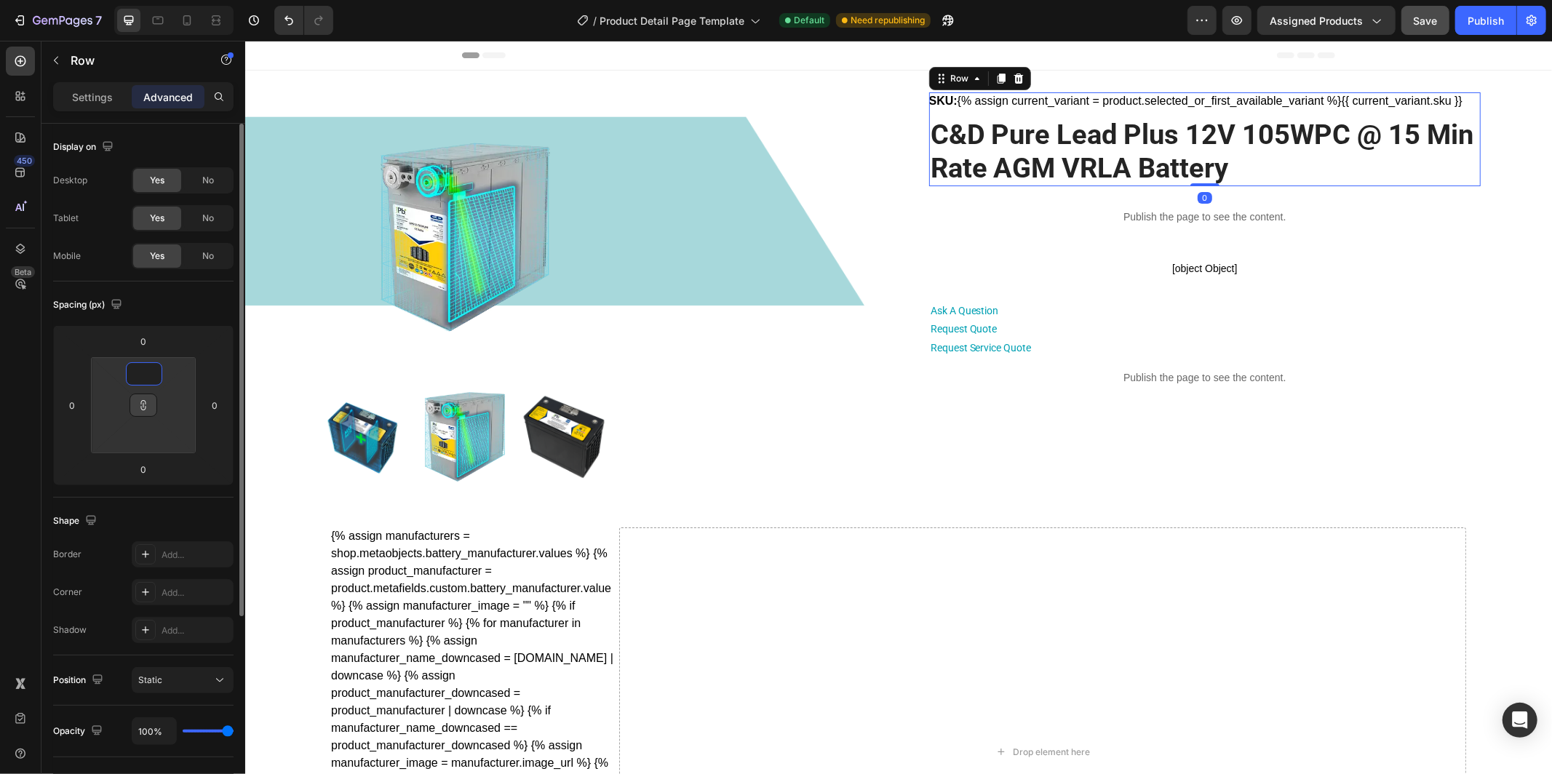
click at [198, 314] on div "Spacing (px)" at bounding box center [143, 304] width 180 height 23
type input "1"
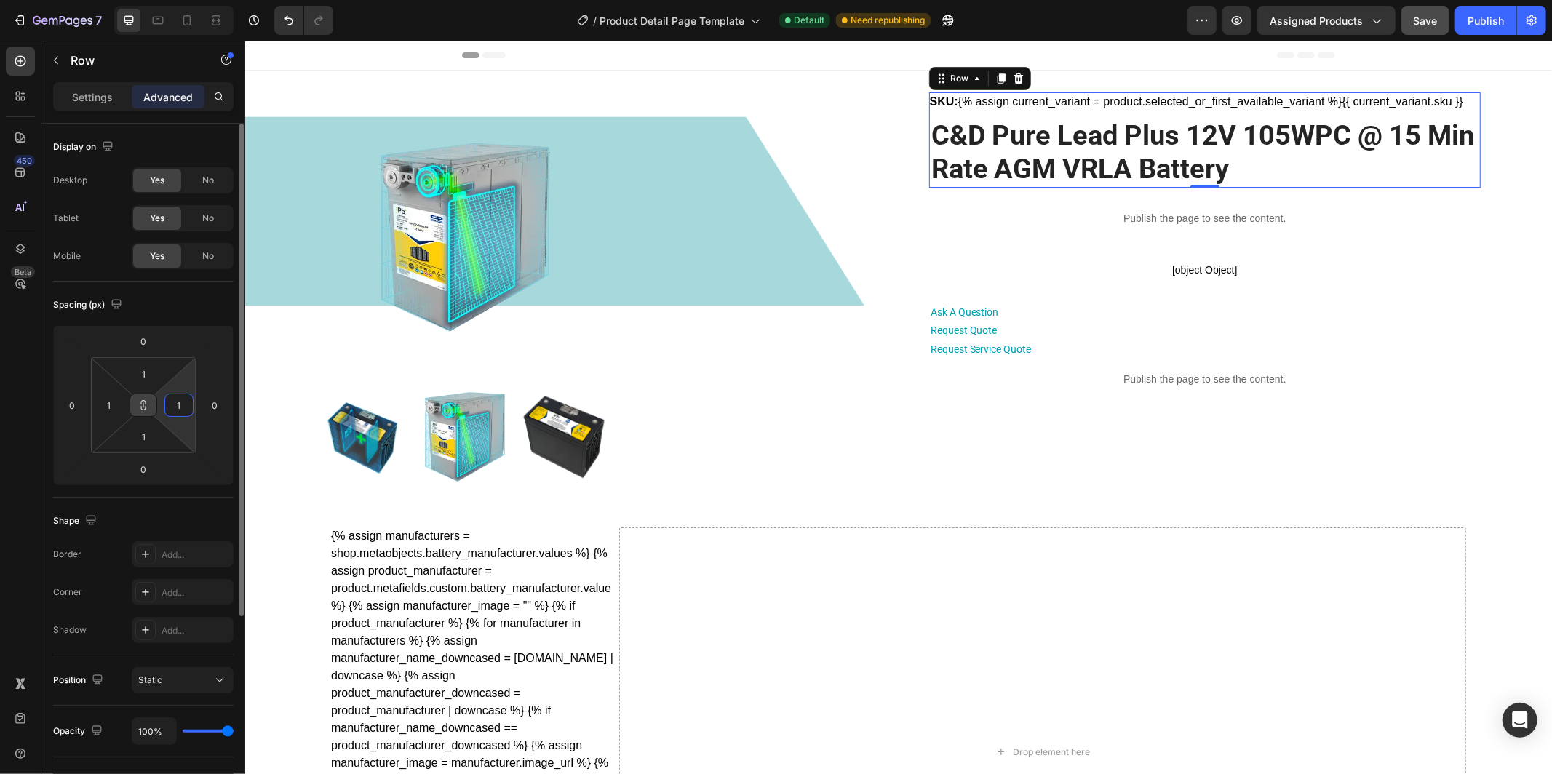
click at [180, 410] on input "1" at bounding box center [179, 405] width 22 height 22
type input "0"
click at [207, 314] on div "Spacing (px)" at bounding box center [143, 304] width 180 height 23
type input "0"
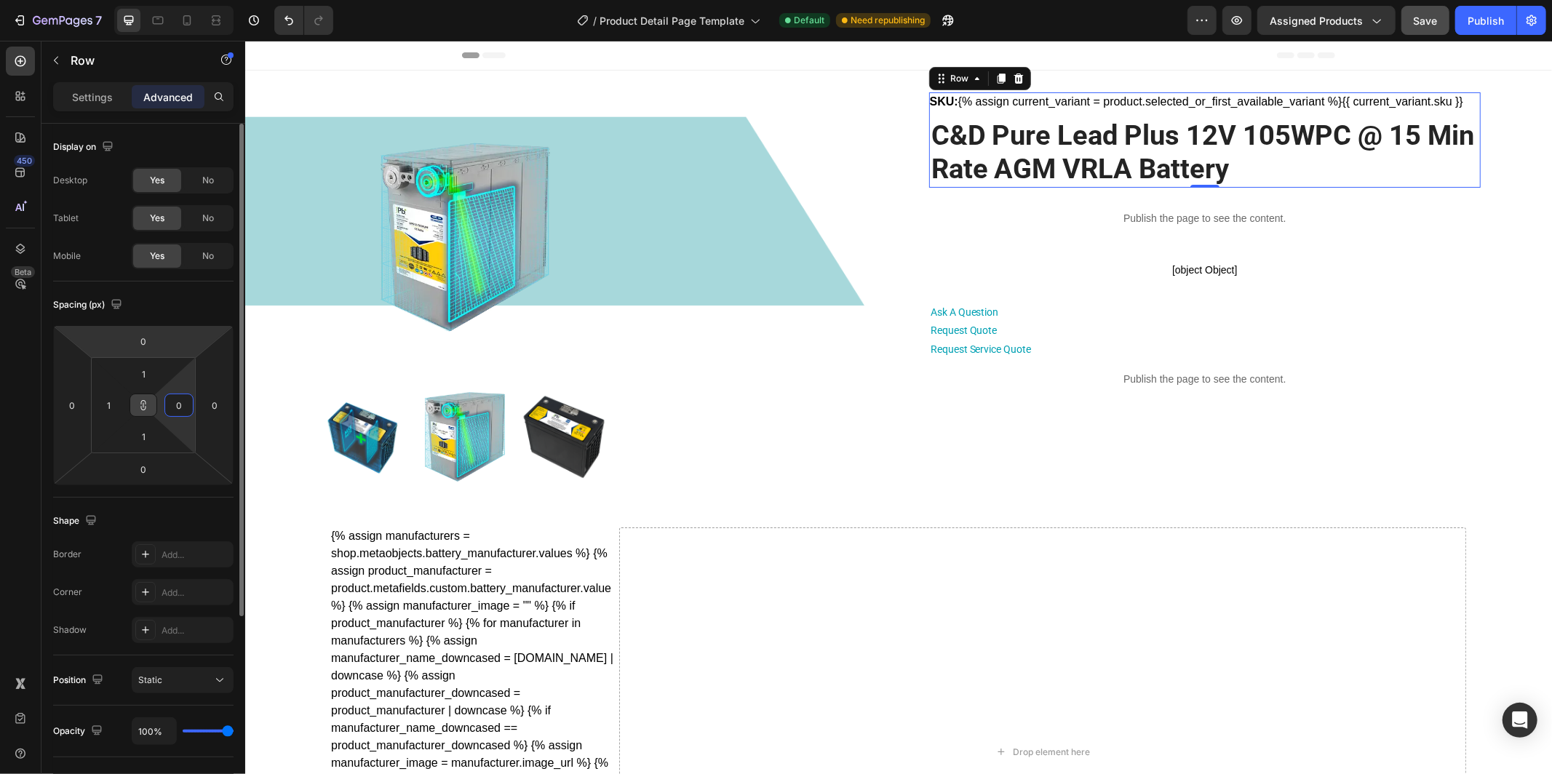
type input "0"
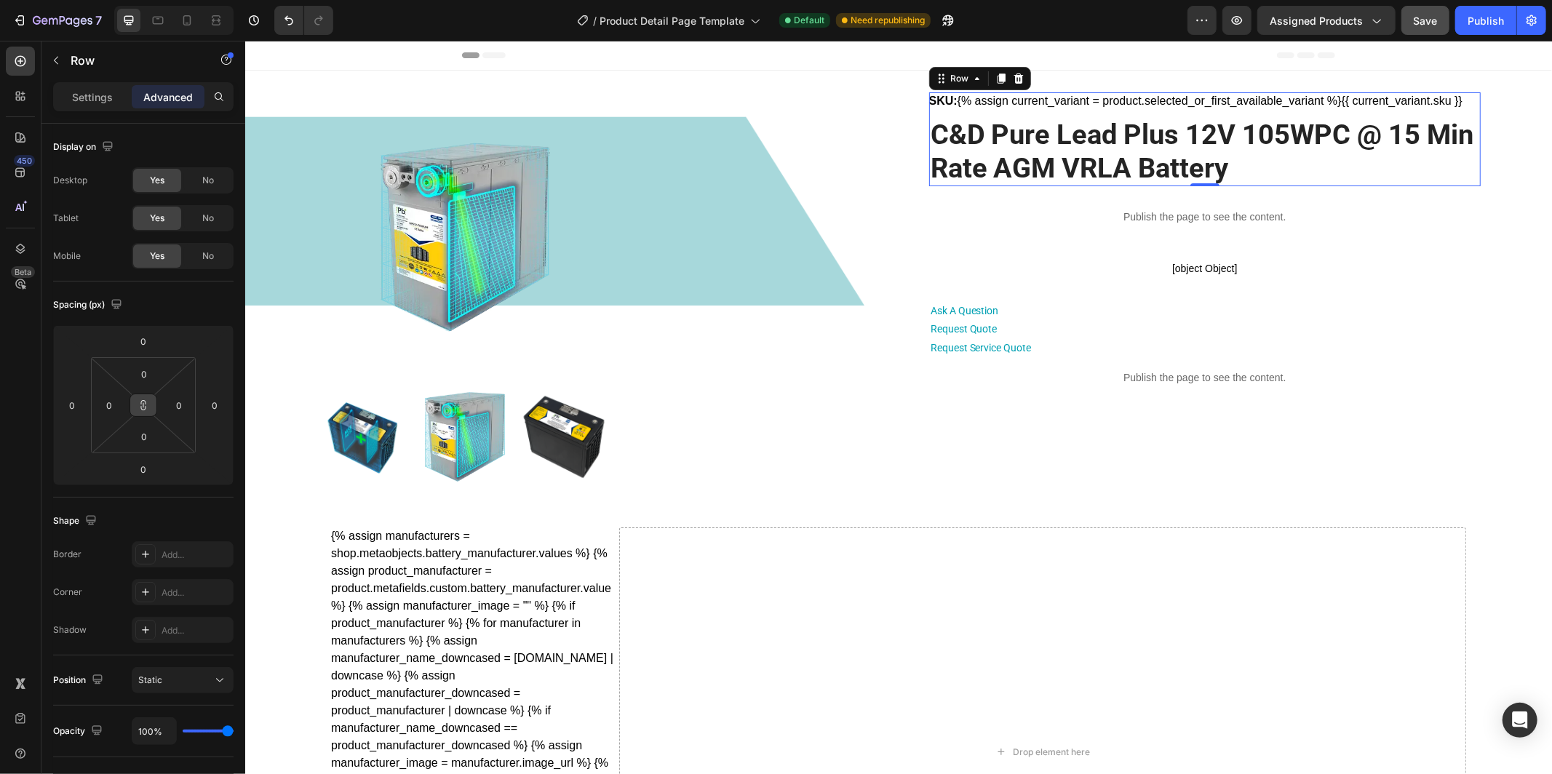
click at [142, 406] on icon at bounding box center [144, 406] width 12 height 12
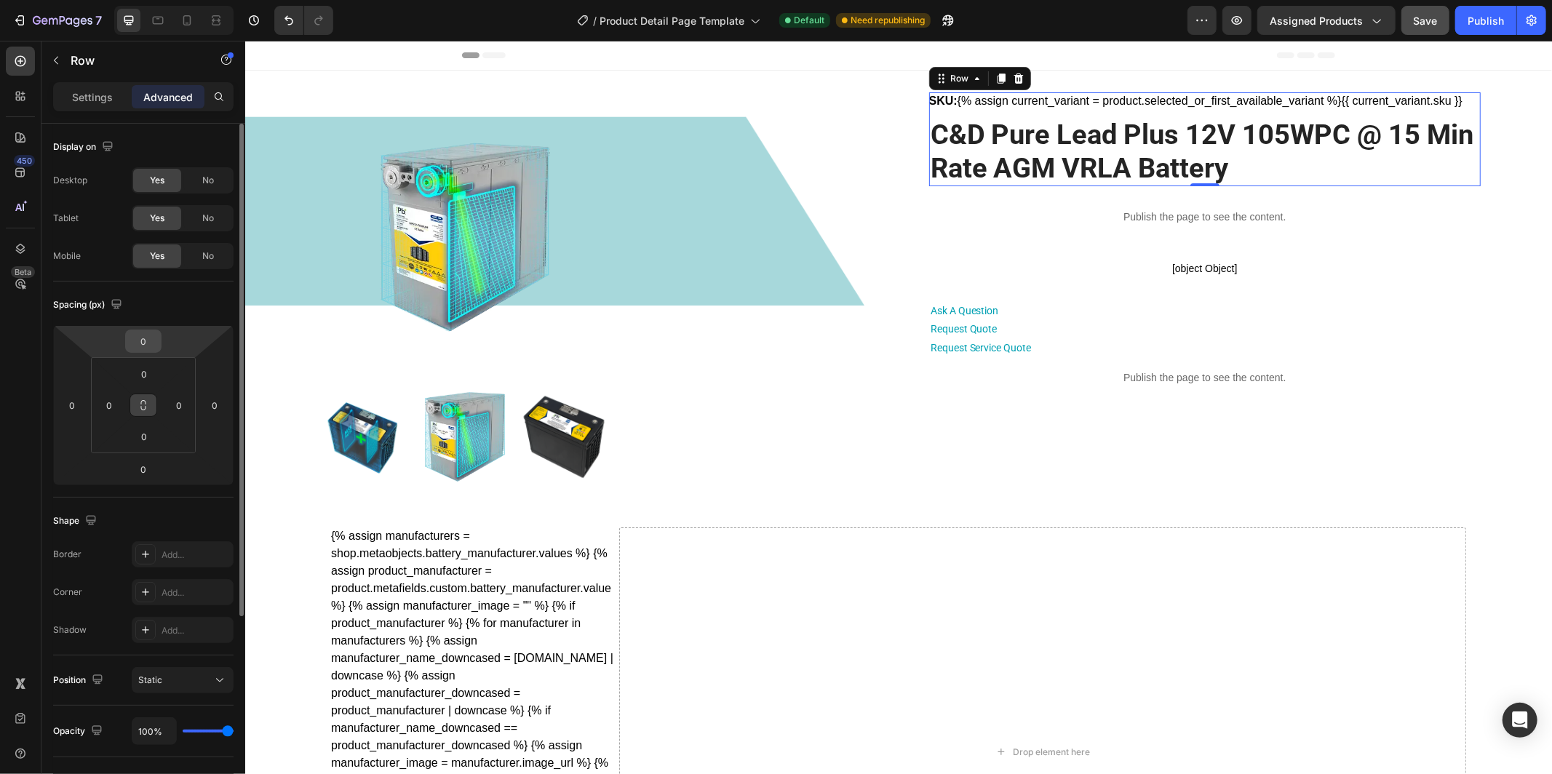
click at [146, 341] on input "0" at bounding box center [143, 341] width 29 height 22
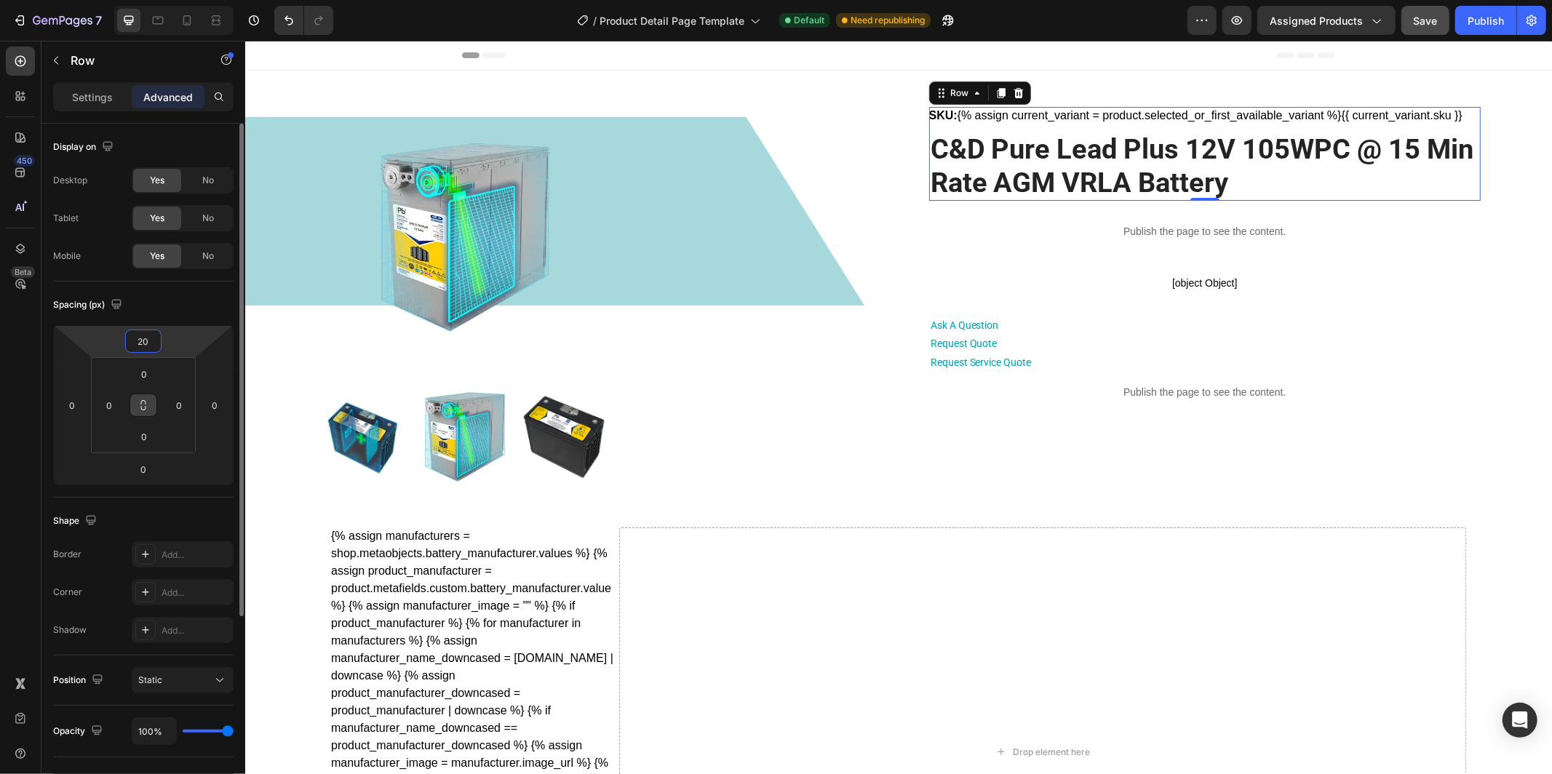
type input "20"
click at [196, 297] on div "Spacing (px)" at bounding box center [143, 304] width 180 height 23
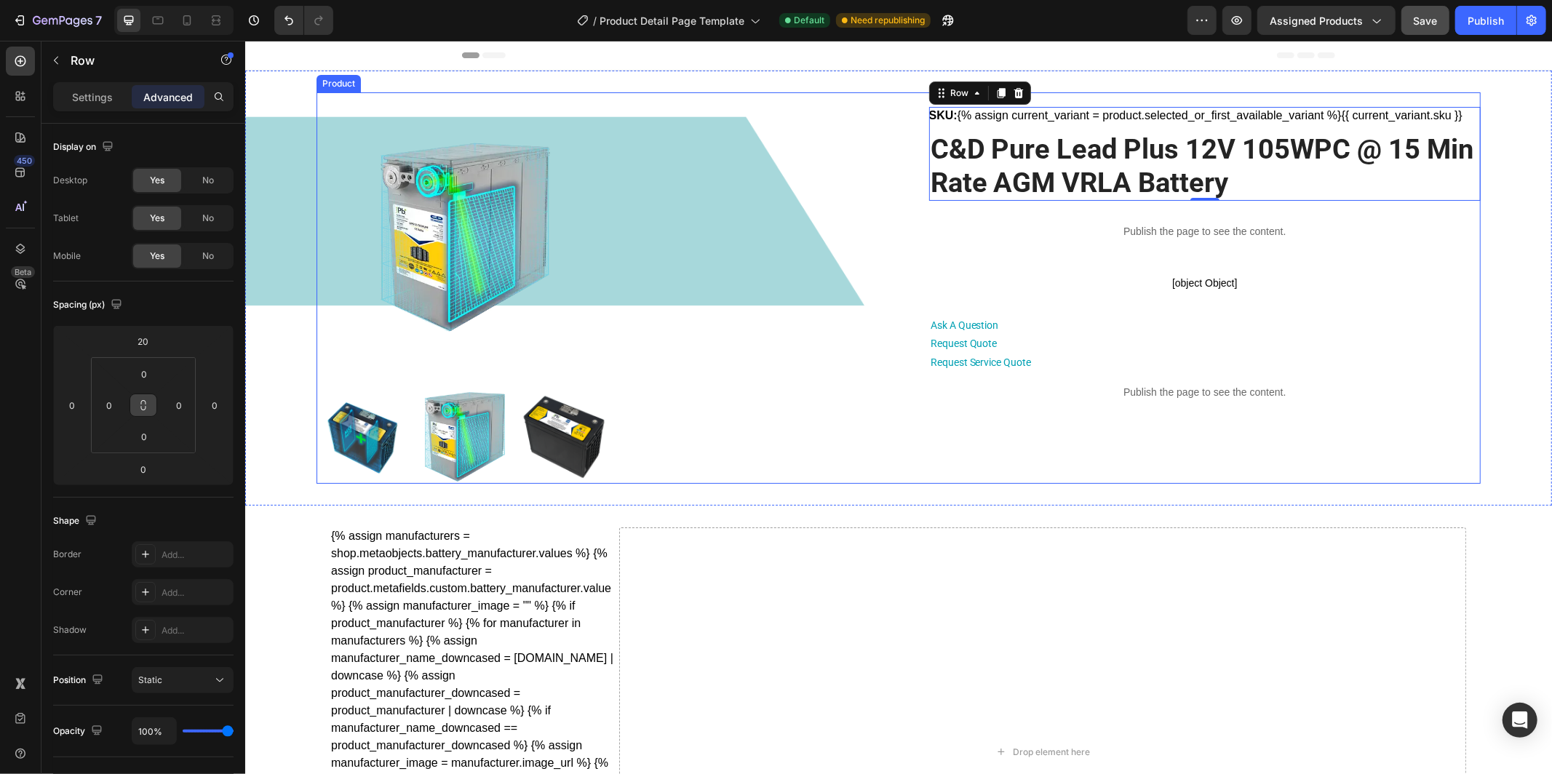
click at [921, 441] on div "Product Images SKU: {% assign current_variant = product.selected_or_first_avail…" at bounding box center [898, 288] width 1164 height 392
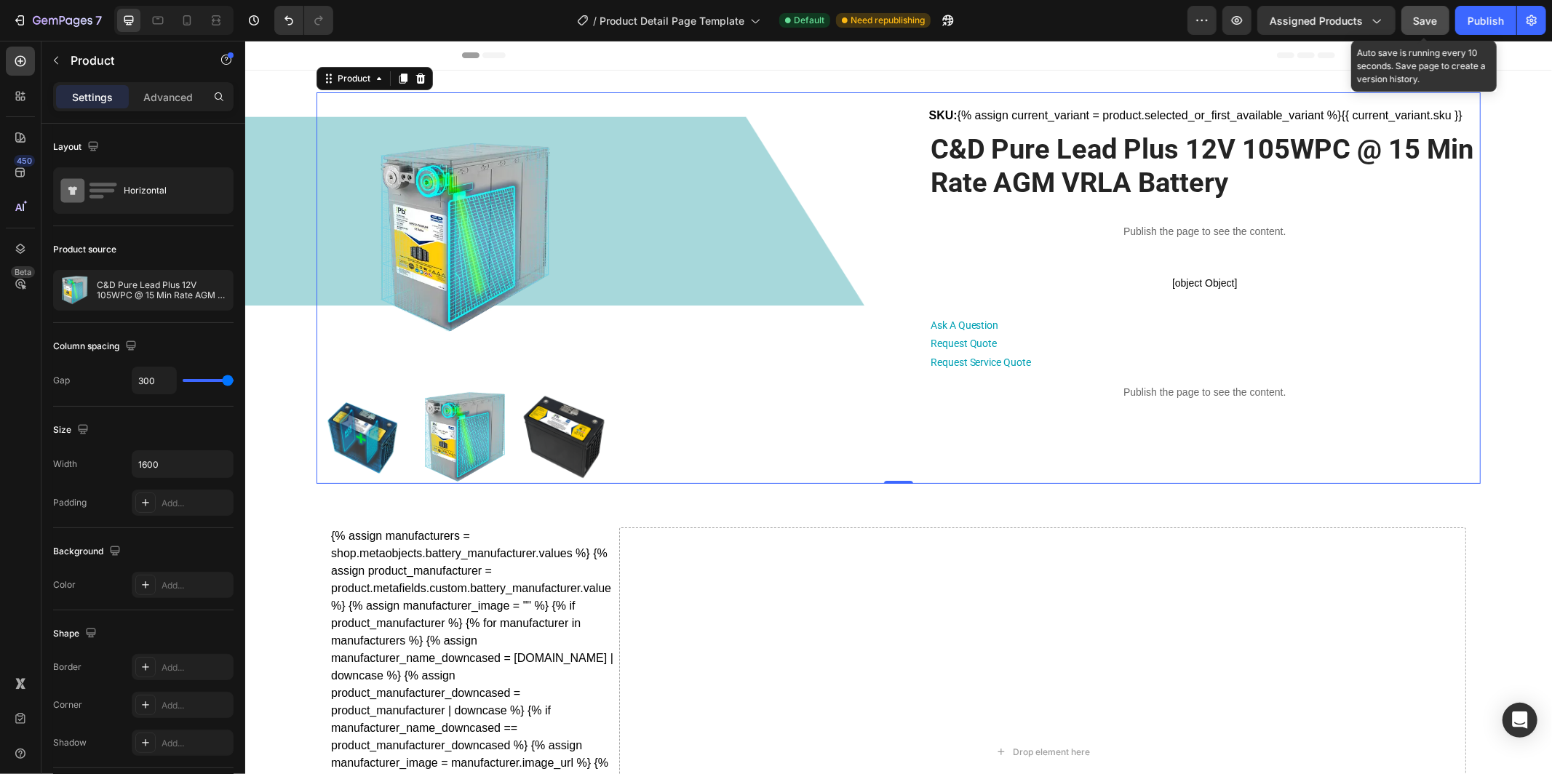
click at [1430, 16] on span "Save" at bounding box center [1426, 21] width 24 height 12
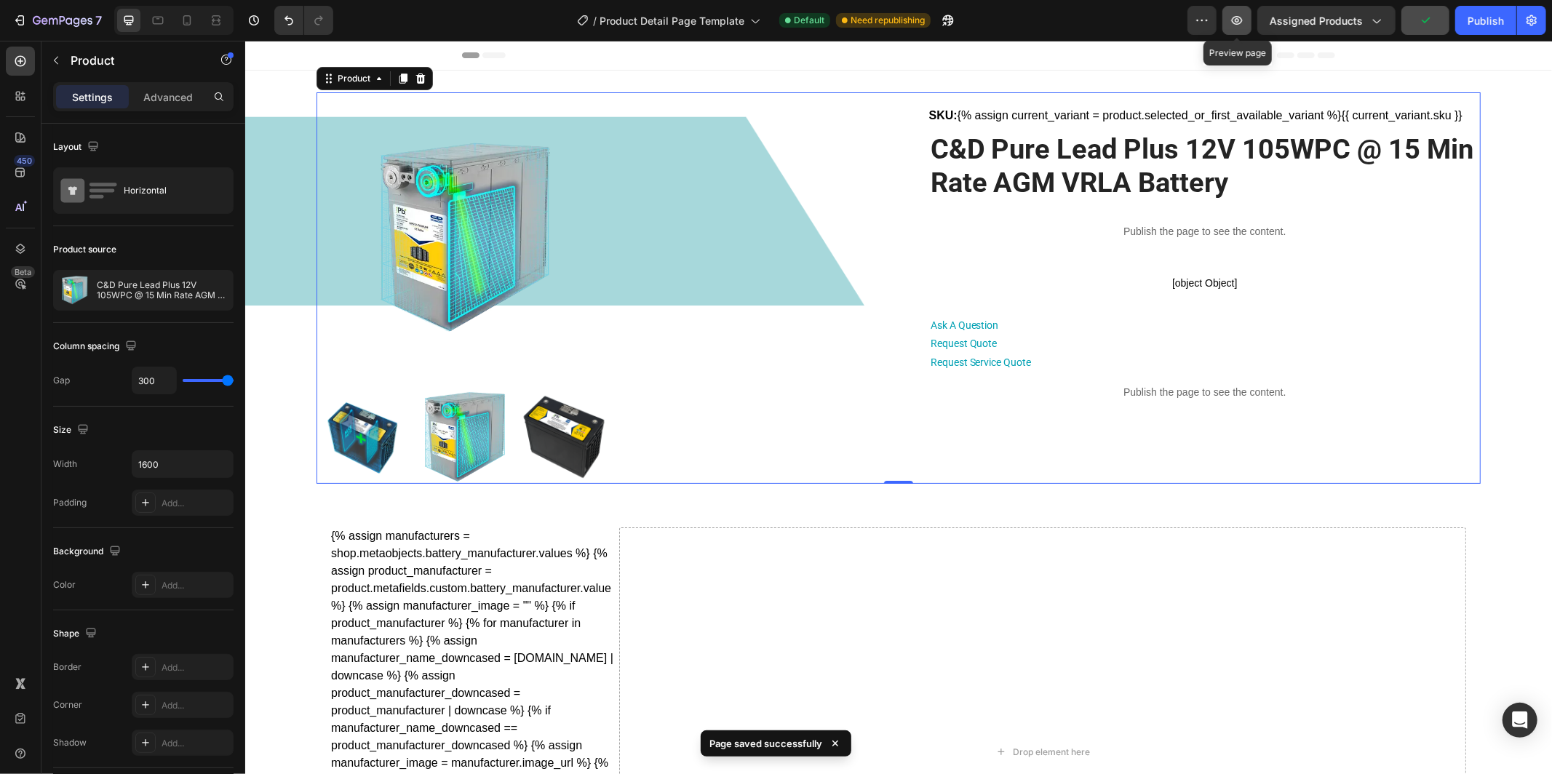
click at [1239, 24] on icon "button" at bounding box center [1237, 20] width 11 height 9
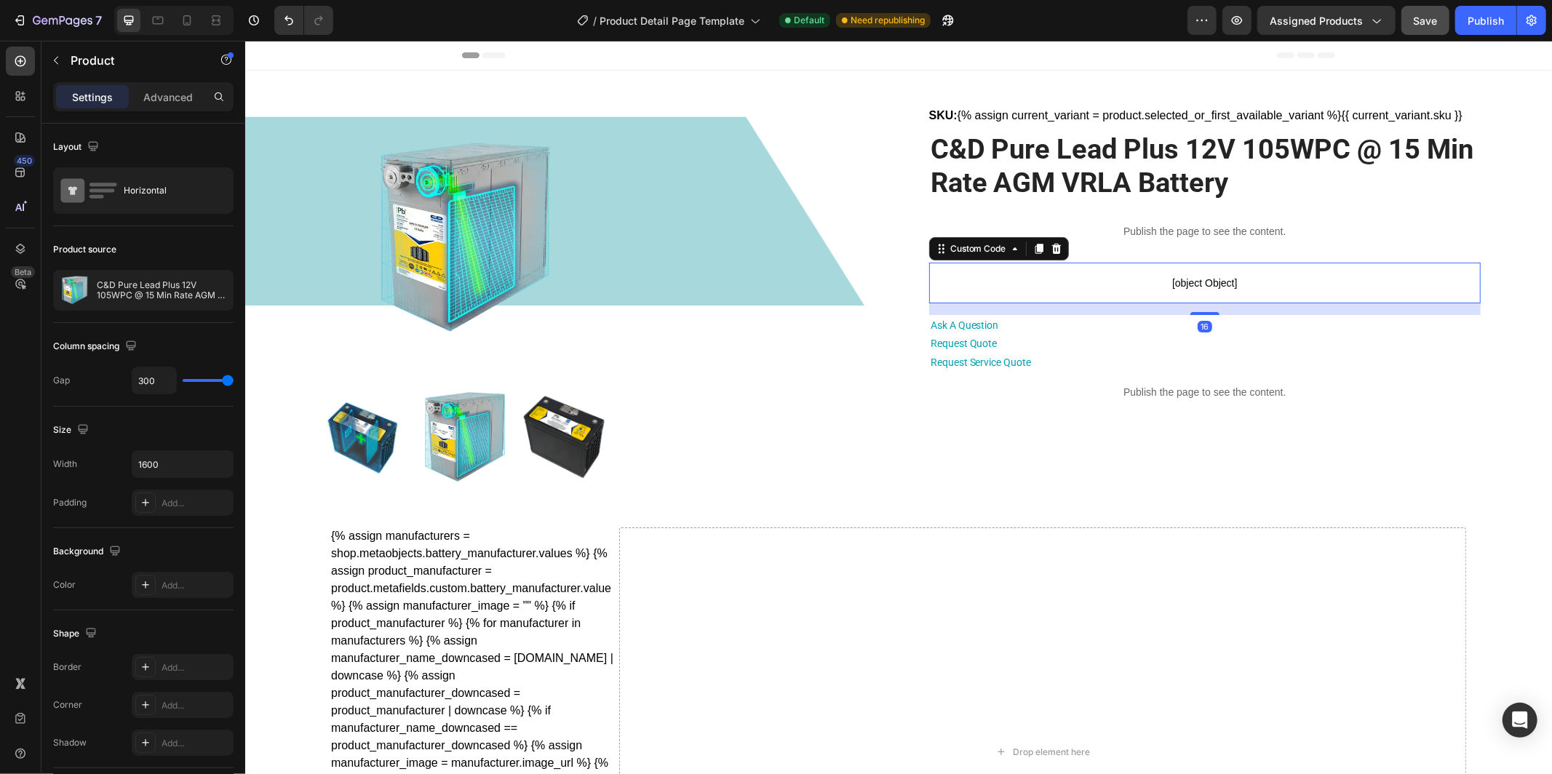
click at [1040, 279] on span "[object Object]" at bounding box center [1205, 282] width 552 height 17
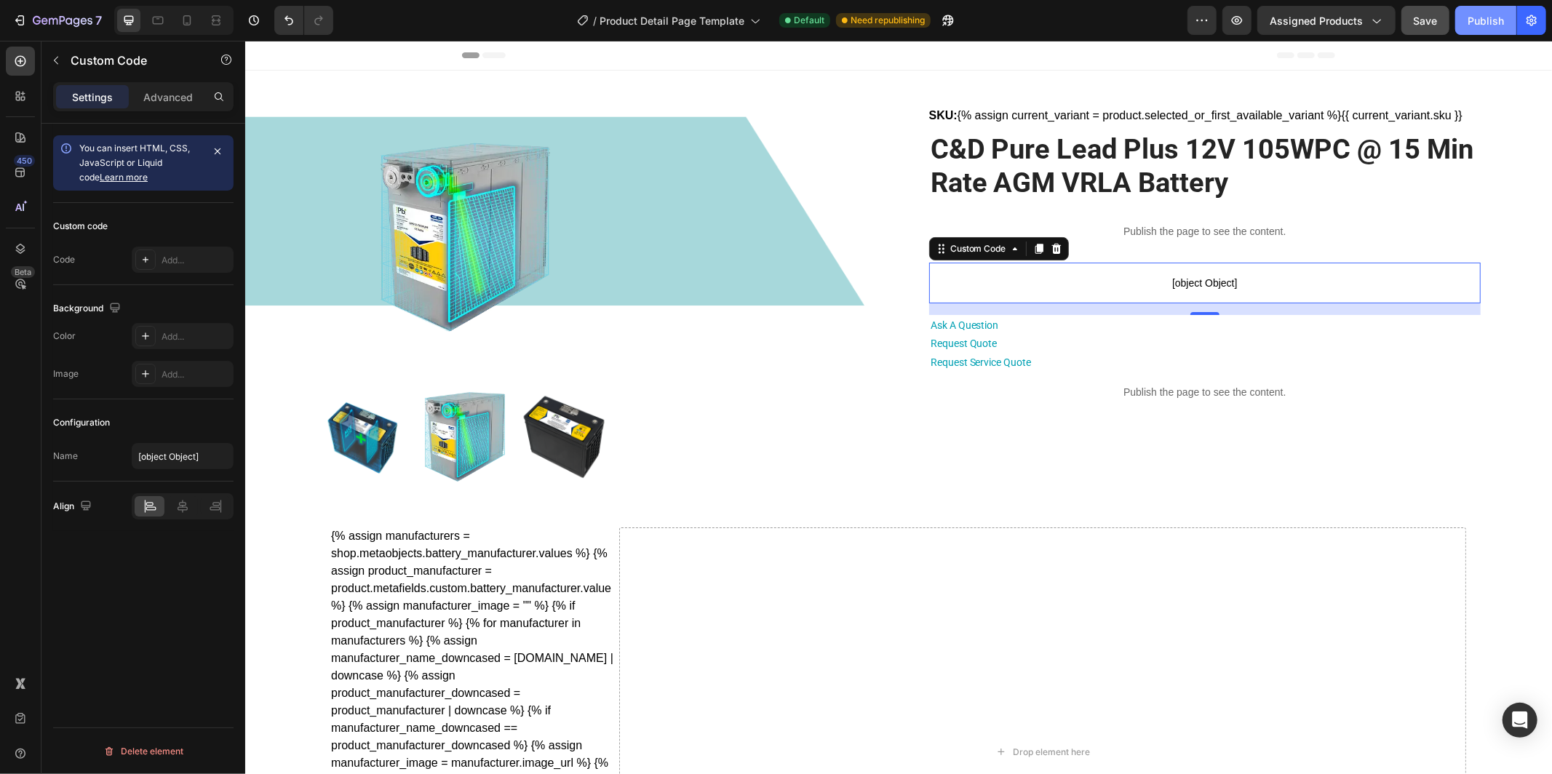
click at [1480, 20] on div "Publish" at bounding box center [1486, 20] width 36 height 15
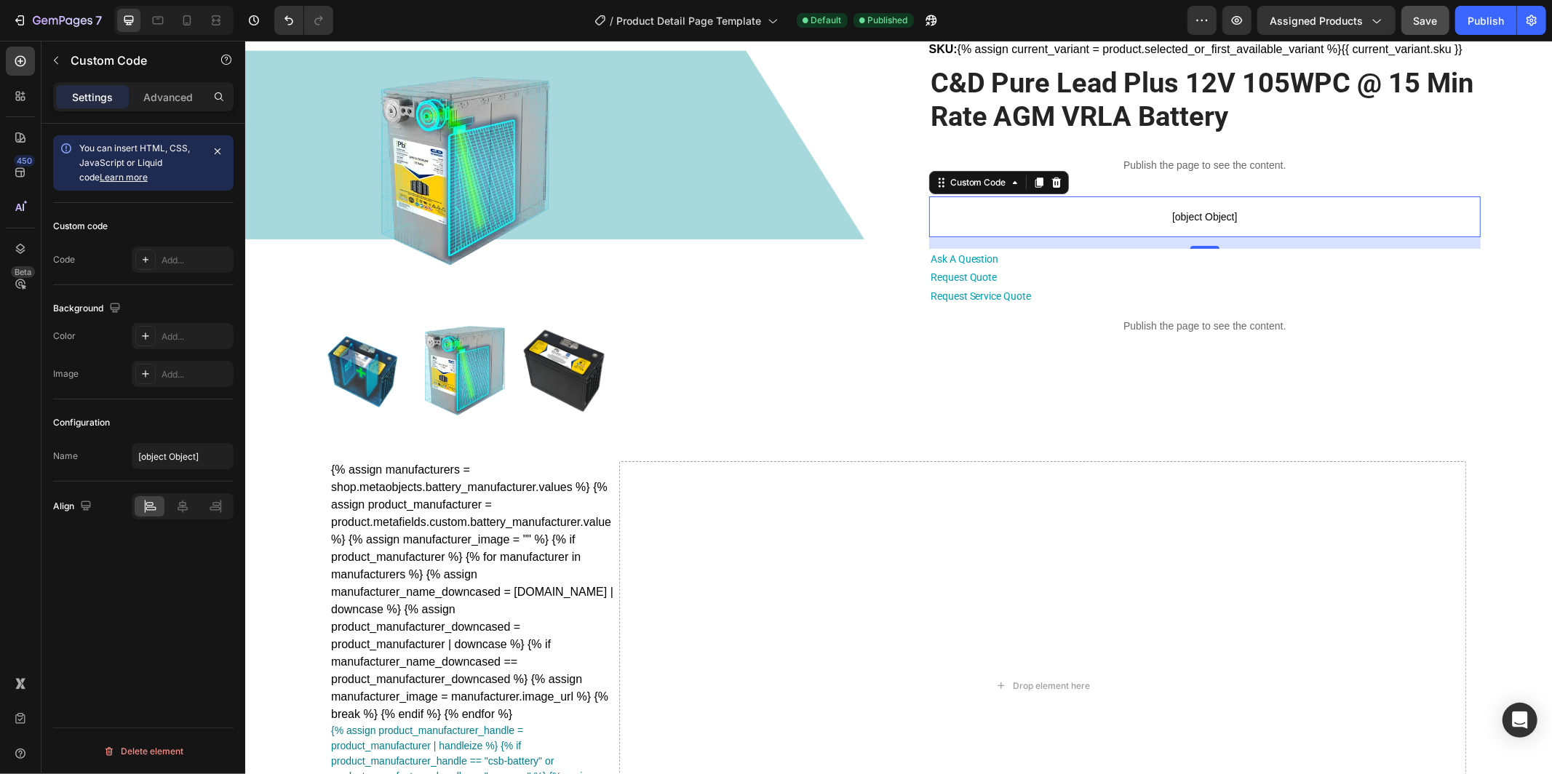
scroll to position [83, 0]
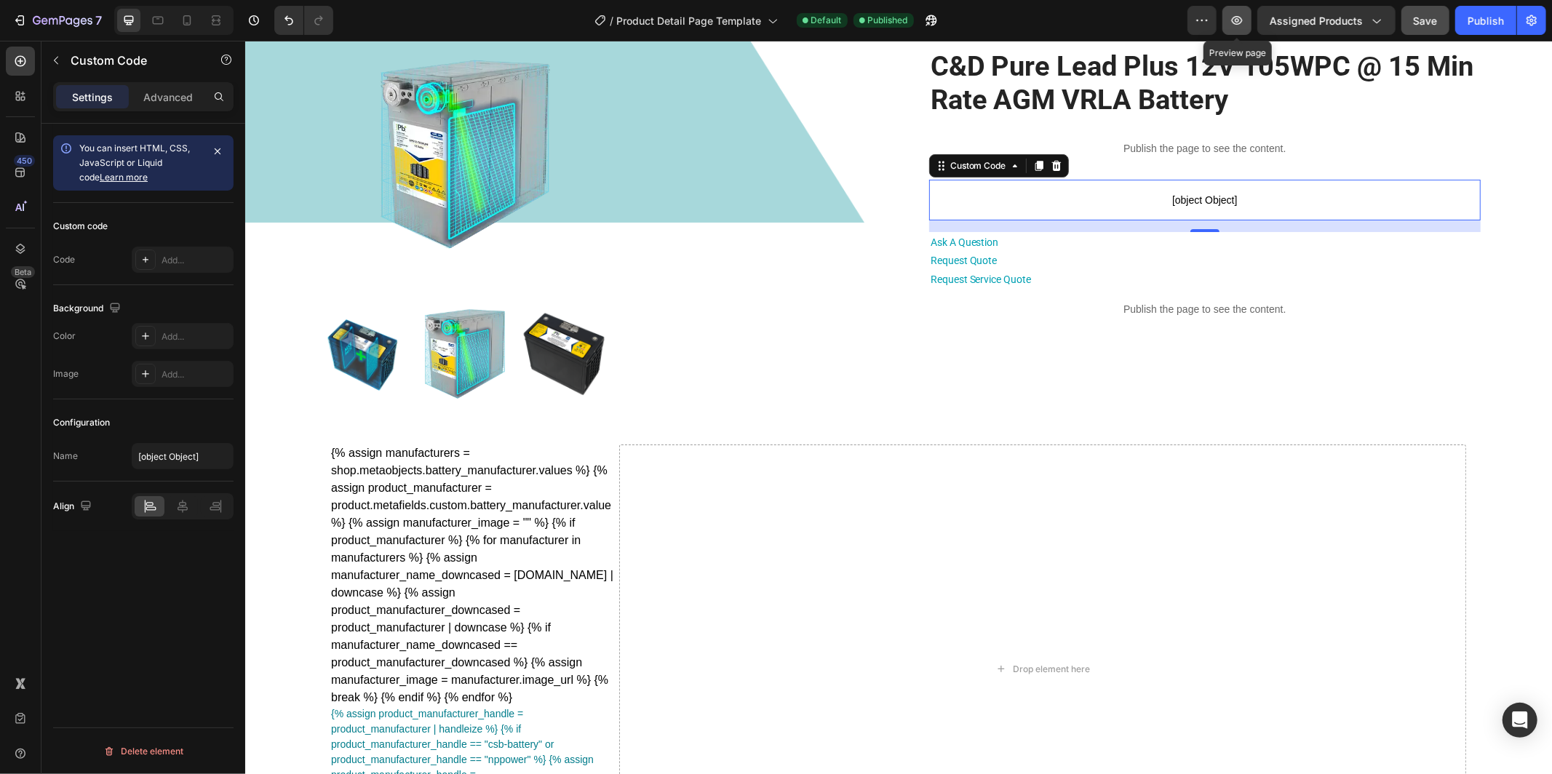
click at [1234, 23] on icon "button" at bounding box center [1237, 20] width 15 height 15
click at [1376, 13] on icon "button" at bounding box center [1376, 20] width 15 height 15
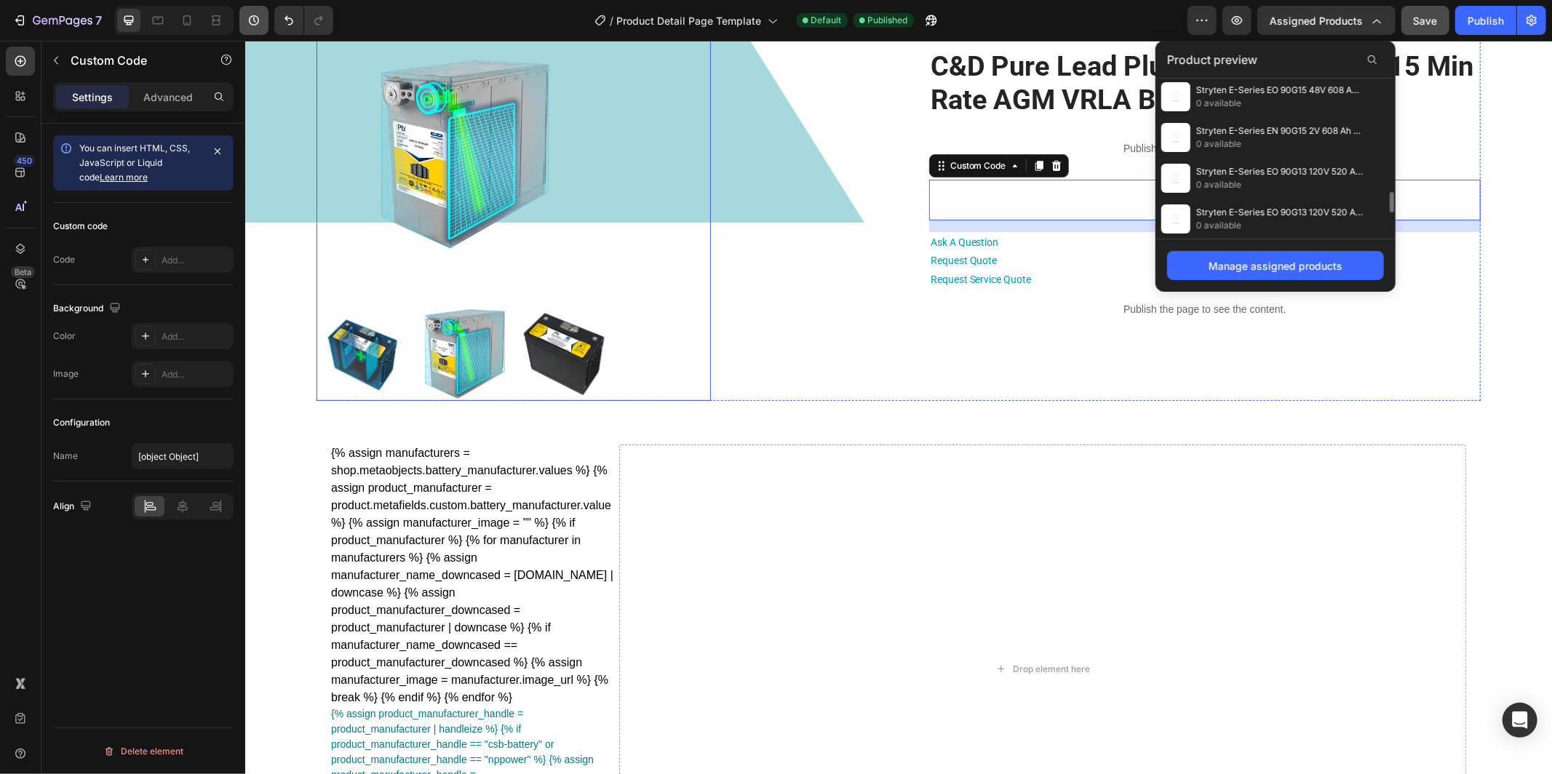
scroll to position [718, 0]
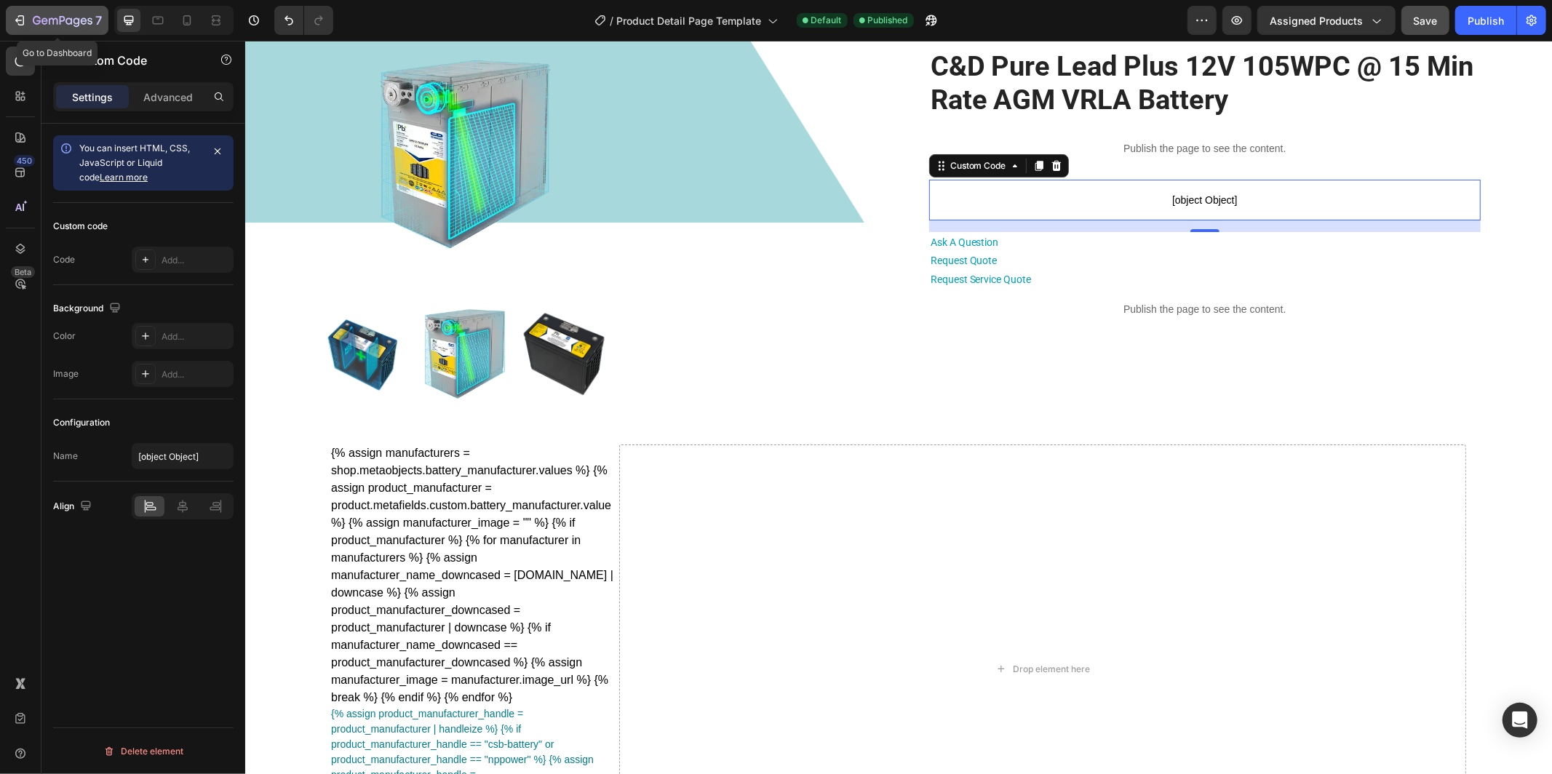
click at [44, 20] on icon "button" at bounding box center [63, 21] width 60 height 12
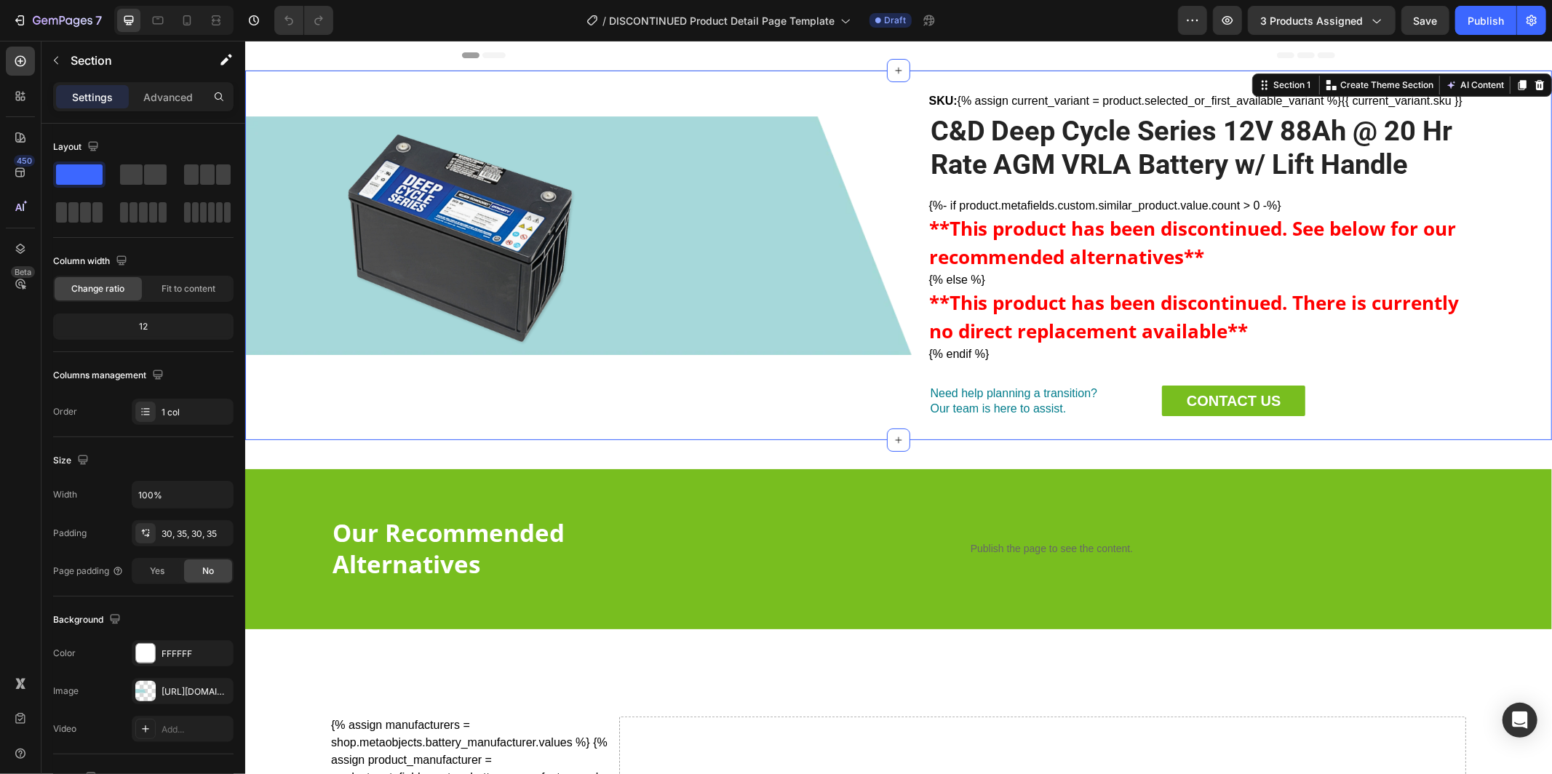
click at [272, 180] on div "Product Images SKU: {% assign current_variant = product.selected_or_first_avail…" at bounding box center [898, 255] width 1256 height 326
click at [52, 63] on icon "button" at bounding box center [56, 61] width 12 height 12
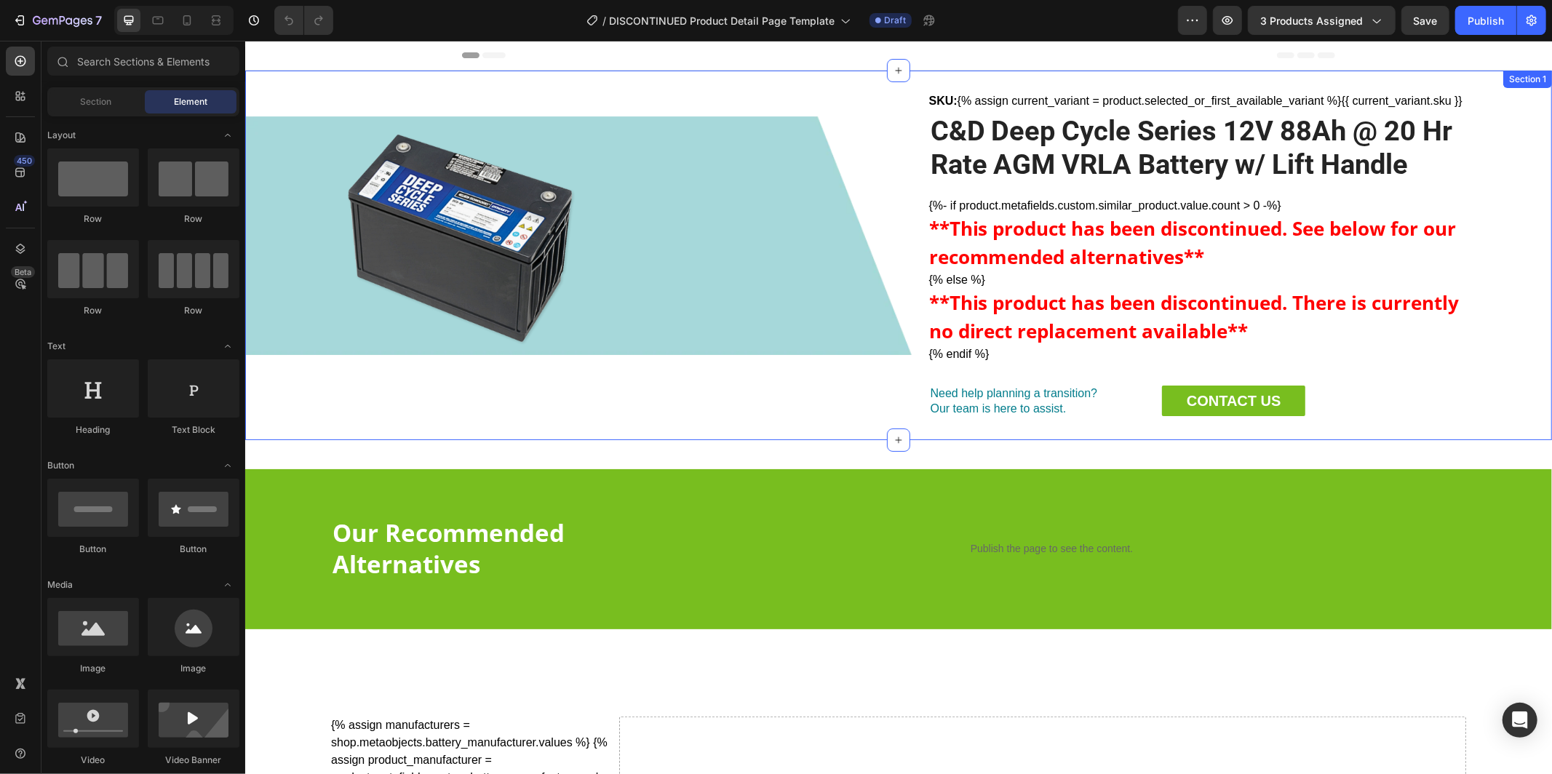
click at [290, 201] on div "Product Images SKU: {% assign current_variant = product.selected_or_first_avail…" at bounding box center [898, 255] width 1256 height 326
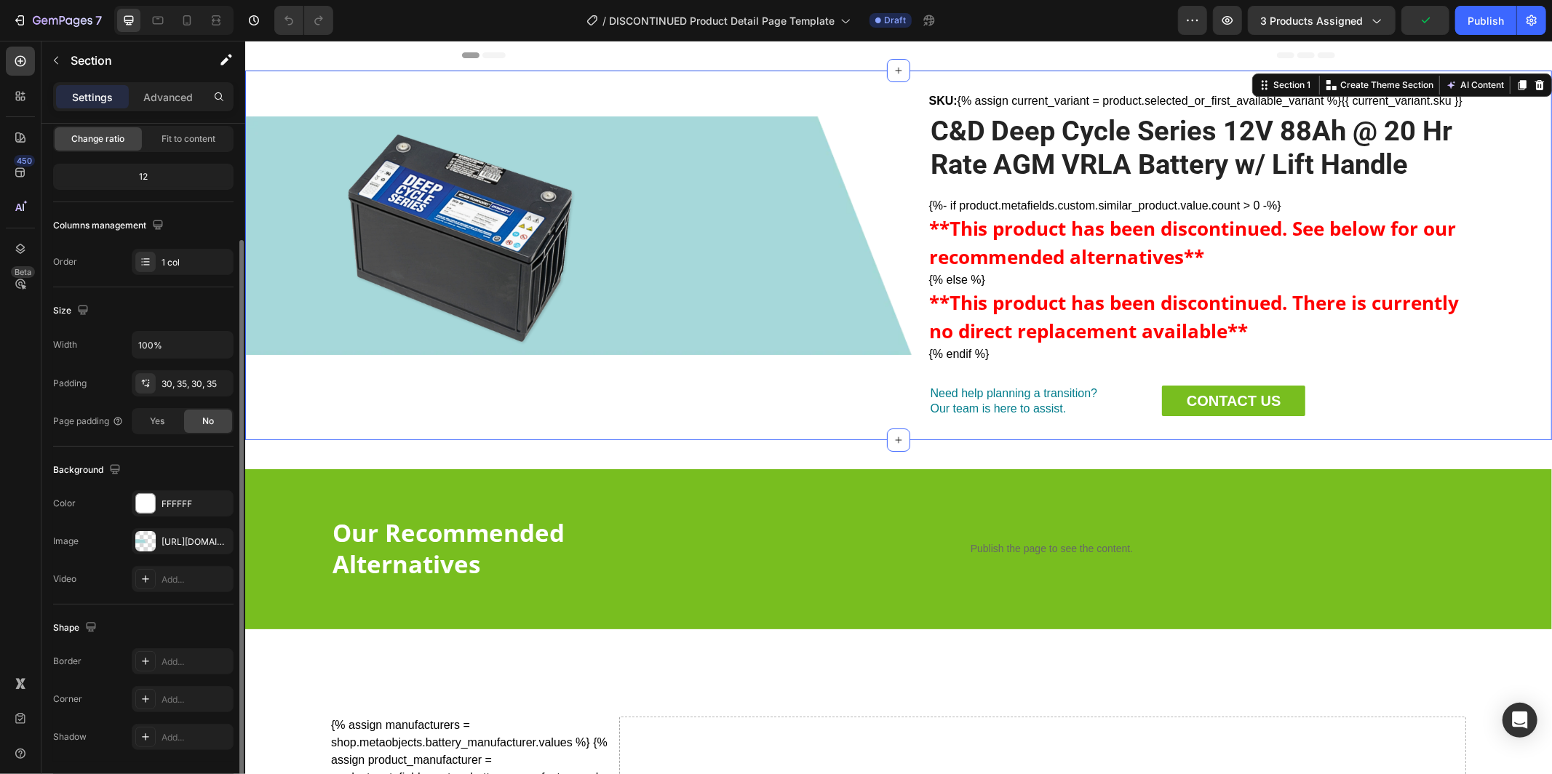
scroll to position [151, 0]
click at [179, 542] on div "[URL][DOMAIN_NAME]" at bounding box center [183, 540] width 42 height 13
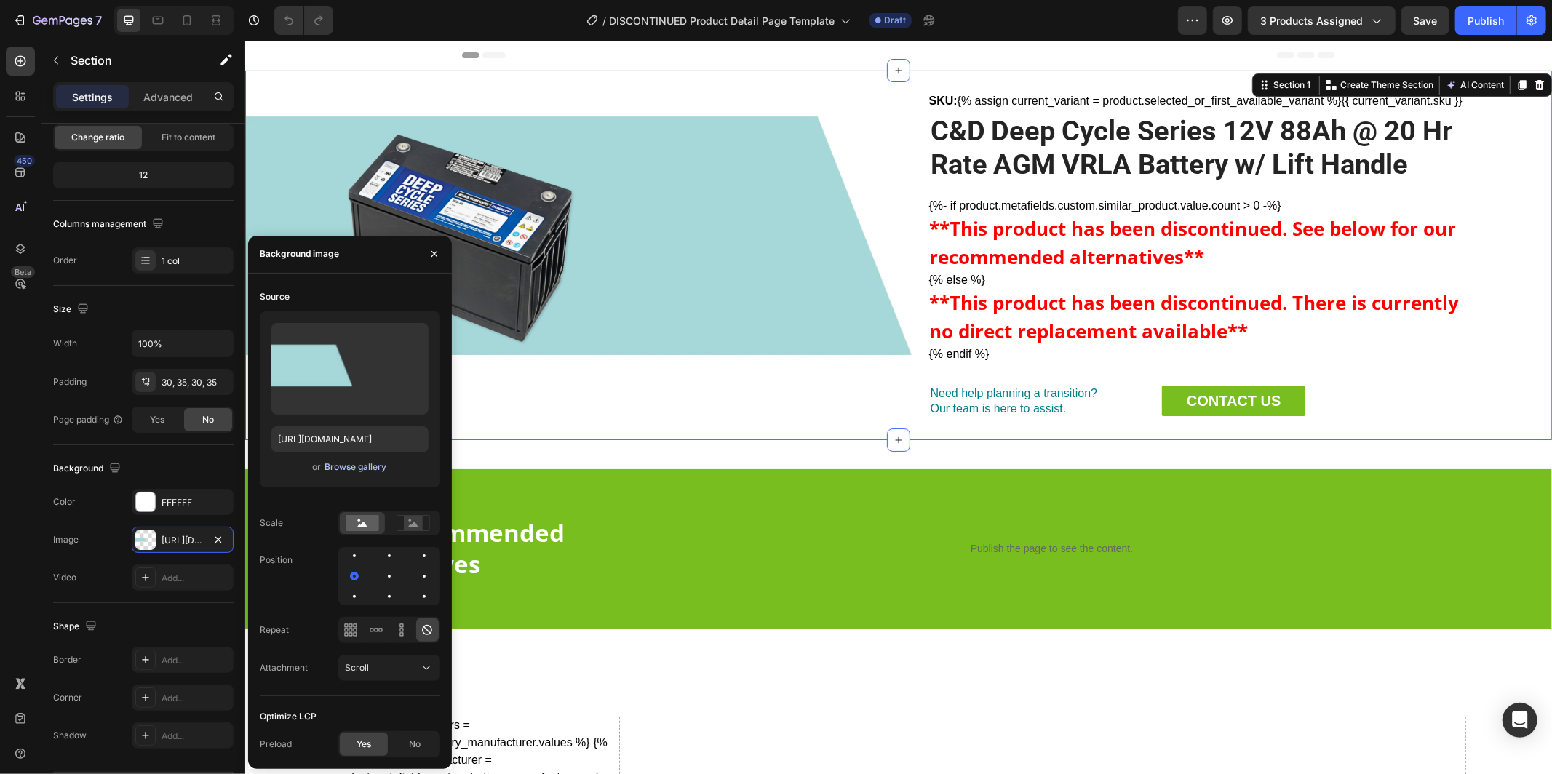
click at [340, 467] on div "Browse gallery" at bounding box center [356, 467] width 62 height 13
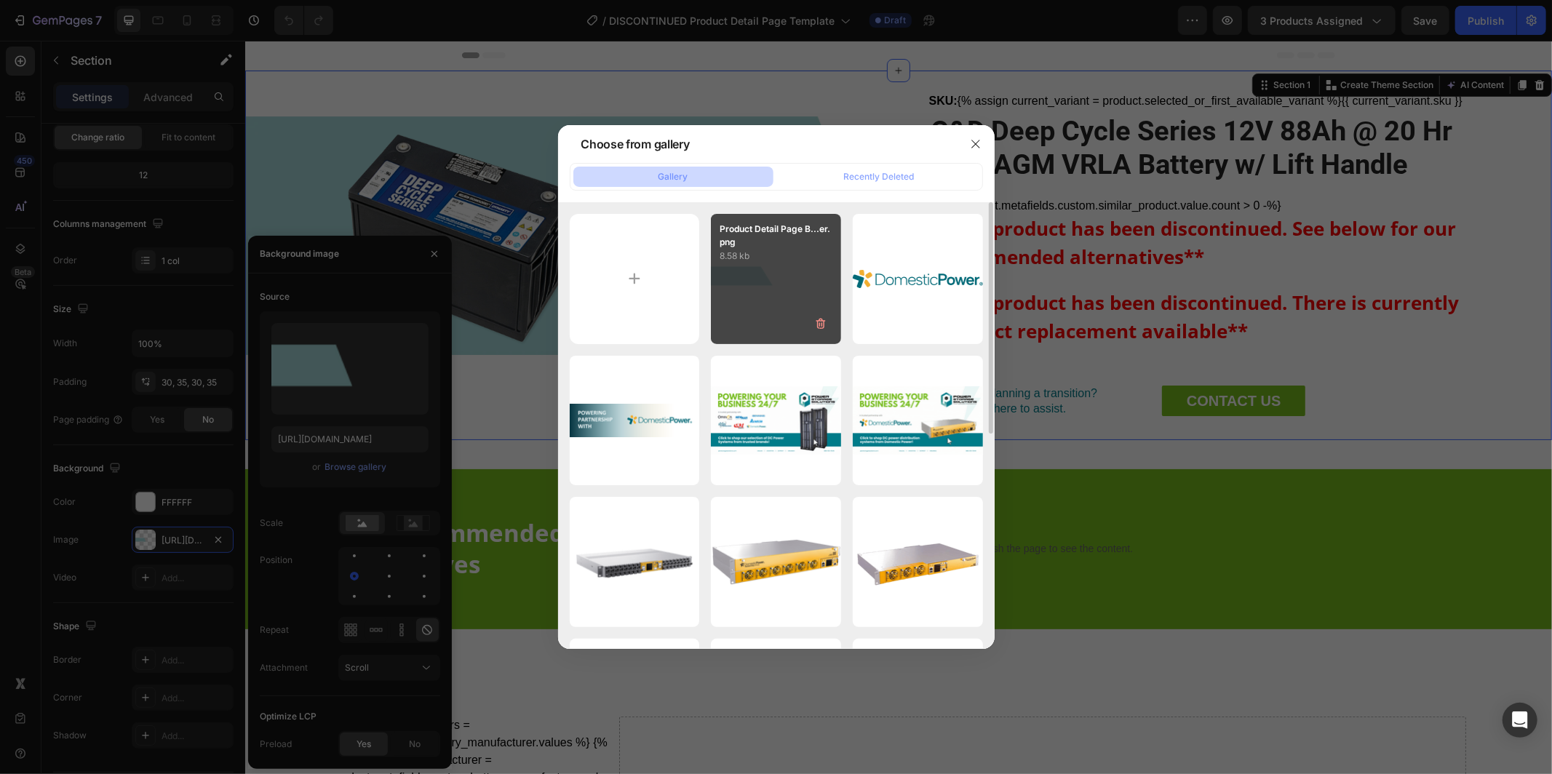
click at [769, 259] on p "8.58 kb" at bounding box center [776, 256] width 113 height 15
type input "[URL][DOMAIN_NAME]"
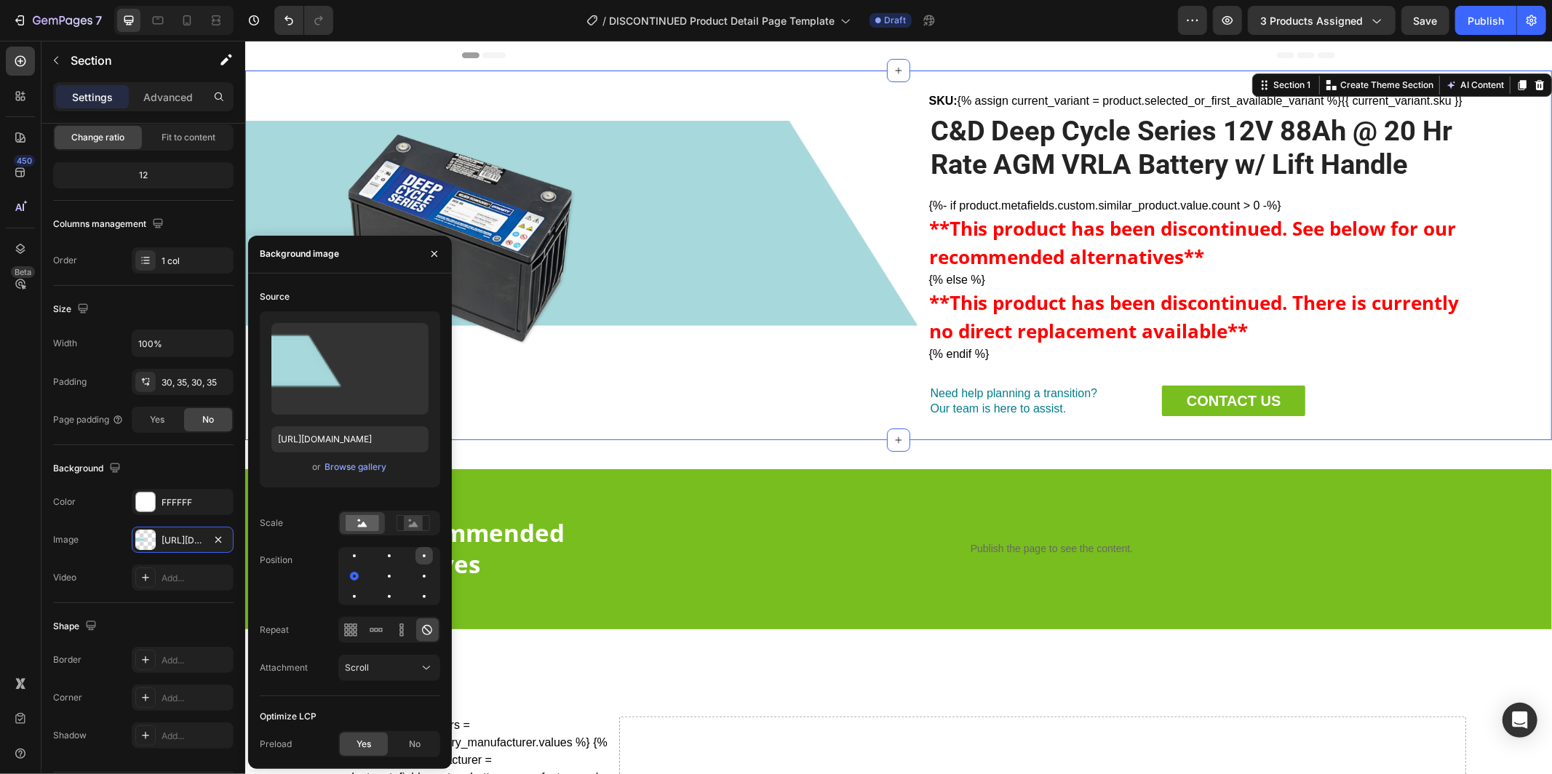
click at [363, 568] on div at bounding box center [354, 576] width 17 height 17
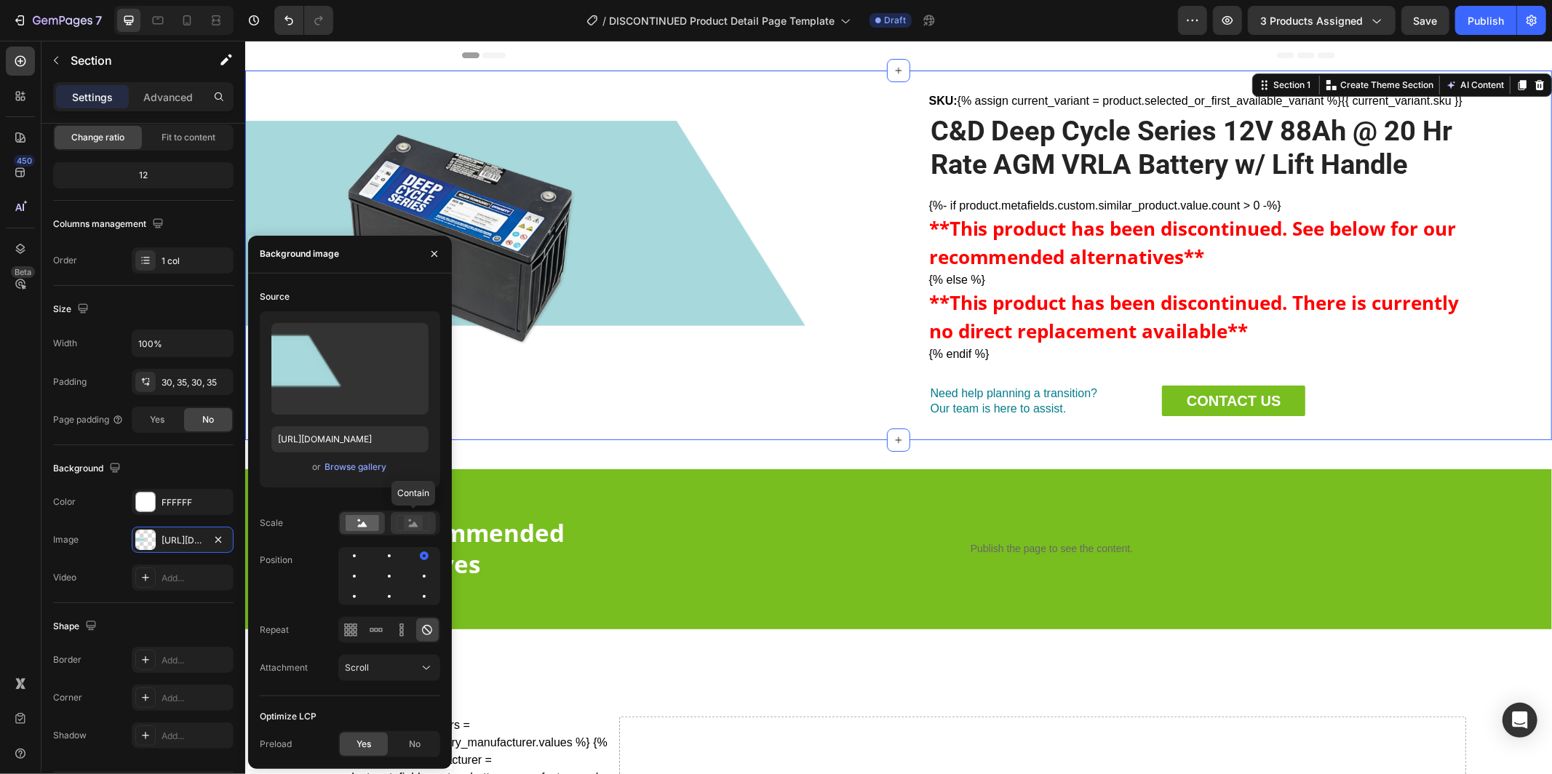
click at [414, 520] on rect at bounding box center [413, 522] width 19 height 15
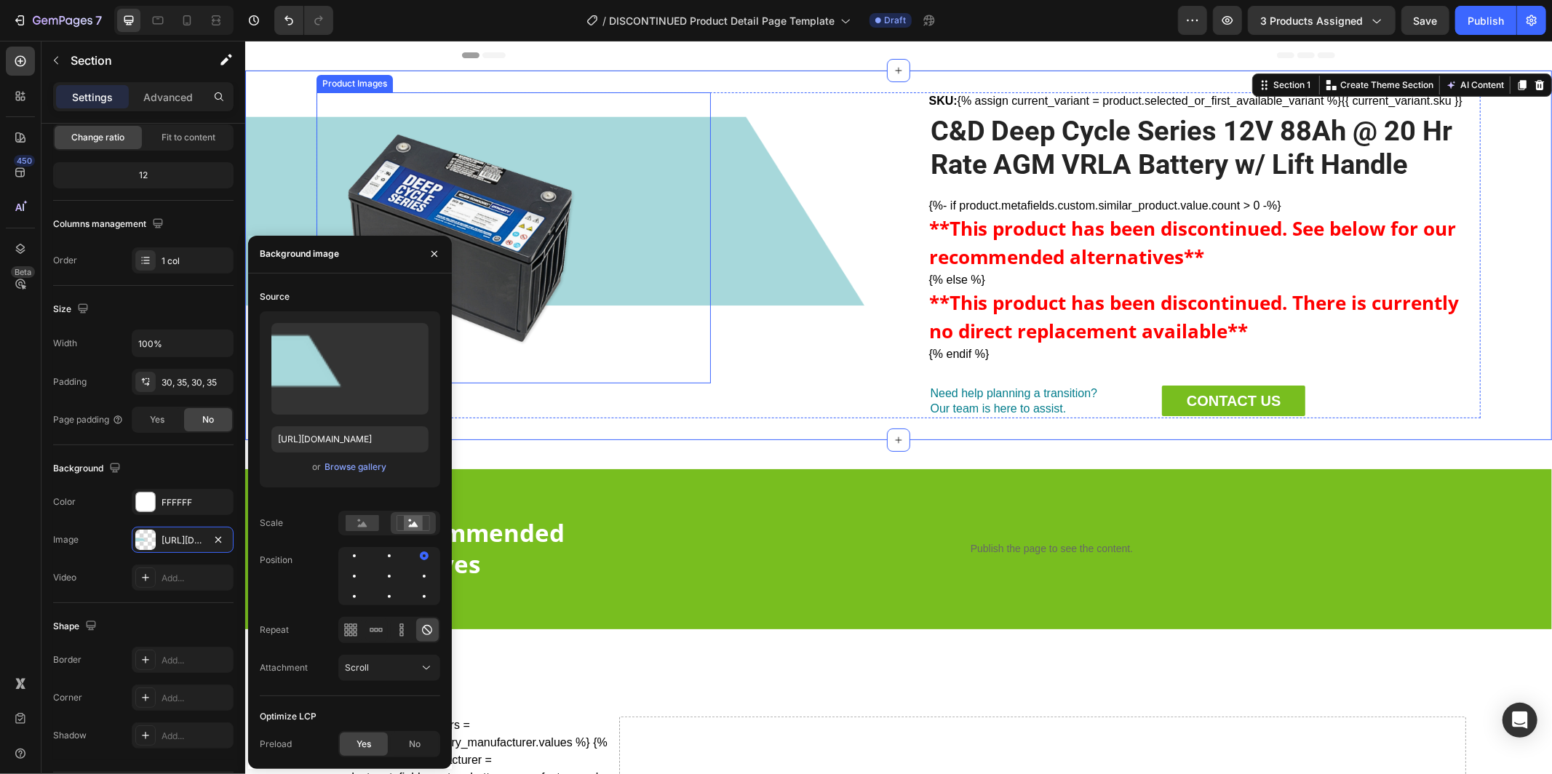
click at [519, 221] on img at bounding box center [461, 237] width 291 height 291
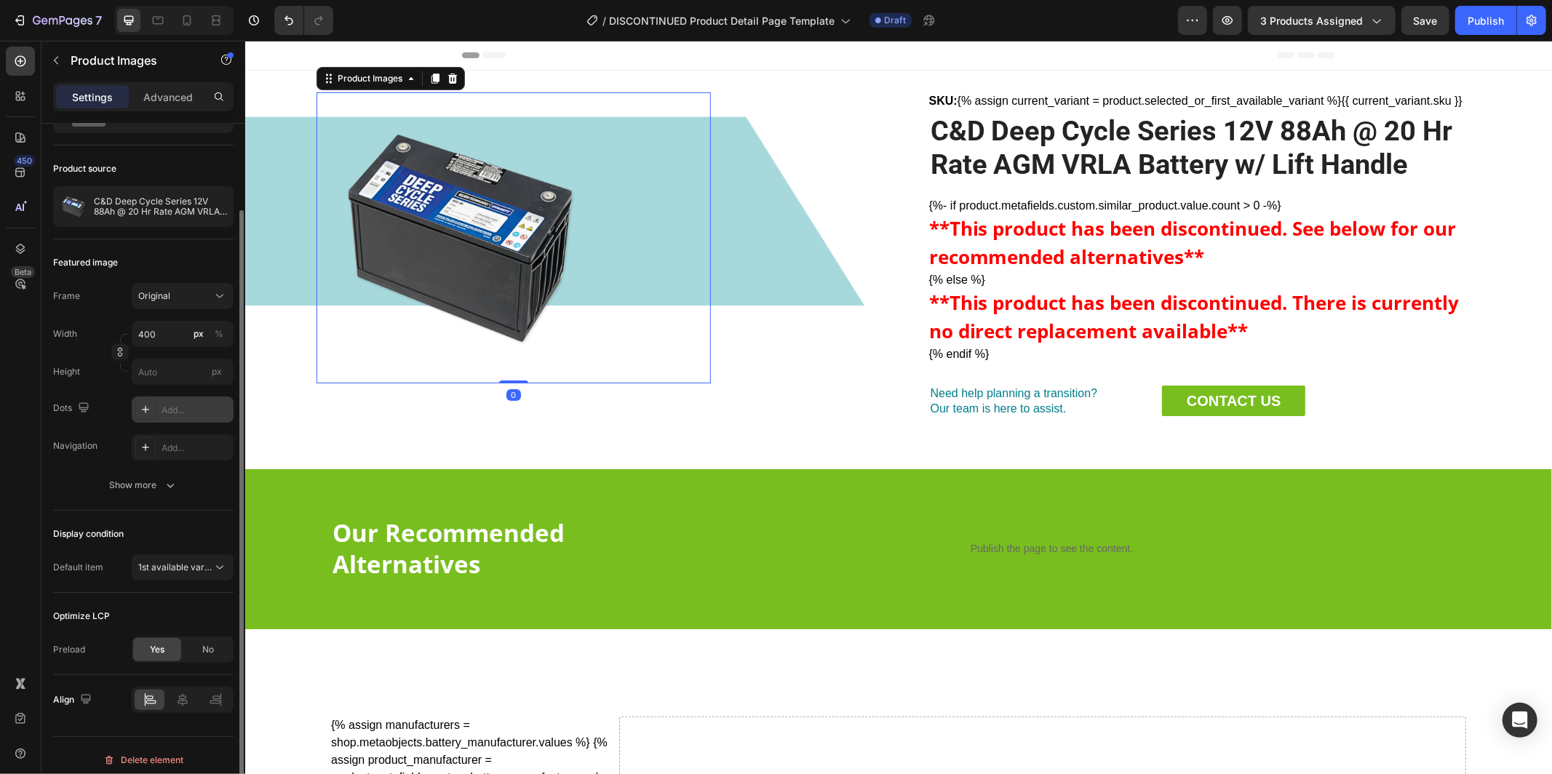
scroll to position [90, 0]
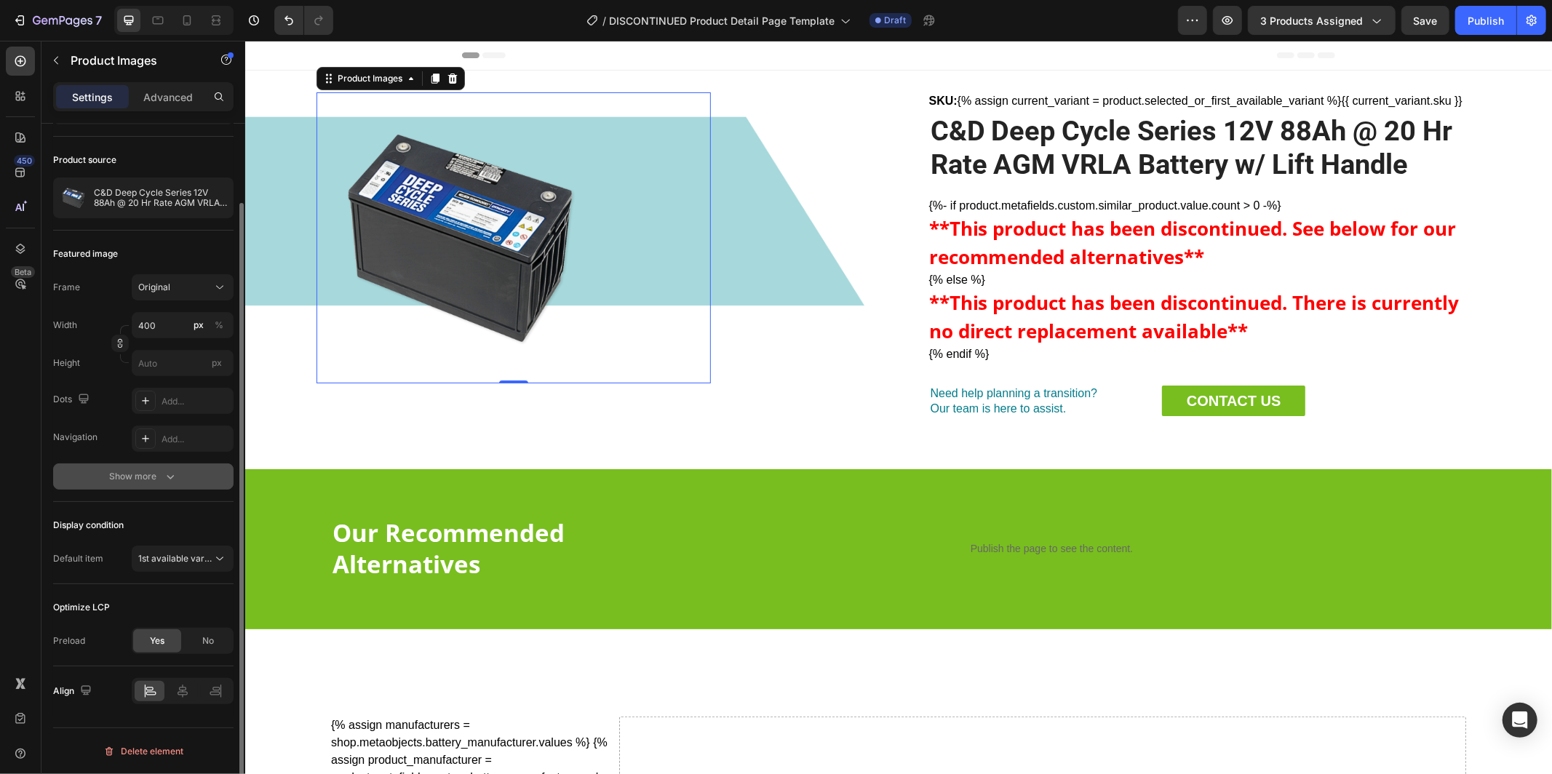
click at [154, 474] on div "Show more" at bounding box center [144, 476] width 68 height 15
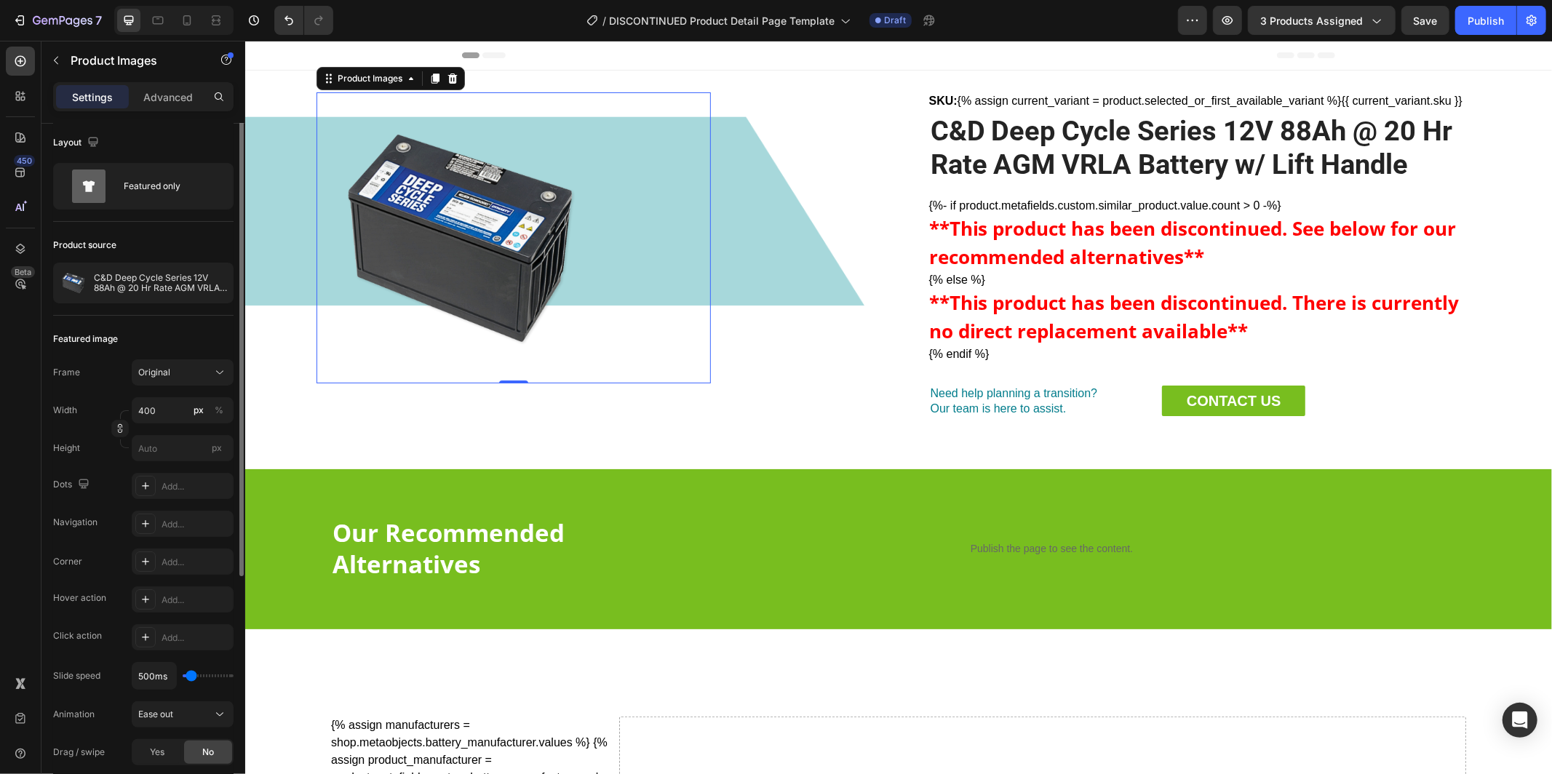
scroll to position [0, 0]
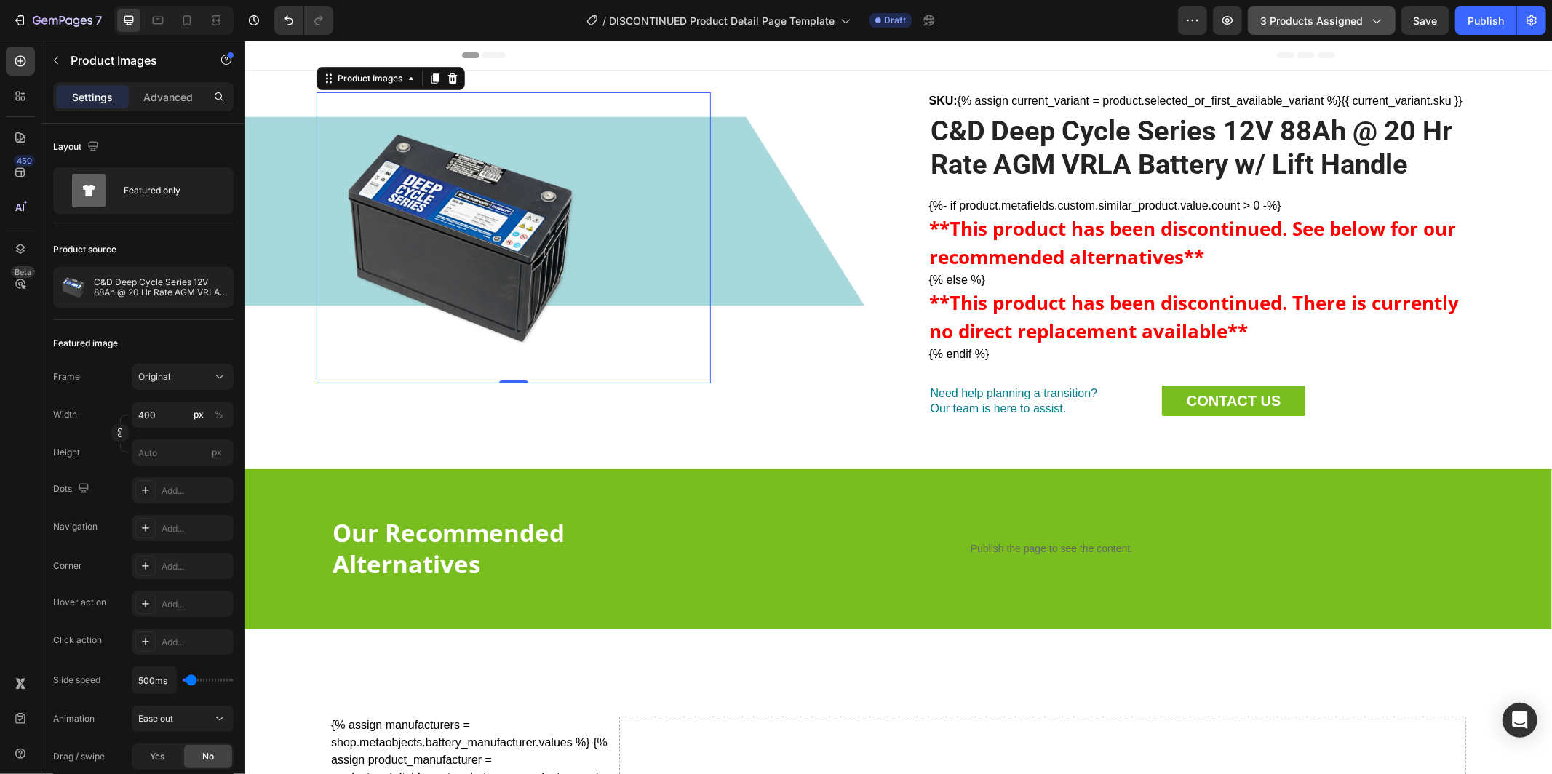
click at [1347, 24] on span "3 products assigned" at bounding box center [1312, 20] width 103 height 15
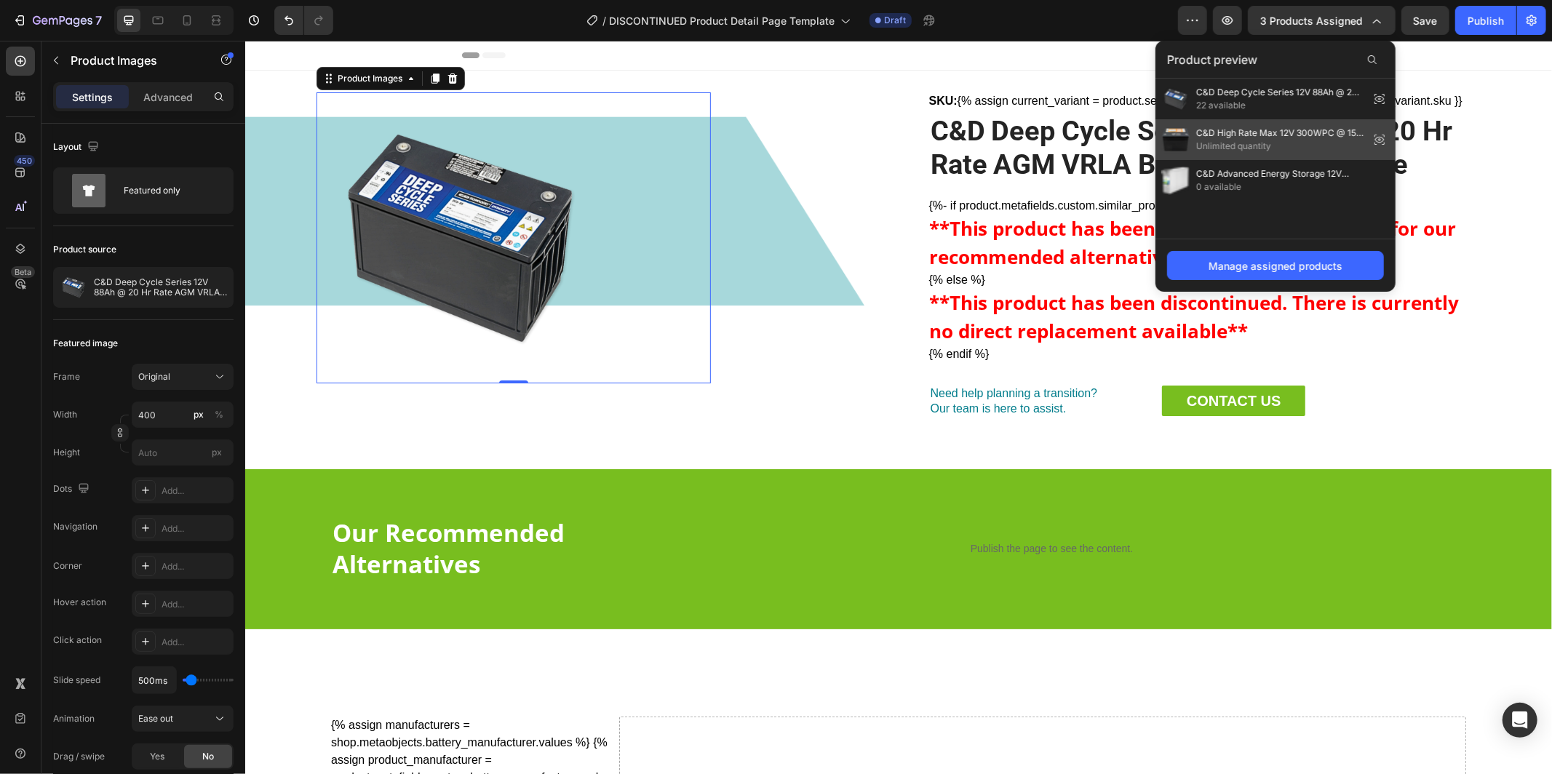
click at [1306, 133] on span "C&D High Rate Max 12V 300WPC @ 15 Min Rate AGM VRLA Battery" at bounding box center [1279, 133] width 167 height 13
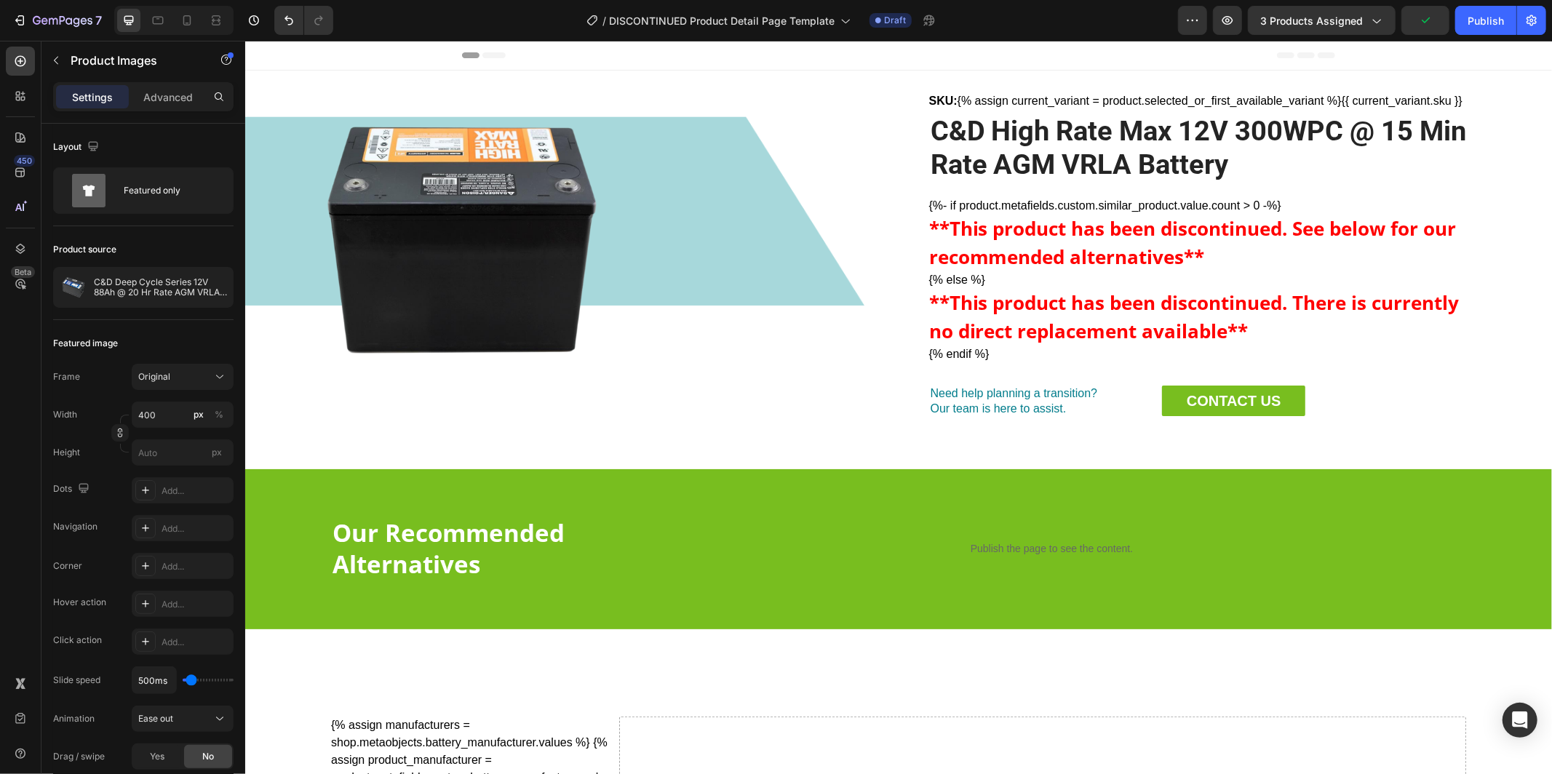
click at [543, 218] on img at bounding box center [461, 237] width 291 height 291
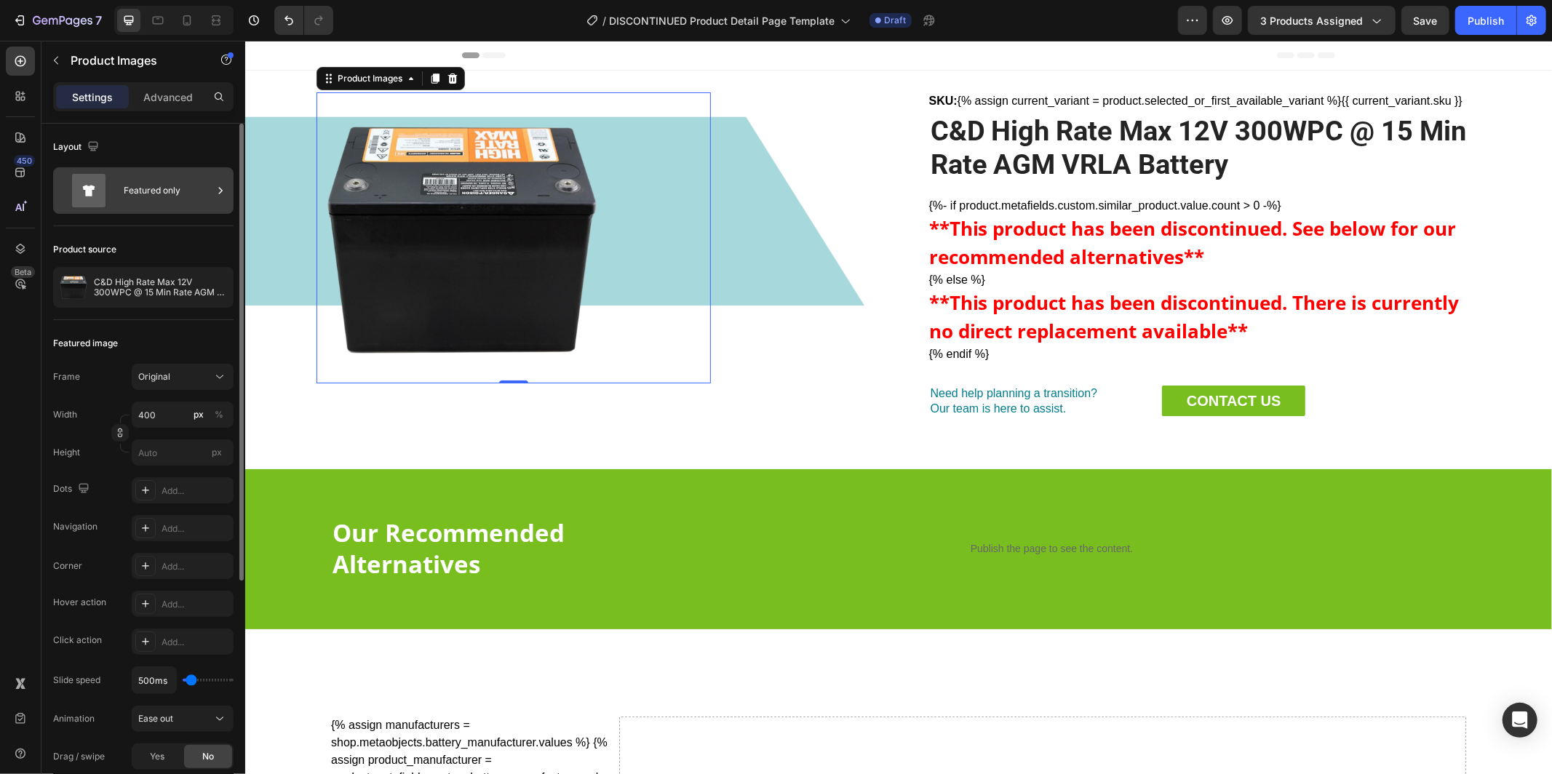
click at [213, 186] on icon at bounding box center [220, 190] width 15 height 15
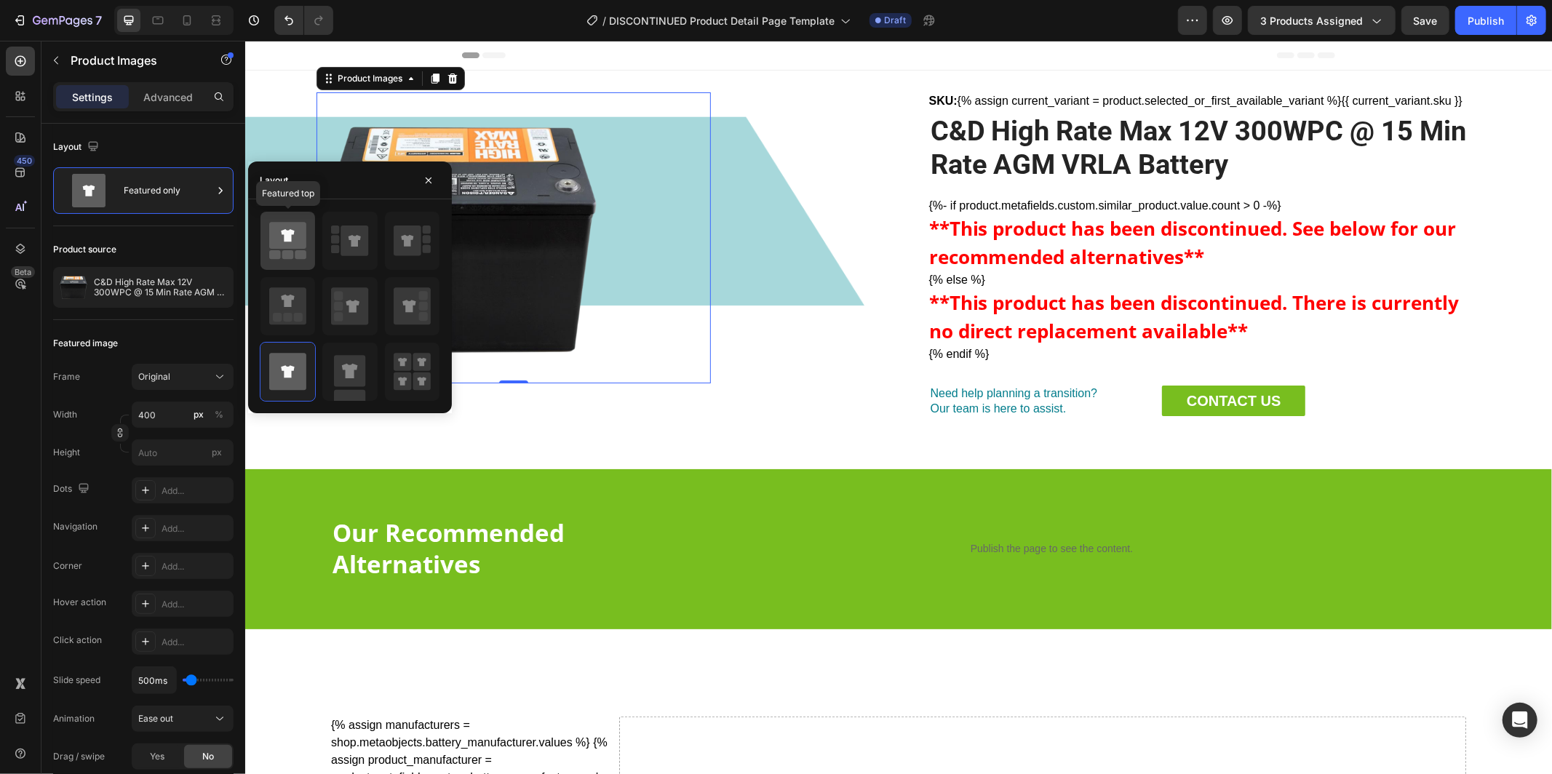
click at [293, 241] on icon at bounding box center [287, 235] width 37 height 27
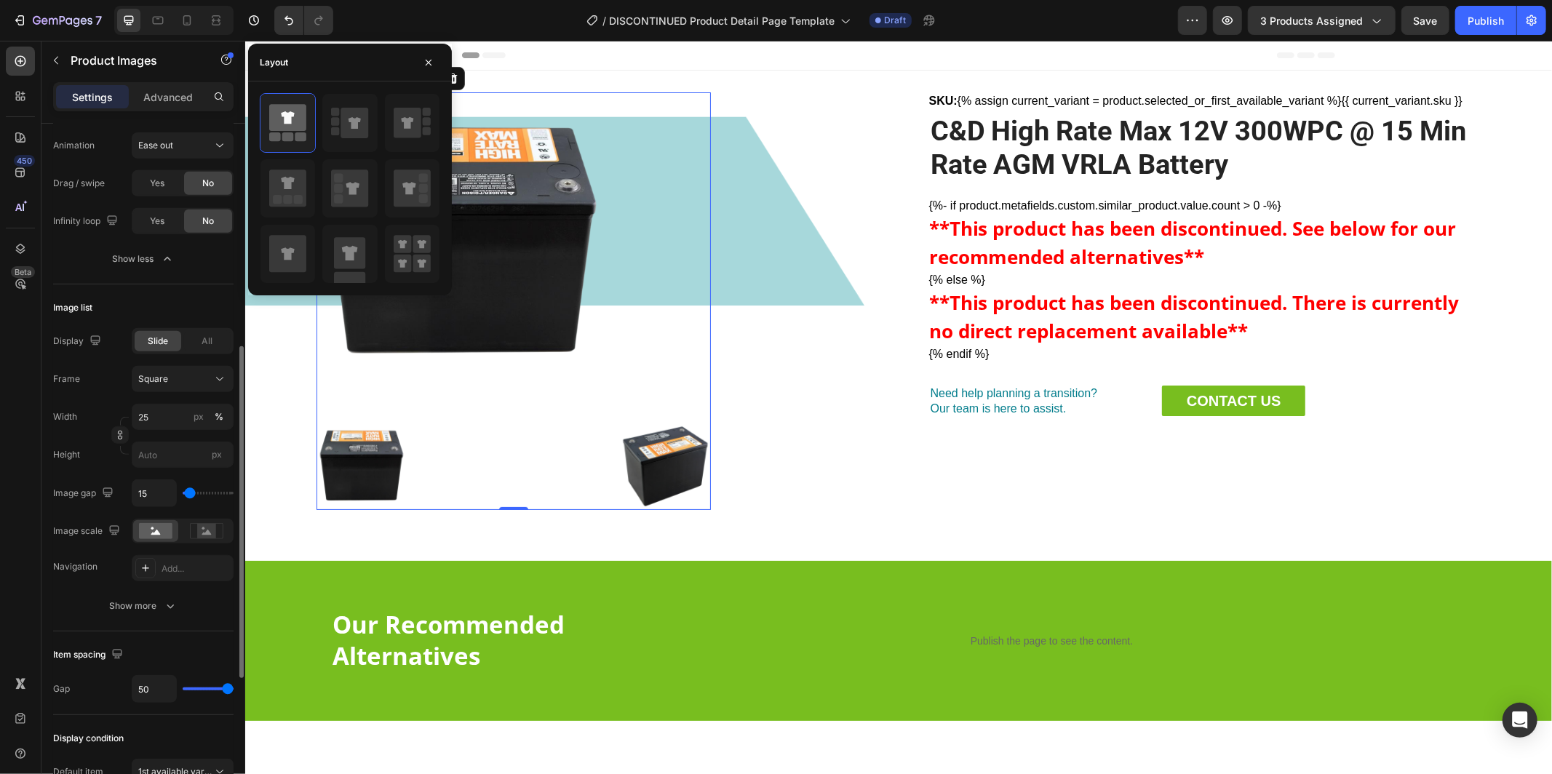
scroll to position [544, 0]
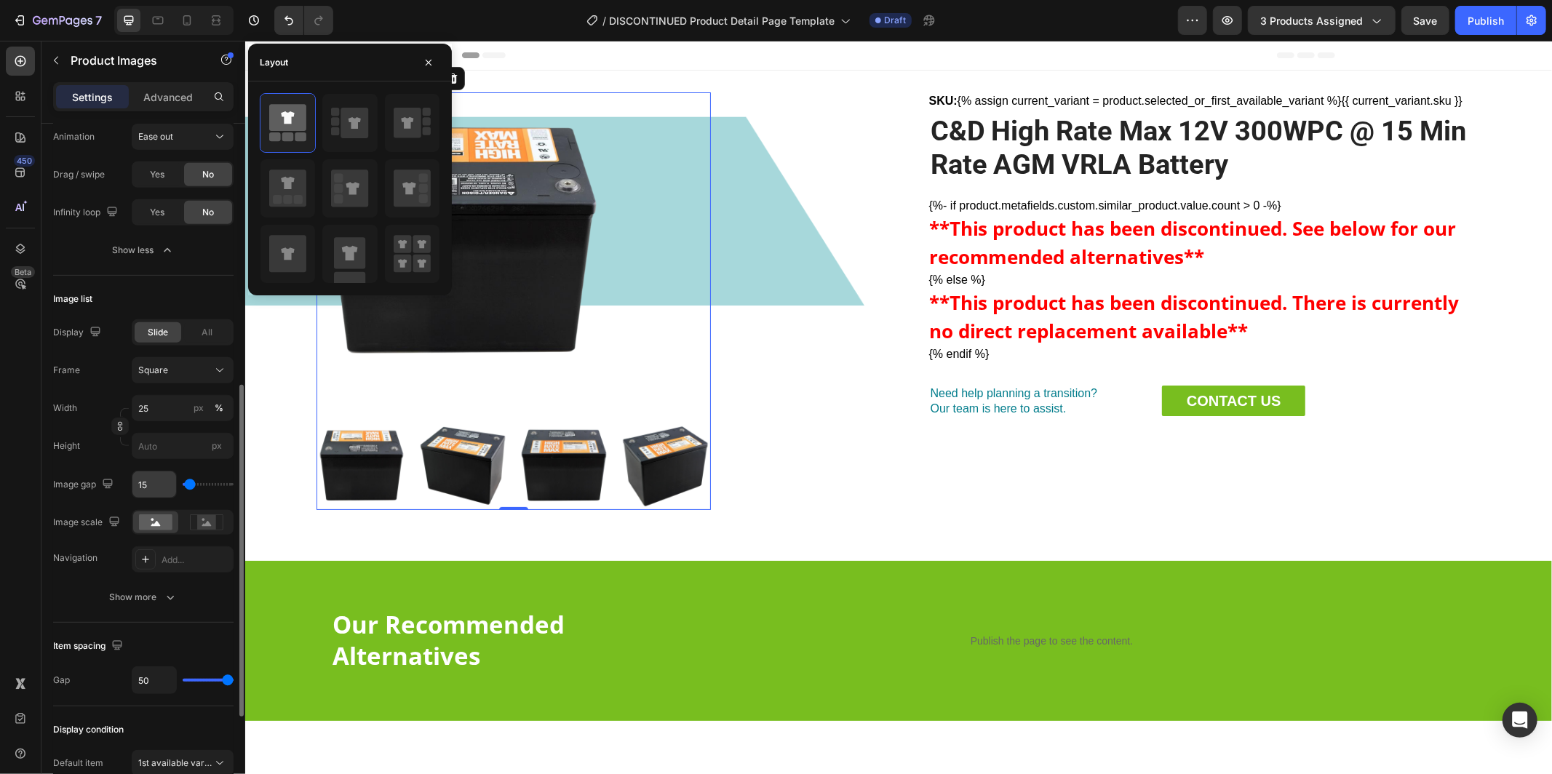
click at [158, 485] on input "15" at bounding box center [154, 485] width 44 height 26
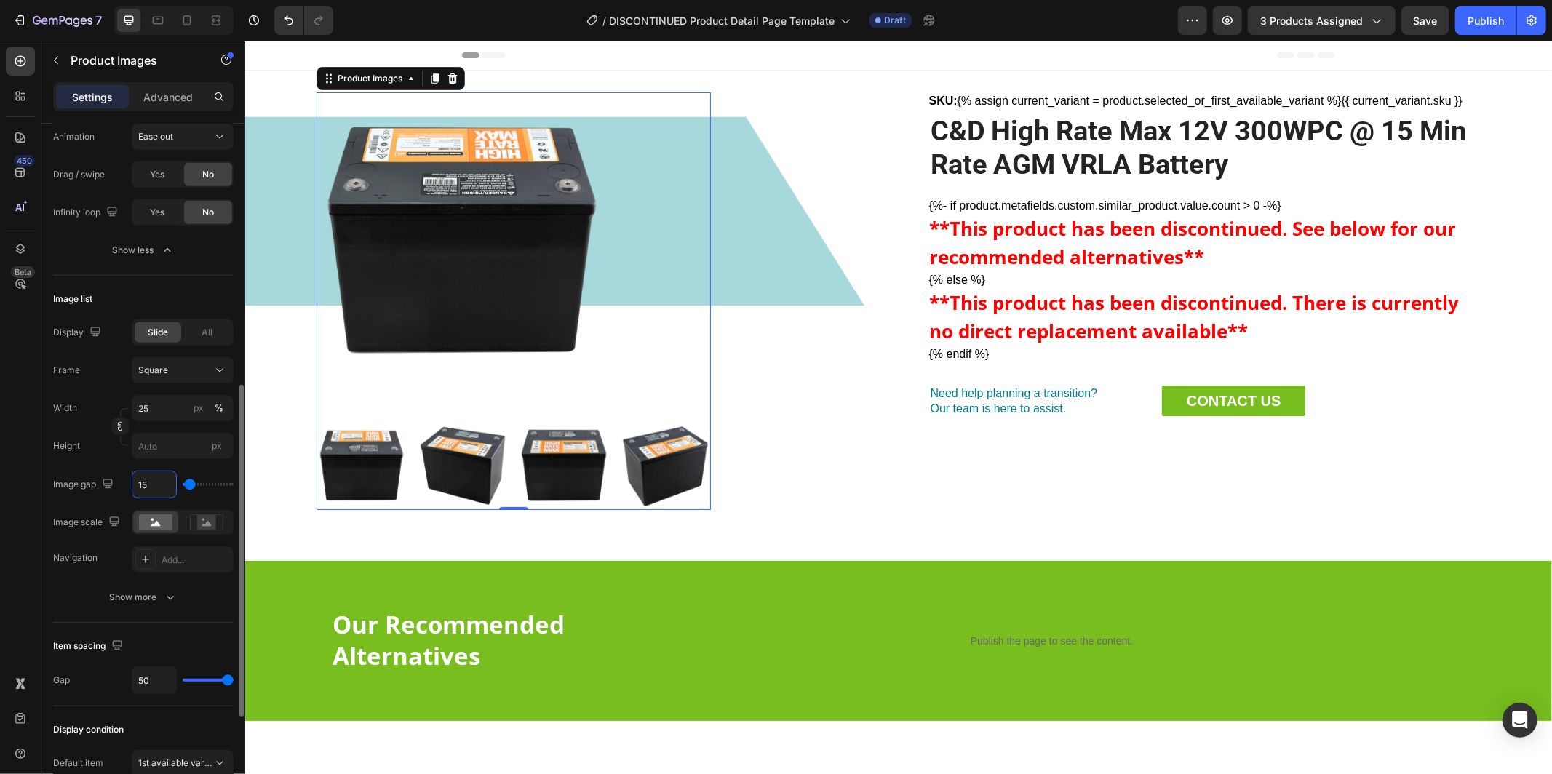
type input "1"
type input "10"
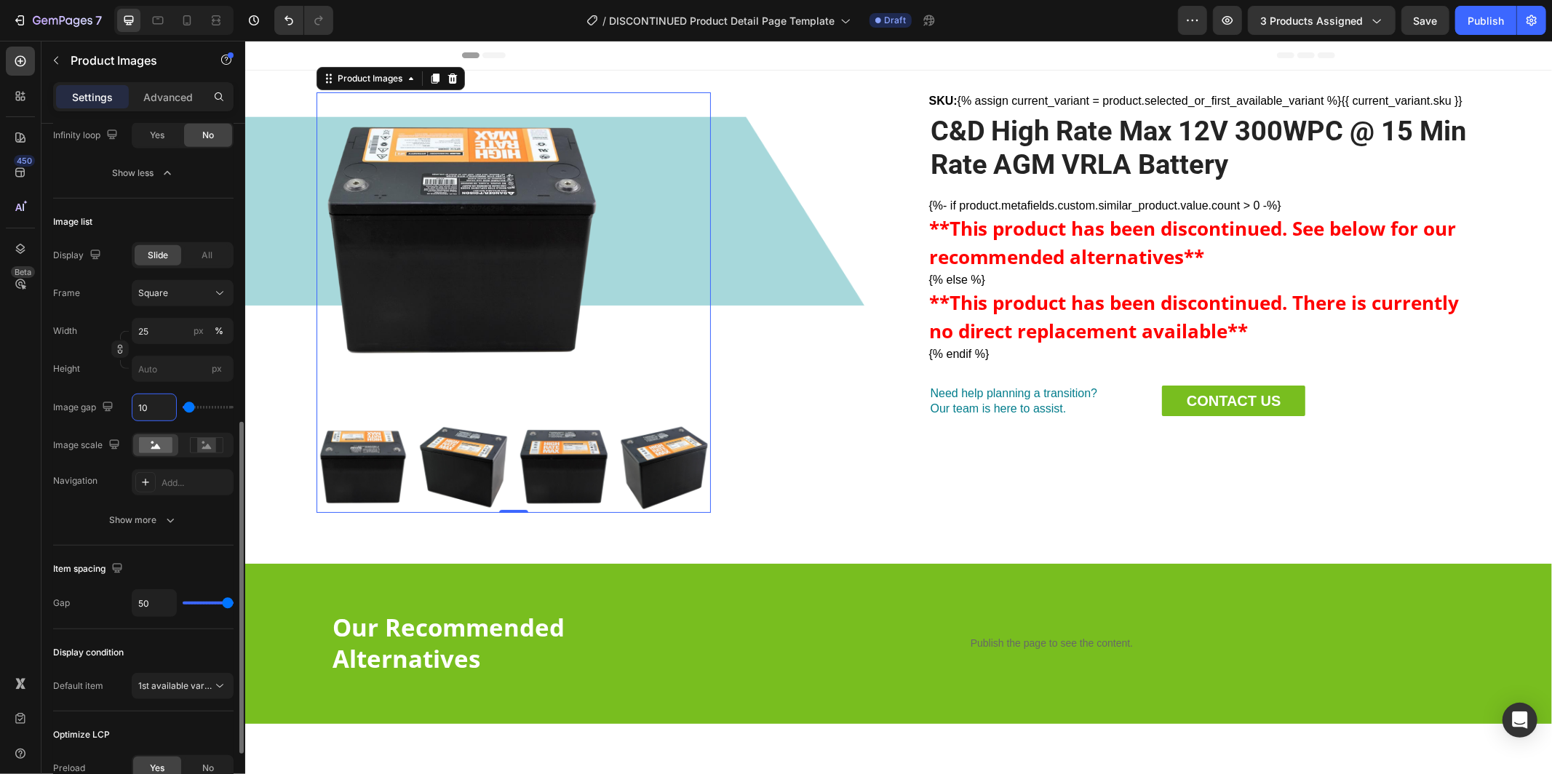
scroll to position [631, 0]
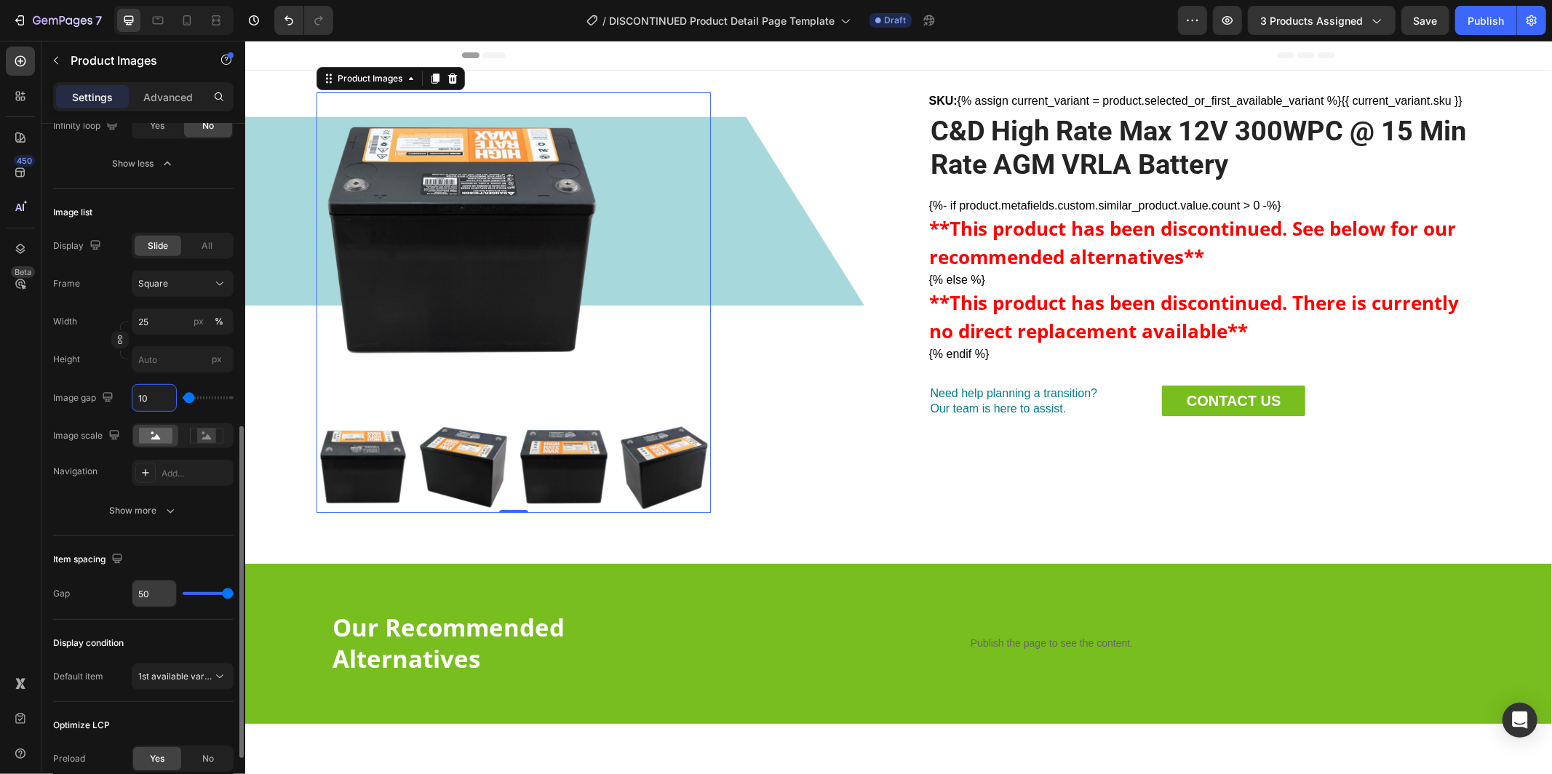
type input "10"
click at [156, 595] on input "50" at bounding box center [154, 594] width 44 height 26
type input "1"
type input "10"
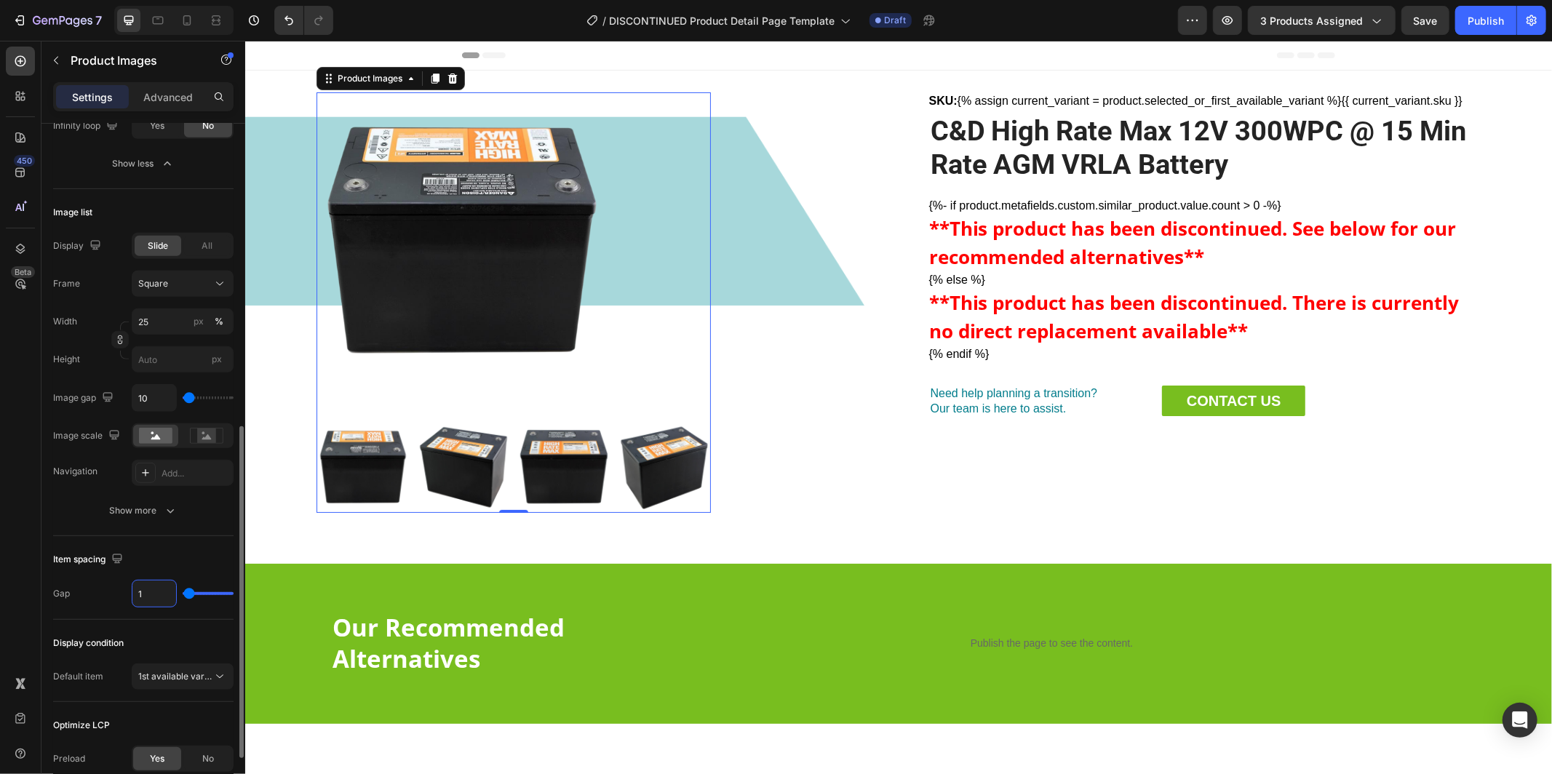
type input "10"
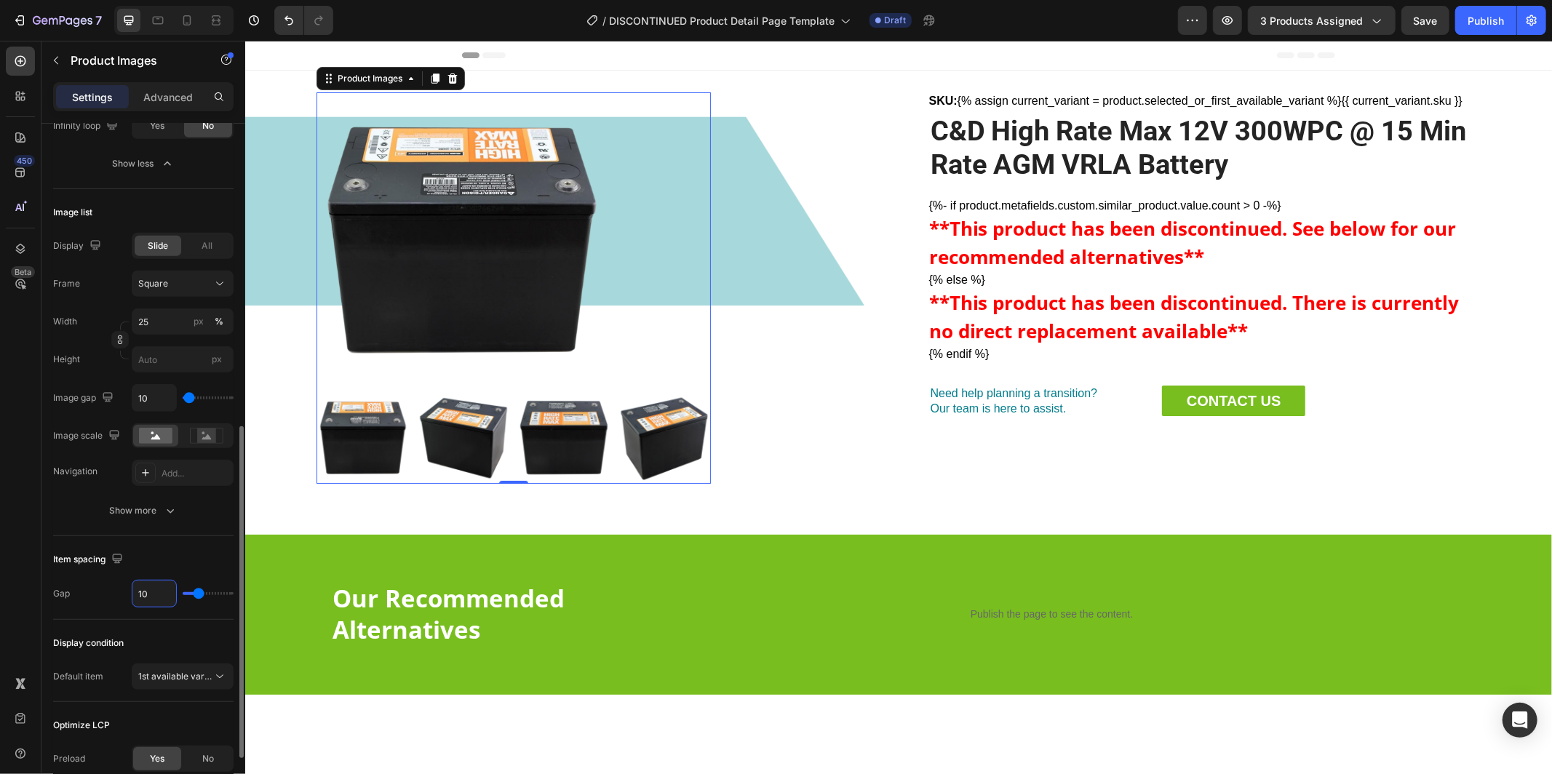
type input "10"
click at [211, 534] on div "Image list Display Slide All Frame Square Width 25 px % Height px Image gap 10 …" at bounding box center [143, 362] width 180 height 347
click at [541, 429] on img at bounding box center [563, 436] width 93 height 93
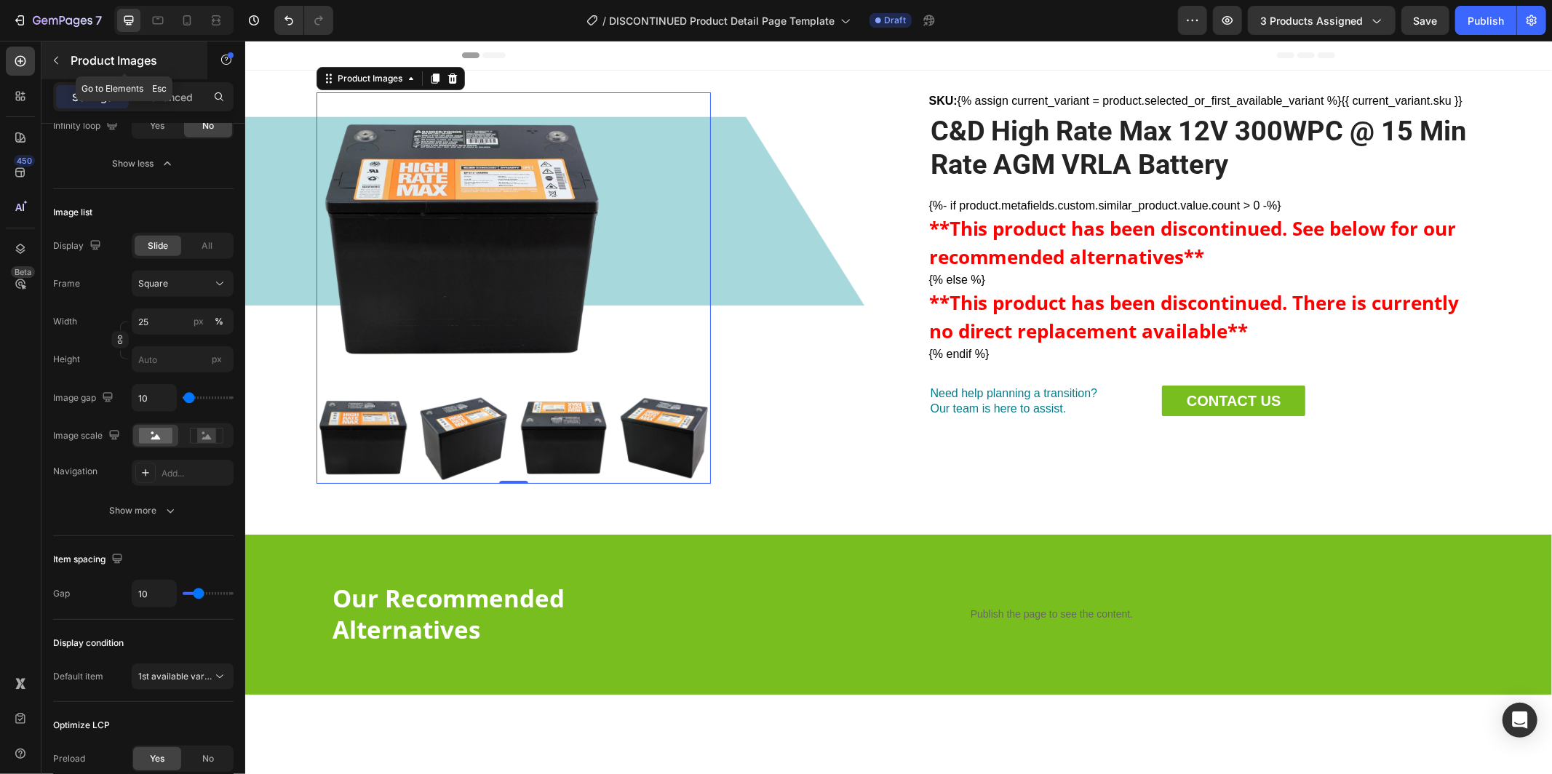
click at [63, 58] on button "button" at bounding box center [55, 60] width 23 height 23
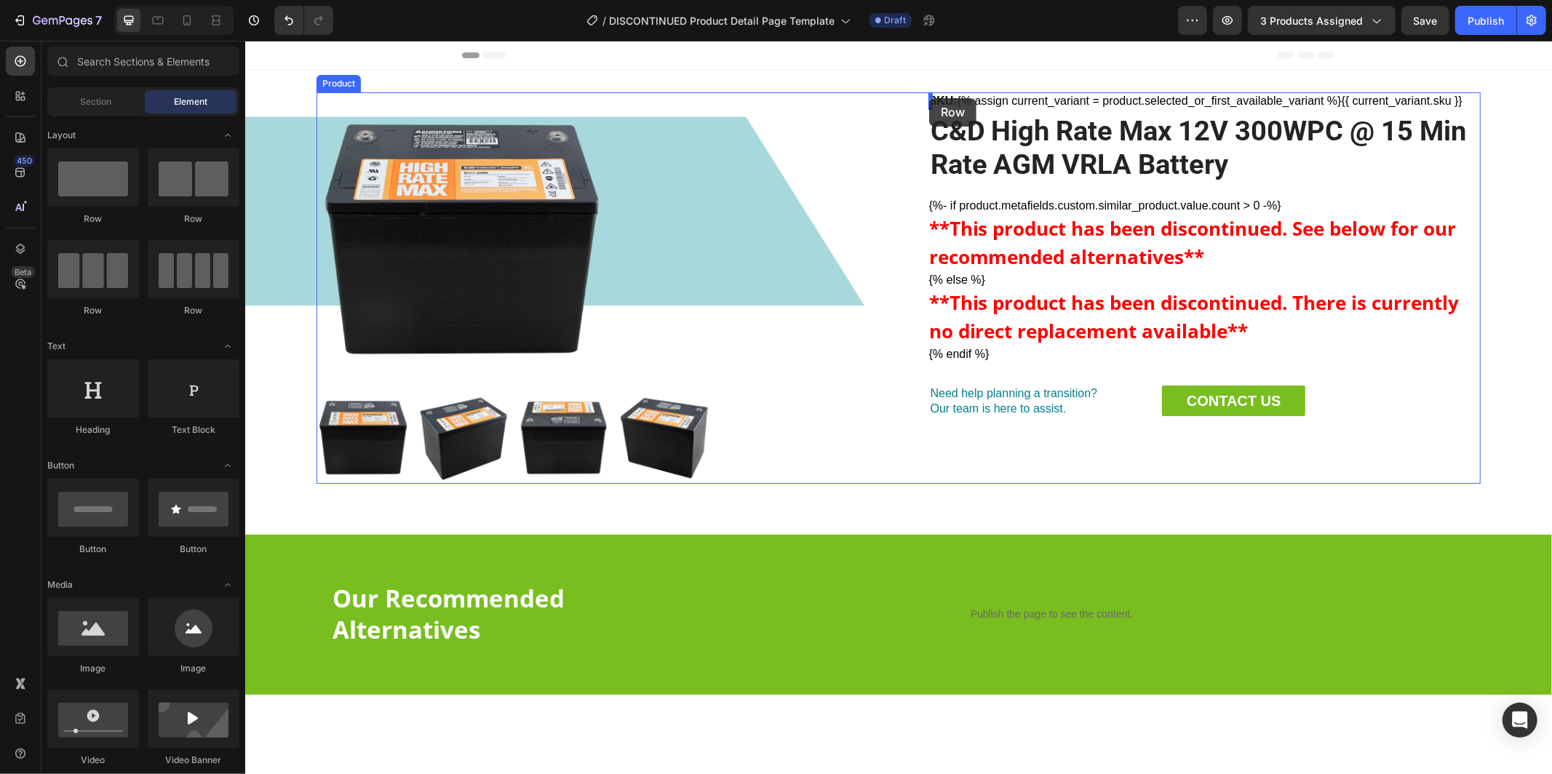
drag, startPoint x: 329, startPoint y: 221, endPoint x: 929, endPoint y: 98, distance: 612.2
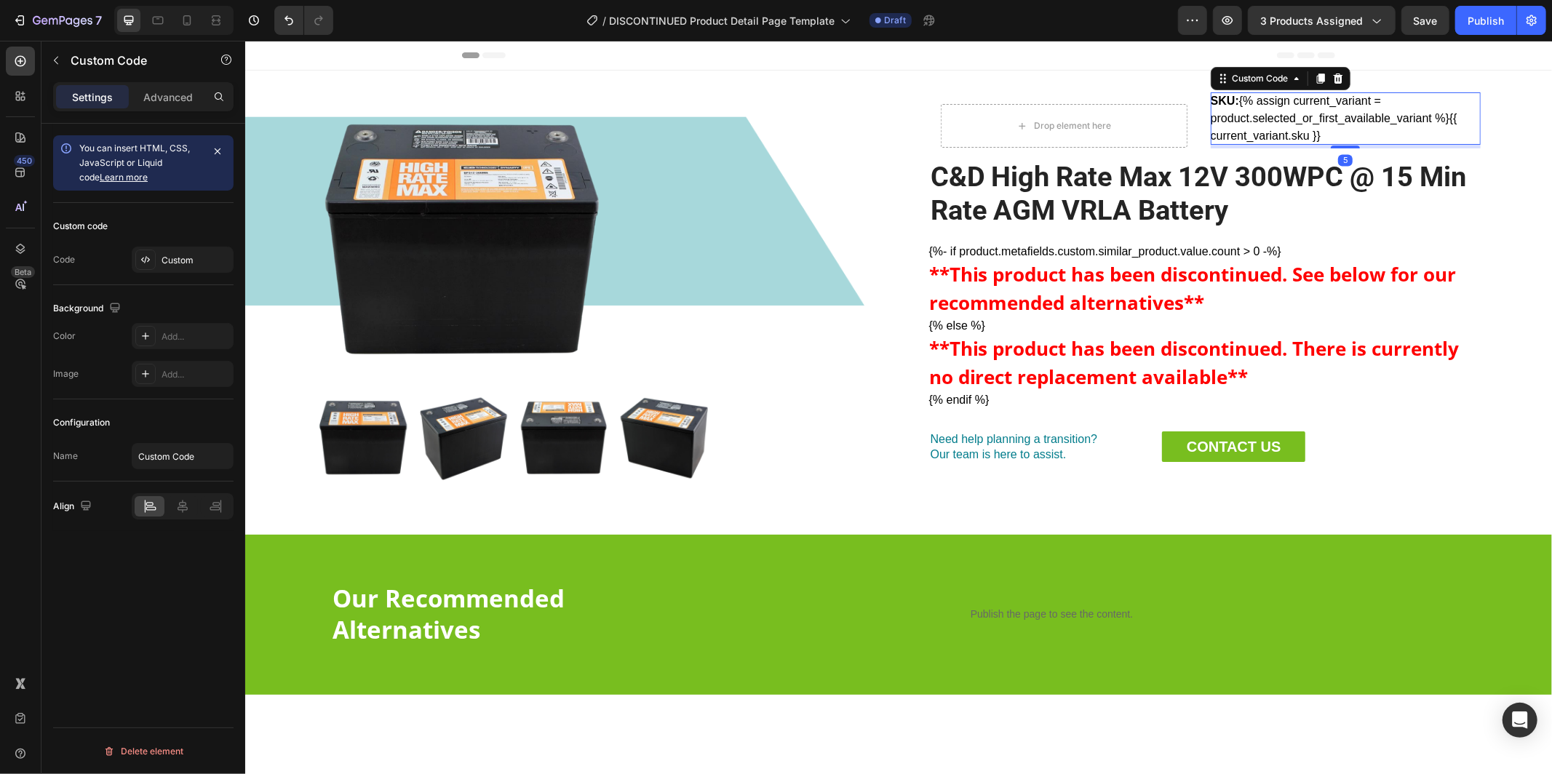
click at [1251, 119] on div "SKU: {% assign current_variant = product.selected_or_first_available_variant %}…" at bounding box center [1345, 118] width 270 height 52
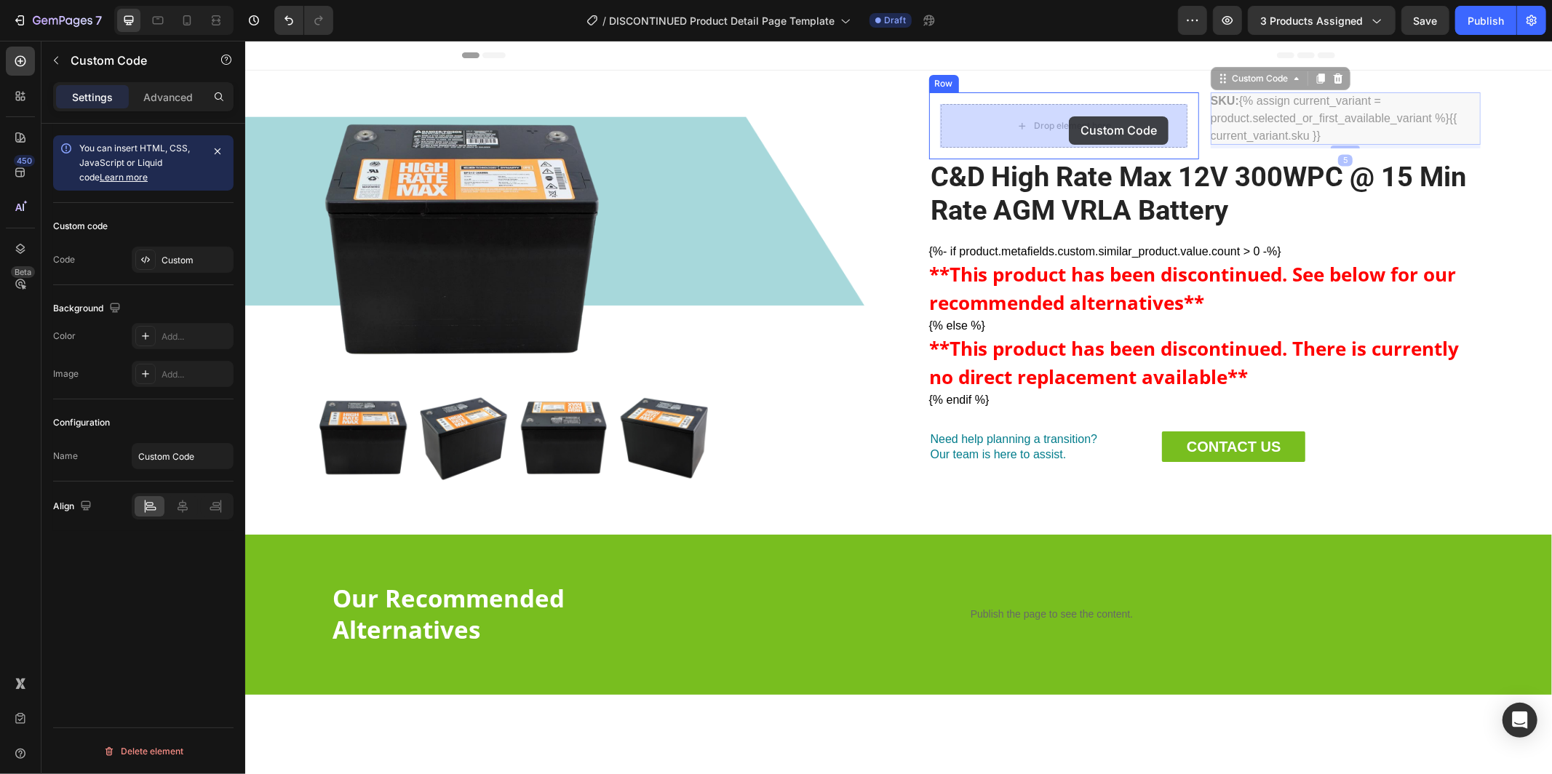
drag, startPoint x: 1218, startPoint y: 72, endPoint x: 1068, endPoint y: 116, distance: 156.2
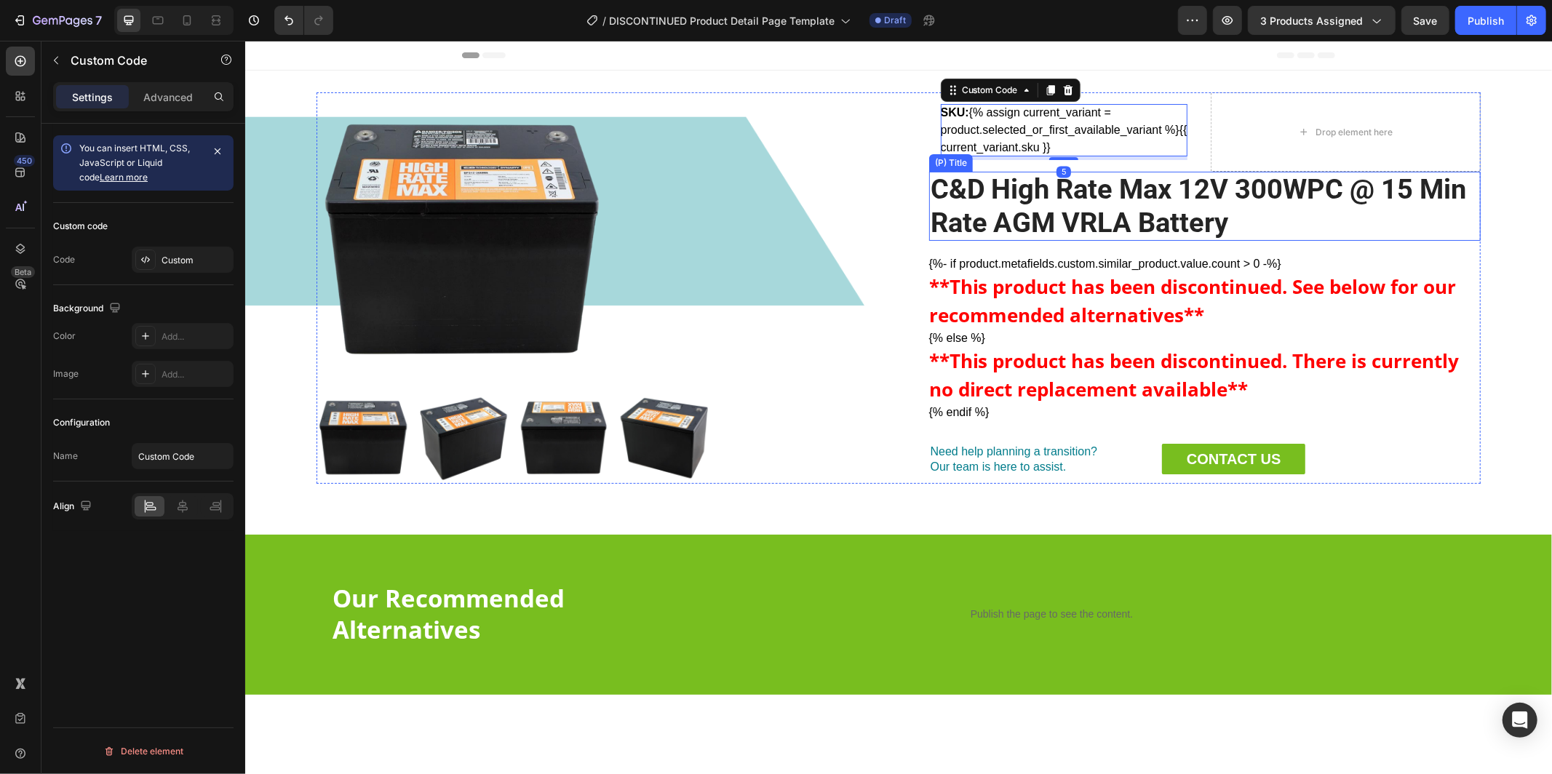
click at [1115, 200] on h2 "C&D High Rate Max 12V 300WPC @ 15 Min Rate AGM VRLA Battery" at bounding box center [1205, 205] width 552 height 69
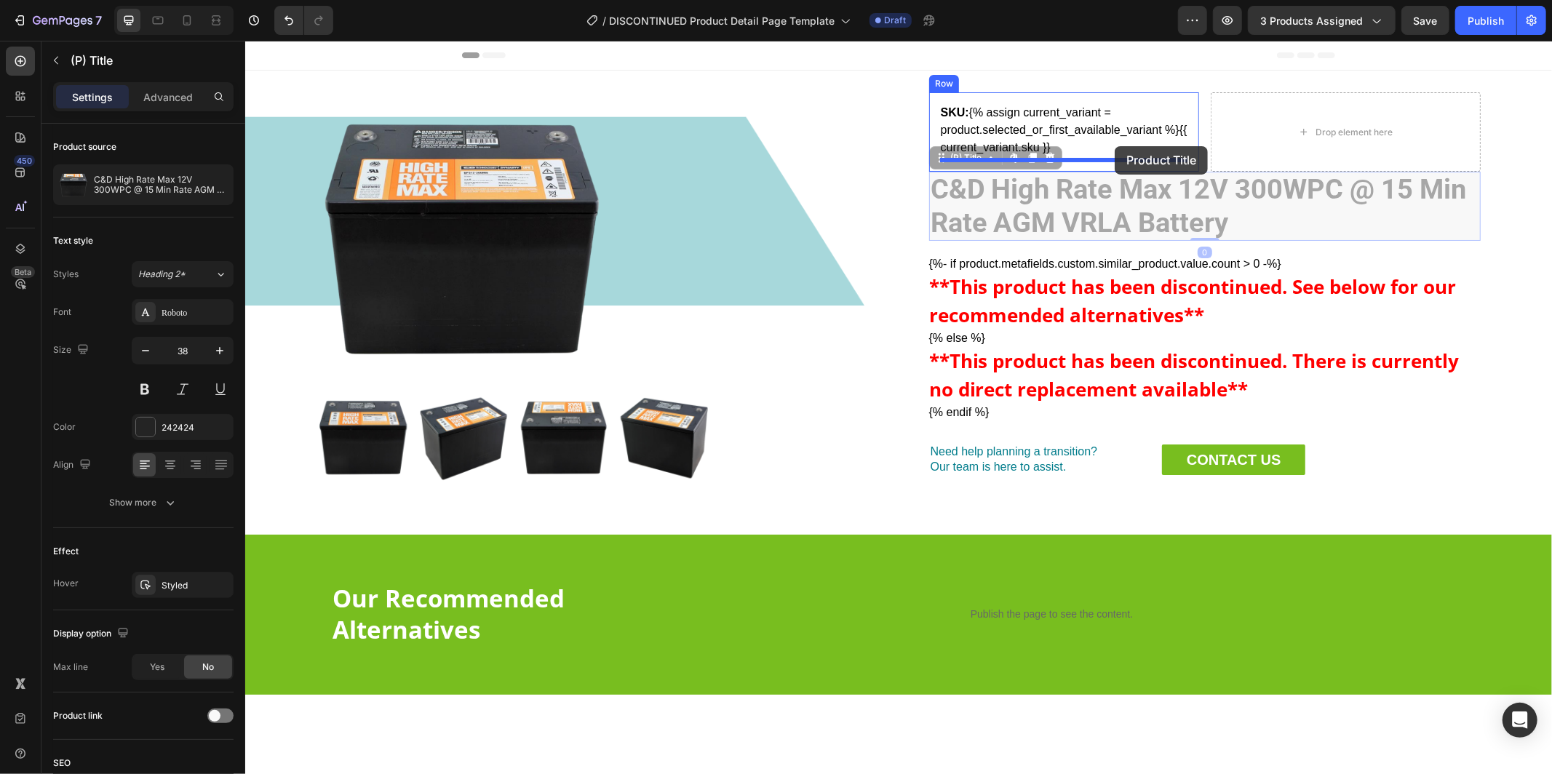
drag, startPoint x: 935, startPoint y: 156, endPoint x: 1114, endPoint y: 146, distance: 179.3
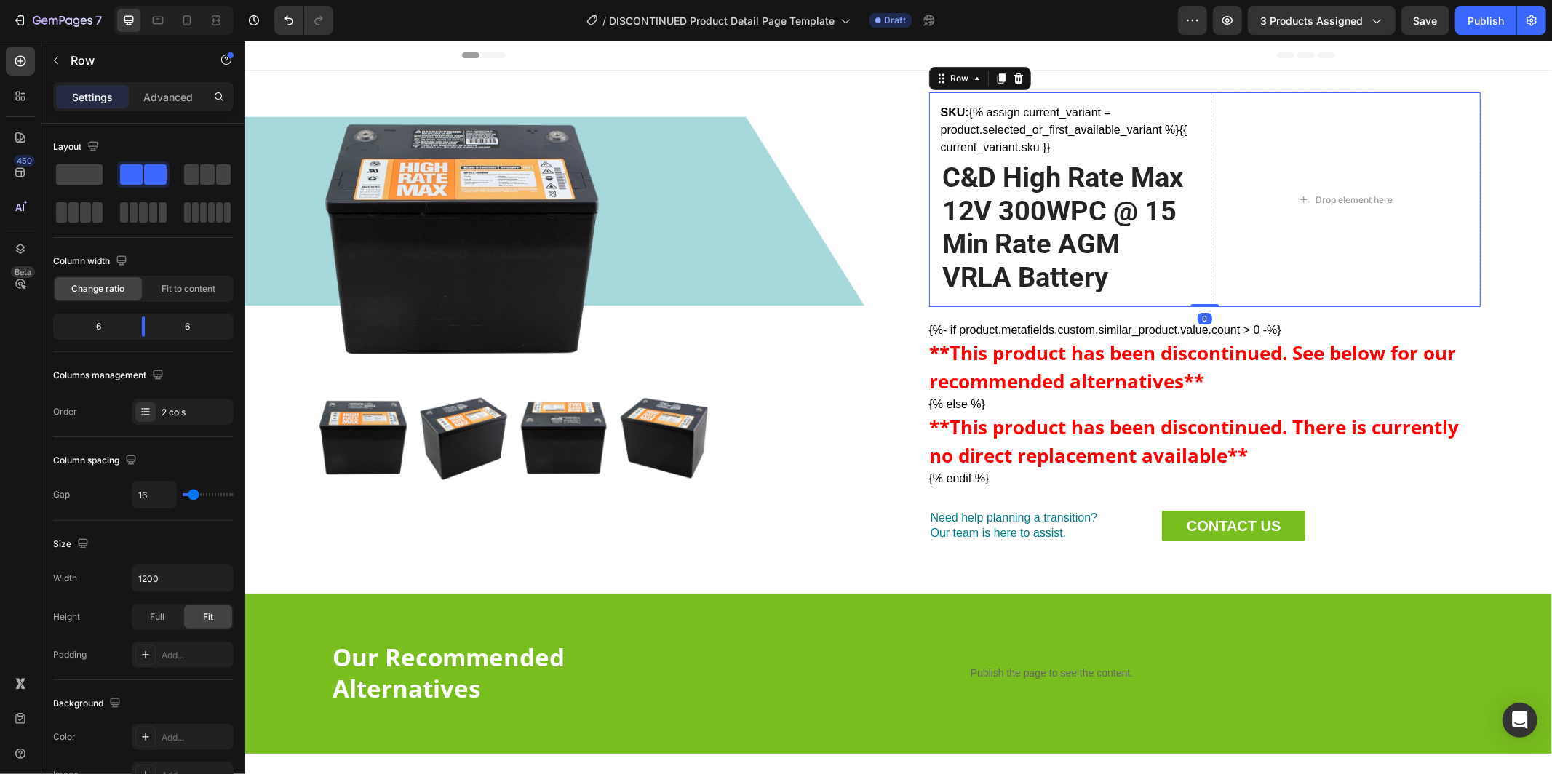
click at [1207, 109] on div "SKU: {% assign current_variant = product.selected_or_first_available_variant %}…" at bounding box center [1205, 199] width 552 height 215
click at [83, 173] on span at bounding box center [79, 174] width 47 height 20
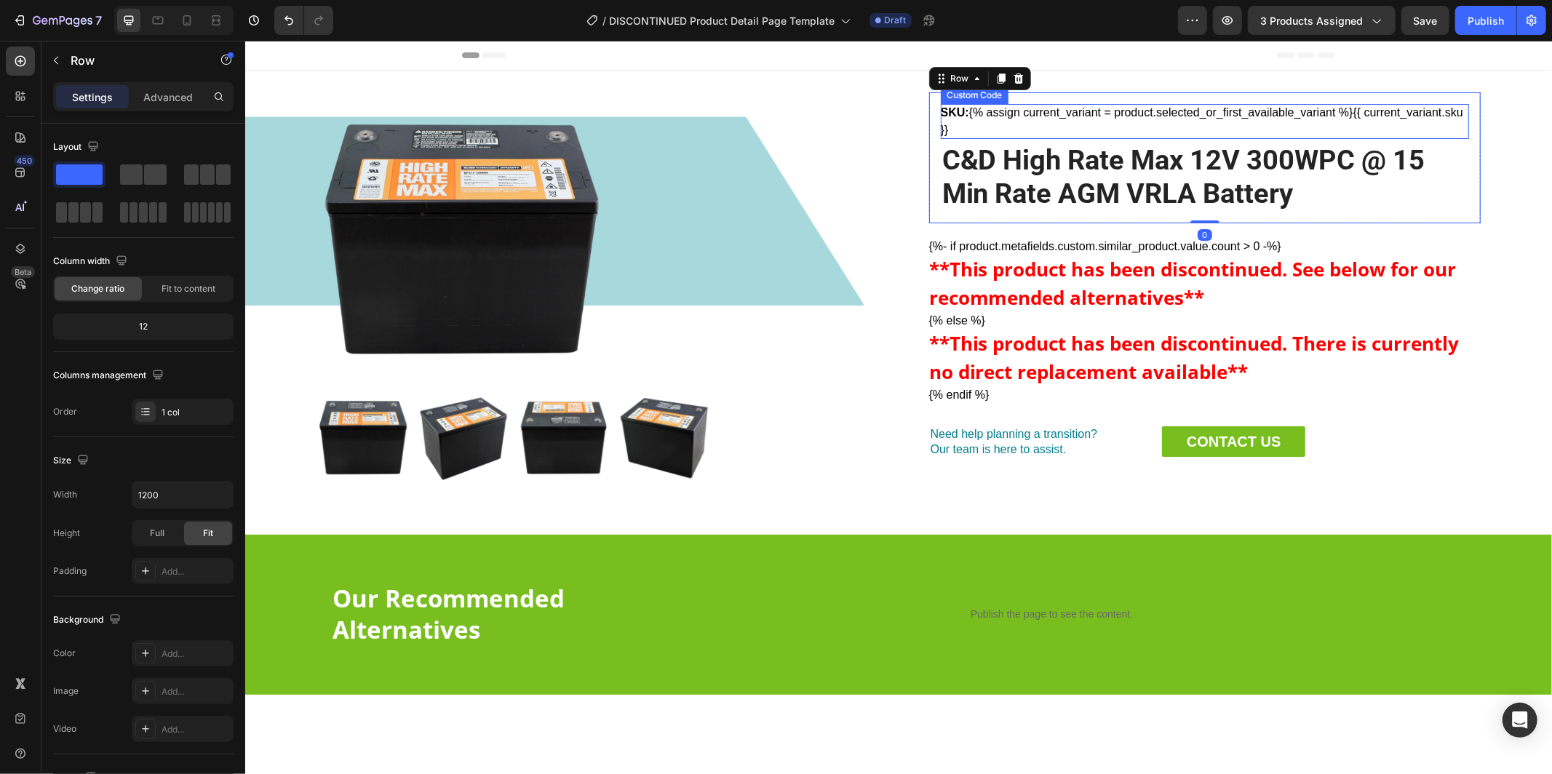
click at [1109, 118] on div "SKU: {% assign current_variant = product.selected_or_first_available_variant %}…" at bounding box center [1204, 120] width 528 height 35
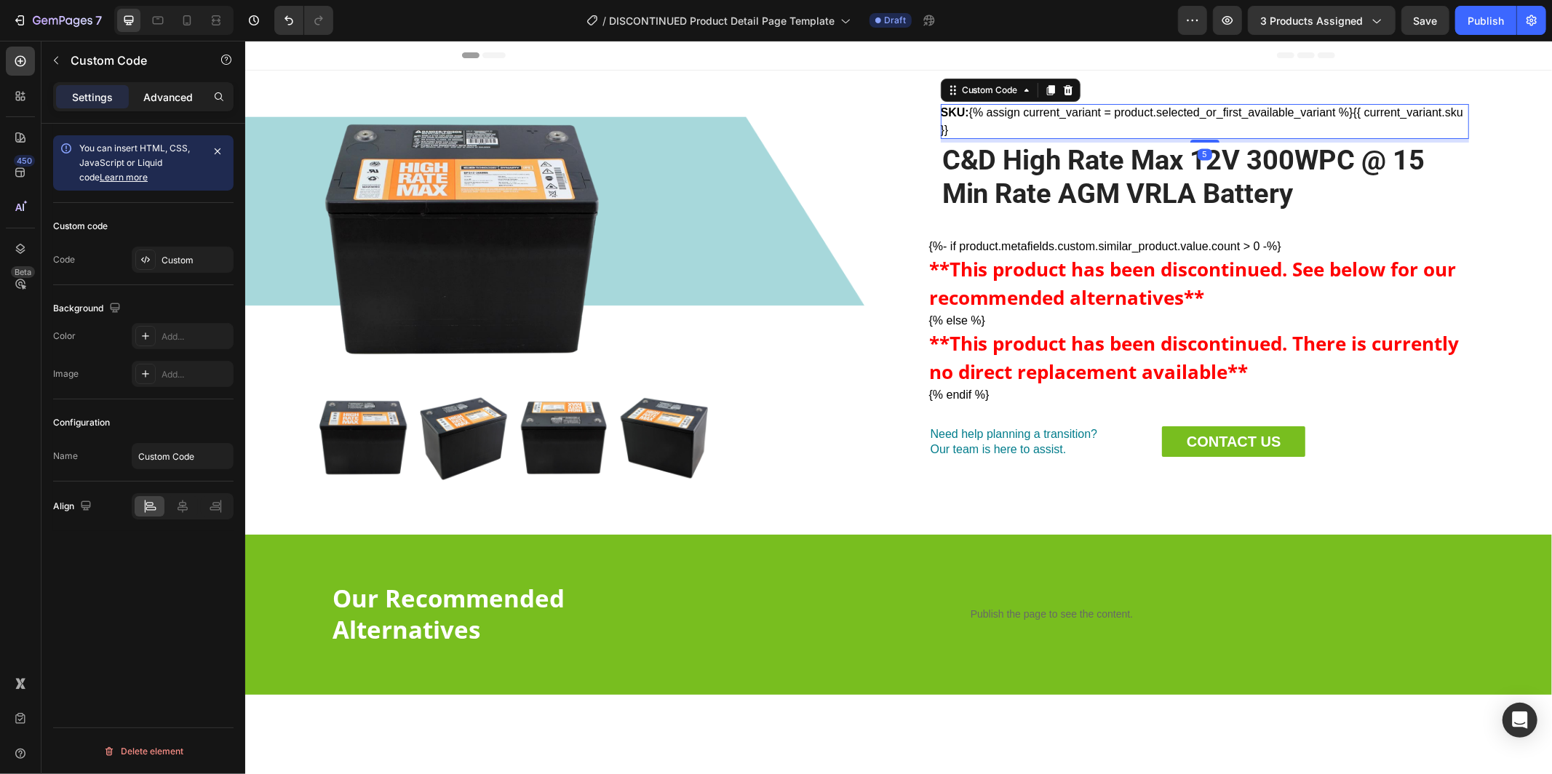
click at [159, 92] on p "Advanced" at bounding box center [167, 97] width 49 height 15
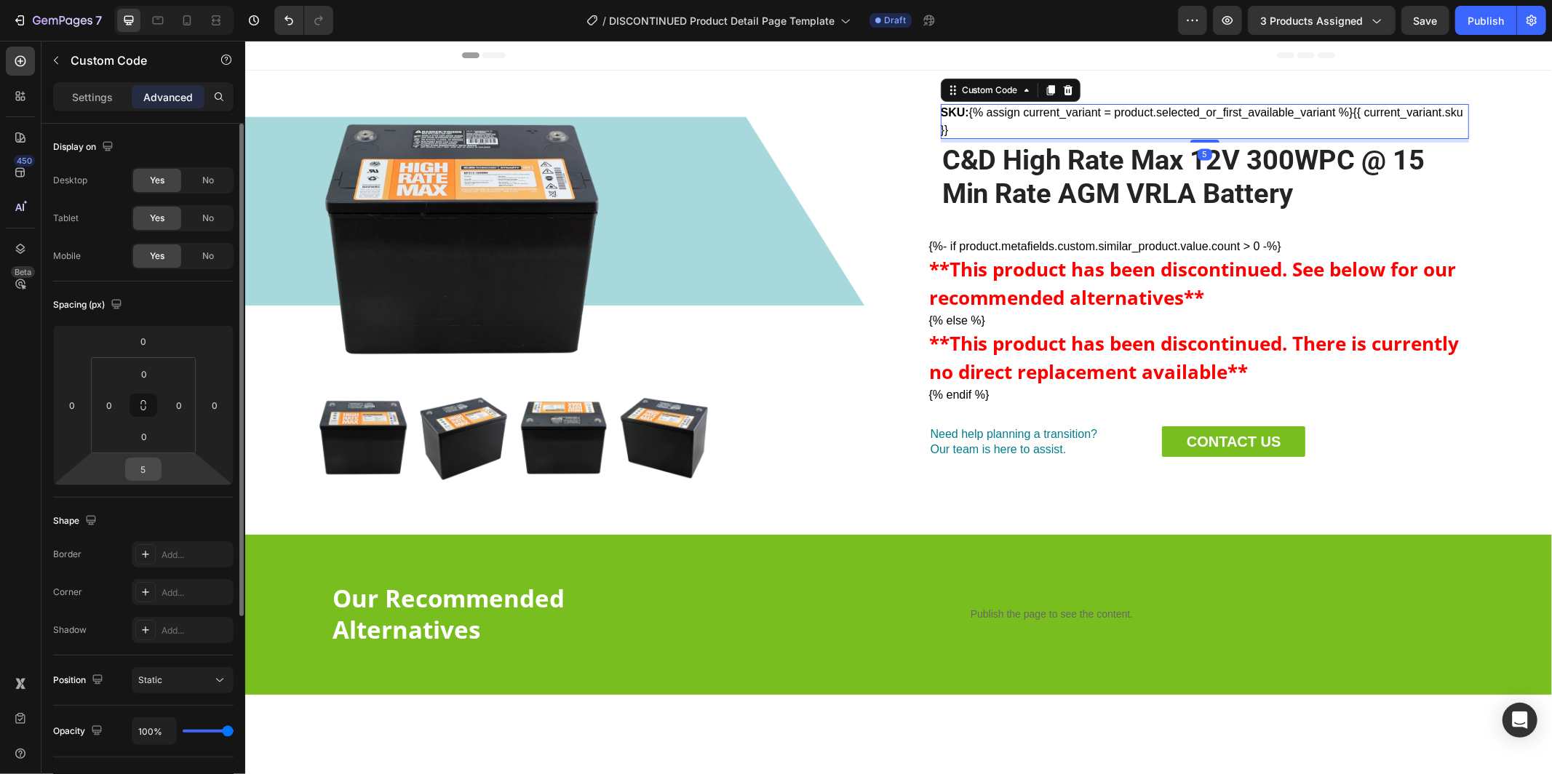
click at [152, 472] on input "5" at bounding box center [143, 470] width 29 height 22
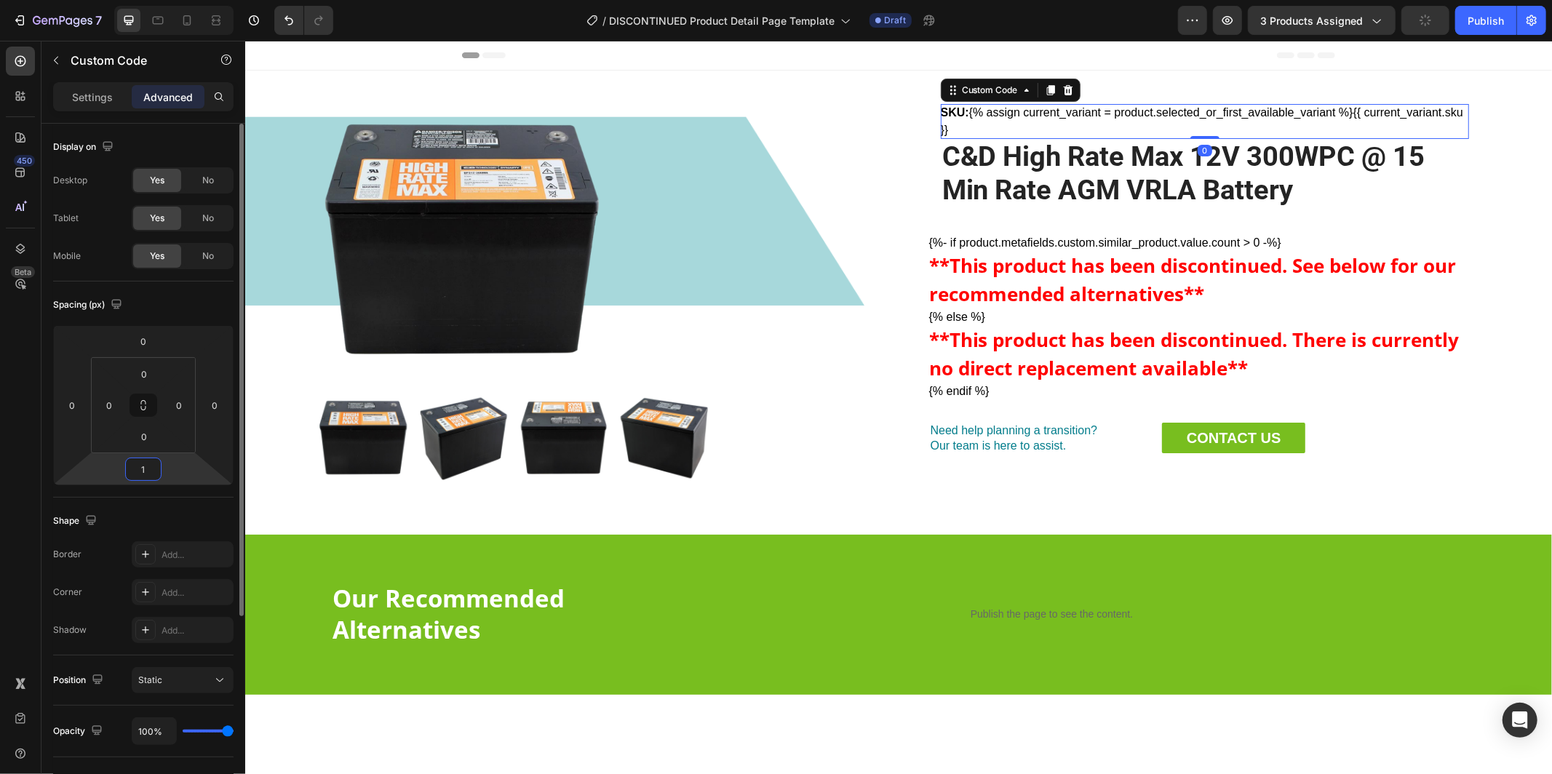
type input "10"
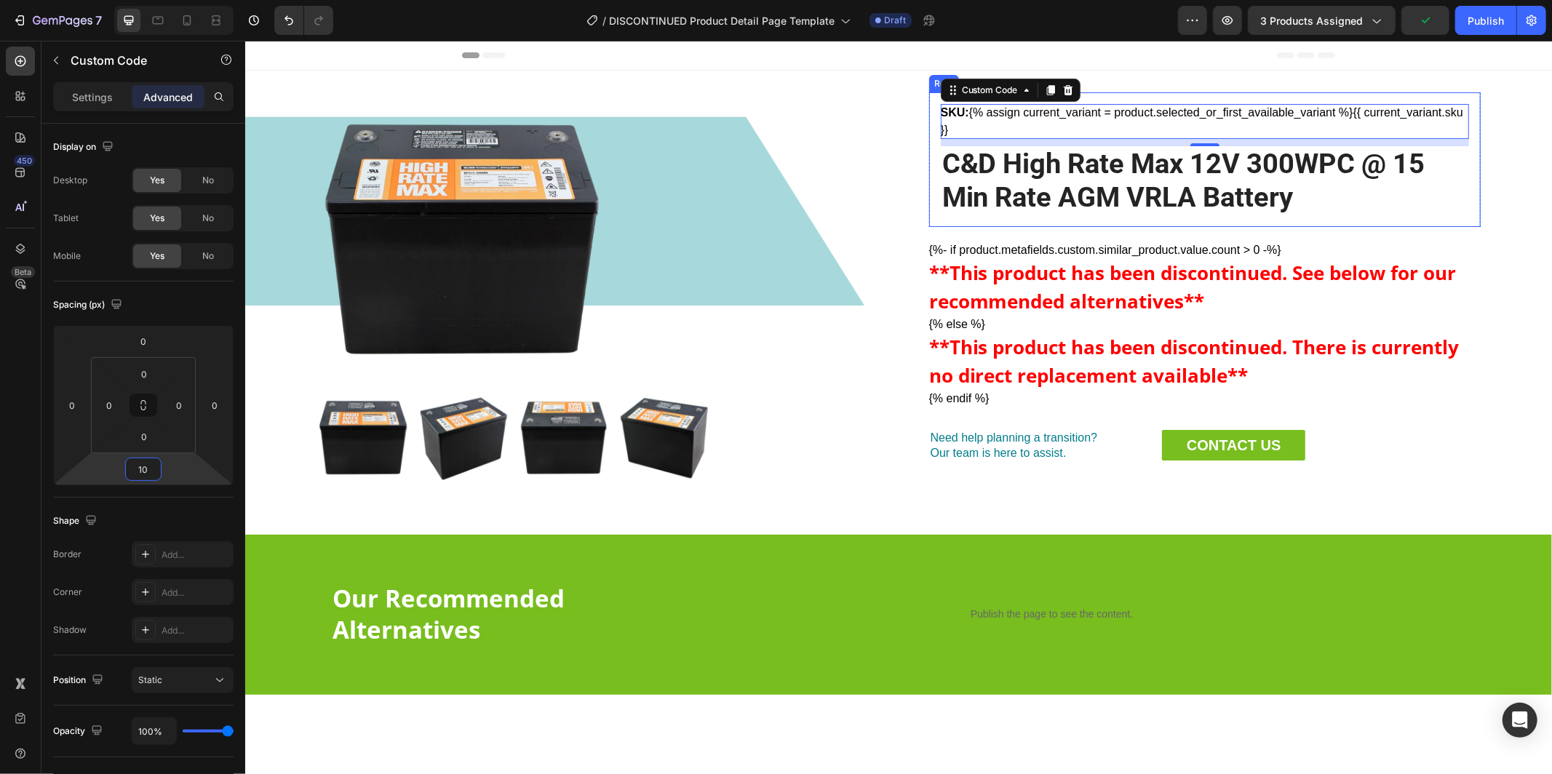
click at [937, 178] on div "SKU: {% assign current_variant = product.selected_or_first_available_variant %}…" at bounding box center [1205, 159] width 552 height 135
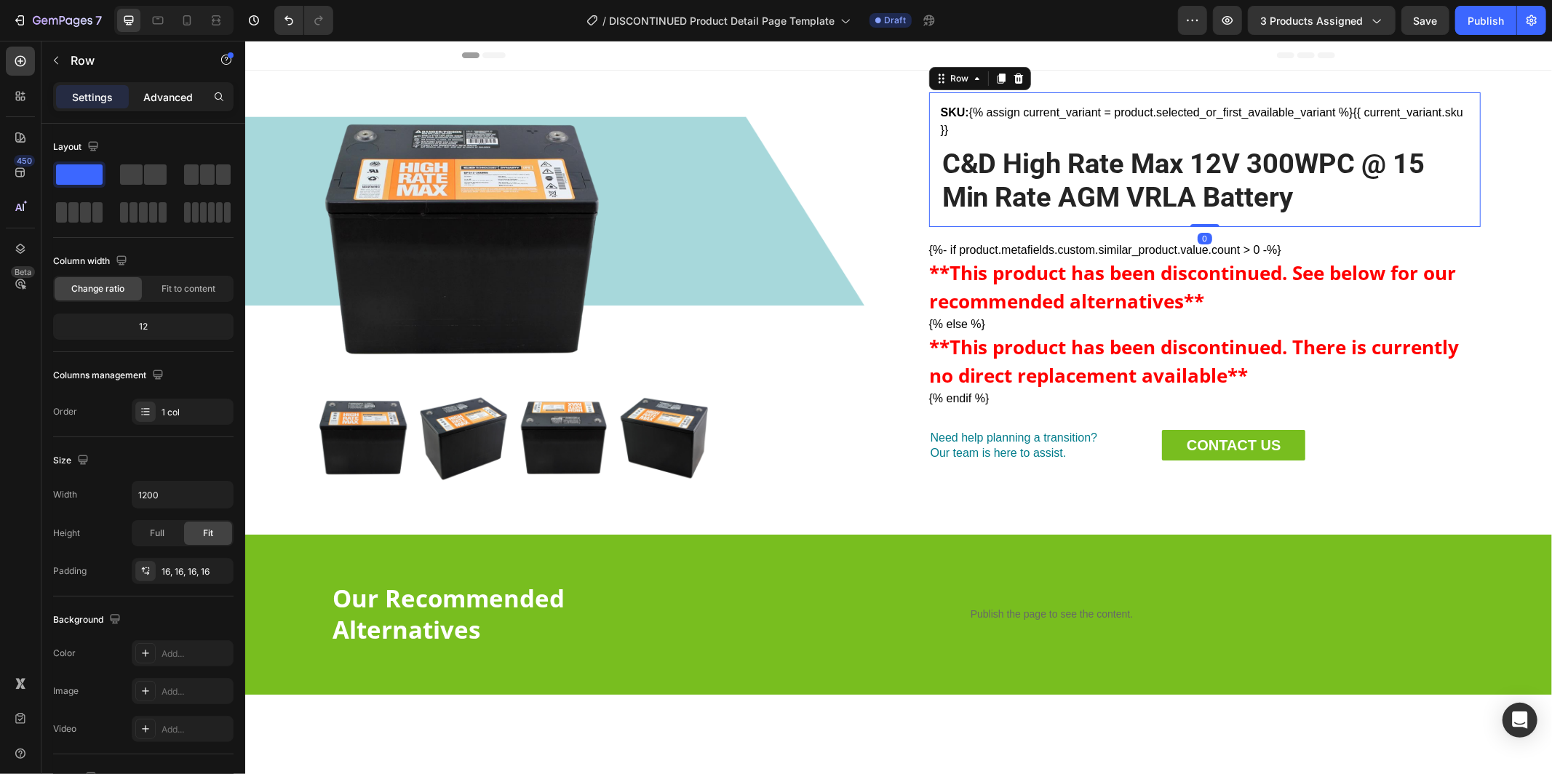
click at [199, 90] on div "Advanced" at bounding box center [168, 96] width 73 height 23
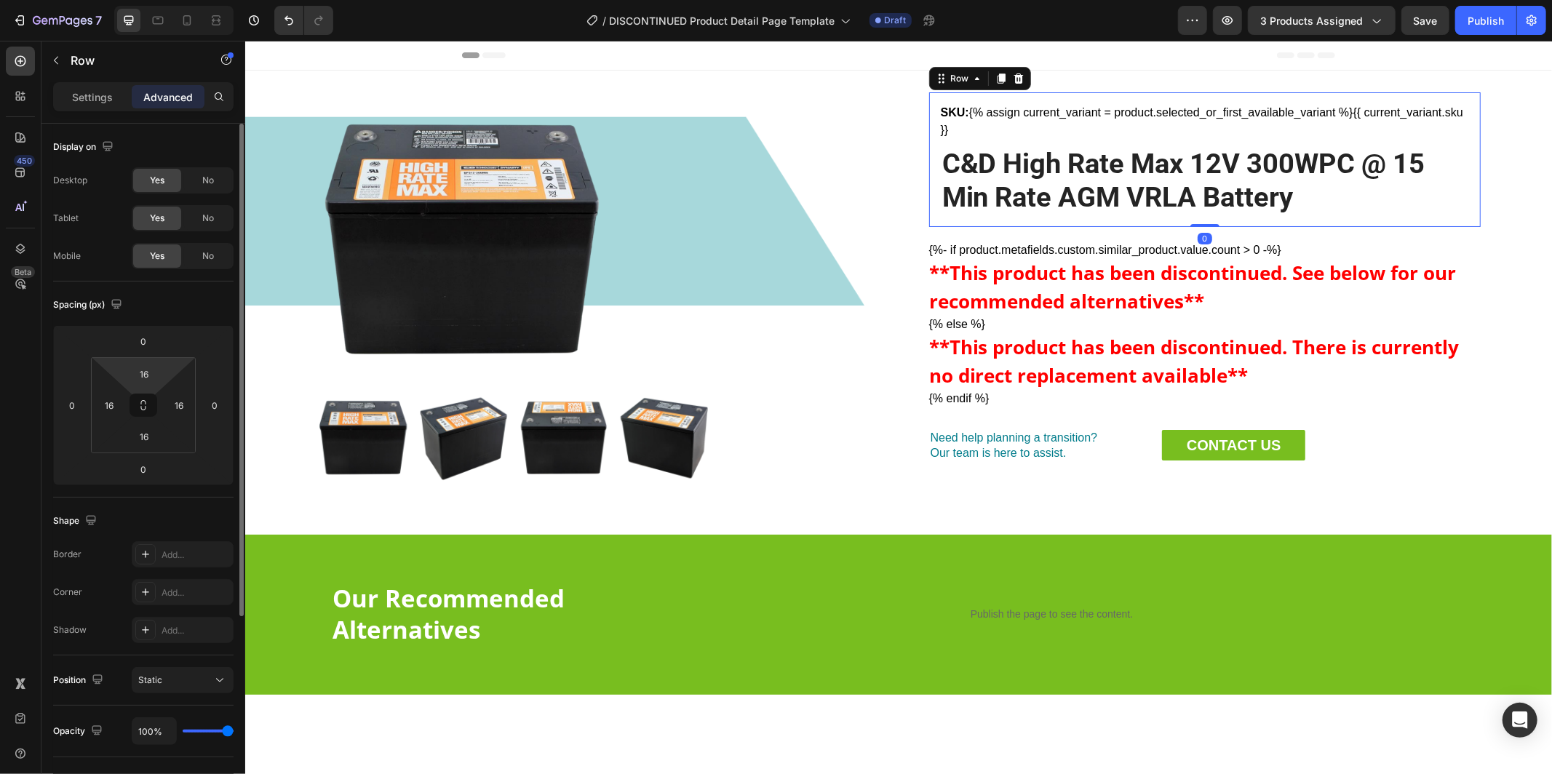
click at [140, 401] on icon at bounding box center [144, 406] width 12 height 12
click at [154, 370] on input "16" at bounding box center [144, 374] width 29 height 22
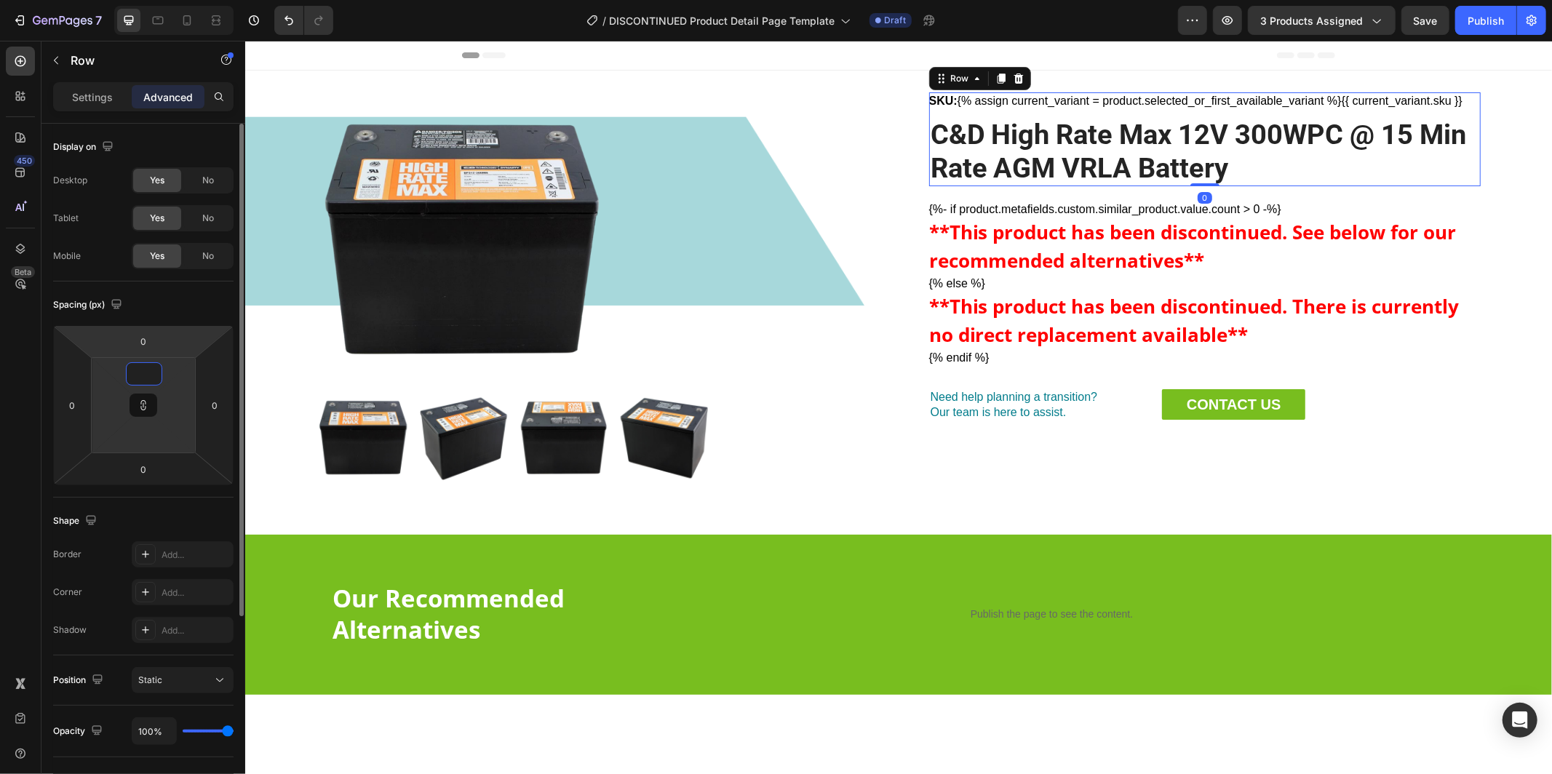
click at [162, 313] on div "Spacing (px)" at bounding box center [143, 304] width 180 height 23
type input "1"
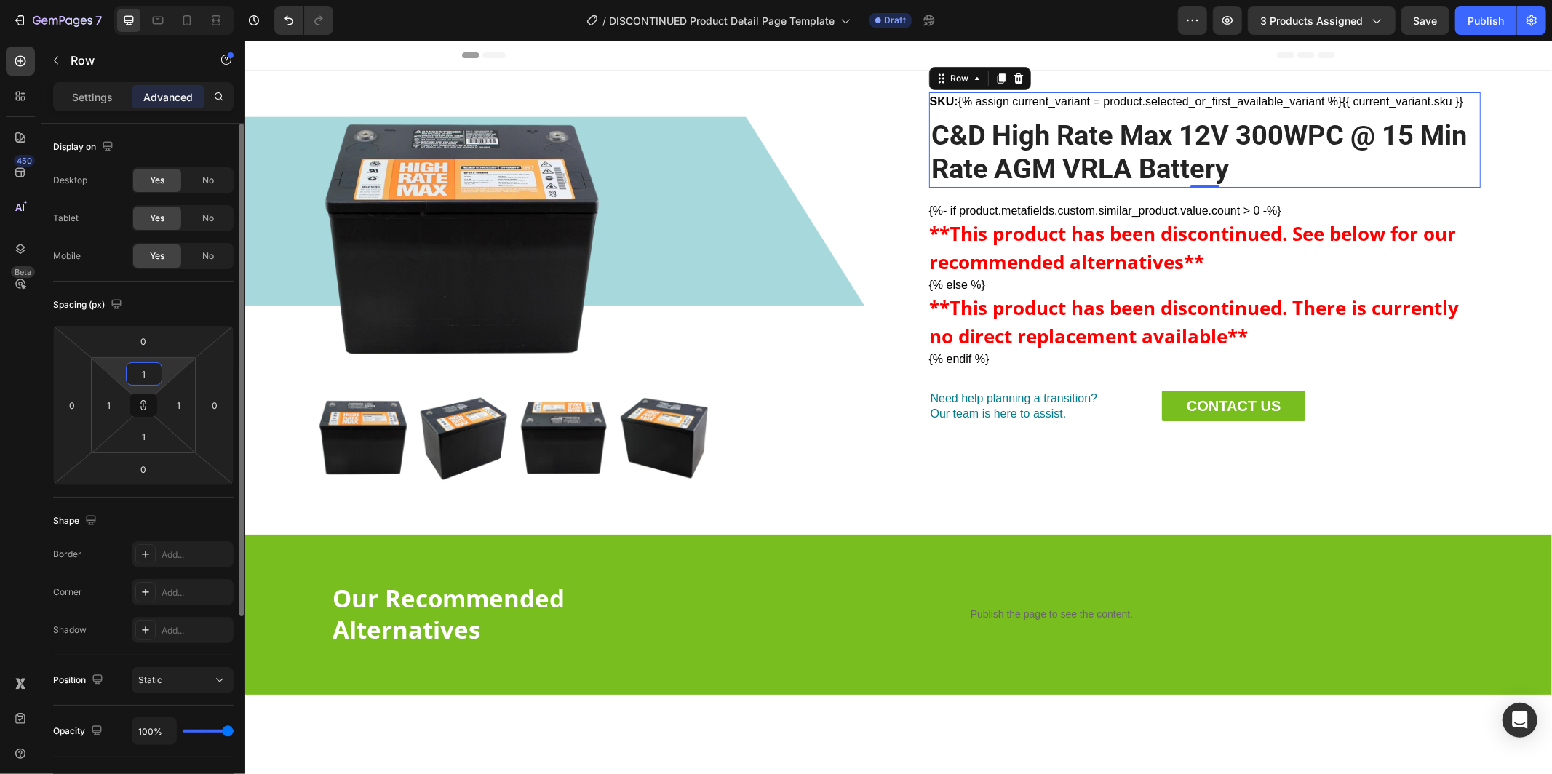
click at [153, 373] on input "1" at bounding box center [144, 374] width 29 height 22
click at [173, 313] on div "Spacing (px)" at bounding box center [143, 304] width 180 height 23
type input "1"
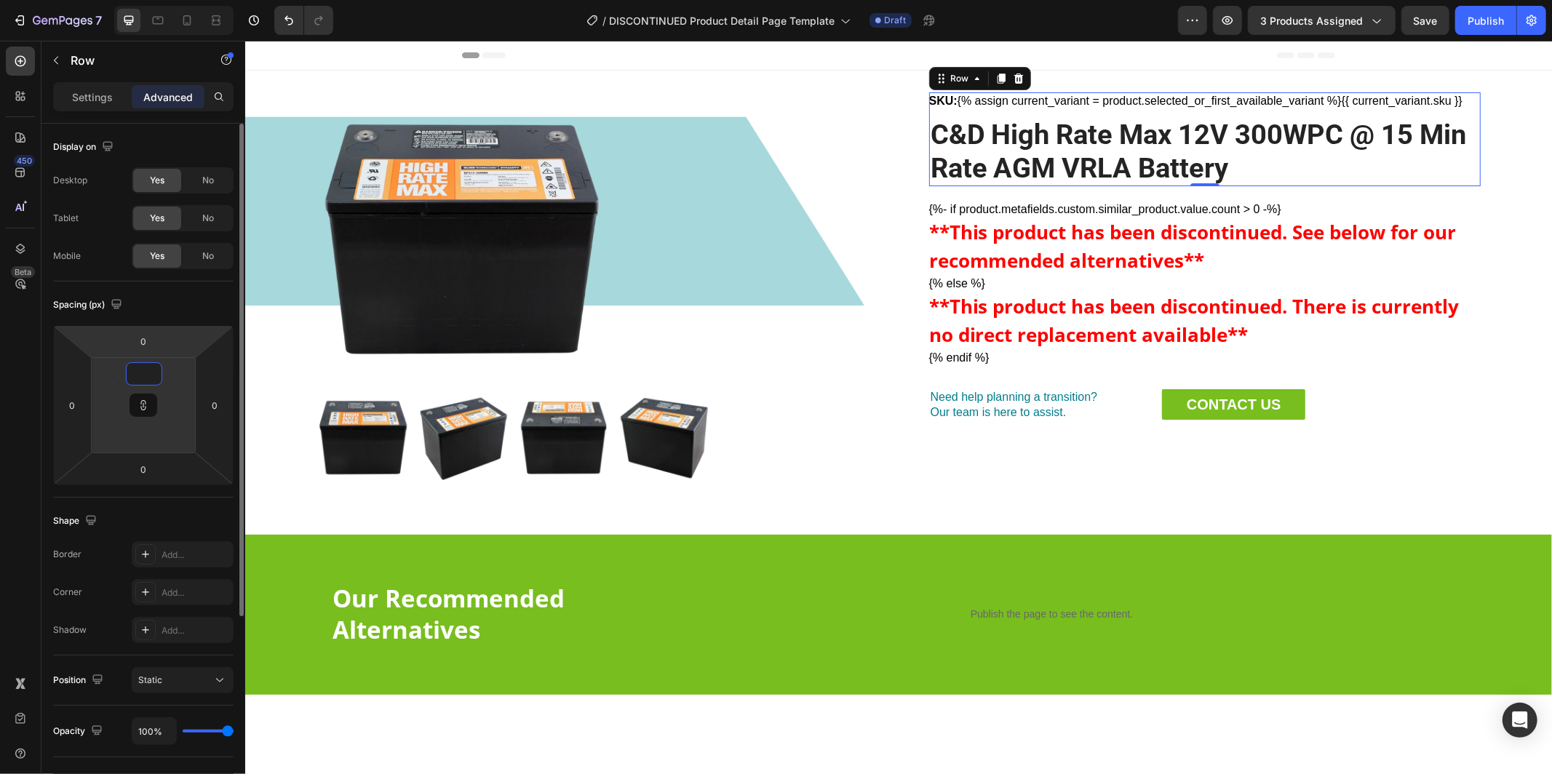
type input "1"
click at [151, 373] on input "1" at bounding box center [144, 374] width 29 height 22
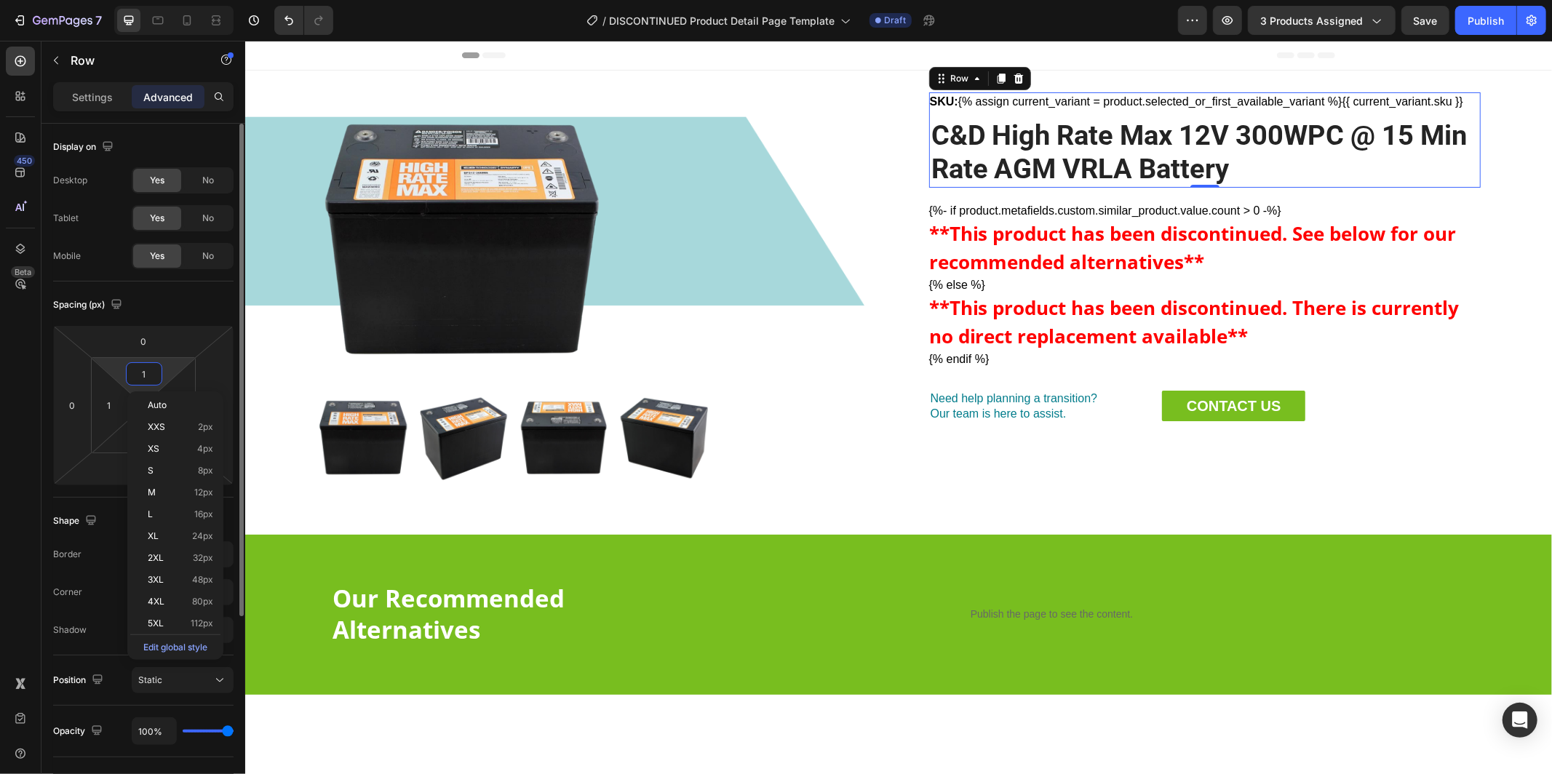
type input "0"
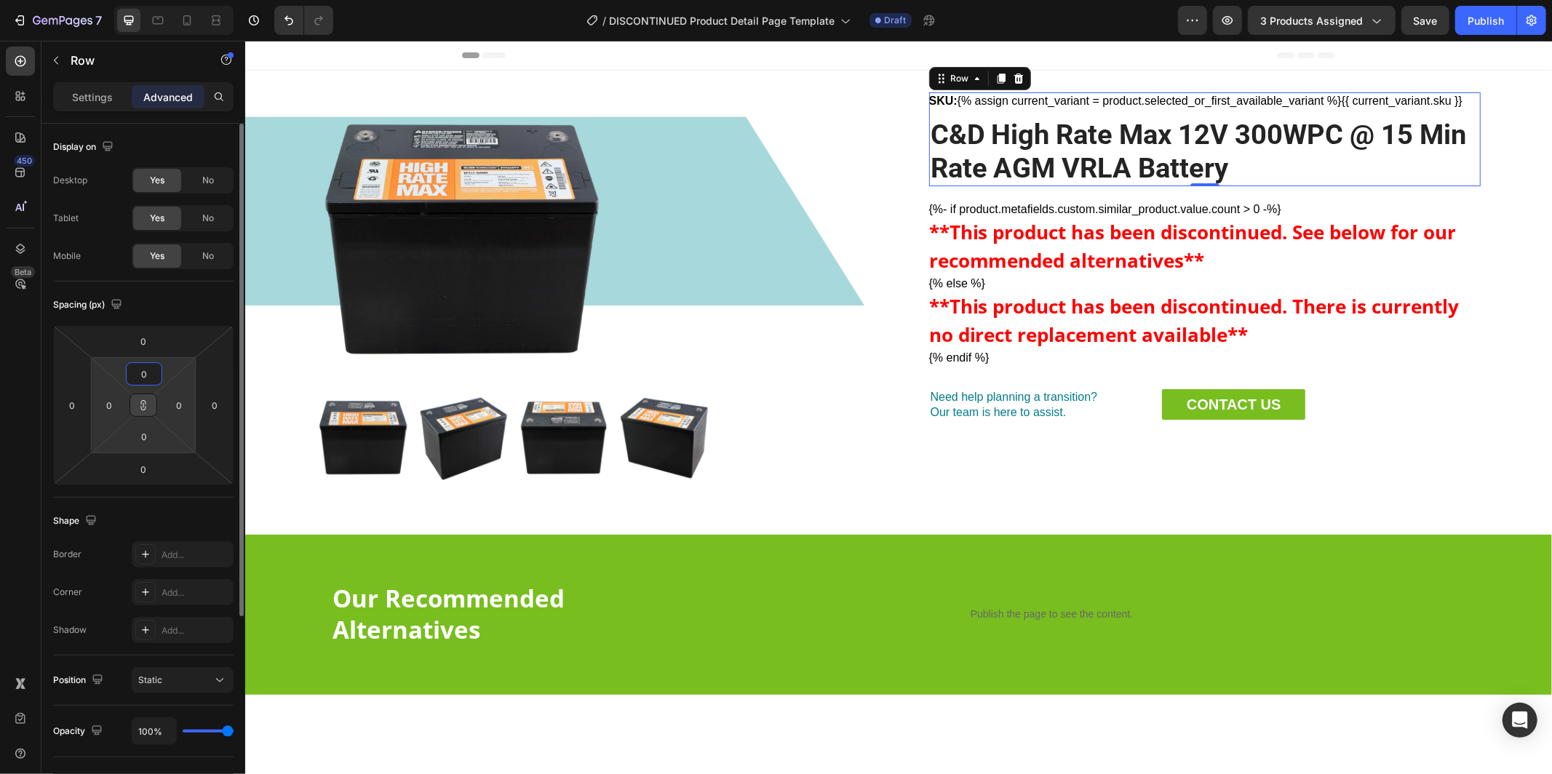
type input "0"
click at [146, 402] on icon at bounding box center [144, 406] width 12 height 12
click at [151, 344] on input "0" at bounding box center [143, 341] width 29 height 22
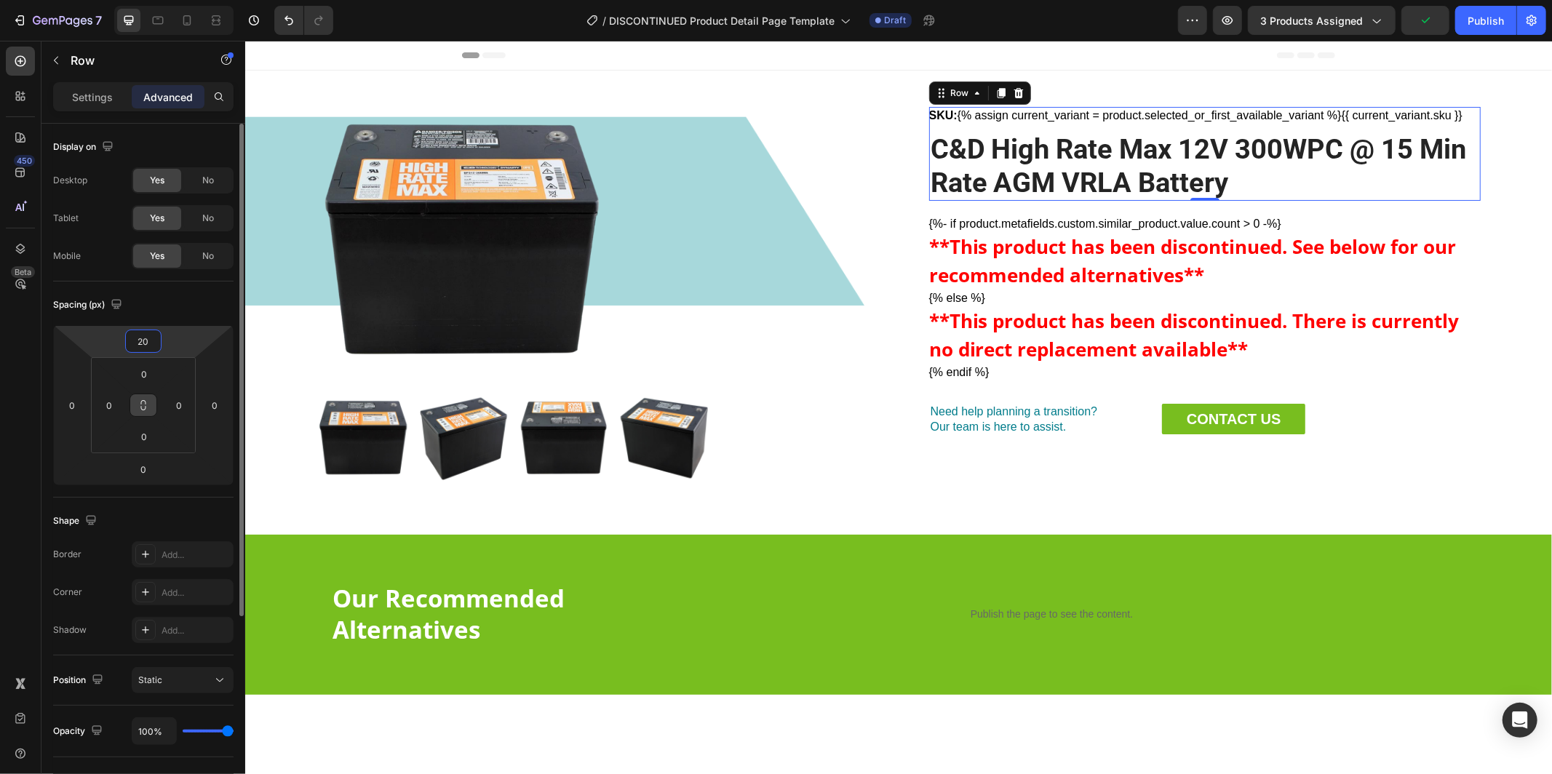
type input "20"
click at [0, 0] on div "Spacing (px) 20 0 0 0 0 0 0 0" at bounding box center [0, 0] width 0 height 0
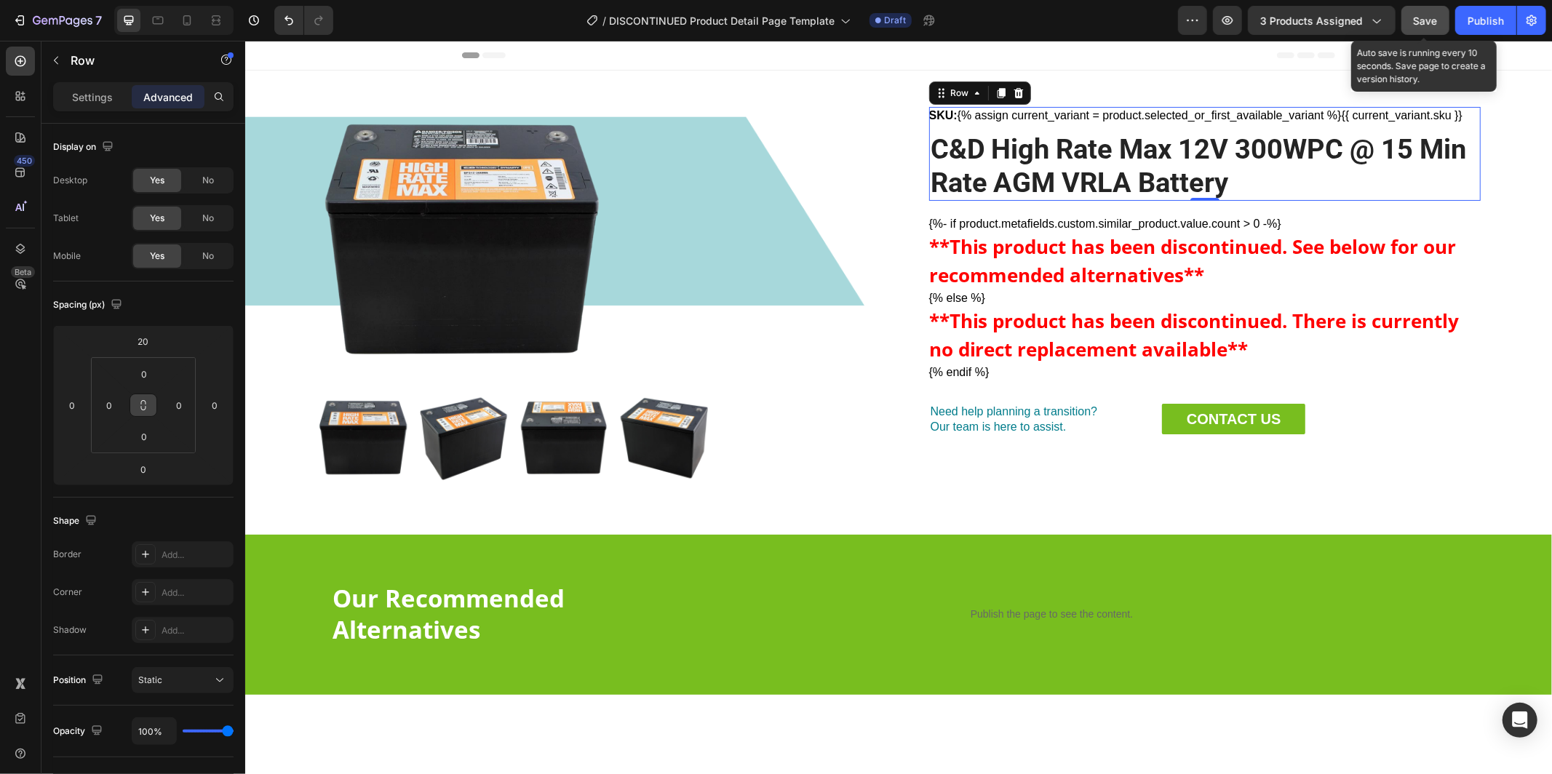
drag, startPoint x: 1426, startPoint y: 17, endPoint x: 1141, endPoint y: 72, distance: 290.5
click at [1426, 17] on span "Save" at bounding box center [1426, 21] width 24 height 12
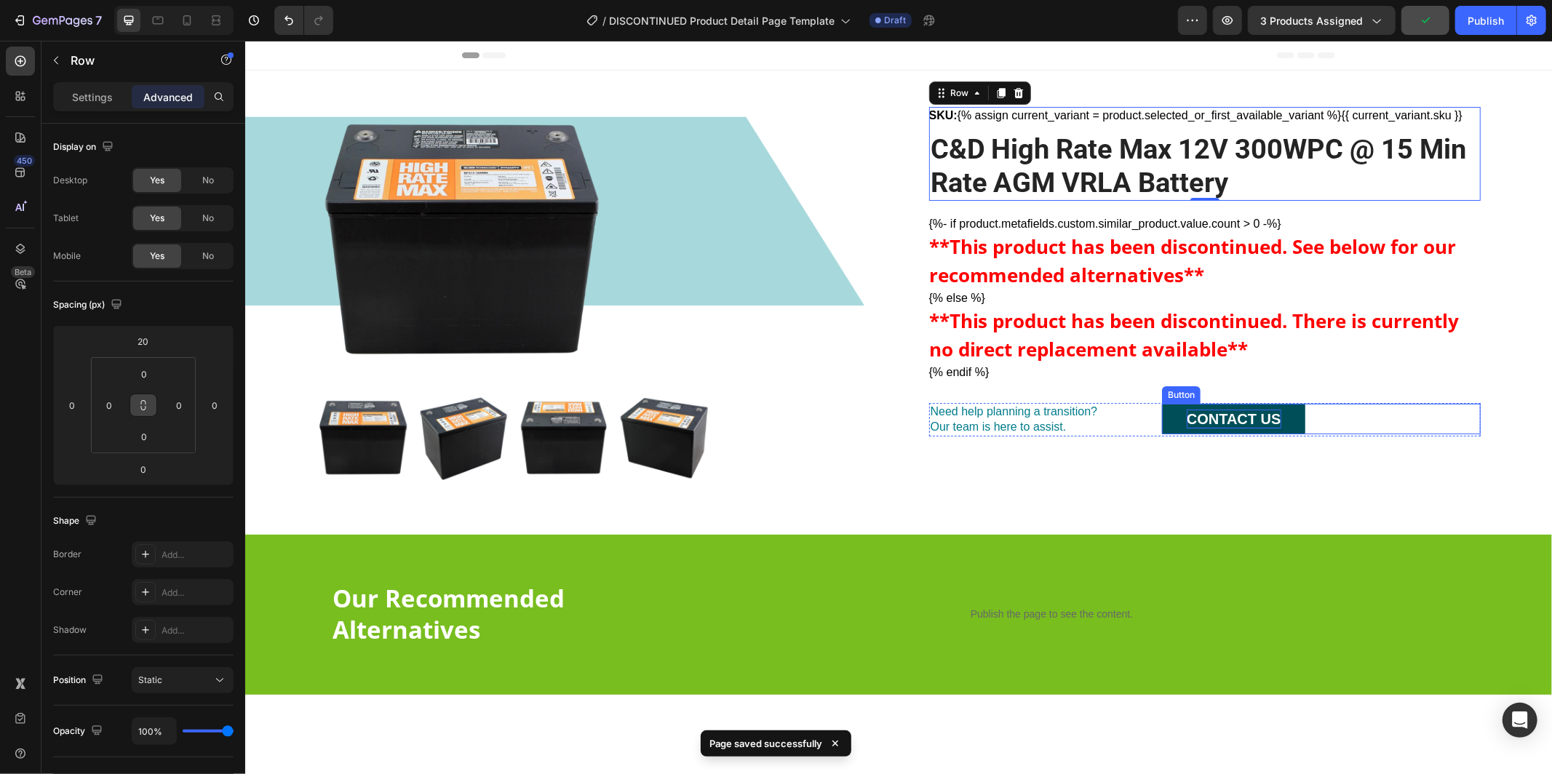
click at [1230, 416] on p "CONTACT US" at bounding box center [1233, 418] width 95 height 19
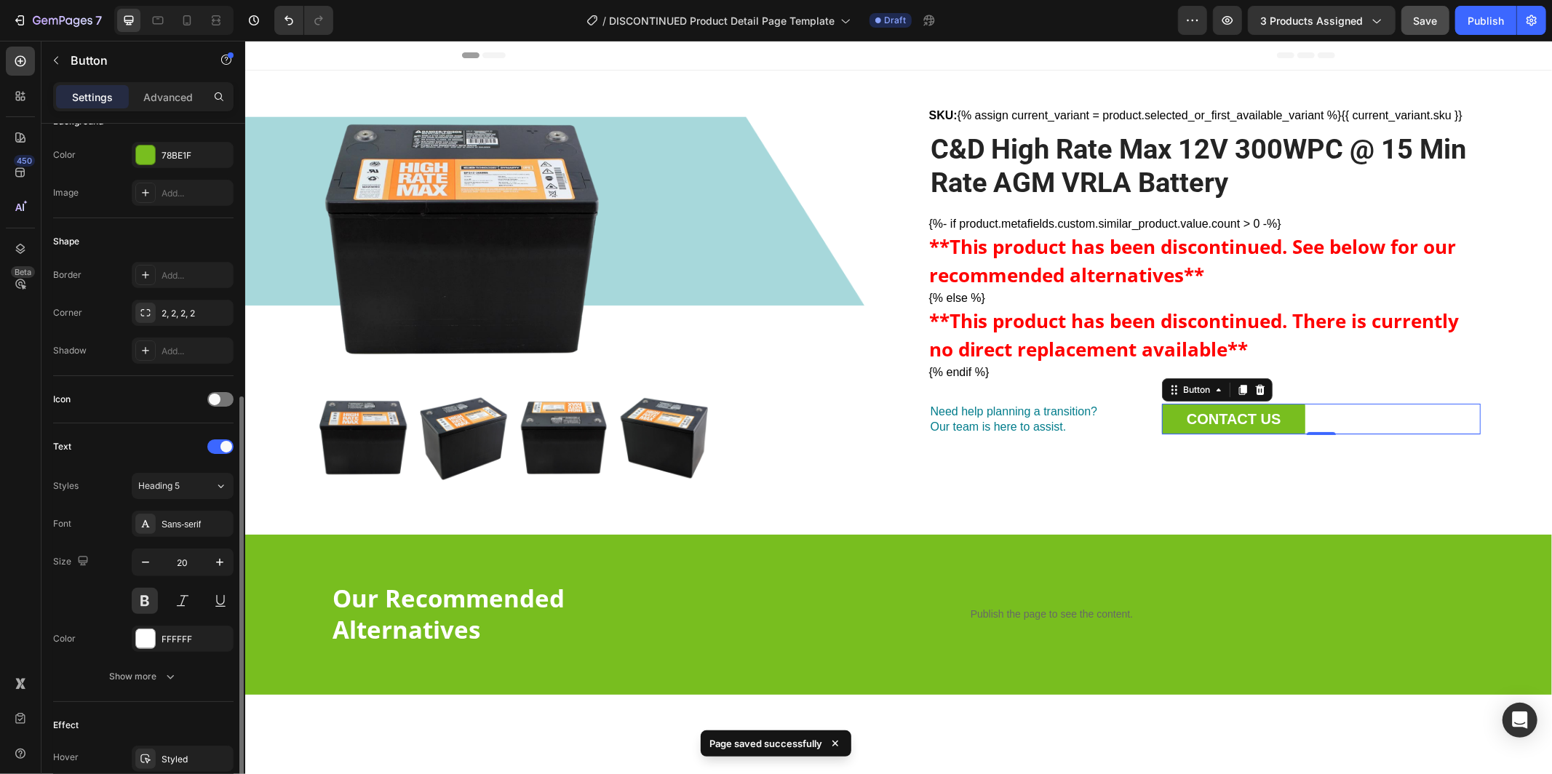
scroll to position [316, 0]
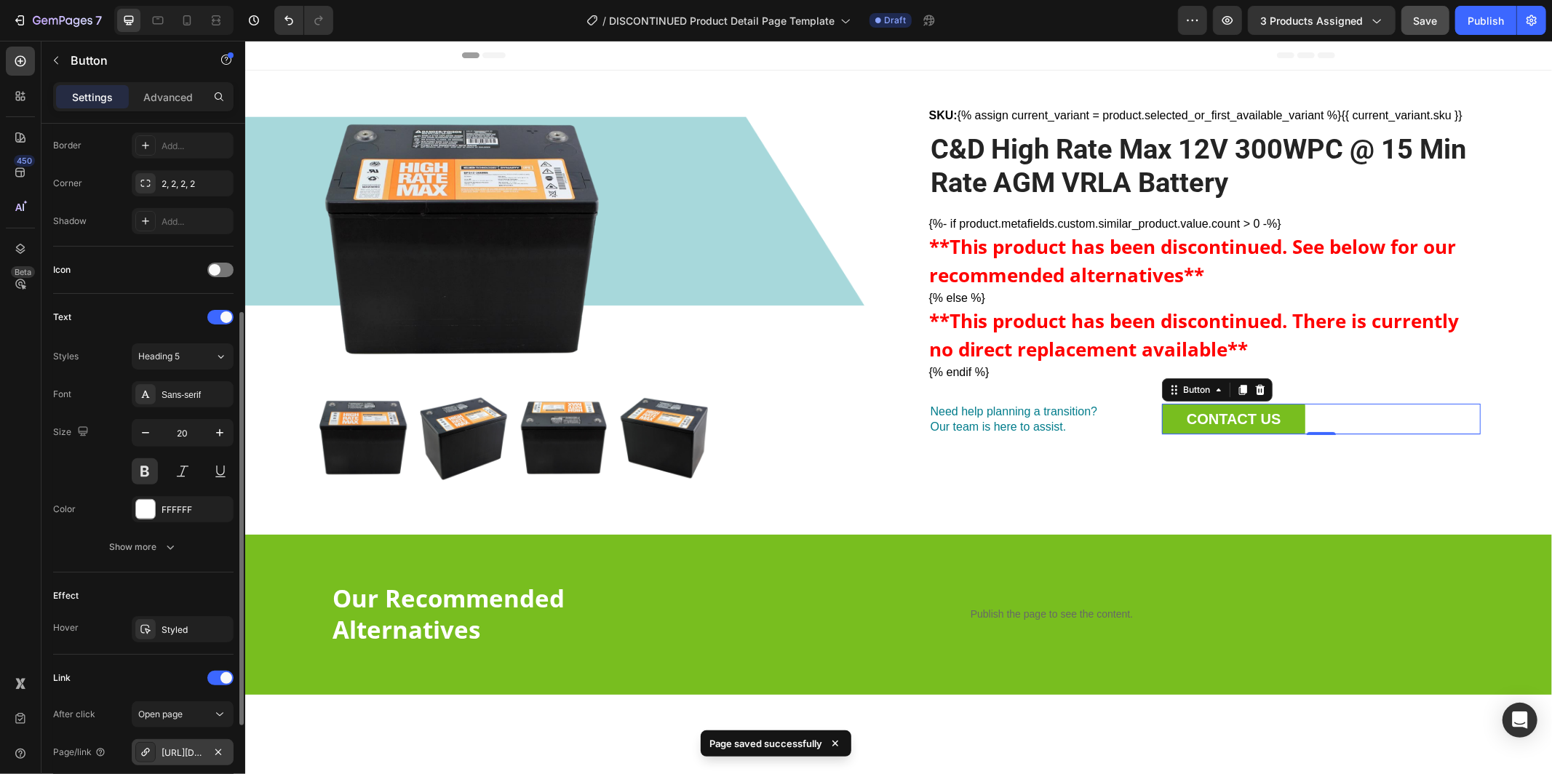
click at [177, 757] on div "https://pwrstoragesolutions.com/get-quote-form" at bounding box center [183, 753] width 42 height 13
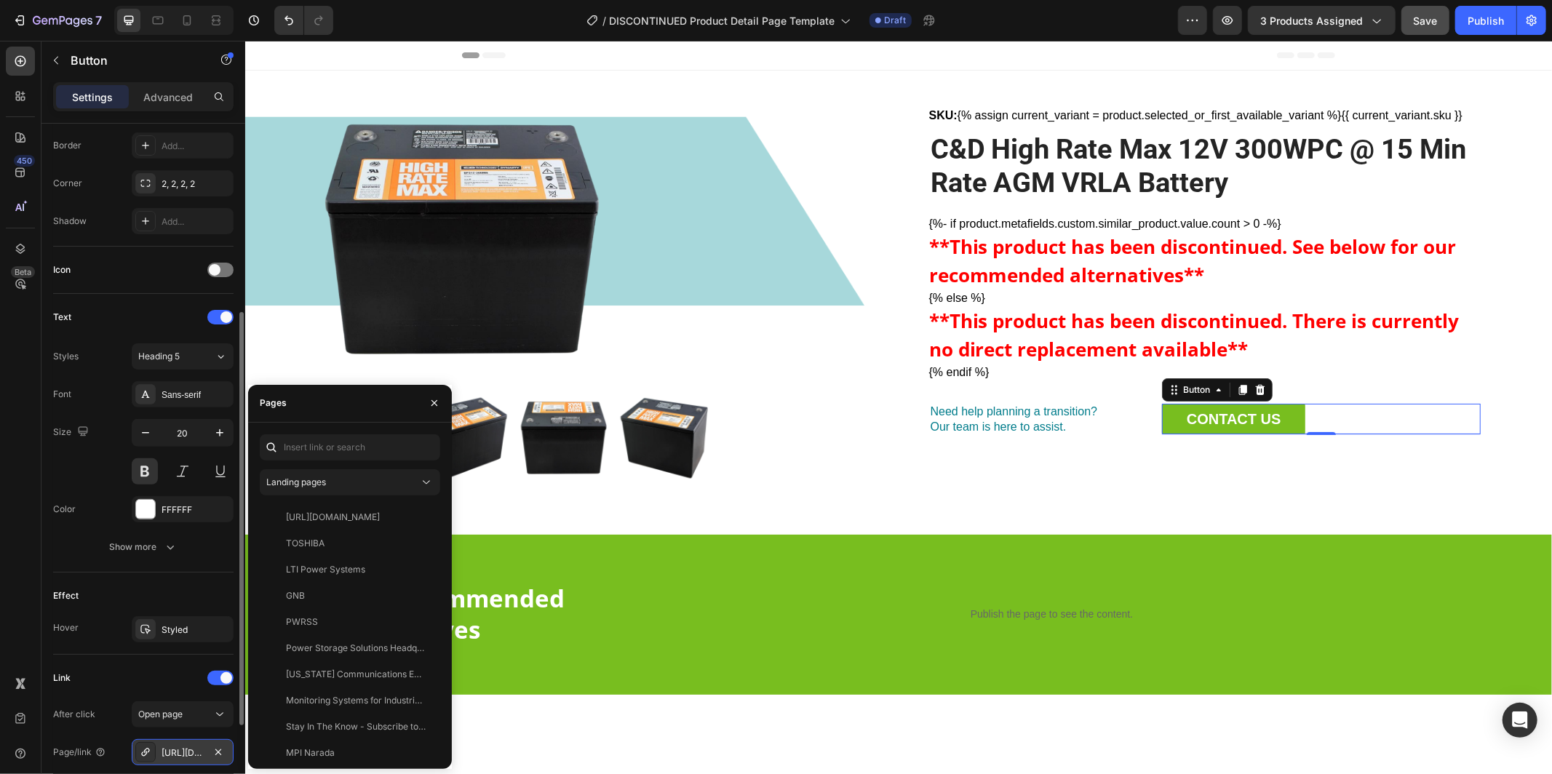
click at [183, 742] on div "https://pwrstoragesolutions.com/get-quote-form" at bounding box center [183, 752] width 102 height 26
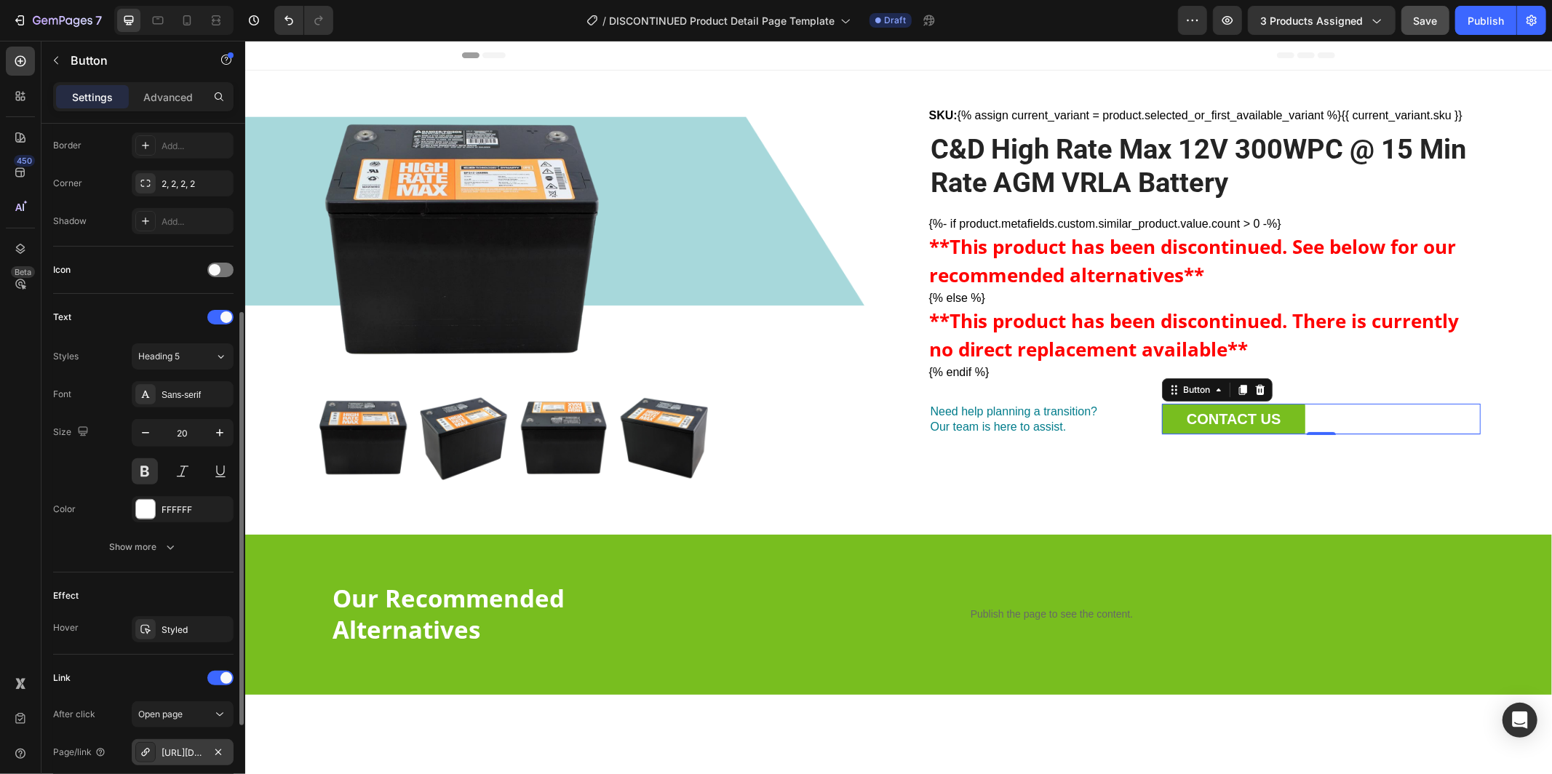
click at [183, 752] on div "https://pwrstoragesolutions.com/get-quote-form" at bounding box center [183, 753] width 42 height 13
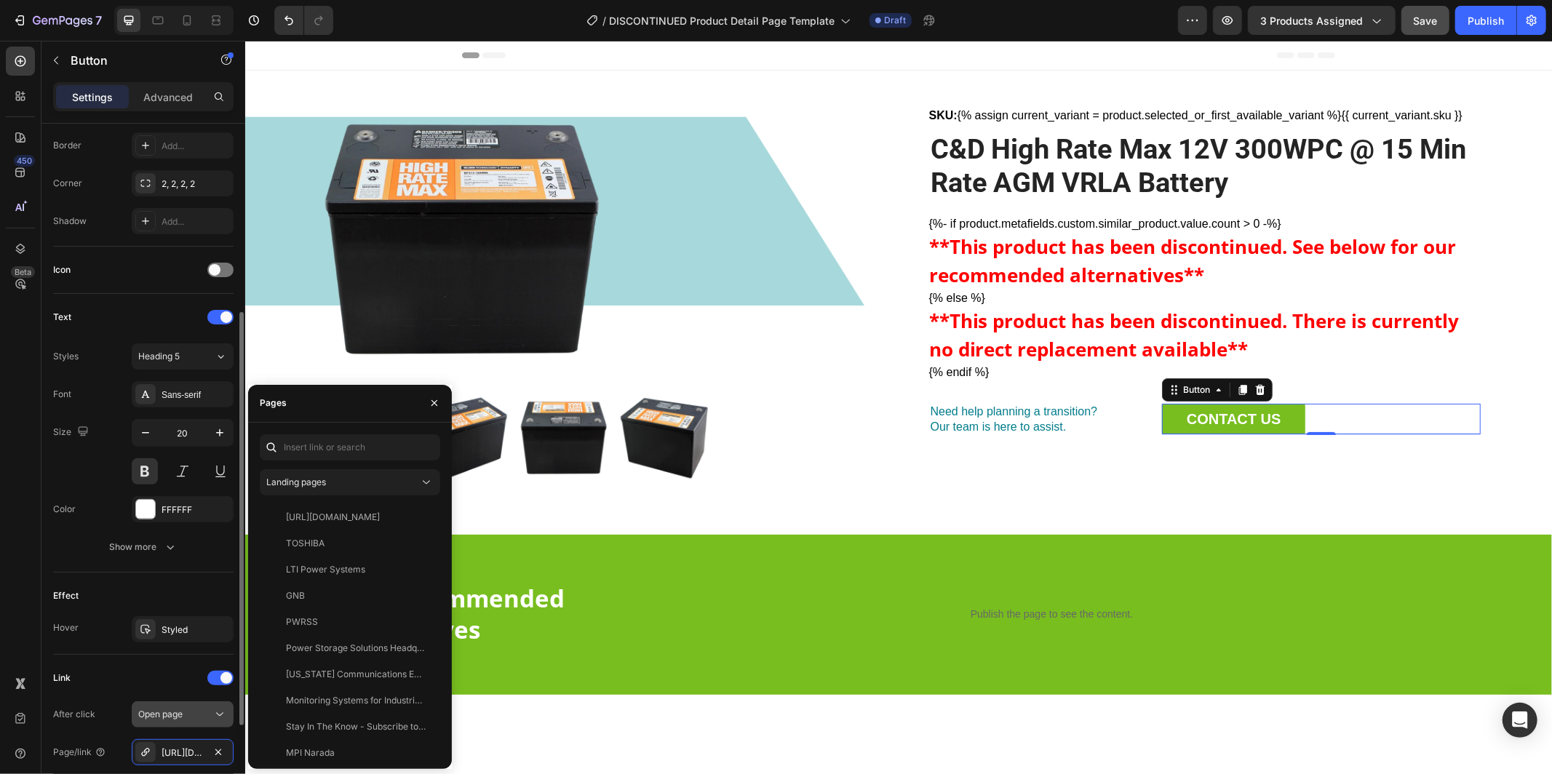
click at [187, 720] on div "Open page" at bounding box center [175, 714] width 74 height 13
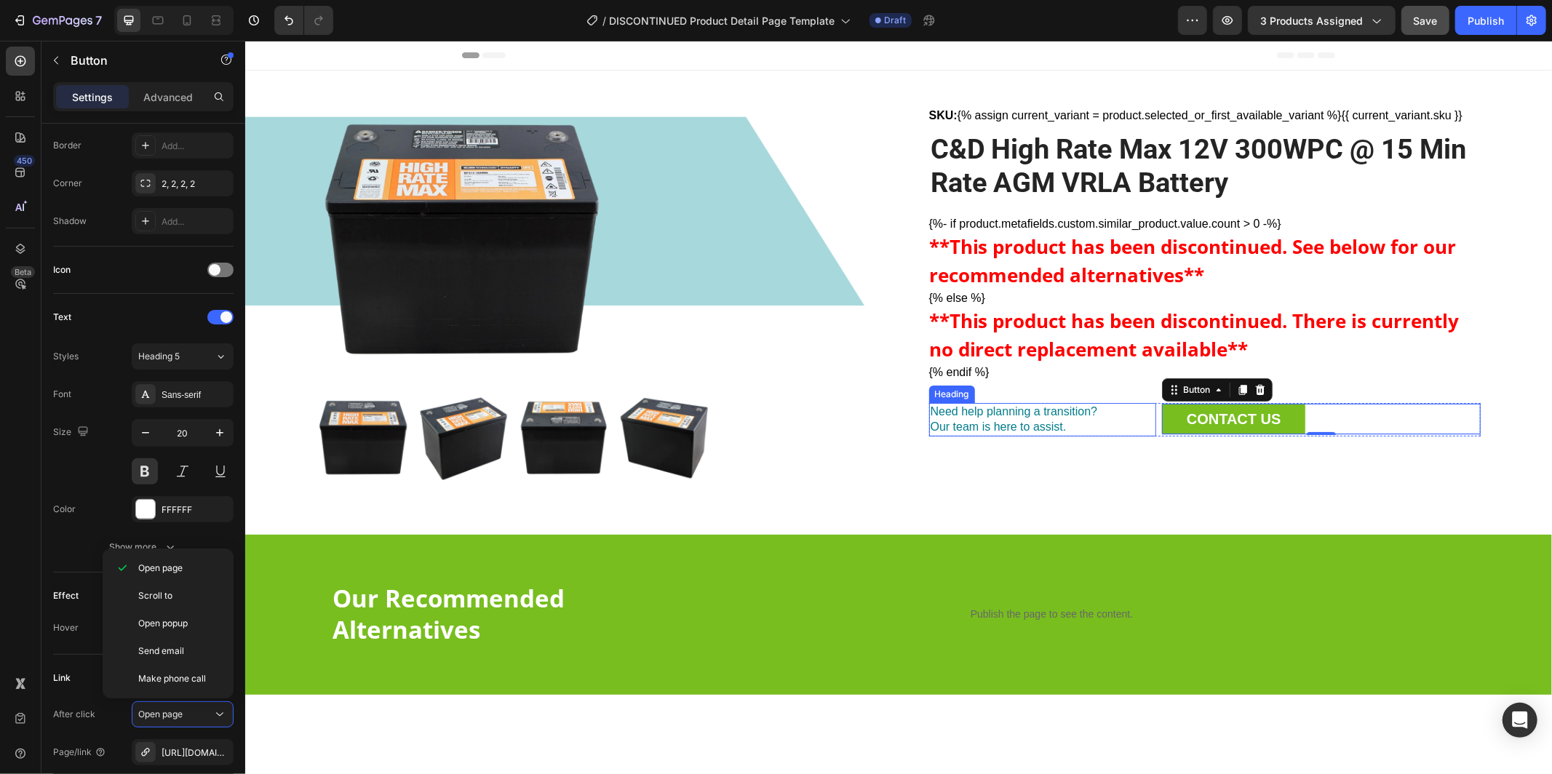
click at [1031, 413] on h2 "Need help planning a transition? Our team is here to assist." at bounding box center [1043, 418] width 228 height 33
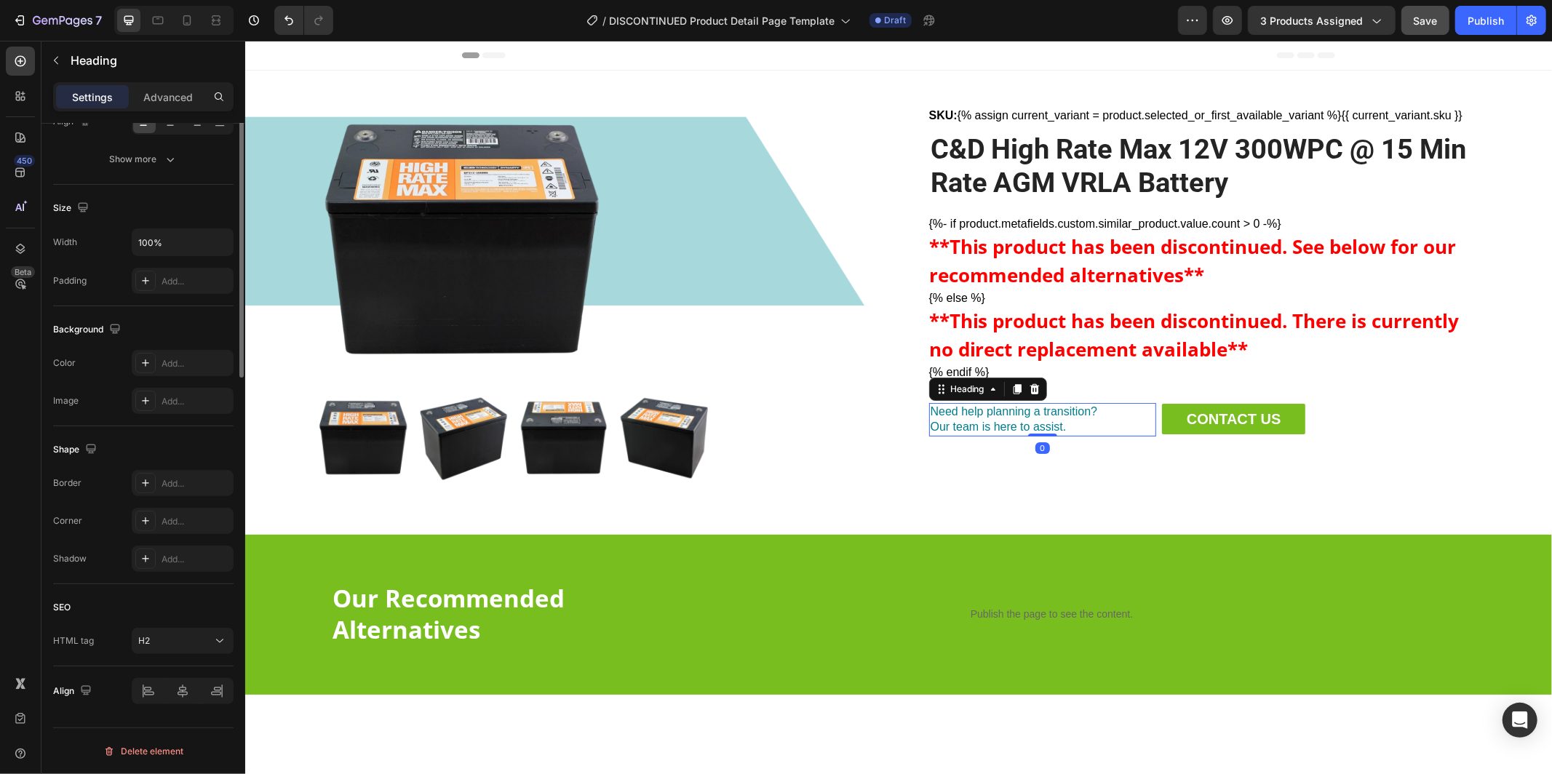
scroll to position [0, 0]
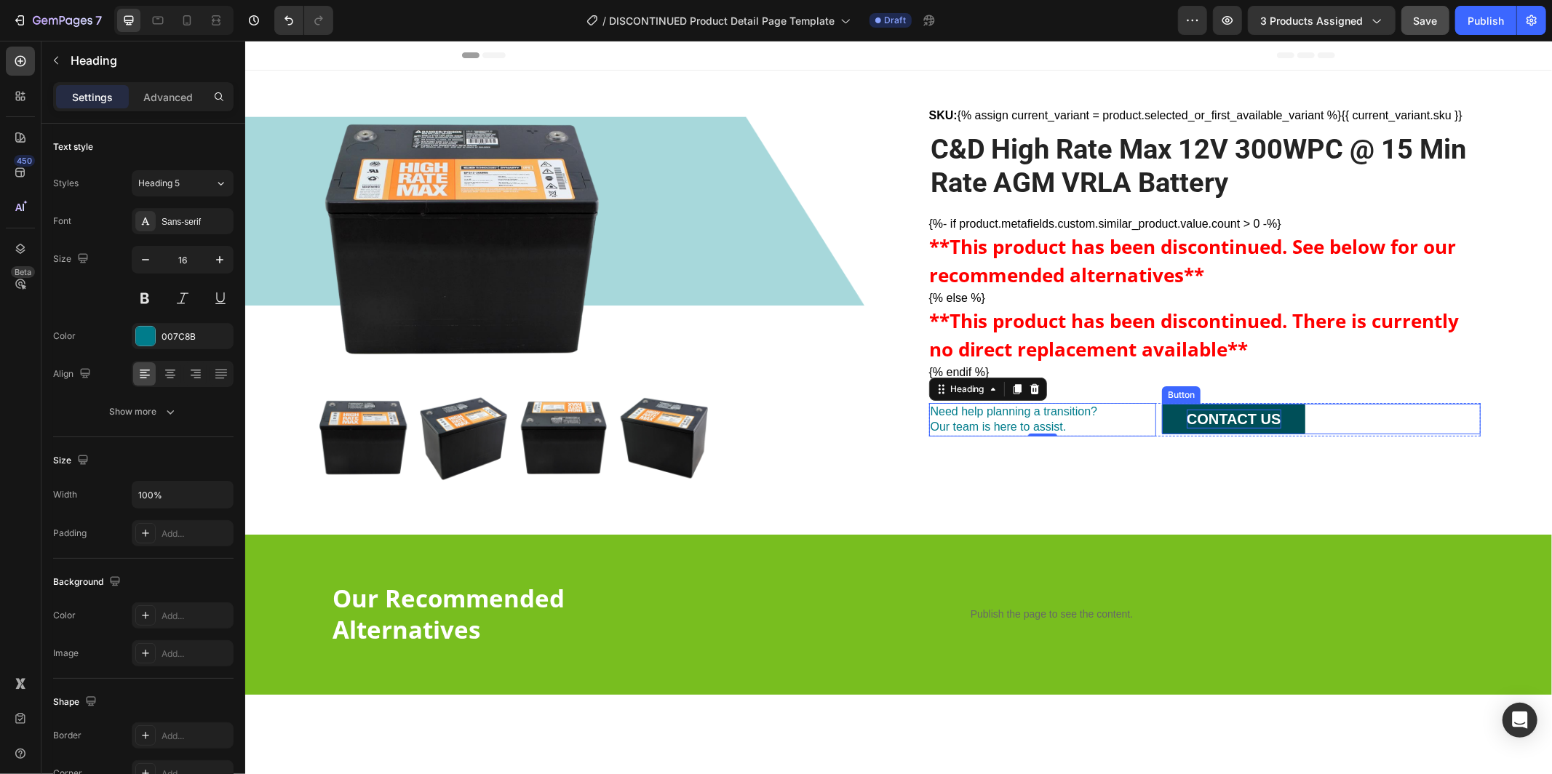
click at [1260, 418] on p "CONTACT US" at bounding box center [1233, 418] width 95 height 19
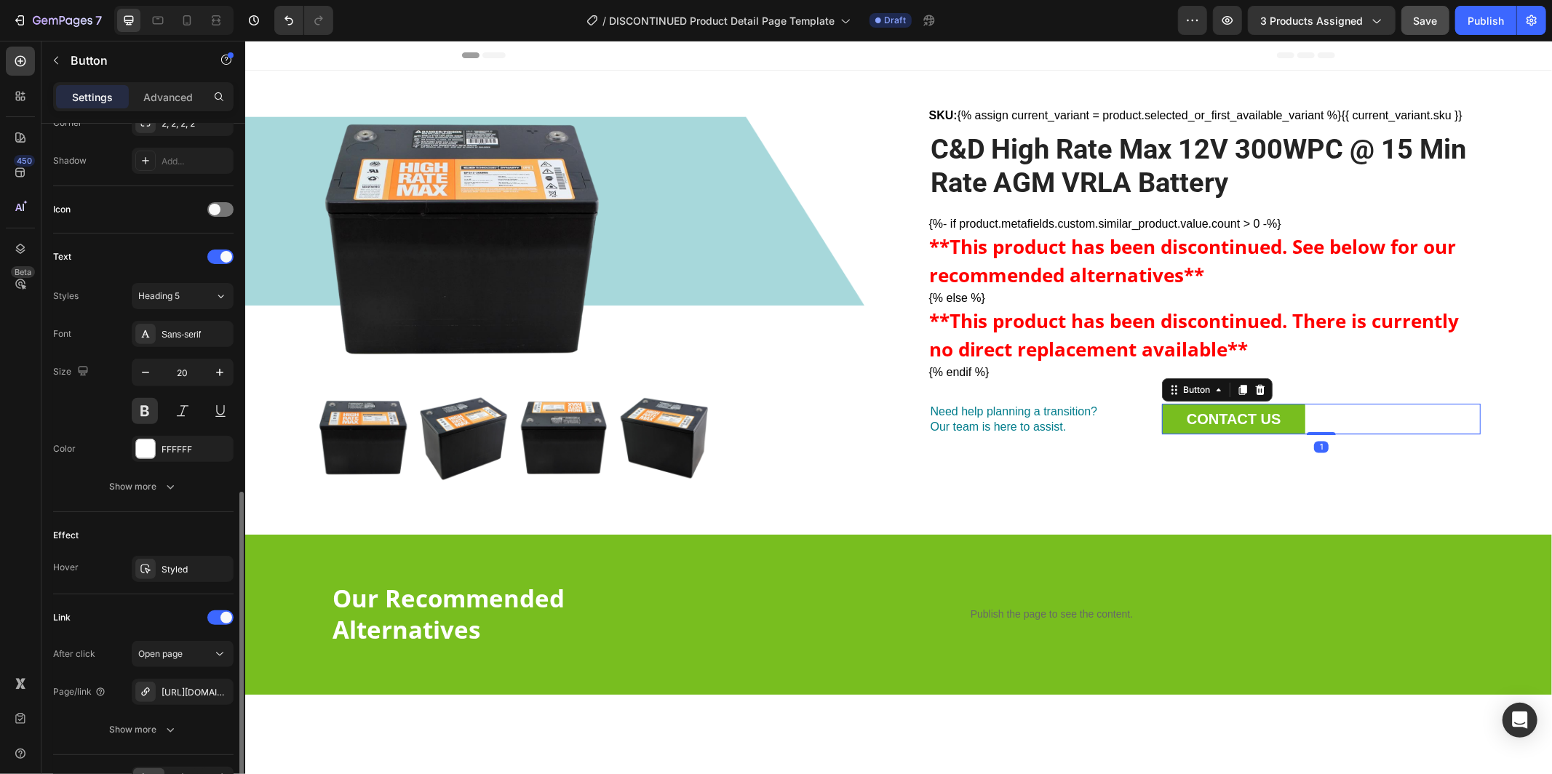
scroll to position [466, 0]
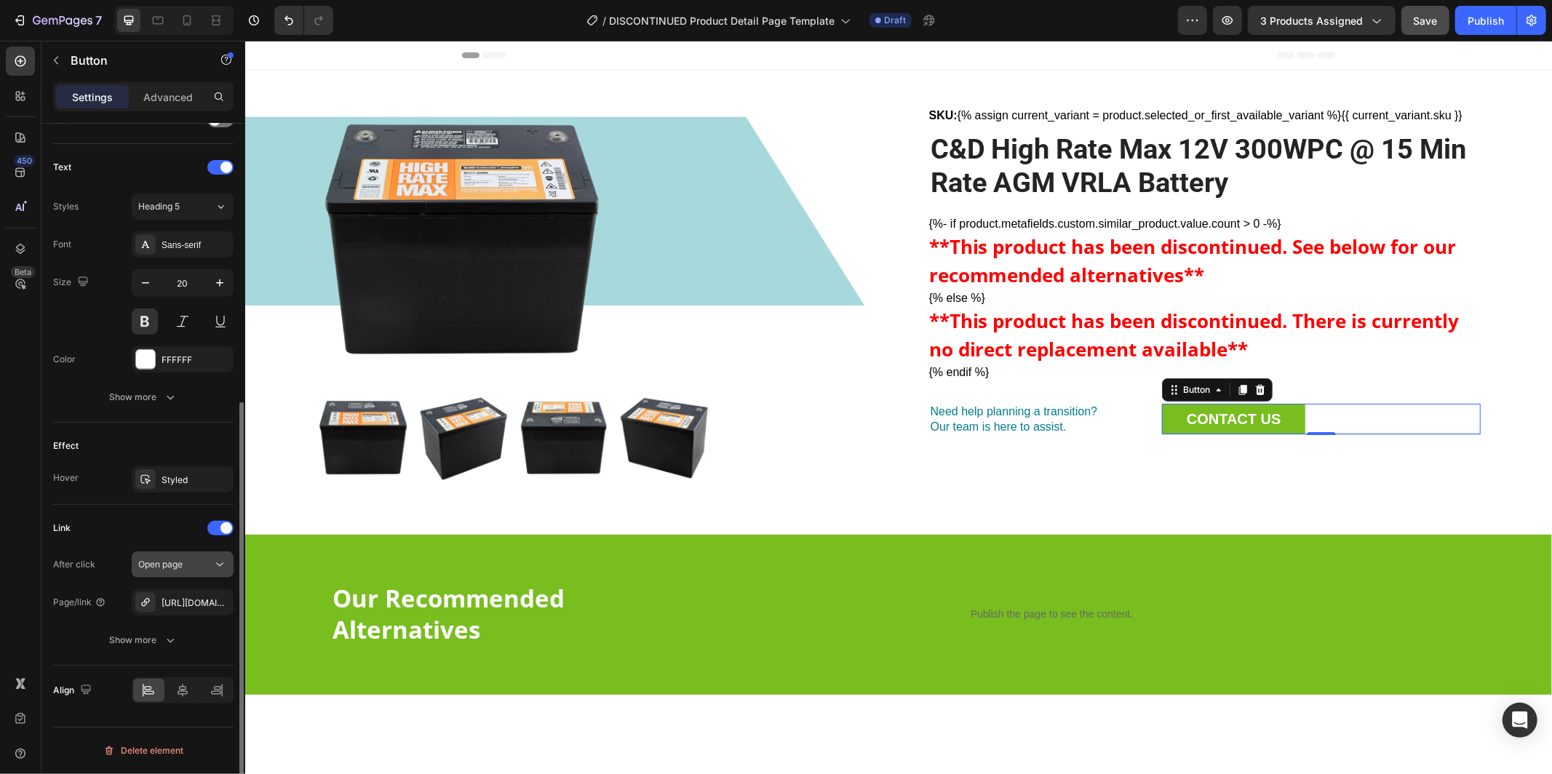
click at [189, 567] on div "Open page" at bounding box center [175, 564] width 74 height 13
click at [148, 525] on div "Link" at bounding box center [143, 528] width 180 height 23
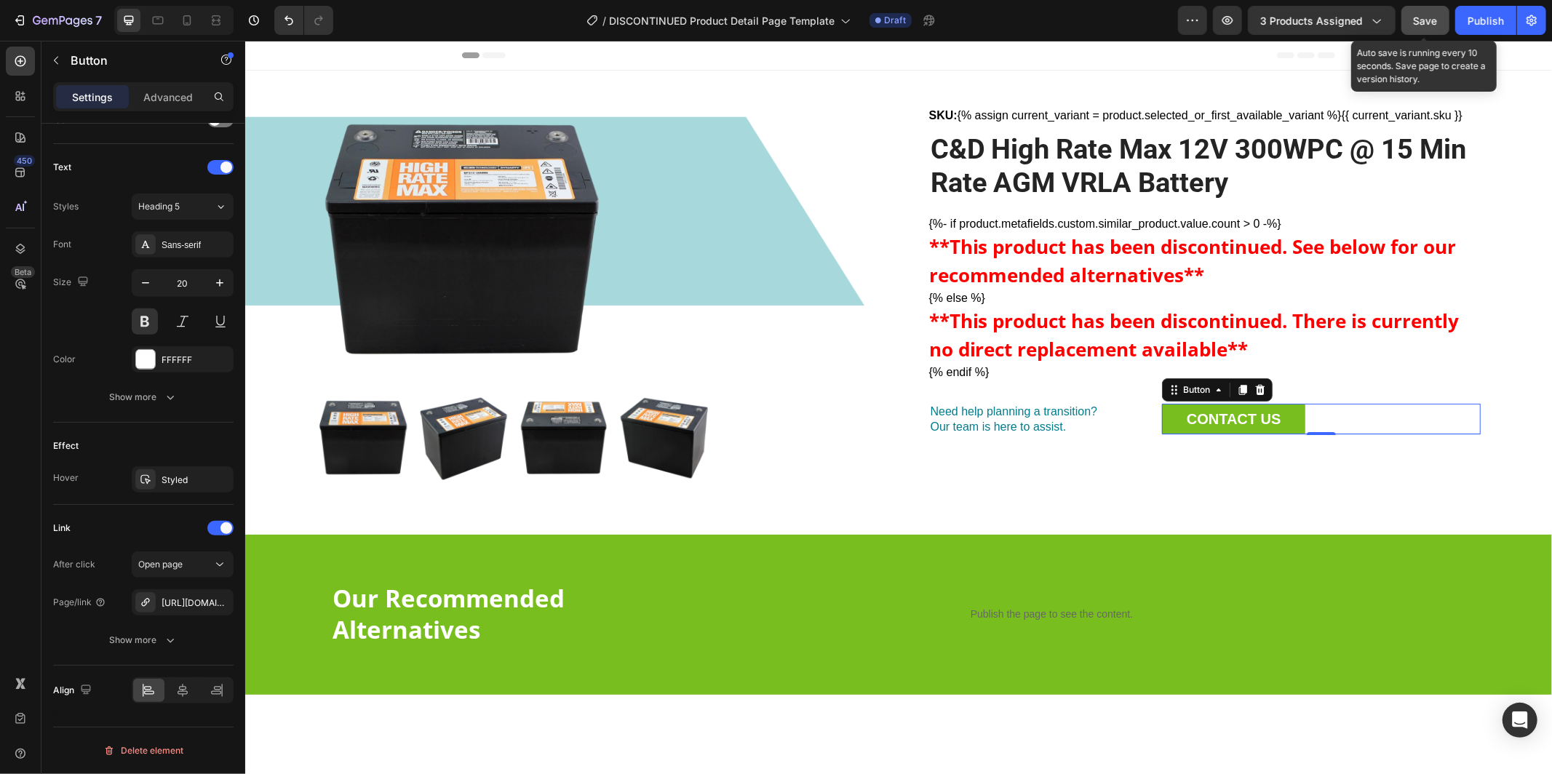
click at [1424, 15] on span "Save" at bounding box center [1426, 21] width 24 height 12
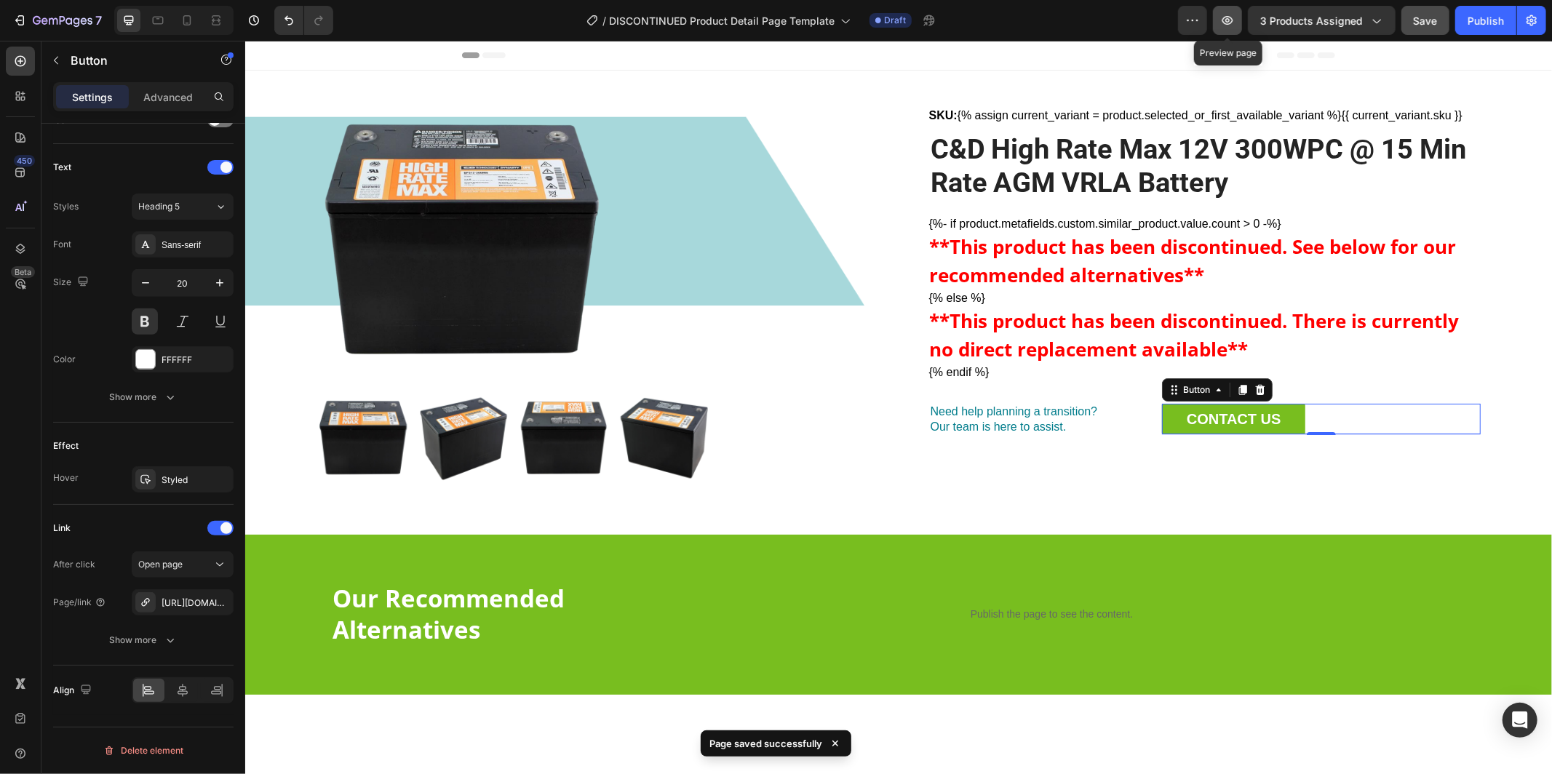
click at [1230, 16] on icon "button" at bounding box center [1228, 20] width 11 height 9
click at [1492, 28] on button "Publish" at bounding box center [1486, 20] width 61 height 29
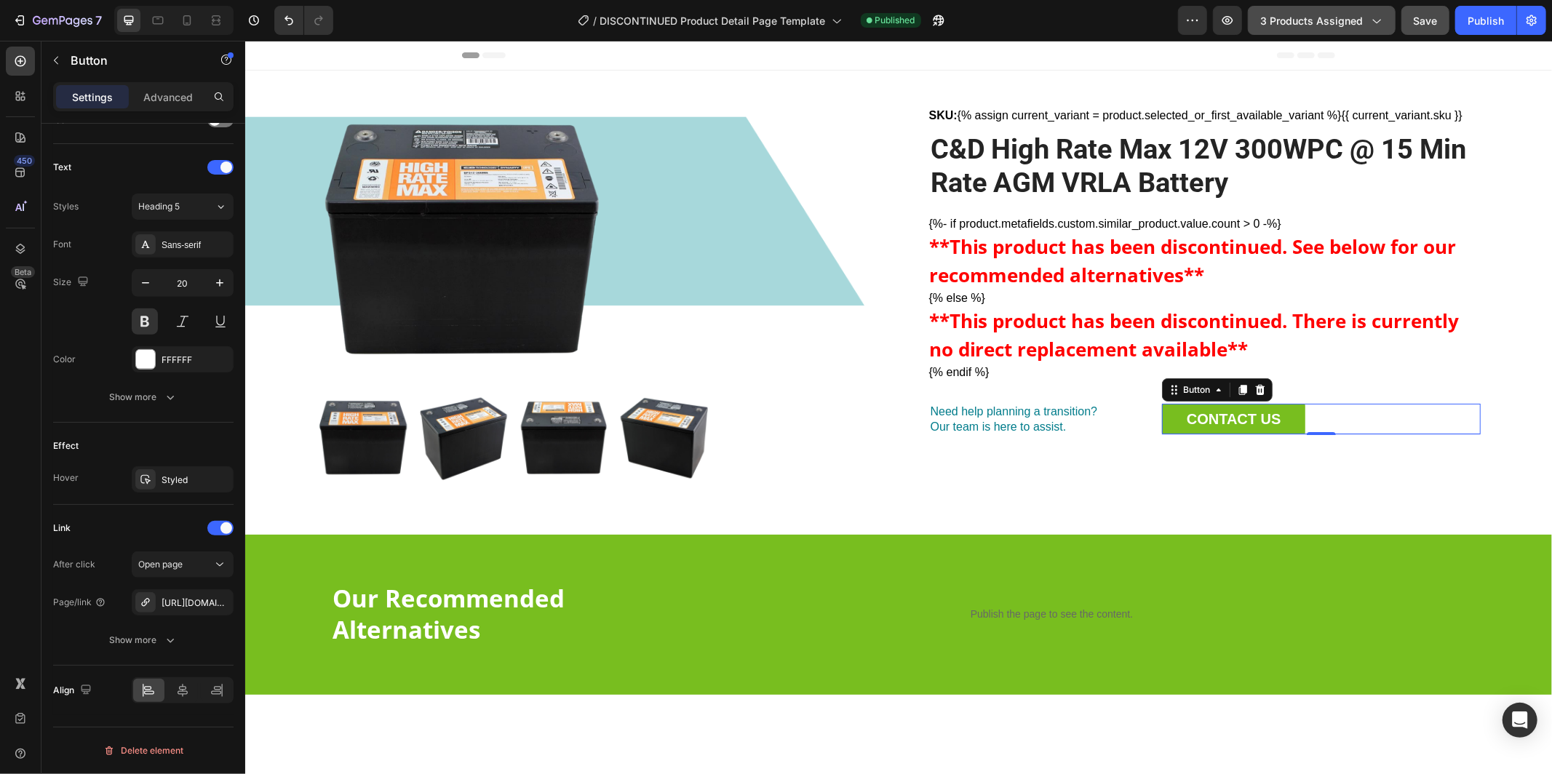
click at [1354, 25] on span "3 products assigned" at bounding box center [1312, 20] width 103 height 15
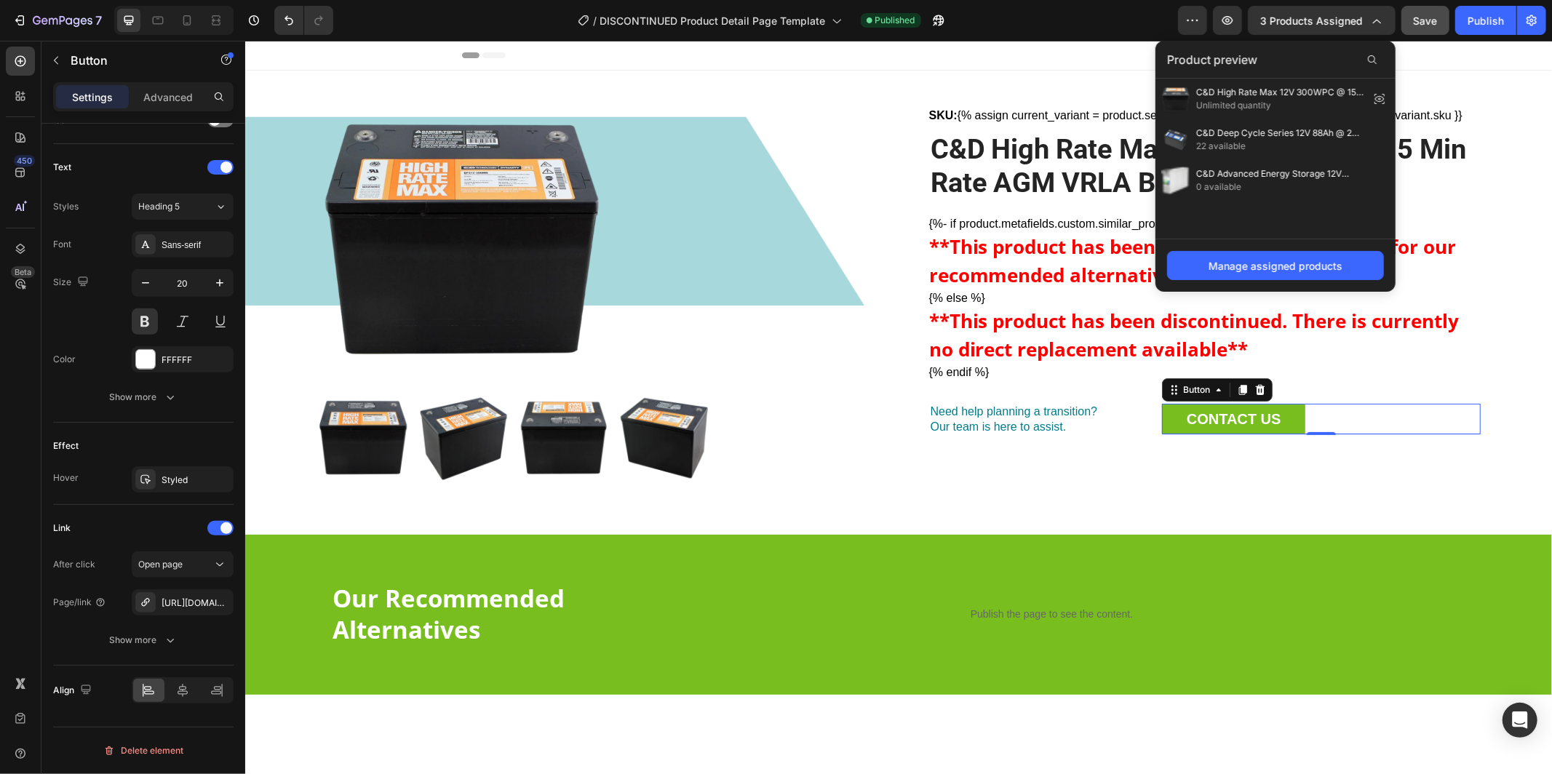
click at [1515, 59] on div "Header" at bounding box center [898, 55] width 1307 height 30
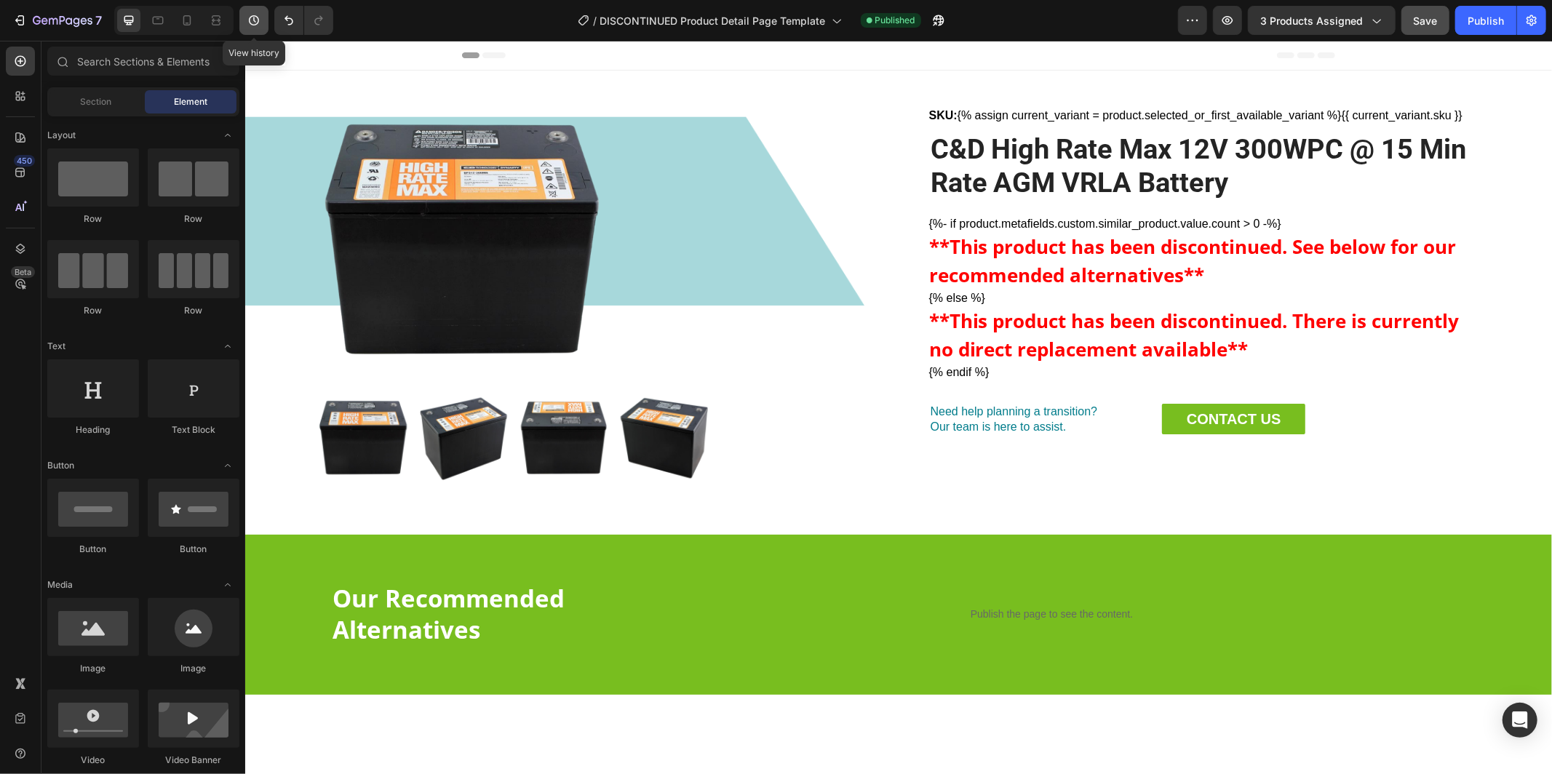
click at [252, 23] on icon "button" at bounding box center [254, 20] width 15 height 15
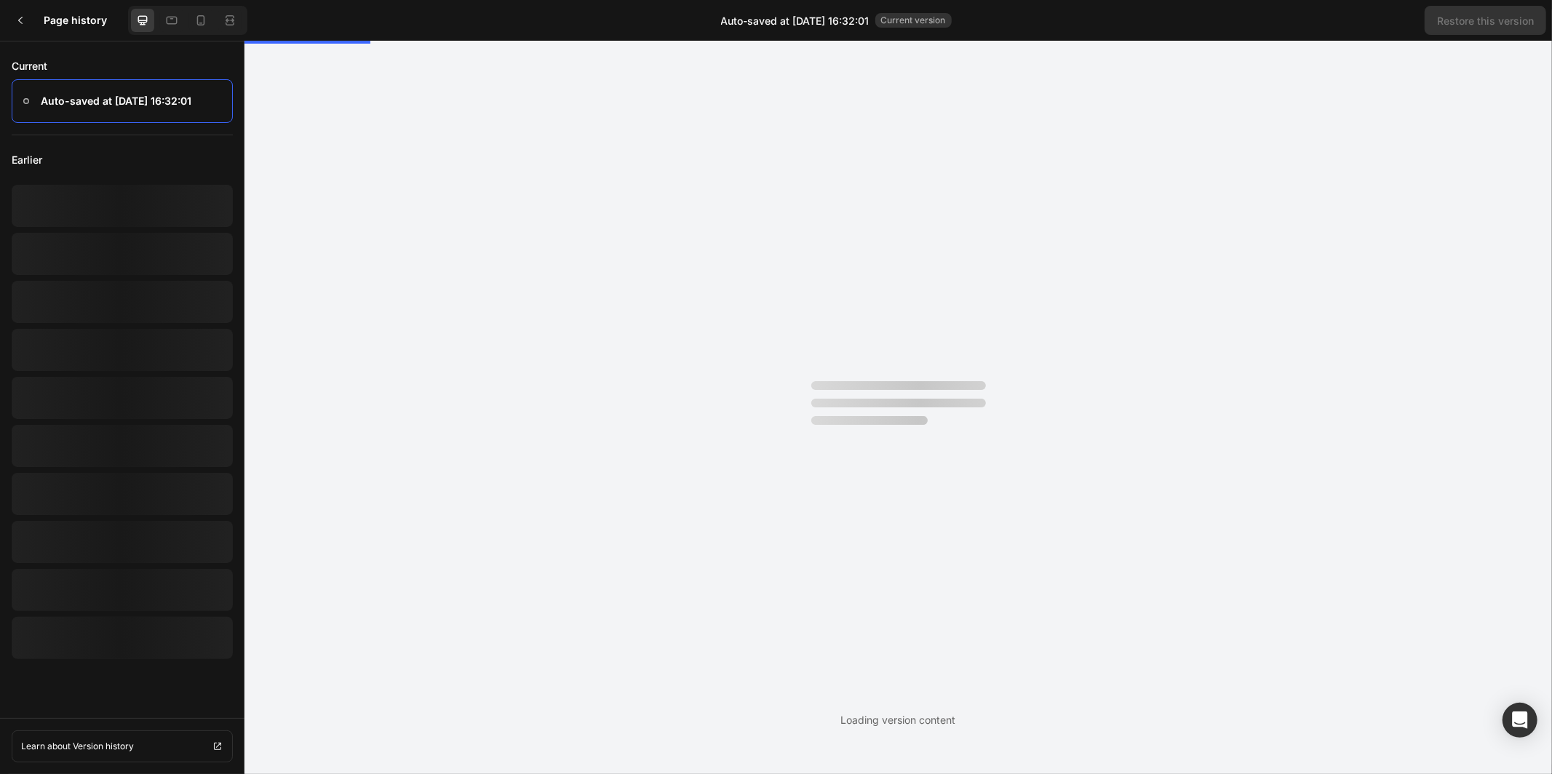
click at [78, 20] on h3 "Page history" at bounding box center [83, 20] width 79 height 17
click at [22, 21] on icon at bounding box center [21, 21] width 12 height 12
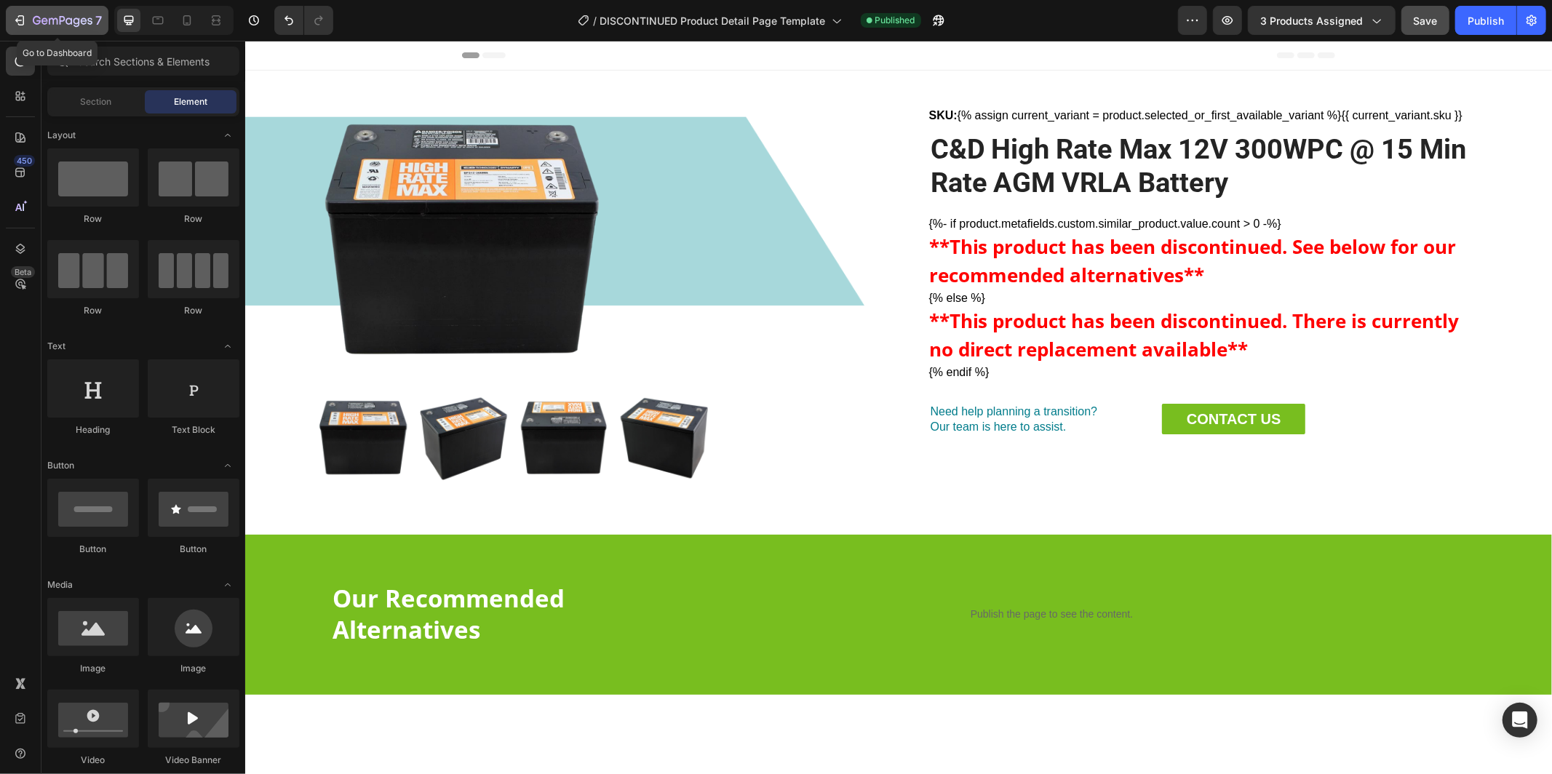
click at [76, 20] on icon "button" at bounding box center [63, 21] width 60 height 12
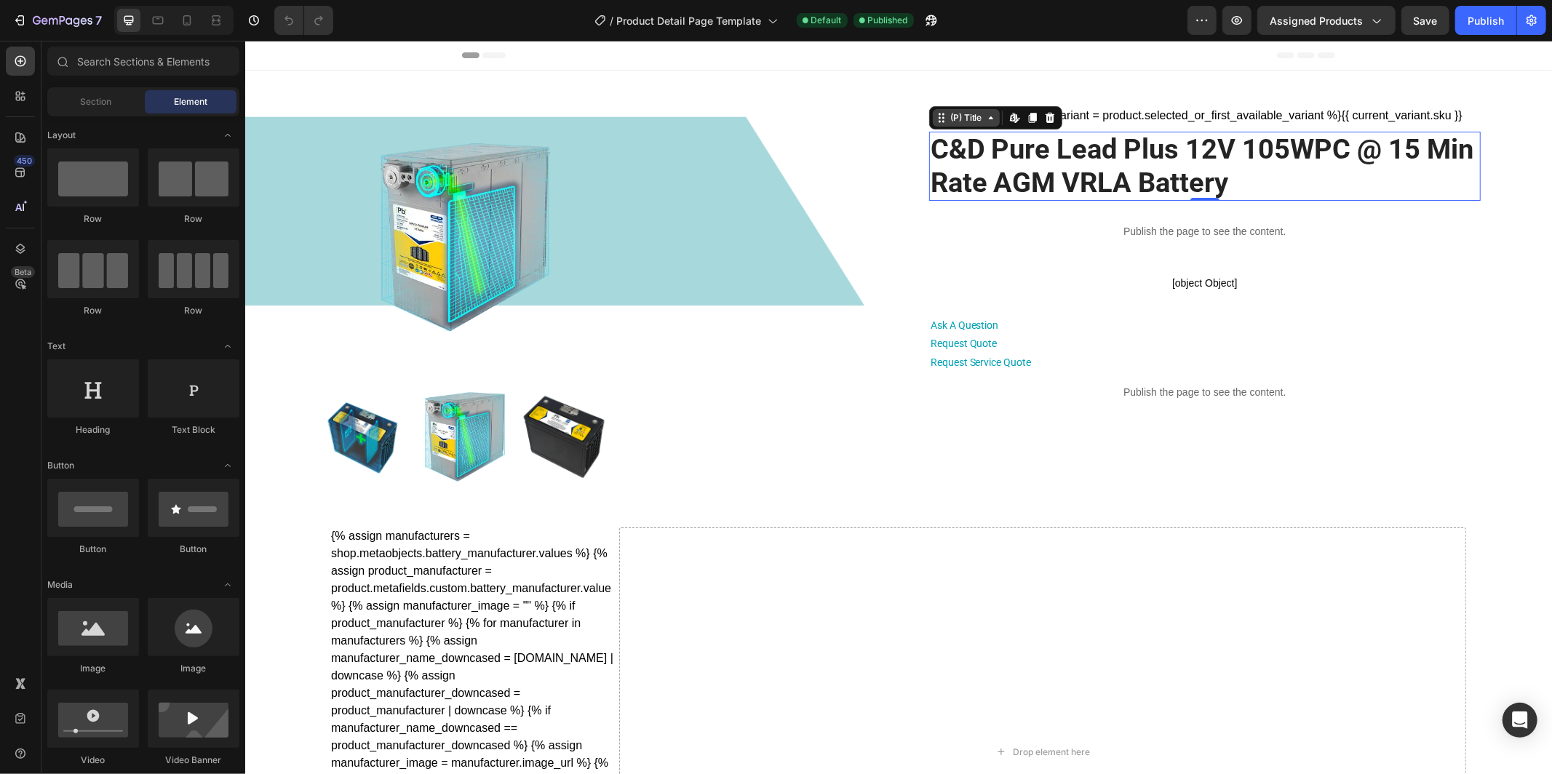
click at [947, 119] on div "(P) Title" at bounding box center [966, 117] width 38 height 13
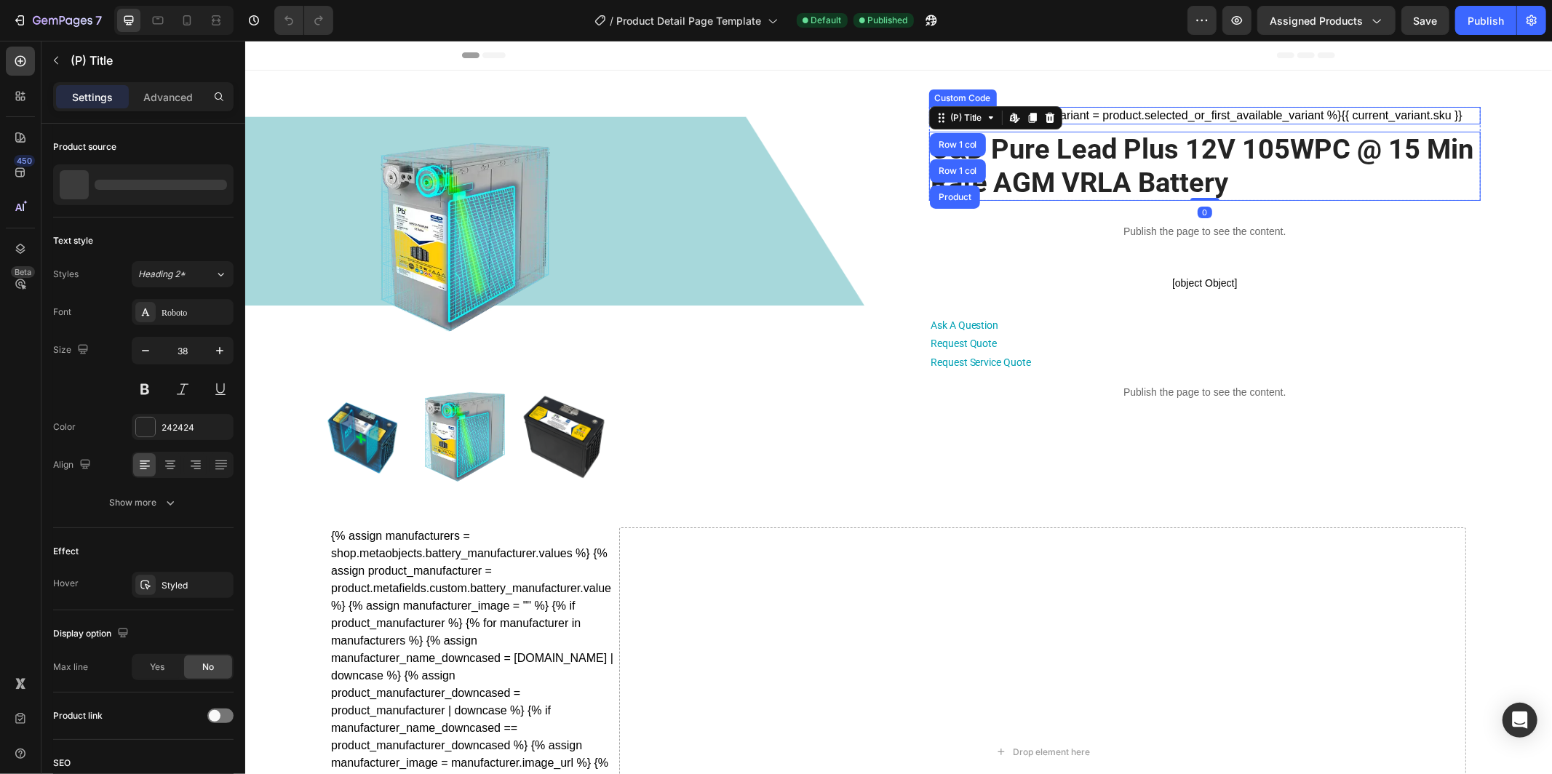
click at [1114, 120] on div "SKU: {% assign current_variant = product.selected_or_first_available_variant %}…" at bounding box center [1205, 114] width 552 height 17
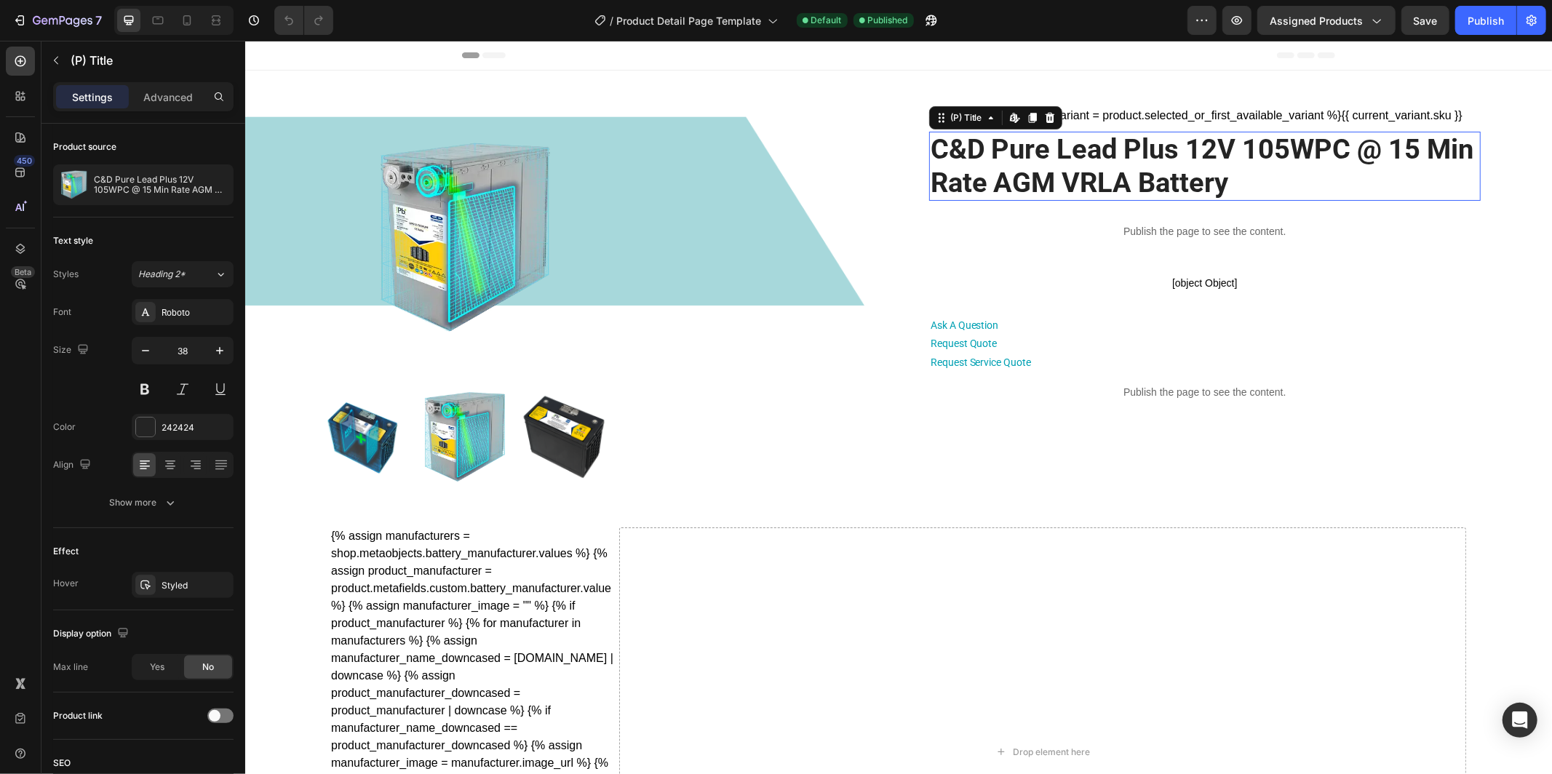
click at [1054, 163] on h2 "C&D Pure Lead Plus 12V 105WPC @ 15 Min Rate AGM VRLA Battery" at bounding box center [1205, 165] width 552 height 69
click at [1376, 20] on icon "button" at bounding box center [1376, 20] width 15 height 15
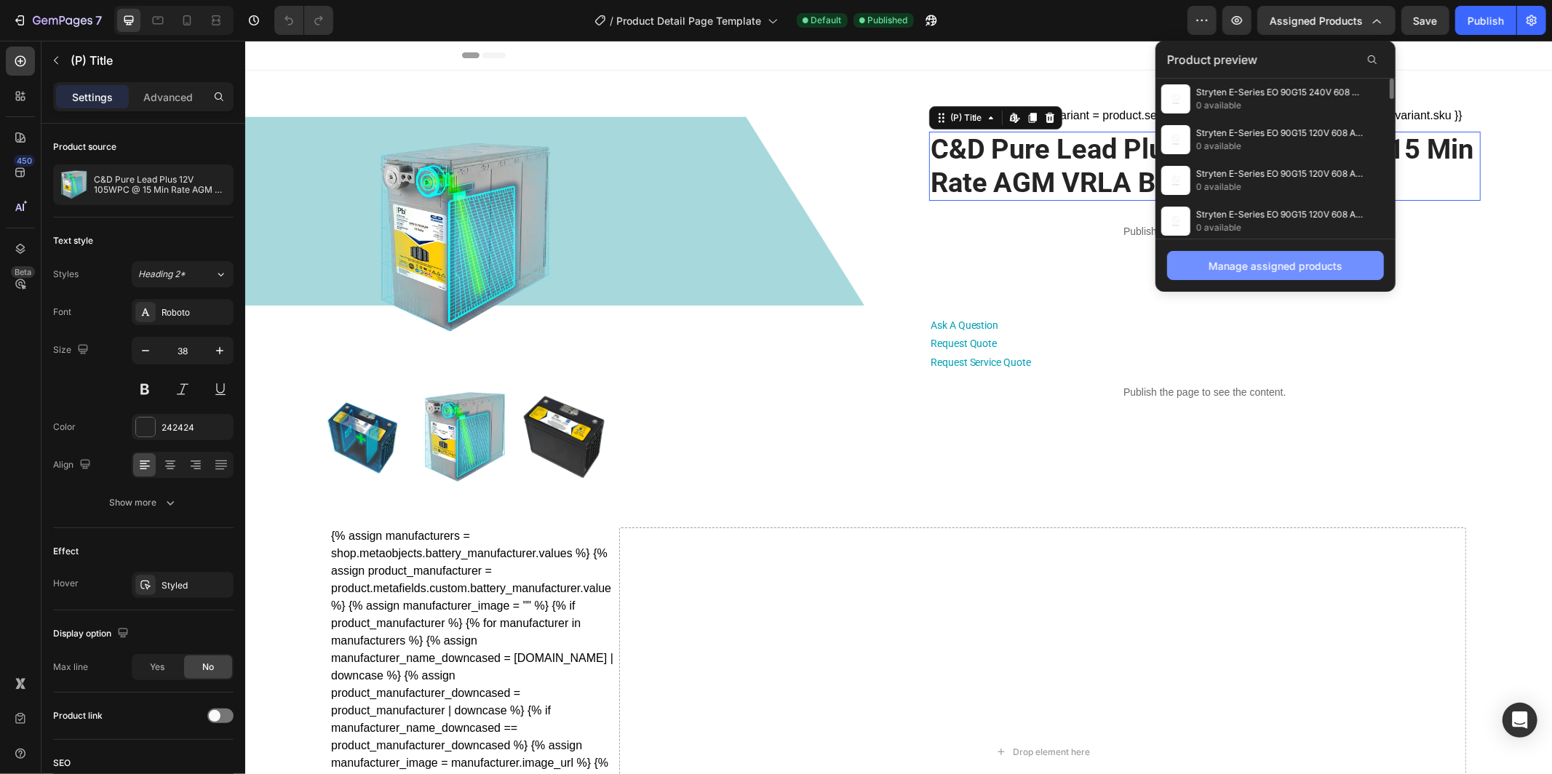
click at [1282, 264] on div "Manage assigned products" at bounding box center [1276, 265] width 134 height 15
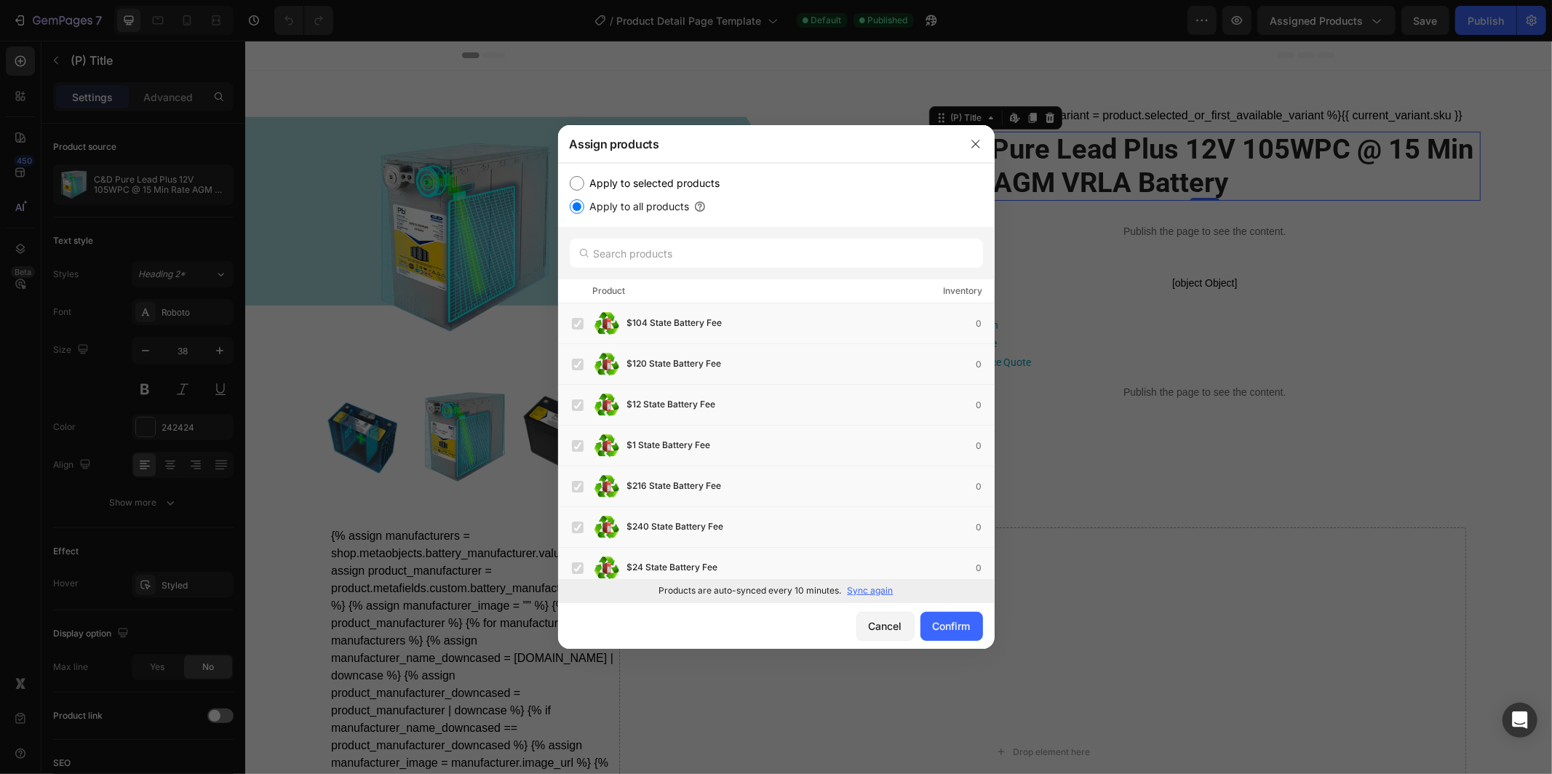
click at [577, 180] on input "Apply to selected products" at bounding box center [577, 183] width 15 height 15
radio input "true"
click at [577, 207] on input "Apply to all products" at bounding box center [577, 206] width 15 height 15
radio input "true"
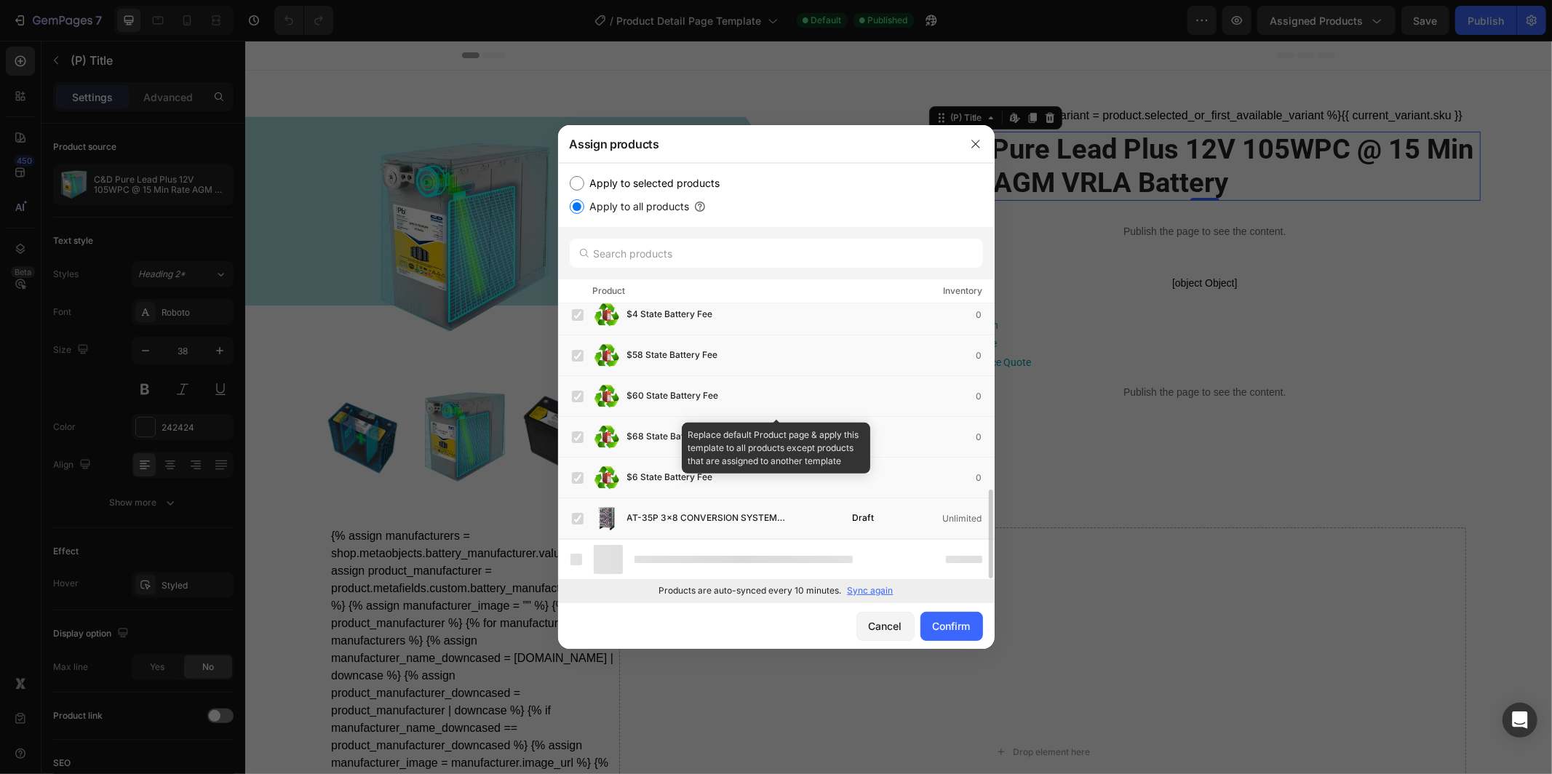
scroll to position [539, 0]
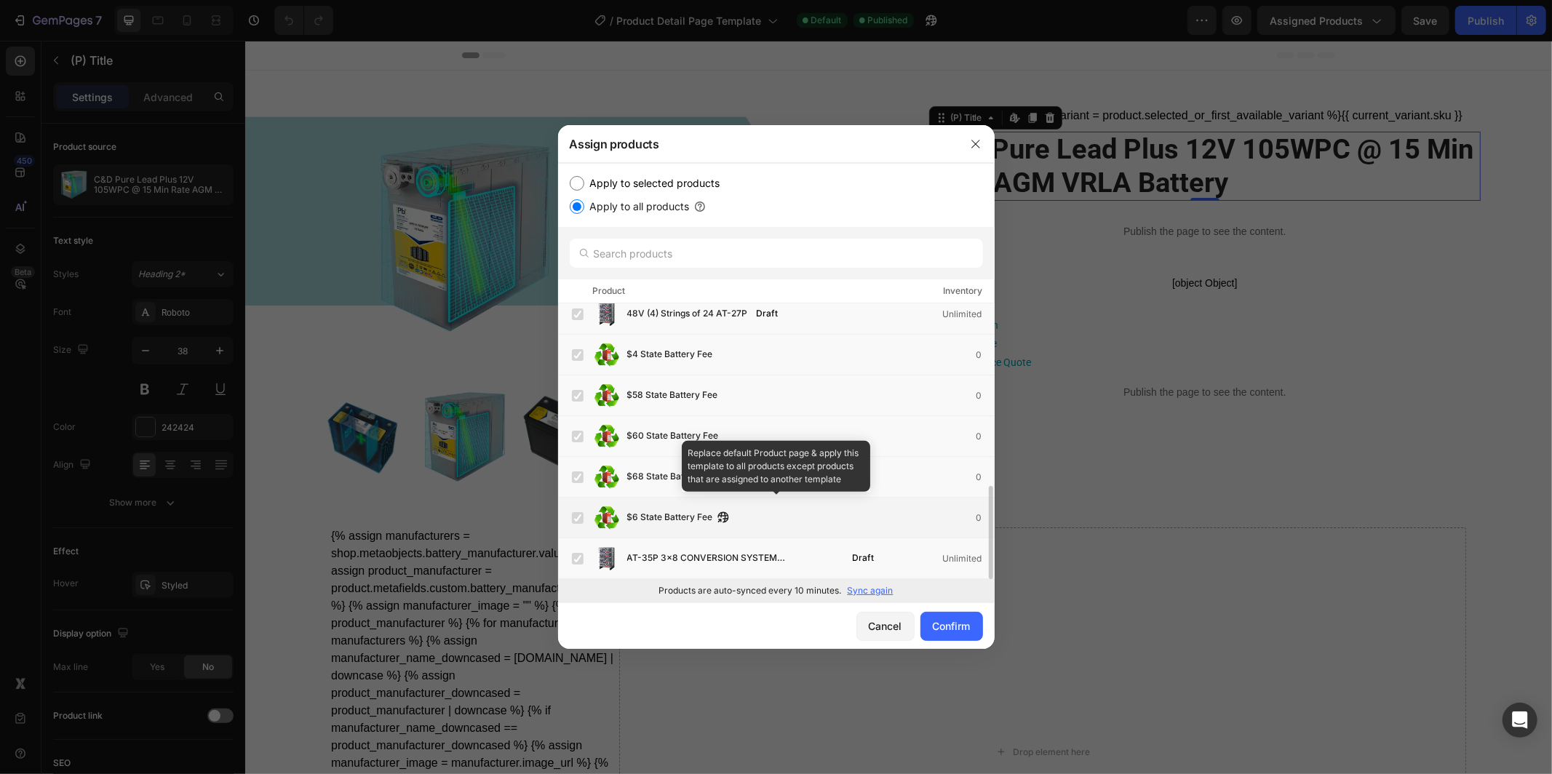
click at [576, 517] on label at bounding box center [578, 518] width 12 height 12
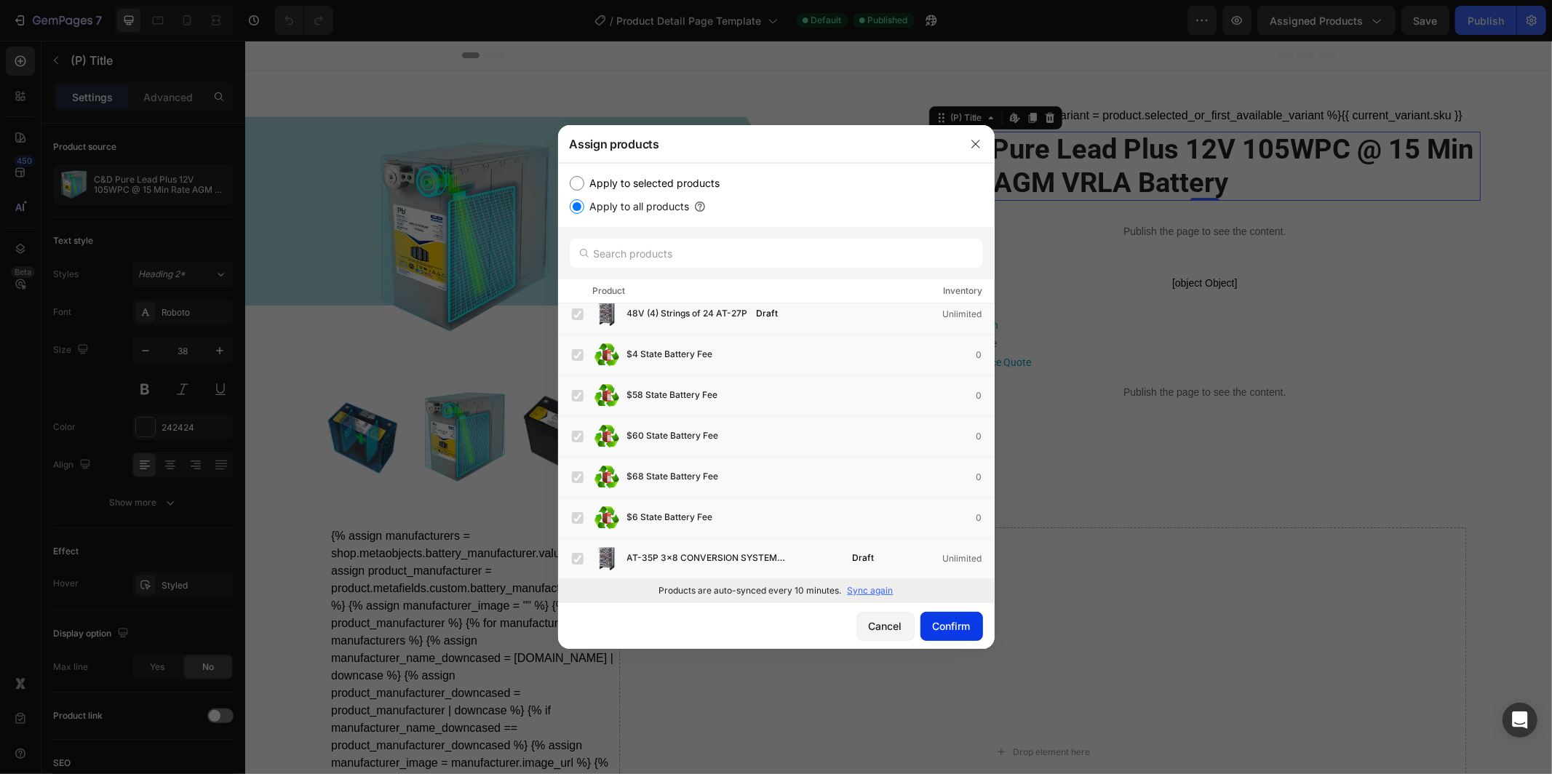
click at [949, 634] on button "Confirm" at bounding box center [952, 626] width 63 height 29
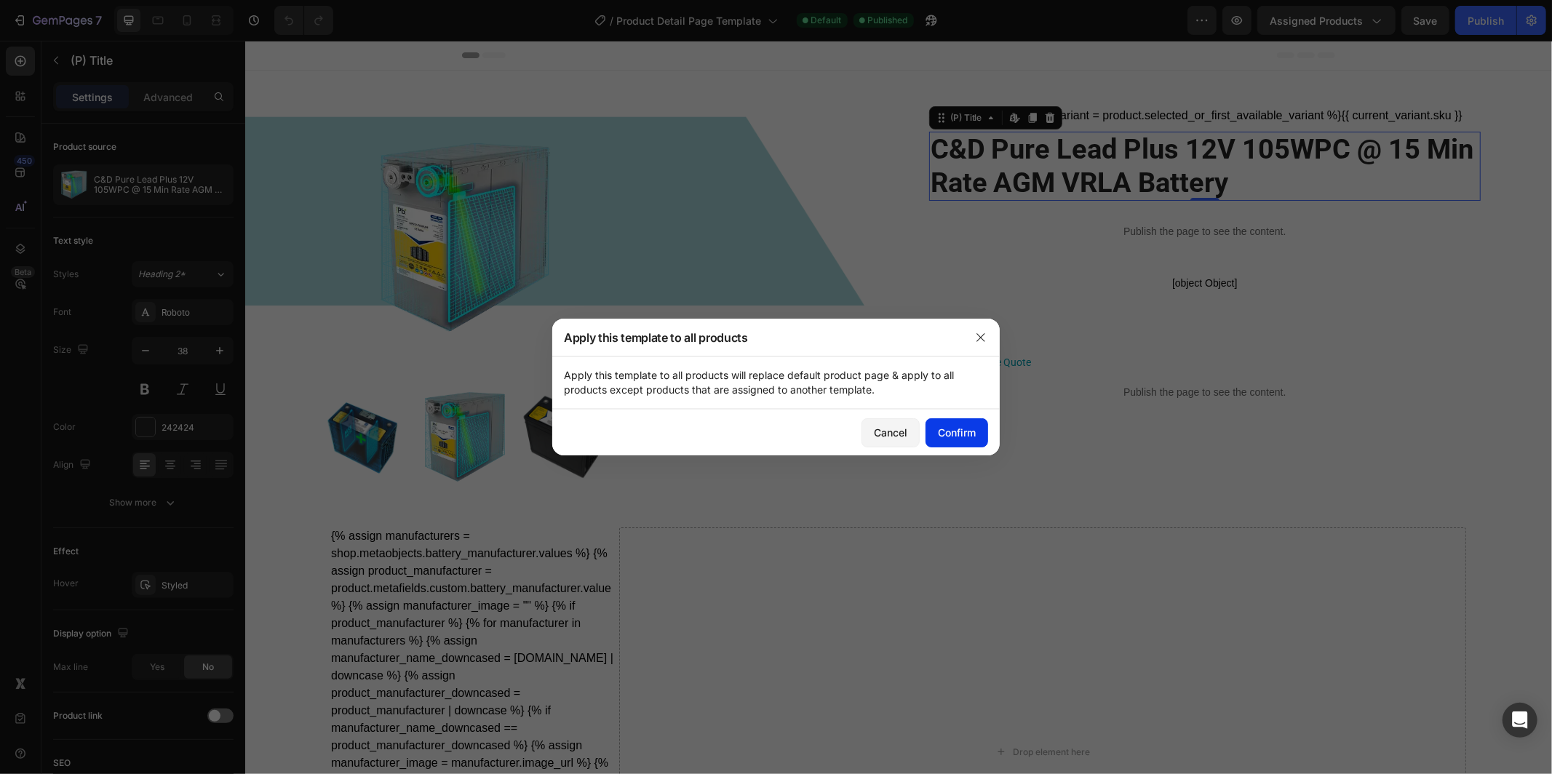
click at [947, 438] on div "Confirm" at bounding box center [957, 432] width 38 height 15
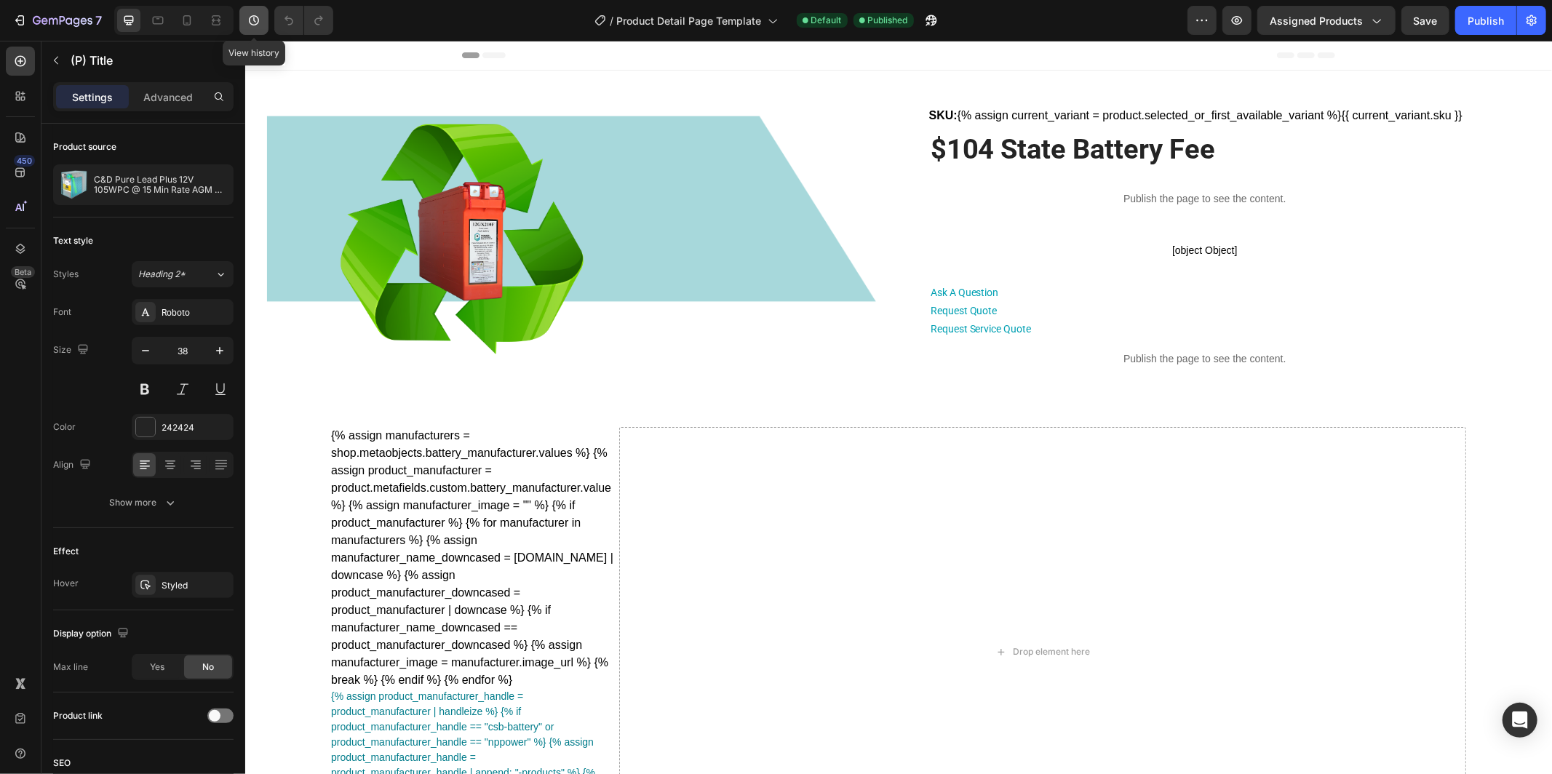
click at [247, 23] on icon "button" at bounding box center [254, 20] width 15 height 15
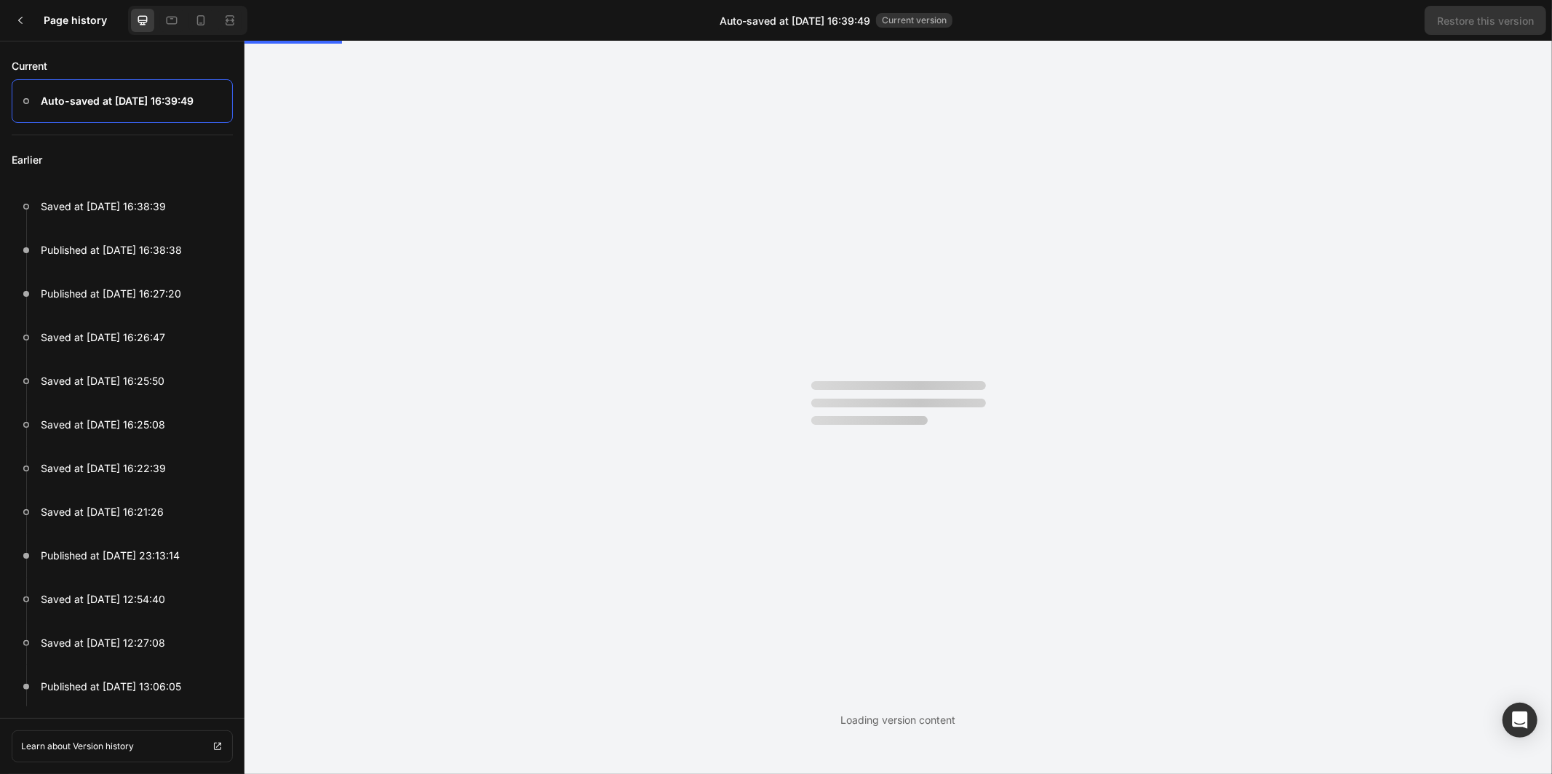
scroll to position [0, 0]
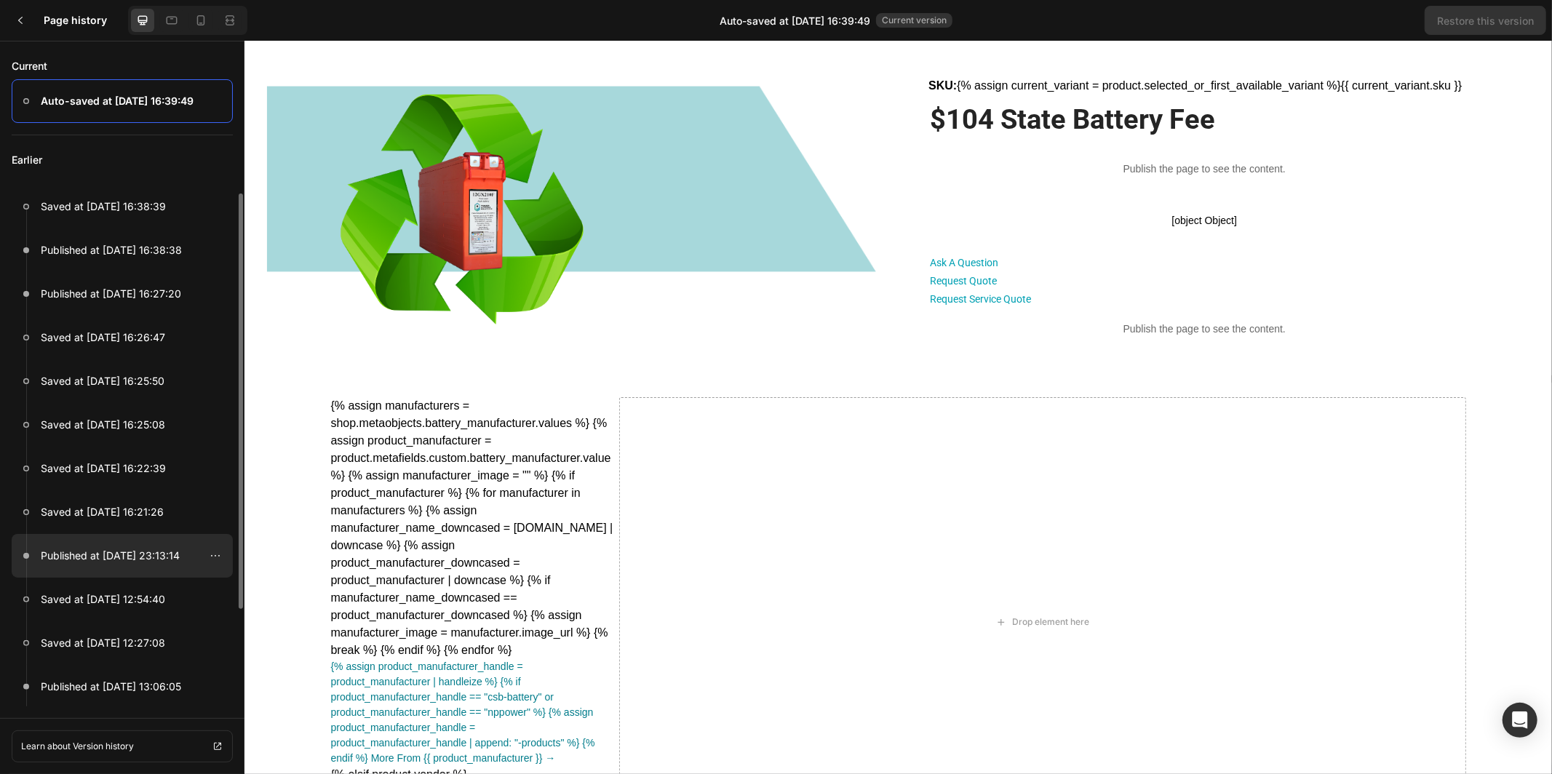
click at [119, 547] on p "Published at [DATE] 23:13:14" at bounding box center [110, 555] width 139 height 17
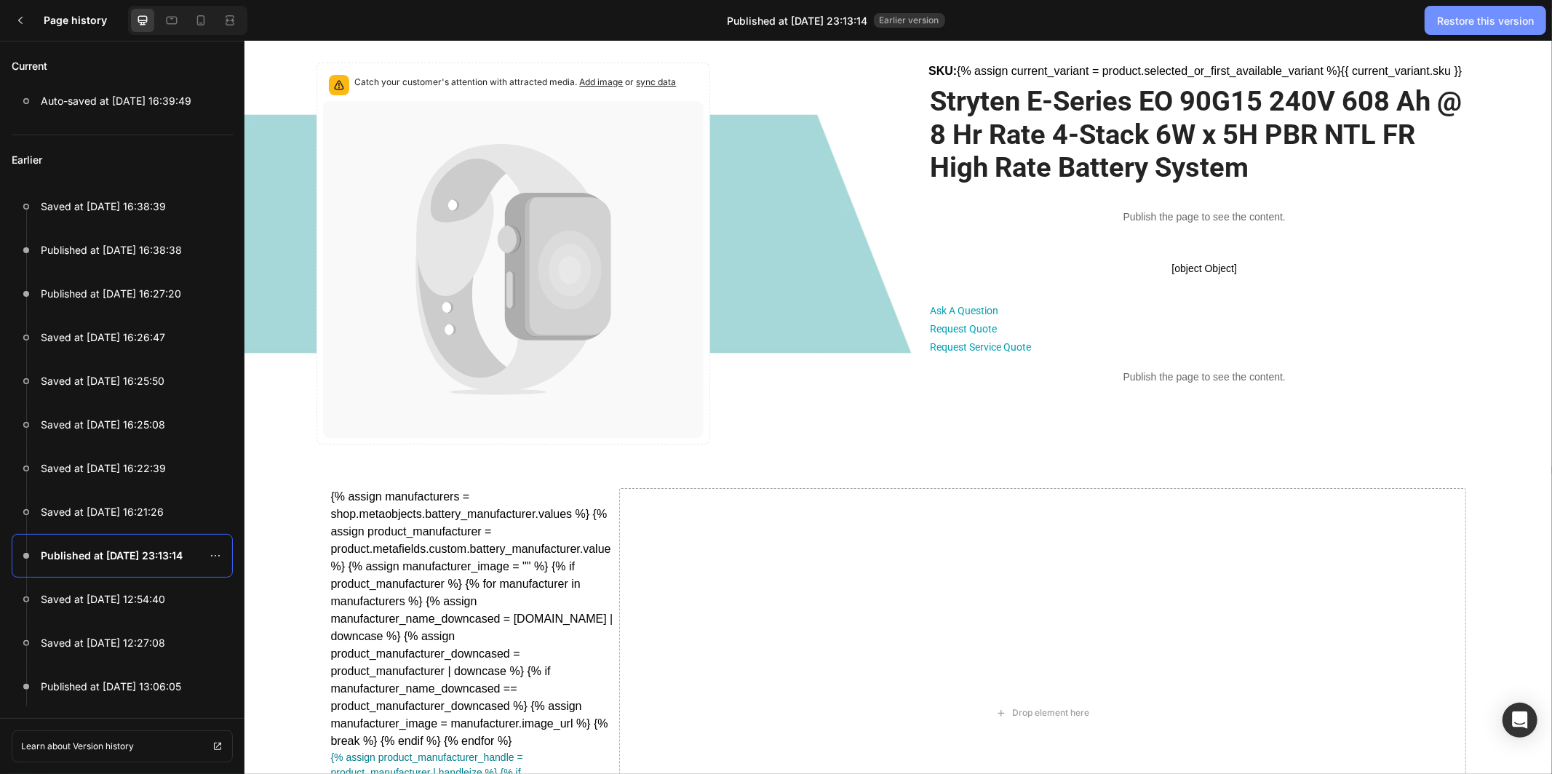
click at [1464, 23] on div "Restore this version" at bounding box center [1485, 20] width 97 height 15
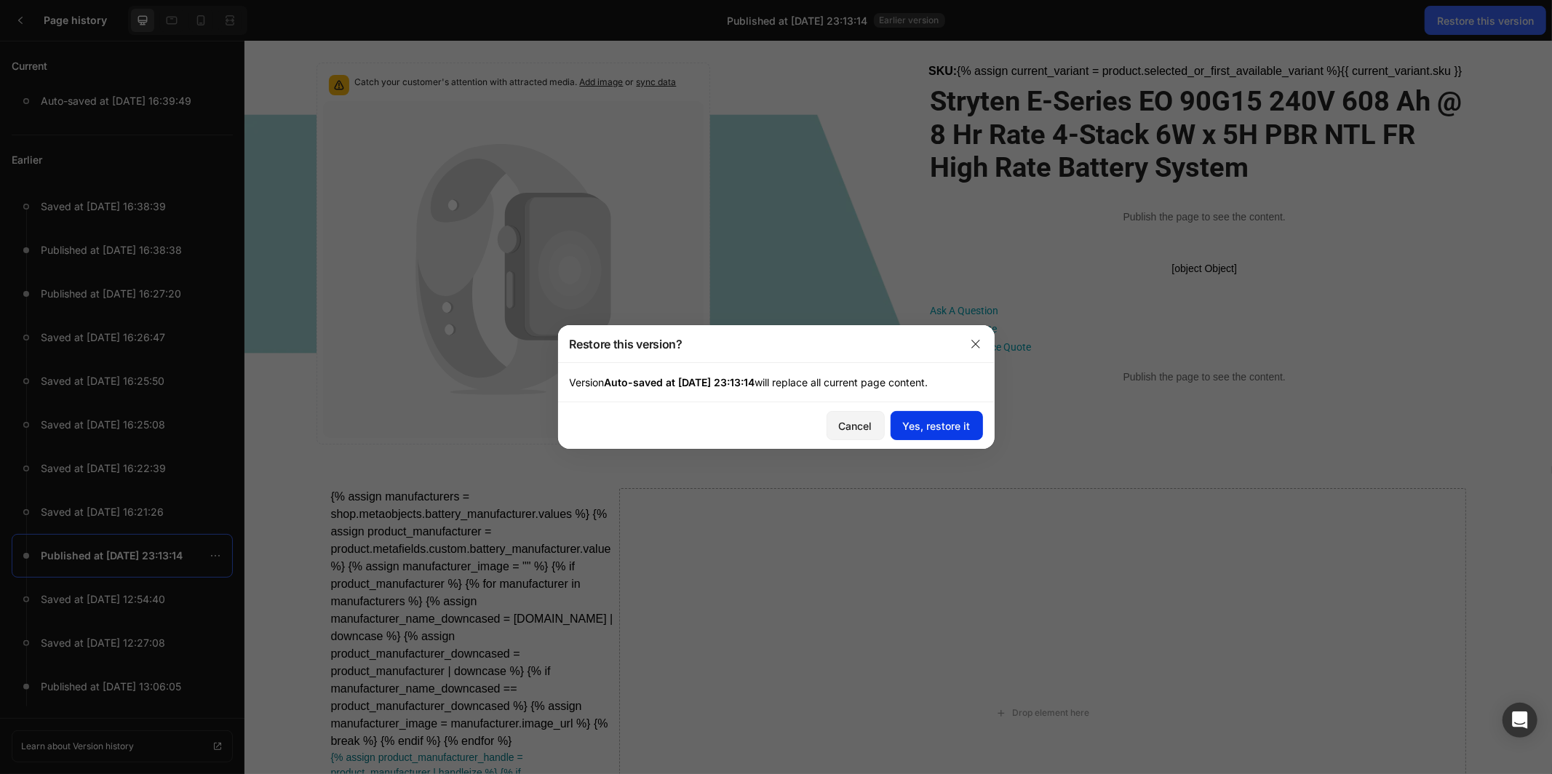
click at [924, 429] on div "Yes, restore it" at bounding box center [937, 425] width 68 height 15
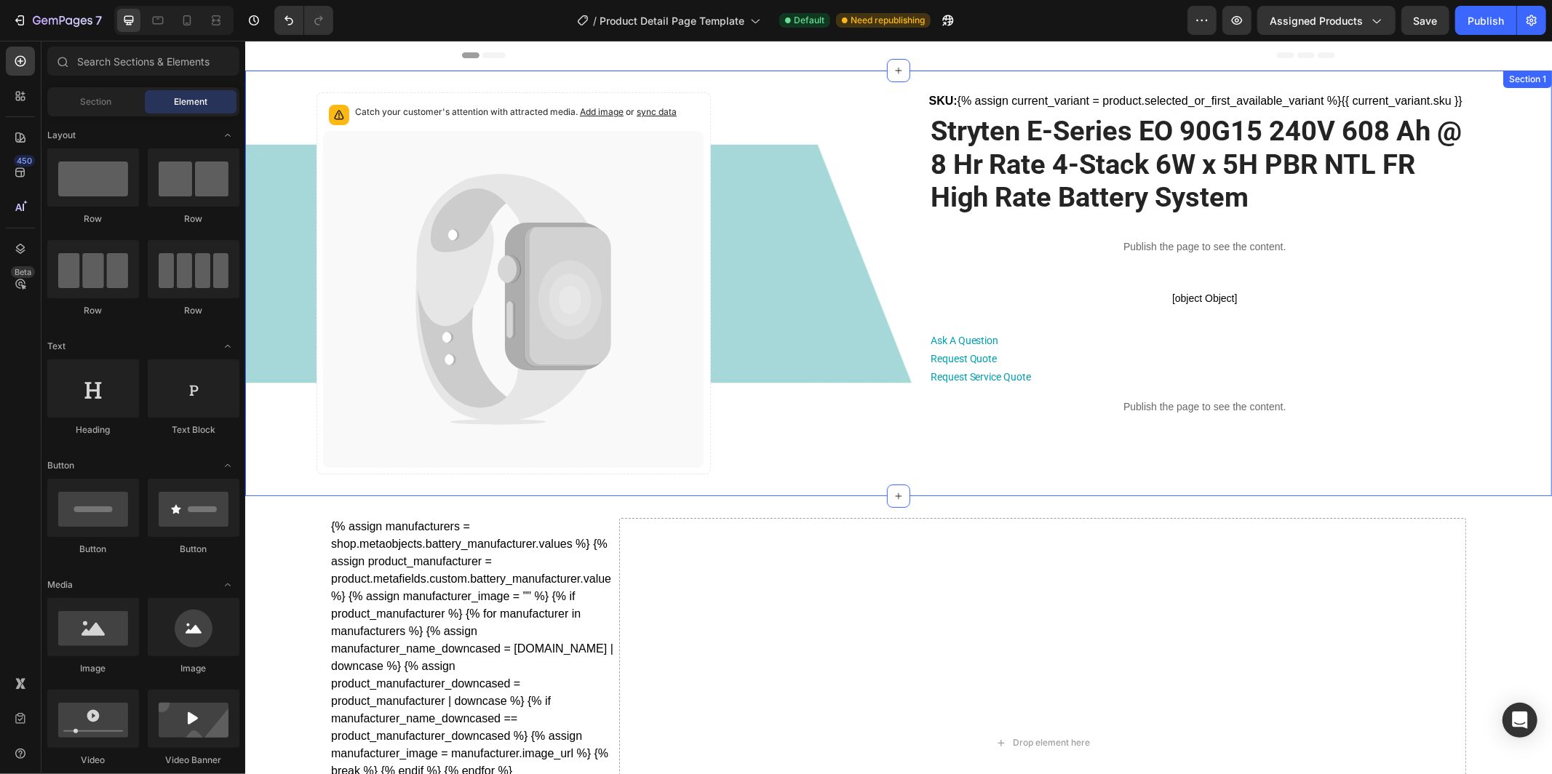
click at [260, 258] on div "Catch your customer's attention with attracted media. Add image or sync data Pr…" at bounding box center [898, 283] width 1307 height 426
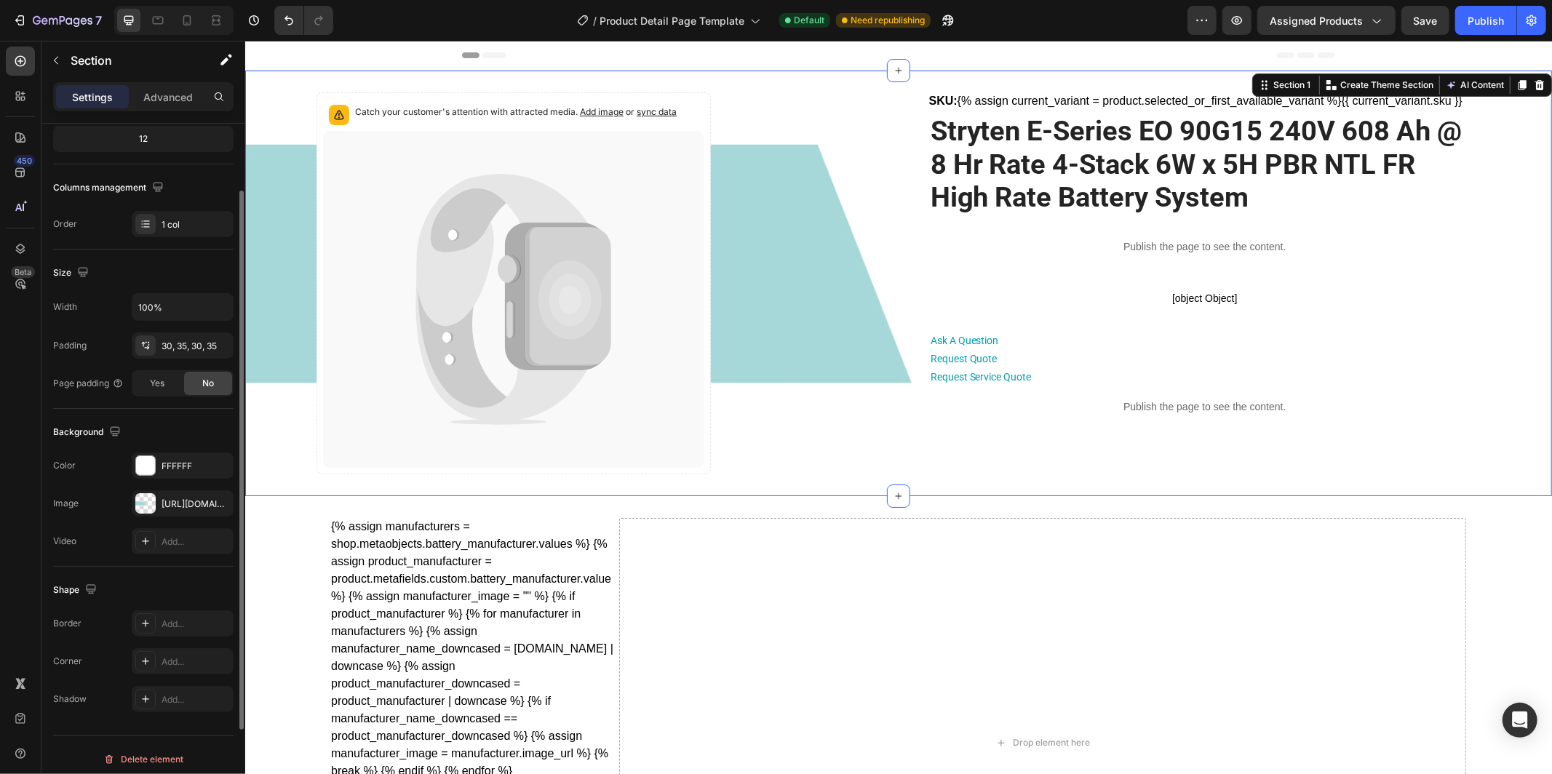
scroll to position [195, 0]
click at [177, 488] on div "[URL][DOMAIN_NAME]" at bounding box center [183, 496] width 102 height 26
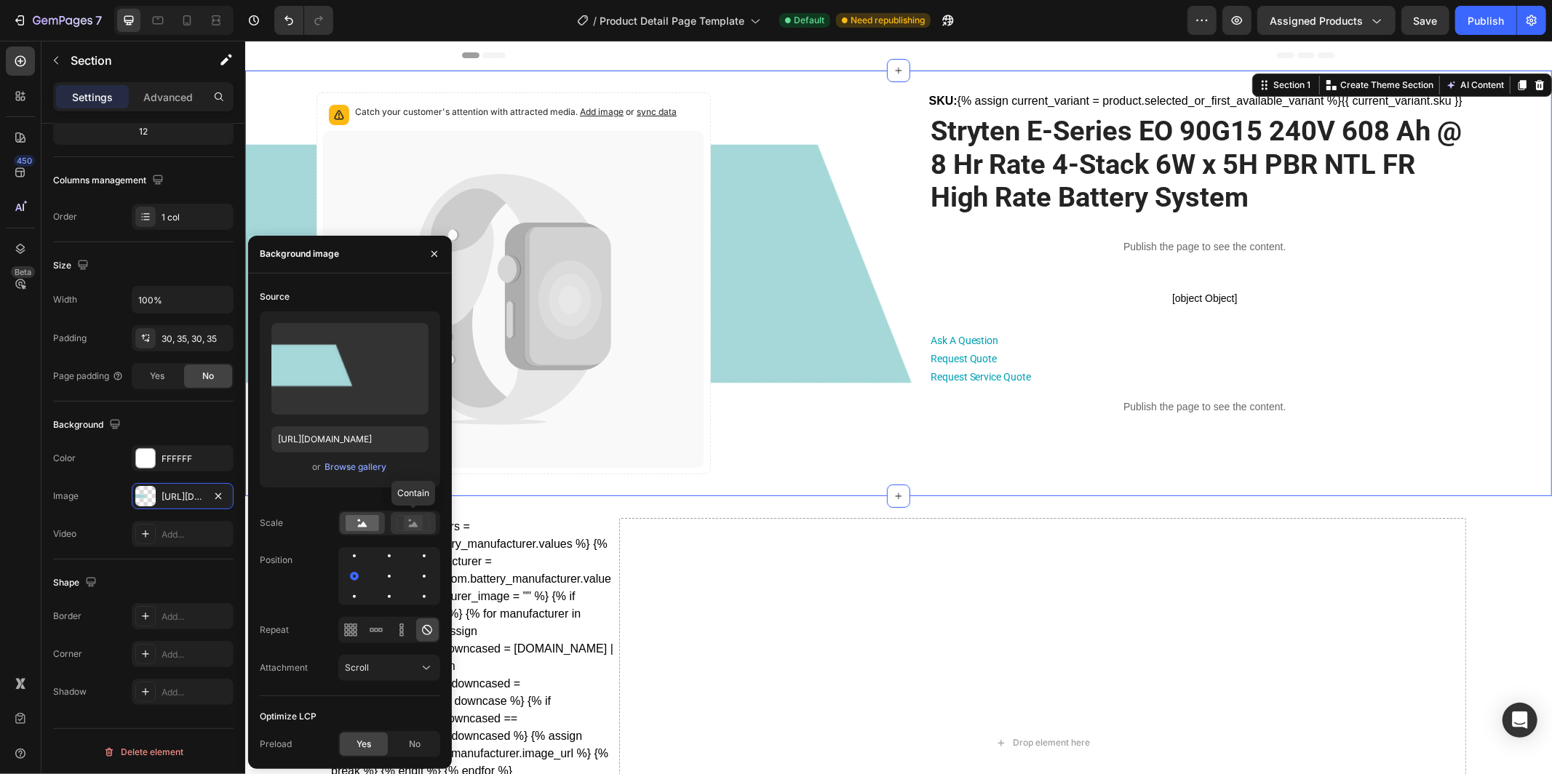
click at [406, 520] on rect at bounding box center [413, 522] width 19 height 15
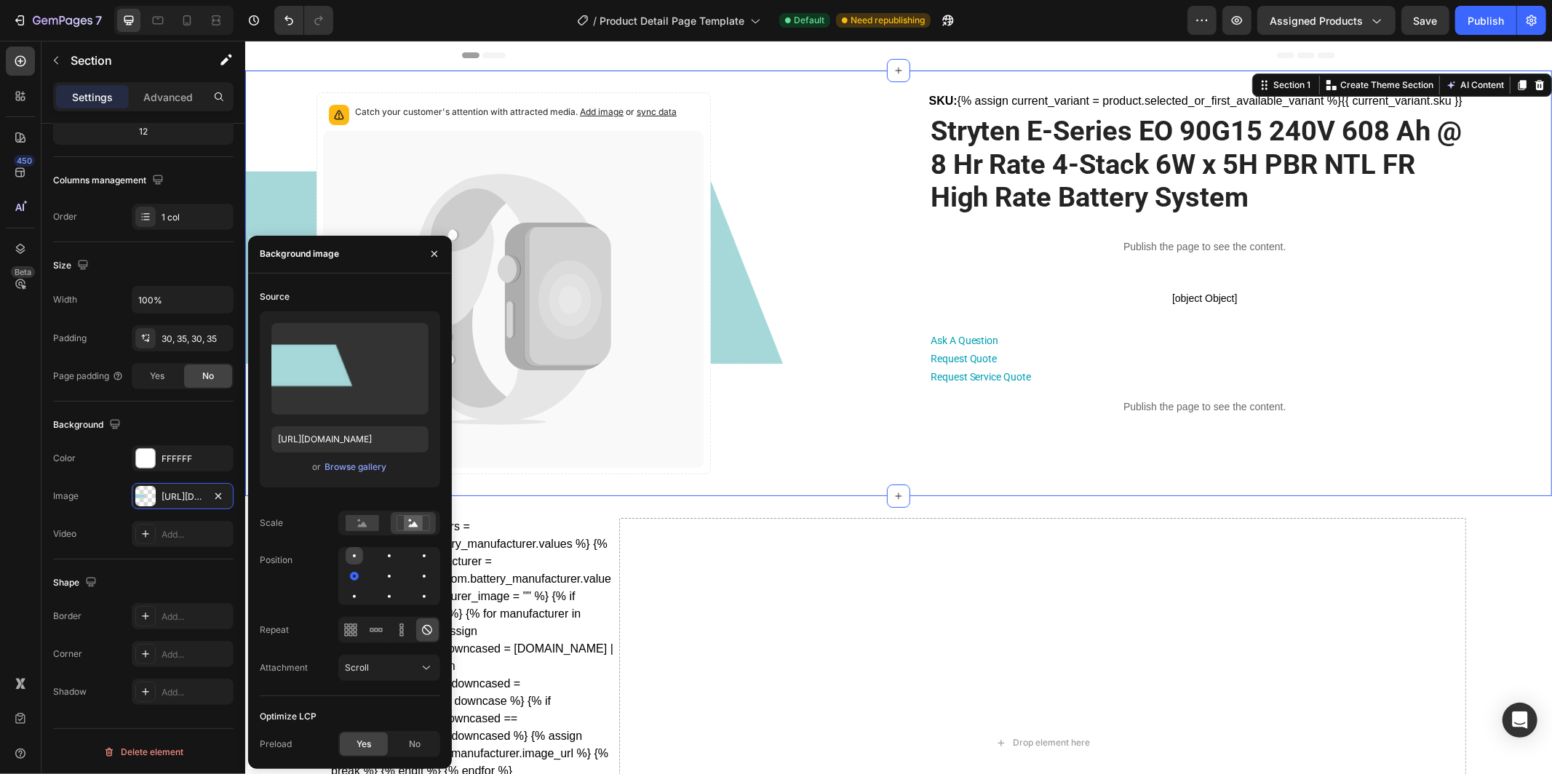
click at [381, 556] on div at bounding box center [389, 555] width 17 height 17
click at [432, 252] on icon "button" at bounding box center [435, 254] width 12 height 12
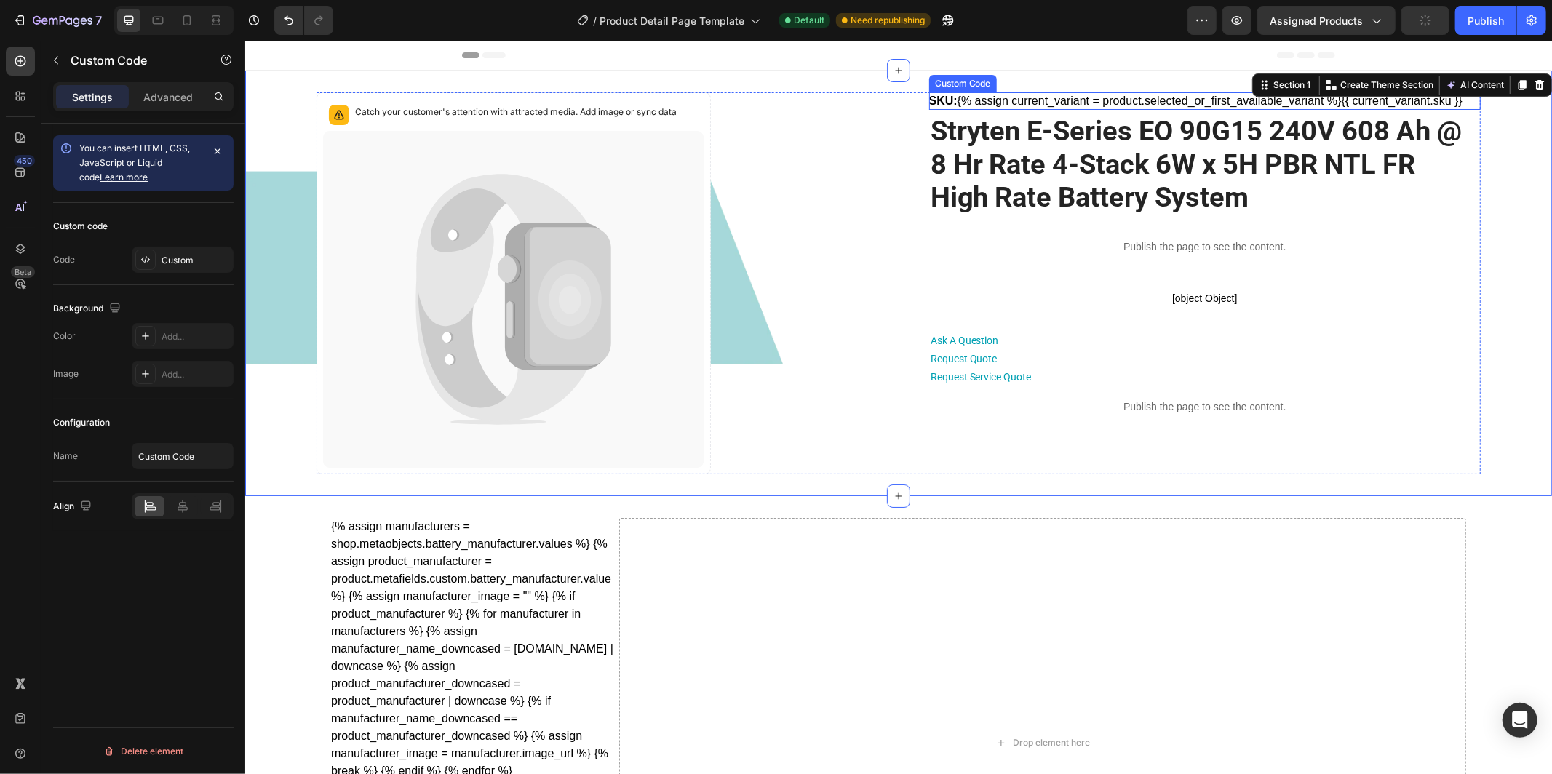
scroll to position [0, 0]
click at [942, 106] on div "SKU: {% assign current_variant = product.selected_or_first_available_variant %}…" at bounding box center [1205, 100] width 552 height 17
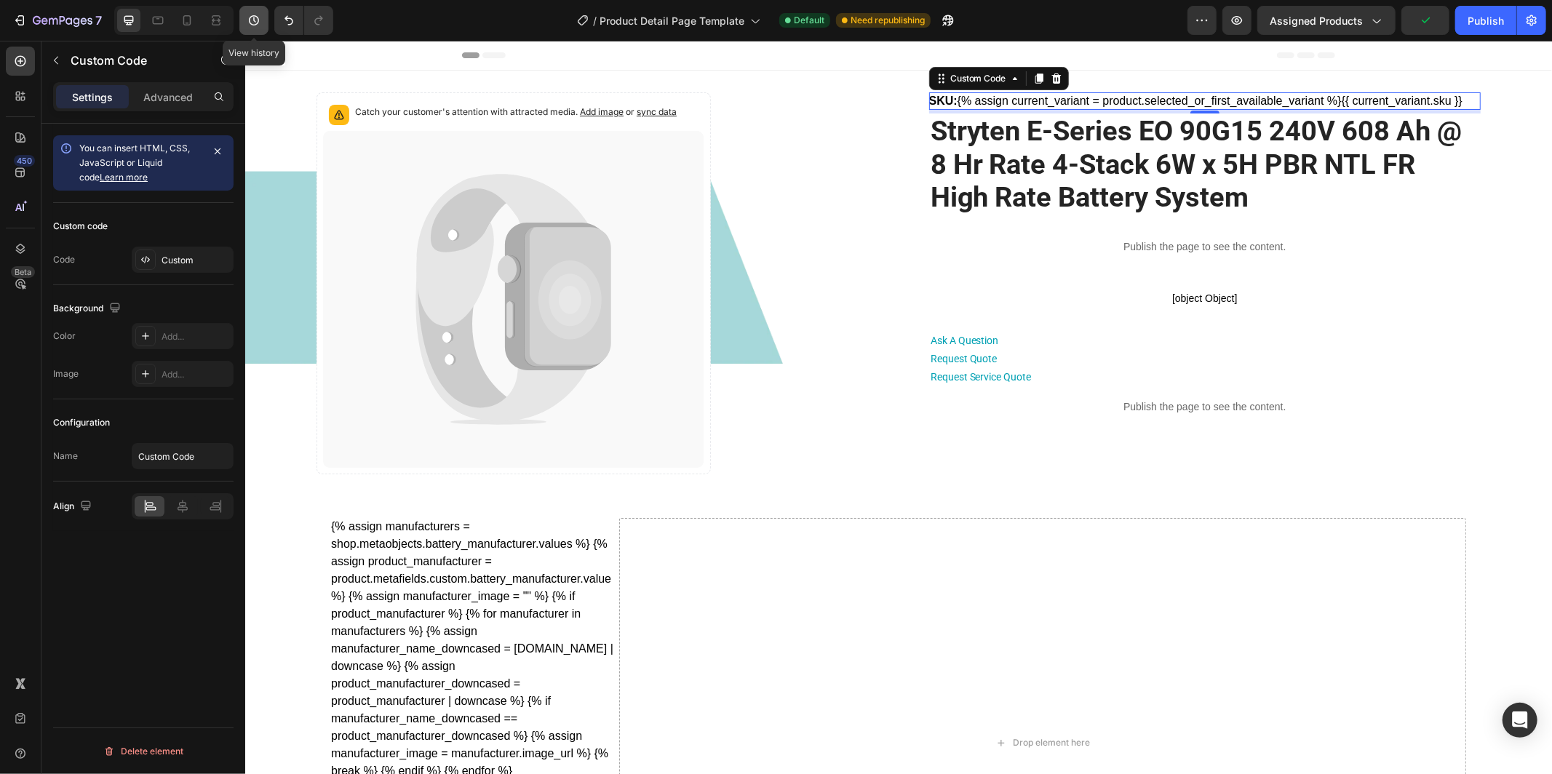
click at [255, 26] on icon "button" at bounding box center [254, 20] width 15 height 15
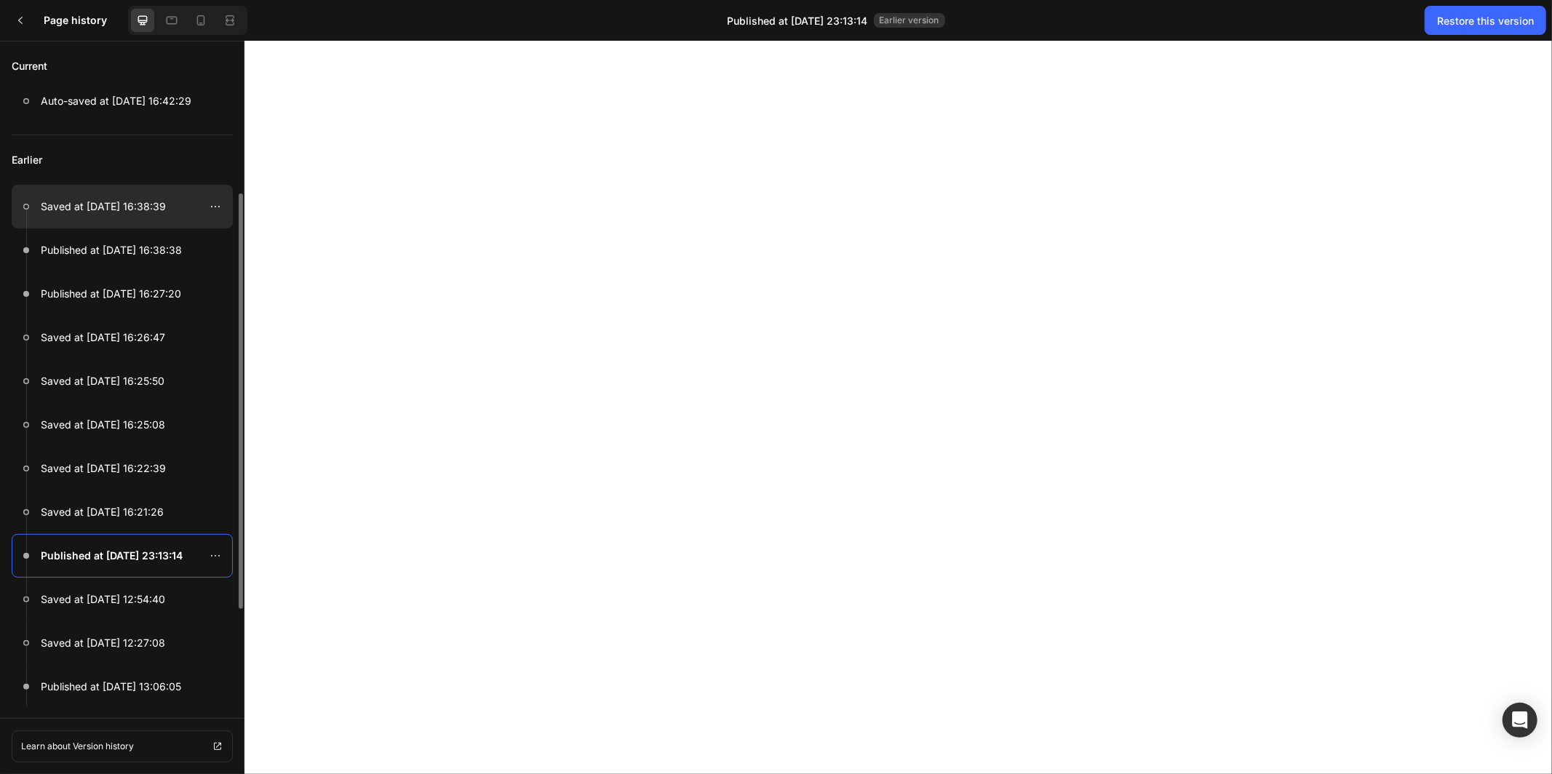
click at [146, 207] on p "Saved at [DATE] 16:38:39" at bounding box center [103, 206] width 125 height 17
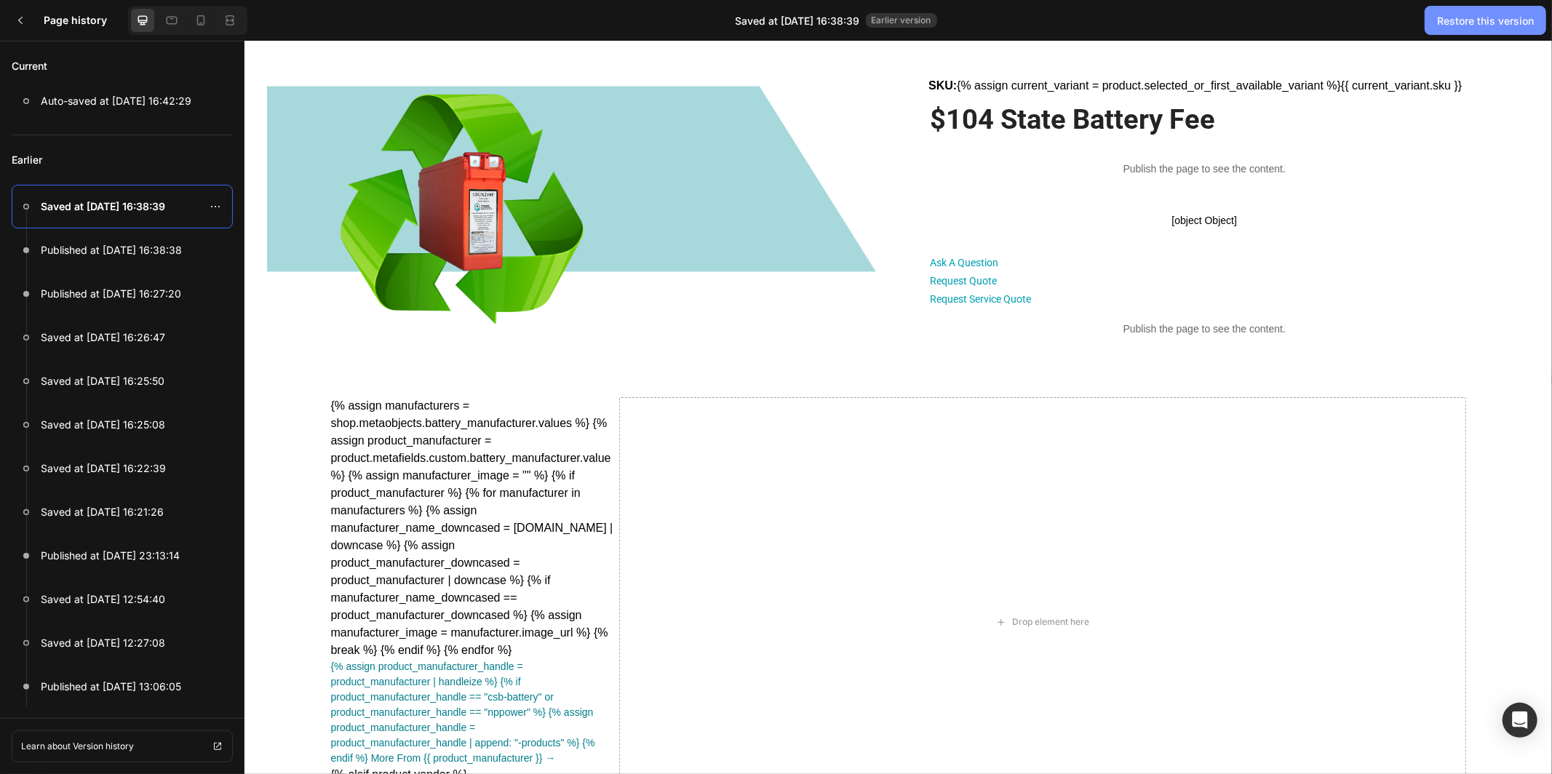
click at [1504, 21] on div "Restore this version" at bounding box center [1485, 20] width 97 height 15
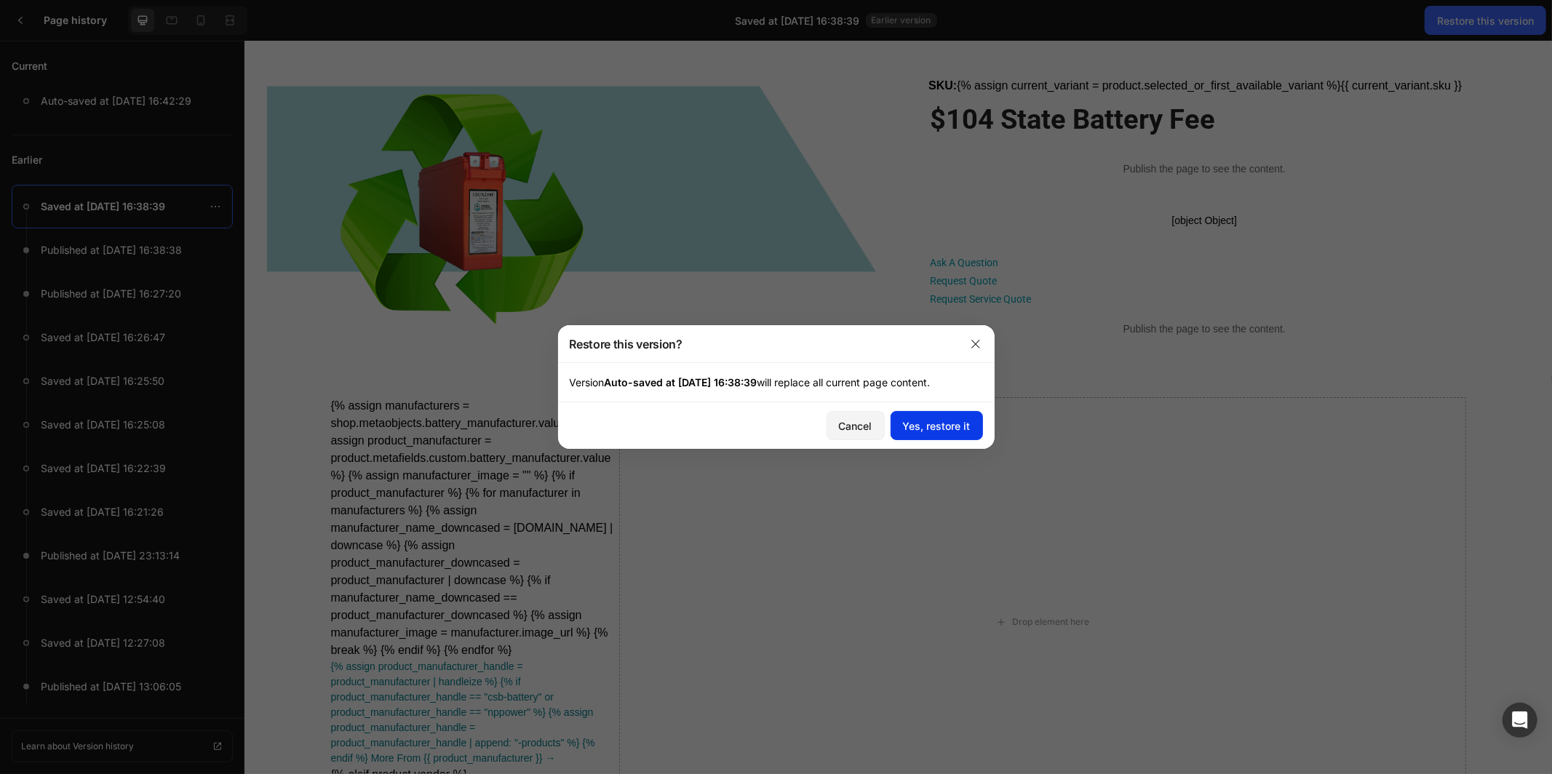
click at [928, 429] on div "Yes, restore it" at bounding box center [937, 425] width 68 height 15
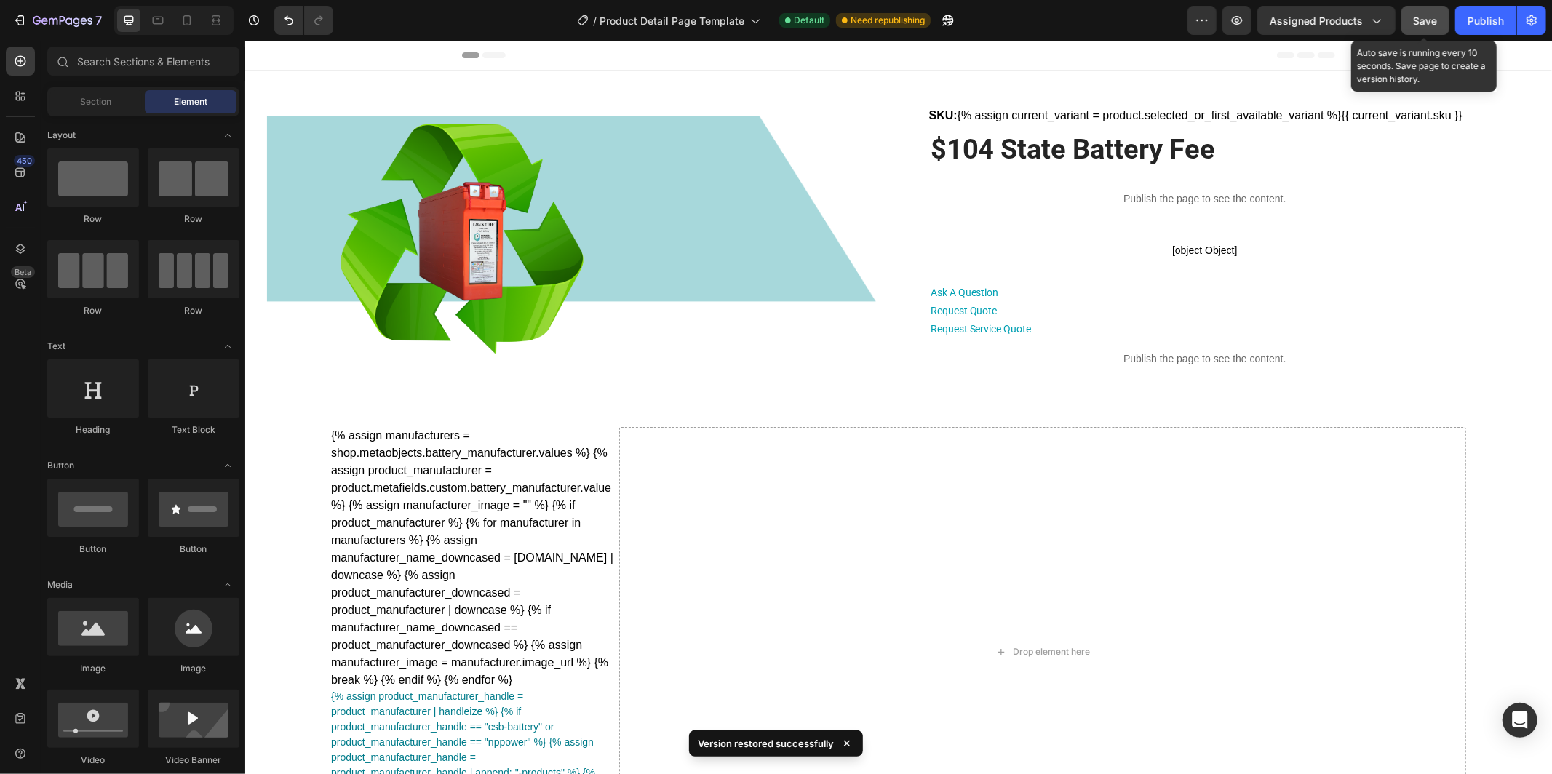
click at [1416, 28] on div "Save" at bounding box center [1426, 20] width 24 height 15
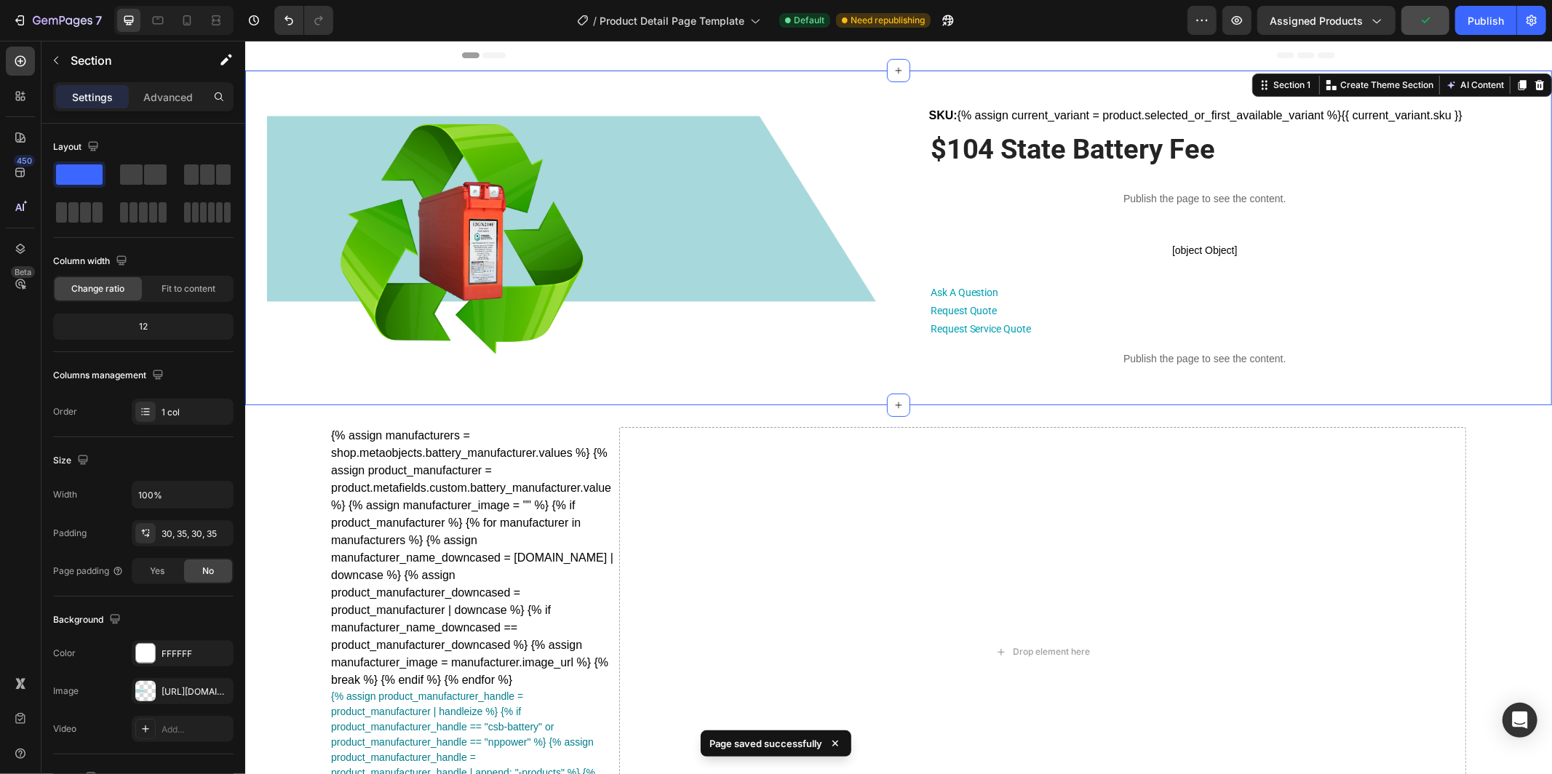
click at [257, 147] on div "Product Images SKU: {% assign current_variant = product.selected_or_first_avail…" at bounding box center [898, 237] width 1307 height 335
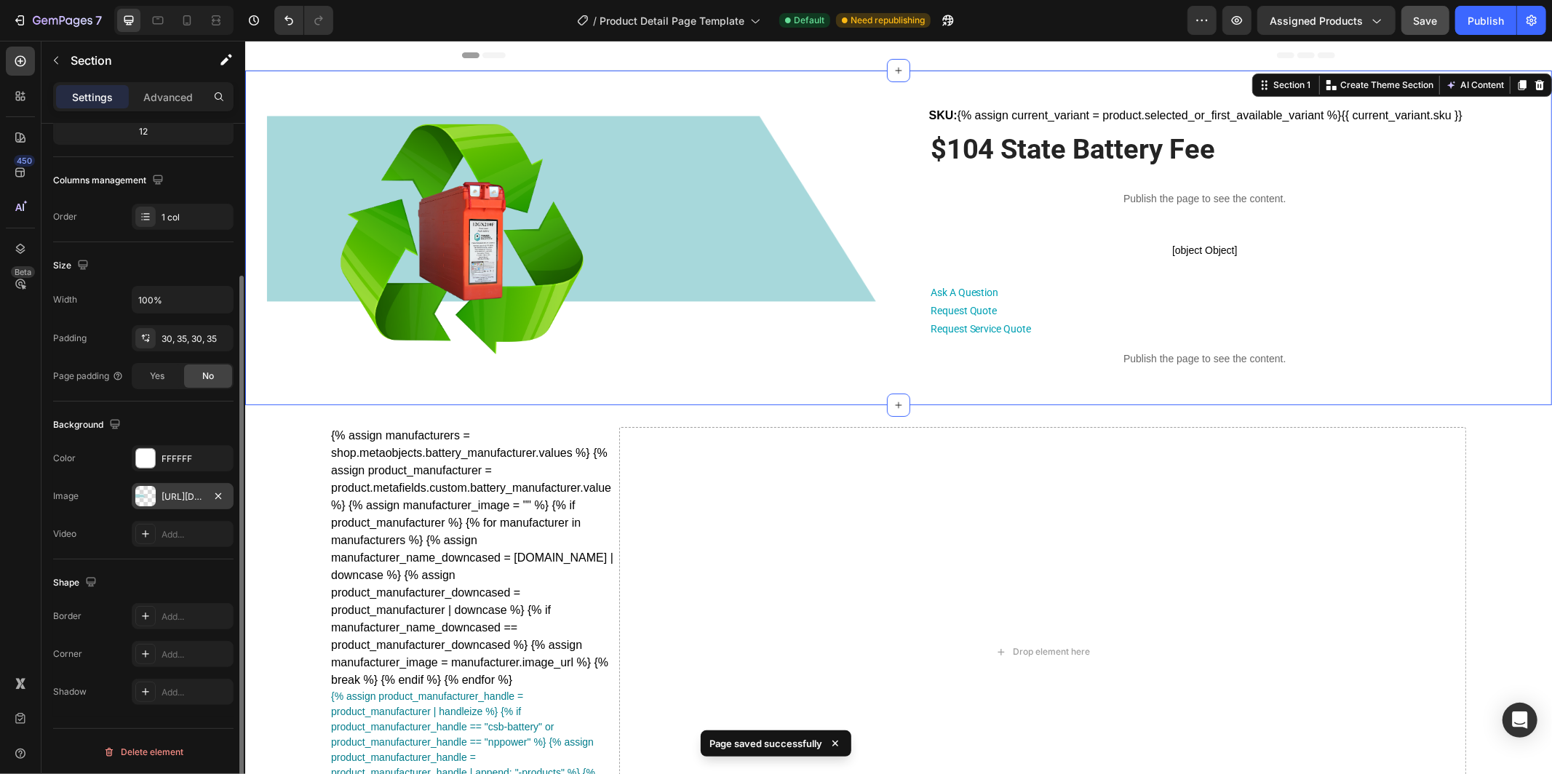
click at [165, 496] on div "[URL][DOMAIN_NAME]" at bounding box center [183, 497] width 42 height 13
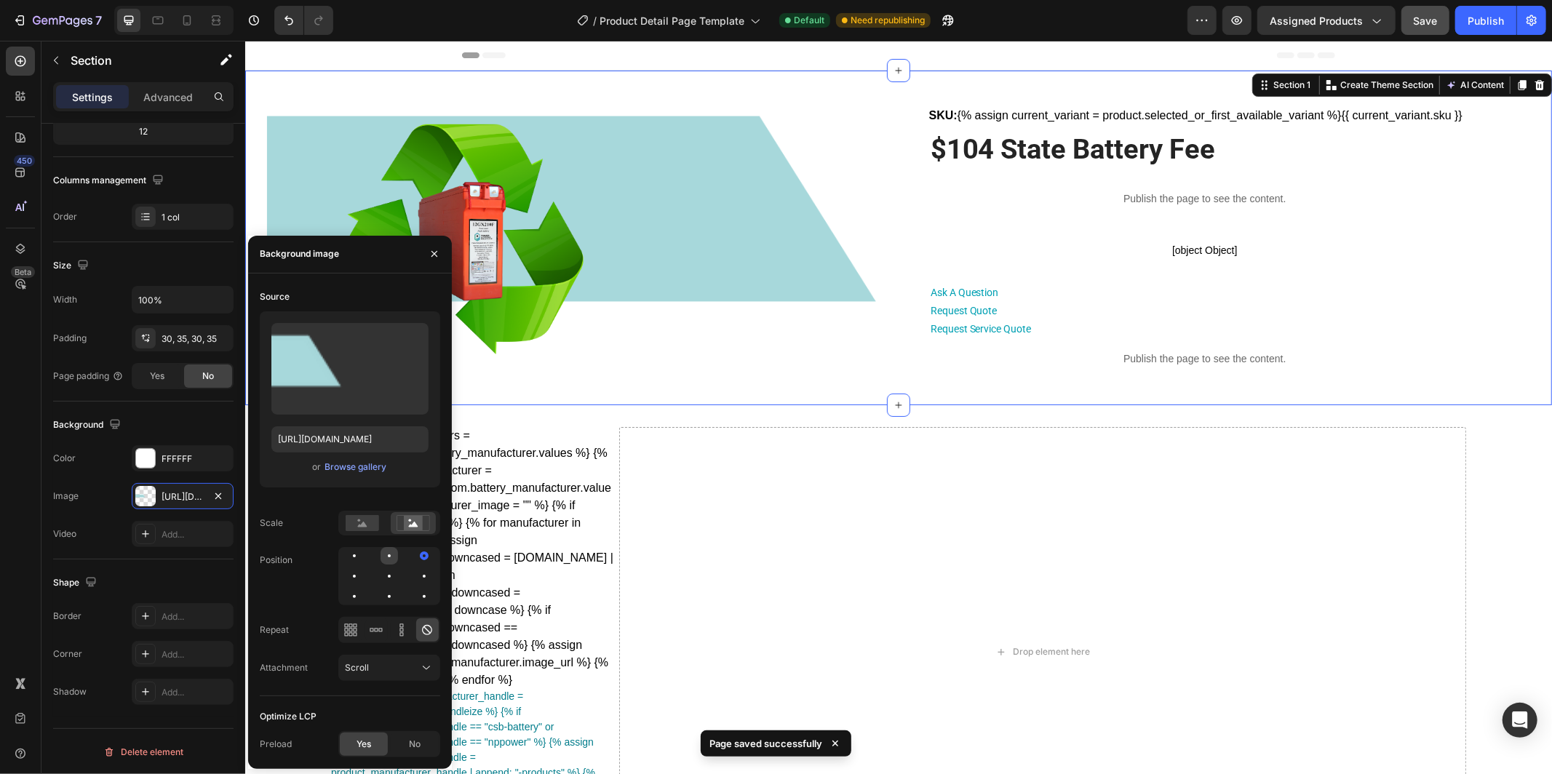
click at [416, 555] on div at bounding box center [424, 555] width 17 height 17
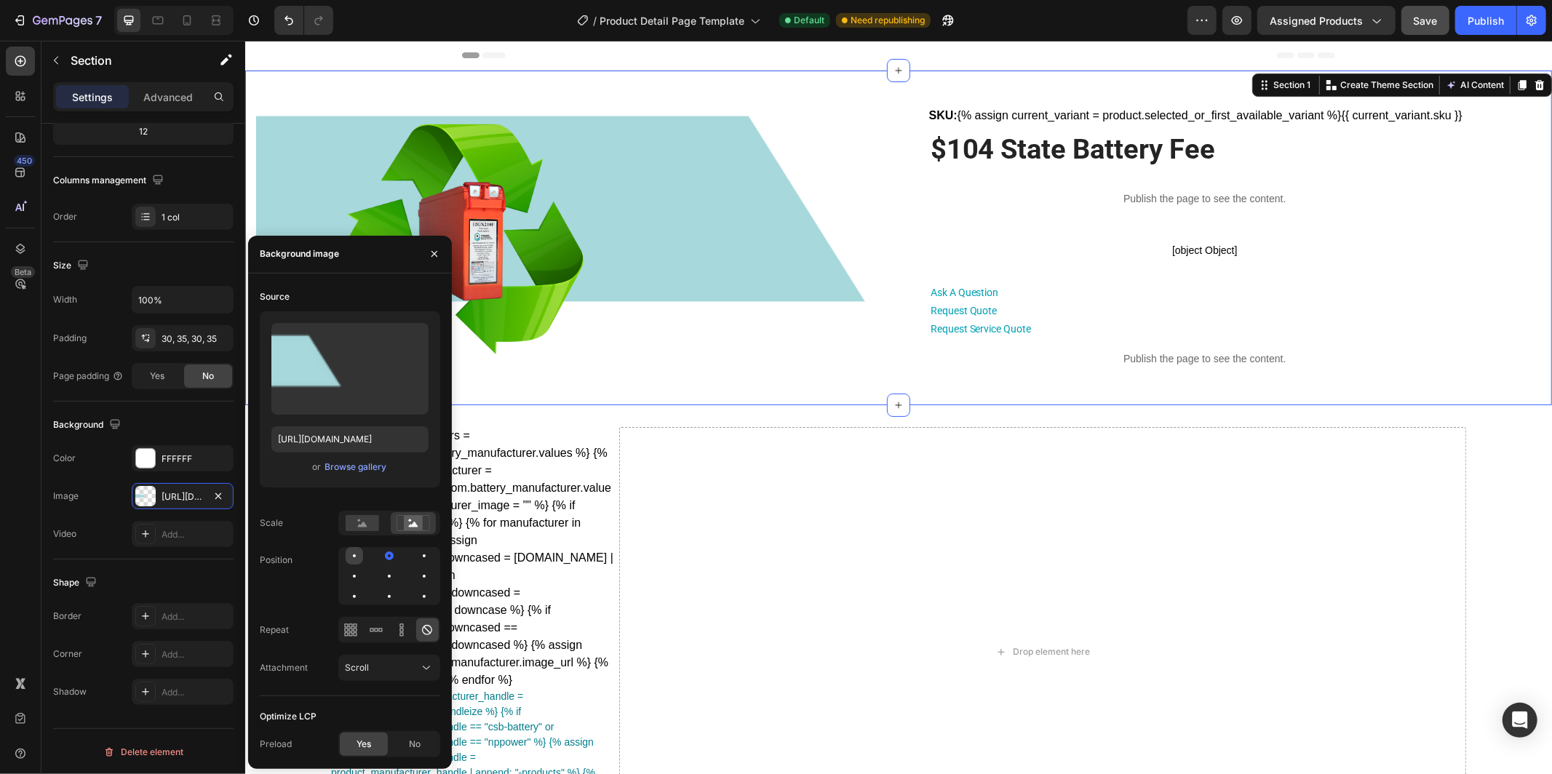
click at [381, 557] on div at bounding box center [389, 555] width 17 height 17
click at [213, 28] on div at bounding box center [216, 20] width 23 height 23
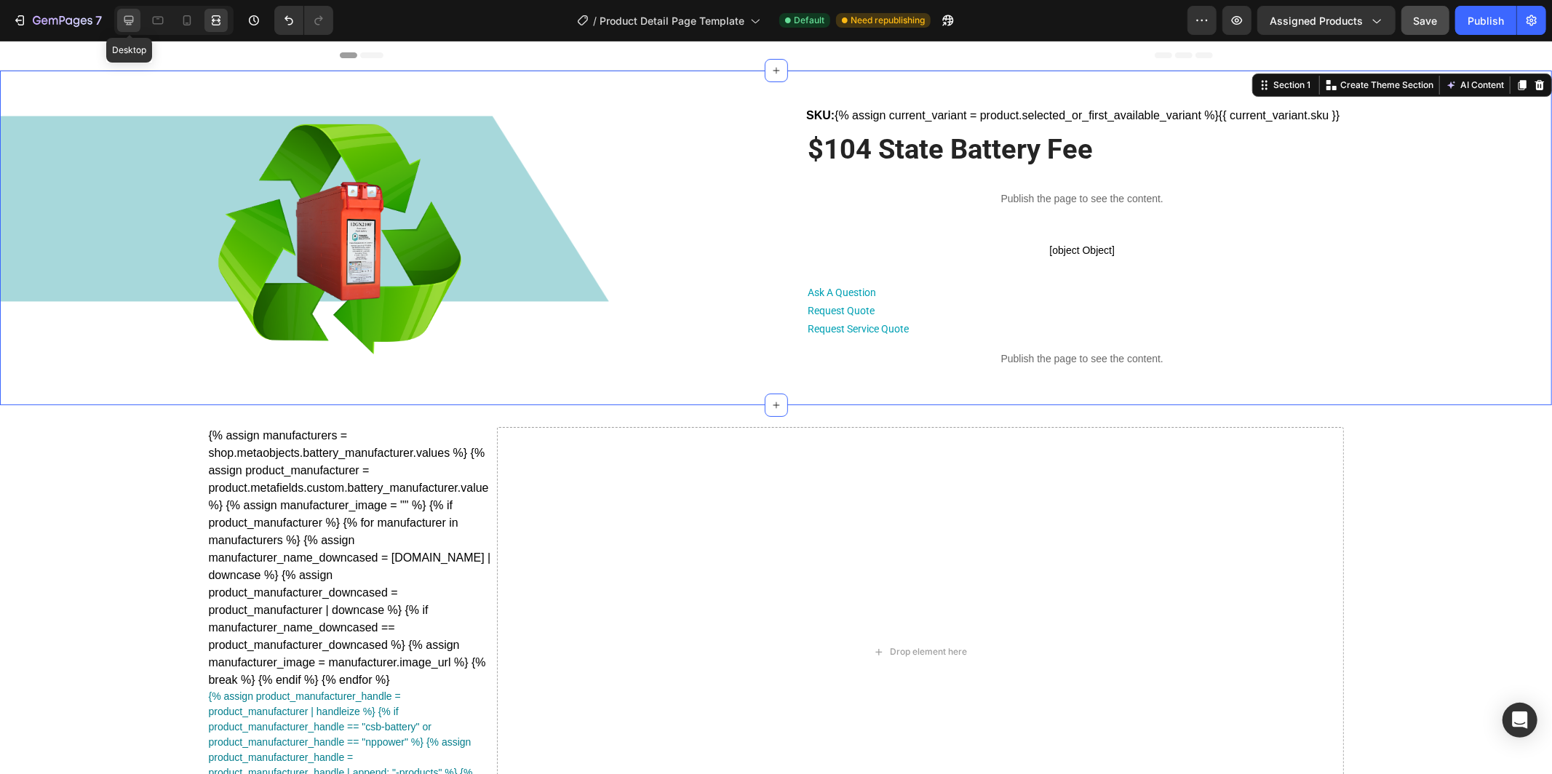
click at [133, 23] on icon at bounding box center [129, 20] width 15 height 15
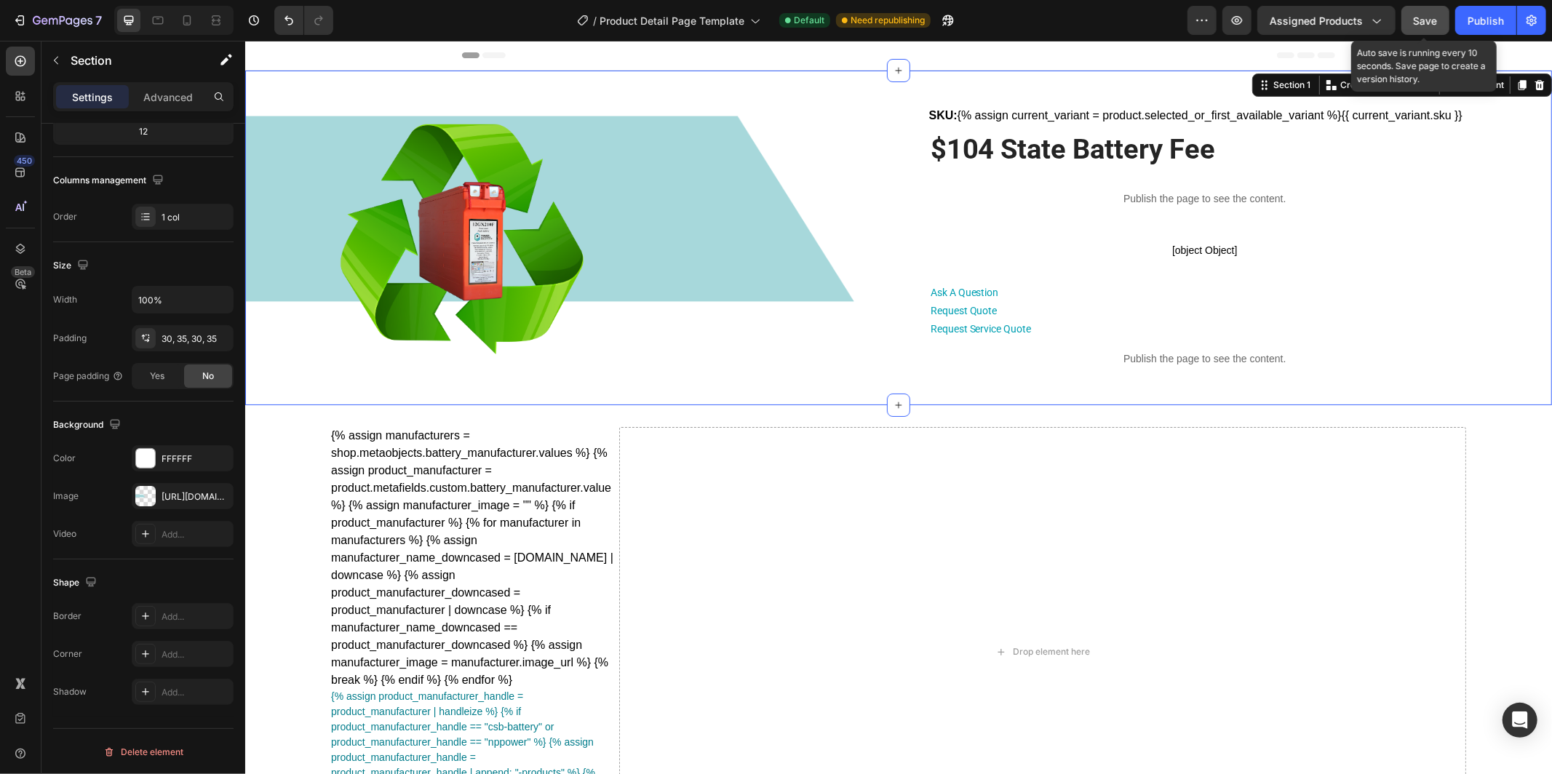
click at [1423, 23] on span "Save" at bounding box center [1426, 21] width 24 height 12
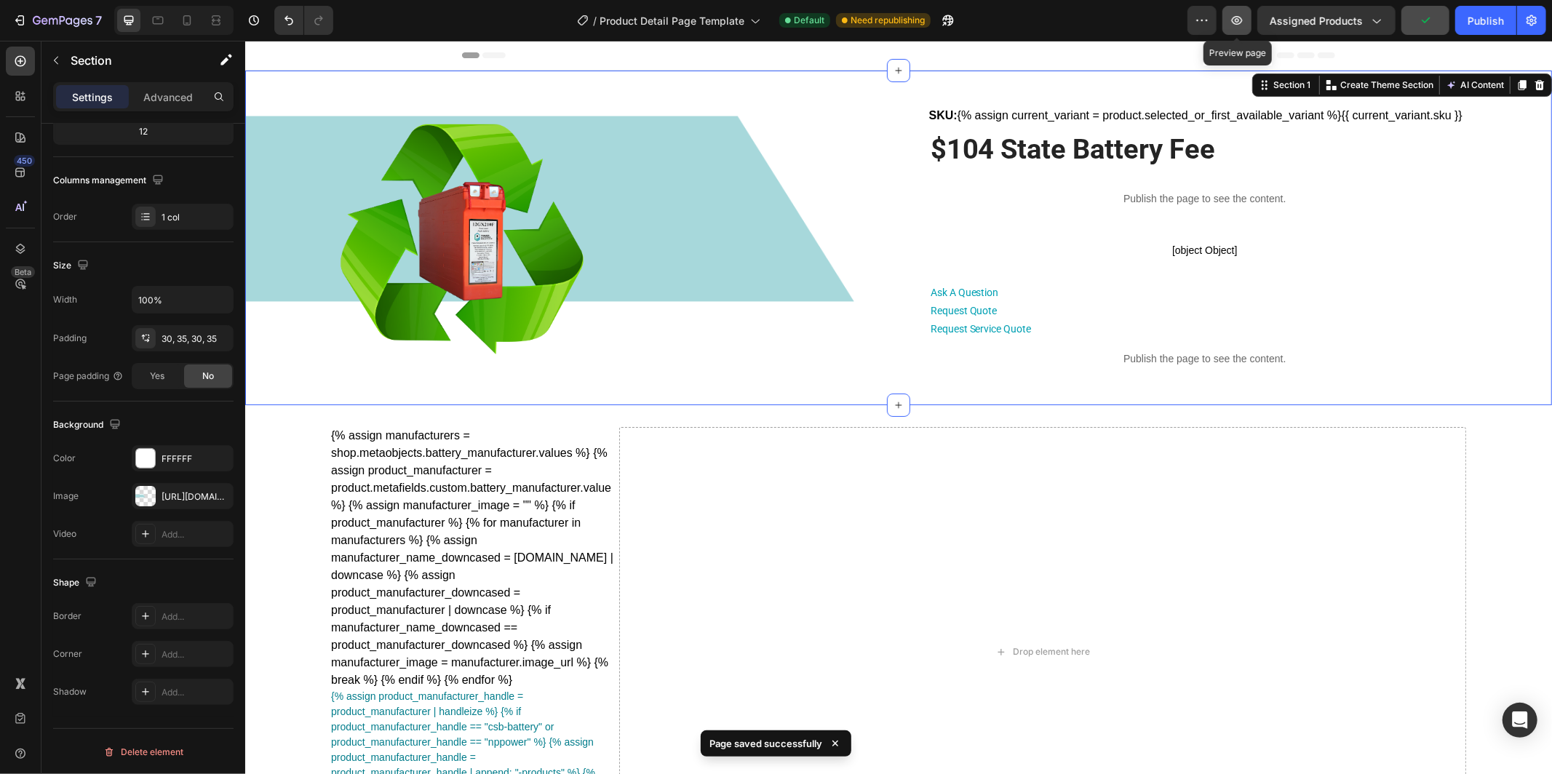
click at [1247, 22] on button "button" at bounding box center [1237, 20] width 29 height 29
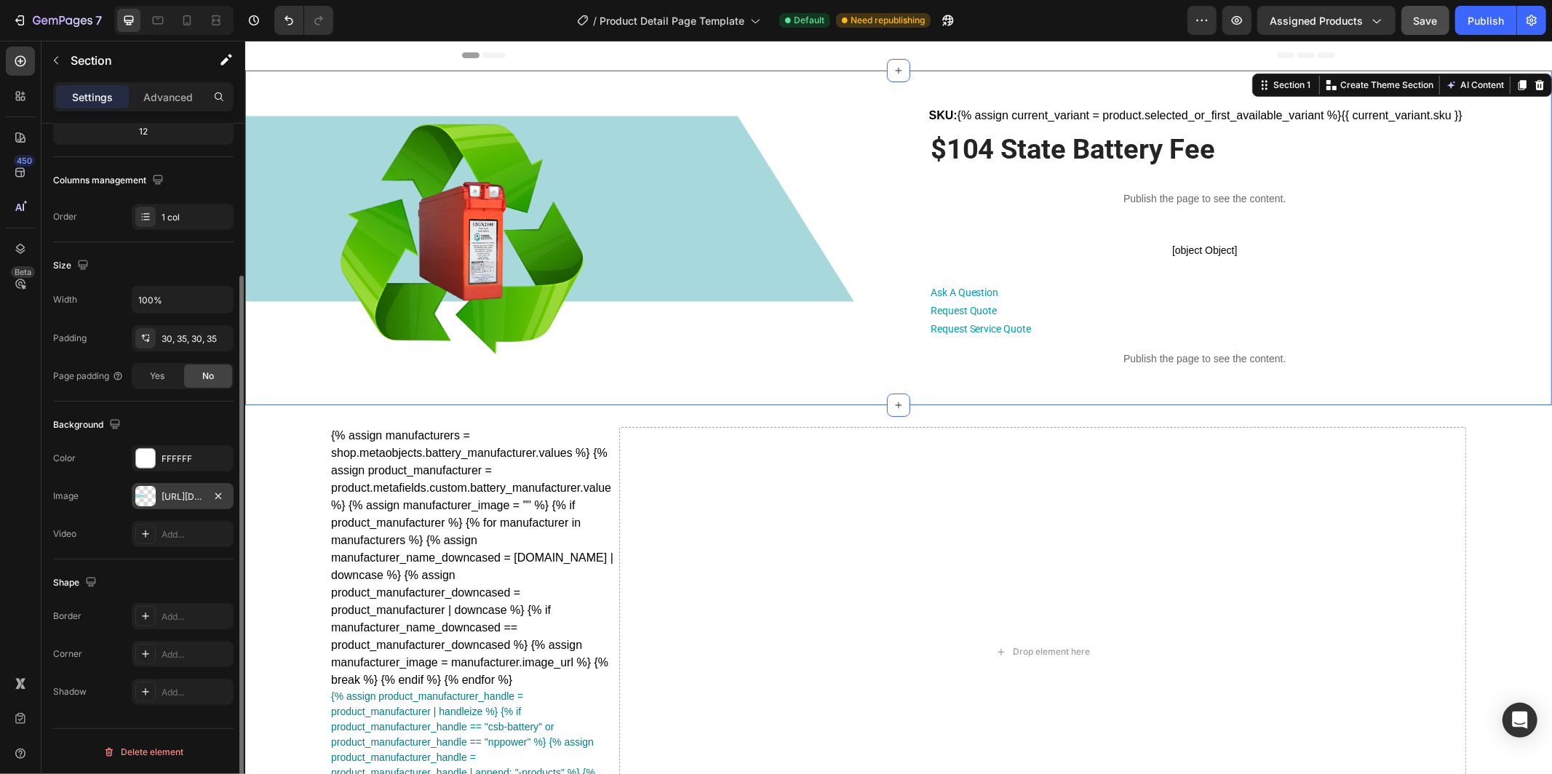
click at [175, 502] on div "[URL][DOMAIN_NAME]" at bounding box center [183, 497] width 42 height 13
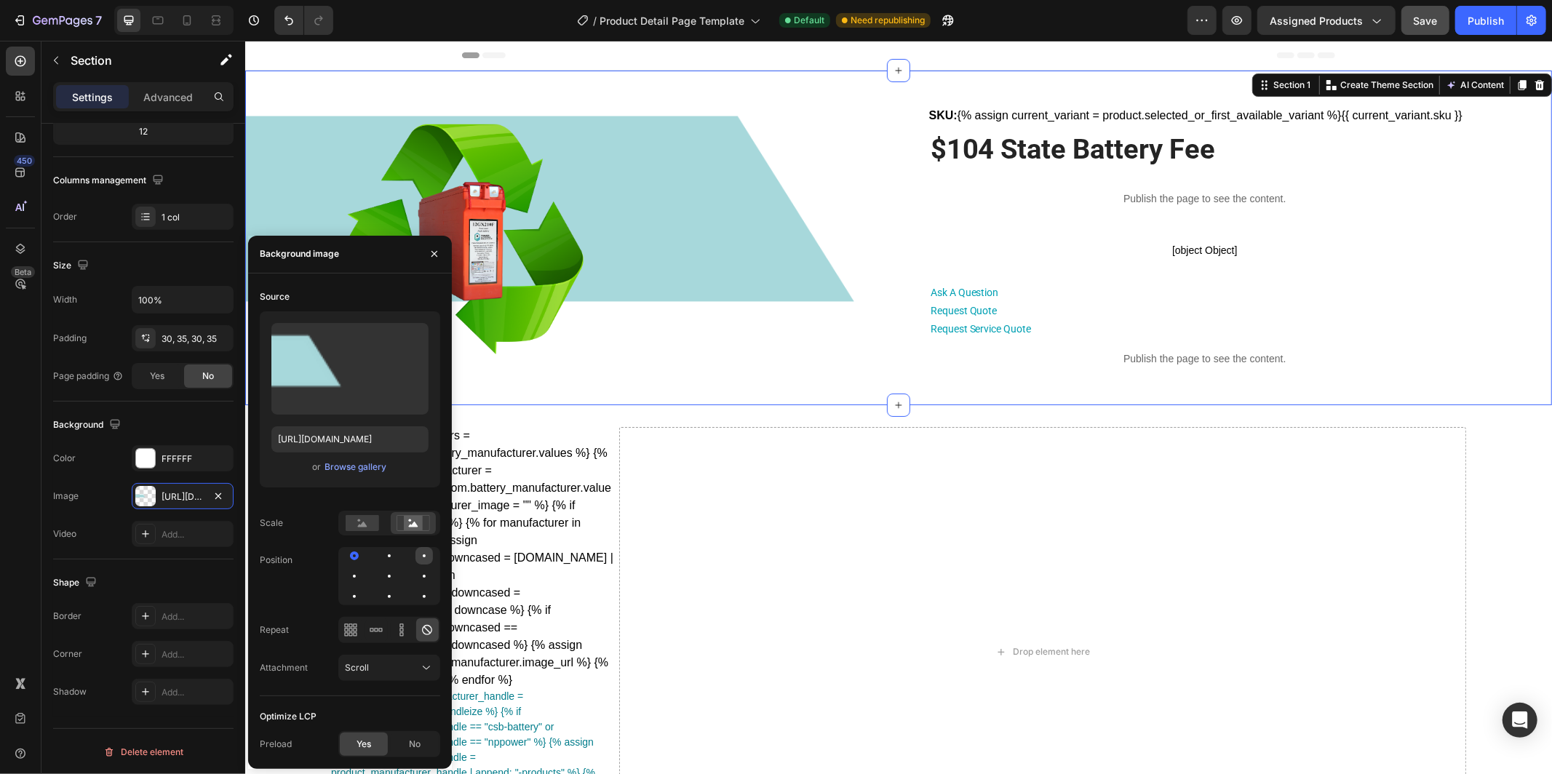
click at [363, 568] on div at bounding box center [354, 576] width 17 height 17
click at [364, 527] on rect at bounding box center [362, 523] width 33 height 16
click at [213, 22] on icon at bounding box center [214, 20] width 4 height 4
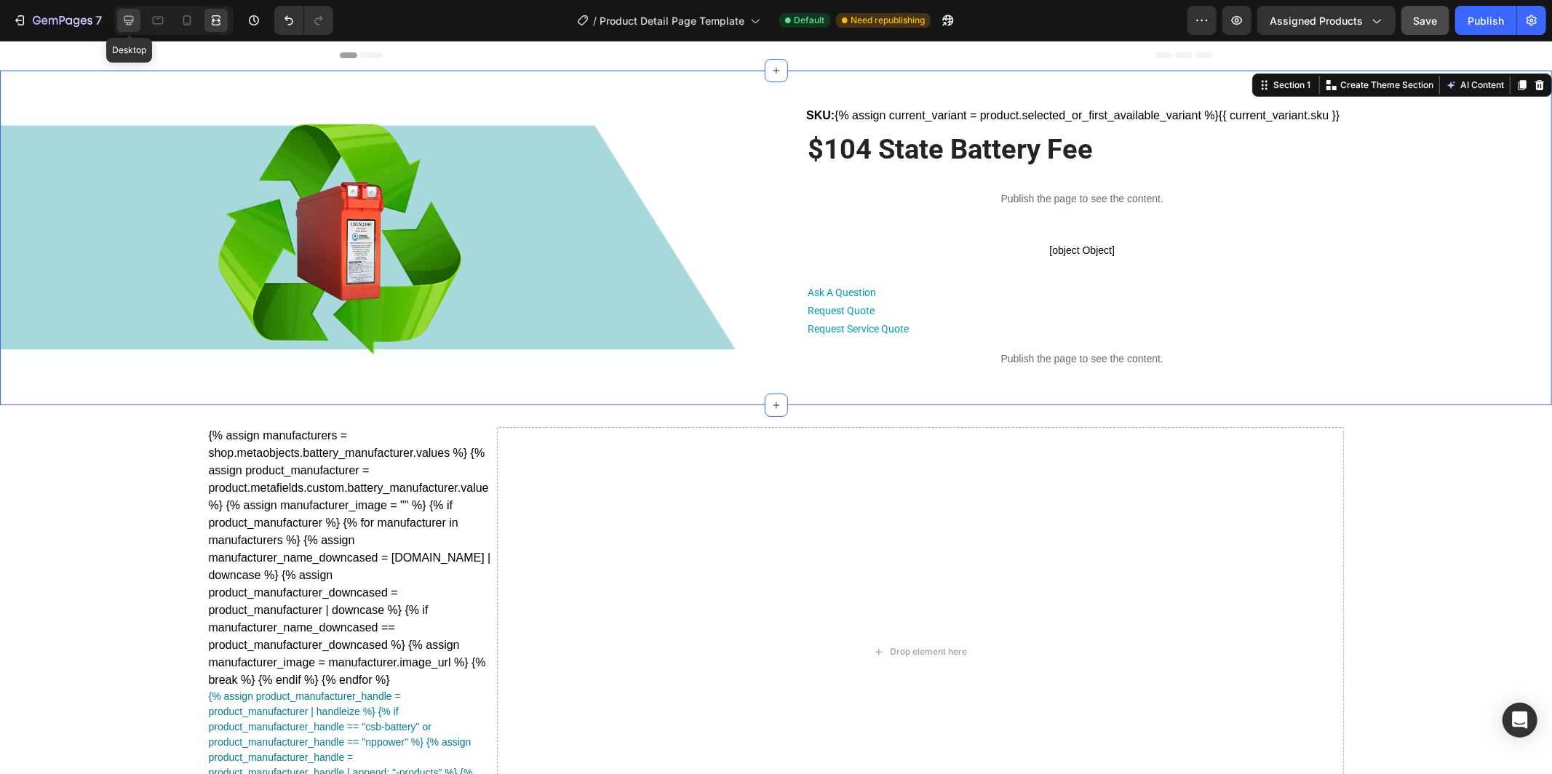
click at [127, 28] on div at bounding box center [128, 20] width 23 height 23
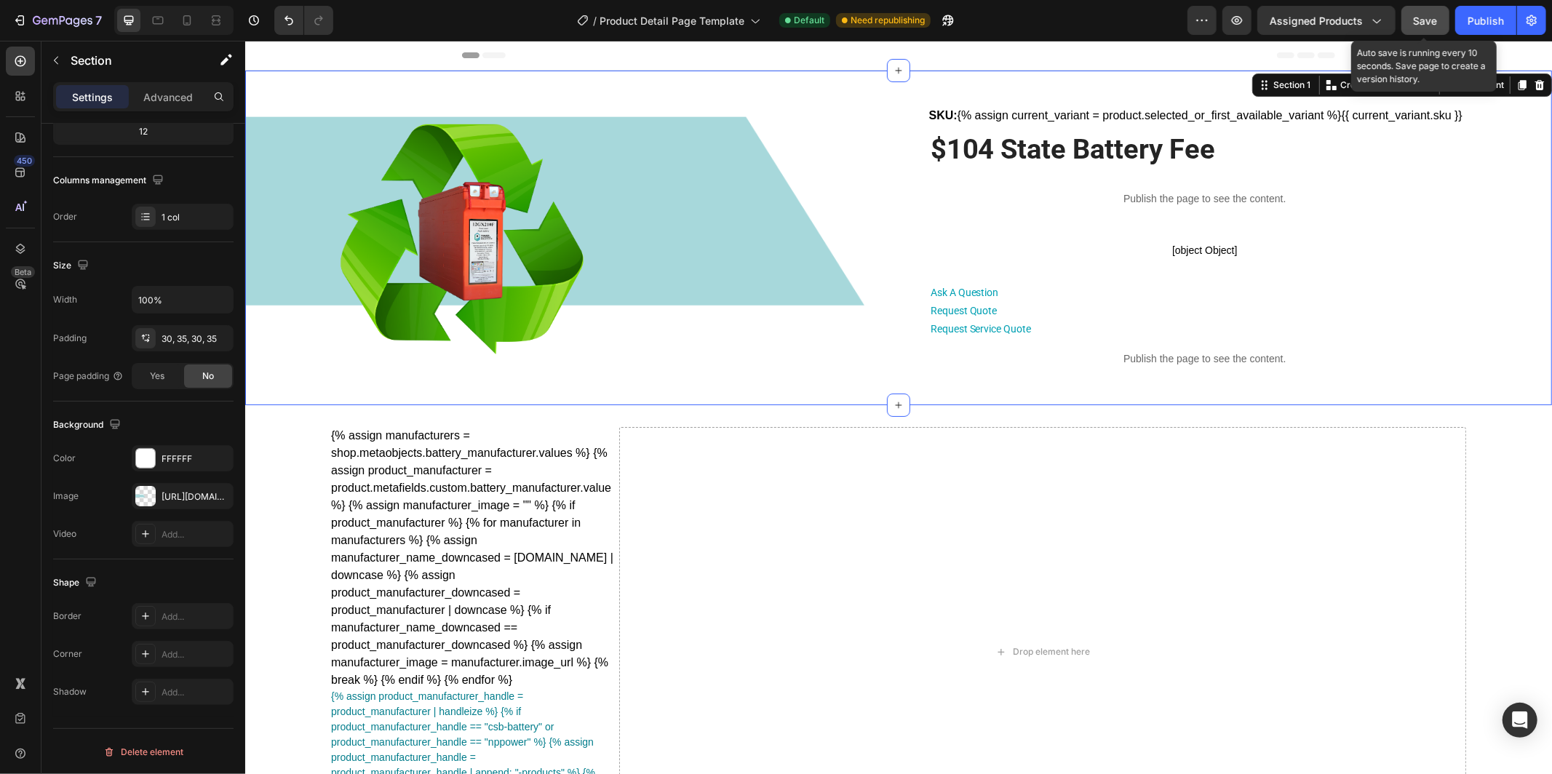
click at [1421, 21] on span "Save" at bounding box center [1426, 21] width 24 height 12
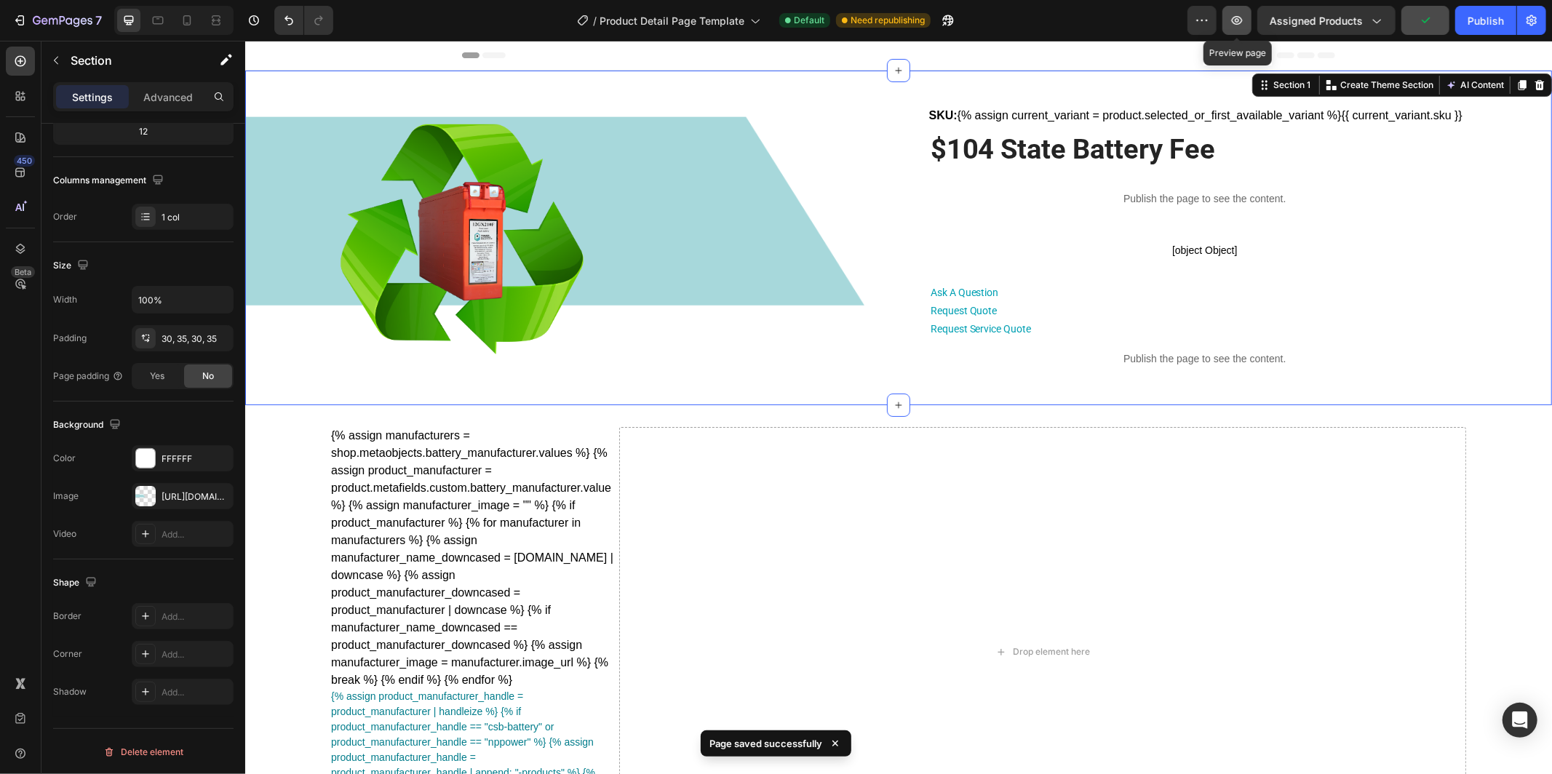
click at [1247, 21] on button "button" at bounding box center [1237, 20] width 29 height 29
click at [696, 207] on div at bounding box center [513, 237] width 394 height 291
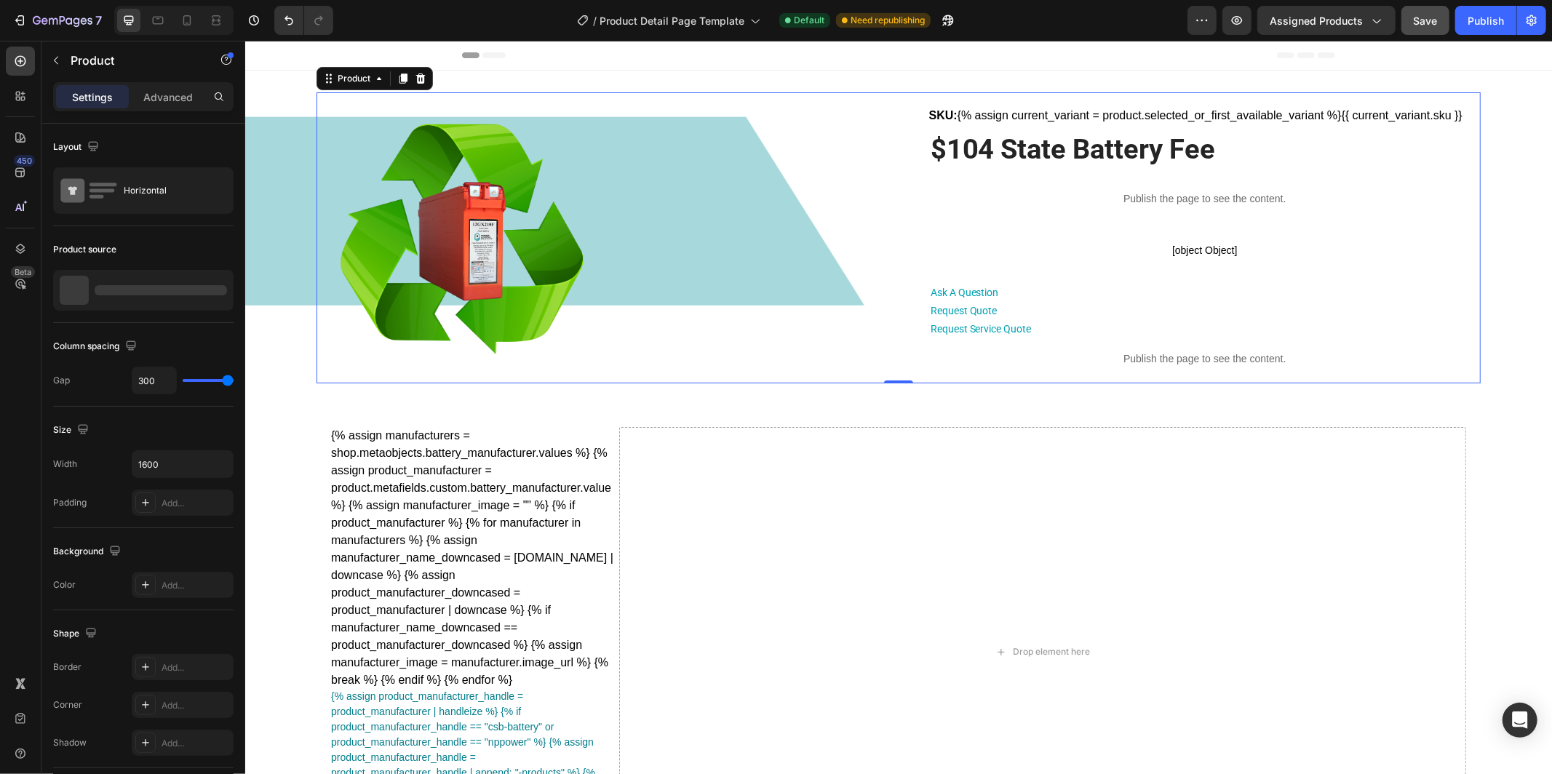
click at [811, 224] on div "Product Images SKU: {% assign current_variant = product.selected_or_first_avail…" at bounding box center [898, 237] width 1164 height 291
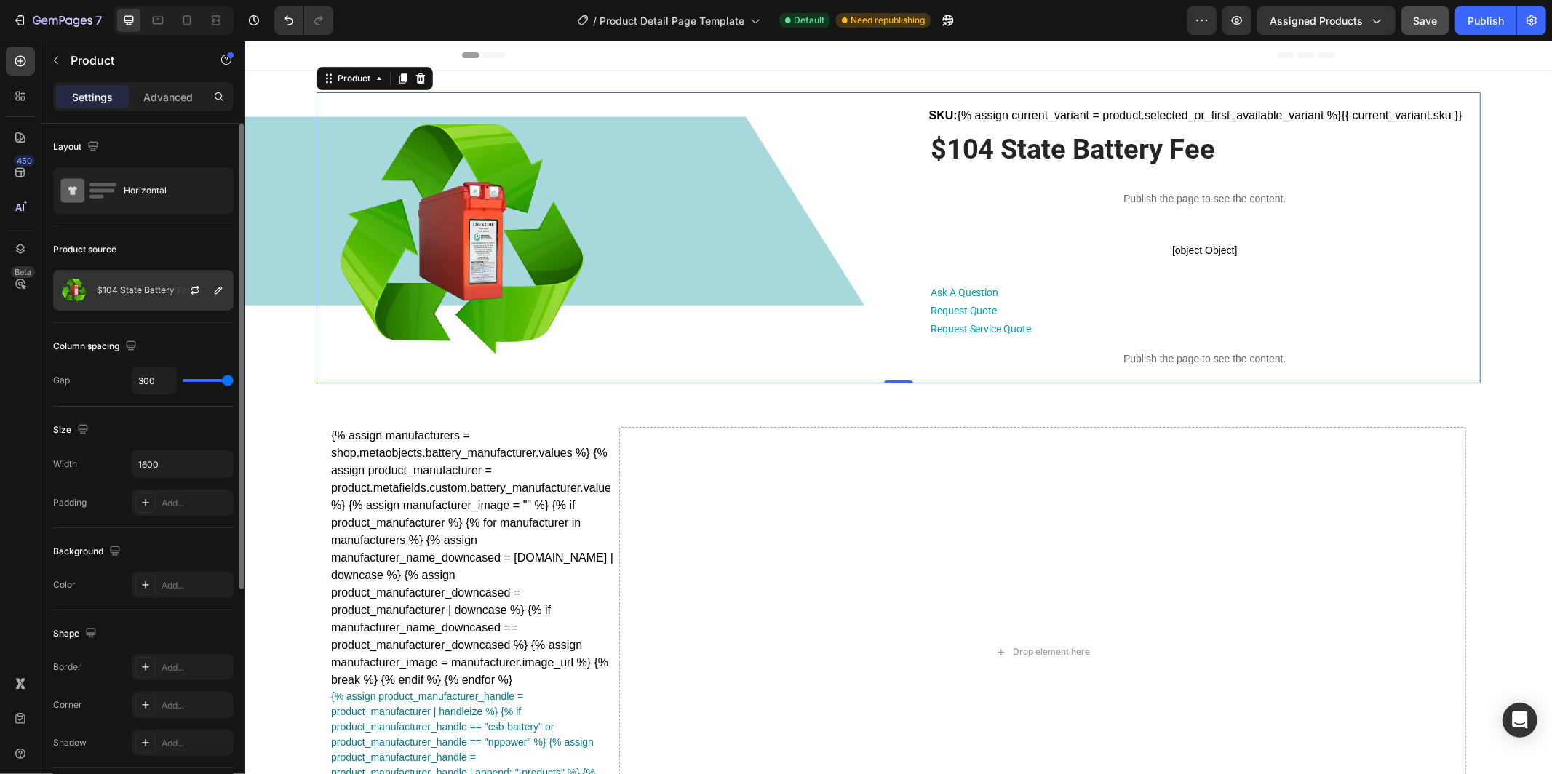
click at [143, 282] on div "$104 State Battery Fee" at bounding box center [143, 290] width 180 height 41
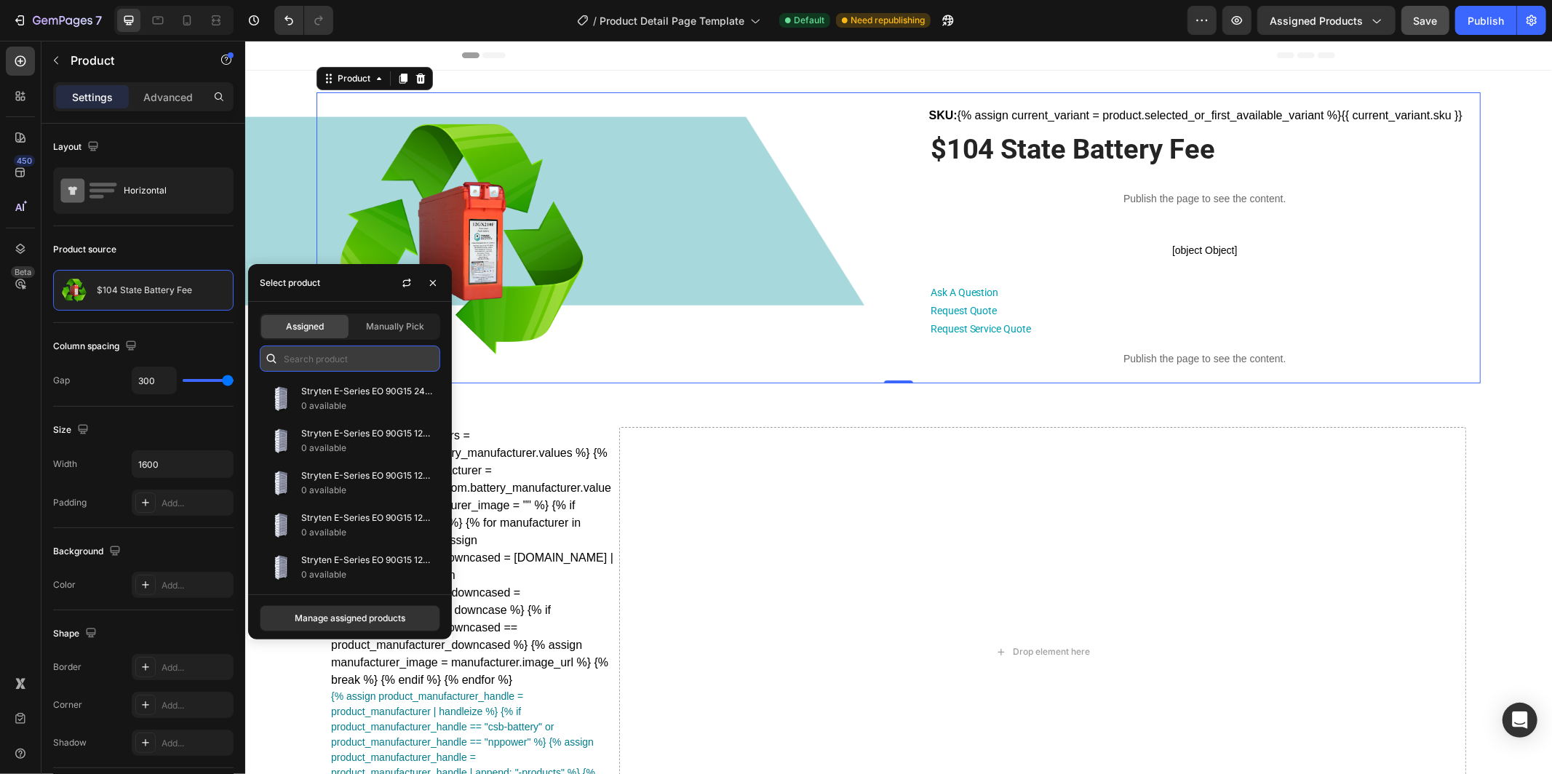
click at [400, 356] on input "text" at bounding box center [350, 359] width 180 height 26
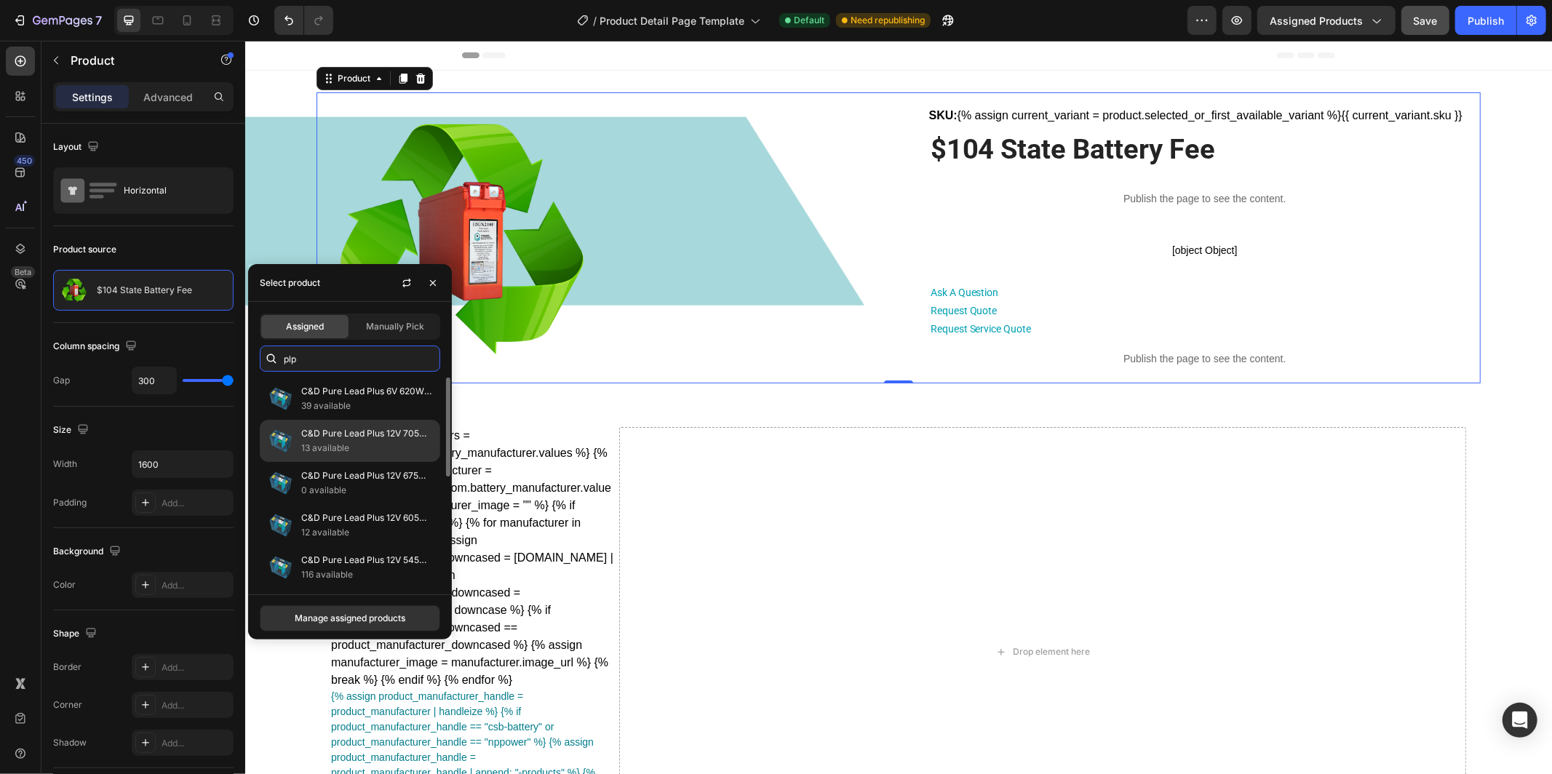
type input "plp"
click at [378, 443] on p "13 available" at bounding box center [367, 448] width 132 height 15
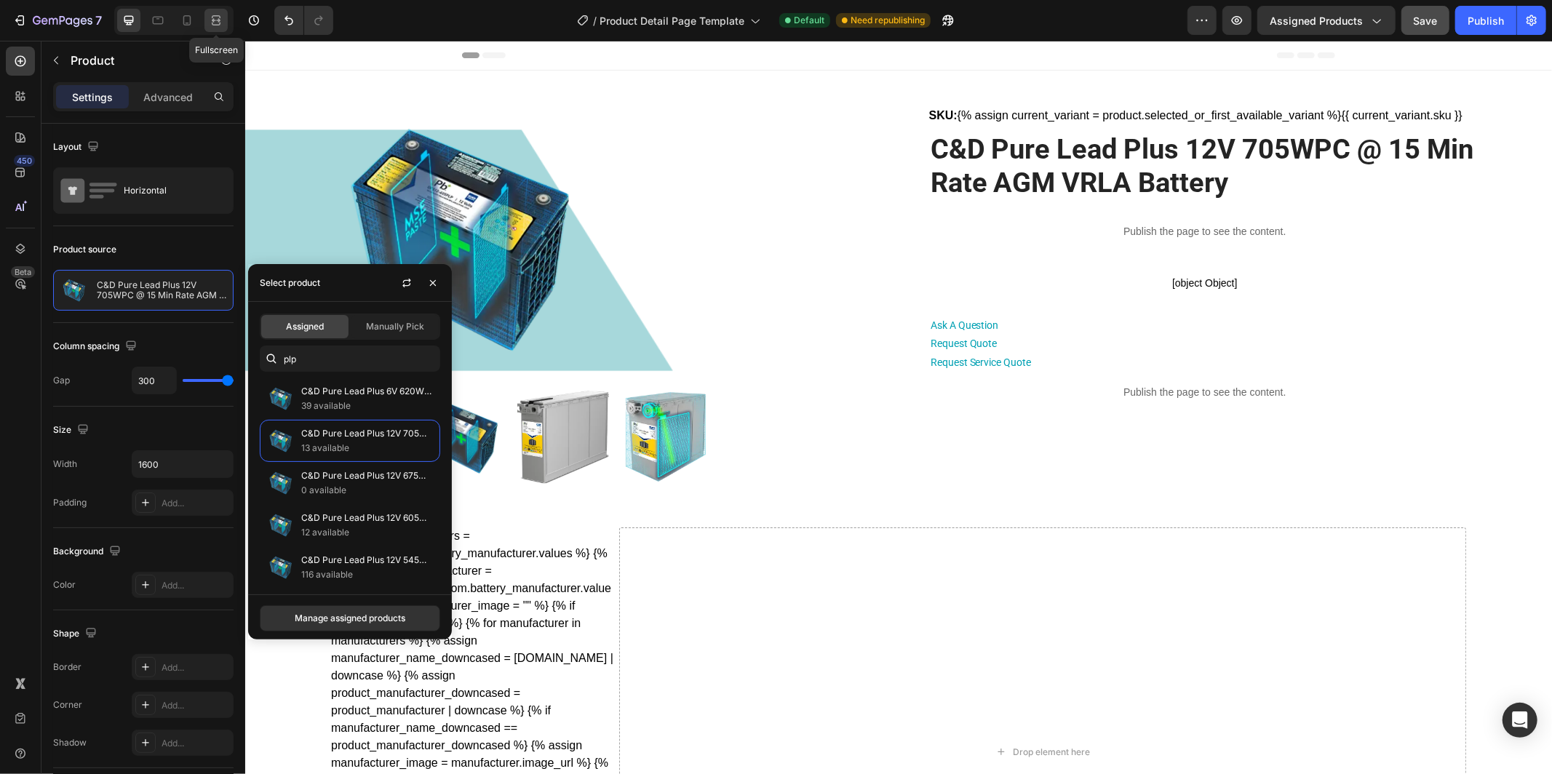
click at [215, 22] on icon at bounding box center [216, 20] width 15 height 15
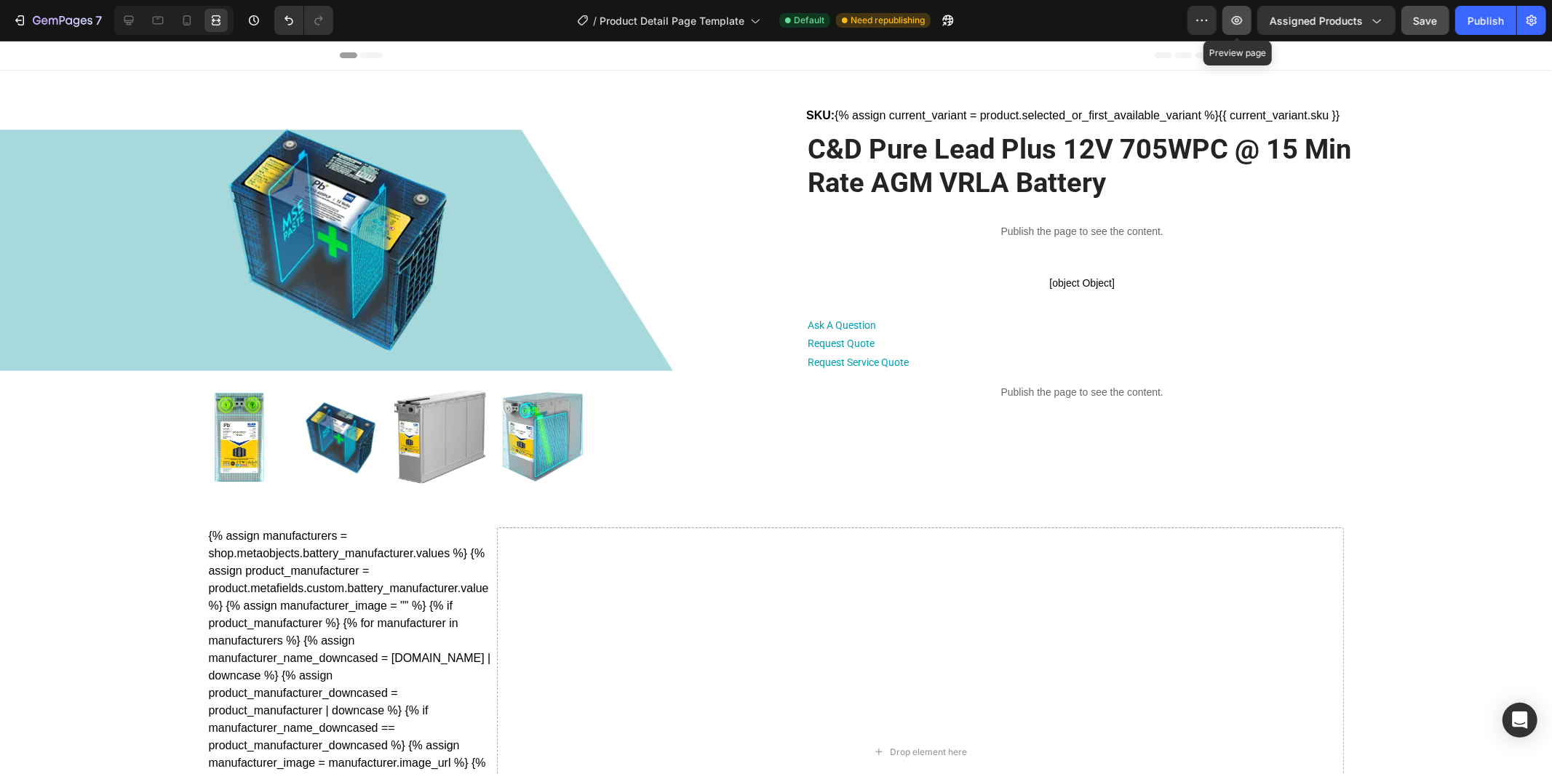
click at [1241, 19] on icon "button" at bounding box center [1237, 20] width 15 height 15
click at [129, 21] on icon at bounding box center [129, 20] width 15 height 15
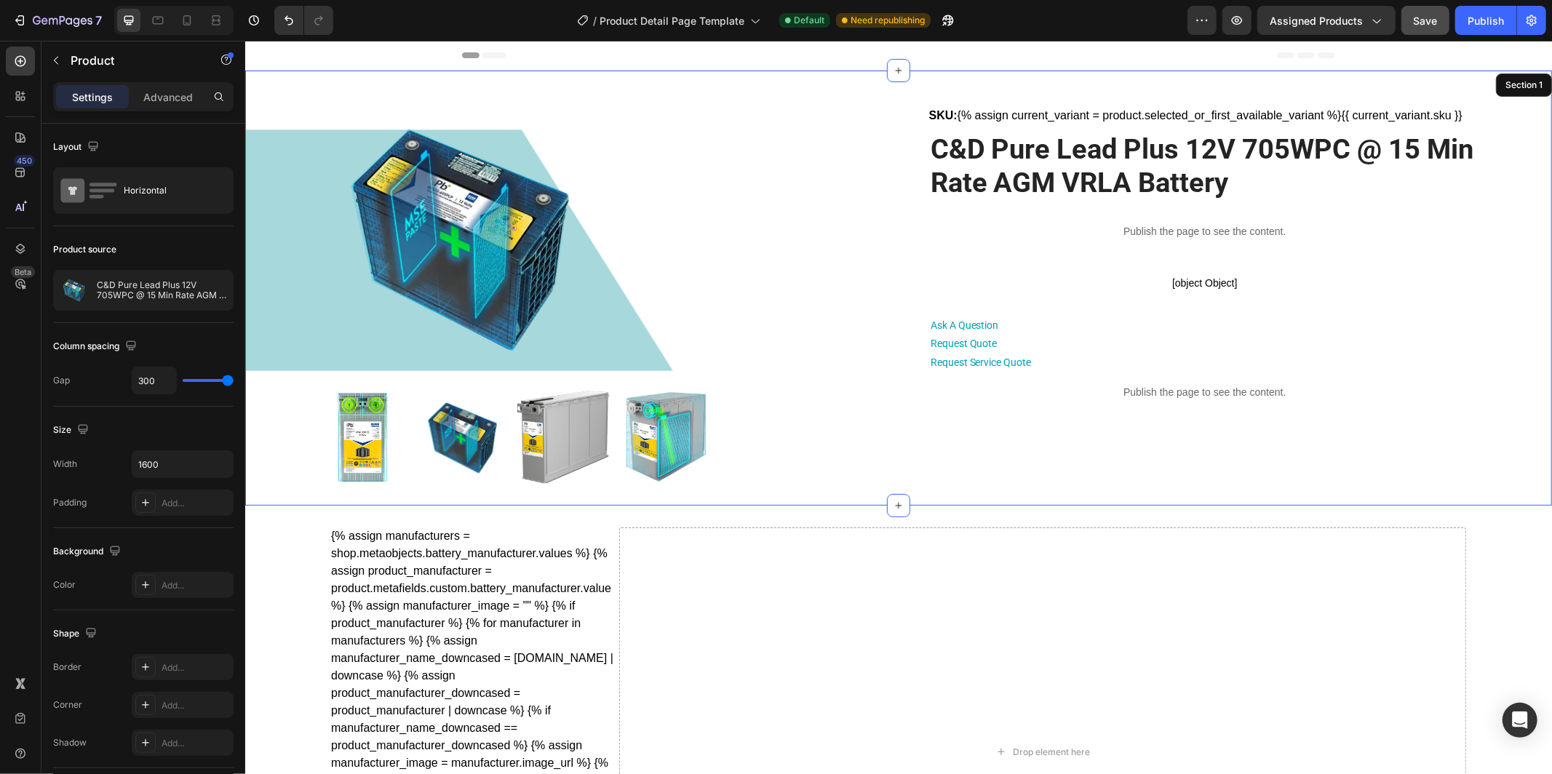
click at [263, 332] on div "Product Images SKU: {% assign current_variant = product.selected_or_first_avail…" at bounding box center [898, 287] width 1307 height 435
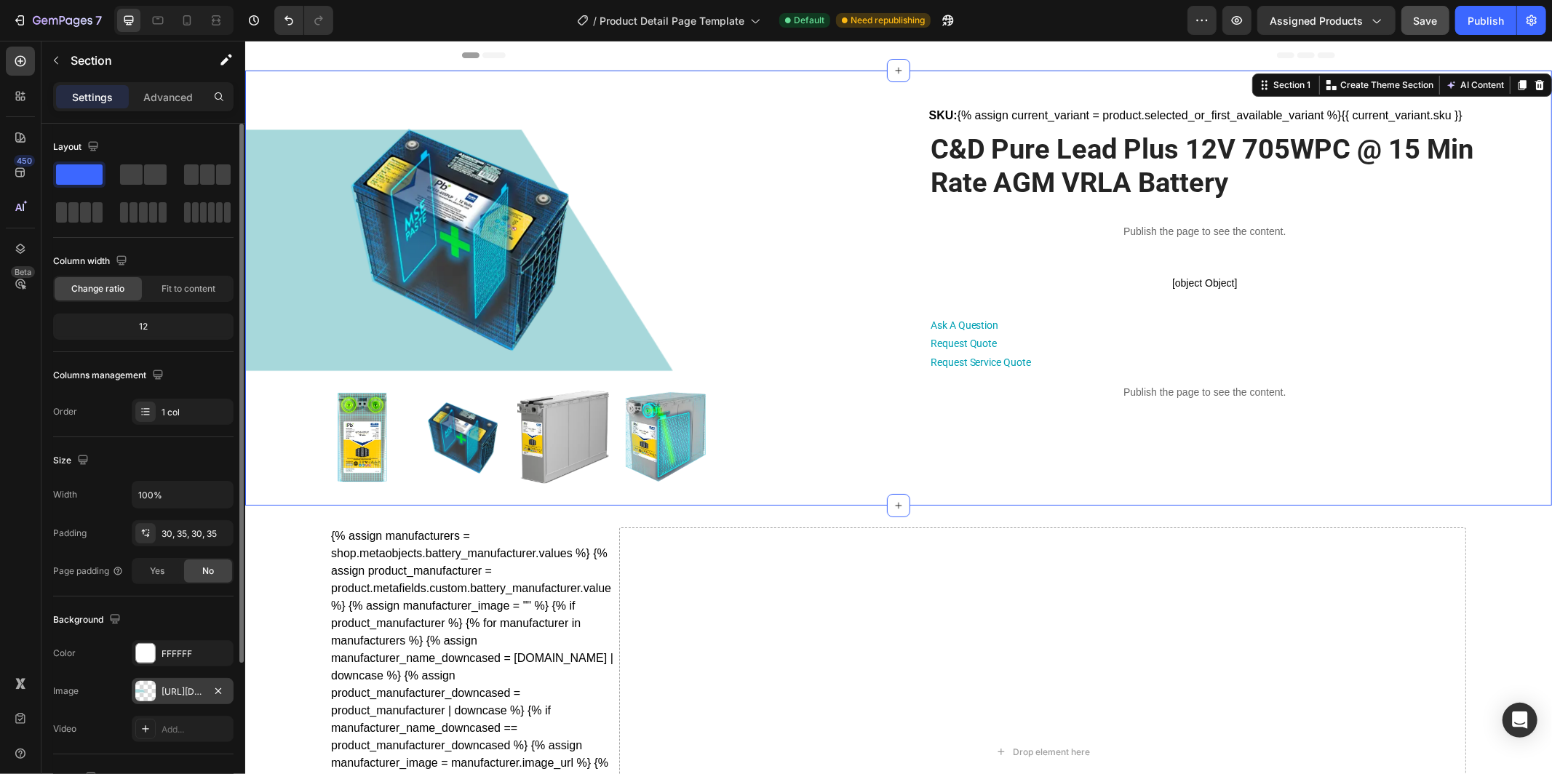
click at [171, 686] on div "[URL][DOMAIN_NAME]" at bounding box center [183, 692] width 42 height 13
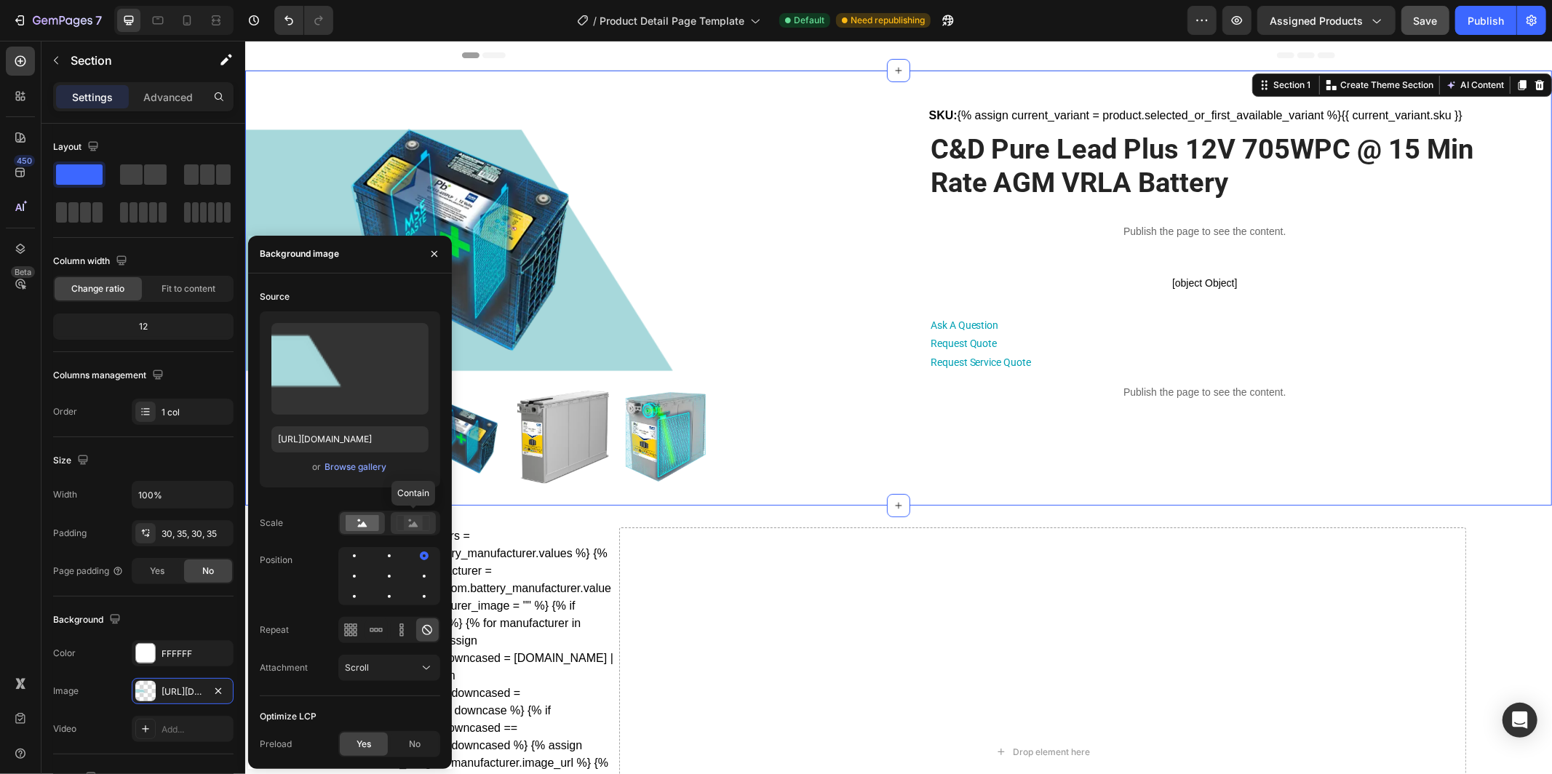
click at [424, 525] on icon at bounding box center [413, 523] width 33 height 16
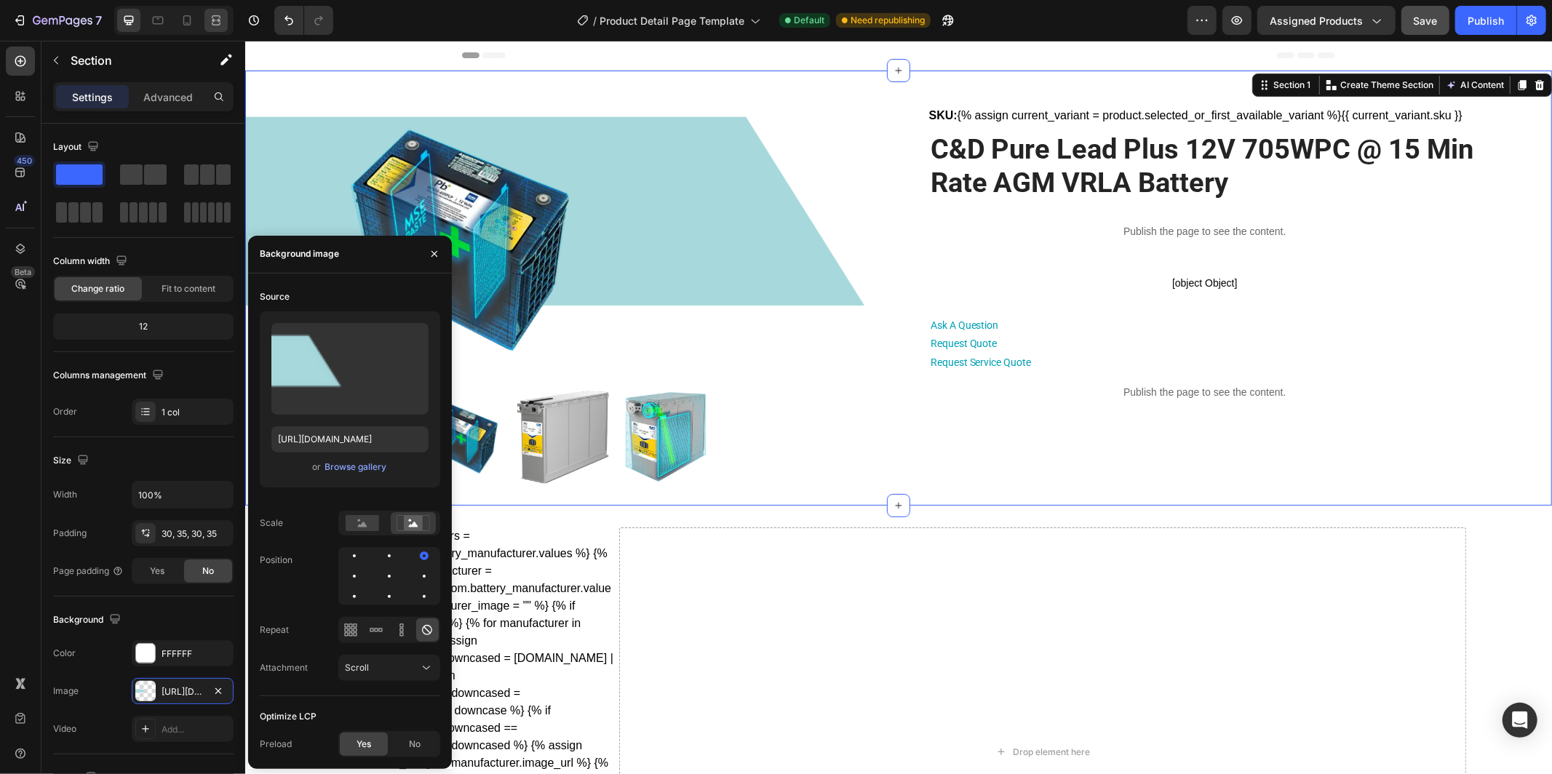
click at [215, 30] on div at bounding box center [216, 20] width 23 height 23
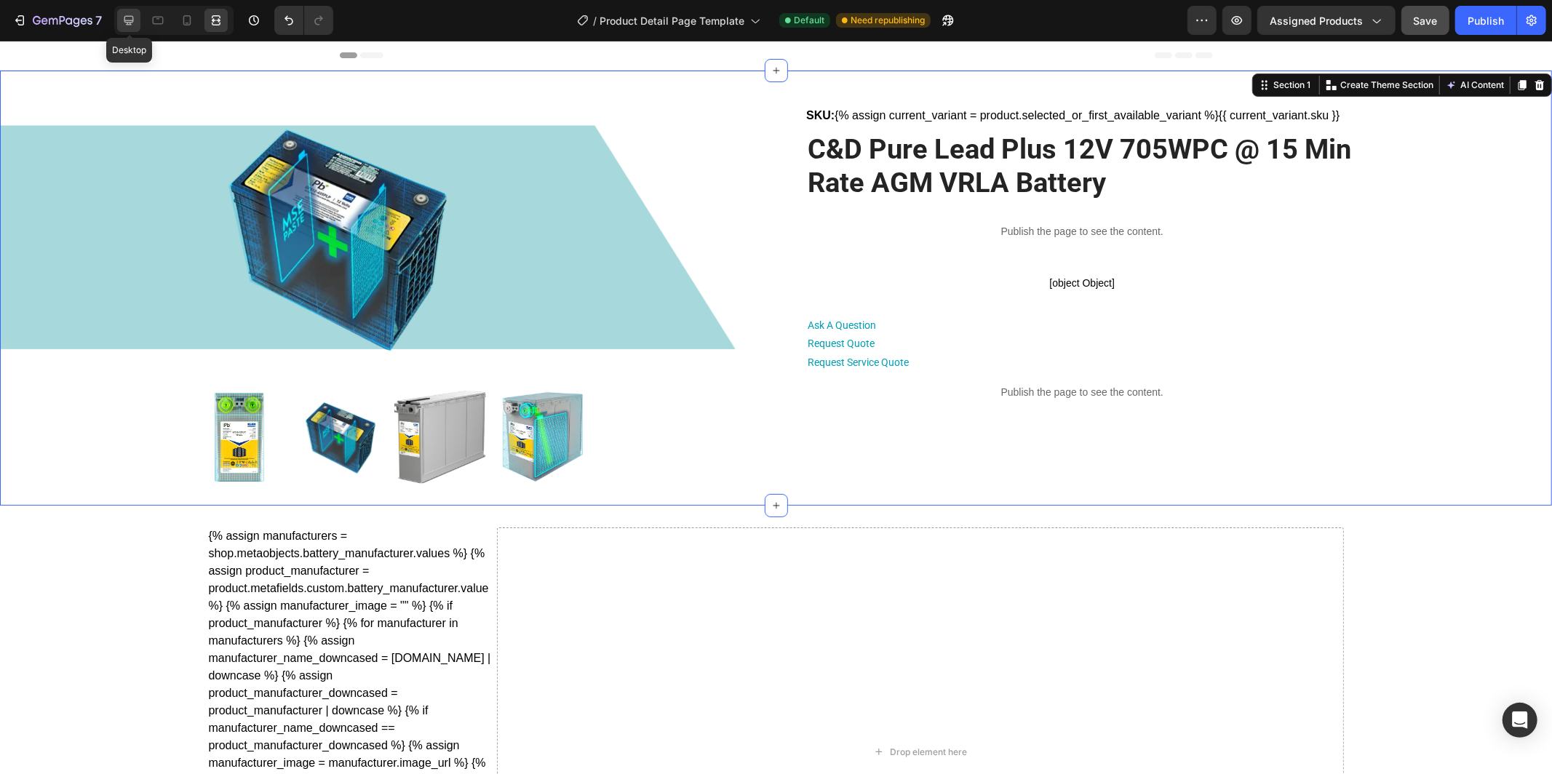
click at [128, 22] on icon at bounding box center [128, 20] width 9 height 9
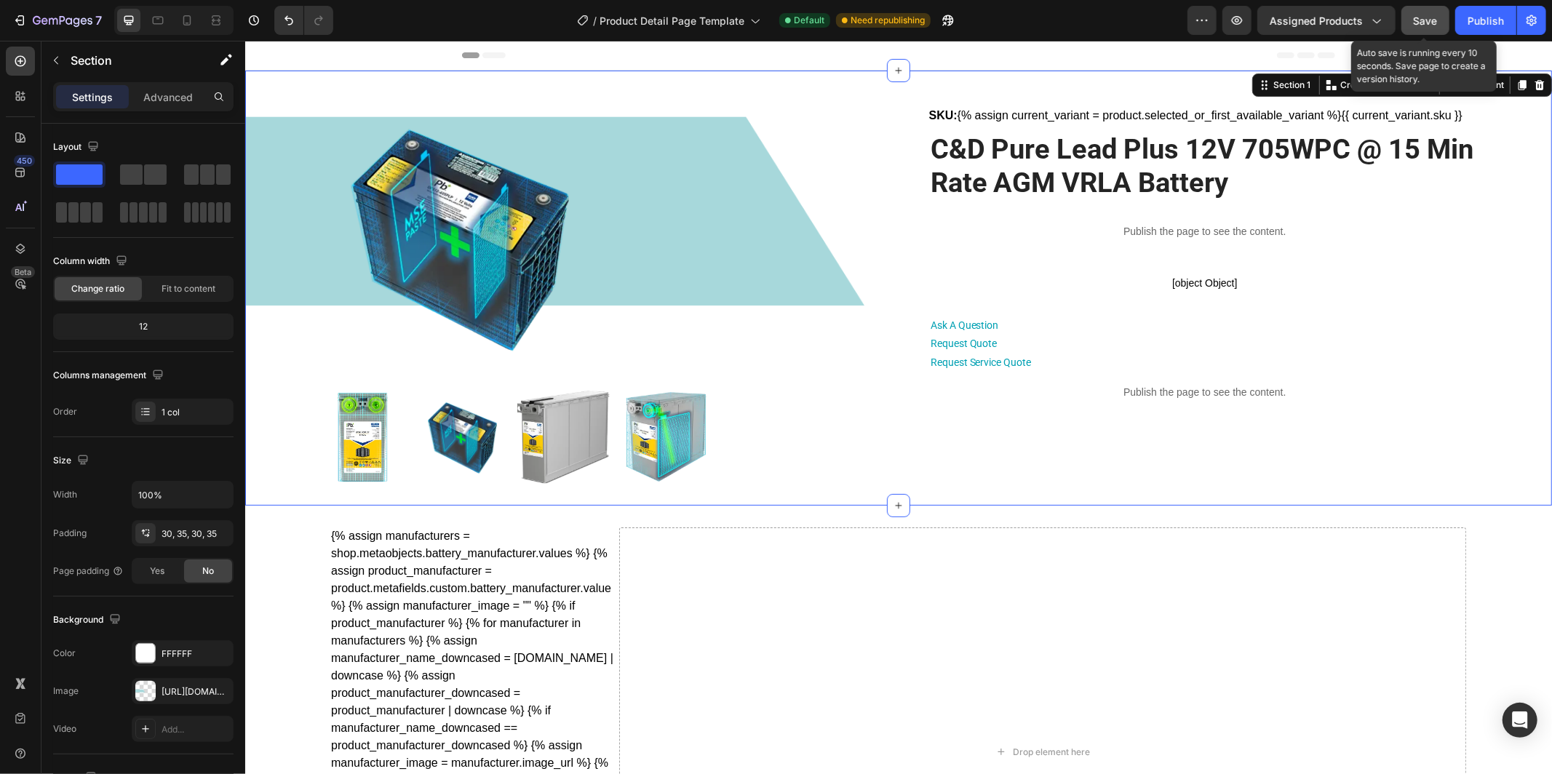
click at [1436, 19] on span "Save" at bounding box center [1426, 21] width 24 height 12
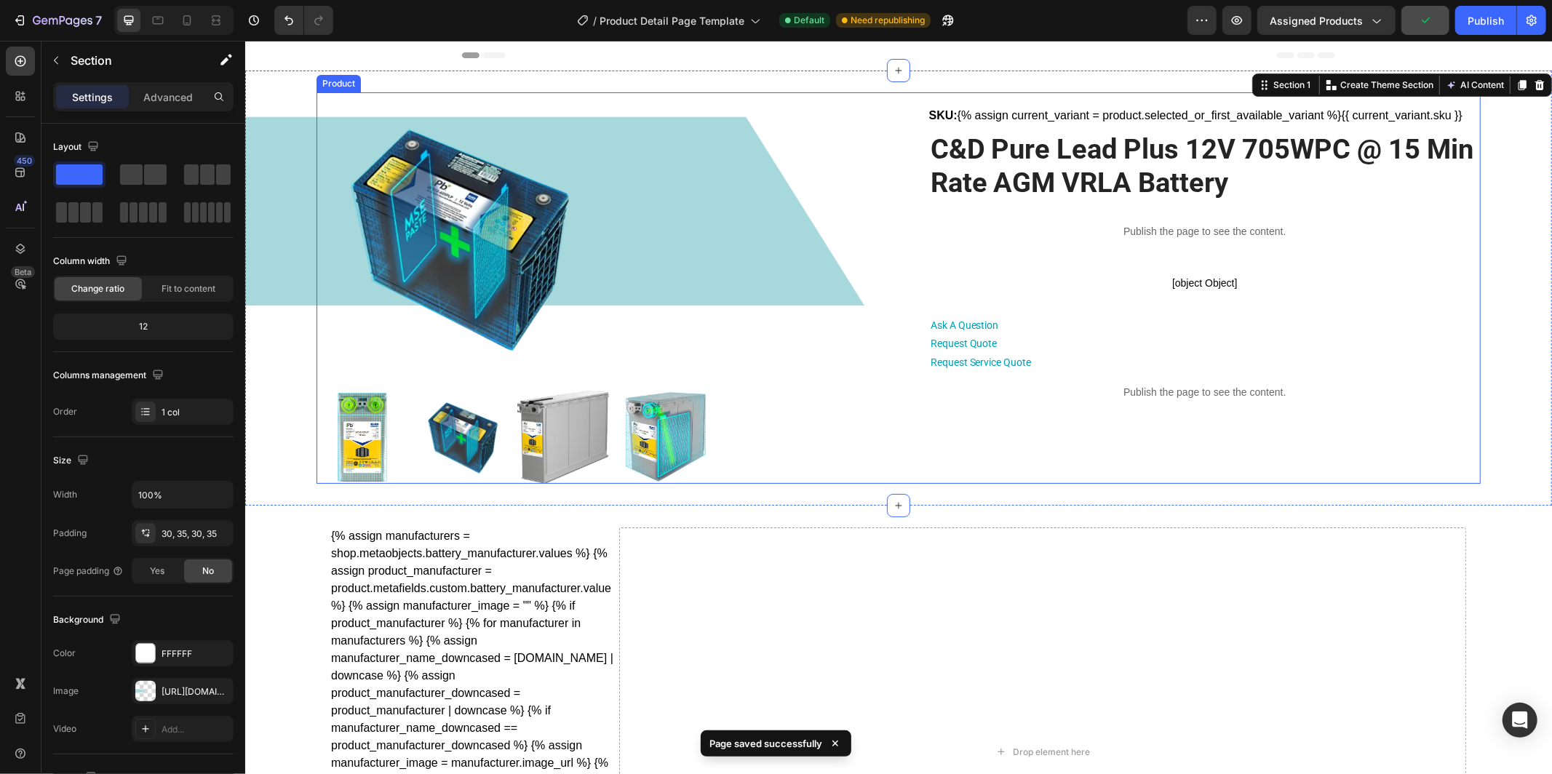
click at [747, 218] on div "Product Images SKU: {% assign current_variant = product.selected_or_first_avail…" at bounding box center [898, 288] width 1164 height 392
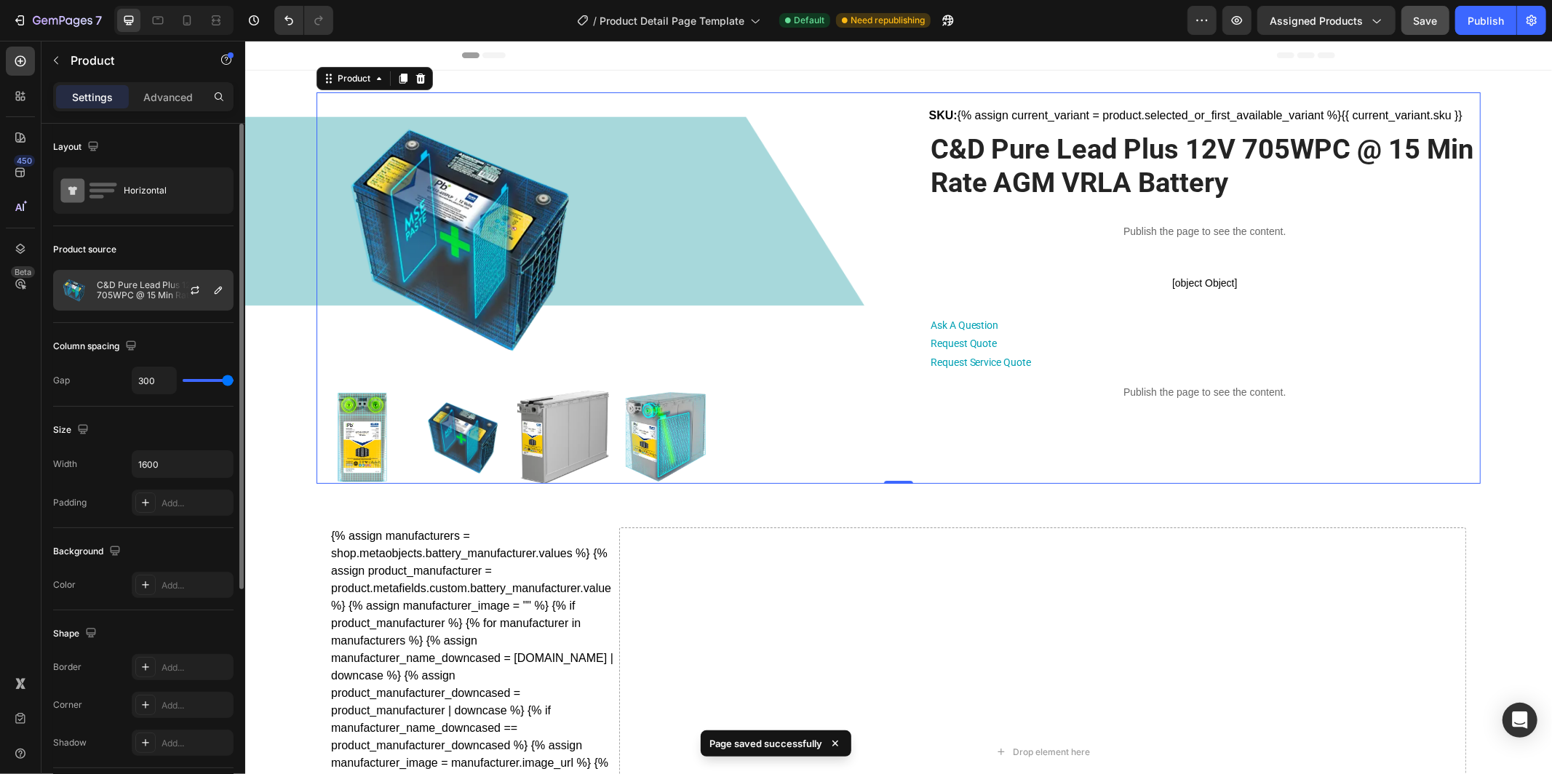
click at [124, 290] on p "C&D Pure Lead Plus 12V 705WPC @ 15 Min Rate AGM VRLA Battery" at bounding box center [162, 290] width 130 height 20
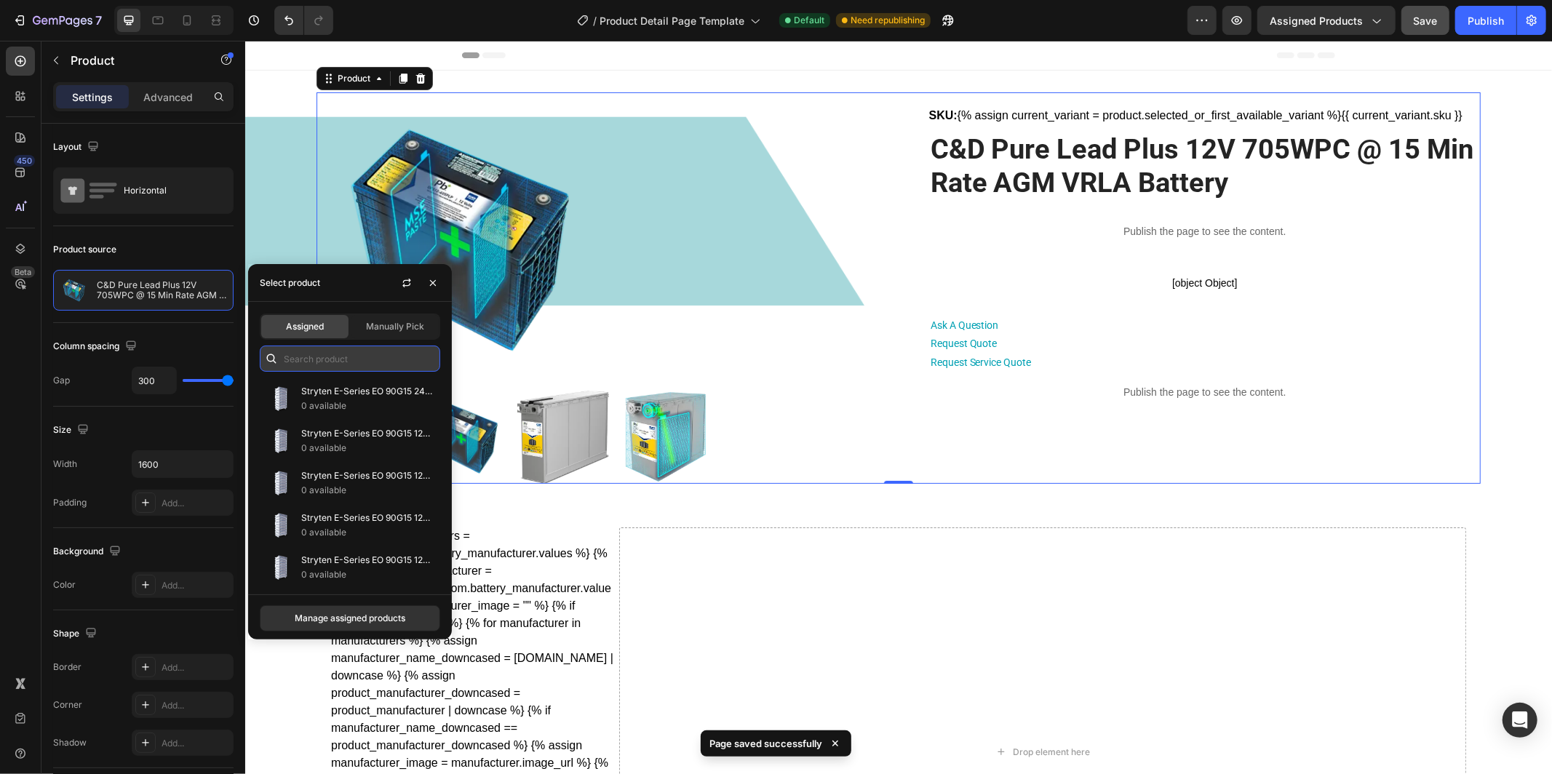
click at [397, 360] on input "text" at bounding box center [350, 359] width 180 height 26
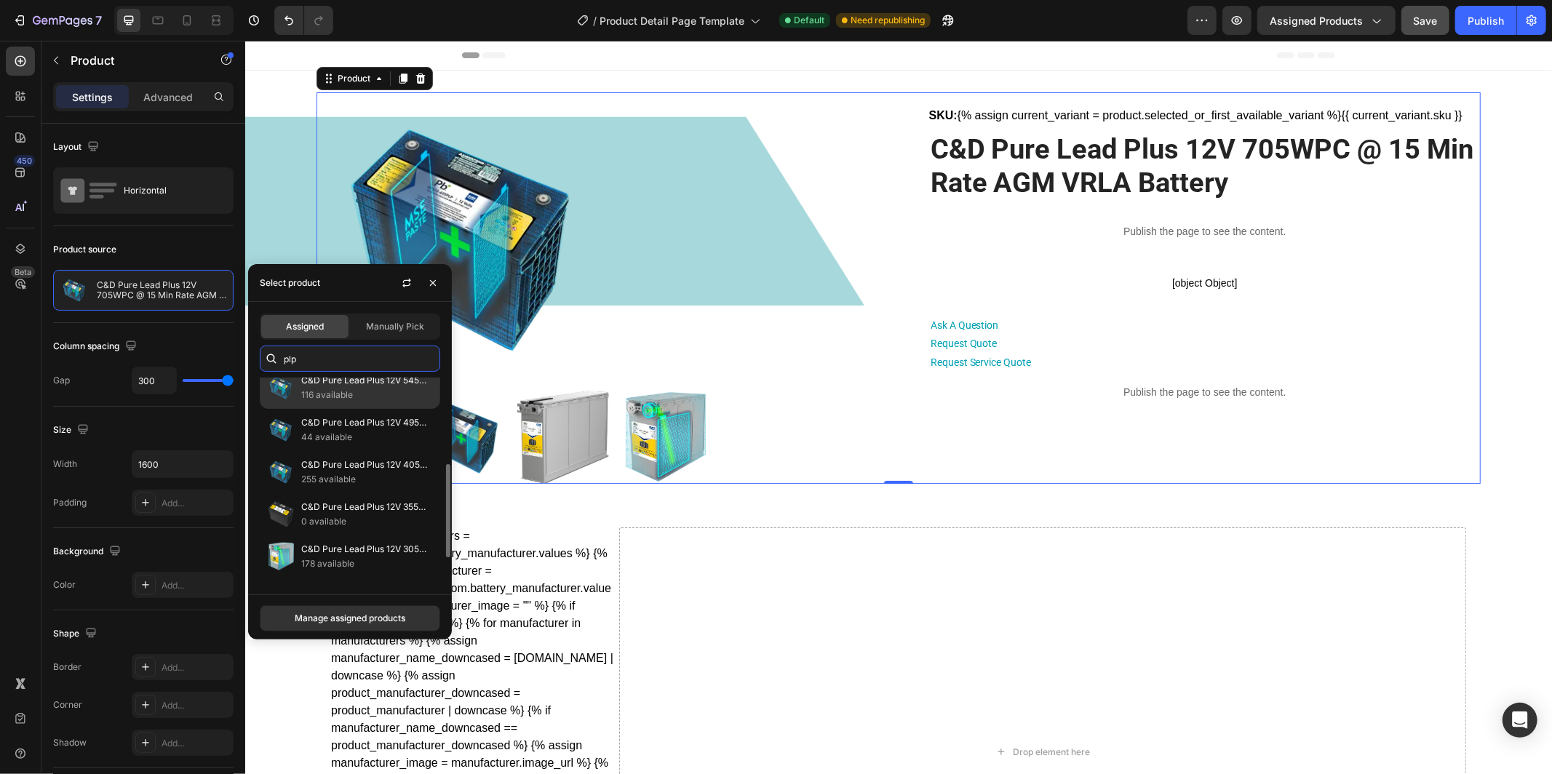
scroll to position [180, 0]
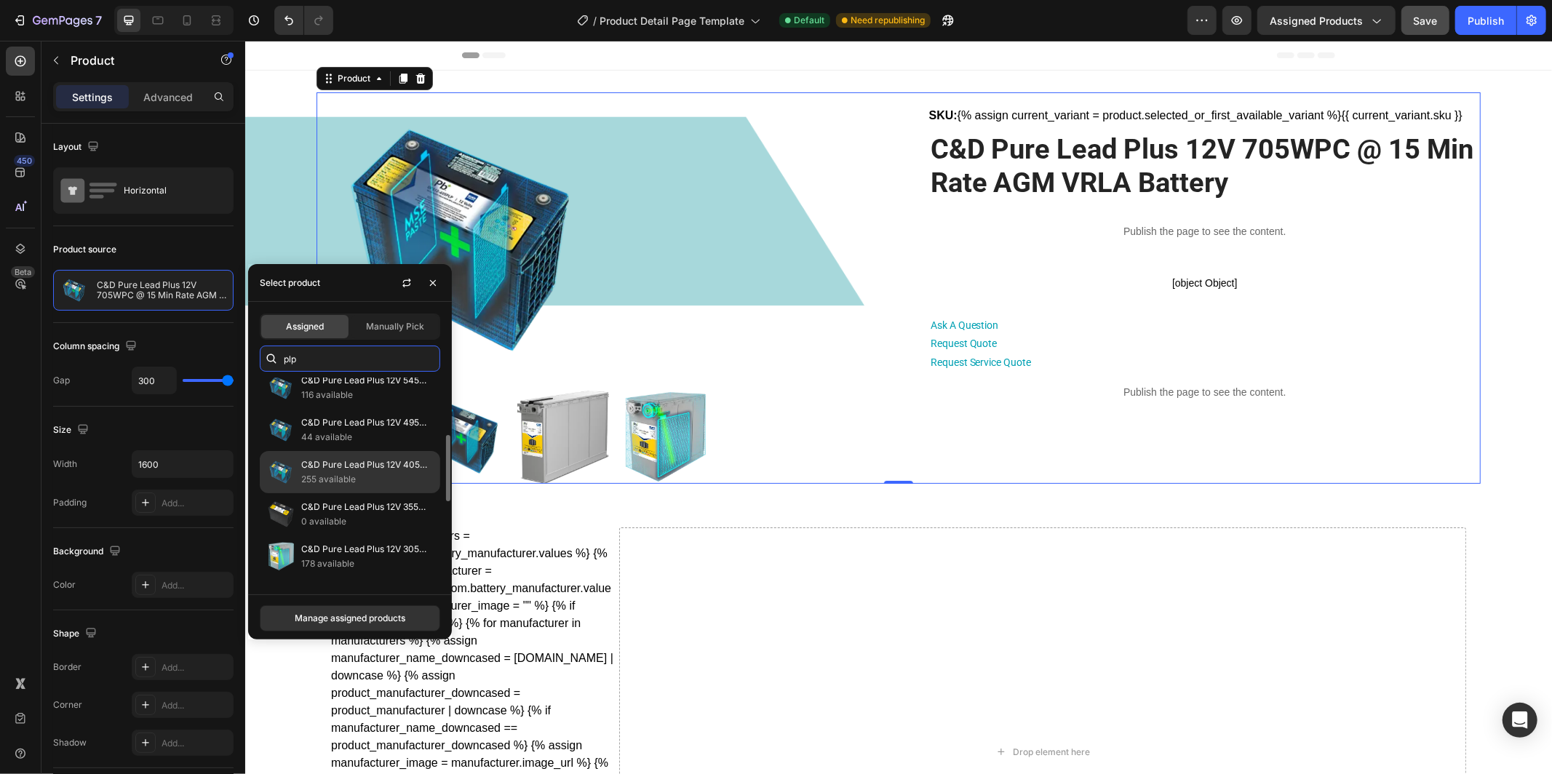
type input "plp"
click at [380, 473] on p "255 available" at bounding box center [367, 479] width 132 height 15
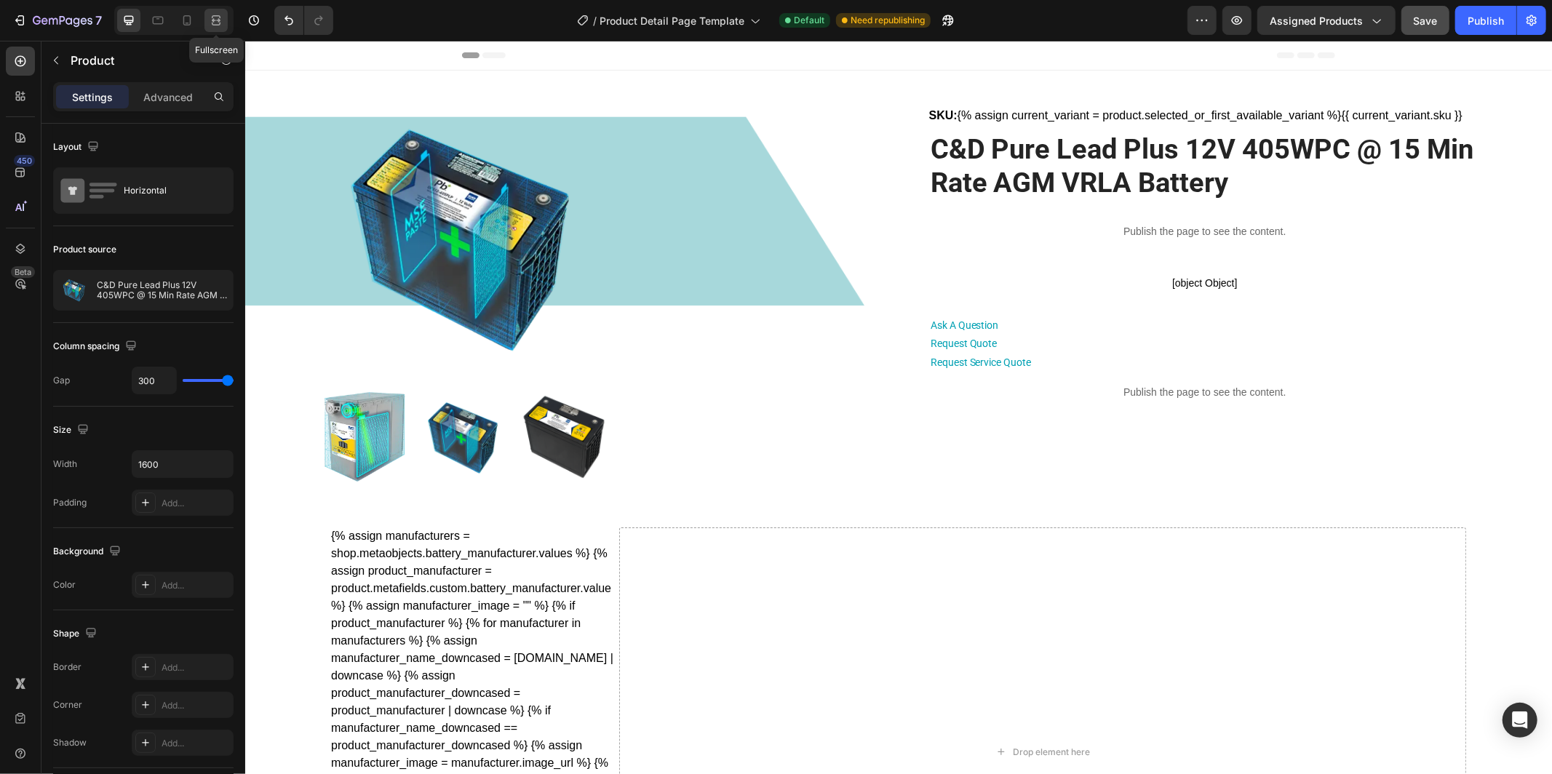
click at [217, 21] on icon at bounding box center [216, 20] width 15 height 15
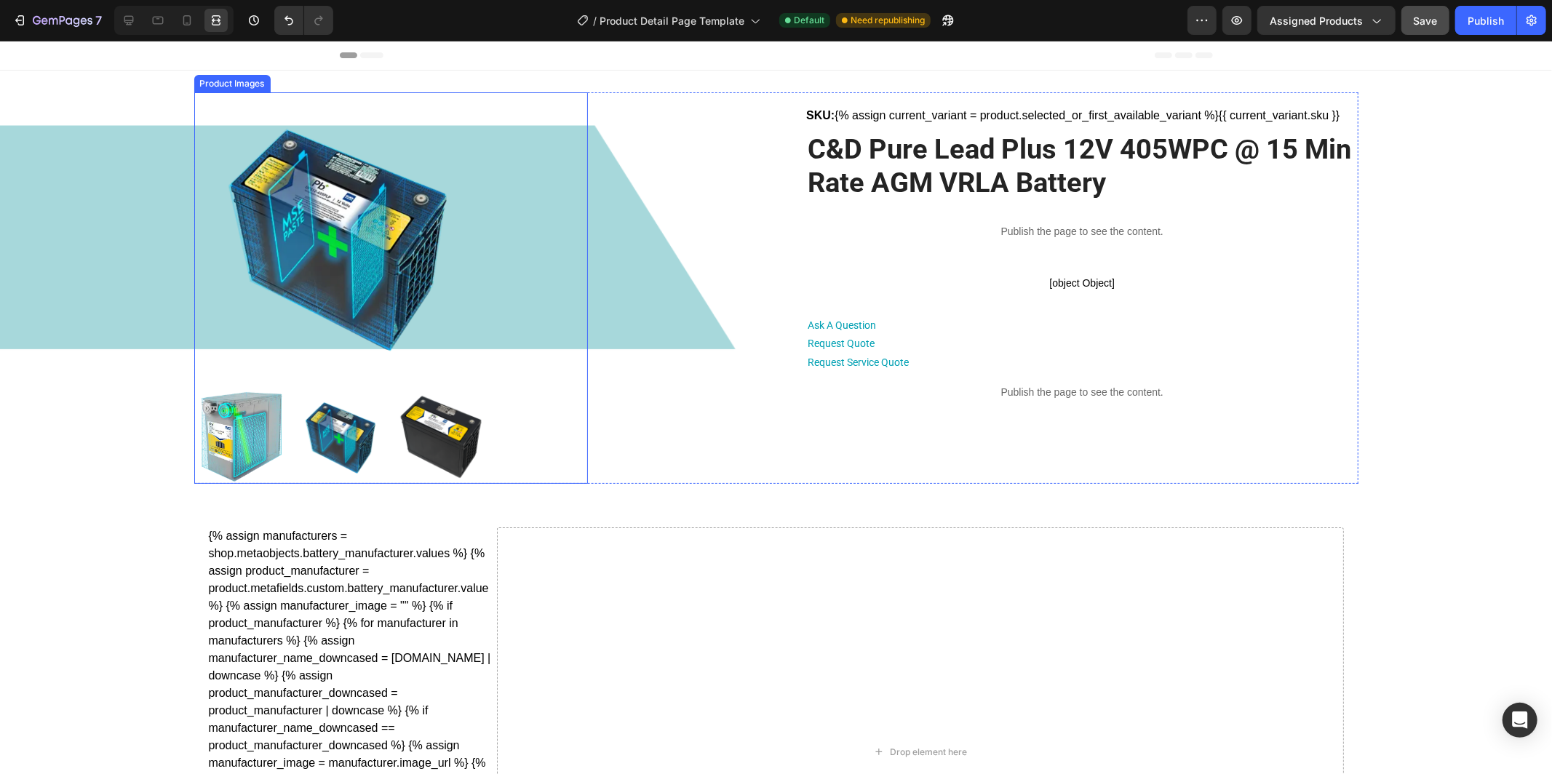
click at [440, 445] on img at bounding box center [440, 436] width 93 height 93
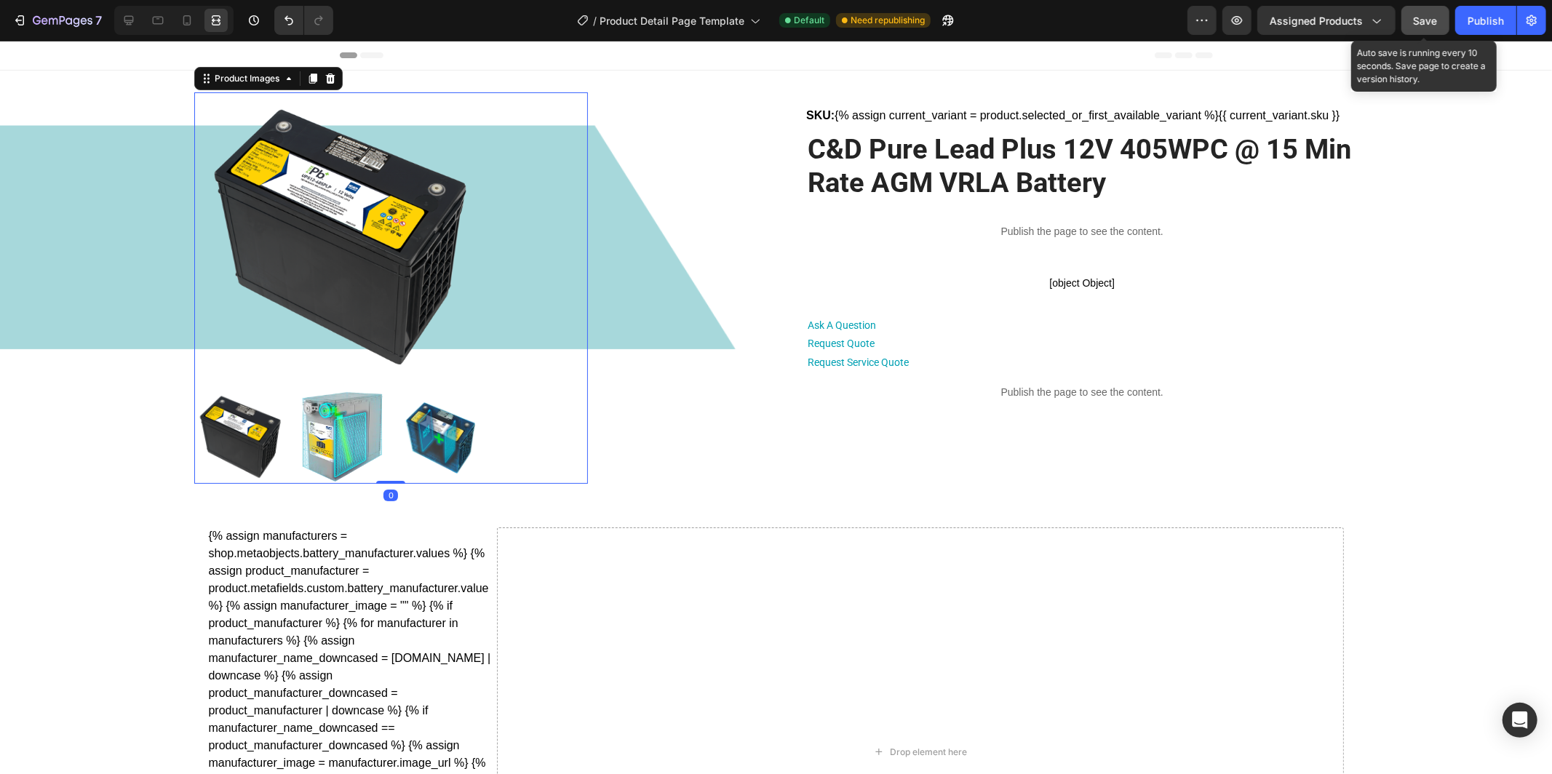
click at [1438, 20] on span "Save" at bounding box center [1426, 21] width 24 height 12
click at [1250, 17] on button "button" at bounding box center [1237, 20] width 29 height 29
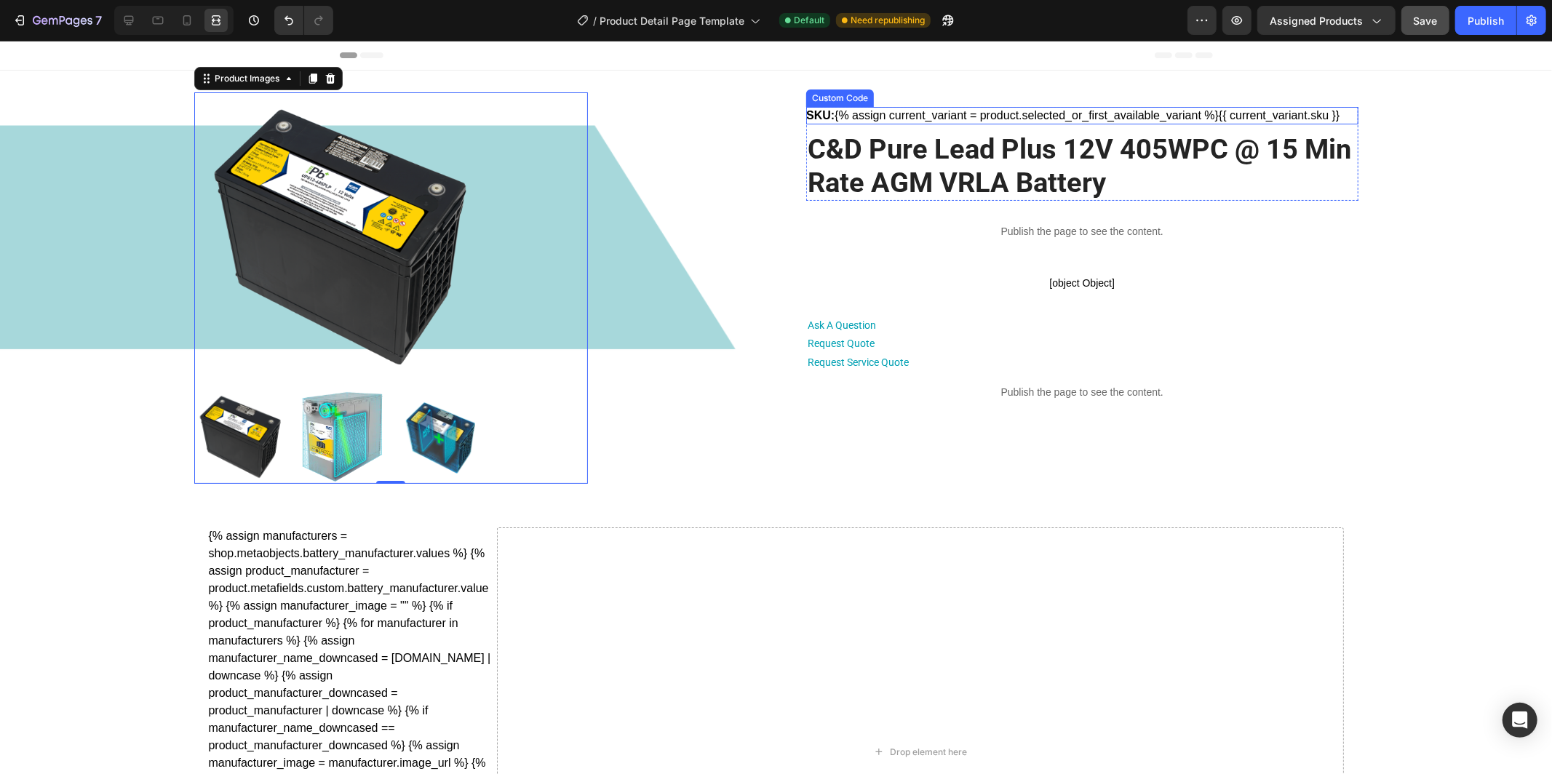
click at [908, 114] on div "SKU: {% assign current_variant = product.selected_or_first_available_variant %}…" at bounding box center [1082, 114] width 552 height 17
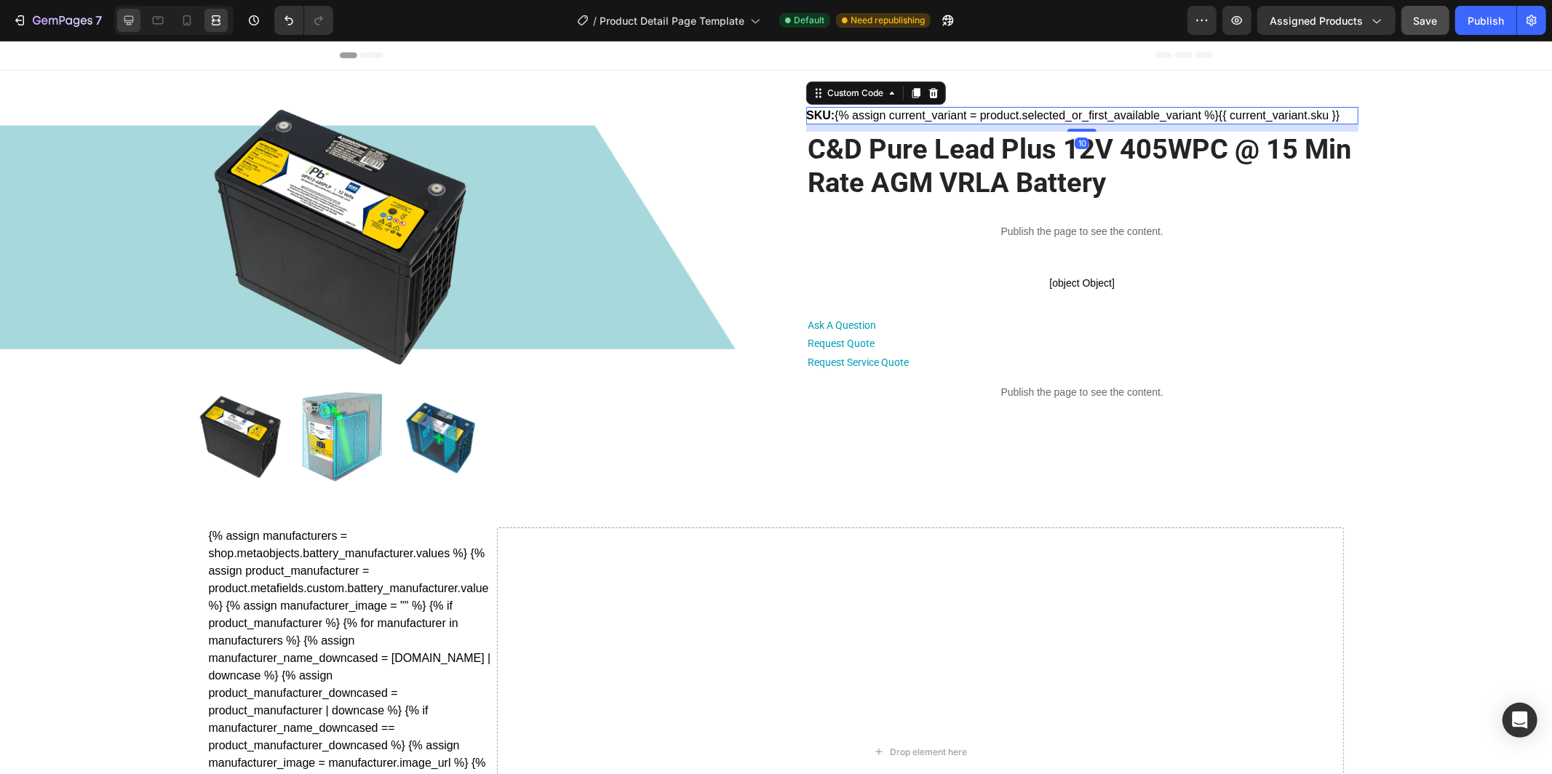
click at [126, 17] on icon at bounding box center [129, 20] width 15 height 15
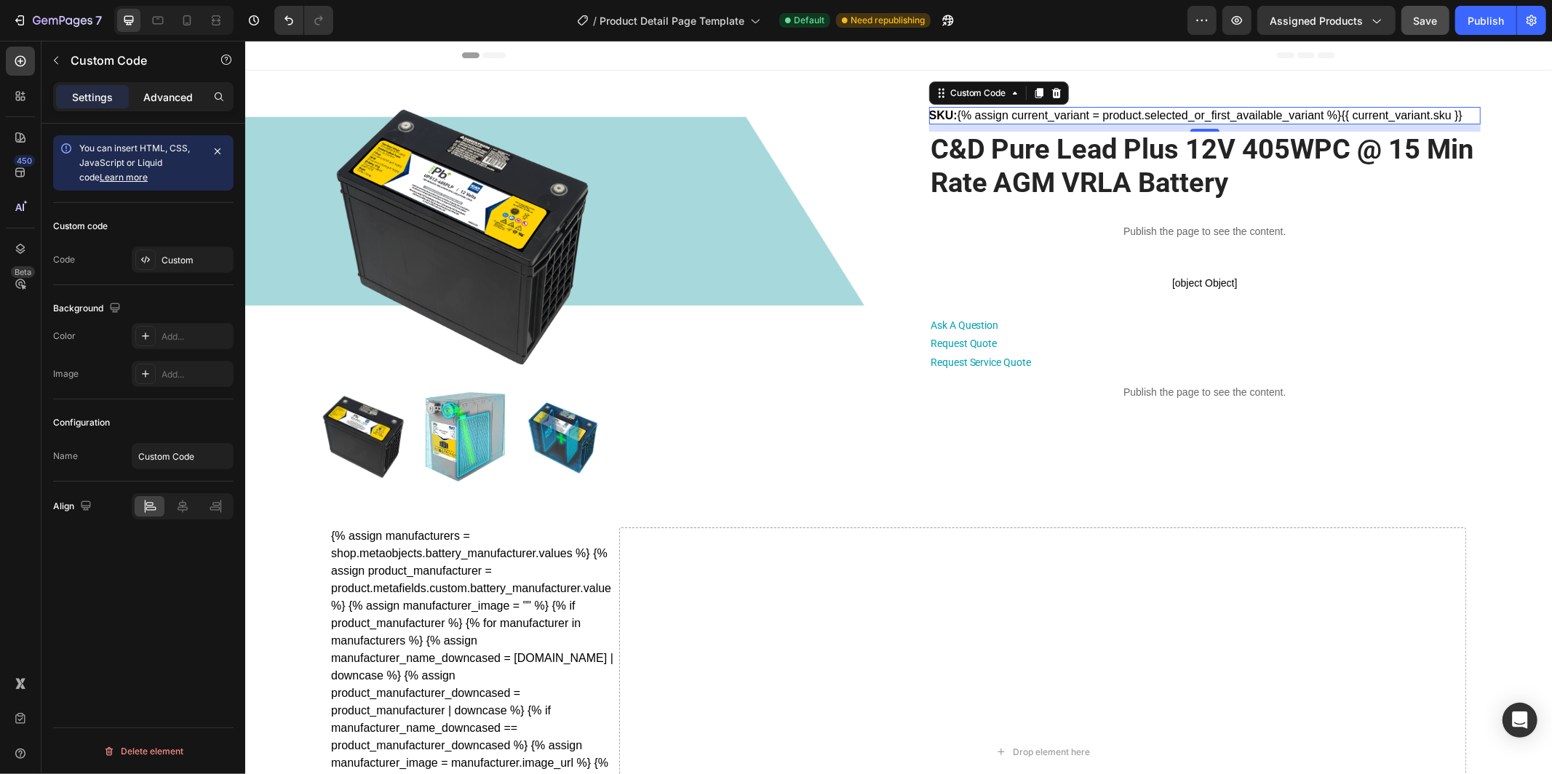
click at [174, 95] on p "Advanced" at bounding box center [167, 97] width 49 height 15
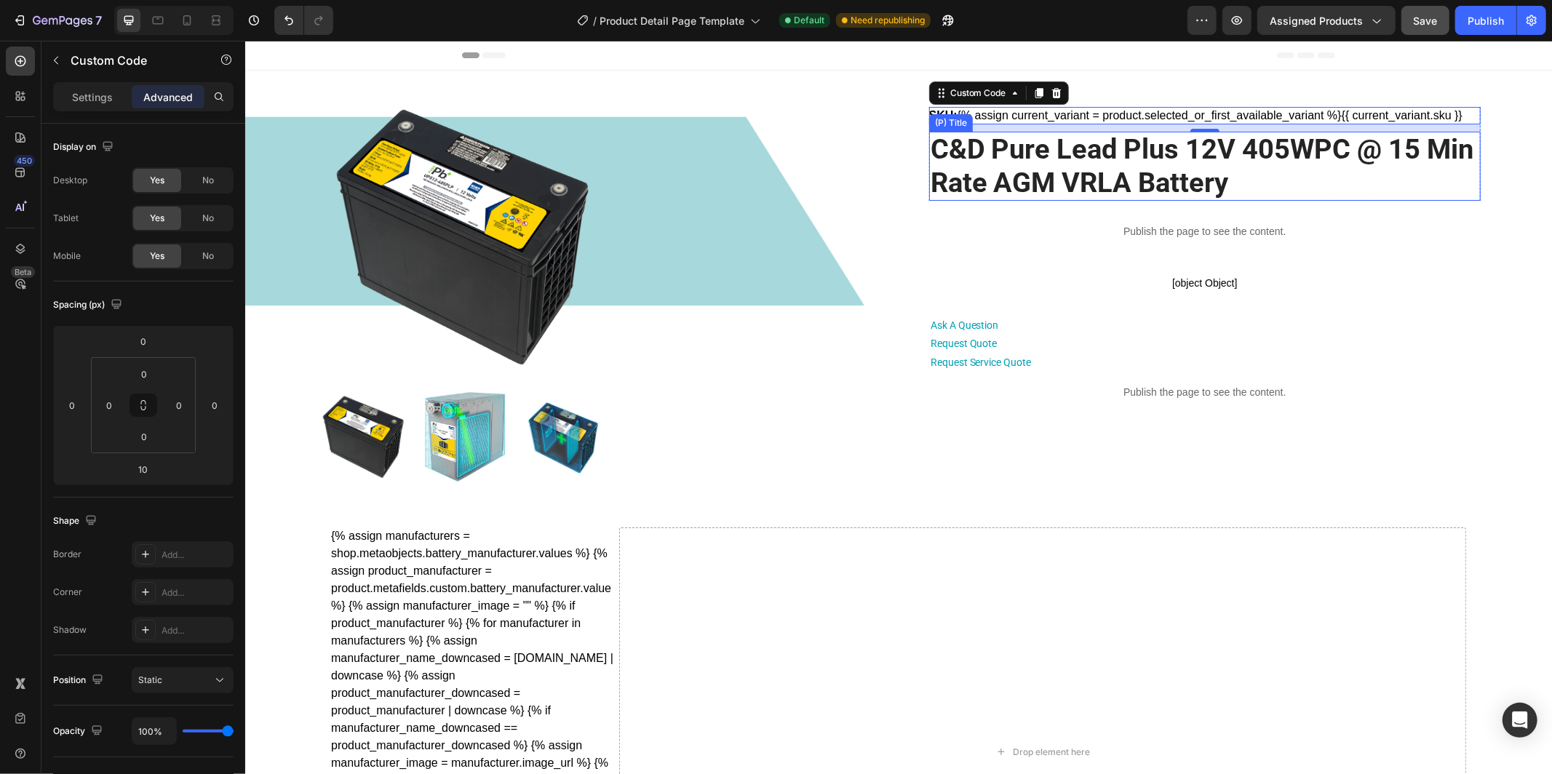
click at [1349, 183] on h2 "C&D Pure Lead Plus 12V 405WPC @ 15 Min Rate AGM VRLA Battery" at bounding box center [1205, 165] width 552 height 69
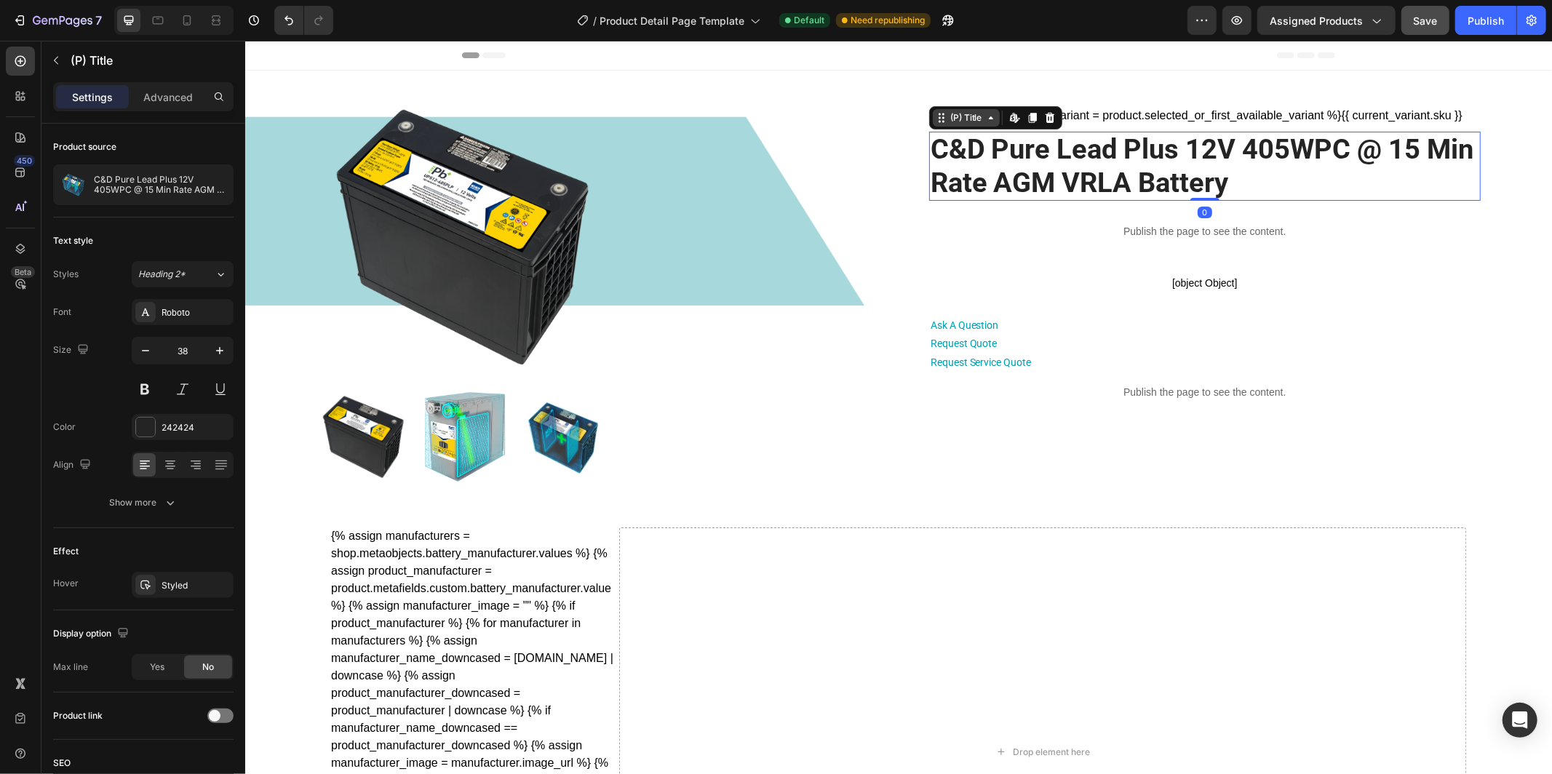
click at [988, 119] on icon at bounding box center [991, 117] width 12 height 12
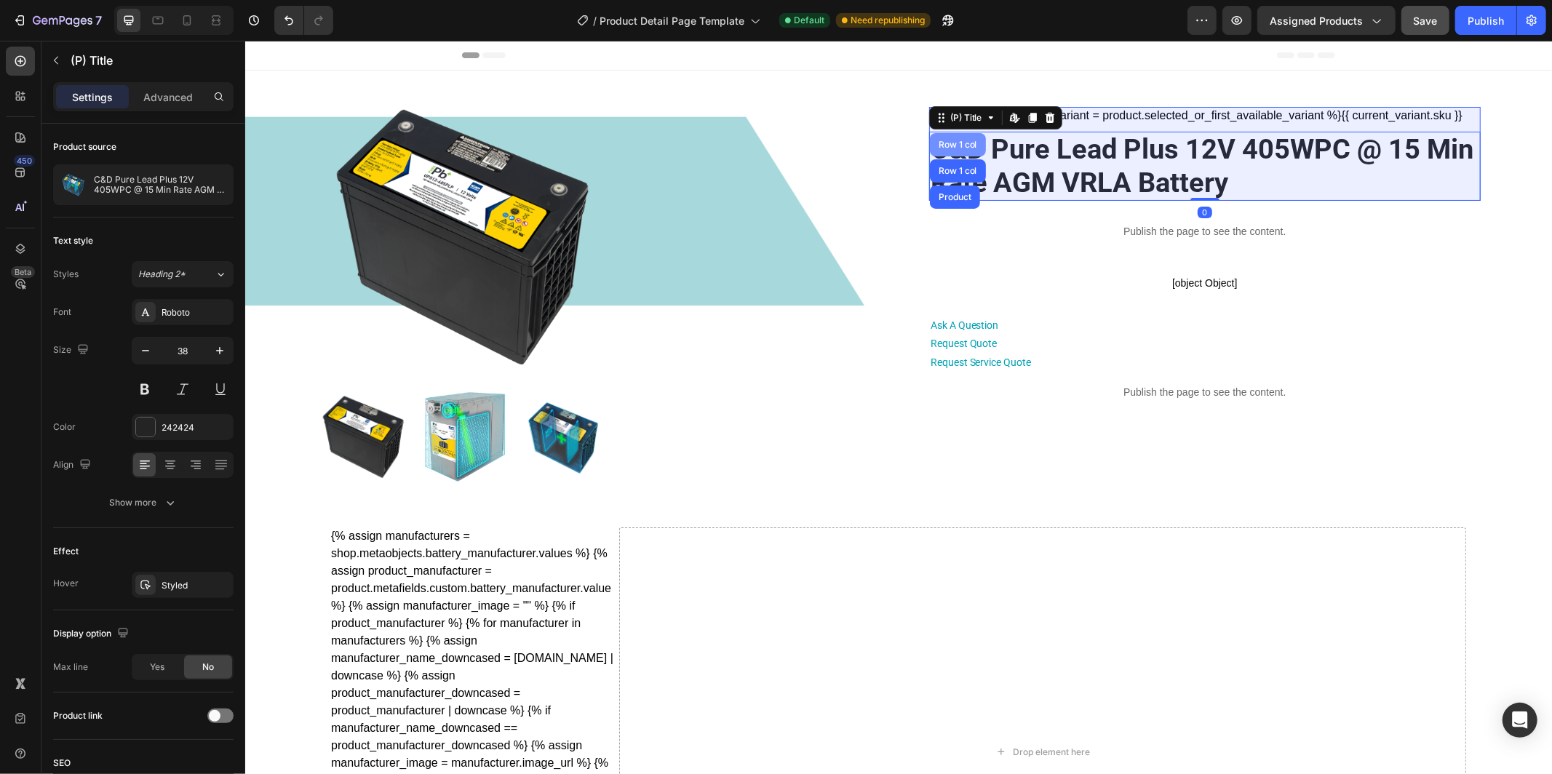
click at [967, 140] on div "Row 1 col" at bounding box center [957, 144] width 44 height 9
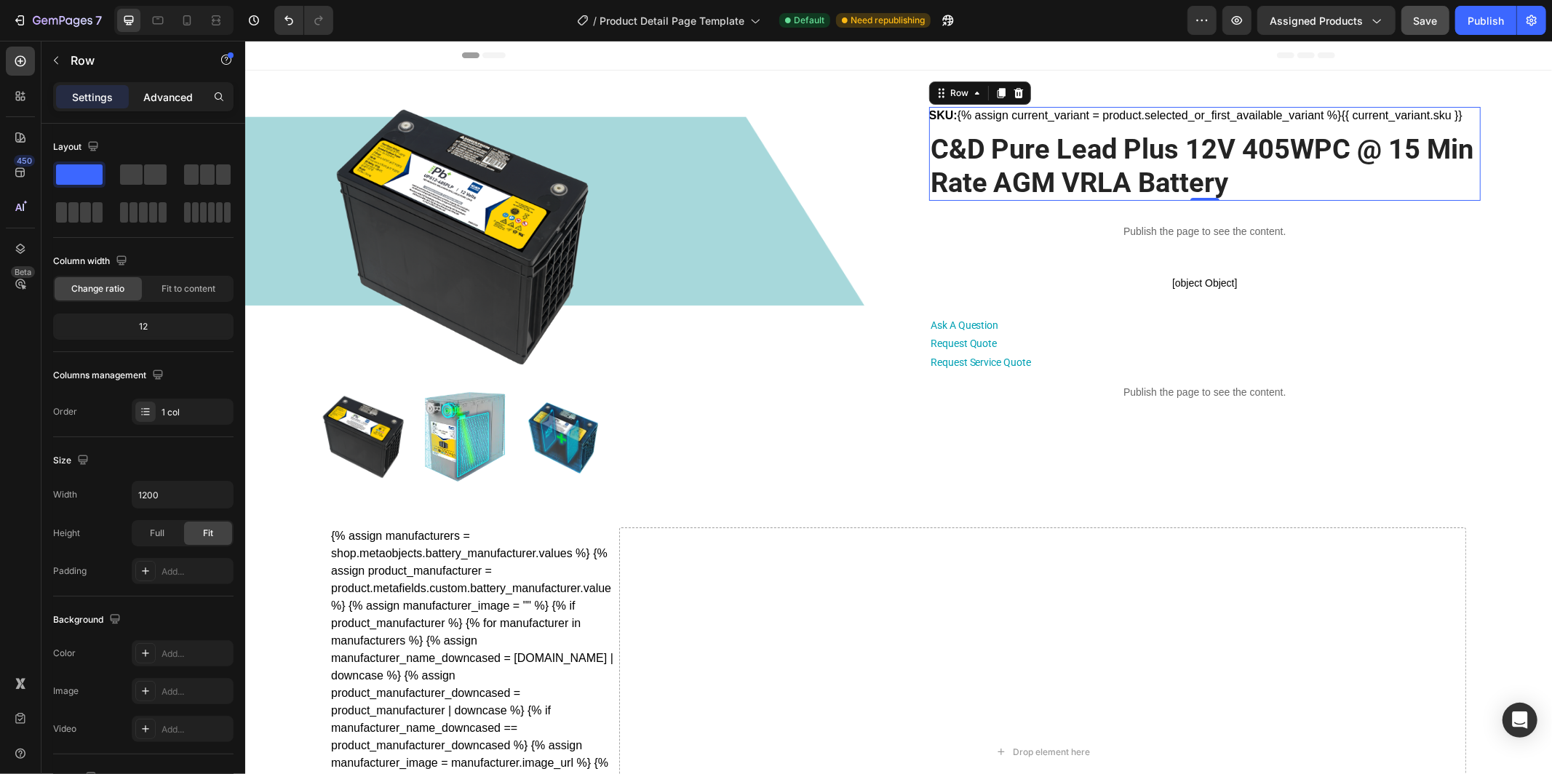
click at [183, 99] on p "Advanced" at bounding box center [167, 97] width 49 height 15
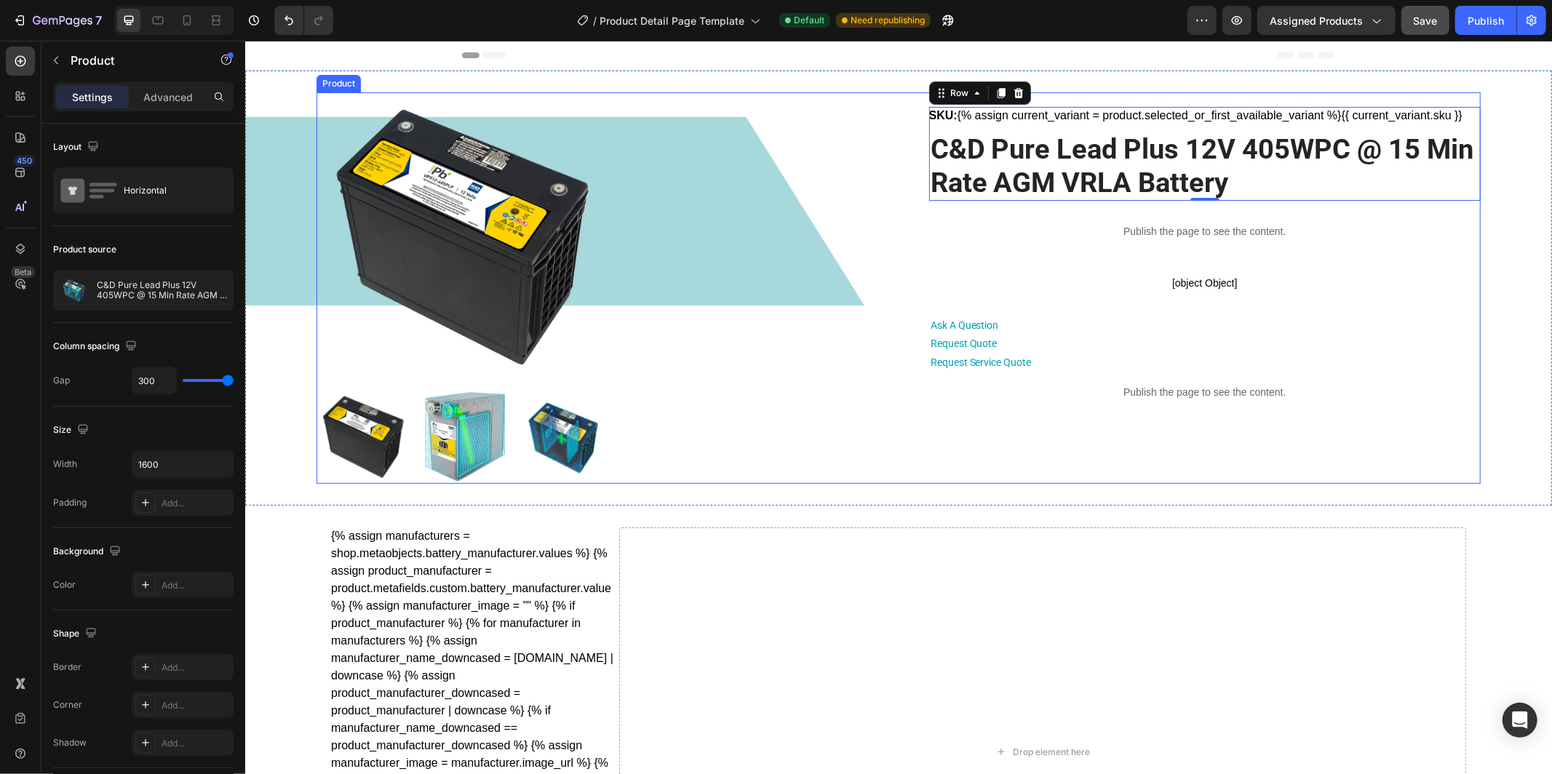
click at [907, 221] on div "Product Images SKU: {% assign current_variant = product.selected_or_first_avail…" at bounding box center [898, 288] width 1164 height 392
click at [1486, 24] on div "Publish" at bounding box center [1486, 20] width 36 height 15
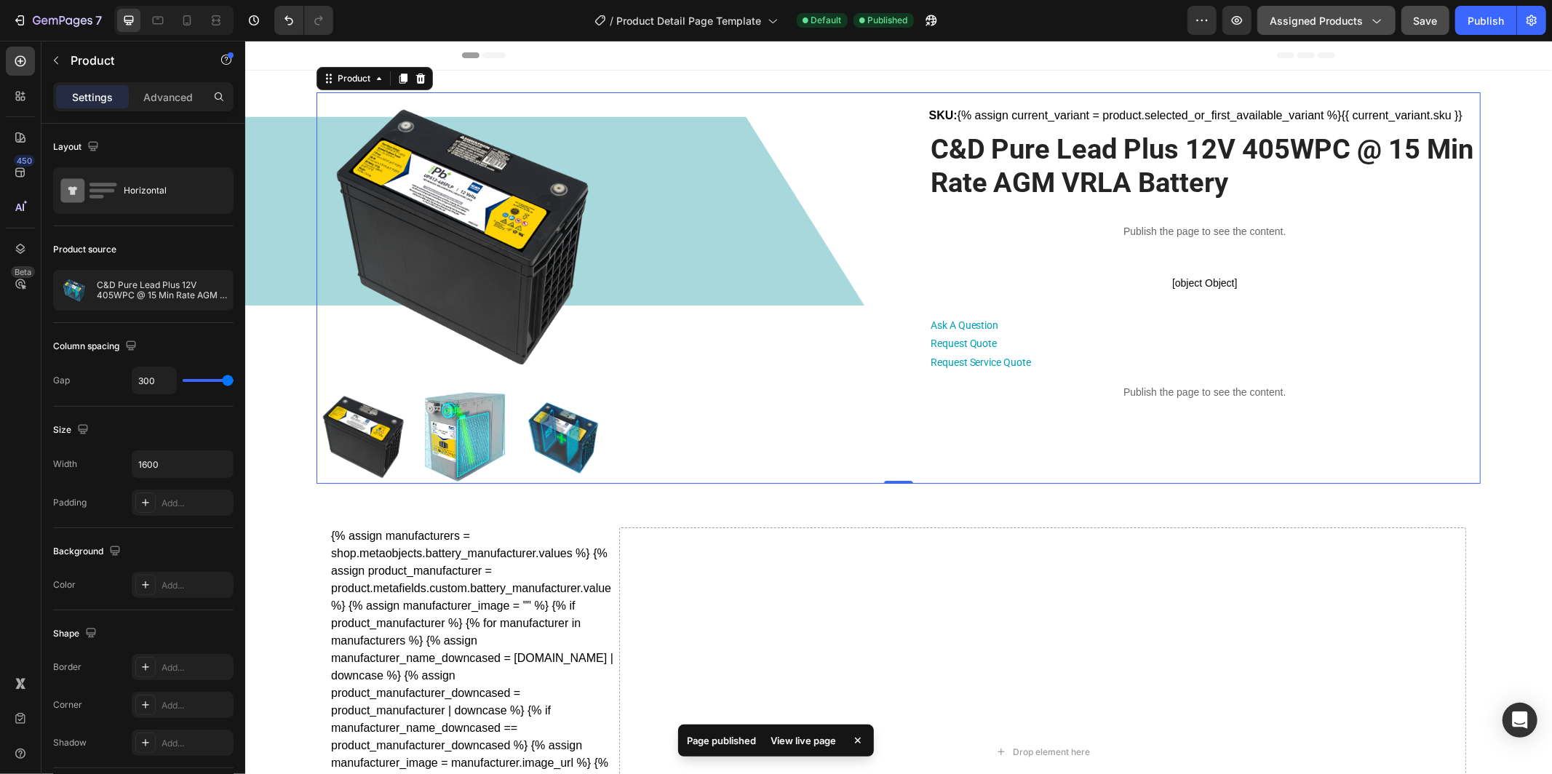
click at [1325, 25] on span "Assigned Products" at bounding box center [1316, 20] width 93 height 15
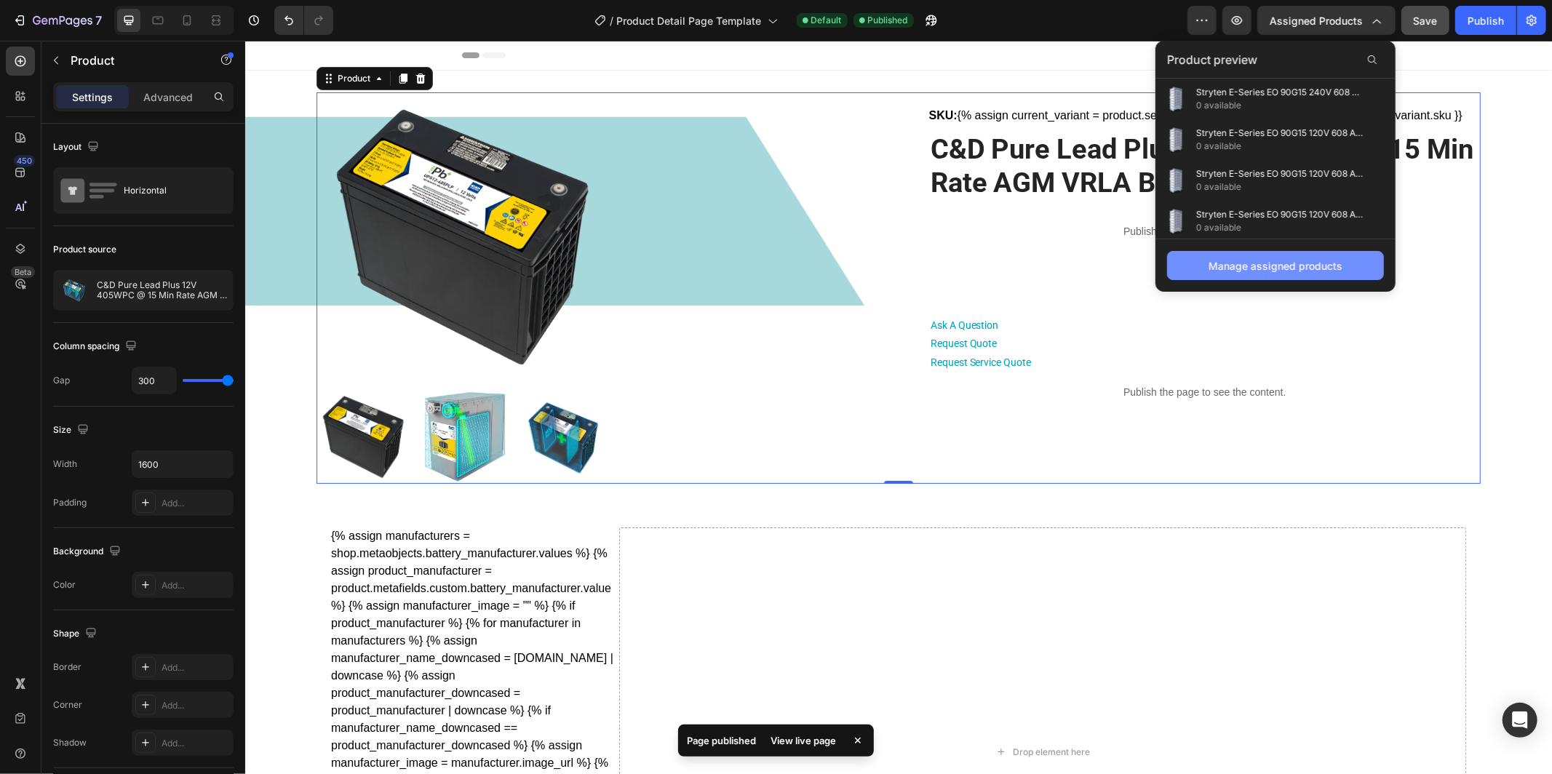
click at [1279, 271] on div "Manage assigned products" at bounding box center [1276, 265] width 134 height 15
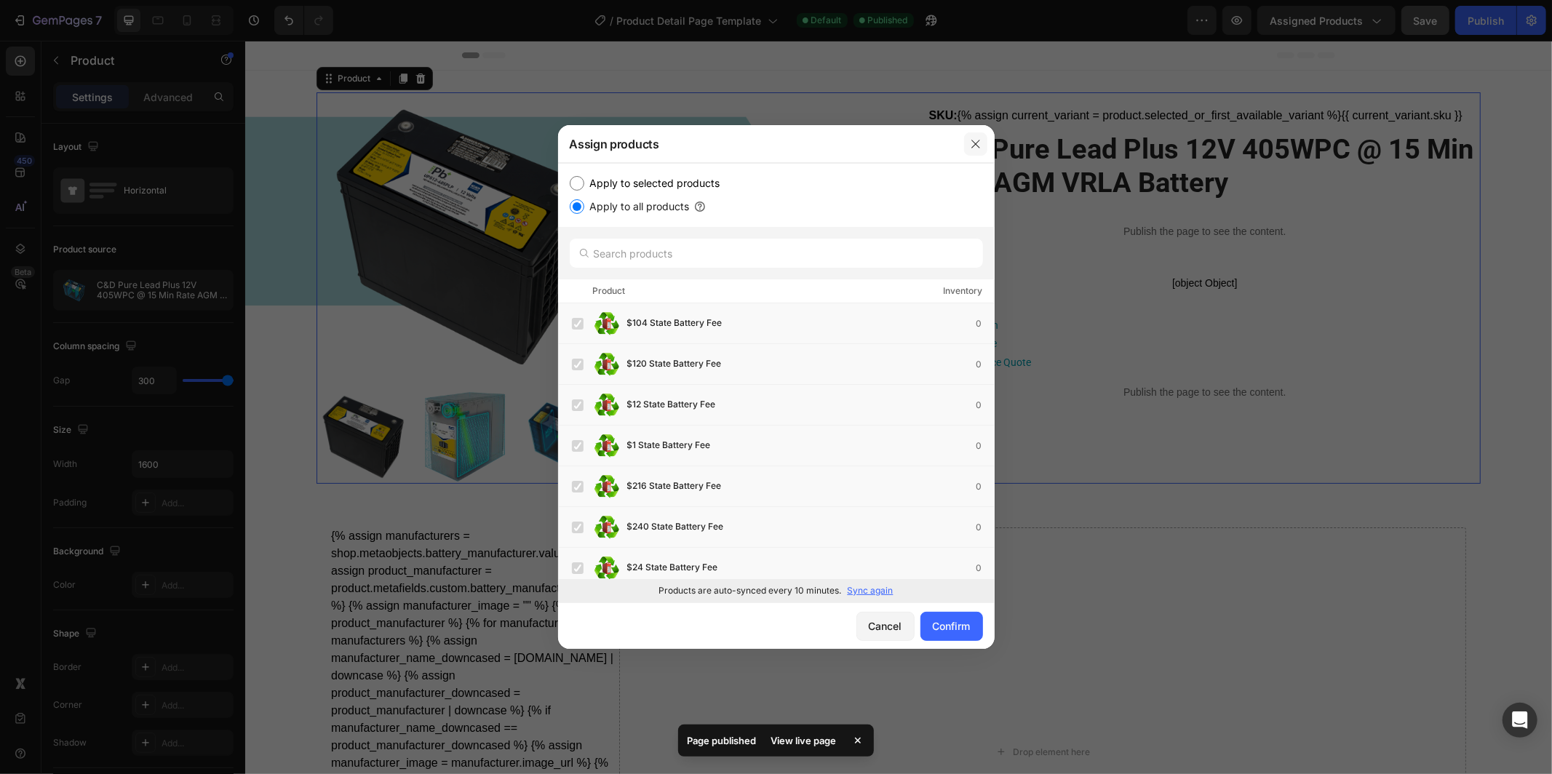
click at [974, 140] on icon "button" at bounding box center [976, 144] width 12 height 12
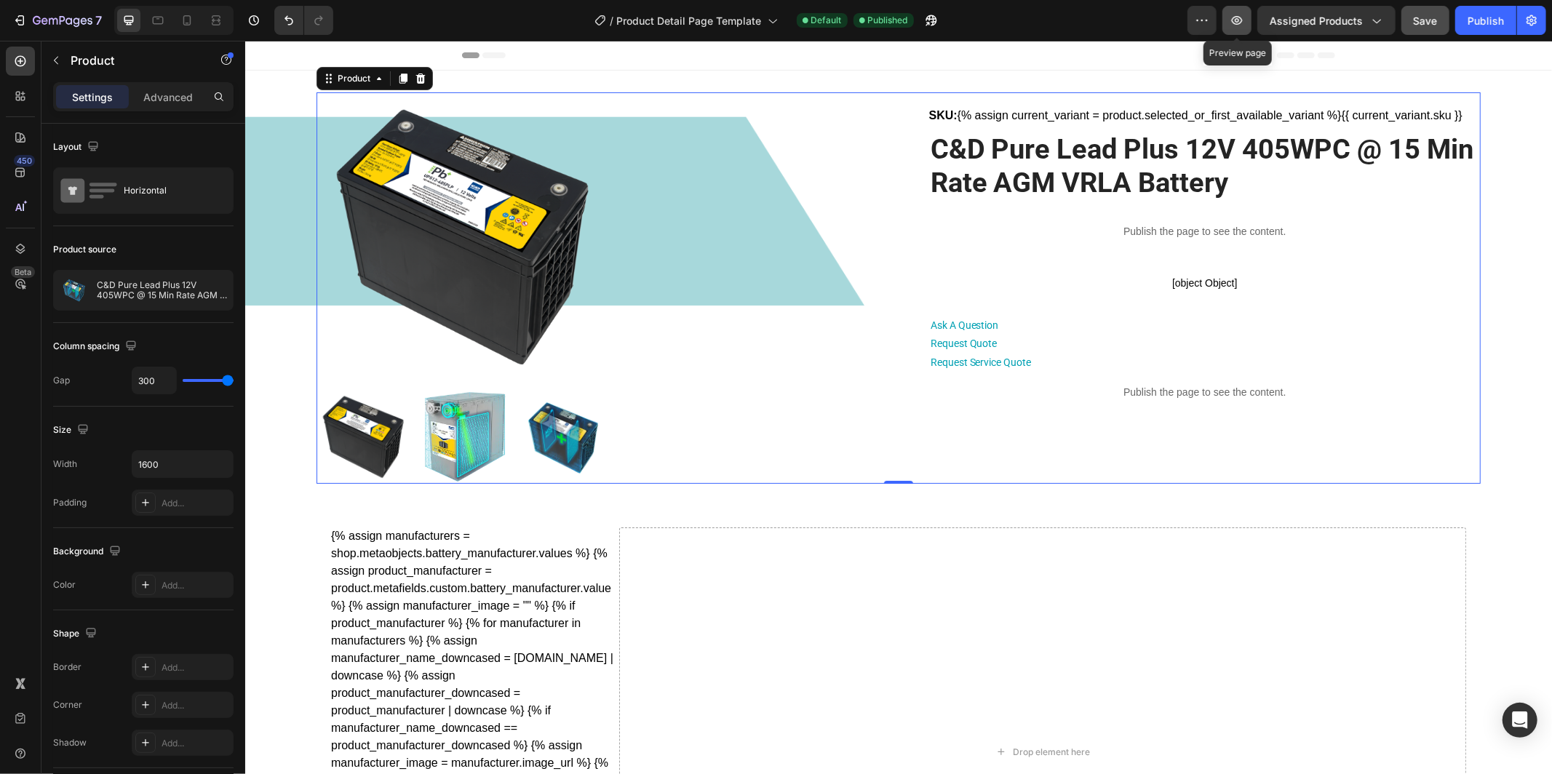
click at [1240, 21] on icon "button" at bounding box center [1237, 20] width 11 height 9
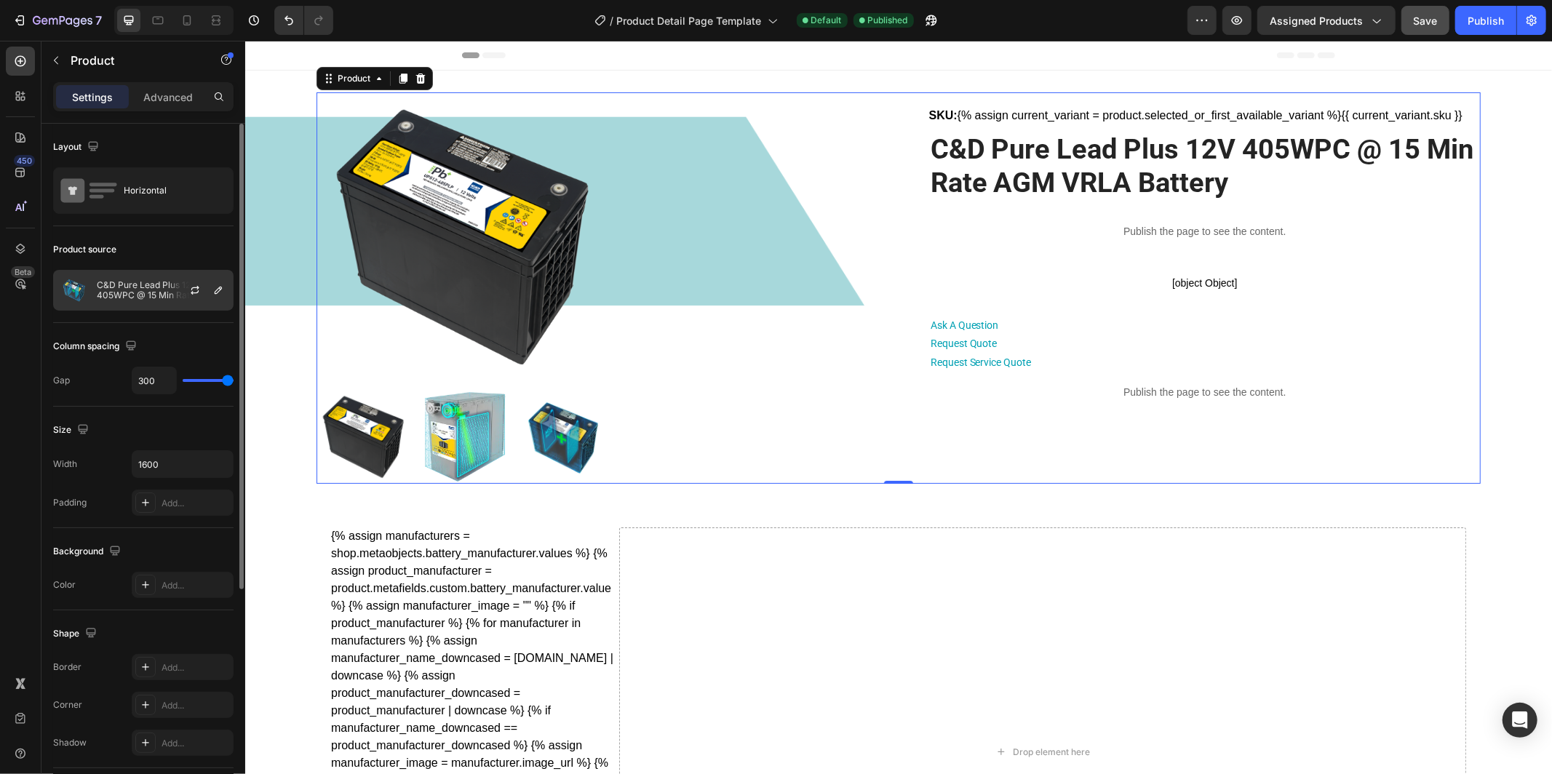
click at [140, 290] on p "C&D Pure Lead Plus 12V 405WPC @ 15 Min Rate AGM VRLA Battery" at bounding box center [162, 290] width 130 height 20
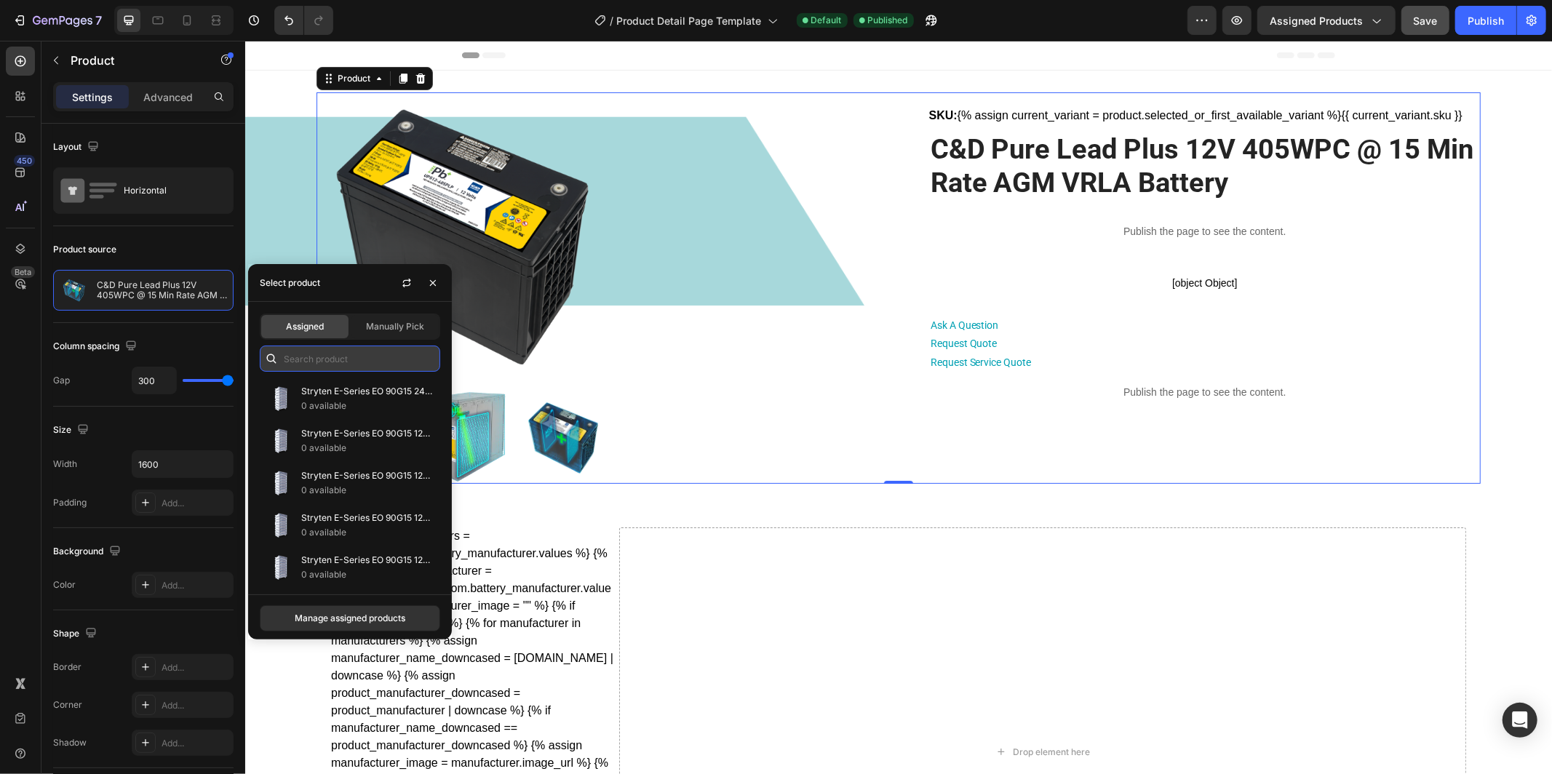
click at [300, 358] on input "text" at bounding box center [350, 359] width 180 height 26
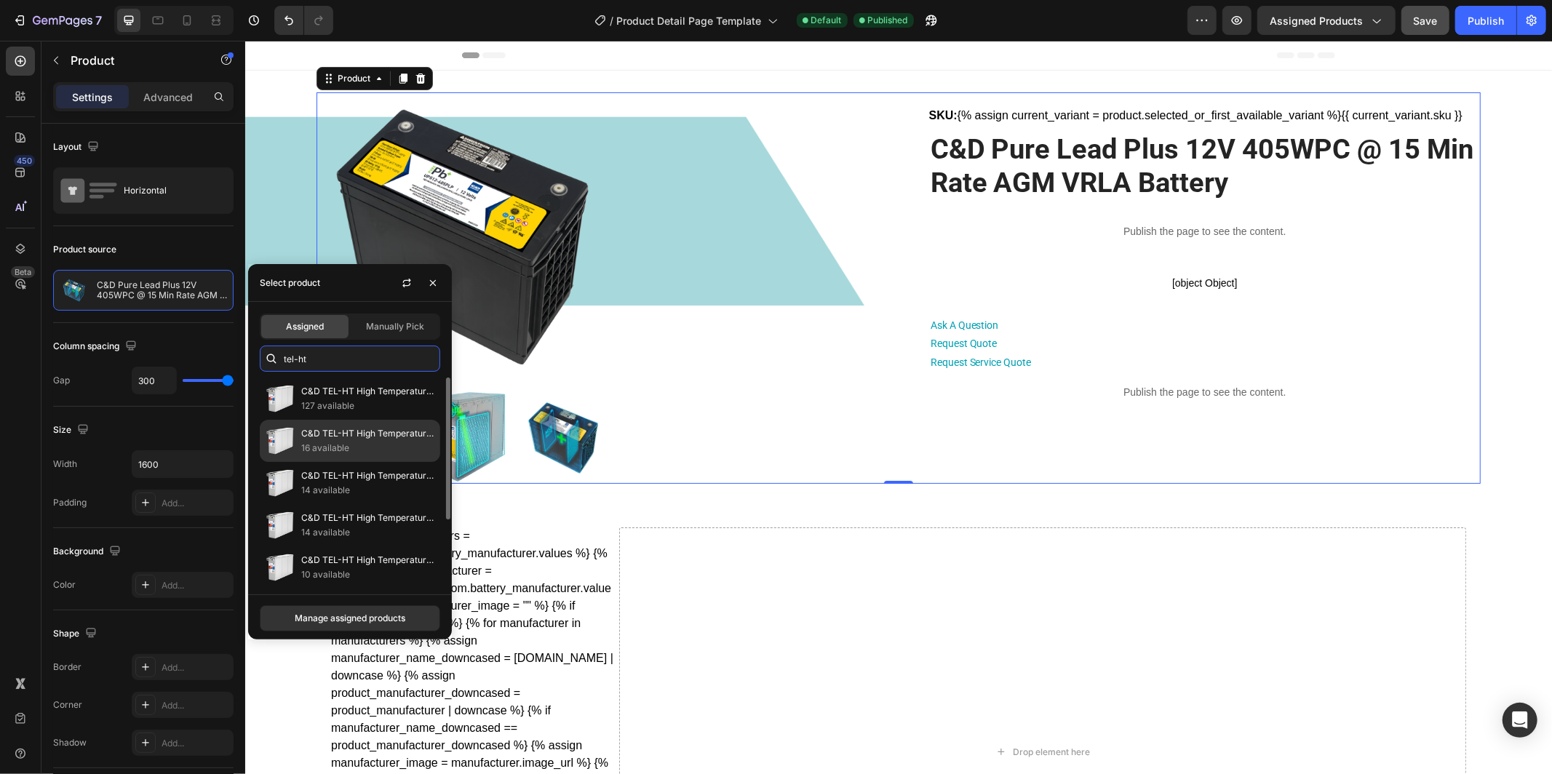
type input "tel-ht"
click at [360, 442] on p "16 available" at bounding box center [367, 448] width 132 height 15
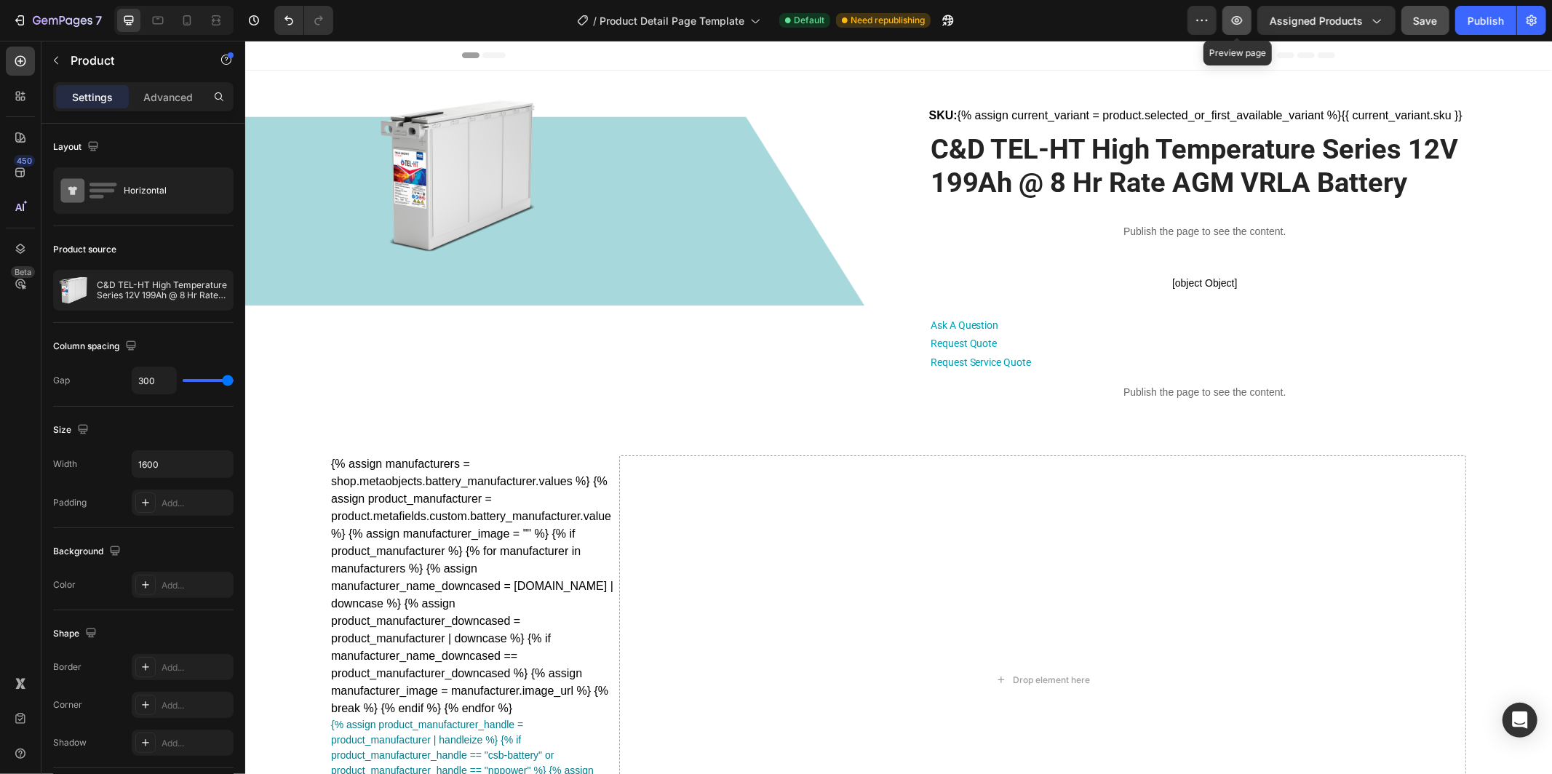
click at [1247, 21] on button "button" at bounding box center [1237, 20] width 29 height 29
click at [419, 176] on img at bounding box center [461, 174] width 291 height 164
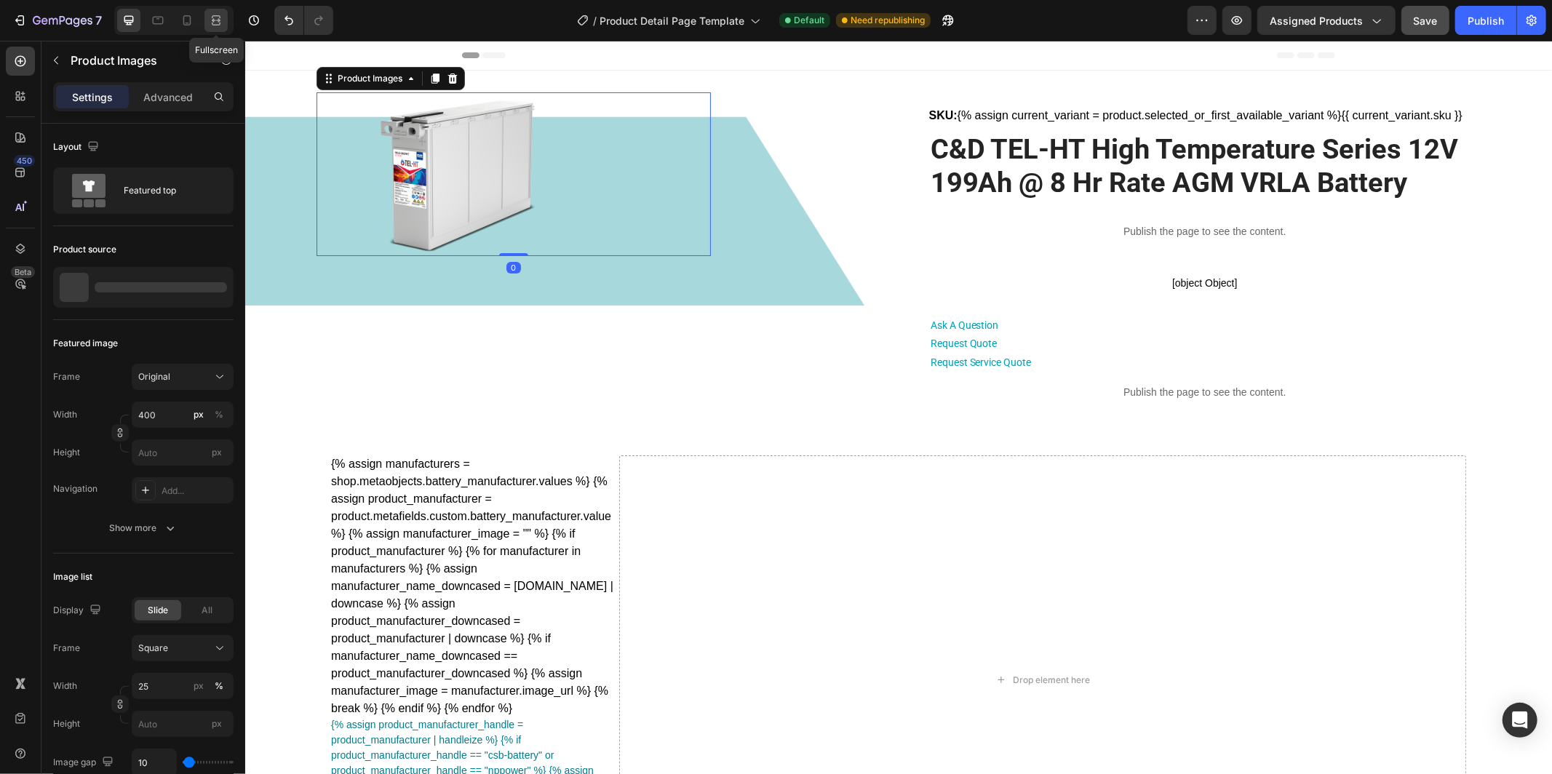
click at [209, 20] on icon at bounding box center [216, 20] width 15 height 15
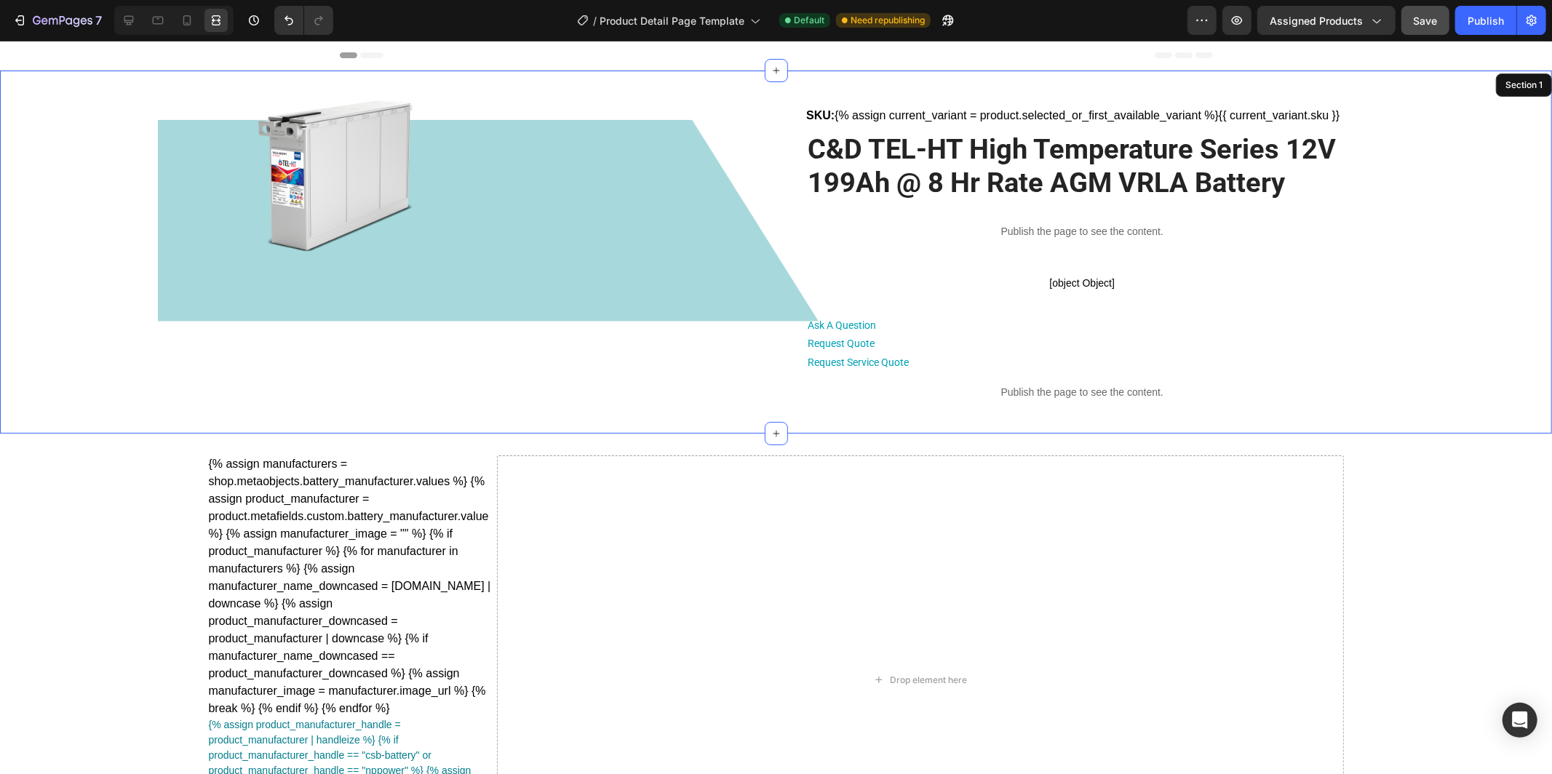
click at [100, 242] on div "Product Images 0 SKU: {% assign current_variant = product.selected_or_first_ava…" at bounding box center [775, 252] width 1501 height 320
click at [129, 20] on icon at bounding box center [128, 20] width 9 height 9
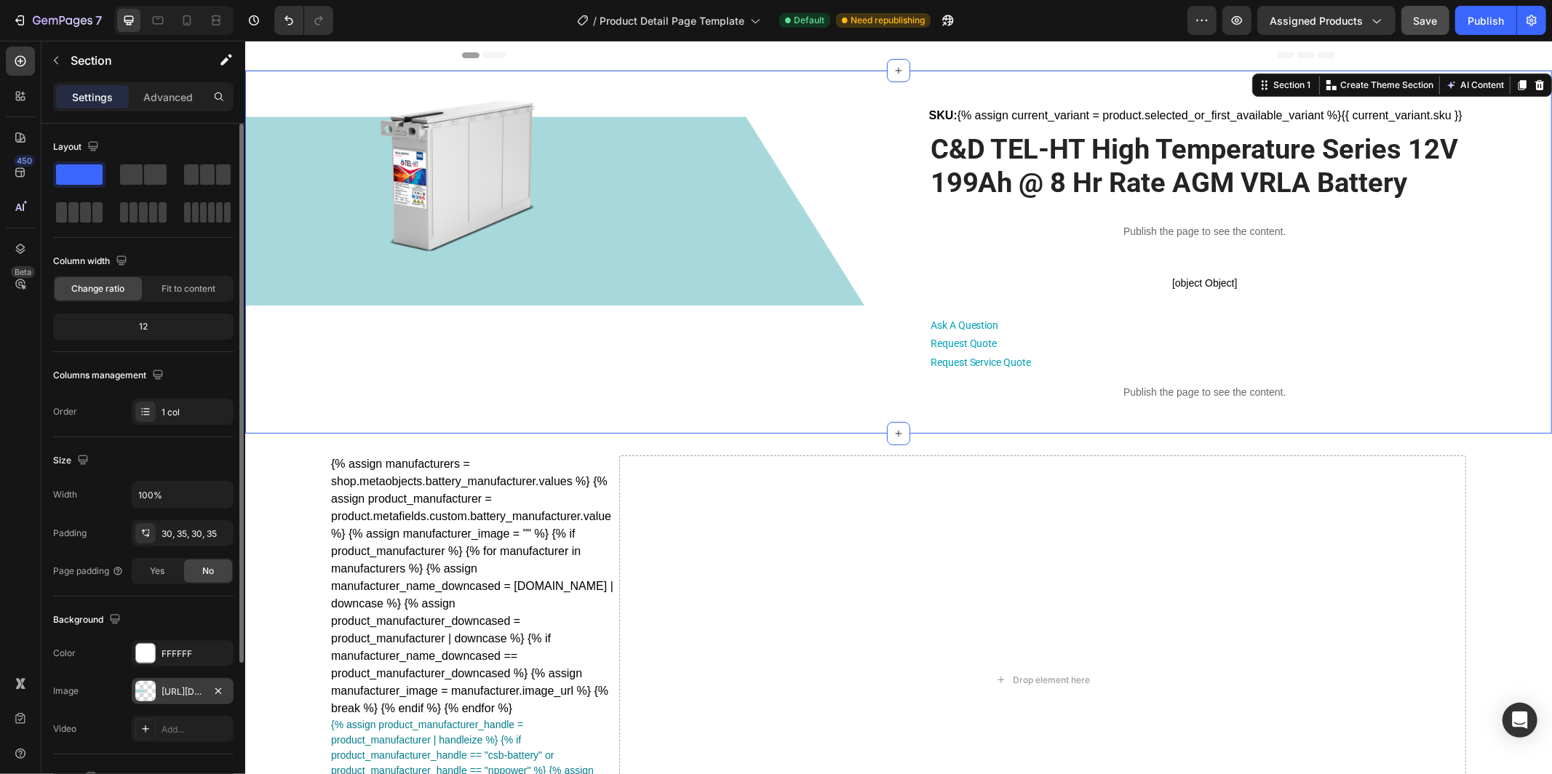
click at [180, 696] on div "[URL][DOMAIN_NAME]" at bounding box center [183, 692] width 42 height 13
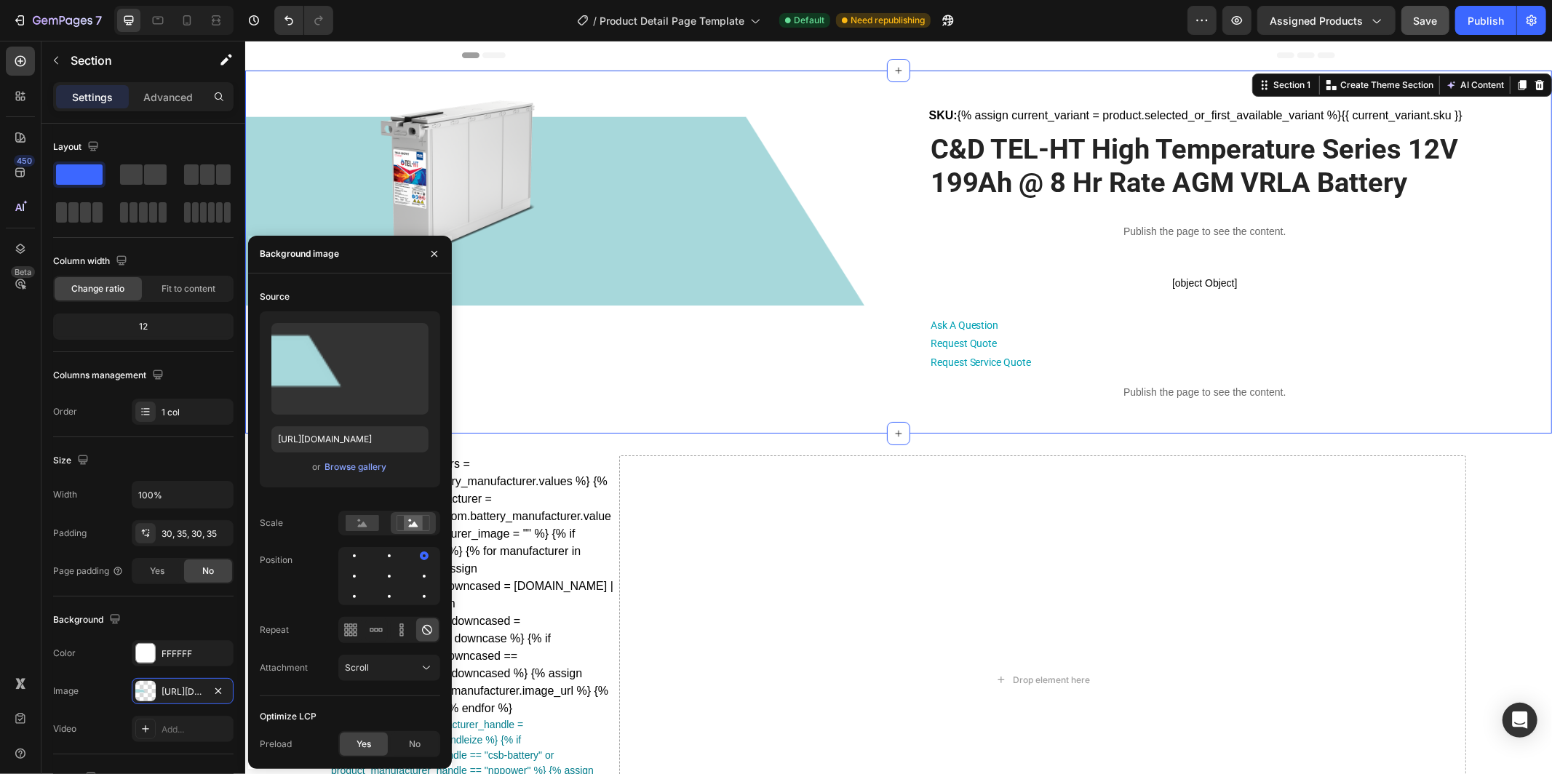
click at [275, 157] on div "Product Images SKU: {% assign current_variant = product.selected_or_first_avail…" at bounding box center [898, 252] width 1256 height 320
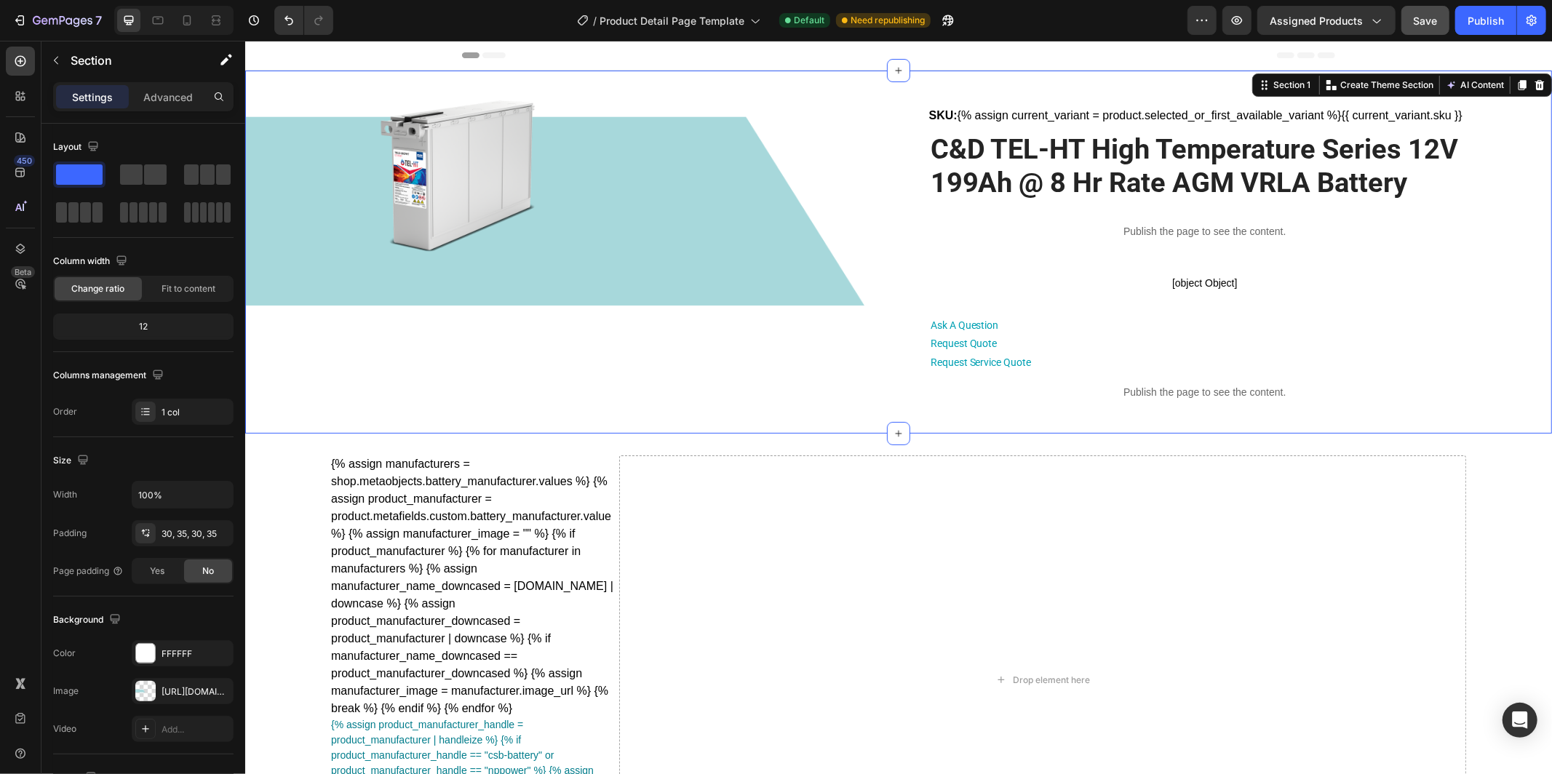
click at [266, 249] on div "Product Images SKU: {% assign current_variant = product.selected_or_first_avail…" at bounding box center [898, 251] width 1307 height 363
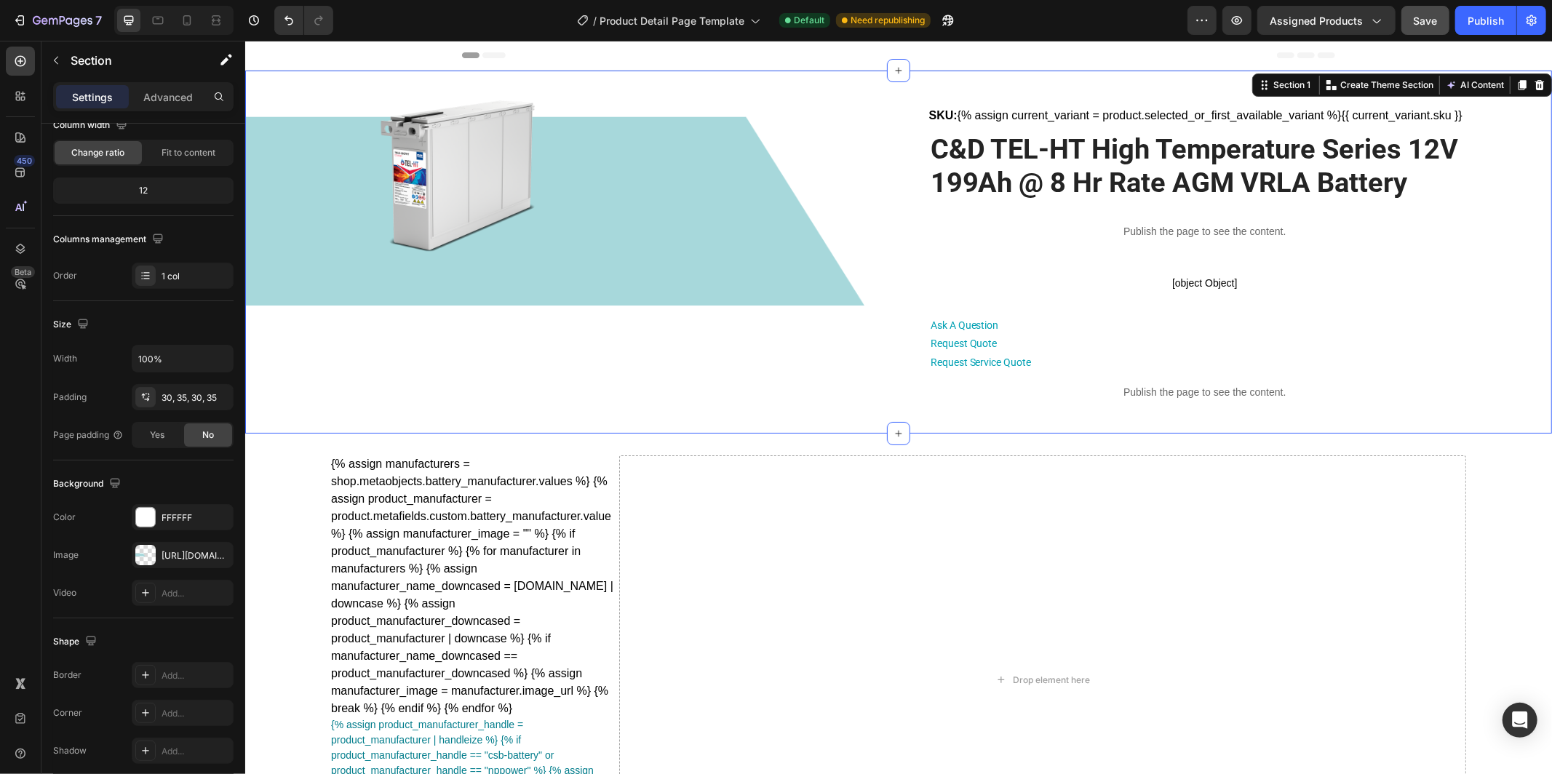
scroll to position [33, 0]
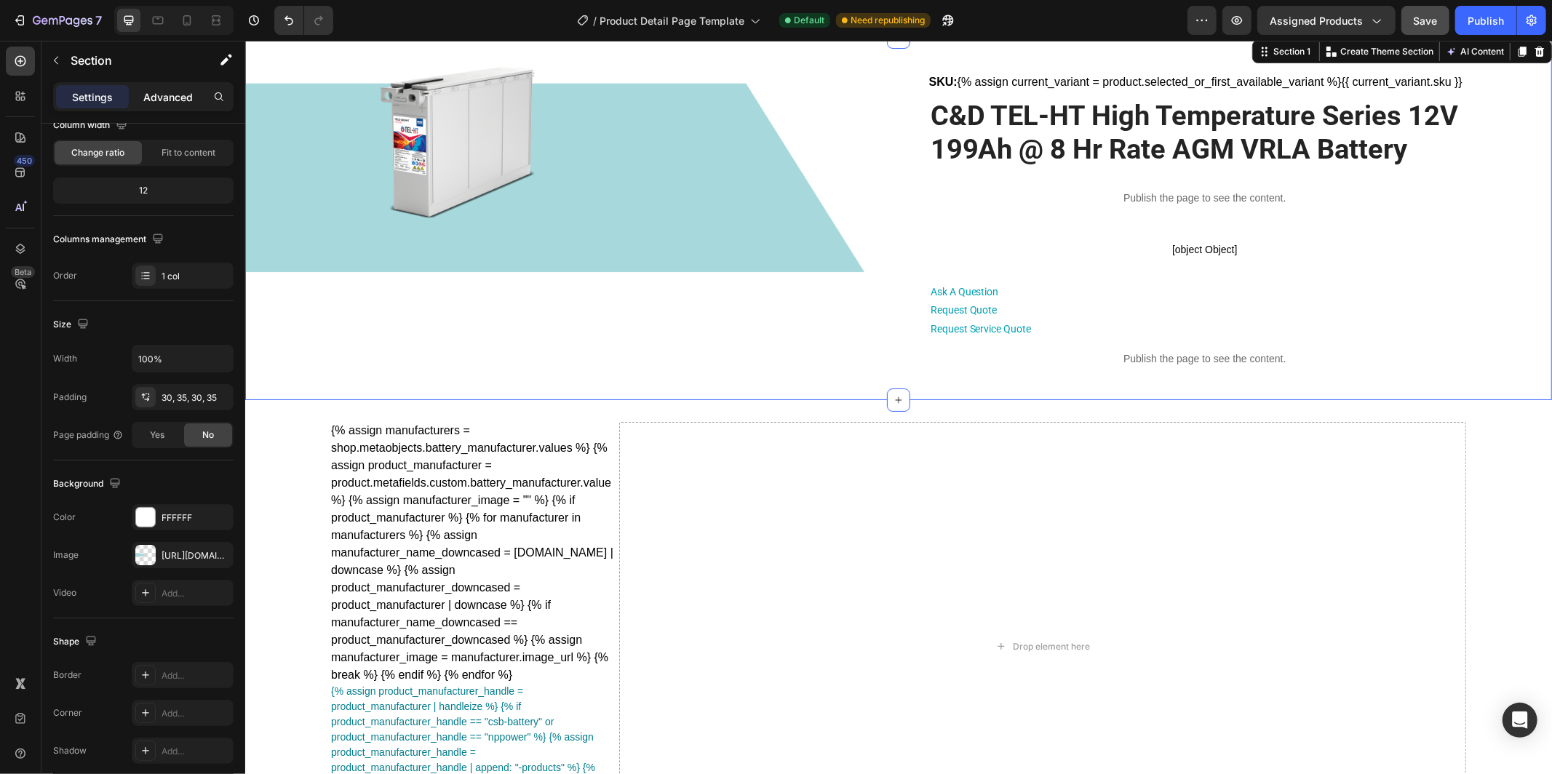
click at [180, 101] on p "Advanced" at bounding box center [167, 97] width 49 height 15
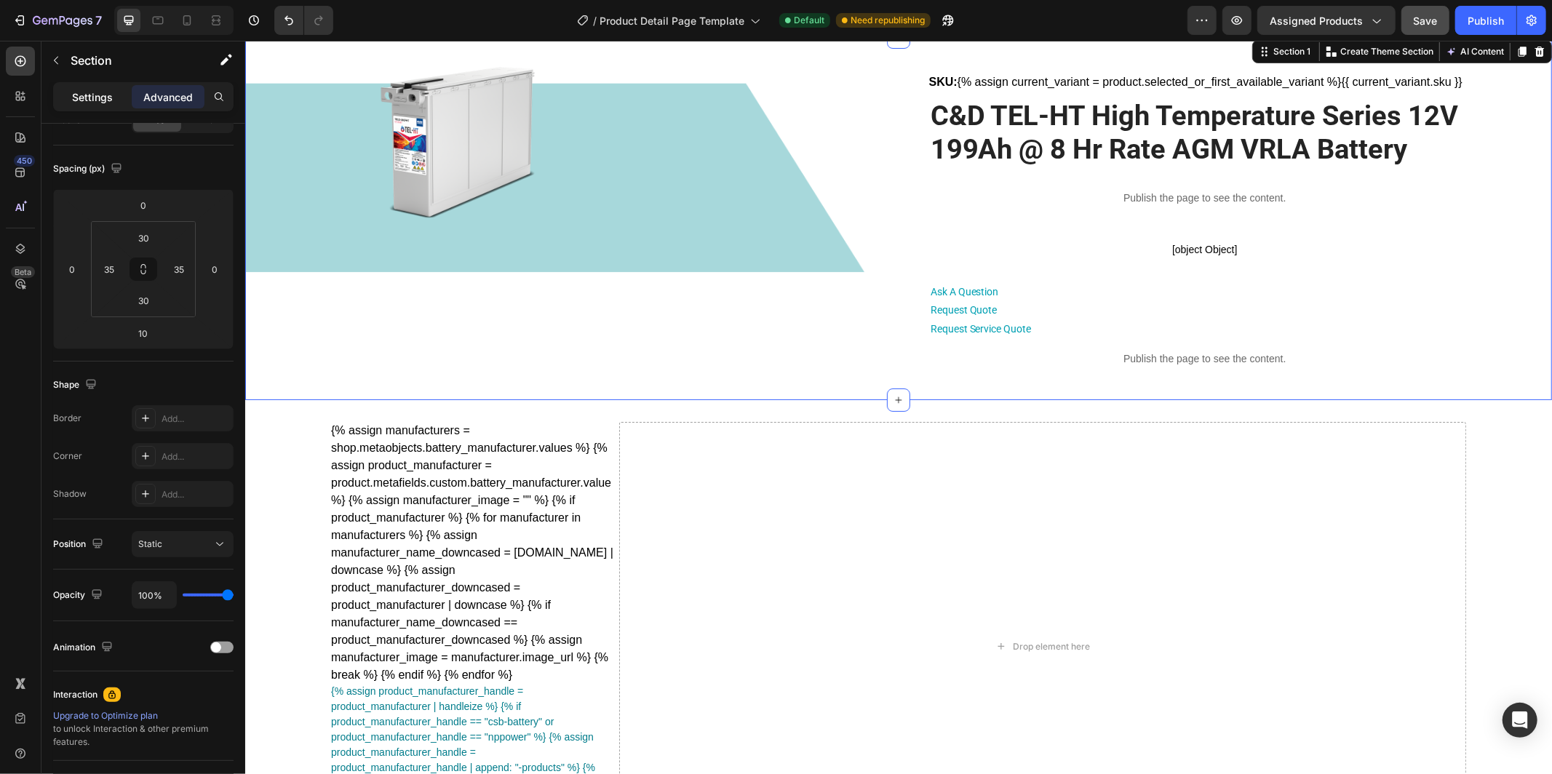
click at [102, 101] on p "Settings" at bounding box center [92, 97] width 41 height 15
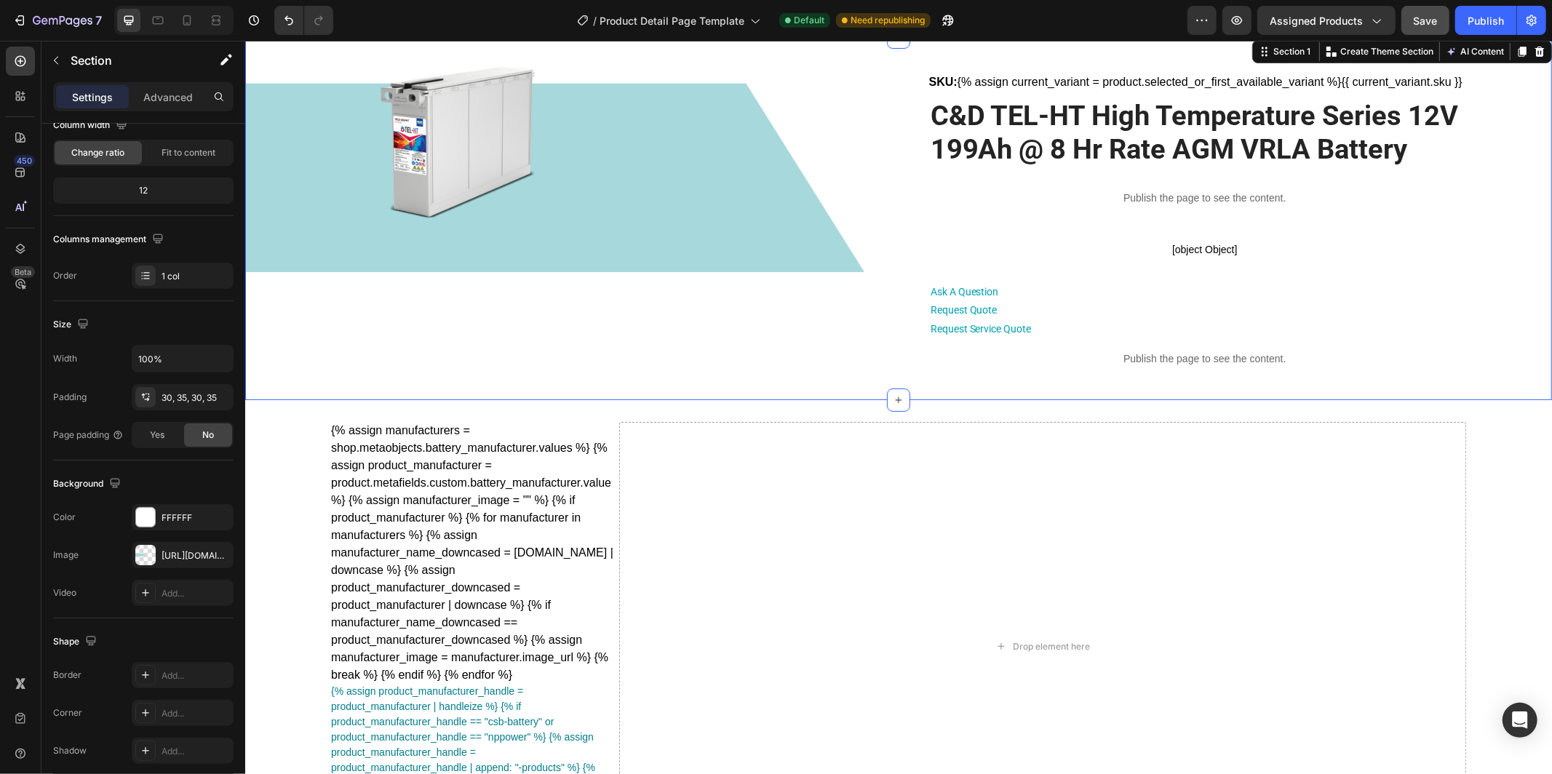
click at [295, 175] on div "Product Images SKU: {% assign current_variant = product.selected_or_first_avail…" at bounding box center [898, 218] width 1256 height 320
click at [219, 17] on icon at bounding box center [216, 20] width 15 height 15
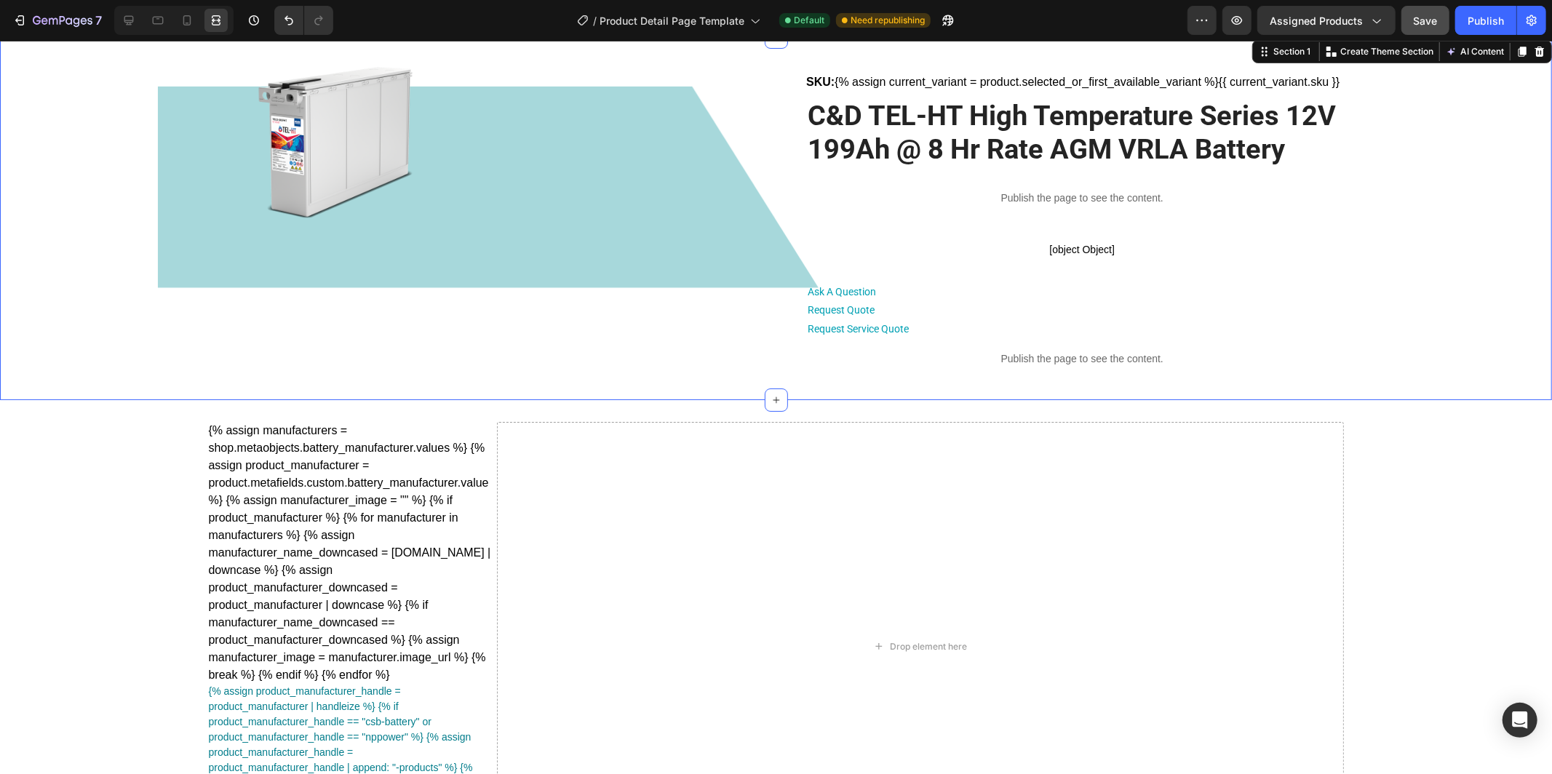
click at [127, 176] on div "Product Images SKU: {% assign current_variant = product.selected_or_first_avail…" at bounding box center [775, 218] width 1501 height 320
click at [169, 189] on div "Product Images SKU: {% assign current_variant = product.selected_or_first_avail…" at bounding box center [775, 218] width 1501 height 320
click at [721, 130] on div "Product Images SKU: {% assign current_variant = product.selected_or_first_avail…" at bounding box center [776, 218] width 1164 height 320
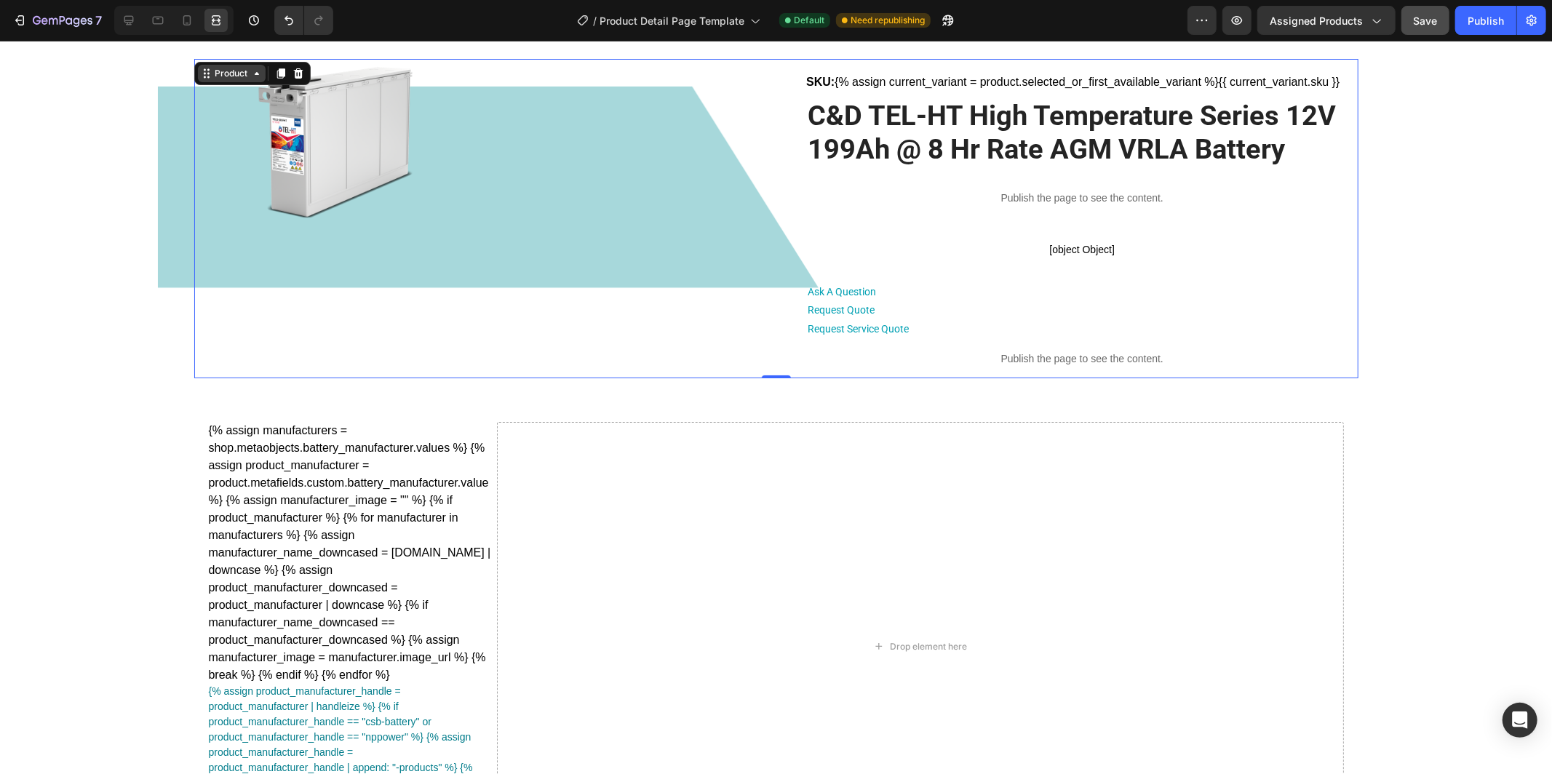
click at [234, 75] on div "Product" at bounding box center [232, 72] width 39 height 13
click at [127, 17] on icon at bounding box center [129, 20] width 15 height 15
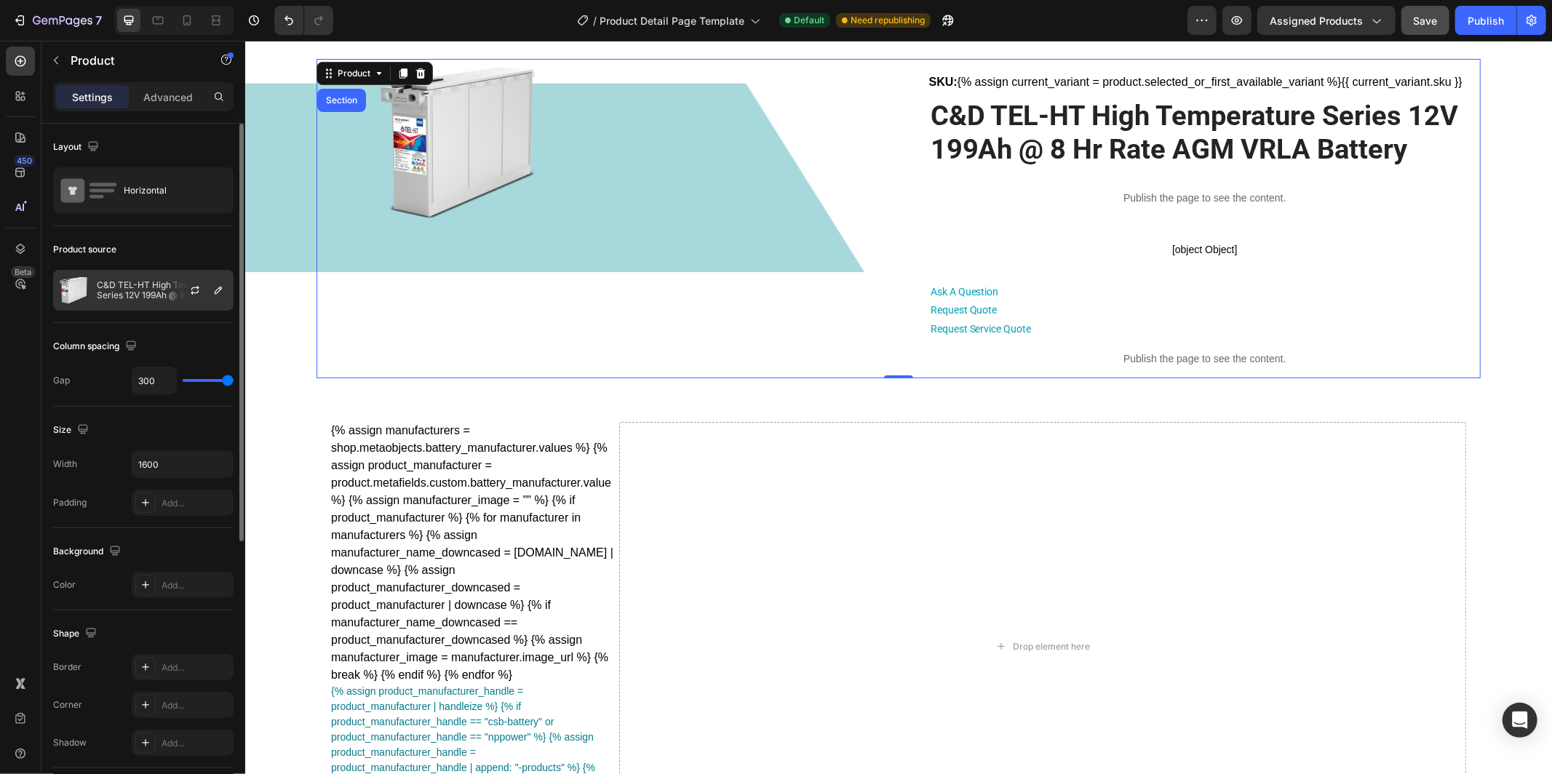
click at [148, 290] on p "C&D TEL-HT High Temperature Series 12V 199Ah @ 8 Hr Rate AGM VRLA Battery" at bounding box center [162, 290] width 130 height 20
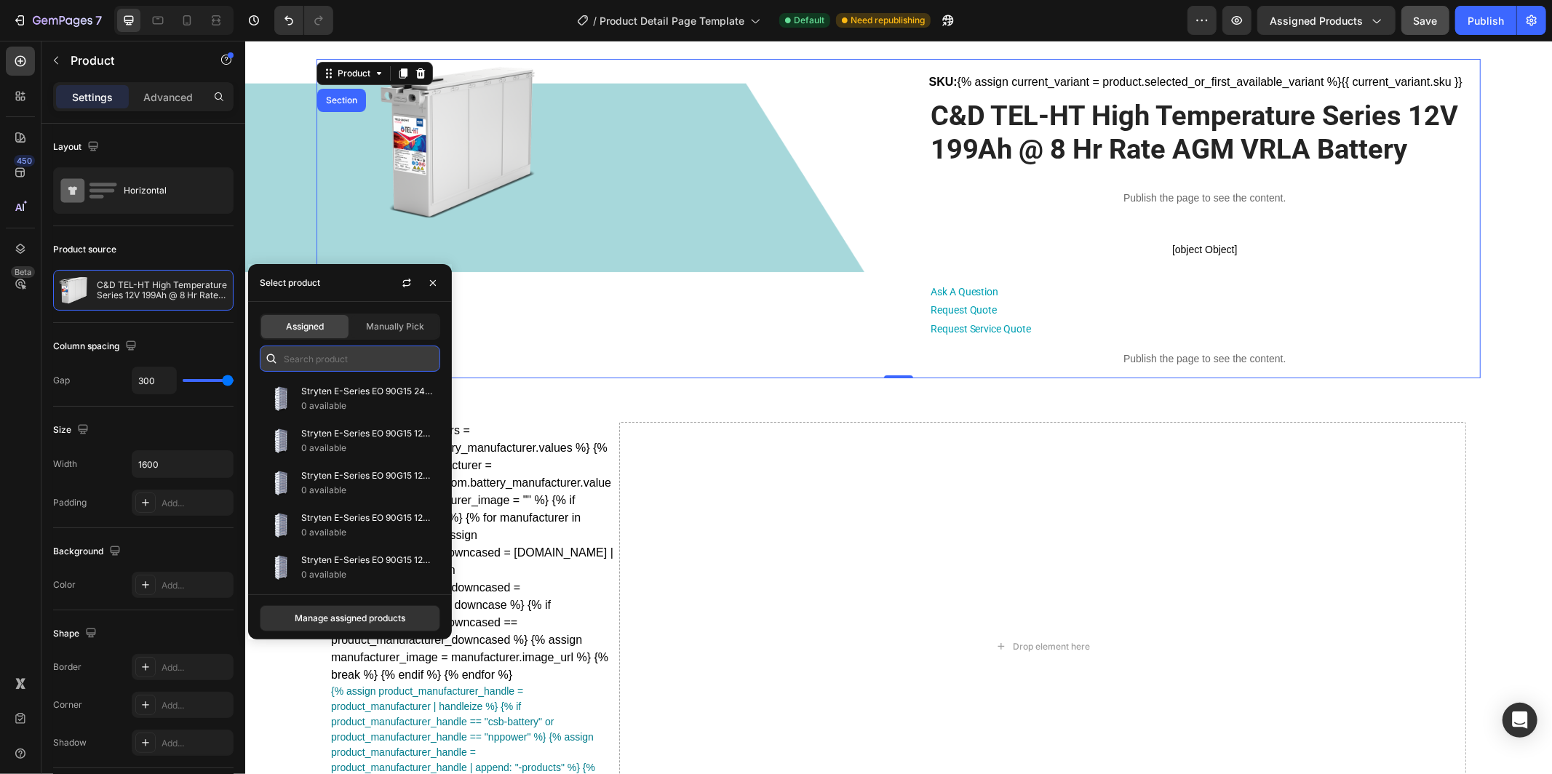
click at [400, 365] on input "text" at bounding box center [350, 359] width 180 height 26
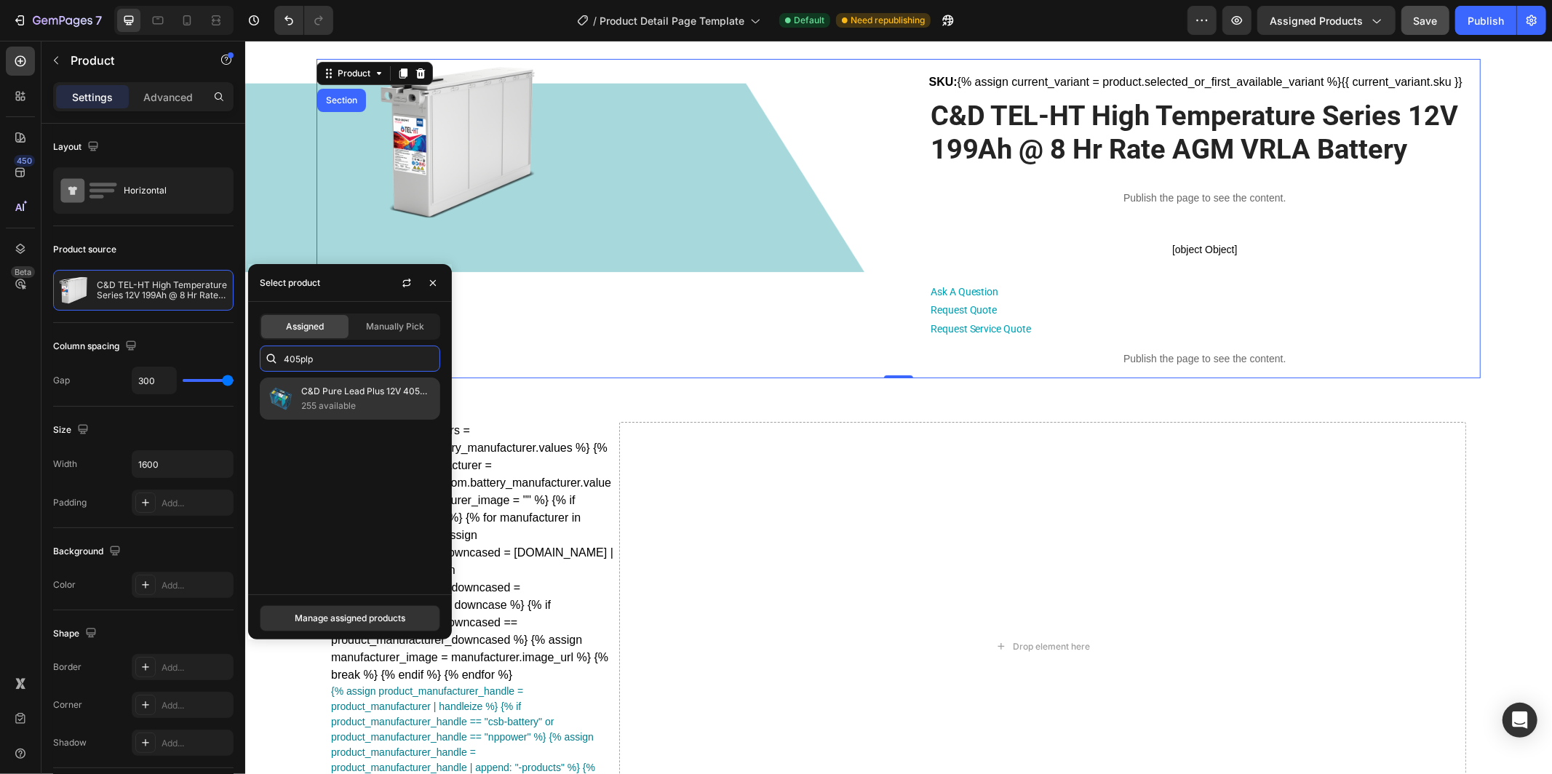
type input "405plp"
click at [357, 400] on p "255 available" at bounding box center [367, 406] width 132 height 15
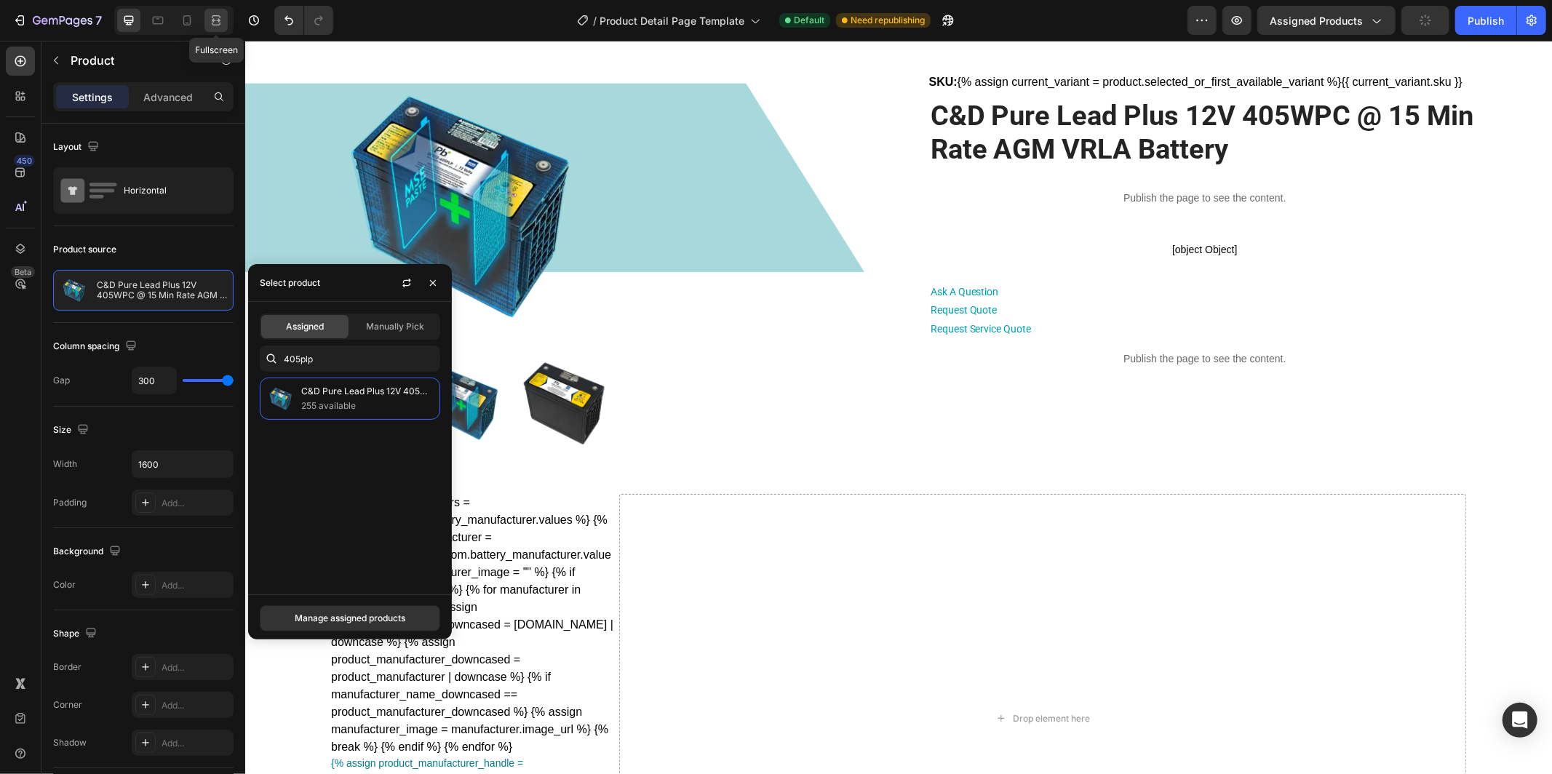
click at [220, 23] on icon at bounding box center [216, 24] width 9 height 3
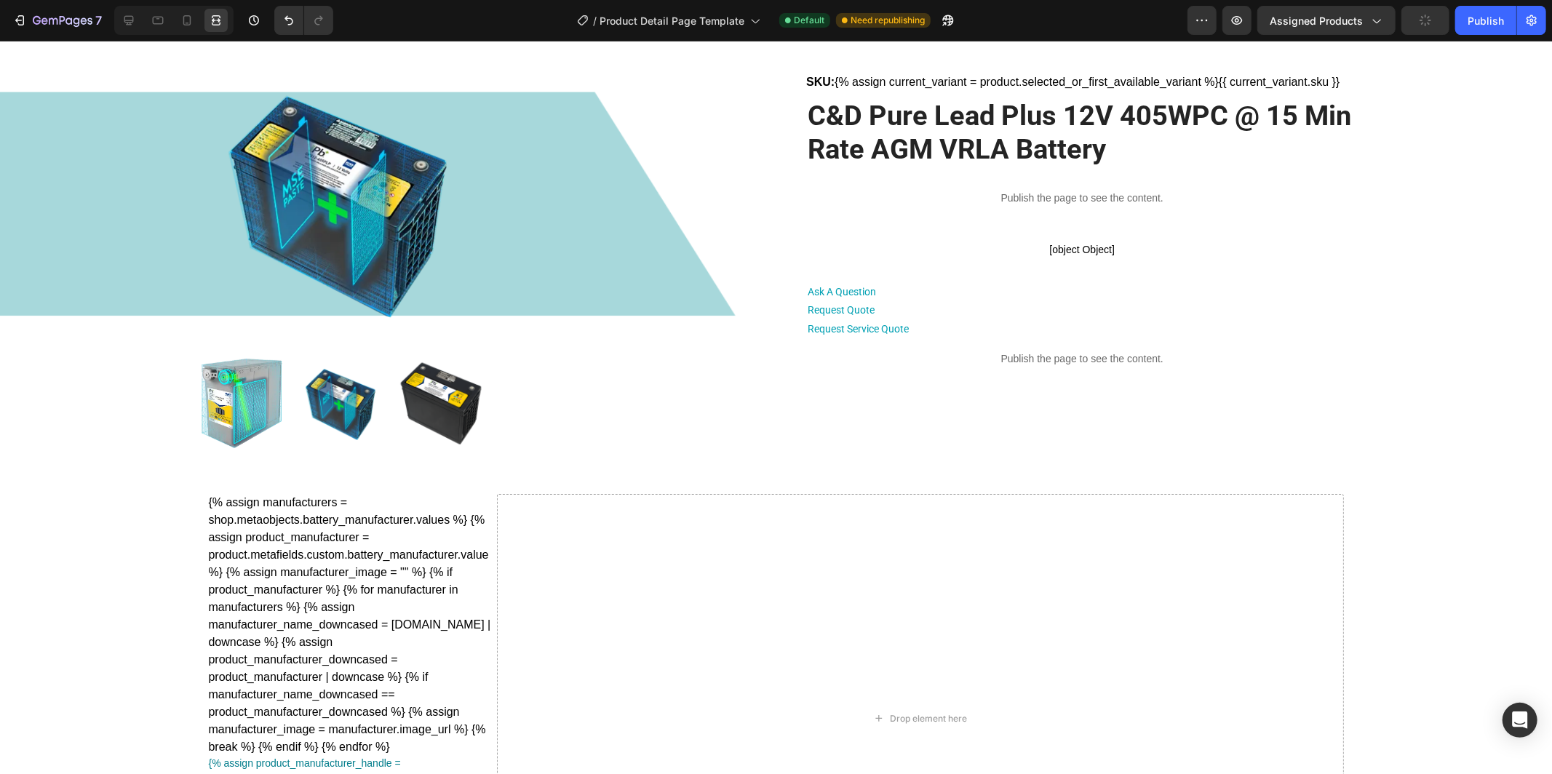
click at [706, 194] on div "Product Images SKU: {% assign current_variant = product.selected_or_first_avail…" at bounding box center [776, 254] width 1164 height 392
click at [132, 23] on icon at bounding box center [129, 20] width 15 height 15
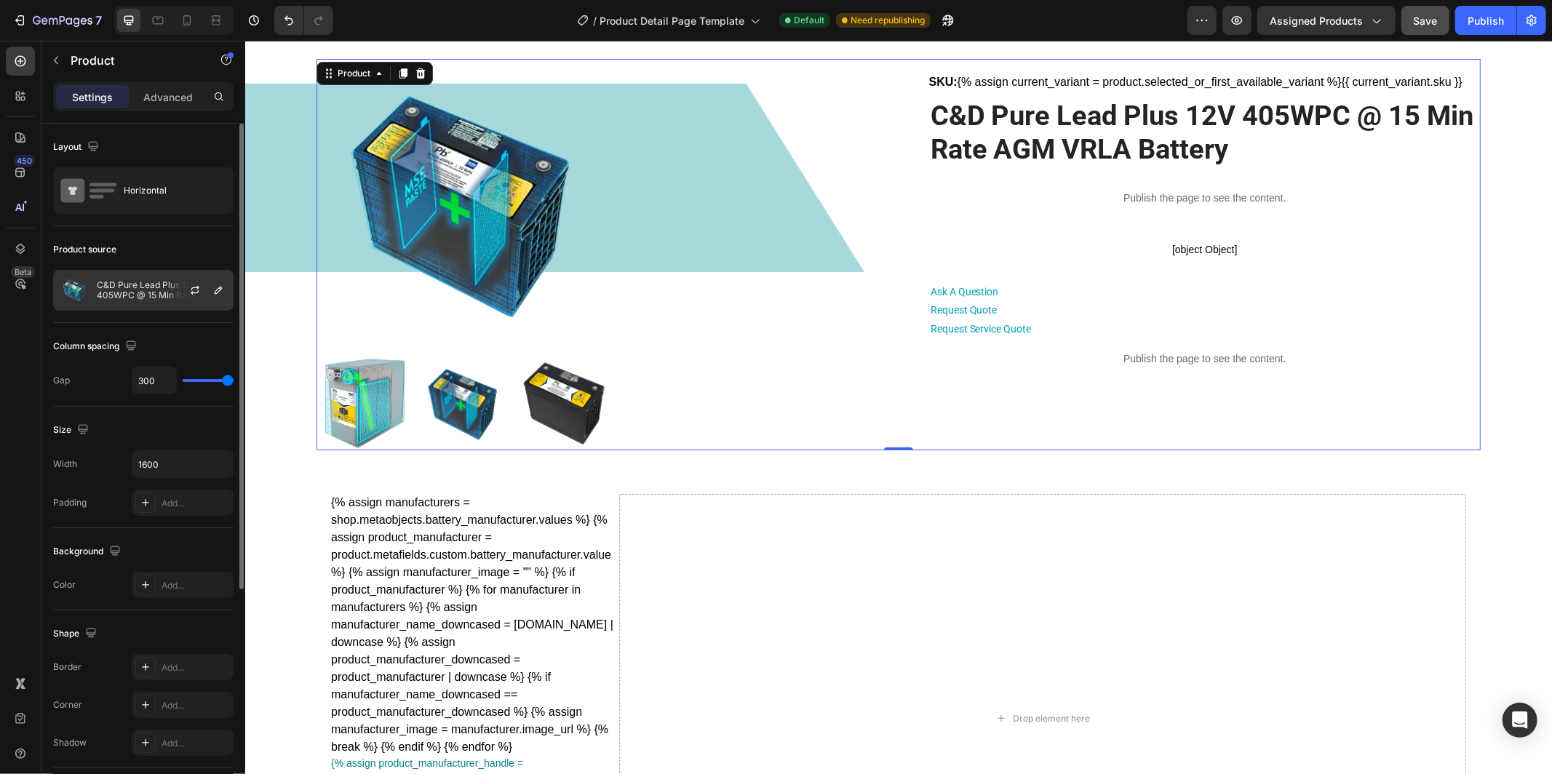
click at [147, 291] on p "C&D Pure Lead Plus 12V 405WPC @ 15 Min Rate AGM VRLA Battery" at bounding box center [162, 290] width 130 height 20
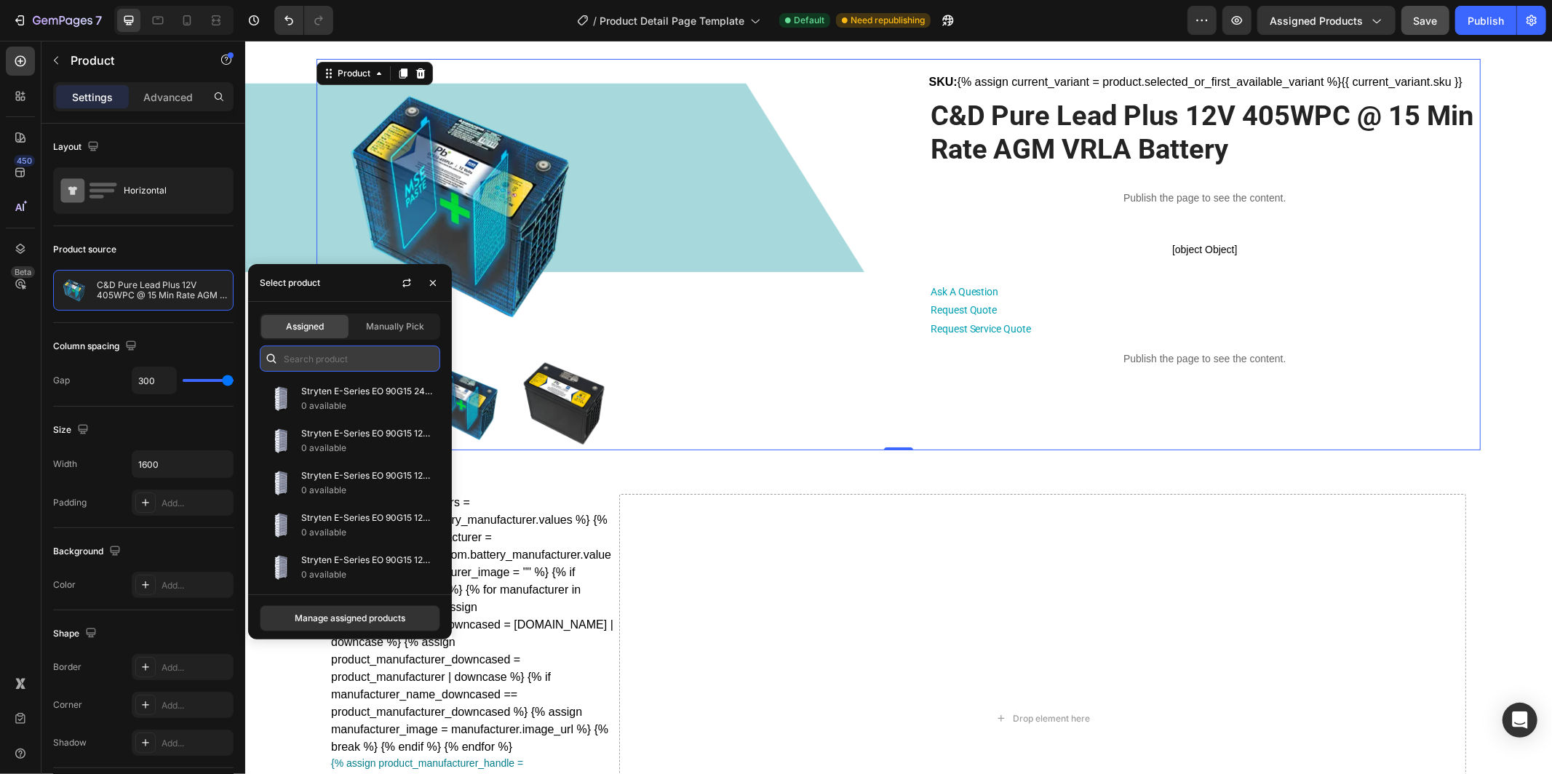
click at [345, 359] on input "text" at bounding box center [350, 359] width 180 height 26
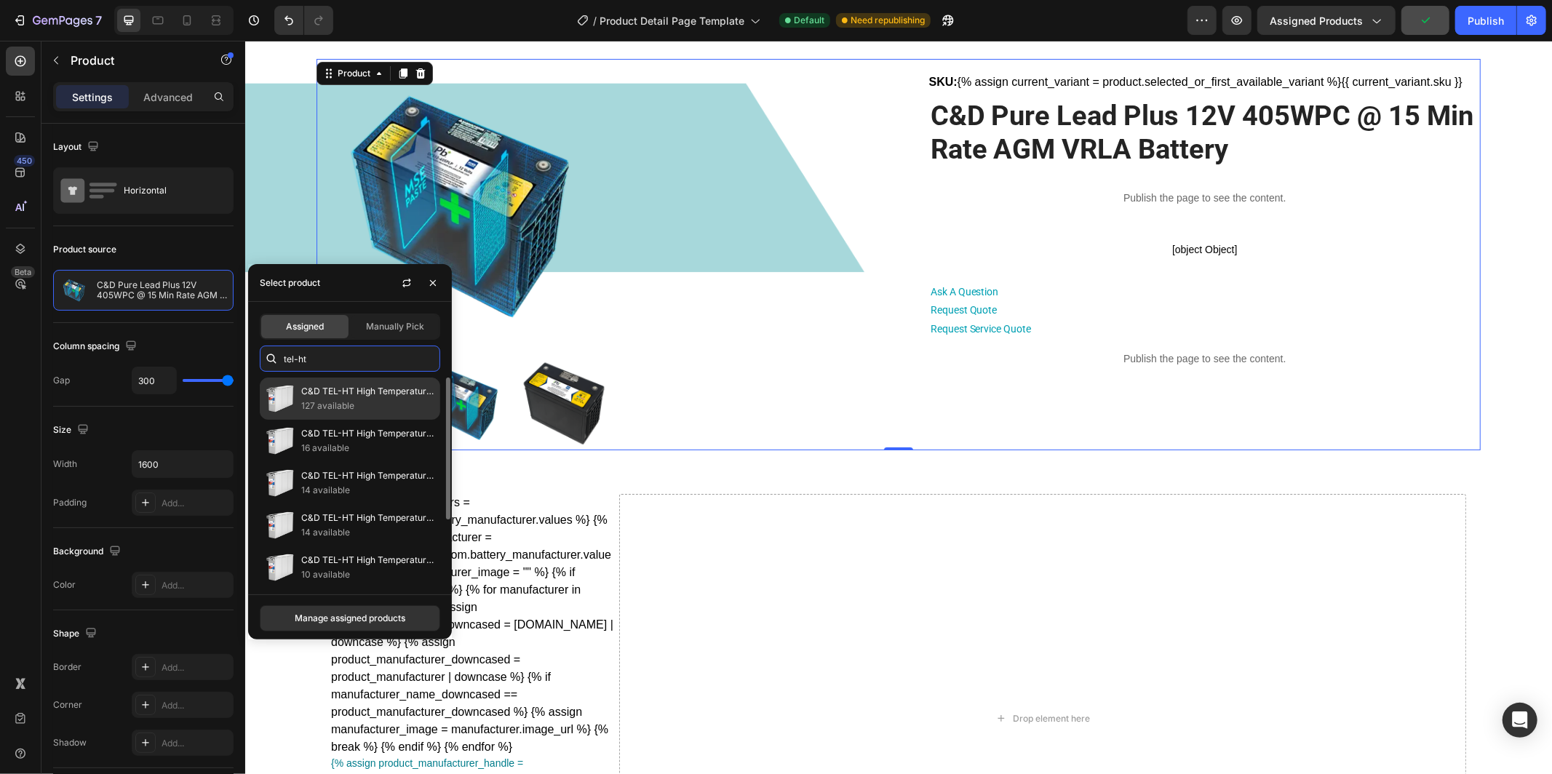
type input "tel-ht"
click at [365, 389] on p "C&D TEL-HT High Temperature Series 12V 195Ah @ 8 Hr Rate AGM VRLA Battery" at bounding box center [367, 391] width 132 height 15
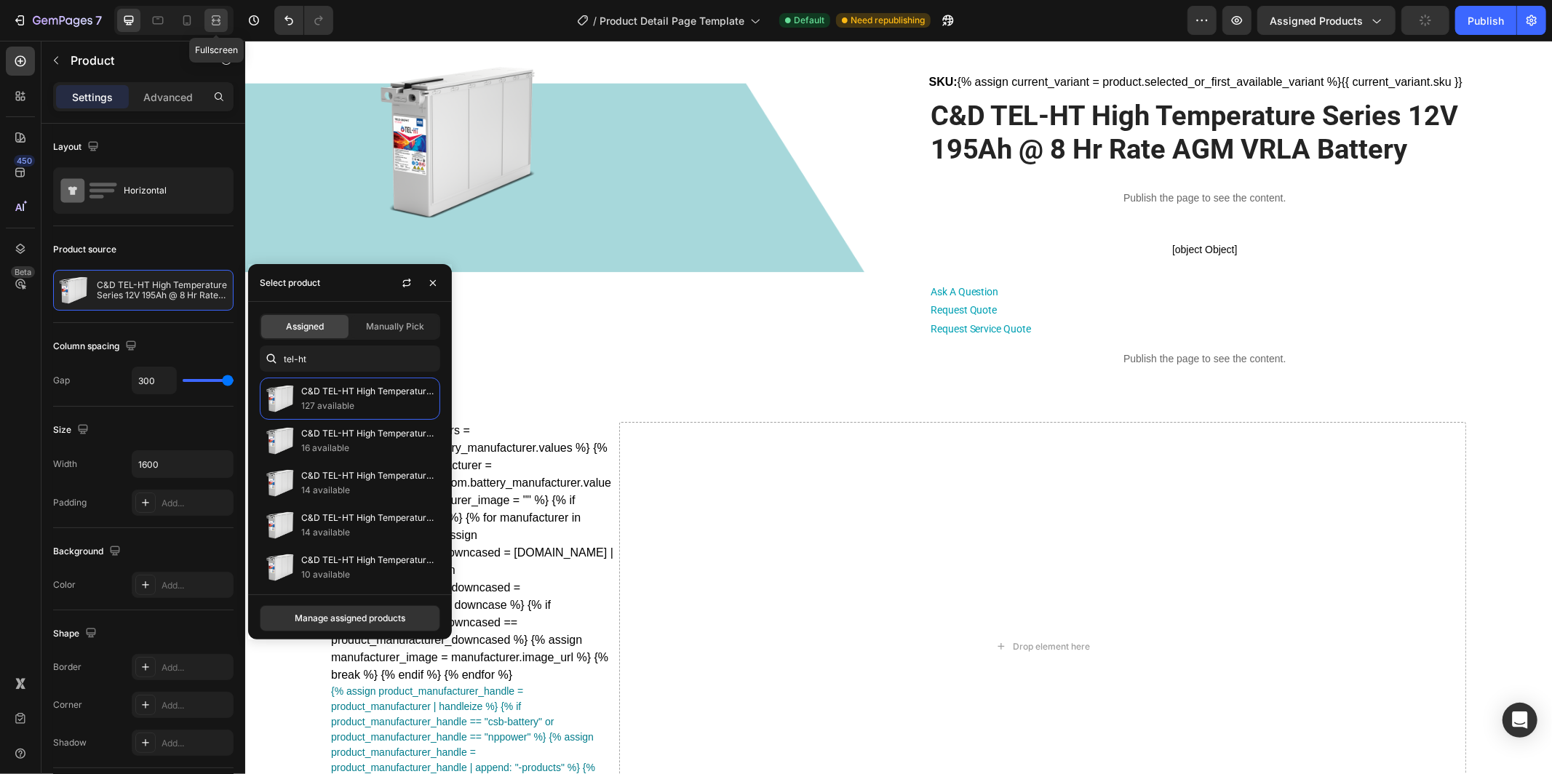
click at [216, 20] on icon at bounding box center [218, 20] width 4 height 4
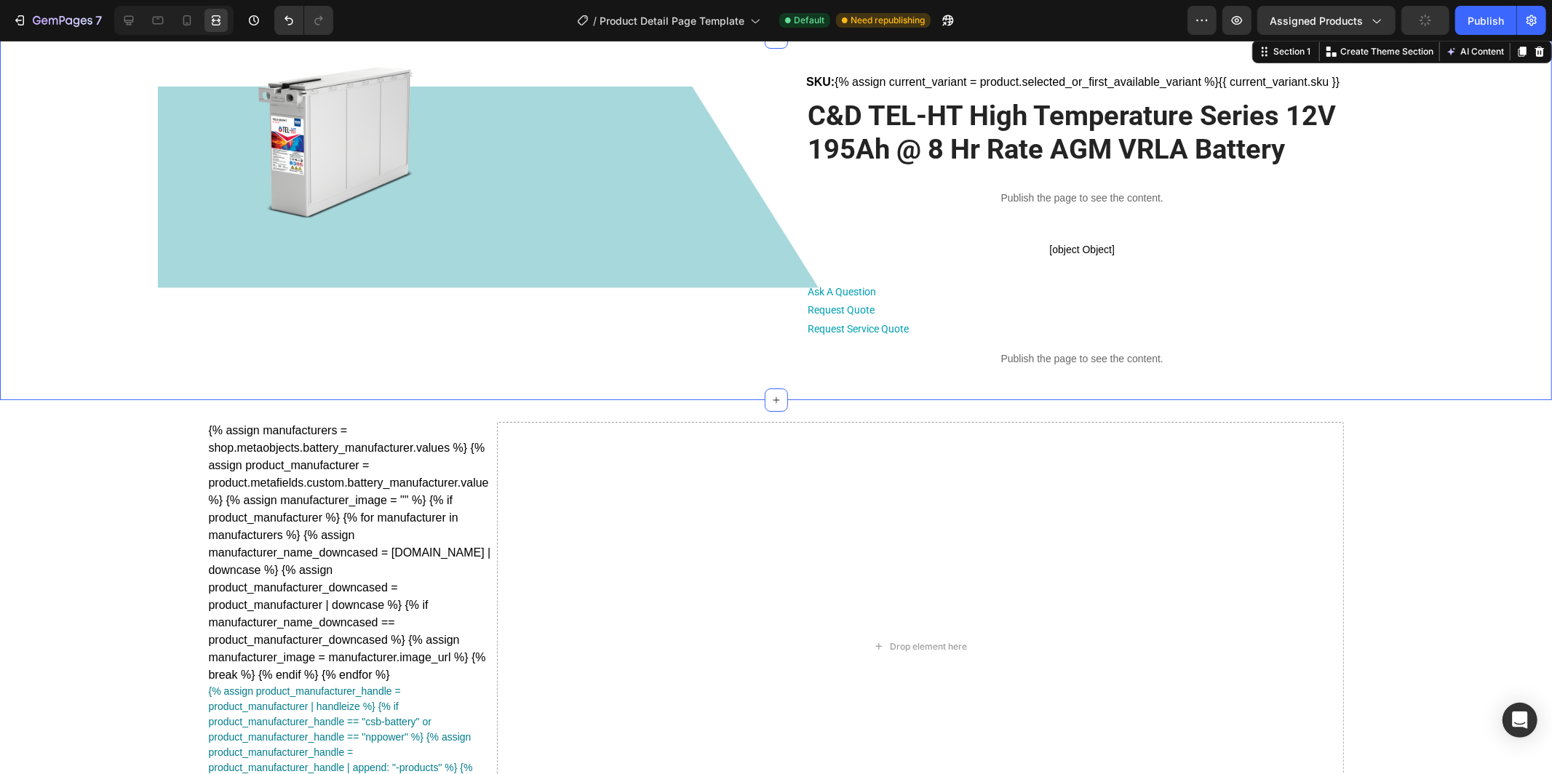
click at [127, 186] on div "Product Images SKU: {% assign current_variant = product.selected_or_first_avail…" at bounding box center [775, 218] width 1501 height 320
click at [154, 317] on div "Product Images SKU: {% assign current_variant = product.selected_or_first_avail…" at bounding box center [775, 218] width 1501 height 320
click at [132, 21] on icon at bounding box center [129, 20] width 15 height 15
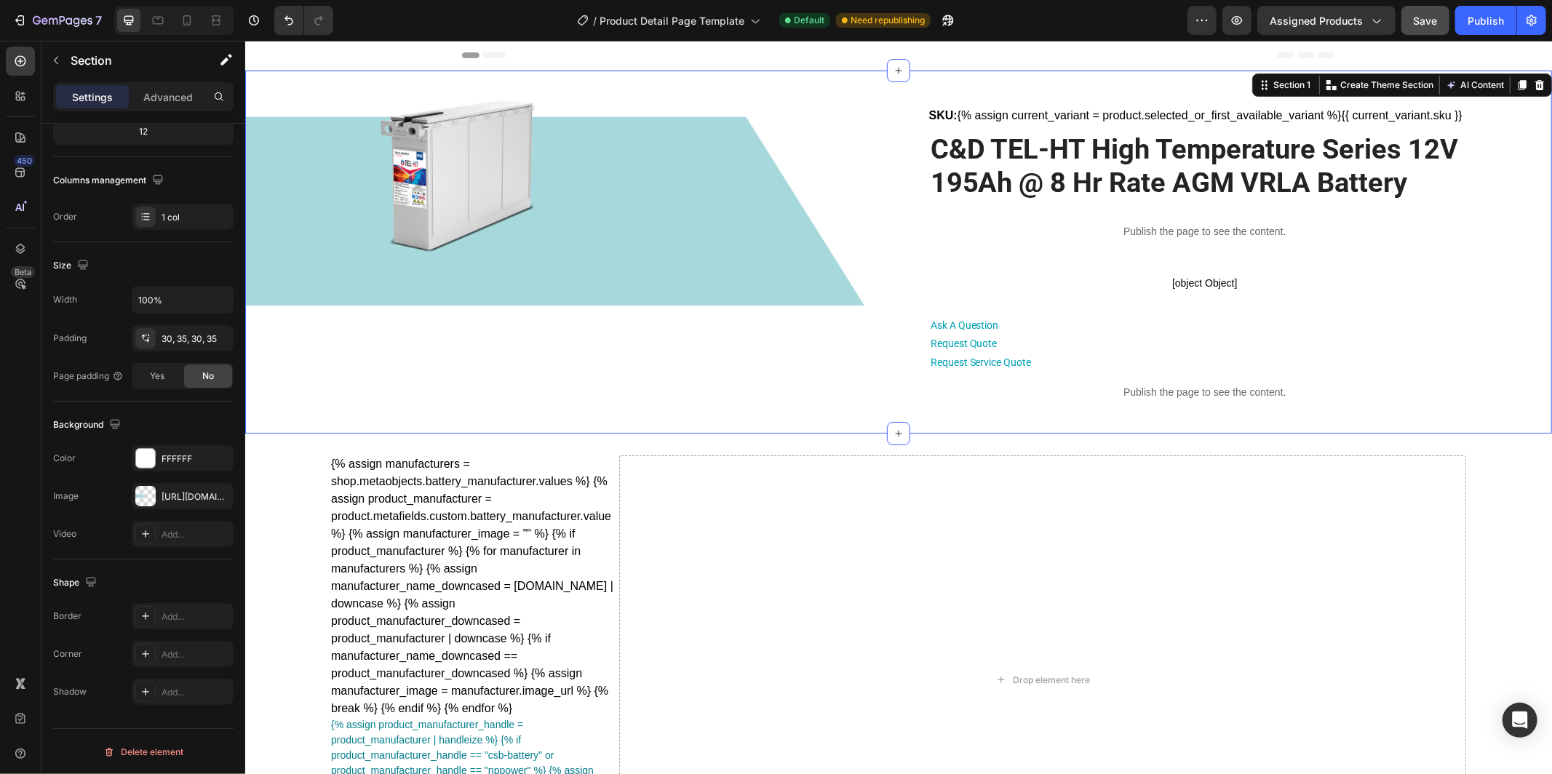
click at [272, 231] on div "Product Images SKU: {% assign current_variant = product.selected_or_first_avail…" at bounding box center [898, 252] width 1256 height 320
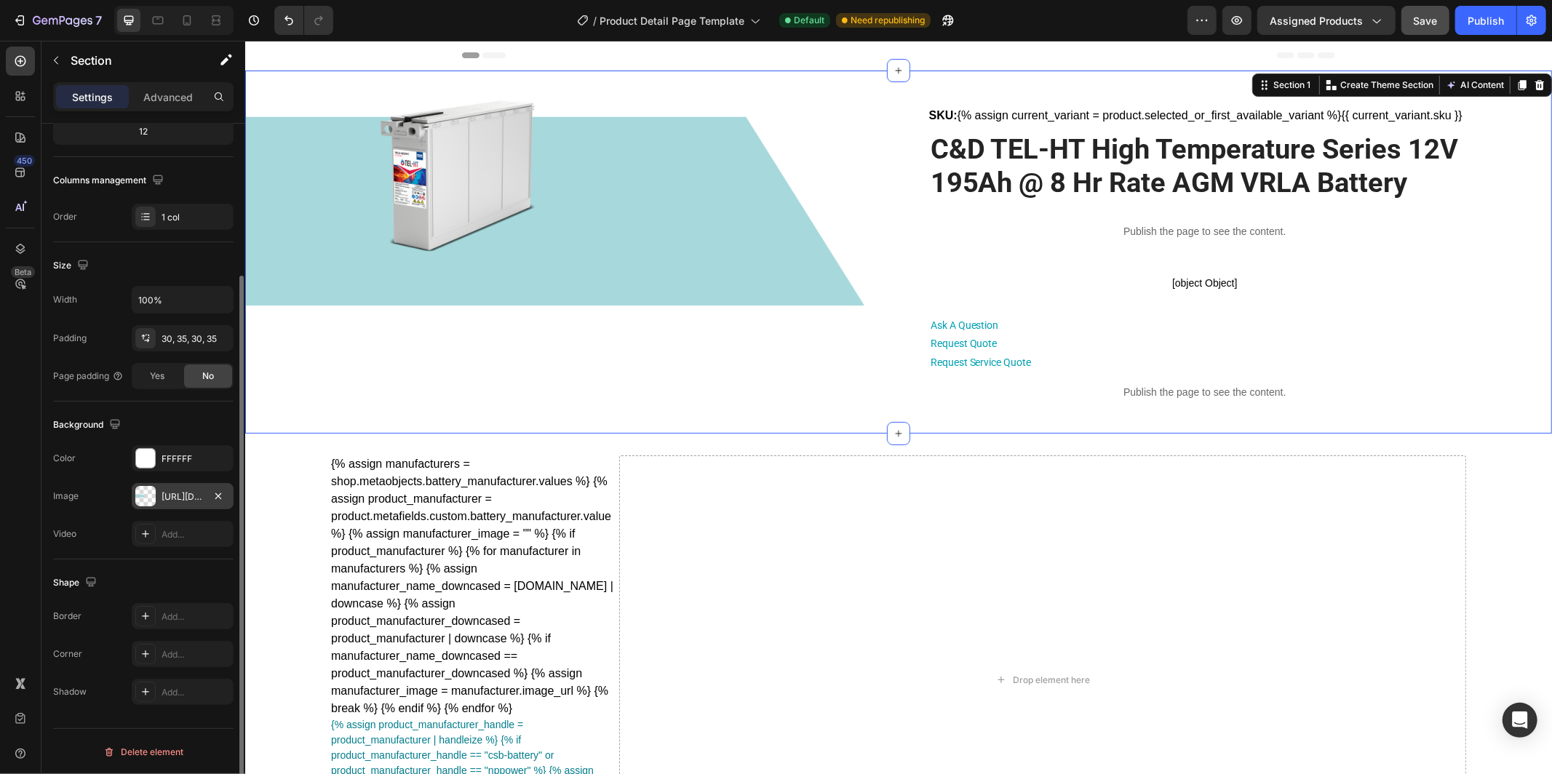
click at [175, 496] on div "[URL][DOMAIN_NAME]" at bounding box center [183, 497] width 42 height 13
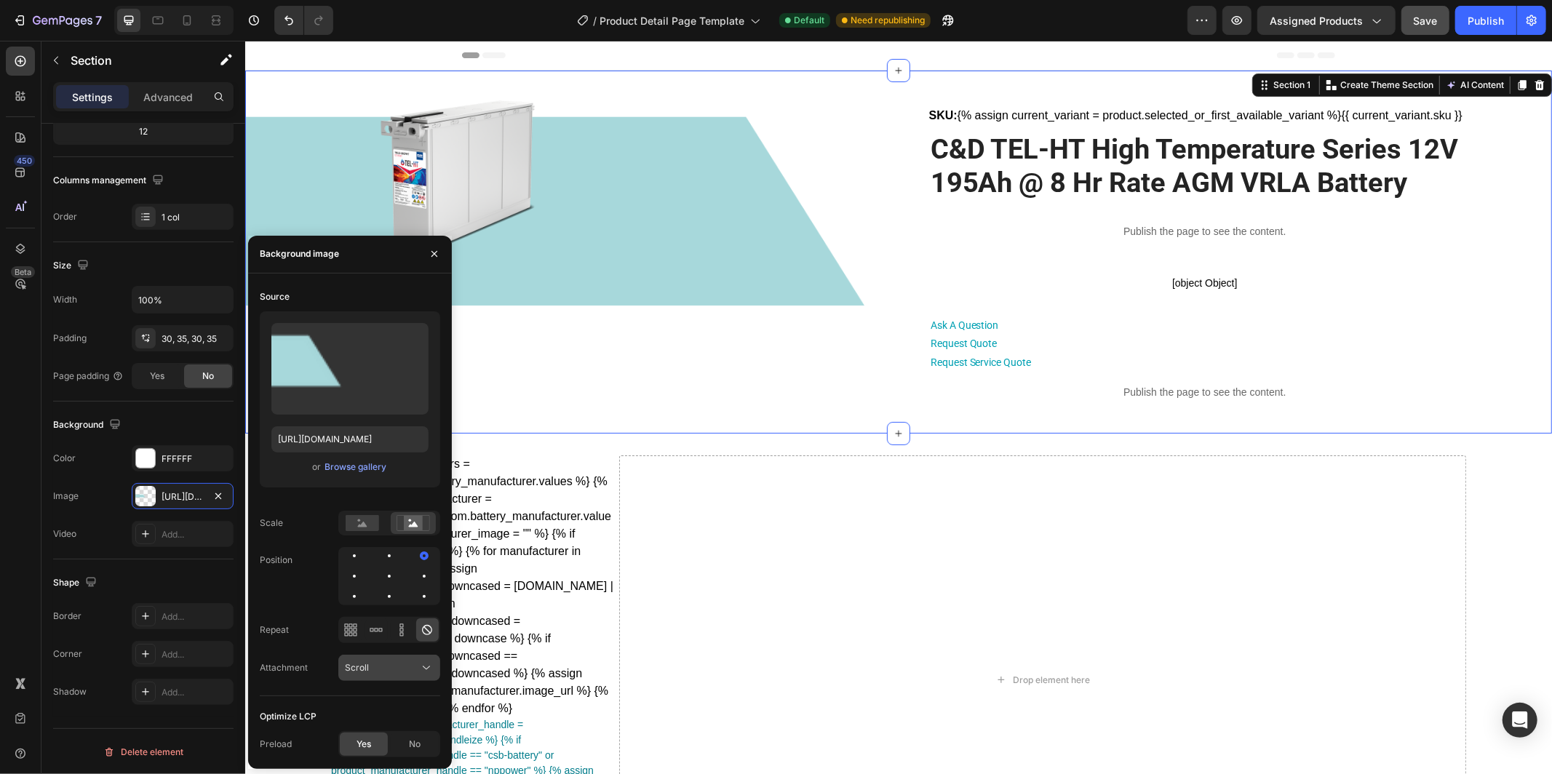
click at [419, 667] on icon at bounding box center [426, 668] width 15 height 15
click at [392, 618] on div "Fixed" at bounding box center [374, 632] width 119 height 28
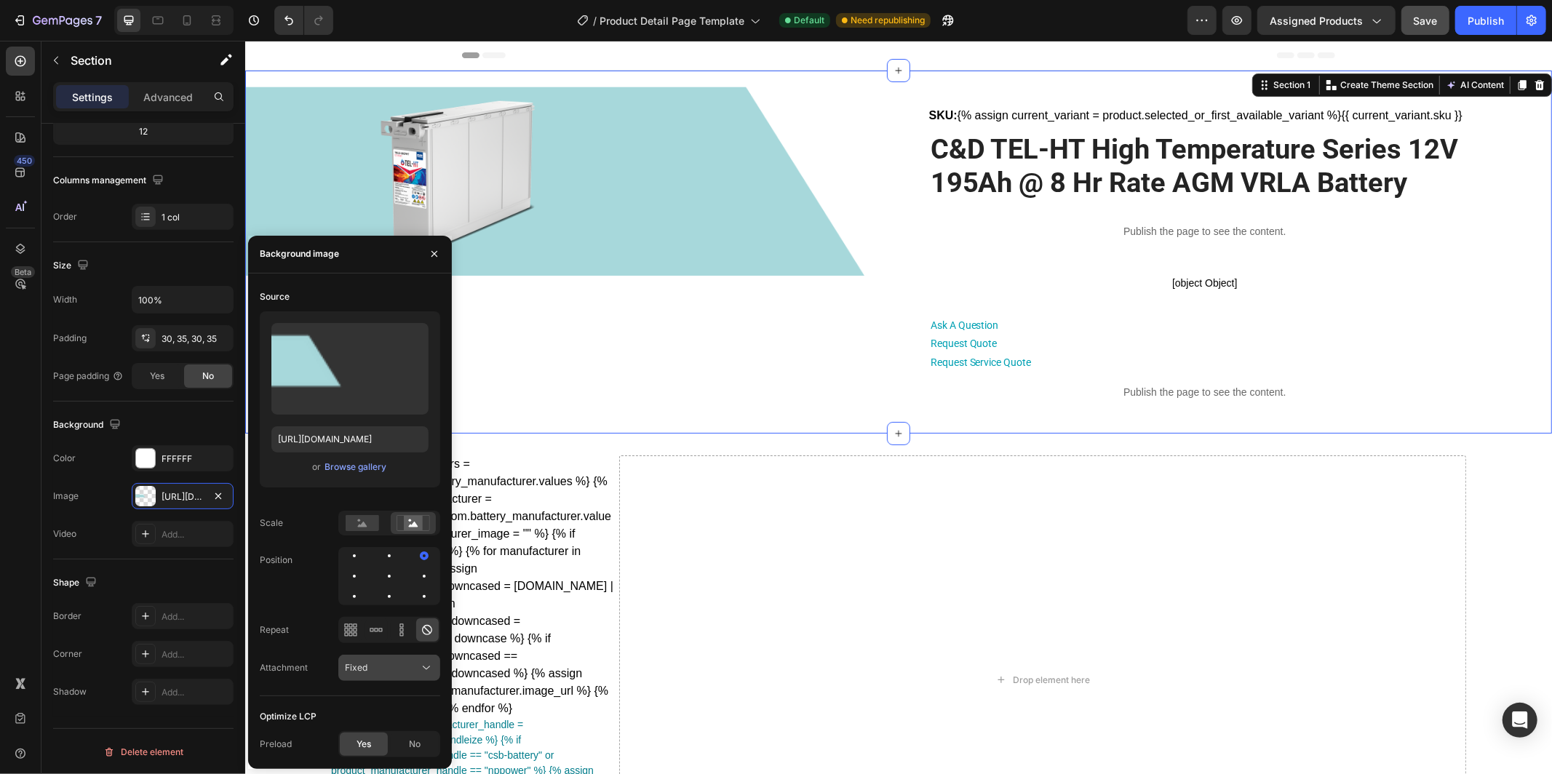
click at [402, 662] on div "Fixed" at bounding box center [382, 668] width 74 height 13
click at [365, 632] on span "Local" at bounding box center [356, 631] width 23 height 13
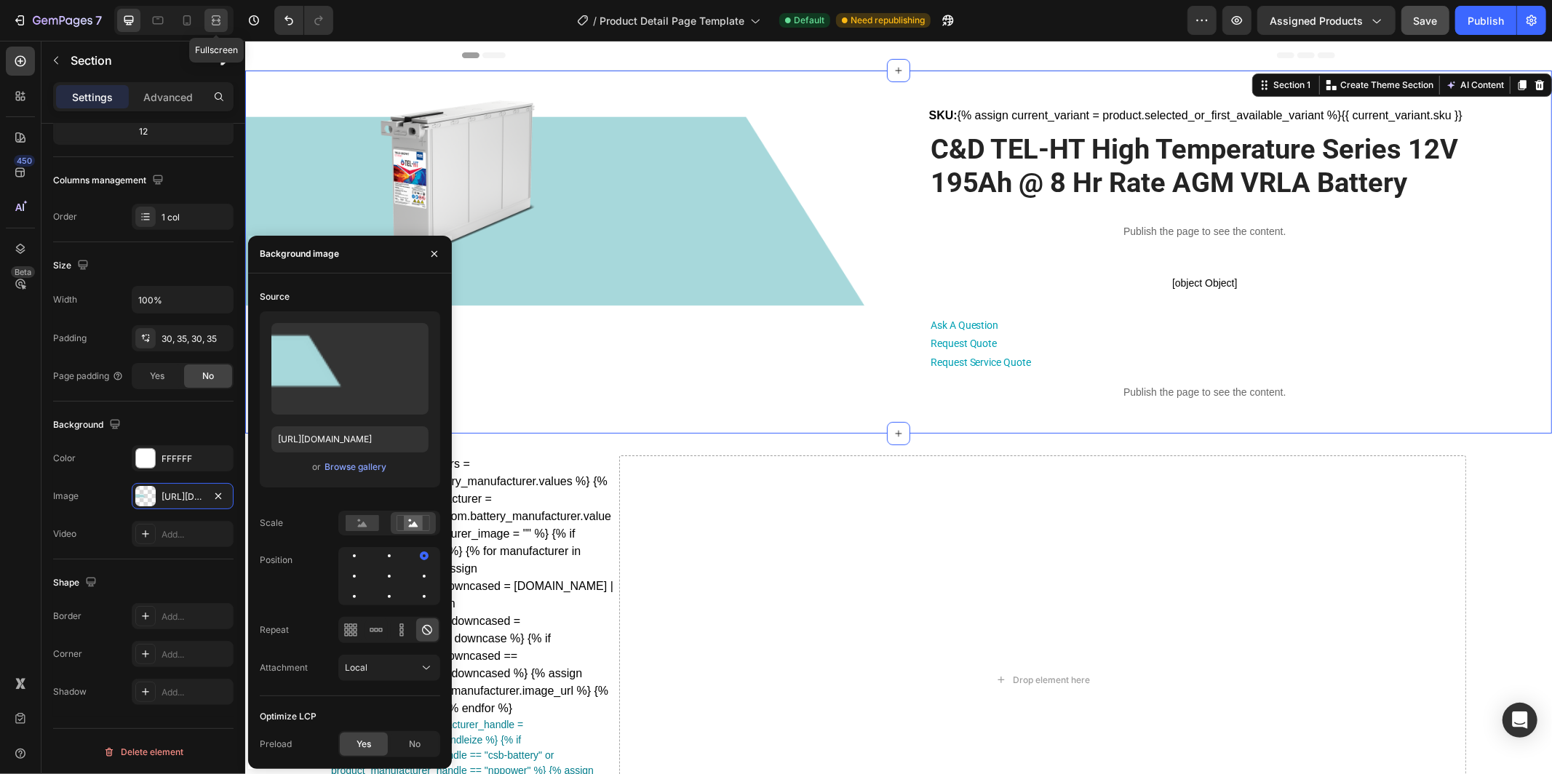
click at [219, 23] on icon at bounding box center [216, 20] width 15 height 15
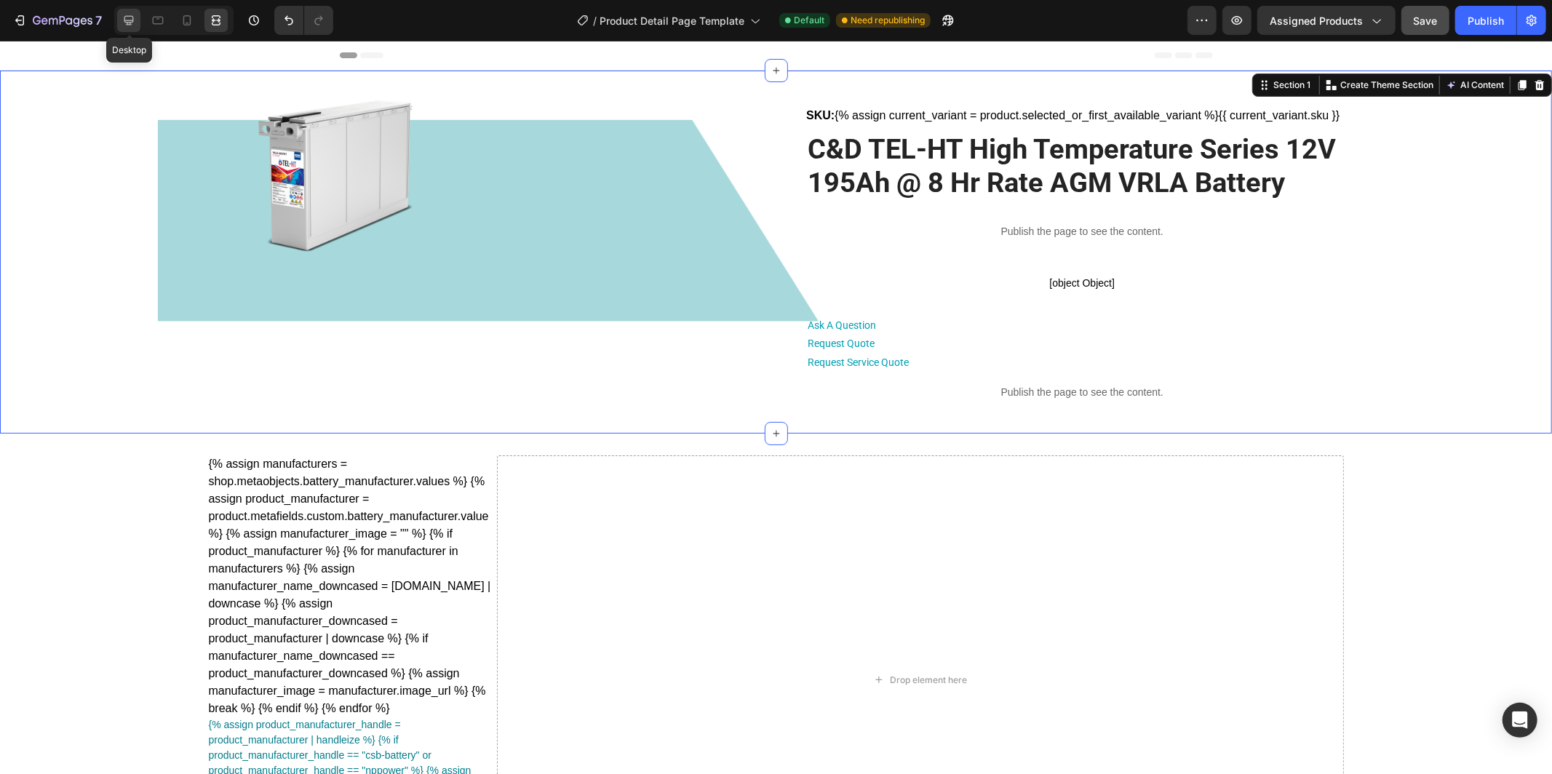
click at [119, 21] on div at bounding box center [128, 20] width 23 height 23
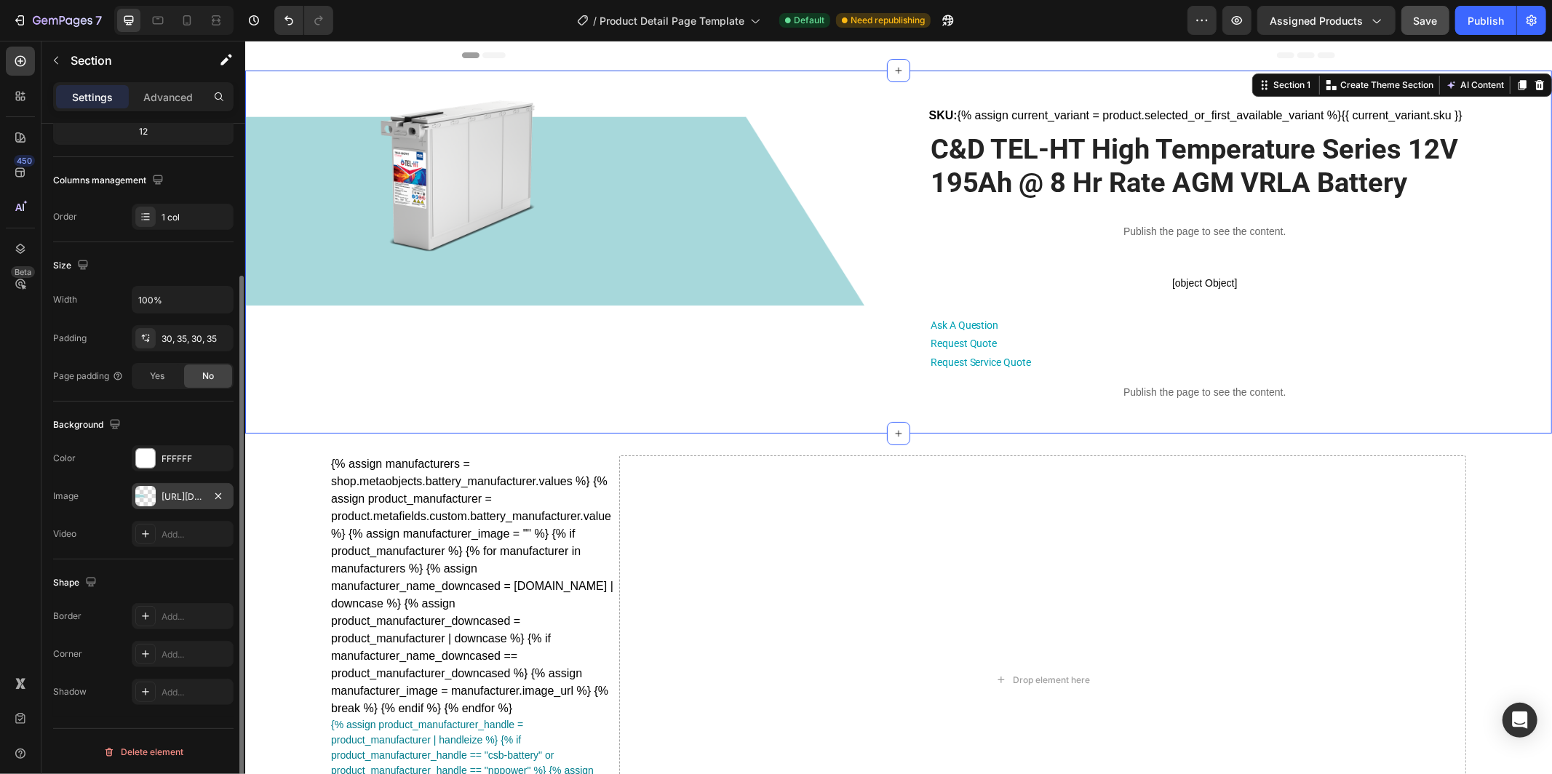
click at [194, 488] on div "[URL][DOMAIN_NAME]" at bounding box center [183, 496] width 102 height 26
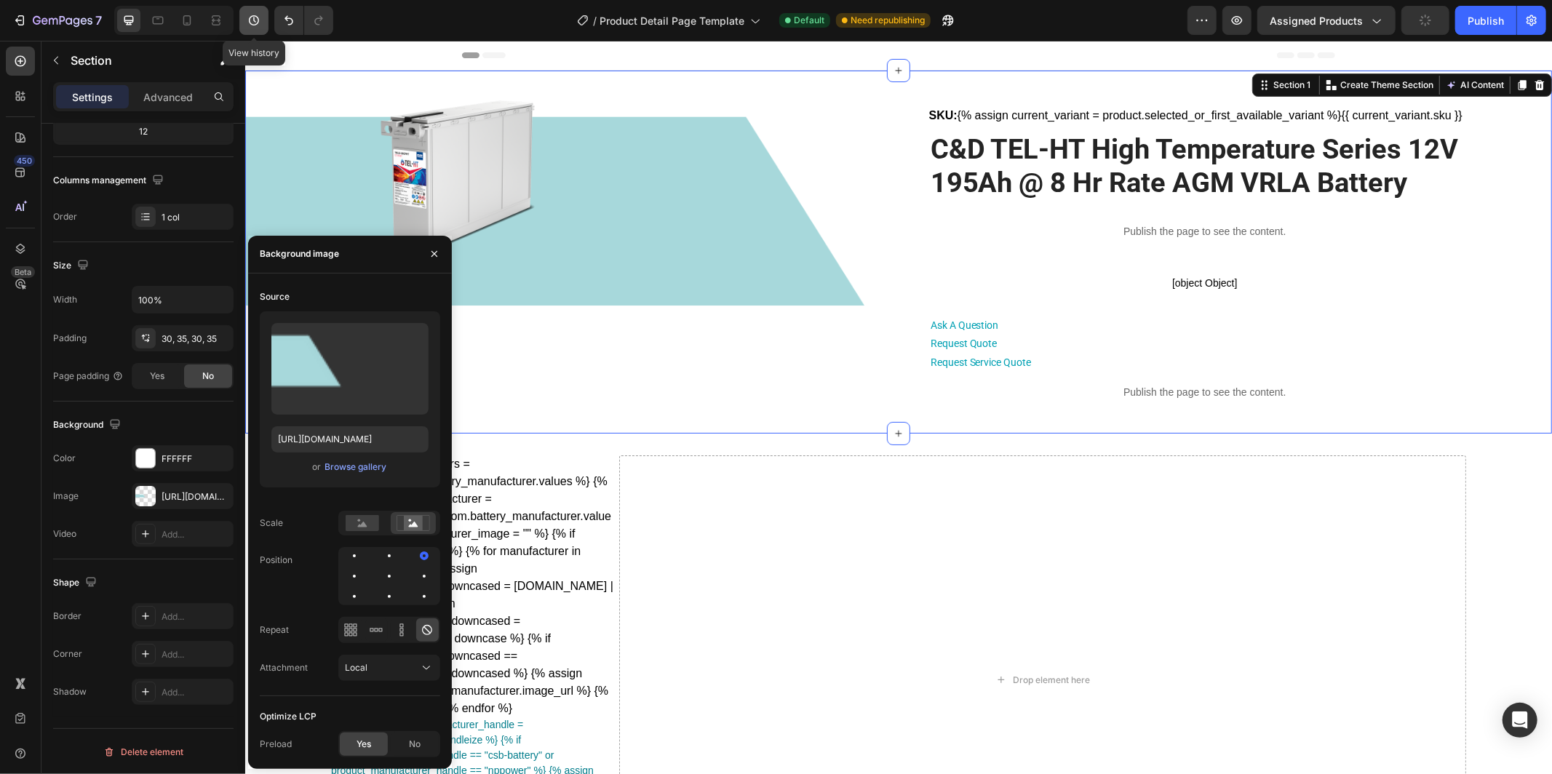
click at [250, 20] on icon "button" at bounding box center [254, 20] width 10 height 10
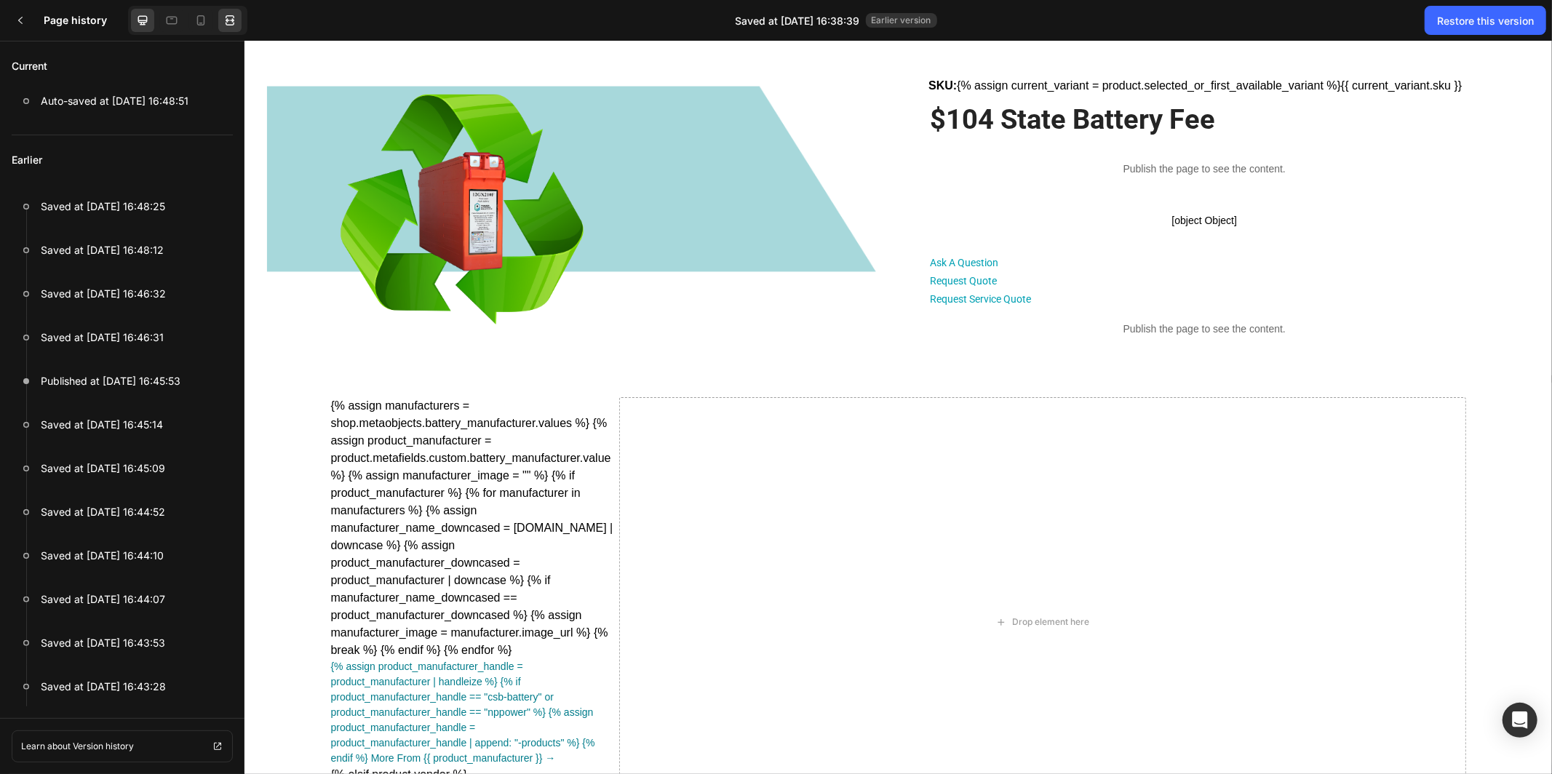
click at [230, 22] on icon at bounding box center [228, 20] width 4 height 4
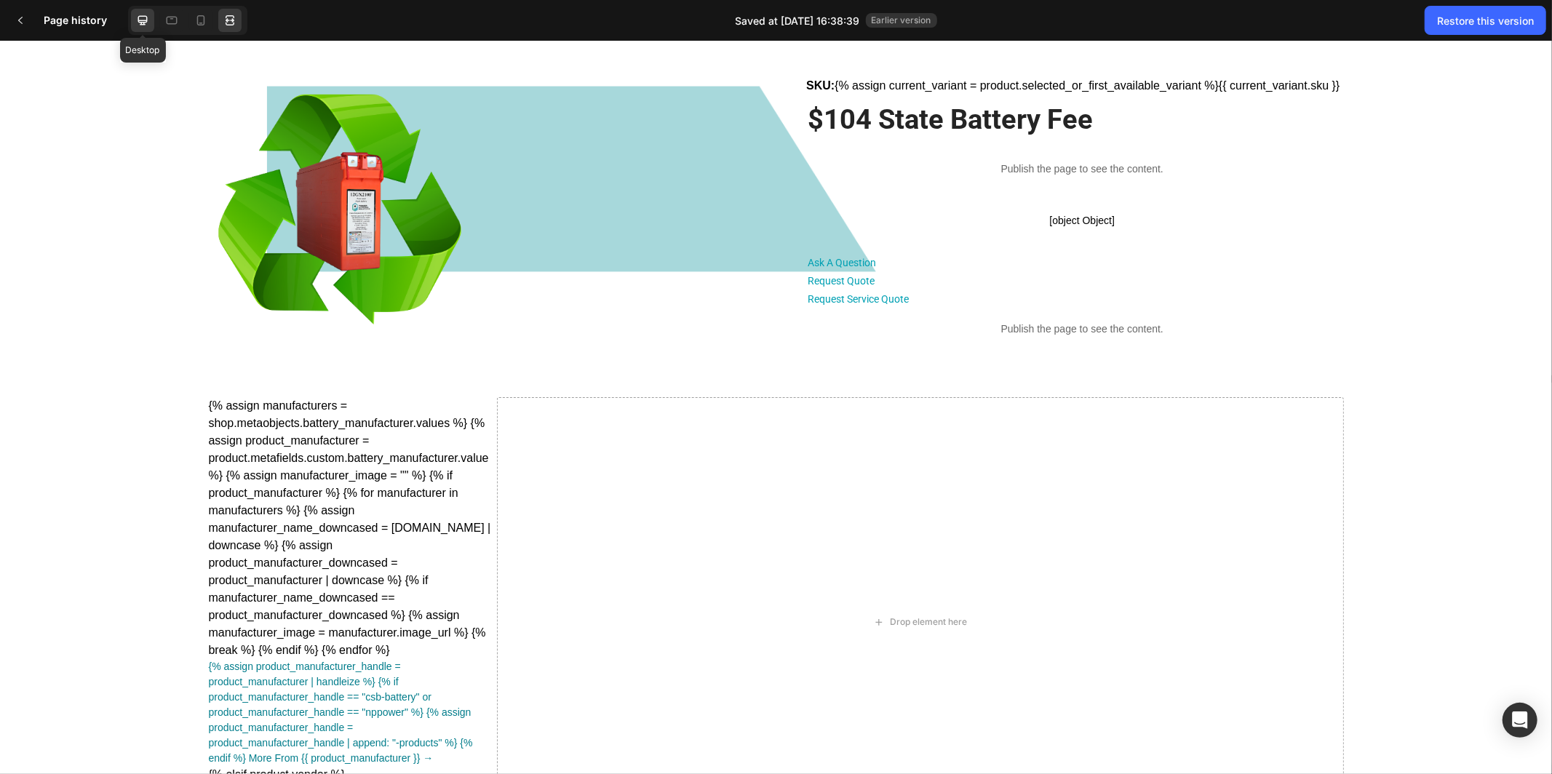
click at [138, 24] on icon at bounding box center [142, 20] width 15 height 15
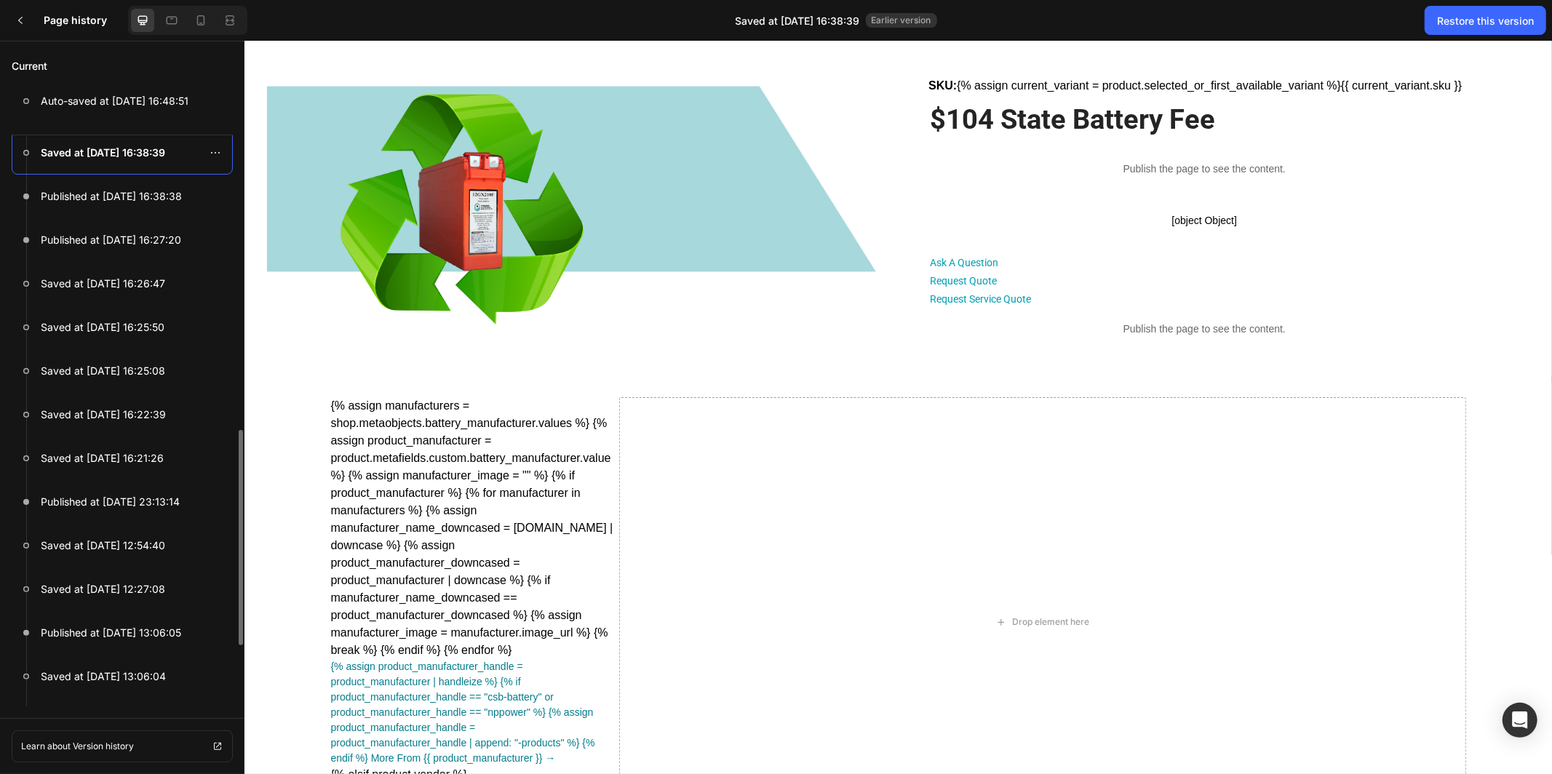
scroll to position [623, 0]
click at [136, 494] on p "Published at [DATE] 23:13:14" at bounding box center [110, 500] width 139 height 17
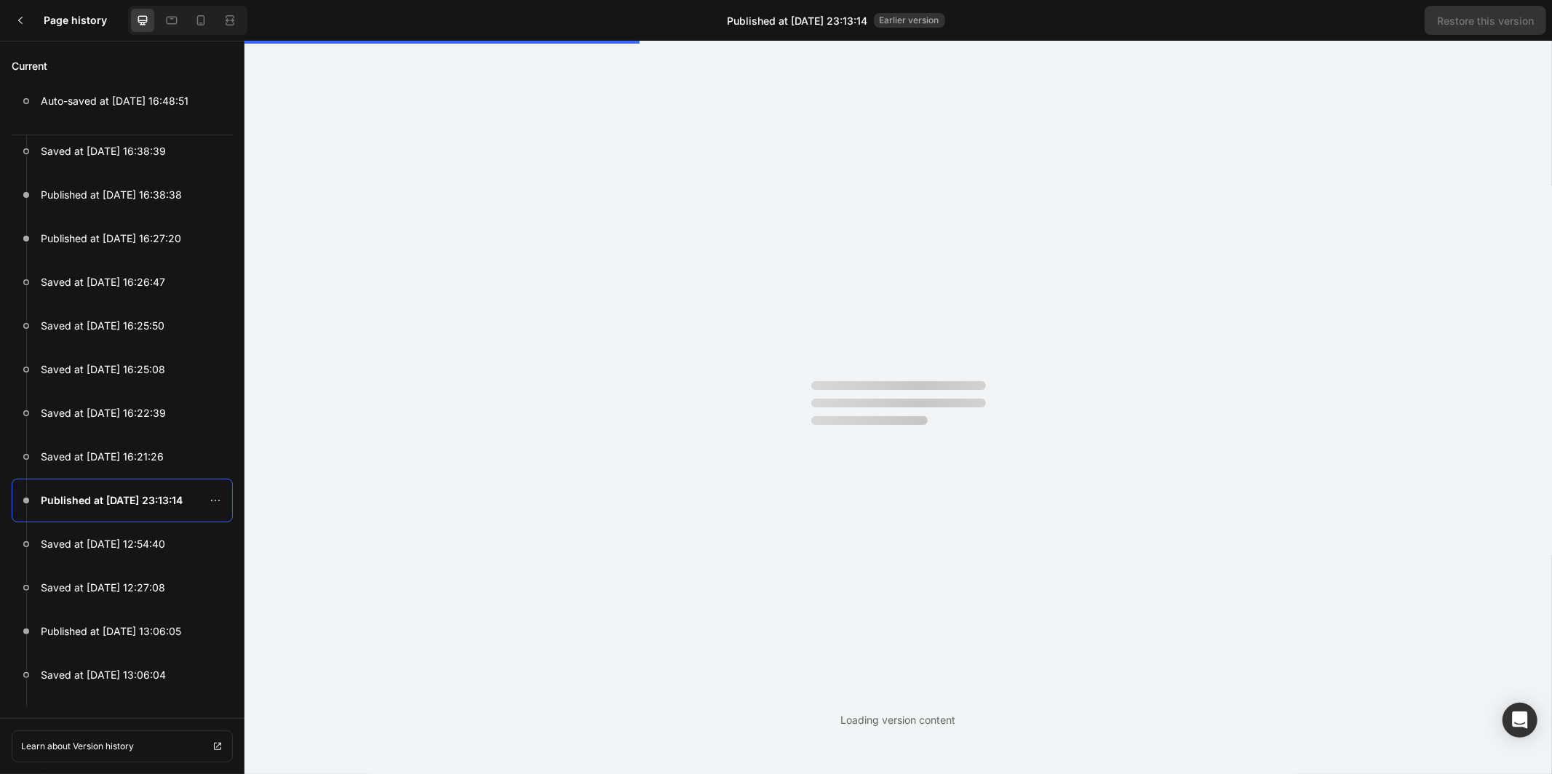
scroll to position [0, 0]
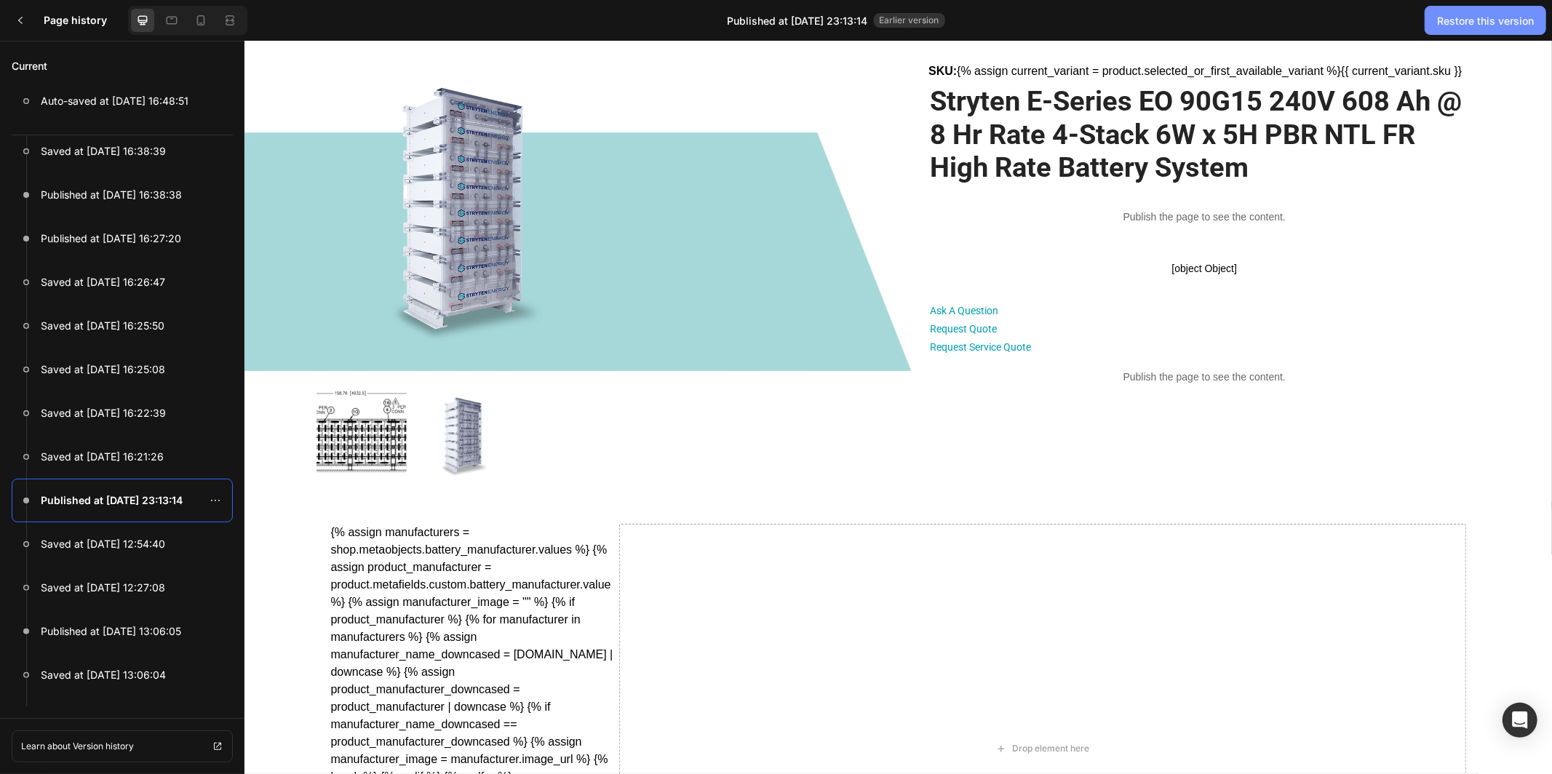
click at [1491, 21] on div "Restore this version" at bounding box center [1485, 20] width 97 height 15
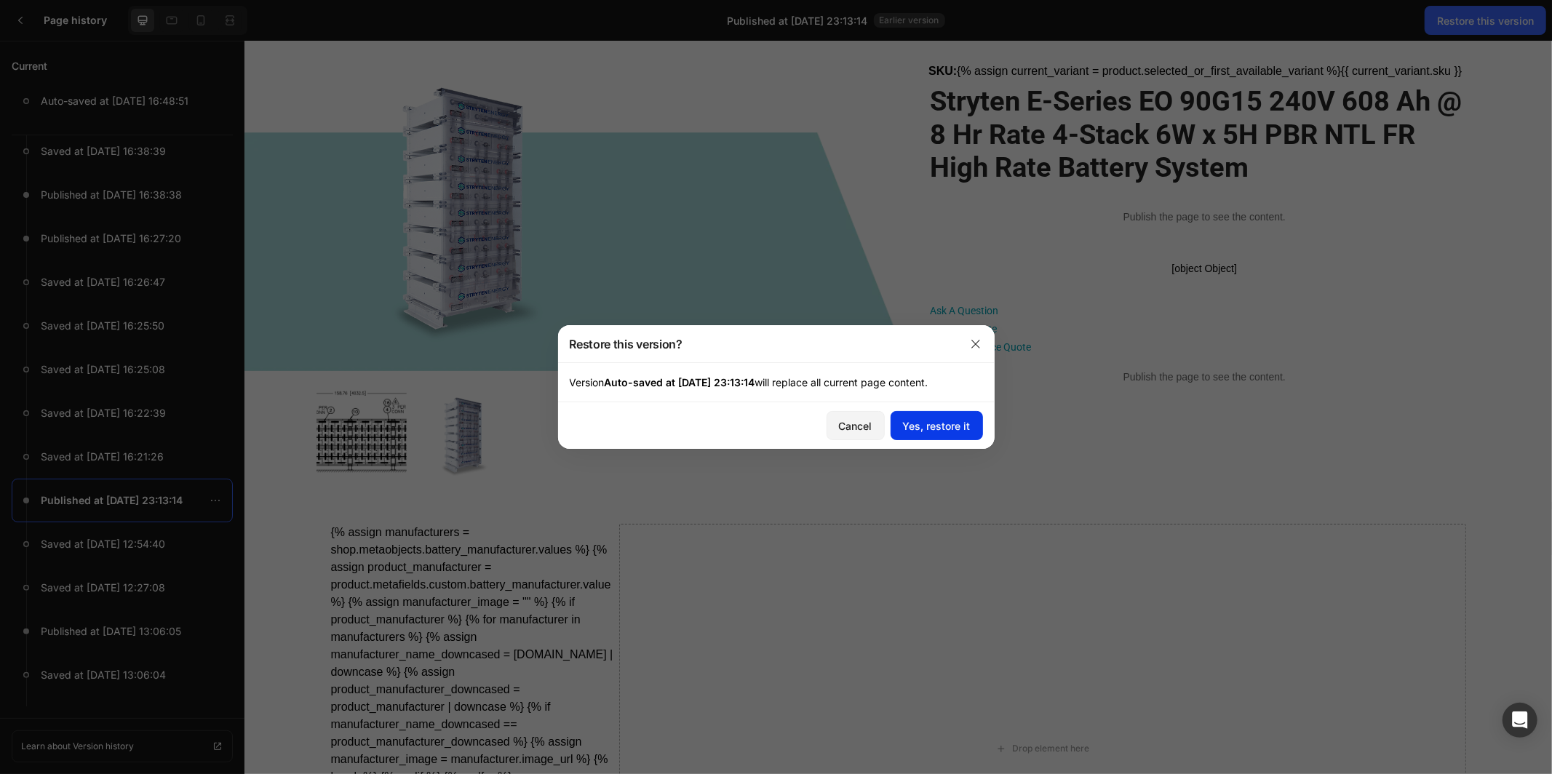
click at [921, 424] on div "Yes, restore it" at bounding box center [937, 425] width 68 height 15
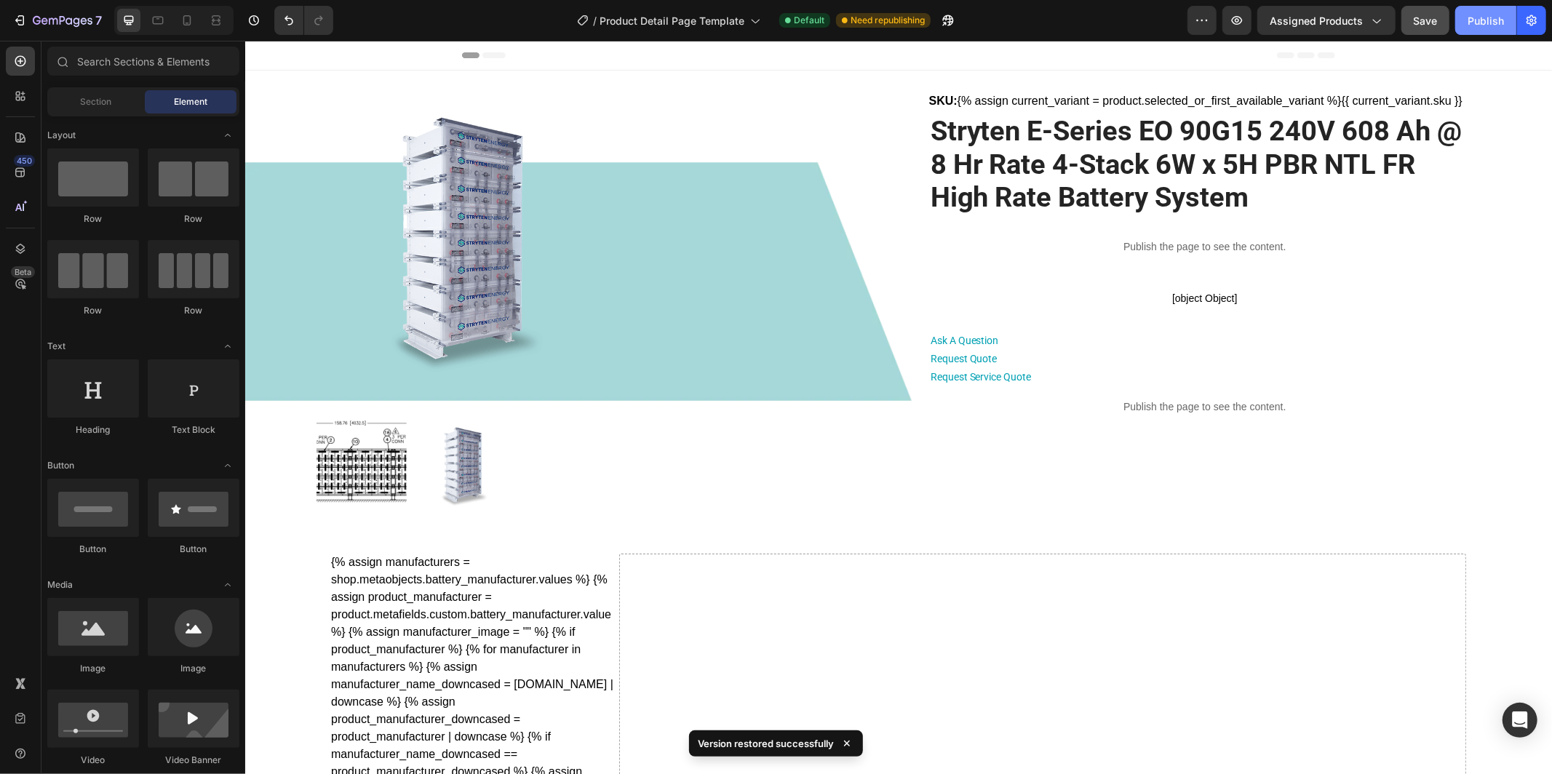
click at [1477, 23] on div "Publish" at bounding box center [1486, 20] width 36 height 15
